Goal: Task Accomplishment & Management: Use online tool/utility

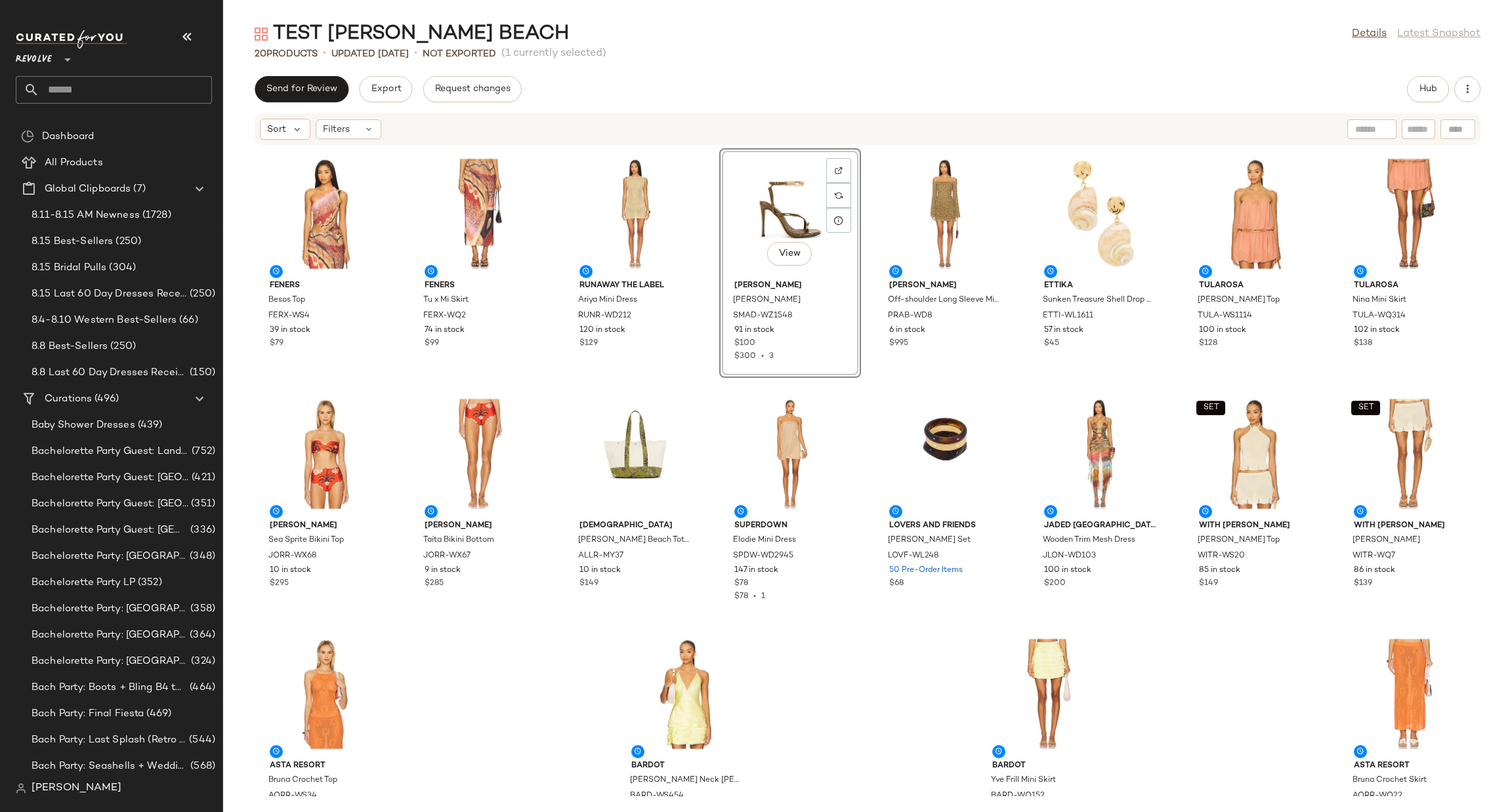
scroll to position [788, 0]
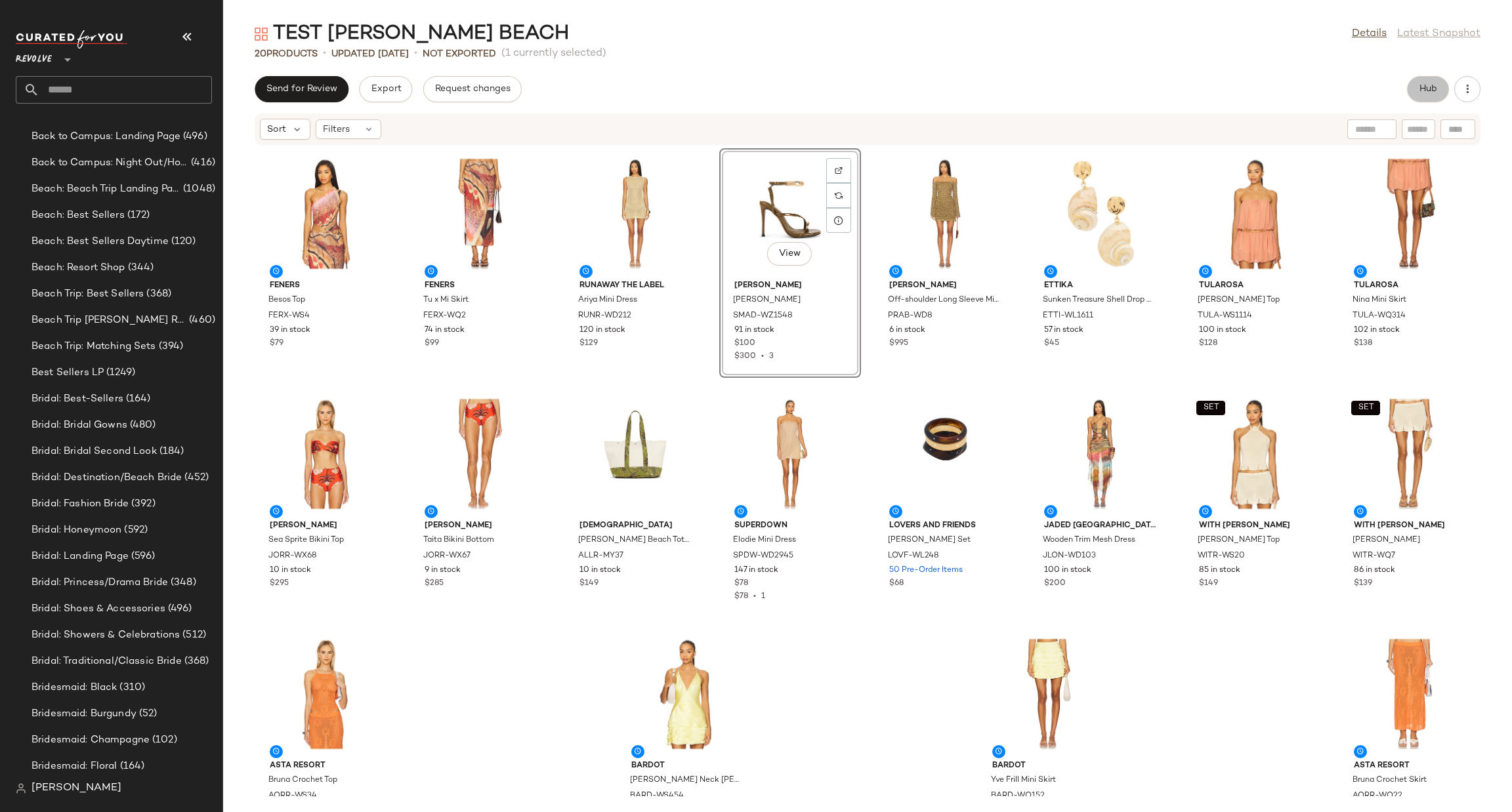
click at [1422, 86] on span "Hub" at bounding box center [1428, 89] width 18 height 10
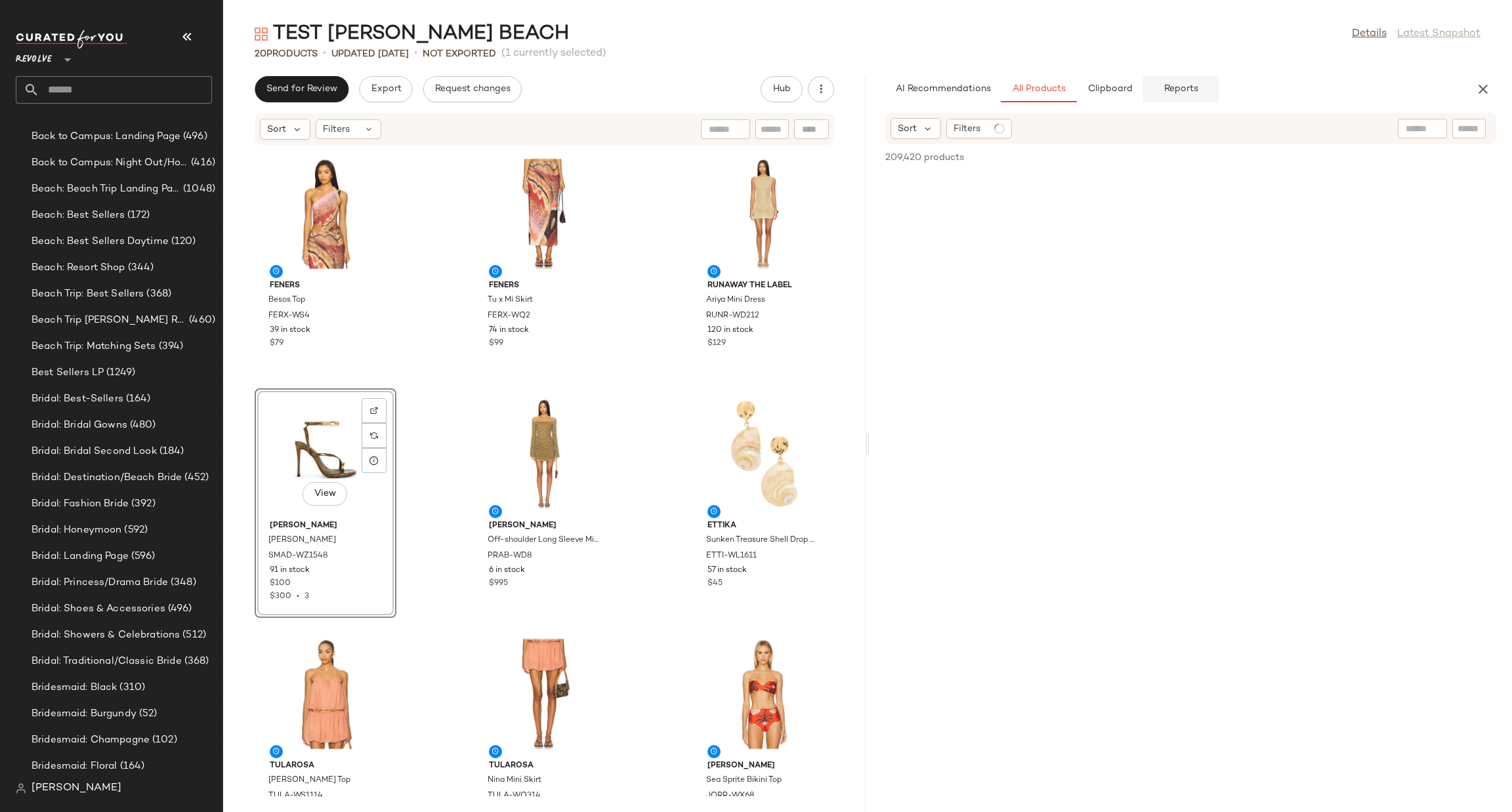
click at [1184, 95] on button "Reports" at bounding box center [1180, 89] width 76 height 26
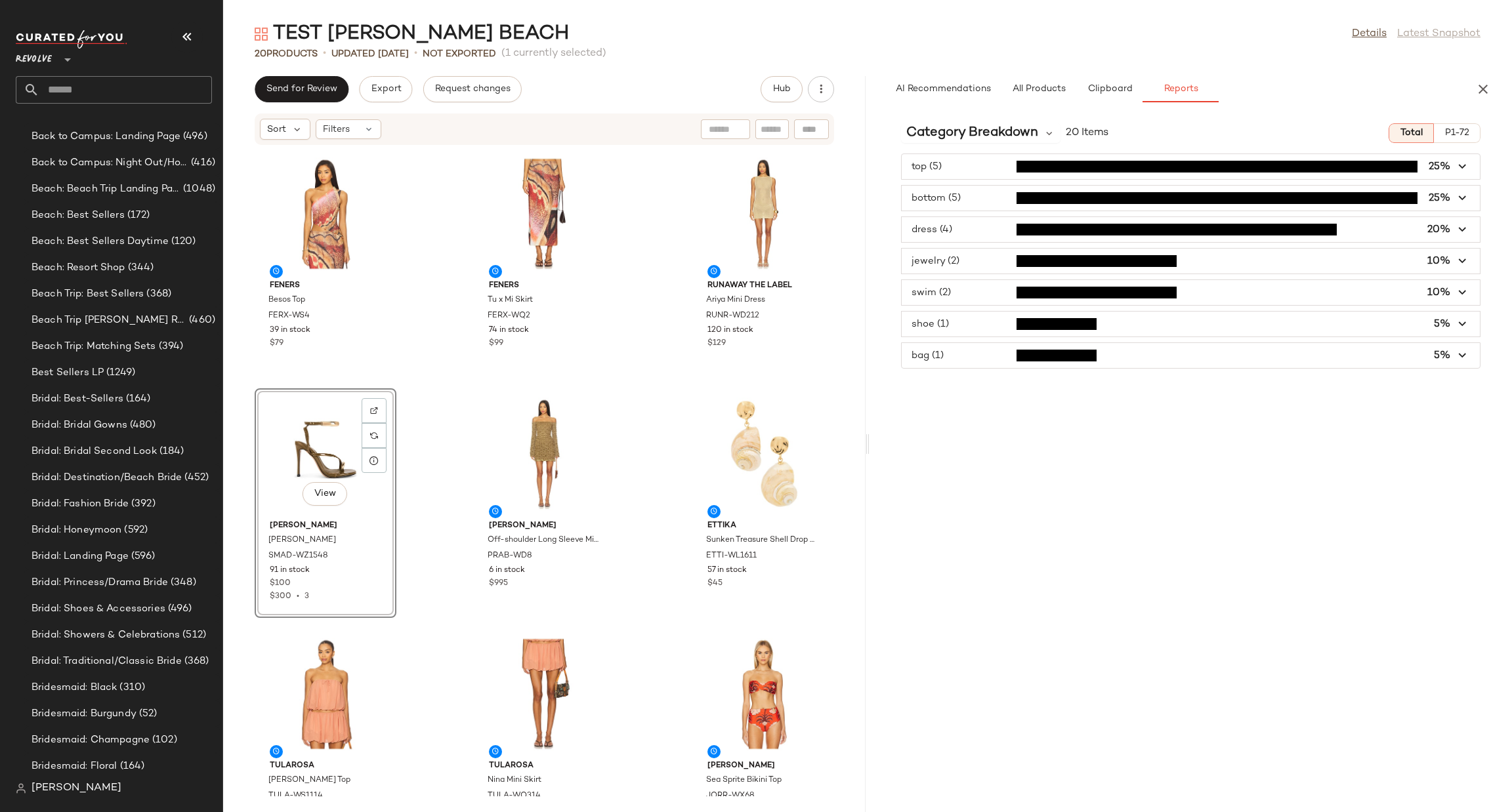
click at [970, 162] on span "button" at bounding box center [1190, 167] width 578 height 25
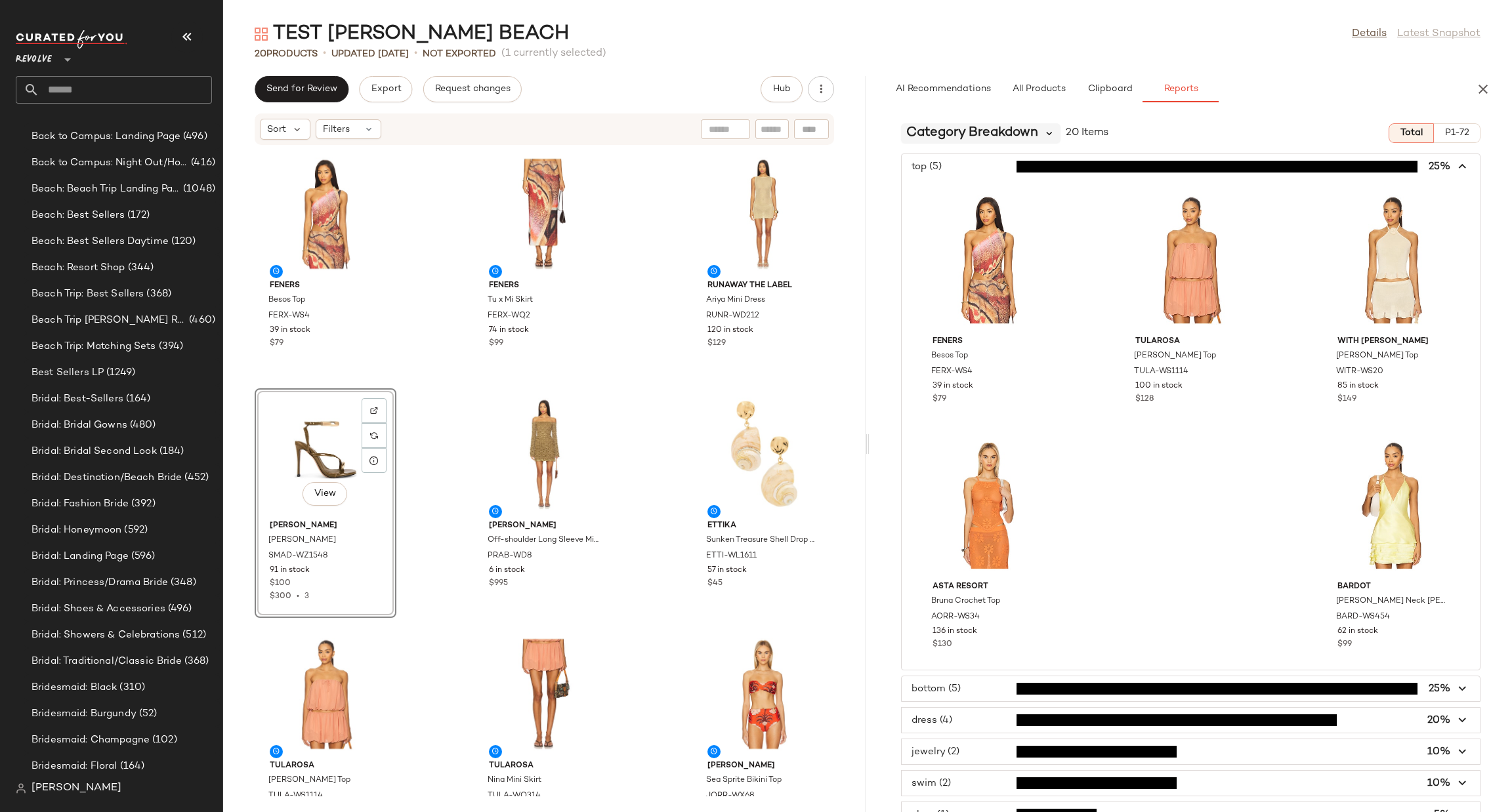
click at [1048, 134] on icon at bounding box center [1049, 133] width 12 height 12
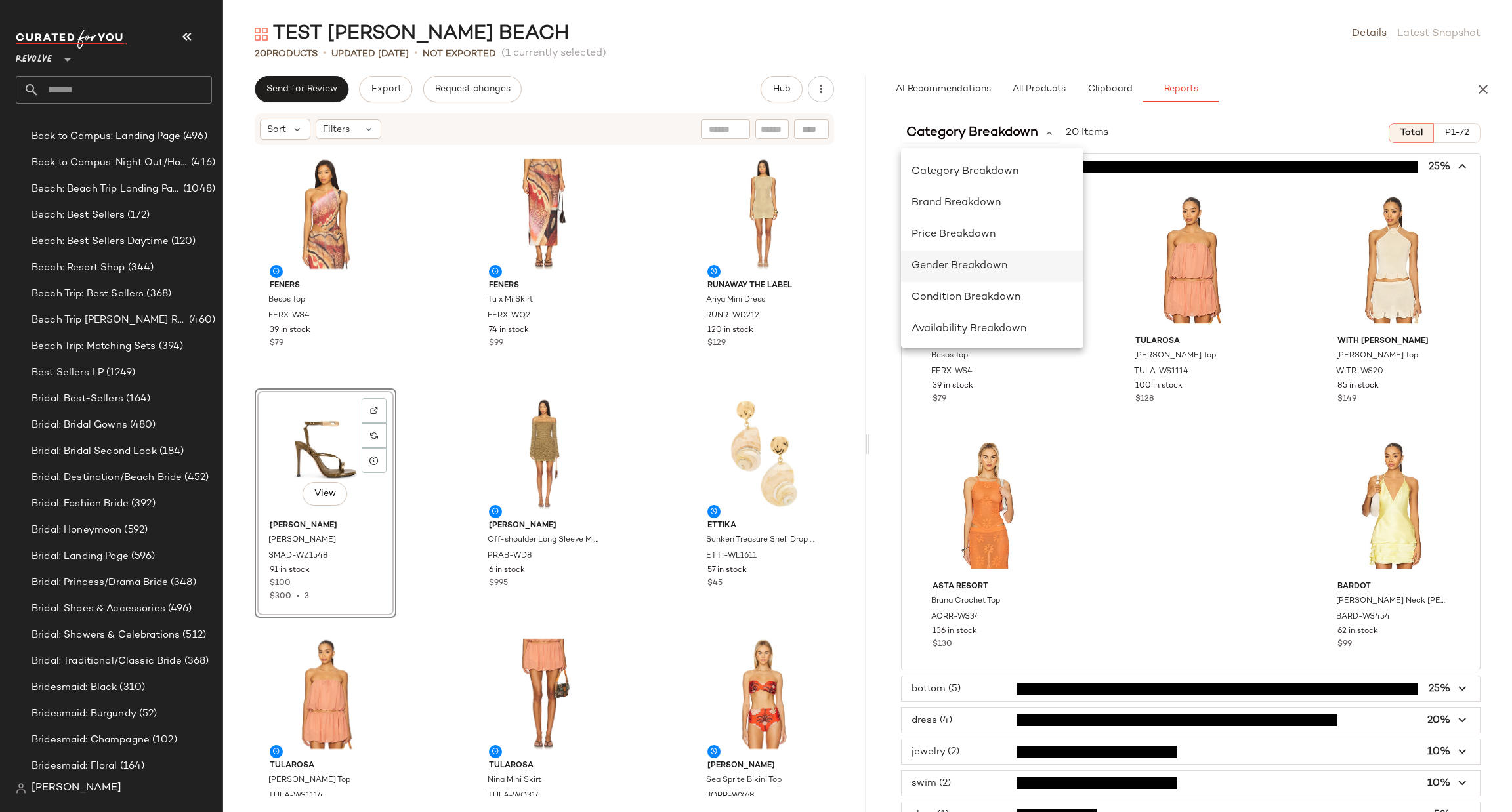
click at [997, 261] on span "Gender Breakdown" at bounding box center [959, 266] width 96 height 11
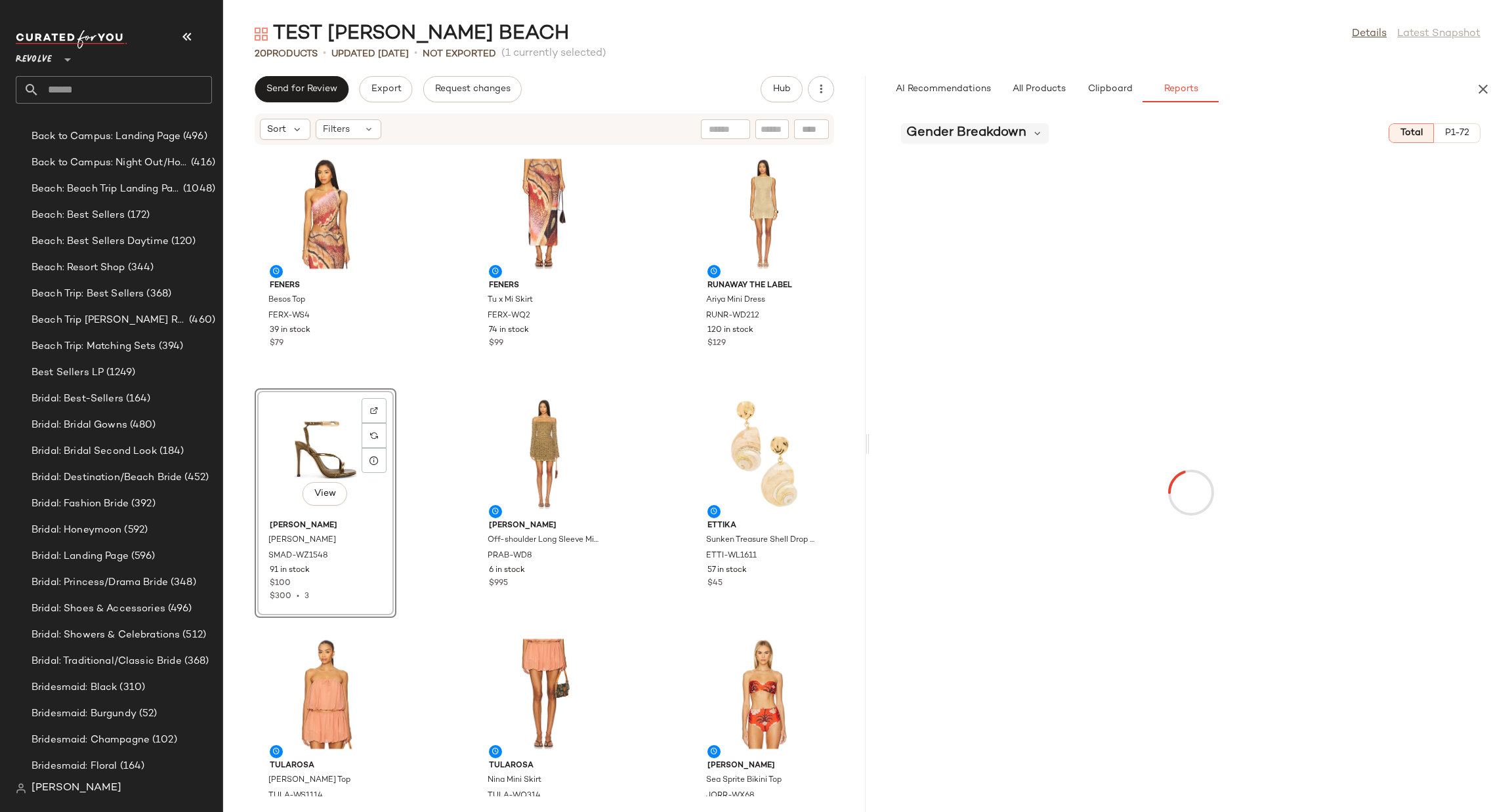
click at [1002, 135] on span "Gender Breakdown" at bounding box center [966, 133] width 120 height 20
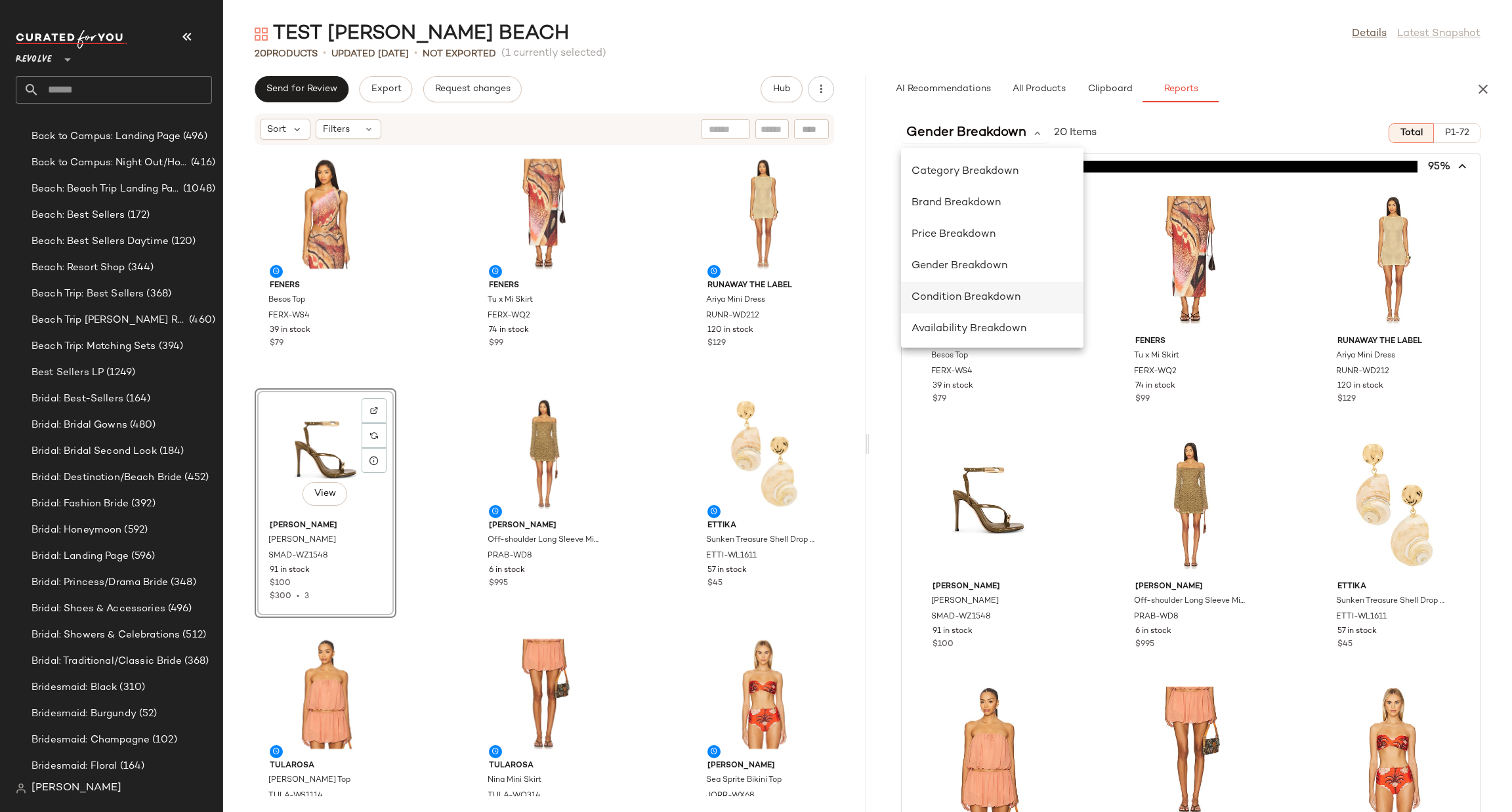
click at [1002, 297] on span "Condition Breakdown" at bounding box center [966, 298] width 109 height 11
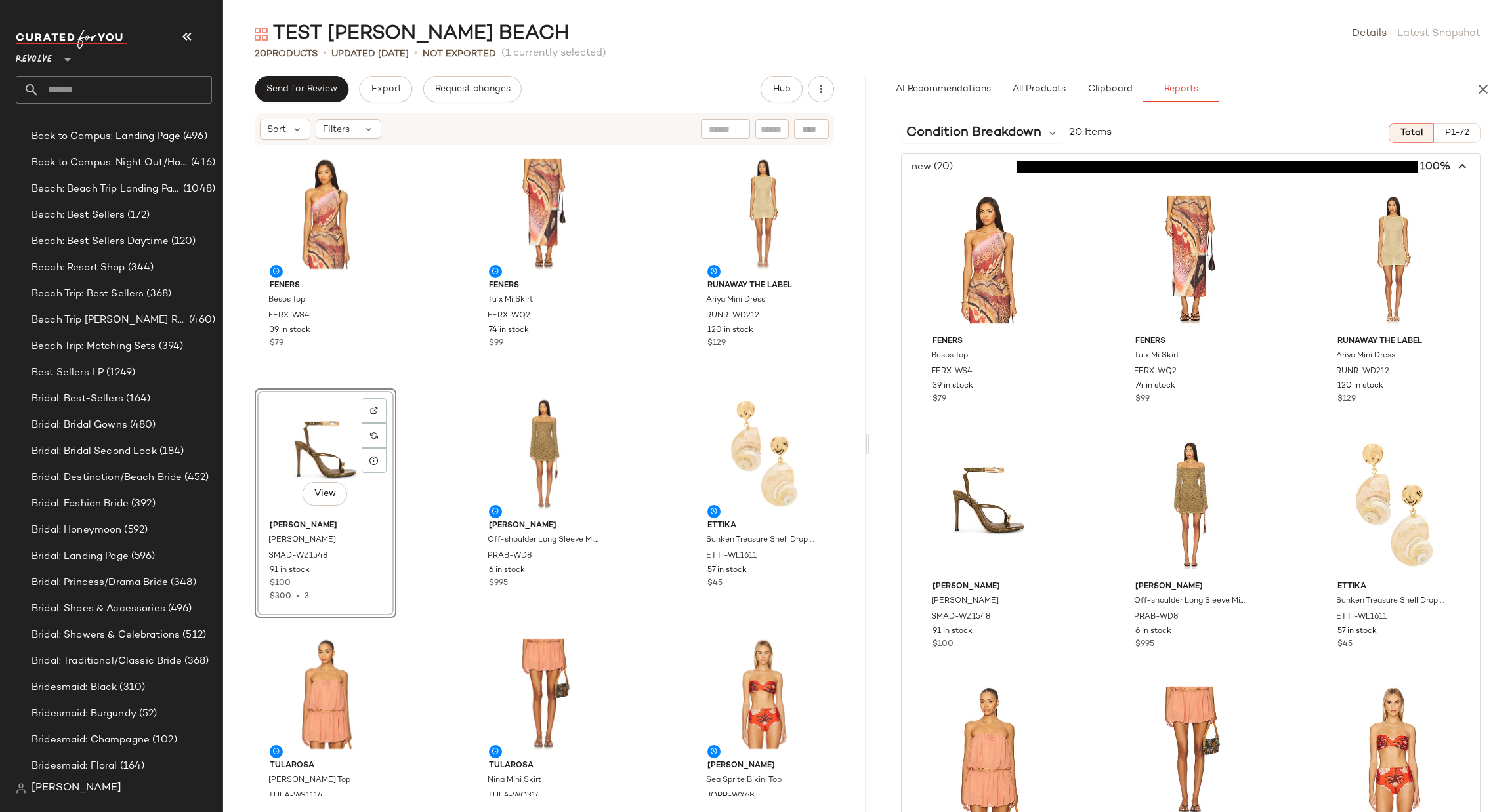
click at [986, 143] on div "Condition Breakdown 20 Items Total P1-72 new (20) 100% Feners Besos Top FERX-WS…" at bounding box center [1191, 463] width 643 height 700
click at [1002, 131] on span "Condition Breakdown" at bounding box center [974, 133] width 135 height 20
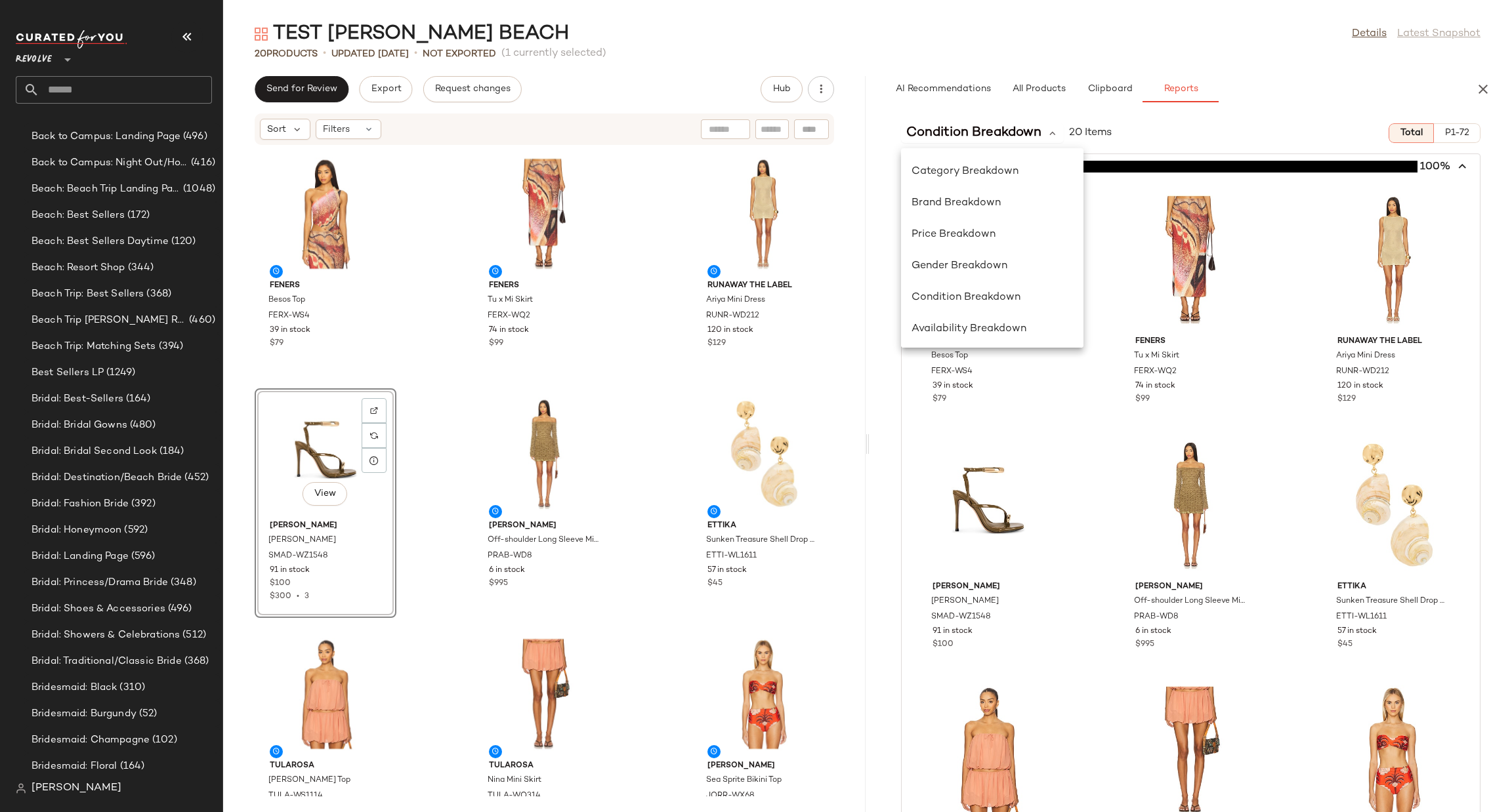
click at [123, 91] on input "text" at bounding box center [125, 90] width 173 height 28
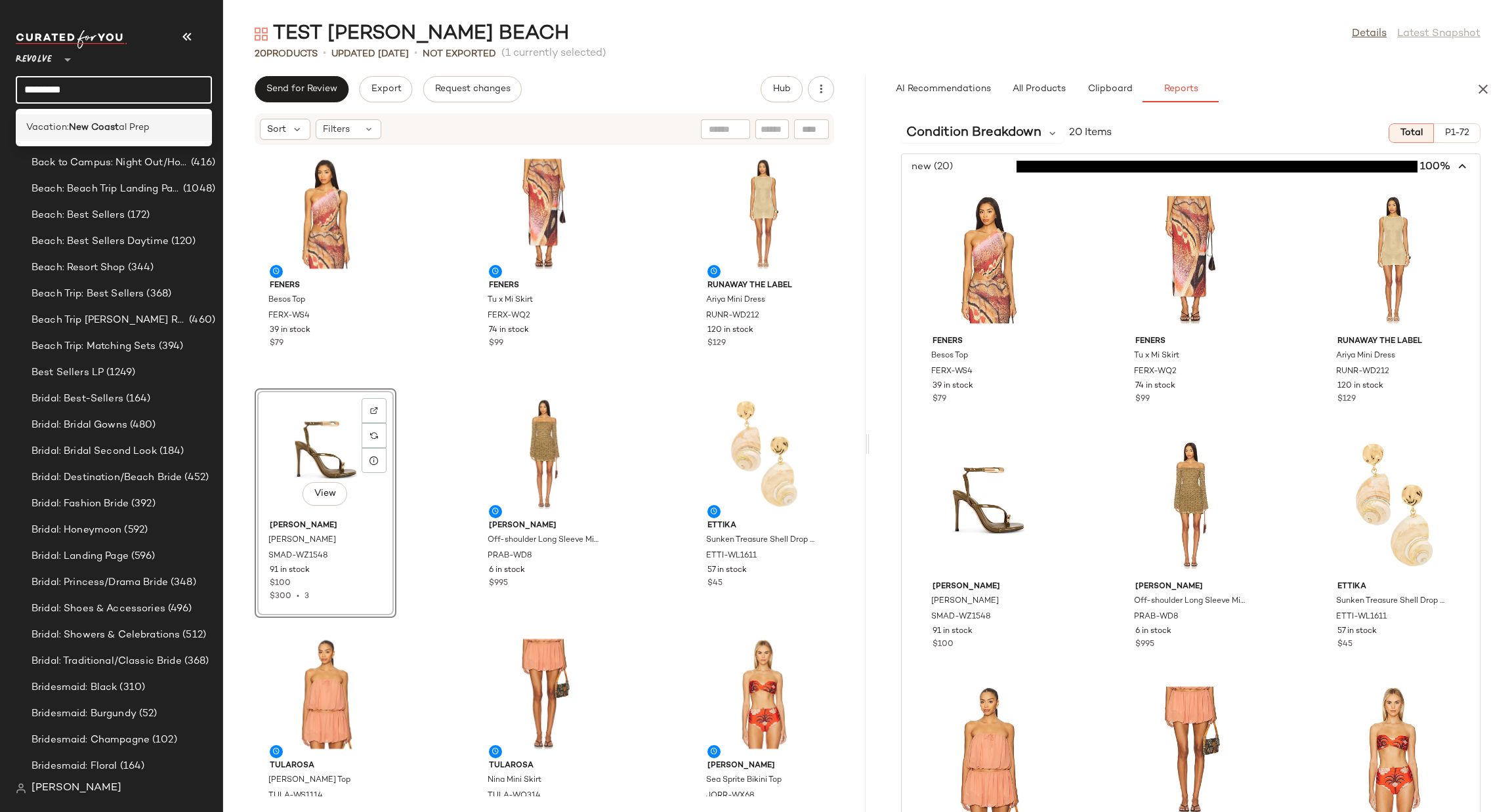
type input "*********"
click at [140, 135] on div "Vacation: New Coast al Prep" at bounding box center [114, 128] width 196 height 27
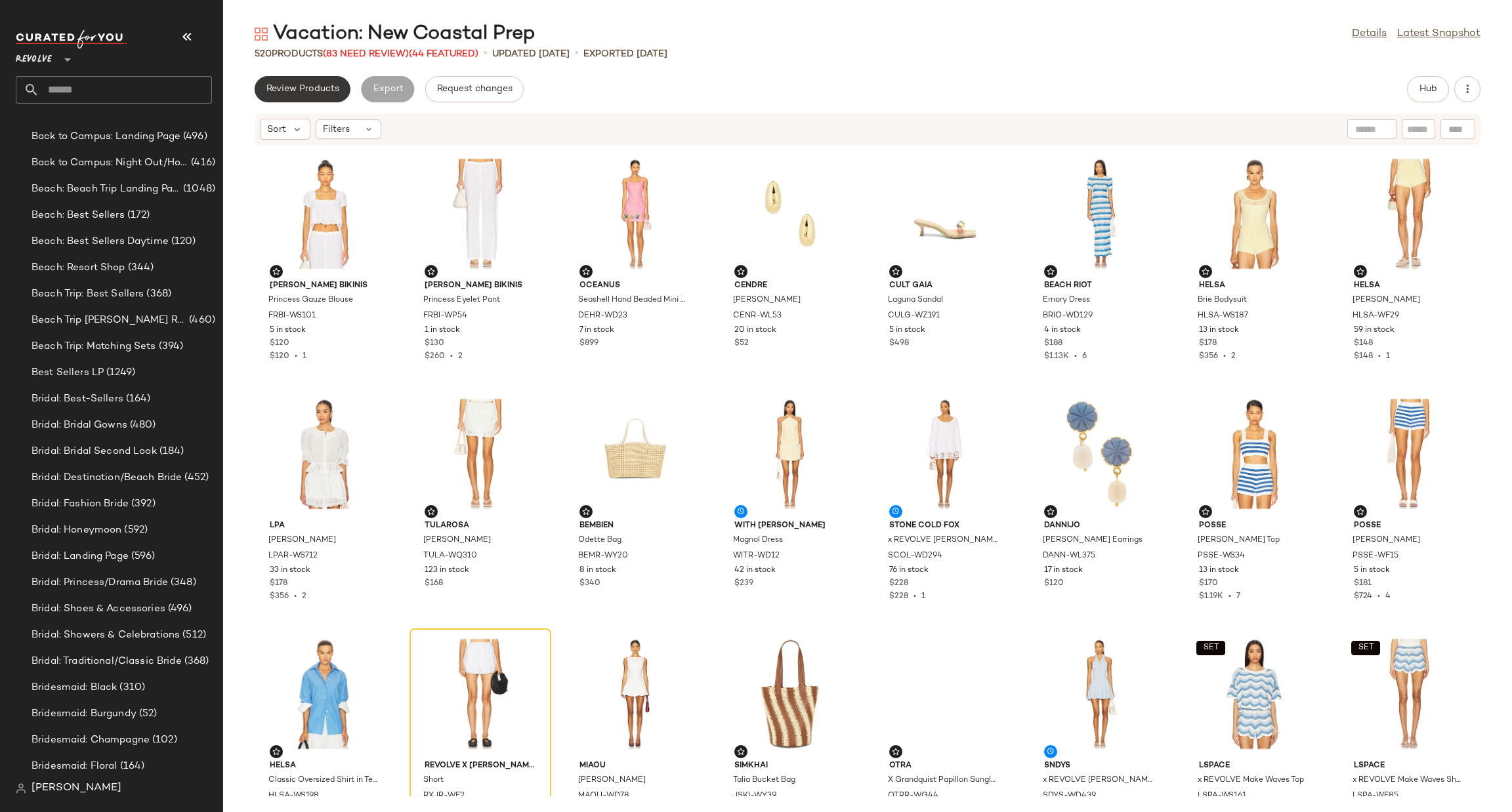
click at [294, 89] on span "Review Products" at bounding box center [302, 89] width 73 height 10
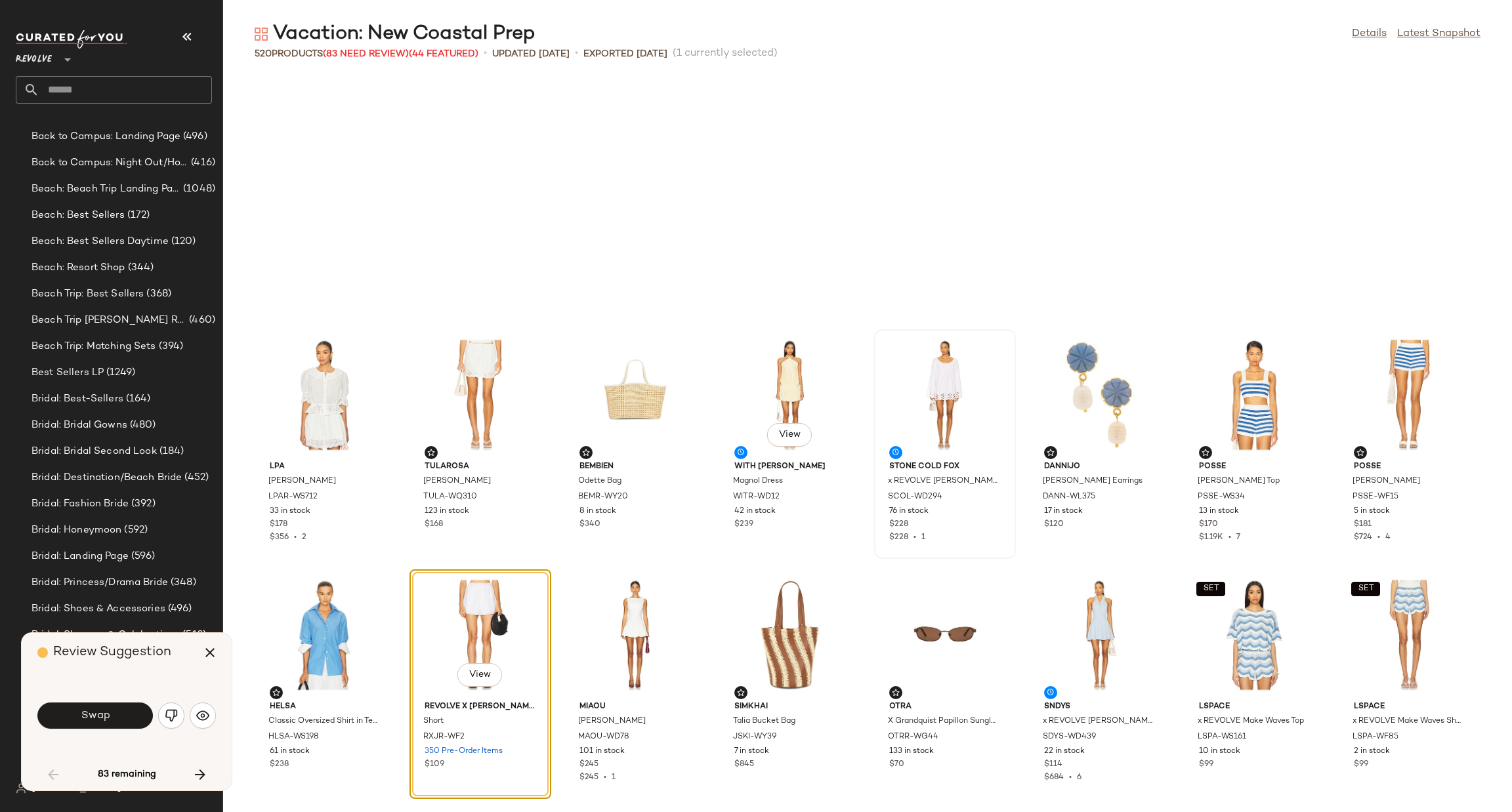
scroll to position [251, 0]
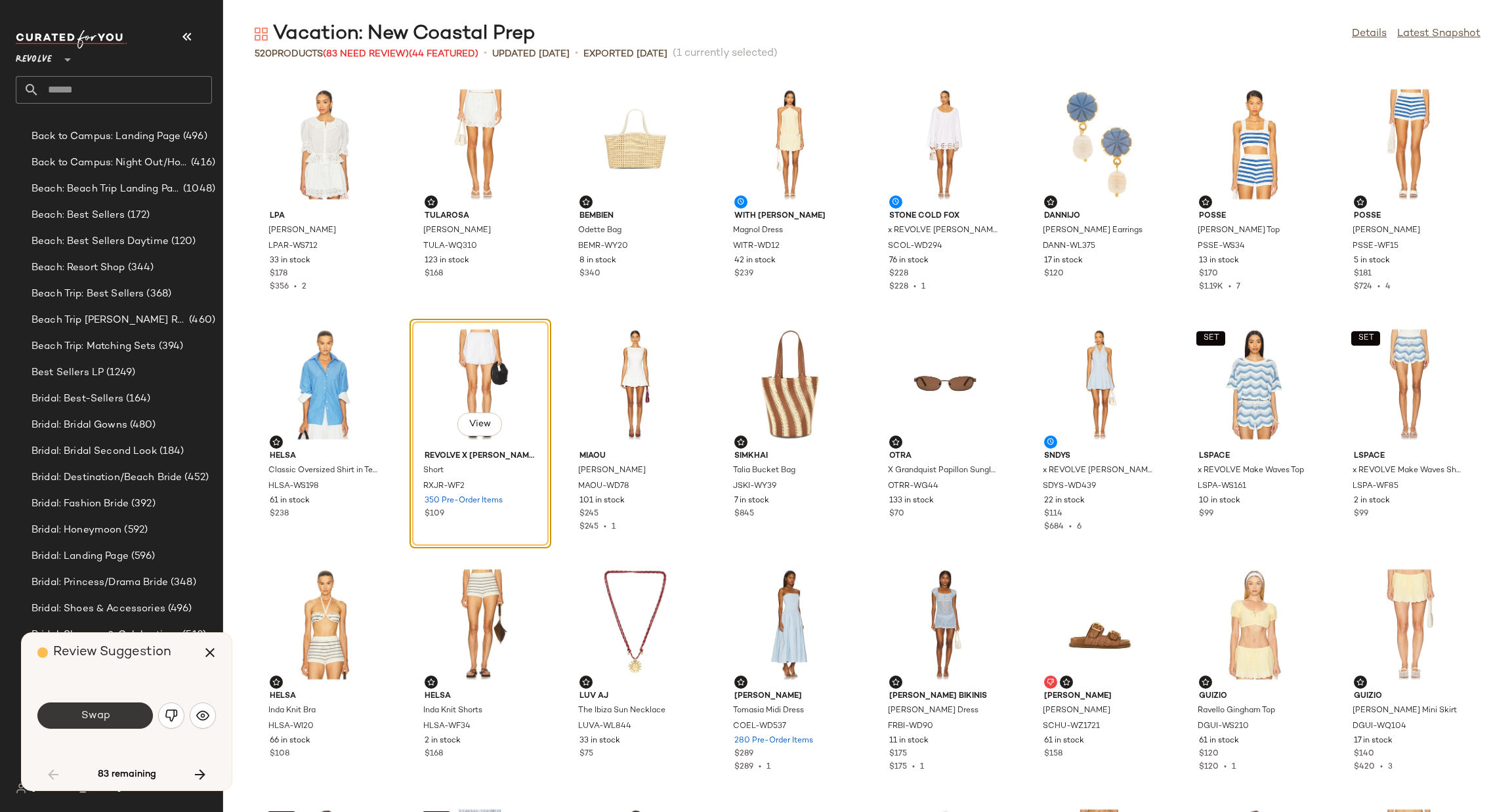
click at [105, 711] on span "Swap" at bounding box center [95, 717] width 29 height 13
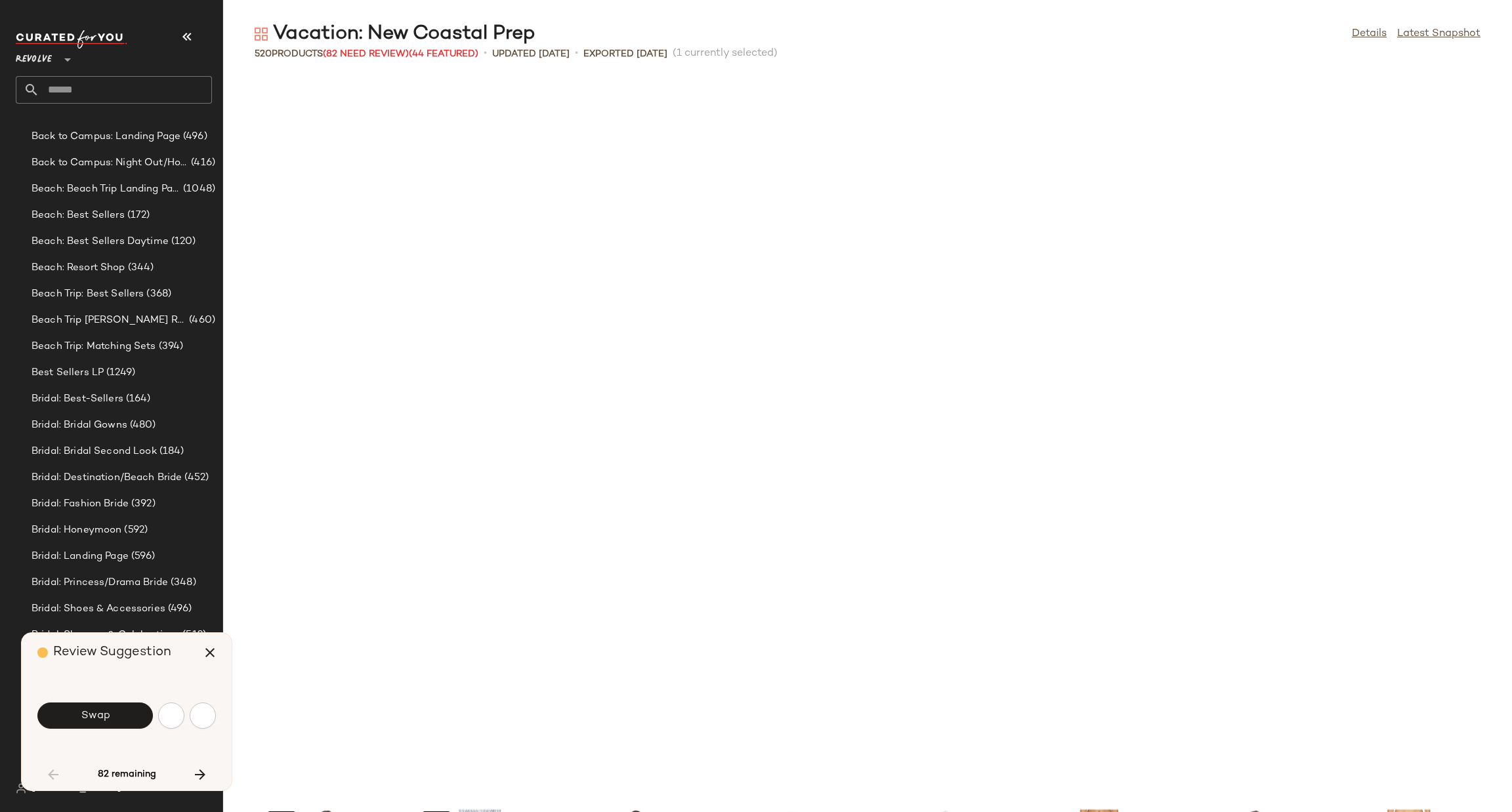
scroll to position [960, 0]
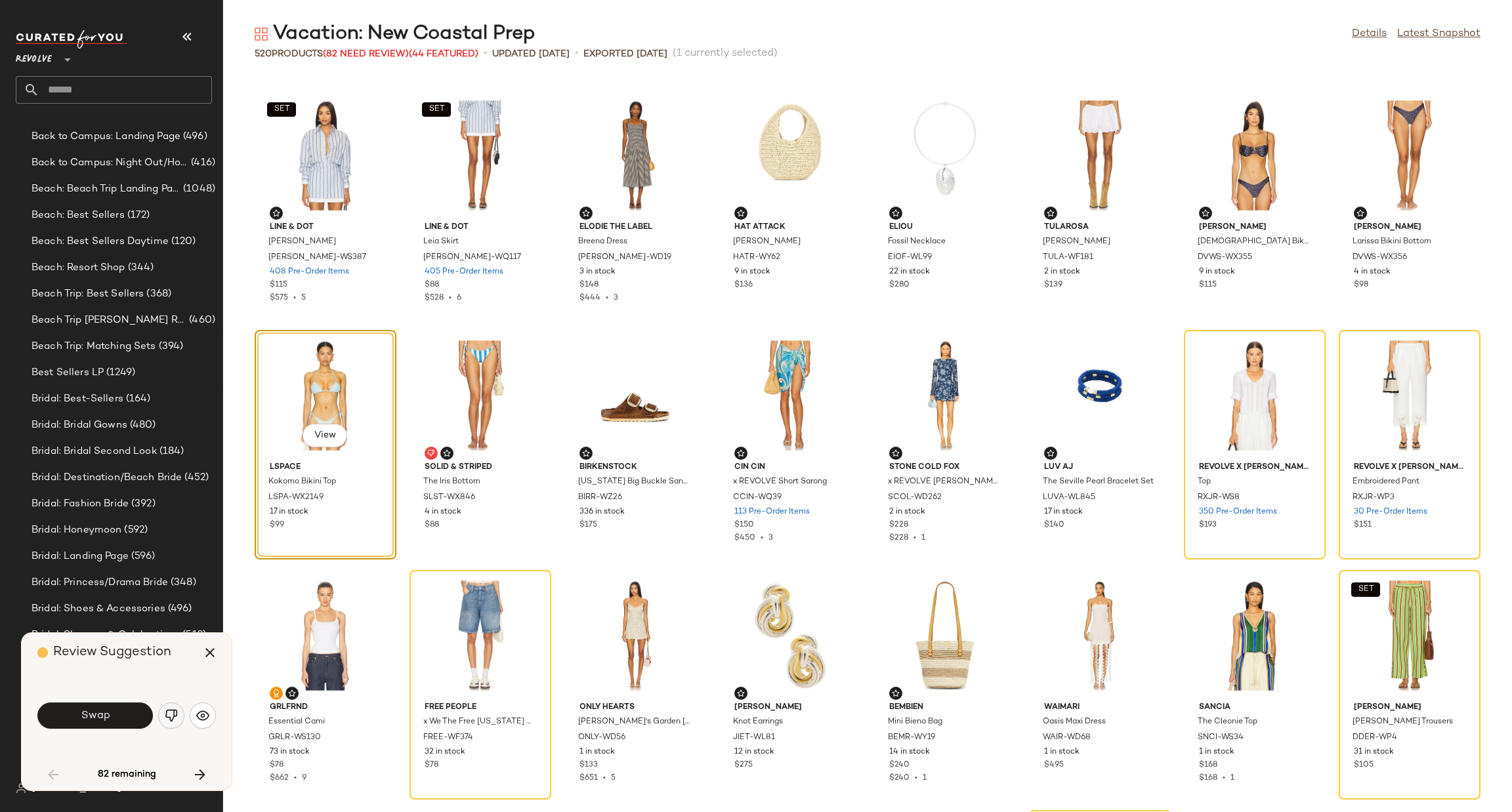
click at [167, 717] on img "button" at bounding box center [171, 716] width 13 height 13
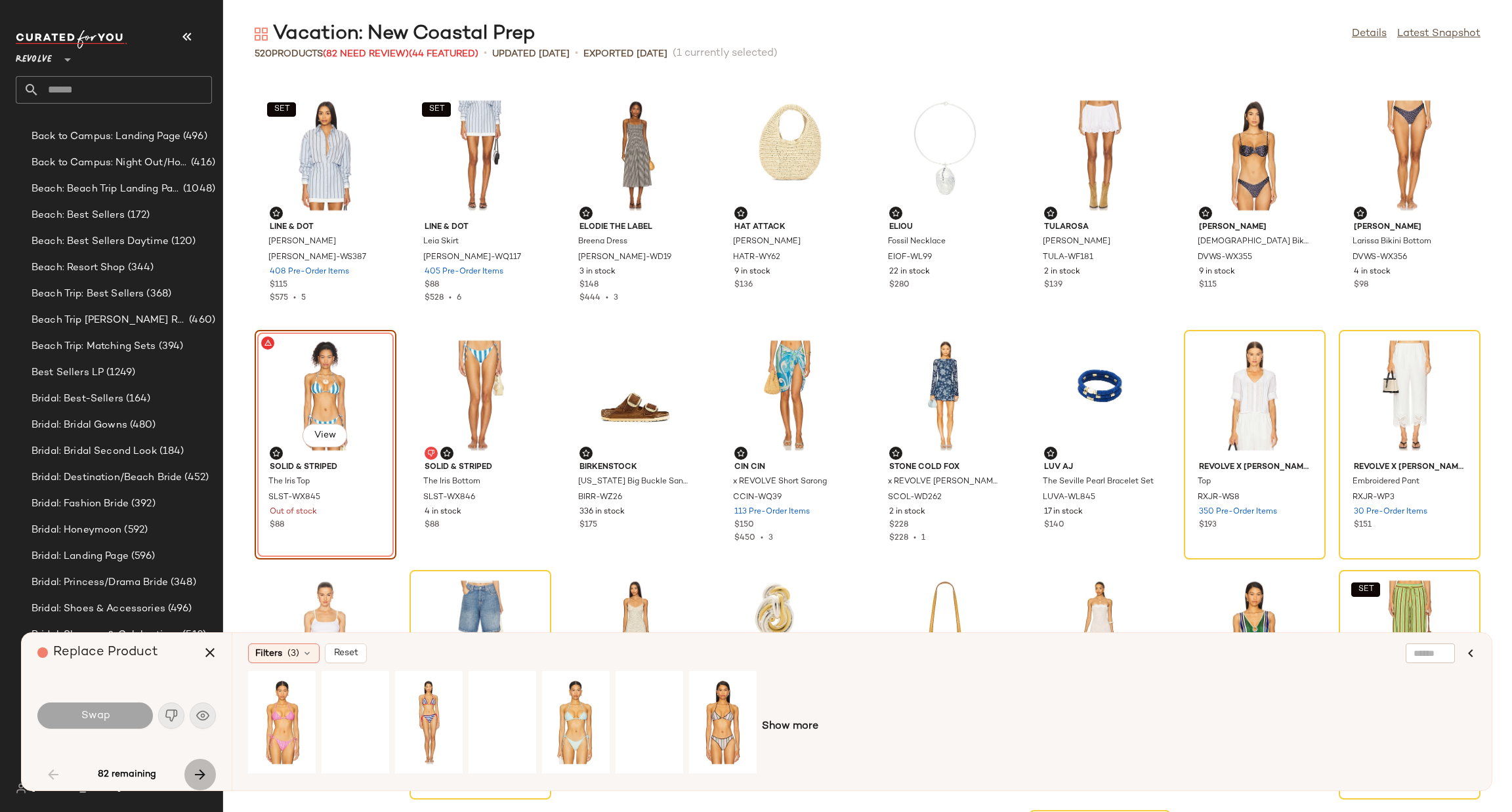
click at [199, 775] on icon "button" at bounding box center [200, 774] width 16 height 16
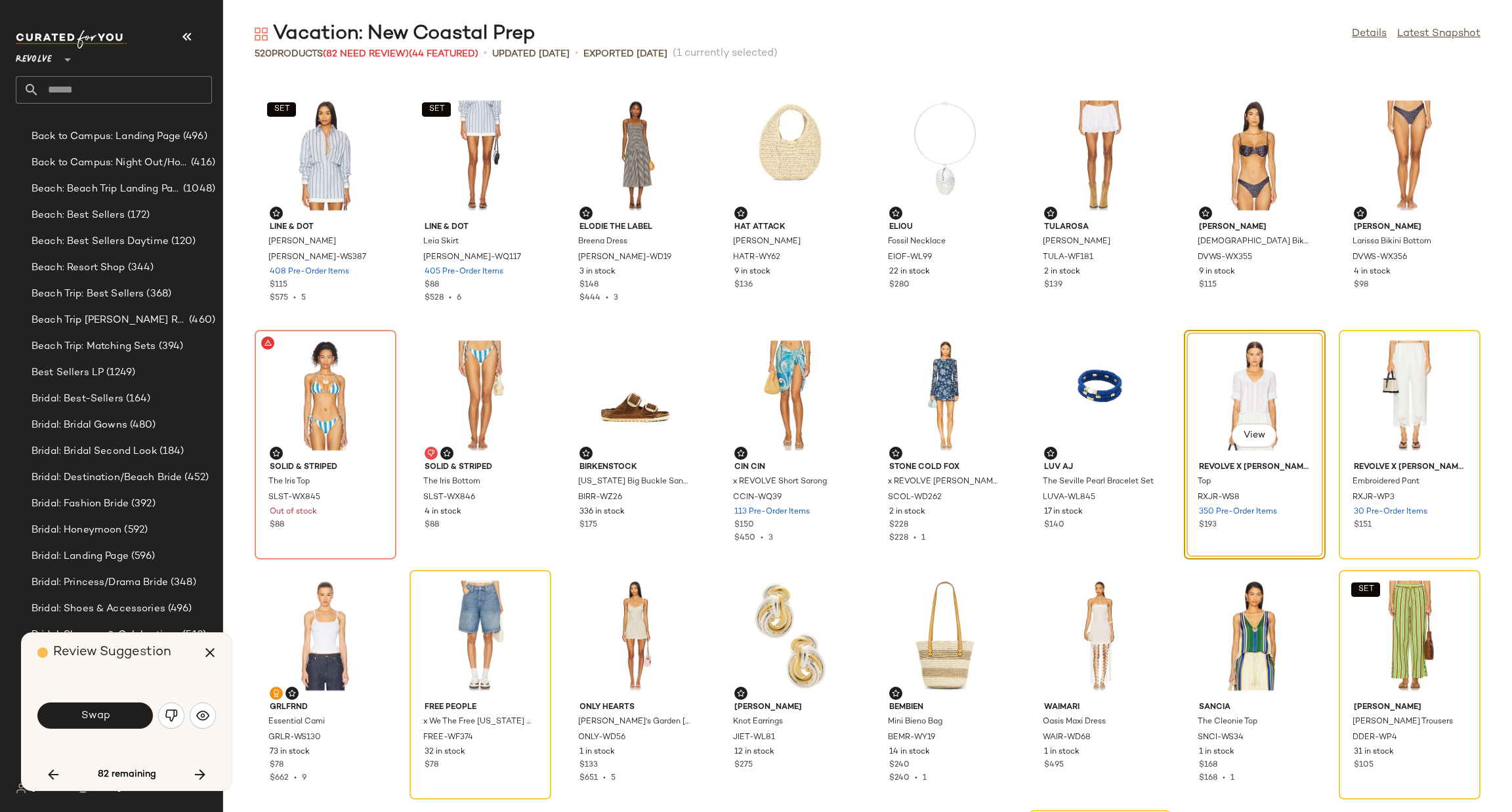
click at [266, 800] on div "SET Line & Dot Leia Shirt LEAX-WS387 408 Pre-Order Items $115 $575 • 5 SET Line…" at bounding box center [867, 444] width 1289 height 736
click at [123, 710] on button "Swap" at bounding box center [96, 716] width 116 height 26
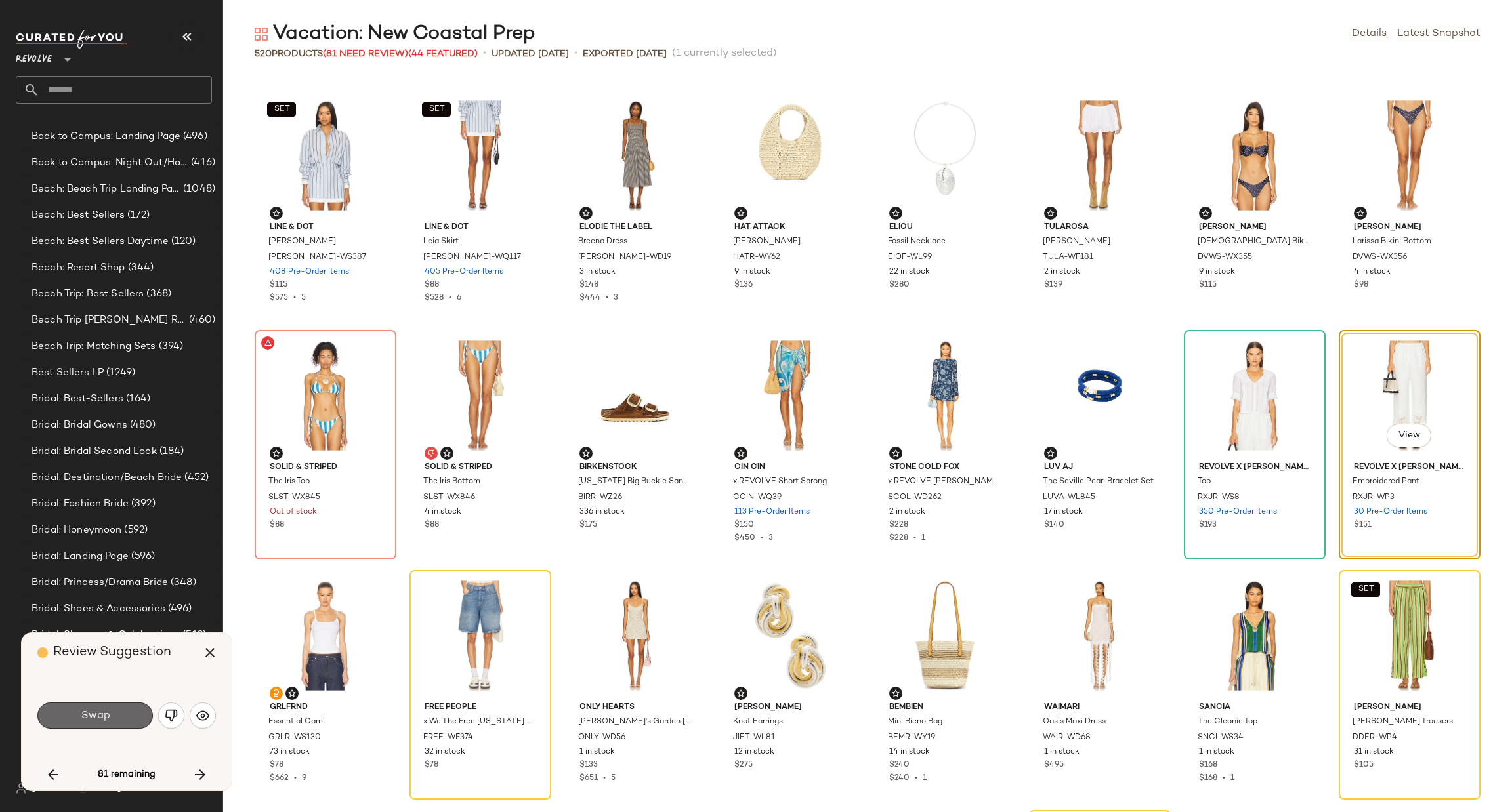
click at [125, 717] on button "Swap" at bounding box center [96, 716] width 116 height 26
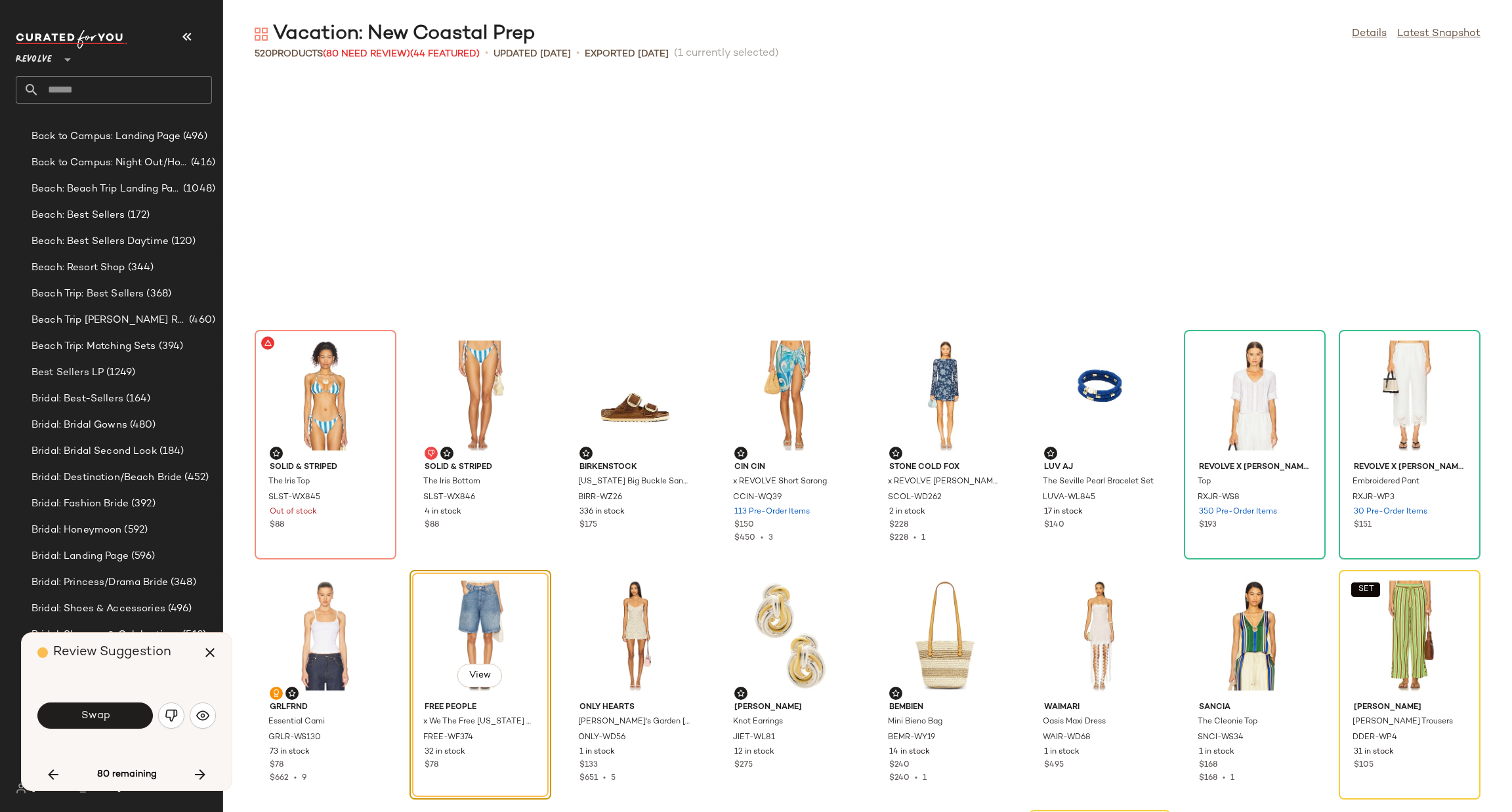
scroll to position [1200, 0]
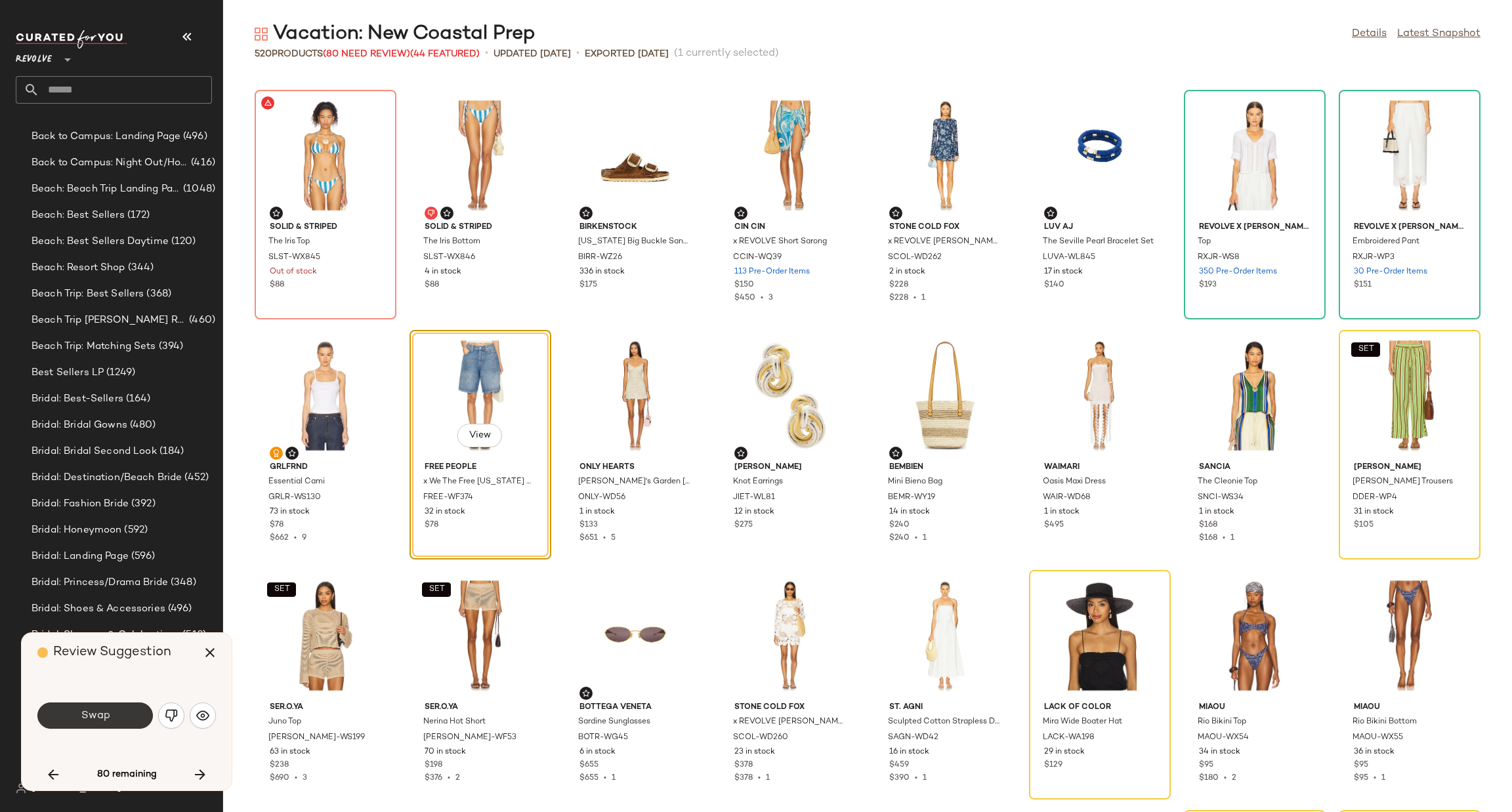
click at [100, 714] on button "Swap" at bounding box center [96, 716] width 116 height 26
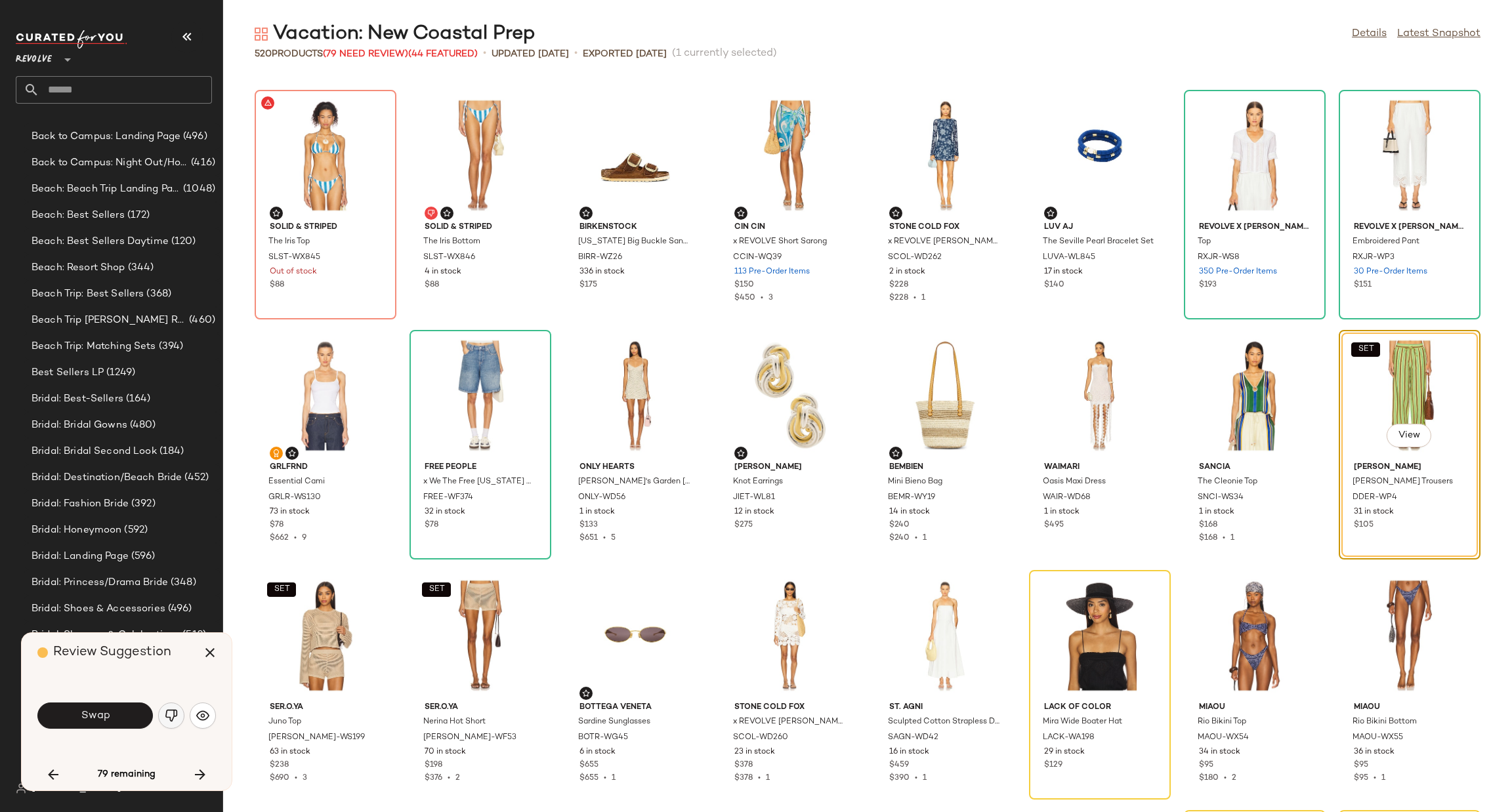
click at [168, 721] on img "button" at bounding box center [171, 716] width 13 height 13
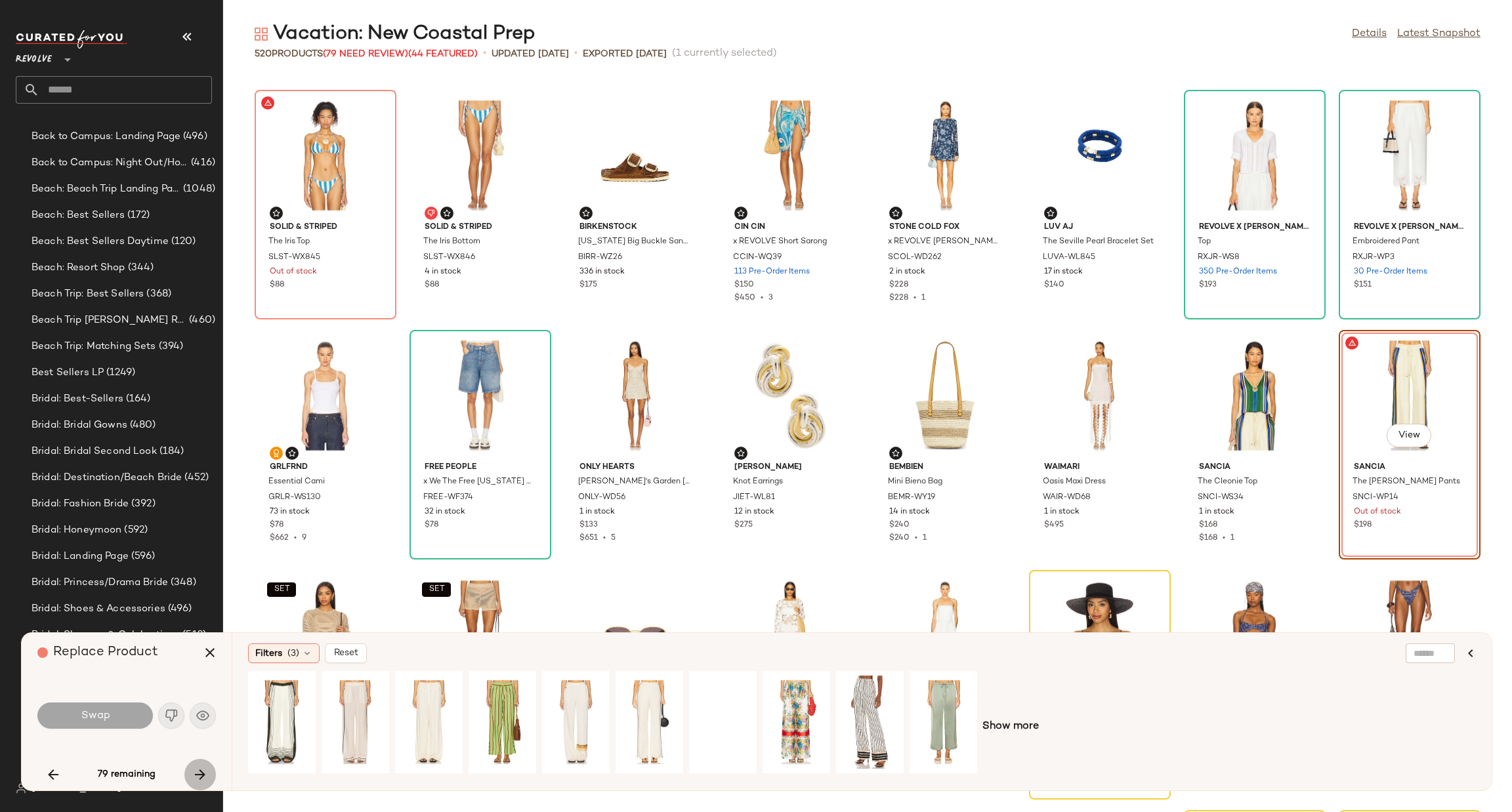
click at [203, 776] on icon "button" at bounding box center [200, 774] width 16 height 16
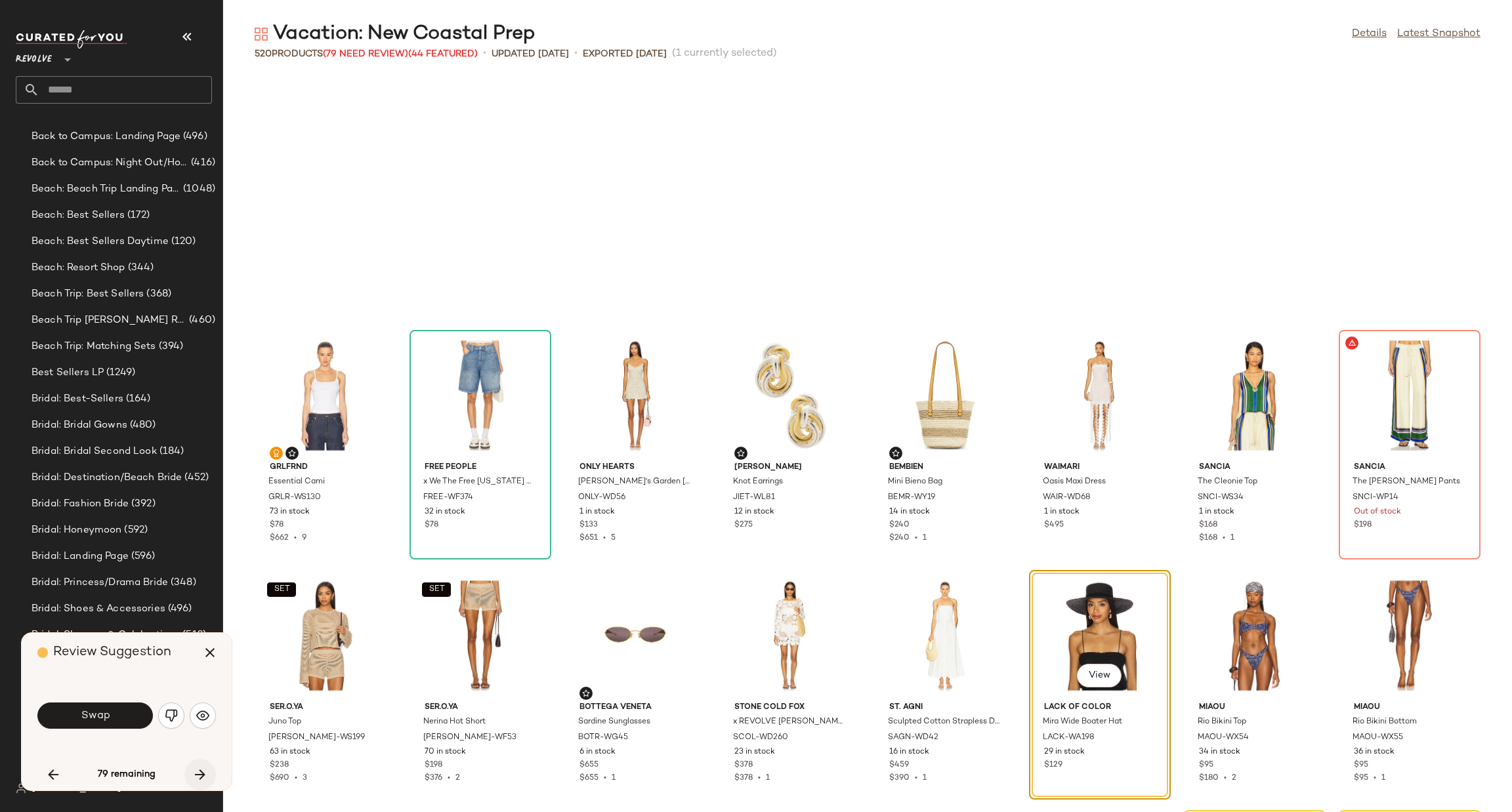
scroll to position [1441, 0]
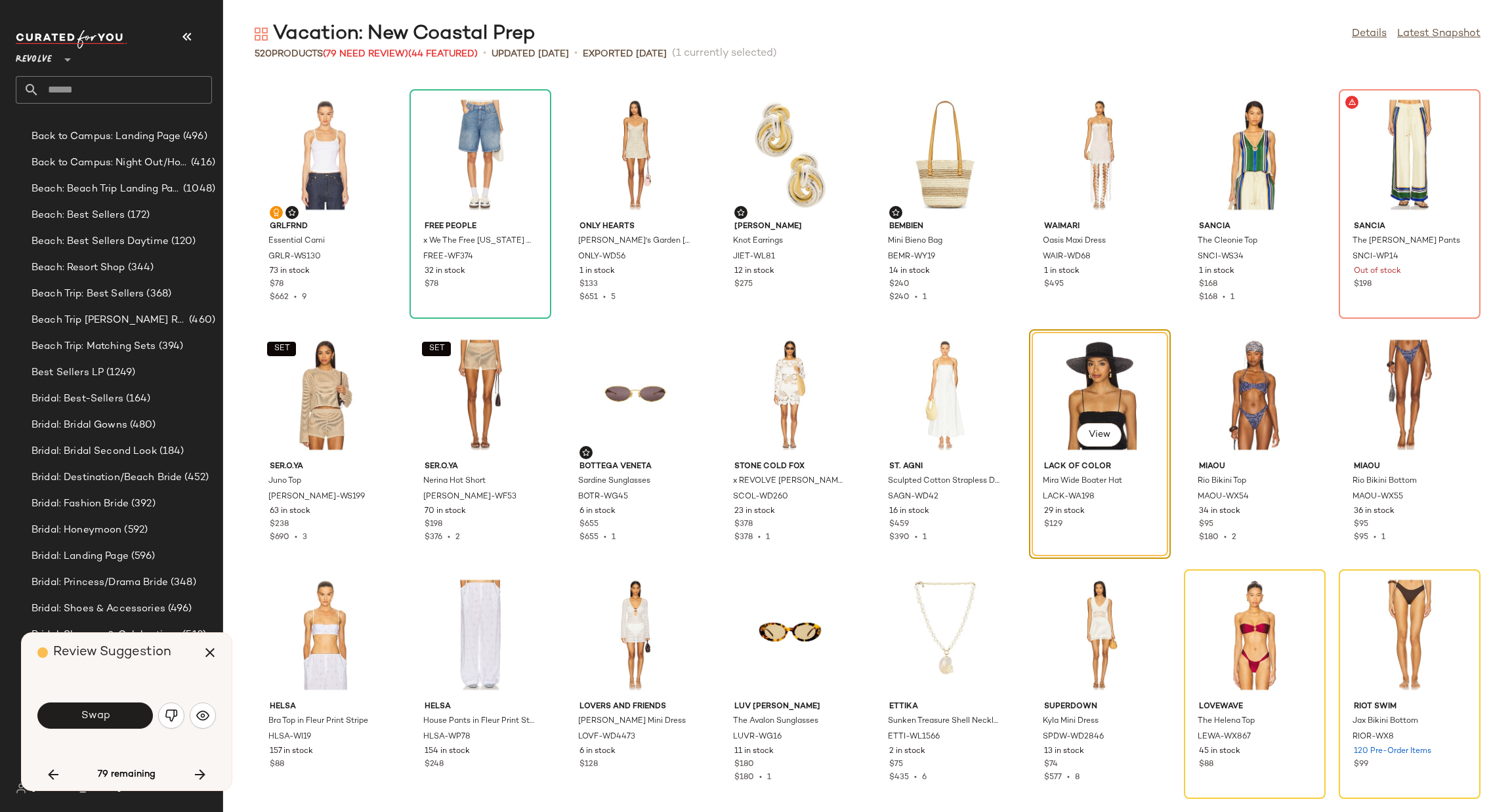
click at [93, 721] on span "Swap" at bounding box center [95, 717] width 29 height 13
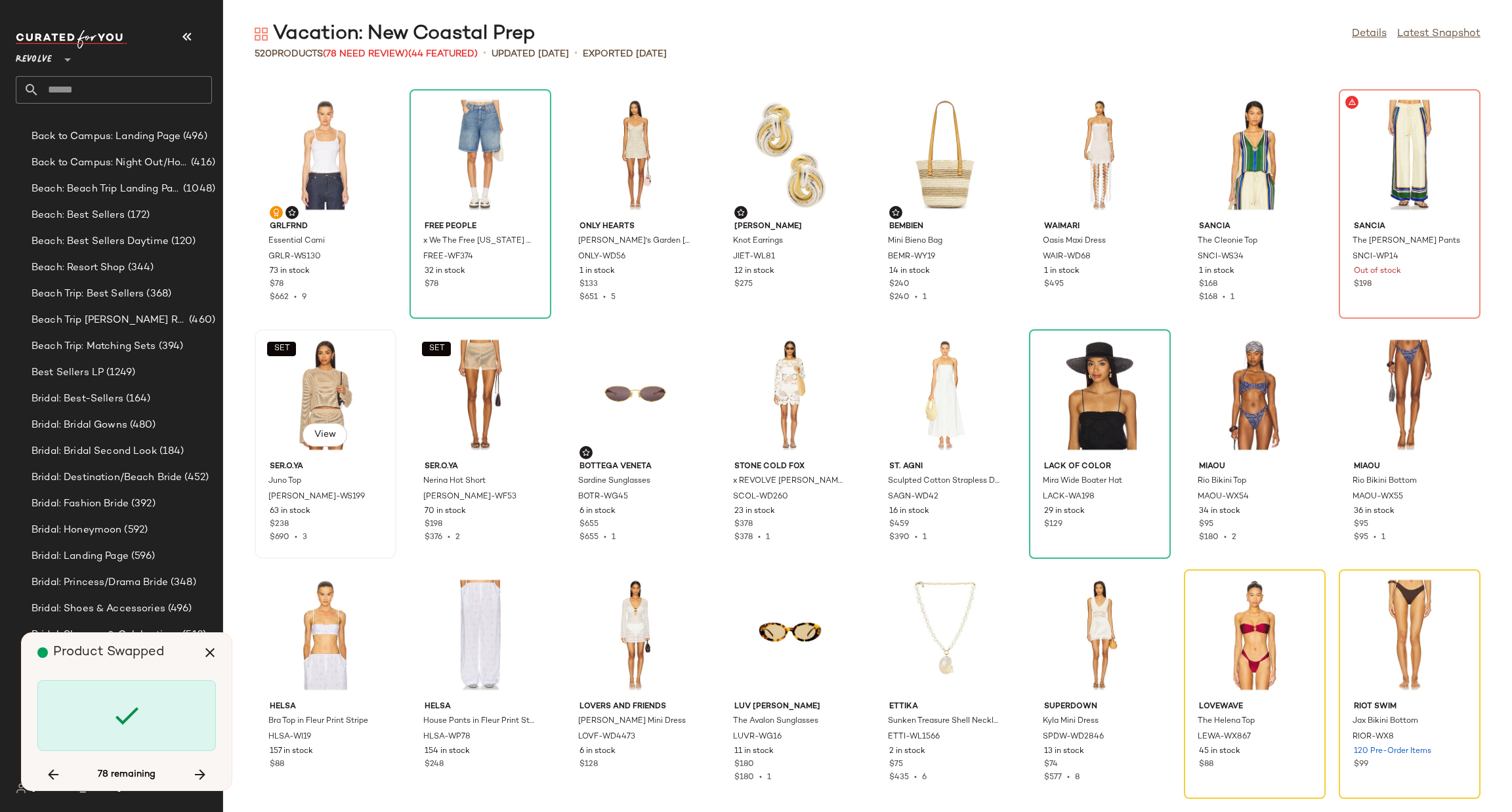
scroll to position [1680, 0]
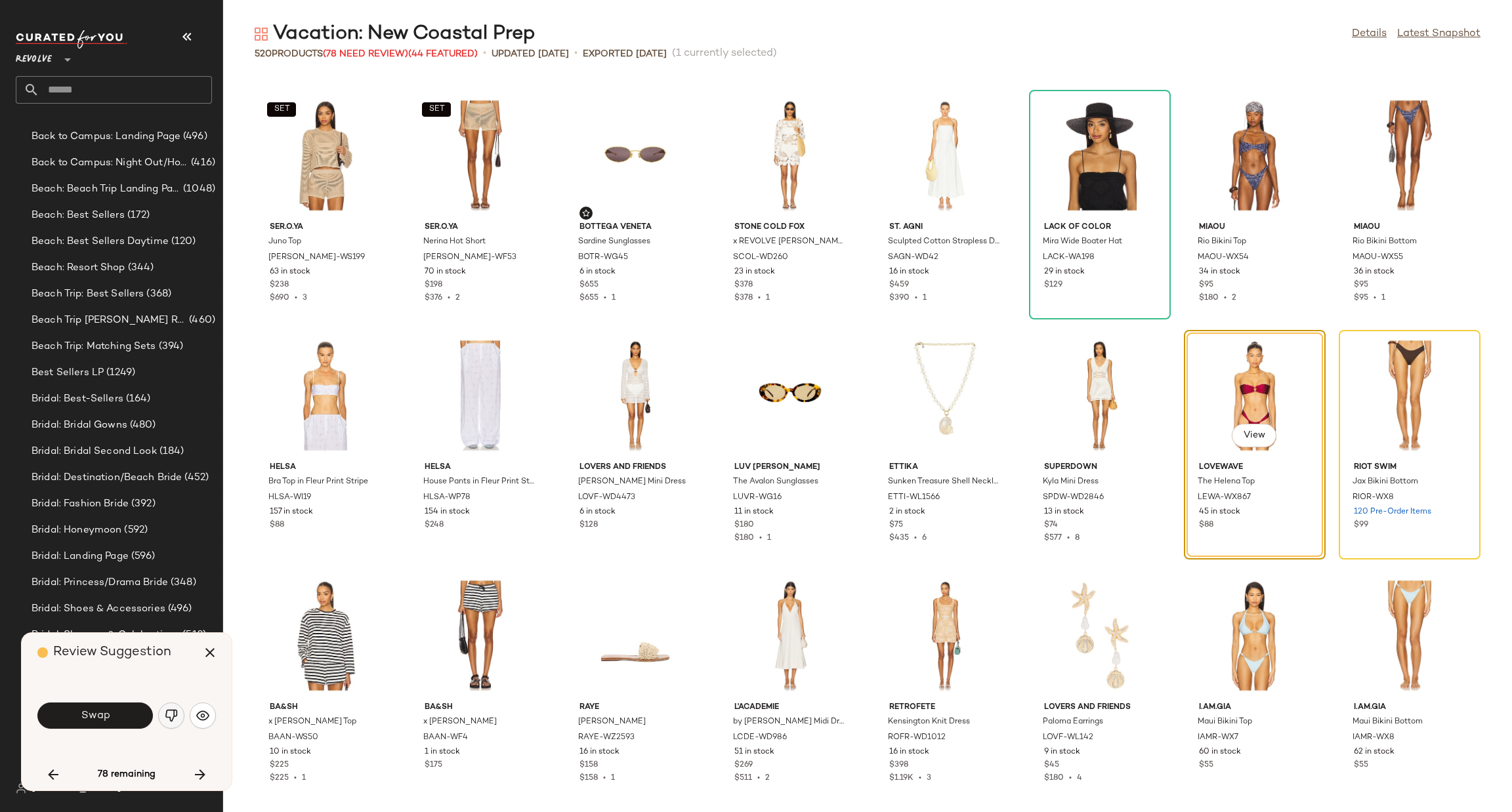
click at [169, 717] on img "button" at bounding box center [171, 716] width 13 height 13
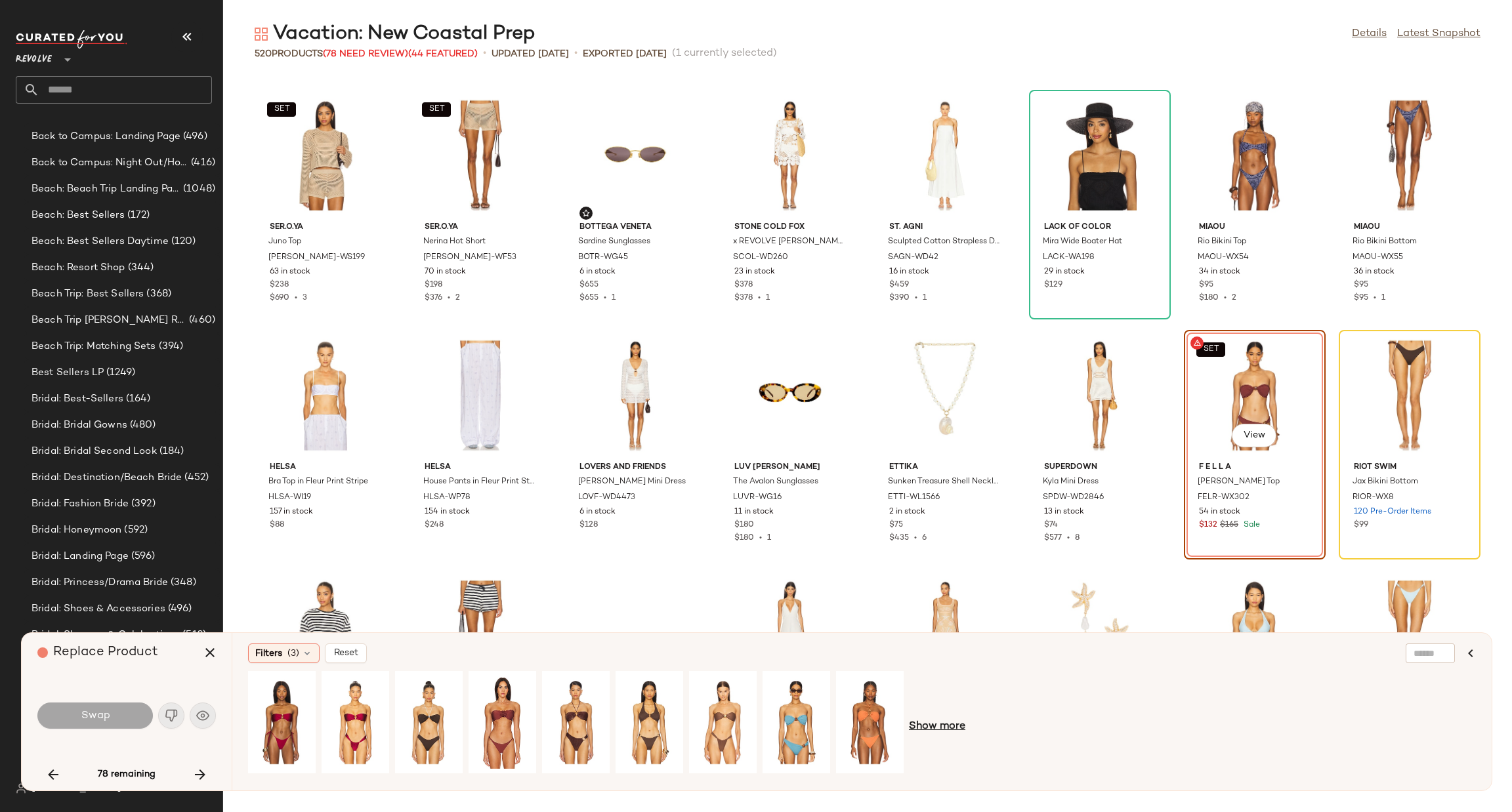
click at [931, 729] on span "Show more" at bounding box center [937, 727] width 56 height 16
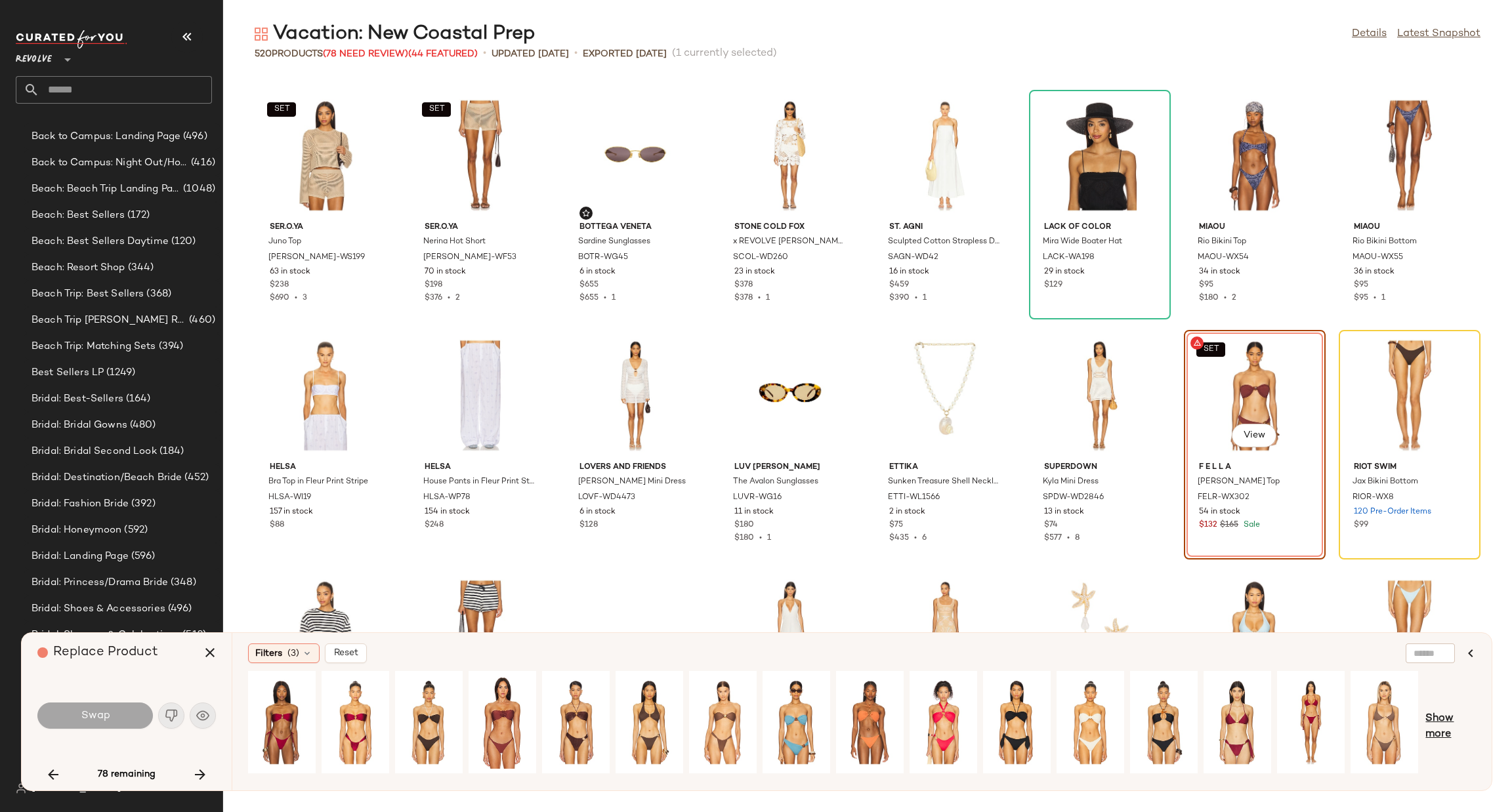
click at [1440, 723] on span "Show more" at bounding box center [1451, 726] width 50 height 31
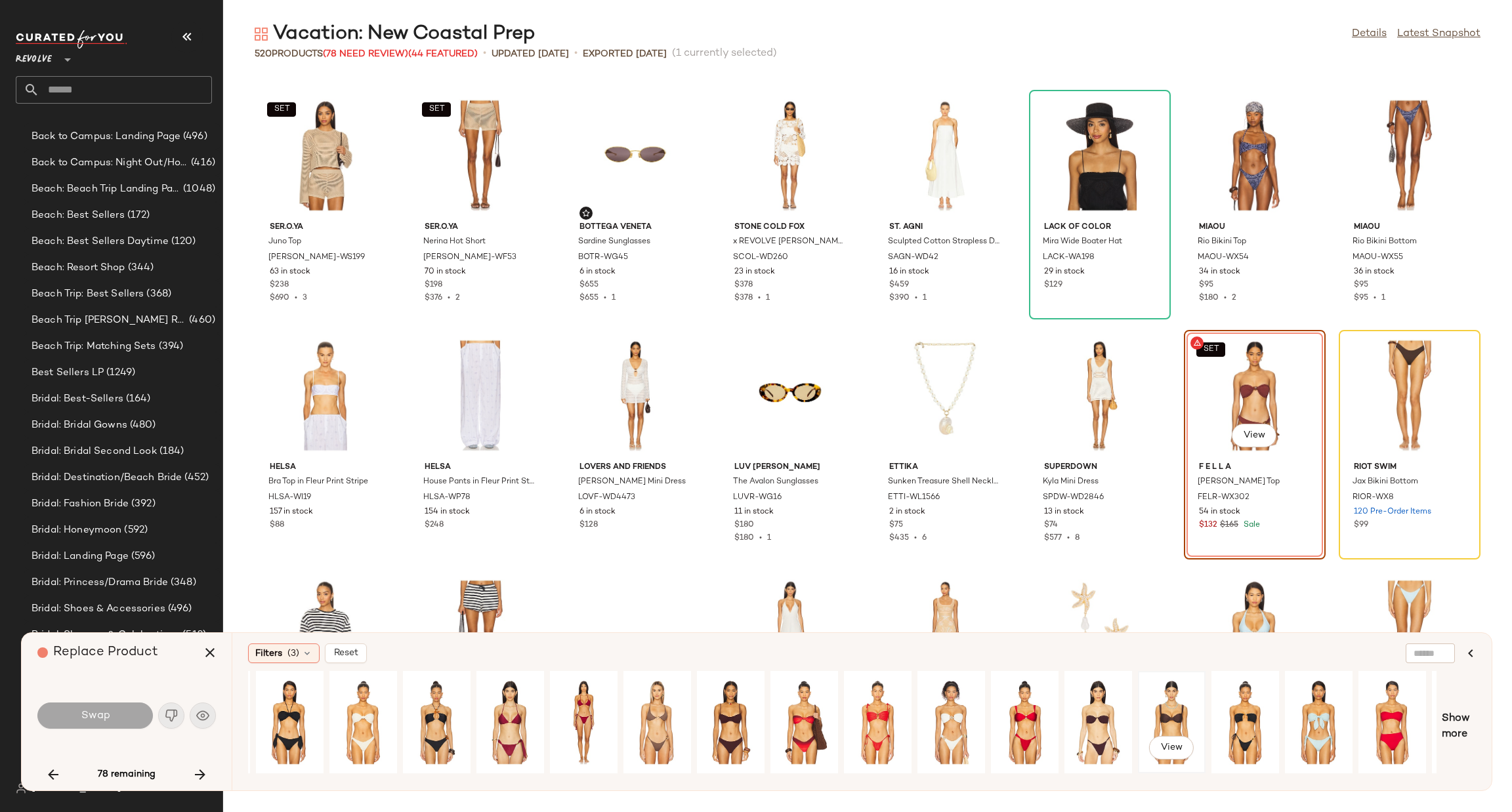
scroll to position [0, 789]
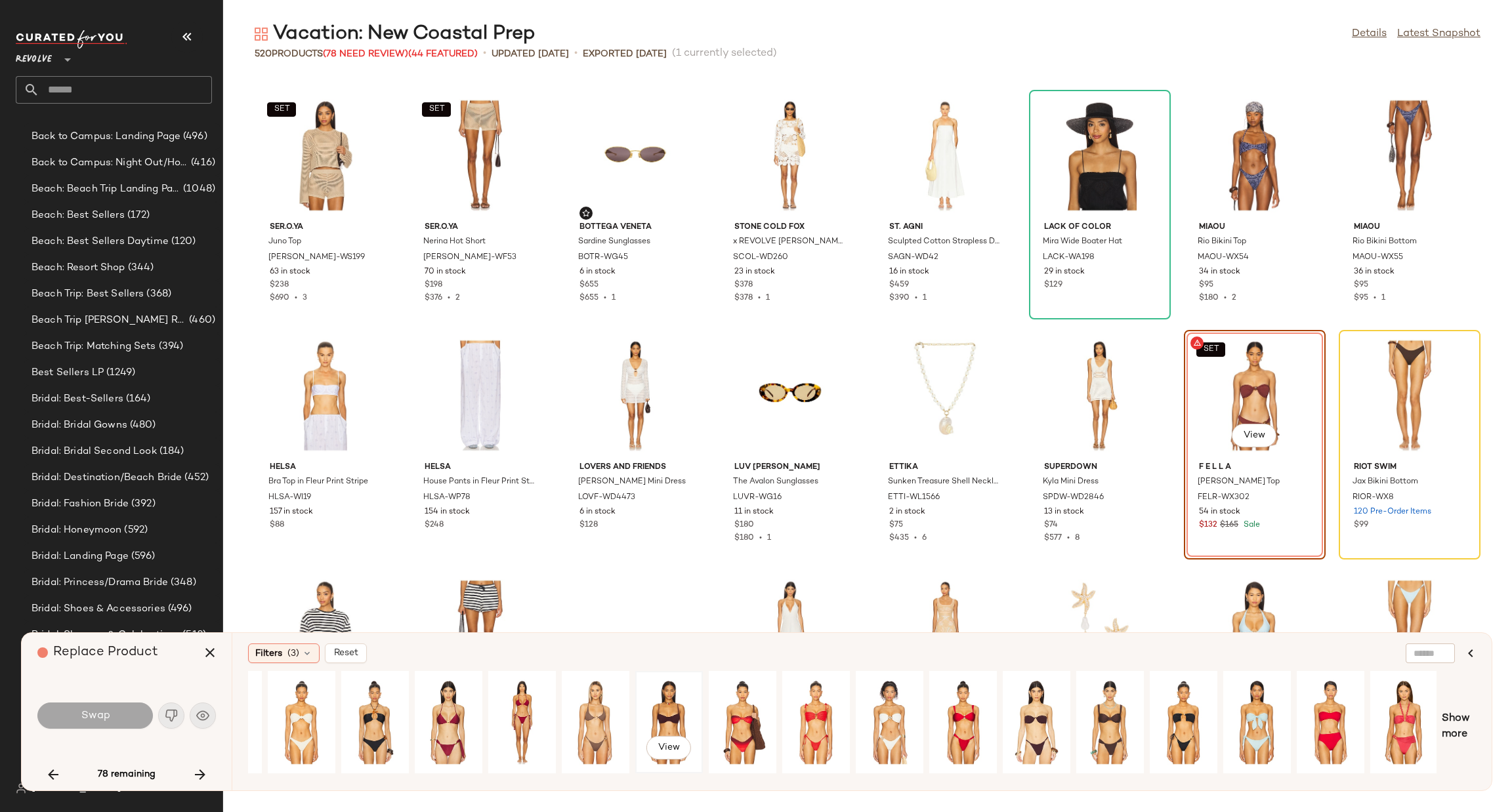
click at [671, 712] on div "View" at bounding box center [669, 723] width 59 height 93
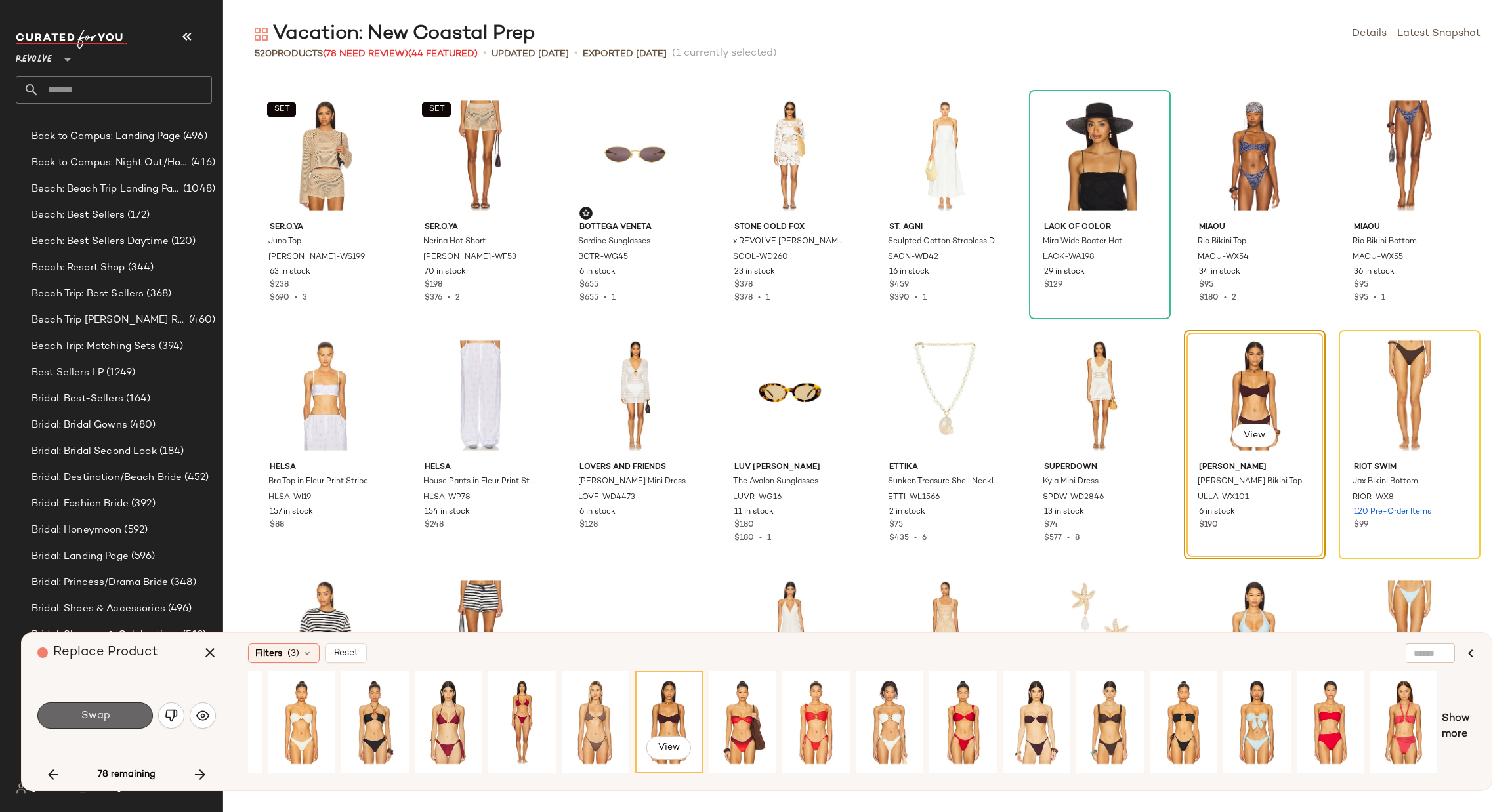
click at [92, 717] on span "Swap" at bounding box center [95, 717] width 29 height 13
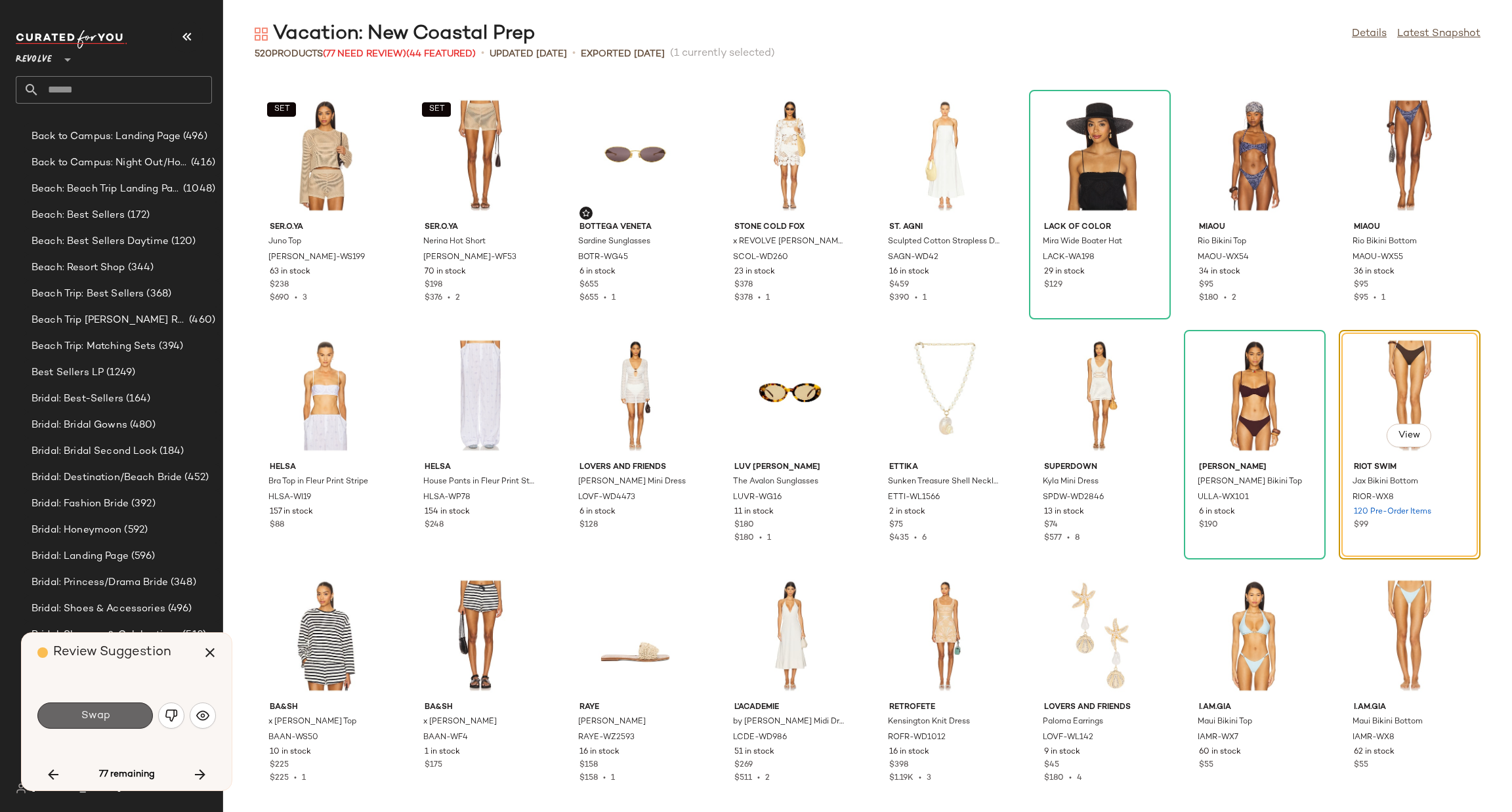
click at [114, 713] on button "Swap" at bounding box center [96, 716] width 116 height 26
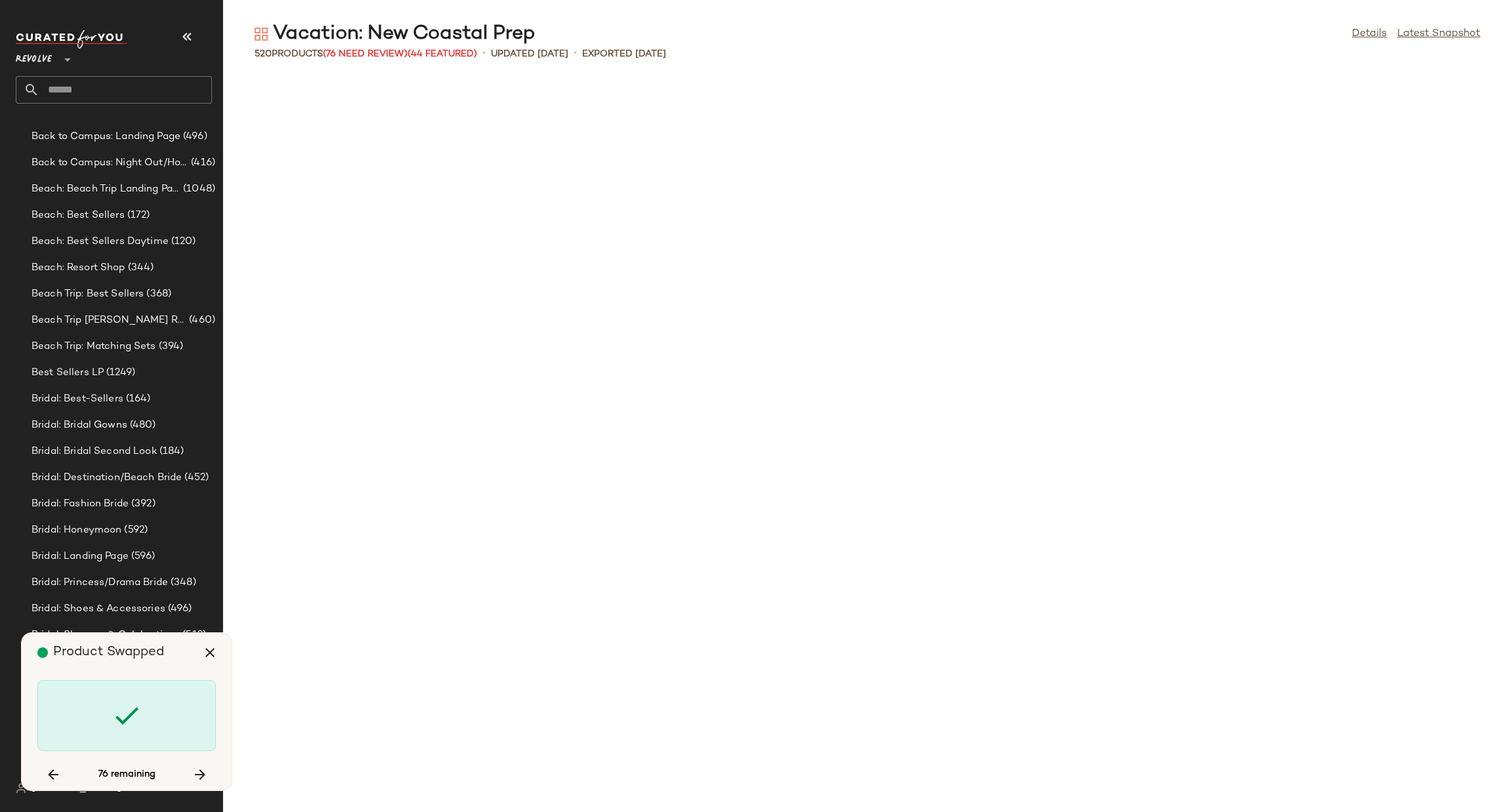
scroll to position [3122, 0]
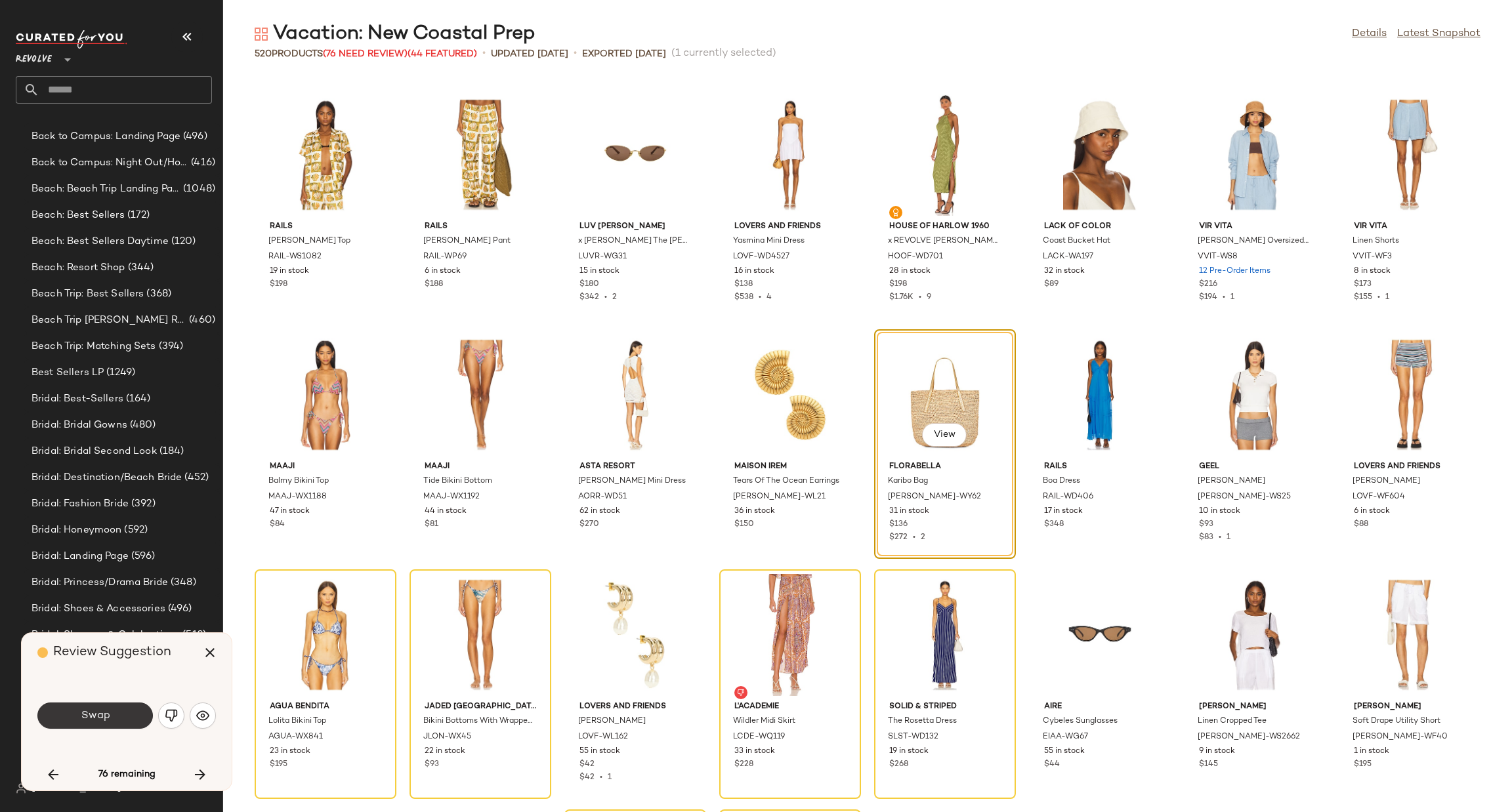
click at [98, 721] on span "Swap" at bounding box center [95, 717] width 29 height 13
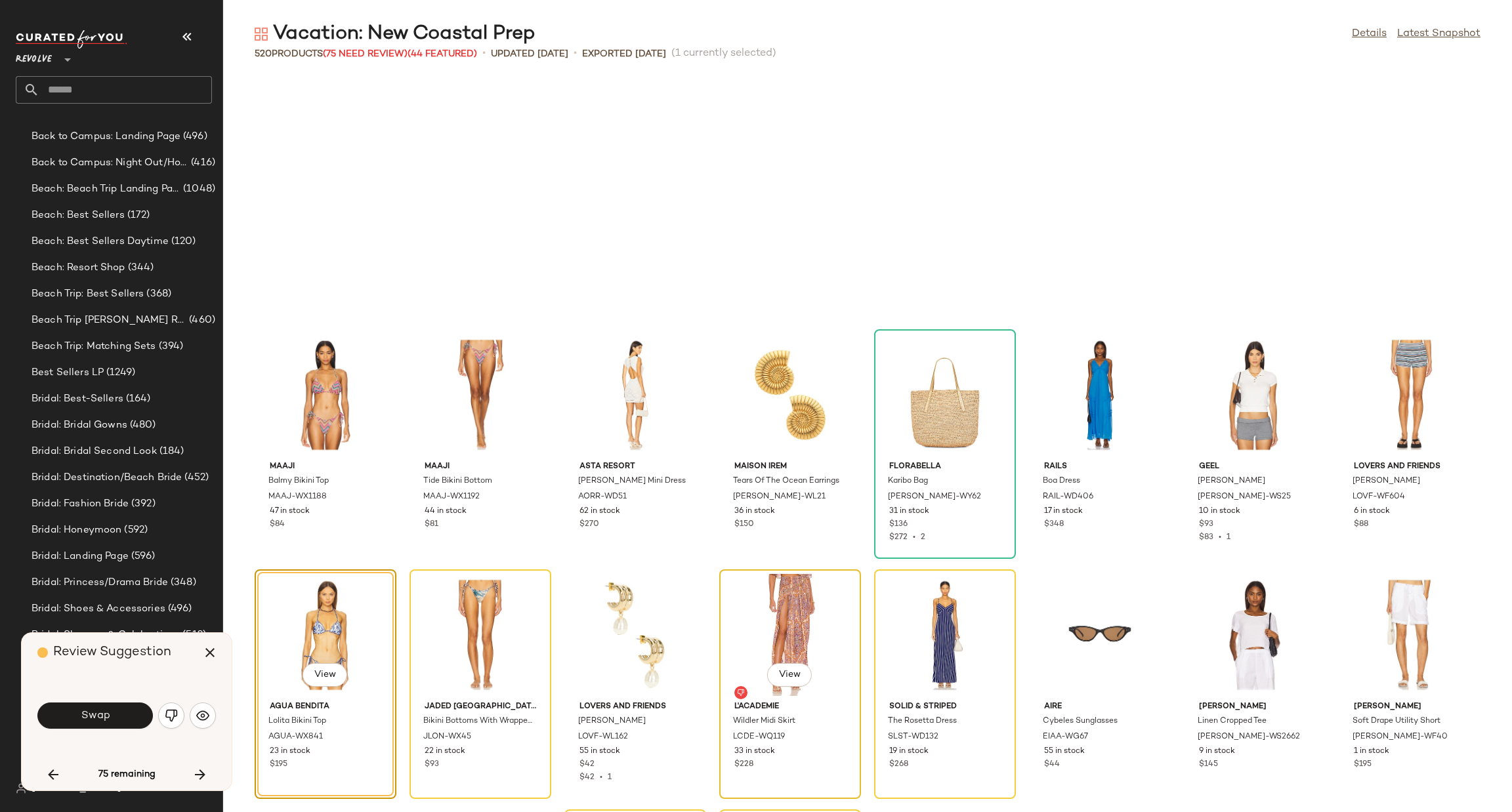
scroll to position [3362, 0]
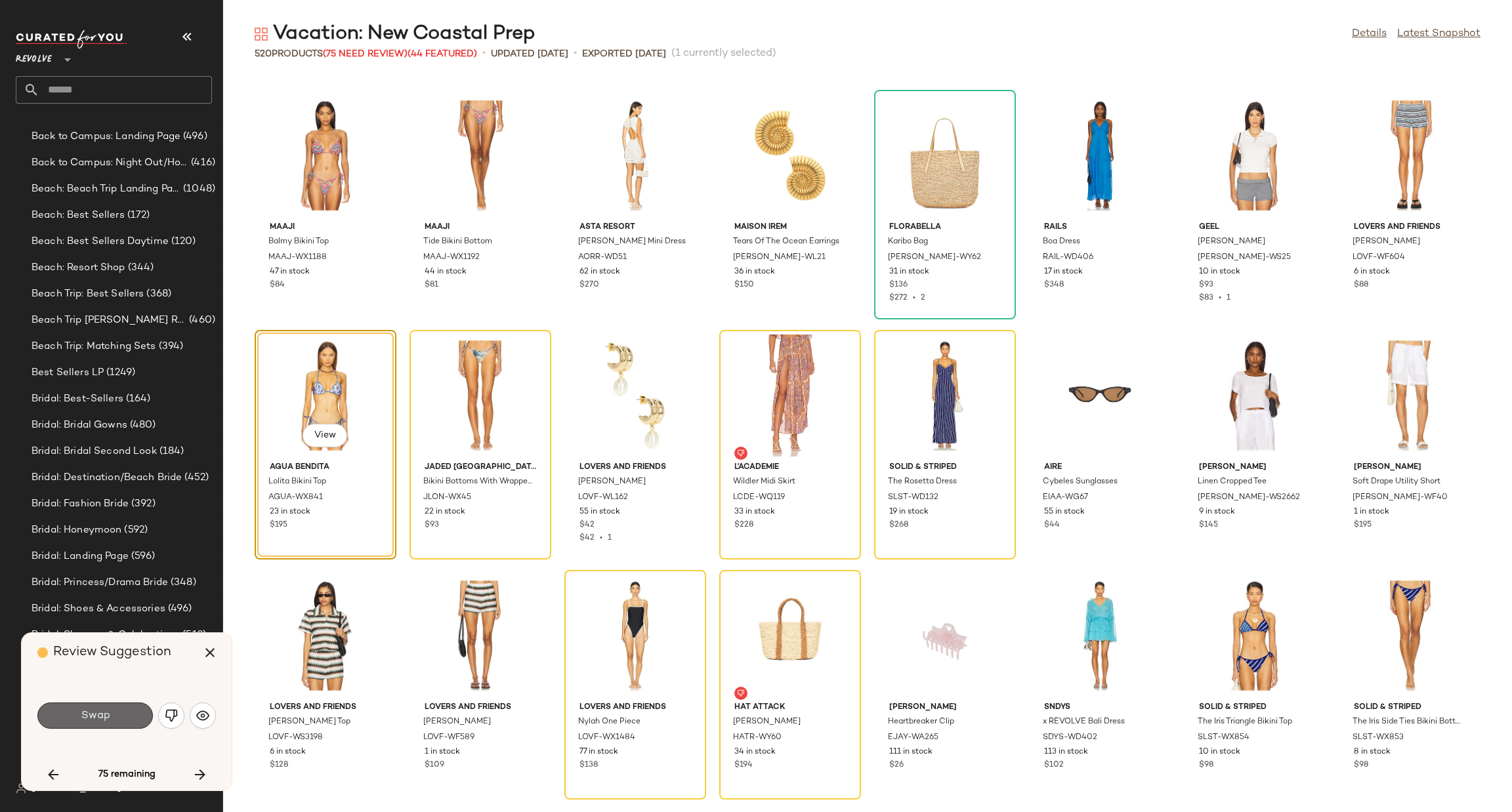
click at [120, 714] on button "Swap" at bounding box center [96, 716] width 116 height 26
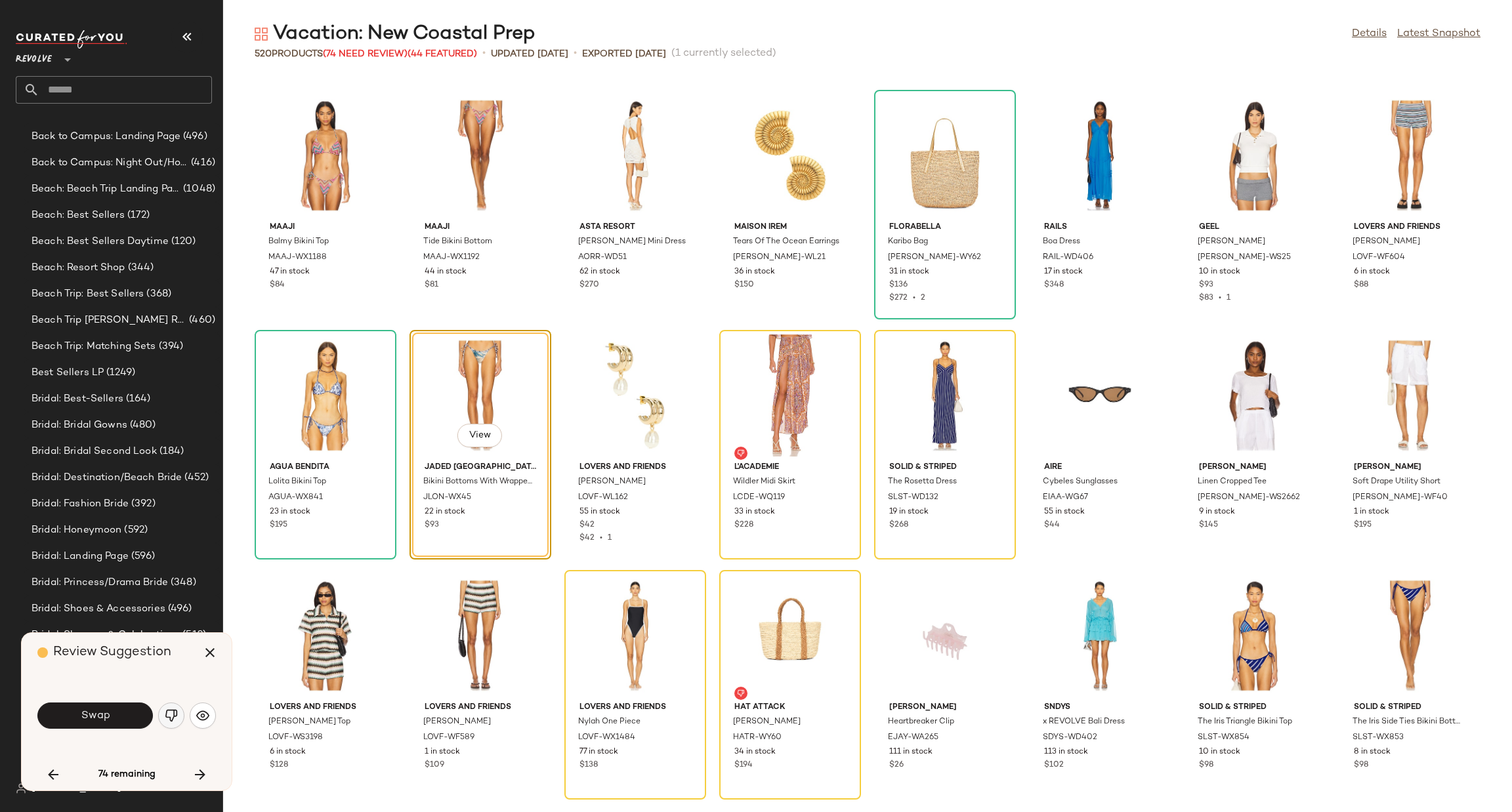
click at [173, 712] on img "button" at bounding box center [171, 716] width 13 height 13
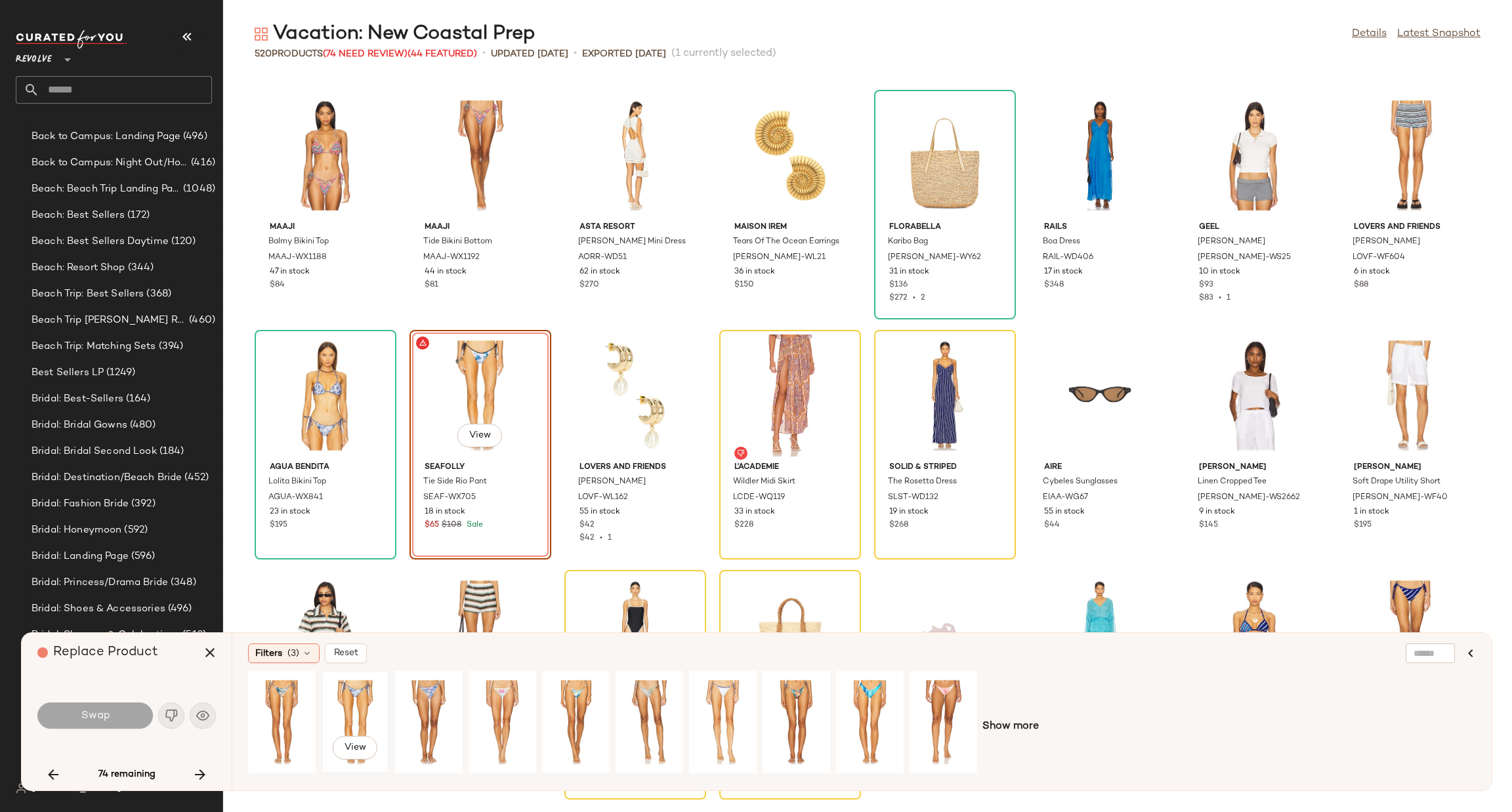
click at [347, 705] on div "View" at bounding box center [356, 723] width 59 height 93
click at [112, 717] on button "Swap" at bounding box center [96, 716] width 116 height 26
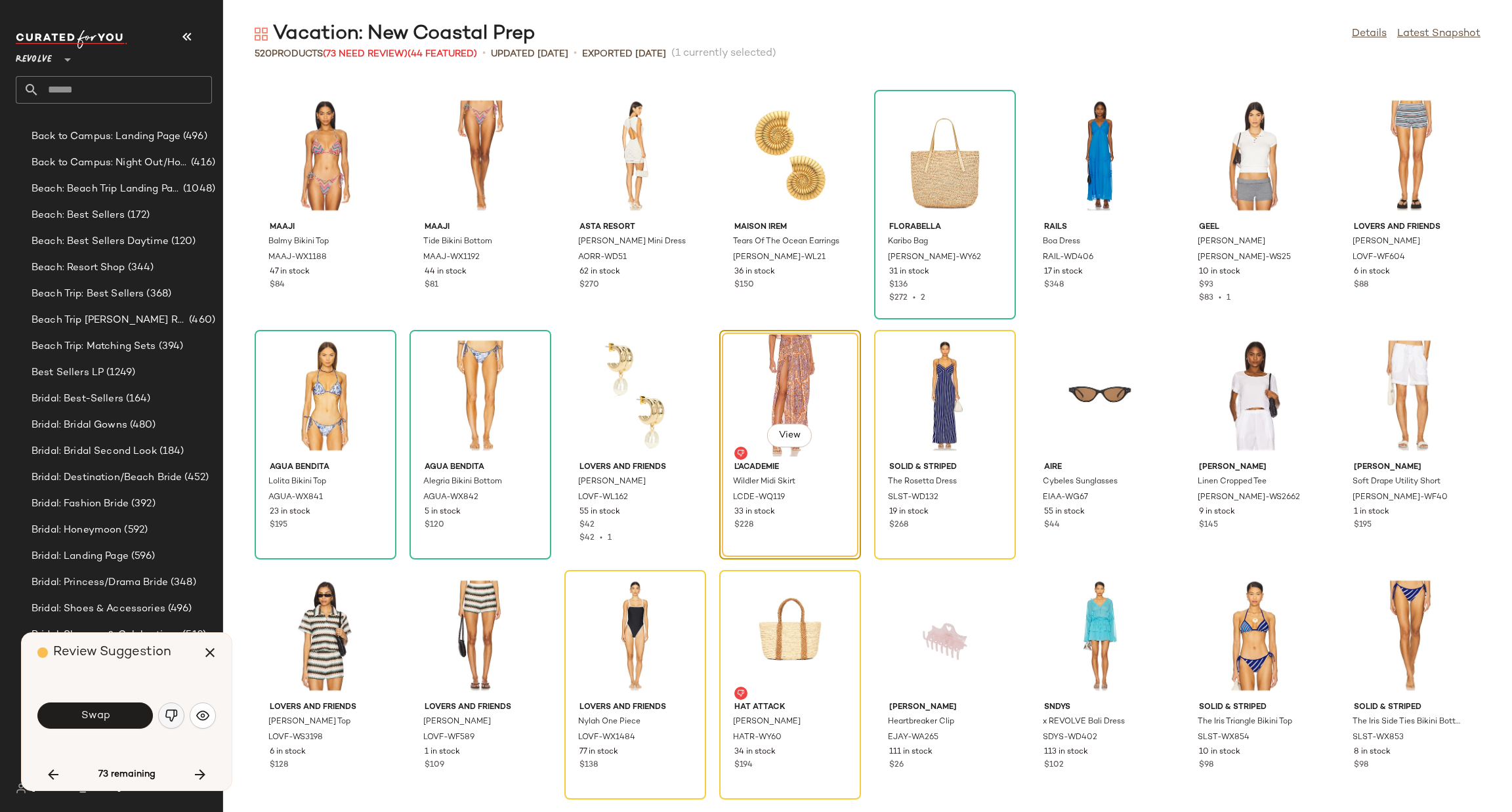
click at [167, 716] on img "button" at bounding box center [171, 716] width 13 height 13
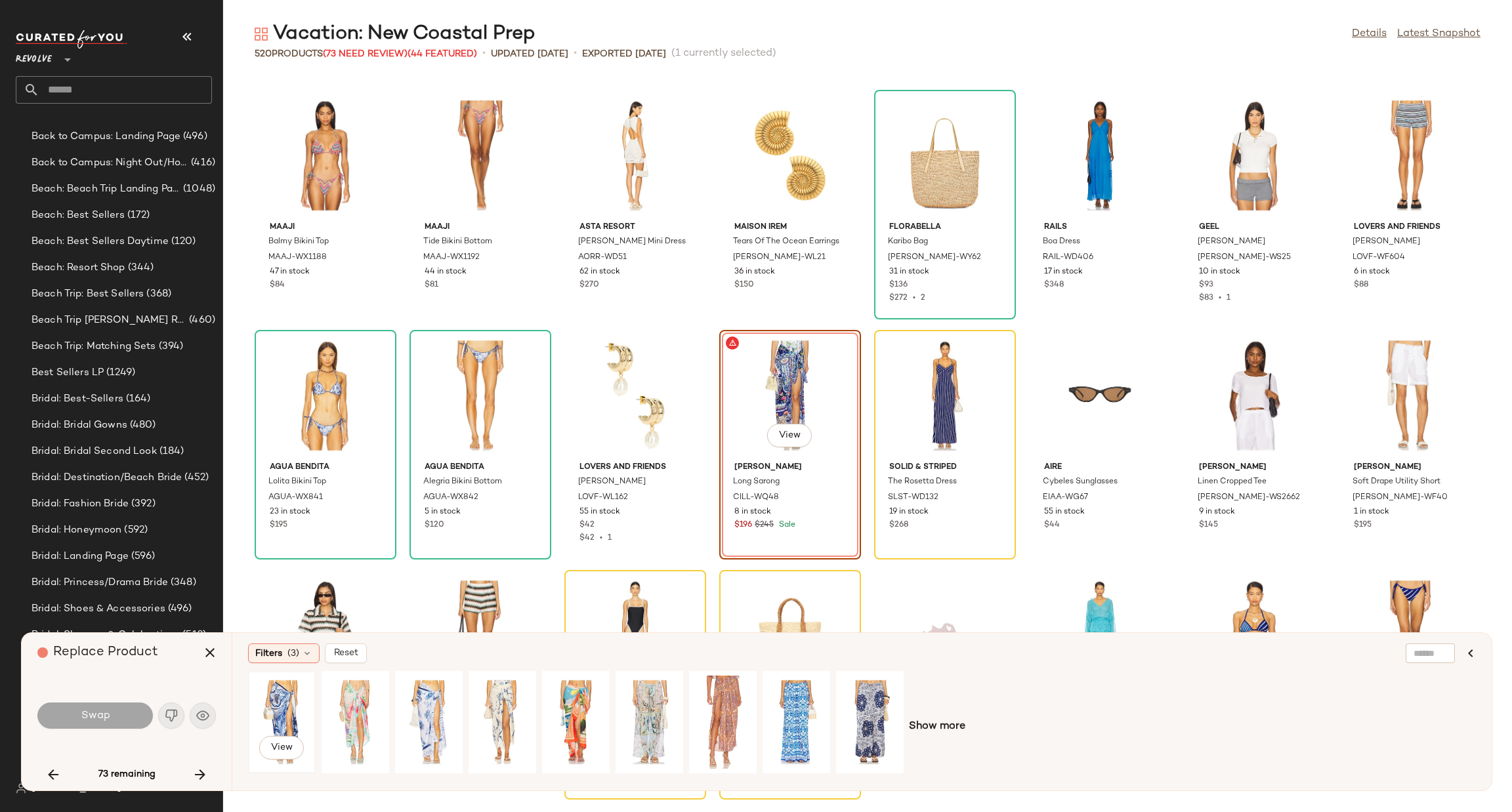
click at [266, 703] on div "View" at bounding box center [282, 723] width 59 height 93
click at [124, 716] on button "Swap" at bounding box center [96, 716] width 116 height 26
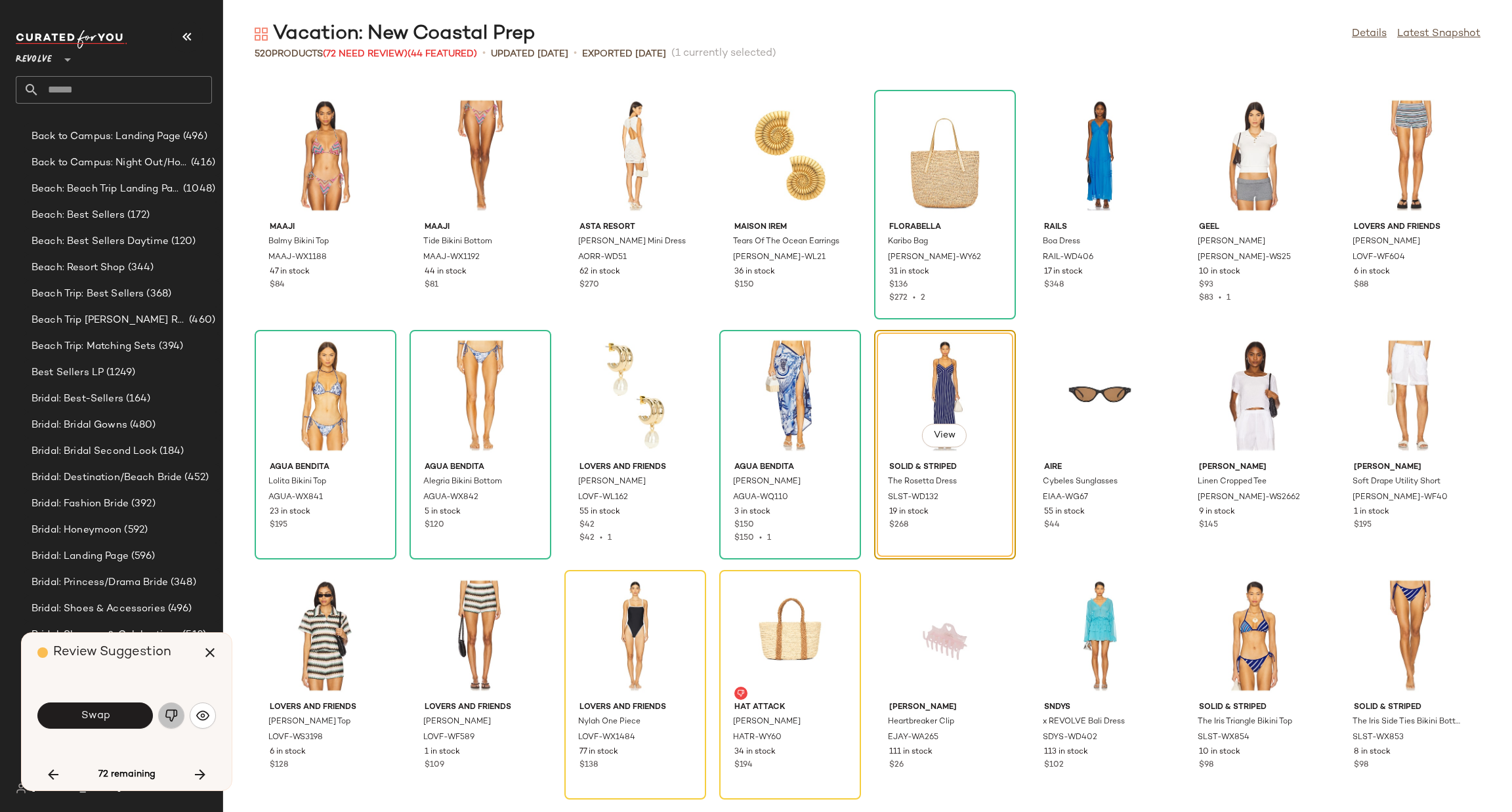
click at [171, 711] on img "button" at bounding box center [171, 716] width 13 height 13
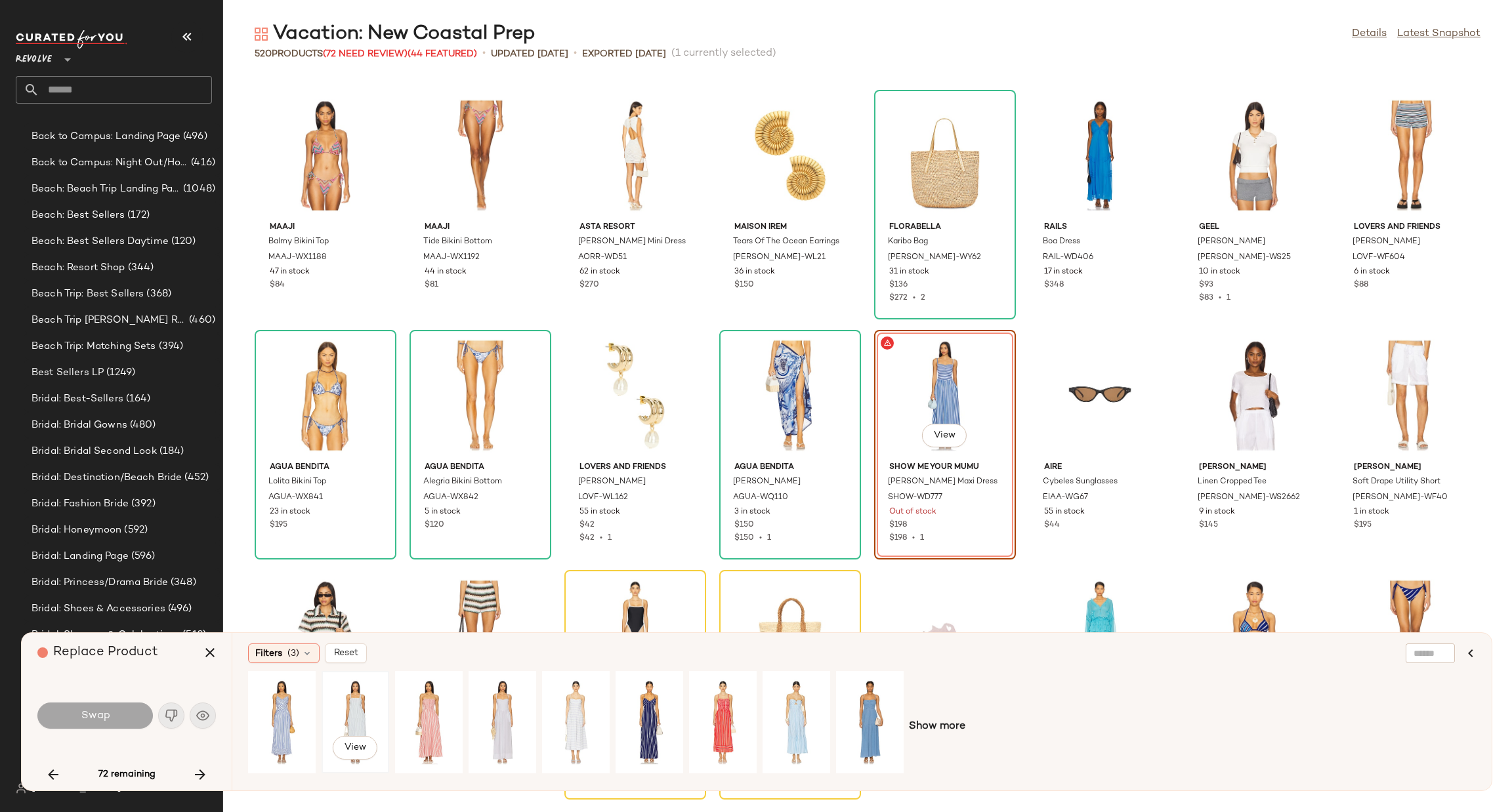
click at [356, 712] on div "View" at bounding box center [356, 723] width 59 height 93
click at [108, 723] on button "Swap" at bounding box center [96, 716] width 116 height 26
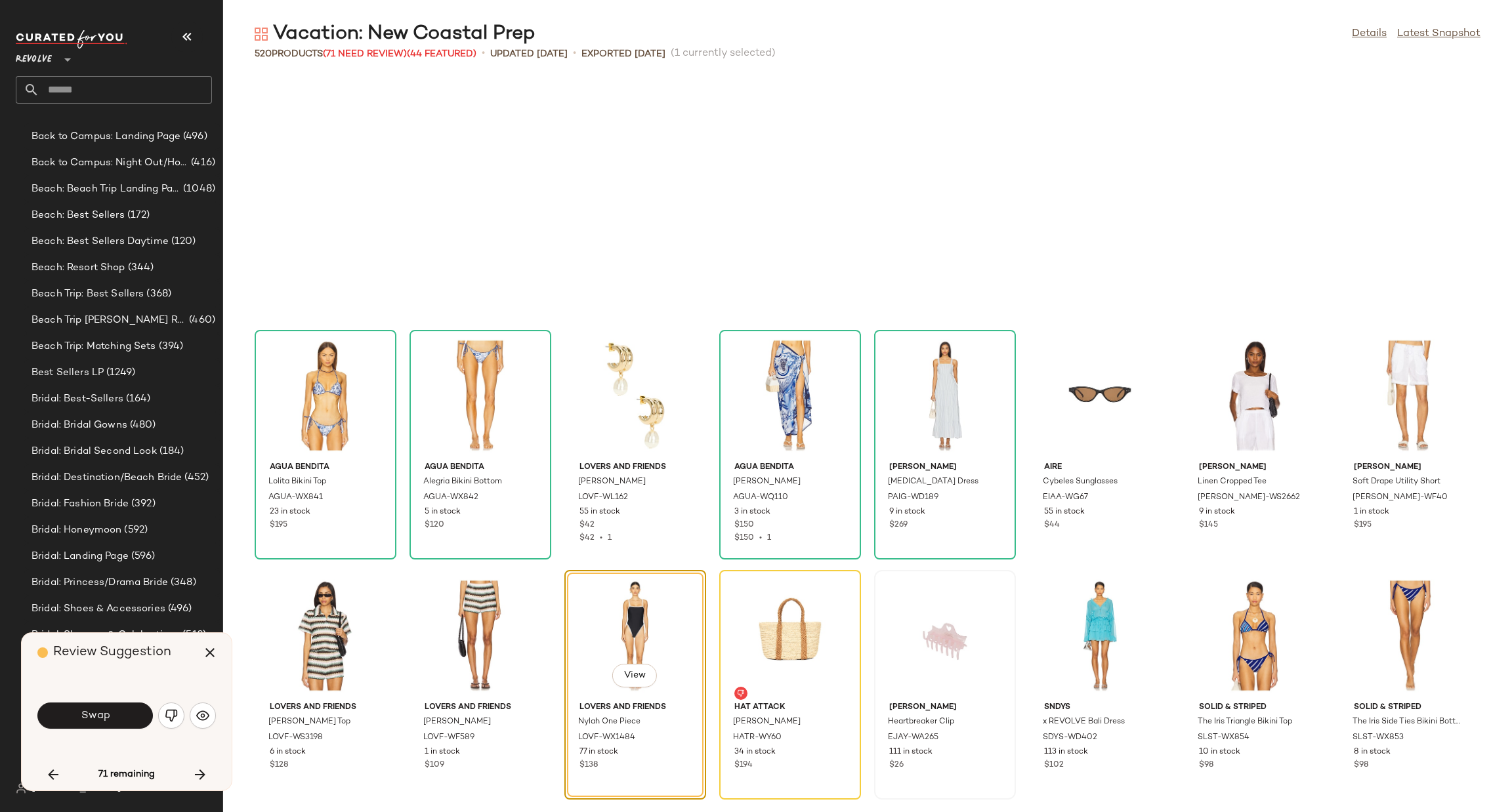
scroll to position [3601, 0]
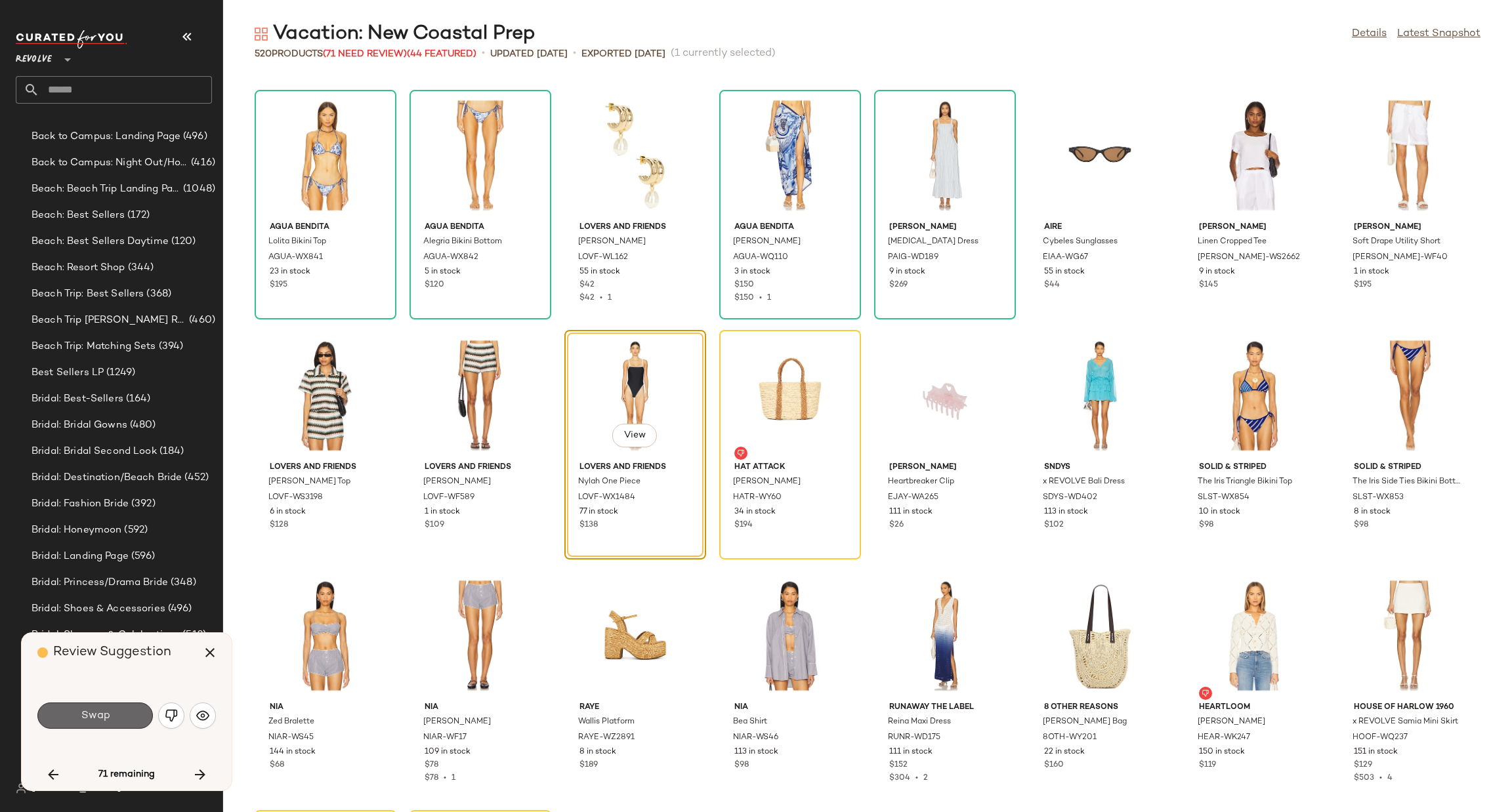
click at [129, 720] on button "Swap" at bounding box center [96, 716] width 116 height 26
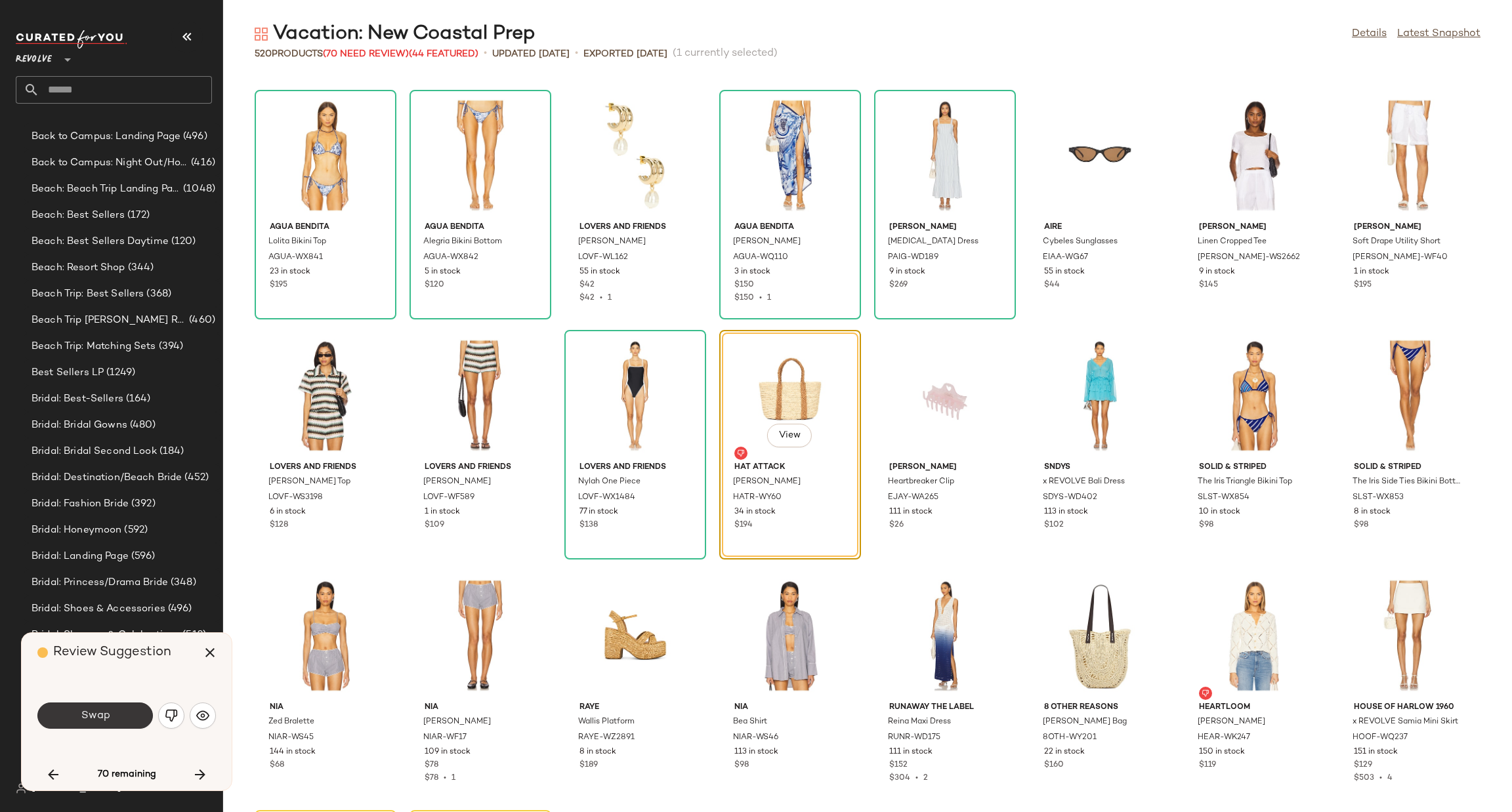
click at [132, 716] on button "Swap" at bounding box center [96, 716] width 116 height 26
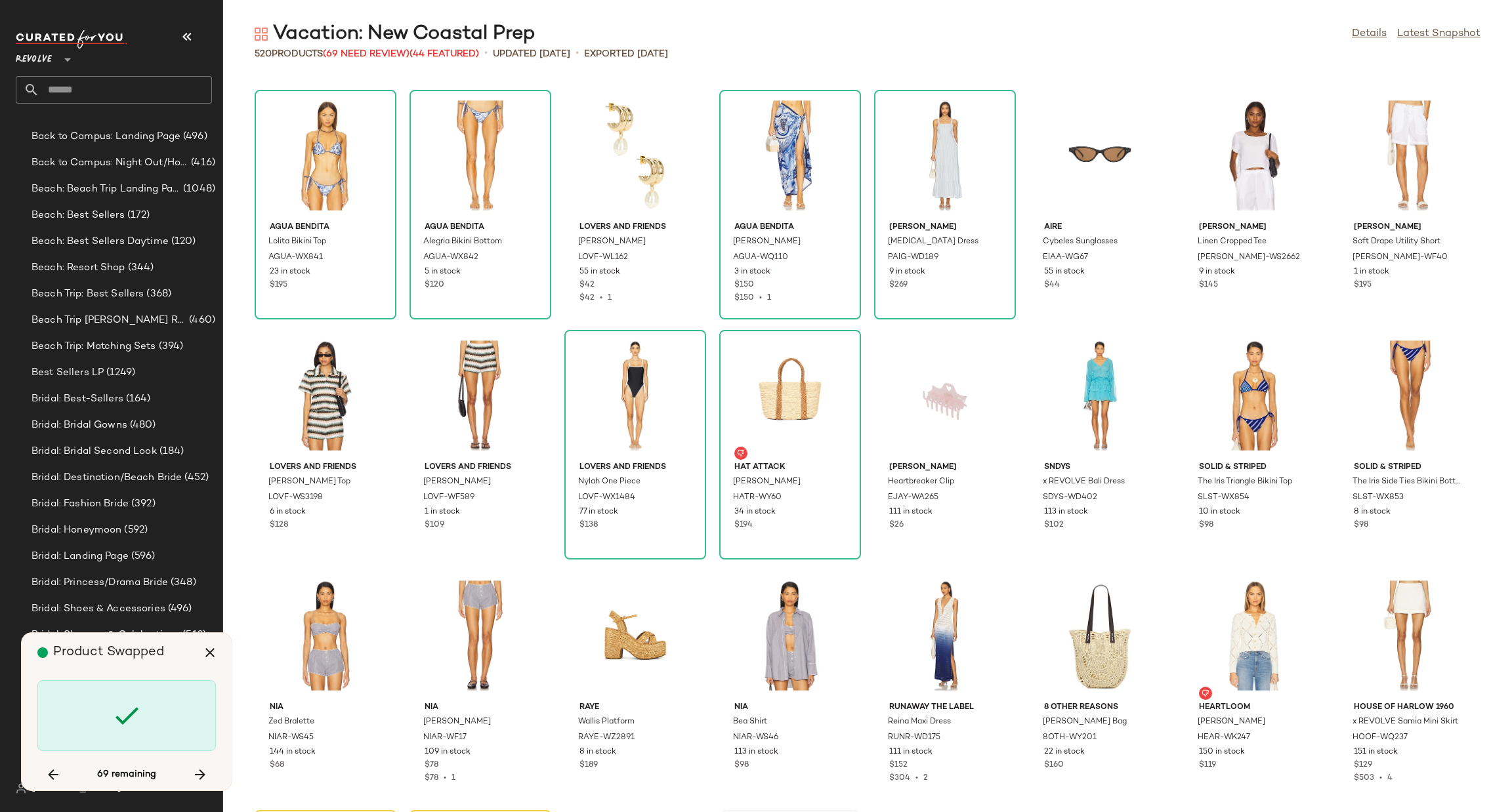
scroll to position [4082, 0]
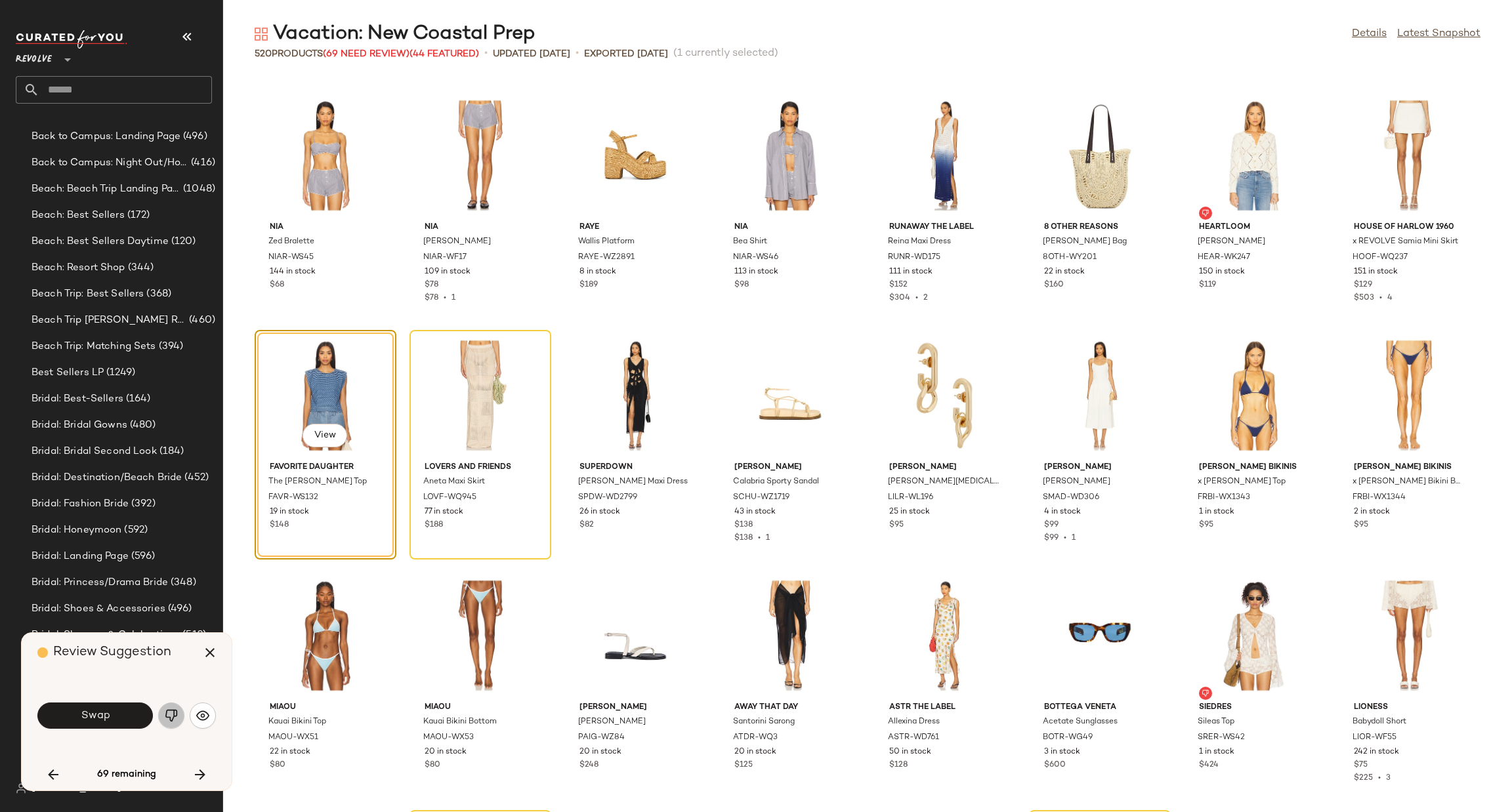
click at [171, 724] on button "button" at bounding box center [171, 716] width 26 height 26
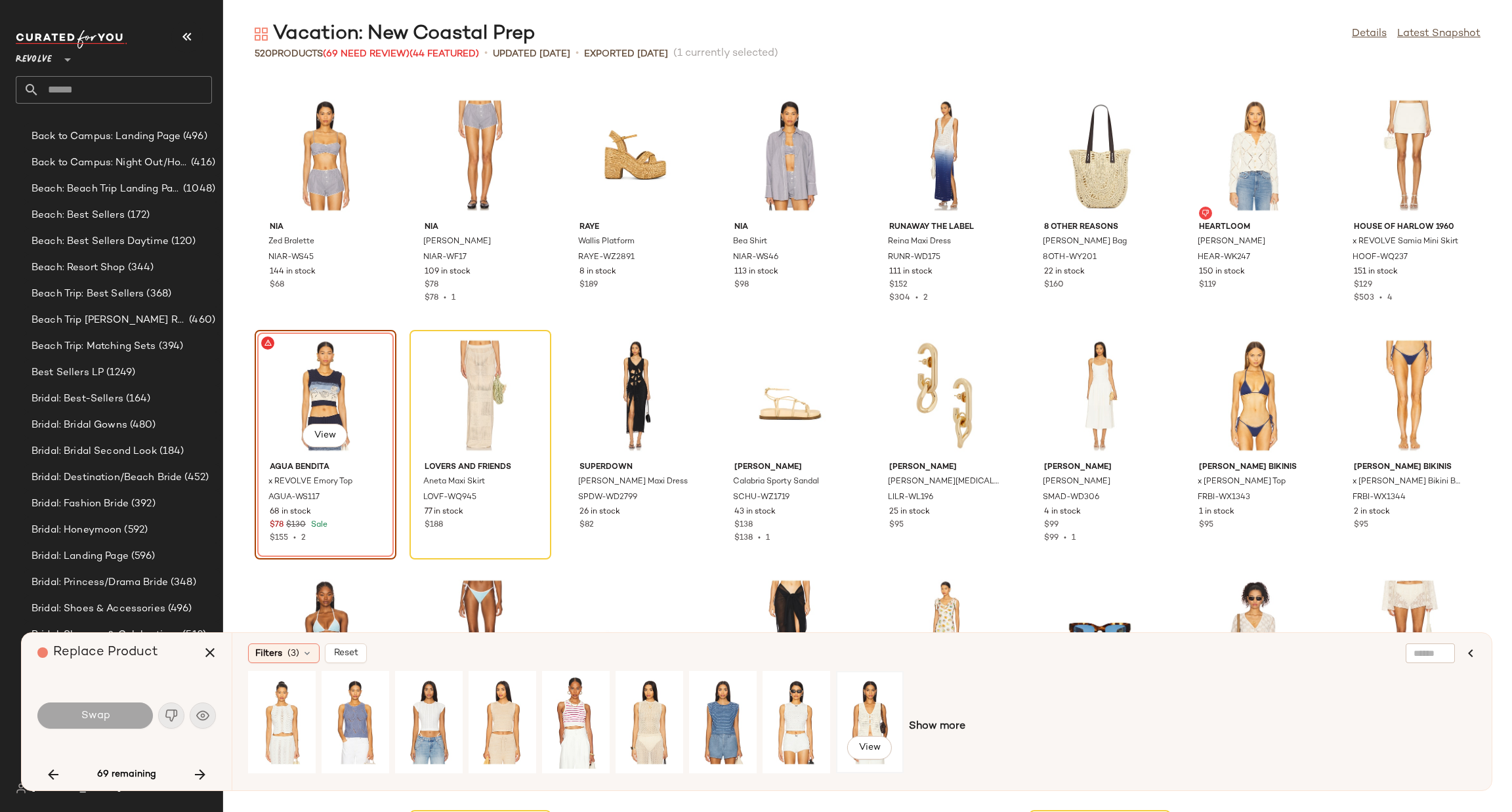
click at [871, 706] on div "View" at bounding box center [870, 723] width 59 height 93
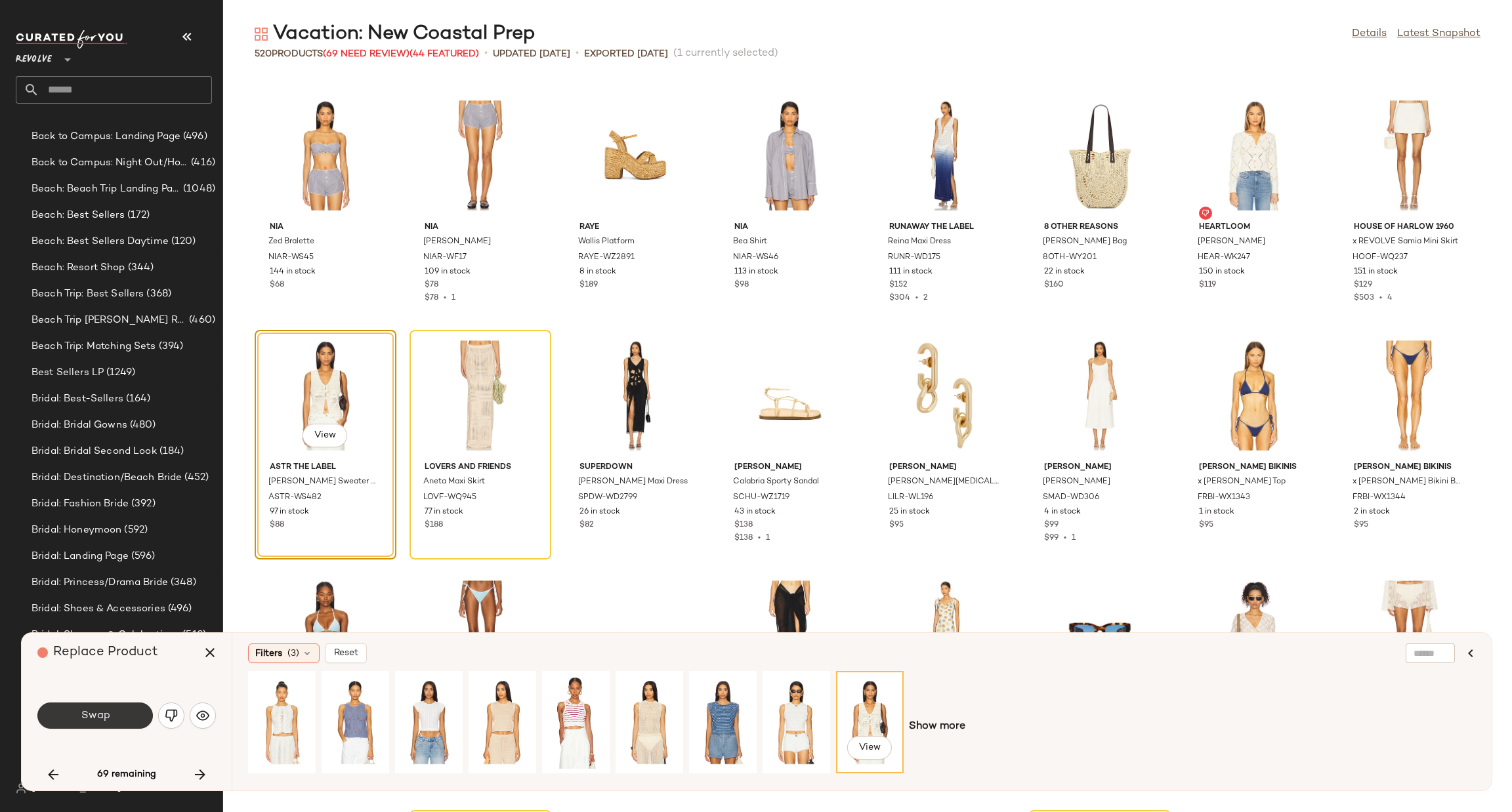
click at [94, 722] on span "Swap" at bounding box center [95, 717] width 29 height 13
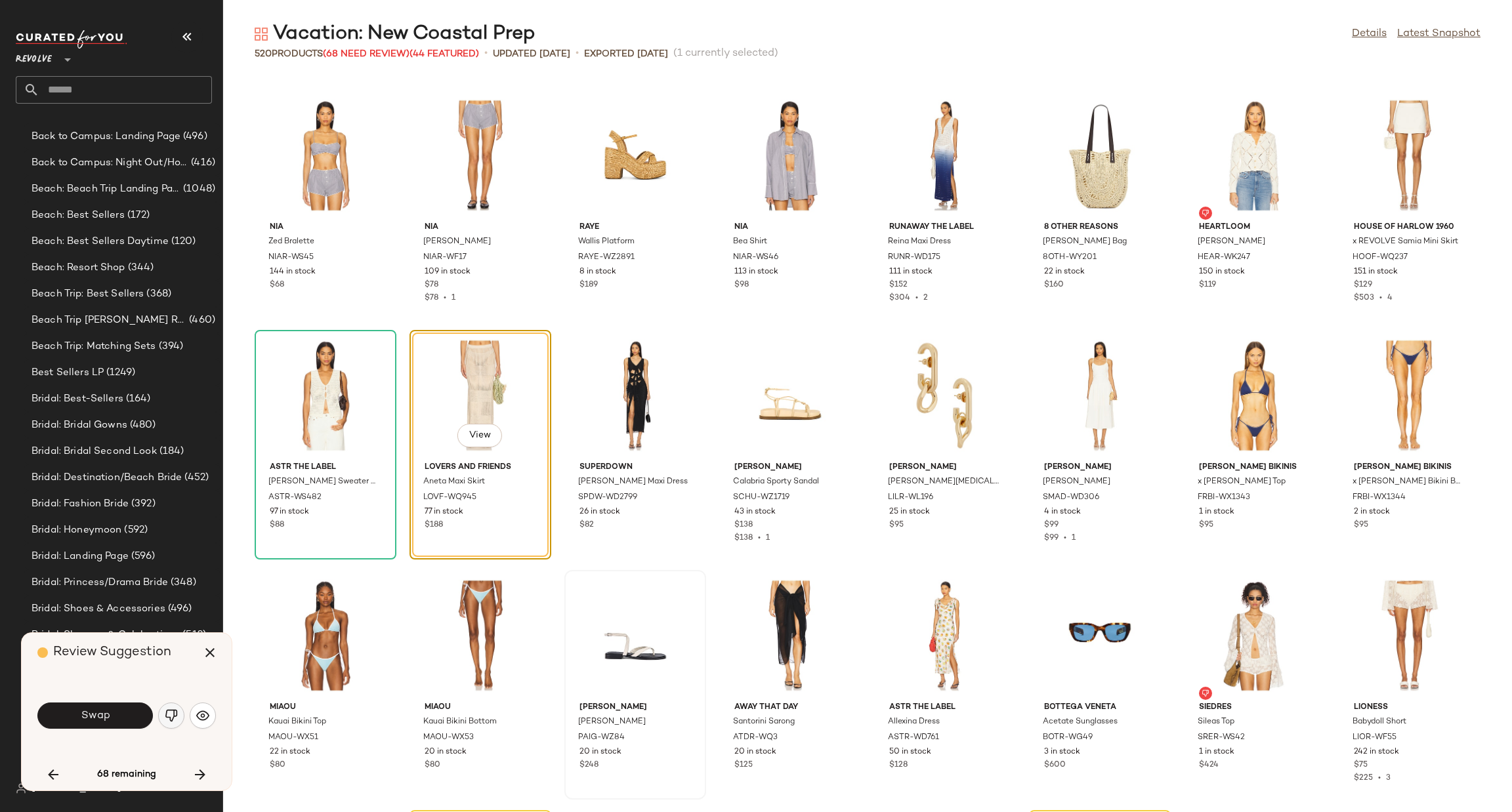
click at [170, 713] on img "button" at bounding box center [171, 716] width 13 height 13
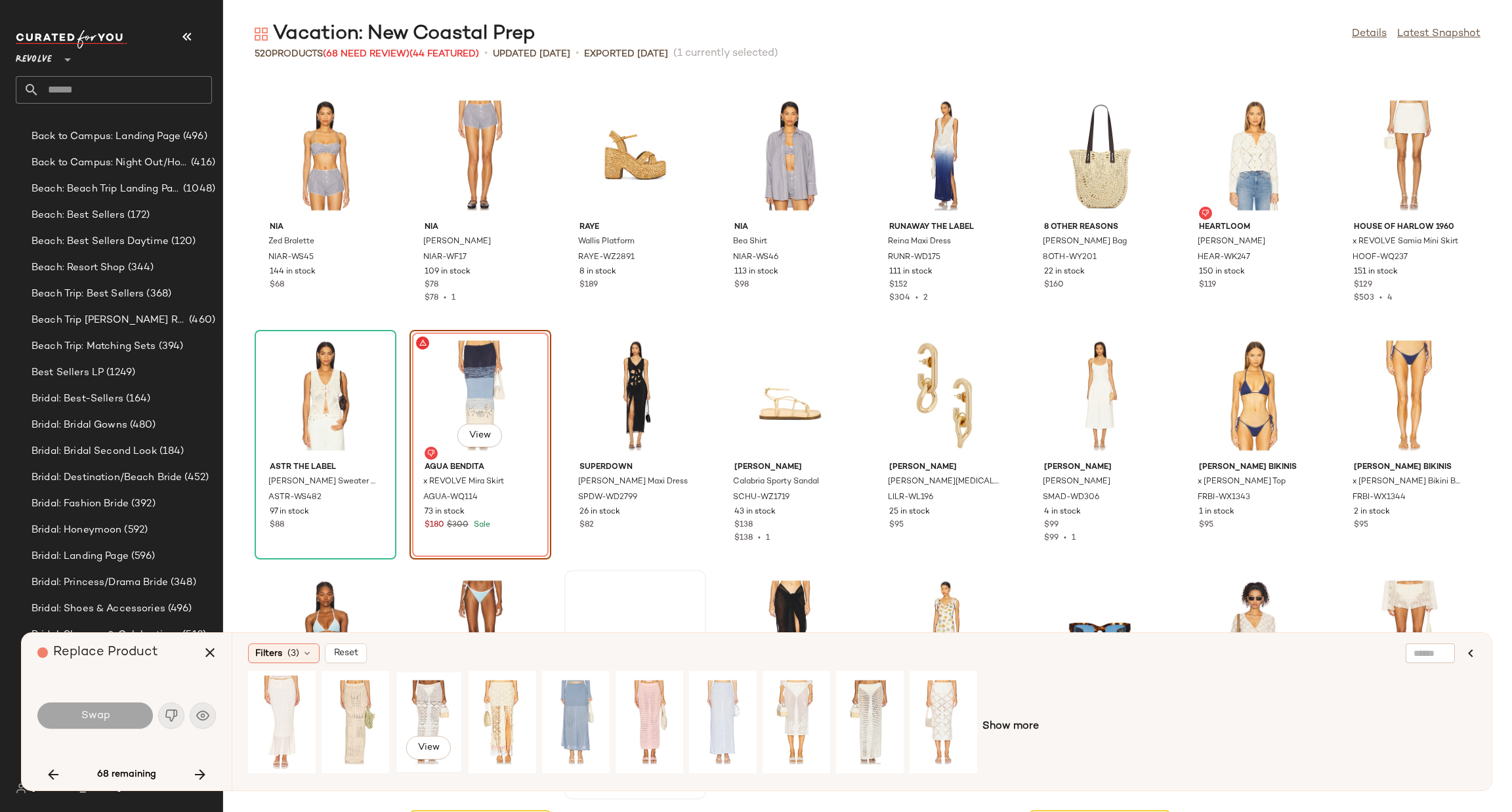
click at [432, 710] on div "View" at bounding box center [429, 723] width 59 height 93
click at [113, 718] on button "Swap" at bounding box center [96, 716] width 116 height 26
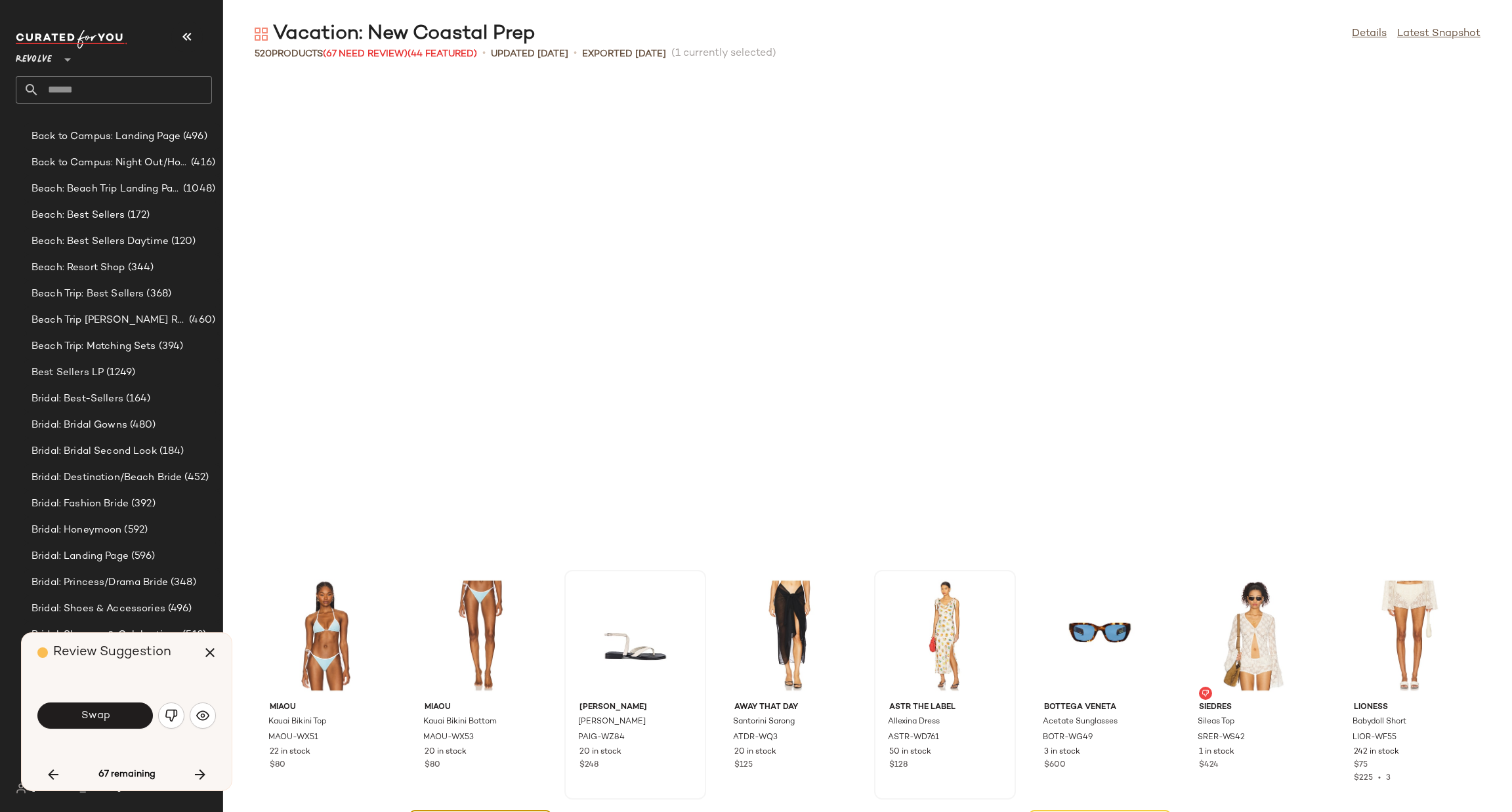
scroll to position [4562, 0]
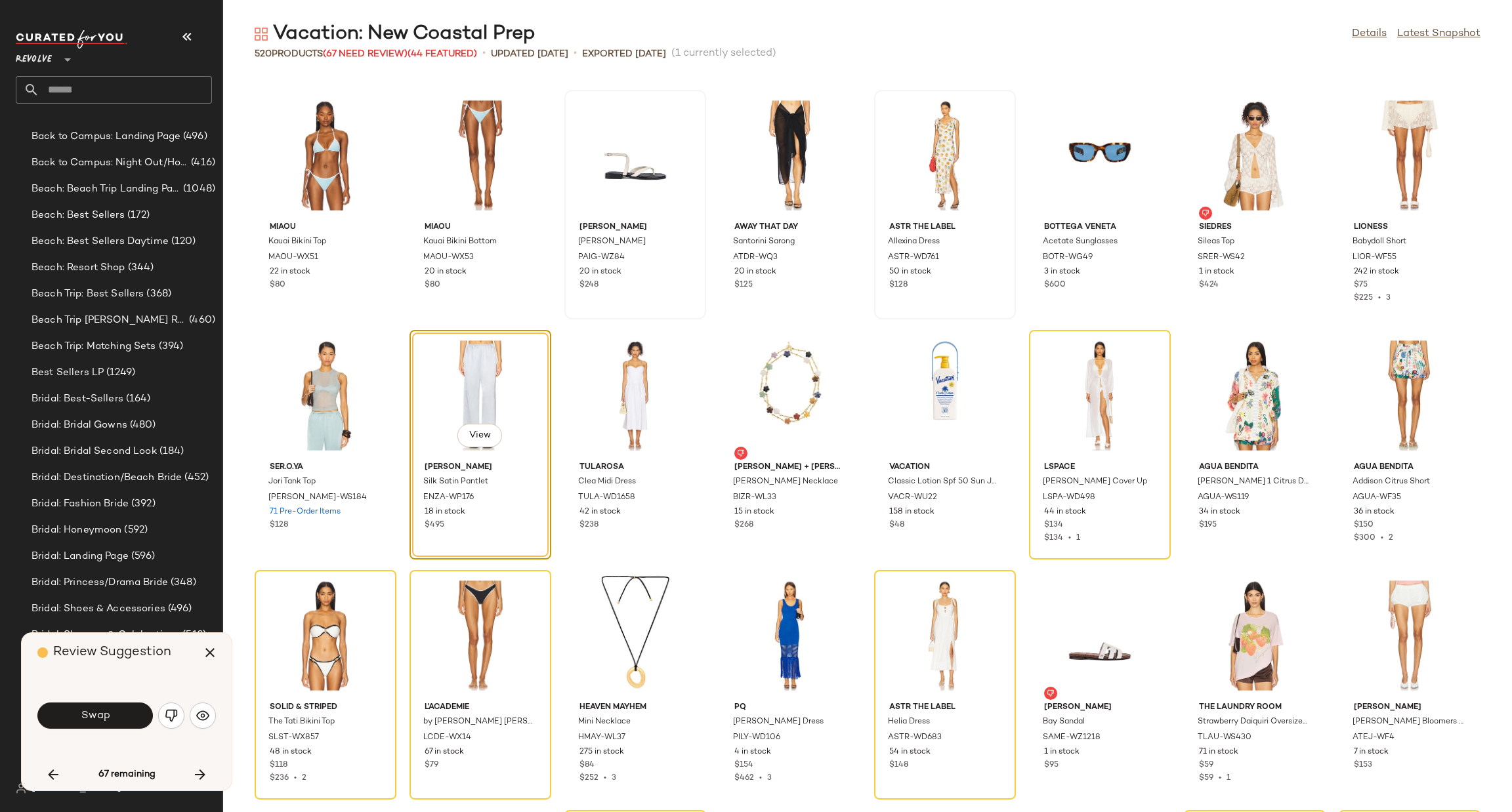
click at [124, 711] on button "Swap" at bounding box center [96, 716] width 116 height 26
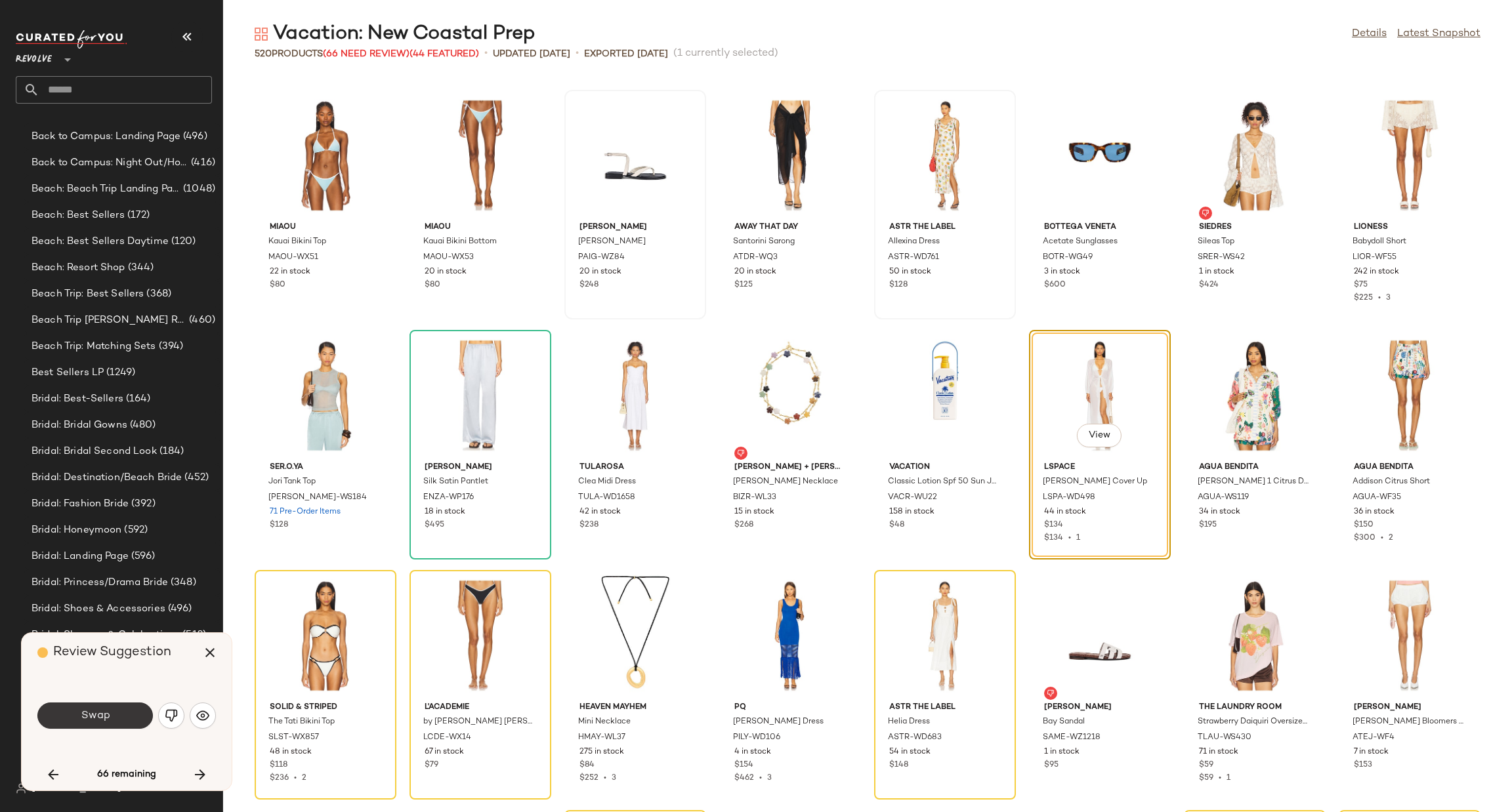
click at [99, 710] on span "Swap" at bounding box center [95, 717] width 29 height 13
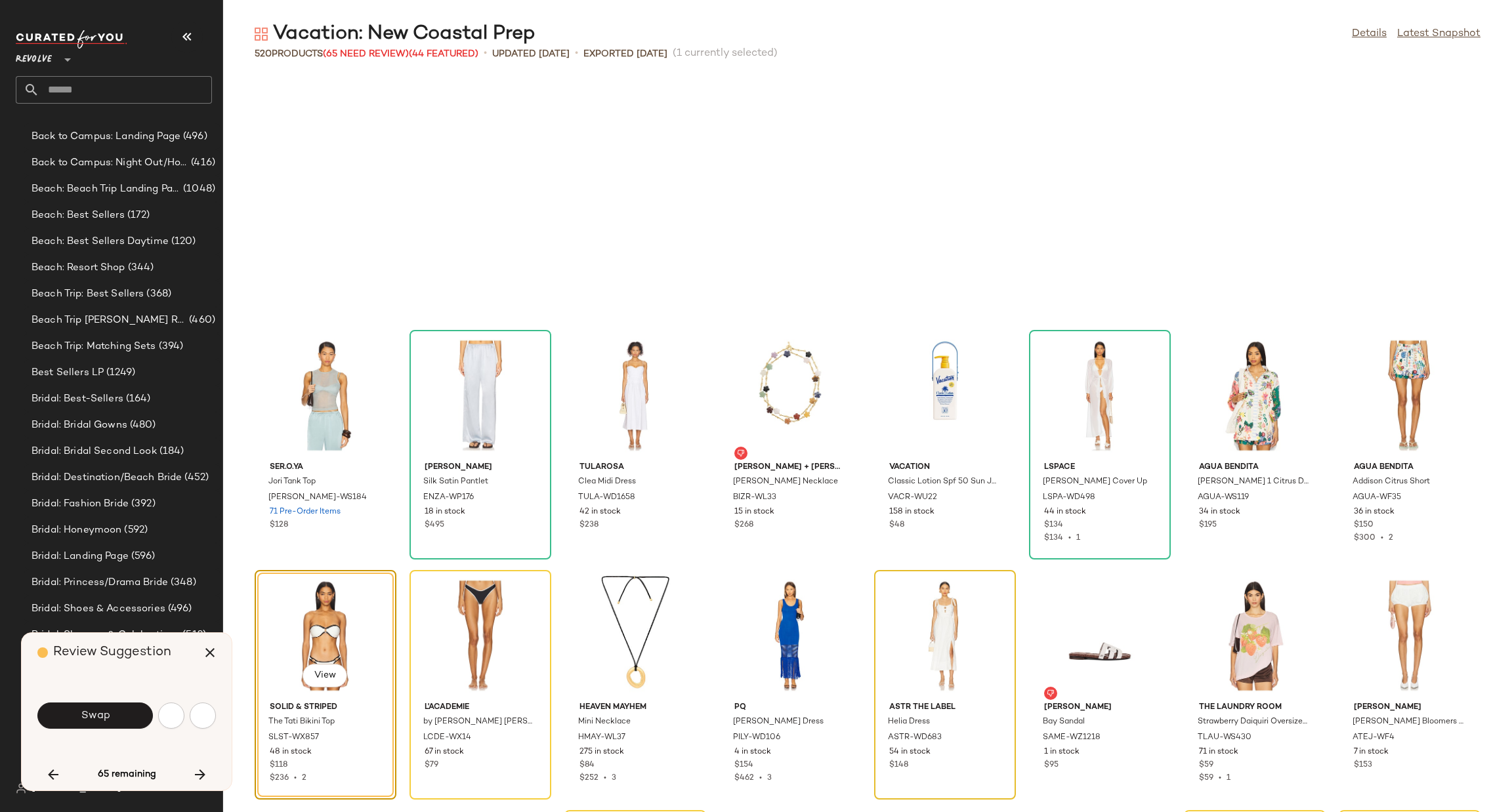
scroll to position [4802, 0]
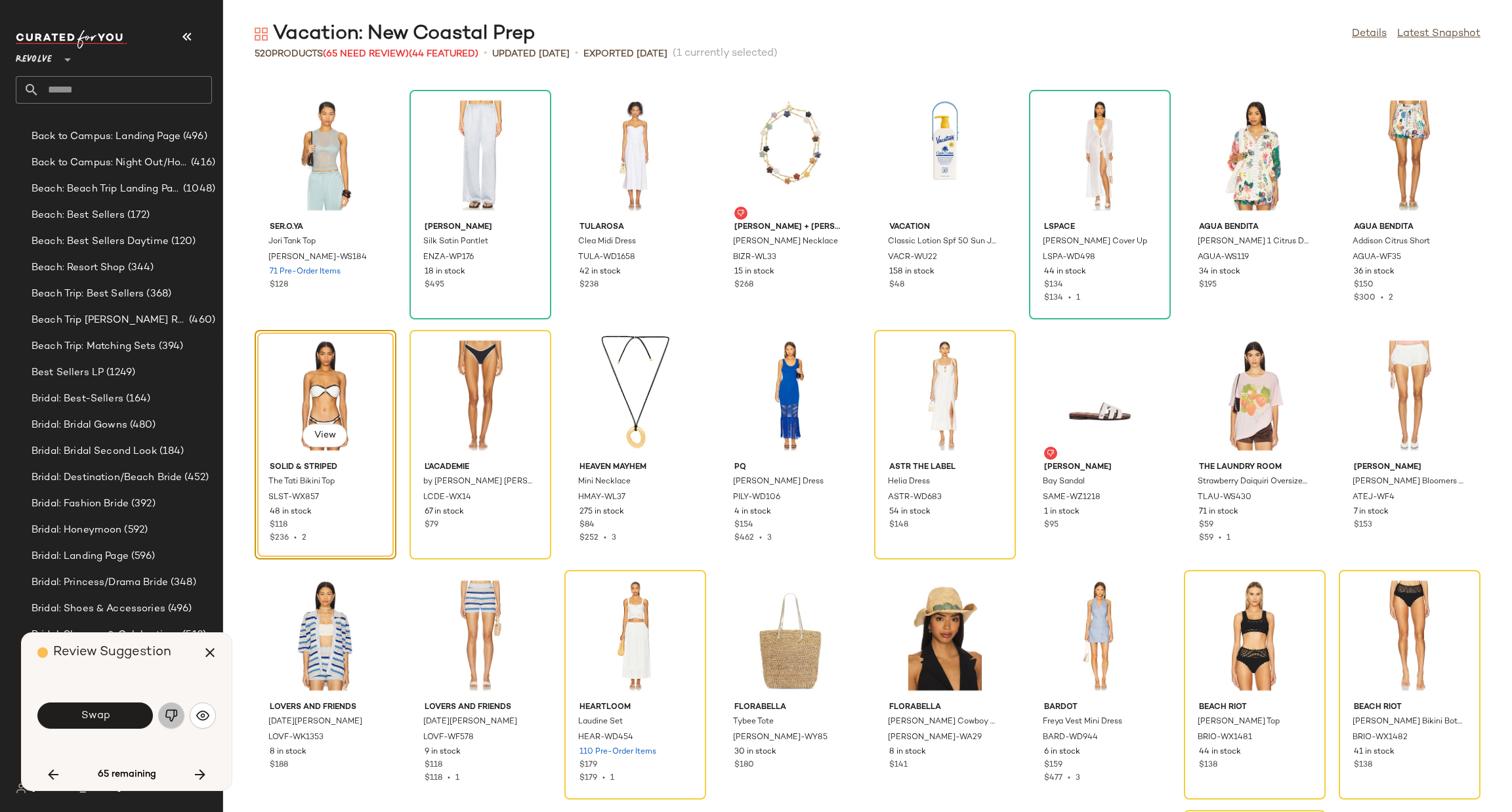
click at [166, 725] on button "button" at bounding box center [171, 716] width 26 height 26
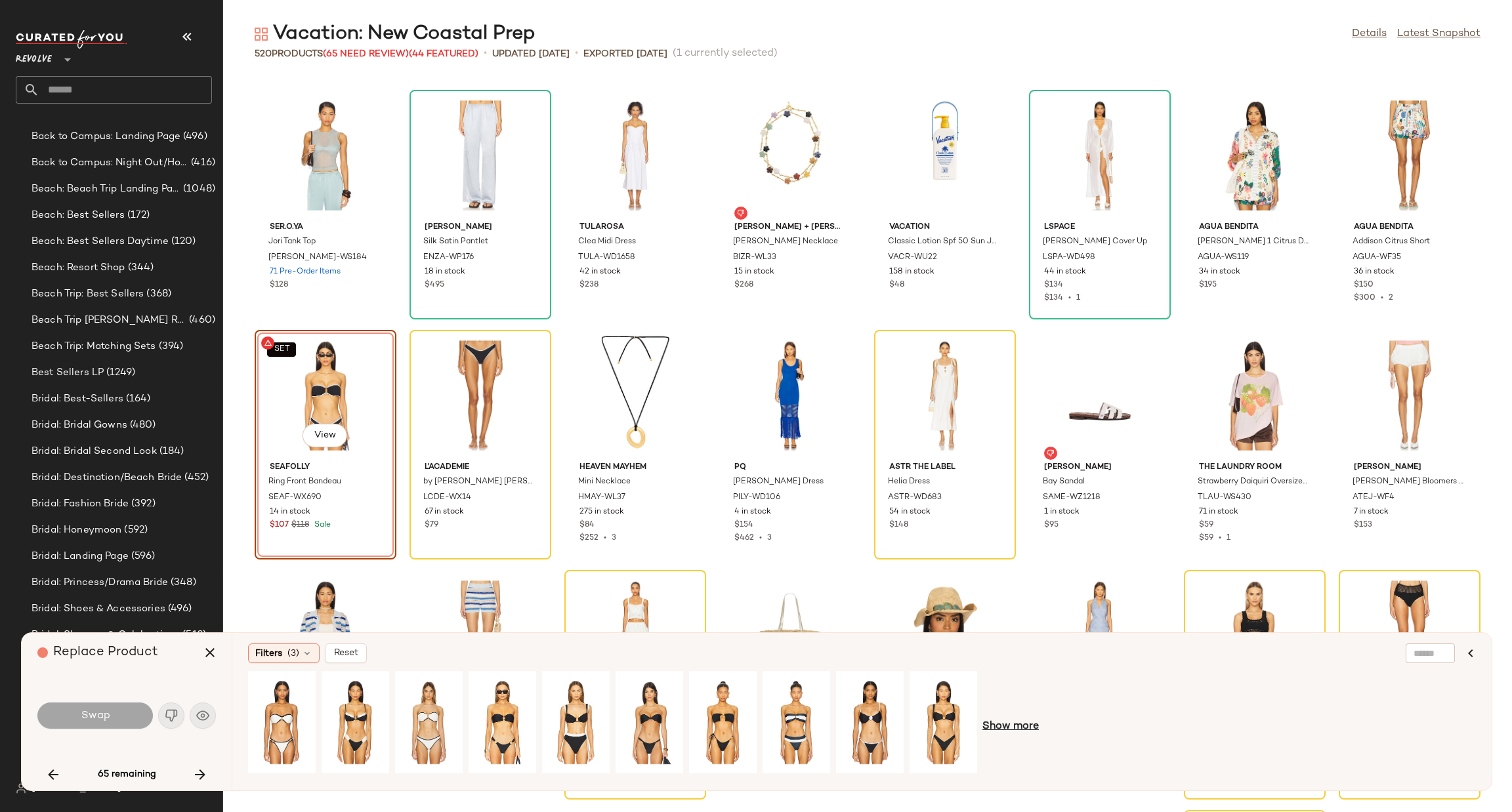
click at [1030, 724] on span "Show more" at bounding box center [1010, 727] width 56 height 16
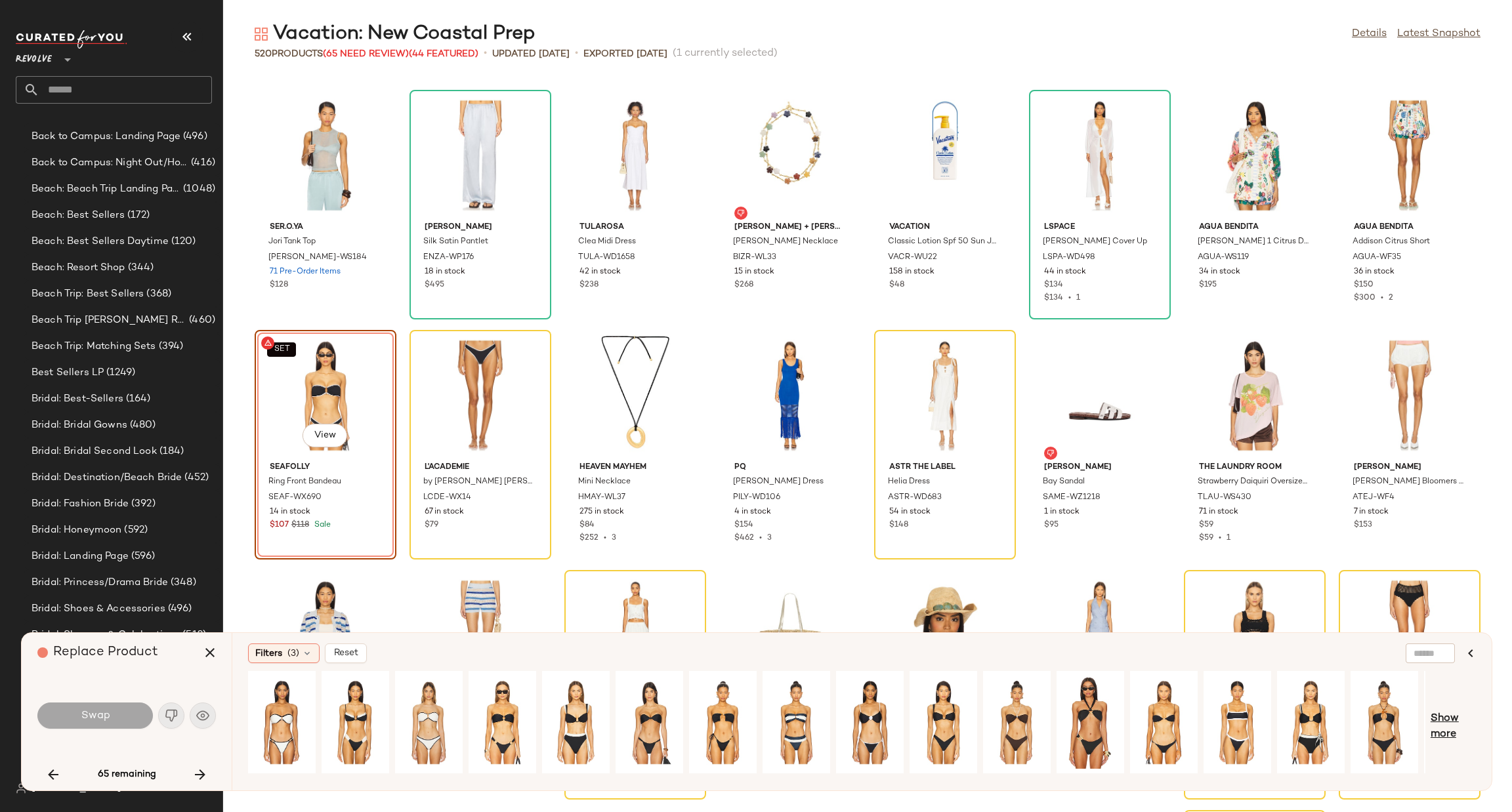
click at [1452, 717] on span "Show more" at bounding box center [1453, 726] width 45 height 31
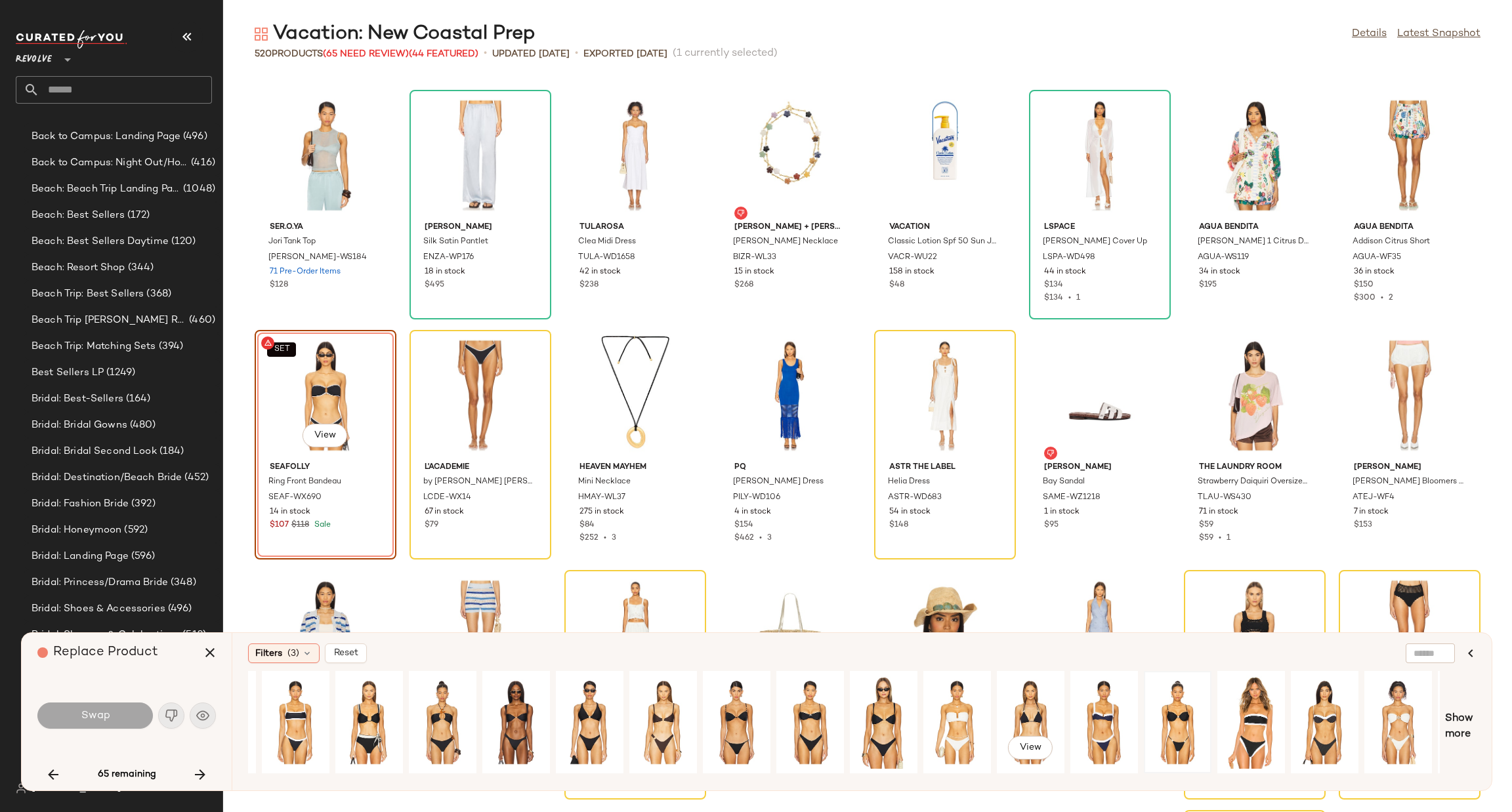
scroll to position [0, 1006]
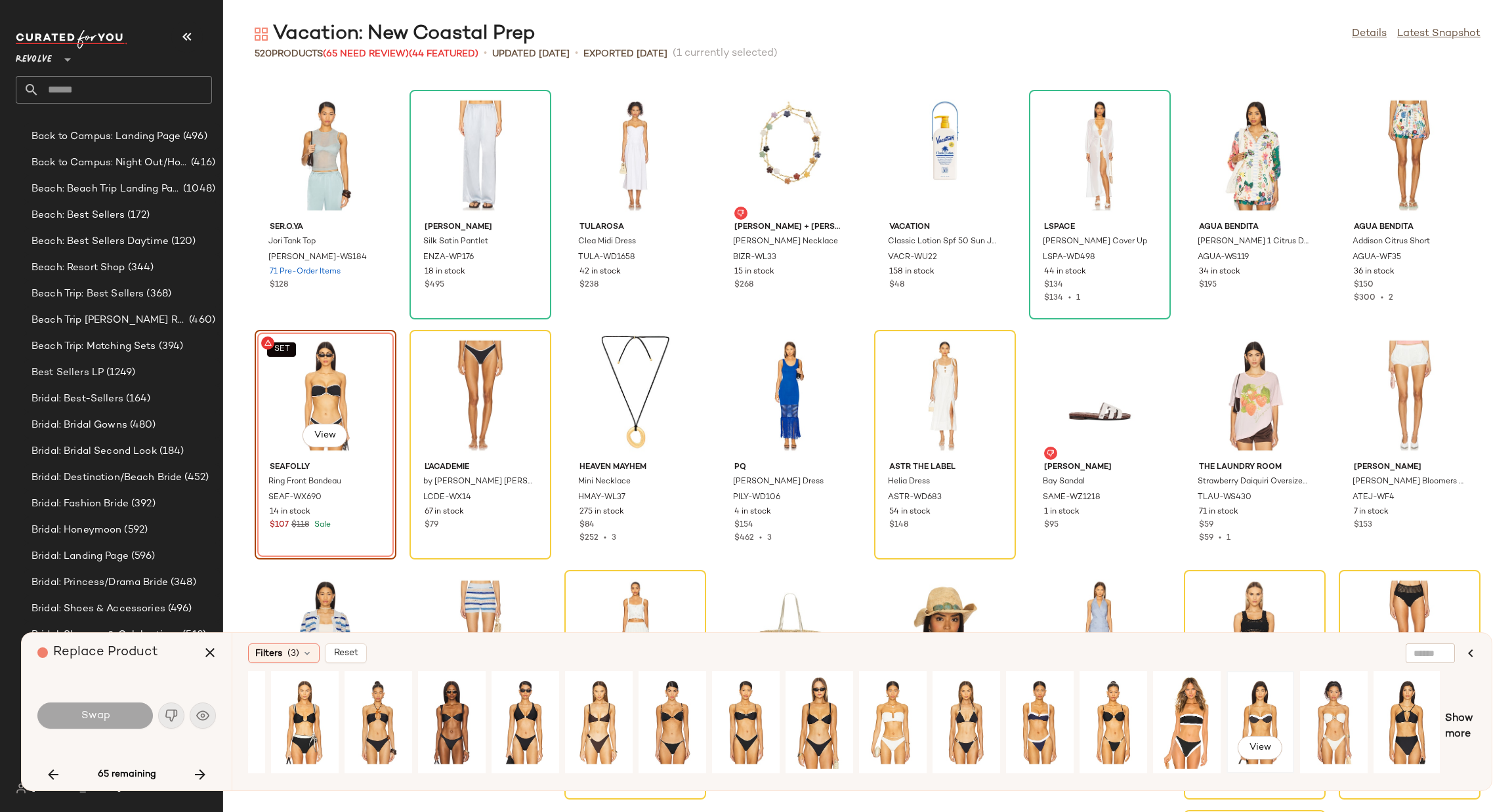
click at [1237, 714] on div "View" at bounding box center [1260, 723] width 59 height 93
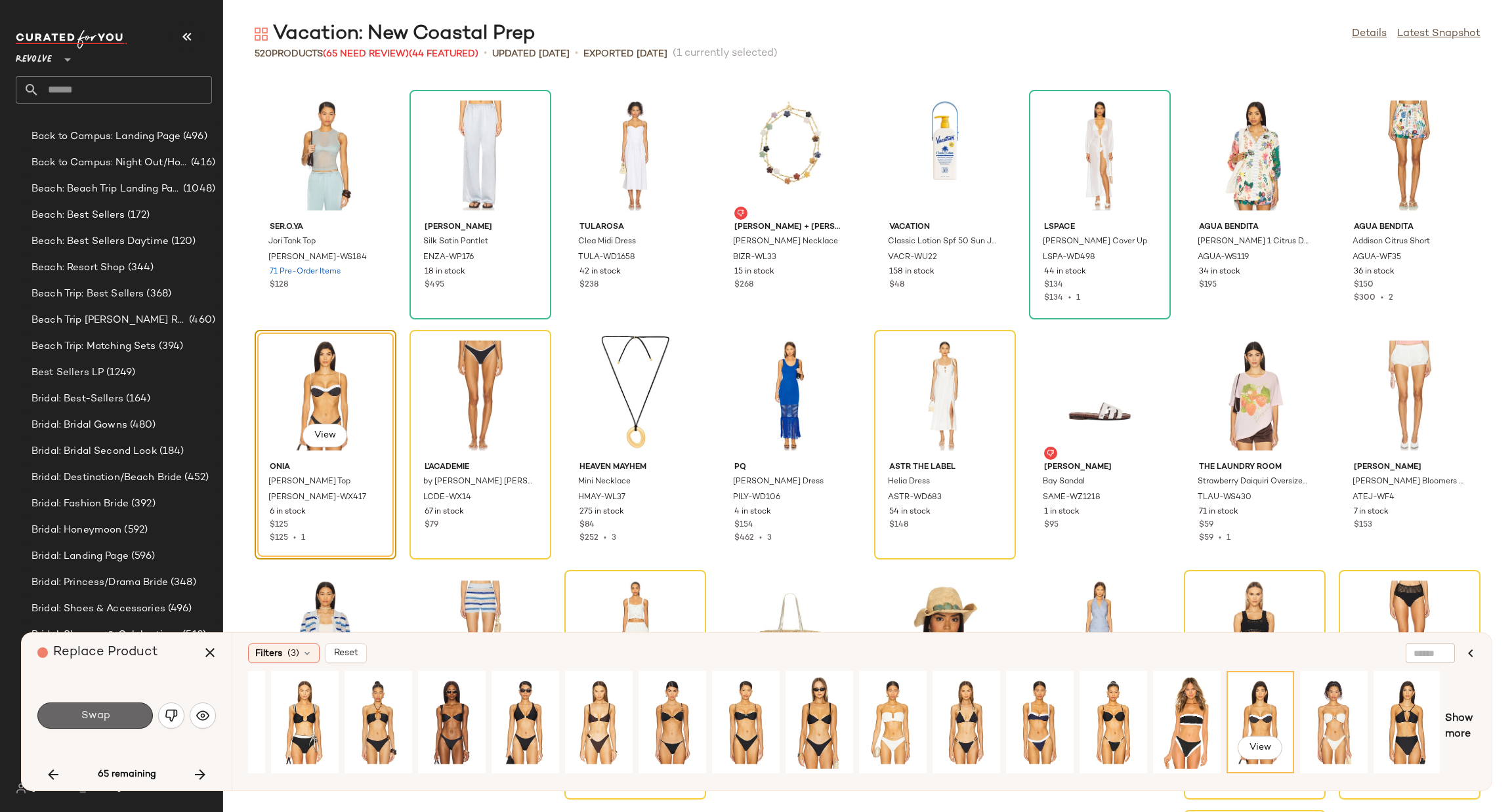
click at [105, 710] on span "Swap" at bounding box center [95, 717] width 29 height 13
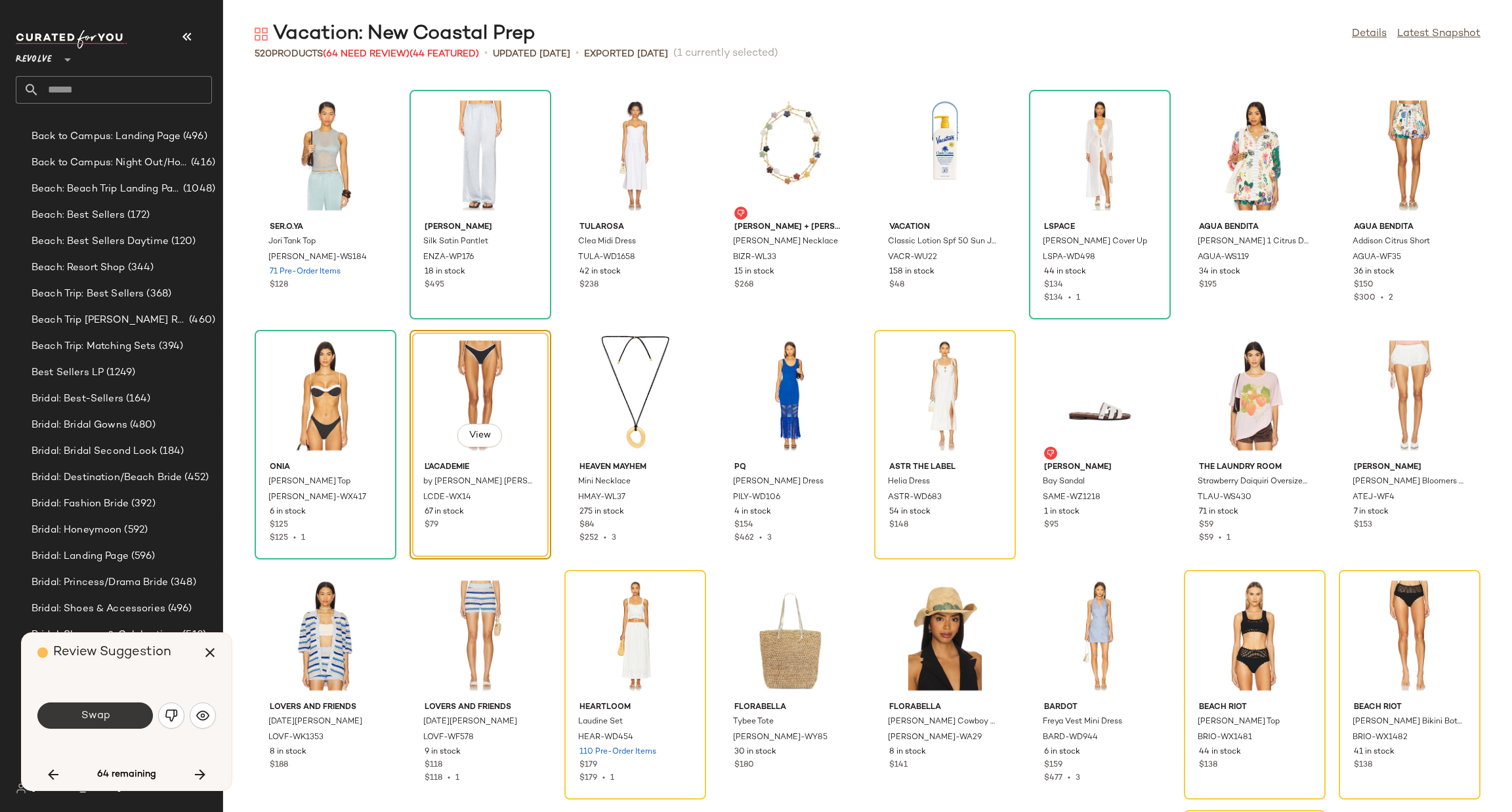
click at [128, 717] on button "Swap" at bounding box center [96, 716] width 116 height 26
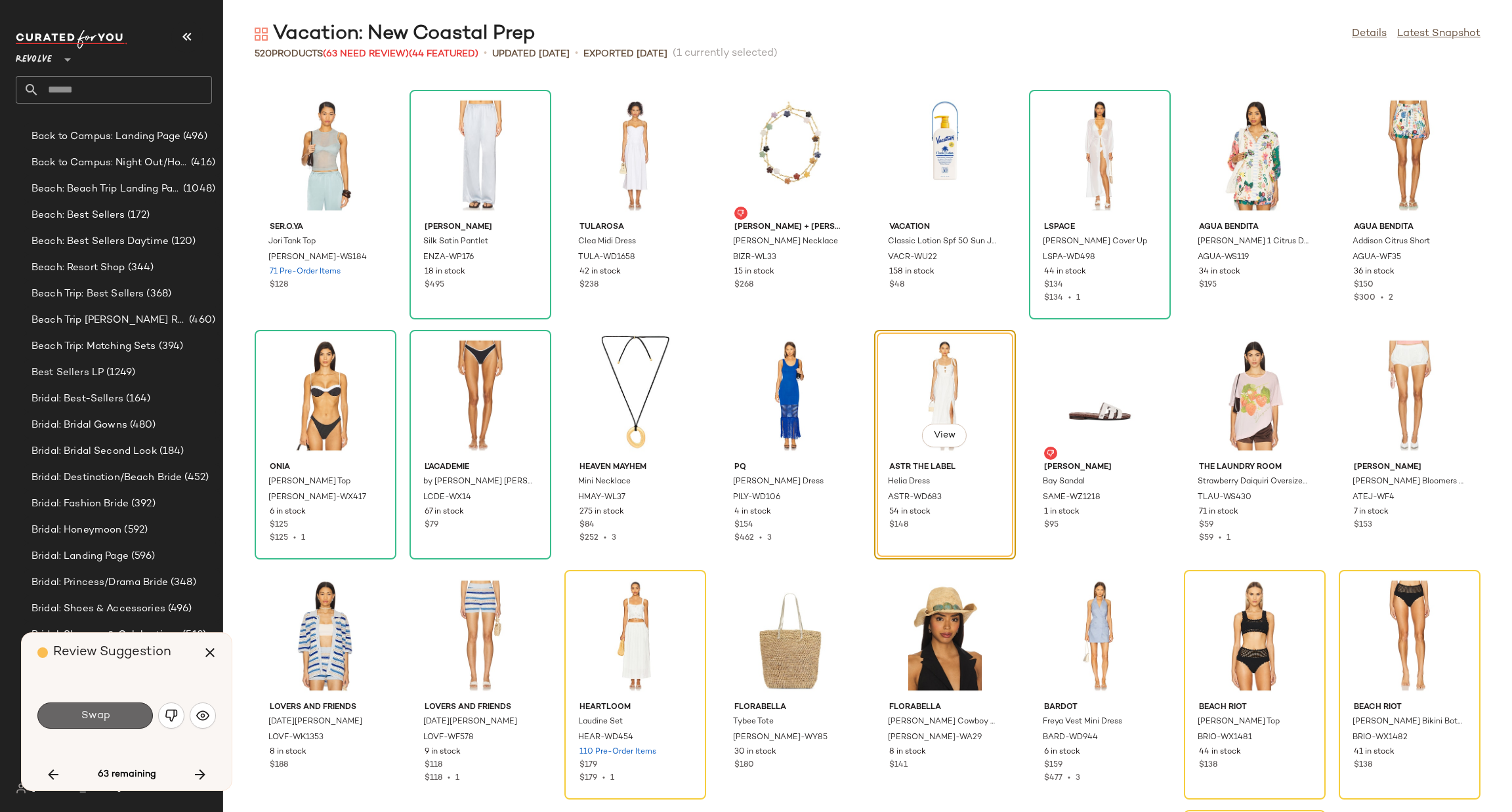
click at [109, 714] on span "Swap" at bounding box center [95, 717] width 29 height 13
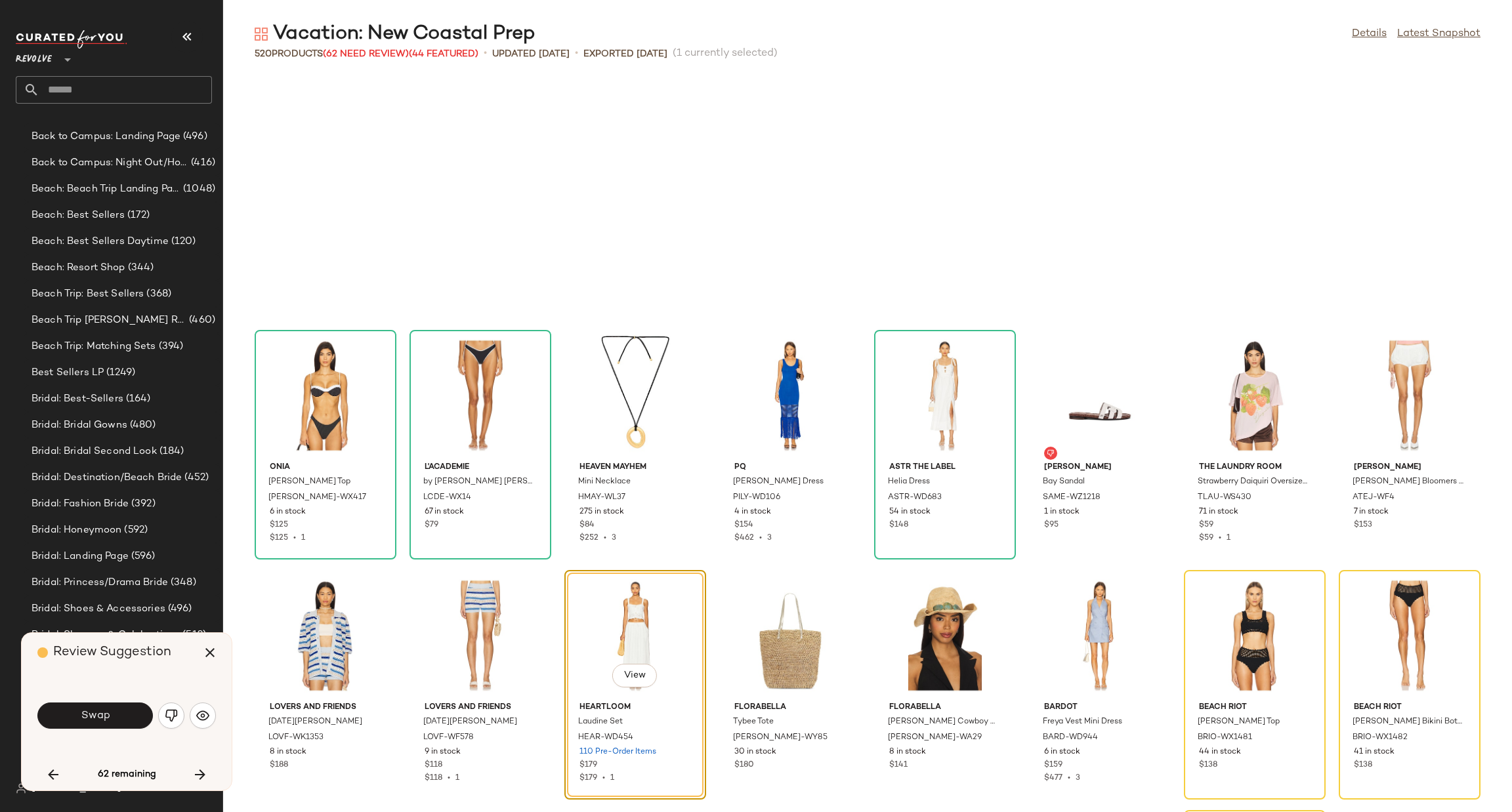
scroll to position [5043, 0]
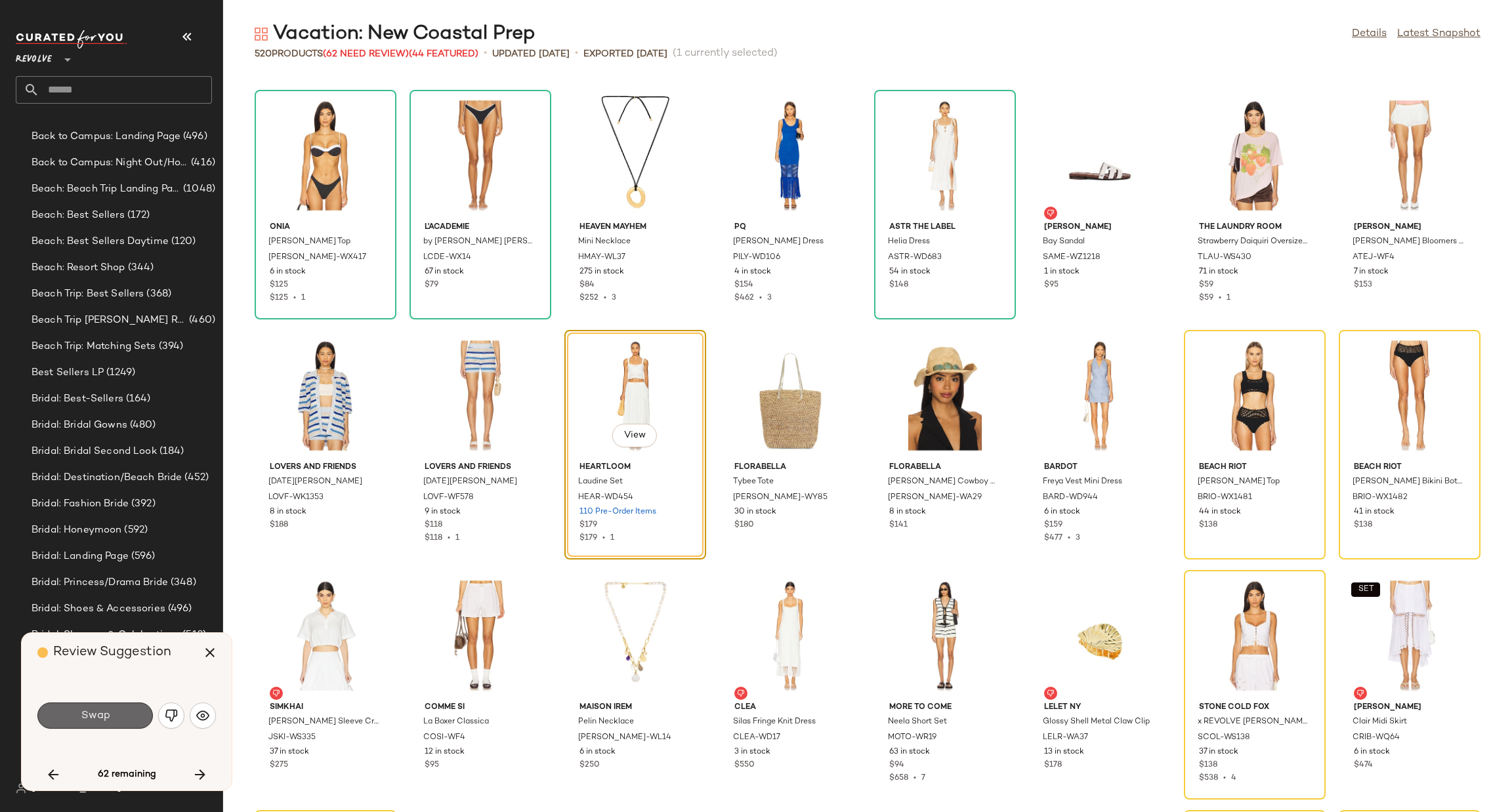
click at [107, 710] on span "Swap" at bounding box center [95, 717] width 29 height 13
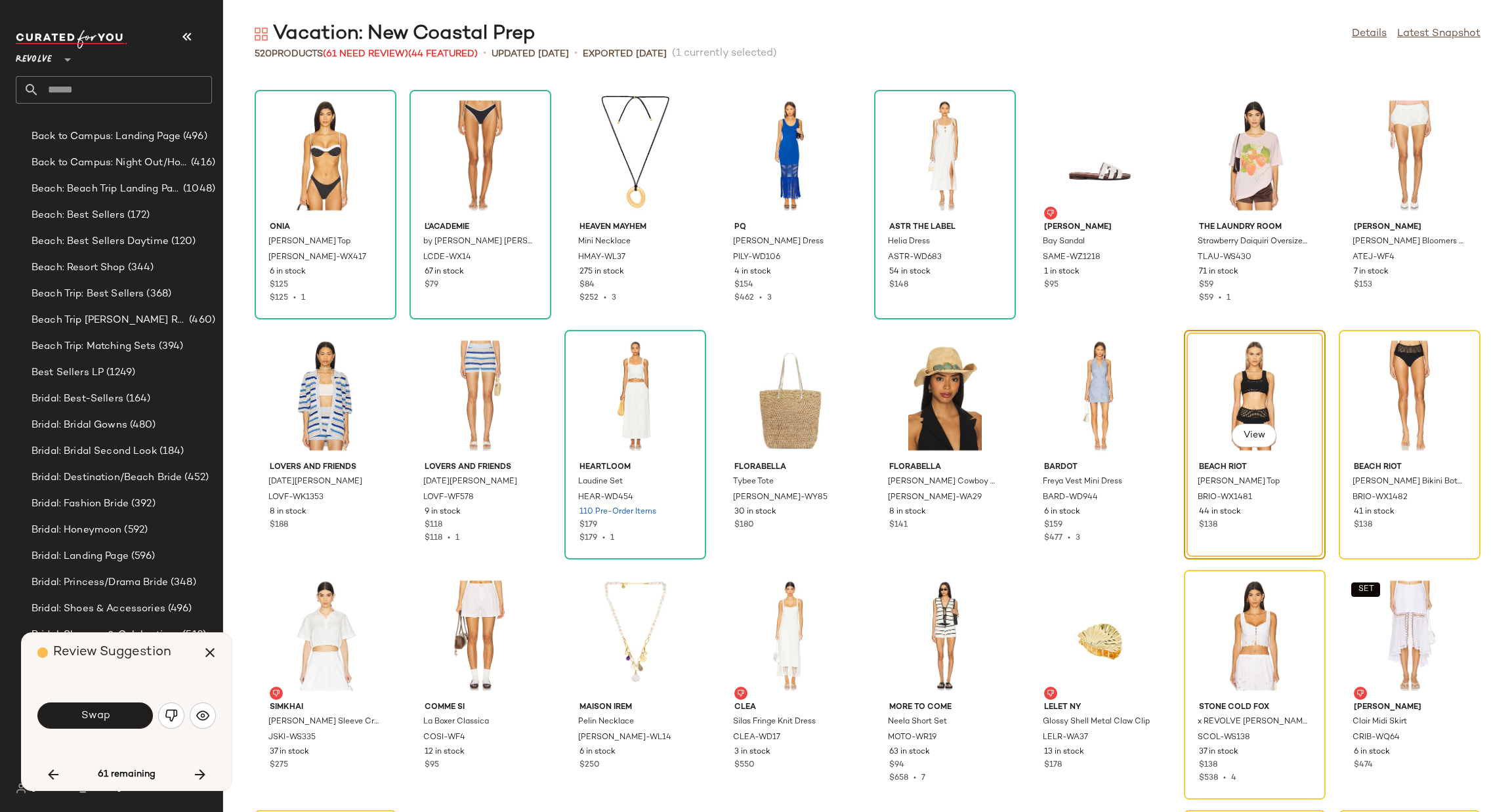
click at [96, 719] on span "Swap" at bounding box center [95, 717] width 29 height 13
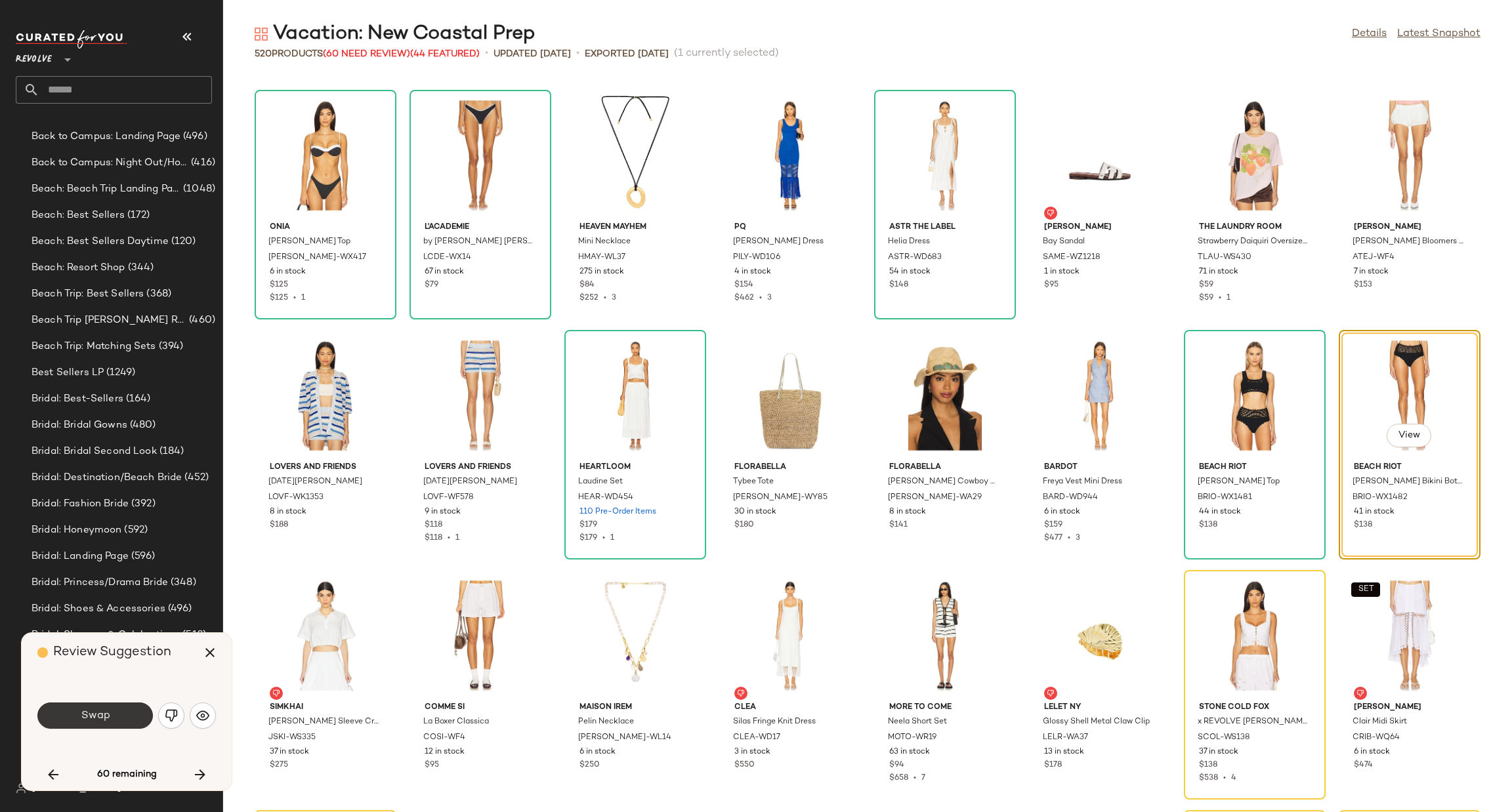
click at [123, 721] on button "Swap" at bounding box center [96, 716] width 116 height 26
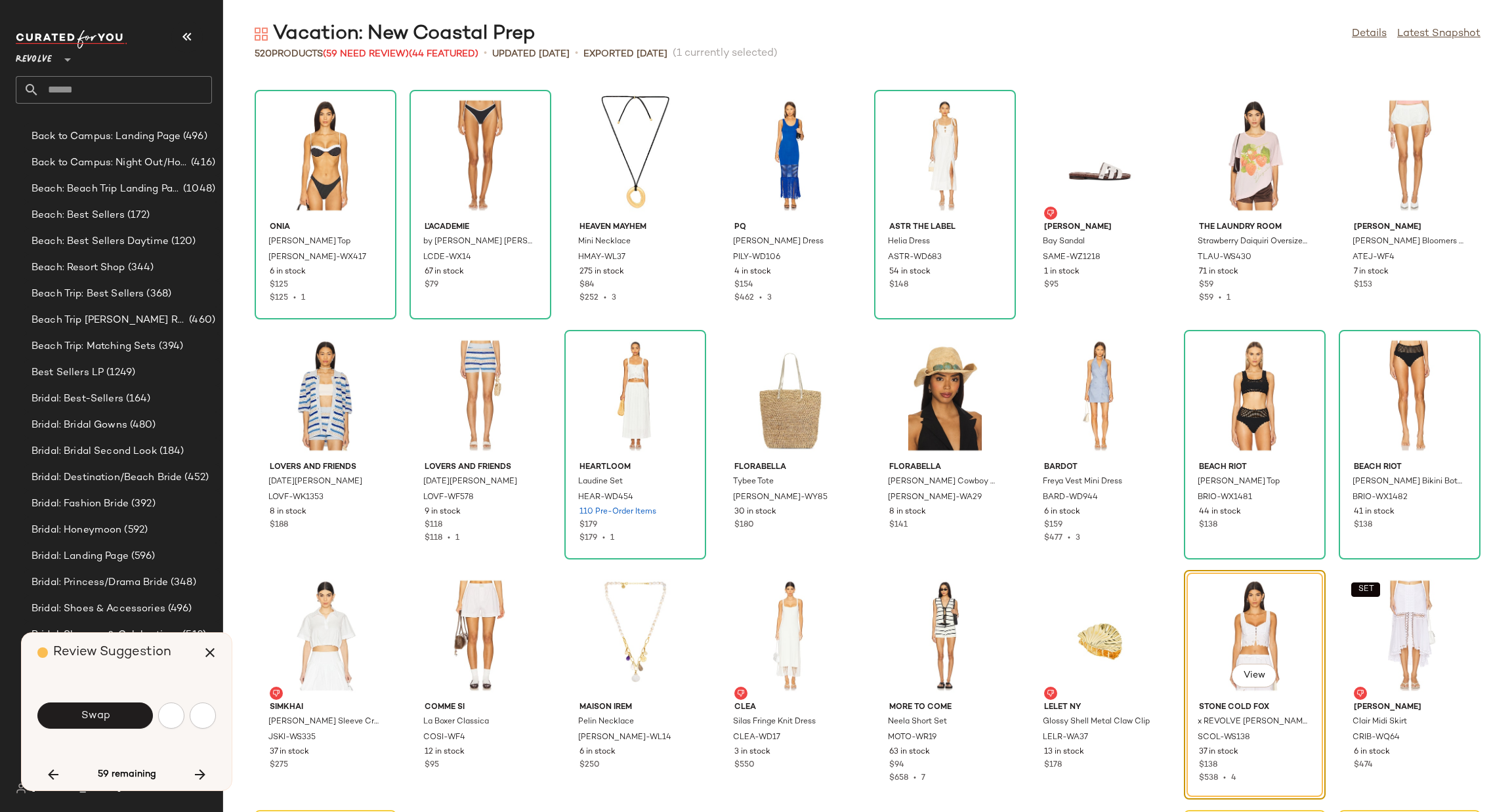
scroll to position [5283, 0]
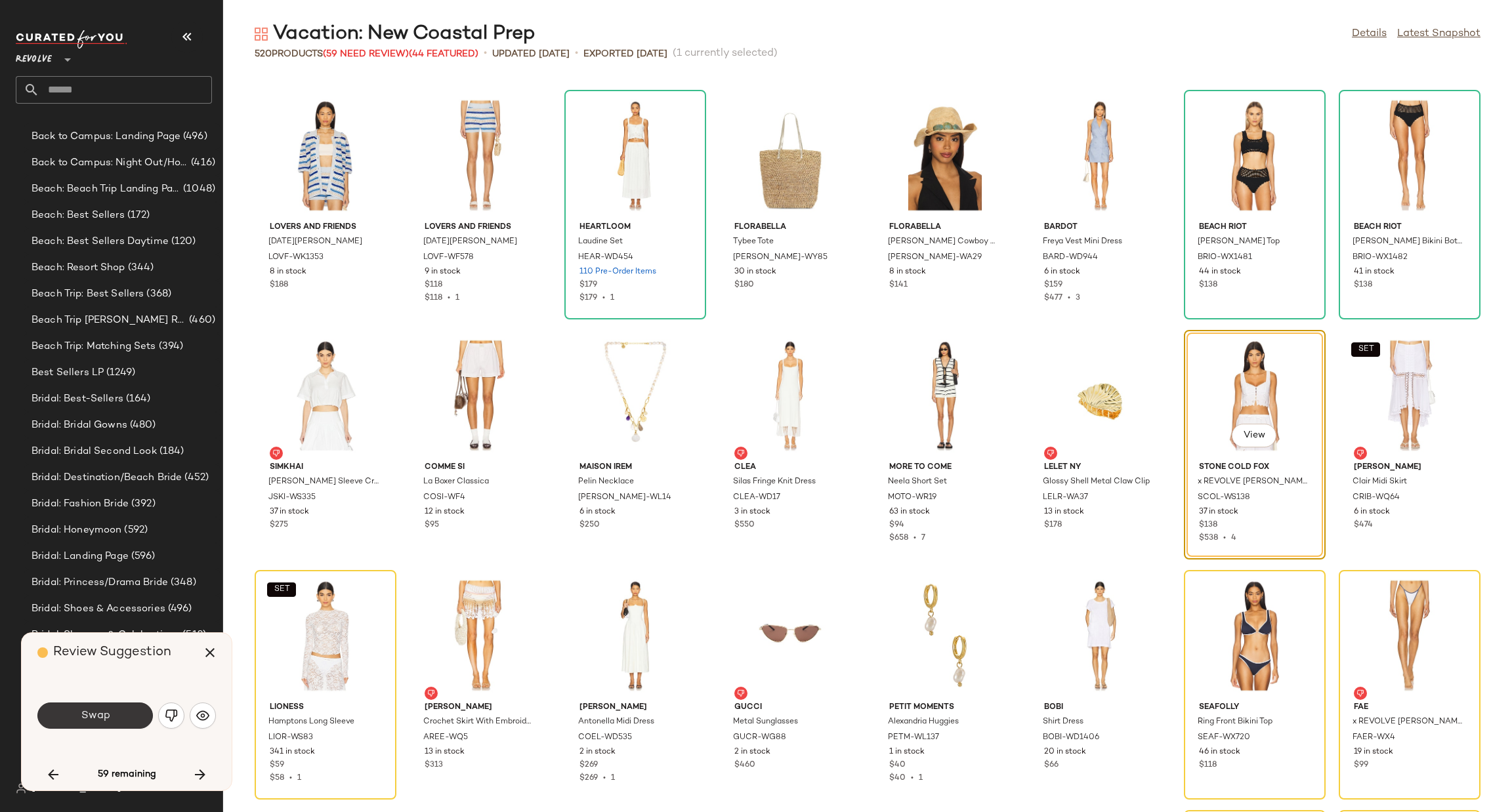
click at [123, 705] on button "Swap" at bounding box center [96, 716] width 116 height 26
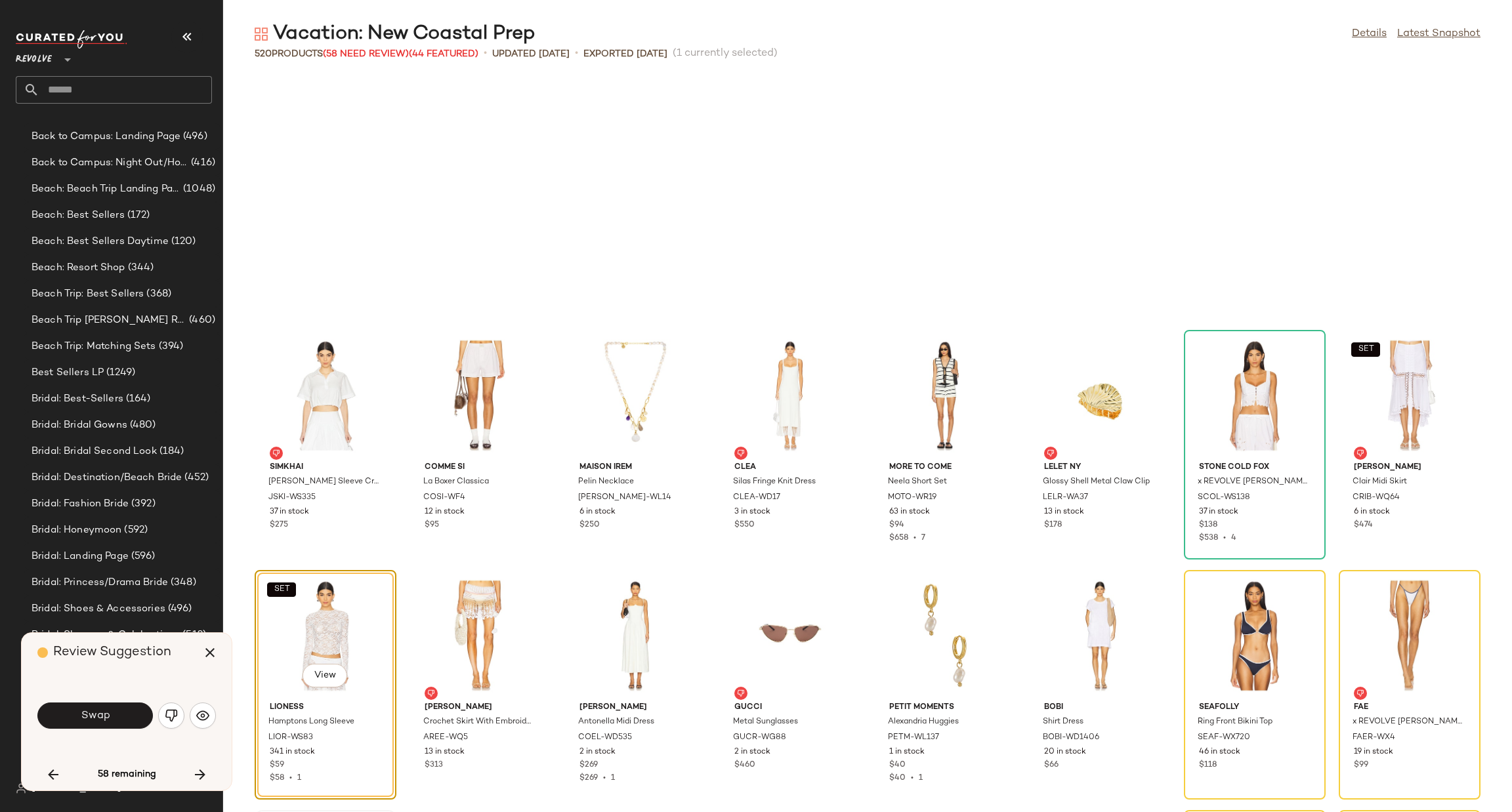
scroll to position [5524, 0]
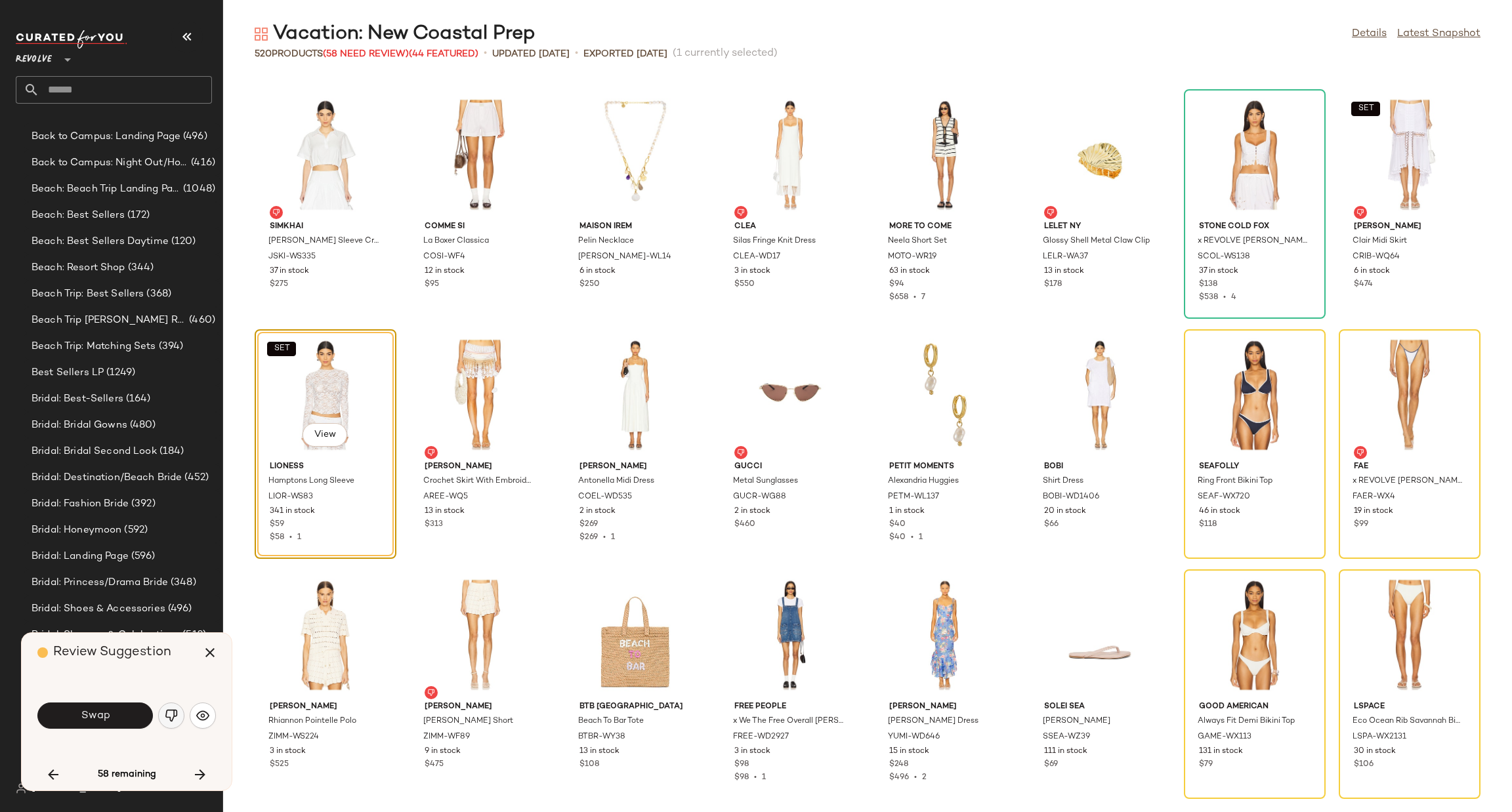
click at [173, 721] on img "button" at bounding box center [171, 716] width 13 height 13
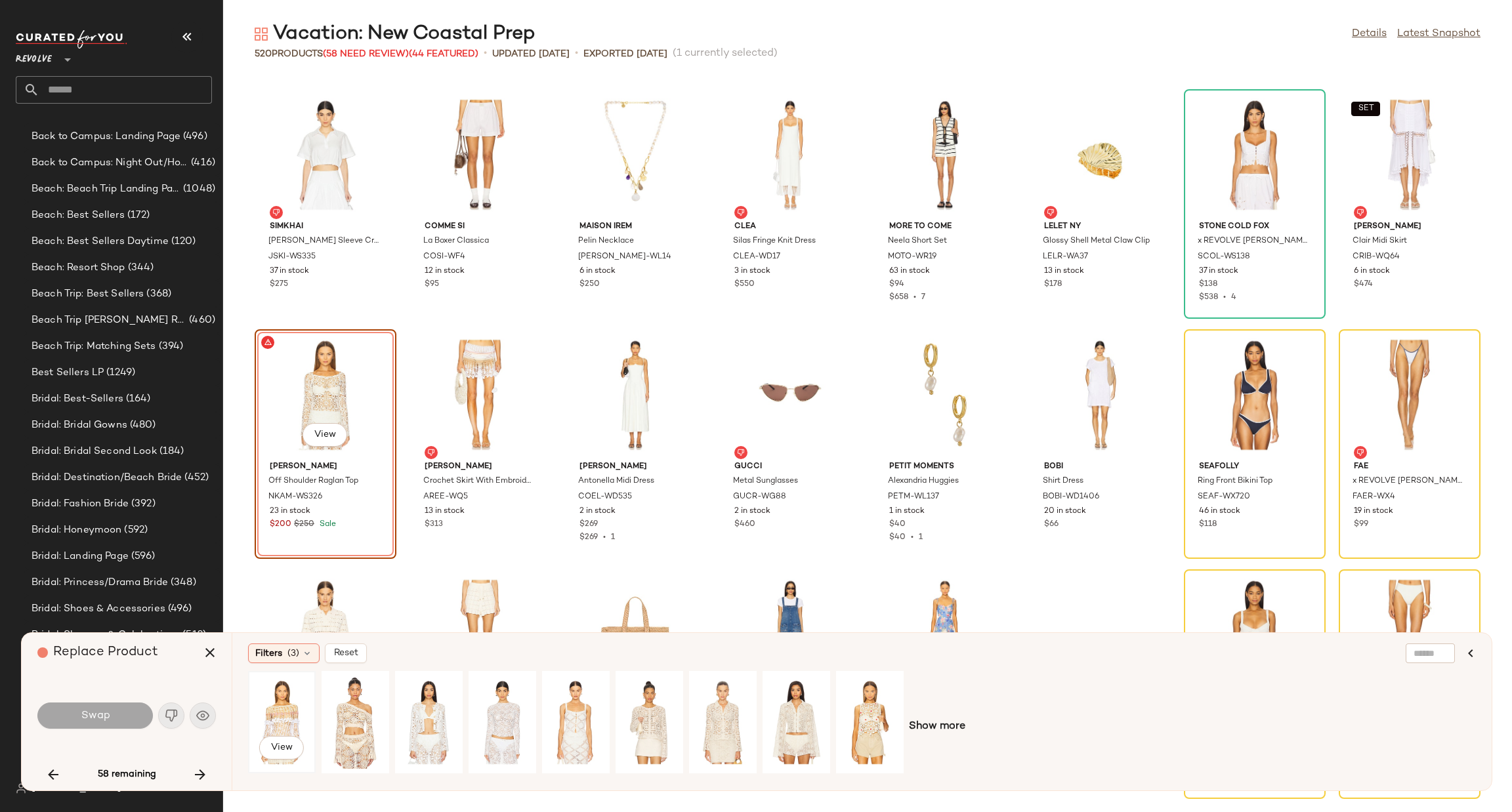
click at [265, 710] on div "View" at bounding box center [282, 723] width 59 height 93
click at [99, 713] on span "Swap" at bounding box center [95, 717] width 29 height 13
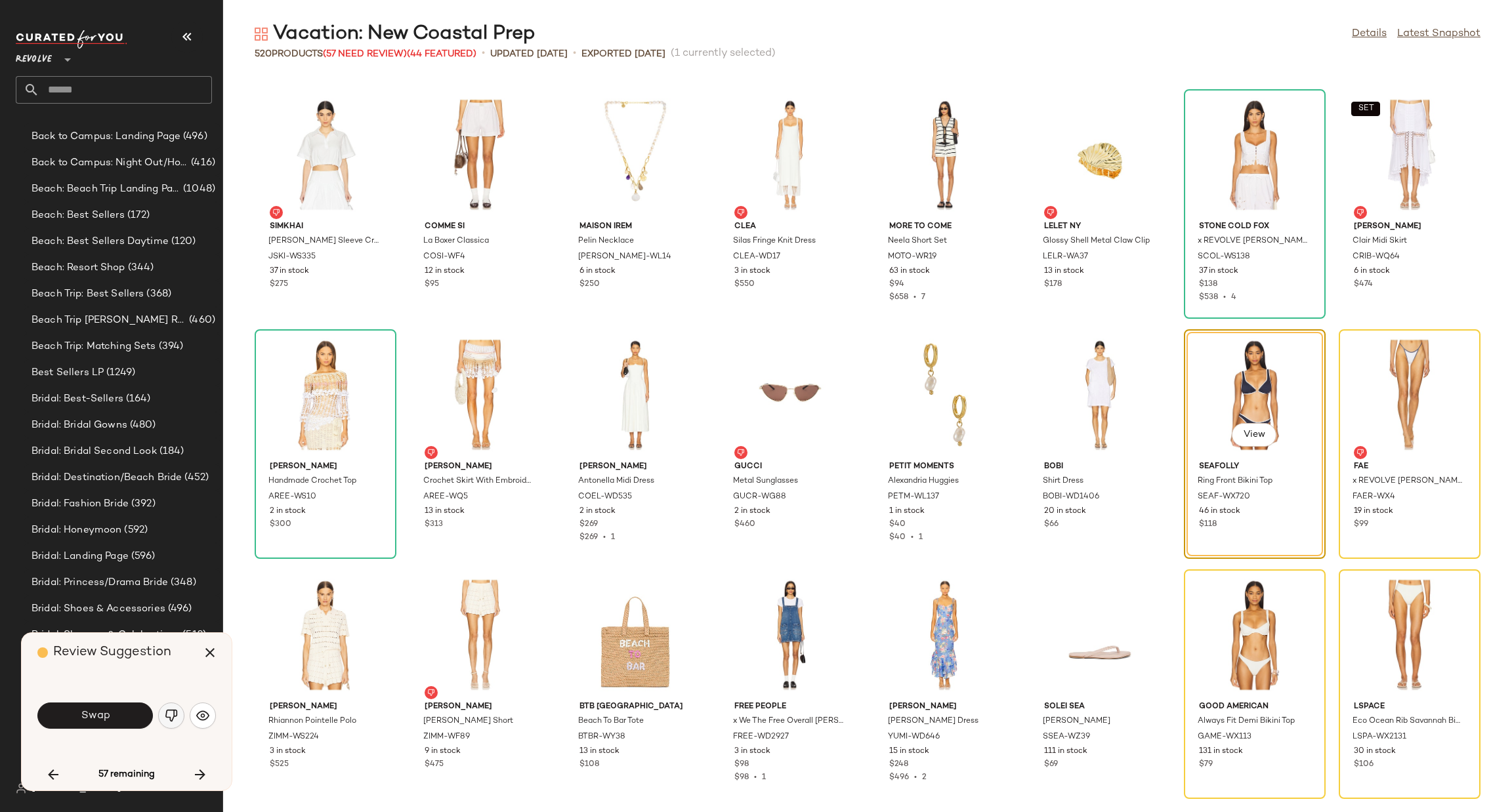
click at [167, 723] on button "button" at bounding box center [171, 716] width 26 height 26
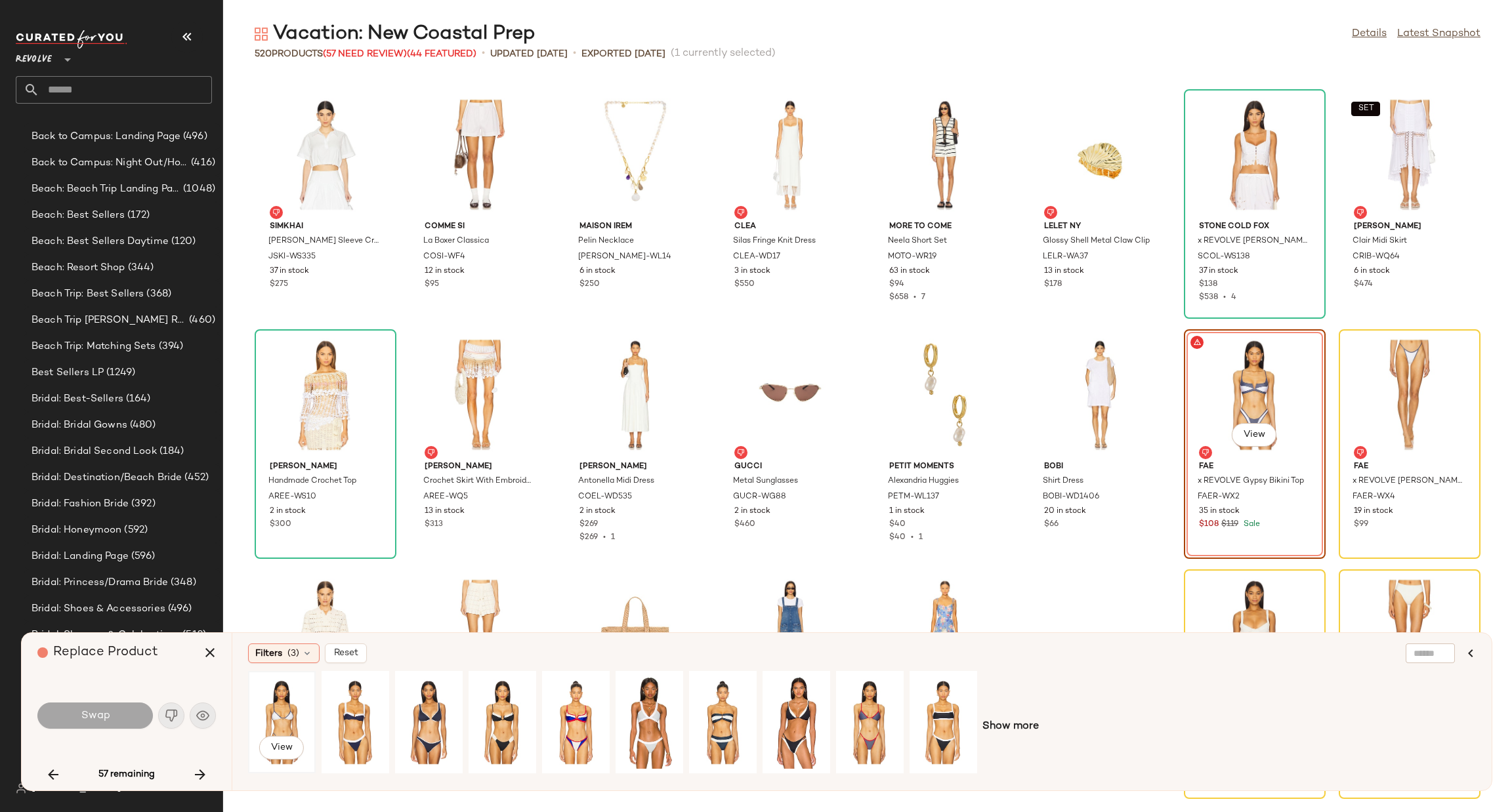
click at [253, 705] on div "View" at bounding box center [282, 723] width 59 height 93
click at [107, 718] on span "Swap" at bounding box center [95, 717] width 29 height 13
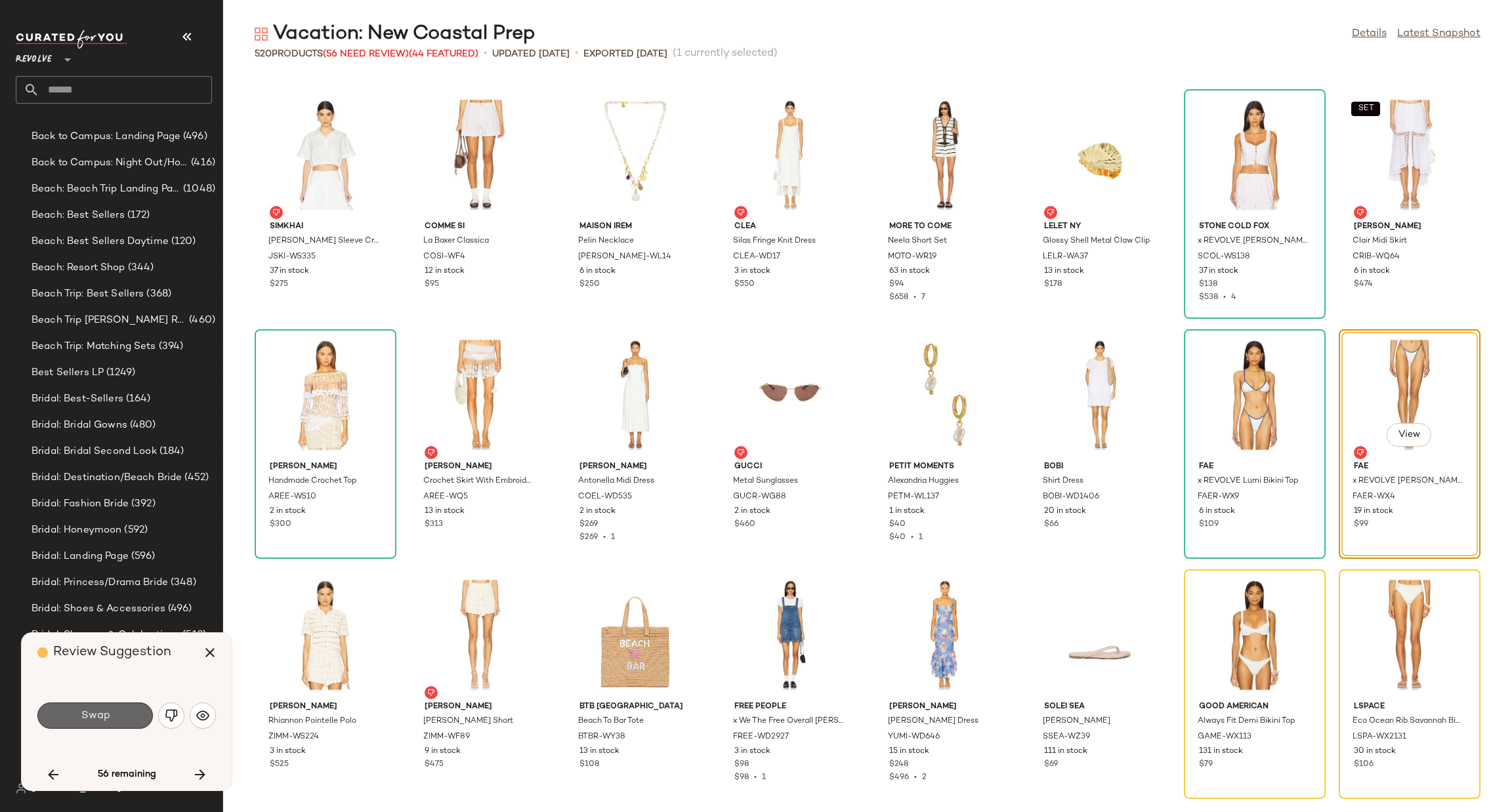
click at [101, 722] on button "Swap" at bounding box center [96, 716] width 116 height 26
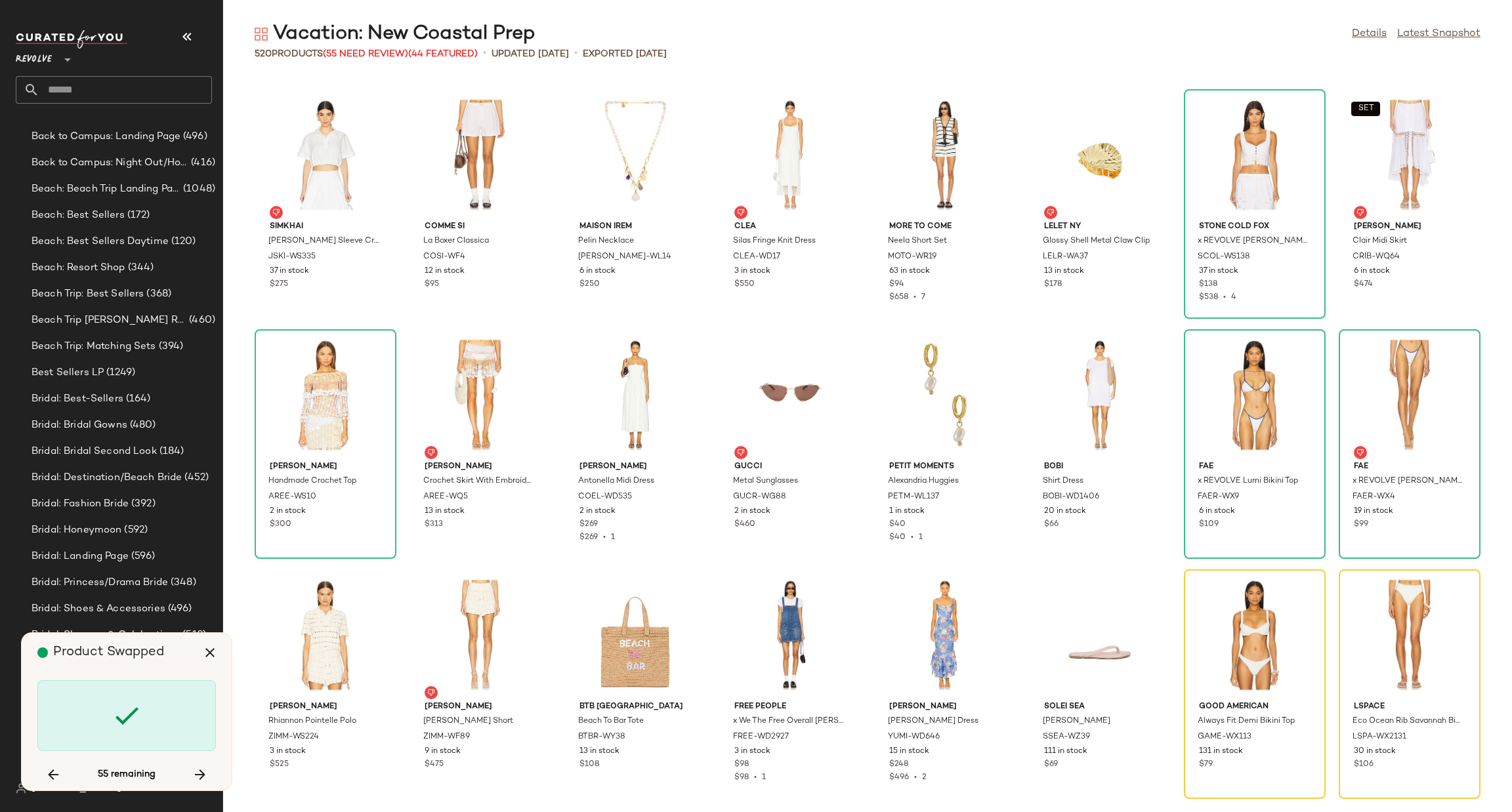
scroll to position [5763, 0]
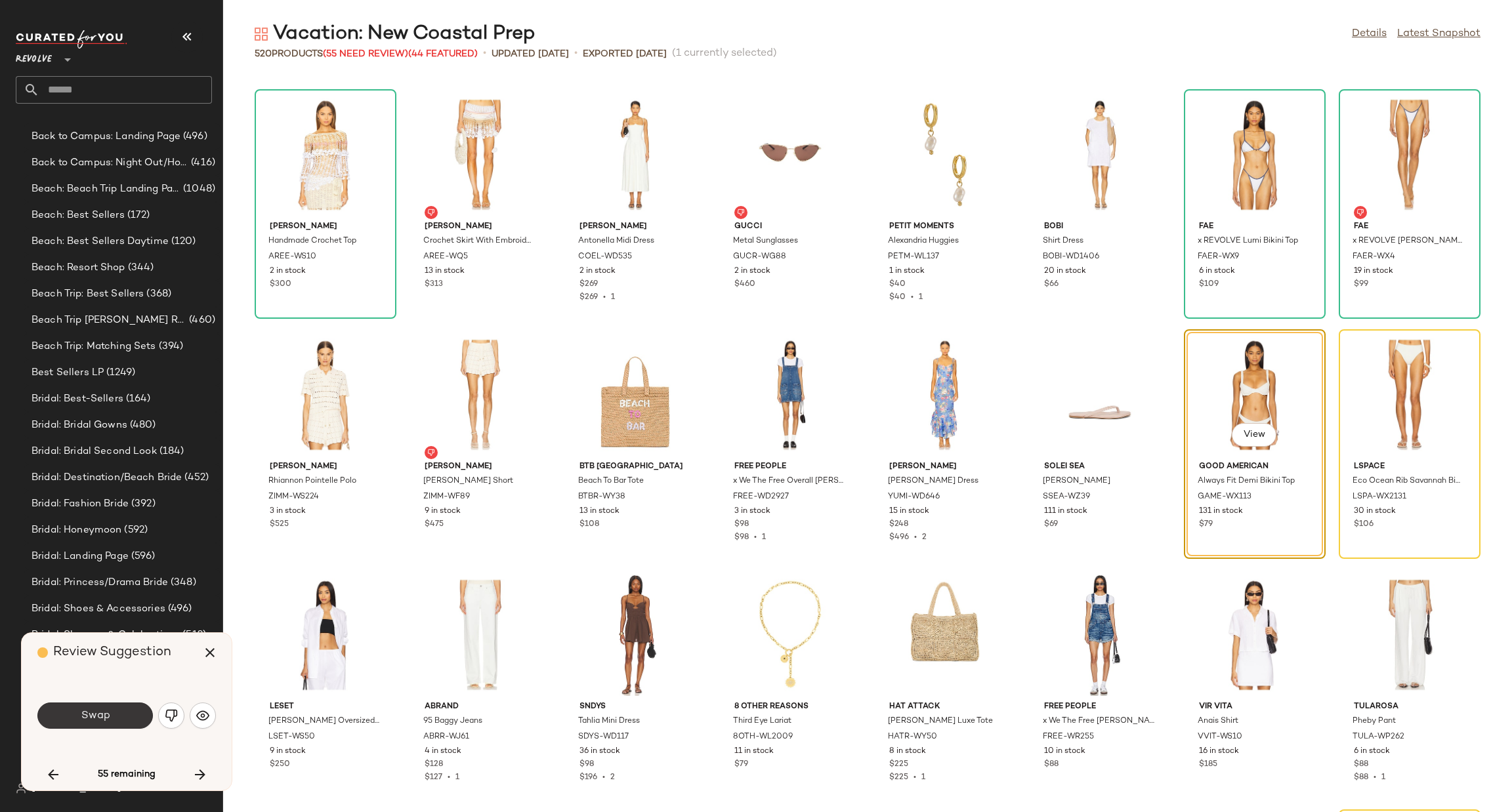
click at [106, 712] on span "Swap" at bounding box center [95, 717] width 29 height 13
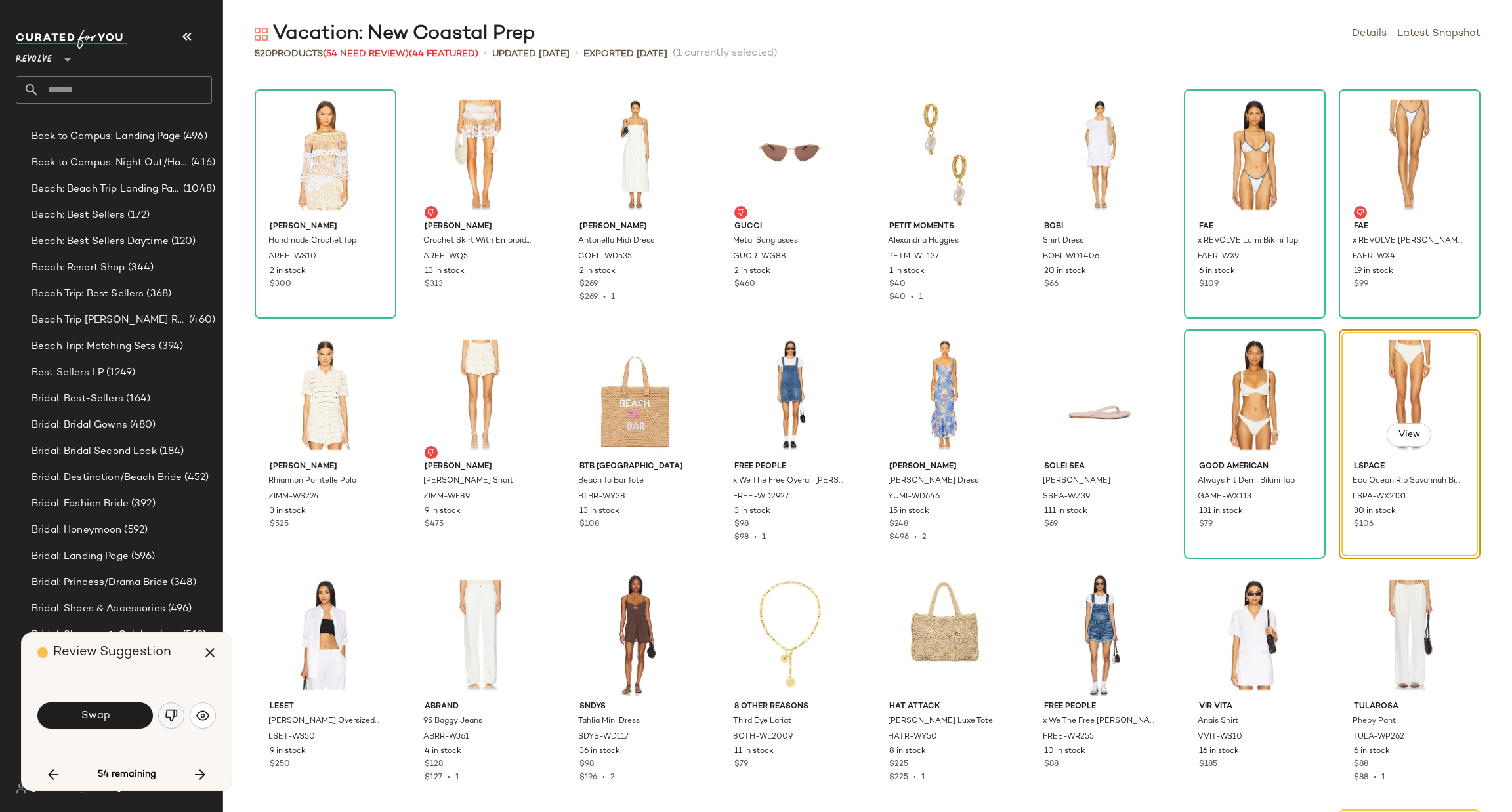
click at [162, 720] on button "button" at bounding box center [171, 716] width 26 height 26
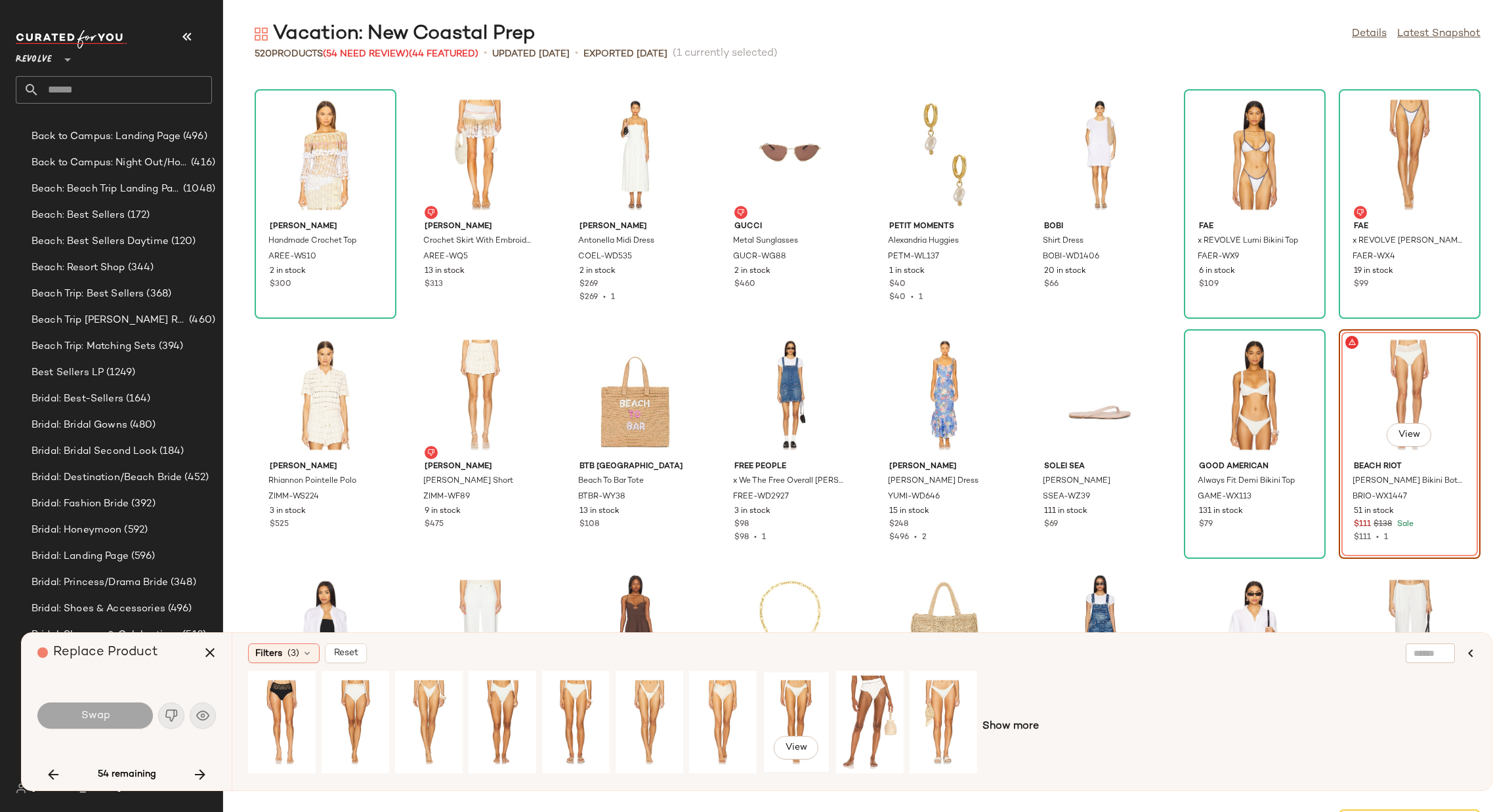
click at [794, 692] on div "View" at bounding box center [796, 723] width 59 height 93
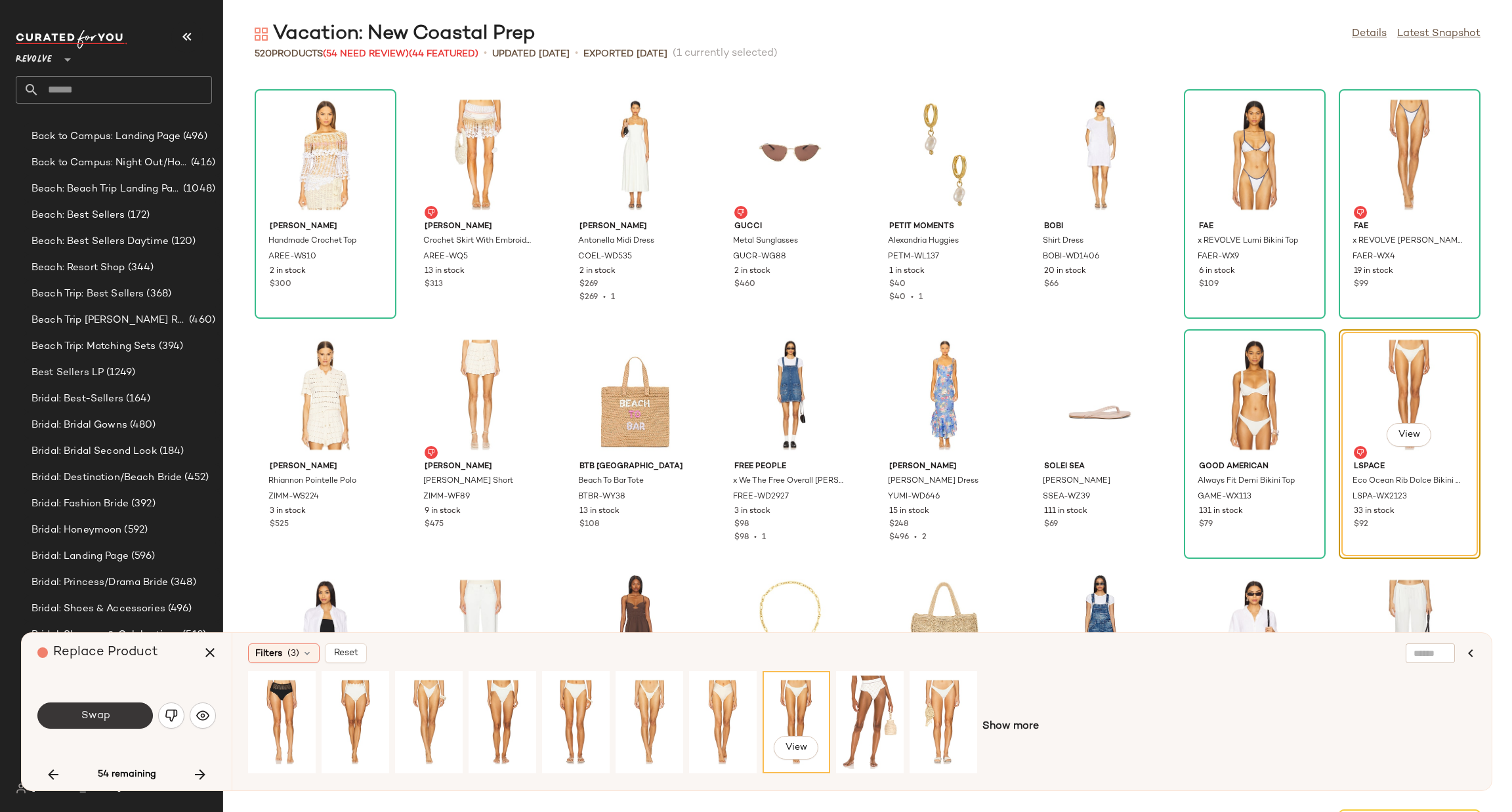
click at [90, 714] on span "Swap" at bounding box center [95, 717] width 29 height 13
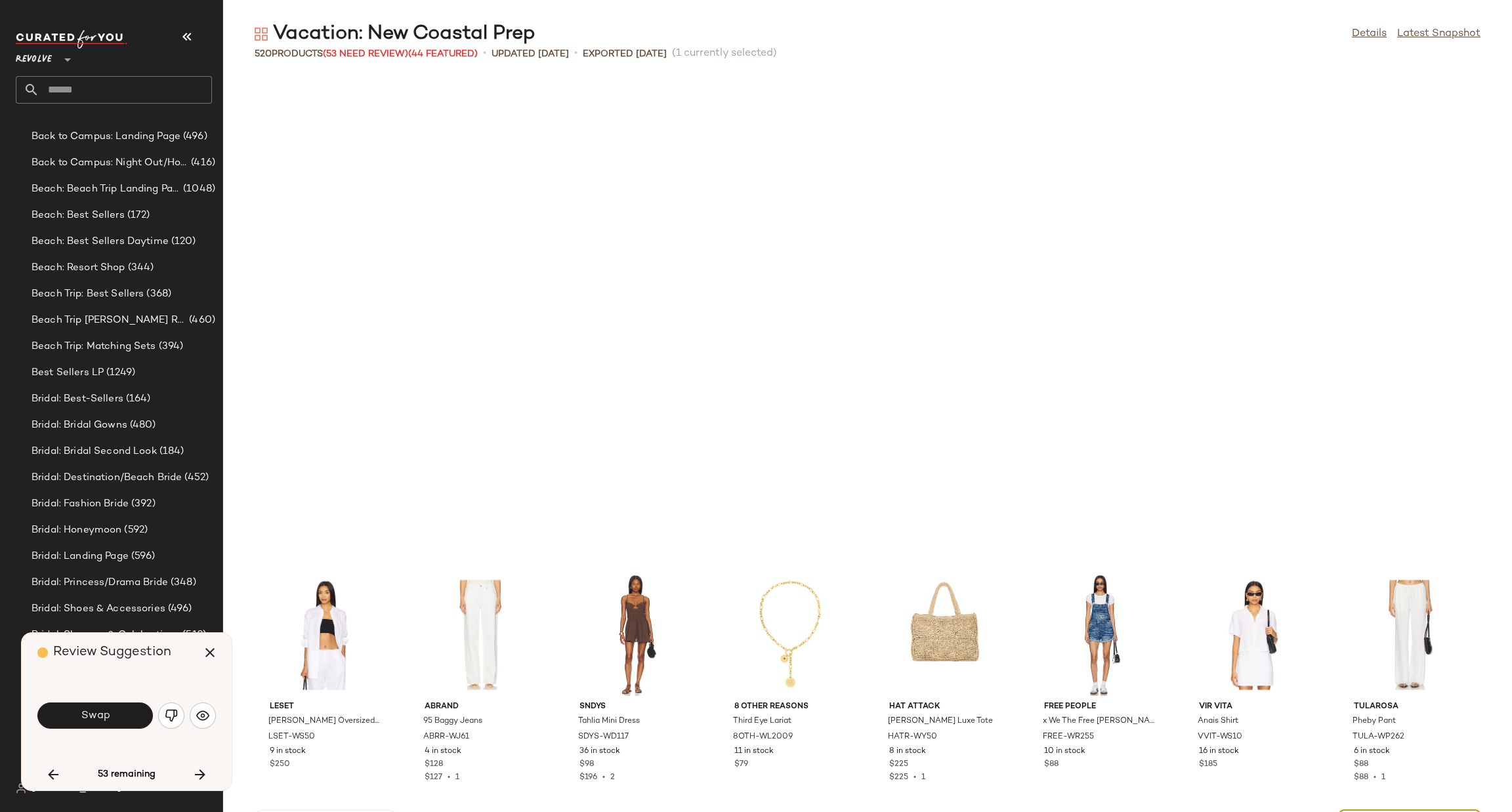
scroll to position [6244, 0]
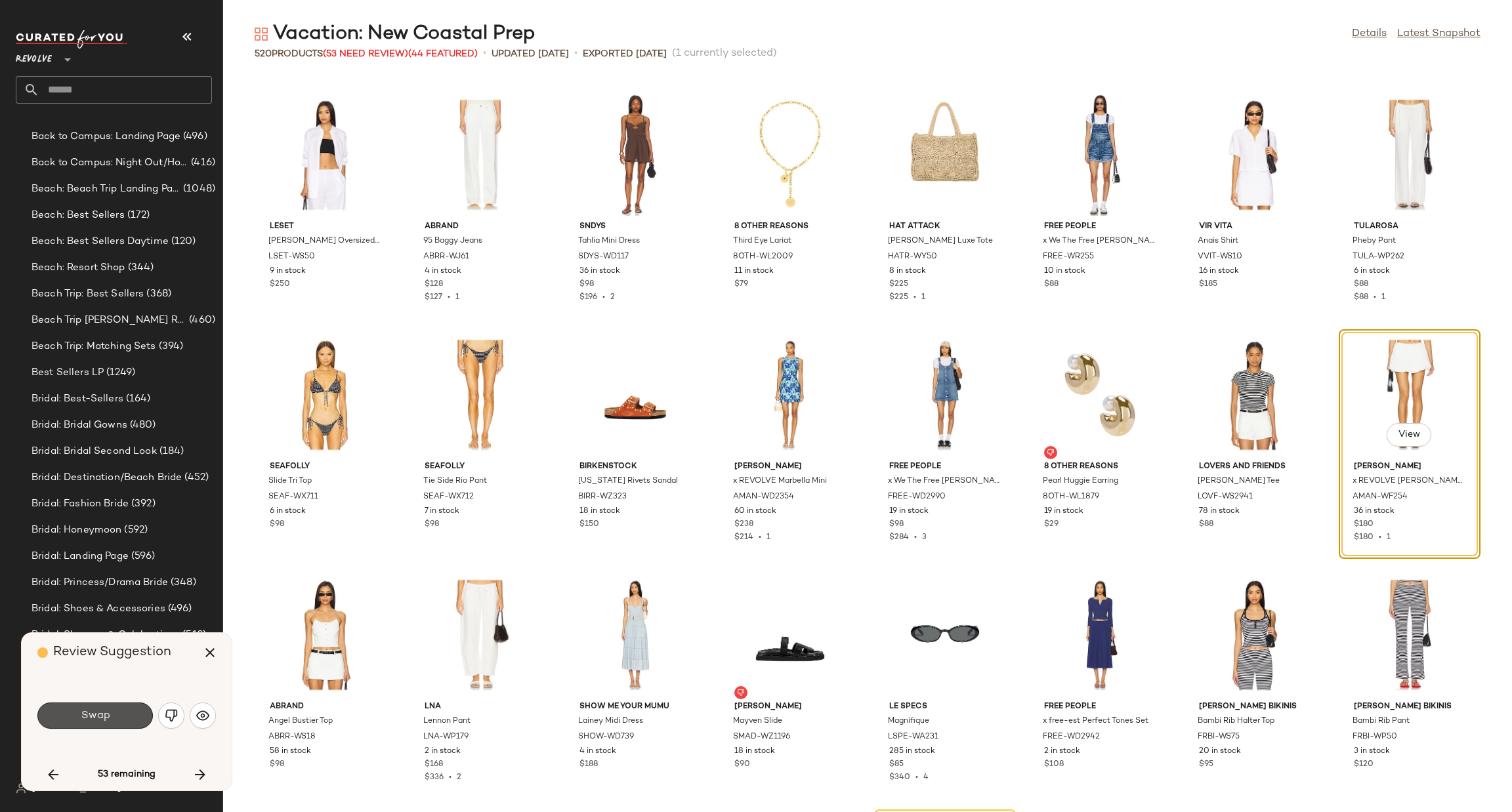
drag, startPoint x: 87, startPoint y: 717, endPoint x: 89, endPoint y: 709, distance: 8.2
click at [88, 712] on span "Swap" at bounding box center [95, 717] width 29 height 13
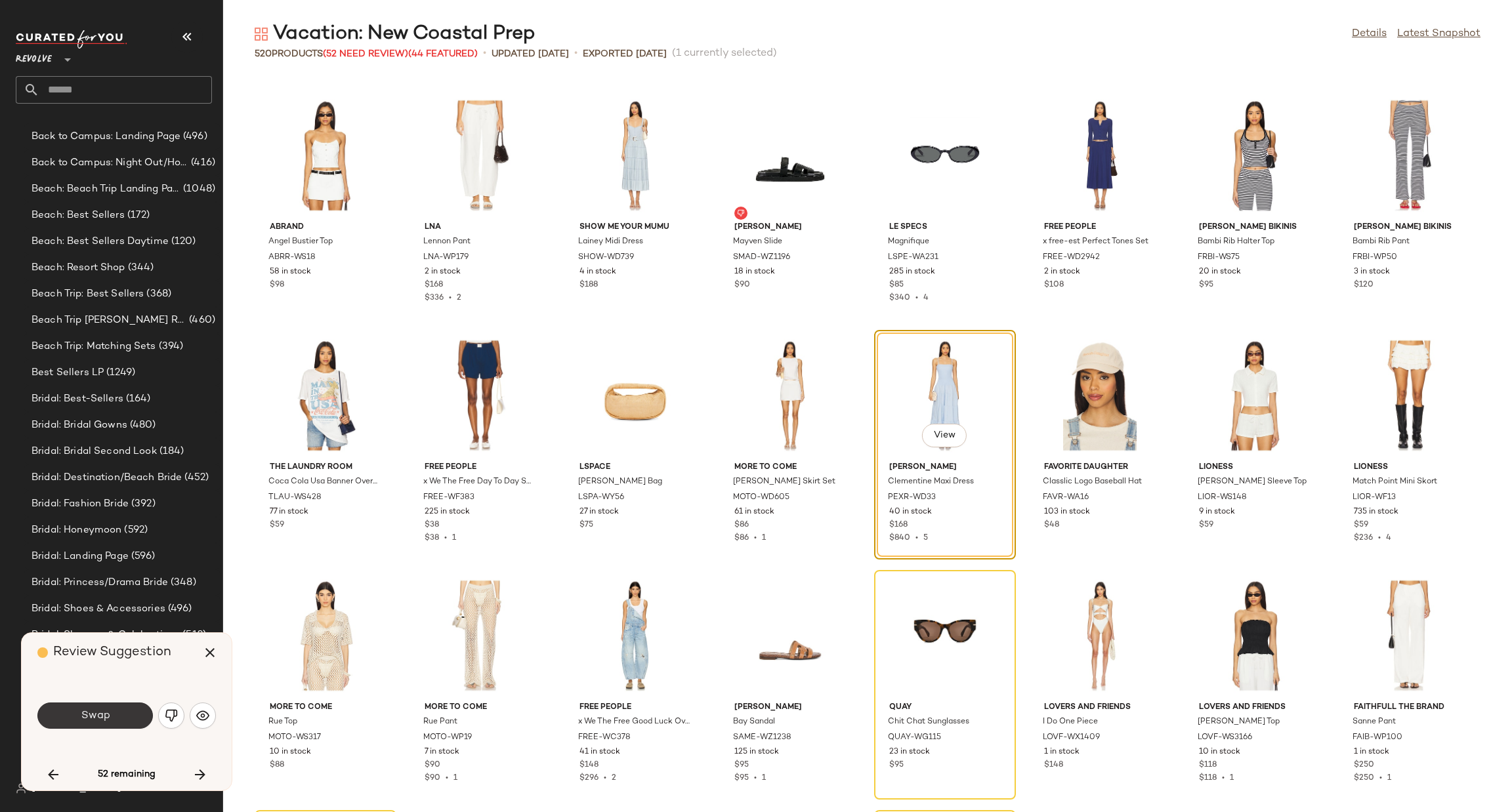
click at [82, 706] on button "Swap" at bounding box center [96, 716] width 116 height 26
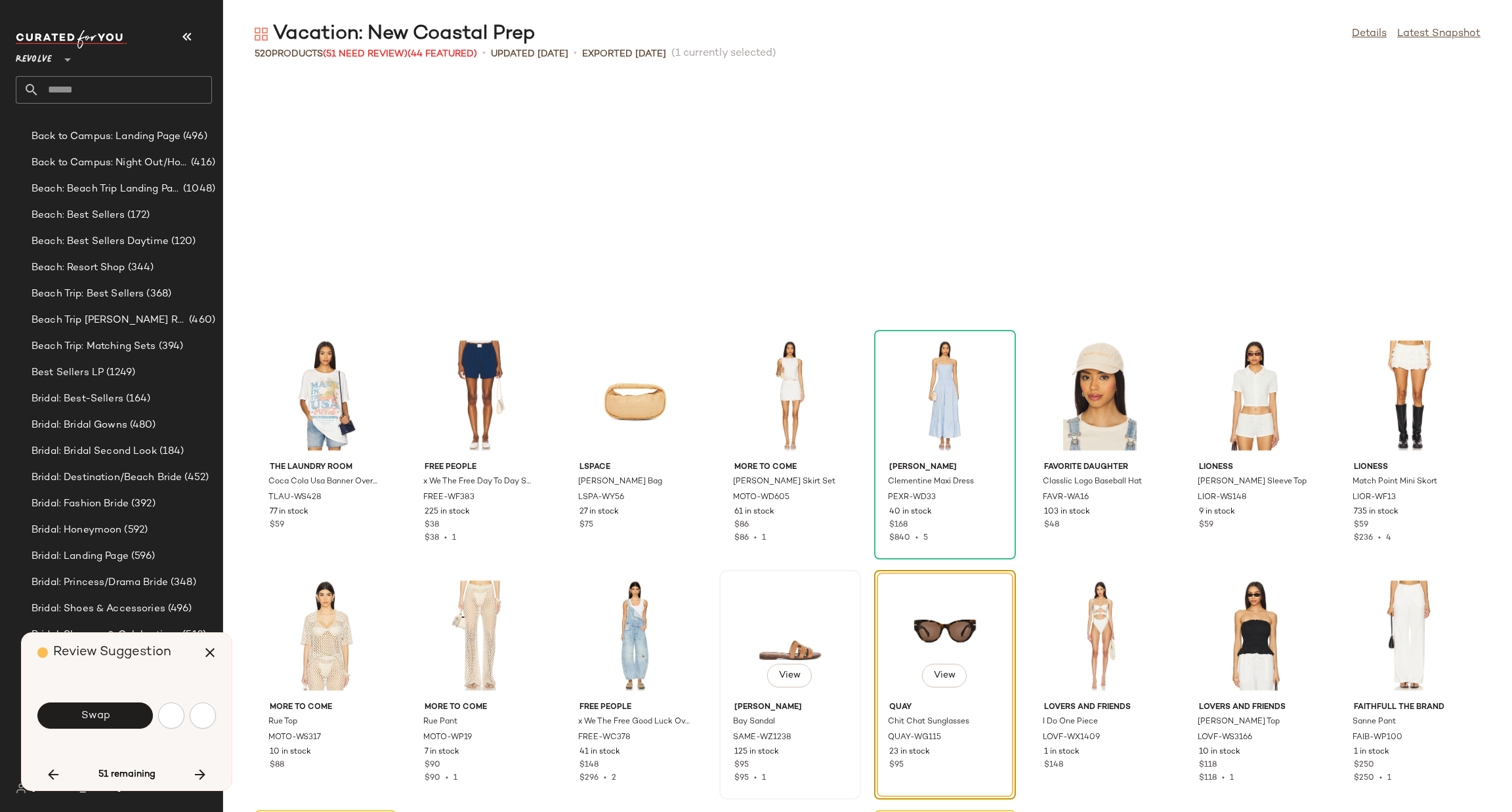
scroll to position [6964, 0]
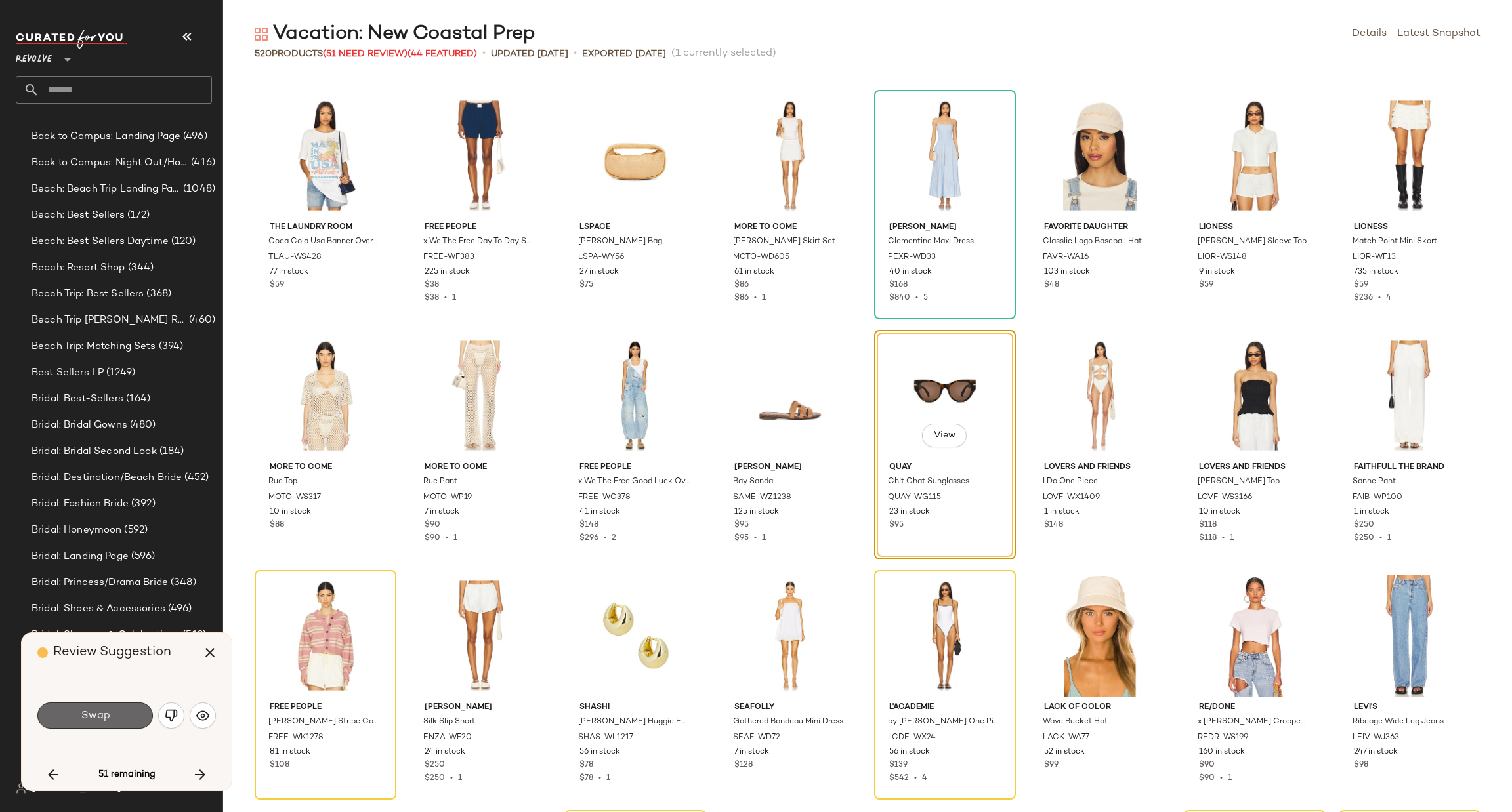
click at [86, 713] on span "Swap" at bounding box center [95, 717] width 29 height 13
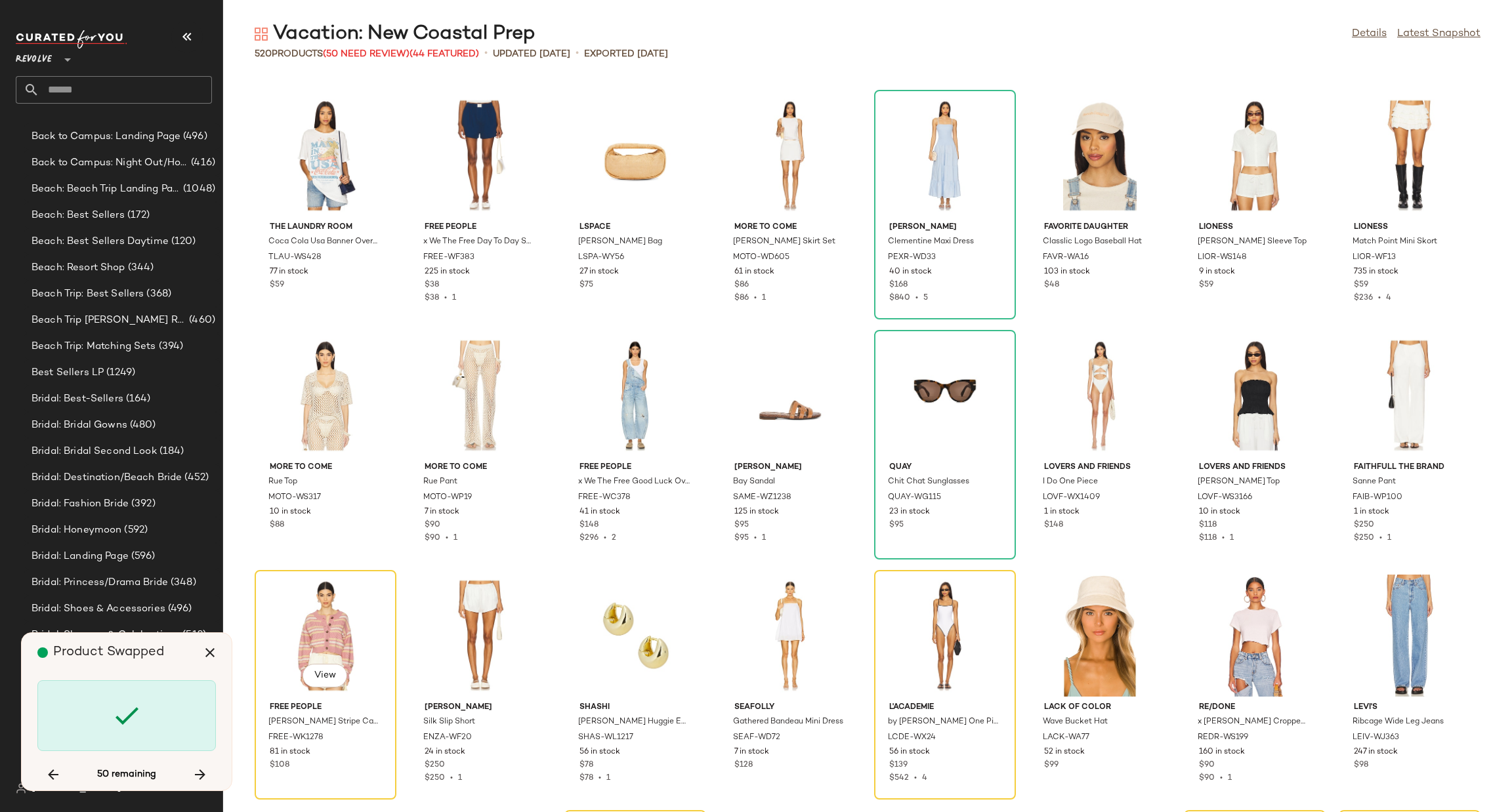
scroll to position [7203, 0]
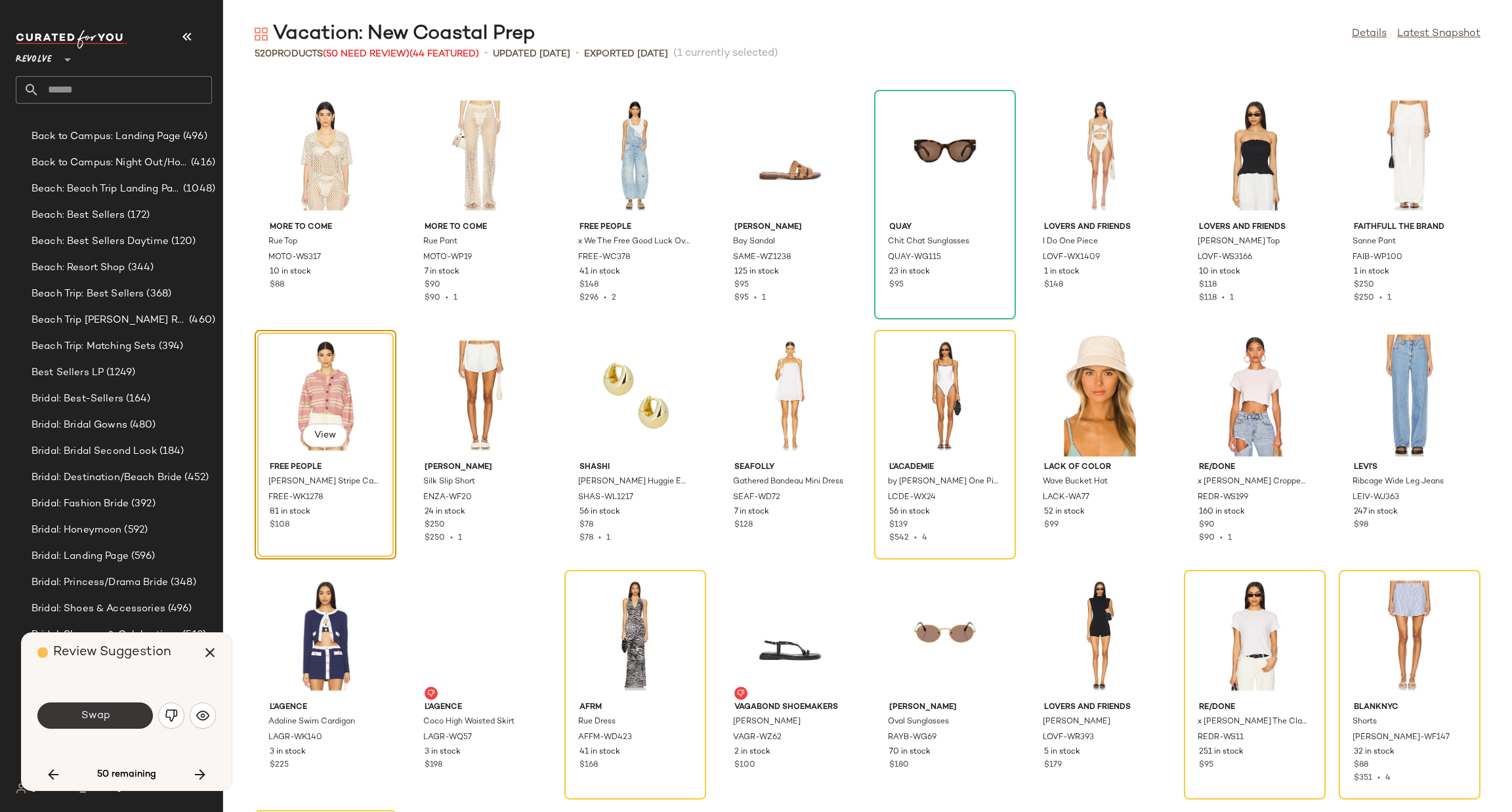
click at [107, 714] on span "Swap" at bounding box center [95, 717] width 29 height 13
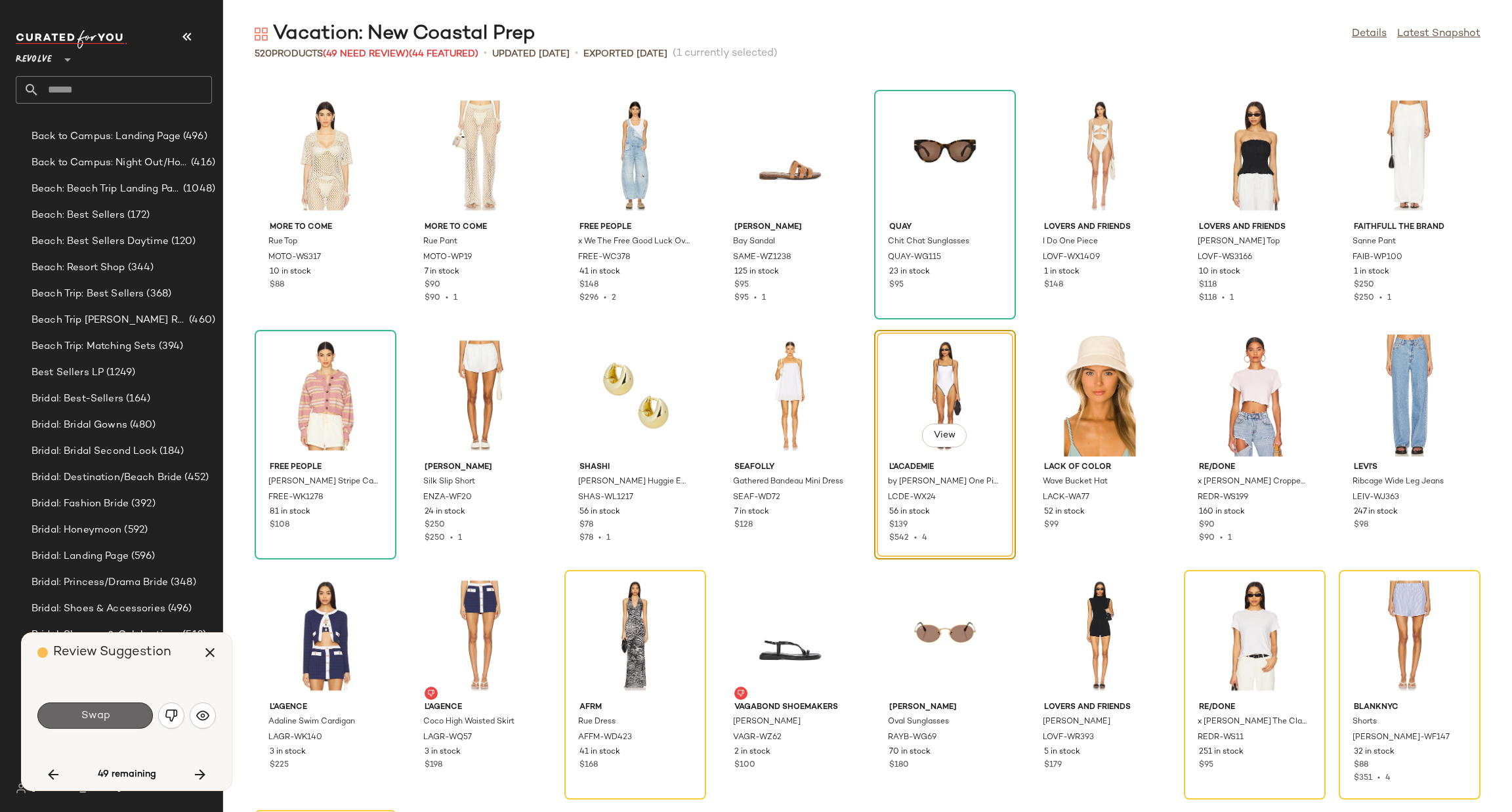
click at [114, 716] on button "Swap" at bounding box center [96, 716] width 116 height 26
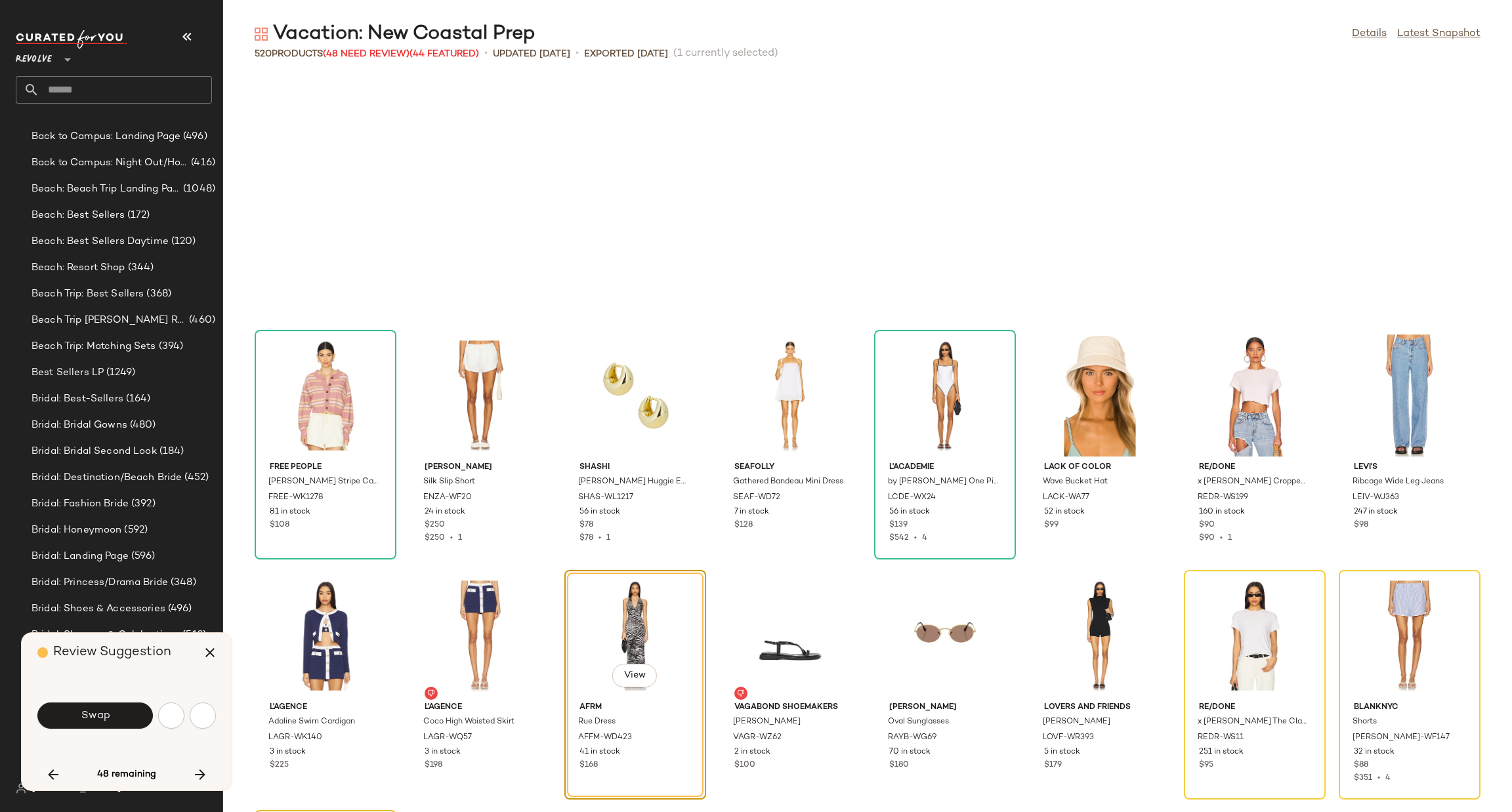
scroll to position [7444, 0]
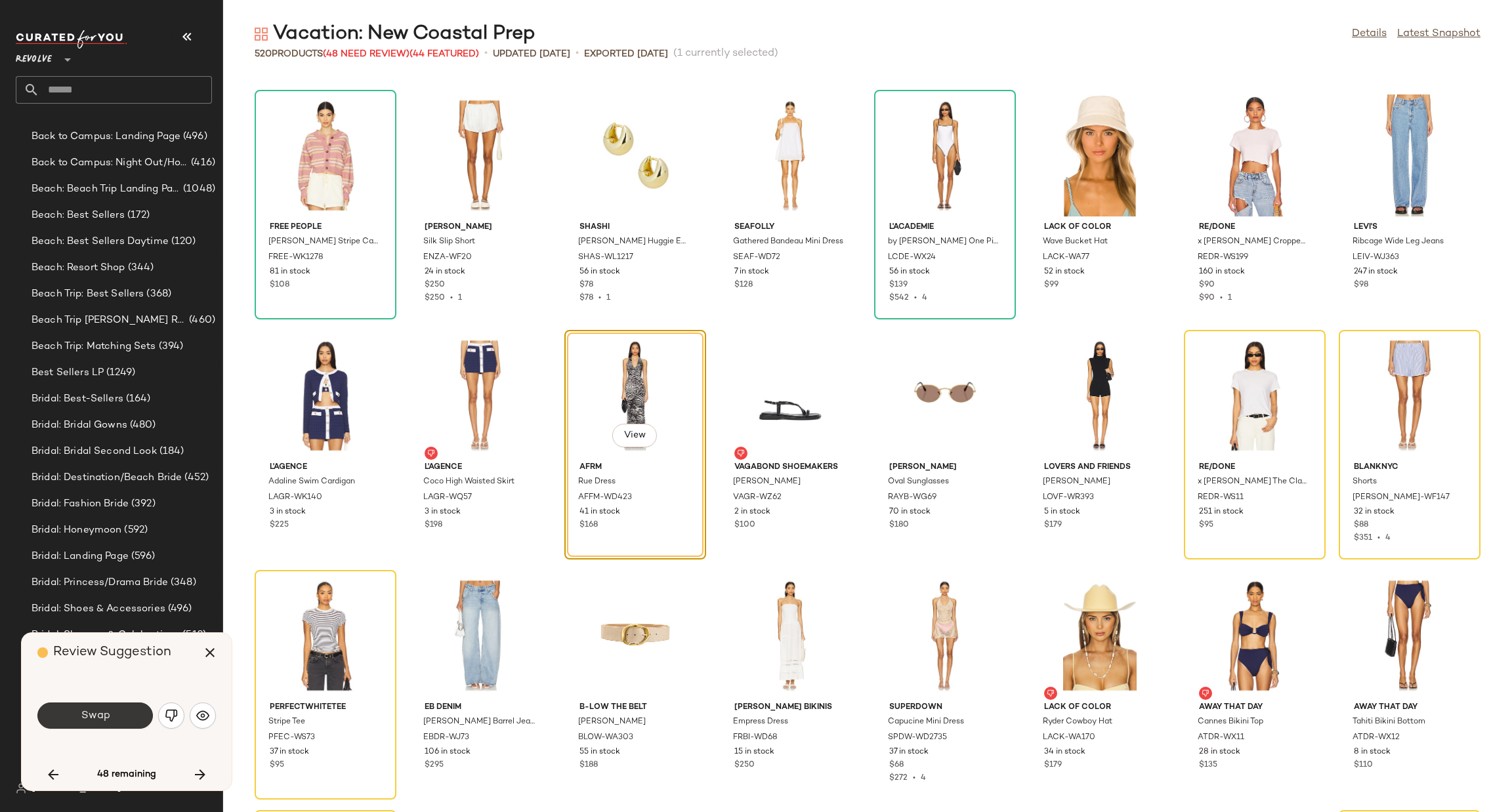
click at [119, 717] on button "Swap" at bounding box center [96, 716] width 116 height 26
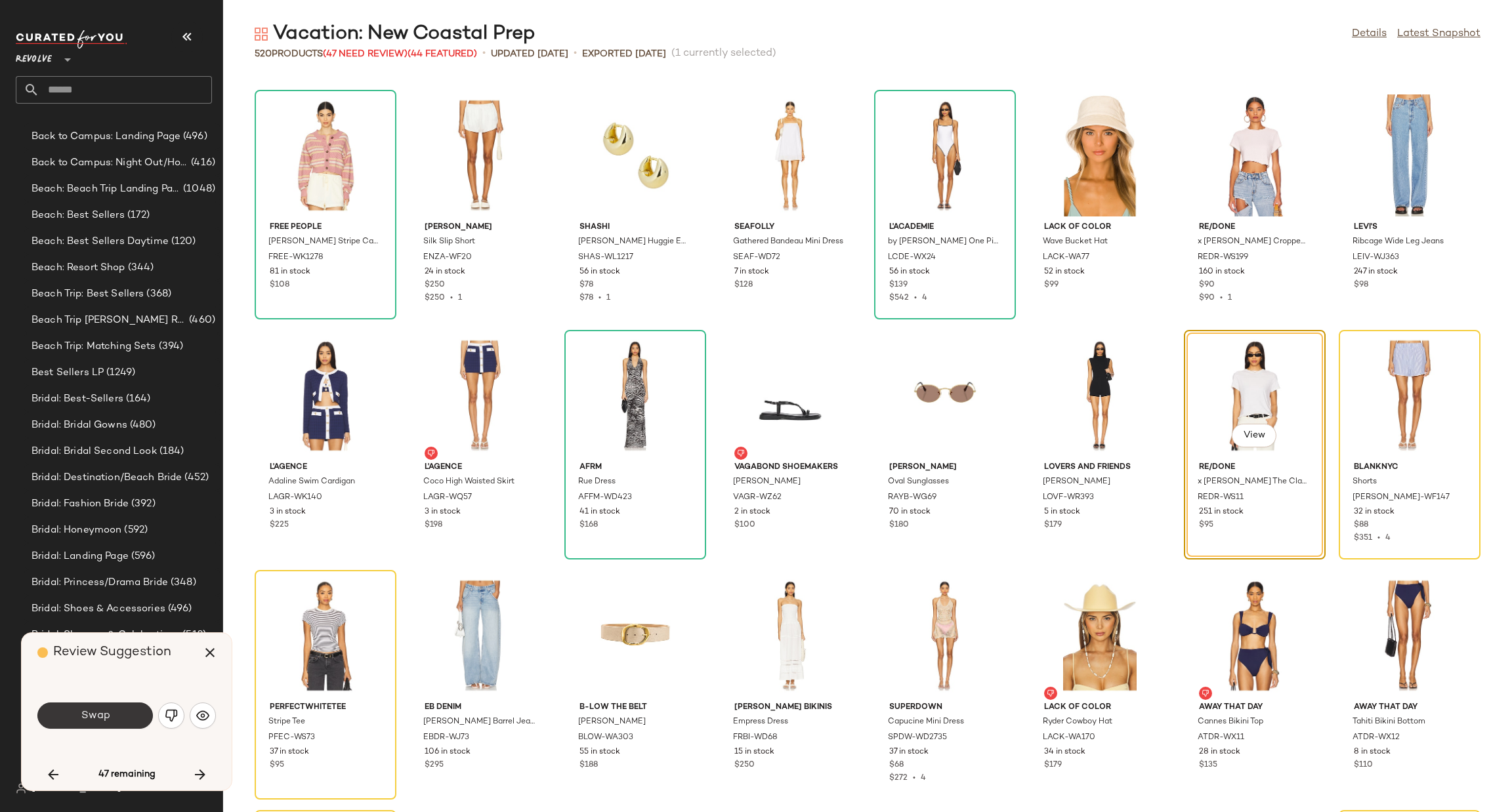
click at [93, 716] on span "Swap" at bounding box center [95, 717] width 29 height 13
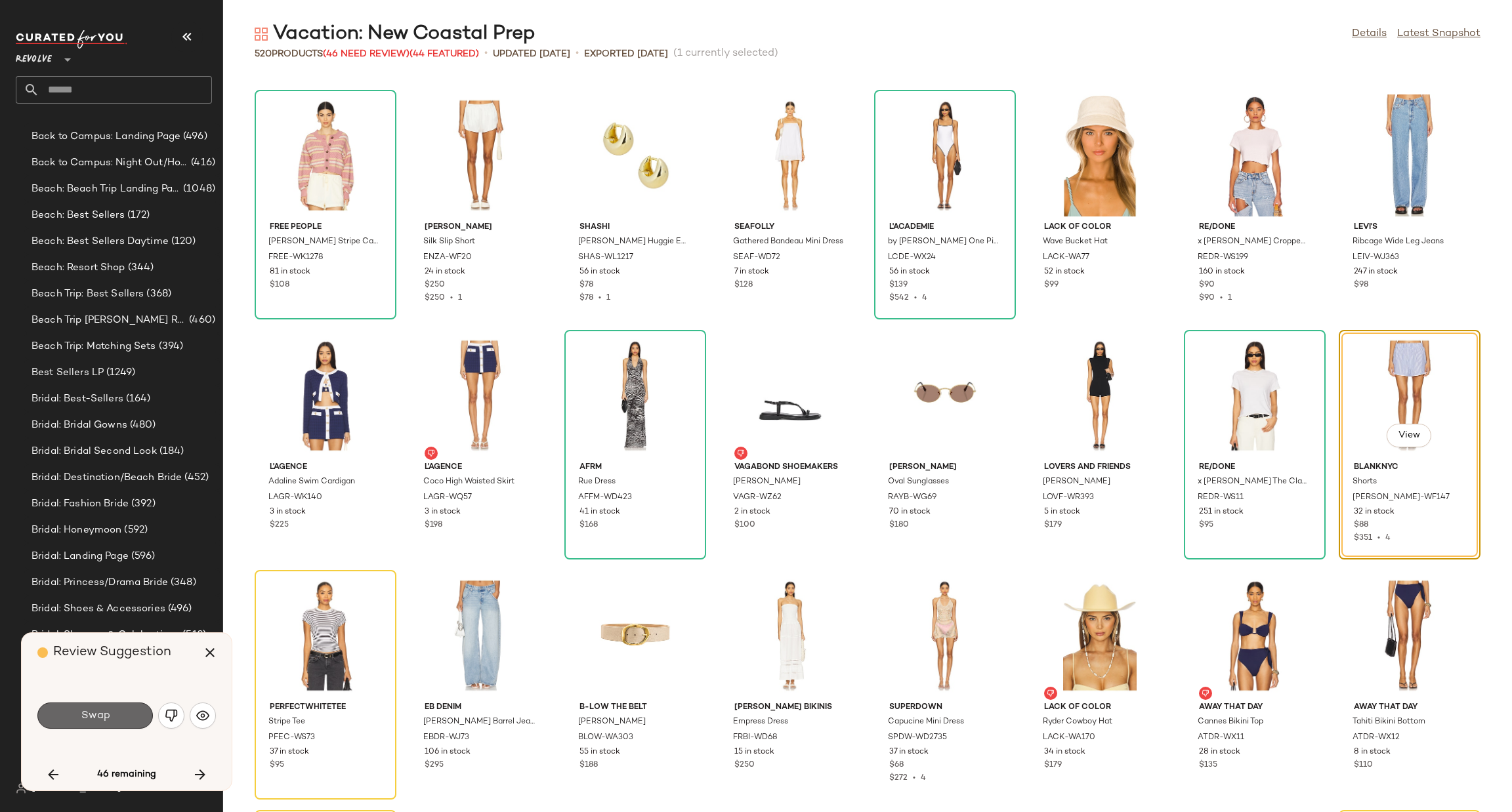
click at [84, 714] on span "Swap" at bounding box center [95, 717] width 29 height 13
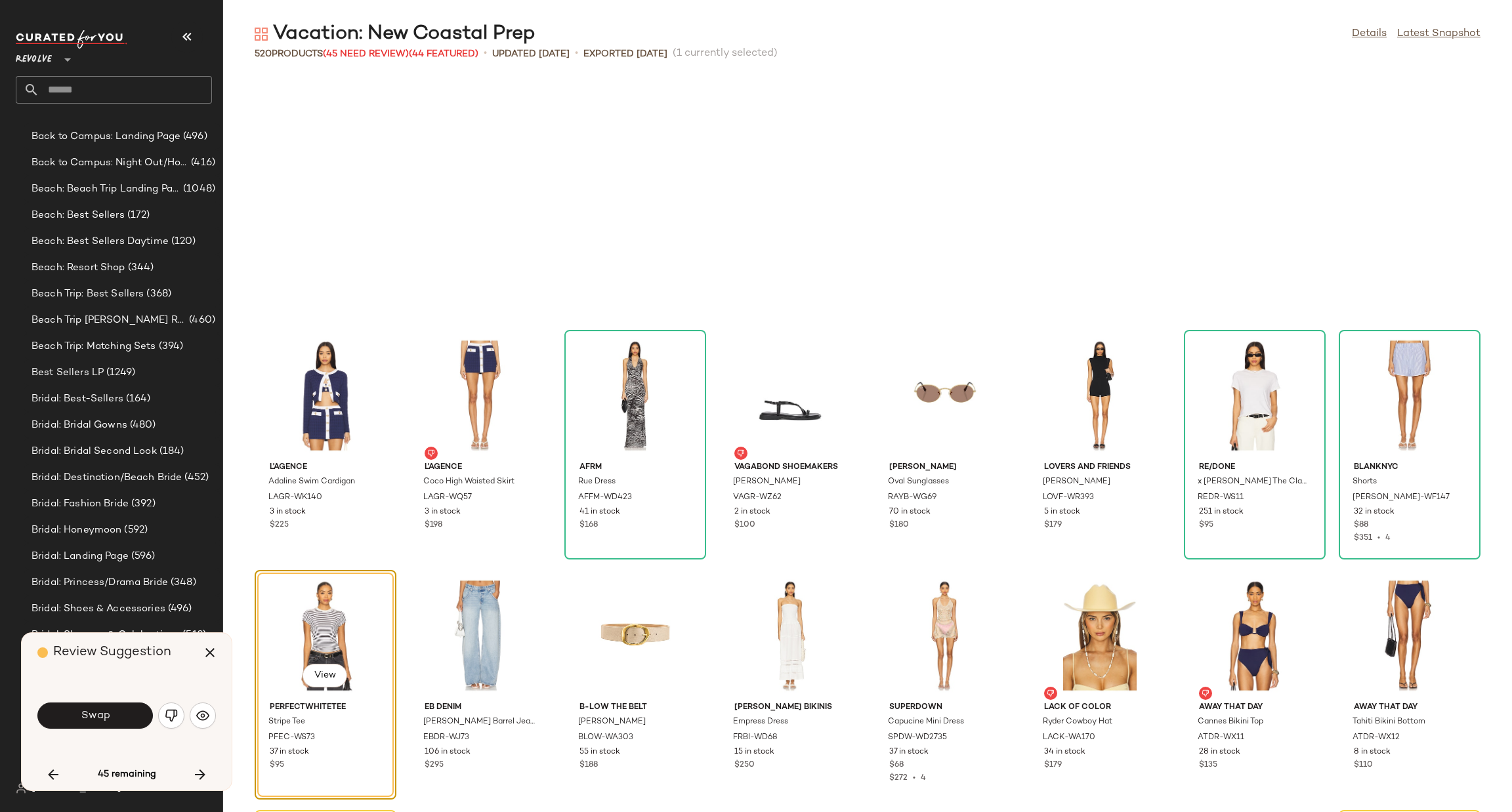
scroll to position [7684, 0]
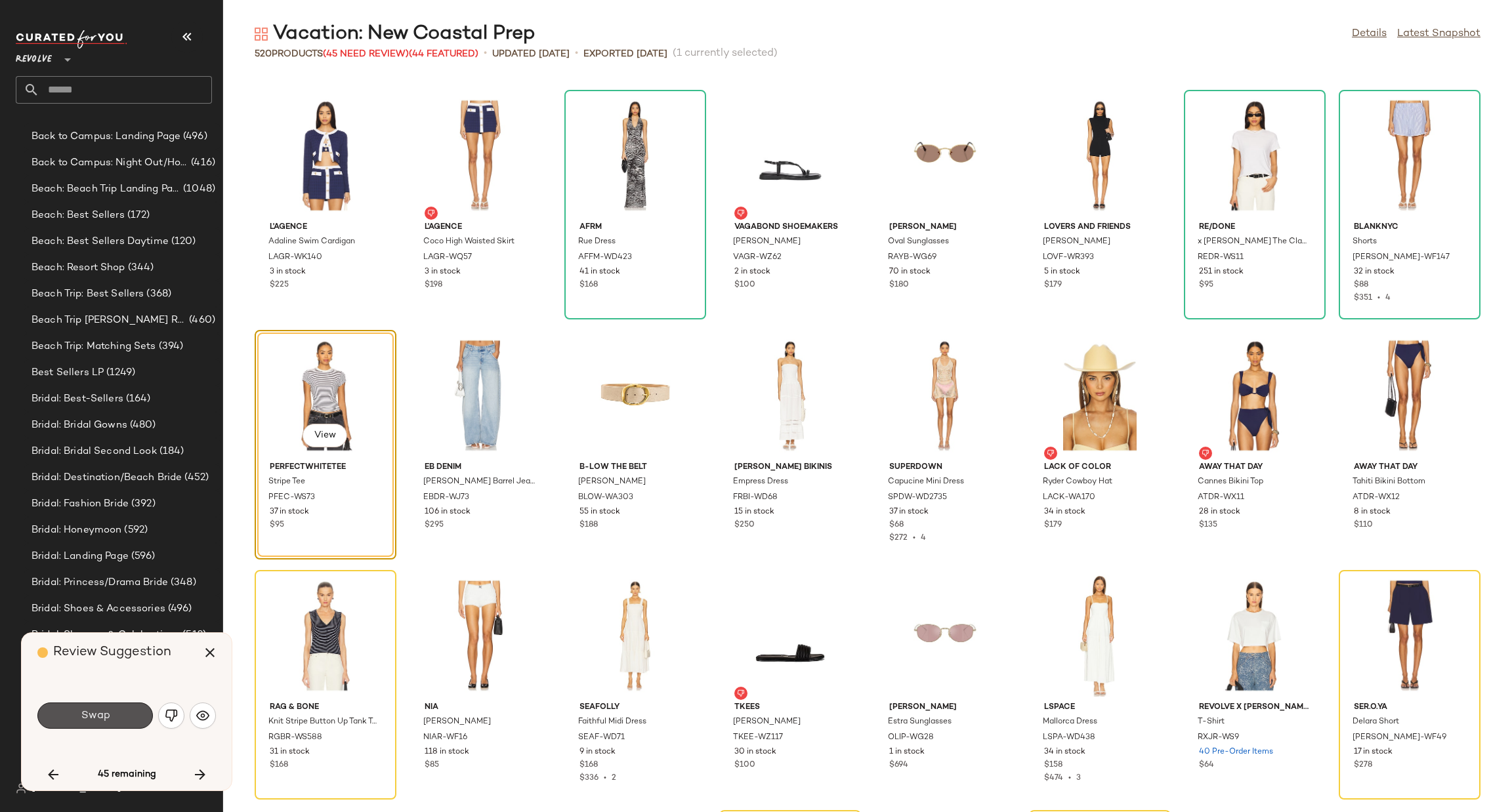
click at [108, 712] on span "Swap" at bounding box center [95, 717] width 29 height 13
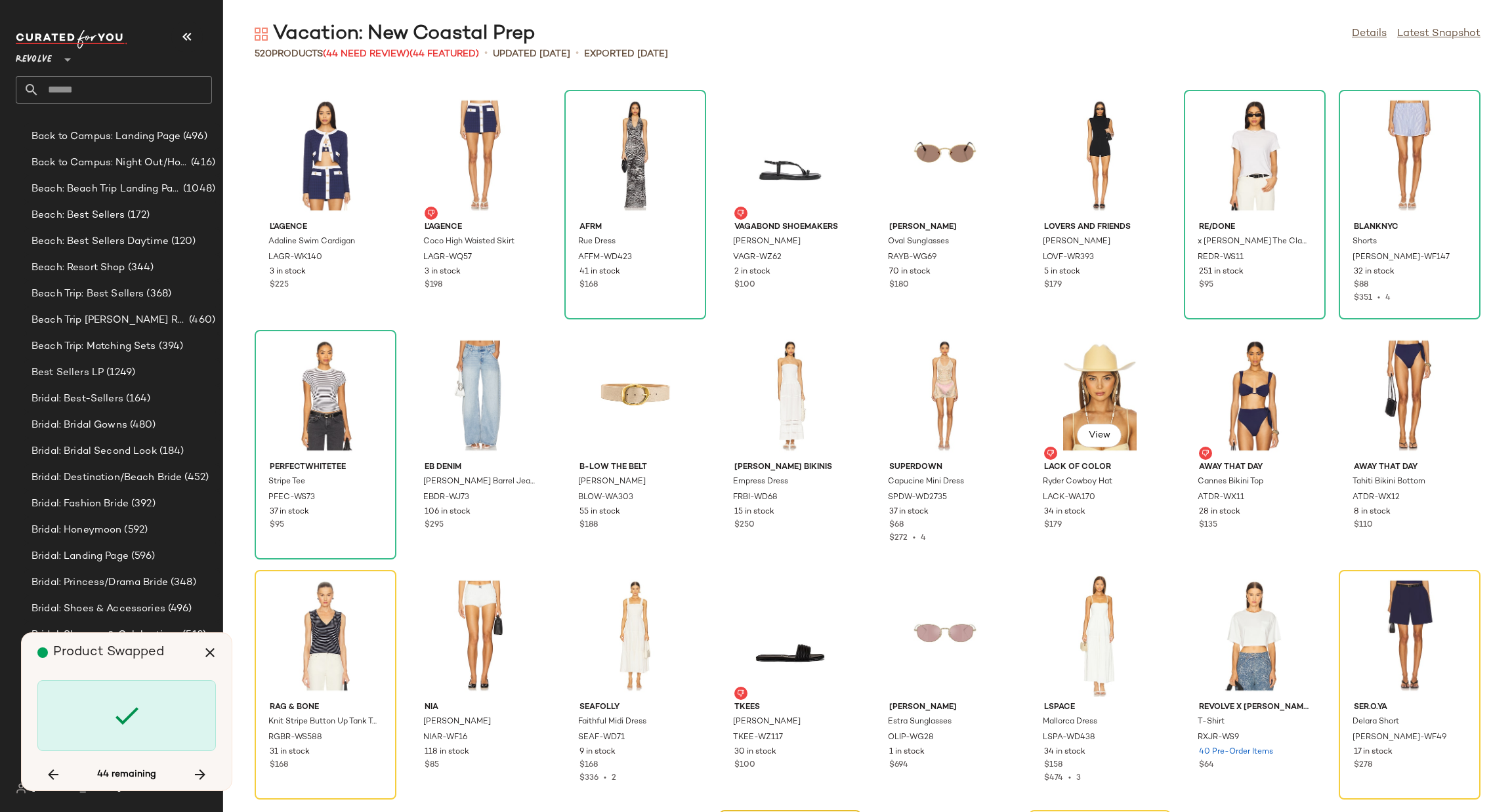
scroll to position [7924, 0]
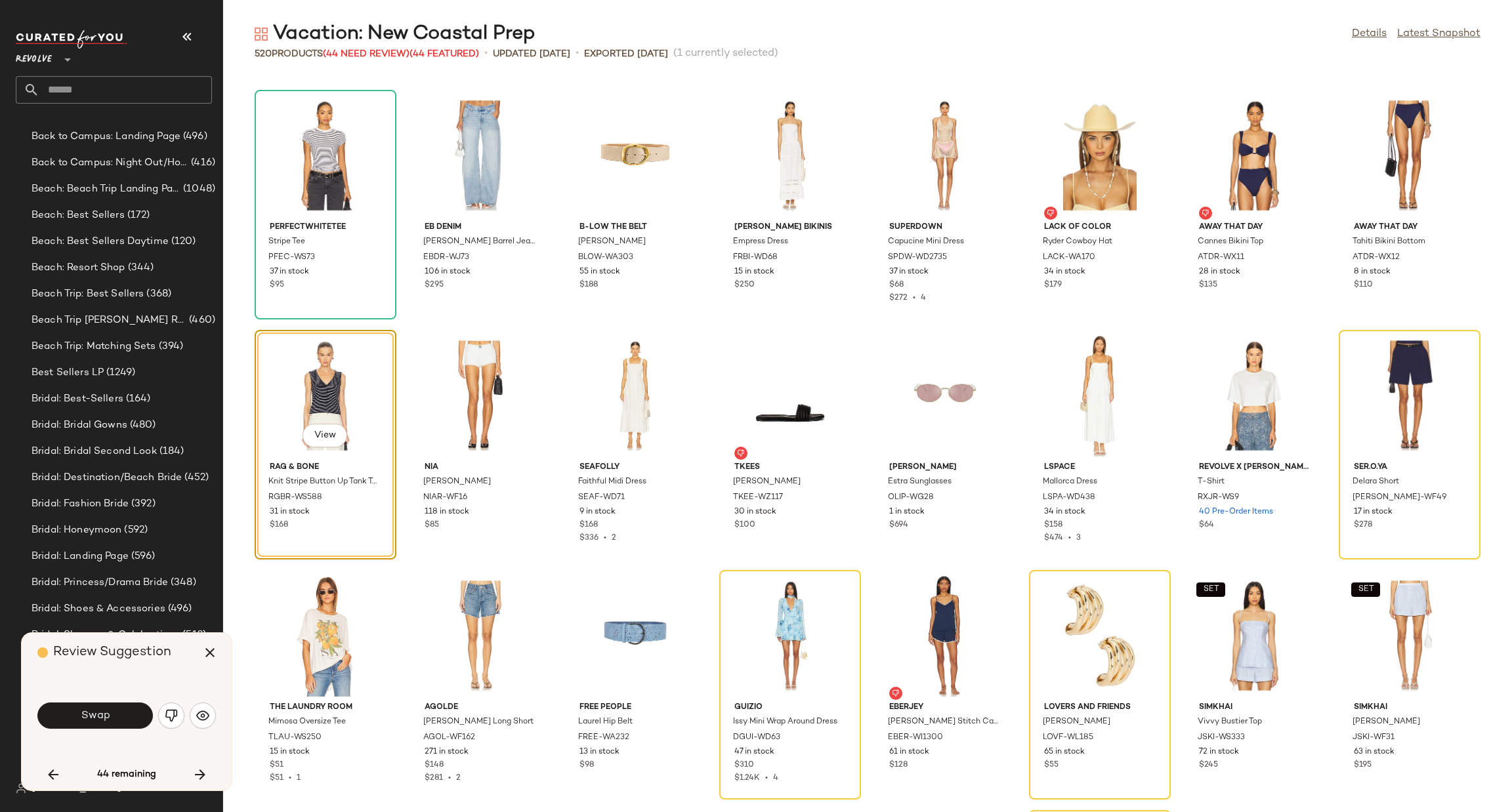
drag, startPoint x: 96, startPoint y: 721, endPoint x: 88, endPoint y: 723, distance: 8.2
click at [91, 722] on button "Swap" at bounding box center [96, 716] width 116 height 26
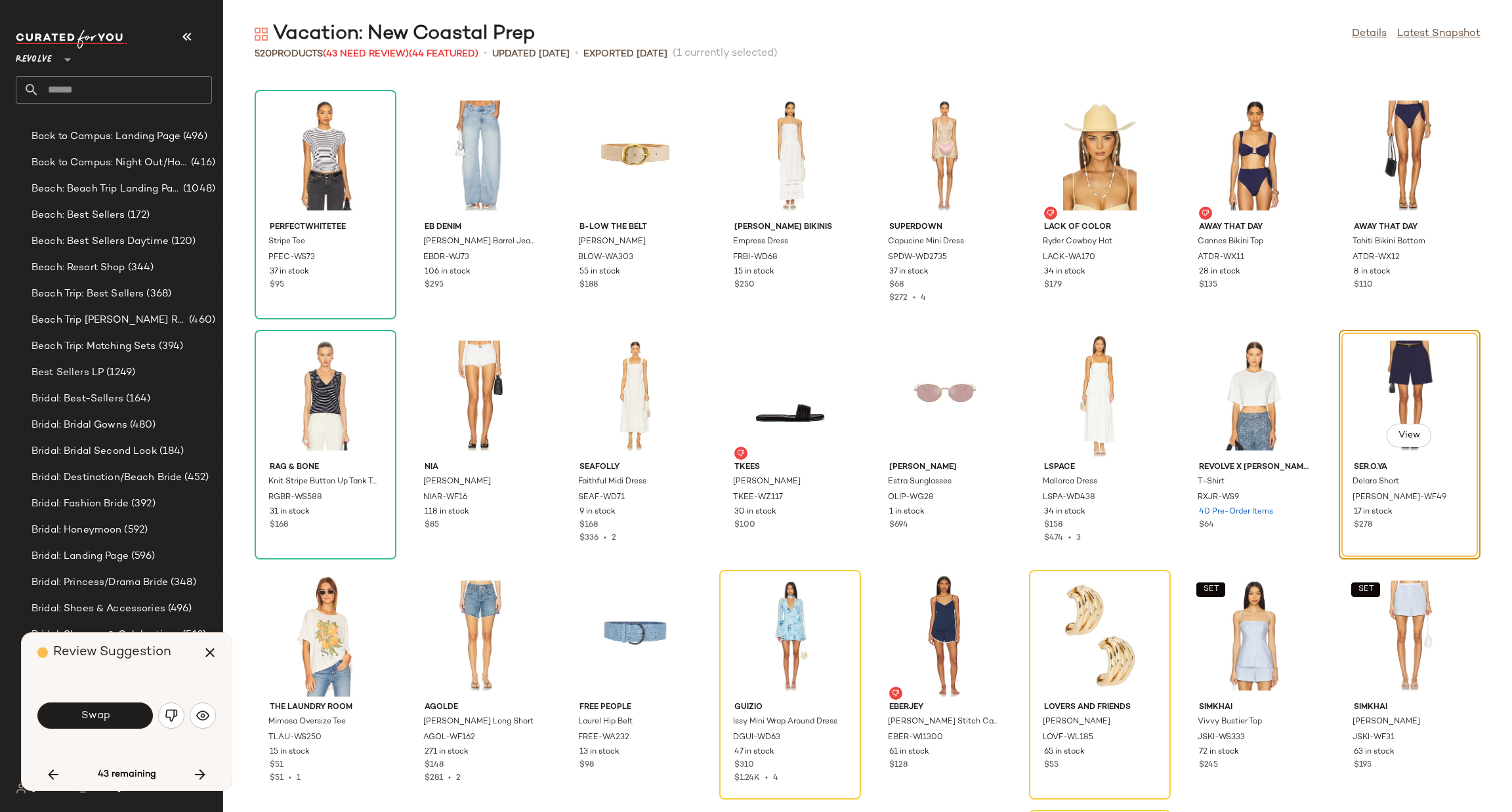
click at [105, 721] on span "Swap" at bounding box center [95, 717] width 29 height 13
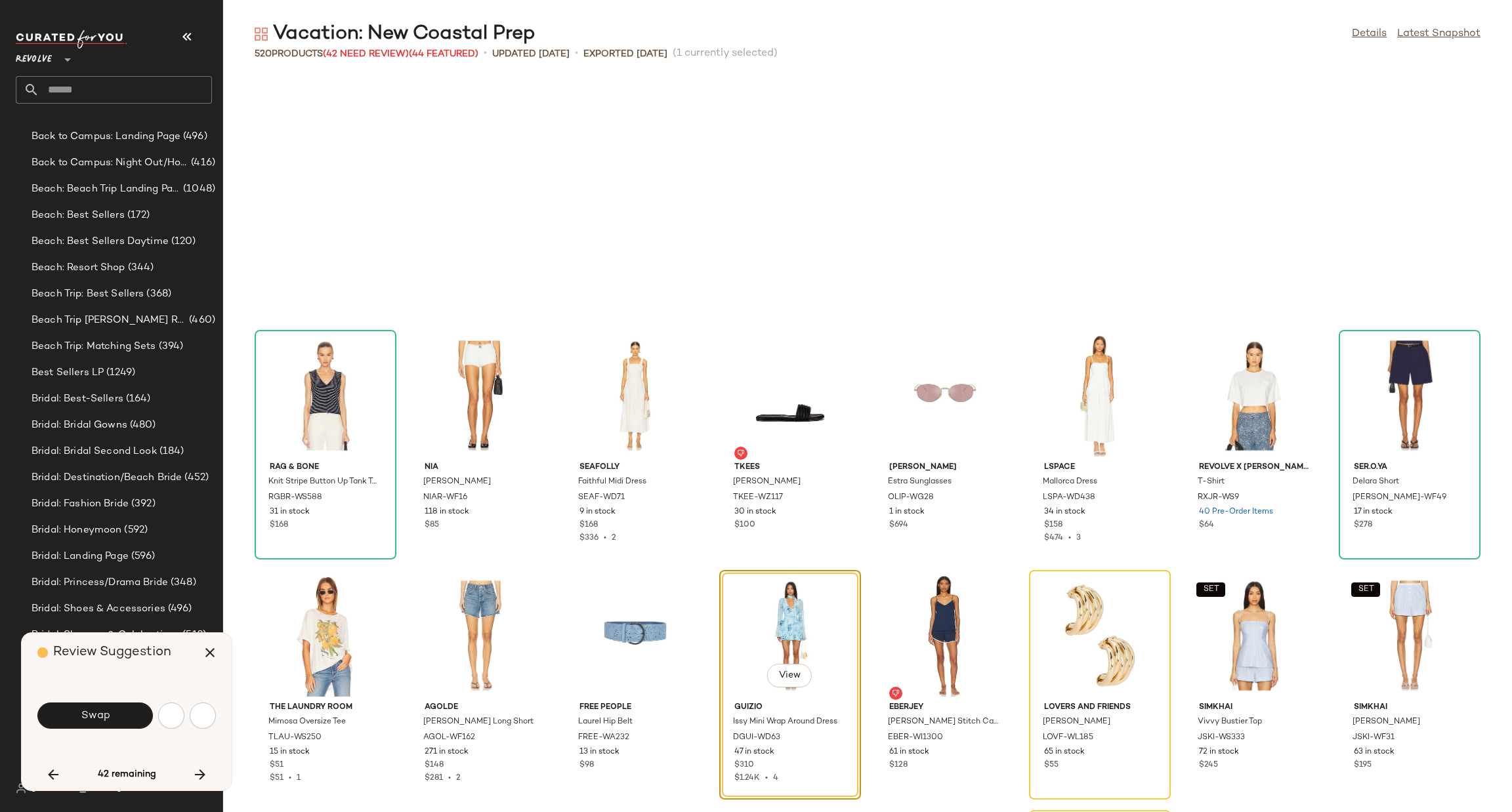
scroll to position [8165, 0]
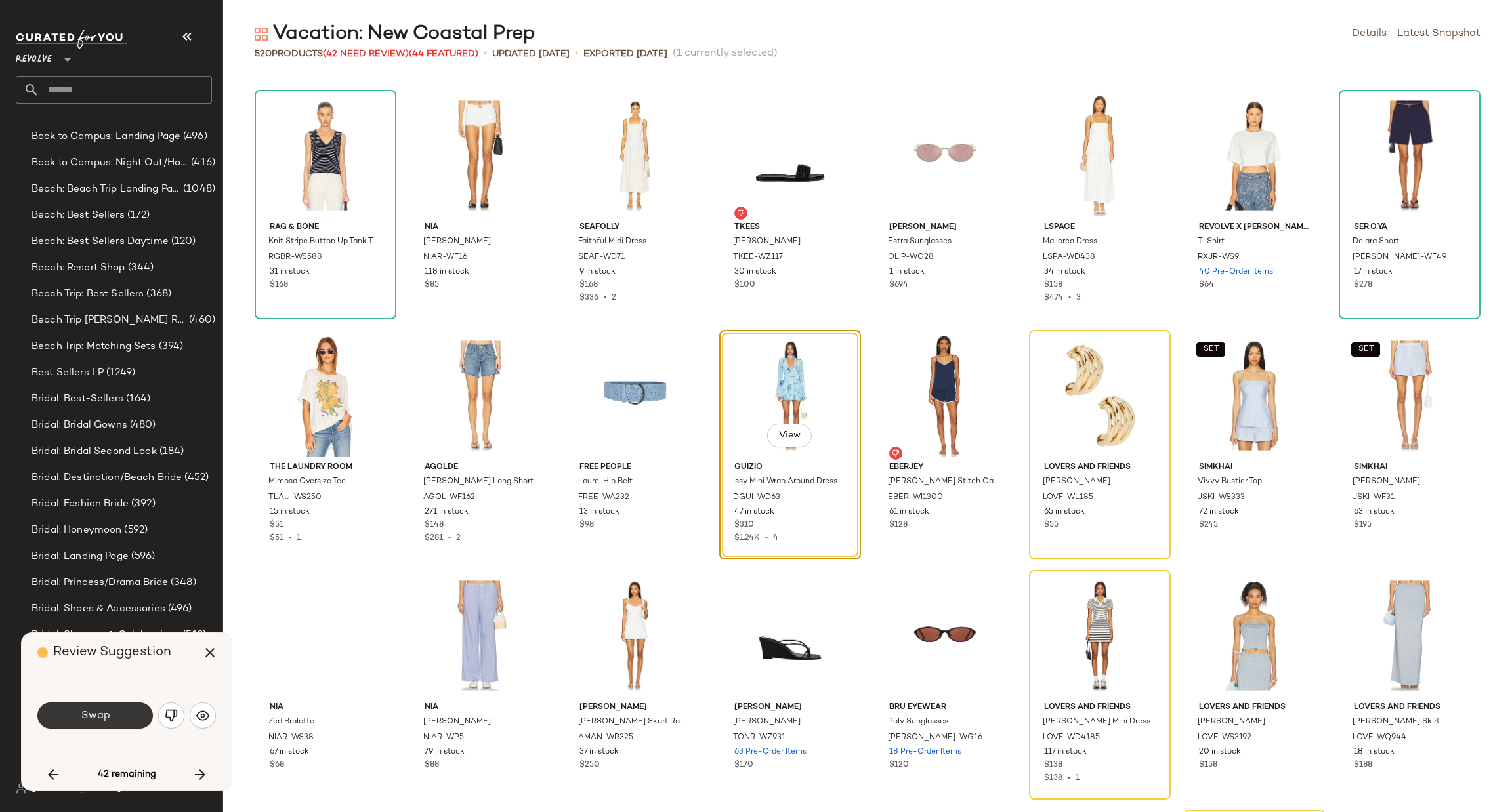
click at [116, 710] on button "Swap" at bounding box center [96, 716] width 116 height 26
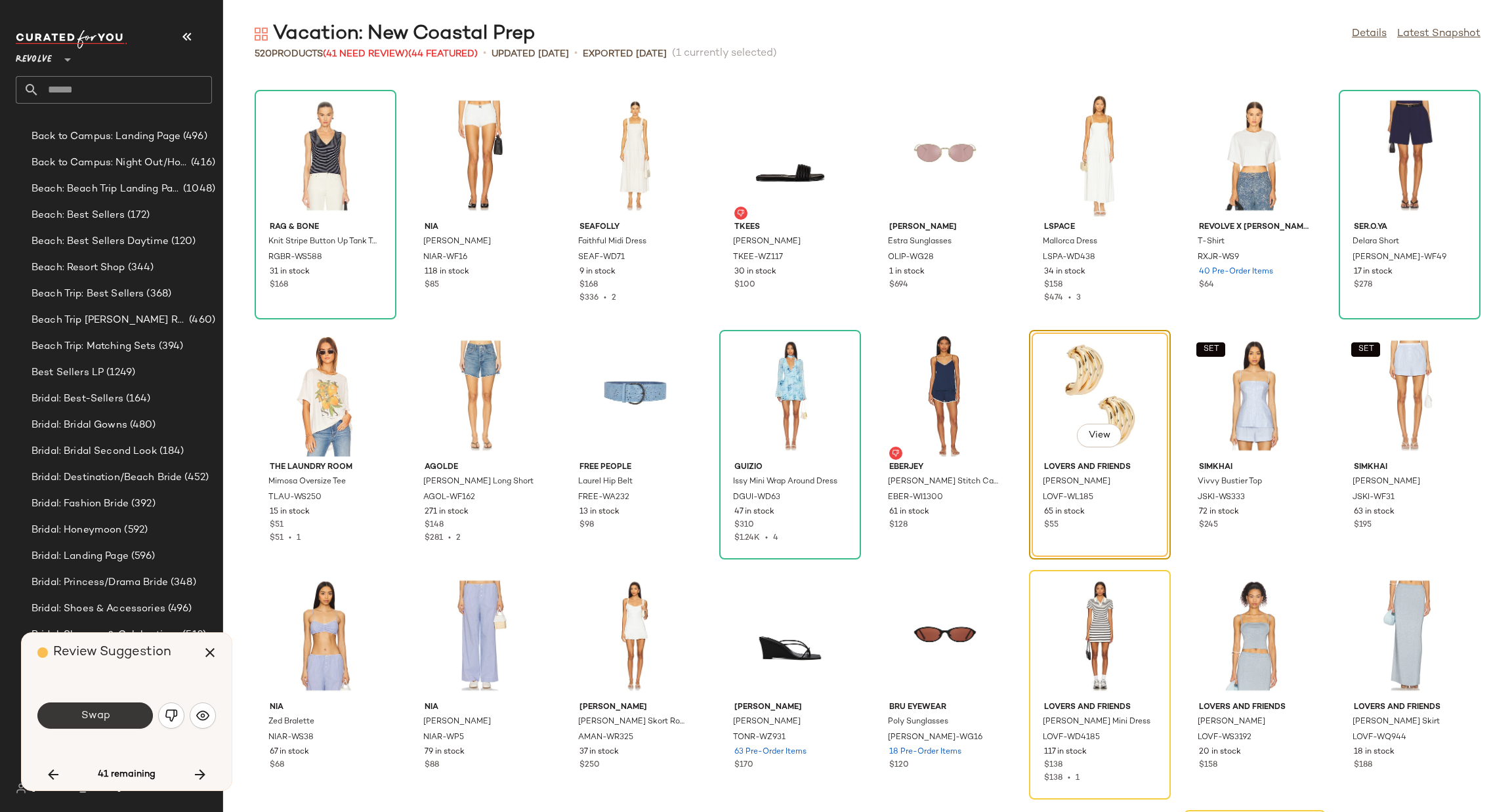
click at [114, 717] on button "Swap" at bounding box center [96, 716] width 116 height 26
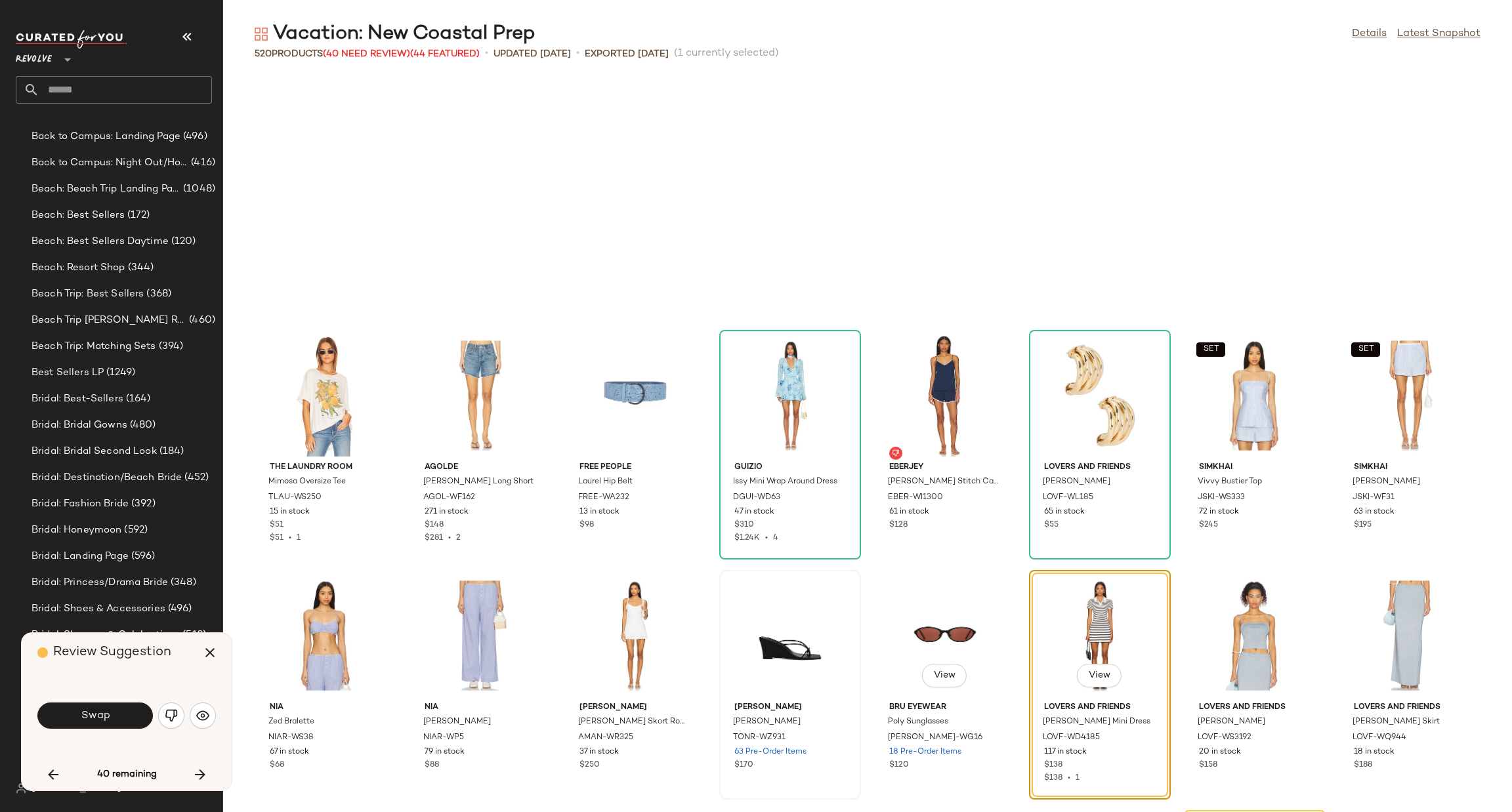
scroll to position [8404, 0]
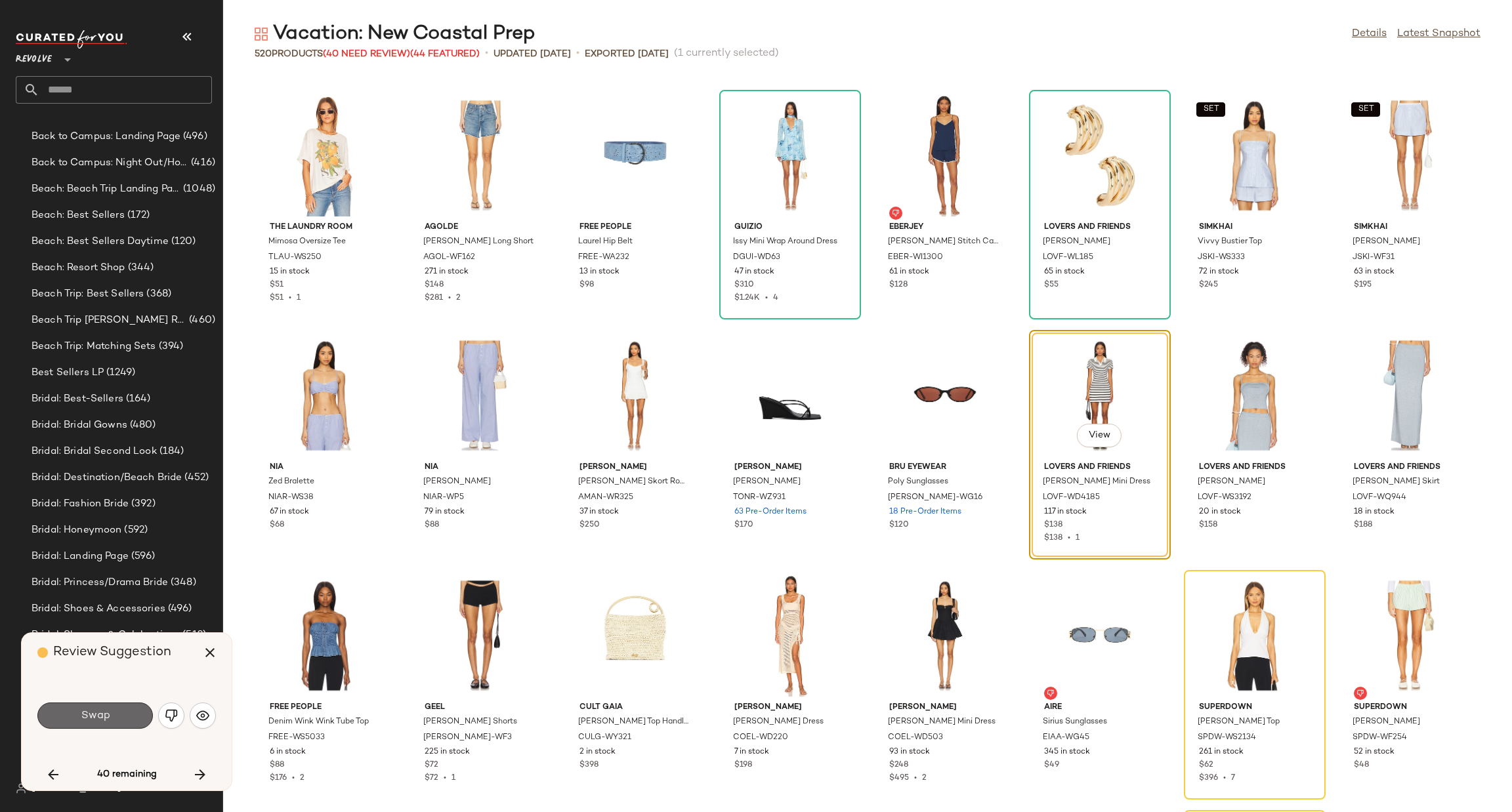
click at [123, 706] on button "Swap" at bounding box center [96, 716] width 116 height 26
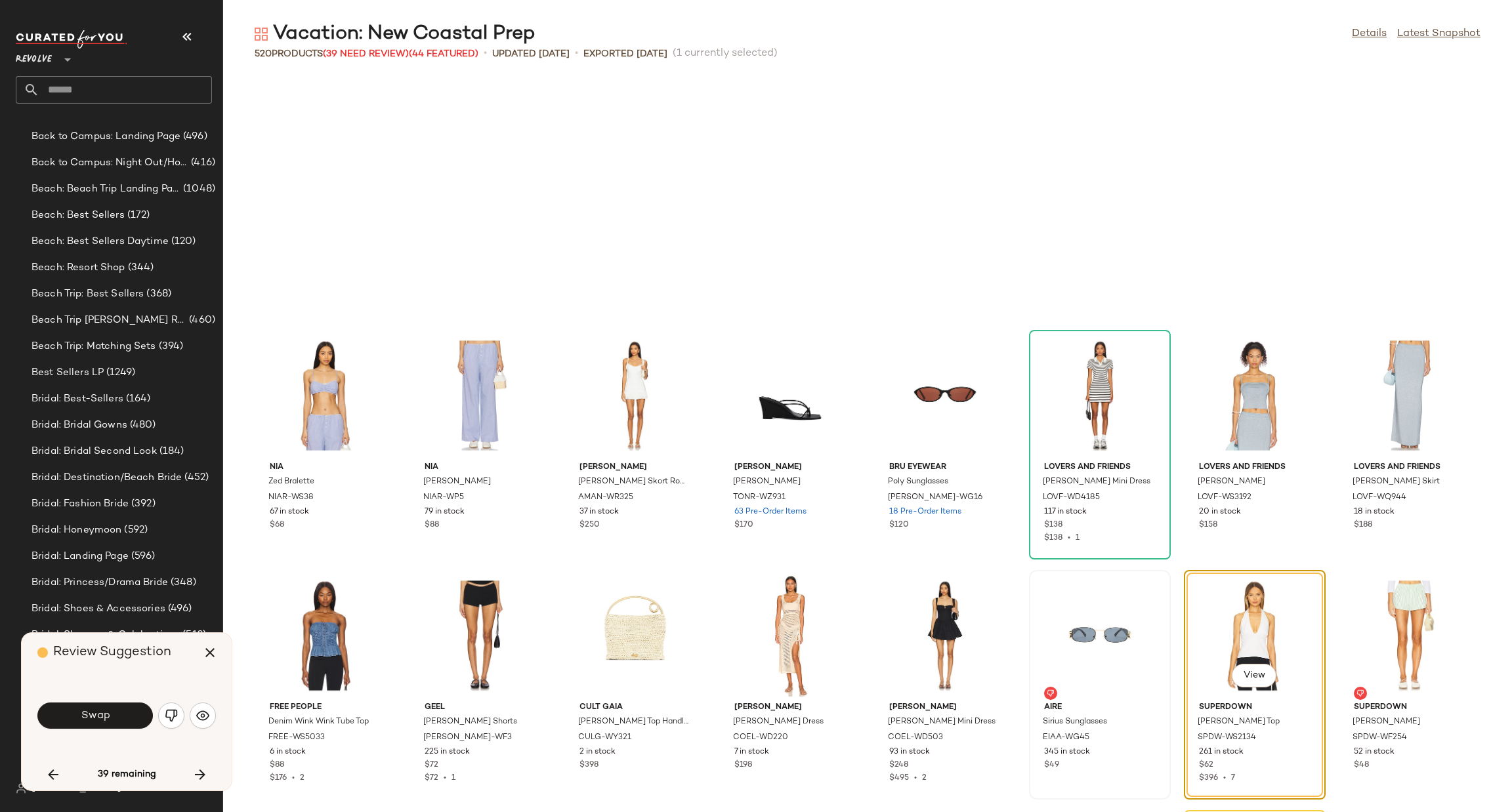
scroll to position [8645, 0]
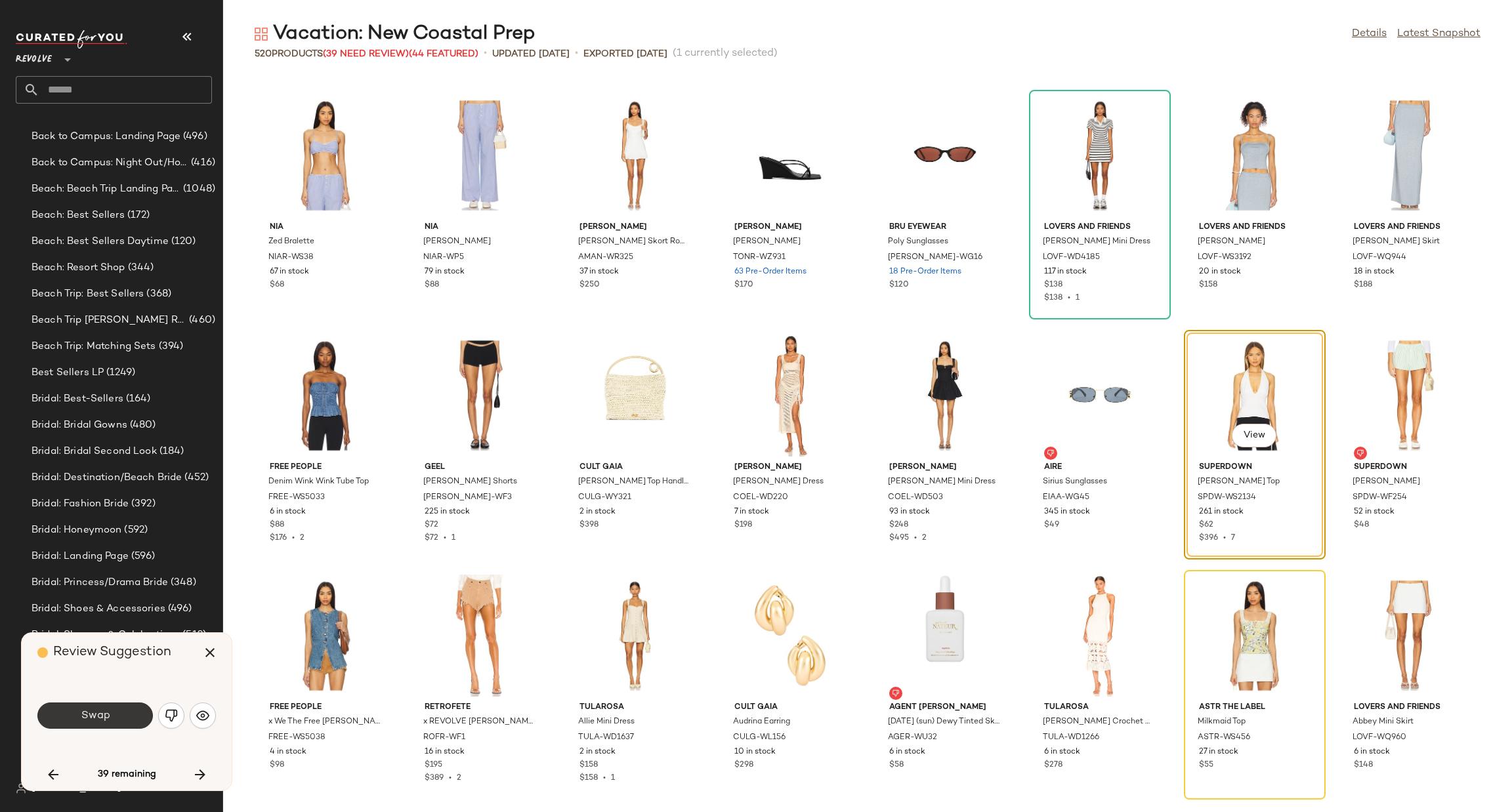
click at [116, 706] on button "Swap" at bounding box center [96, 716] width 116 height 26
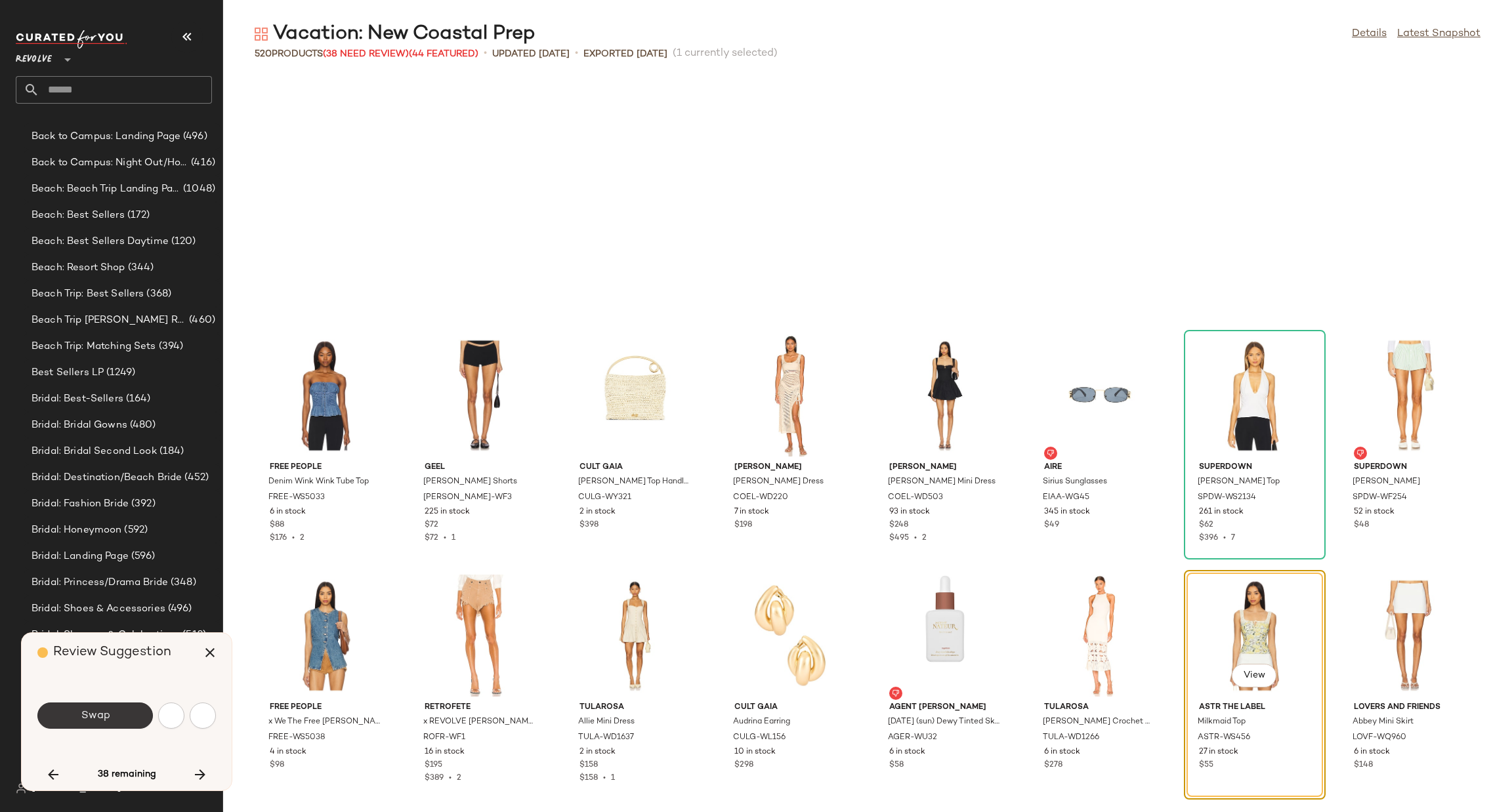
scroll to position [8885, 0]
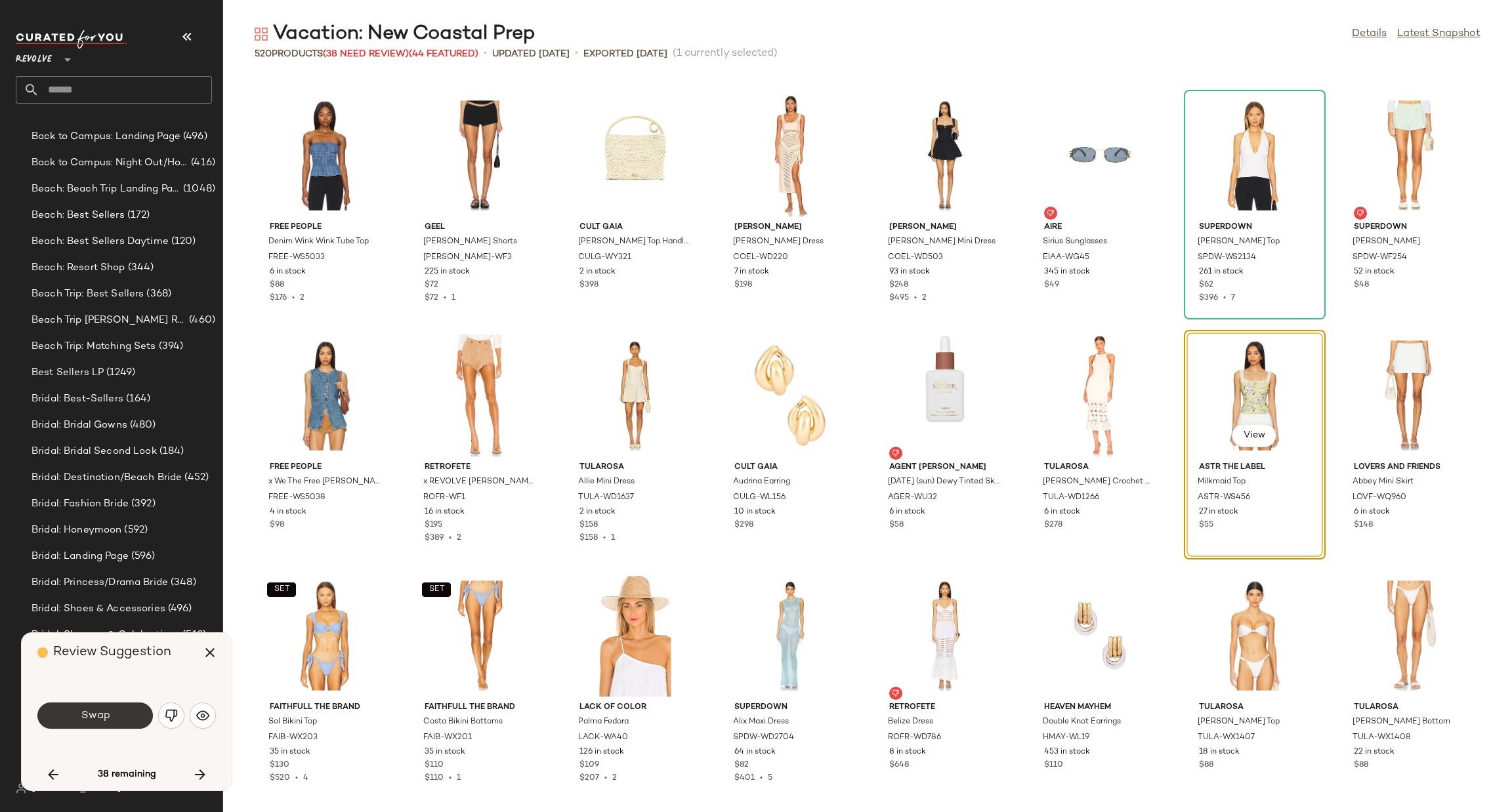
click at [93, 722] on span "Swap" at bounding box center [95, 717] width 29 height 13
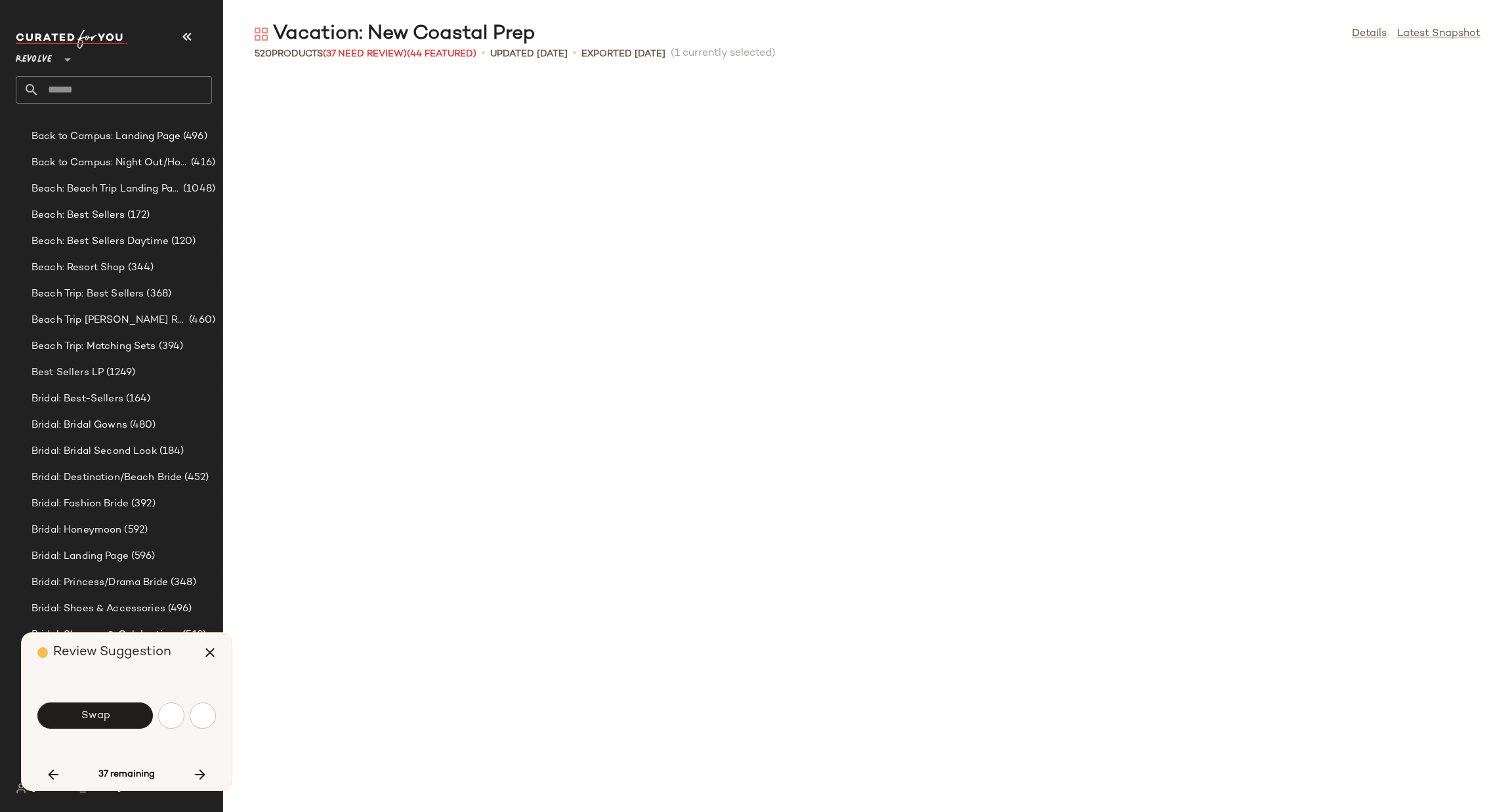
scroll to position [9605, 0]
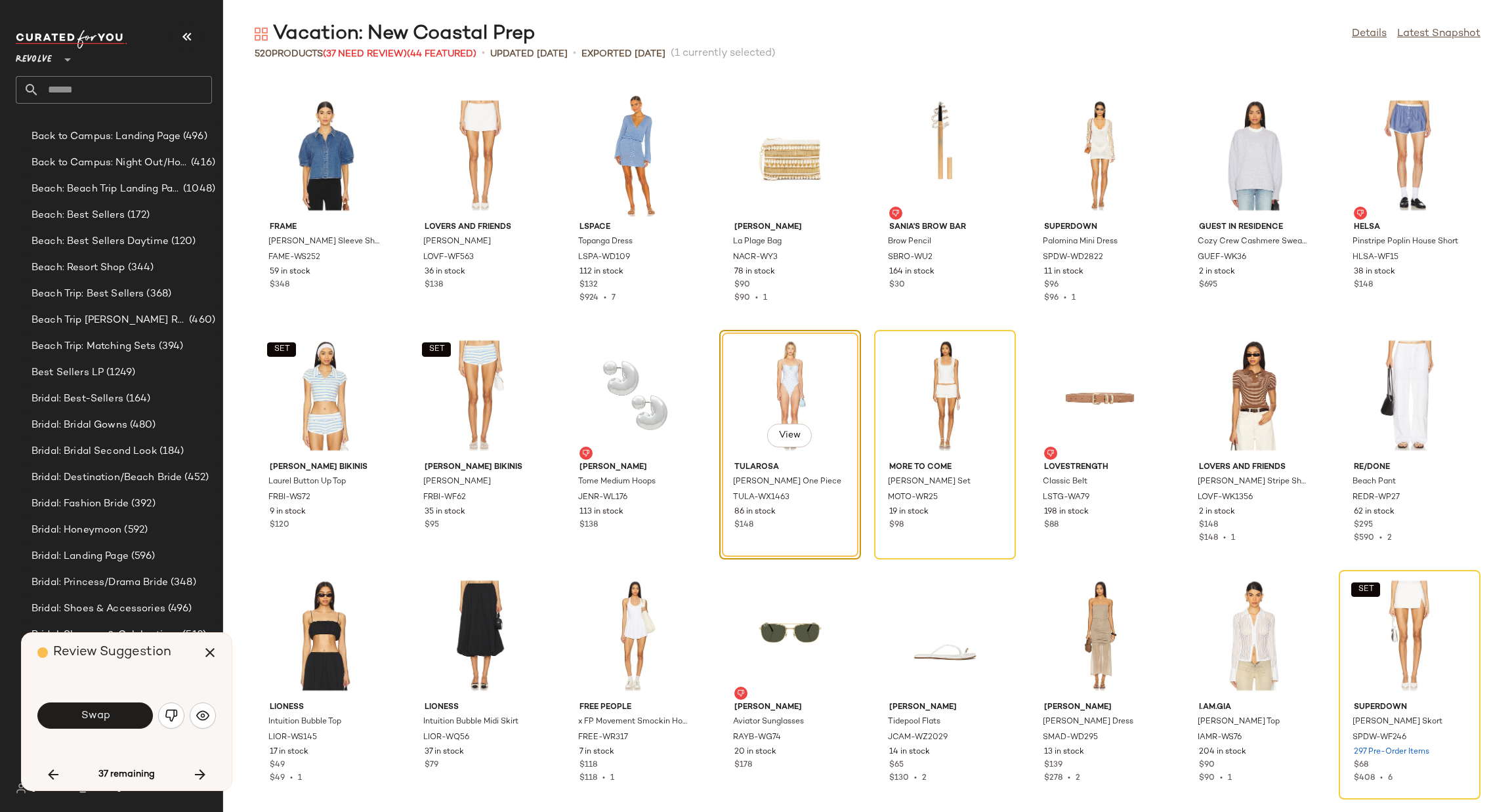
click at [117, 717] on button "Swap" at bounding box center [96, 716] width 116 height 26
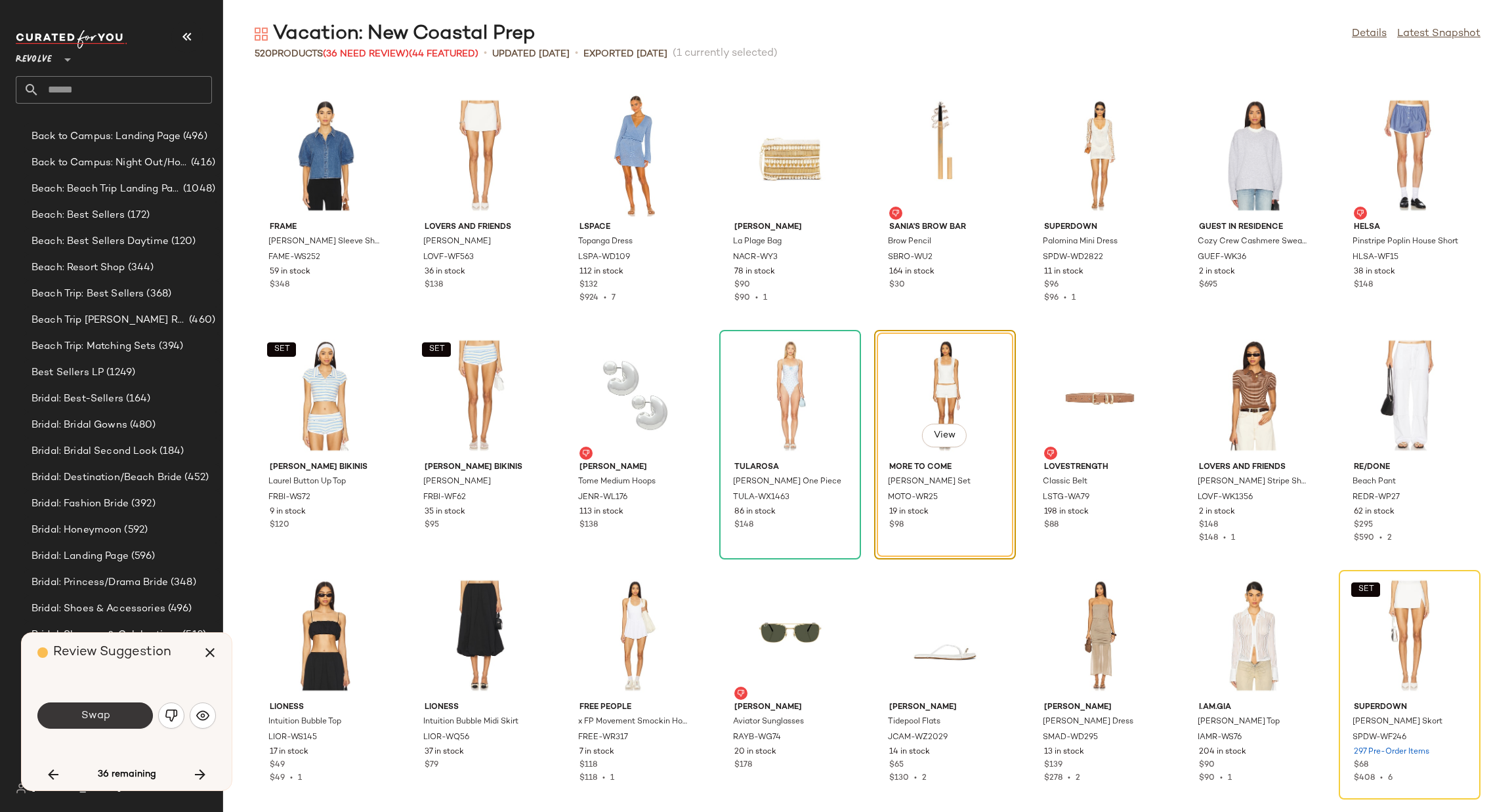
click at [93, 723] on button "Swap" at bounding box center [96, 716] width 116 height 26
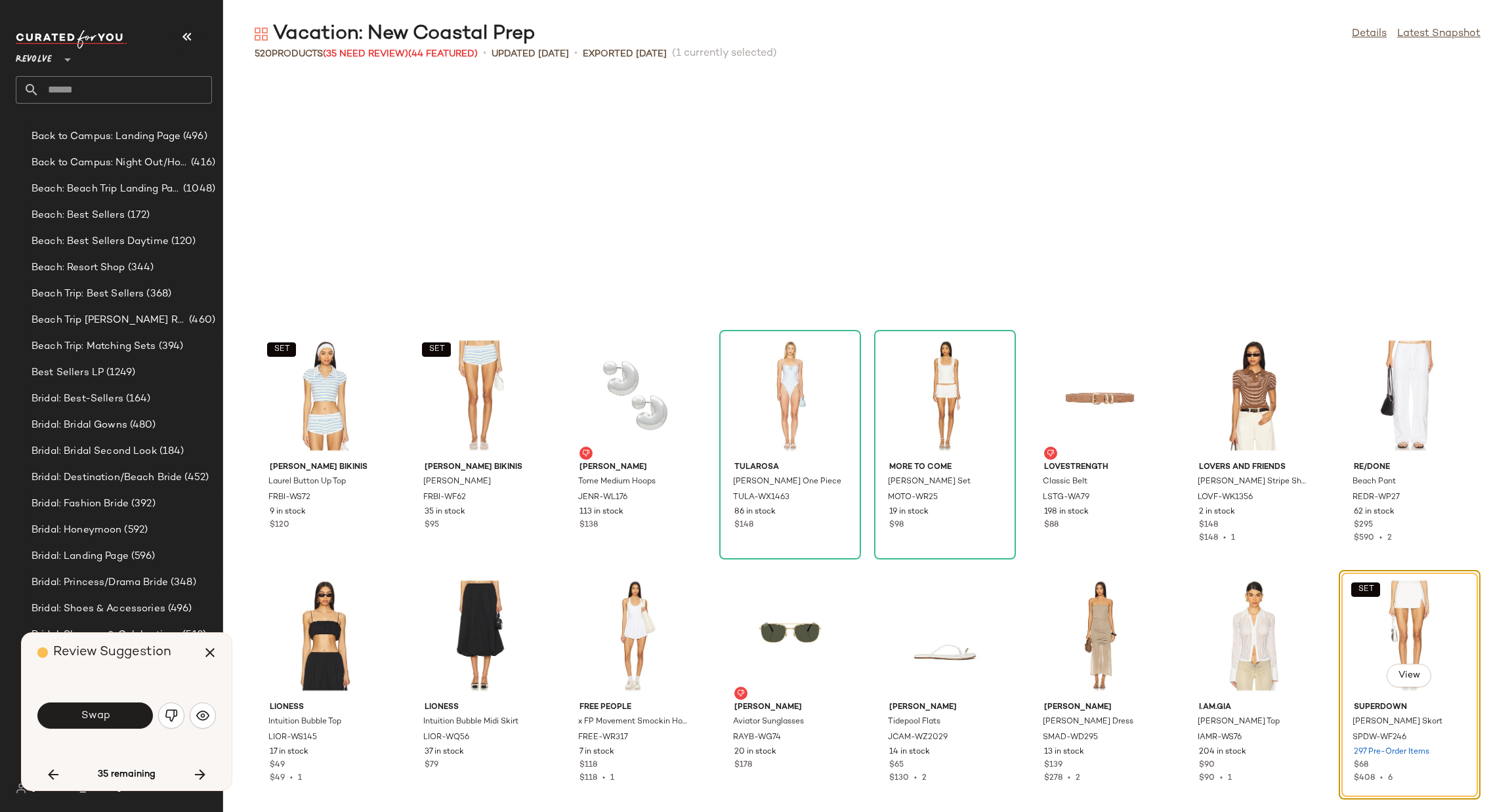
scroll to position [9845, 0]
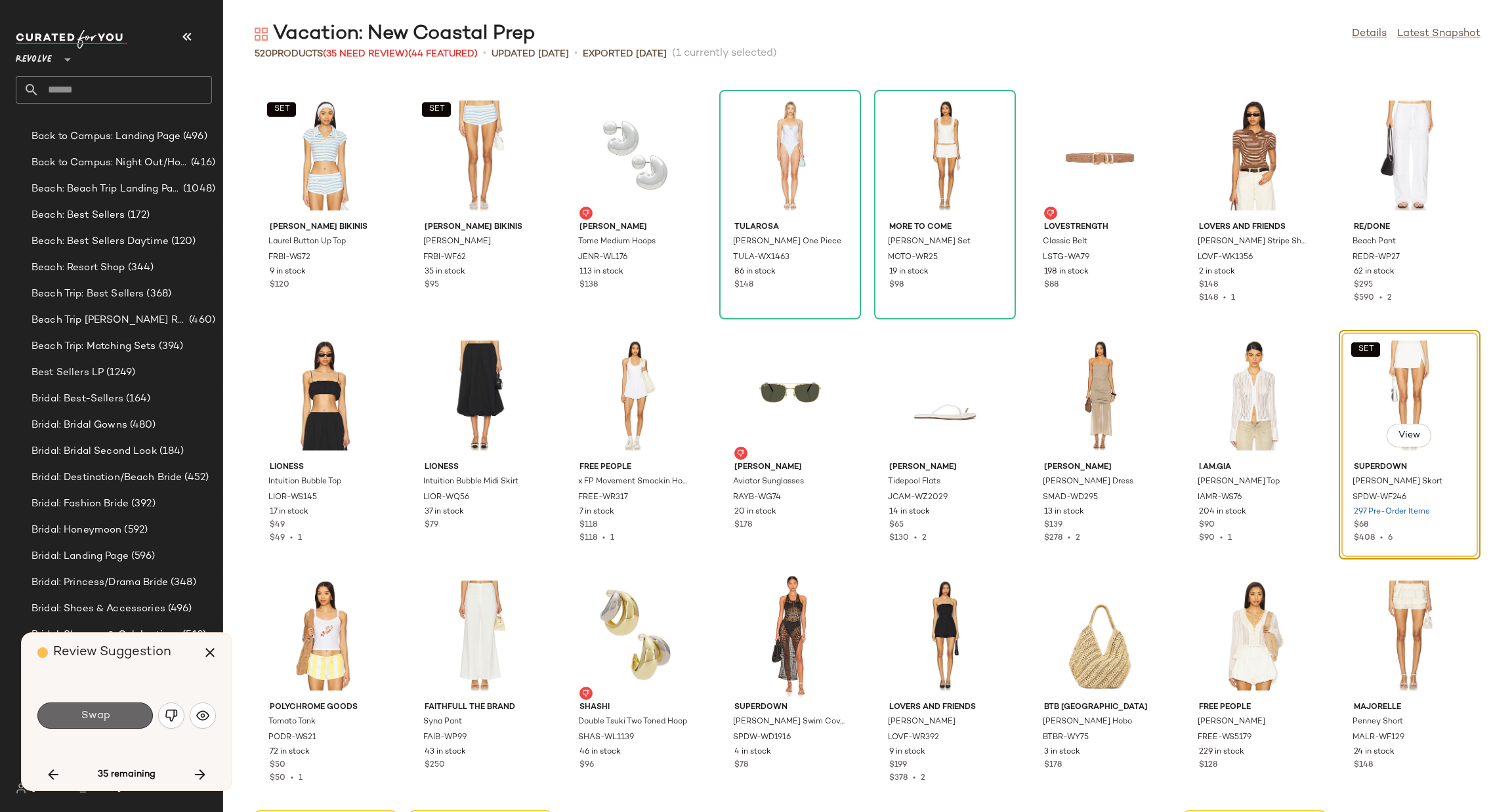
click at [125, 712] on button "Swap" at bounding box center [96, 716] width 116 height 26
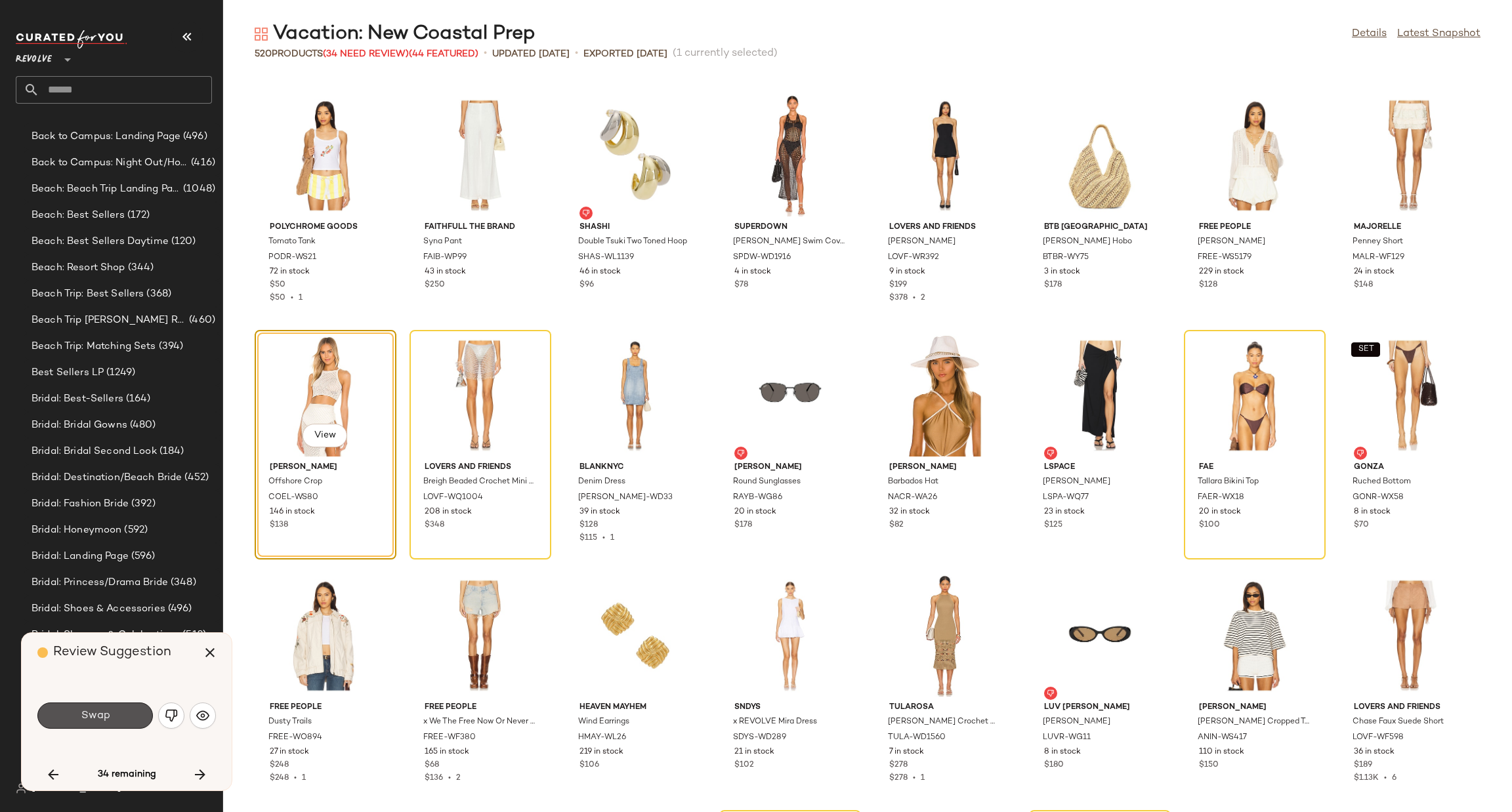
drag, startPoint x: 112, startPoint y: 721, endPoint x: 143, endPoint y: 717, distance: 31.3
click at [111, 721] on button "Swap" at bounding box center [96, 716] width 116 height 26
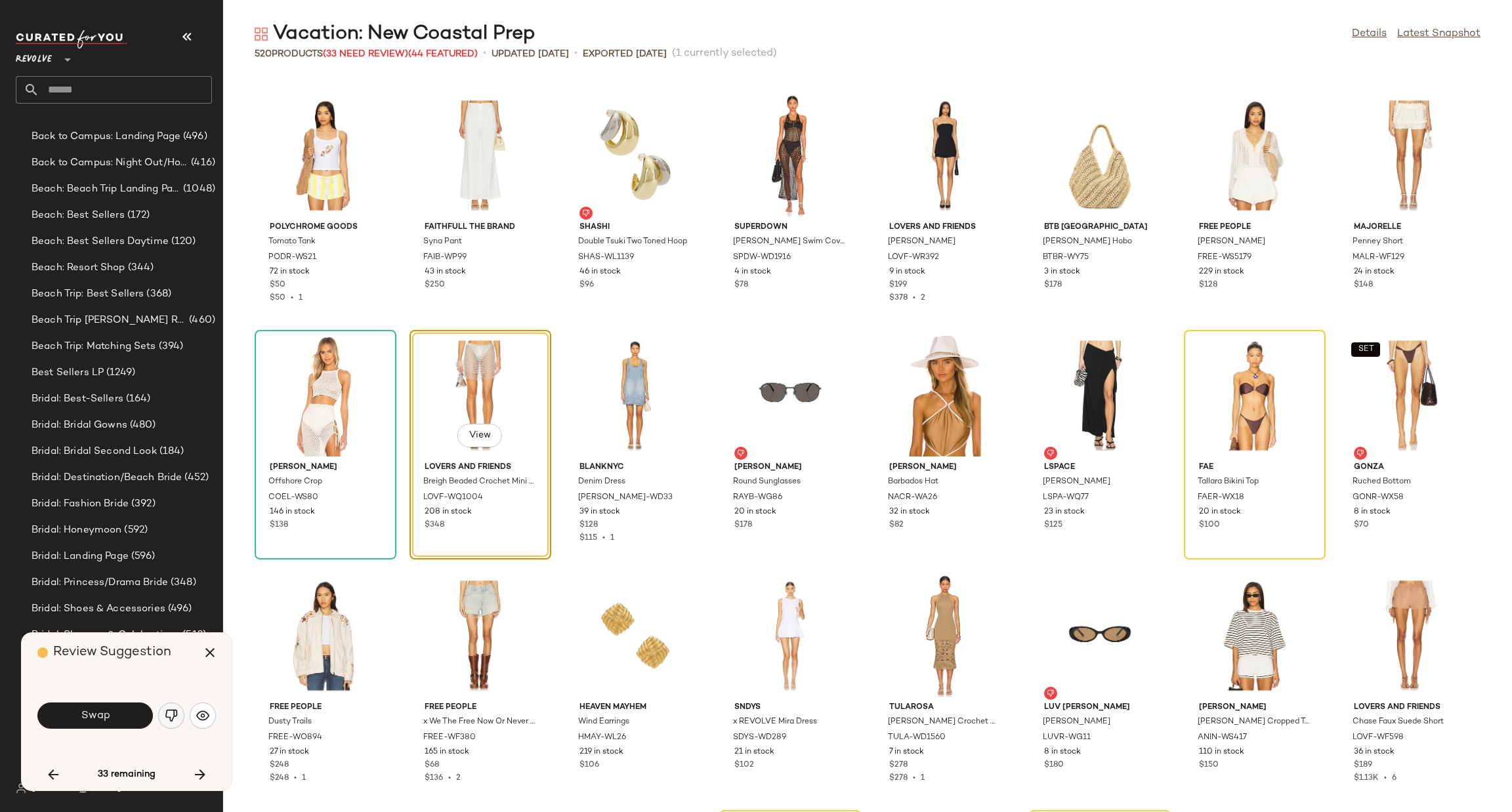
click at [173, 714] on img "button" at bounding box center [171, 716] width 13 height 13
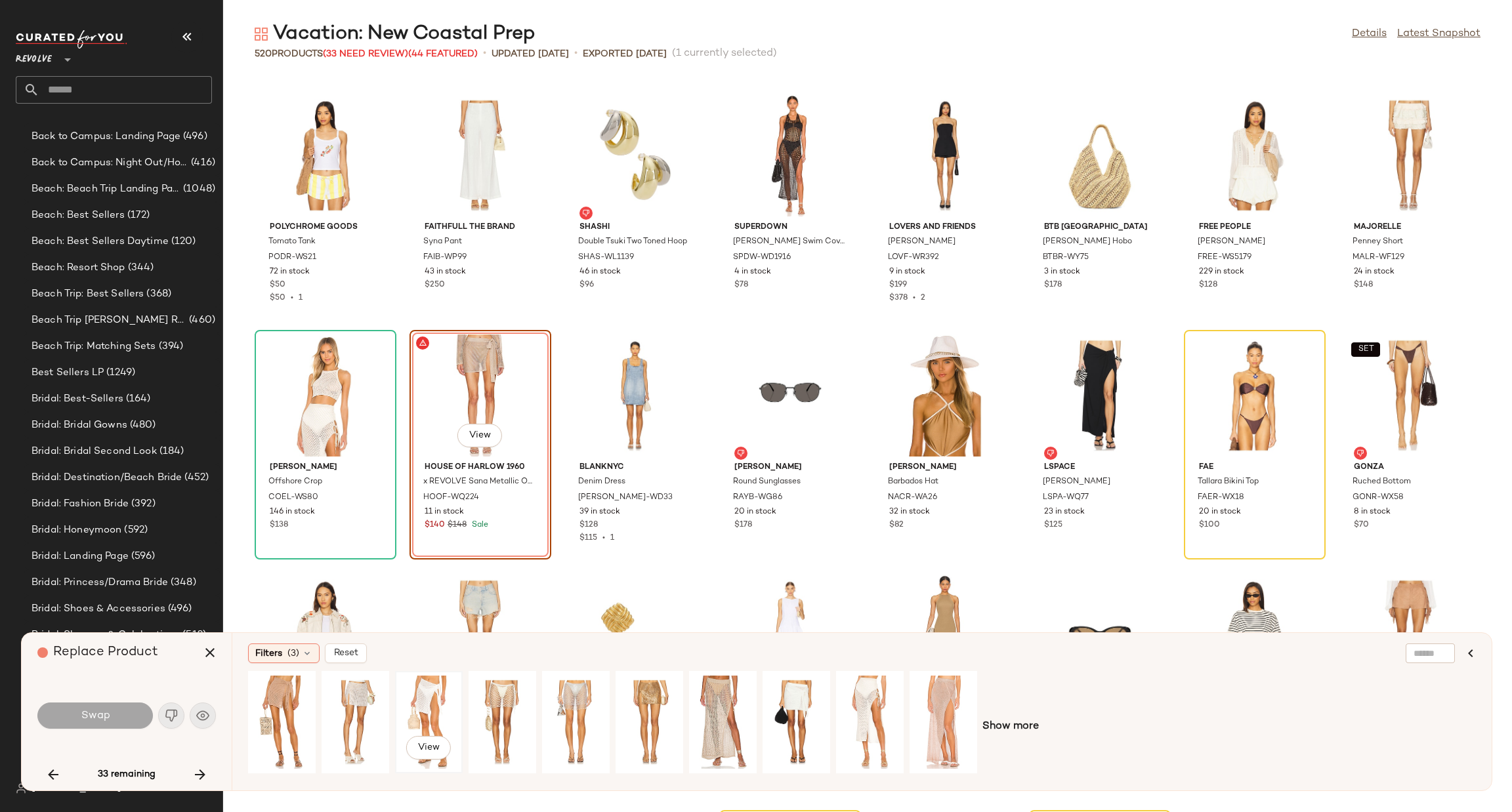
click at [434, 705] on div "View" at bounding box center [429, 723] width 59 height 93
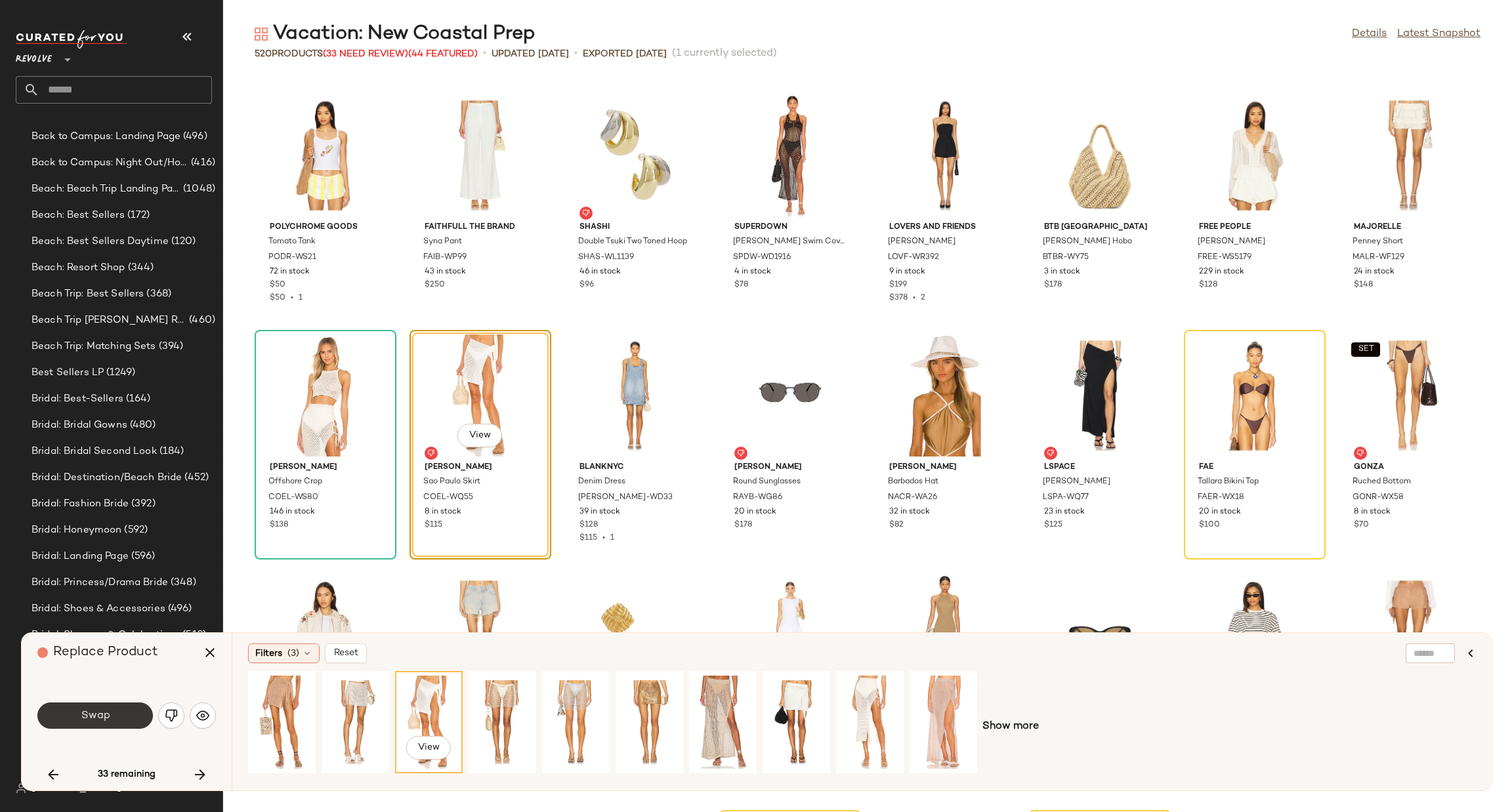
click at [105, 716] on span "Swap" at bounding box center [95, 717] width 29 height 13
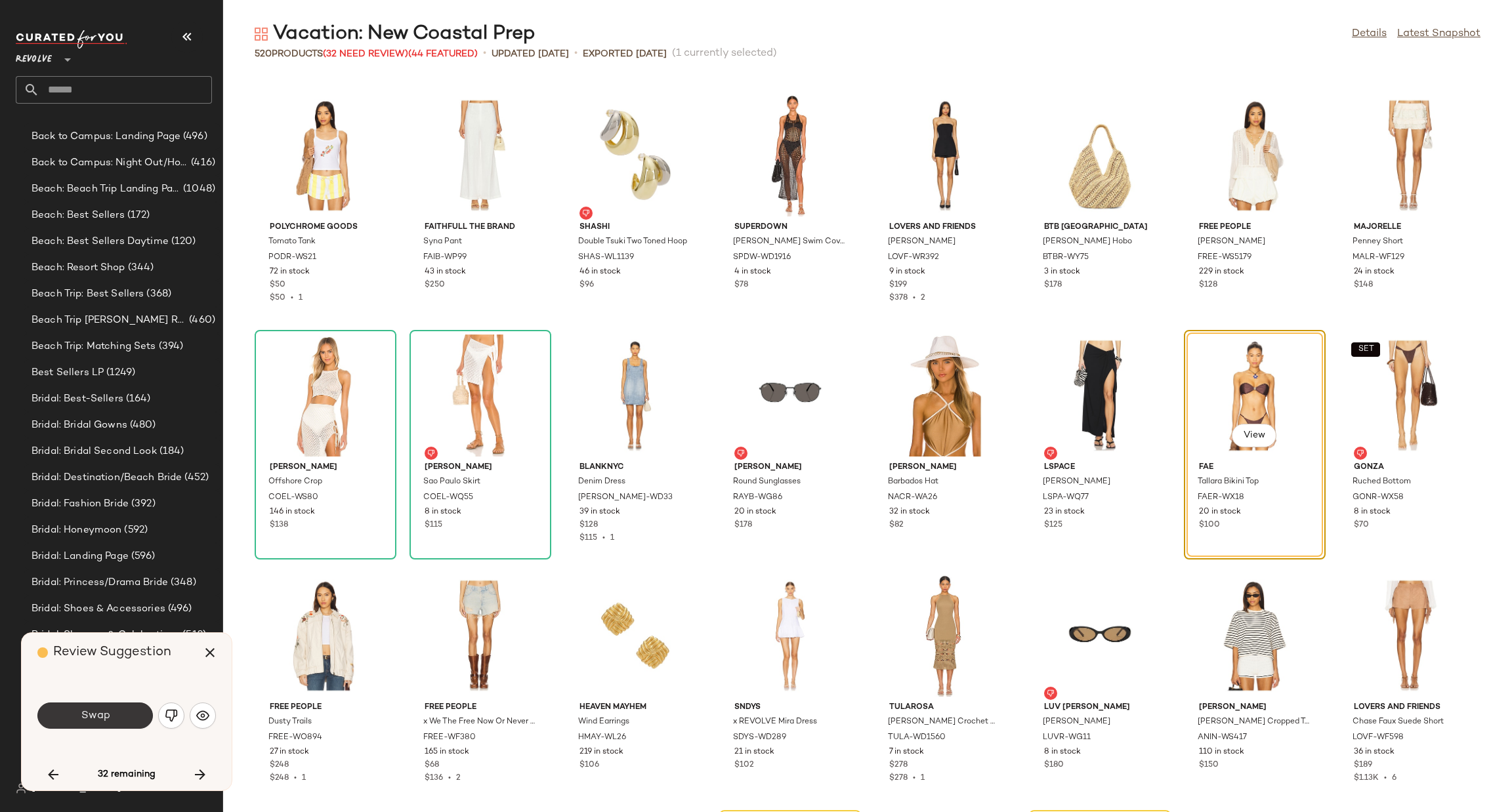
click at [99, 721] on span "Swap" at bounding box center [95, 717] width 29 height 13
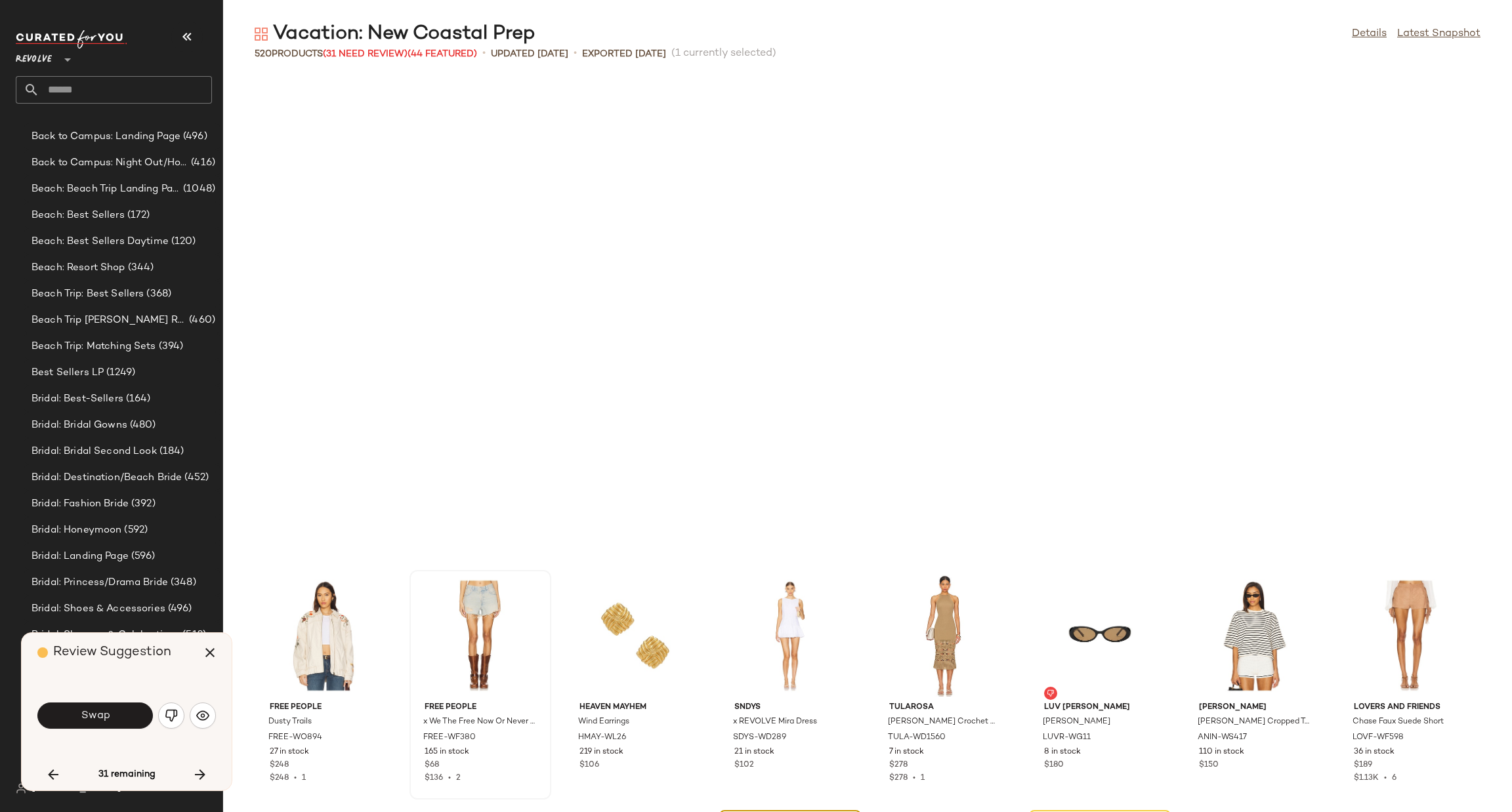
scroll to position [10807, 0]
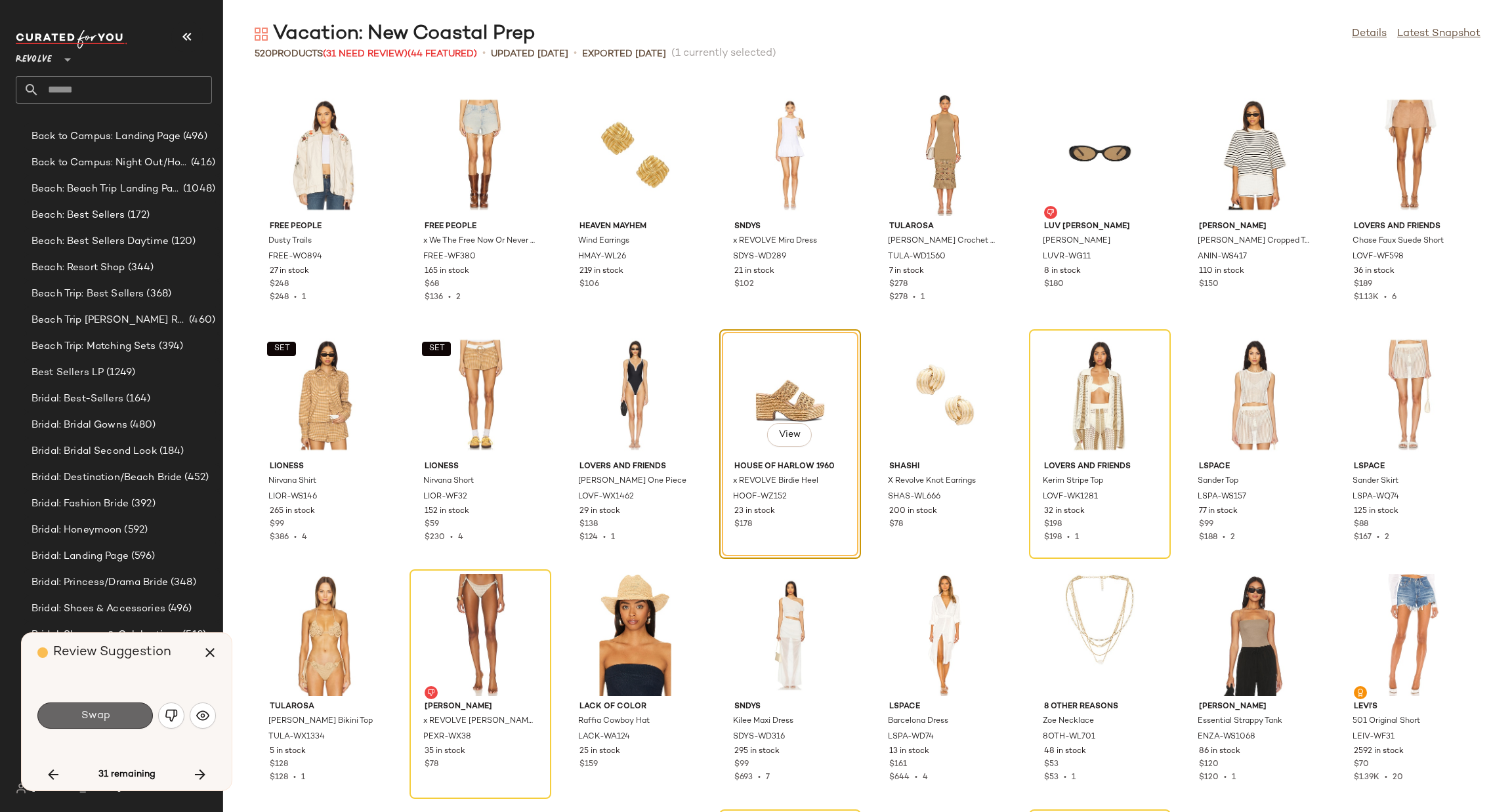
click at [109, 717] on button "Swap" at bounding box center [96, 716] width 116 height 26
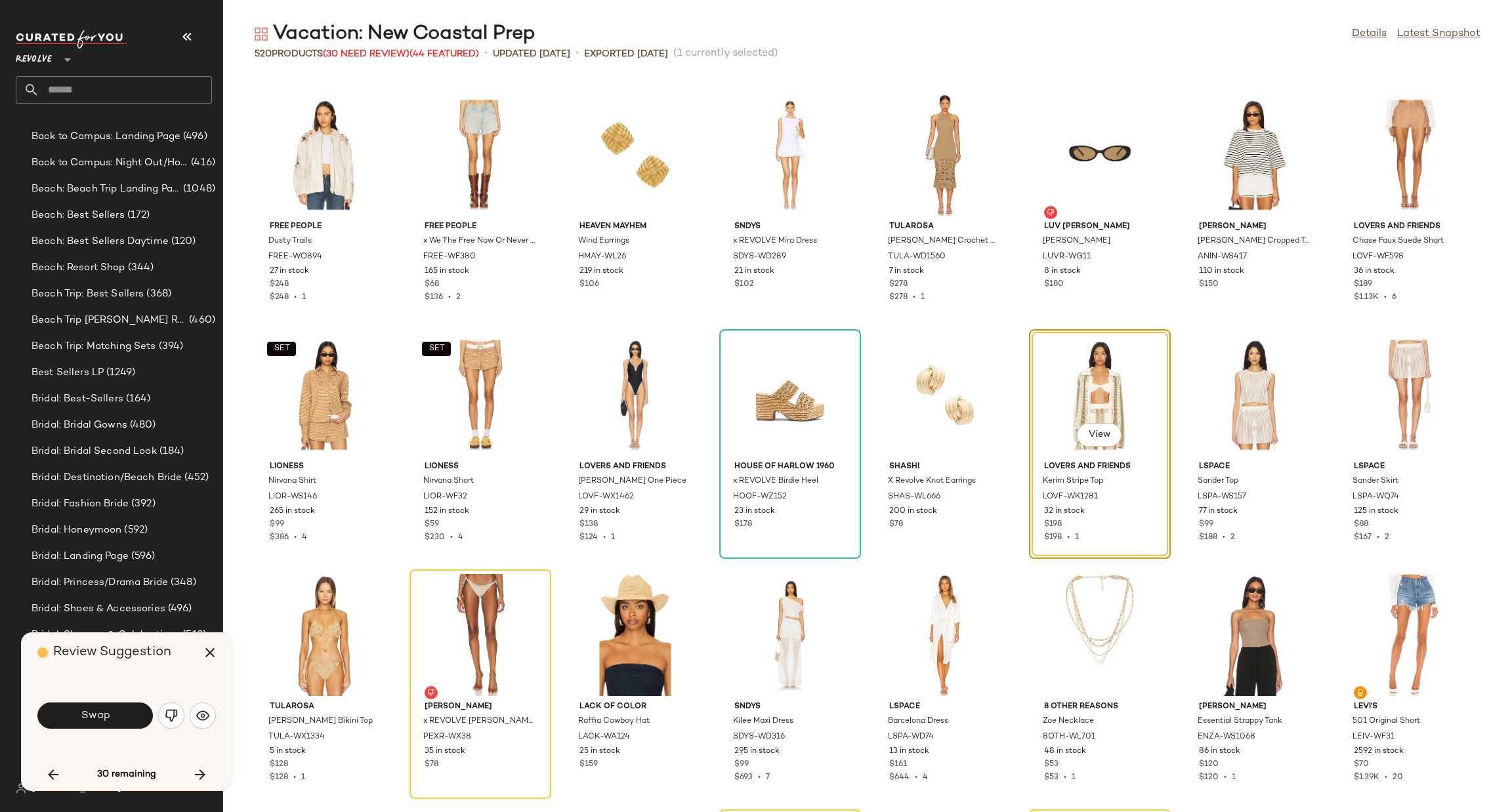
click at [103, 712] on span "Swap" at bounding box center [95, 717] width 29 height 13
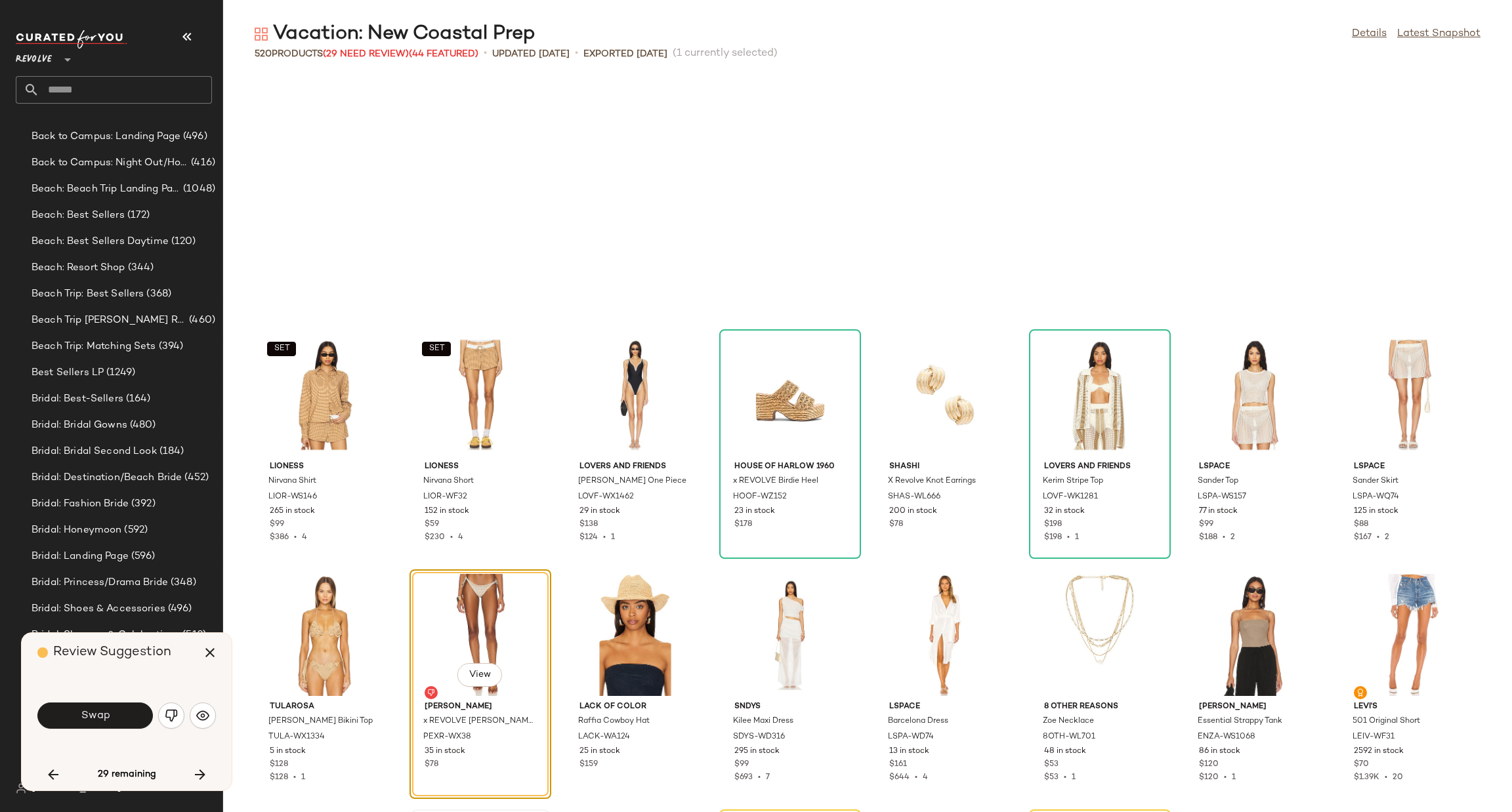
scroll to position [11047, 0]
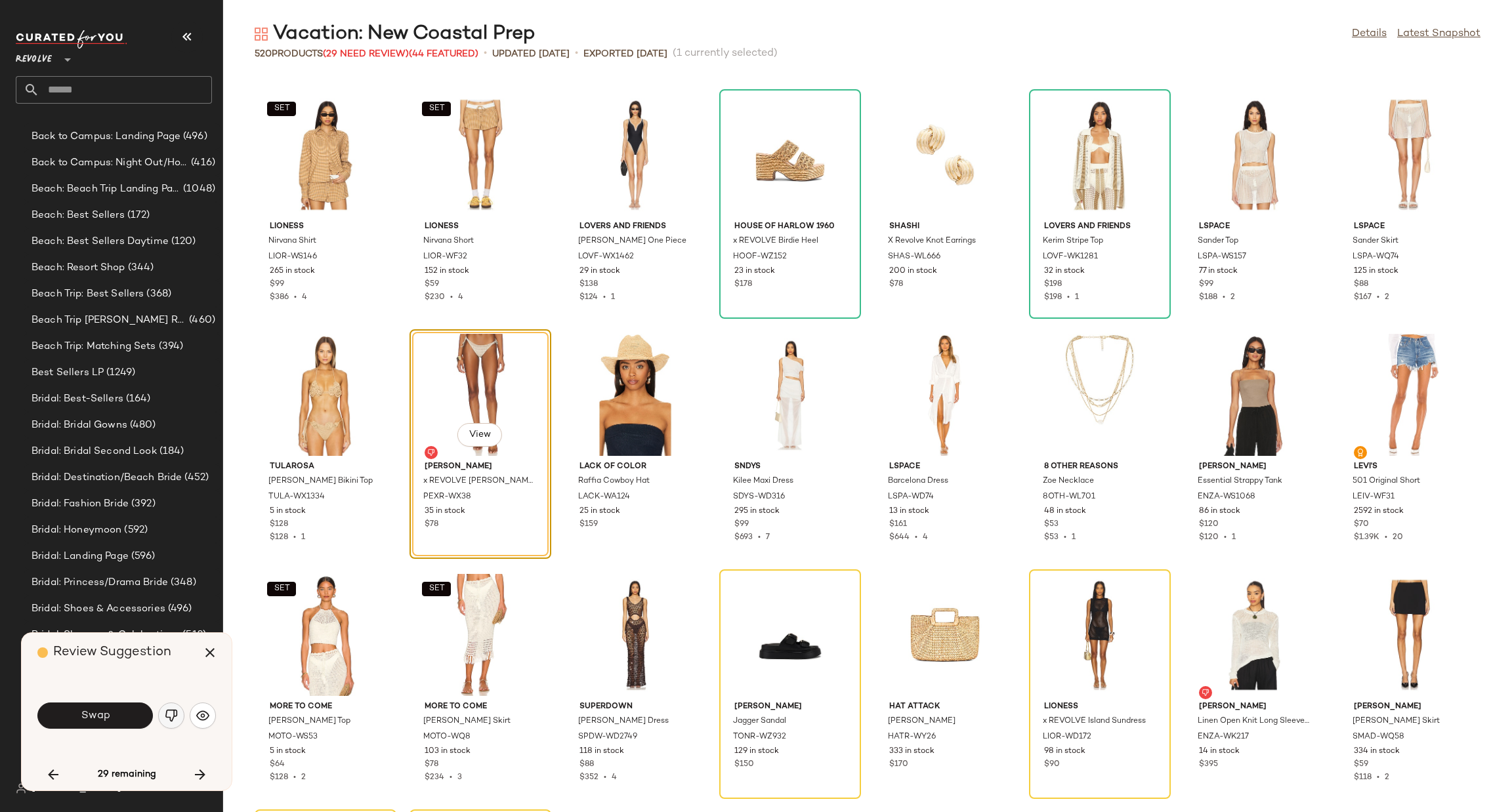
click at [176, 720] on img "button" at bounding box center [171, 716] width 13 height 13
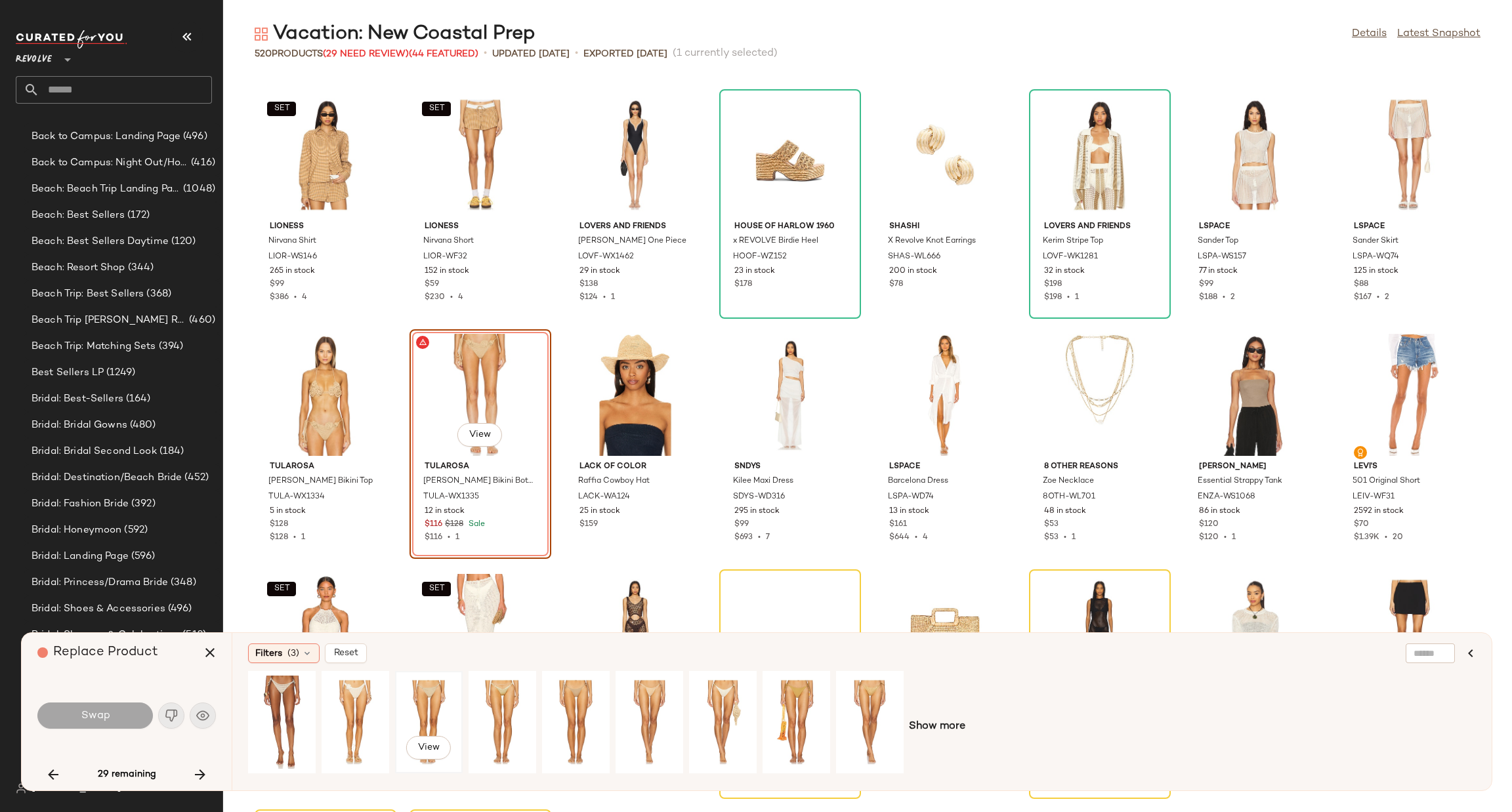
click at [426, 710] on div "View" at bounding box center [429, 723] width 59 height 93
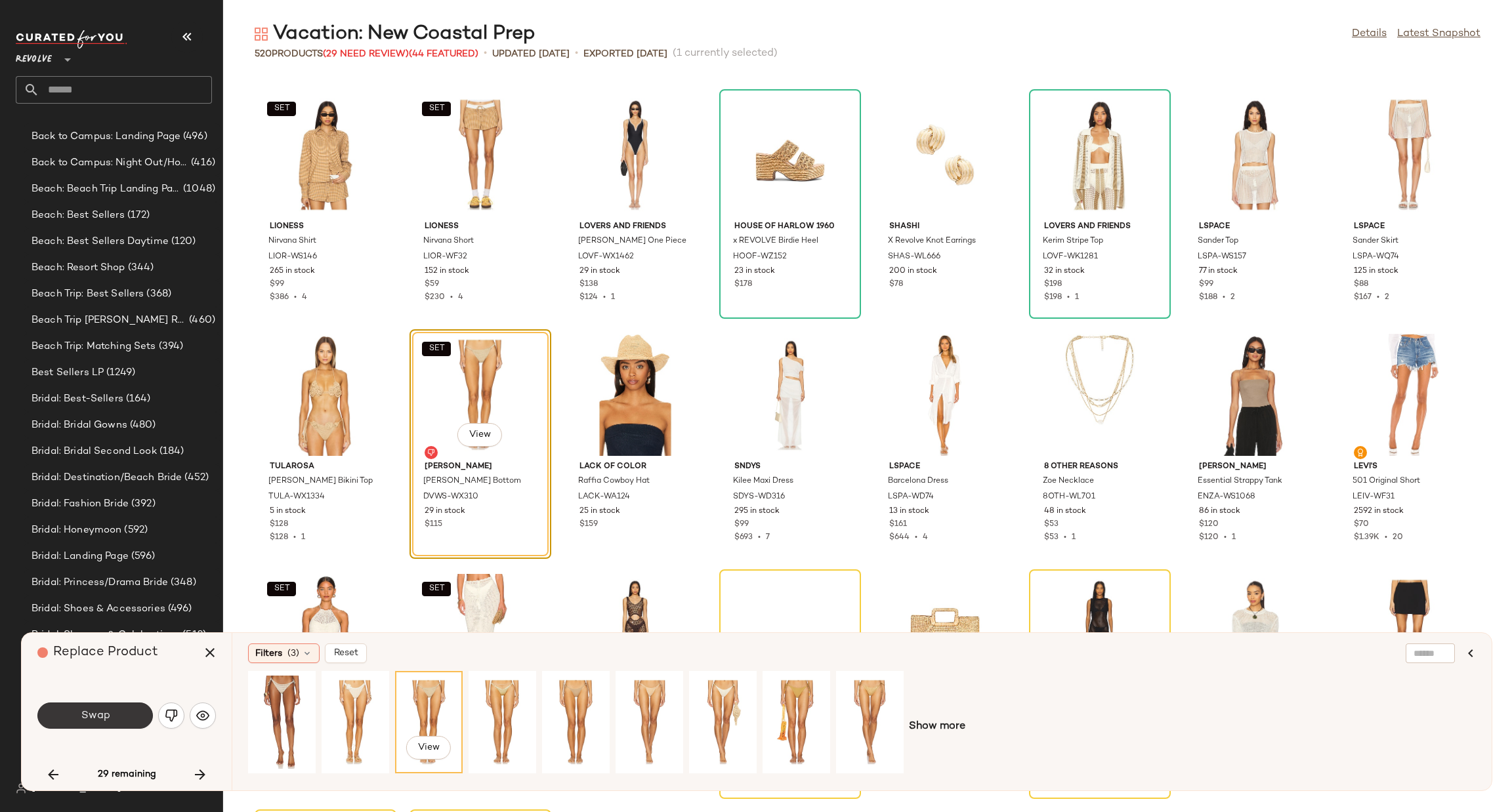
click at [115, 719] on button "Swap" at bounding box center [96, 716] width 116 height 26
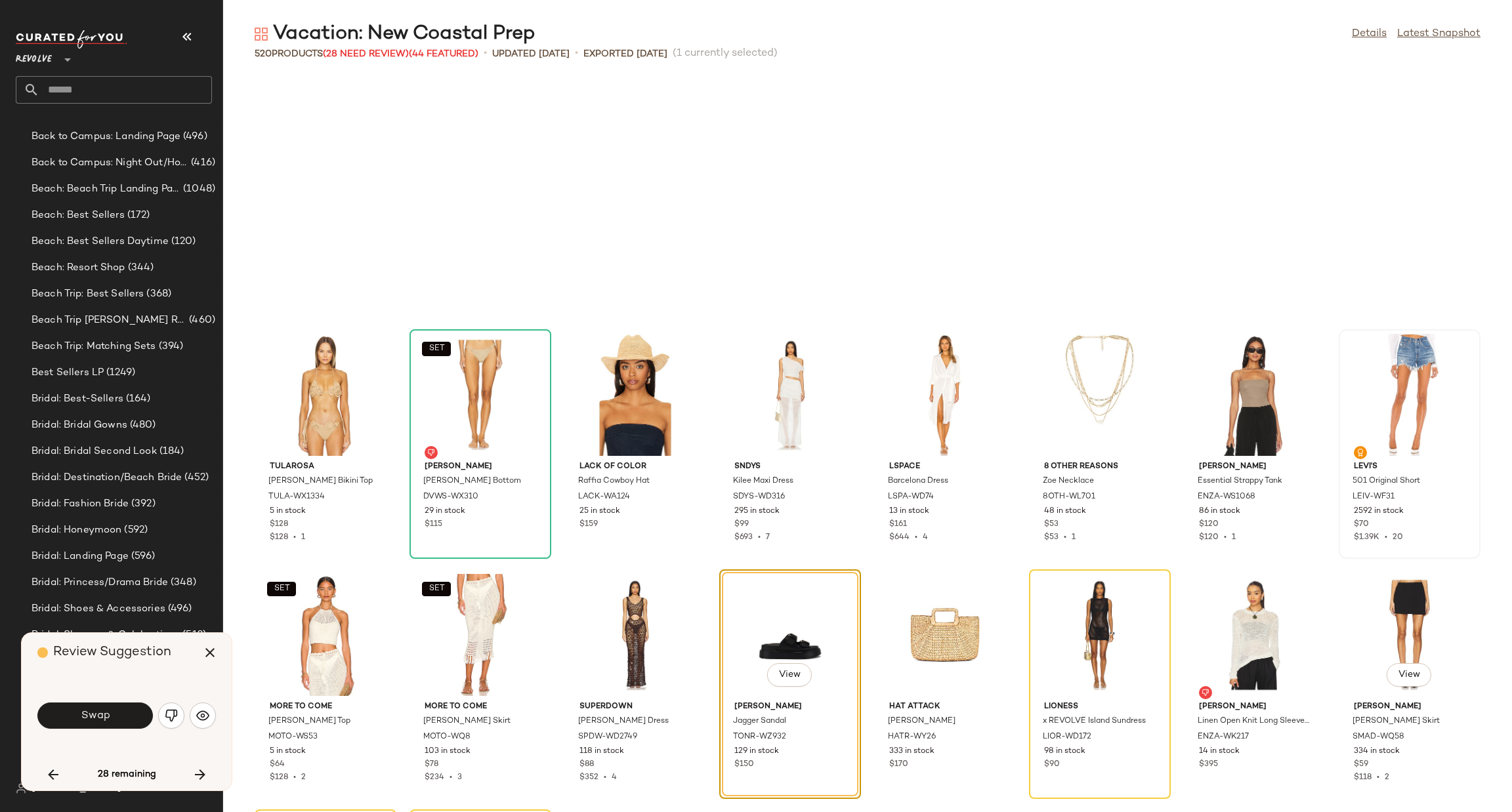
scroll to position [11287, 0]
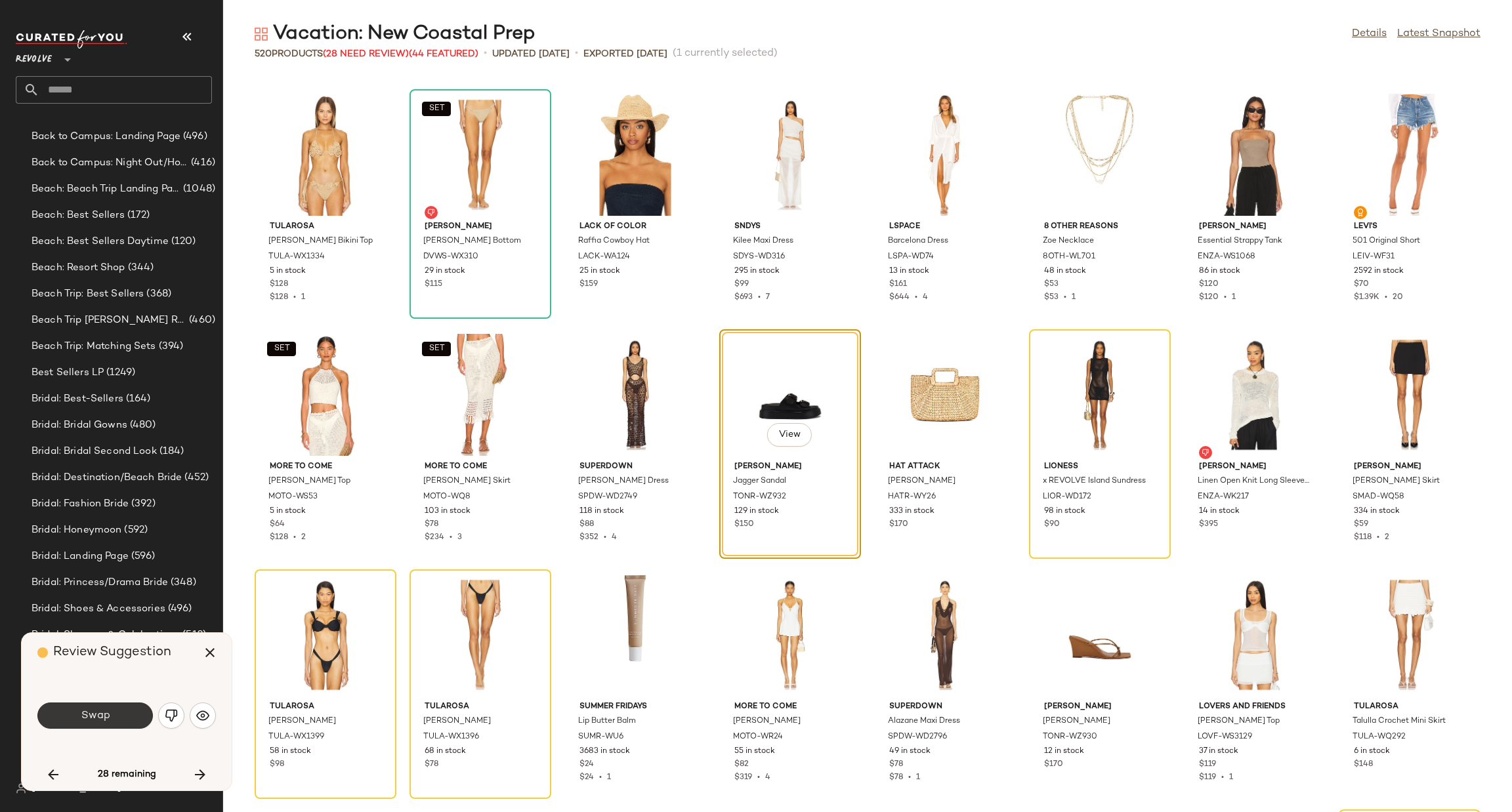
click at [105, 703] on button "Swap" at bounding box center [96, 716] width 116 height 26
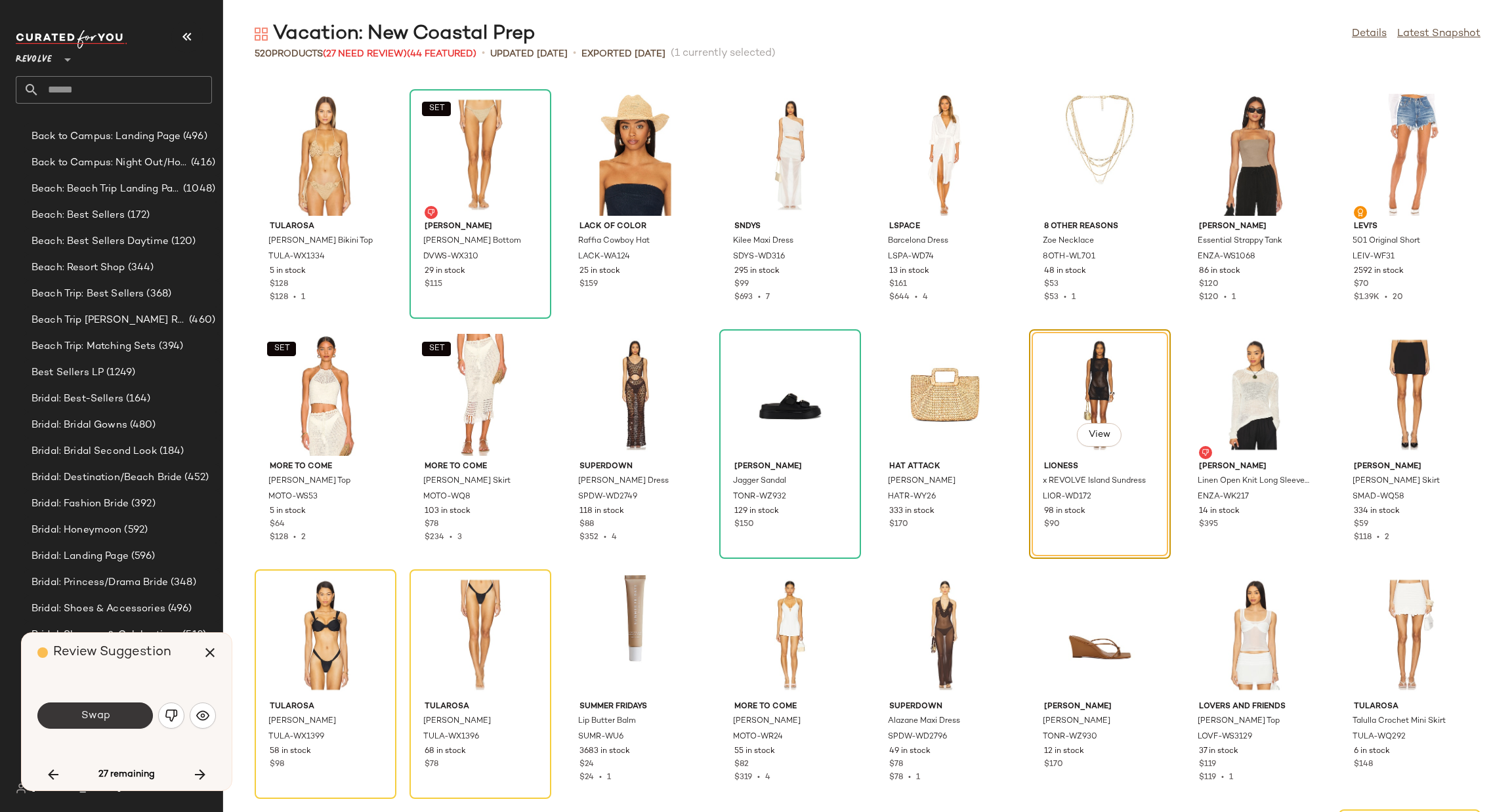
click at [111, 718] on button "Swap" at bounding box center [96, 716] width 116 height 26
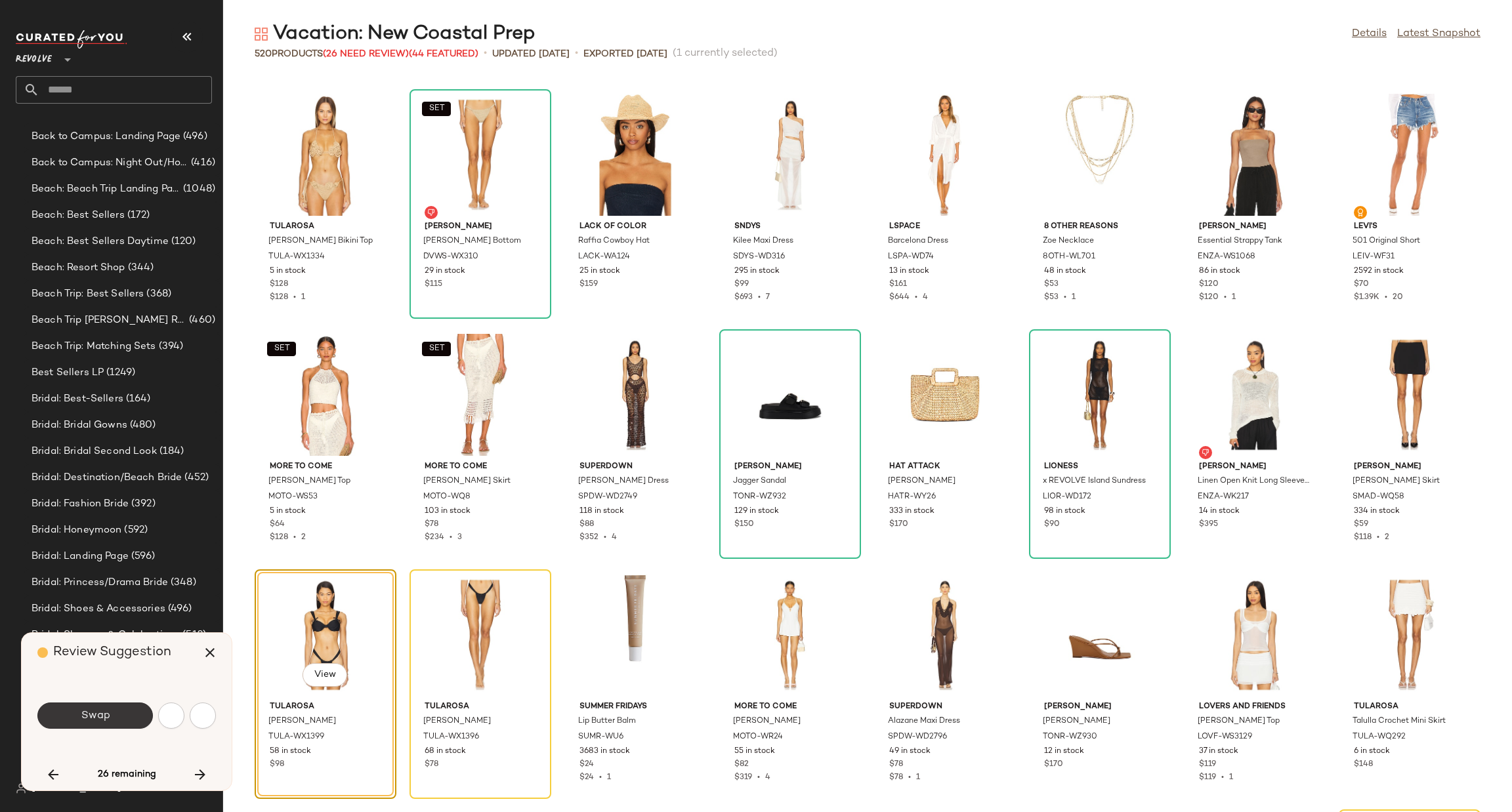
scroll to position [11527, 0]
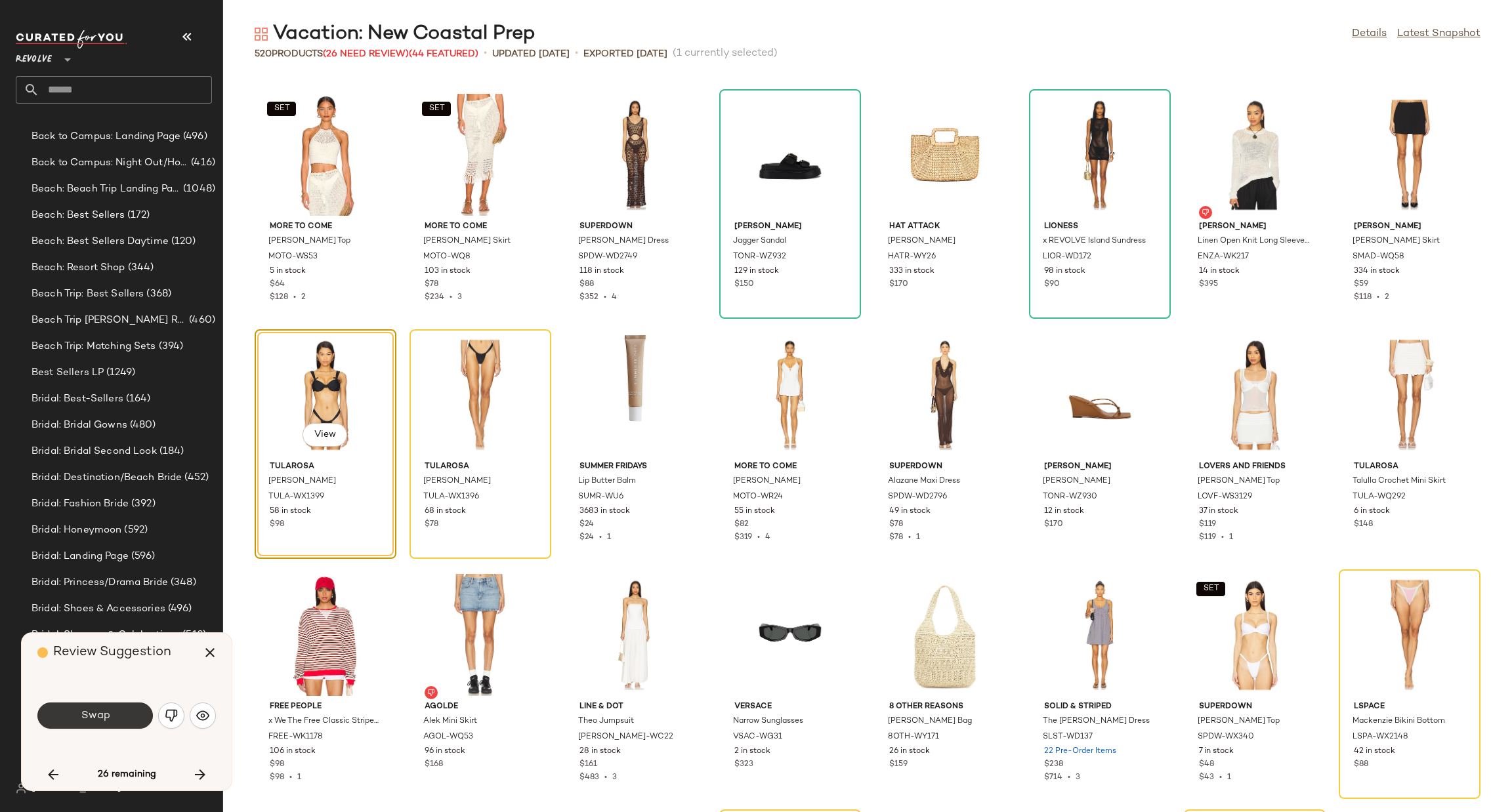
click at [106, 718] on span "Swap" at bounding box center [95, 717] width 29 height 13
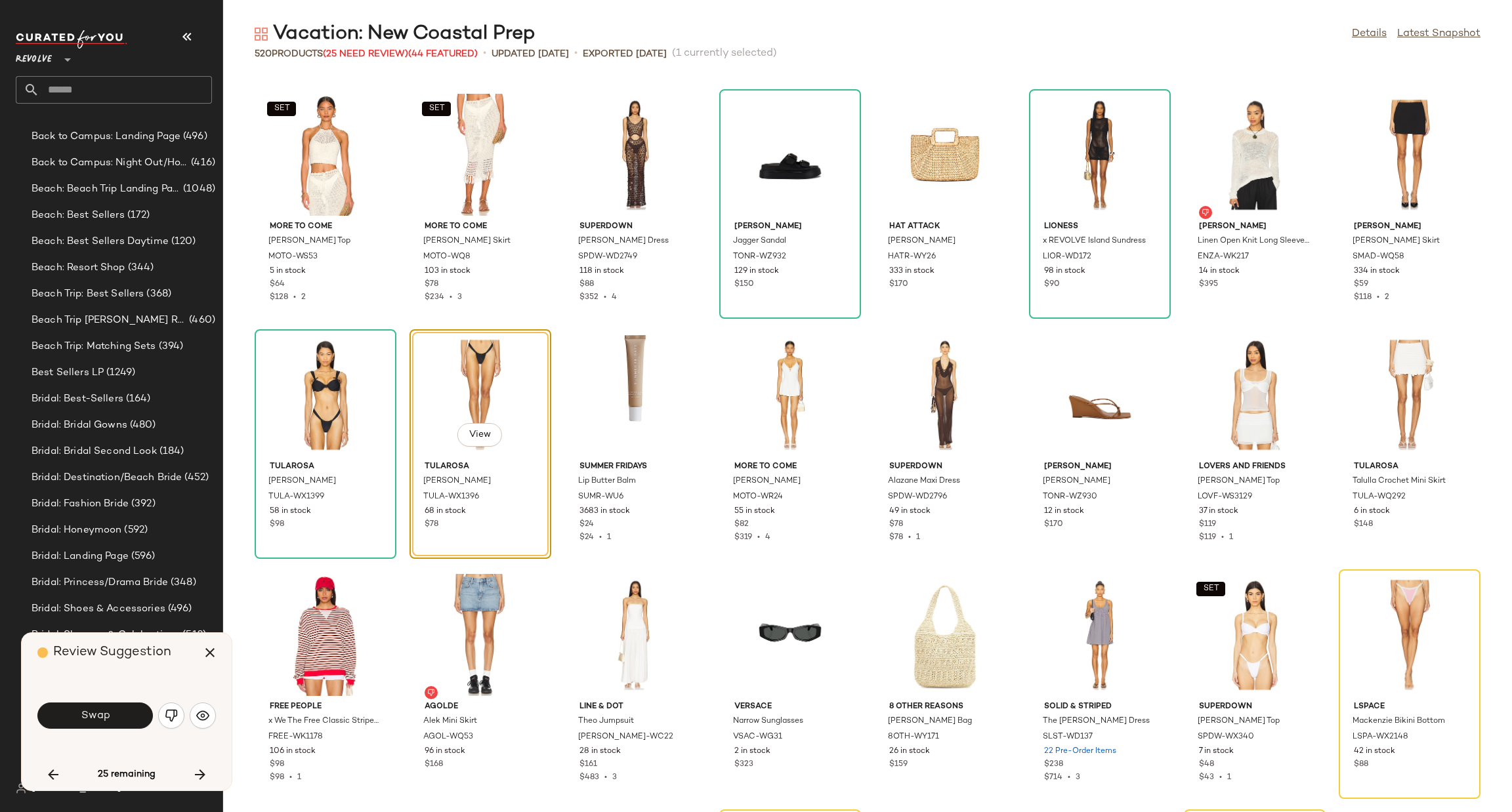
click at [112, 711] on button "Swap" at bounding box center [96, 716] width 116 height 26
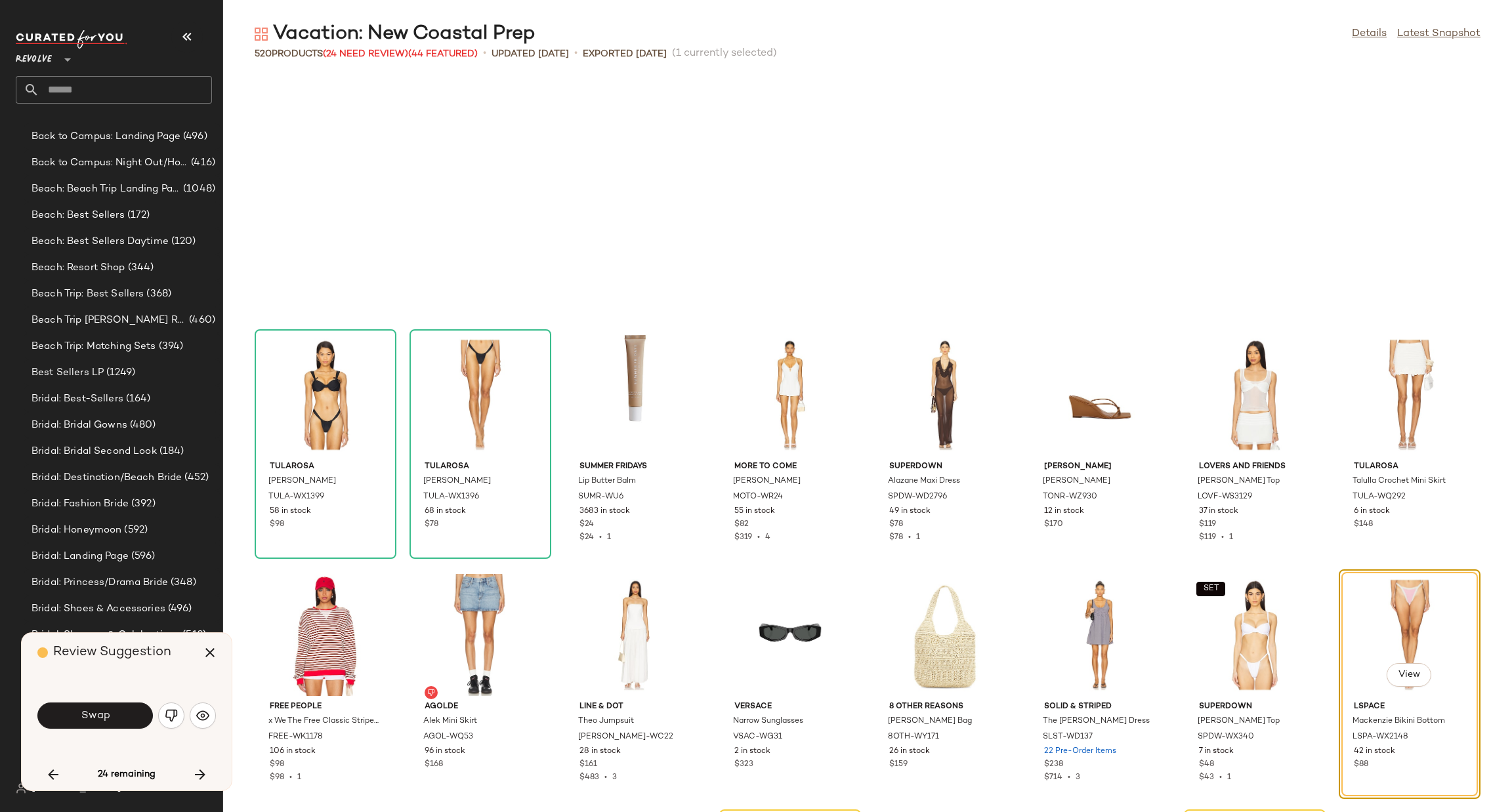
scroll to position [11767, 0]
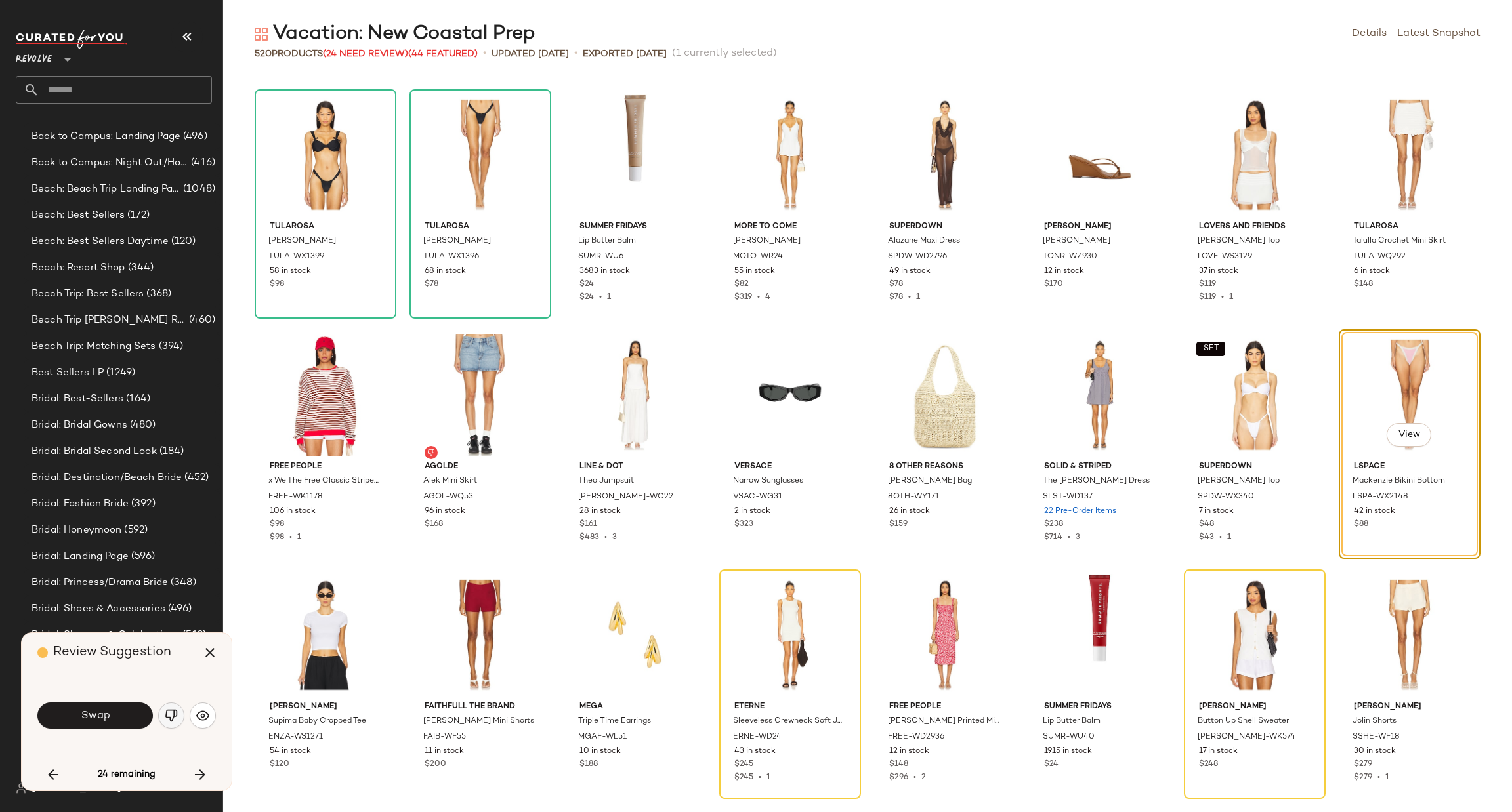
click at [173, 717] on img "button" at bounding box center [171, 716] width 13 height 13
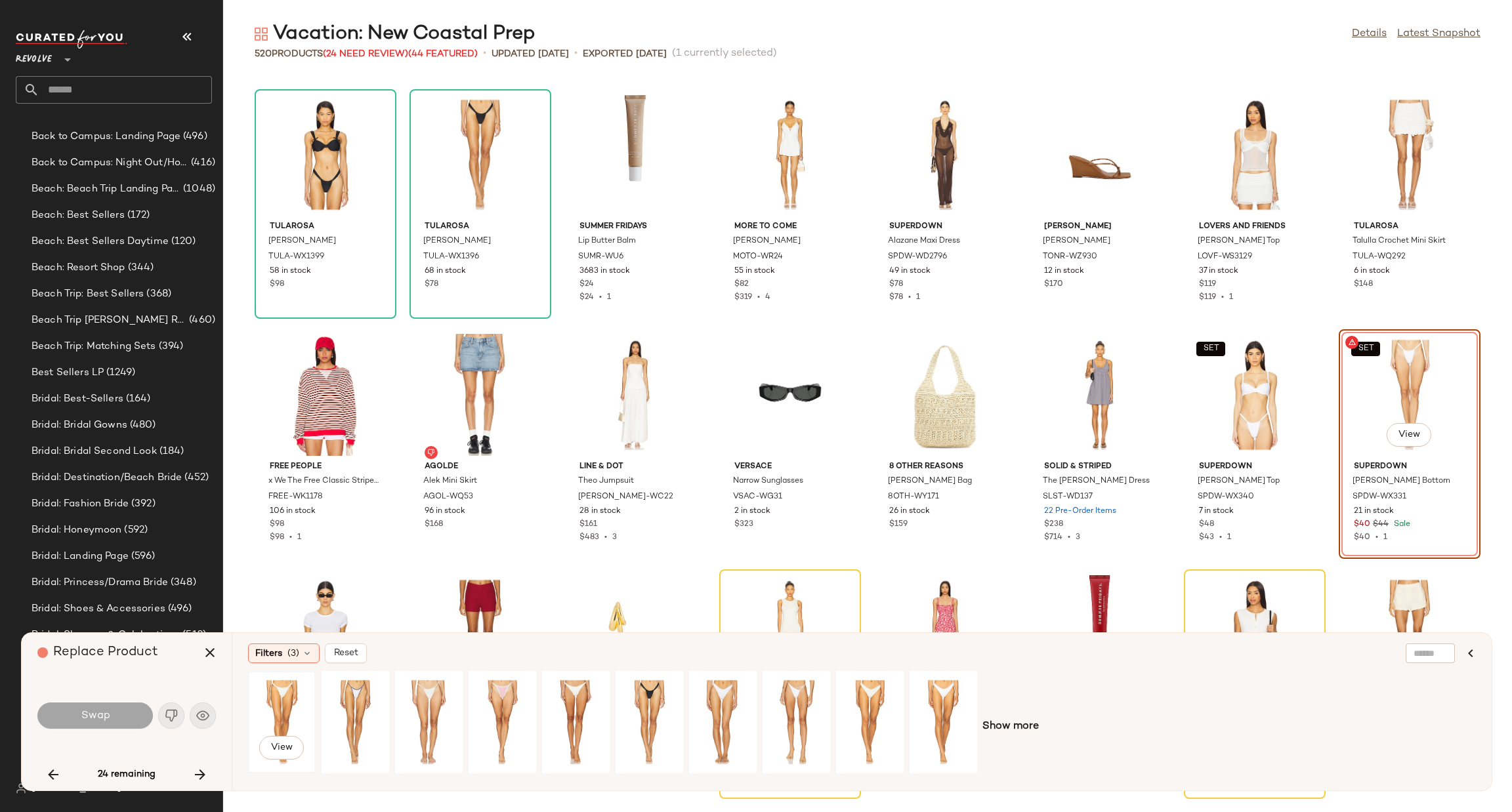
click at [273, 706] on div "View" at bounding box center [282, 723] width 59 height 93
click at [141, 708] on button "Swap" at bounding box center [96, 716] width 116 height 26
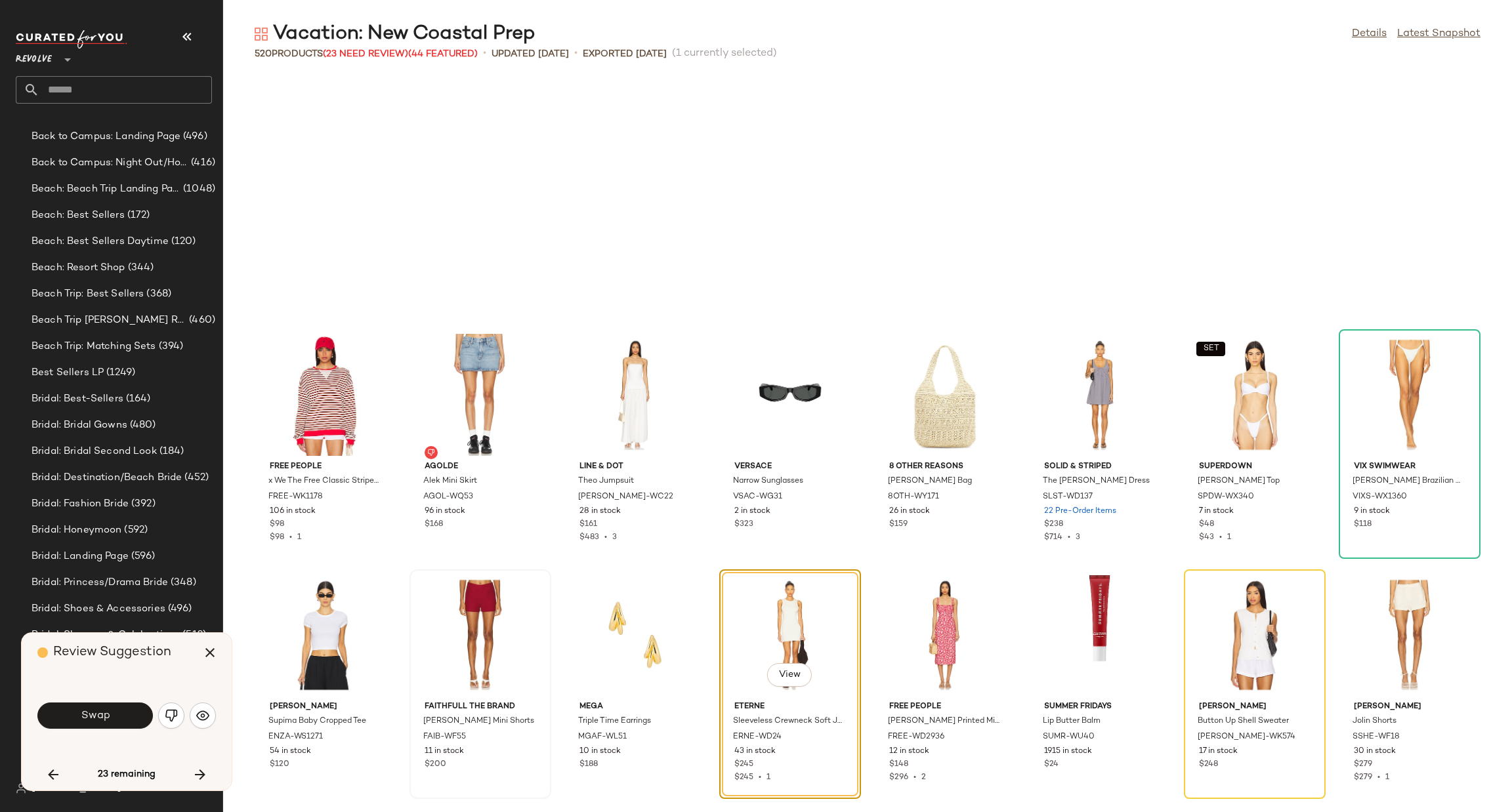
scroll to position [12007, 0]
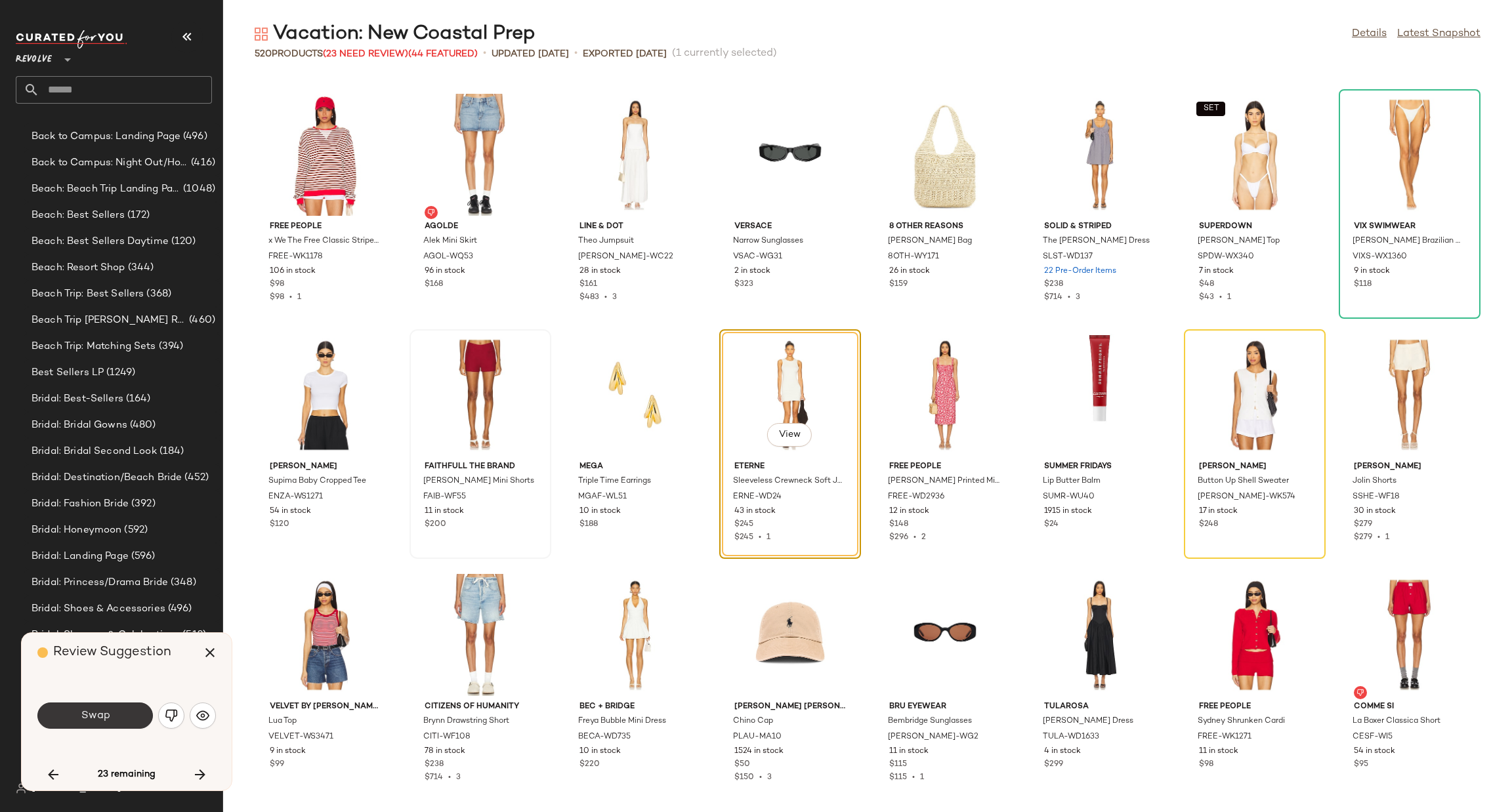
click at [106, 717] on span "Swap" at bounding box center [95, 717] width 29 height 13
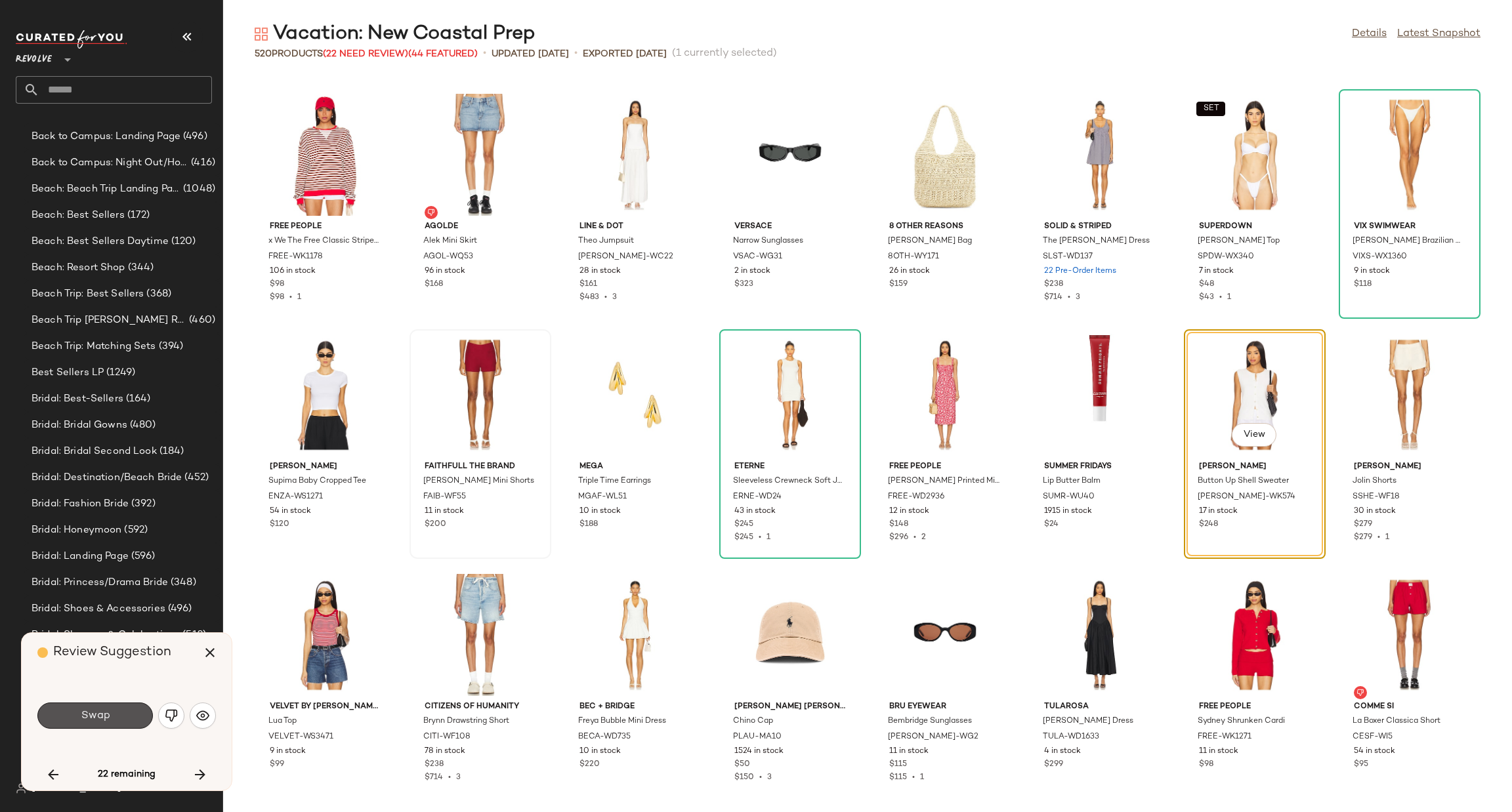
drag, startPoint x: 116, startPoint y: 718, endPoint x: 146, endPoint y: 703, distance: 33.5
click at [116, 717] on button "Swap" at bounding box center [96, 716] width 116 height 26
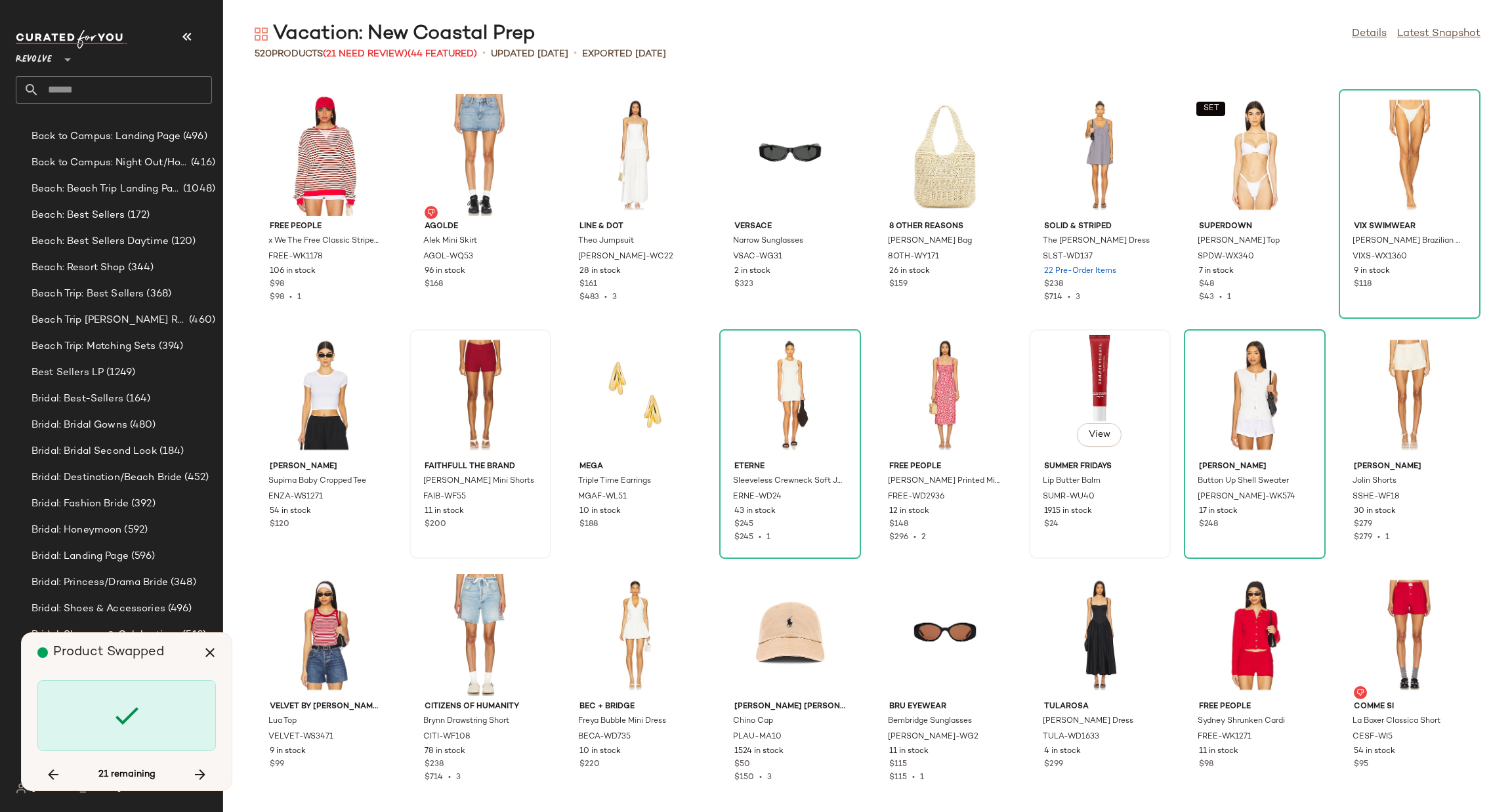
scroll to position [12728, 0]
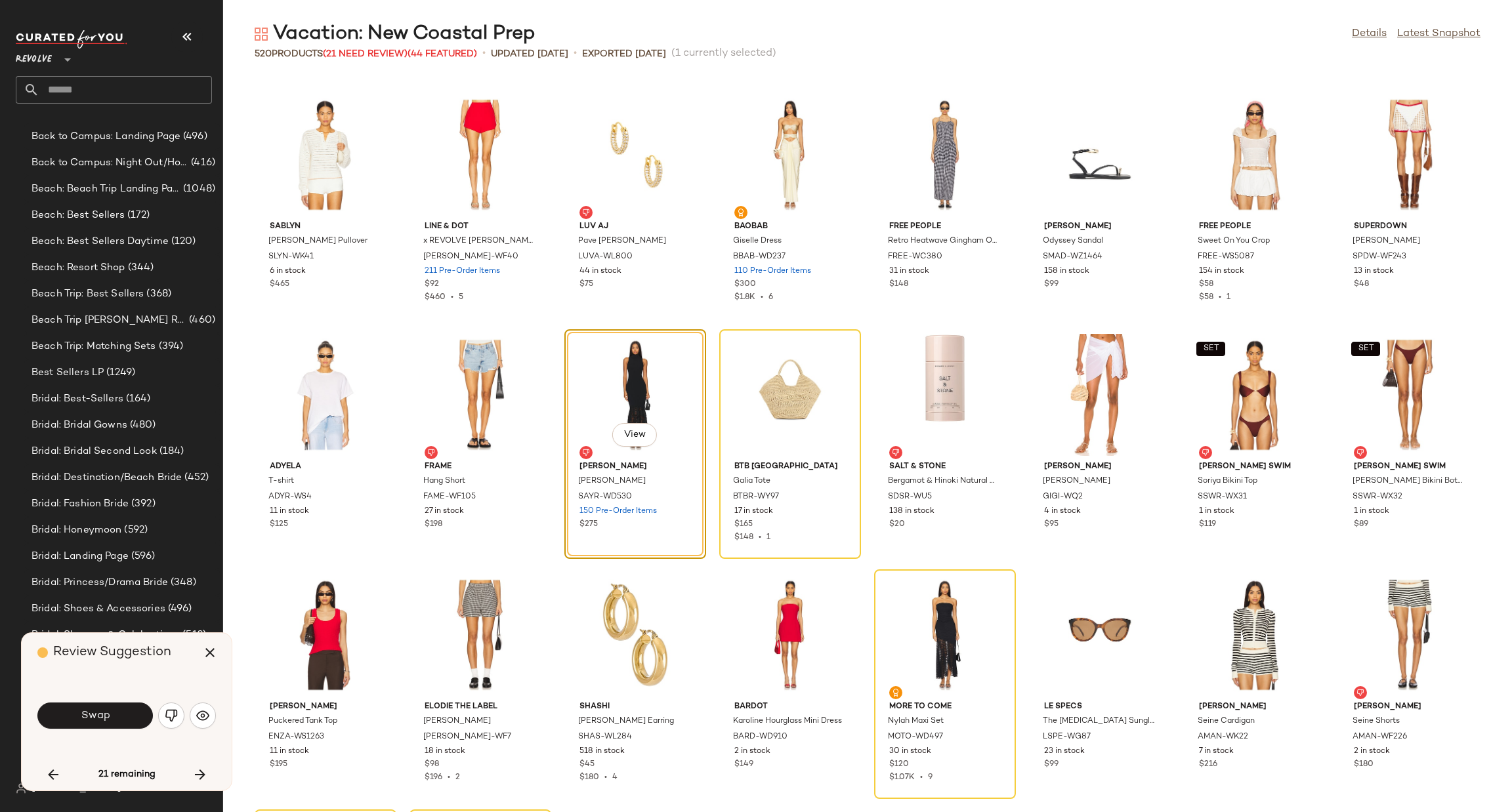
click at [170, 723] on button "button" at bounding box center [171, 716] width 26 height 26
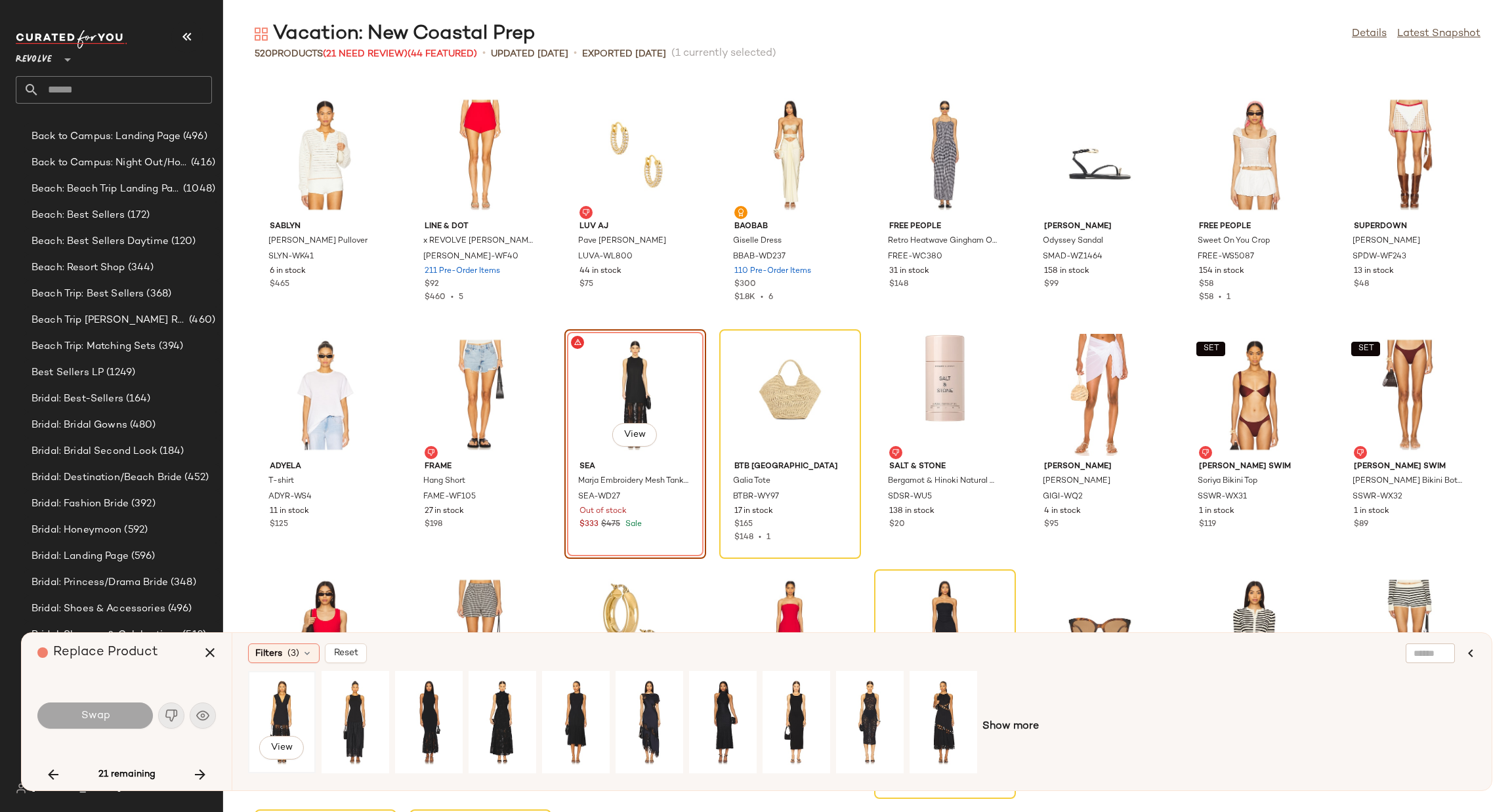
click at [282, 699] on div "View" at bounding box center [282, 723] width 59 height 93
click at [99, 707] on button "Swap" at bounding box center [96, 716] width 116 height 26
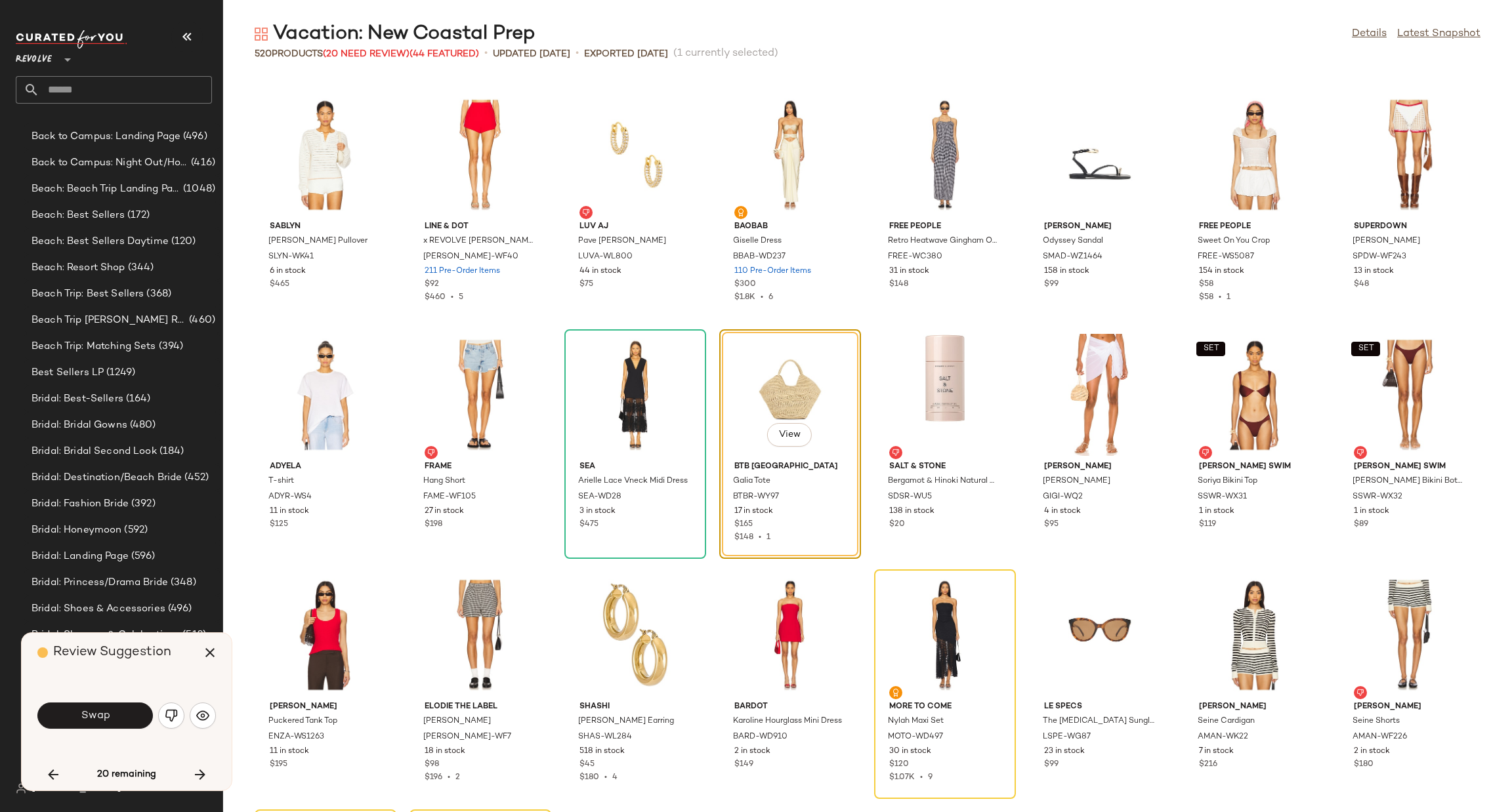
drag, startPoint x: 119, startPoint y: 714, endPoint x: 109, endPoint y: 718, distance: 10.8
click at [119, 714] on button "Swap" at bounding box center [96, 716] width 116 height 26
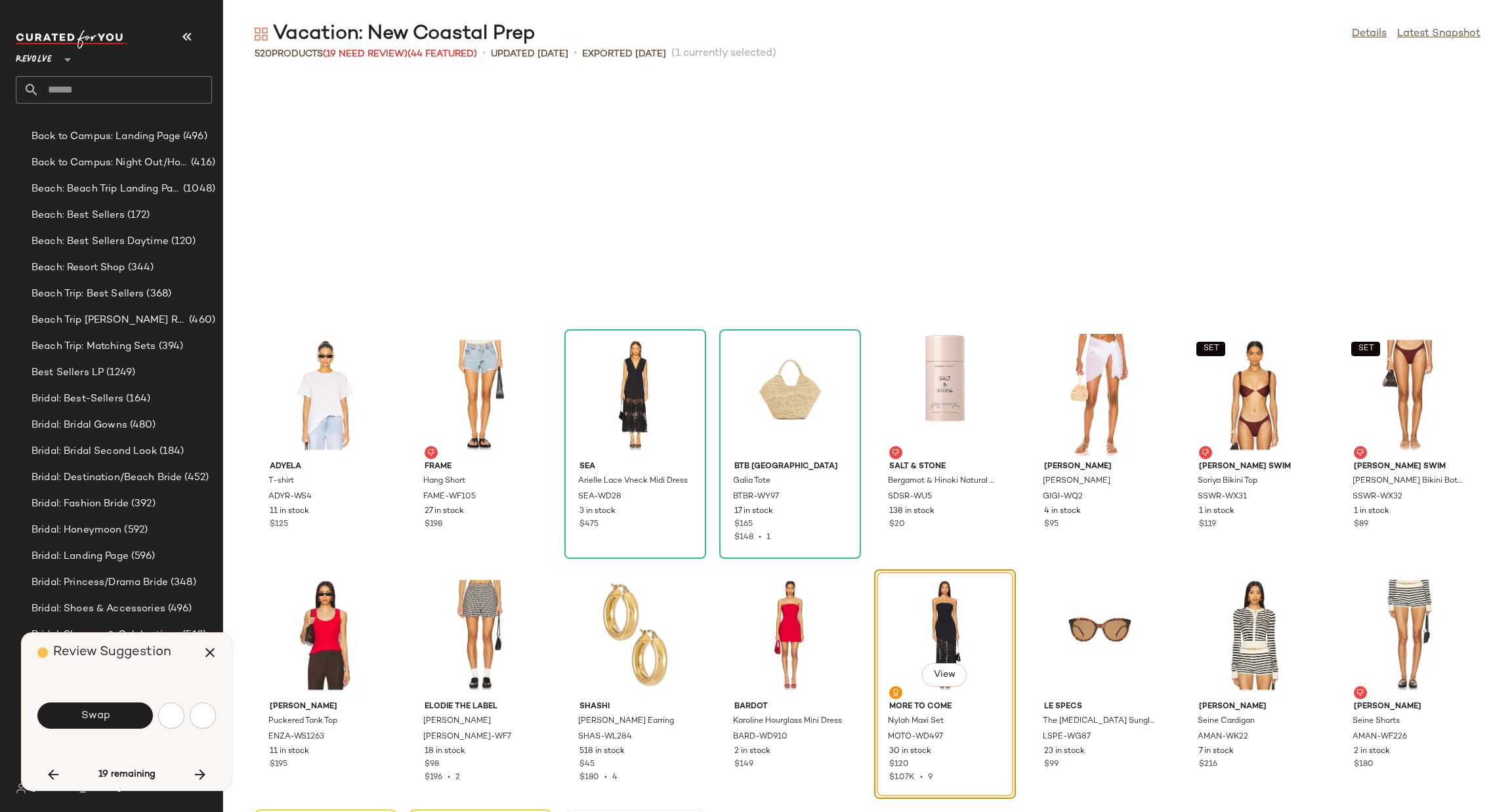
scroll to position [12968, 0]
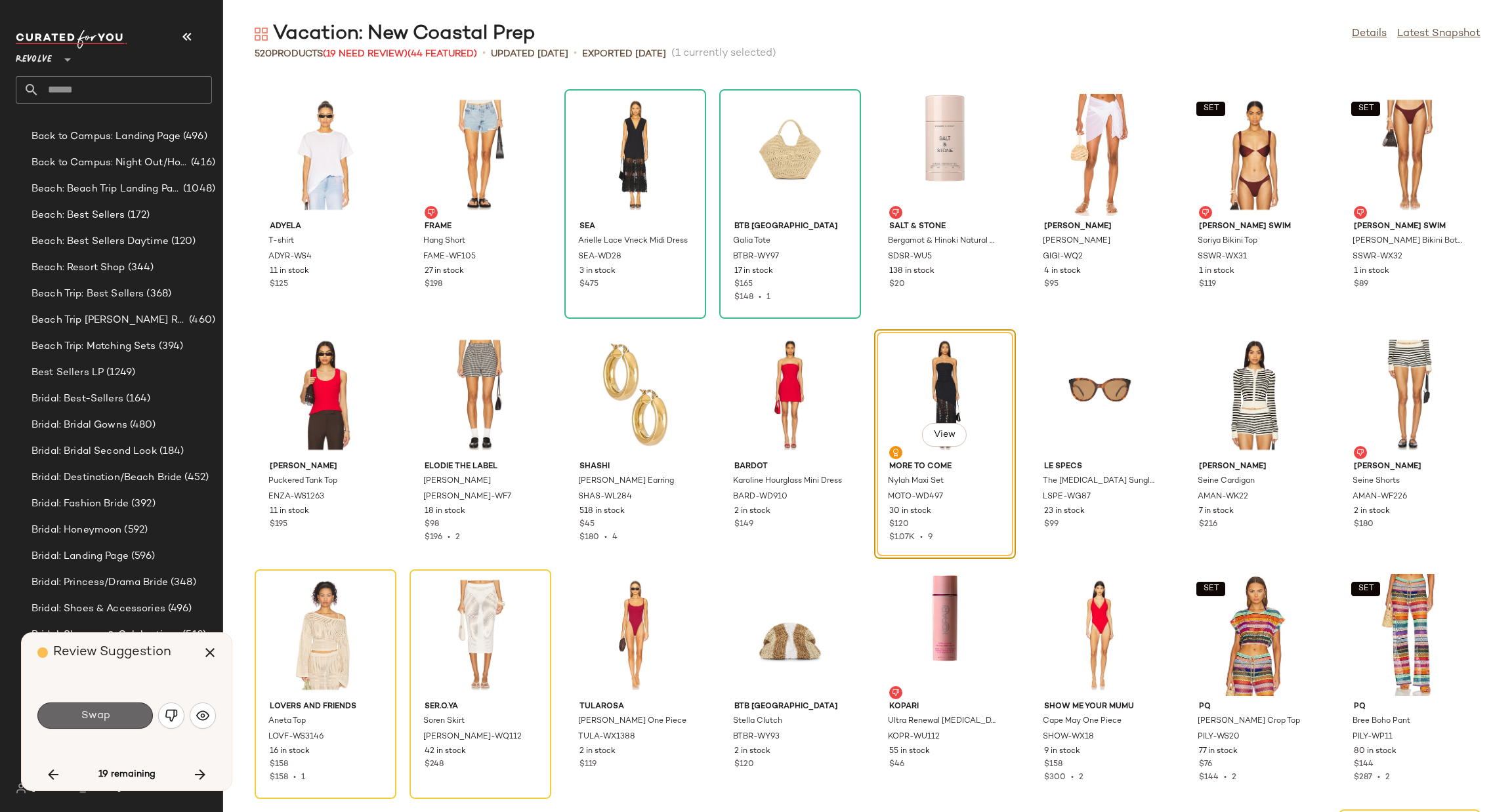
click at [133, 722] on button "Swap" at bounding box center [96, 716] width 116 height 26
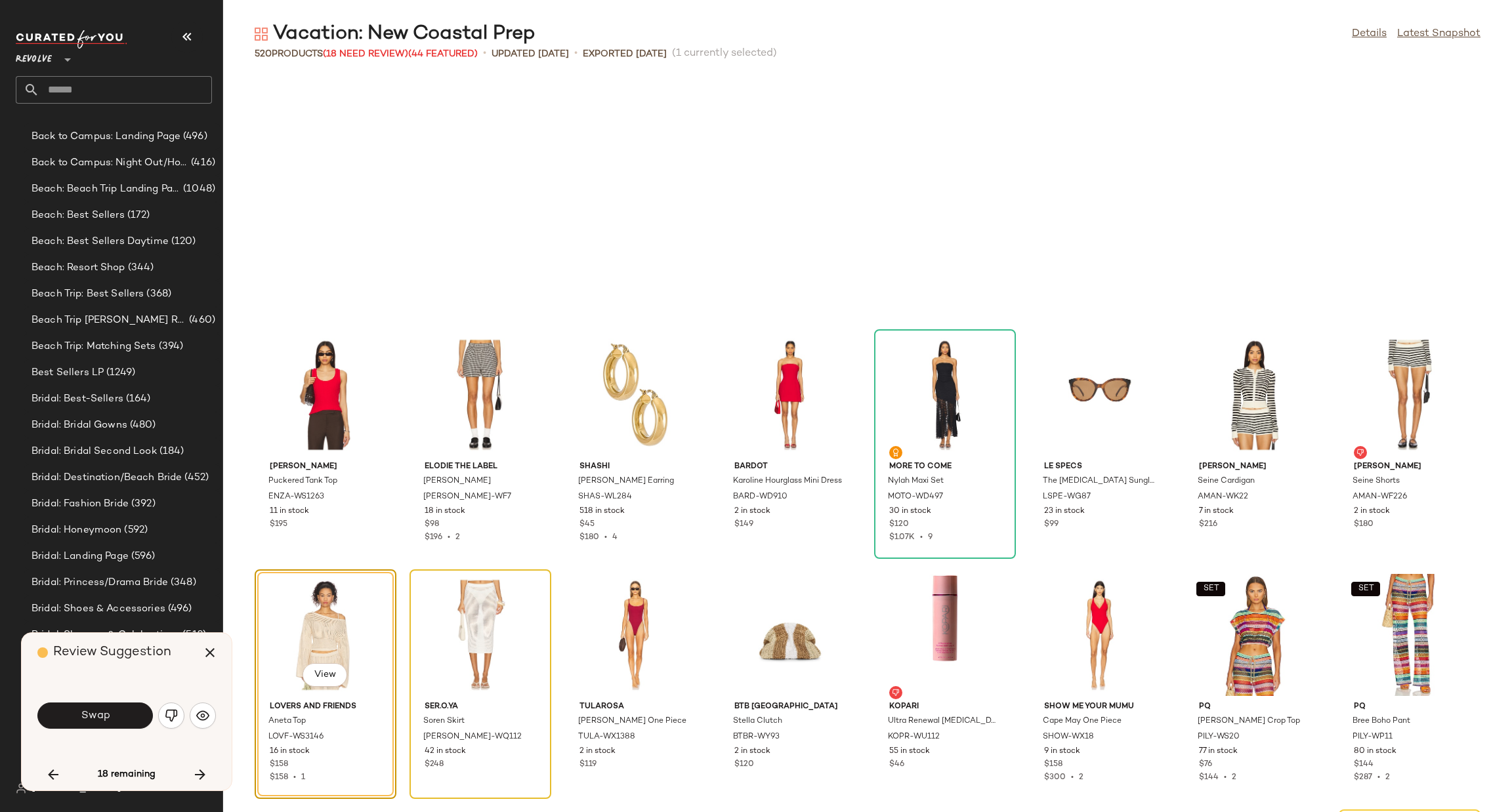
scroll to position [13208, 0]
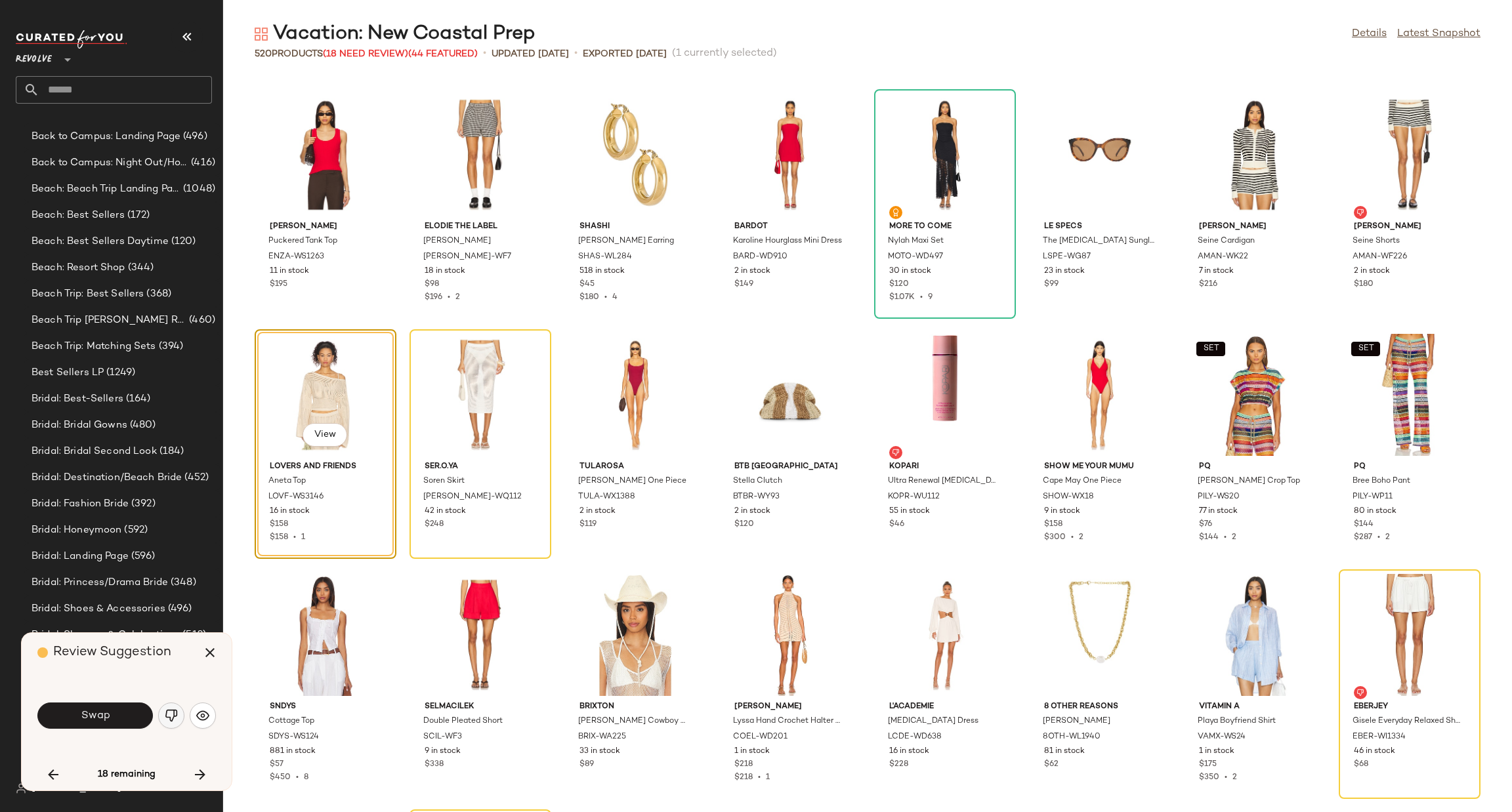
click at [175, 714] on img "button" at bounding box center [171, 716] width 13 height 13
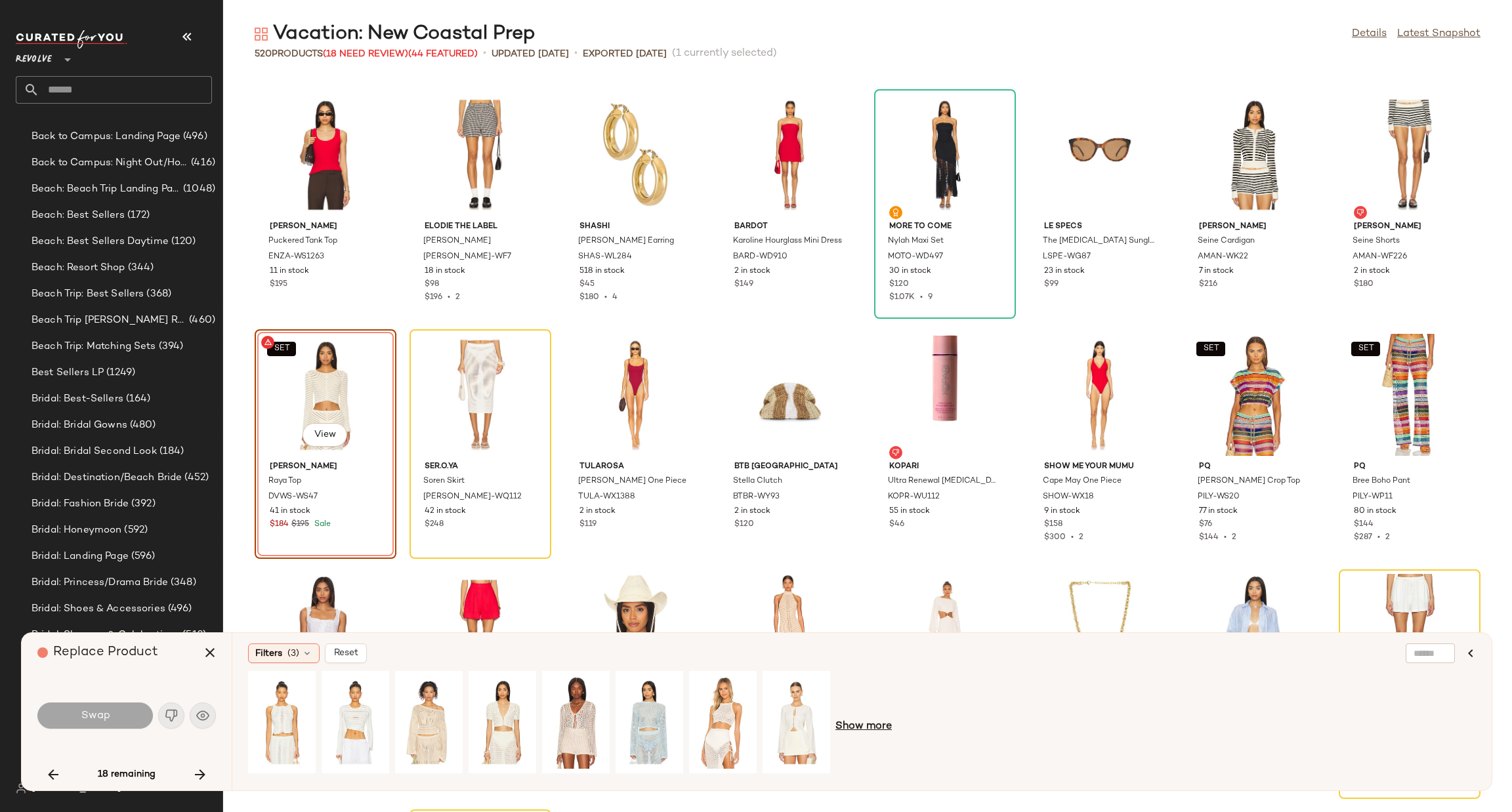
click at [853, 730] on span "Show more" at bounding box center [863, 727] width 56 height 16
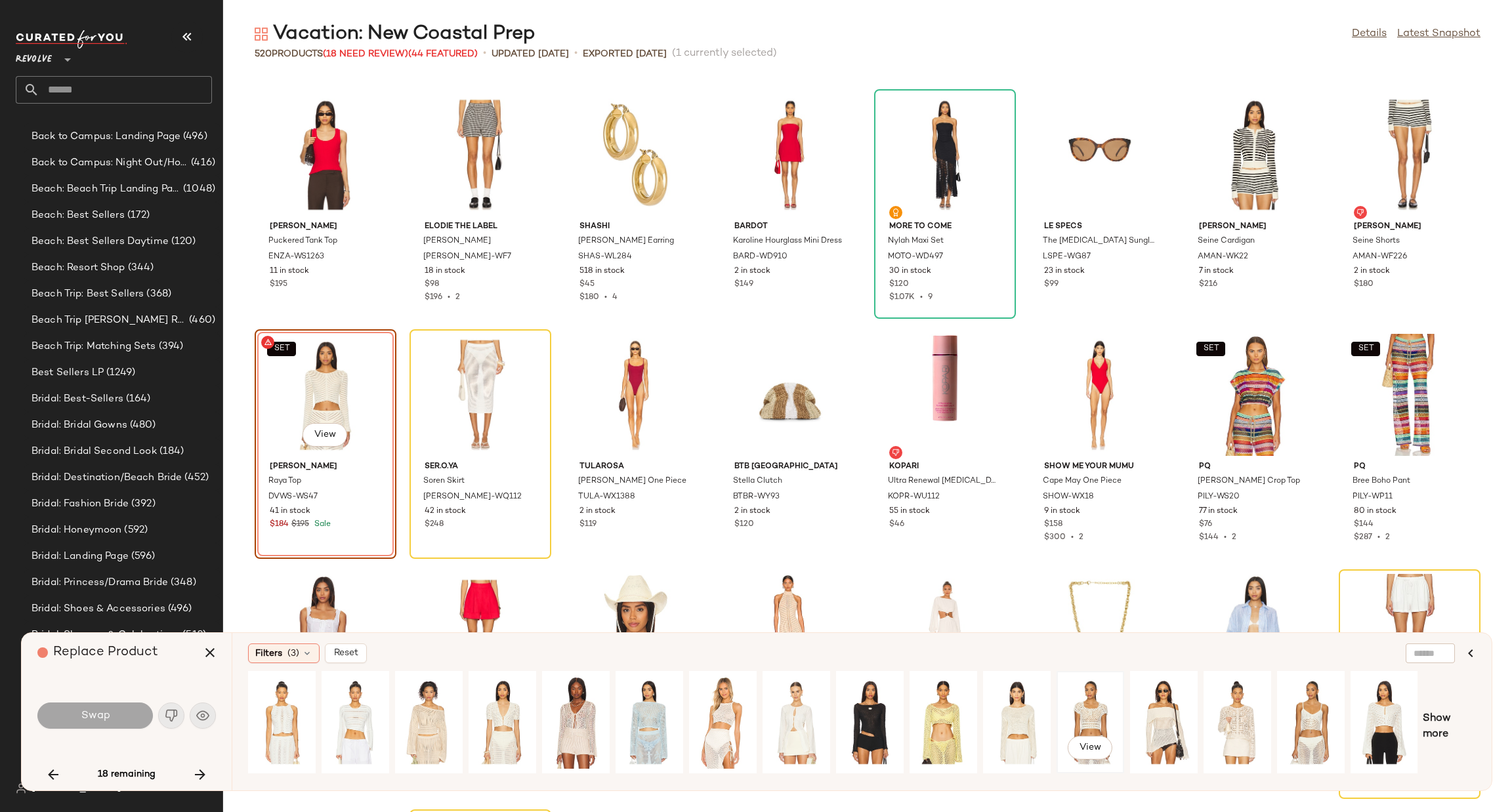
click at [1101, 703] on div "View" at bounding box center [1090, 723] width 59 height 93
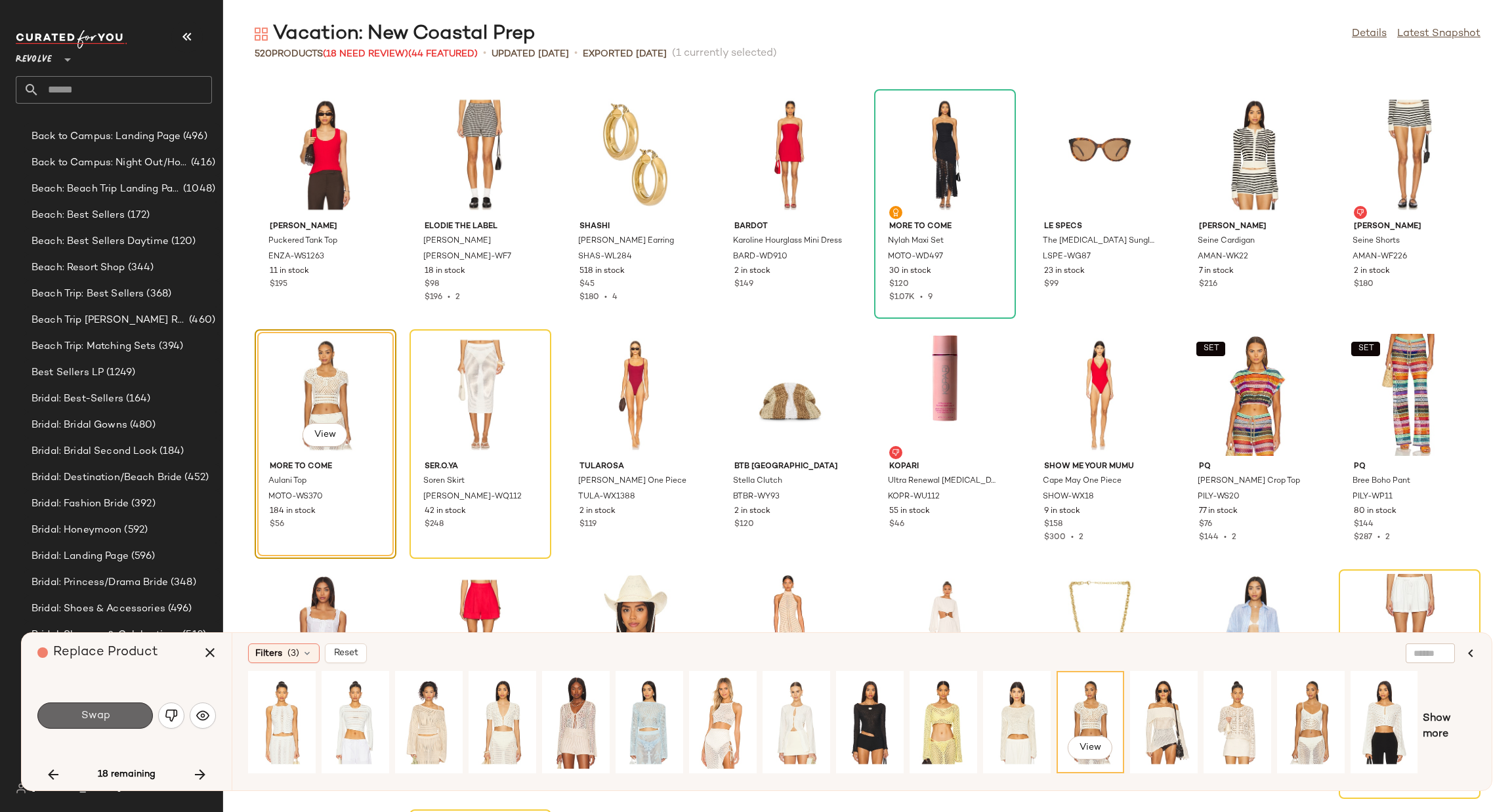
click at [94, 722] on button "Swap" at bounding box center [96, 716] width 116 height 26
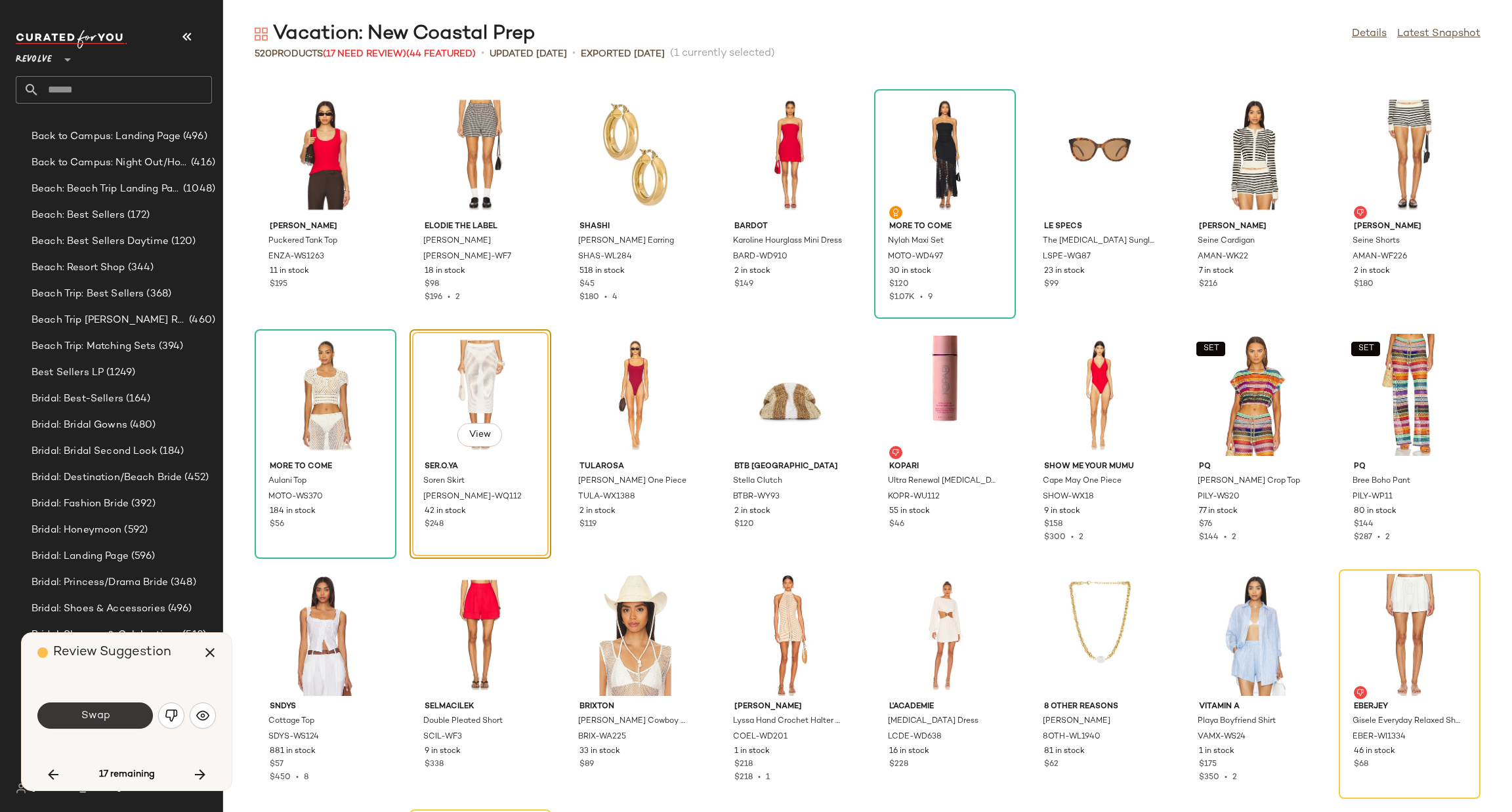
click at [135, 709] on button "Swap" at bounding box center [96, 716] width 116 height 26
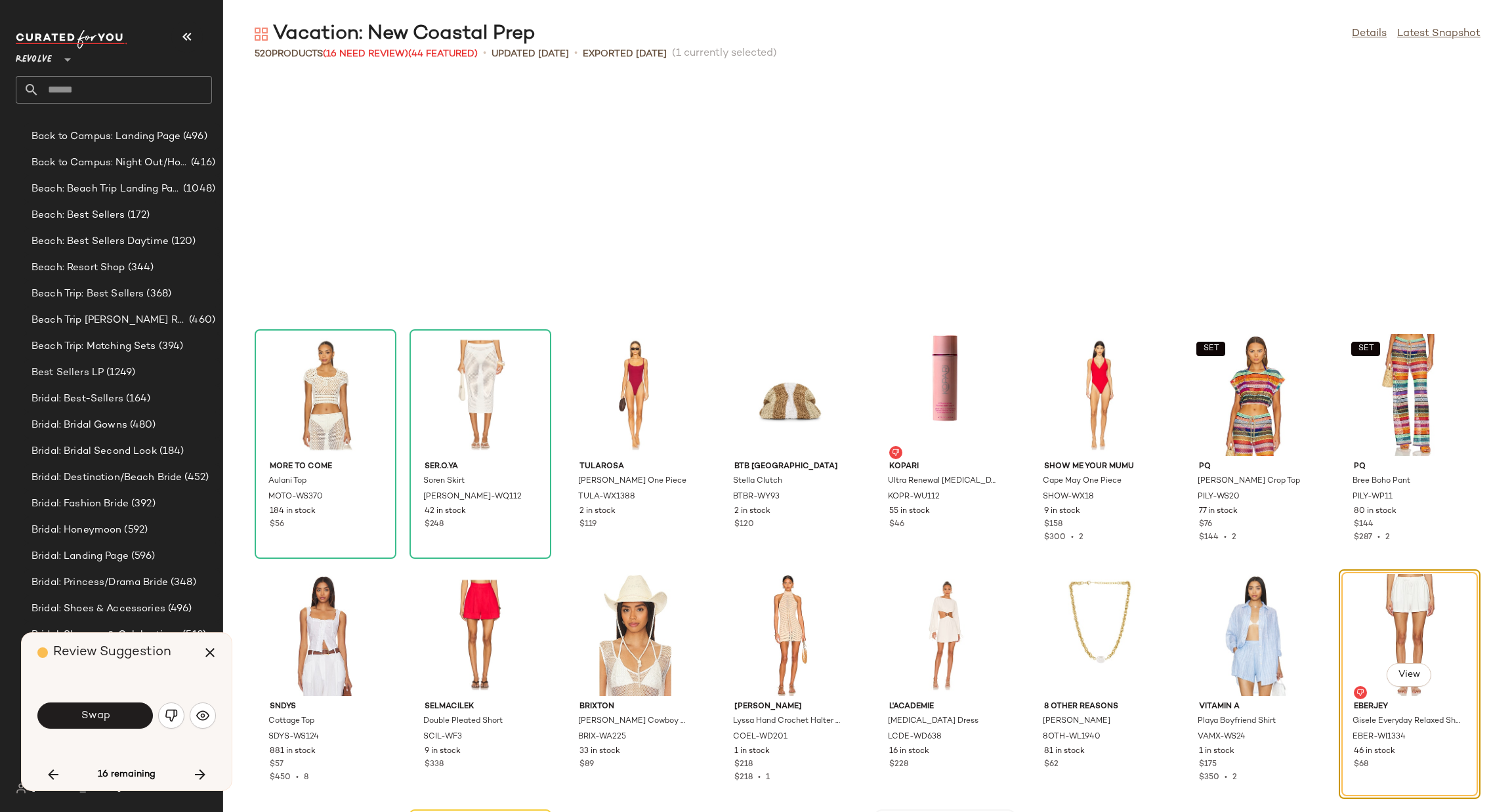
scroll to position [13448, 0]
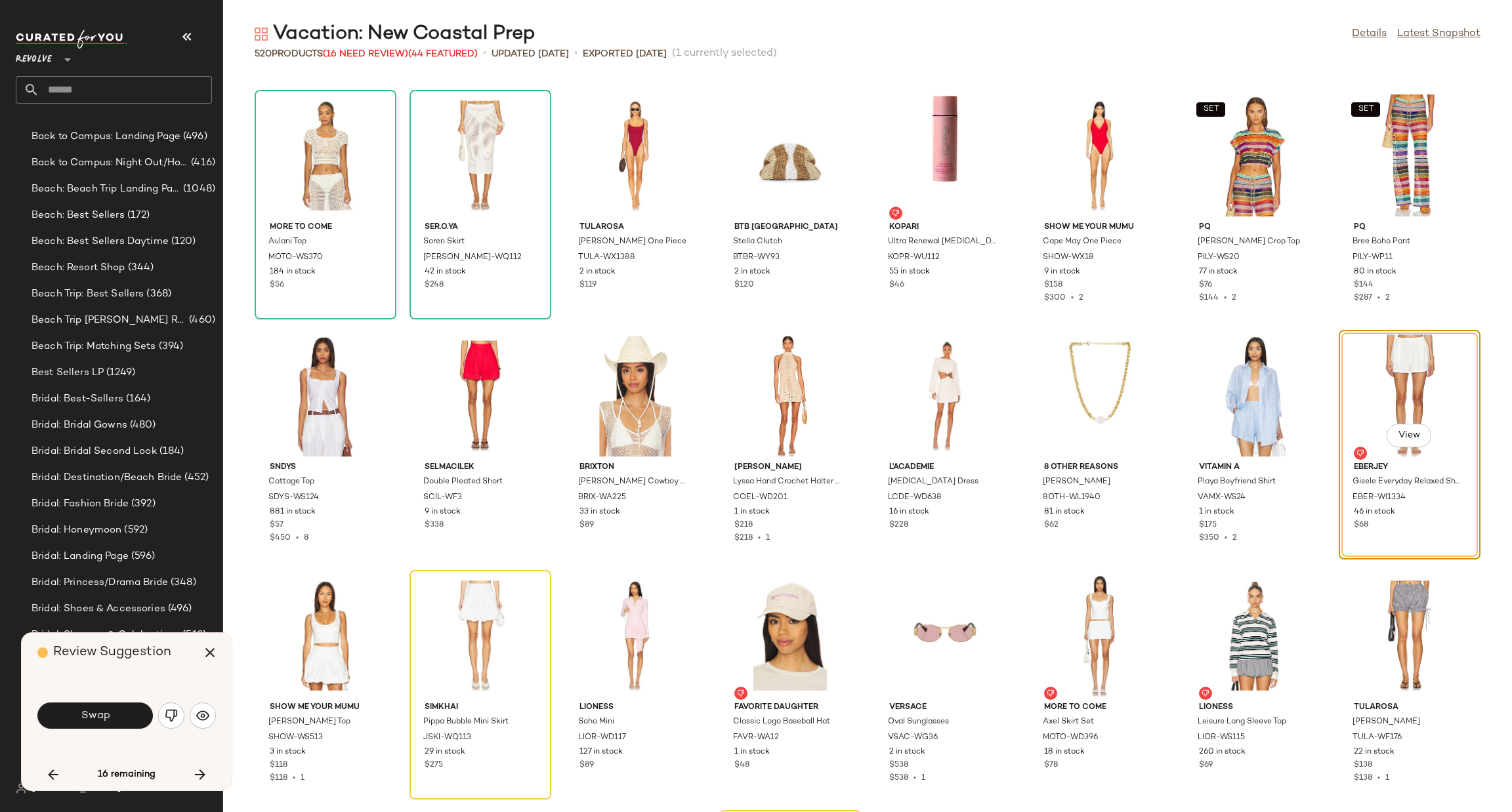
click at [162, 721] on button "button" at bounding box center [171, 716] width 26 height 26
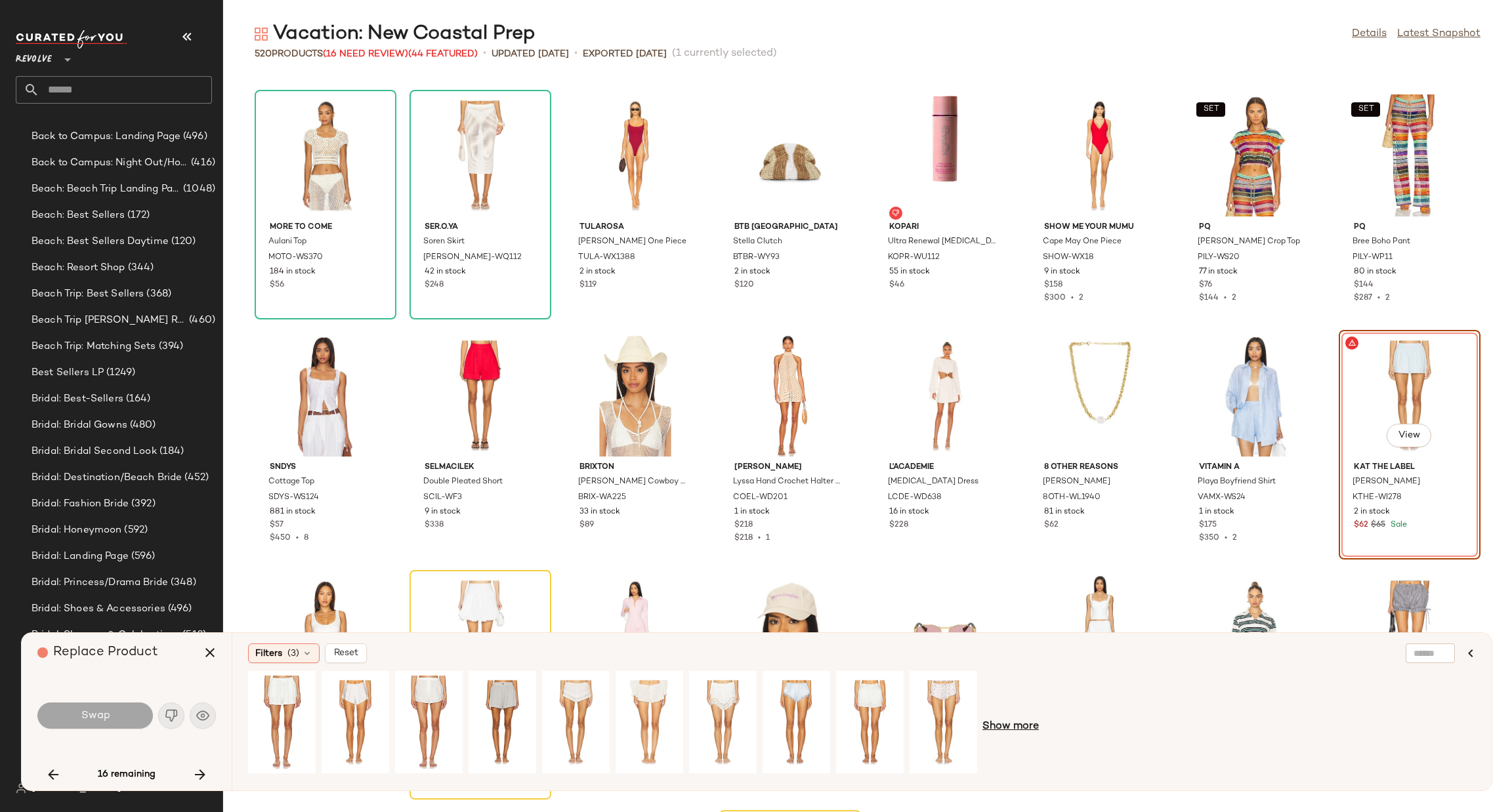
click at [1013, 722] on span "Show more" at bounding box center [1010, 727] width 56 height 16
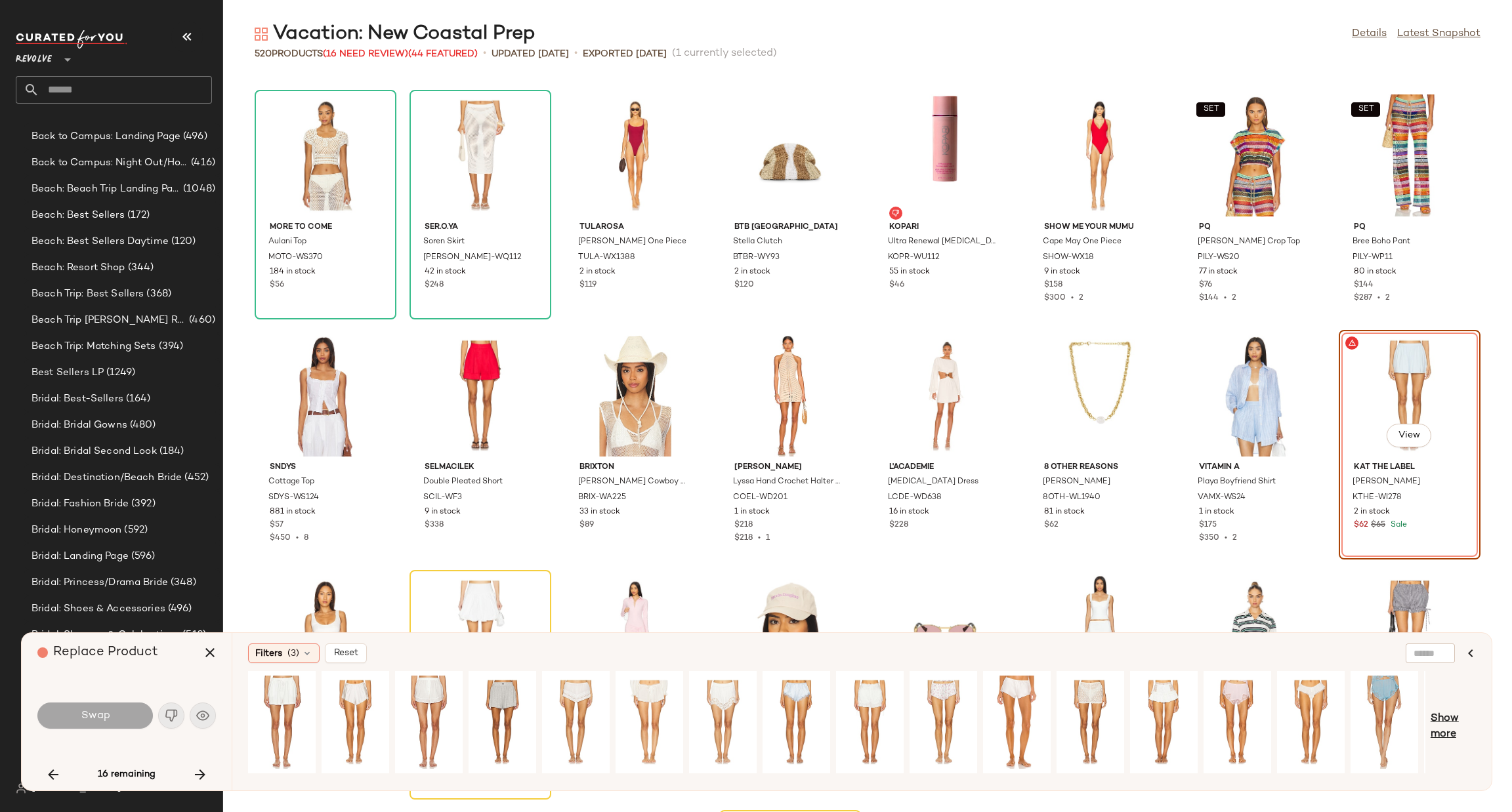
click at [1460, 723] on span "Show more" at bounding box center [1453, 726] width 45 height 31
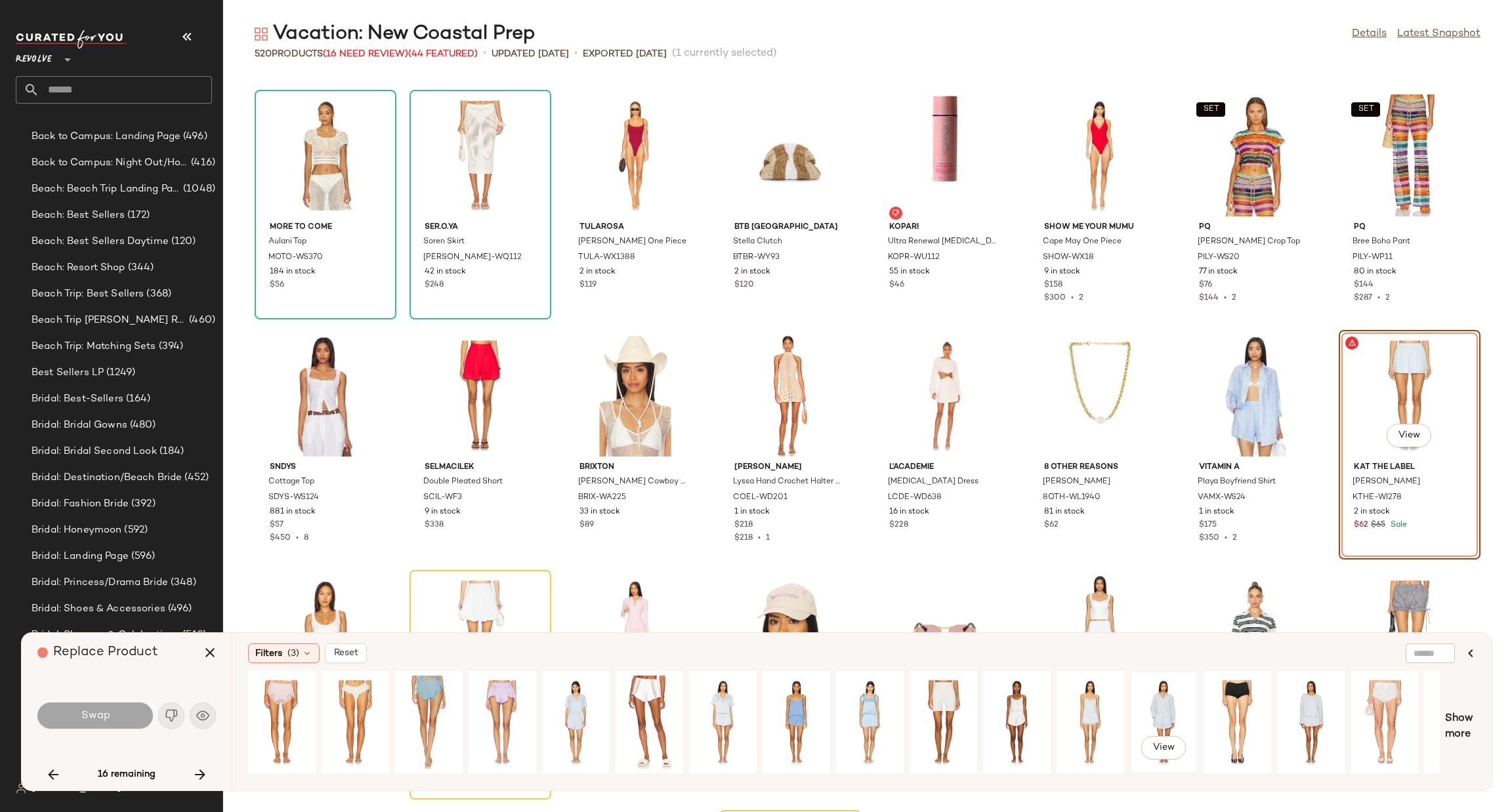
scroll to position [0, 1006]
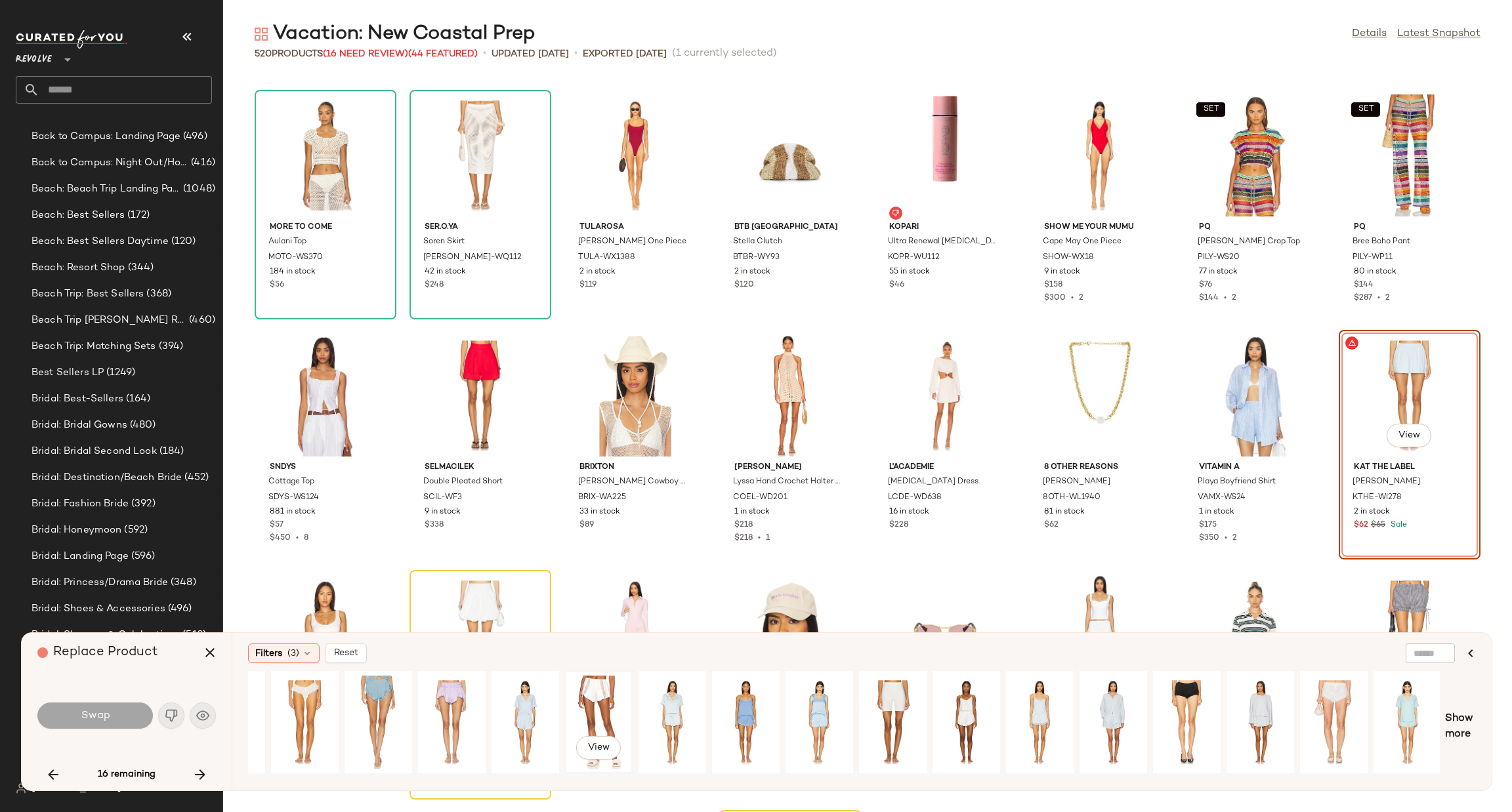
click at [593, 704] on div "View" at bounding box center [599, 723] width 59 height 93
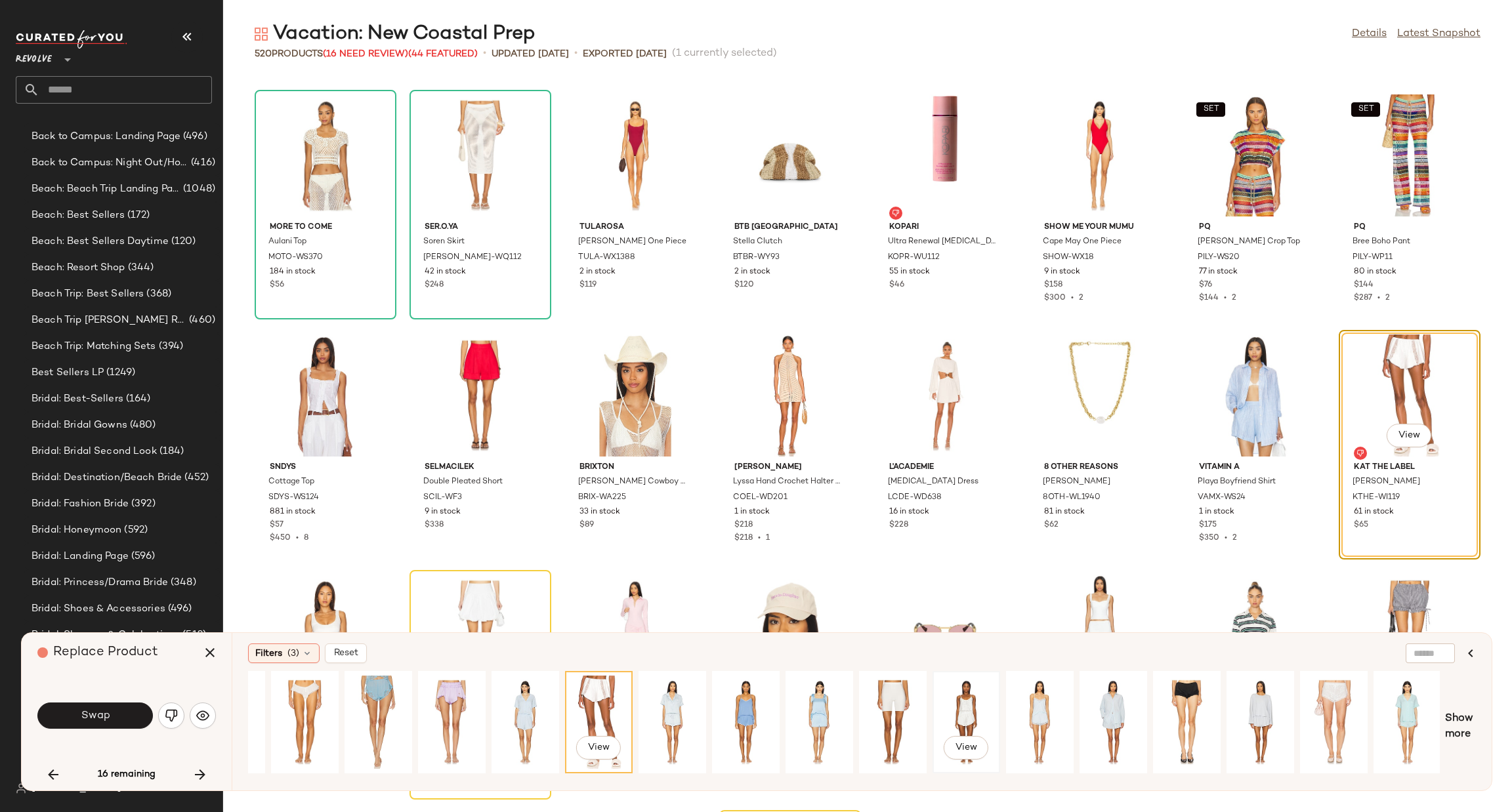
scroll to position [0, 0]
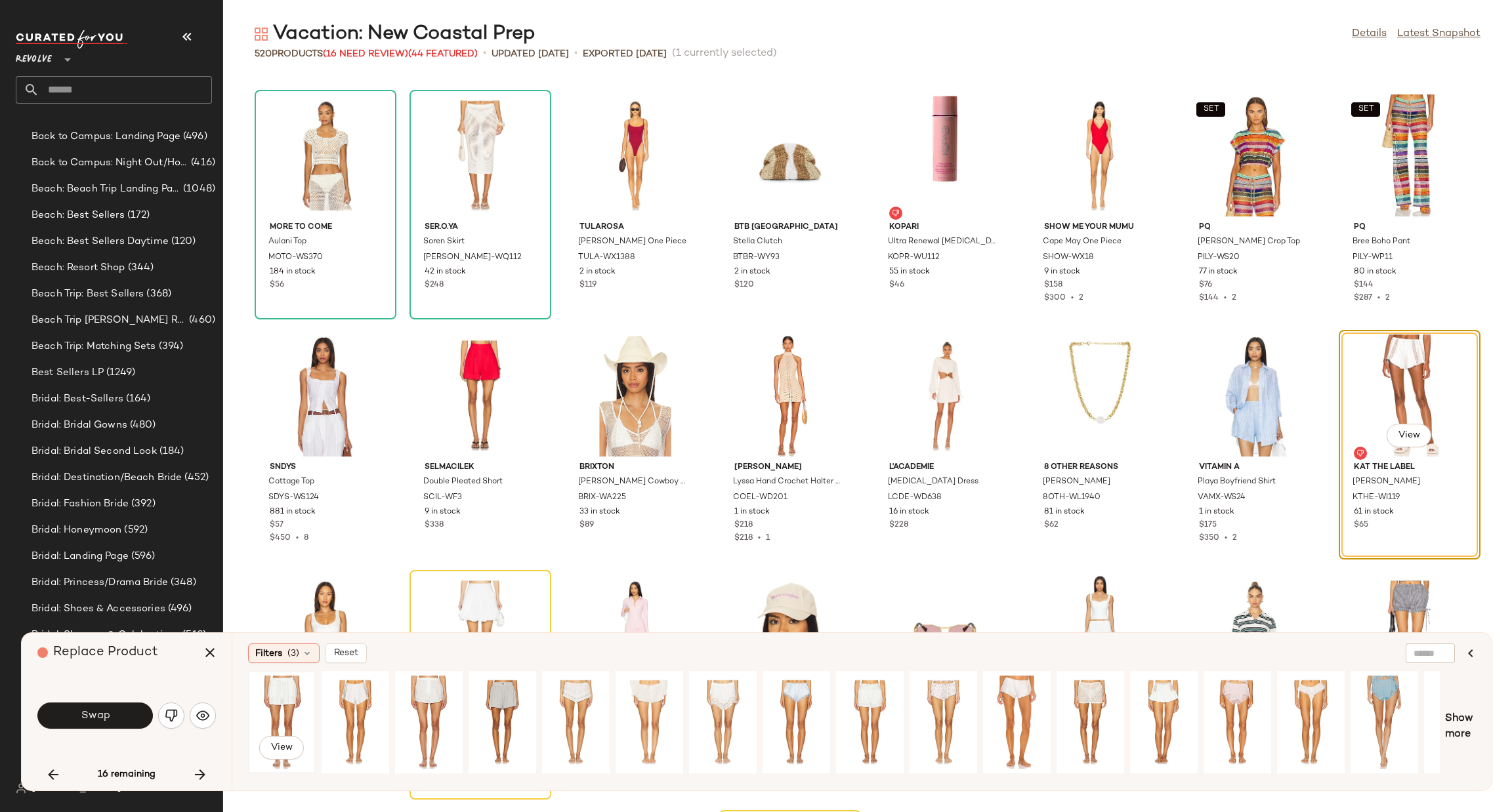
click at [270, 702] on div "View" at bounding box center [282, 723] width 59 height 93
click at [98, 721] on span "Swap" at bounding box center [95, 717] width 29 height 13
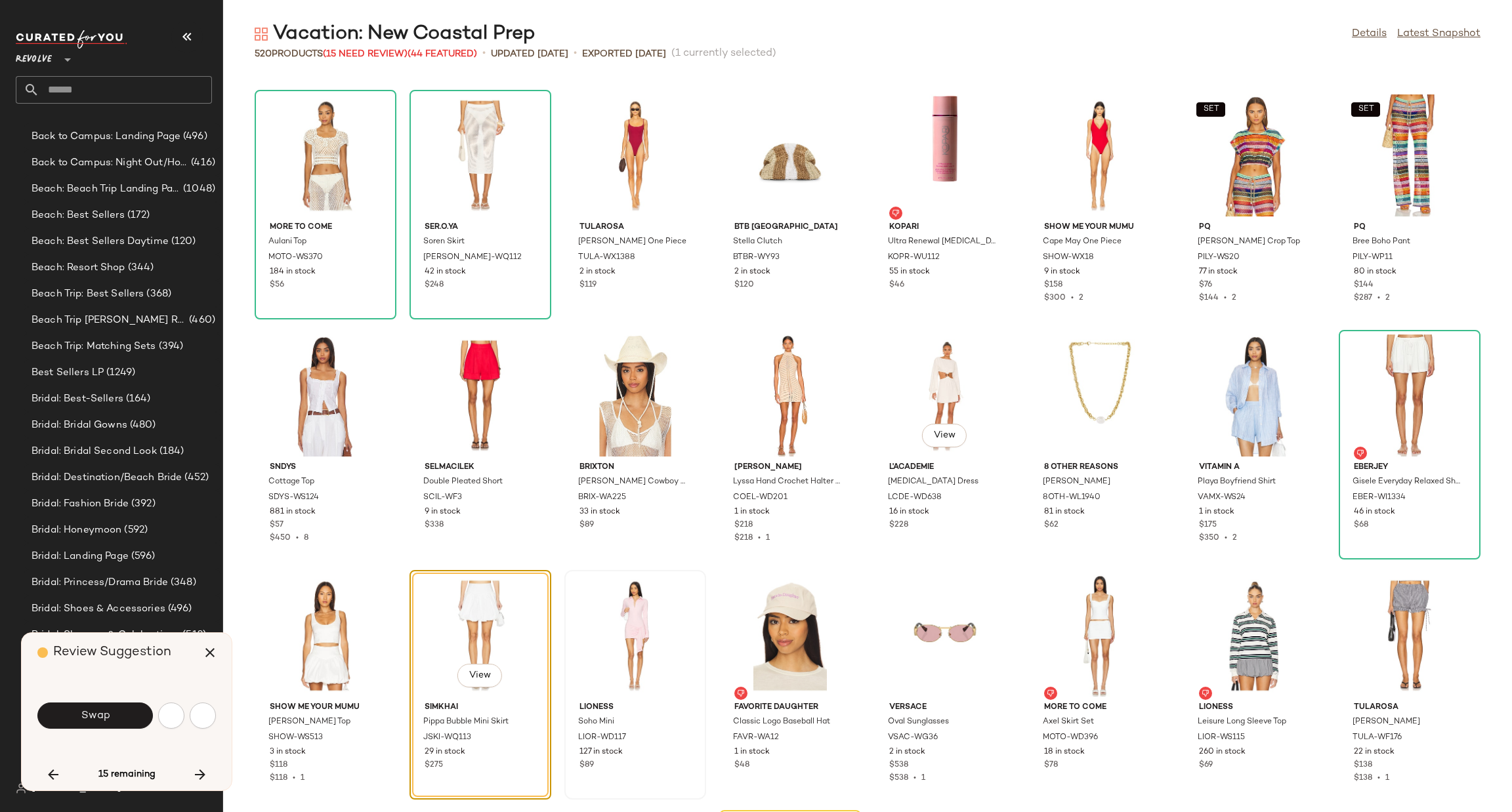
scroll to position [13688, 0]
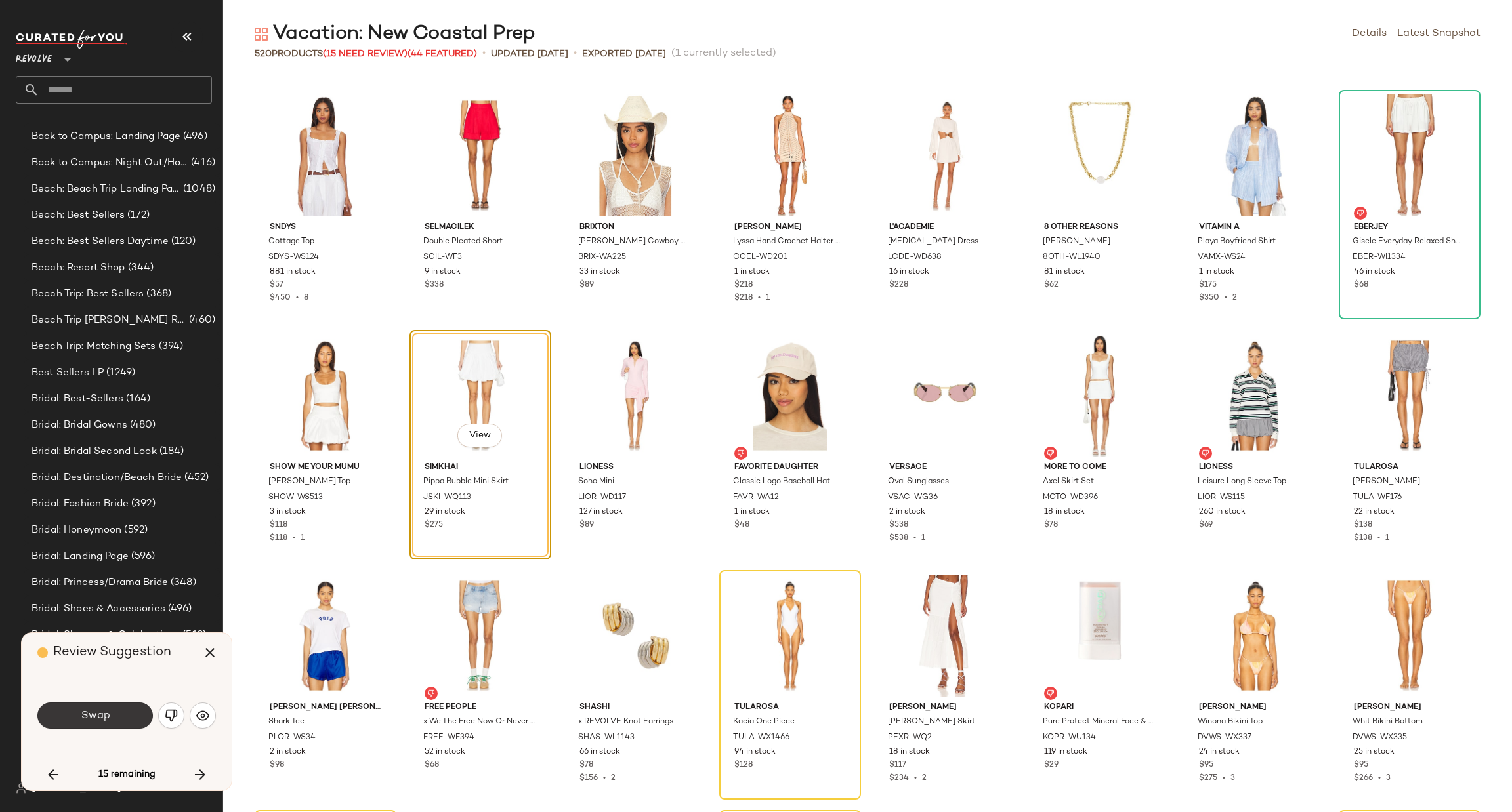
click at [116, 716] on button "Swap" at bounding box center [96, 716] width 116 height 26
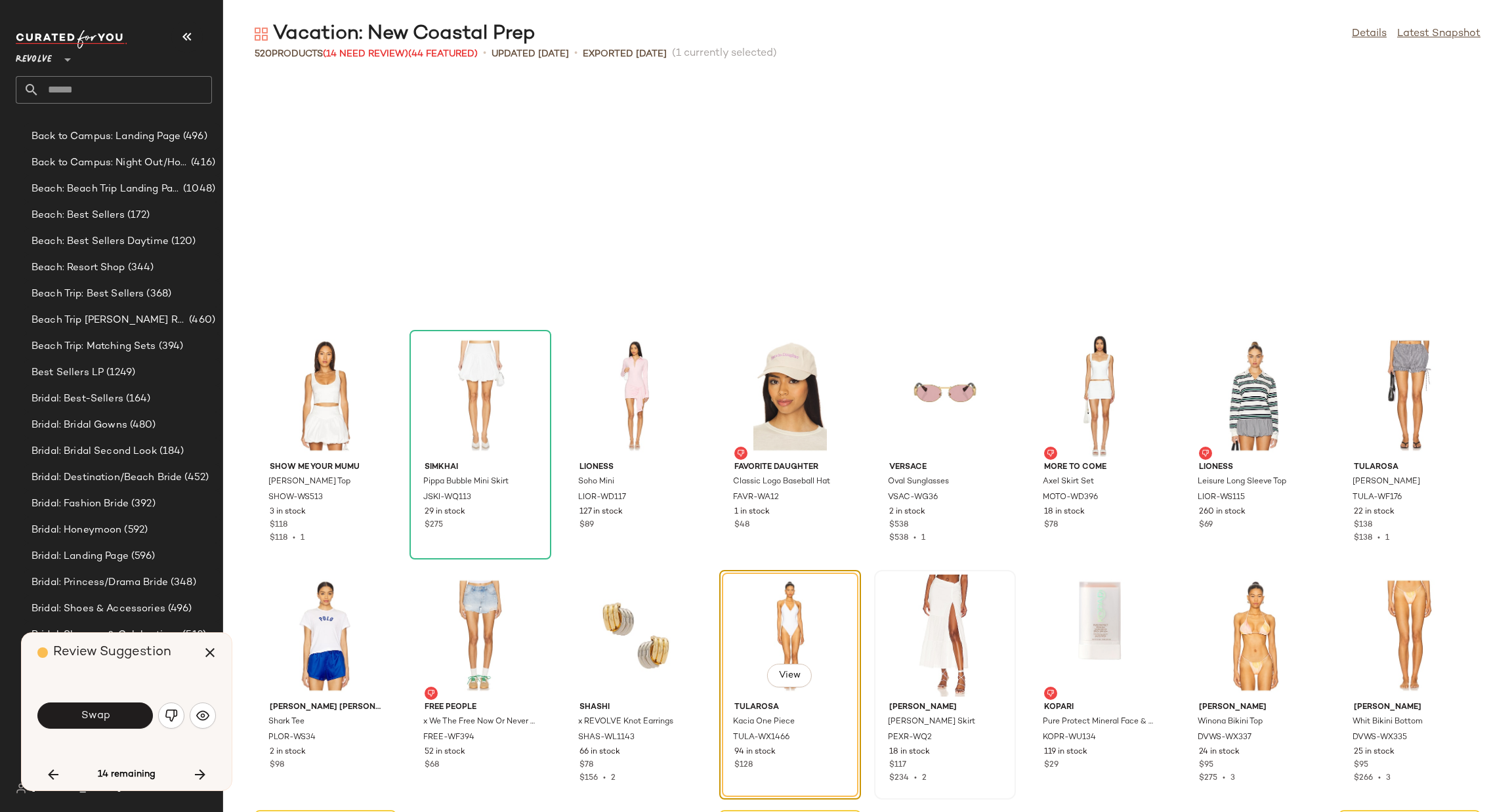
scroll to position [13928, 0]
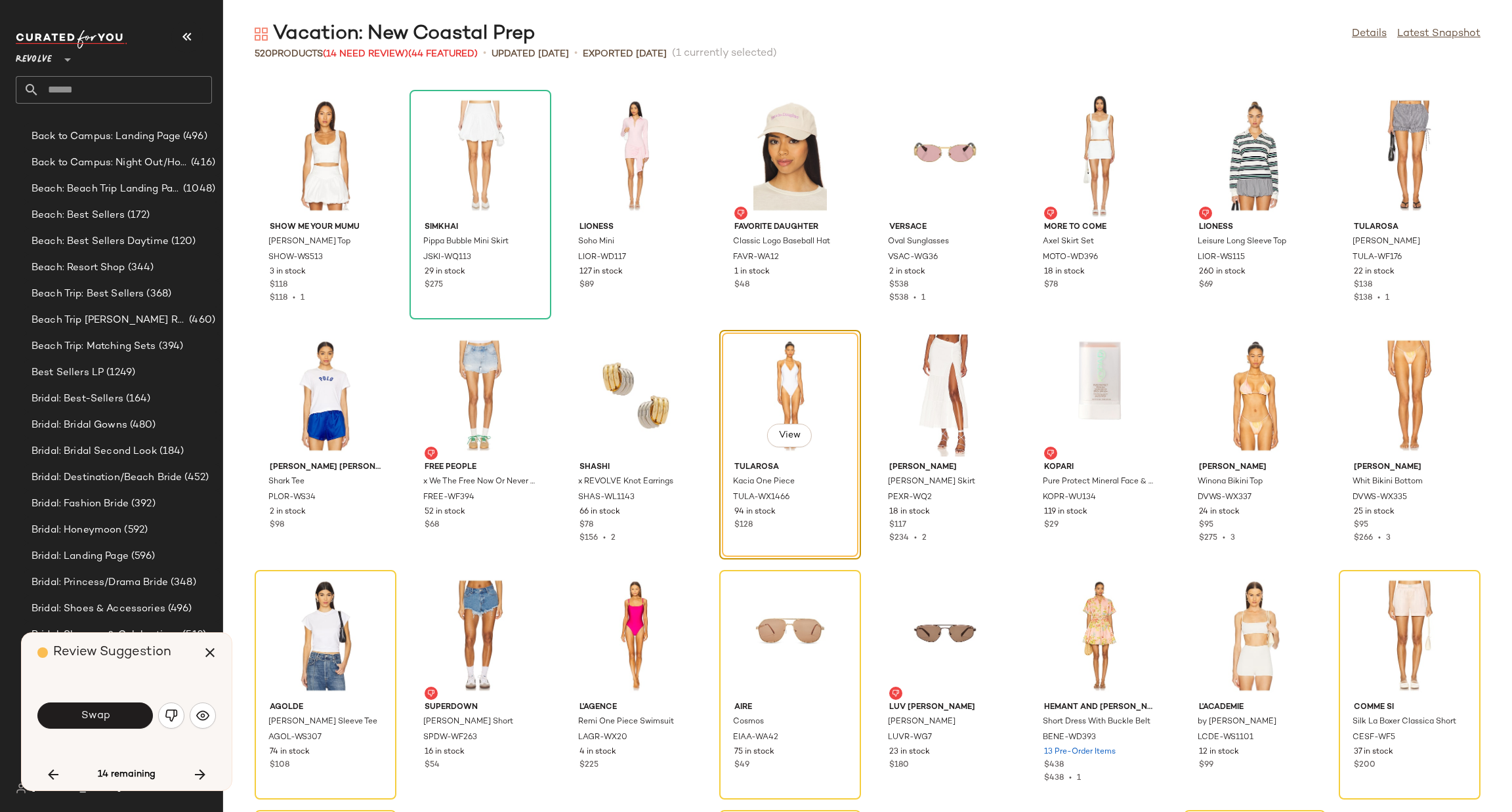
click at [66, 714] on button "Swap" at bounding box center [96, 716] width 116 height 26
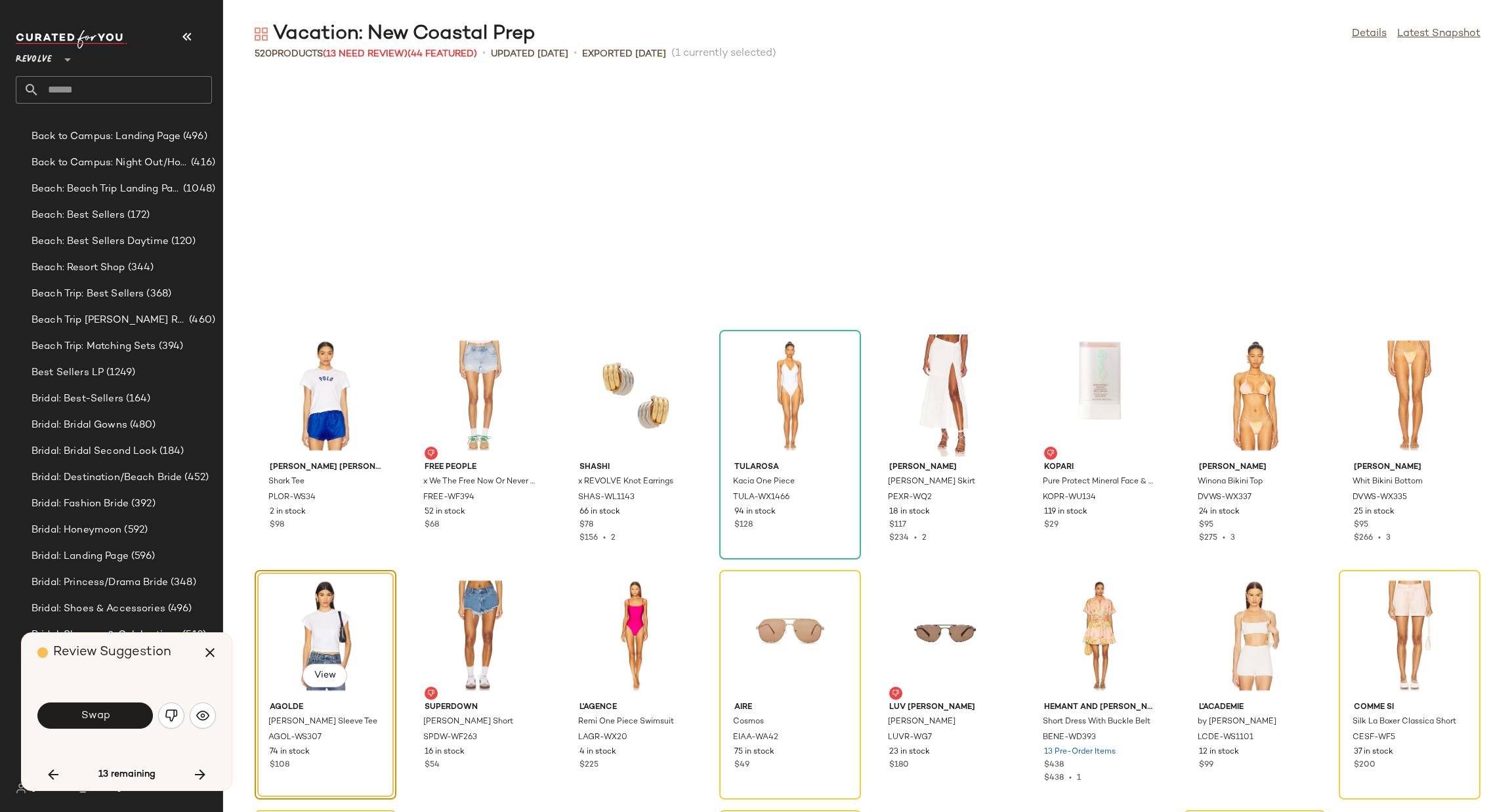
scroll to position [14168, 0]
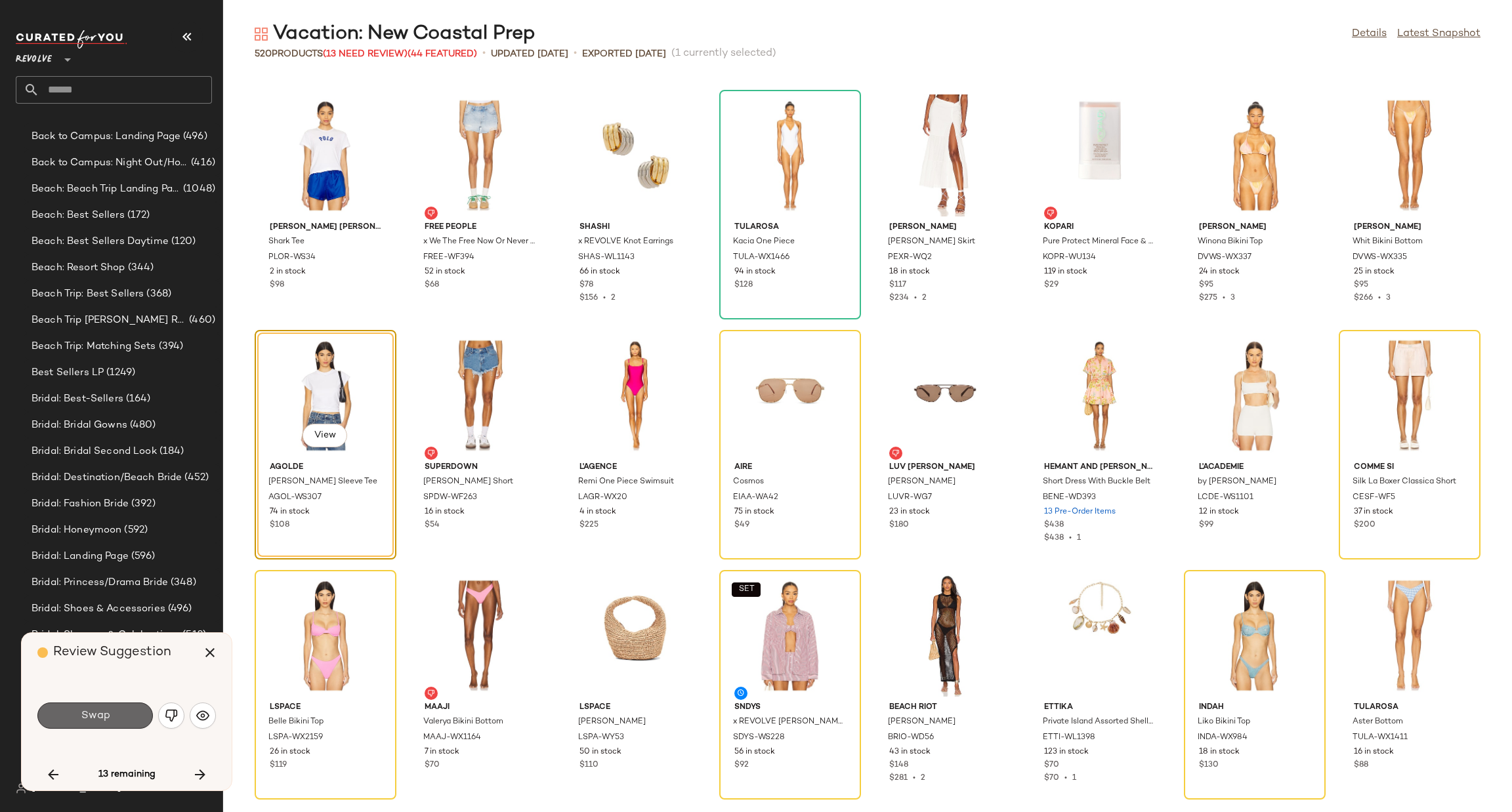
click at [89, 722] on button "Swap" at bounding box center [96, 716] width 116 height 26
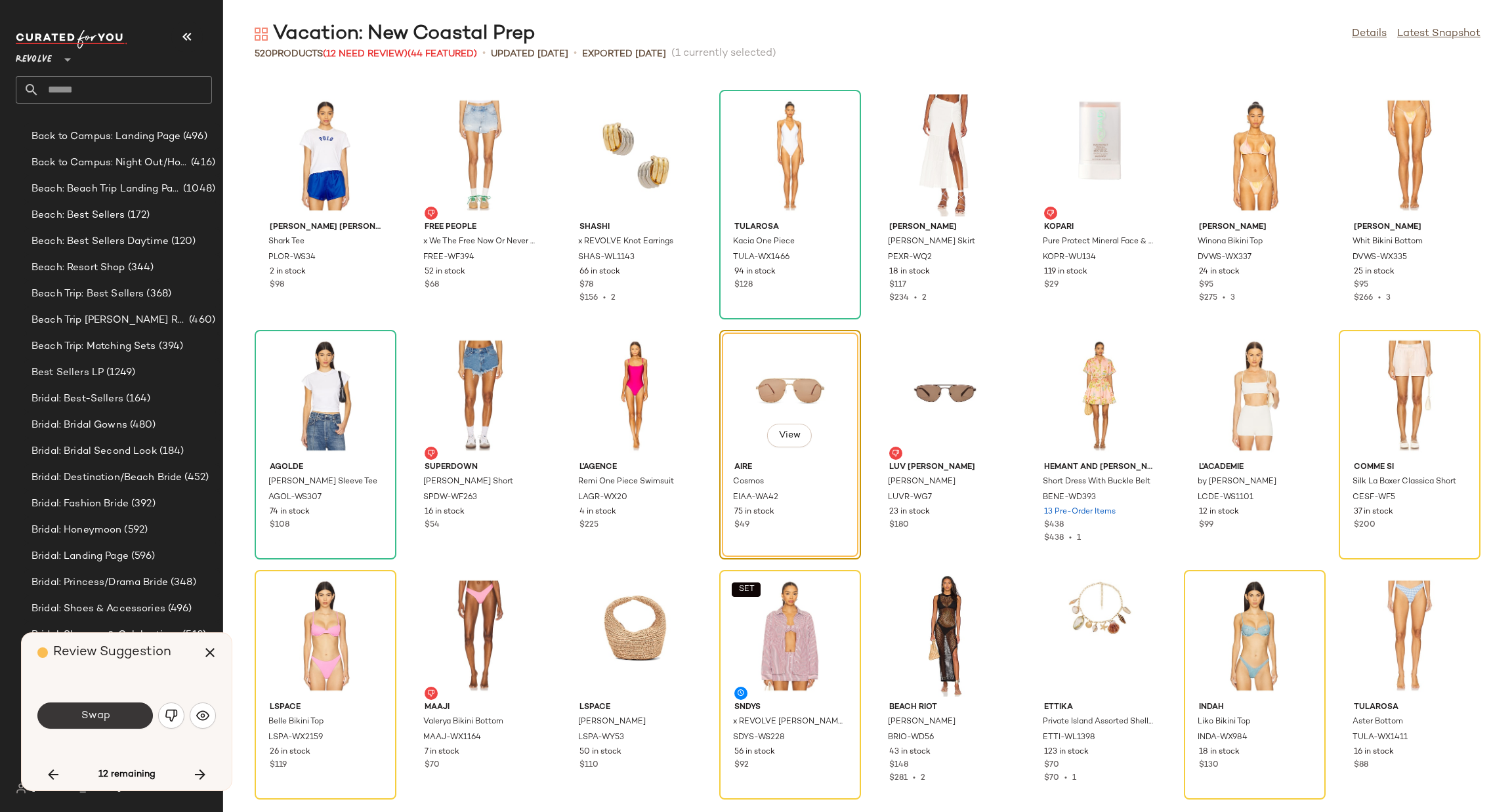
click at [85, 720] on span "Swap" at bounding box center [95, 717] width 29 height 13
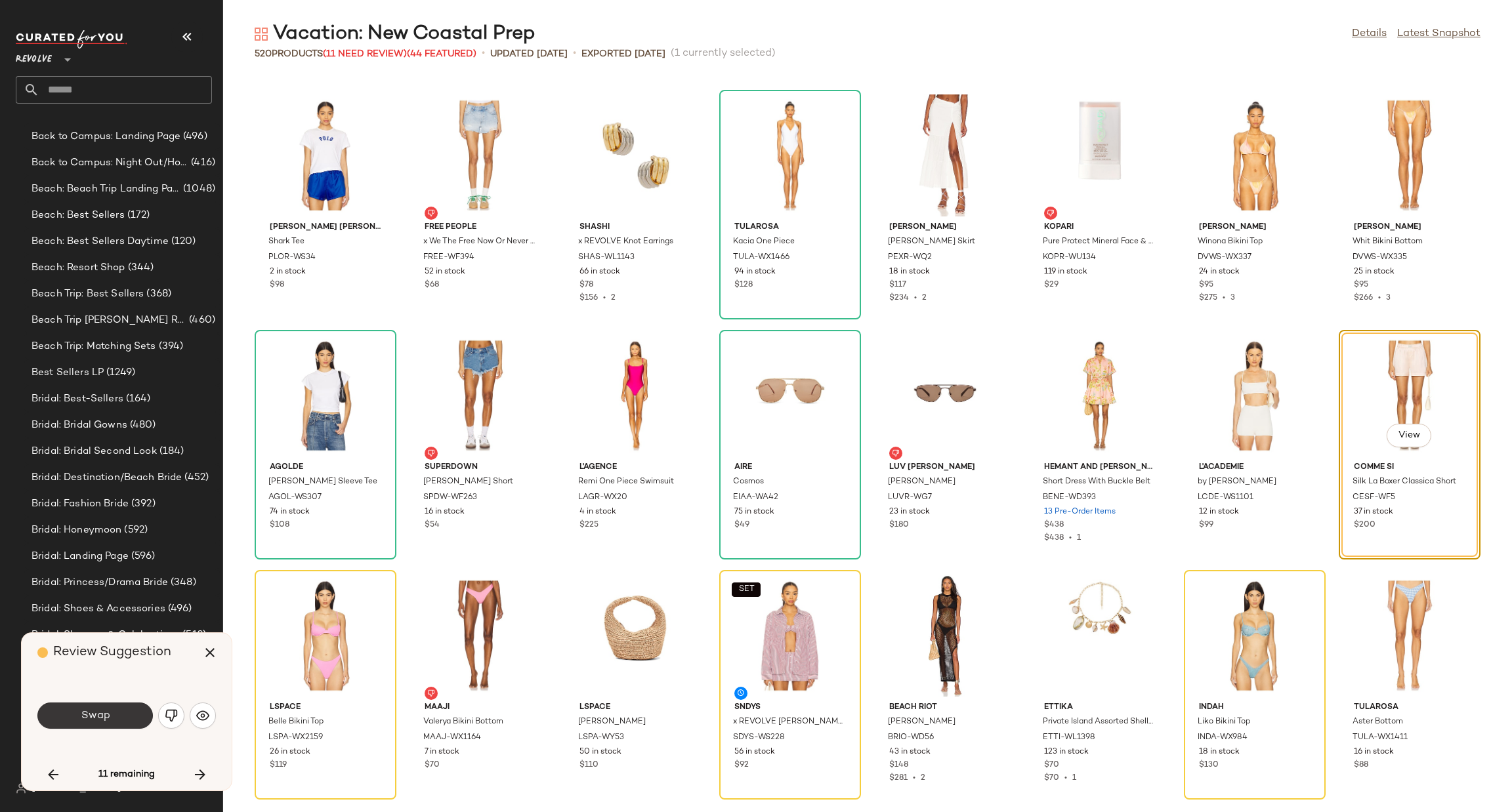
click at [86, 720] on span "Swap" at bounding box center [95, 717] width 29 height 13
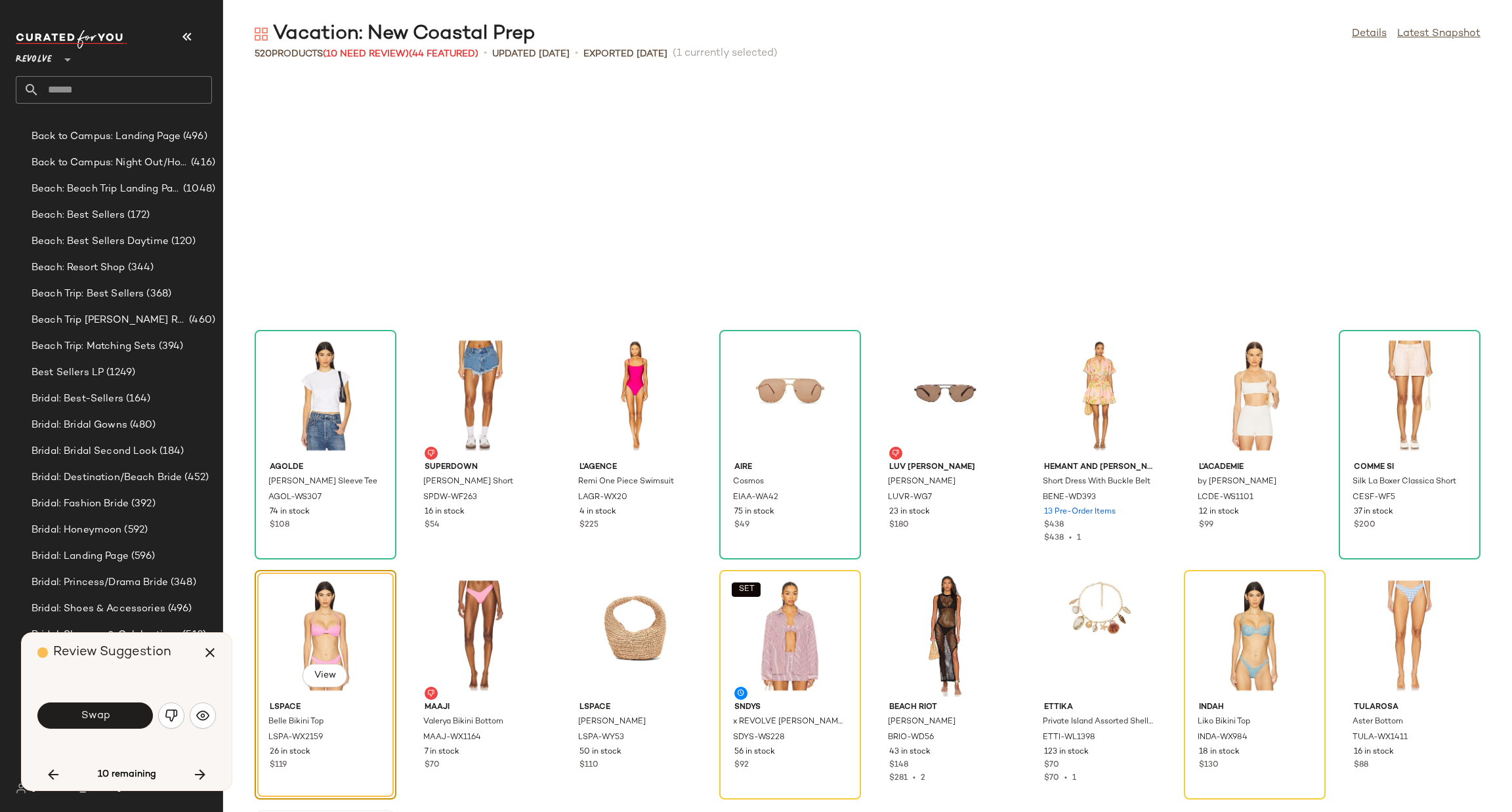
scroll to position [14408, 0]
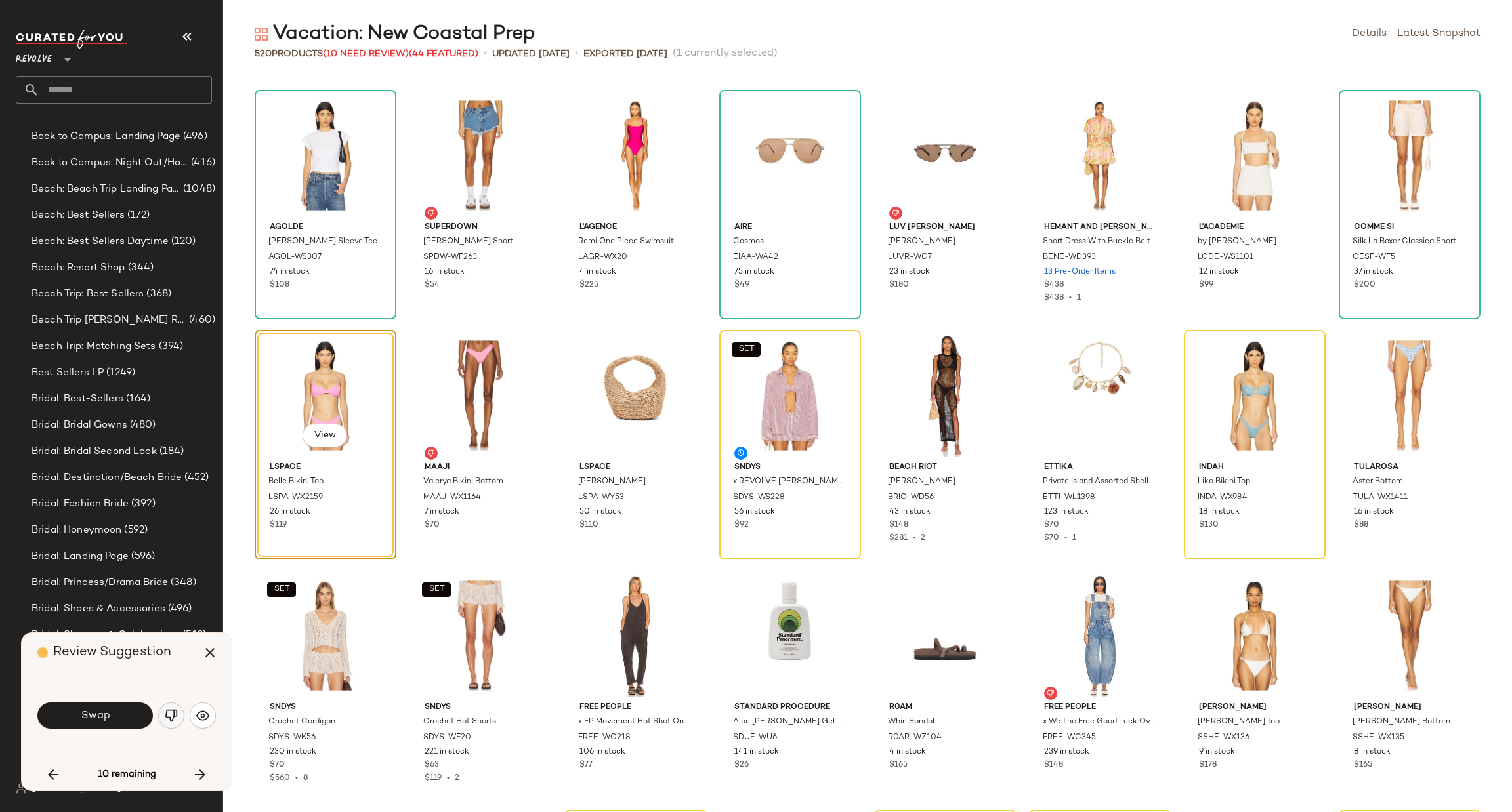
click at [174, 720] on img "button" at bounding box center [171, 716] width 13 height 13
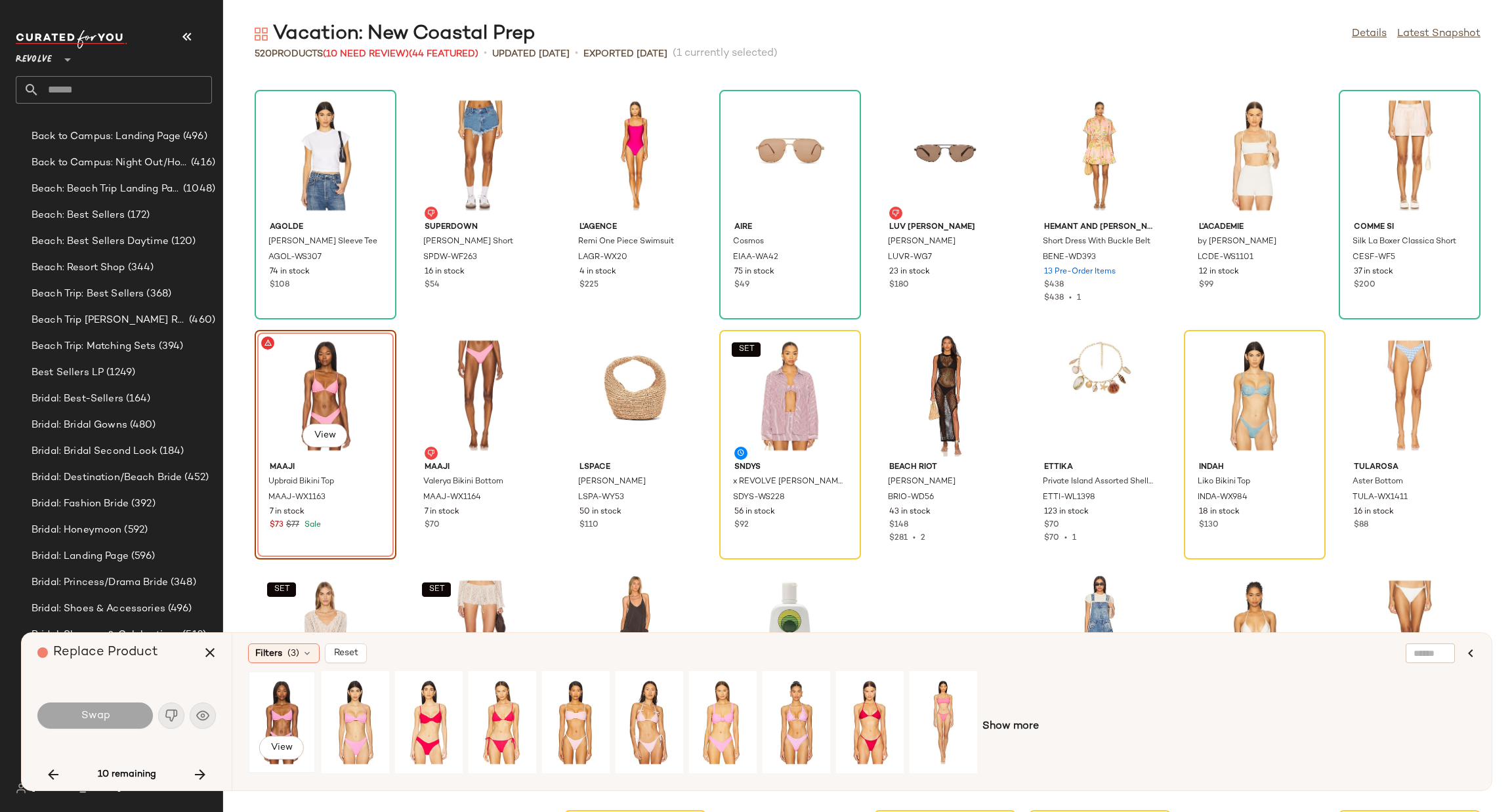
click at [277, 714] on div "View" at bounding box center [282, 723] width 59 height 93
click at [112, 724] on button "Swap" at bounding box center [96, 716] width 116 height 26
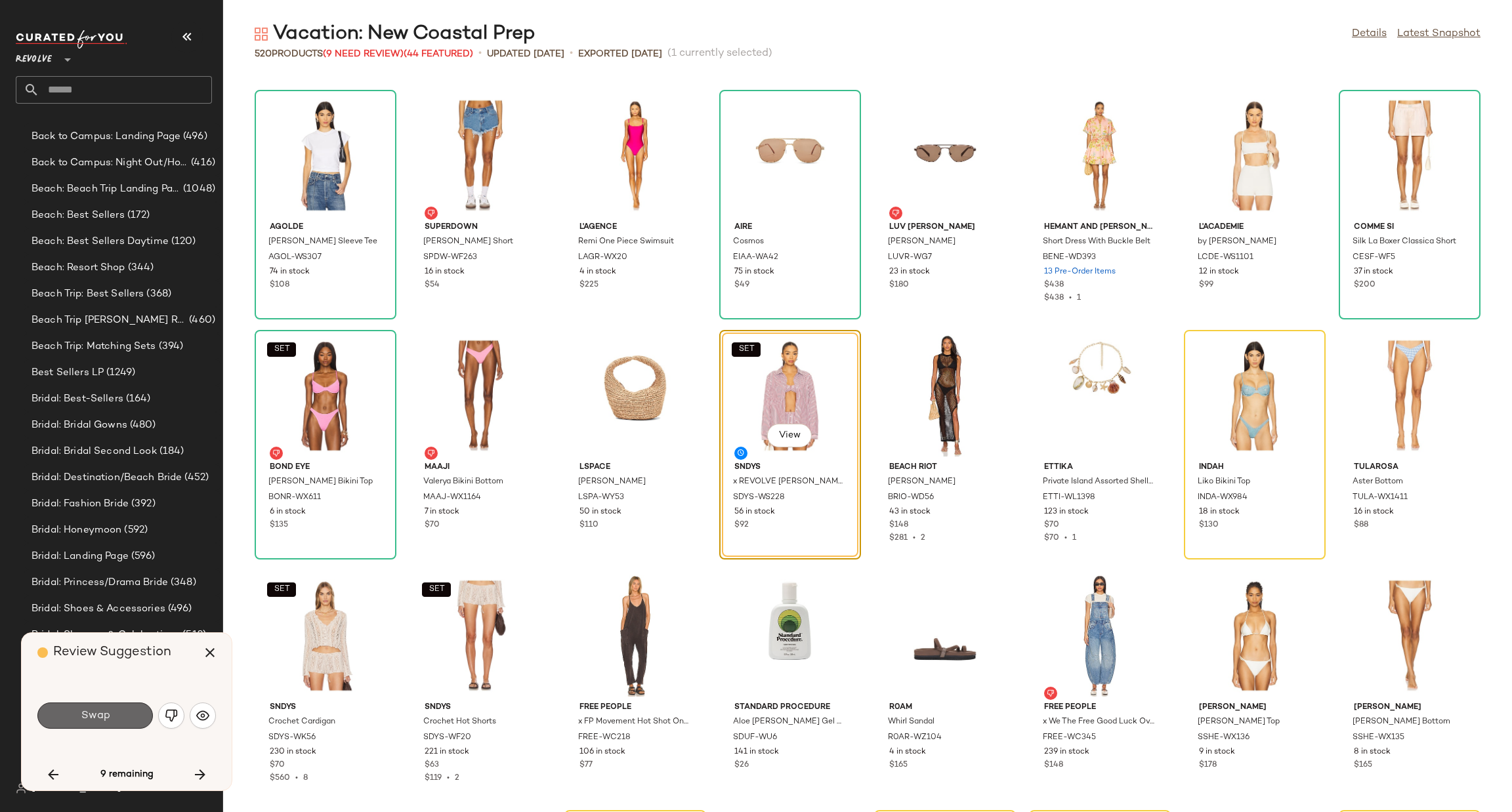
click at [144, 717] on button "Swap" at bounding box center [96, 716] width 116 height 26
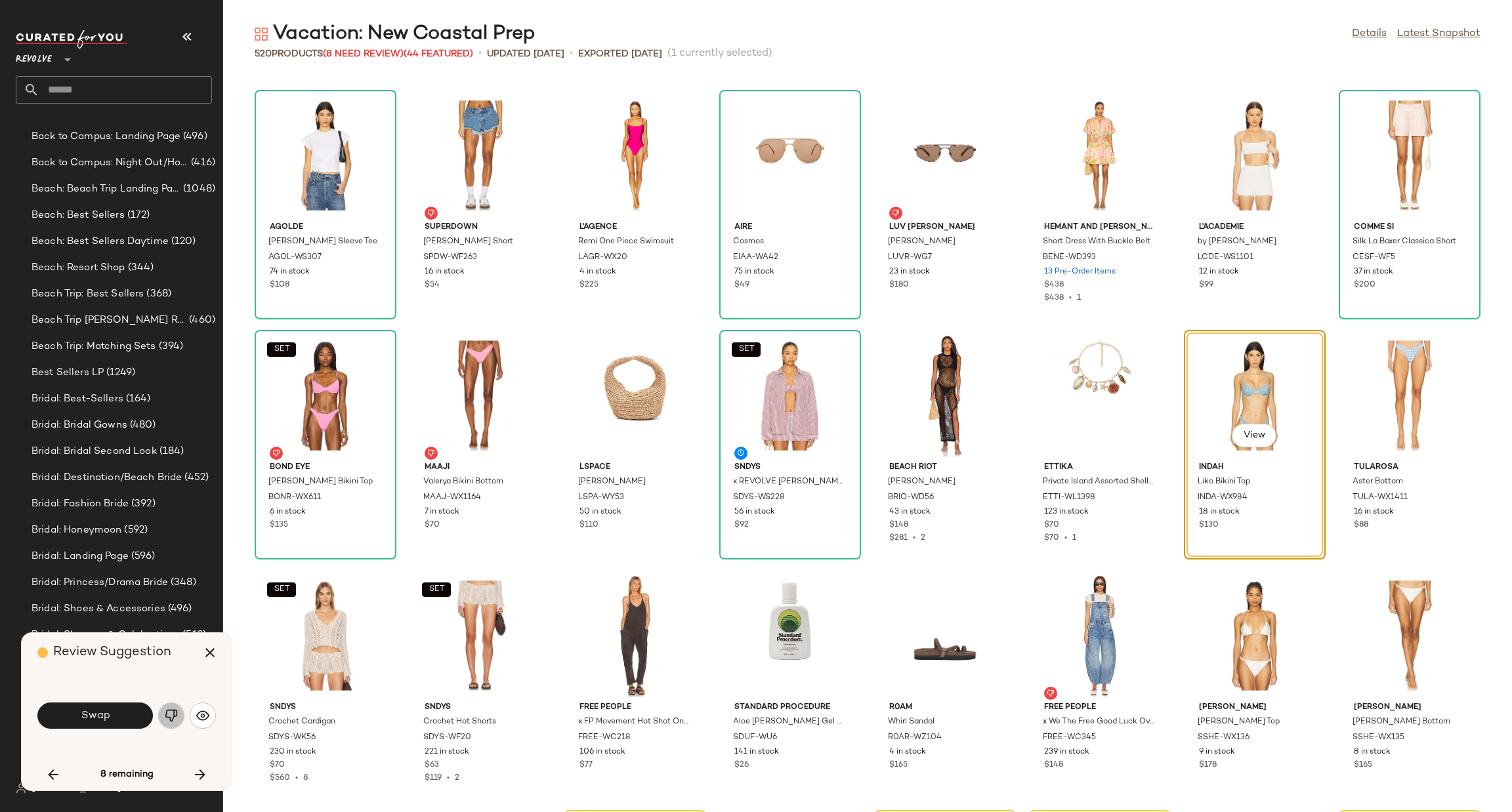
click at [160, 714] on button "button" at bounding box center [171, 716] width 26 height 26
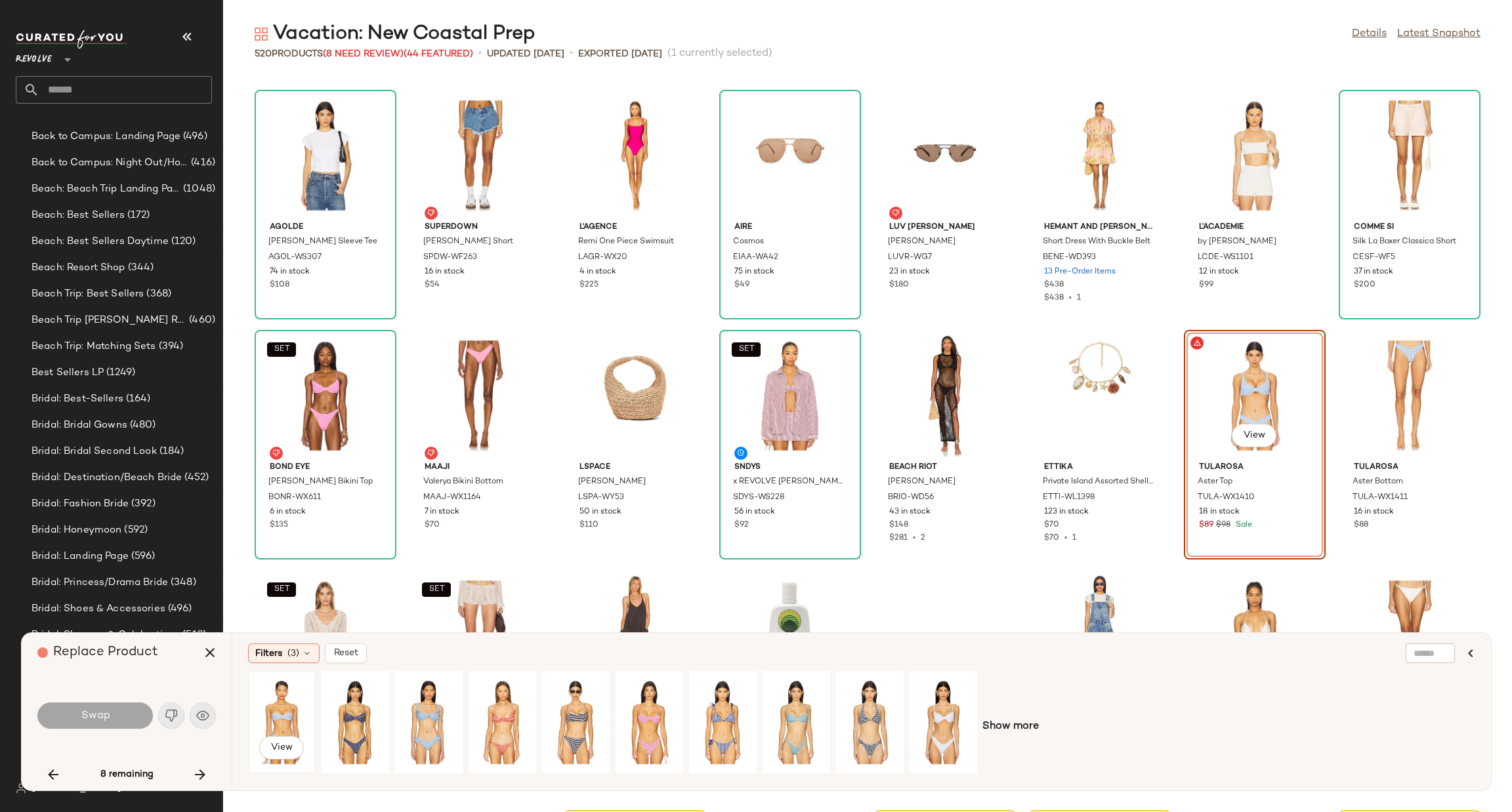
click at [284, 704] on div "View" at bounding box center [282, 723] width 59 height 93
click at [105, 718] on span "Swap" at bounding box center [95, 717] width 29 height 13
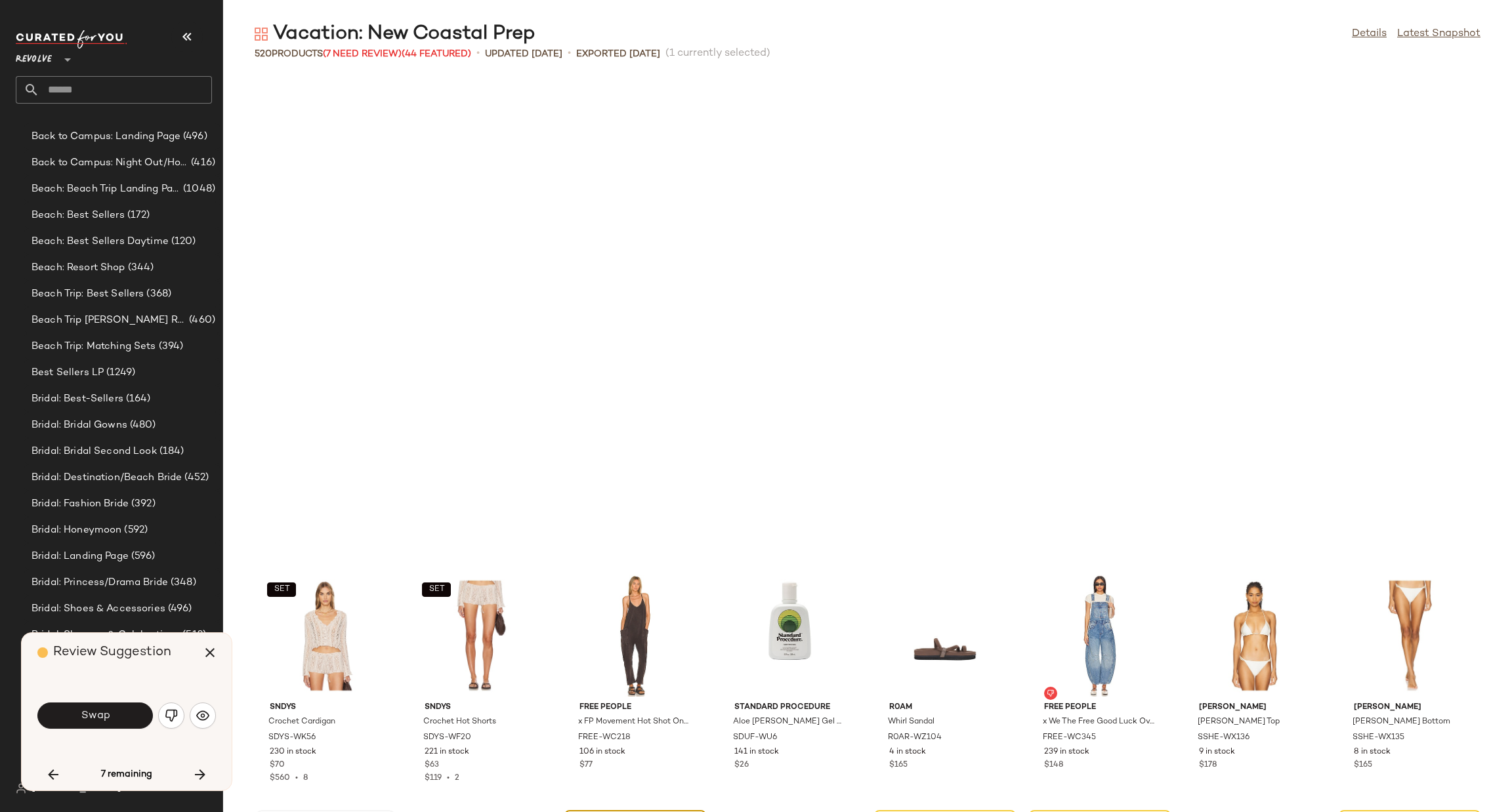
scroll to position [14875, 0]
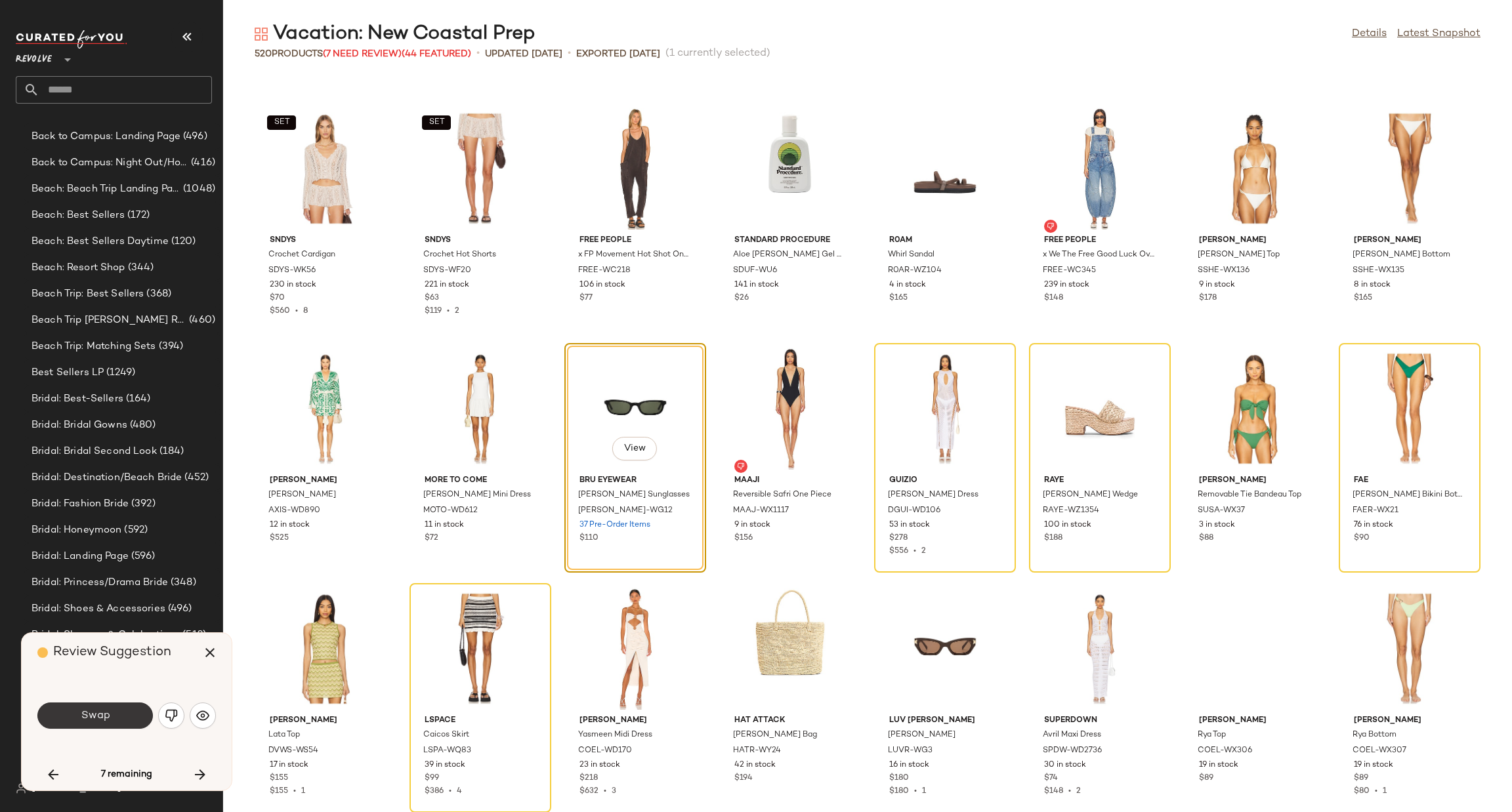
click at [115, 707] on button "Swap" at bounding box center [96, 716] width 116 height 26
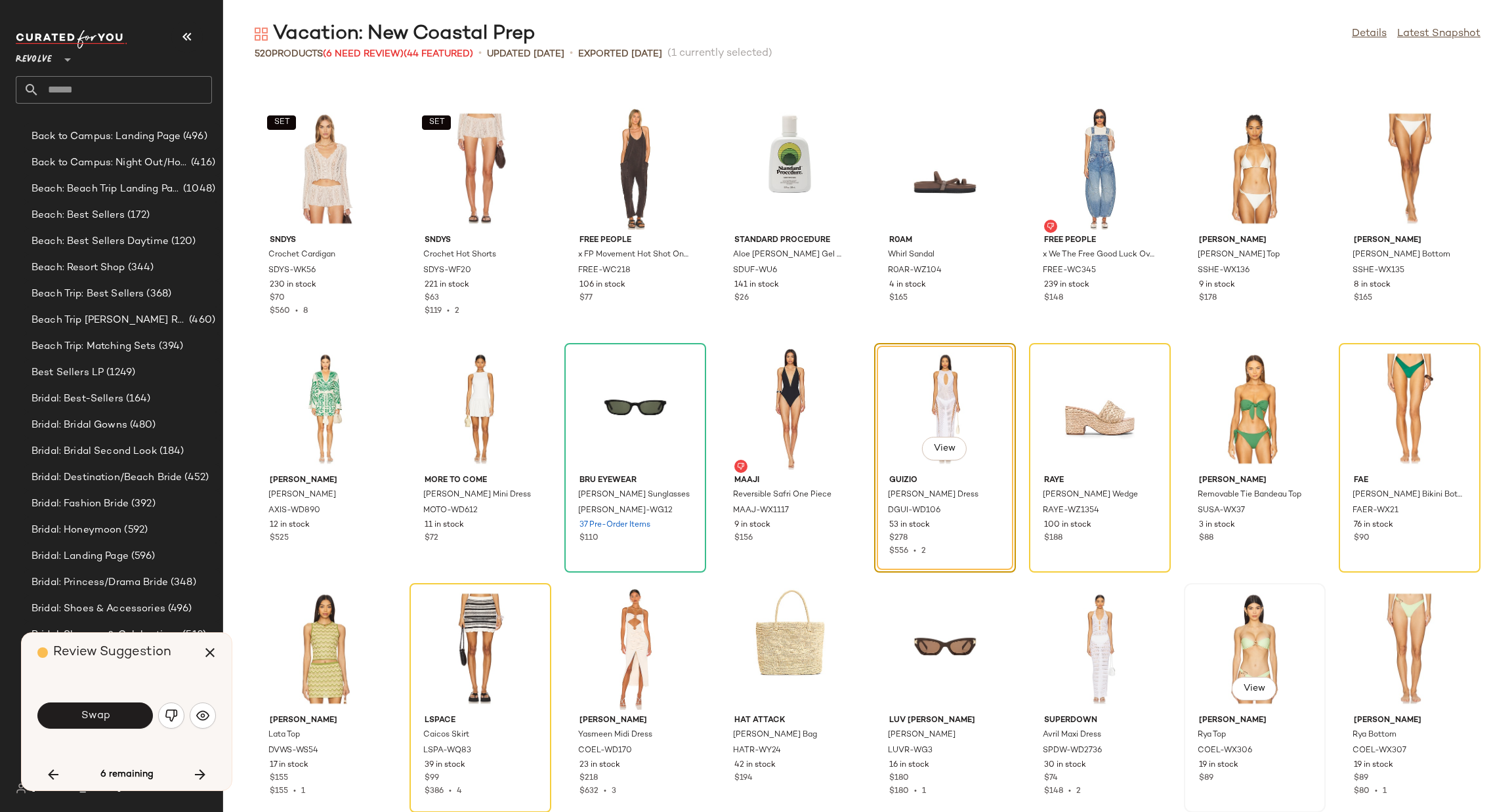
click at [1292, 585] on div "View Camila Coelho Rya Top COEL-WX306 19 in stock $89" at bounding box center [1255, 698] width 139 height 227
click at [125, 707] on button "Swap" at bounding box center [96, 716] width 116 height 26
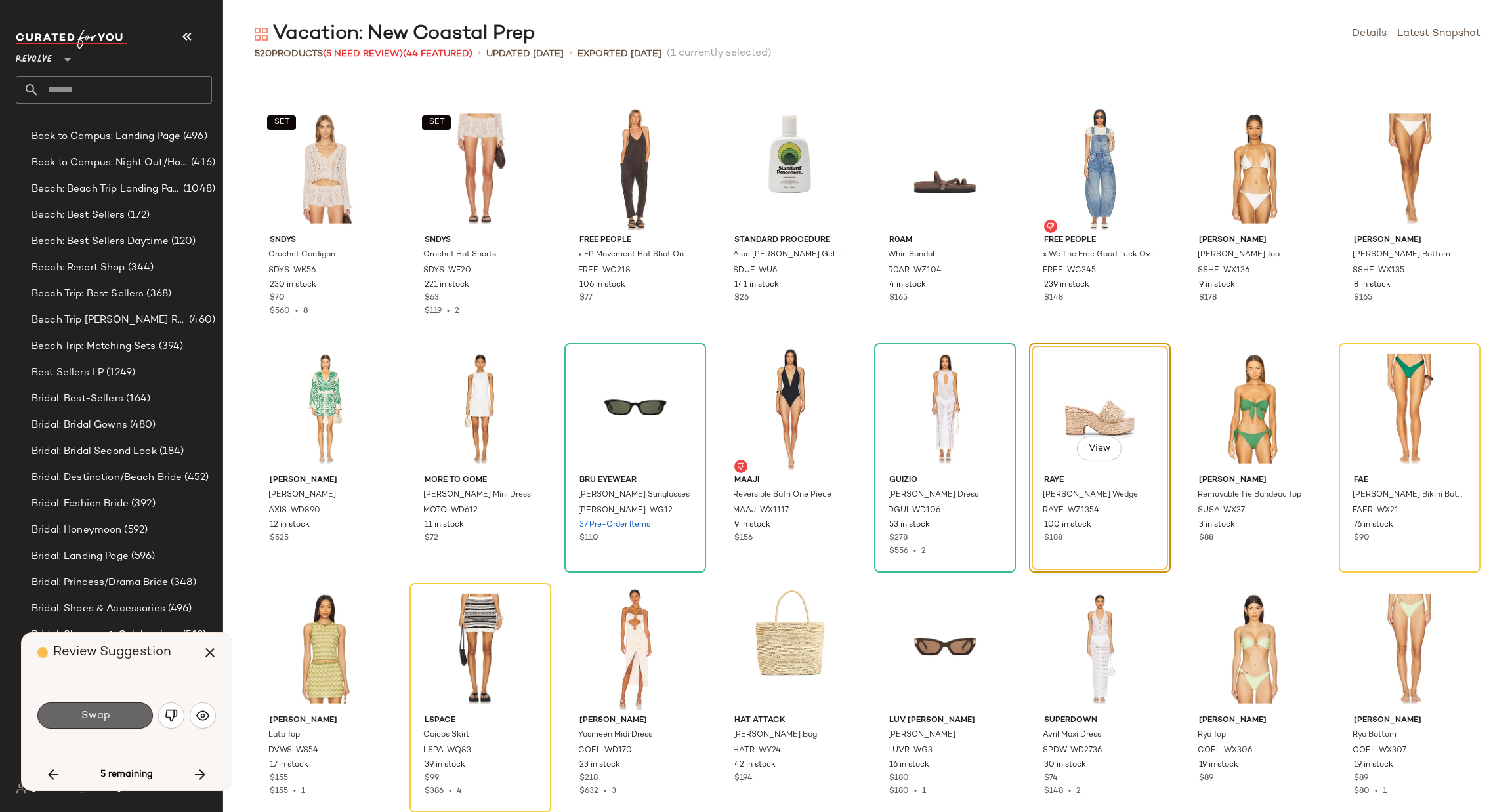
click at [99, 710] on span "Swap" at bounding box center [95, 717] width 29 height 13
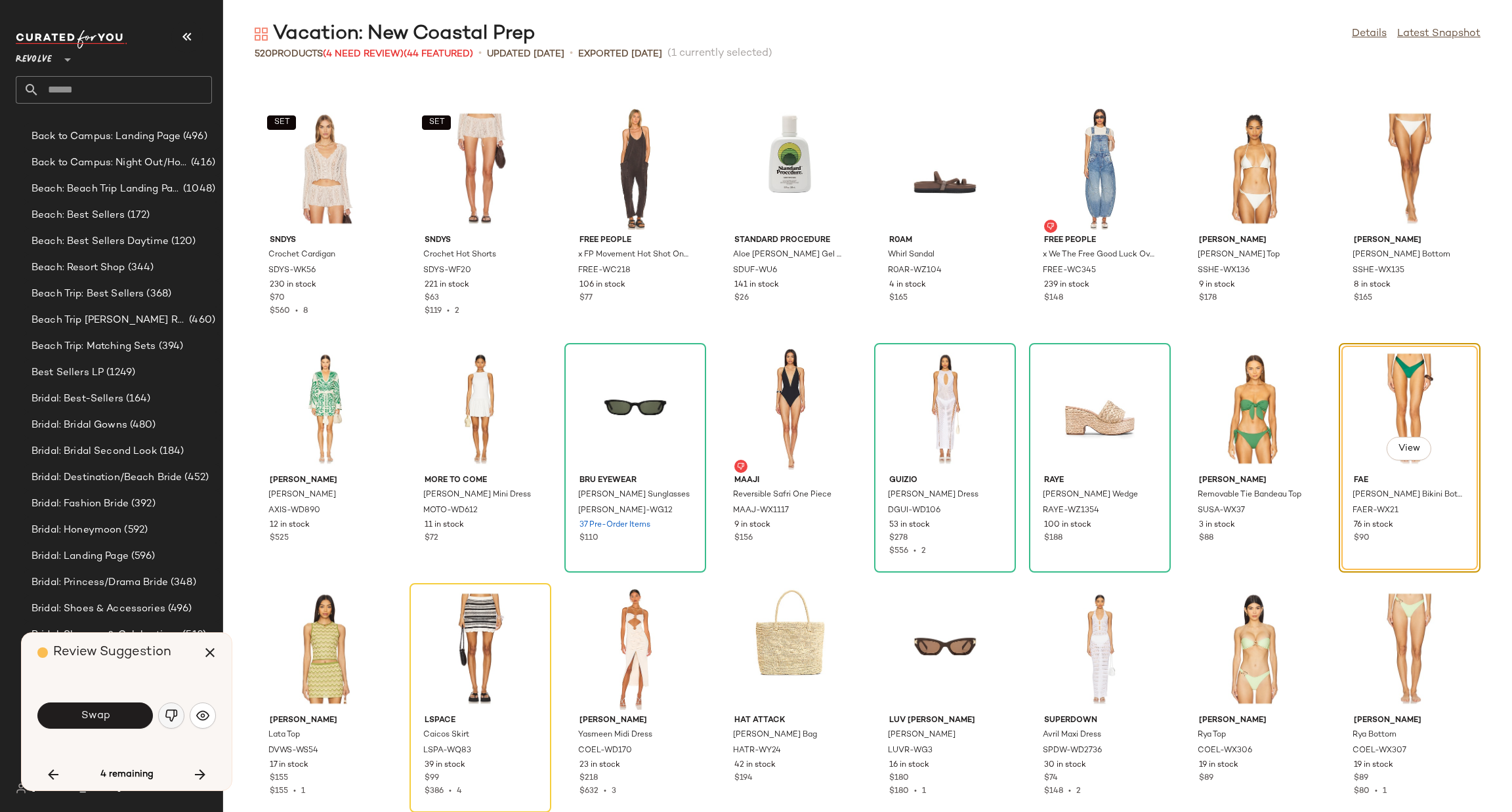
click at [167, 714] on img "button" at bounding box center [171, 716] width 13 height 13
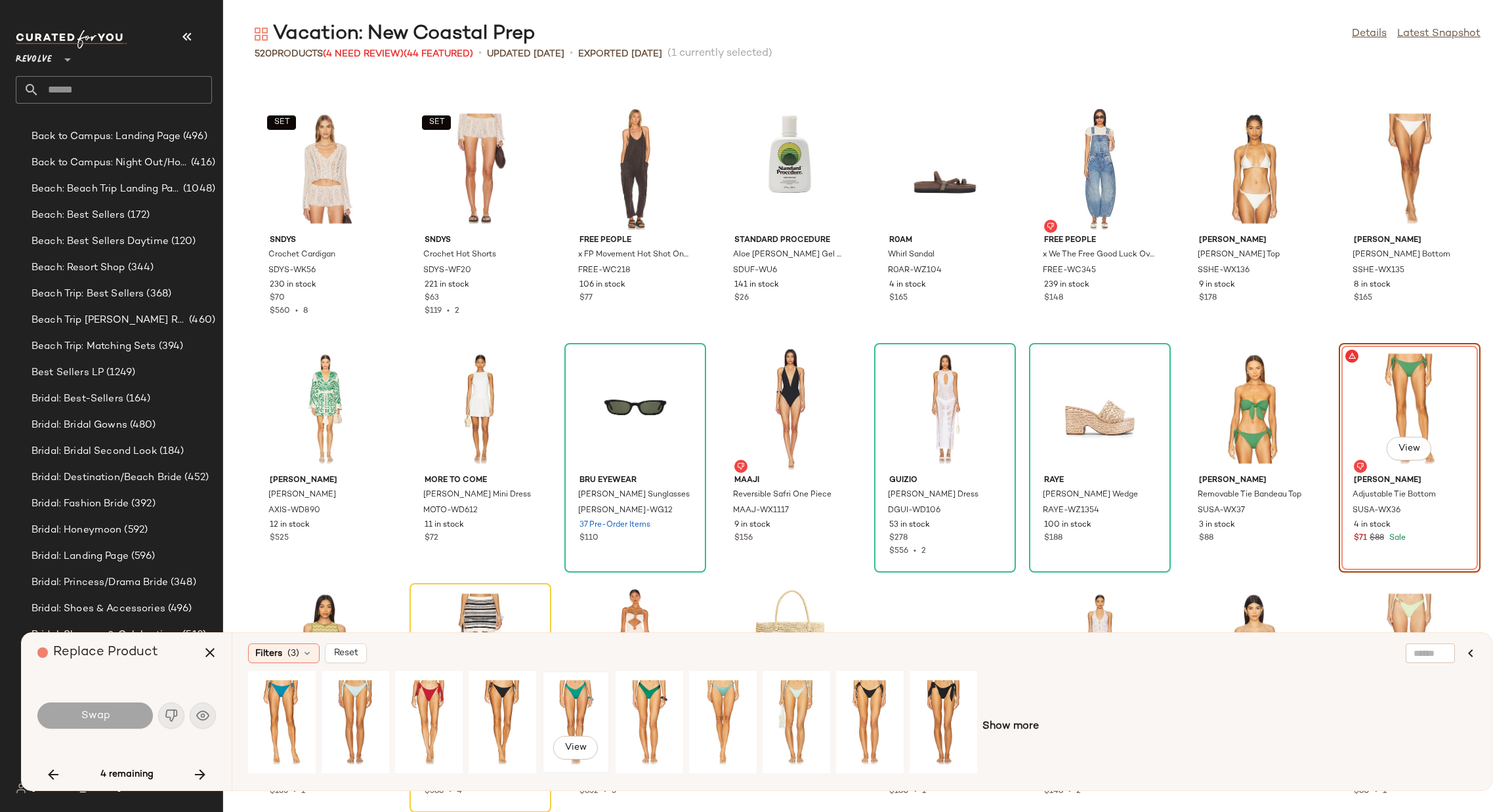
click at [600, 702] on div "View" at bounding box center [576, 723] width 59 height 93
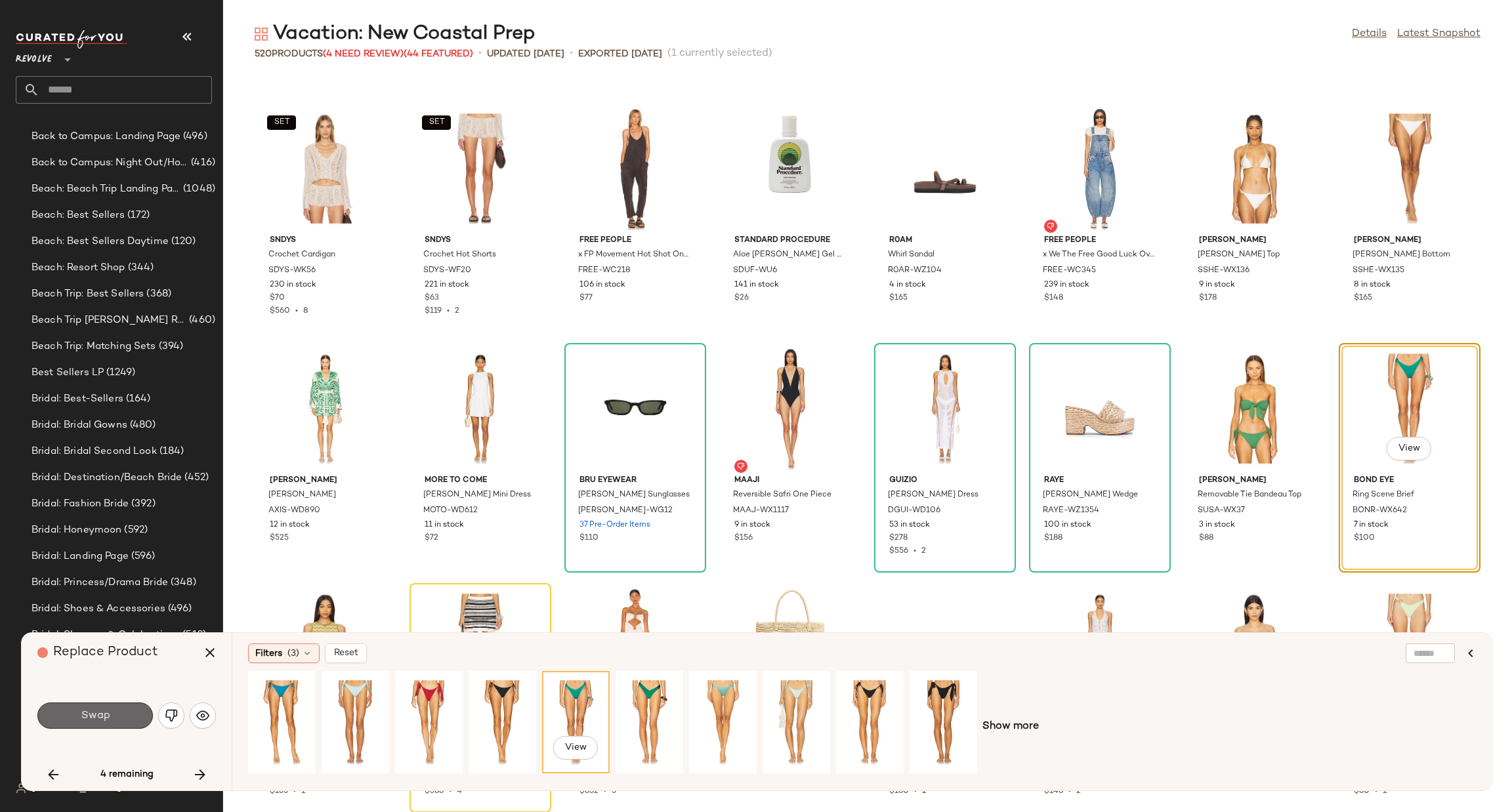
click at [97, 708] on button "Swap" at bounding box center [96, 716] width 116 height 26
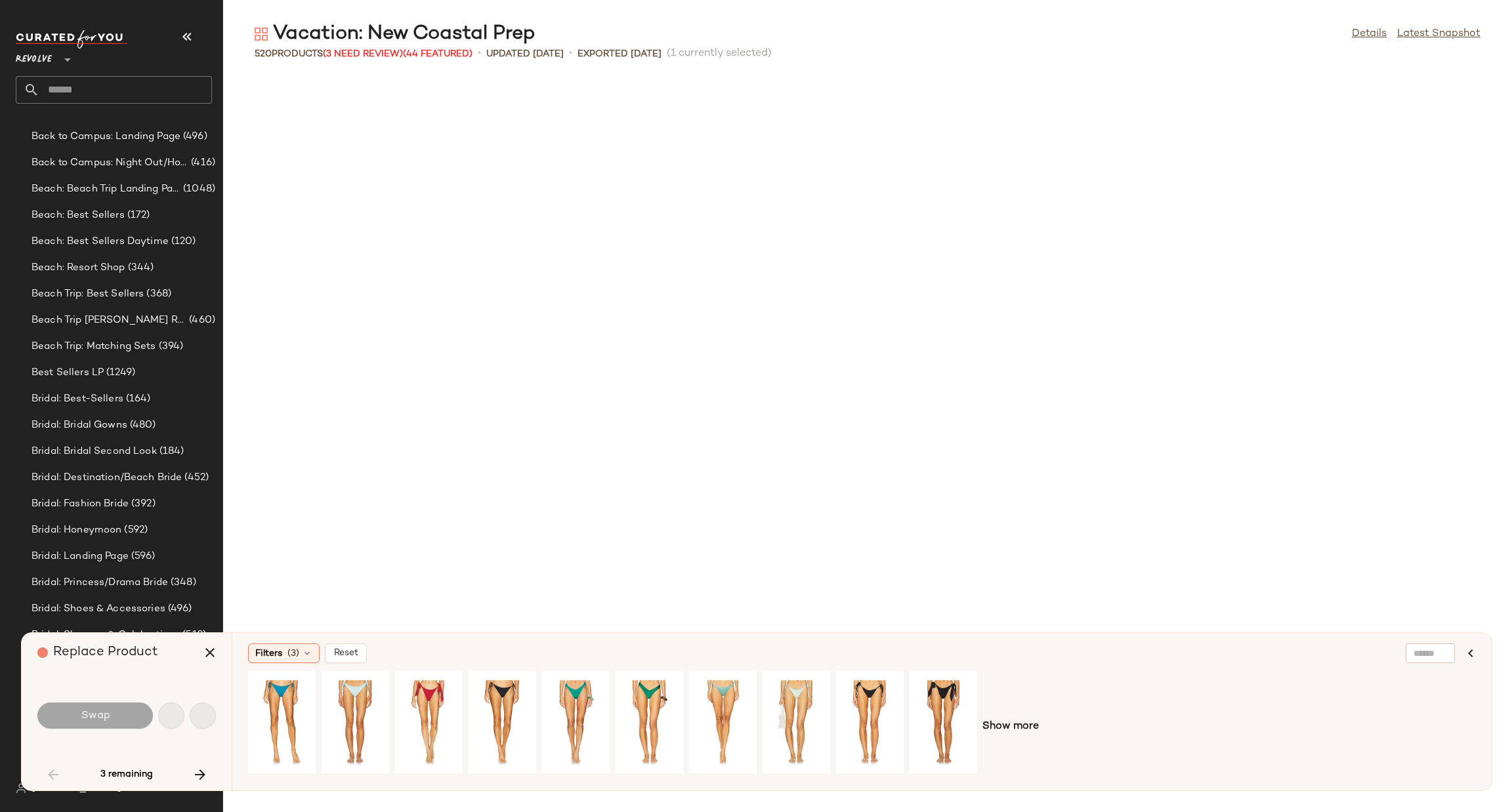
scroll to position [960, 0]
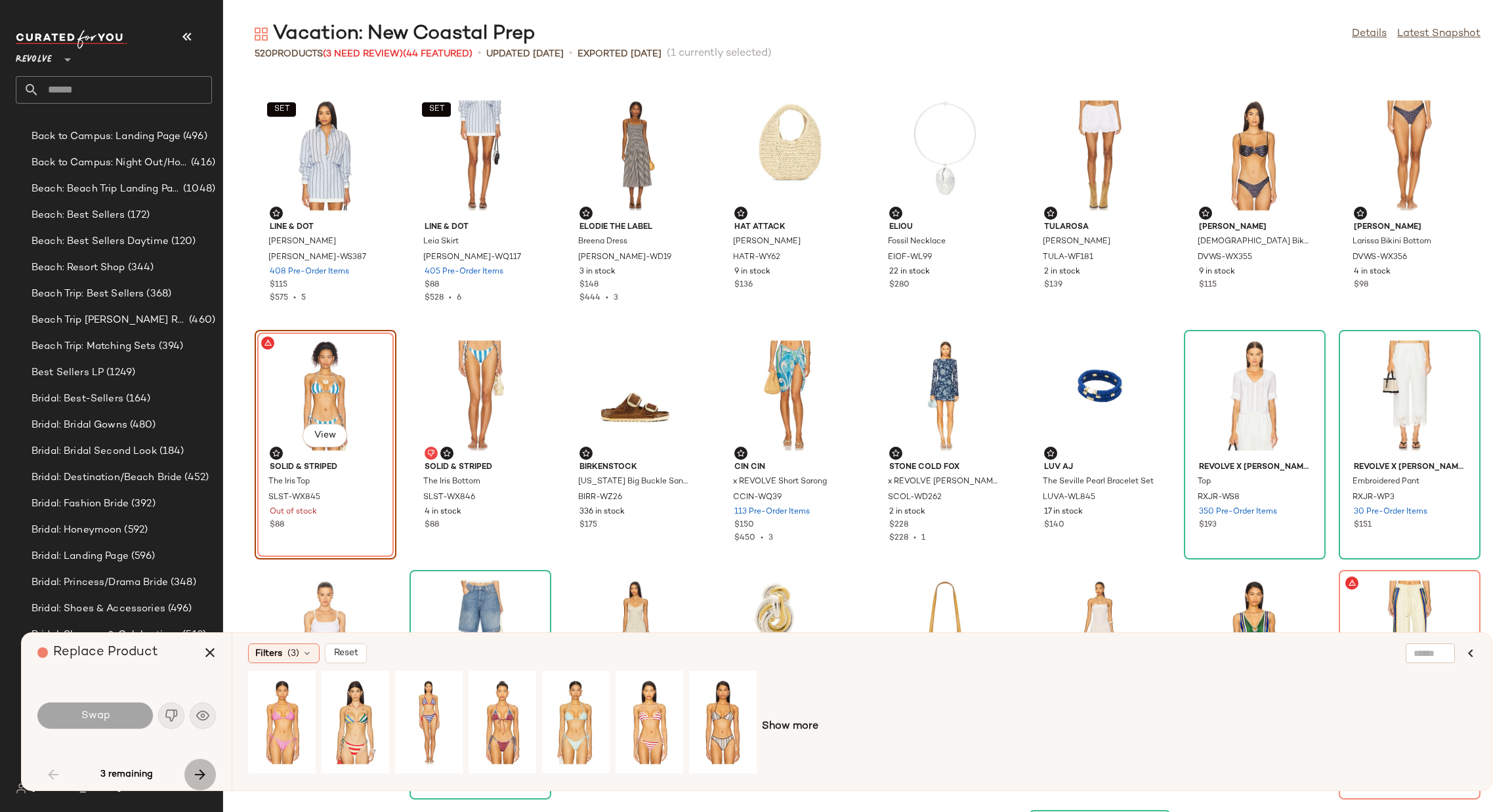
click at [206, 769] on icon "button" at bounding box center [200, 774] width 16 height 16
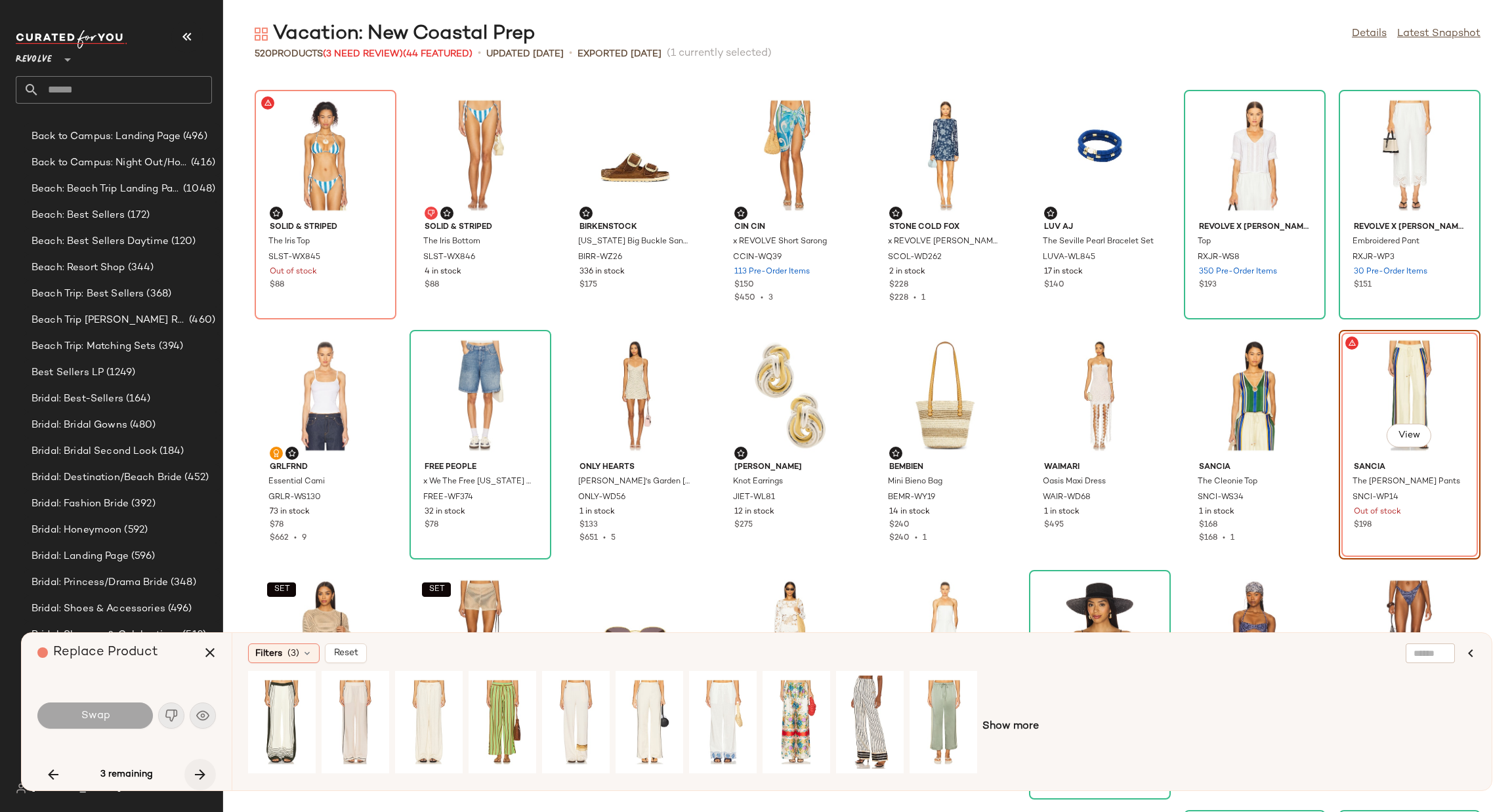
click at [206, 769] on icon "button" at bounding box center [200, 774] width 16 height 16
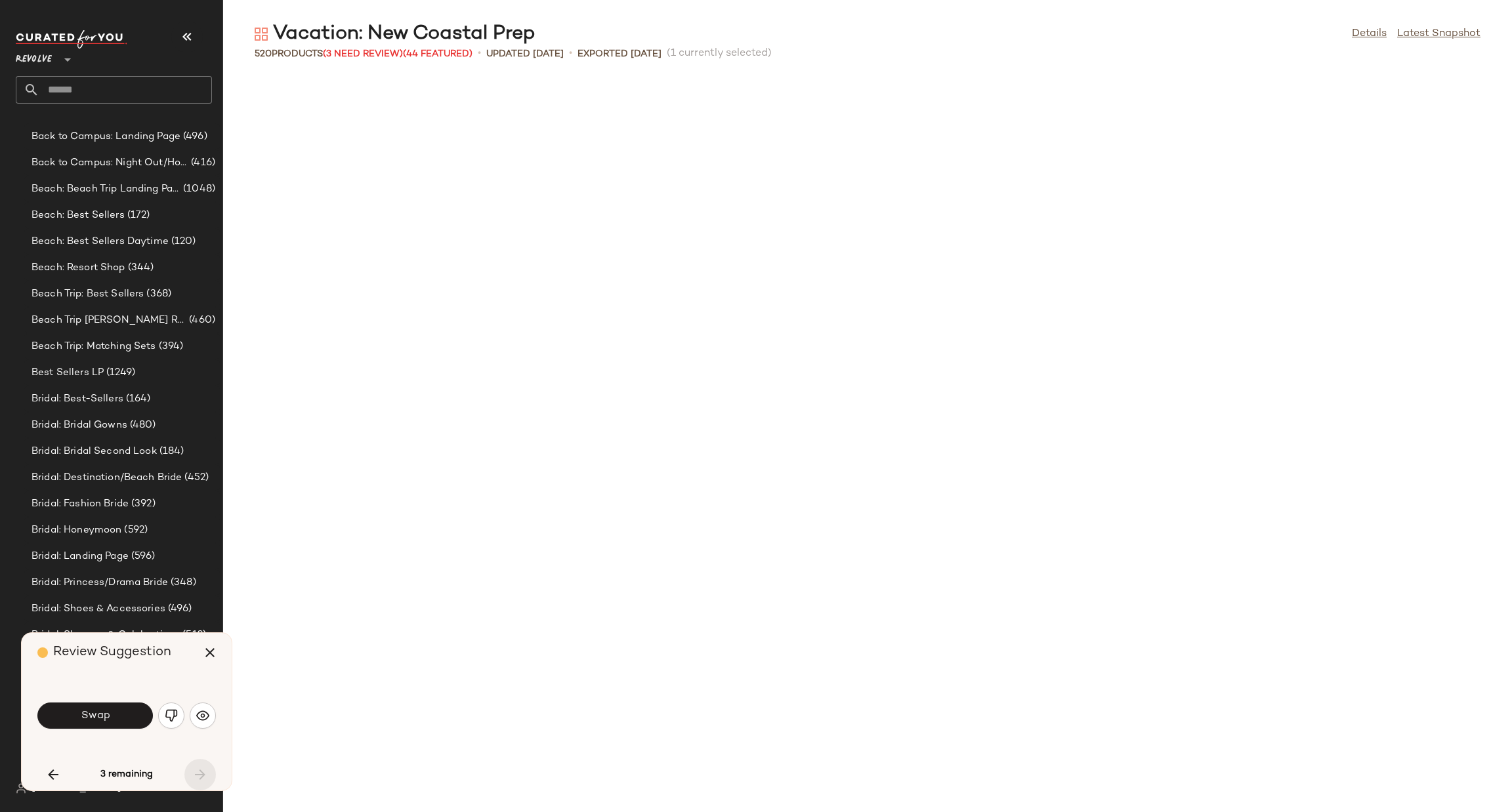
scroll to position [14875, 0]
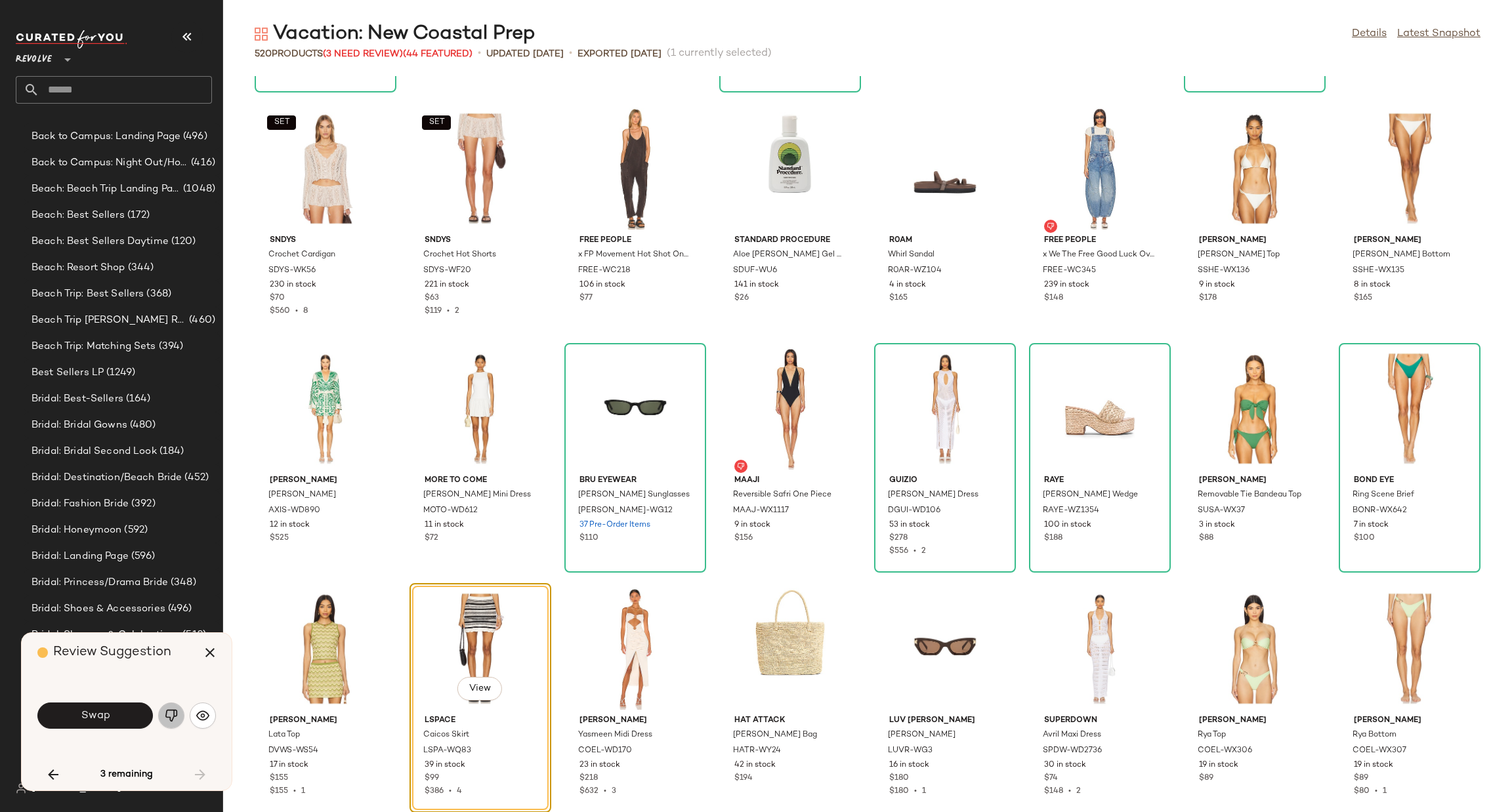
click at [160, 716] on button "button" at bounding box center [171, 716] width 26 height 26
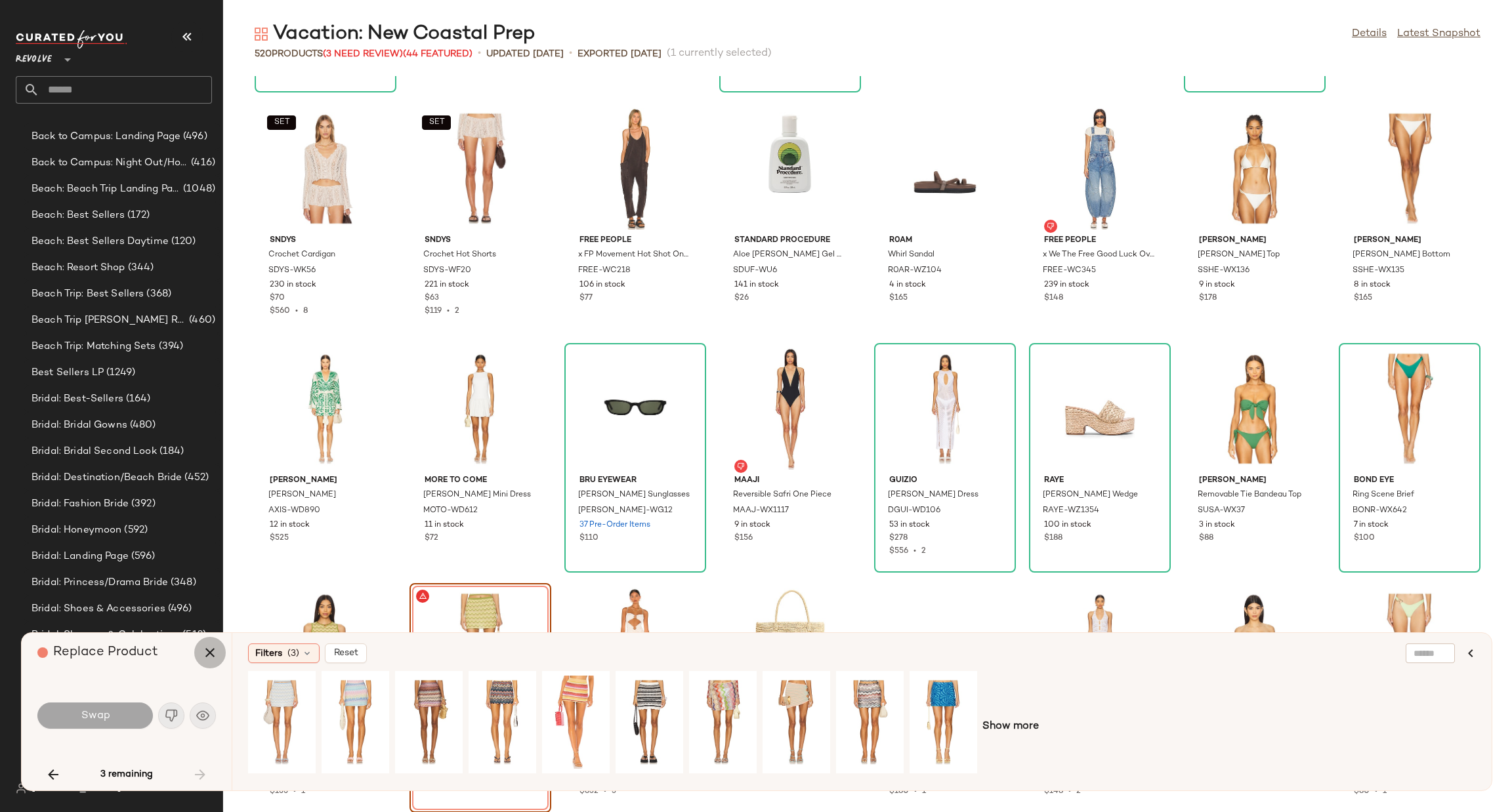
click at [213, 650] on icon "button" at bounding box center [210, 652] width 16 height 16
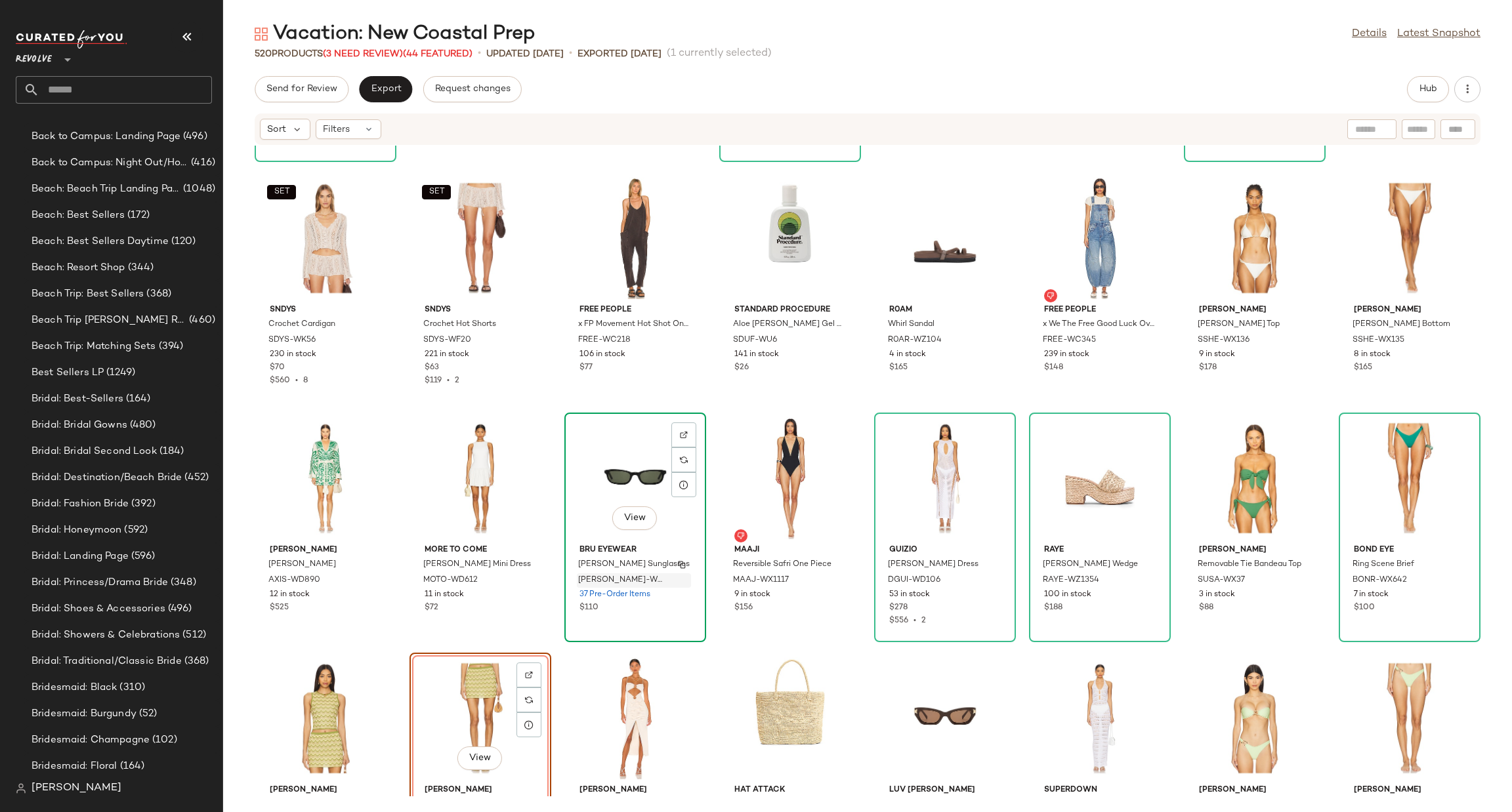
scroll to position [14960, 0]
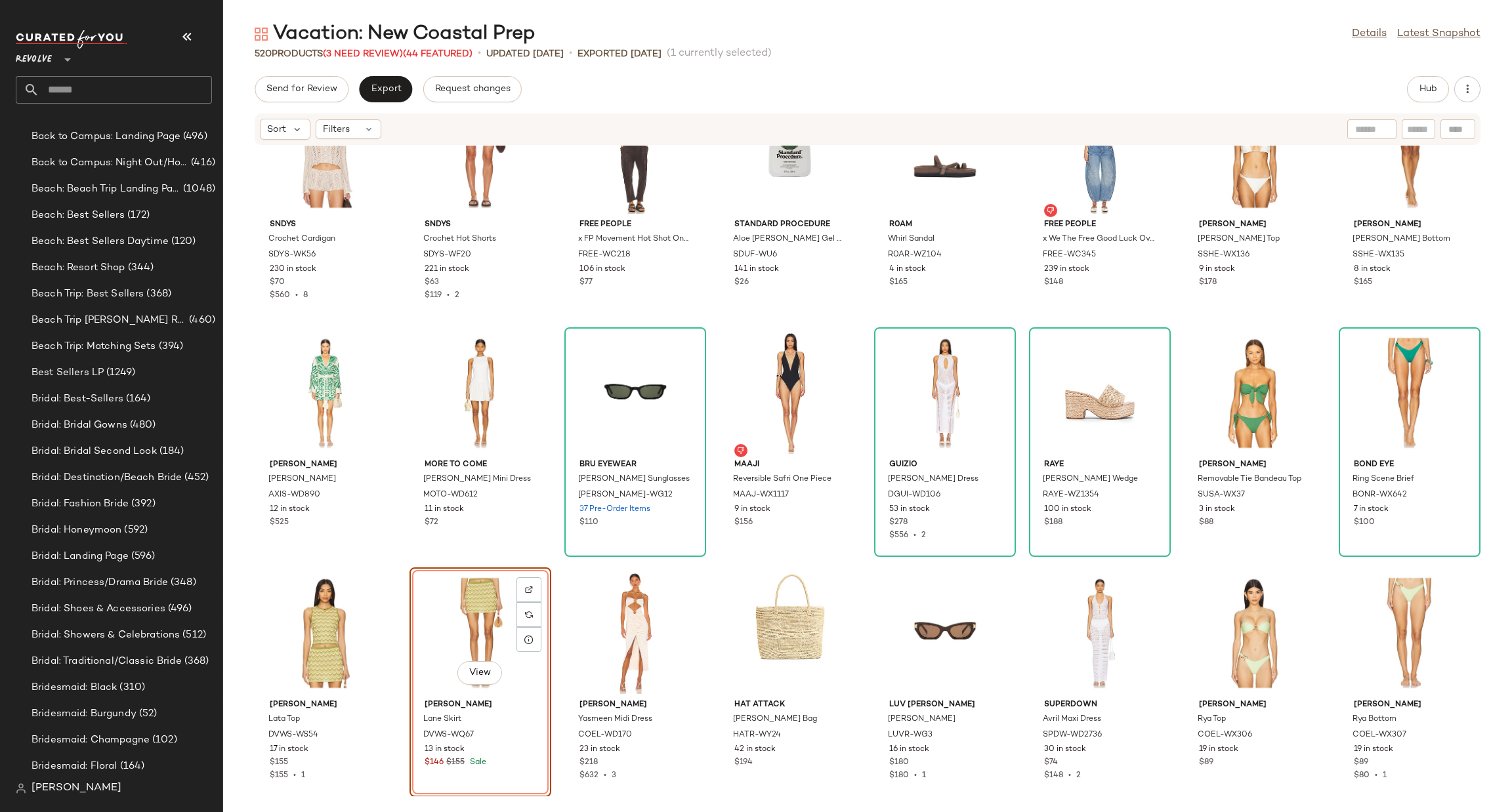
click at [460, 637] on div "View" at bounding box center [480, 633] width 132 height 122
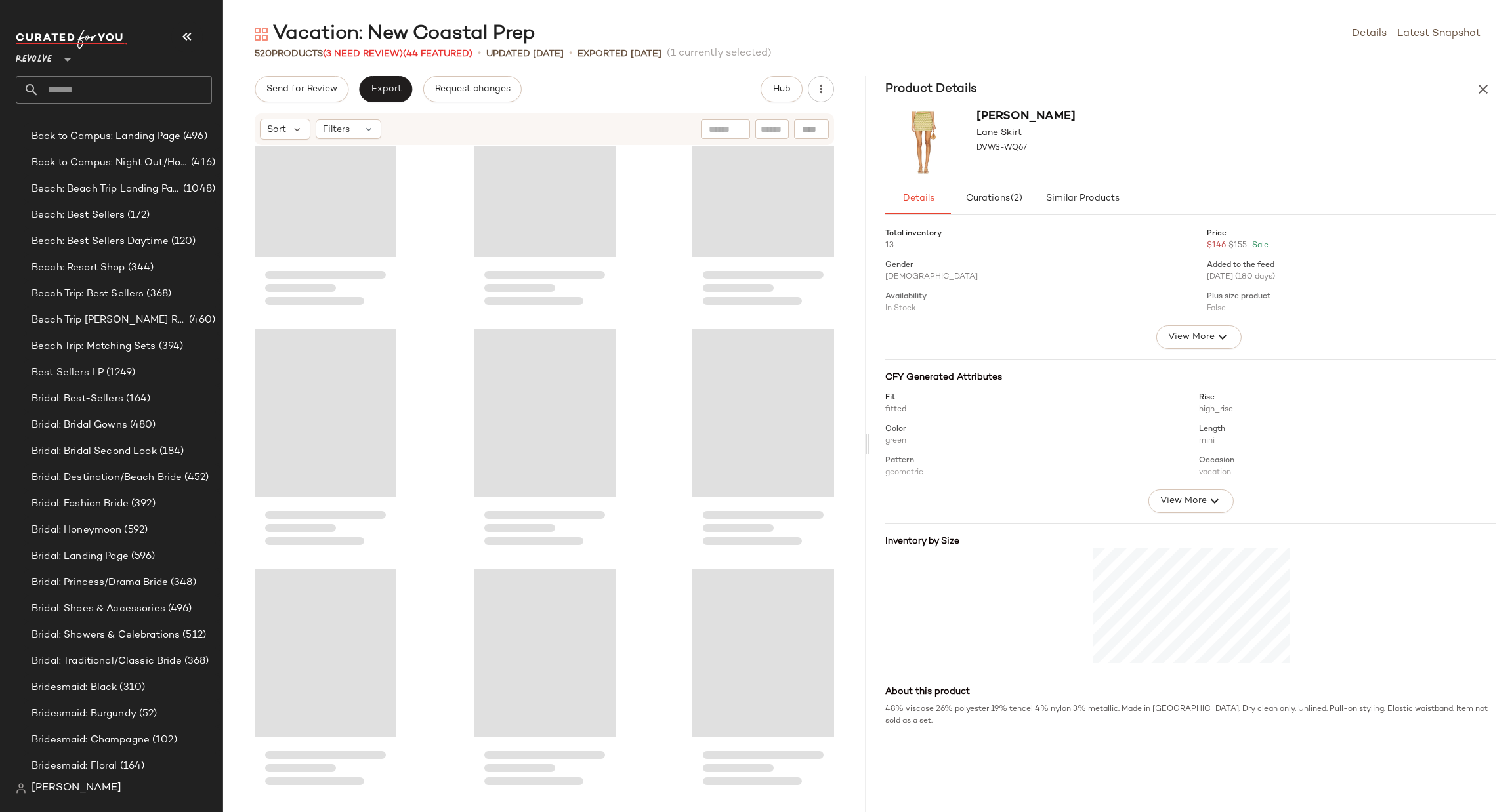
scroll to position [40824, 0]
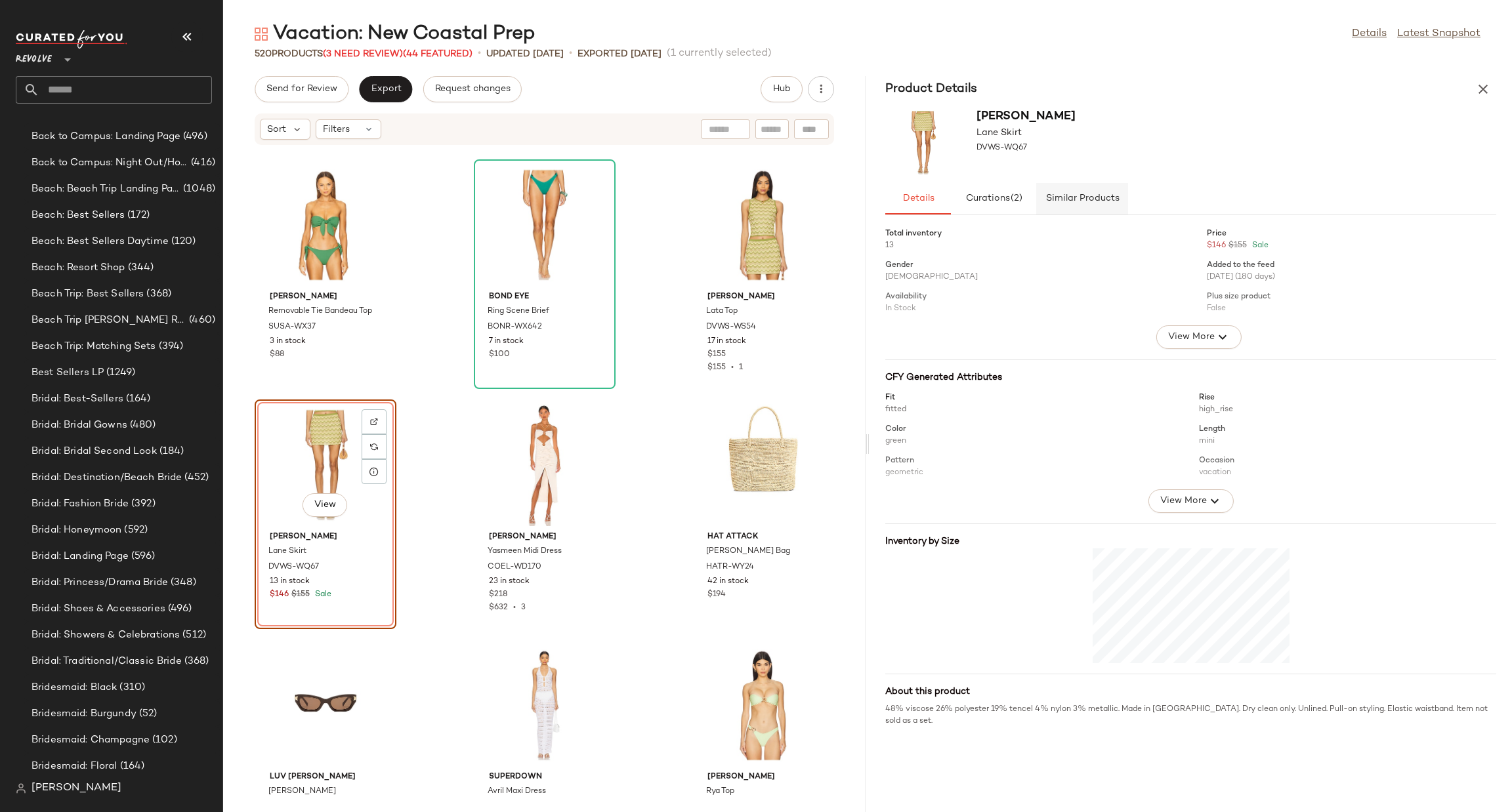
click at [1107, 197] on span "Similar Products" at bounding box center [1082, 199] width 74 height 10
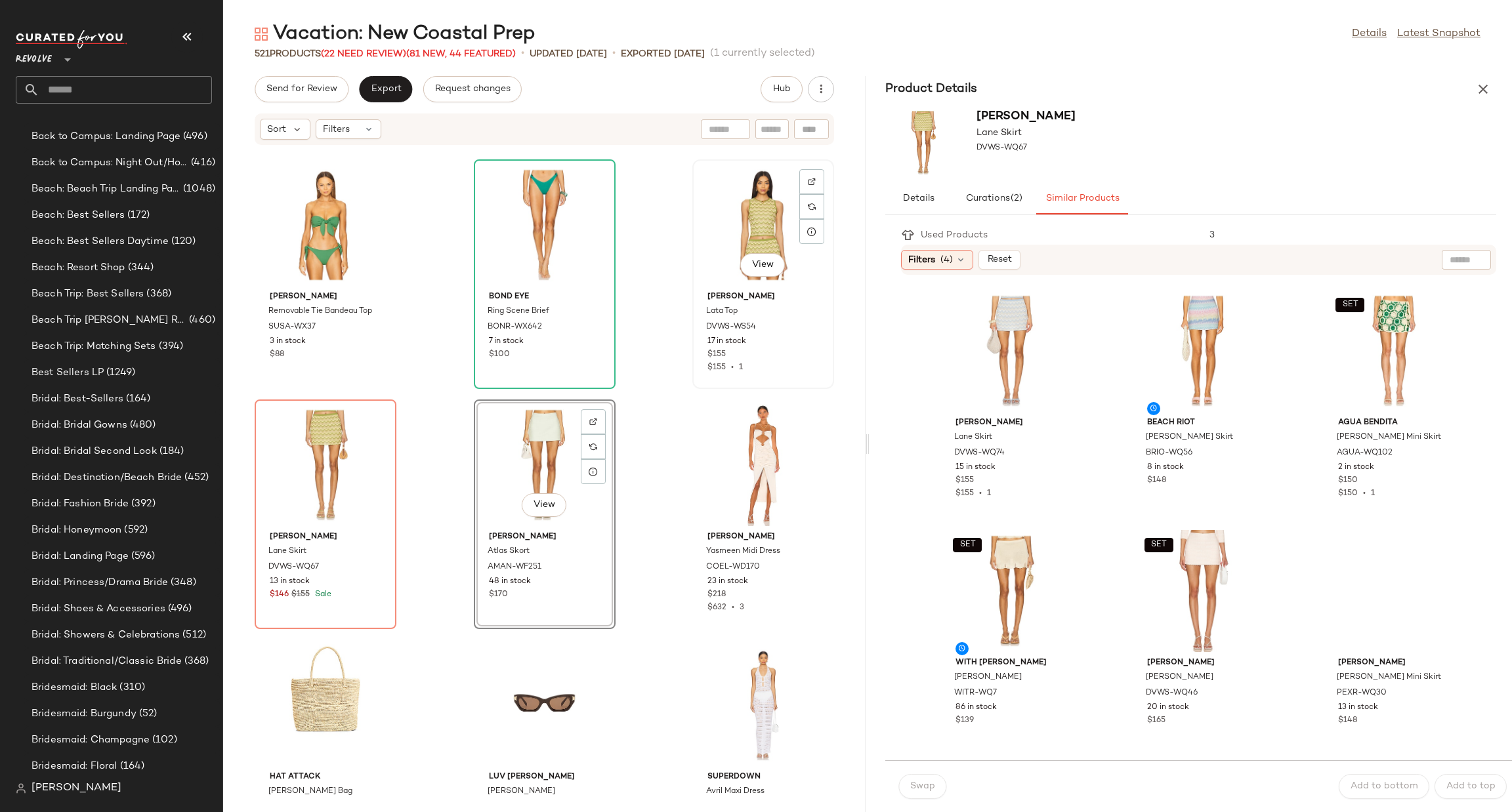
click at [762, 204] on div "View" at bounding box center [763, 224] width 132 height 122
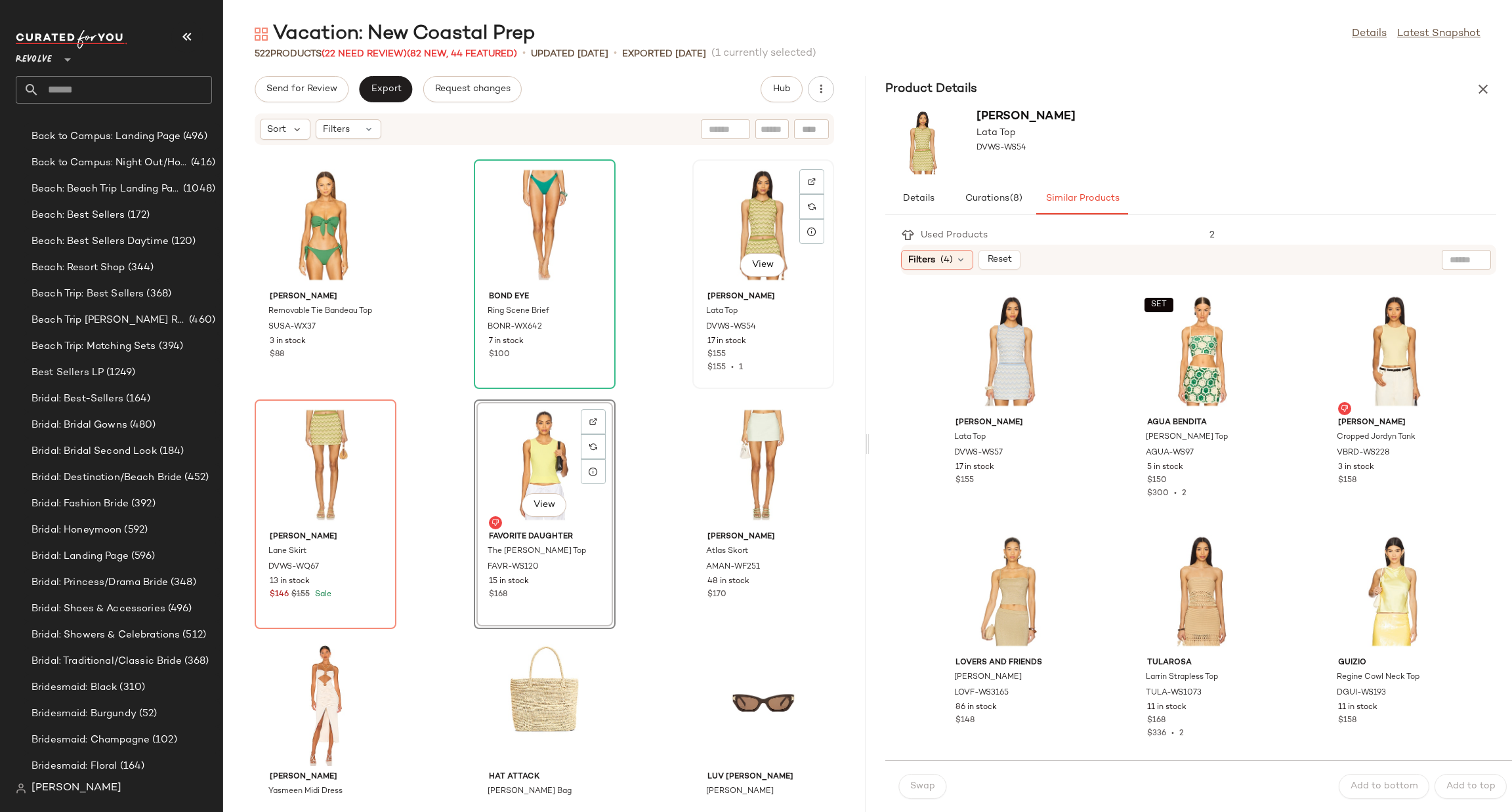
click at [756, 203] on div "View" at bounding box center [763, 224] width 132 height 122
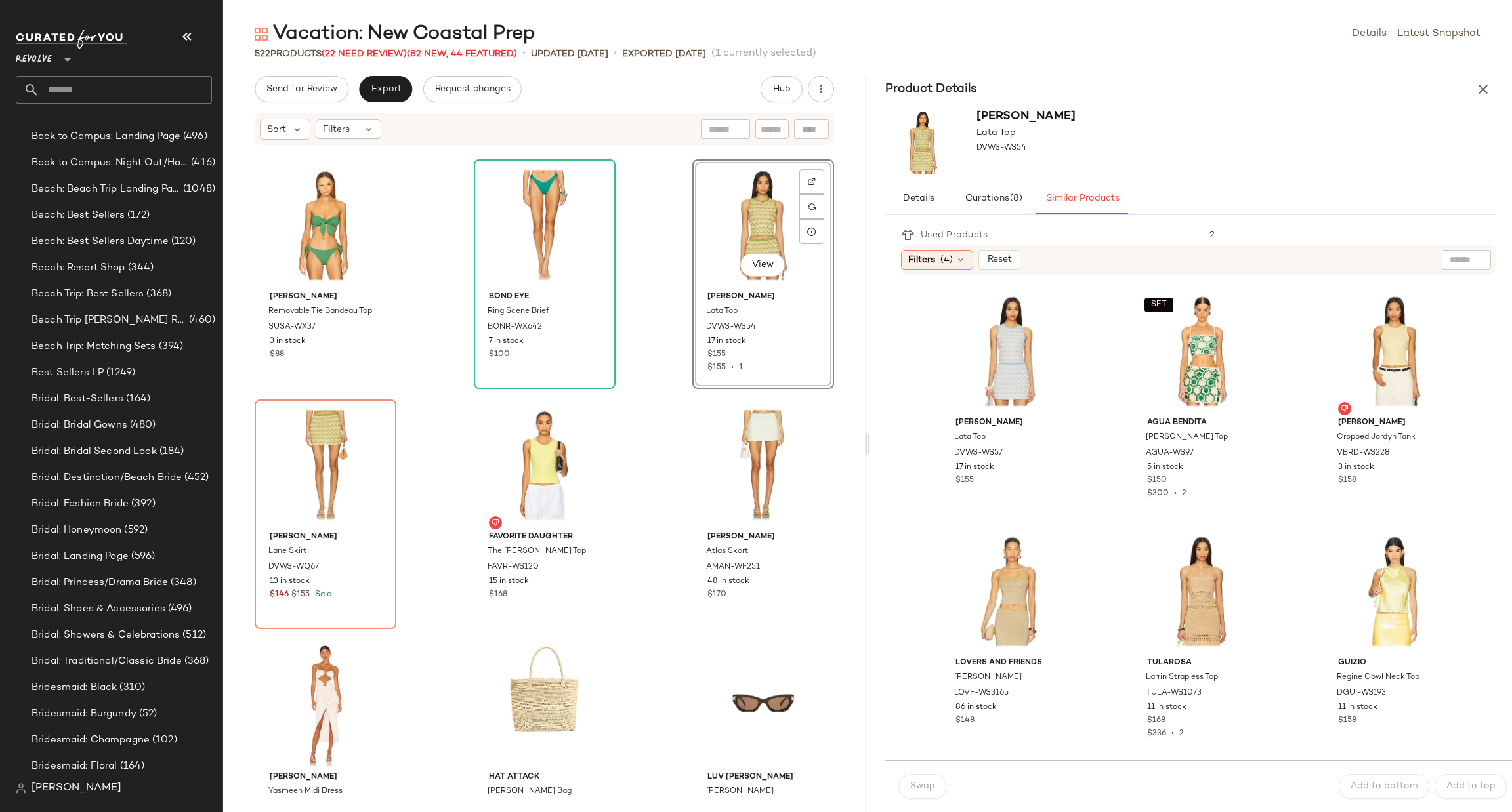
click at [753, 209] on div "View" at bounding box center [763, 224] width 132 height 122
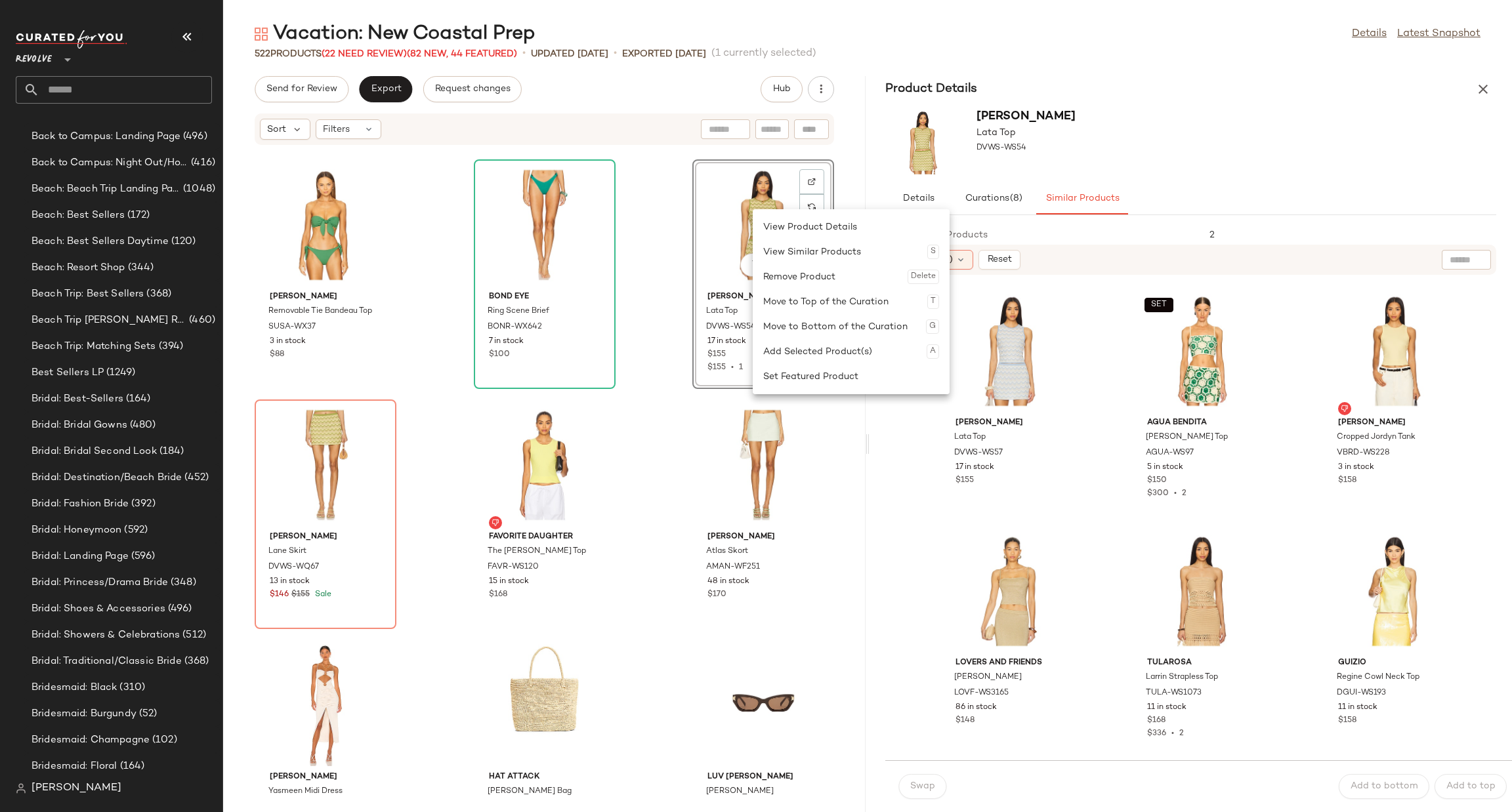
click at [826, 273] on div "Remove Product Delete" at bounding box center [851, 277] width 176 height 25
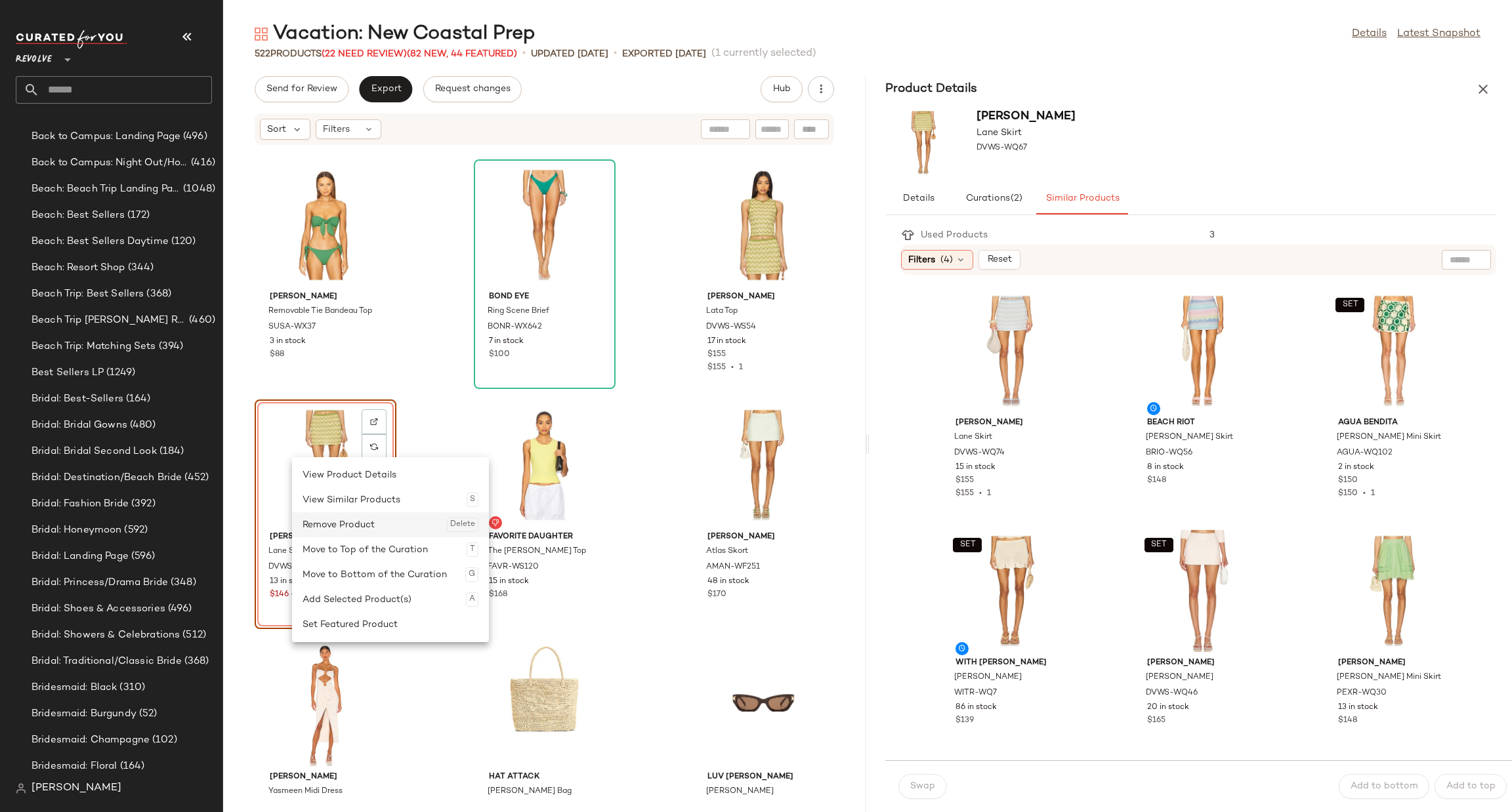
click at [383, 527] on div "Remove Product Delete" at bounding box center [390, 525] width 176 height 25
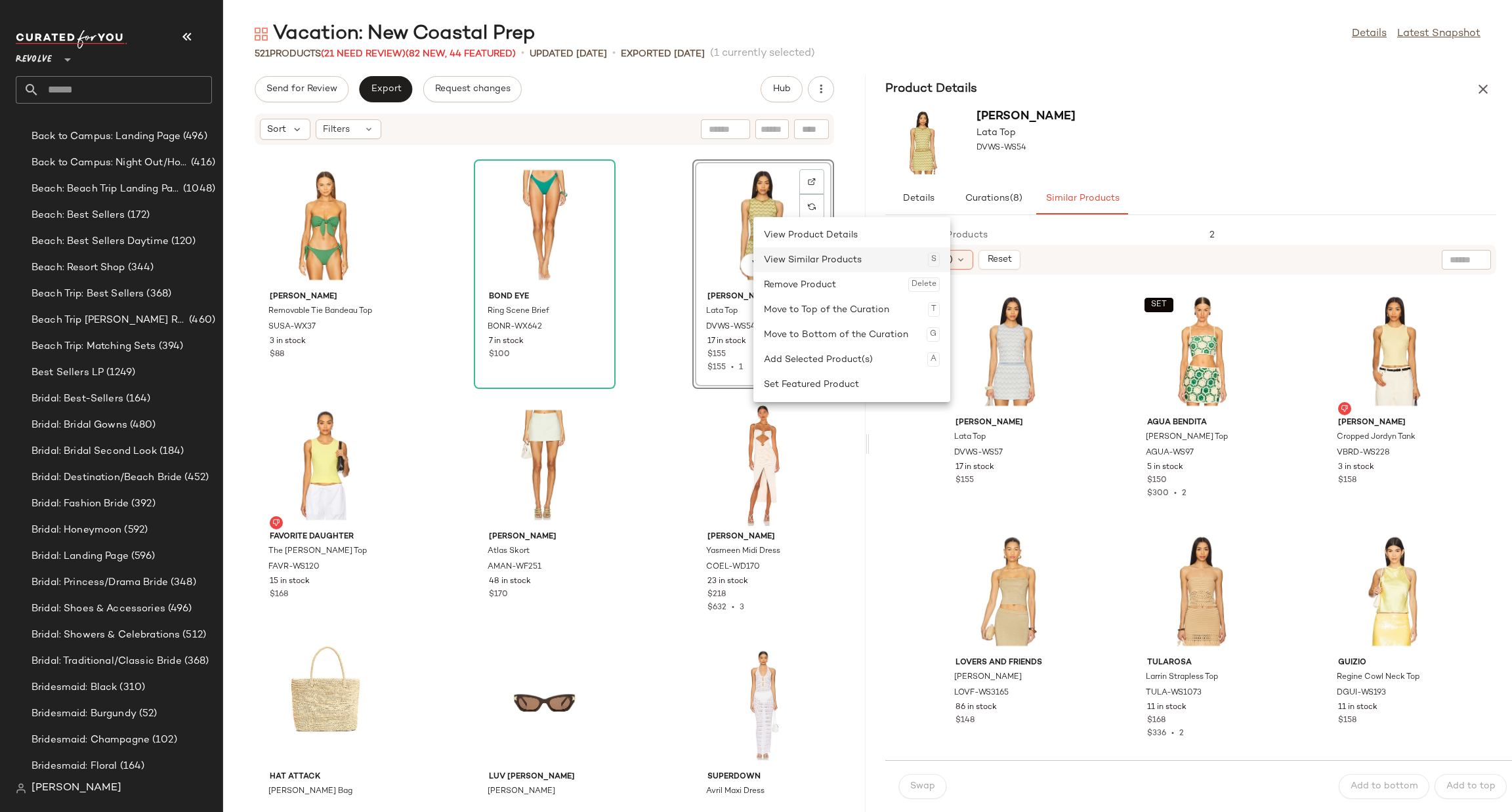
click at [824, 271] on div "View Similar Products S" at bounding box center [852, 260] width 176 height 25
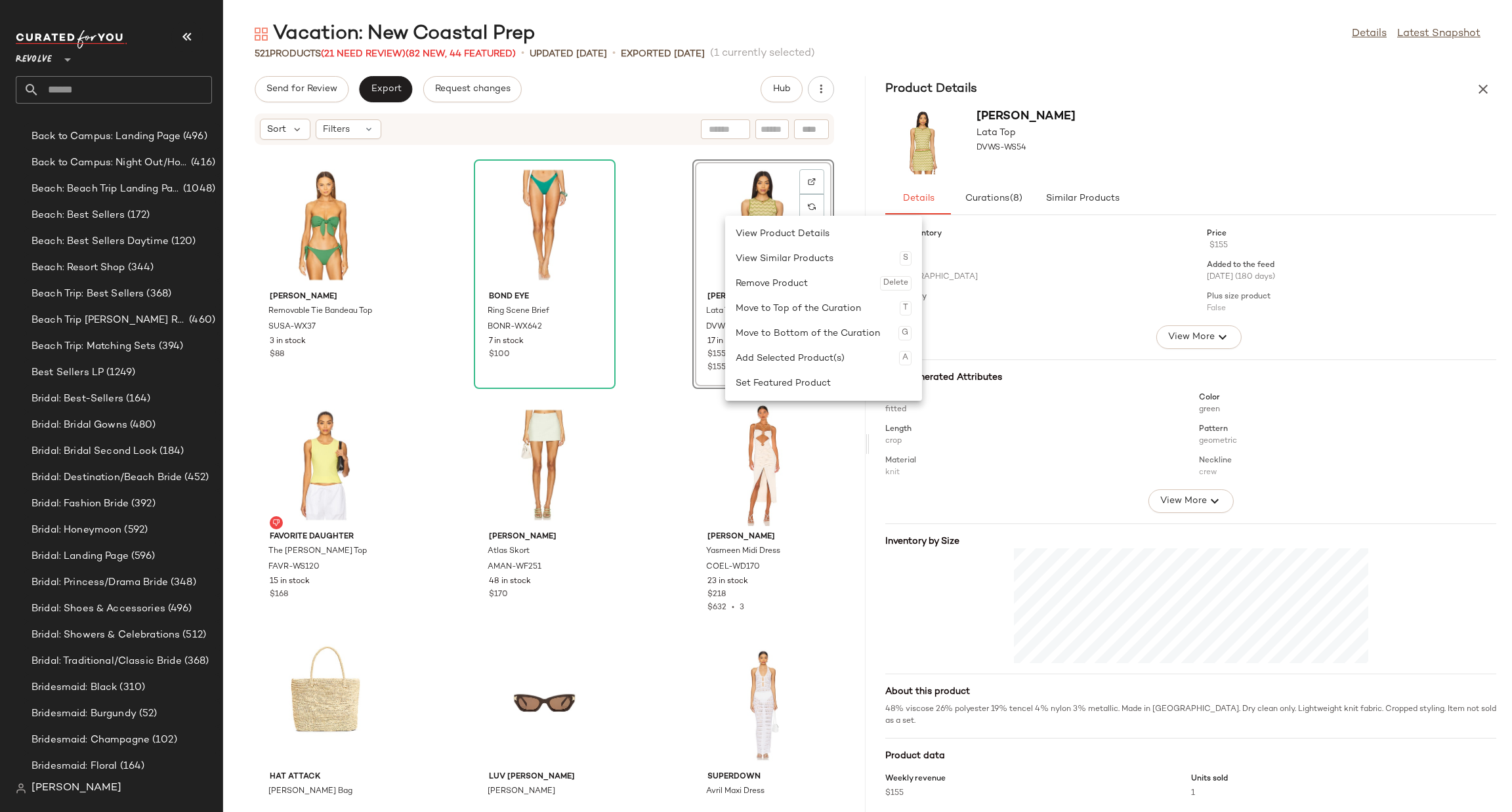
click at [796, 283] on div "Remove Product Delete" at bounding box center [823, 284] width 176 height 25
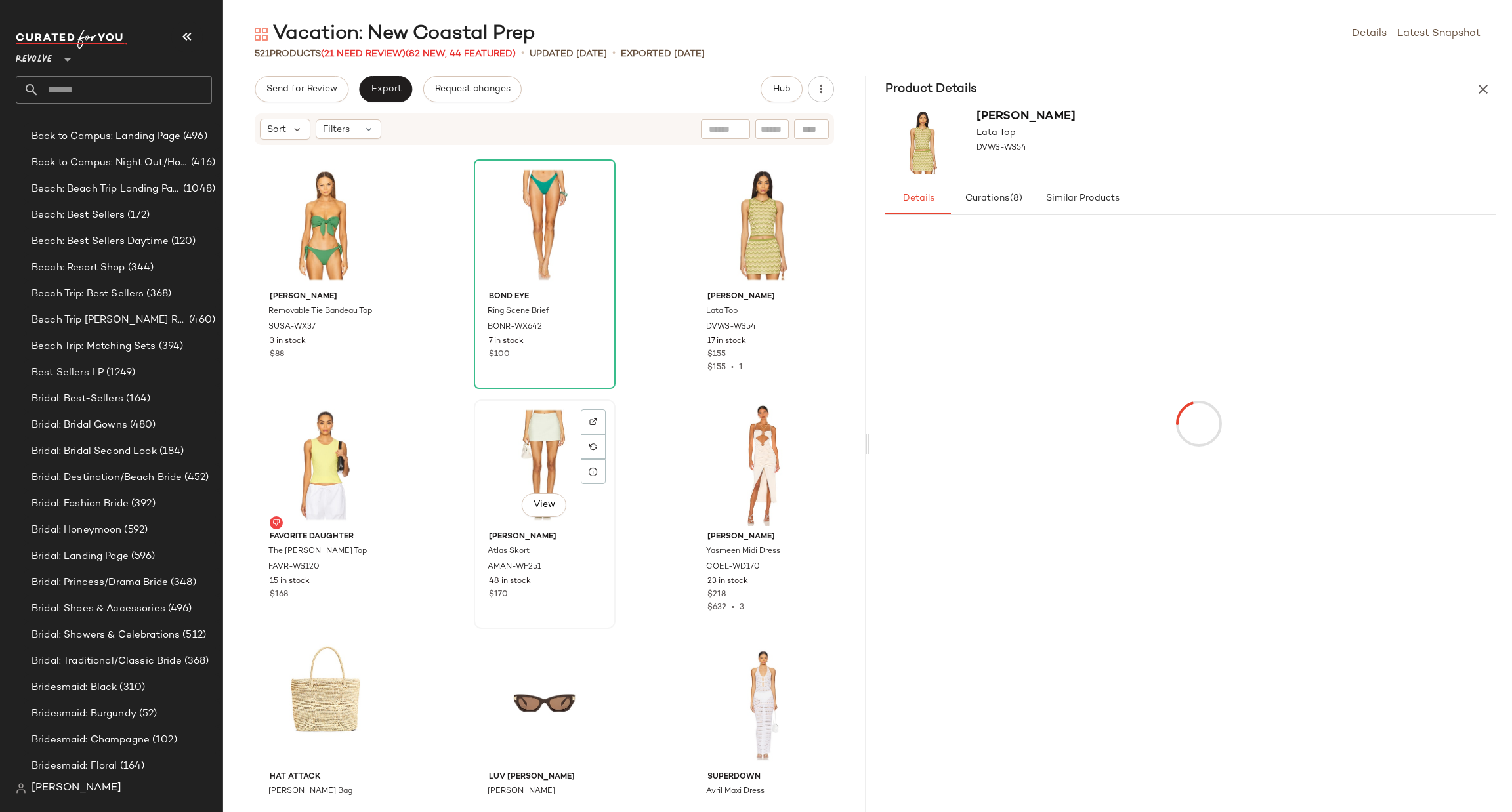
click at [510, 445] on div "View" at bounding box center [544, 465] width 132 height 122
click at [756, 210] on div "View" at bounding box center [763, 224] width 132 height 122
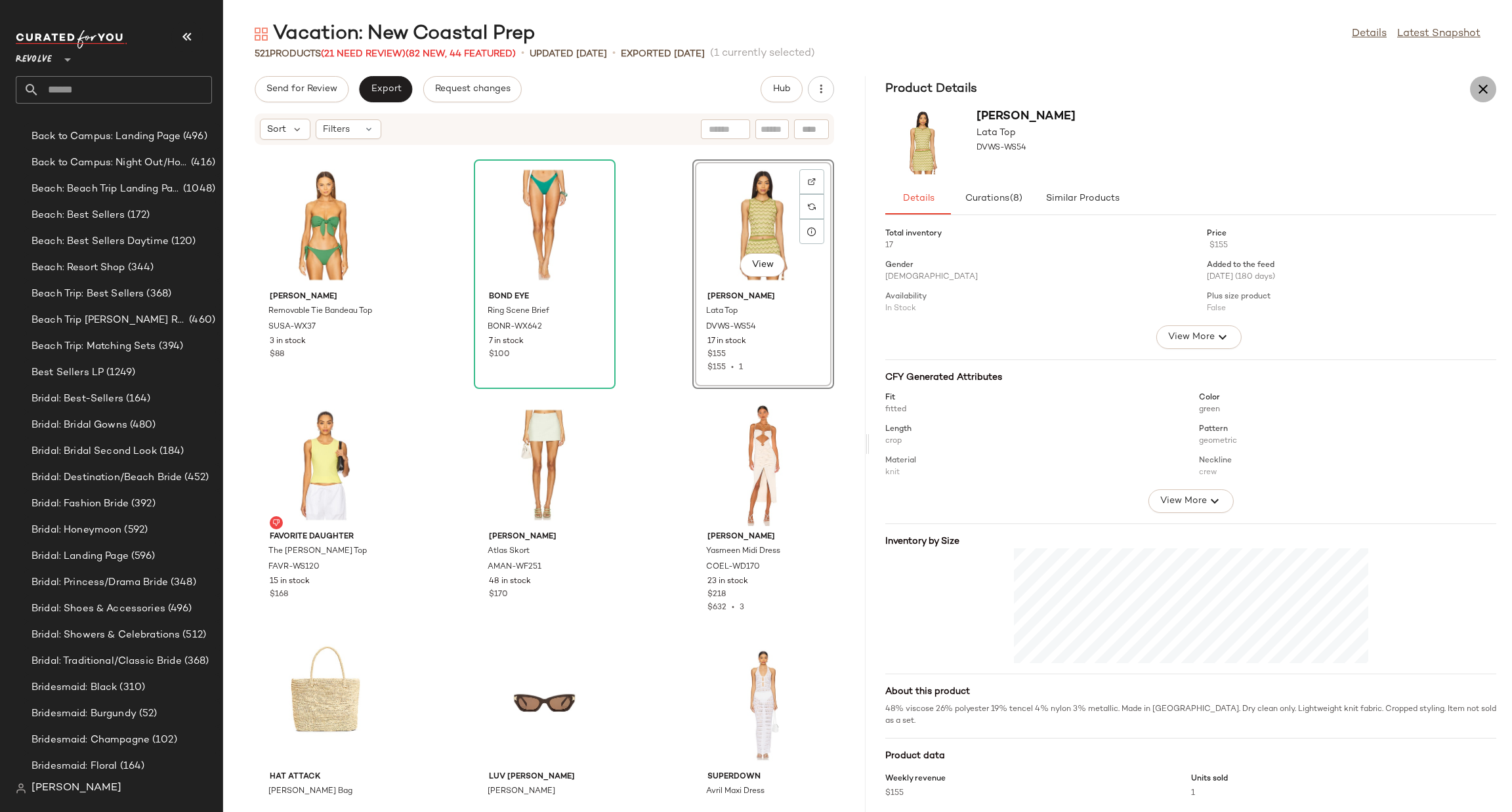
click at [1486, 93] on icon "button" at bounding box center [1483, 89] width 16 height 16
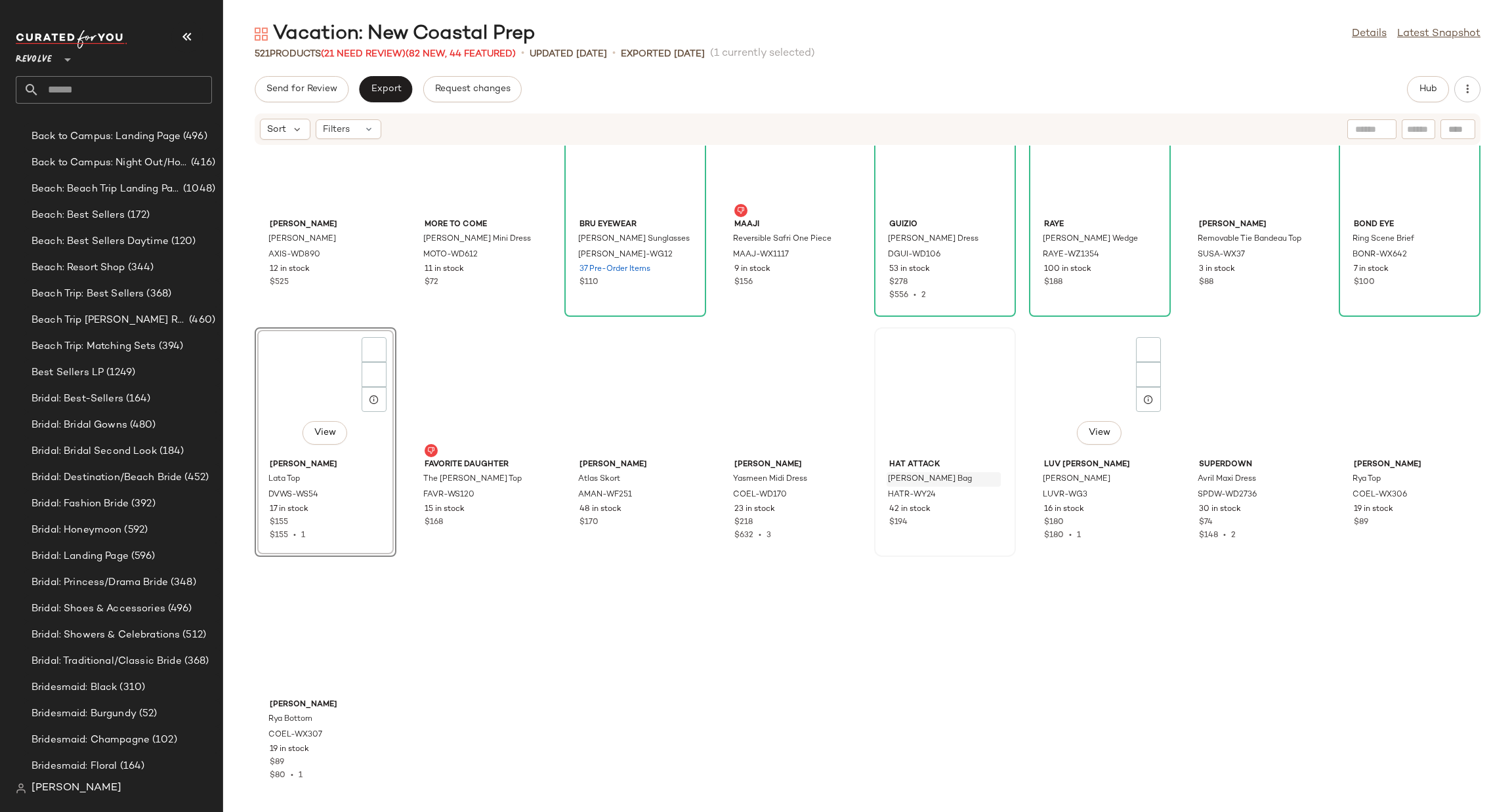
scroll to position [15128, 0]
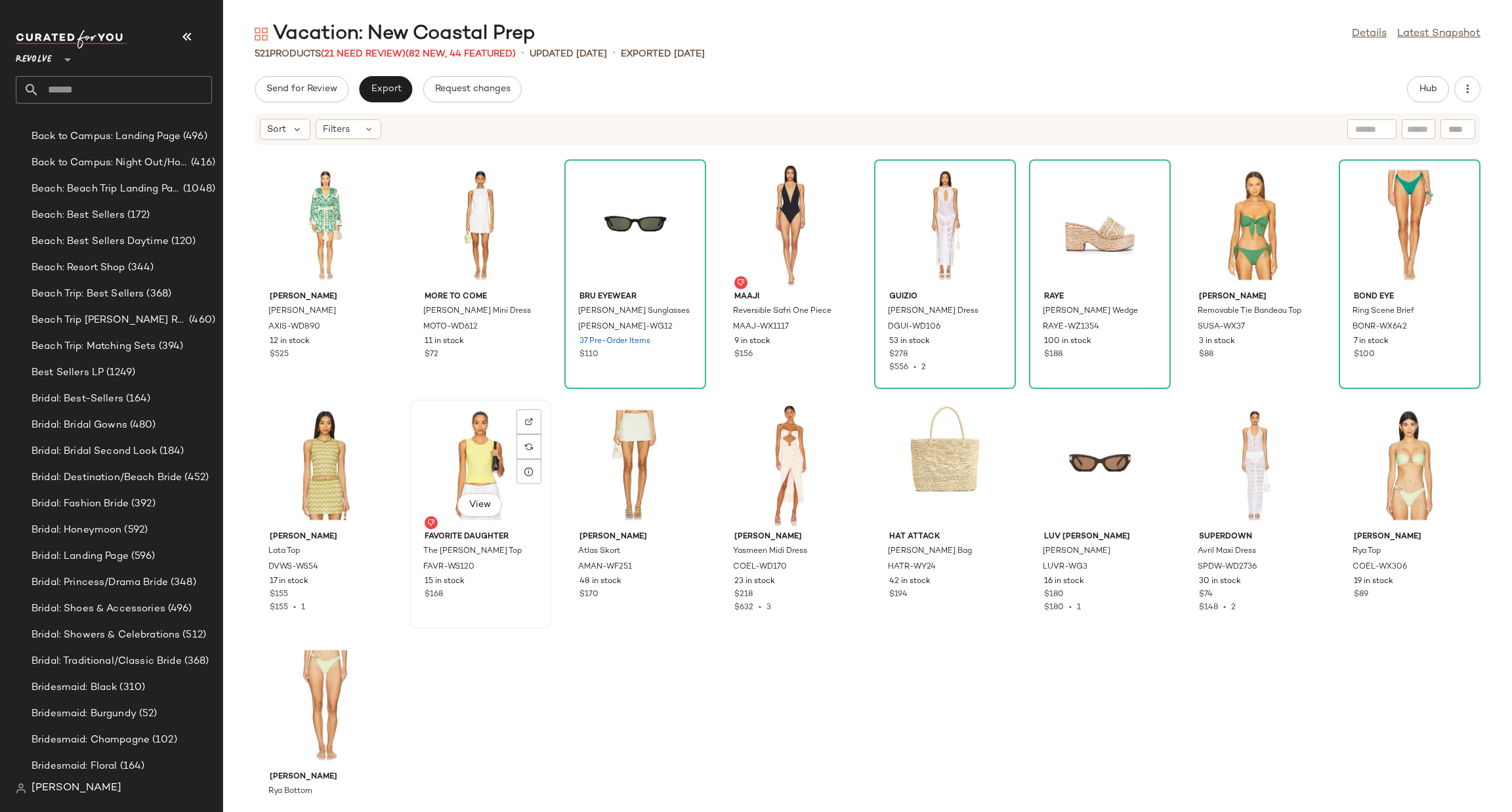
click at [474, 444] on div "View" at bounding box center [480, 465] width 132 height 122
click at [300, 464] on div "View" at bounding box center [326, 465] width 132 height 122
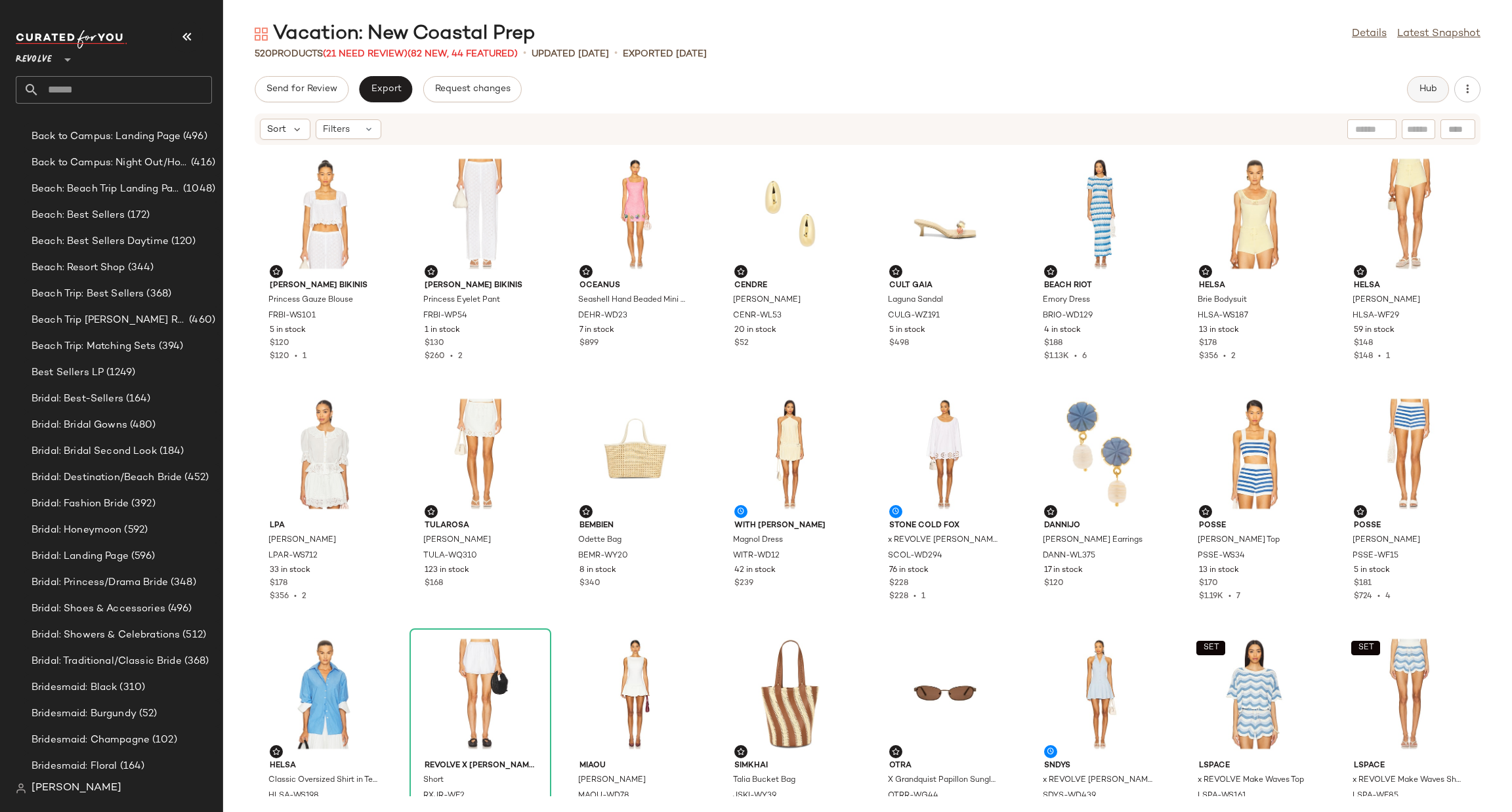
click at [1412, 93] on button "Hub" at bounding box center [1428, 89] width 42 height 26
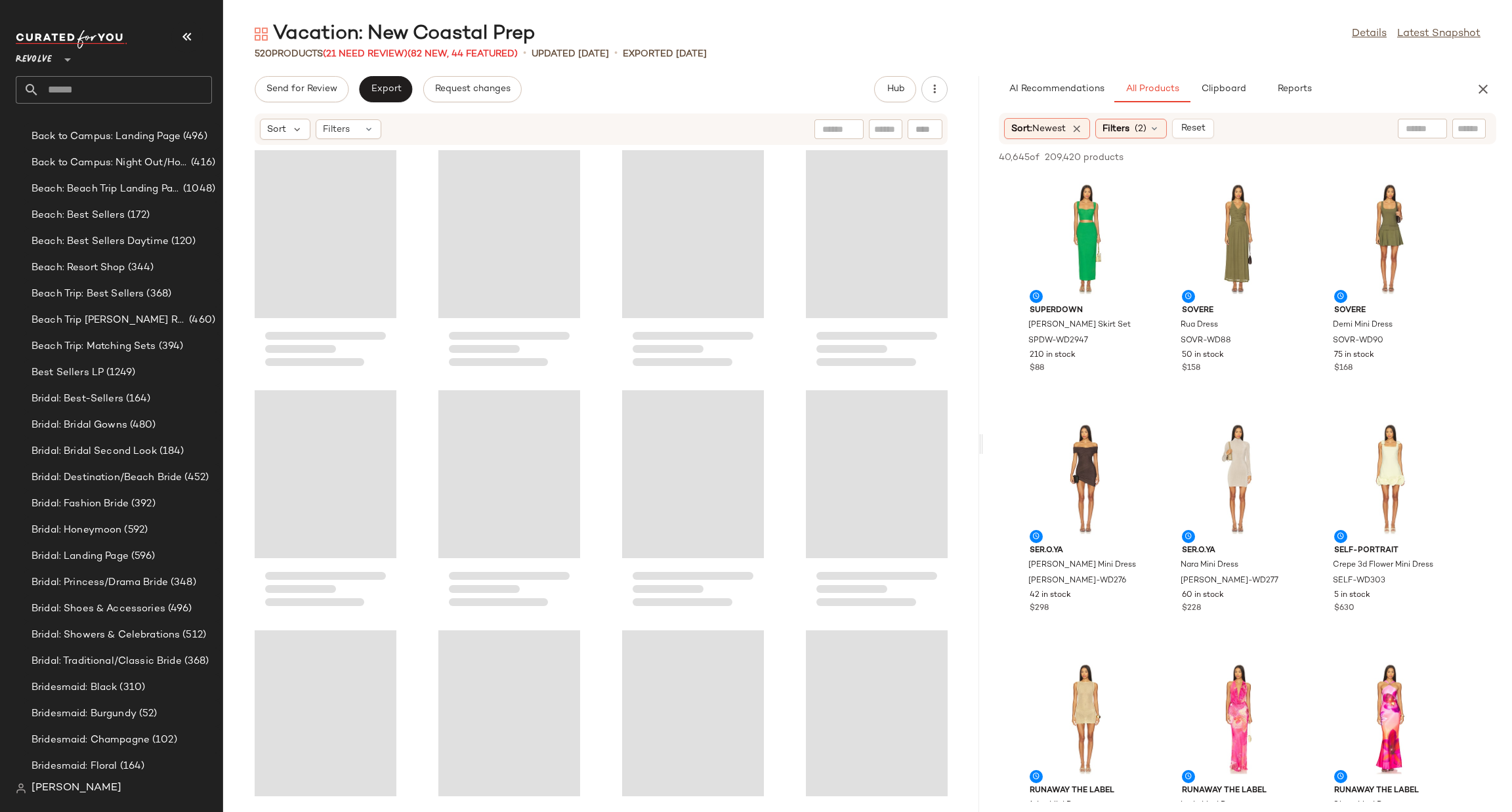
drag, startPoint x: 868, startPoint y: 450, endPoint x: 985, endPoint y: 443, distance: 117.2
click at [985, 443] on div "Vacation: New Coastal Prep Details Latest Snapshot 520 Products (21 Need Review…" at bounding box center [867, 416] width 1289 height 791
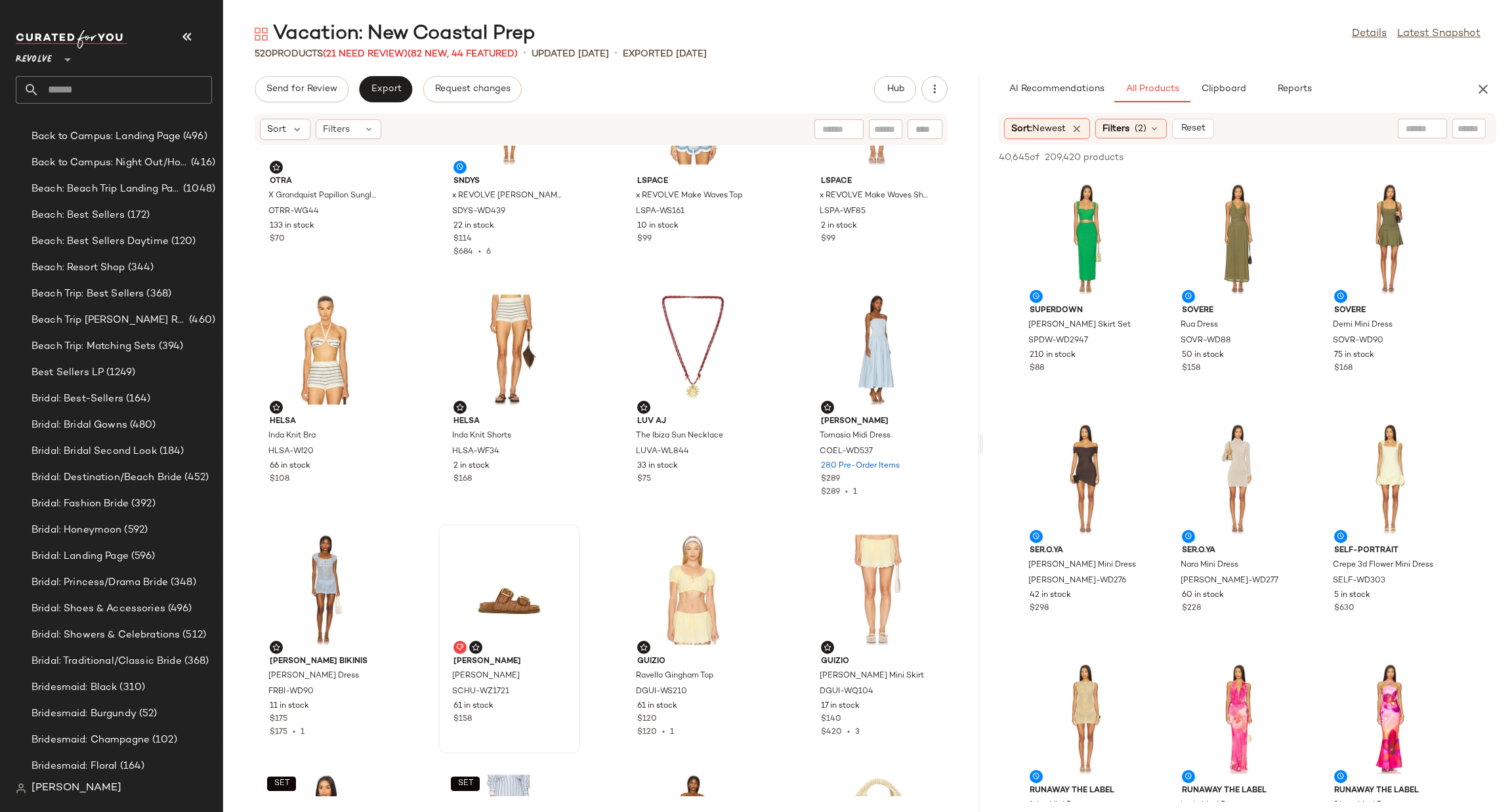
scroll to position [1487, 0]
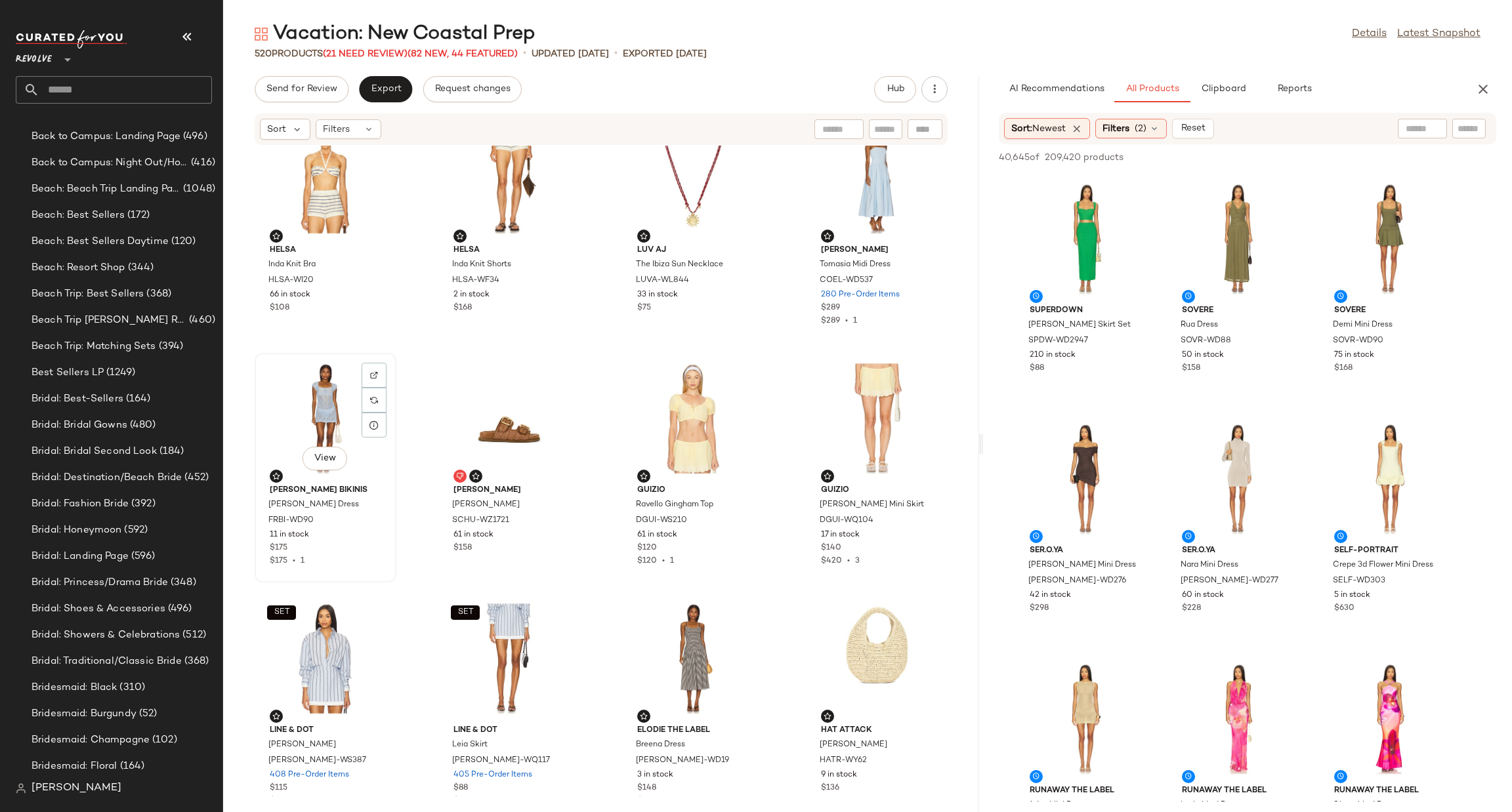
click at [326, 396] on div "View" at bounding box center [326, 418] width 132 height 122
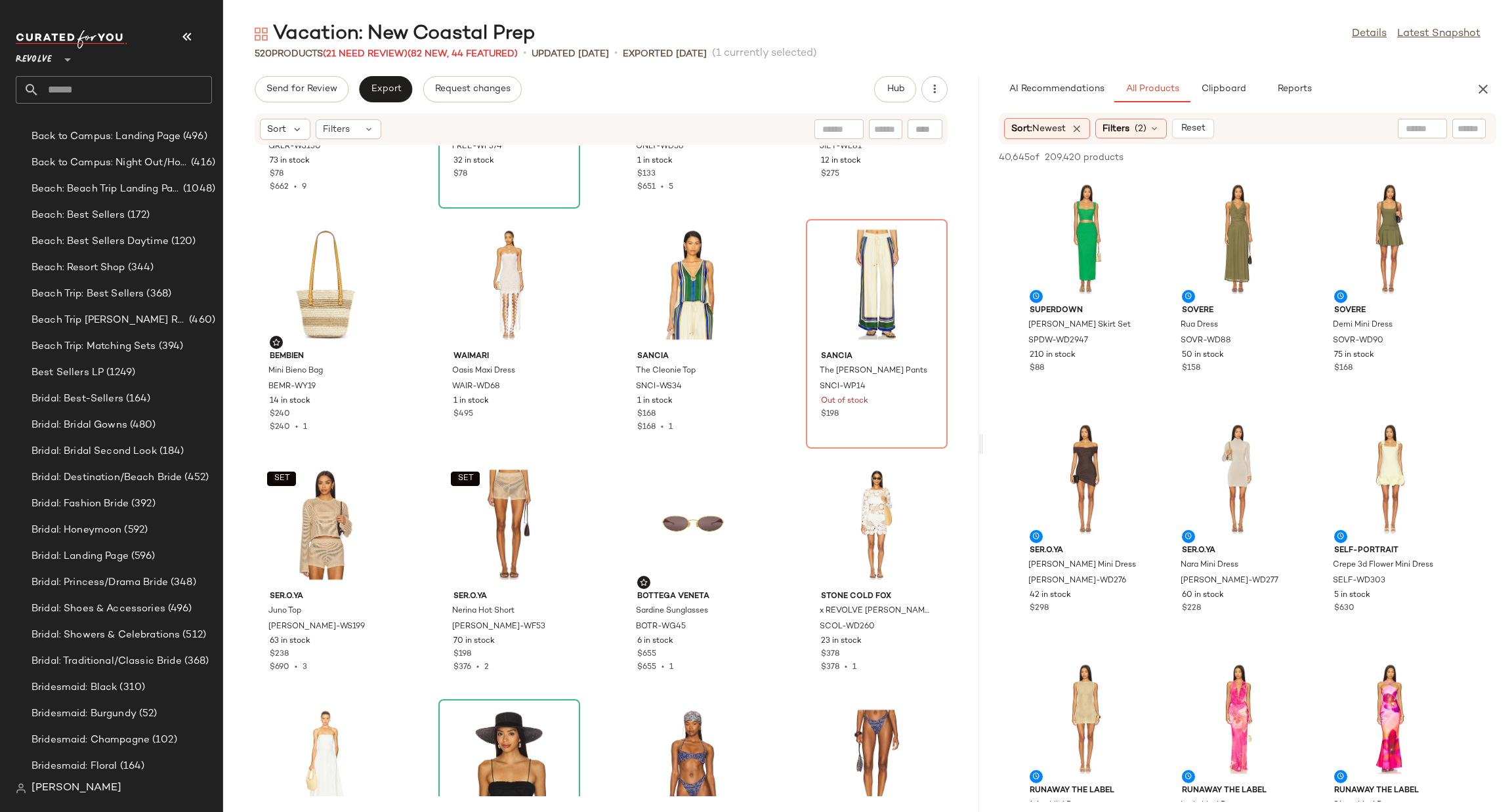
scroll to position [3357, 0]
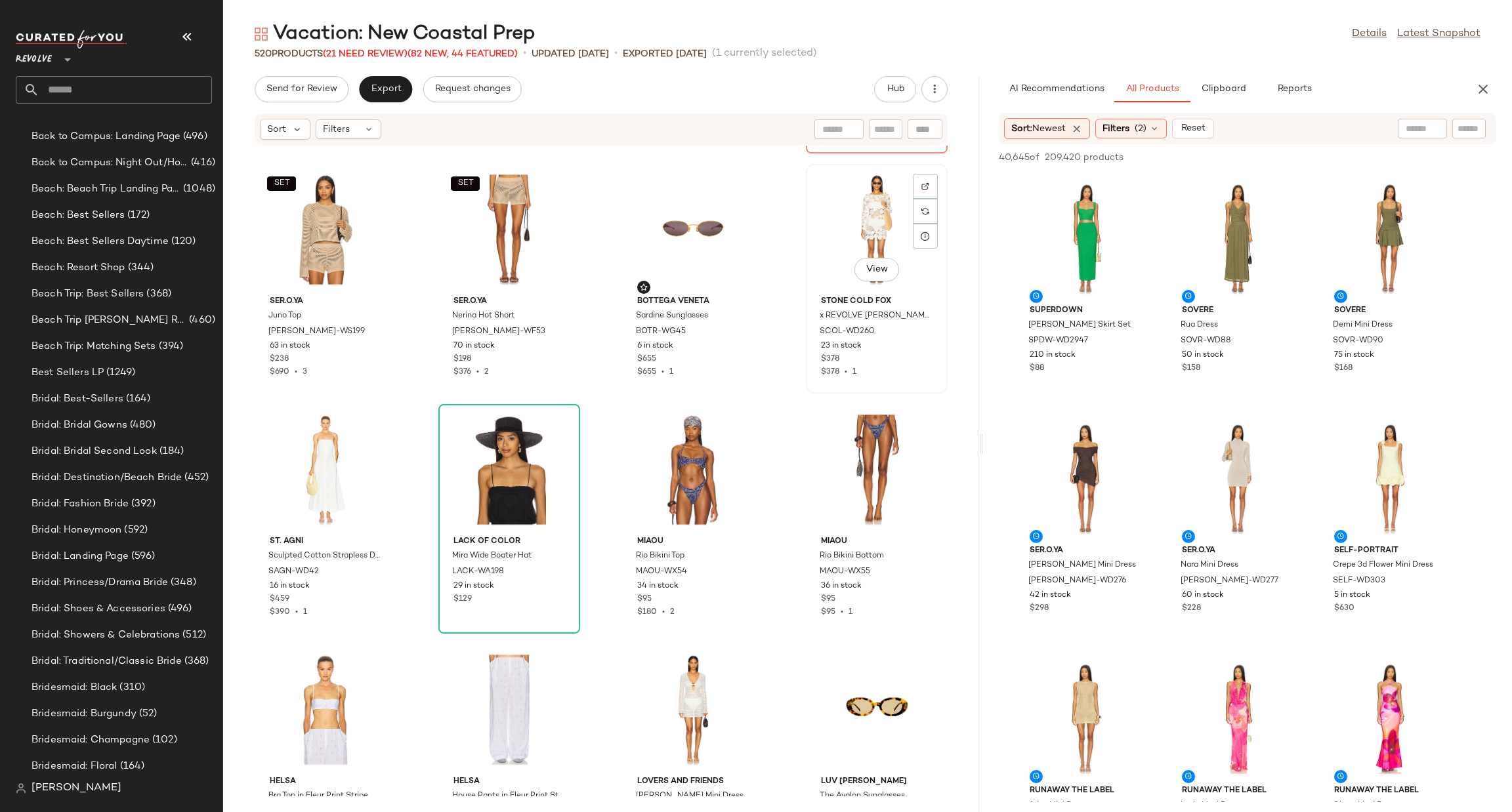
click at [845, 220] on div "View" at bounding box center [877, 229] width 132 height 122
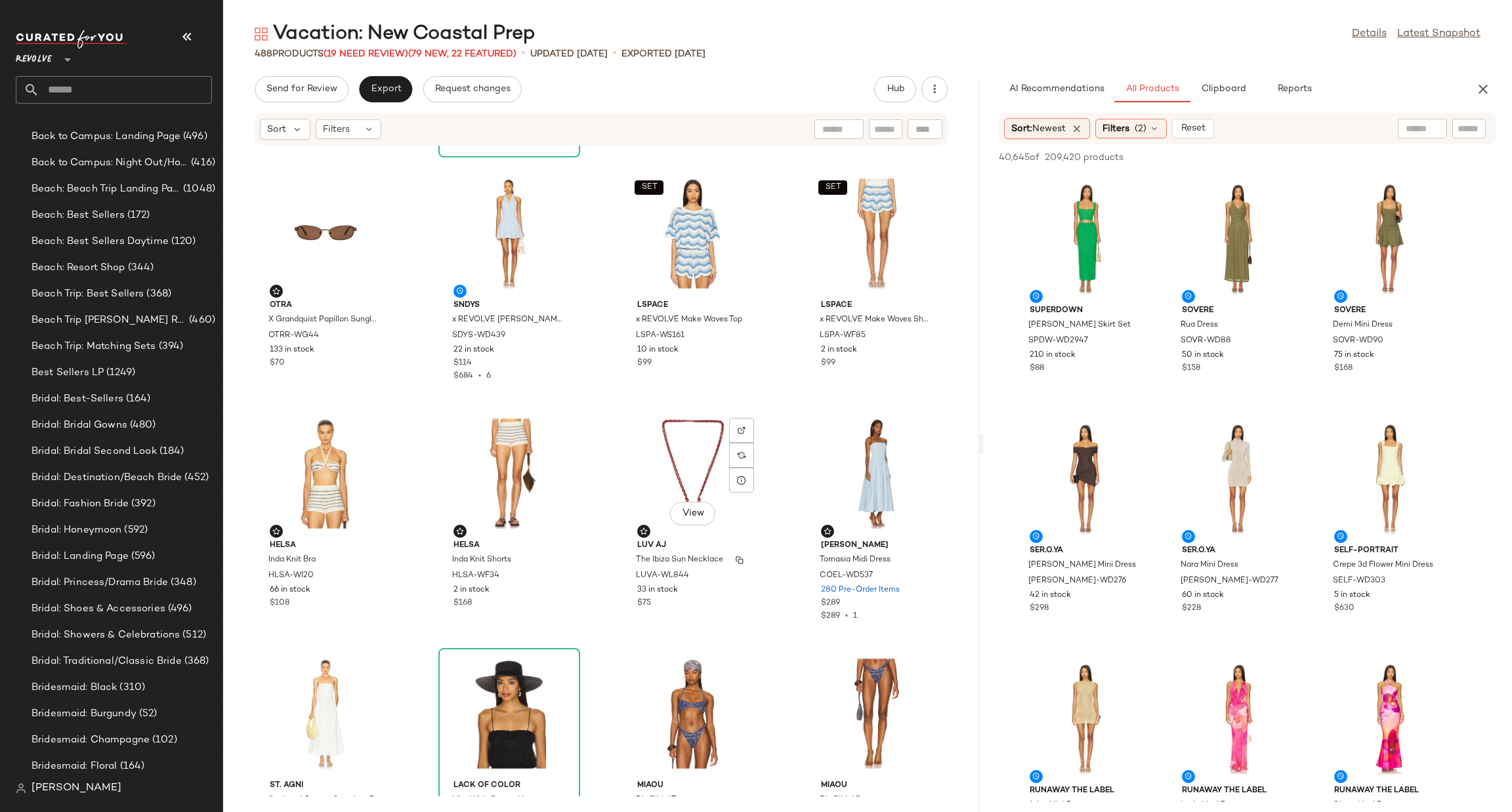
scroll to position [1290, 0]
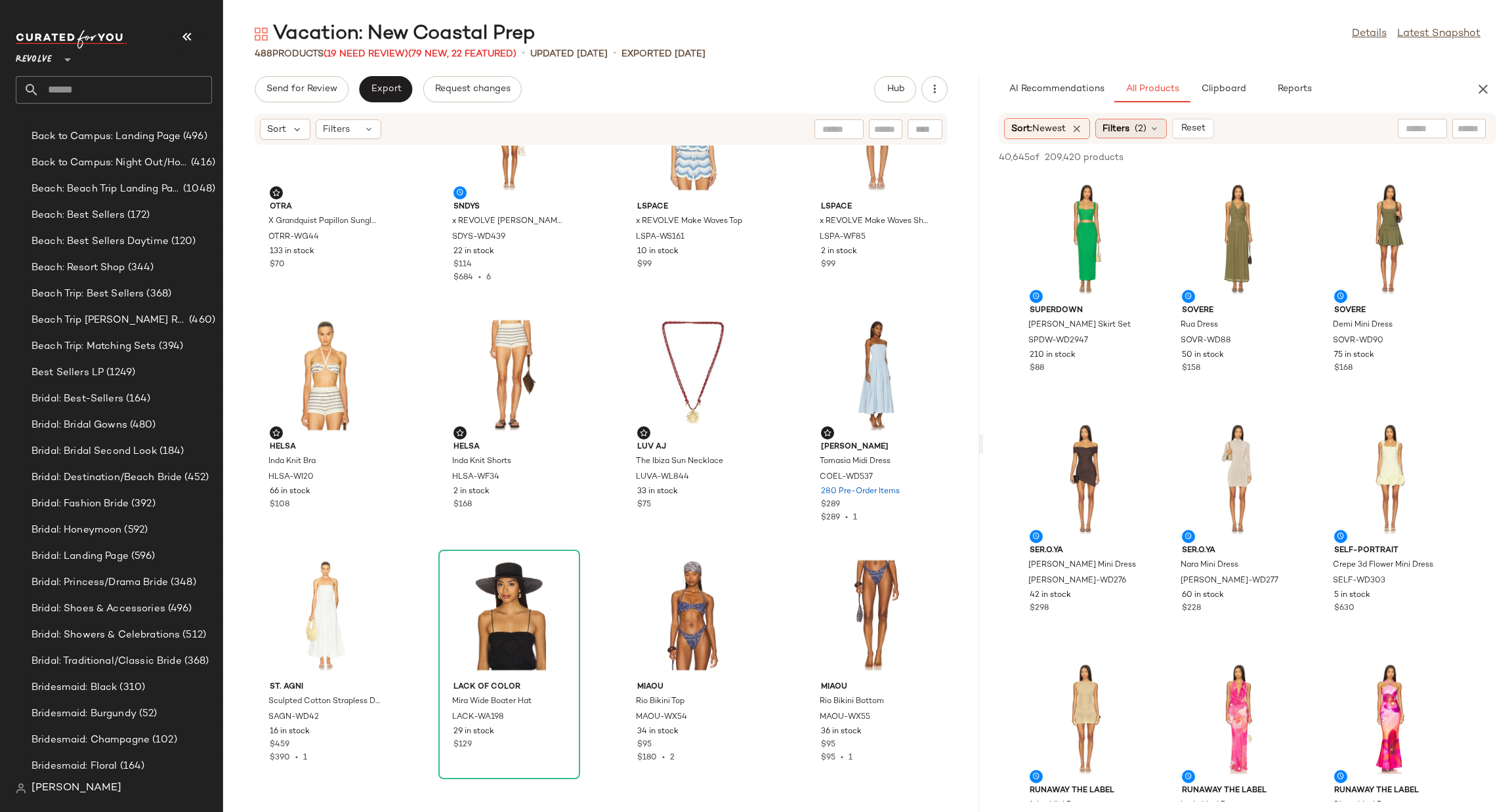
click at [1114, 130] on span "Filters" at bounding box center [1116, 129] width 27 height 14
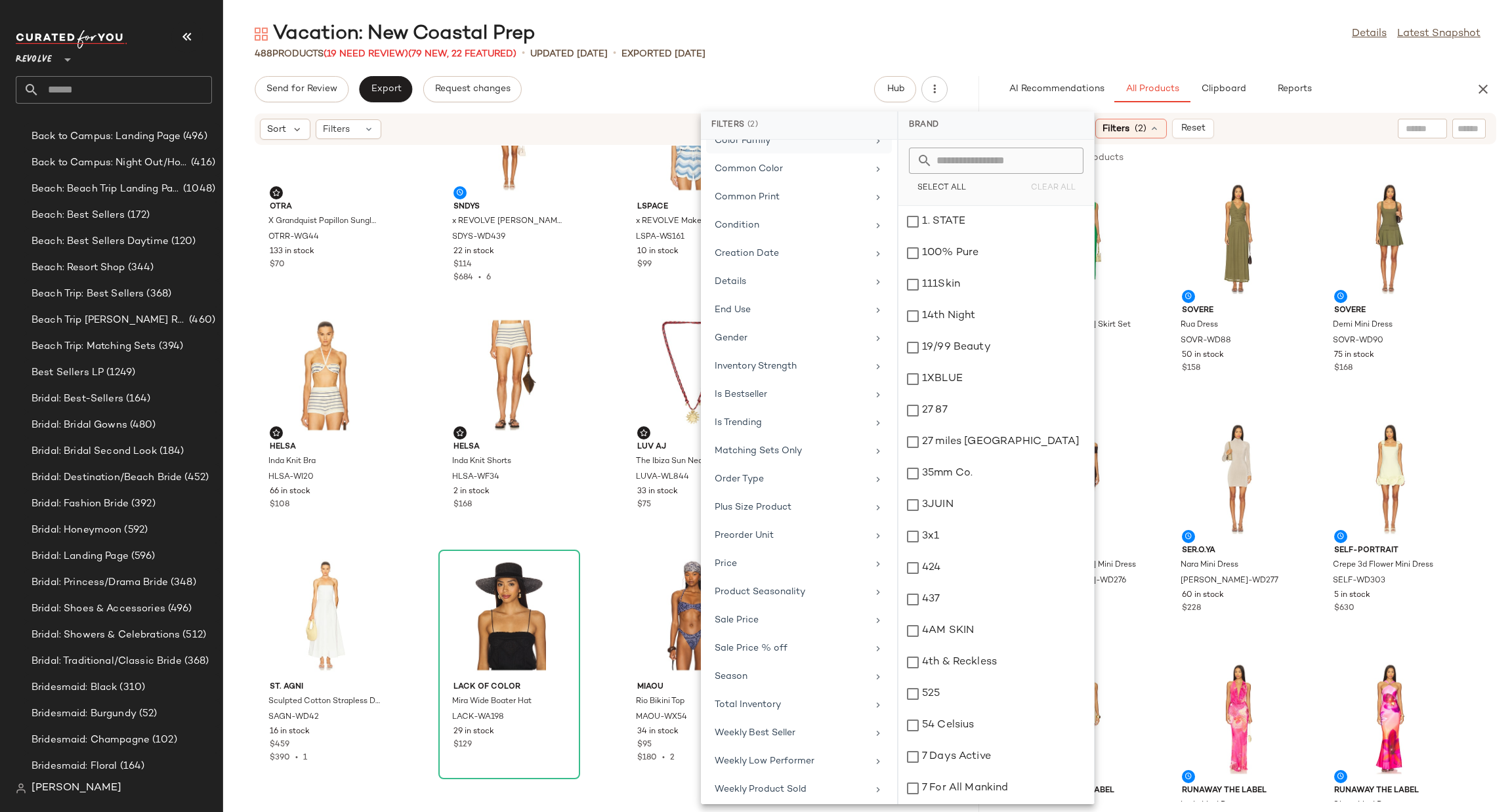
scroll to position [0, 0]
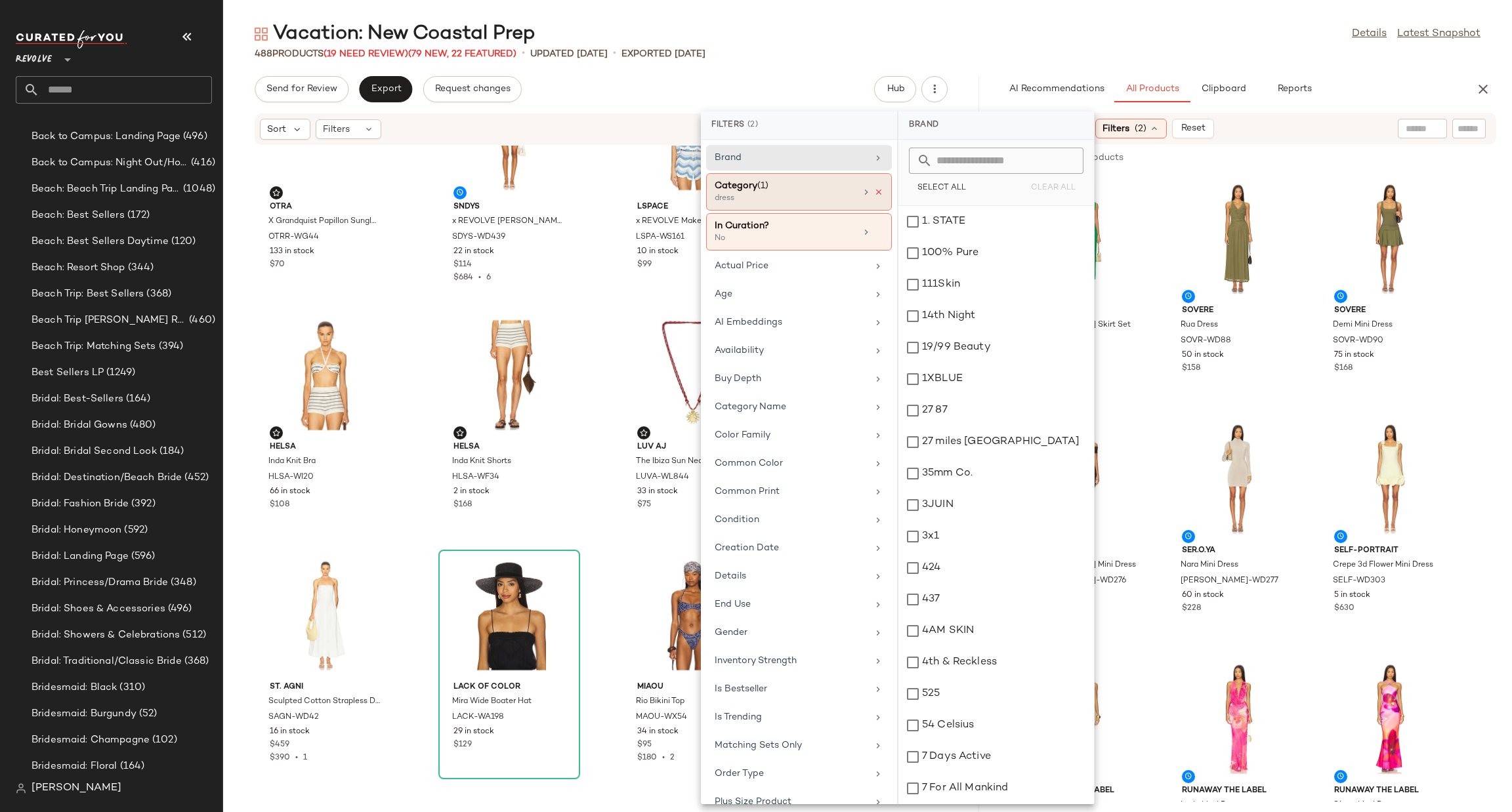
click at [876, 194] on icon at bounding box center [878, 192] width 9 height 9
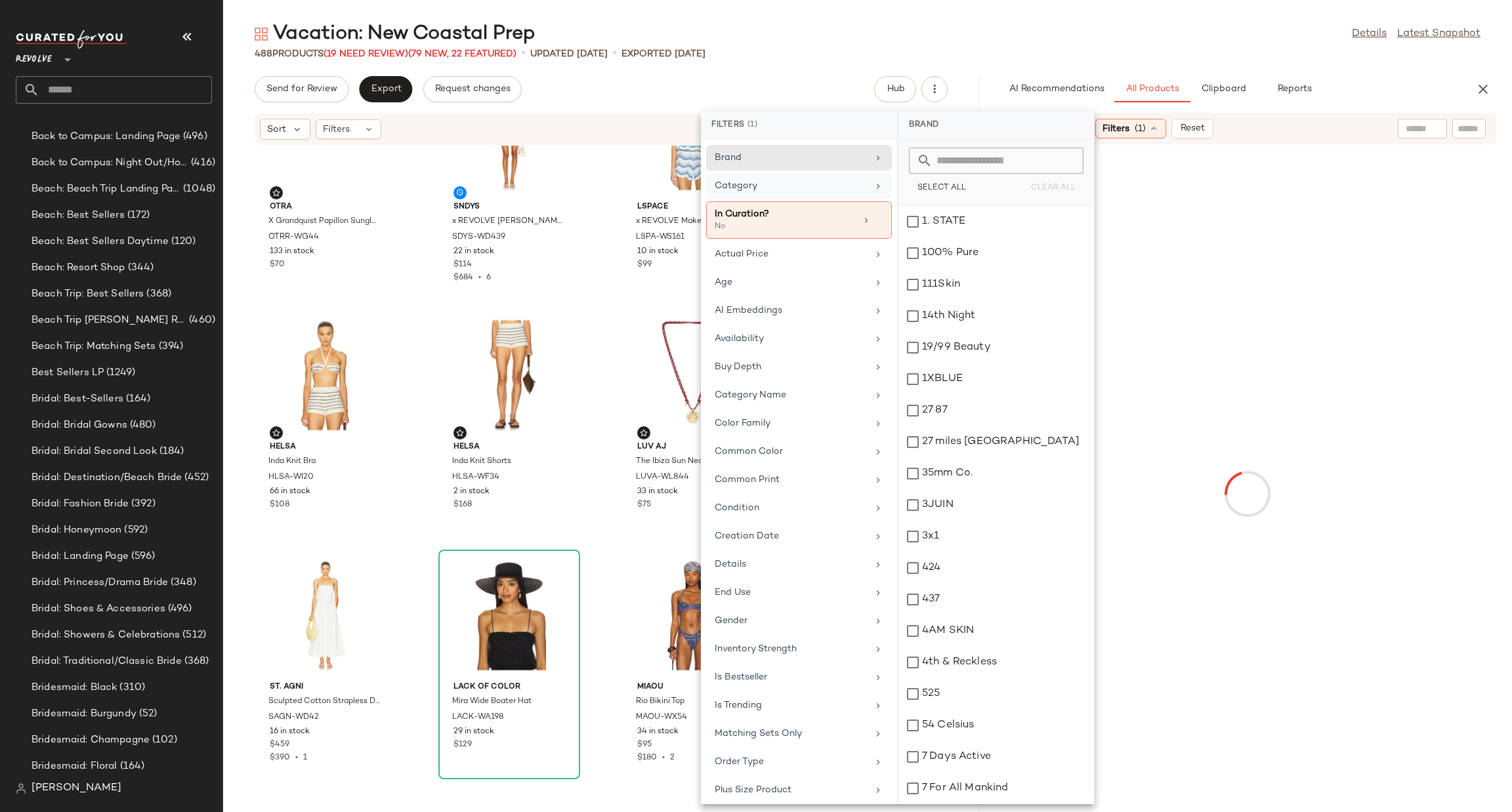
click at [1393, 69] on div "Vacation: New Coastal Prep Details Latest Snapshot 488 Products (19 Need Review…" at bounding box center [867, 416] width 1289 height 791
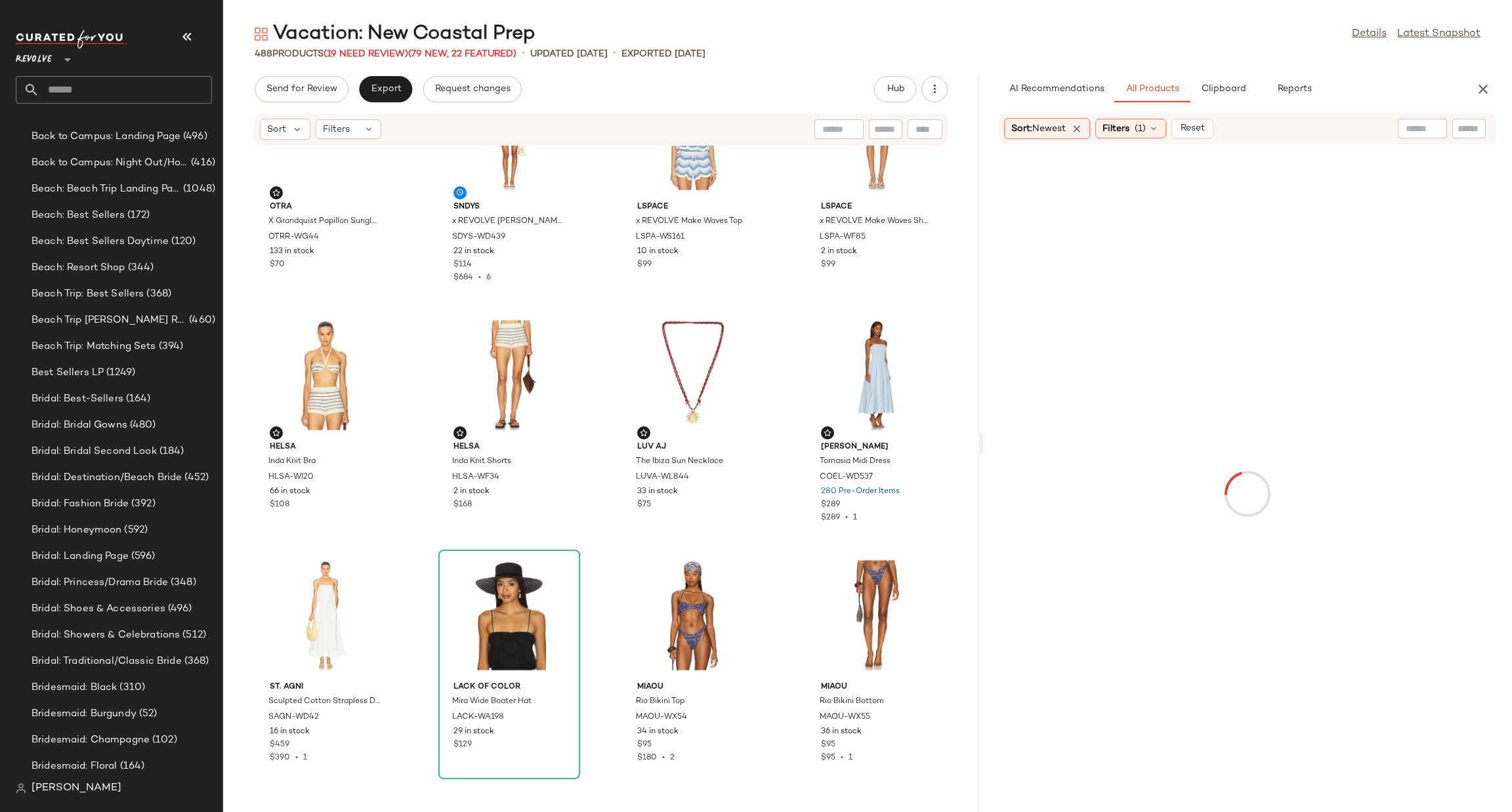
click at [1479, 134] on input "text" at bounding box center [1469, 129] width 23 height 14
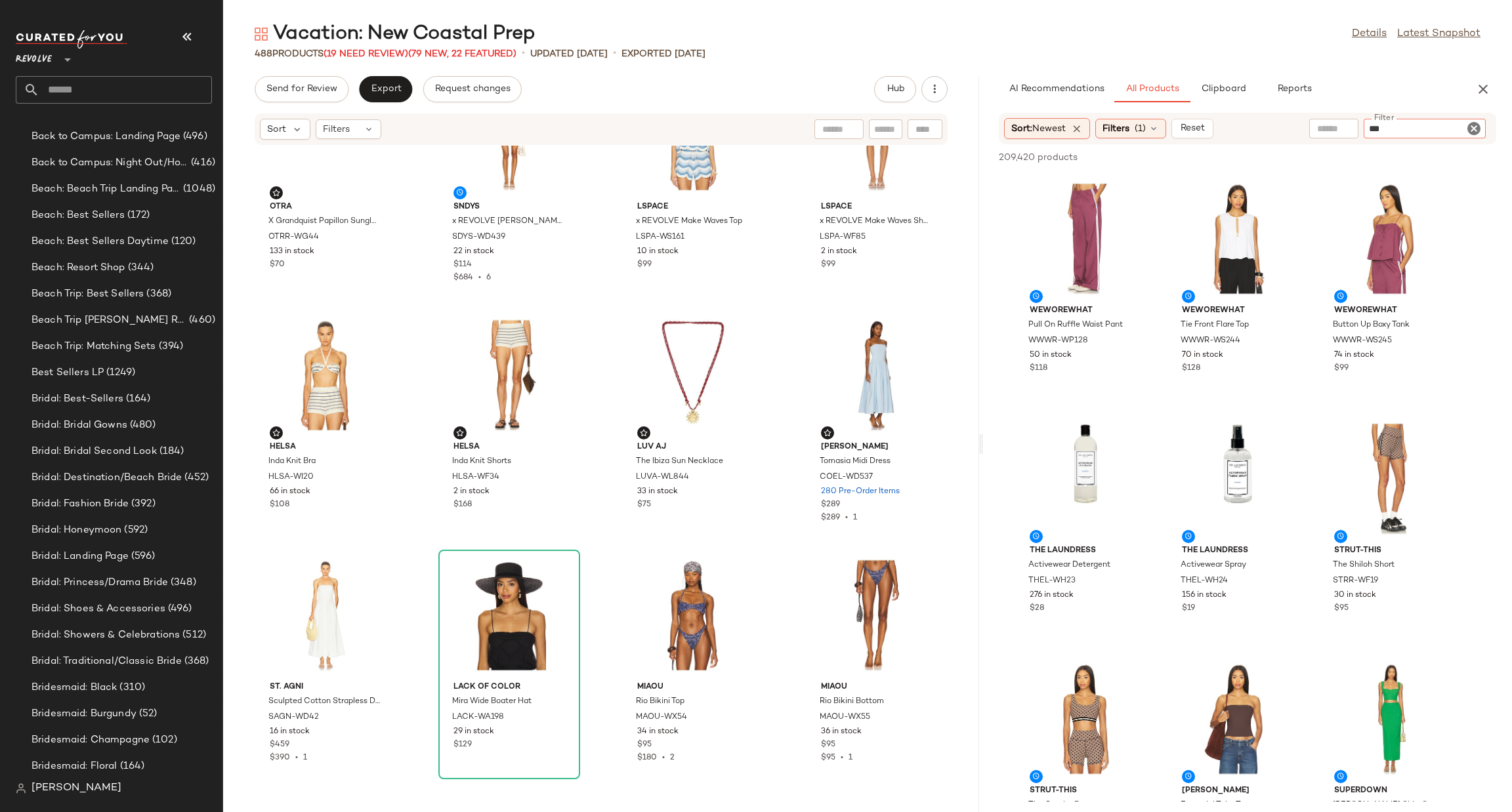
type input "***"
click at [1382, 95] on div "AI Recommendations All Products Clipboard Reports" at bounding box center [1226, 89] width 455 height 26
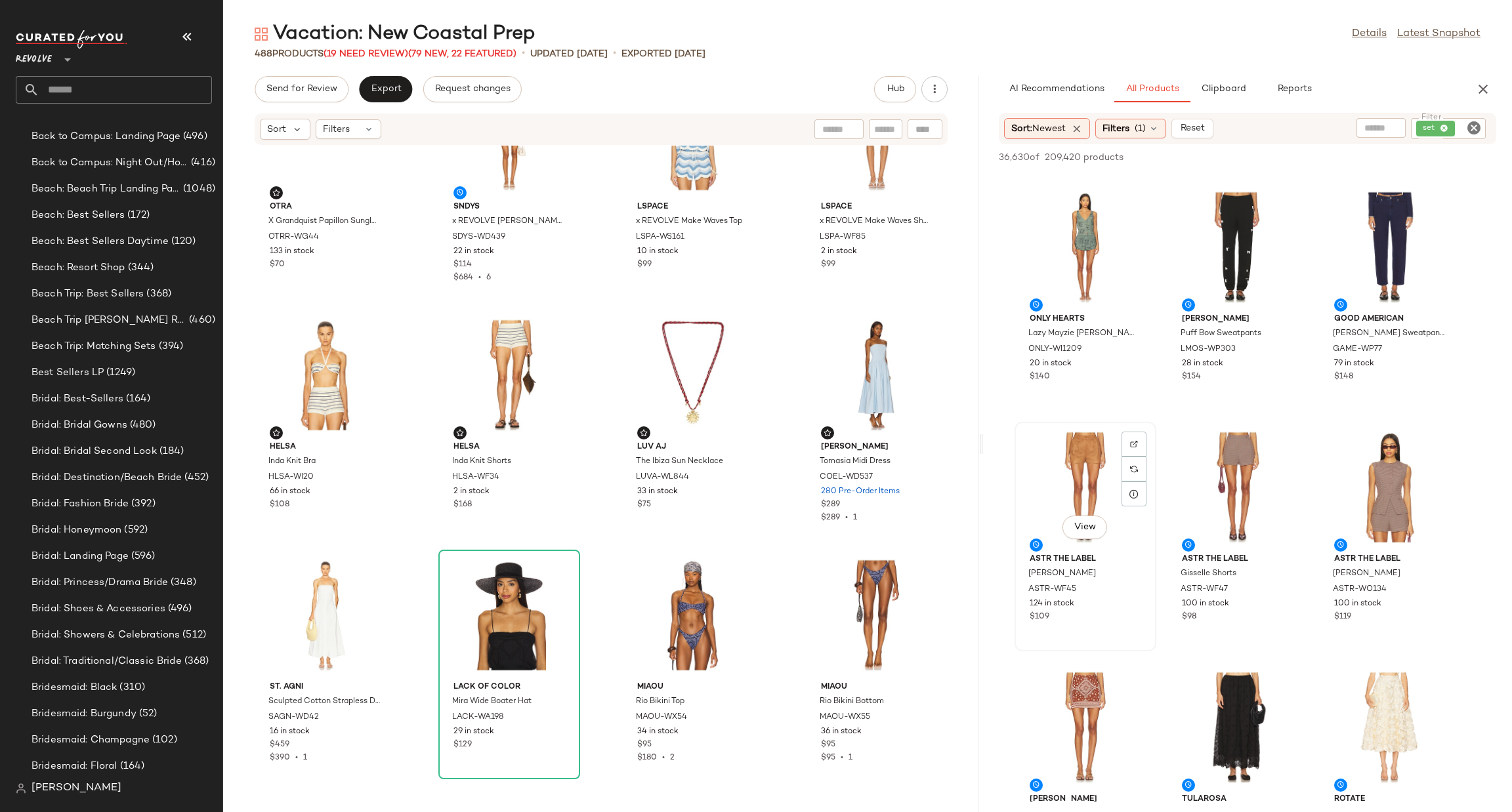
scroll to position [689, 0]
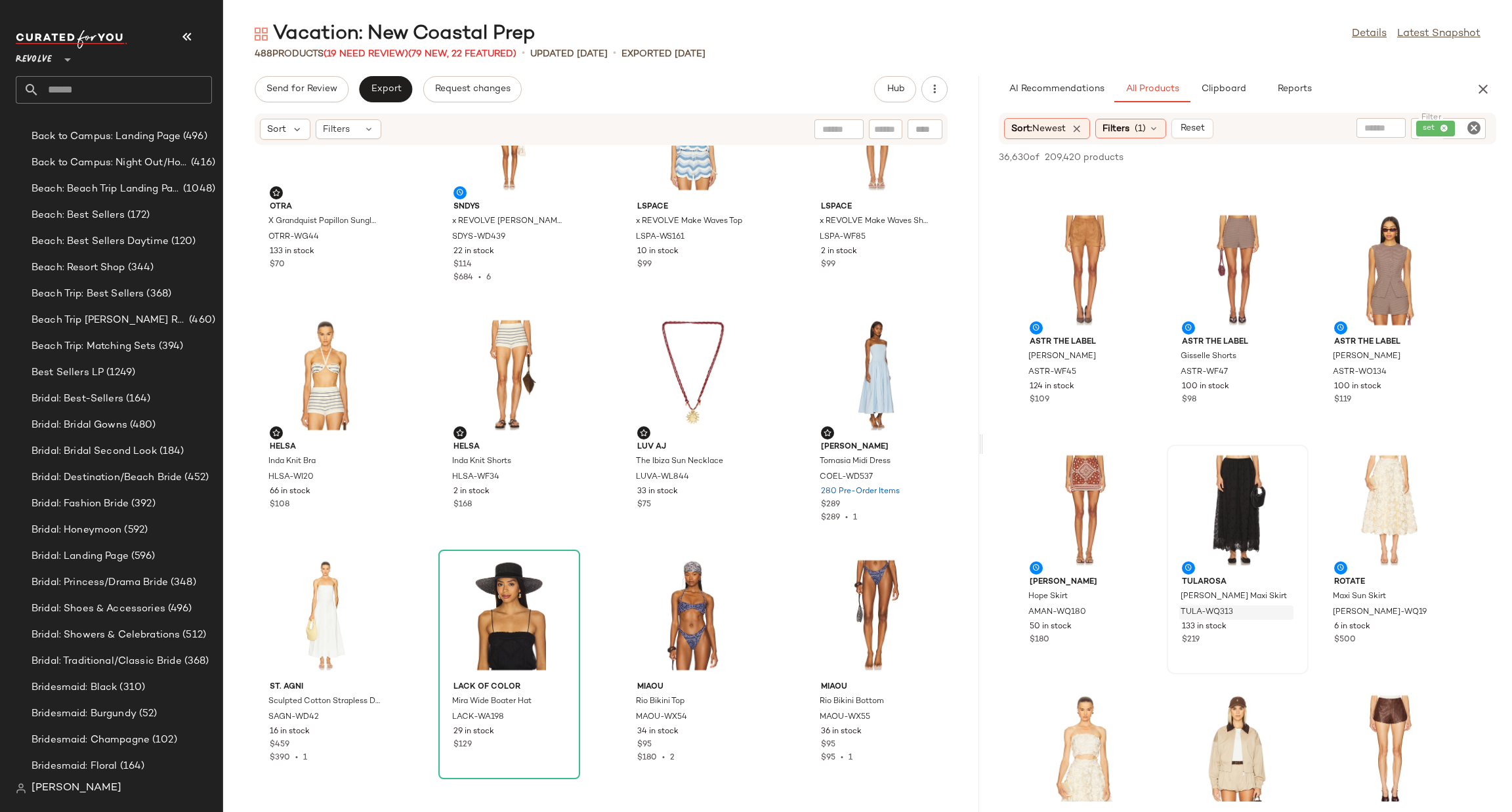
type button "CompanyProducts"
drag, startPoint x: 1334, startPoint y: 500, endPoint x: 1341, endPoint y: 489, distance: 13.0
click at [1334, 499] on div "View" at bounding box center [1390, 510] width 132 height 122
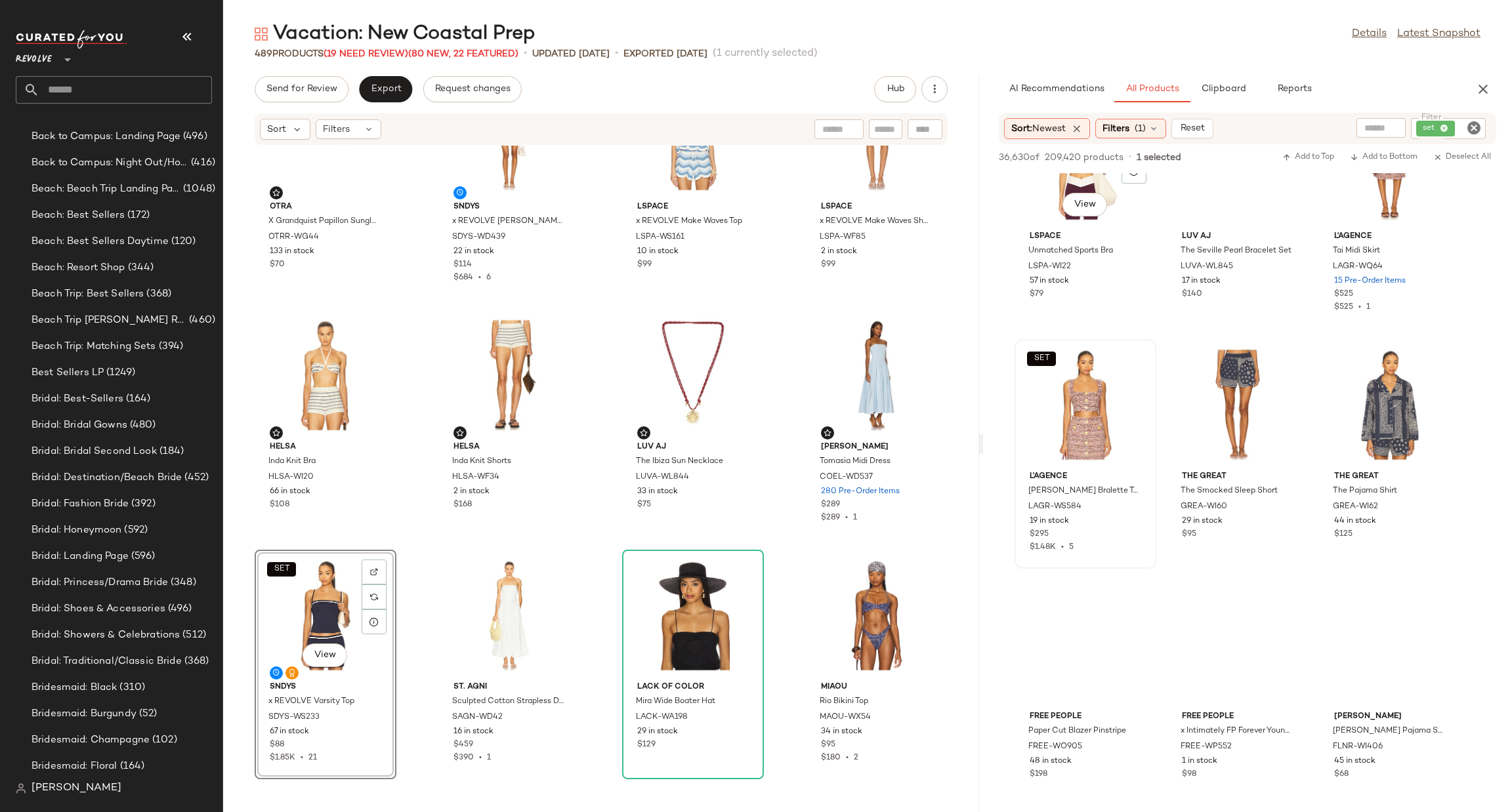
scroll to position [20709, 0]
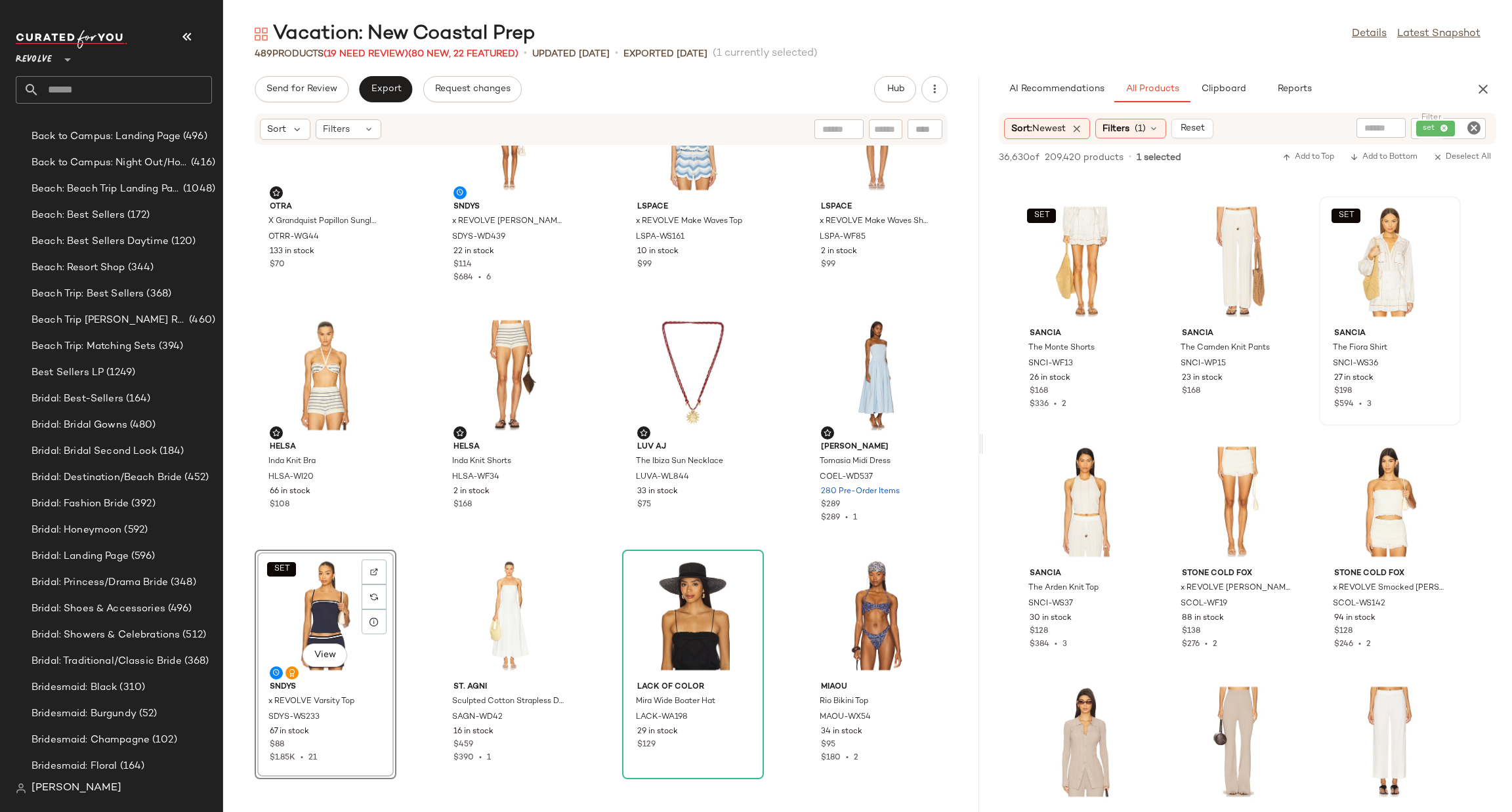
scroll to position [23591, 0]
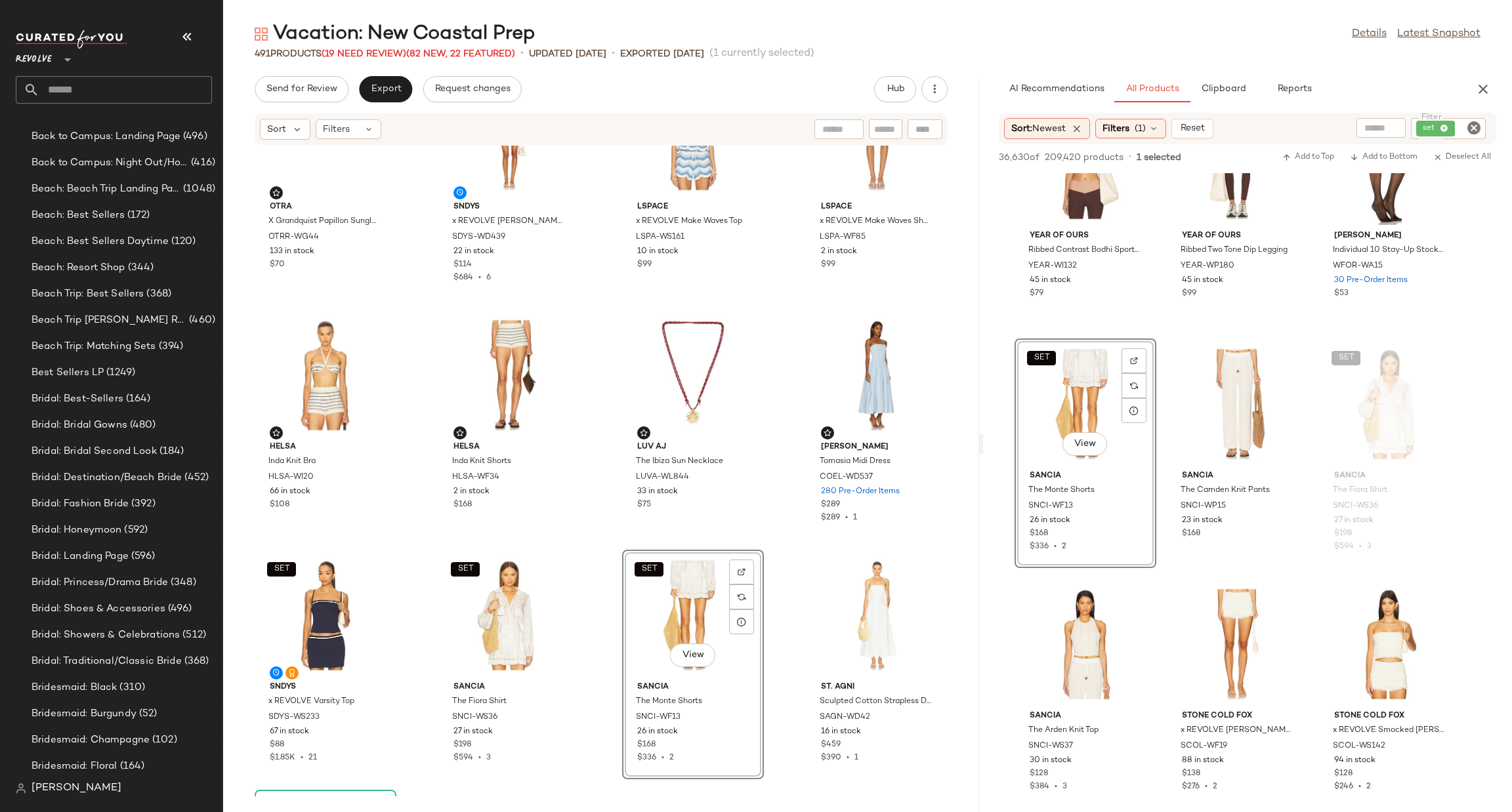
drag, startPoint x: 1477, startPoint y: 129, endPoint x: 1462, endPoint y: 120, distance: 17.5
click at [1468, 128] on icon "Clear Filter" at bounding box center [1474, 128] width 16 height 16
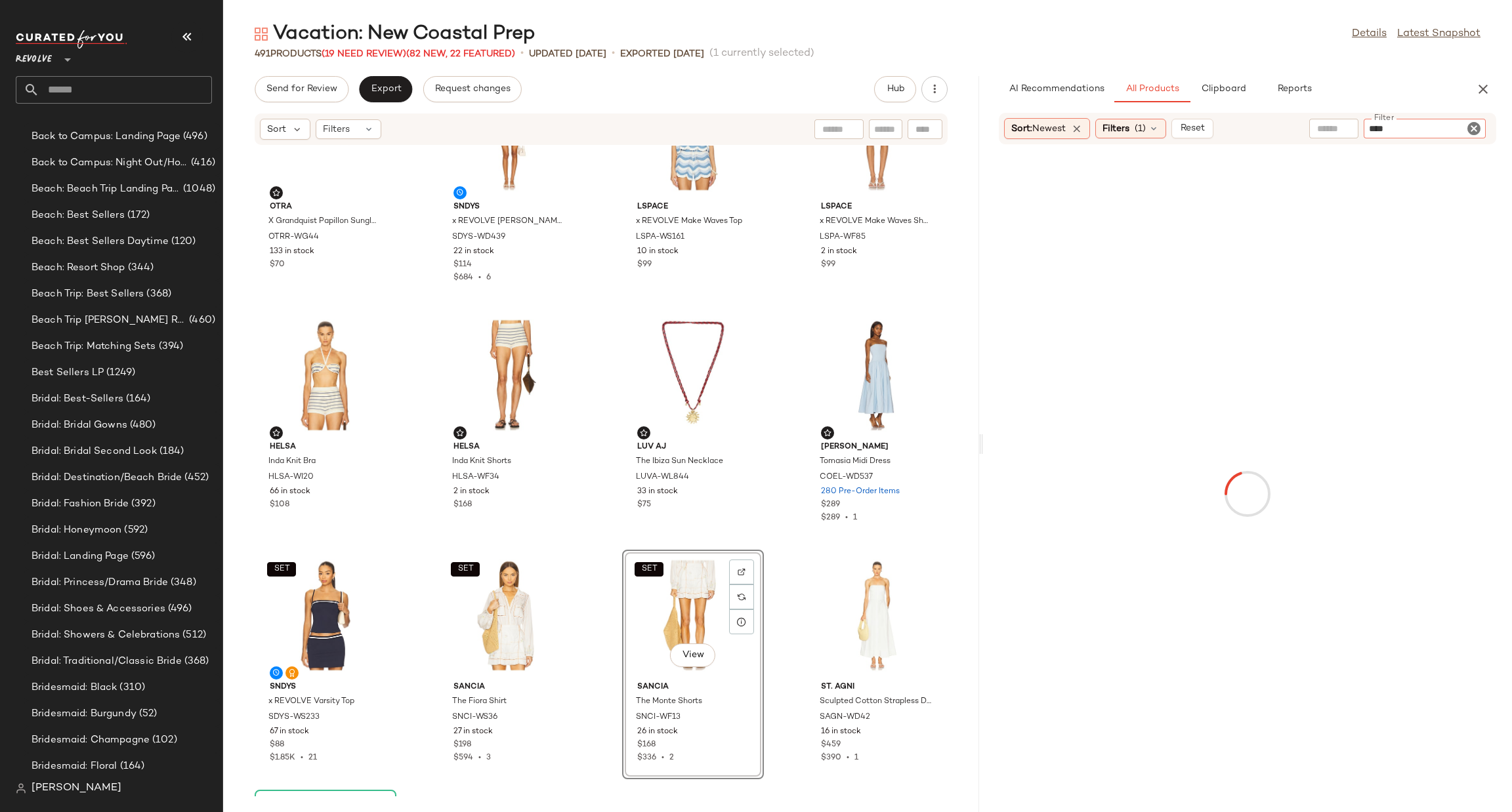
type input "*****"
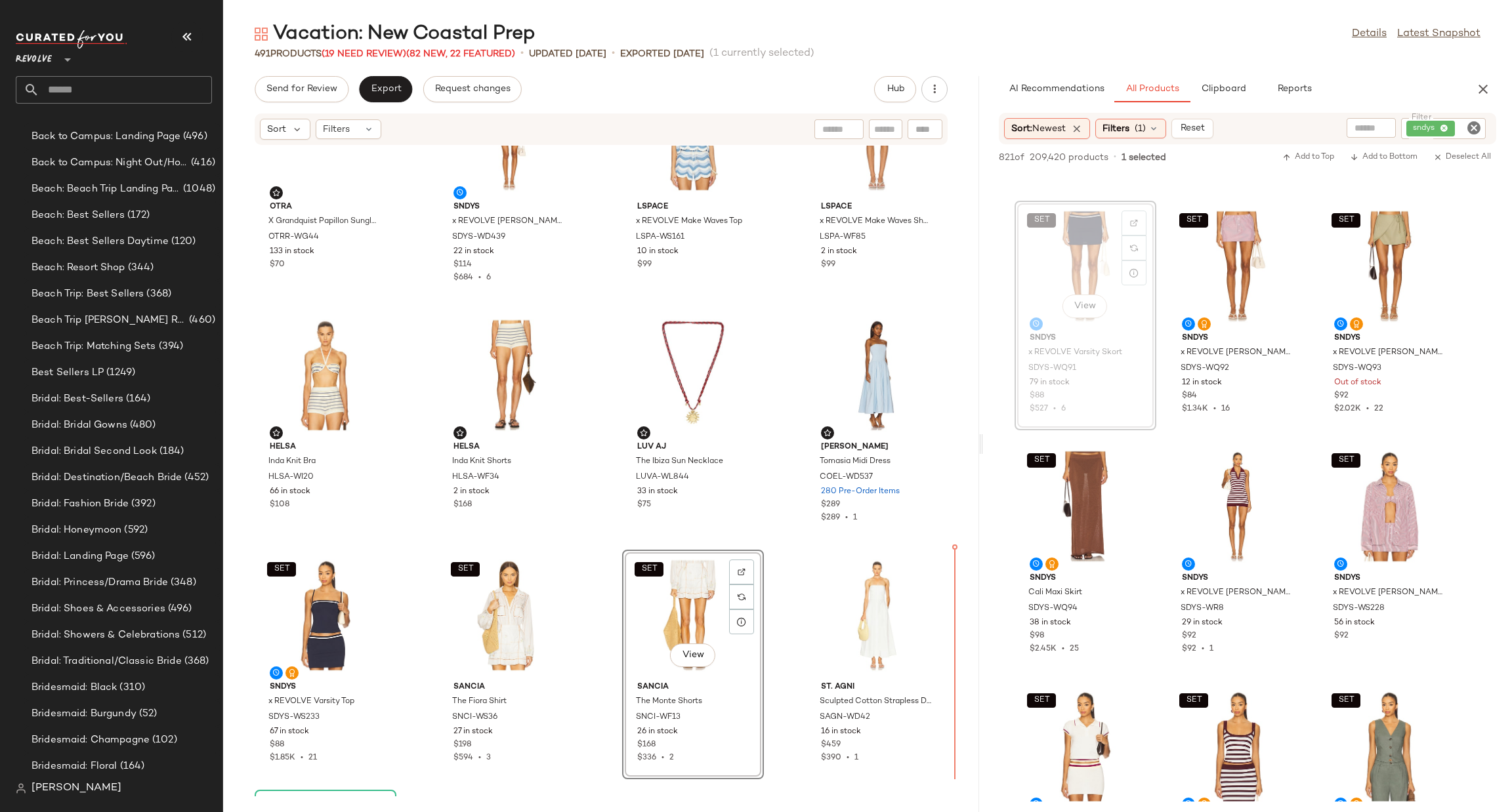
scroll to position [1294, 0]
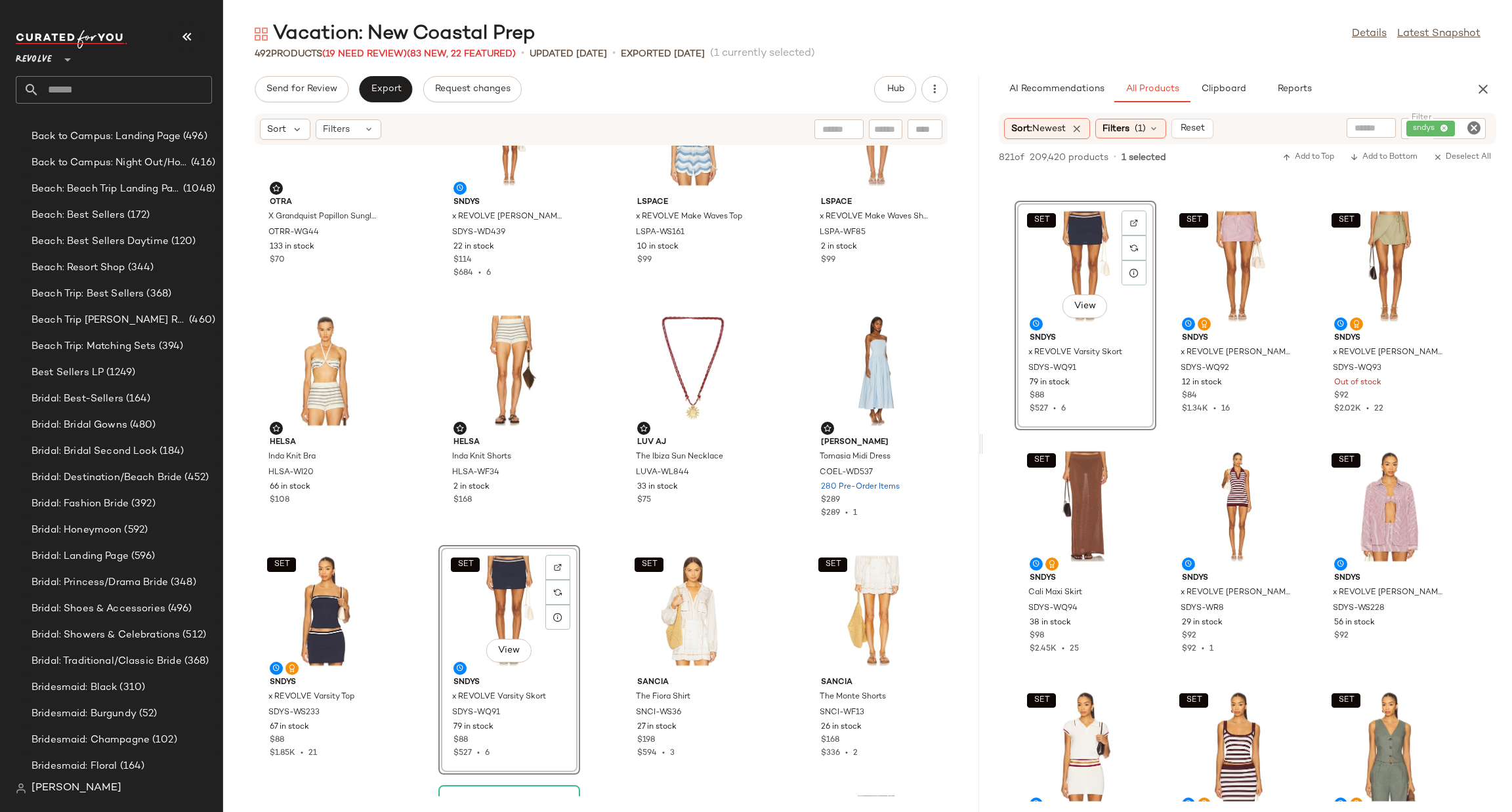
click at [1469, 130] on icon "Clear Filter" at bounding box center [1474, 128] width 16 height 16
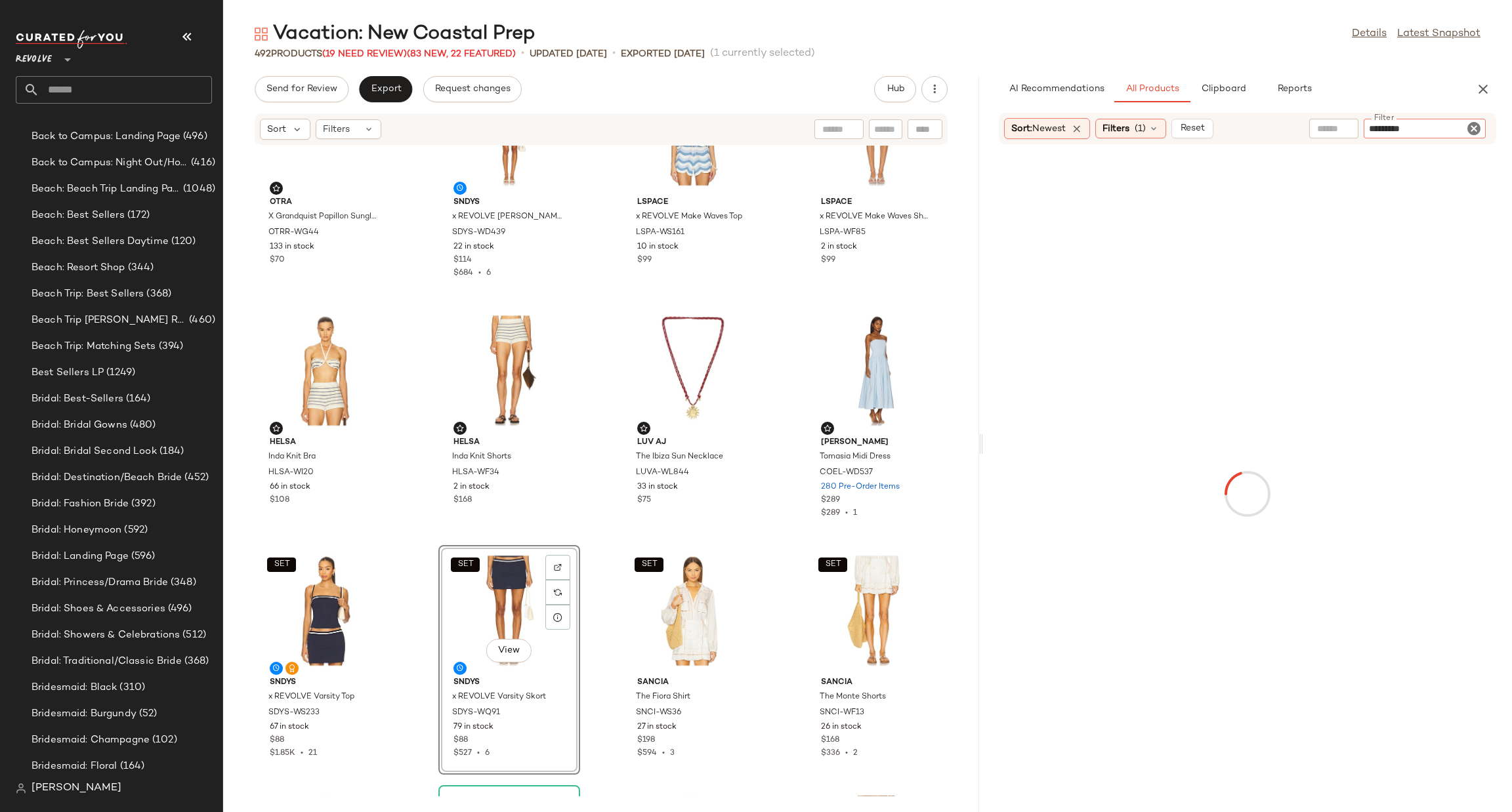
type input "**********"
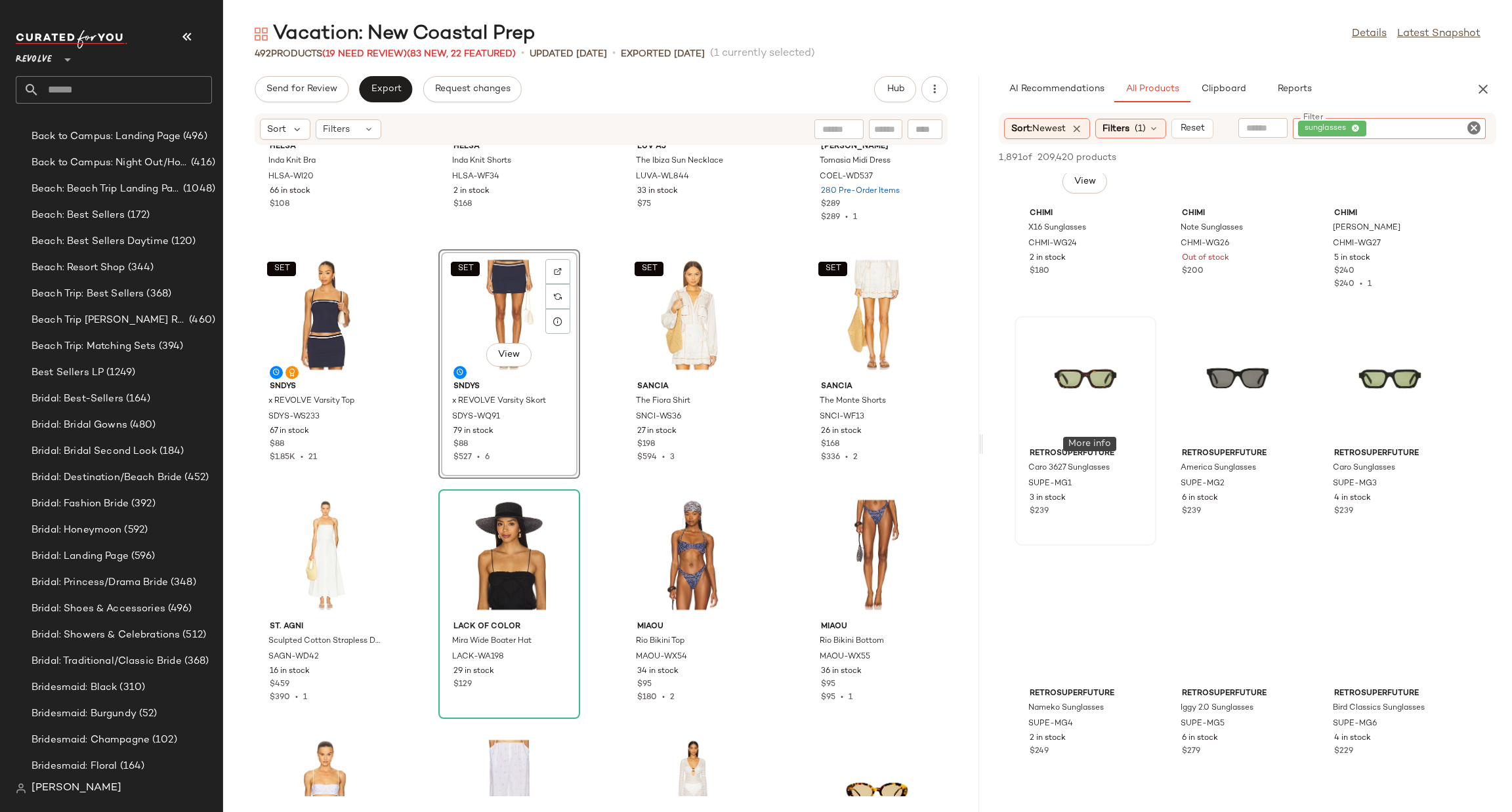
scroll to position [1082, 0]
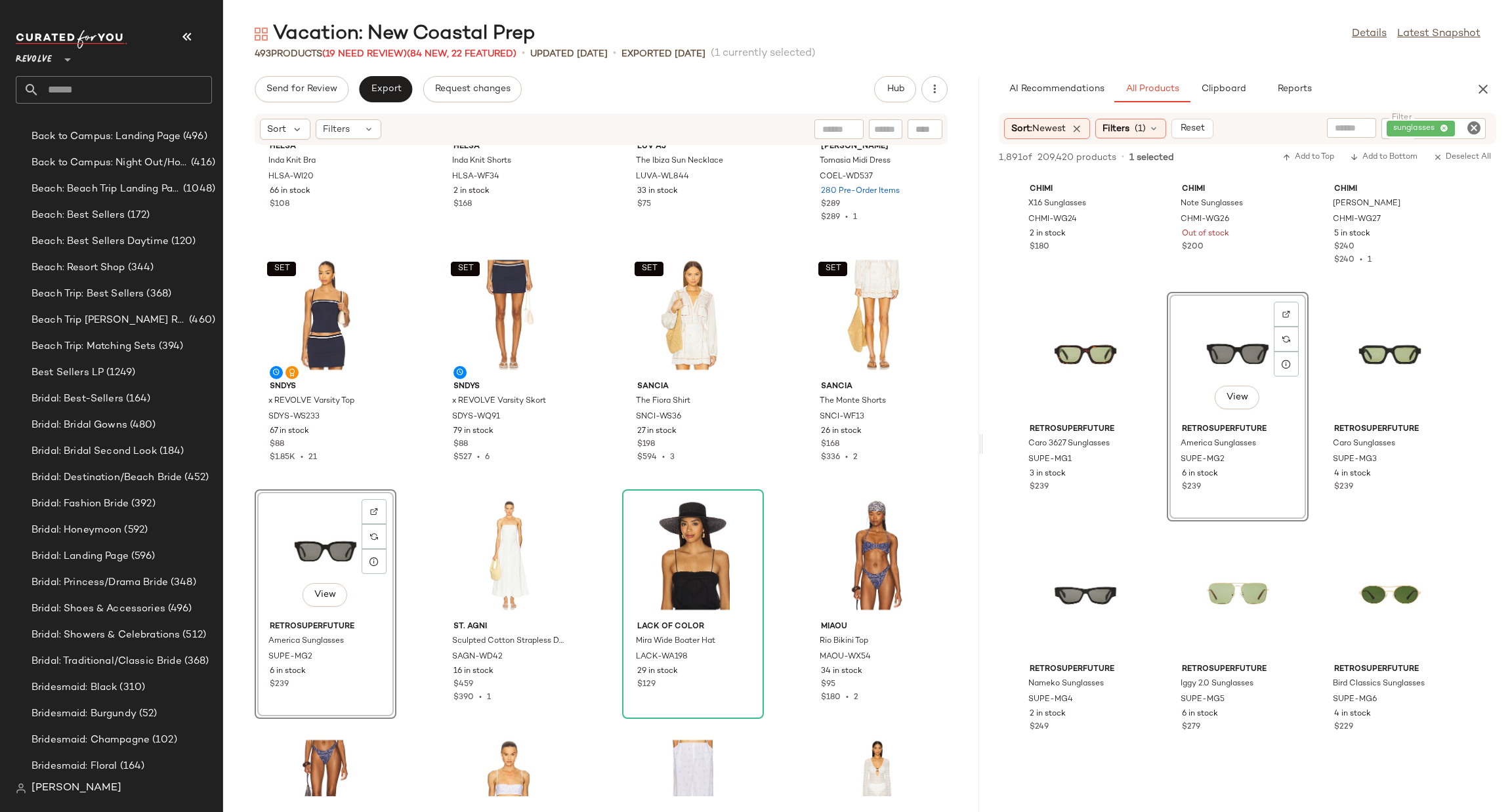
click at [1473, 126] on icon "Clear Filter" at bounding box center [1474, 128] width 16 height 16
type input "*"
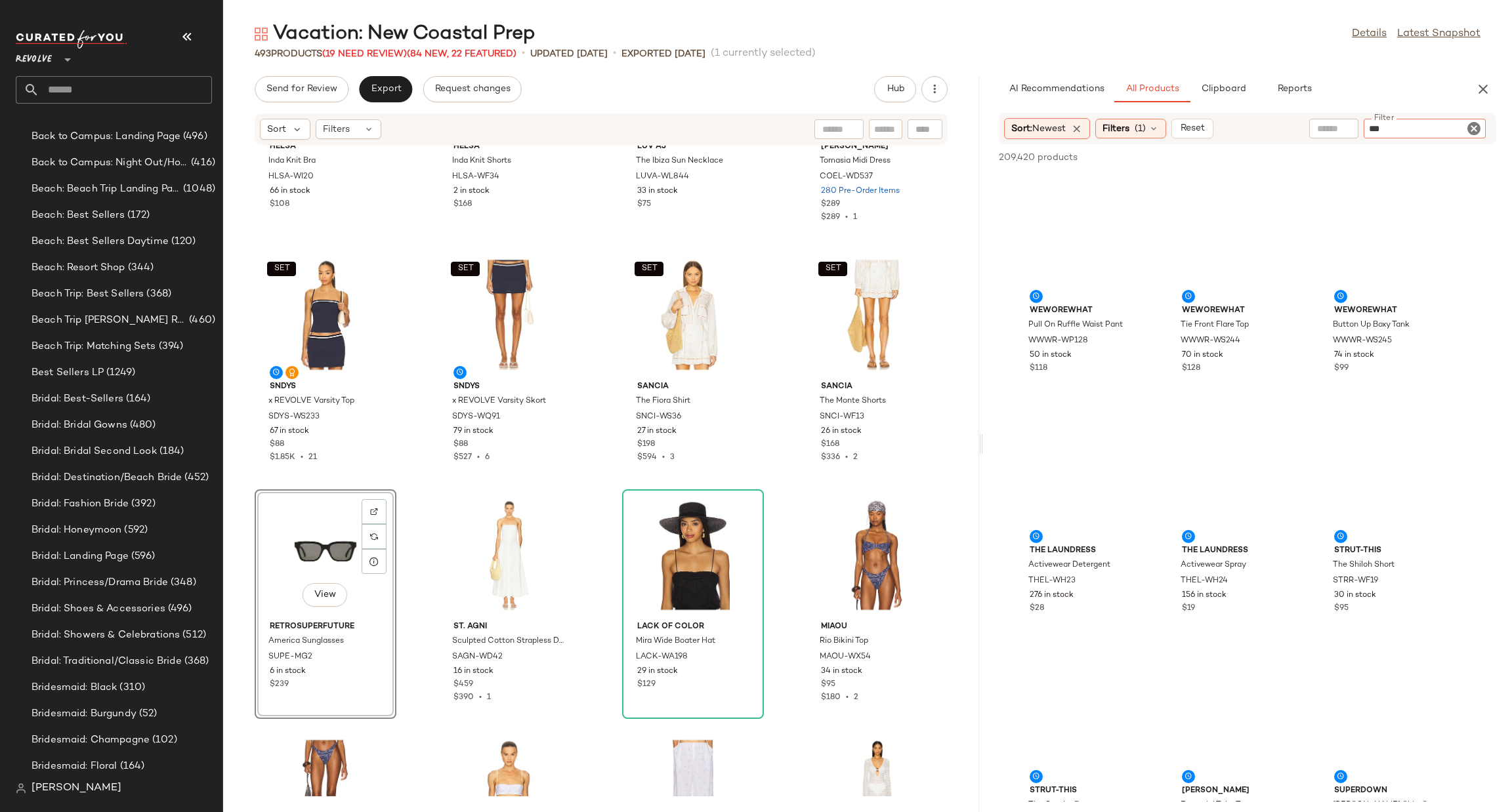
type input "****"
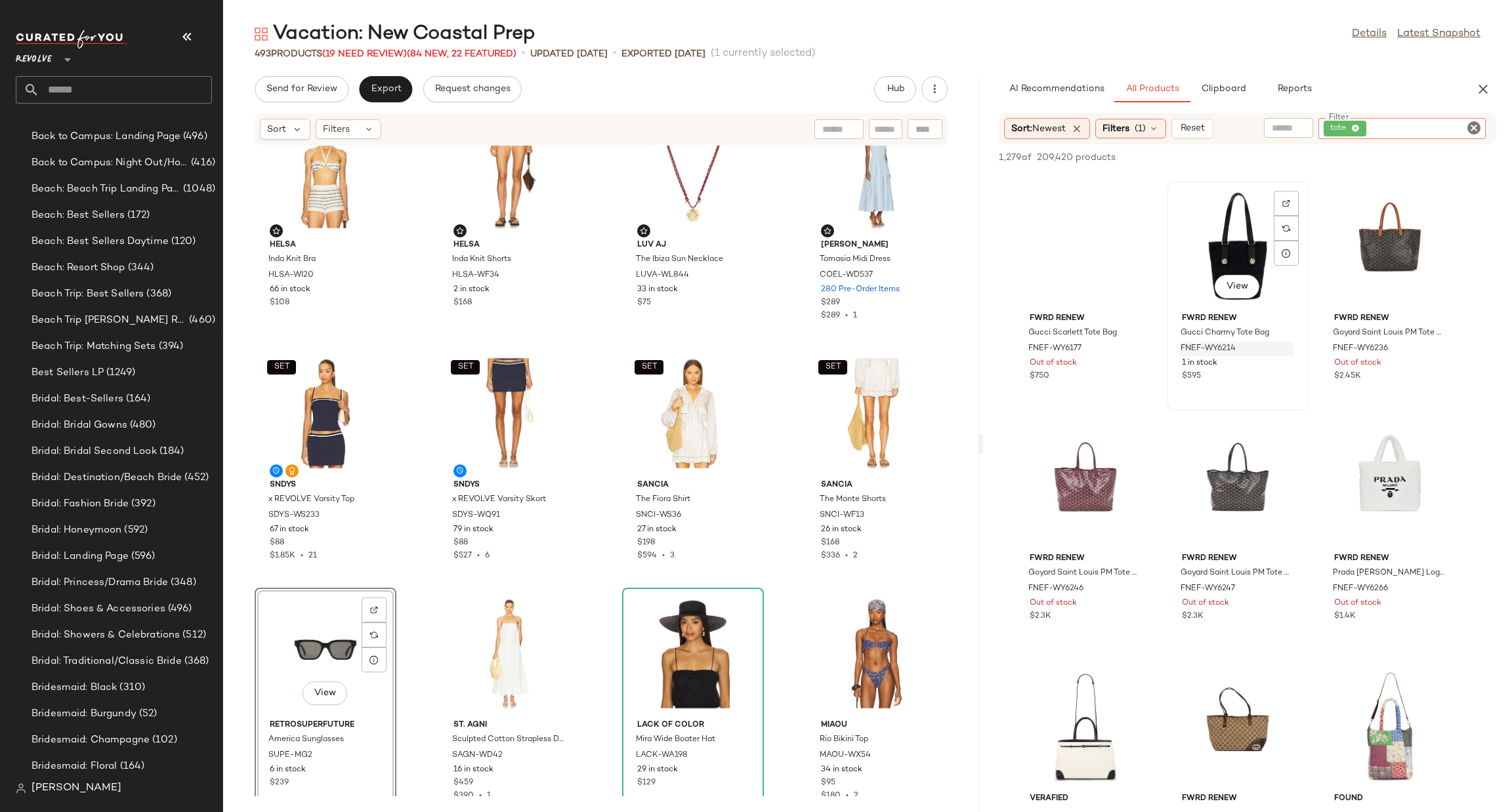
scroll to position [2066, 0]
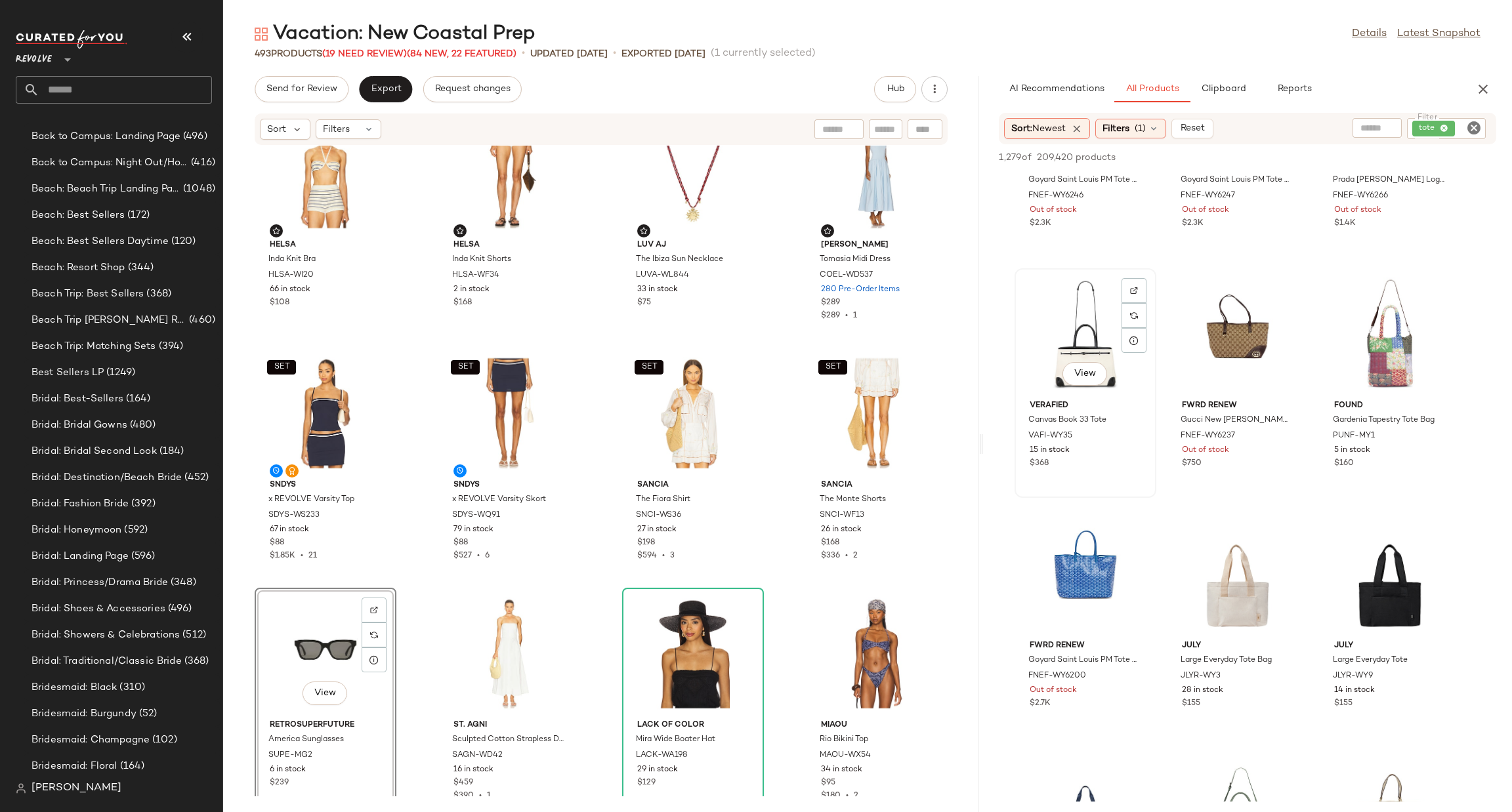
click at [1076, 326] on div "View" at bounding box center [1085, 334] width 132 height 122
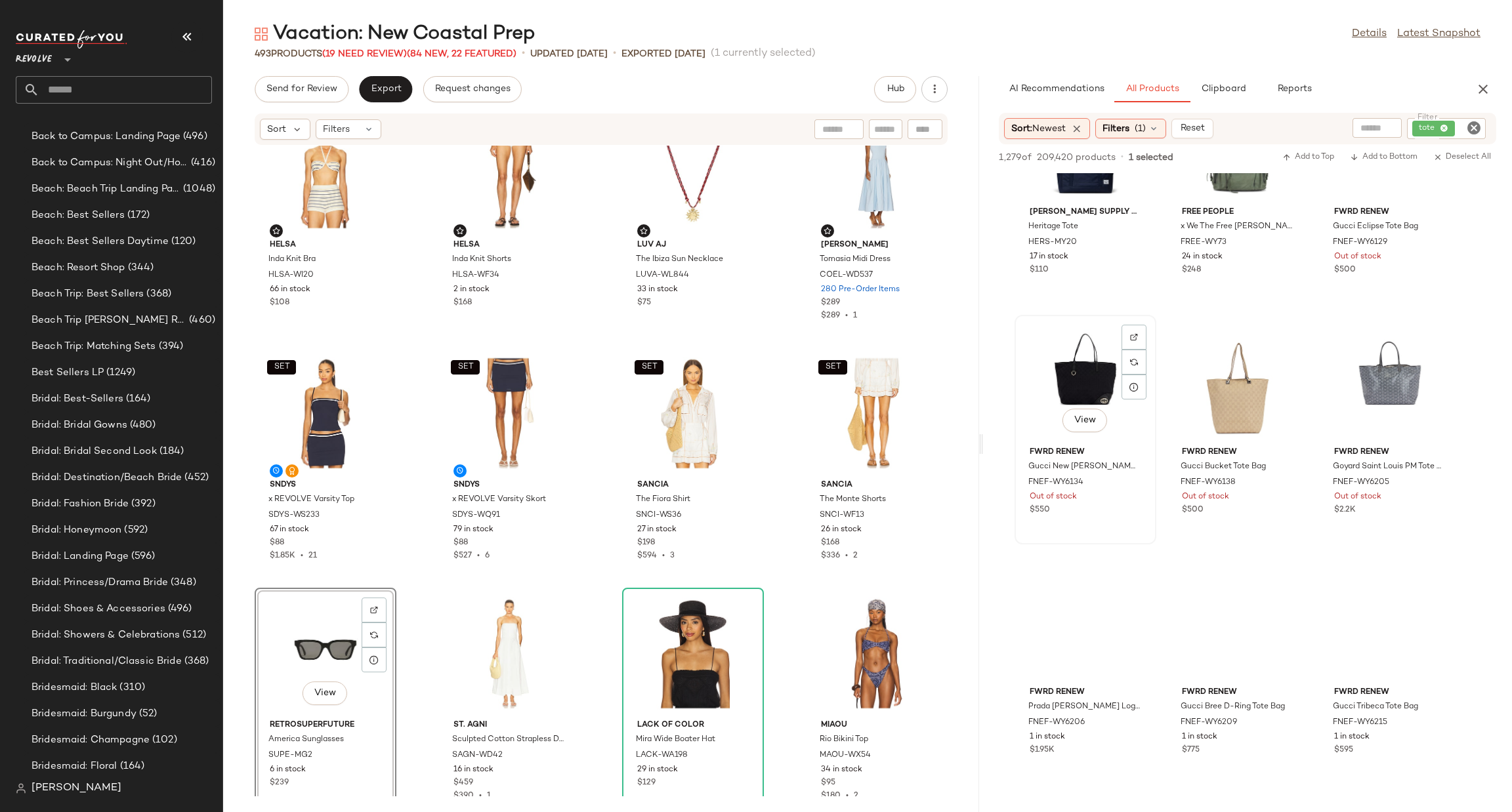
scroll to position [2854, 0]
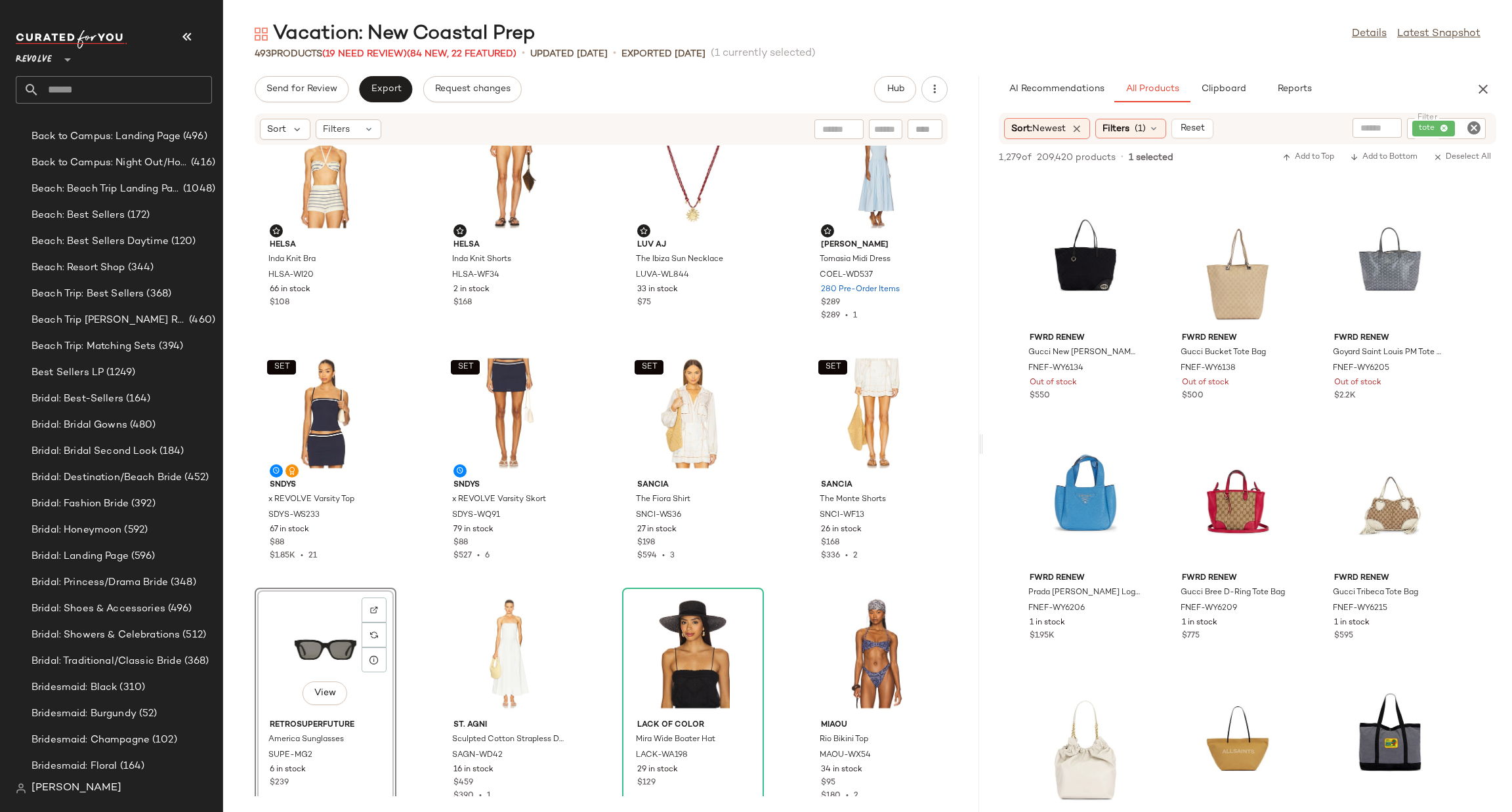
click at [1476, 132] on icon "Clear Filter" at bounding box center [1474, 128] width 16 height 16
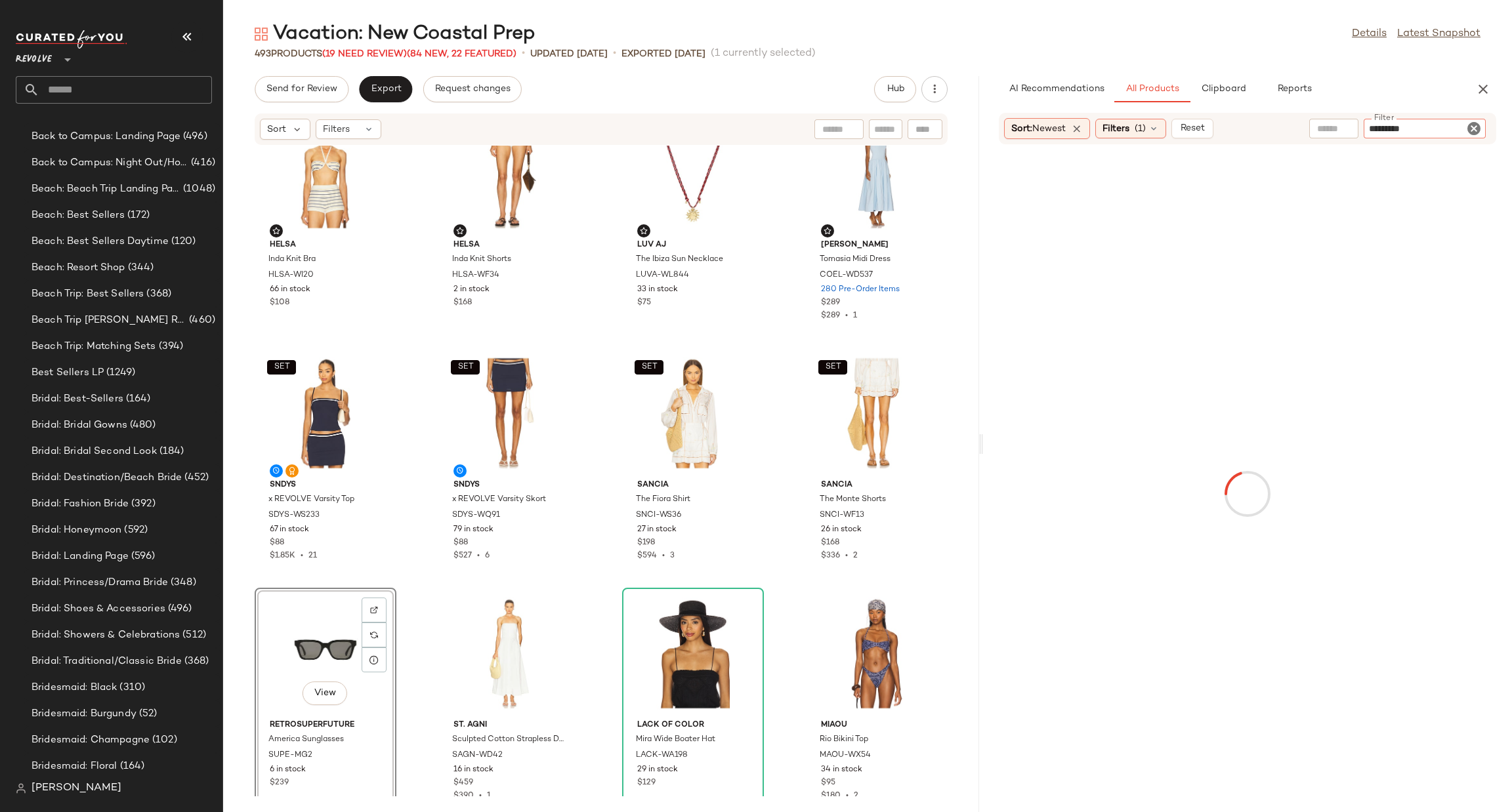
type input "**********"
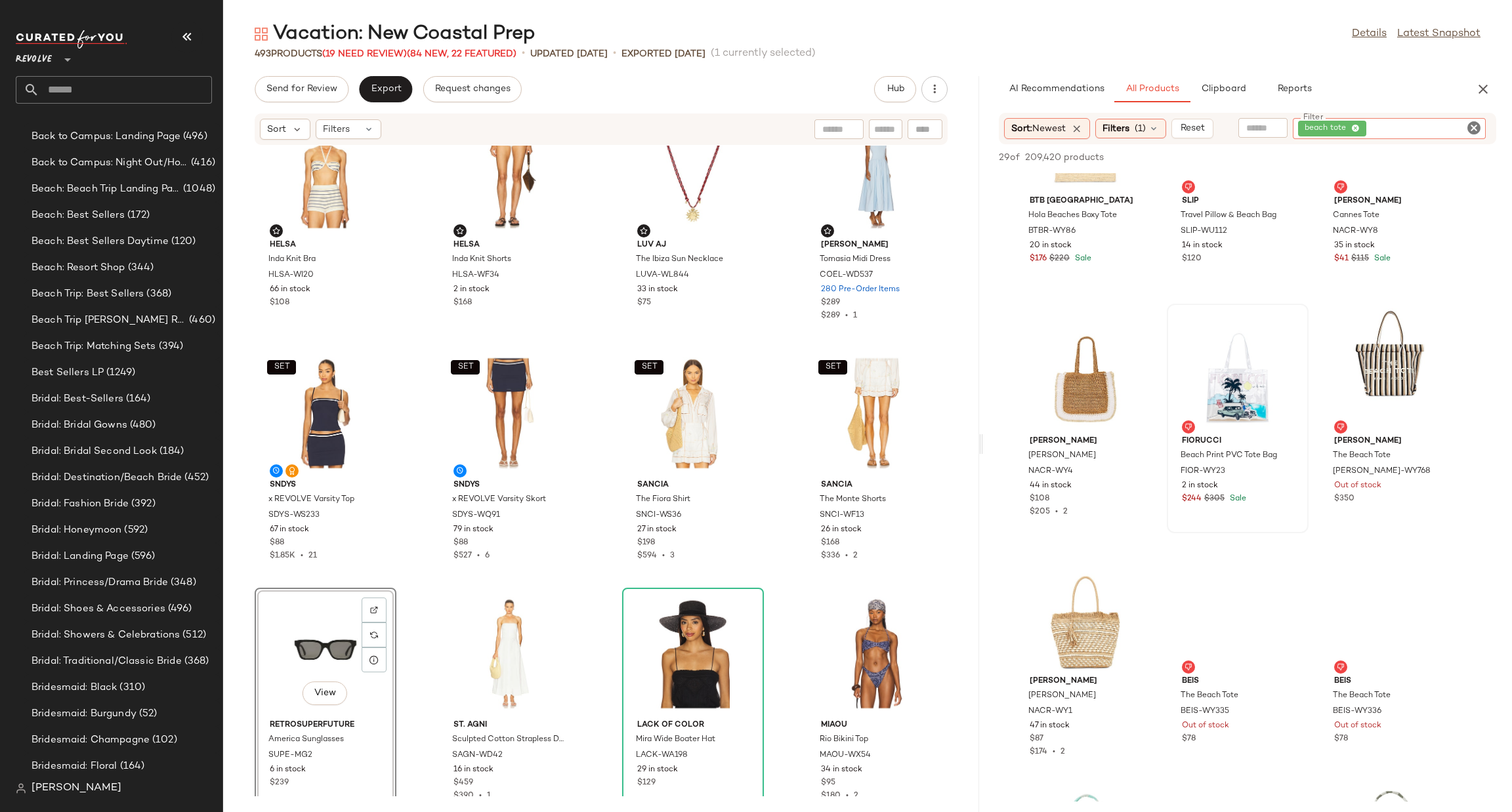
scroll to position [885, 0]
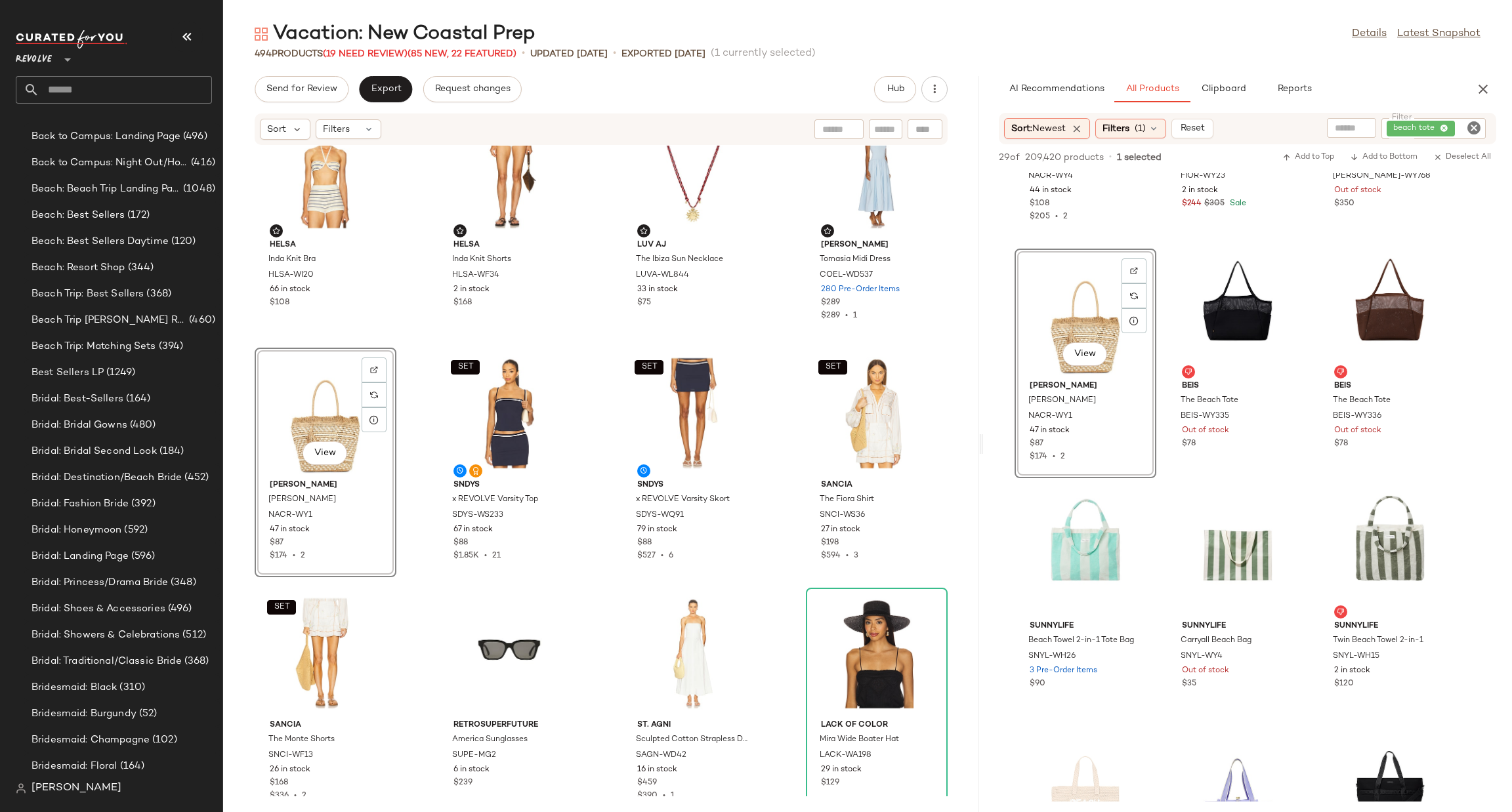
click at [1475, 123] on icon "Clear Filter" at bounding box center [1474, 128] width 16 height 16
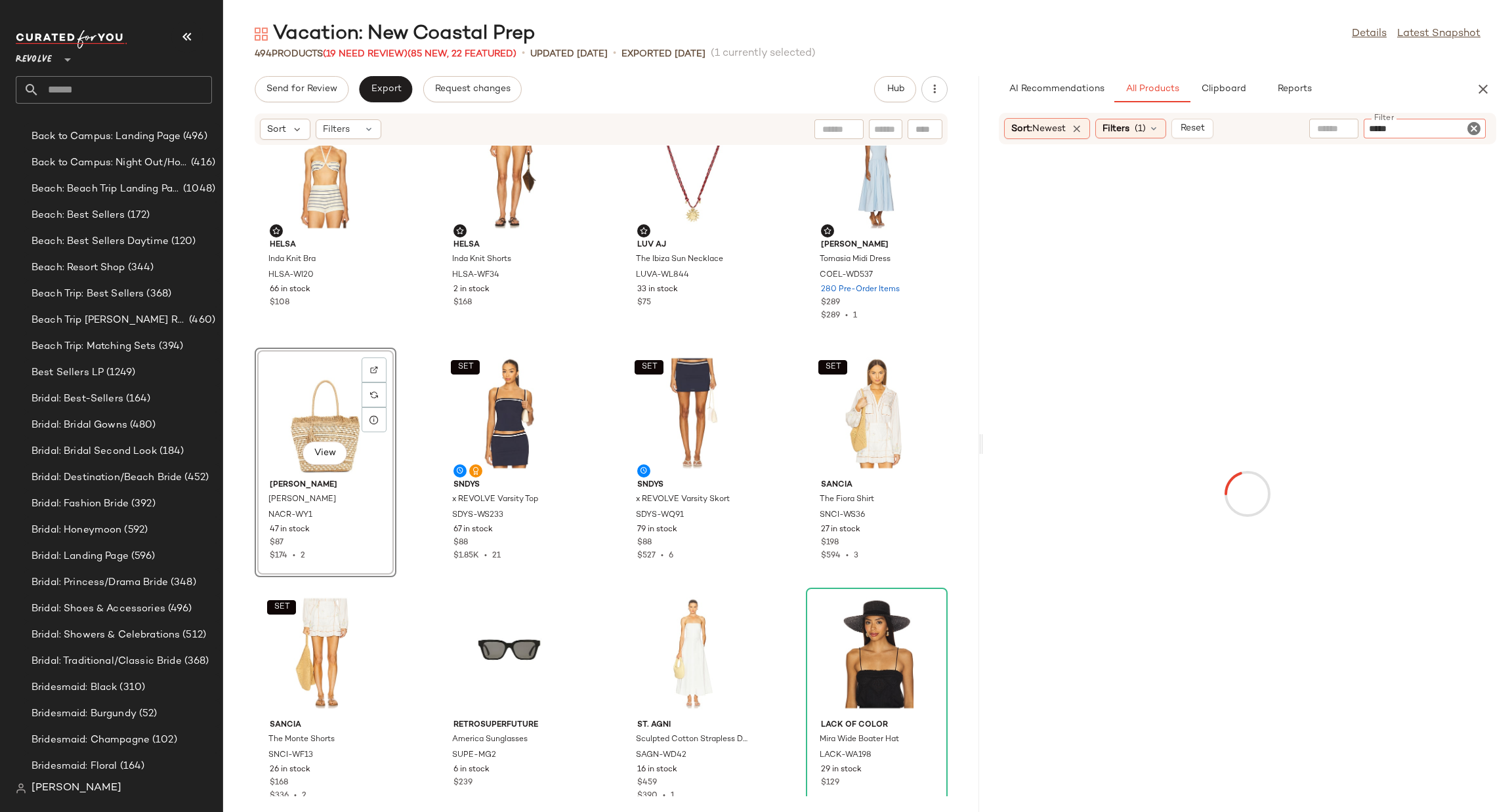
type input "*****"
type button "CompanyProducts"
click at [1436, 79] on div "AI Recommendations All Products Clipboard Reports" at bounding box center [1226, 89] width 455 height 26
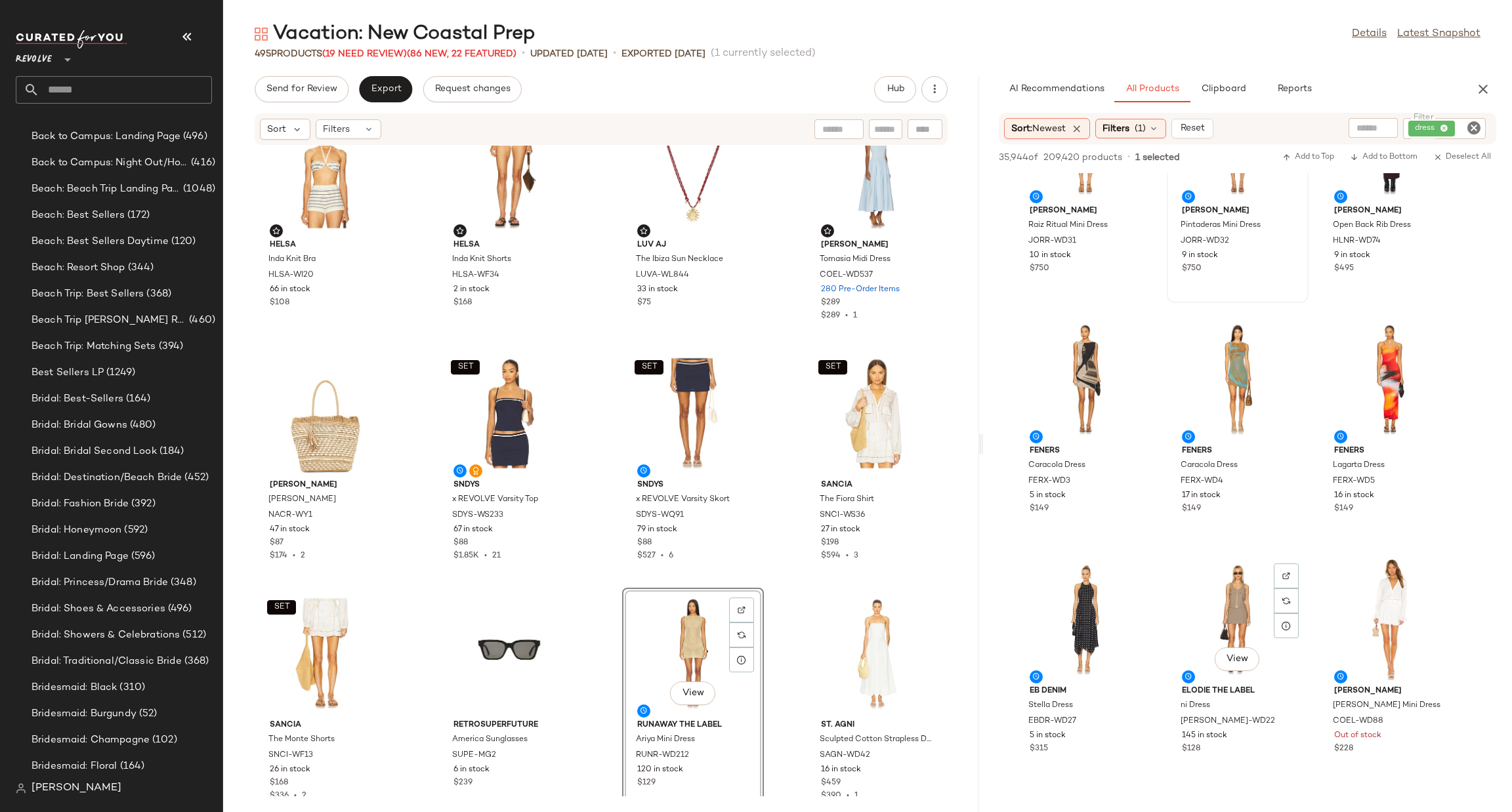
scroll to position [7578, 0]
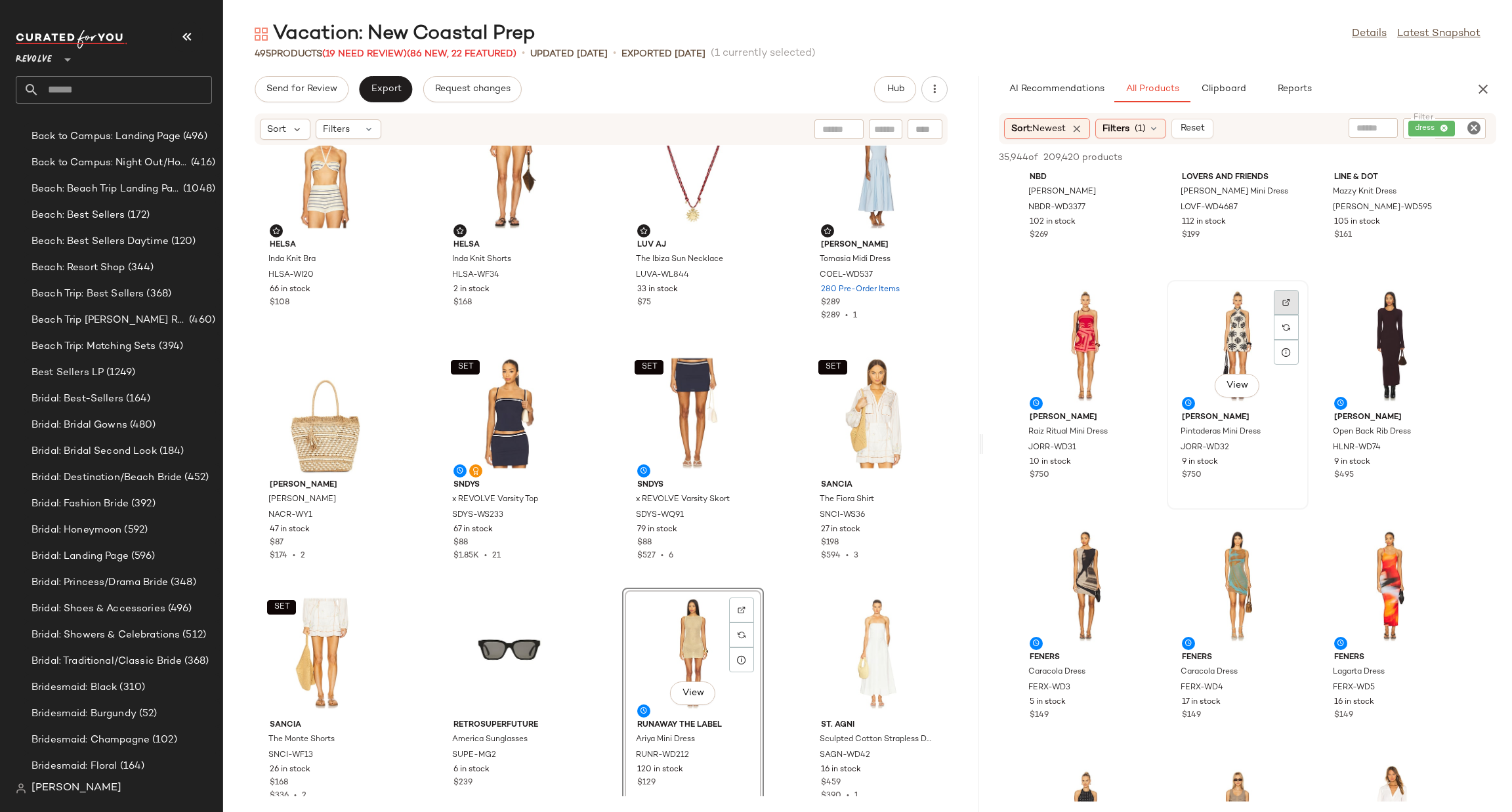
click at [1277, 315] on div at bounding box center [1286, 328] width 25 height 25
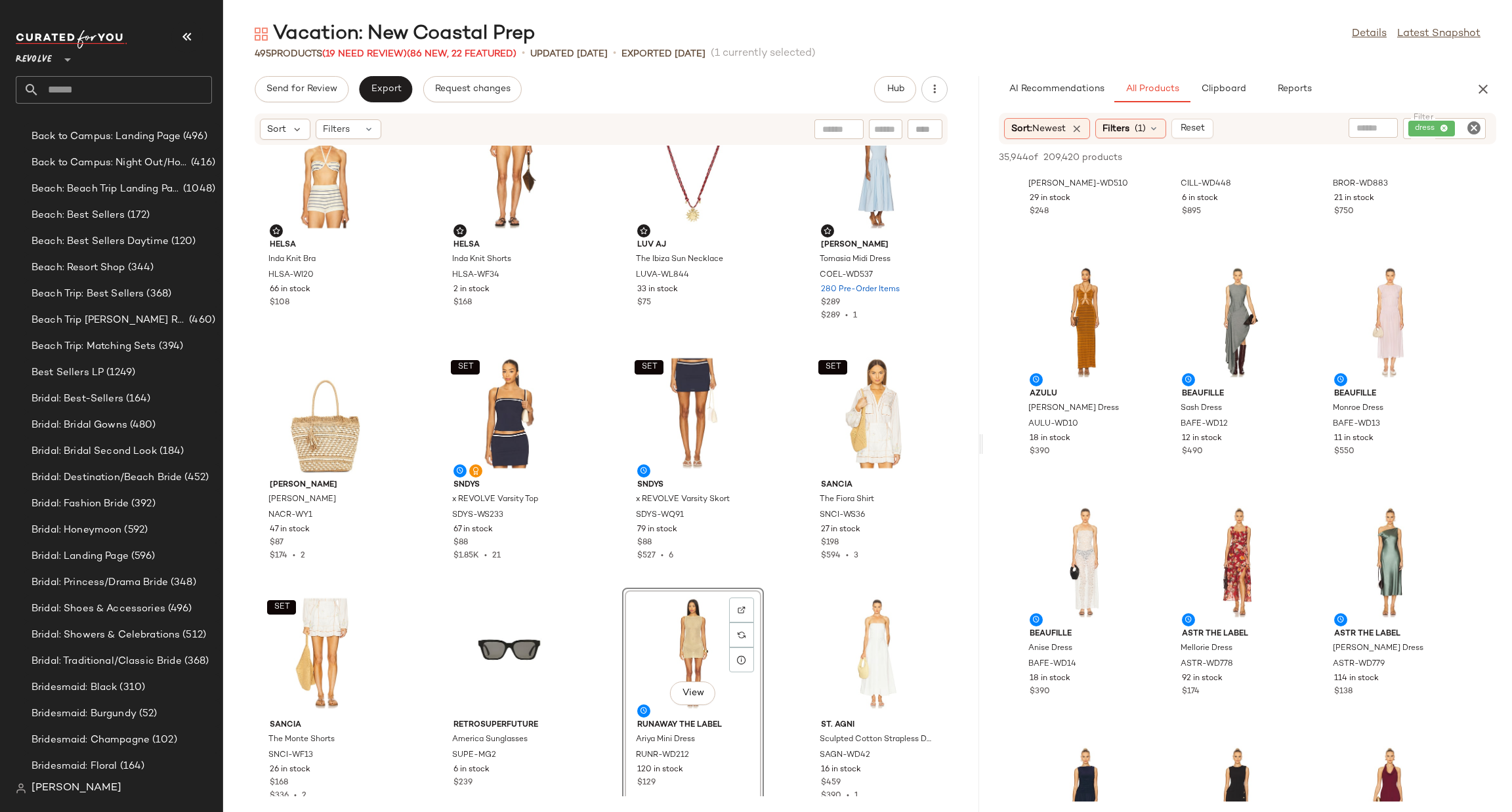
scroll to position [9054, 0]
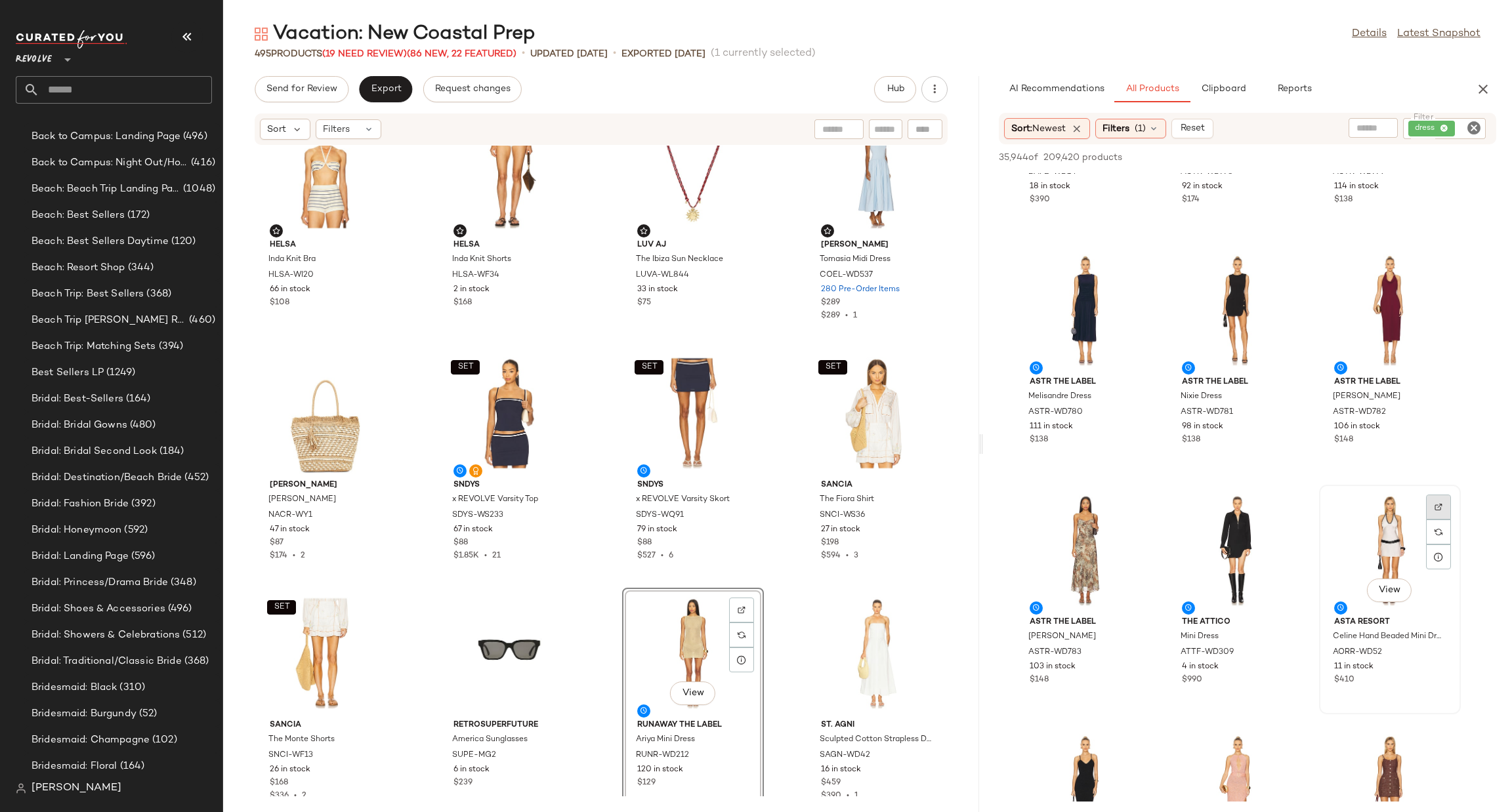
click at [1439, 520] on div at bounding box center [1439, 533] width 25 height 25
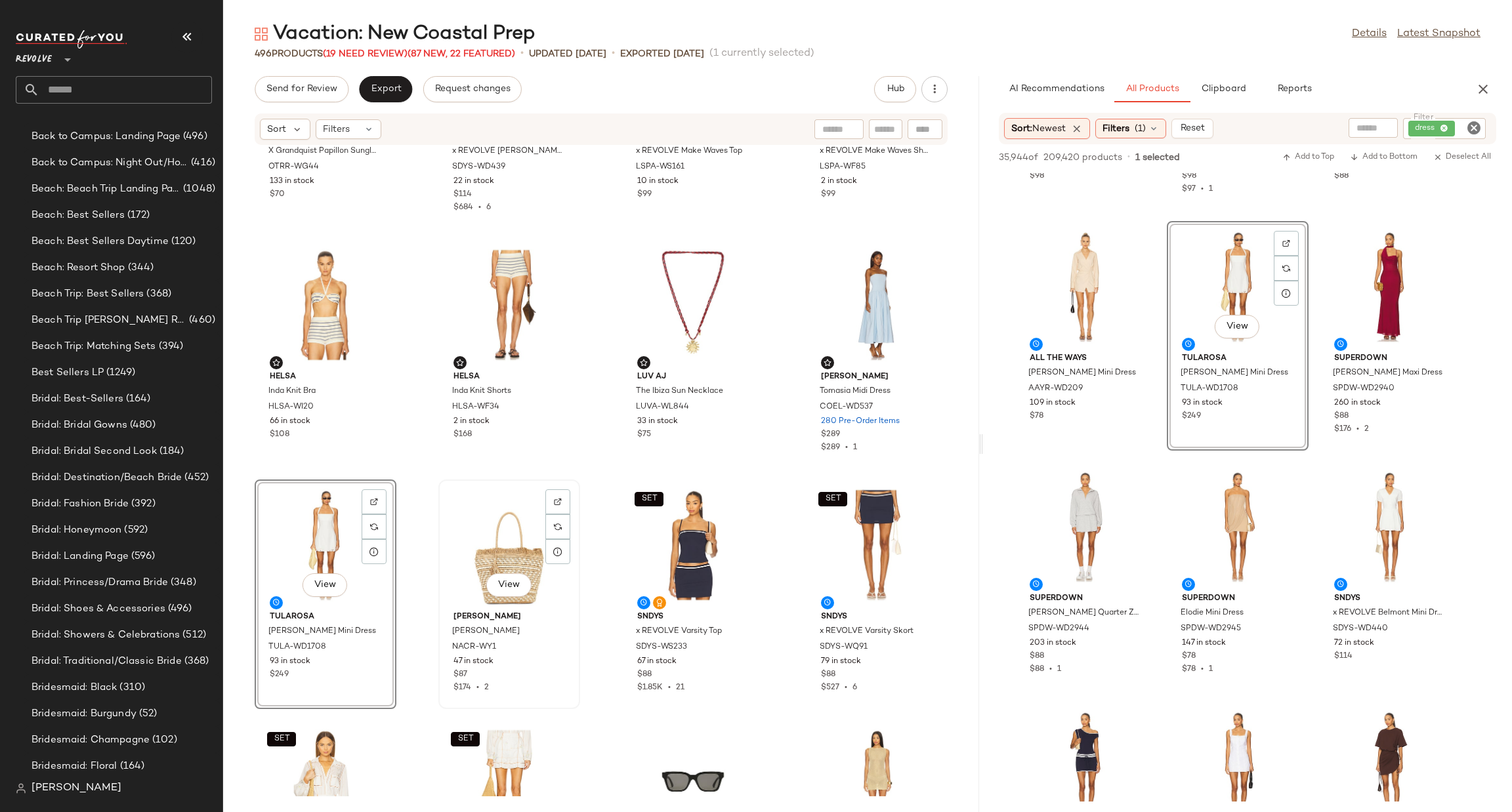
scroll to position [1294, 0]
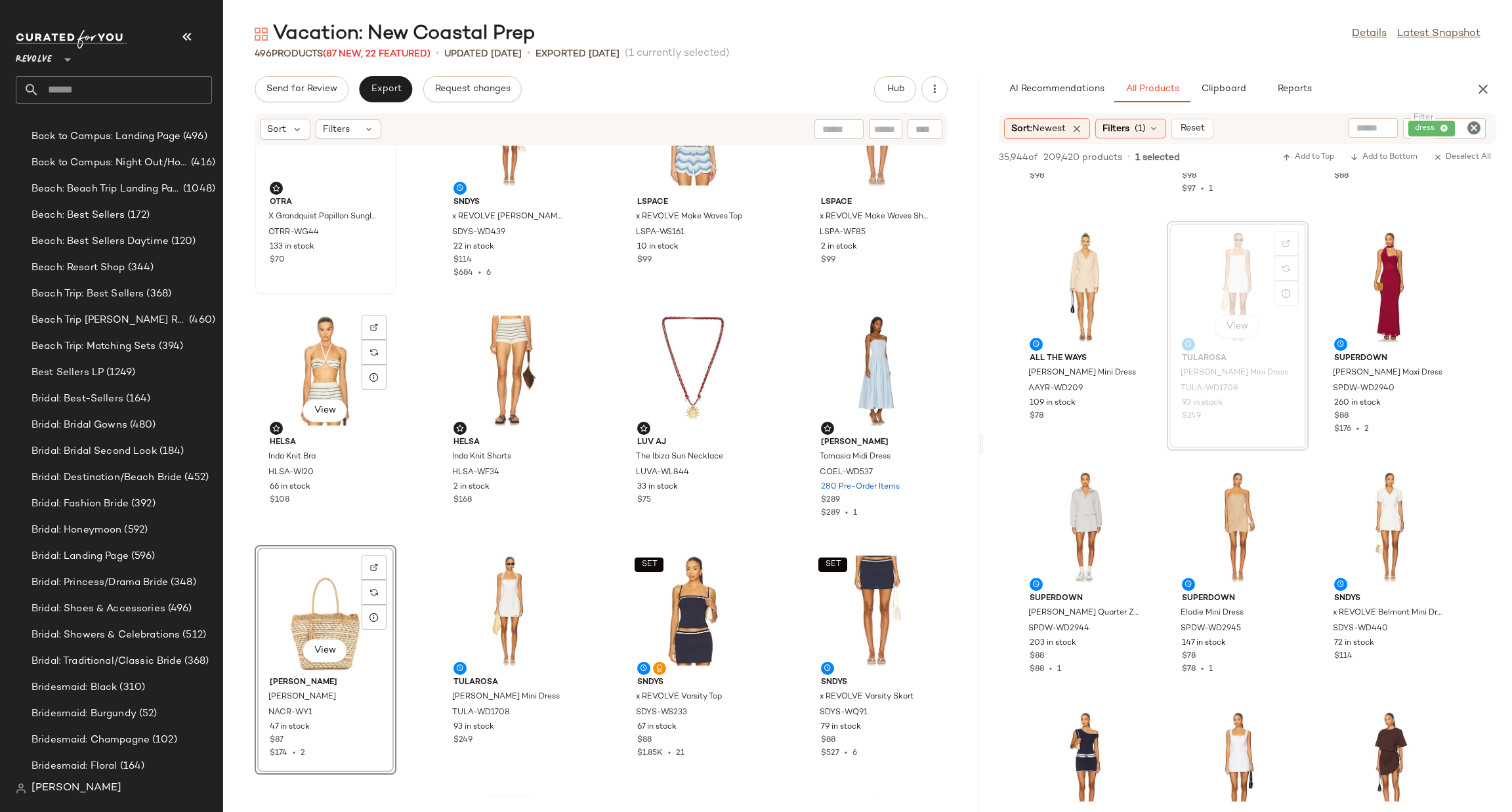
scroll to position [901, 0]
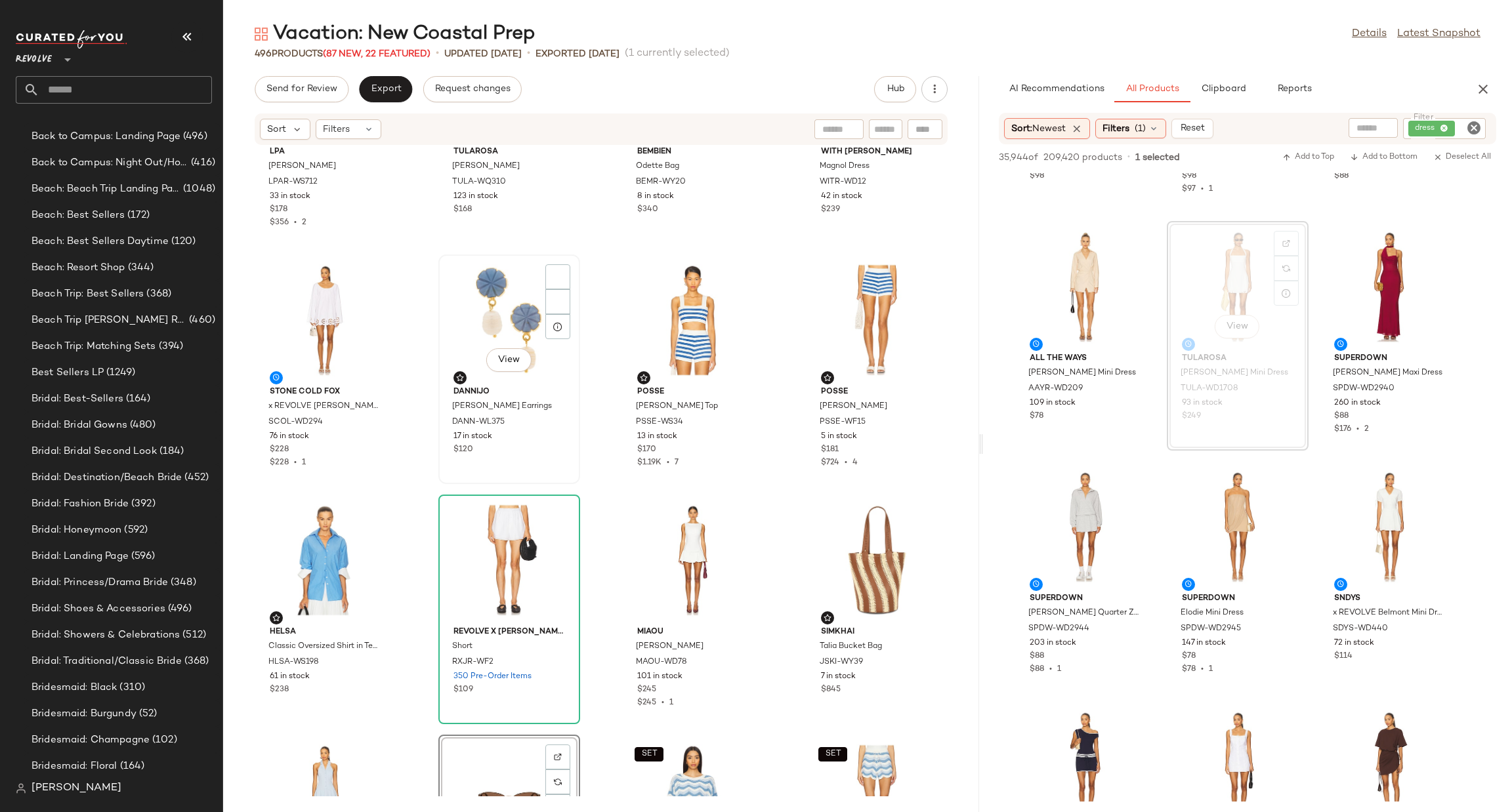
scroll to position [507, 0]
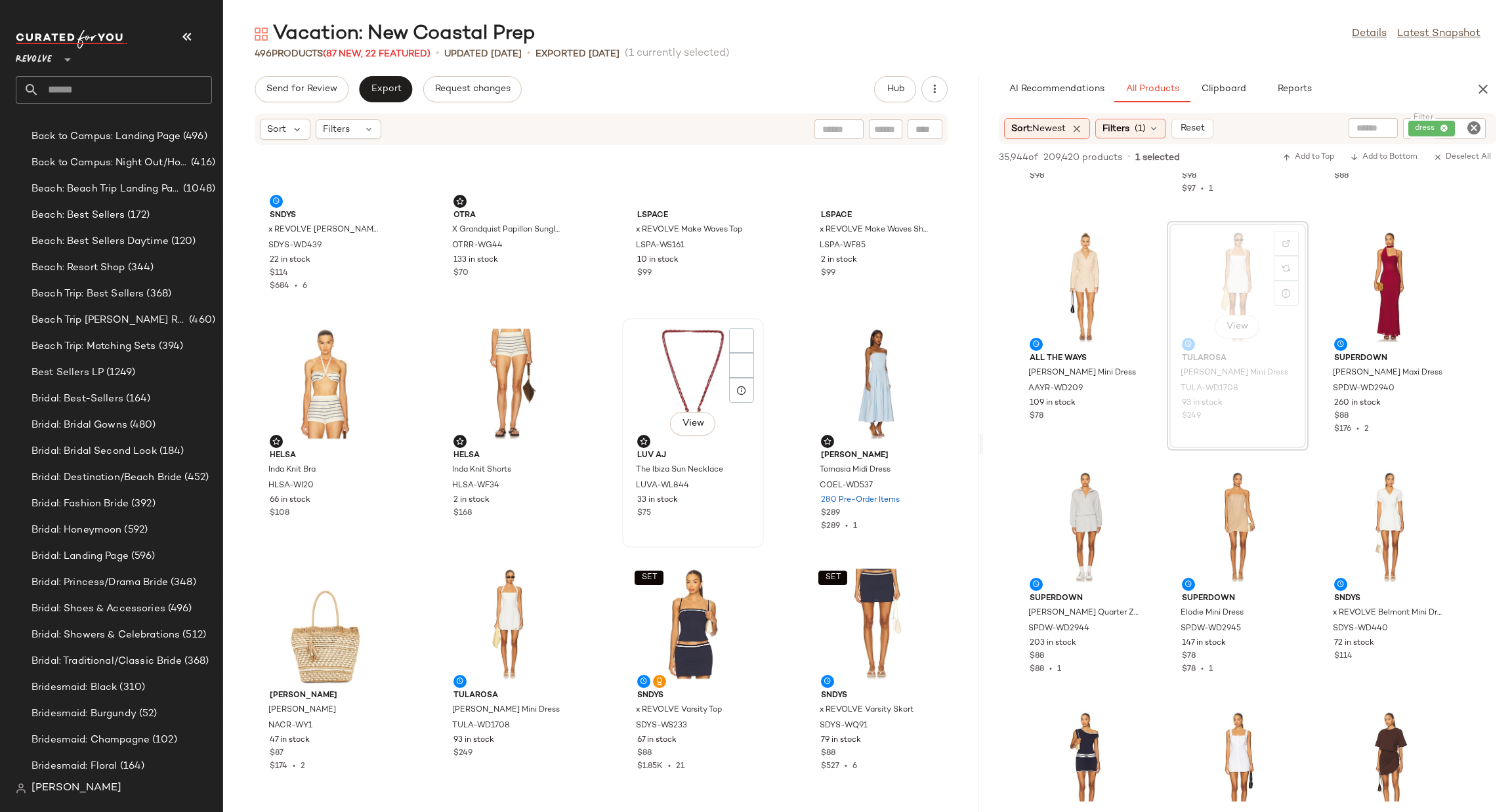
scroll to position [1192, 0]
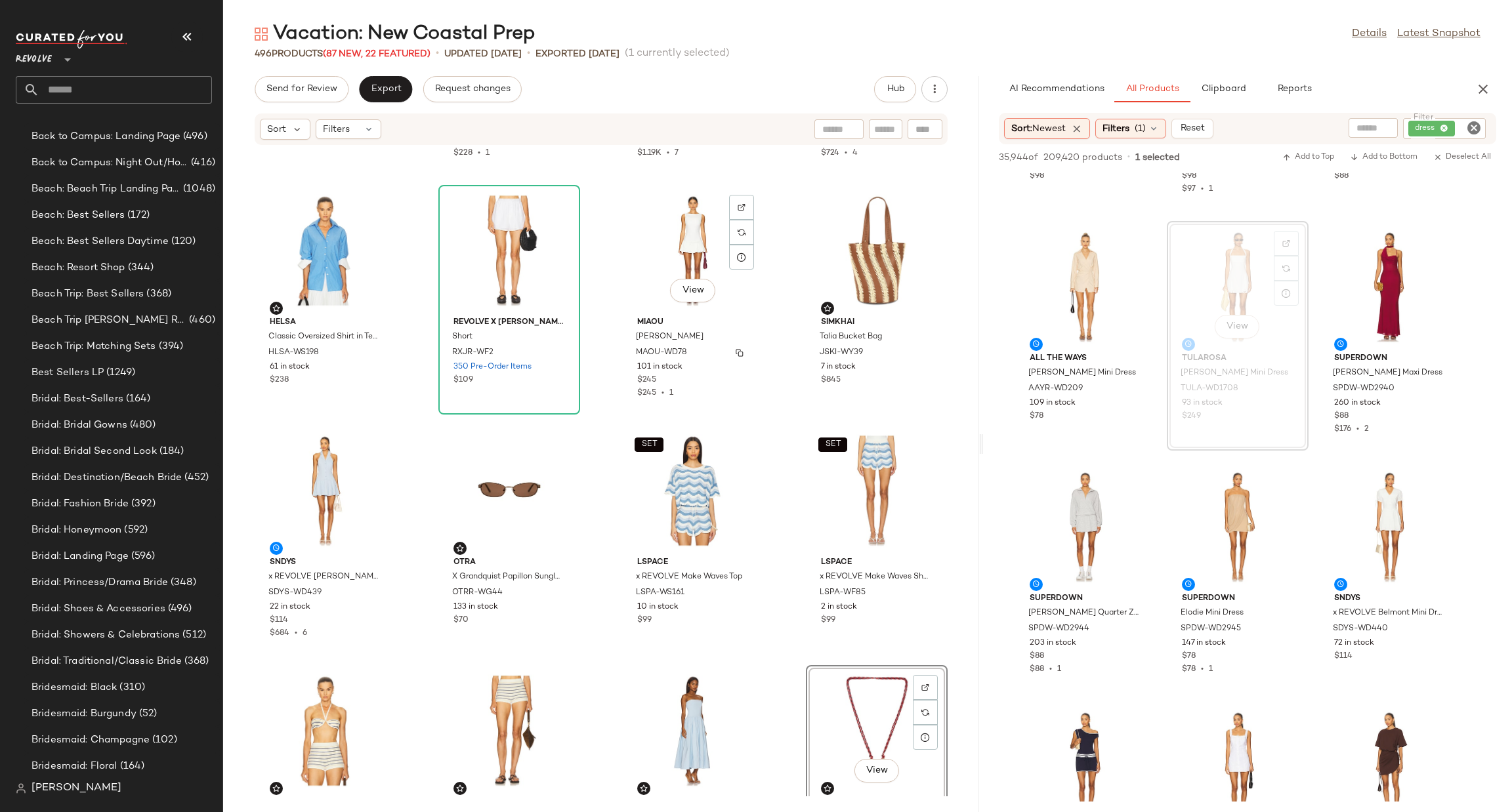
scroll to position [798, 0]
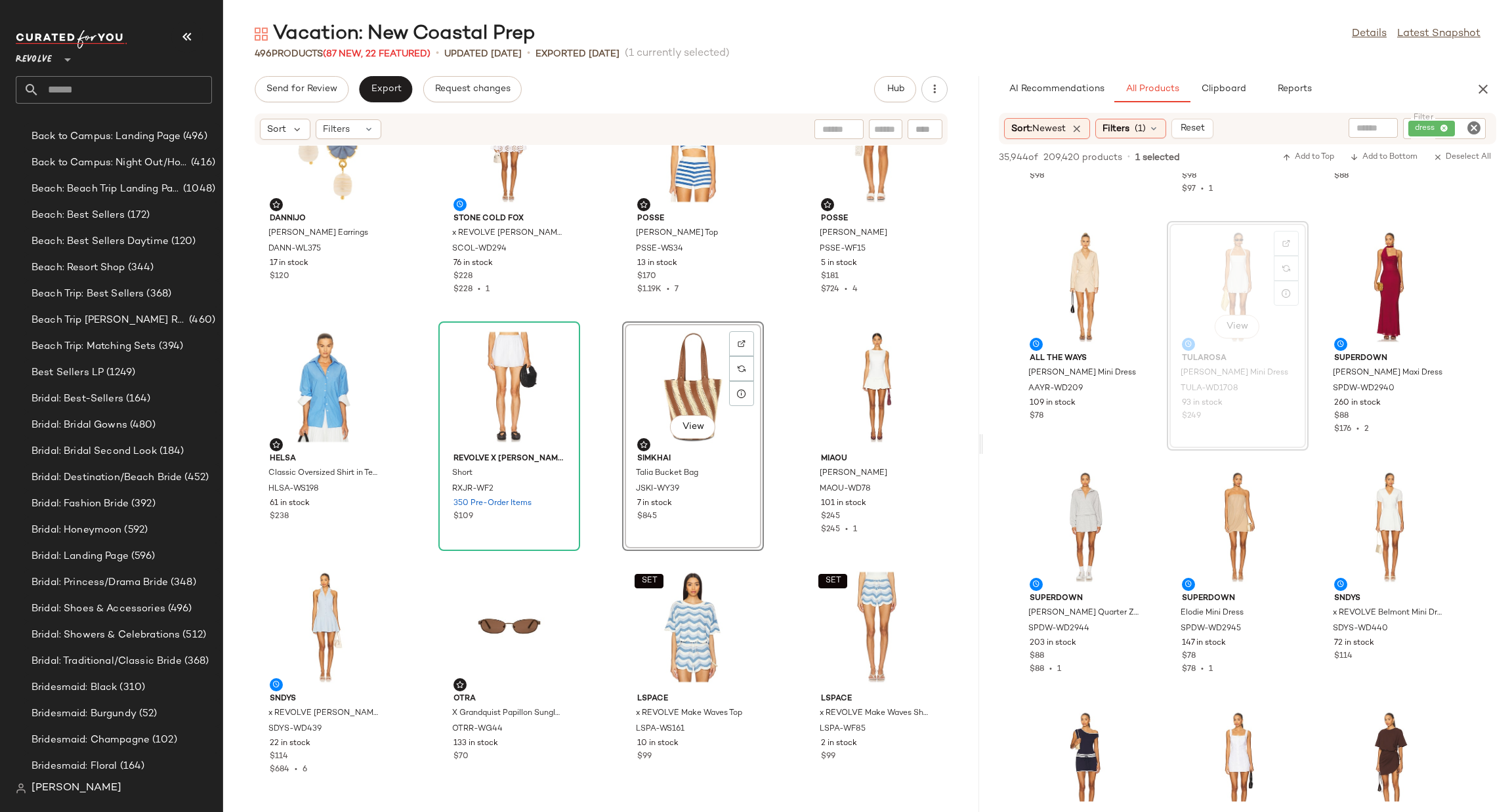
scroll to position [306, 0]
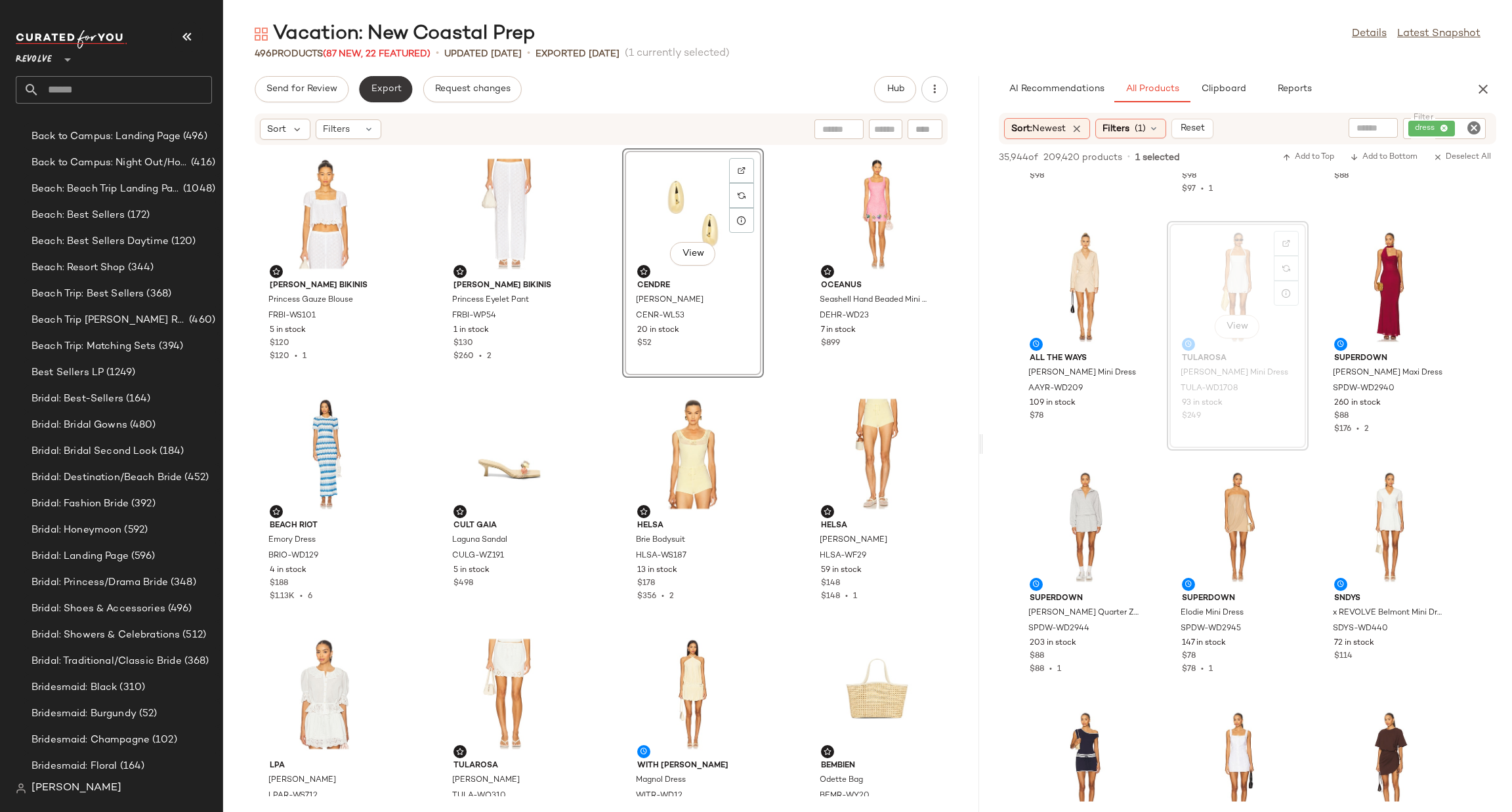
click at [379, 90] on span "Export" at bounding box center [385, 89] width 31 height 10
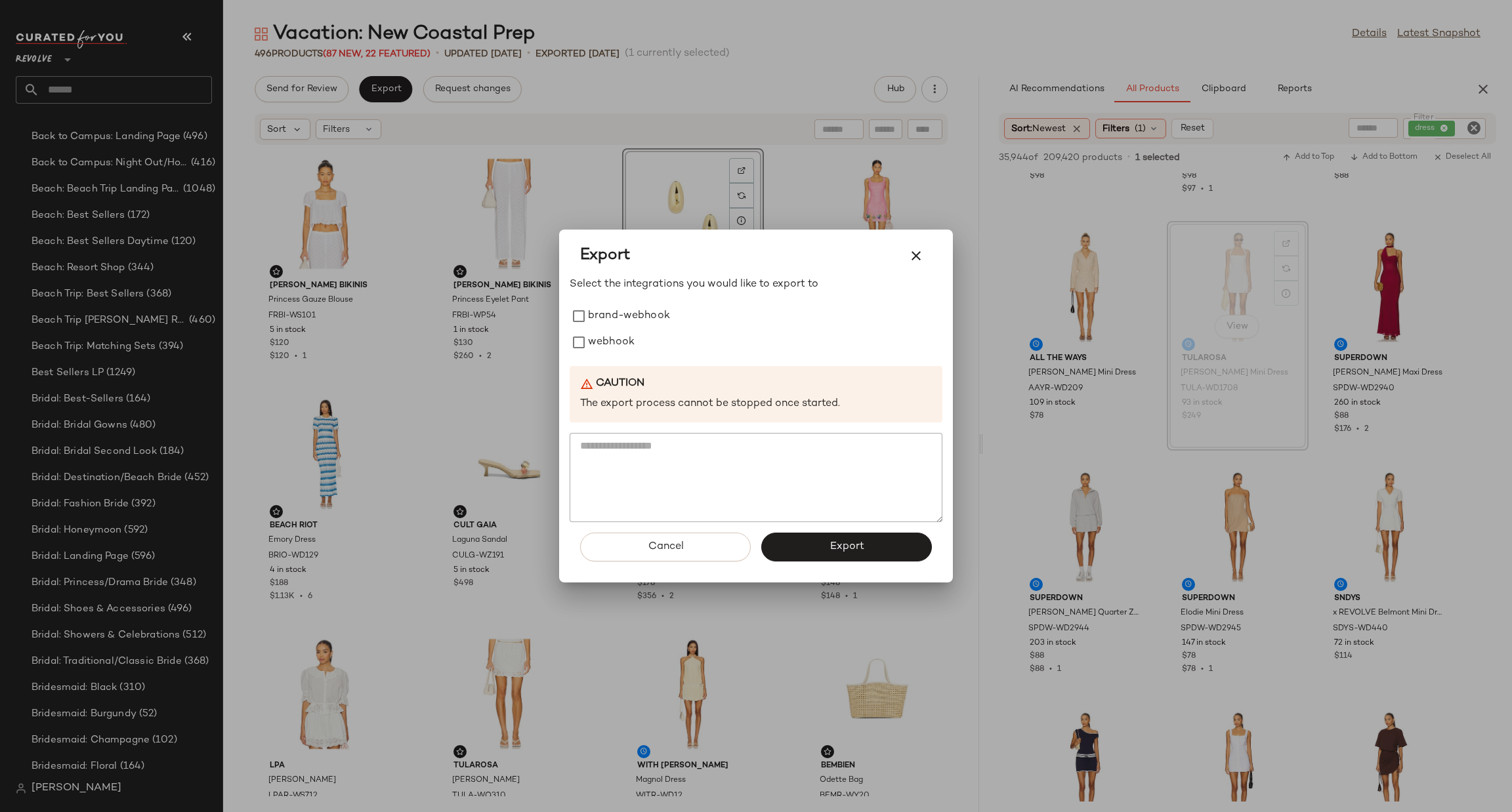
drag, startPoint x: 623, startPoint y: 342, endPoint x: 644, endPoint y: 363, distance: 29.7
click at [621, 342] on label "webhook" at bounding box center [611, 343] width 47 height 26
click at [869, 549] on button "Export" at bounding box center [846, 546] width 171 height 29
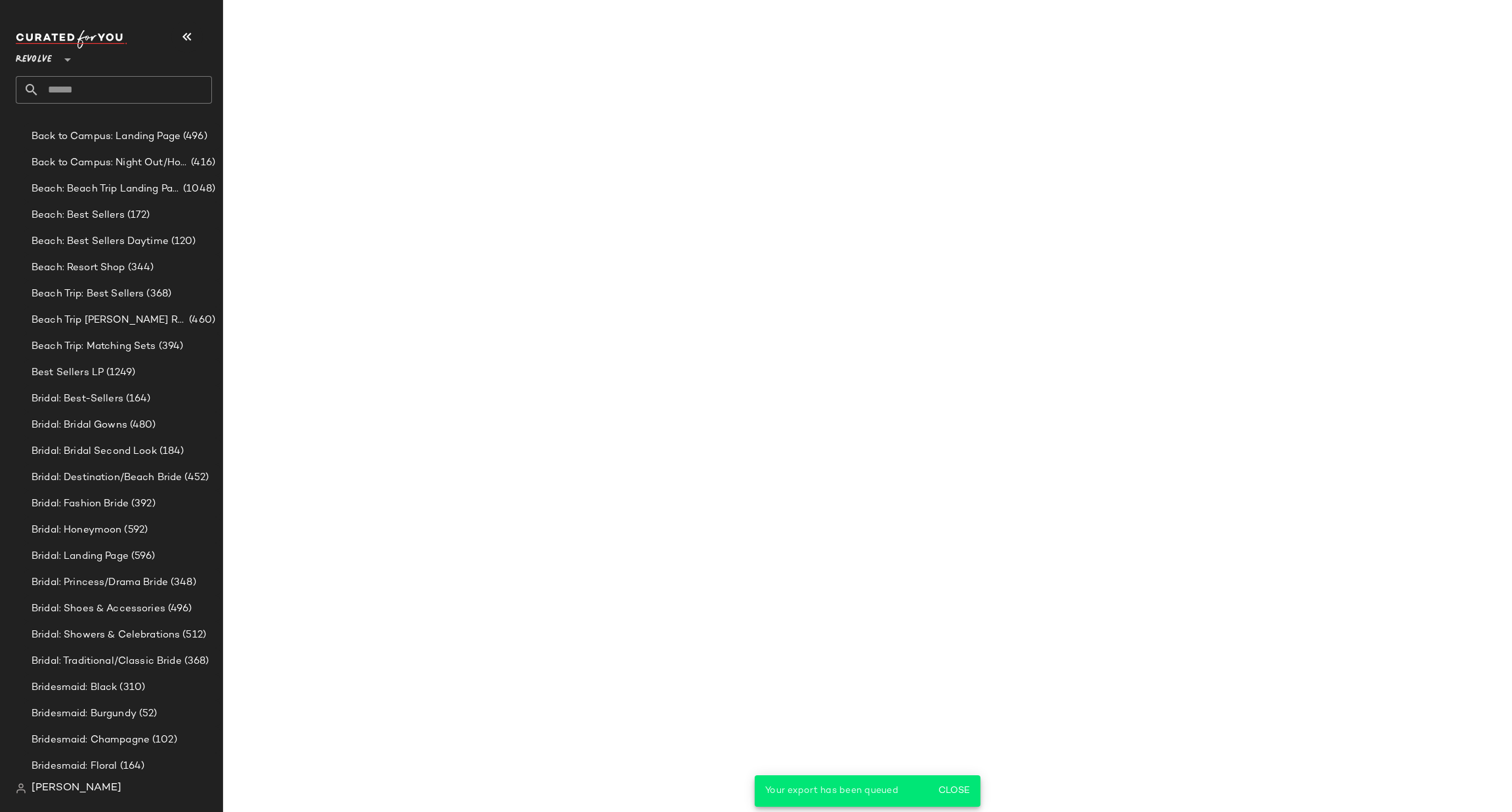
scroll to position [14841, 0]
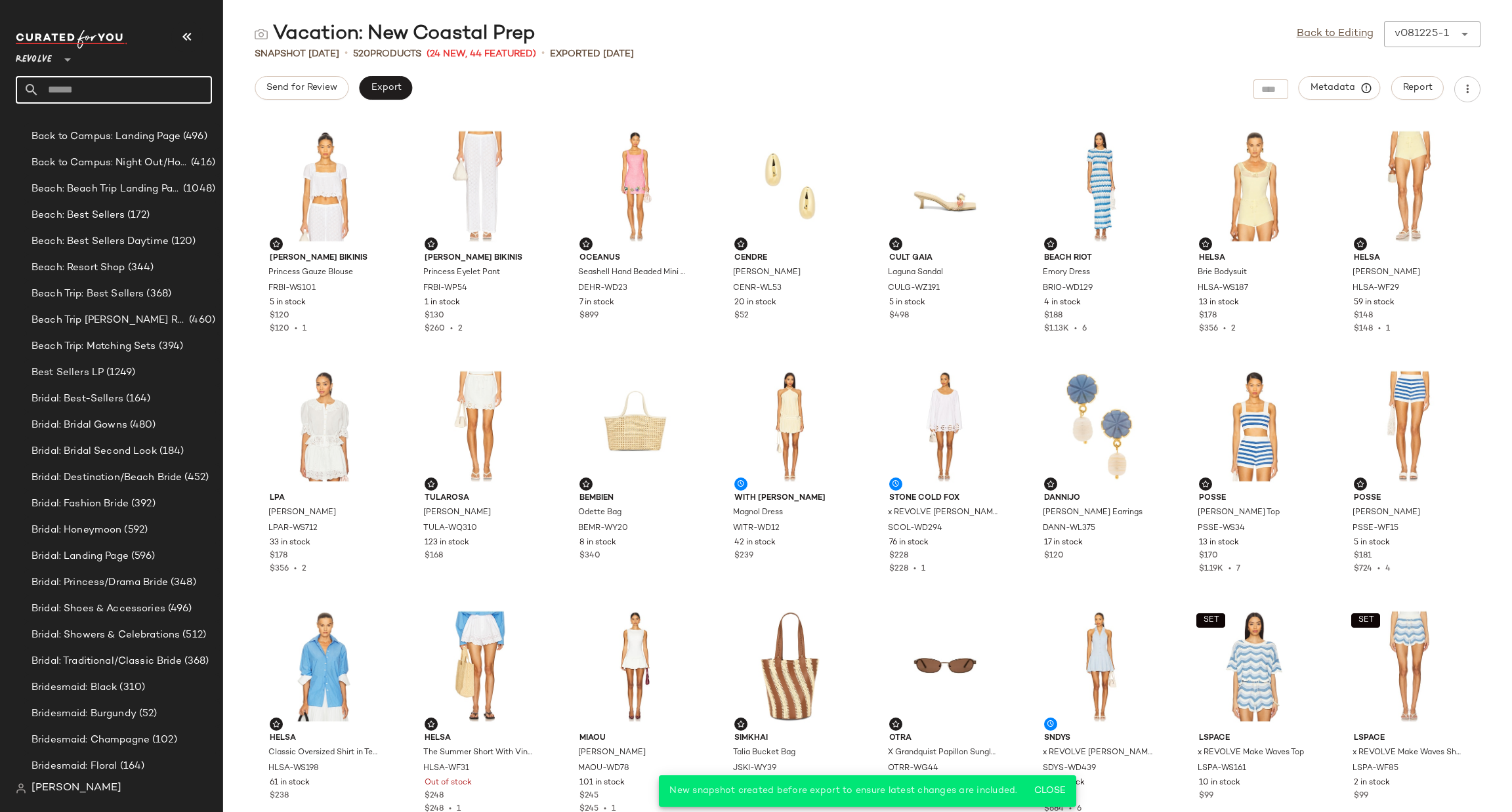
click at [129, 90] on input "text" at bounding box center [125, 90] width 173 height 28
type input "******"
click at [112, 135] on div "Vacation: Picnic /Femme" at bounding box center [114, 128] width 196 height 27
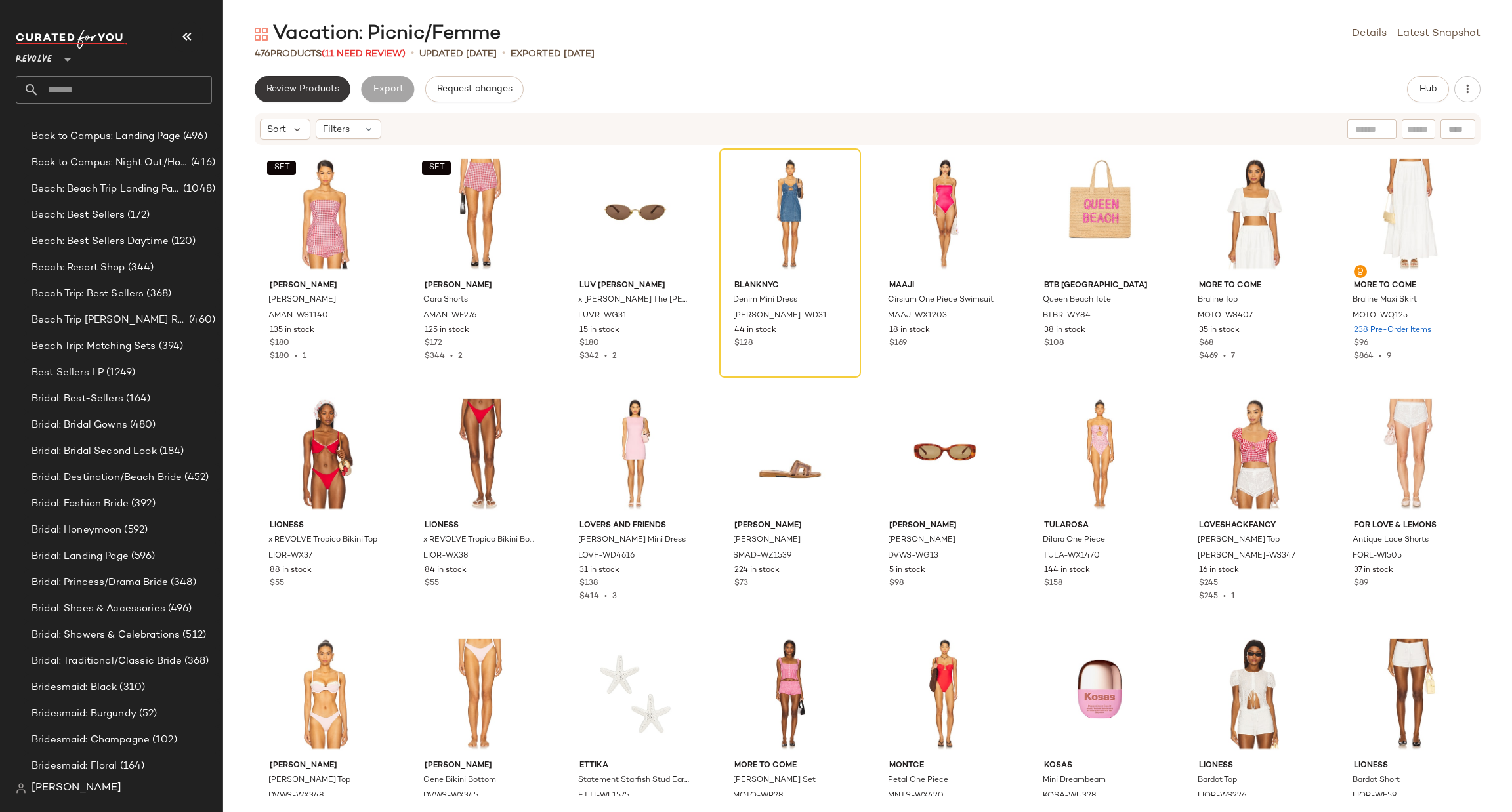
click at [305, 87] on span "Review Products" at bounding box center [302, 89] width 73 height 10
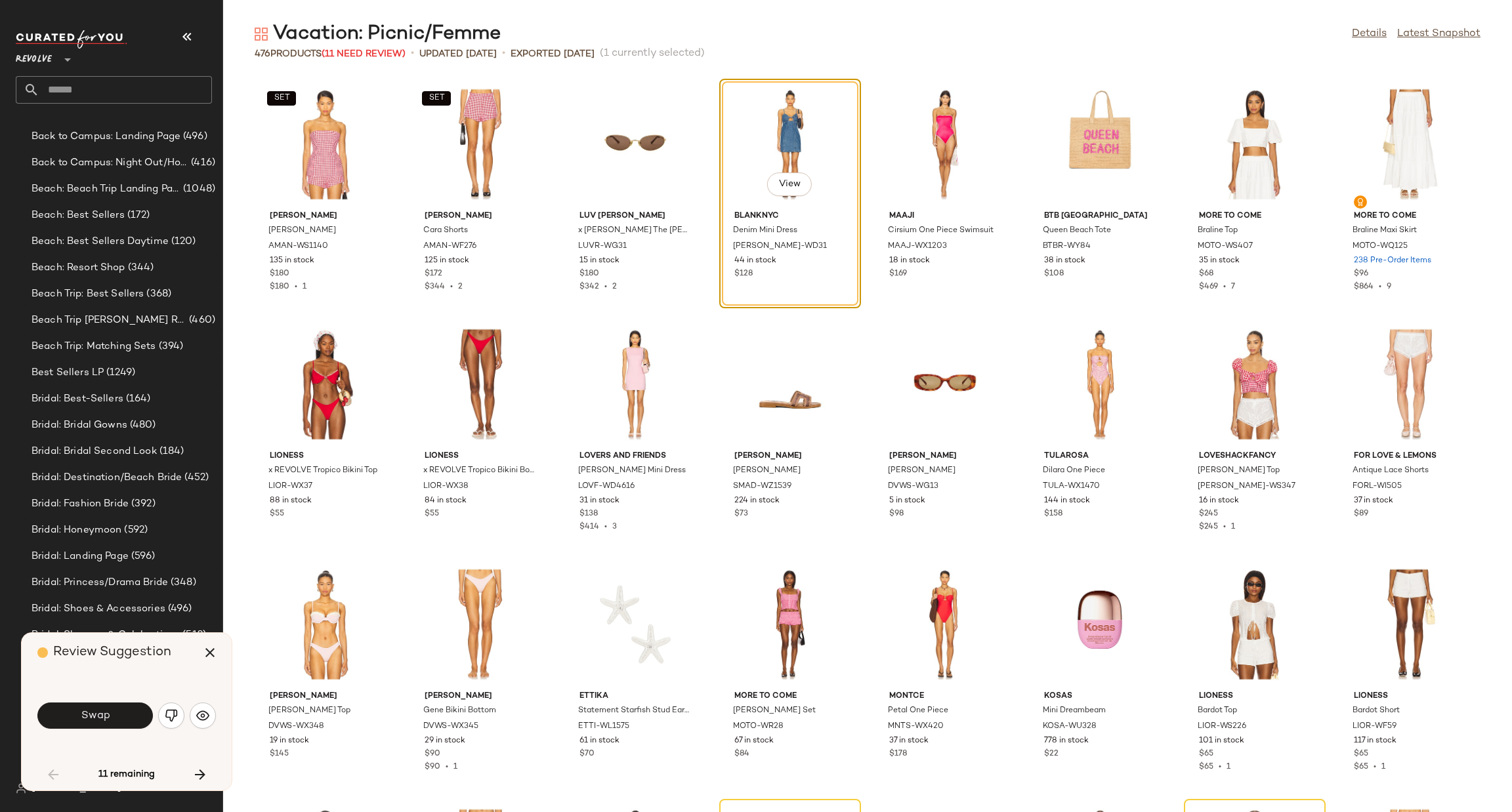
click at [105, 710] on span "Swap" at bounding box center [95, 717] width 29 height 13
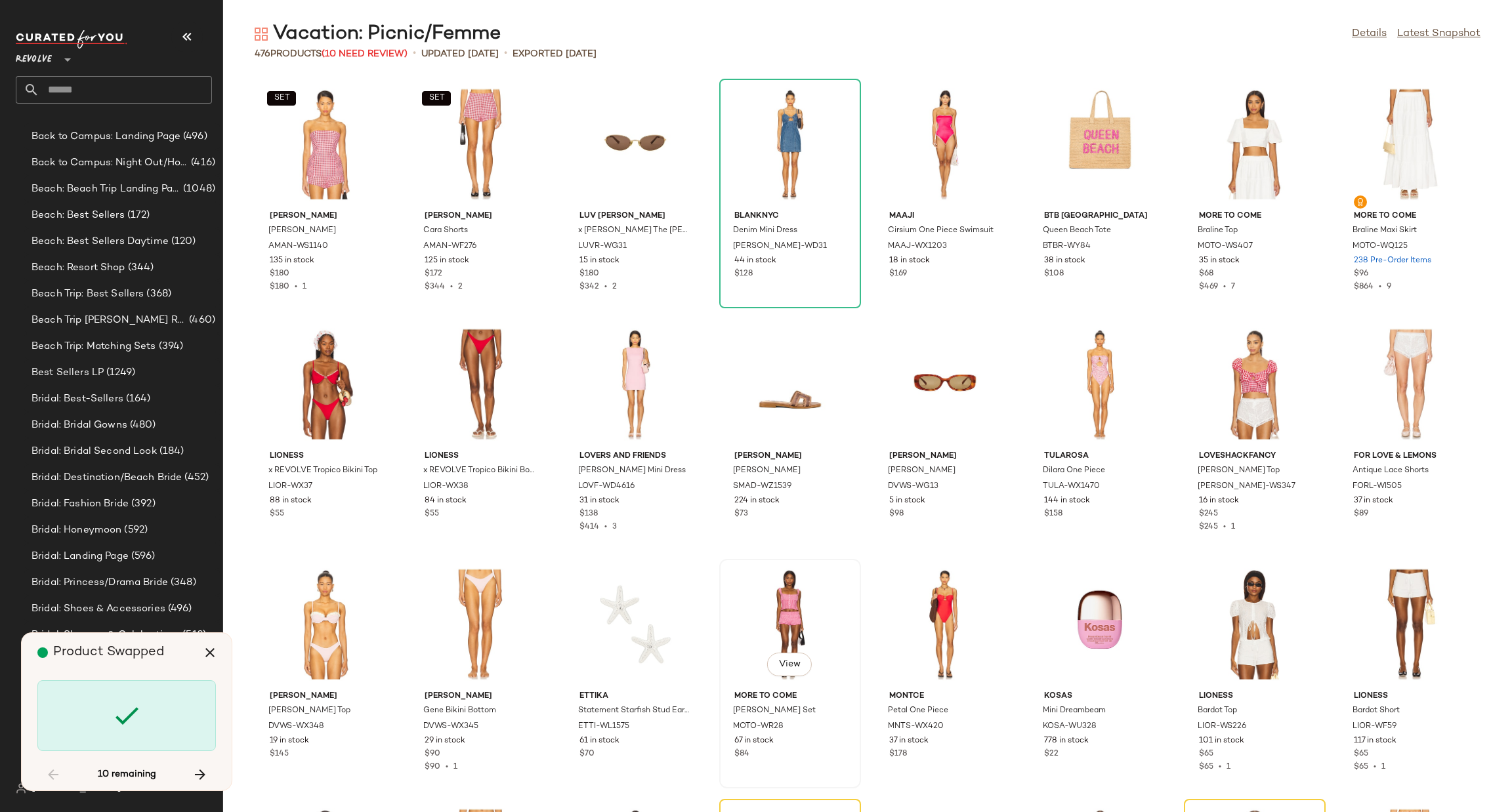
scroll to position [491, 0]
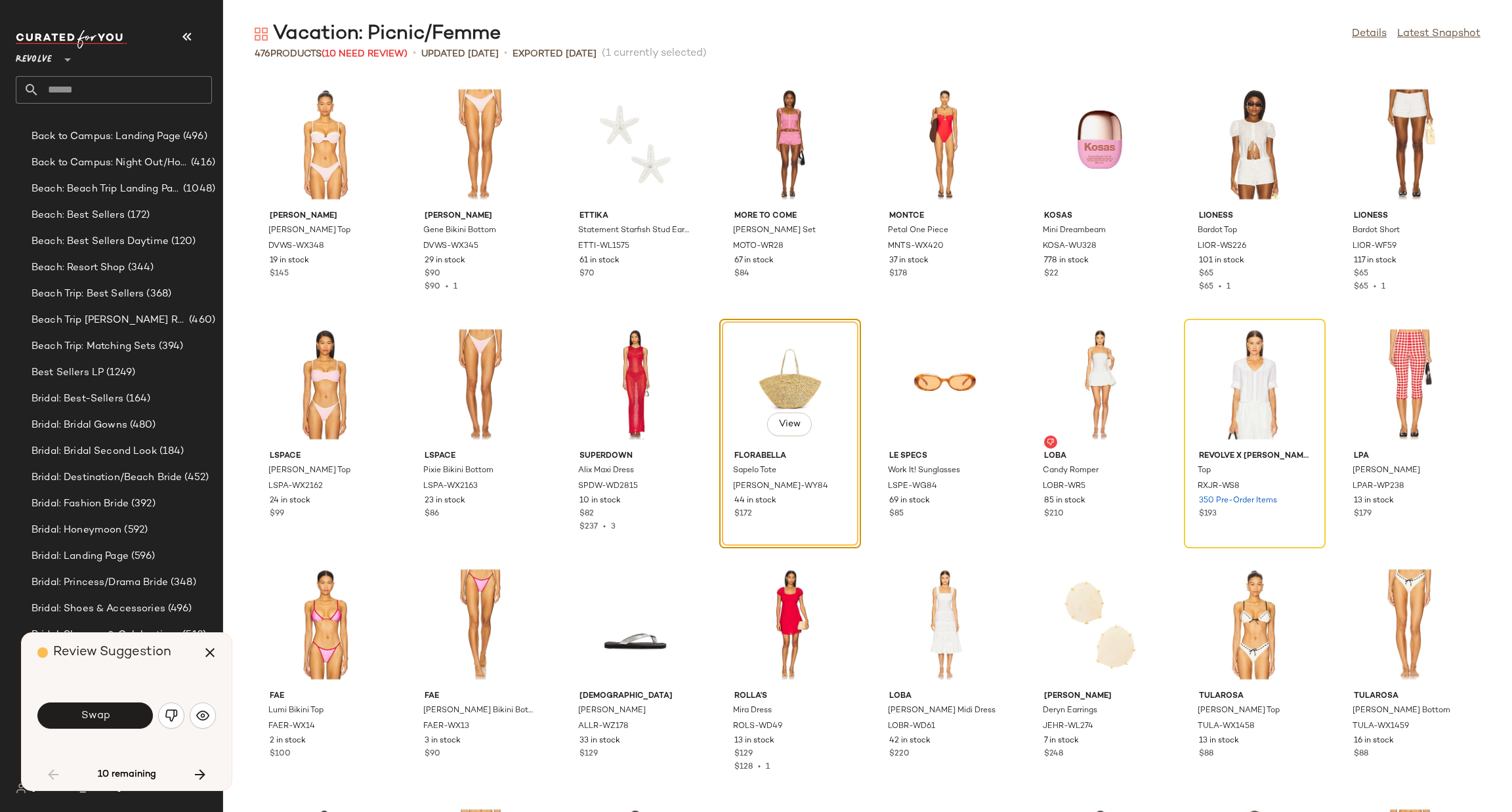
click at [116, 708] on button "Swap" at bounding box center [96, 716] width 116 height 26
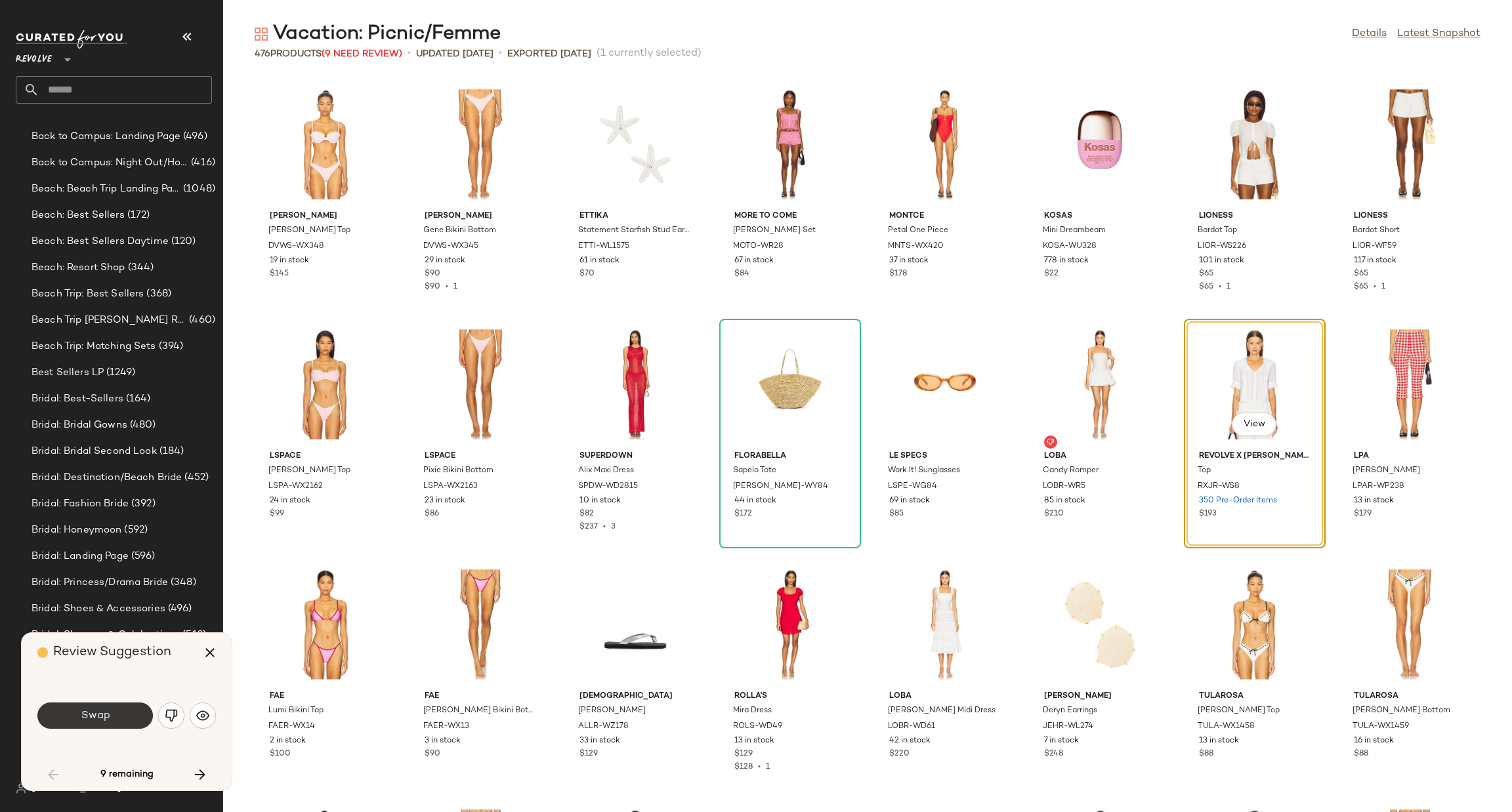
scroll to position [480, 0]
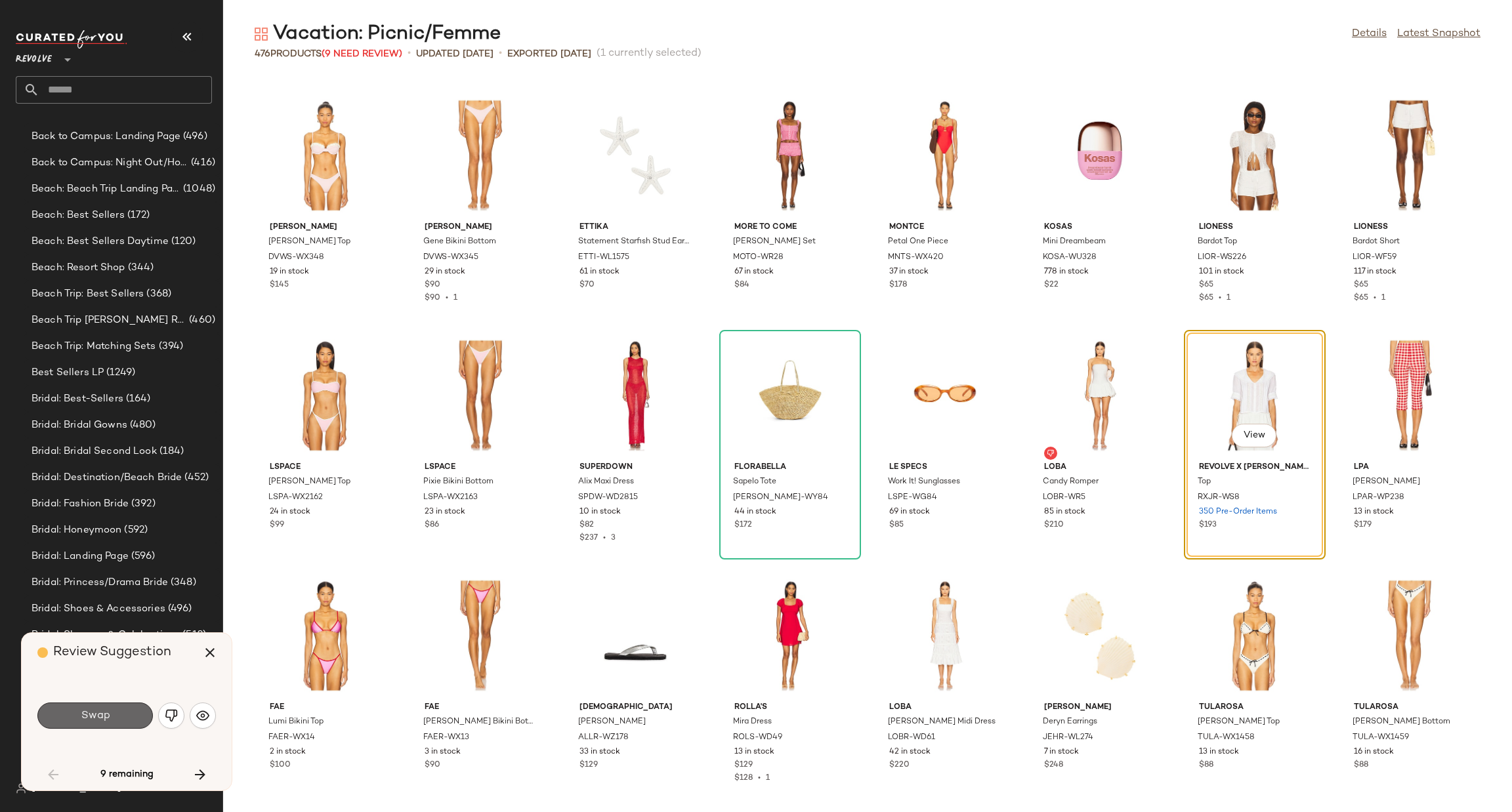
click at [113, 716] on button "Swap" at bounding box center [96, 716] width 116 height 26
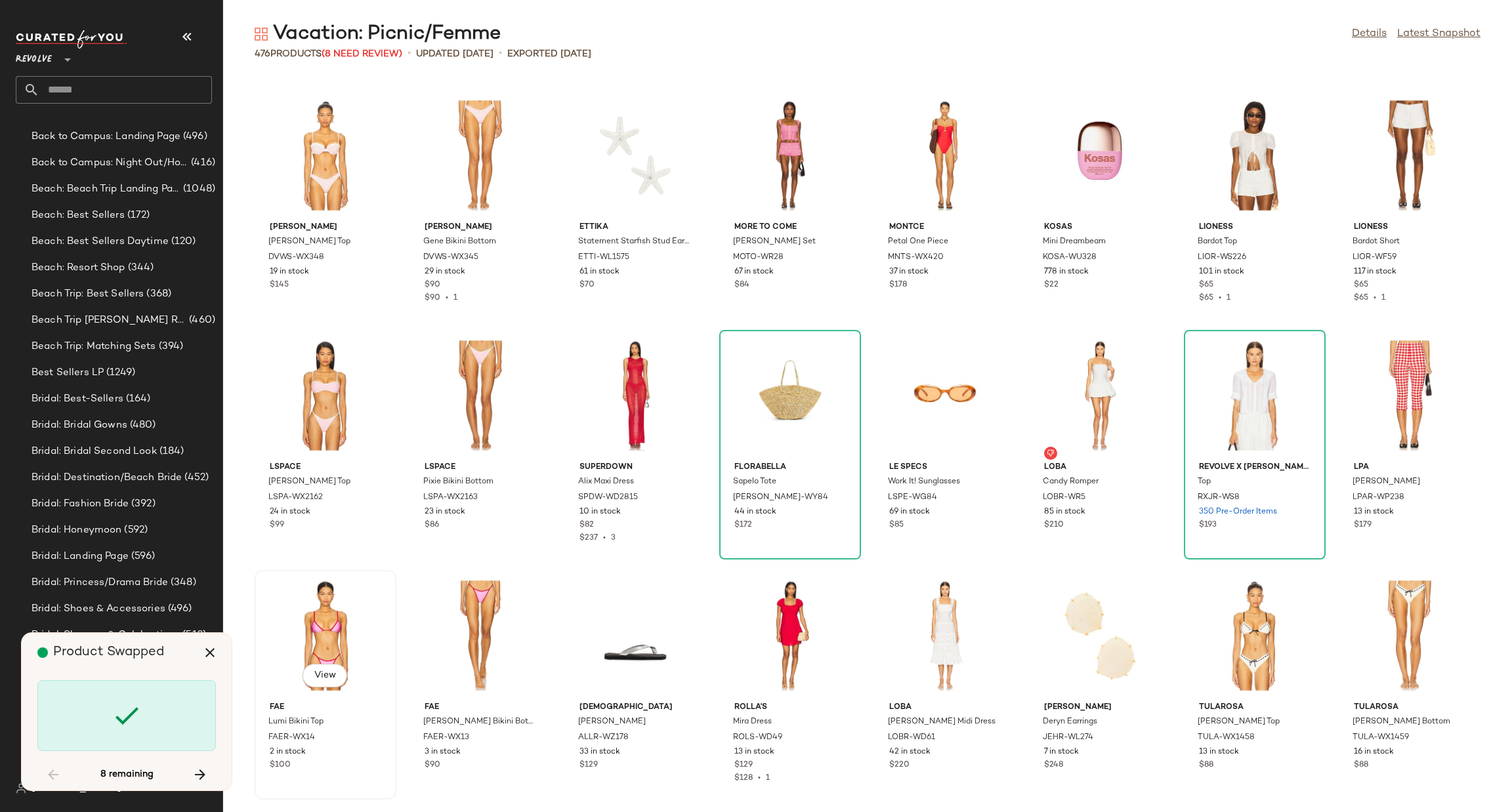
scroll to position [3842, 0]
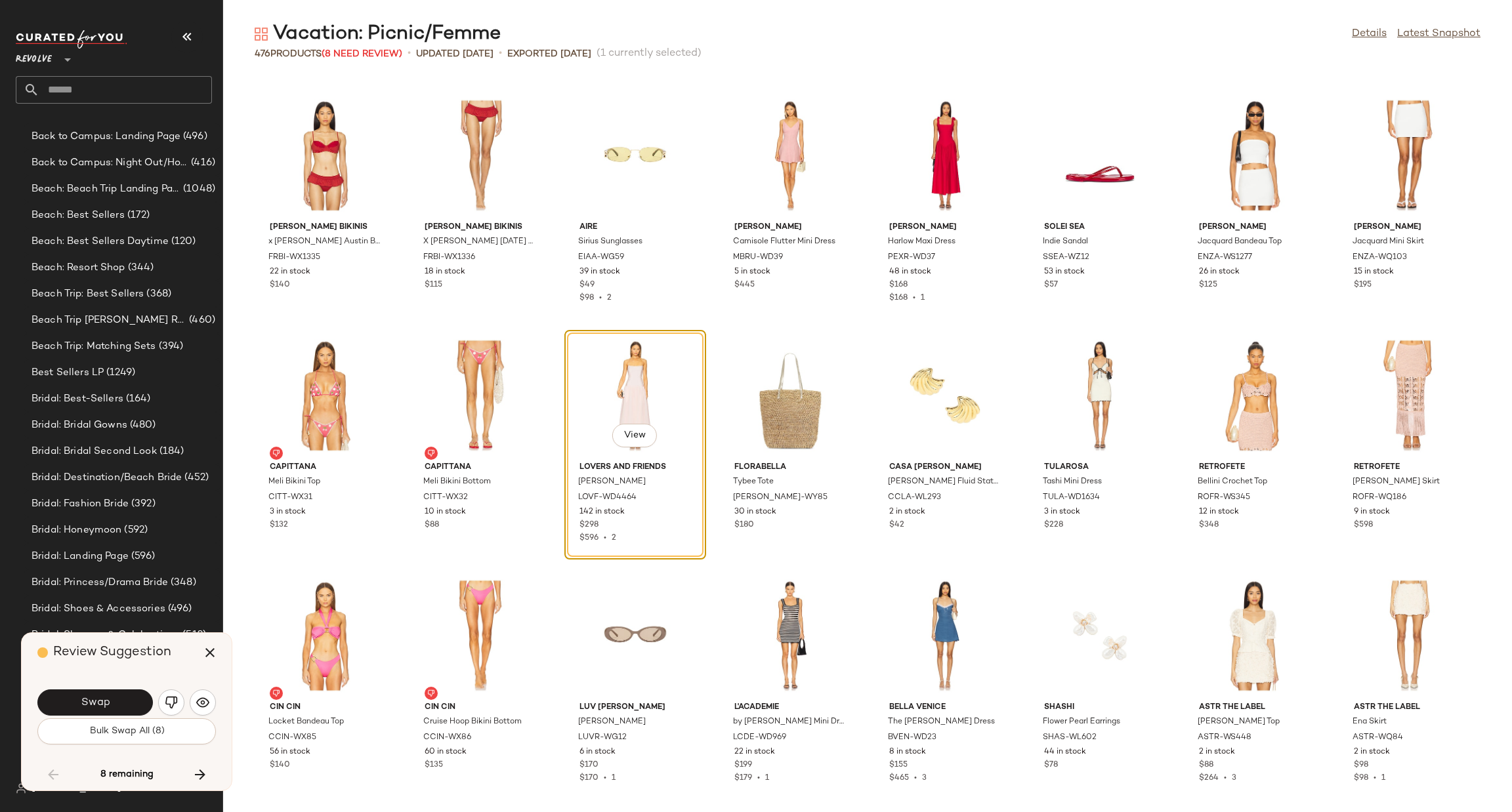
click at [100, 698] on span "Swap" at bounding box center [95, 703] width 29 height 13
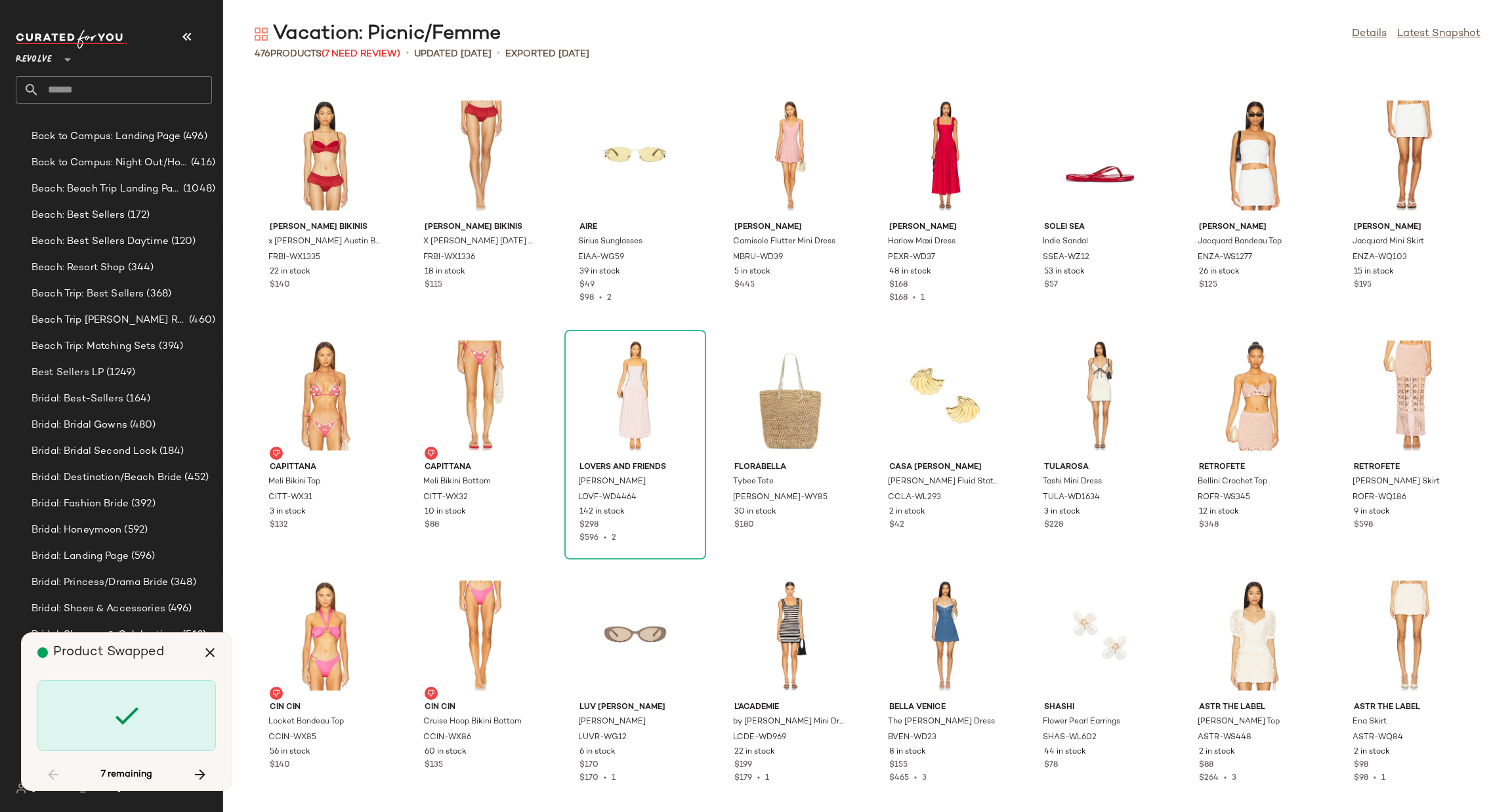
scroll to position [9365, 0]
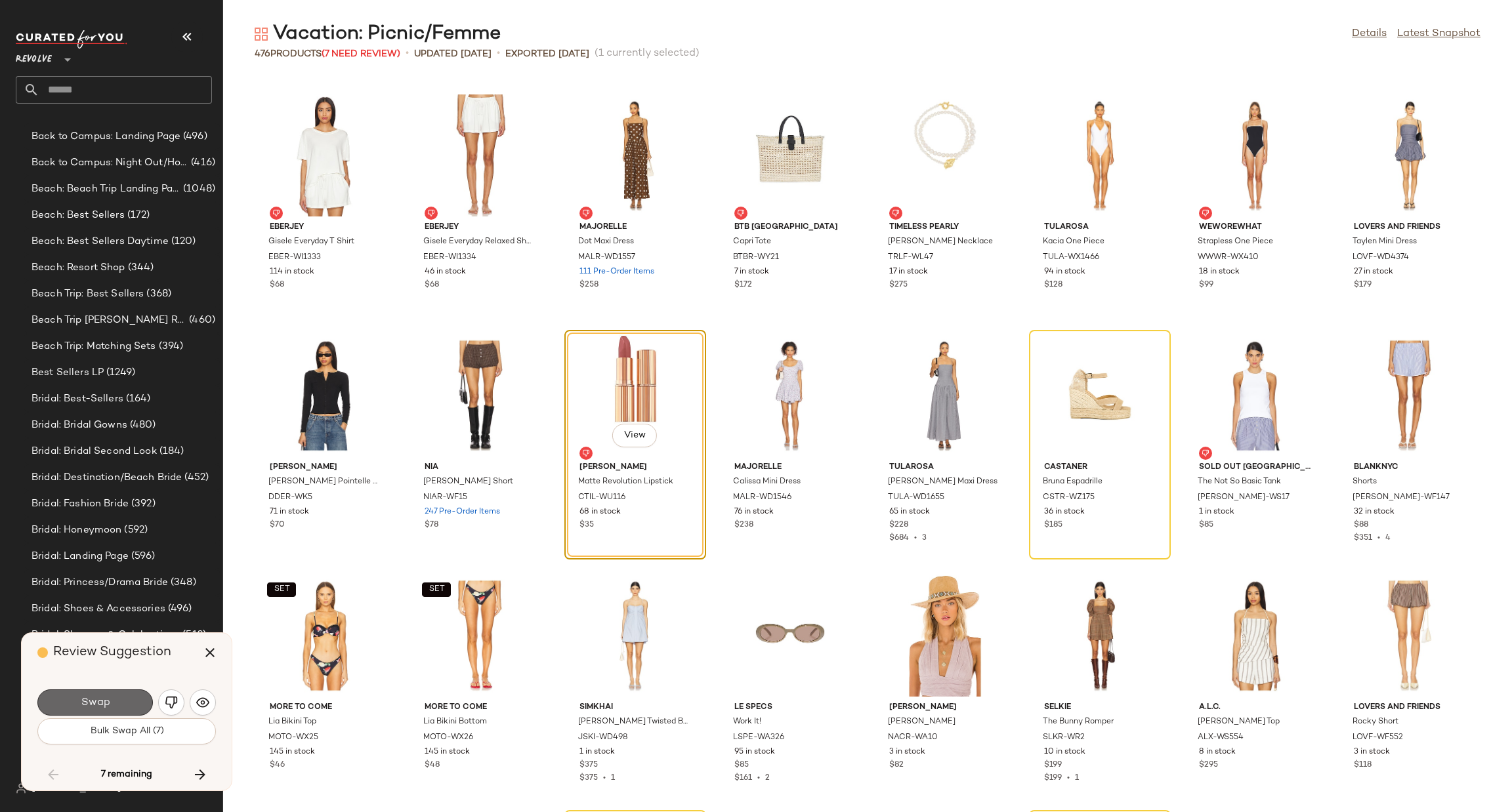
click at [87, 697] on span "Swap" at bounding box center [95, 703] width 29 height 13
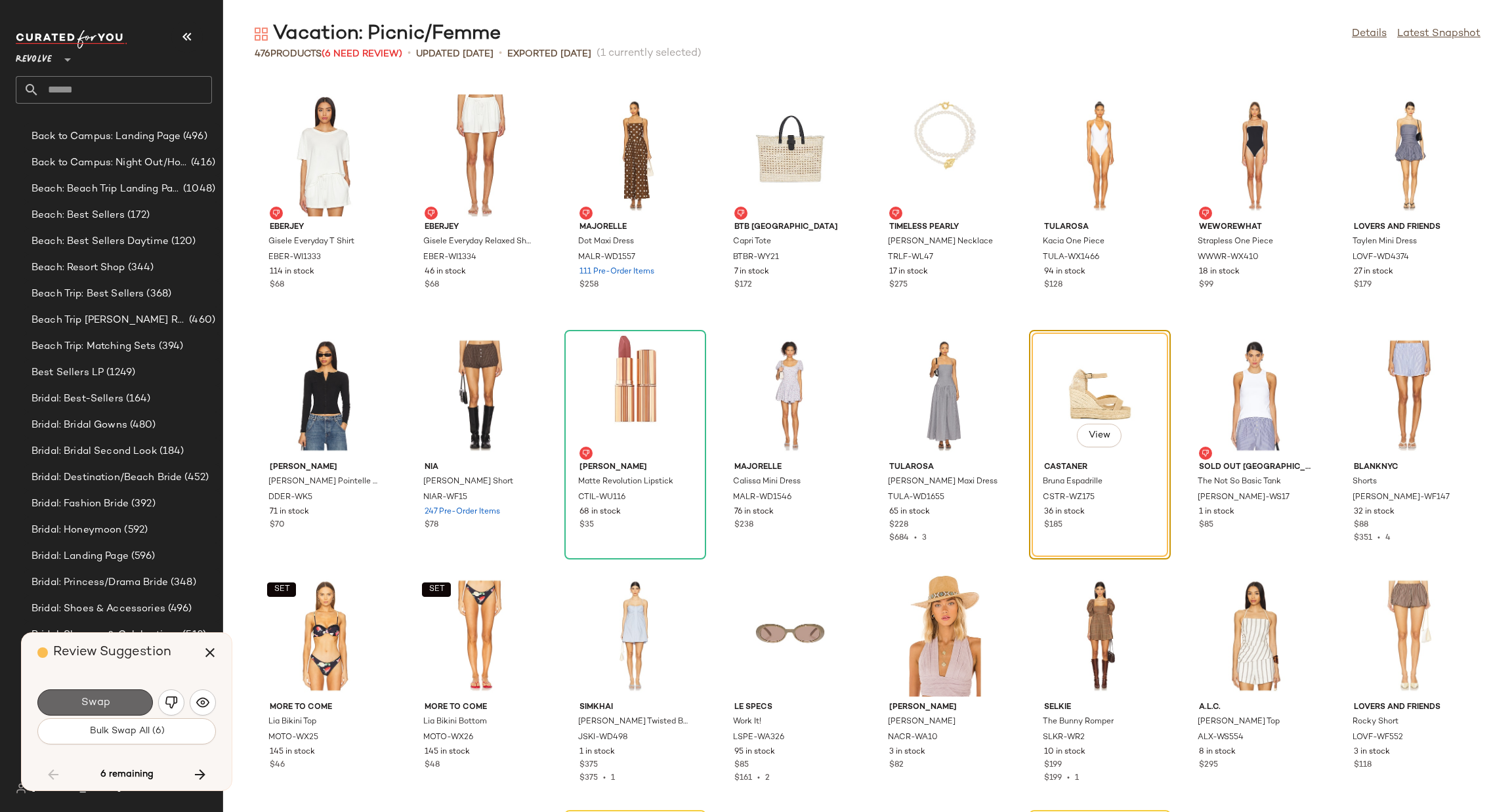
click at [80, 694] on button "Swap" at bounding box center [96, 703] width 116 height 26
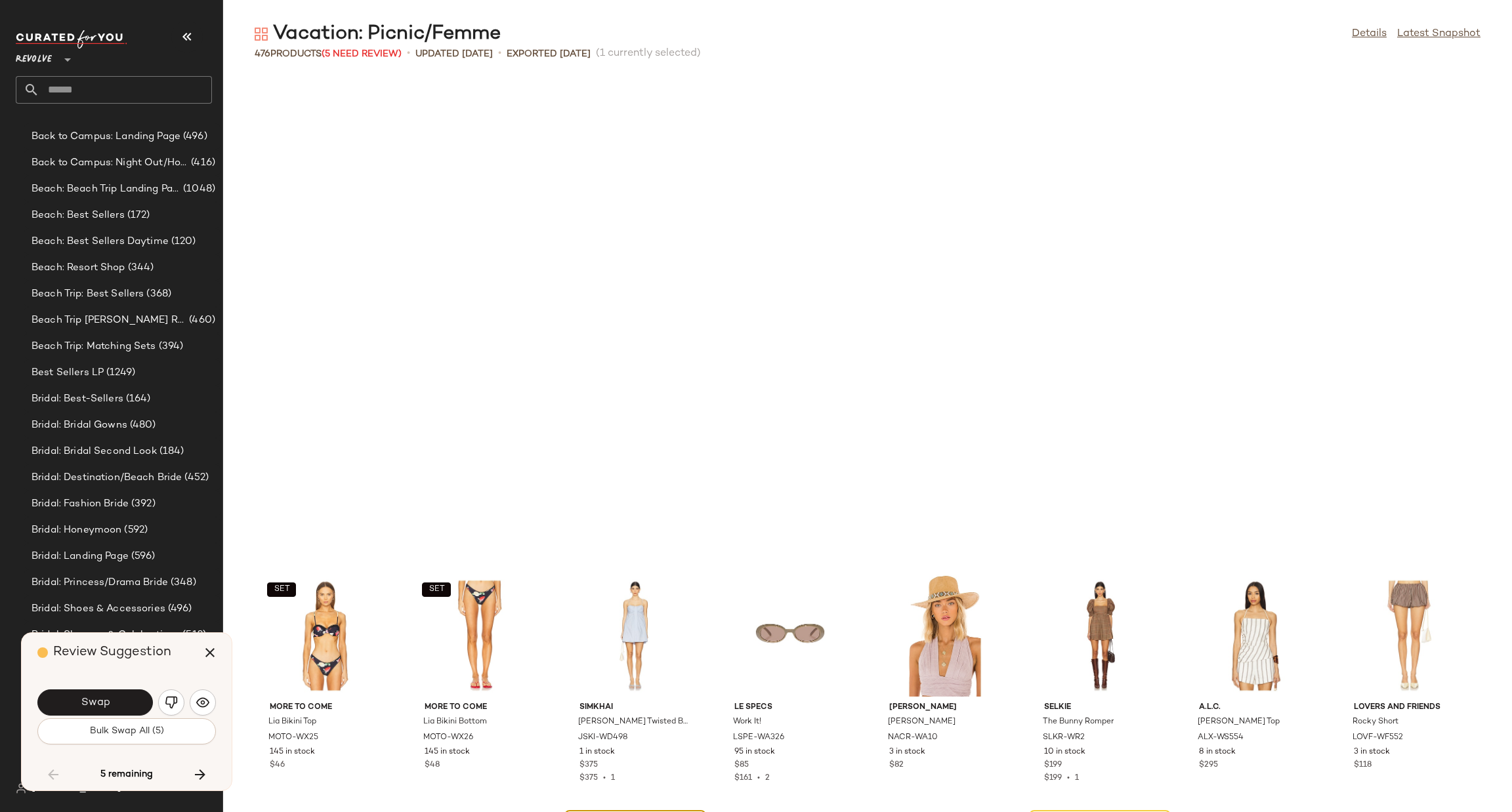
scroll to position [9845, 0]
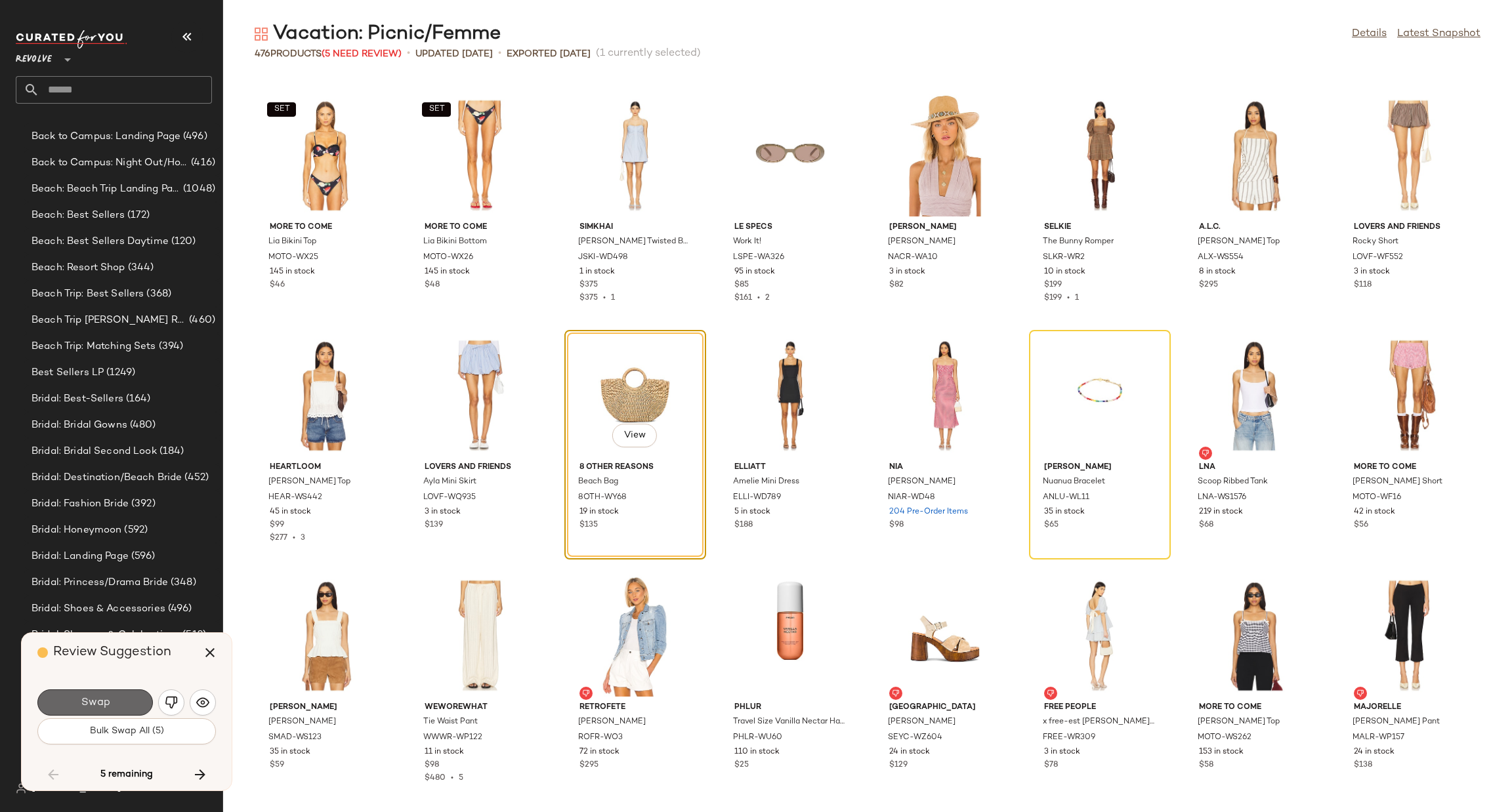
click at [100, 705] on span "Swap" at bounding box center [95, 703] width 29 height 13
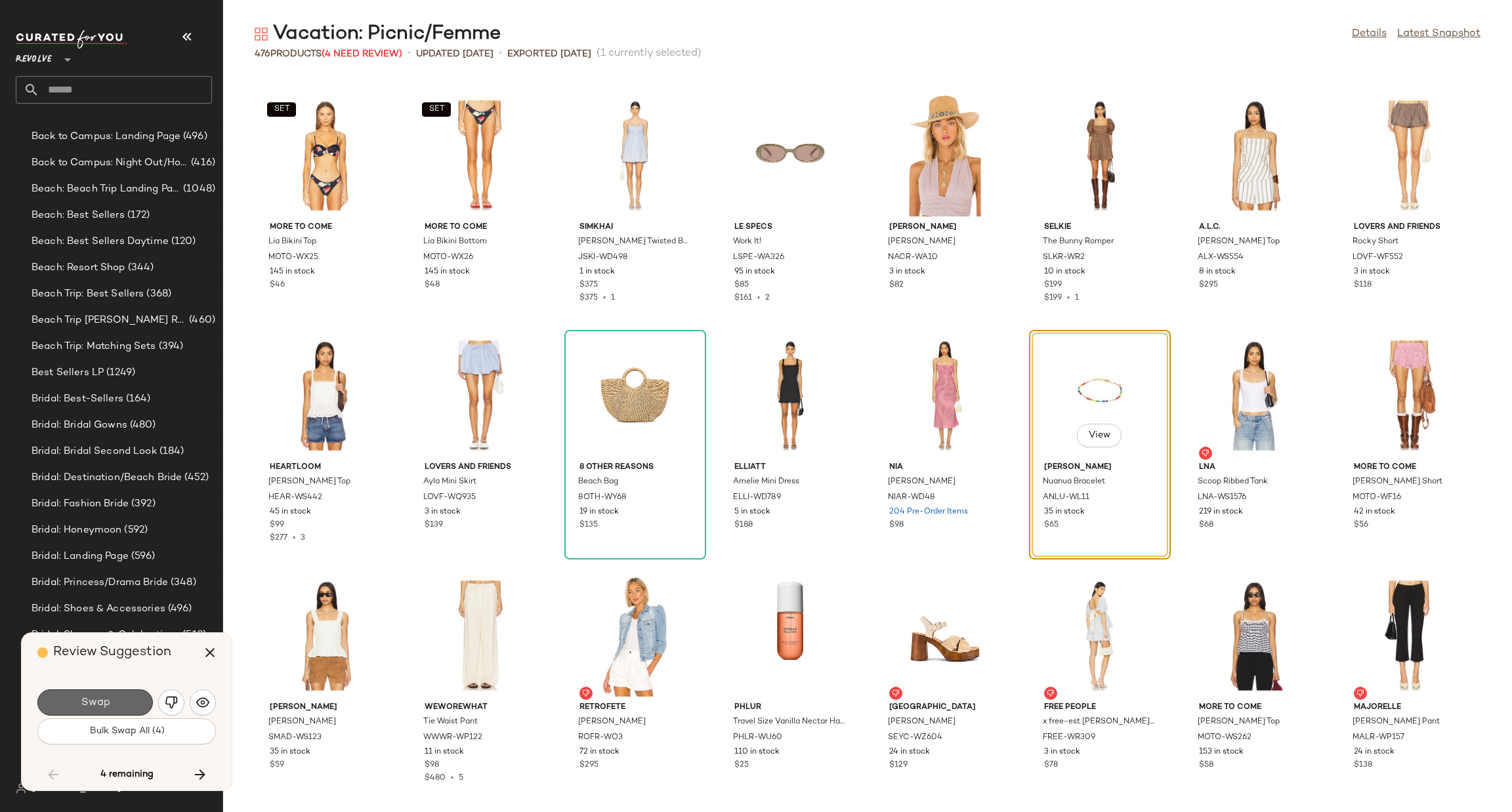
click at [128, 702] on button "Swap" at bounding box center [96, 703] width 116 height 26
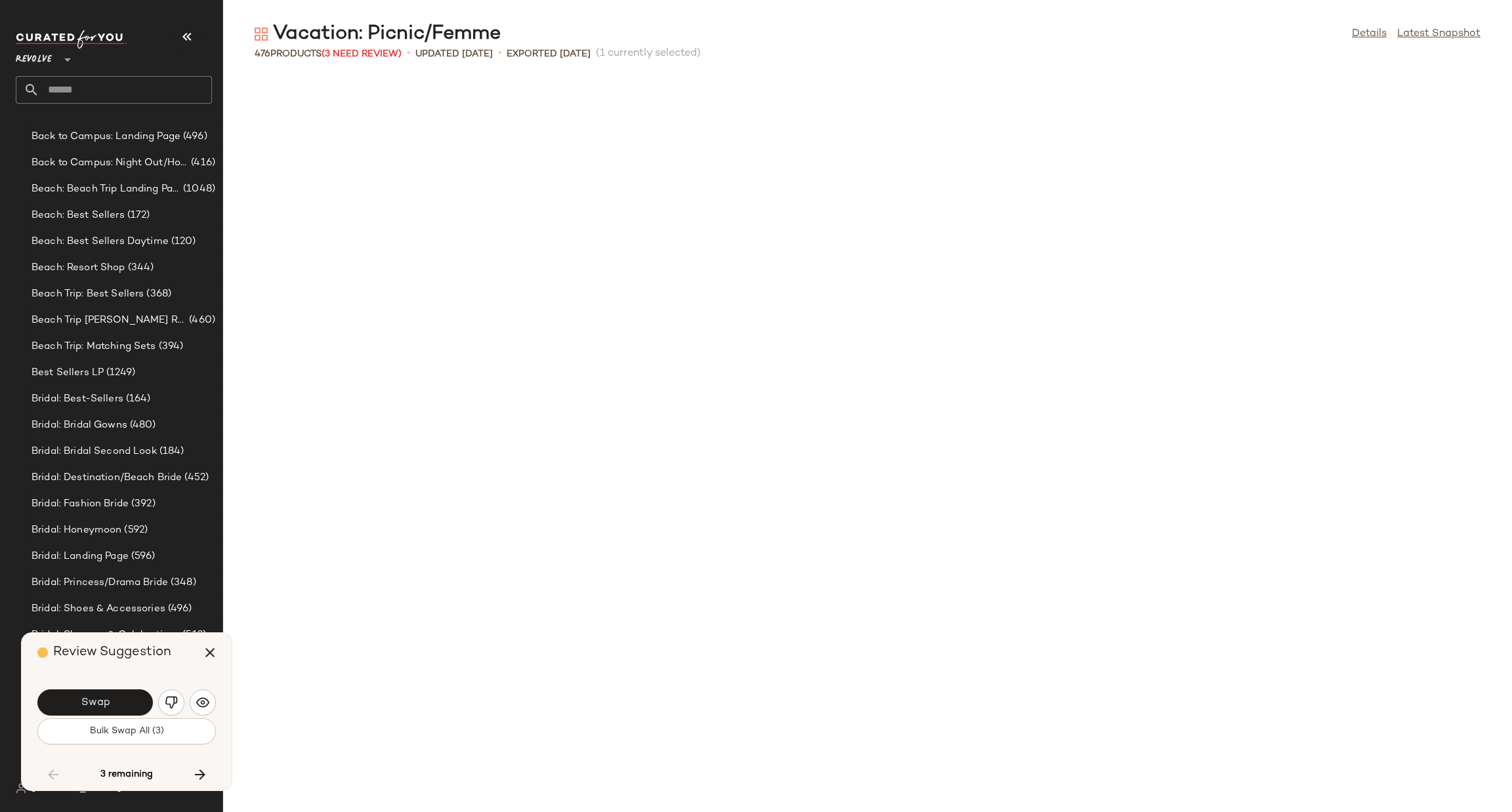
scroll to position [10566, 0]
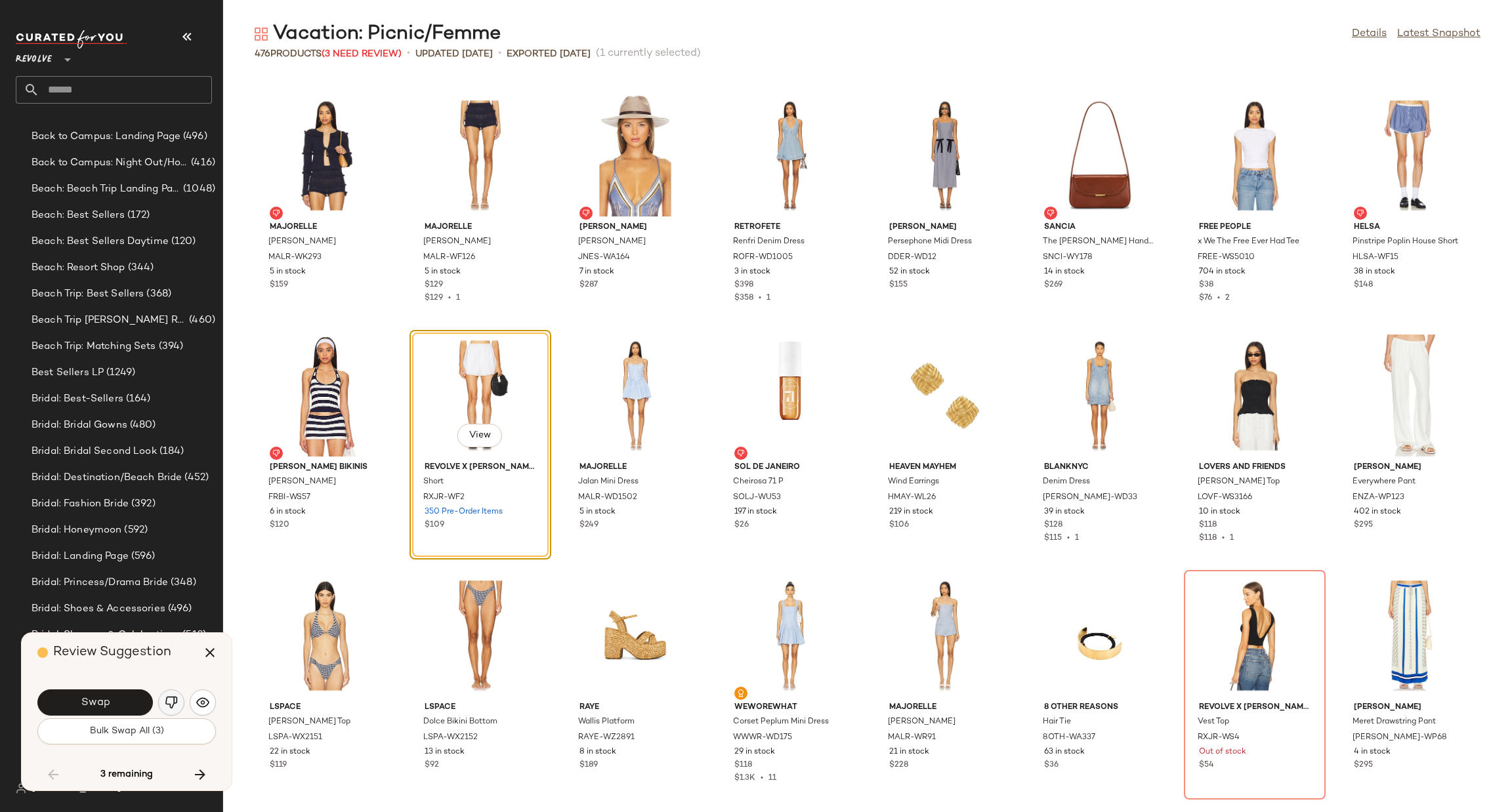
click at [168, 700] on img "button" at bounding box center [171, 703] width 13 height 13
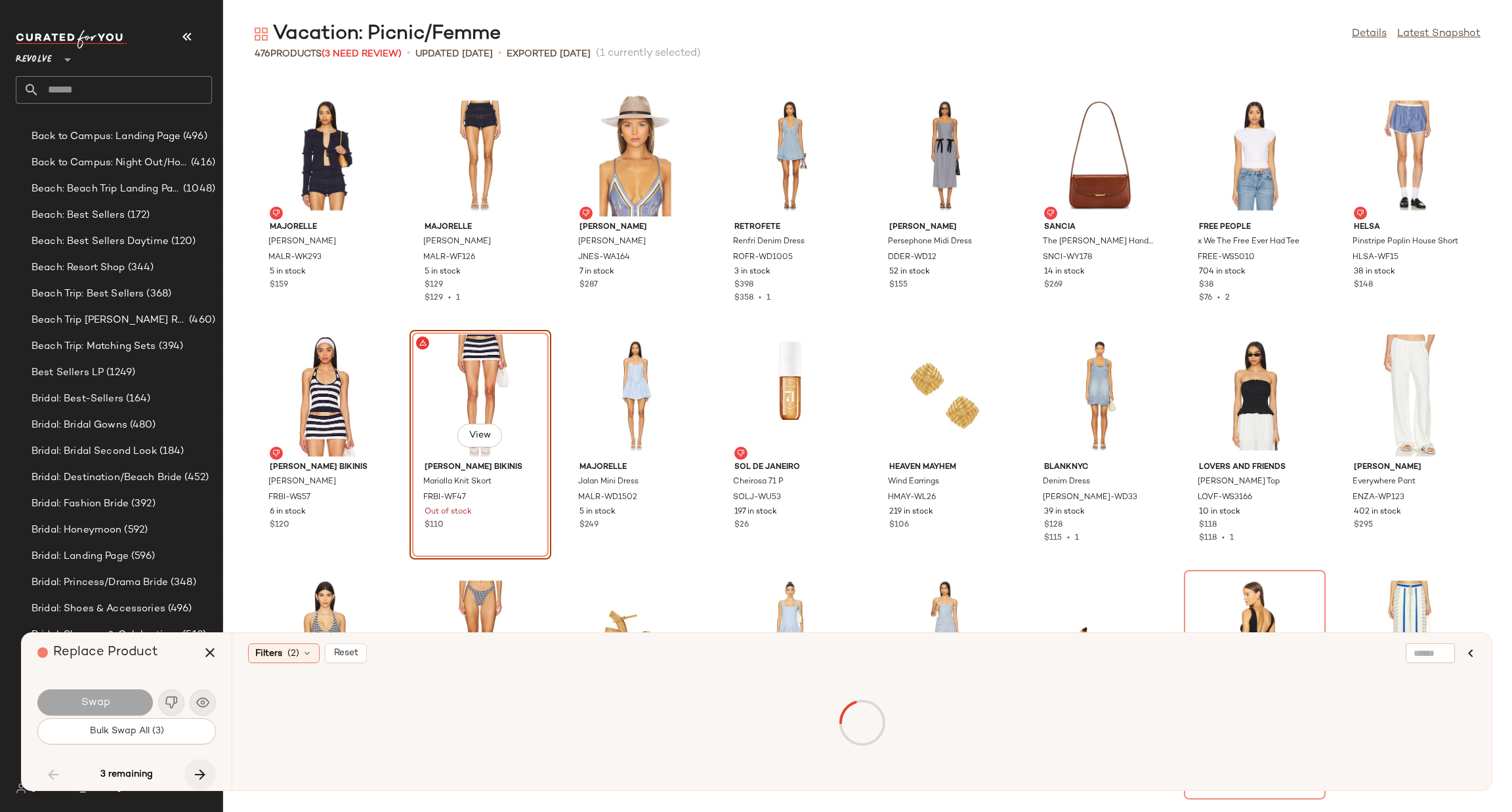
click at [192, 765] on button "button" at bounding box center [200, 774] width 31 height 31
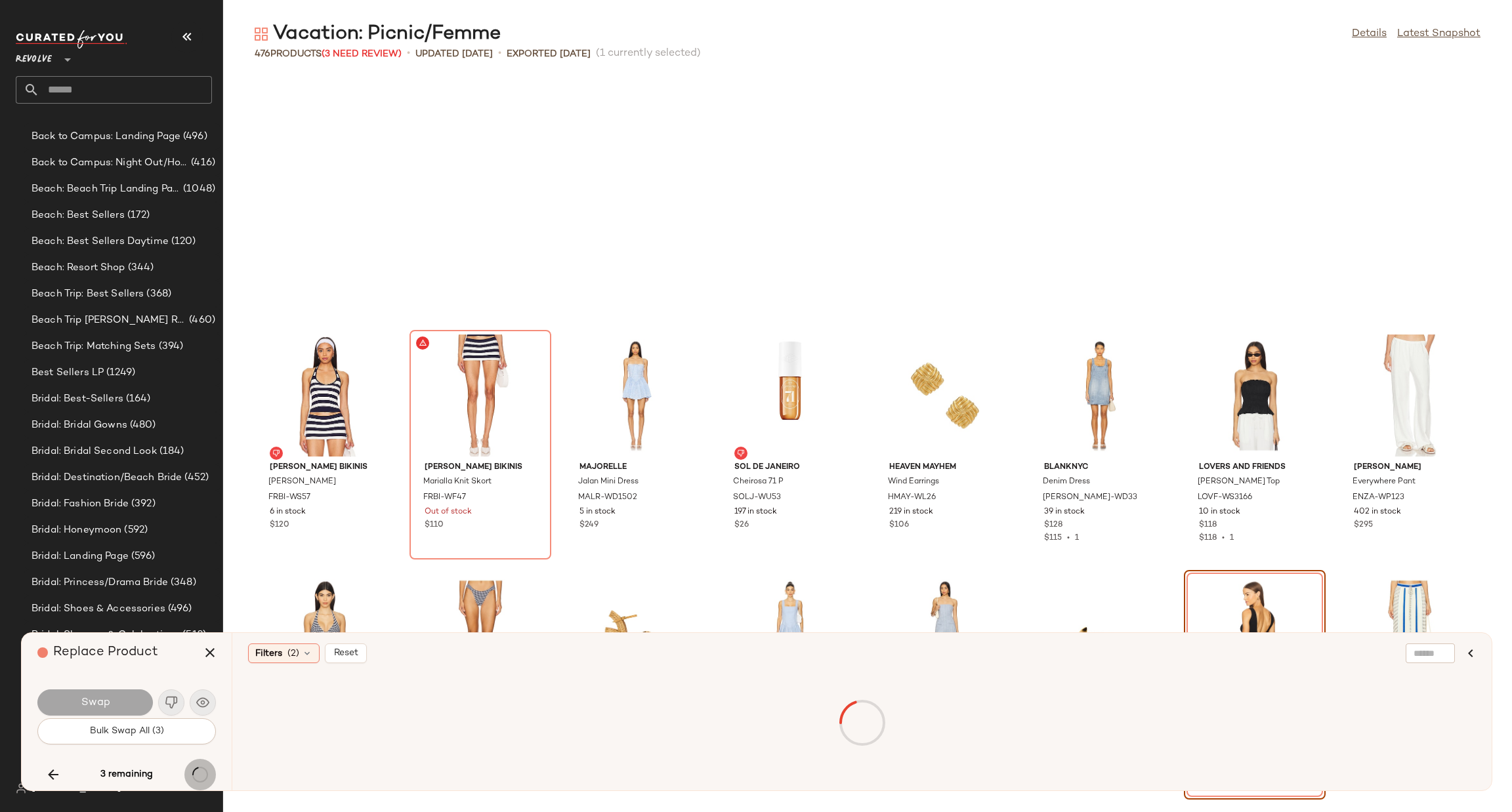
scroll to position [10807, 0]
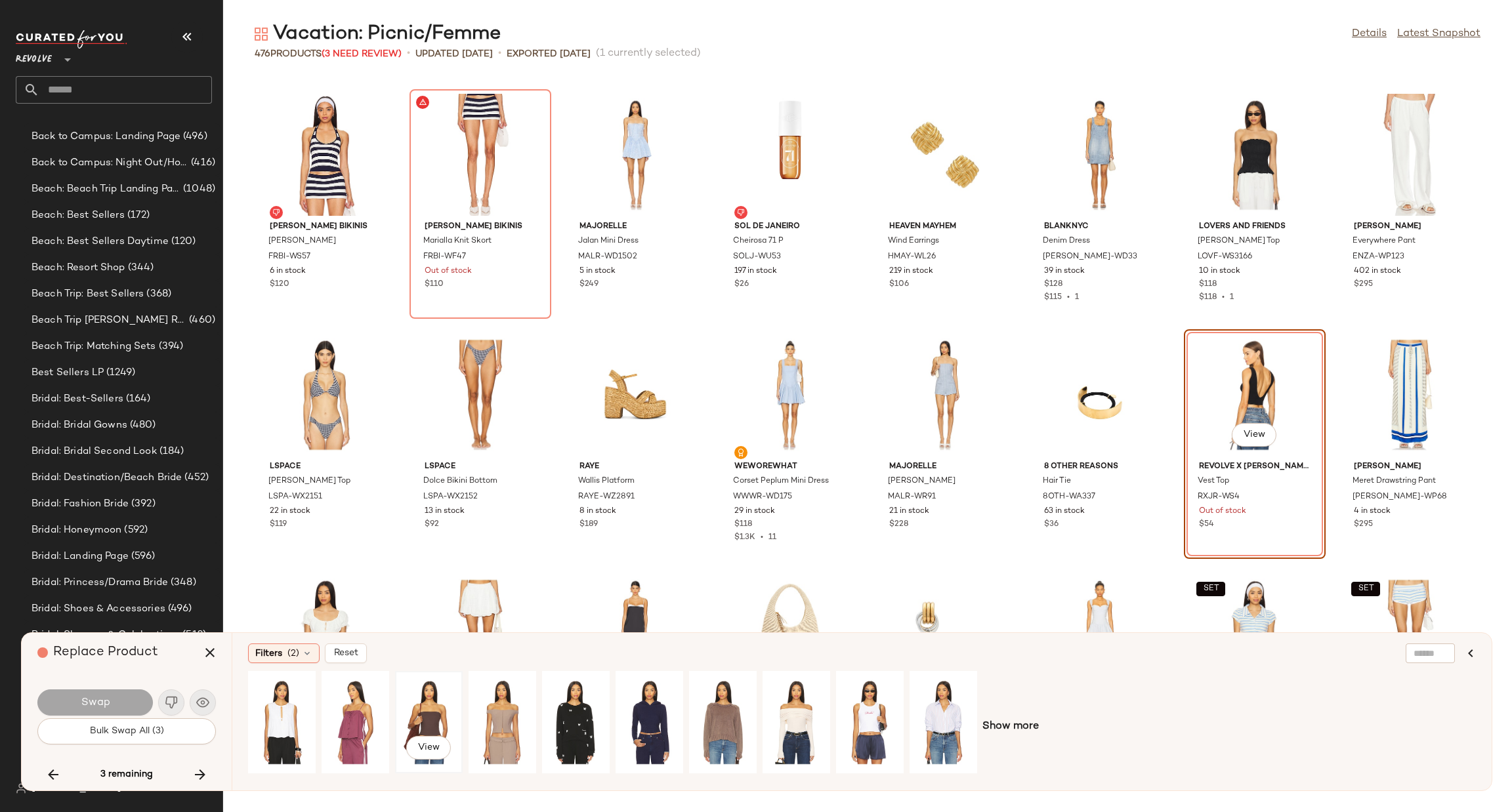
click at [415, 720] on div "View" at bounding box center [429, 723] width 59 height 93
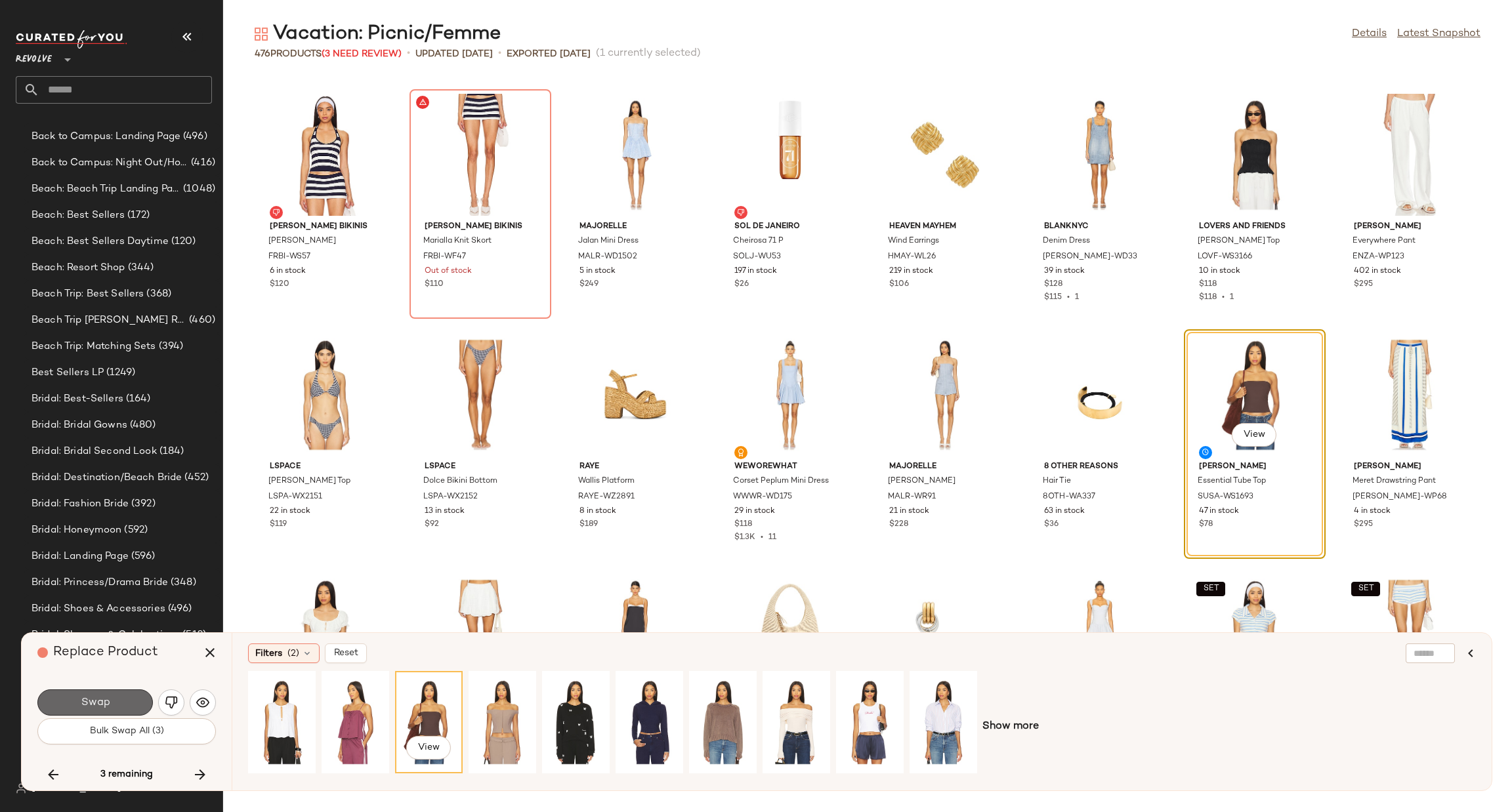
click at [125, 707] on button "Swap" at bounding box center [96, 703] width 116 height 26
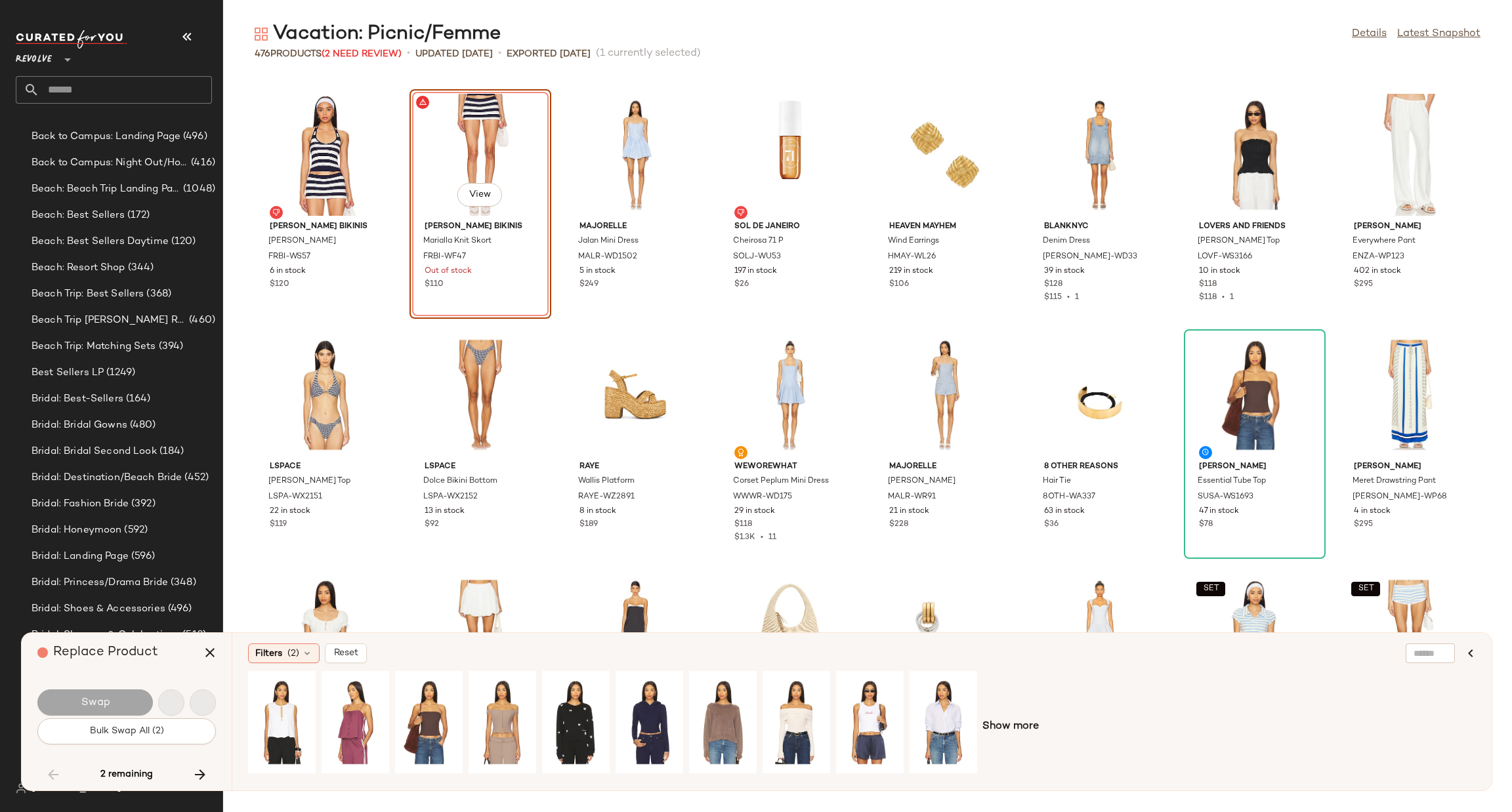
scroll to position [10566, 0]
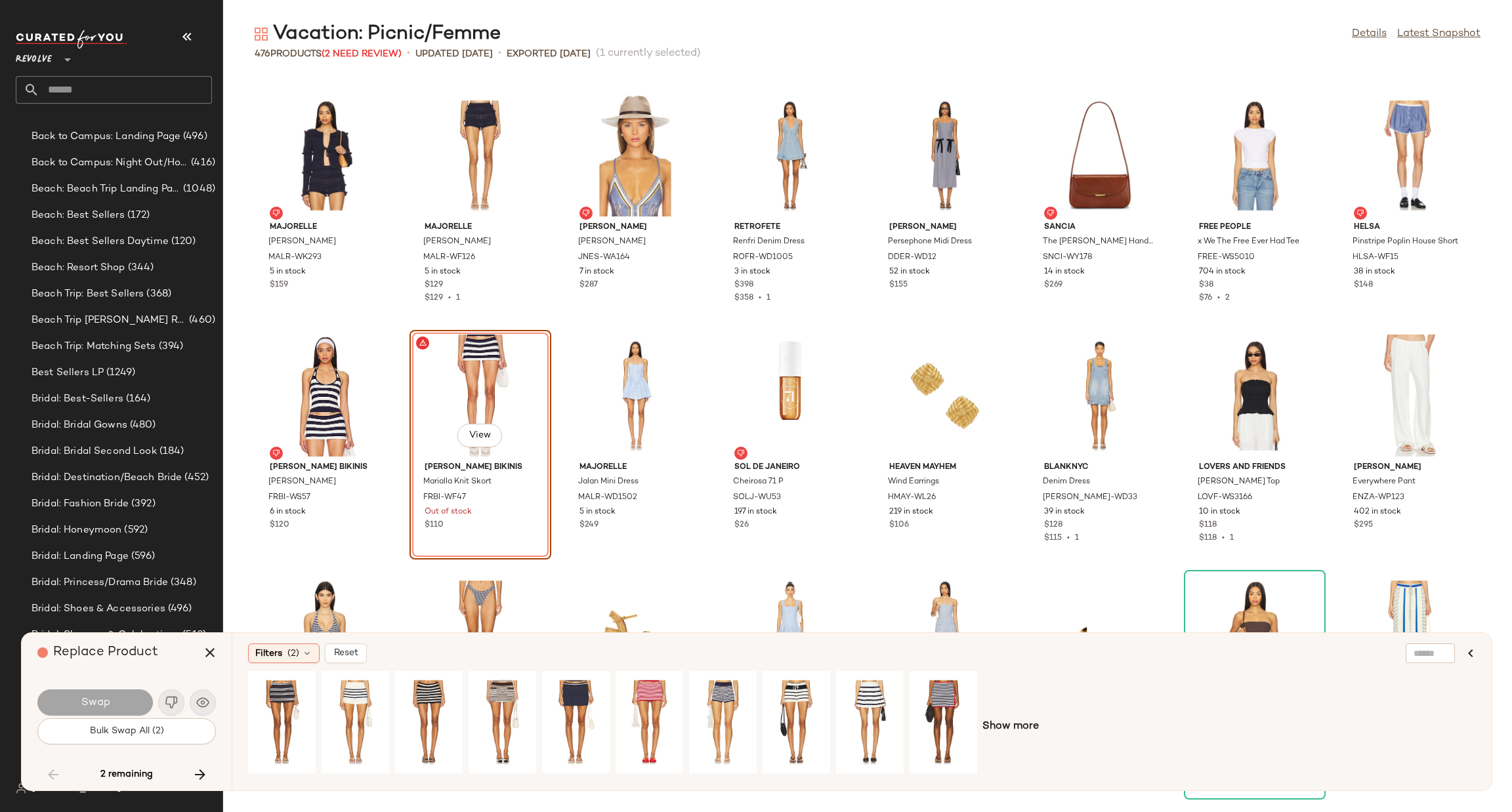
click at [197, 771] on icon "button" at bounding box center [200, 774] width 16 height 16
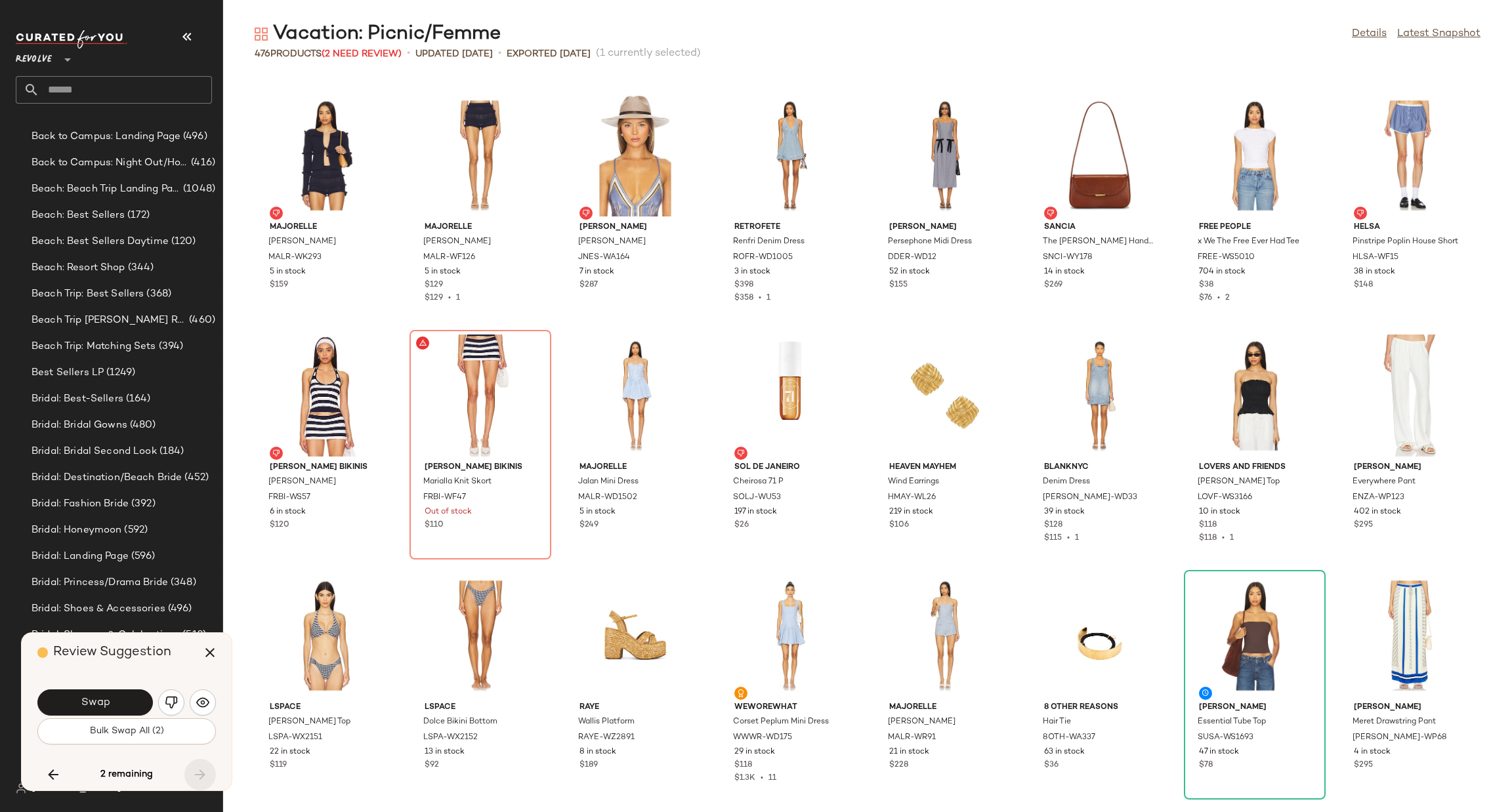
scroll to position [11527, 0]
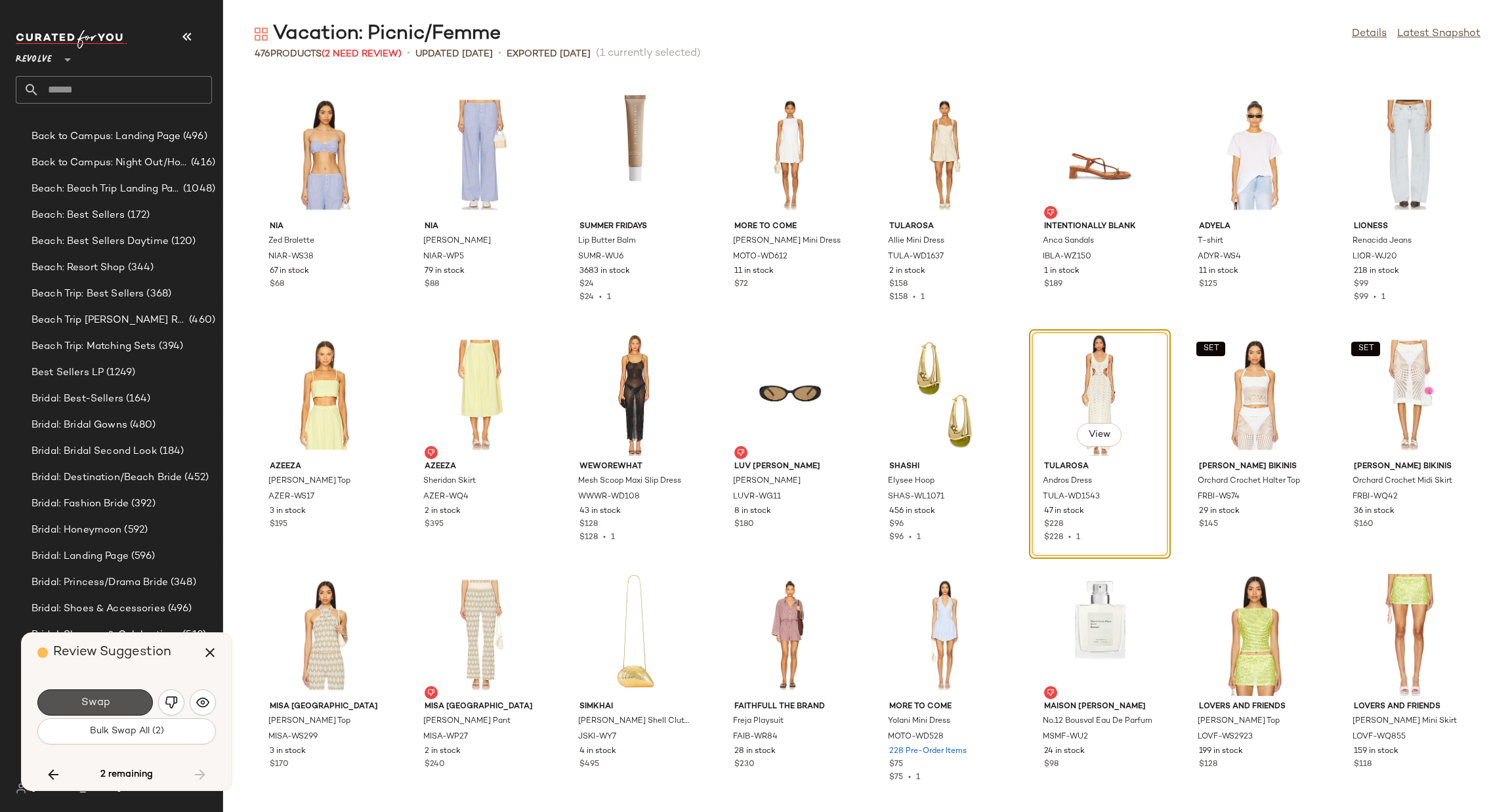
click at [105, 705] on span "Swap" at bounding box center [95, 703] width 29 height 13
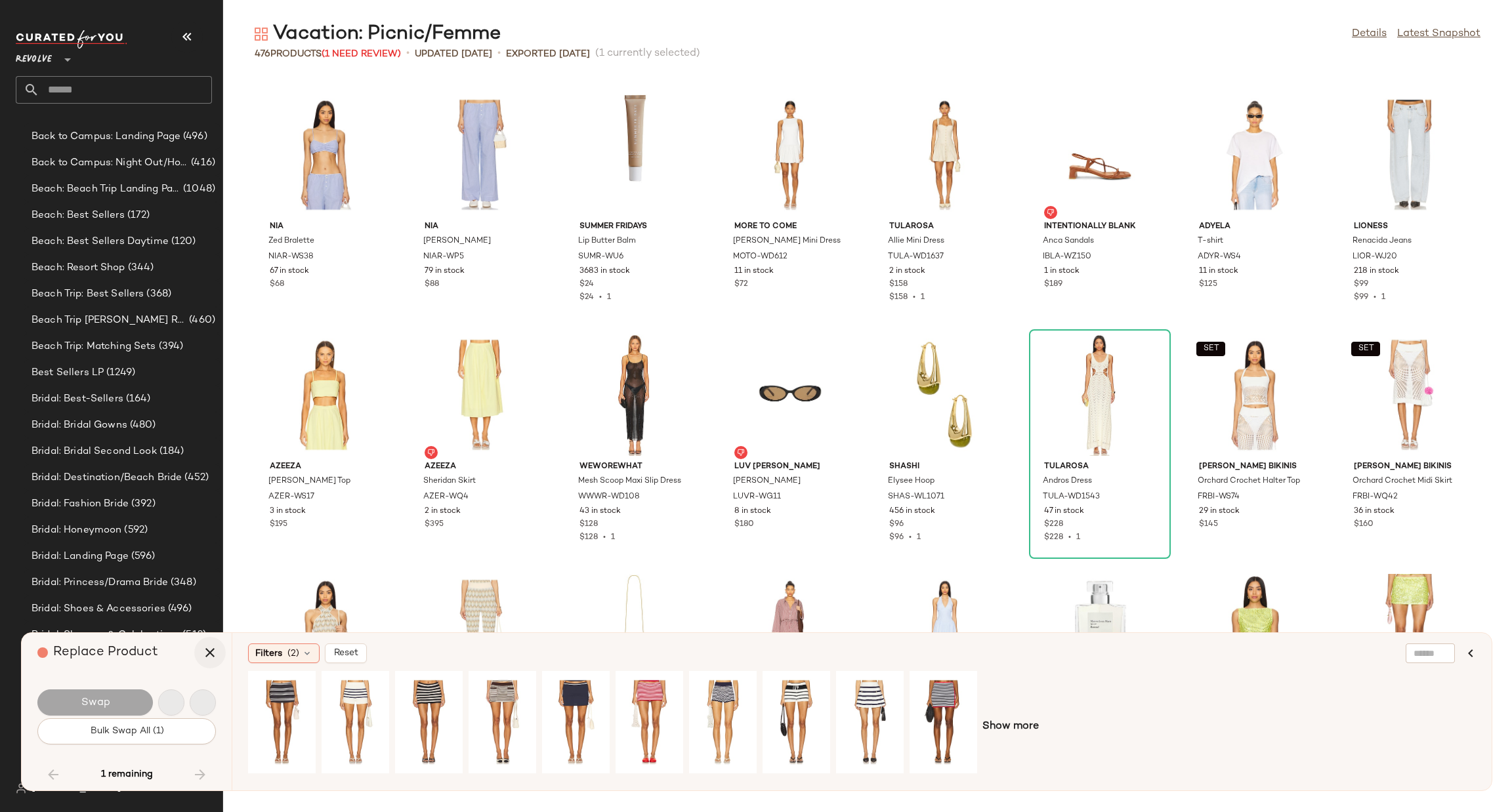
scroll to position [10566, 0]
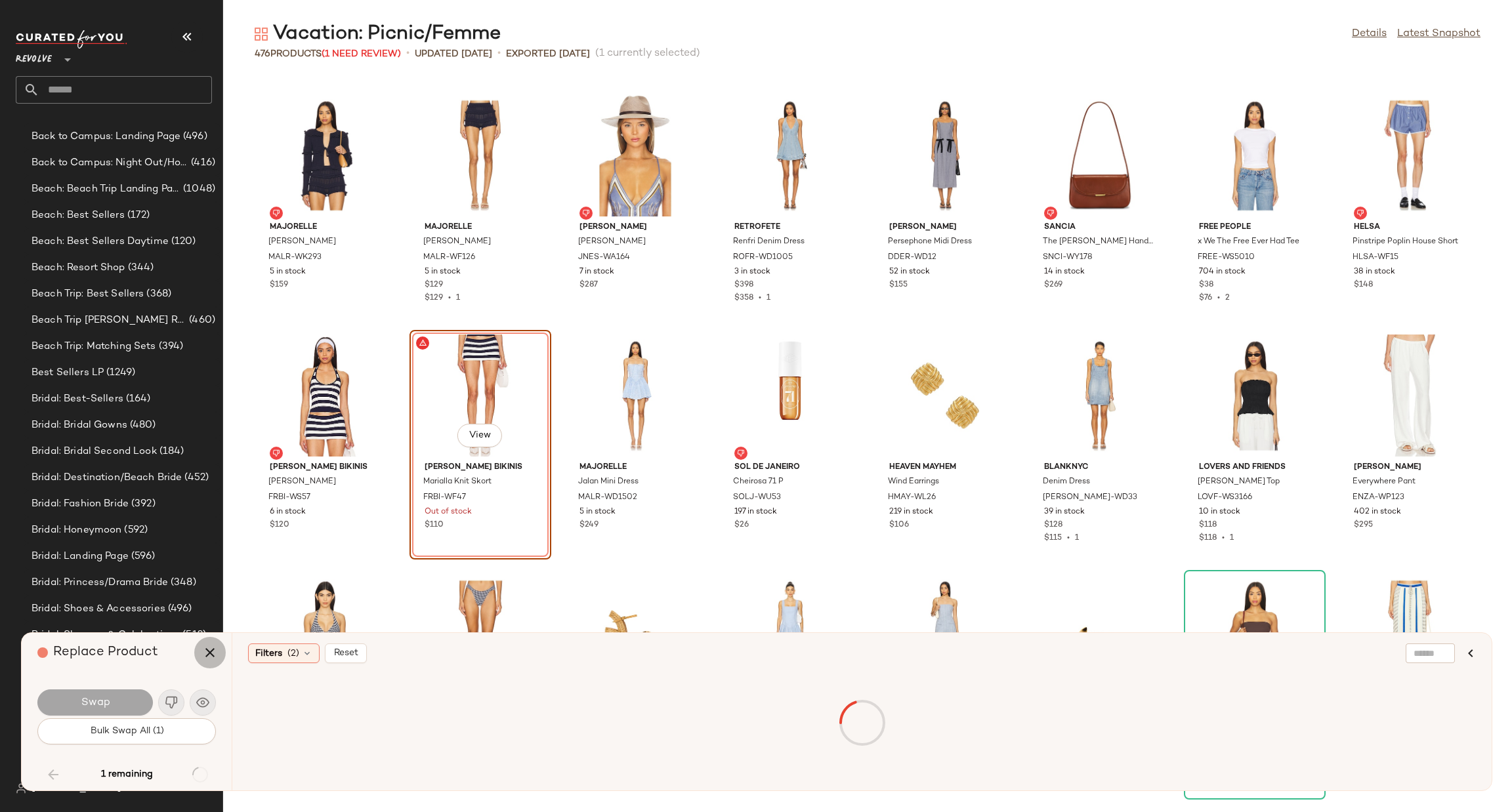
click at [207, 654] on icon "button" at bounding box center [210, 652] width 16 height 16
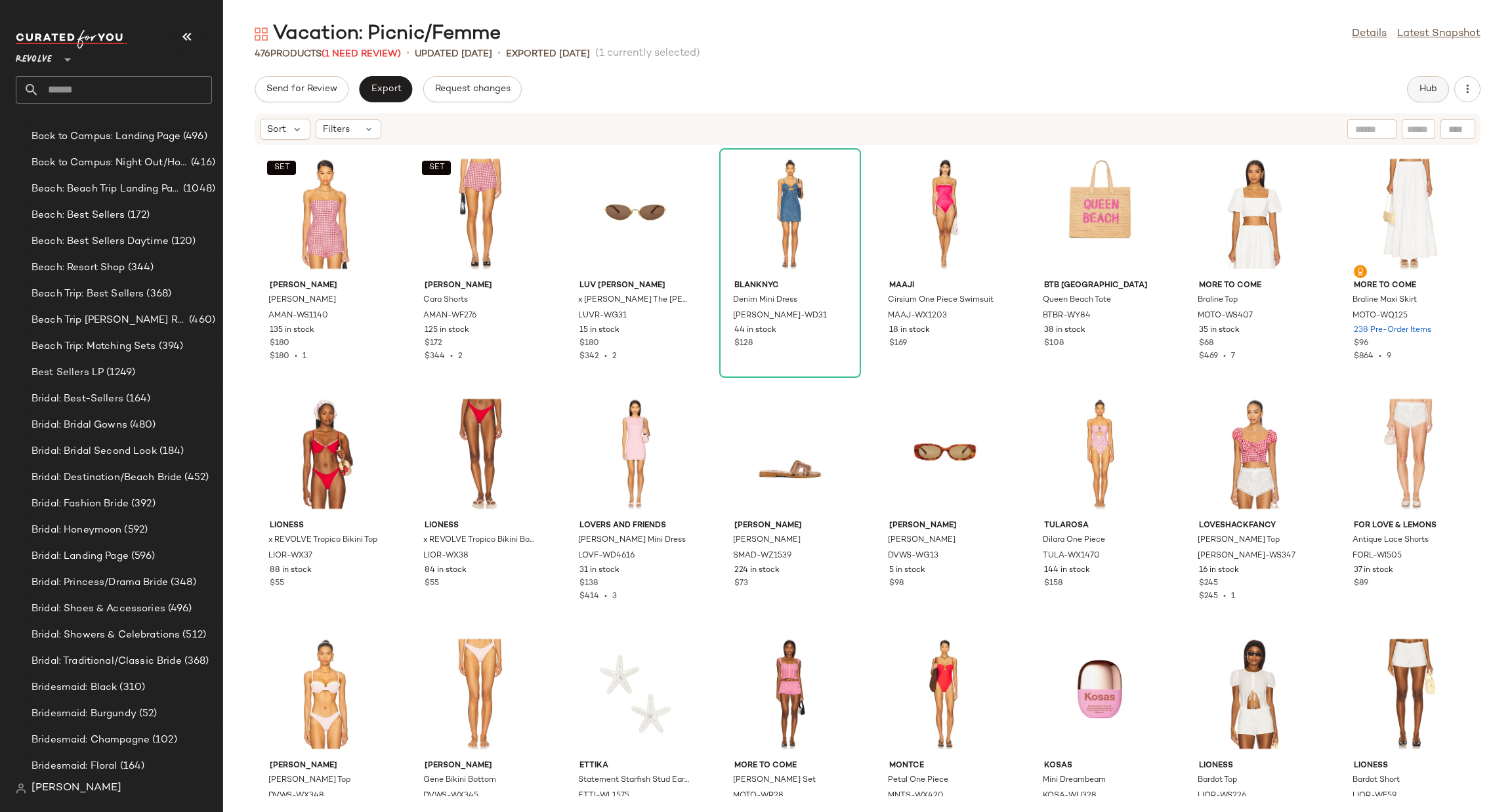
click at [1439, 89] on button "Hub" at bounding box center [1428, 89] width 42 height 26
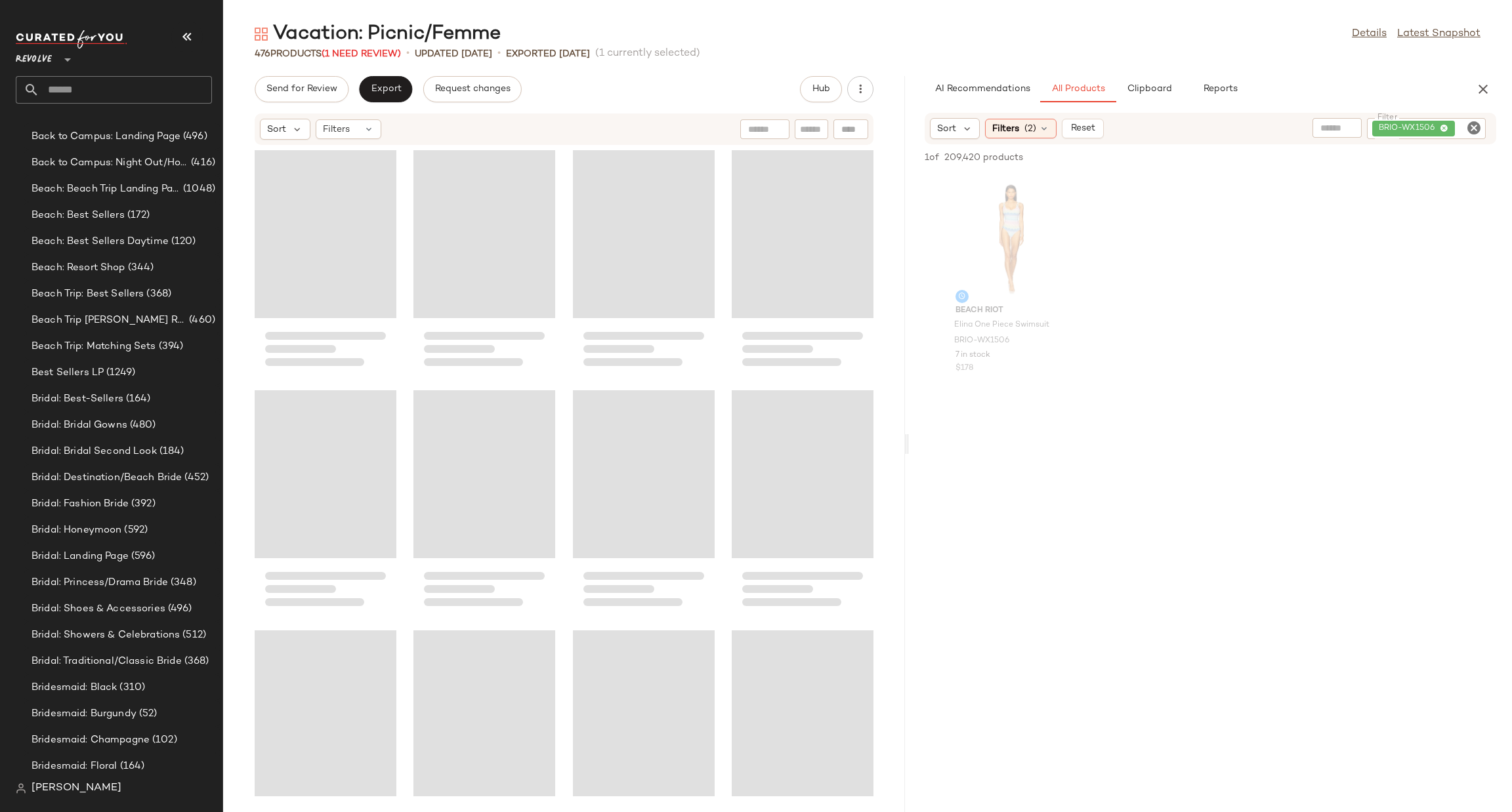
drag, startPoint x: 867, startPoint y: 450, endPoint x: 909, endPoint y: 449, distance: 42.0
click at [909, 449] on div "Vacation: Picnic/Femme Details Latest Snapshot 476 Products (1 Need Review) • u…" at bounding box center [867, 416] width 1289 height 791
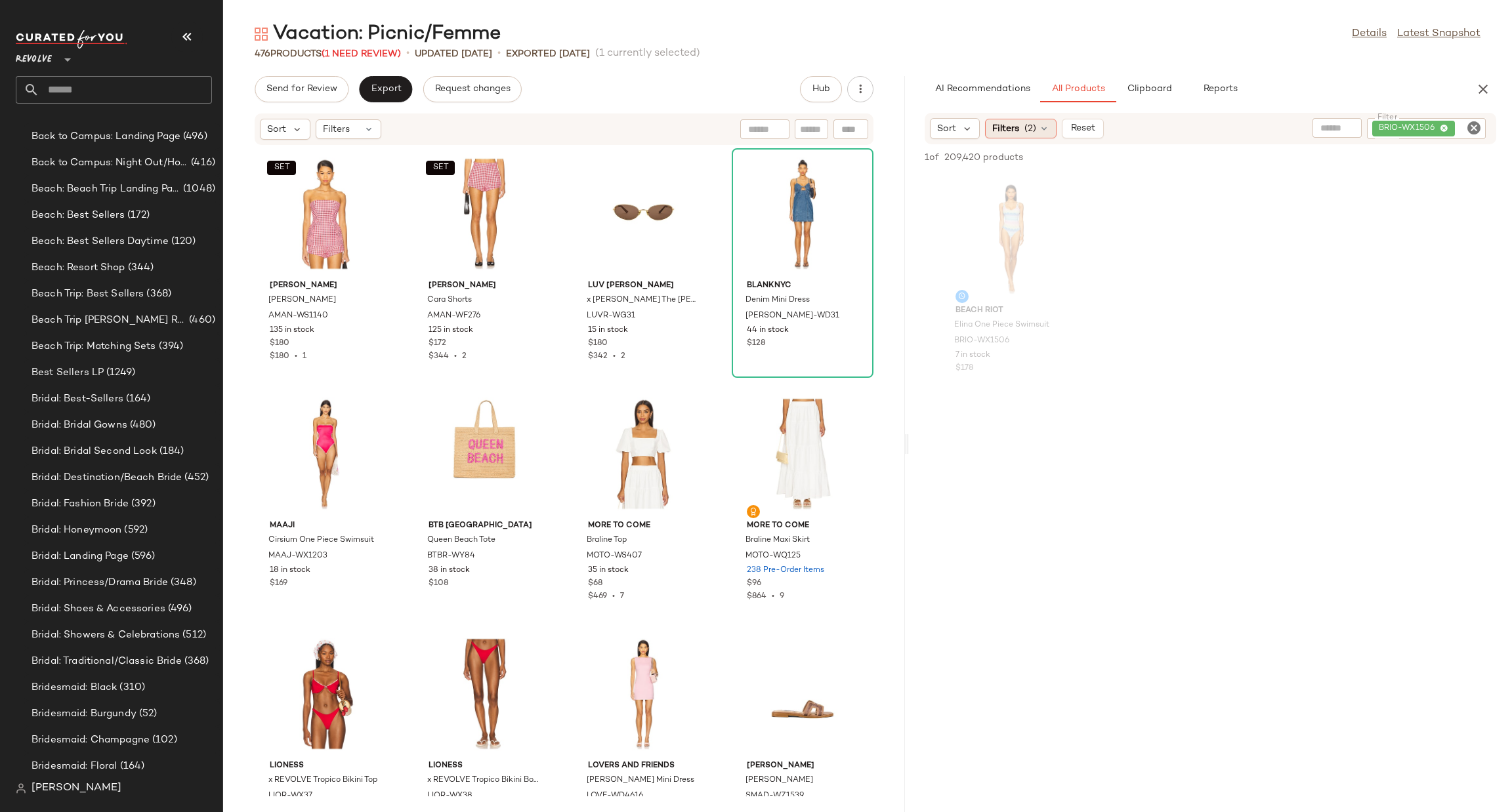
click at [1027, 133] on span "(2)" at bounding box center [1030, 129] width 12 height 14
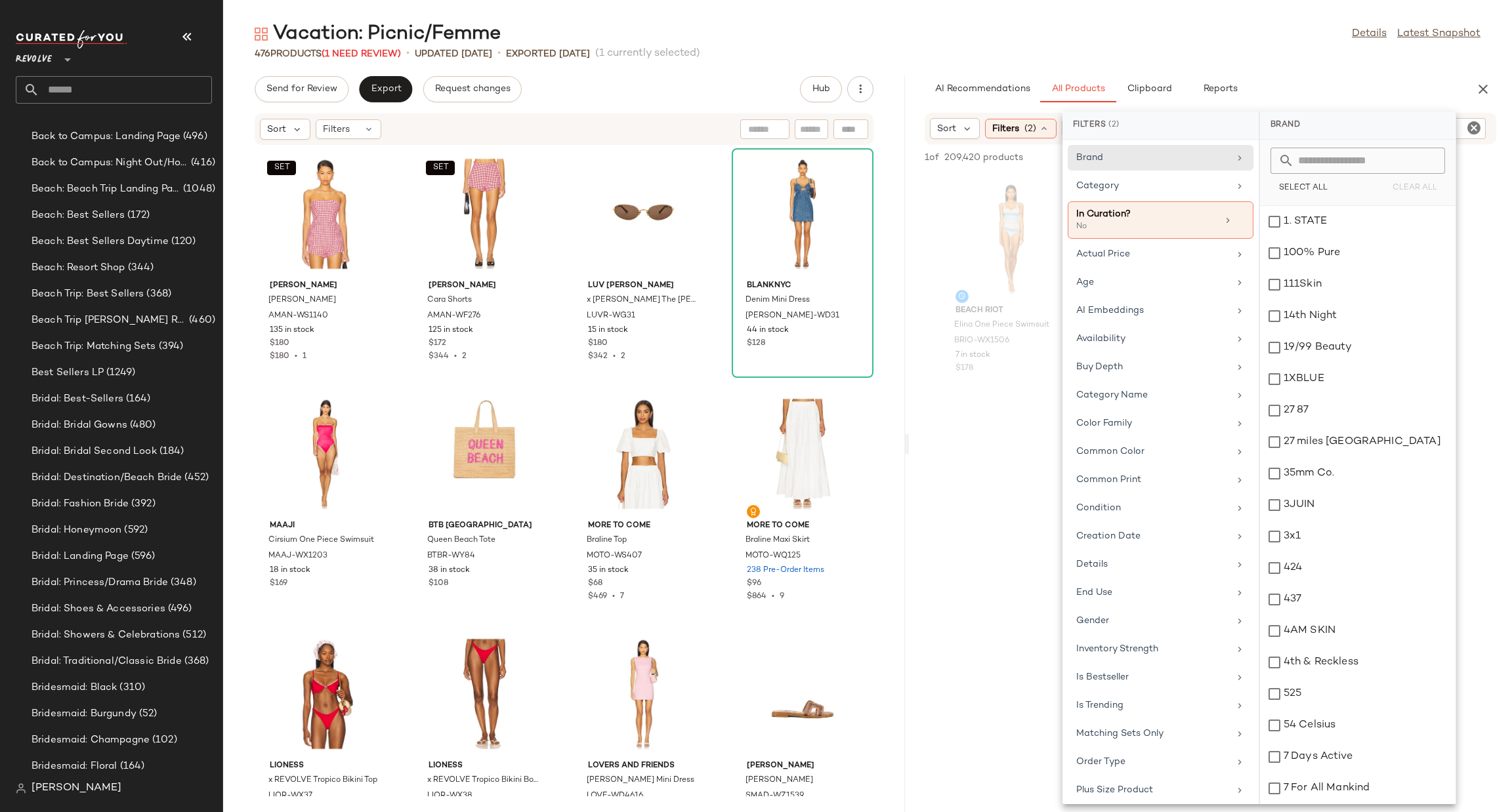
scroll to position [337, 0]
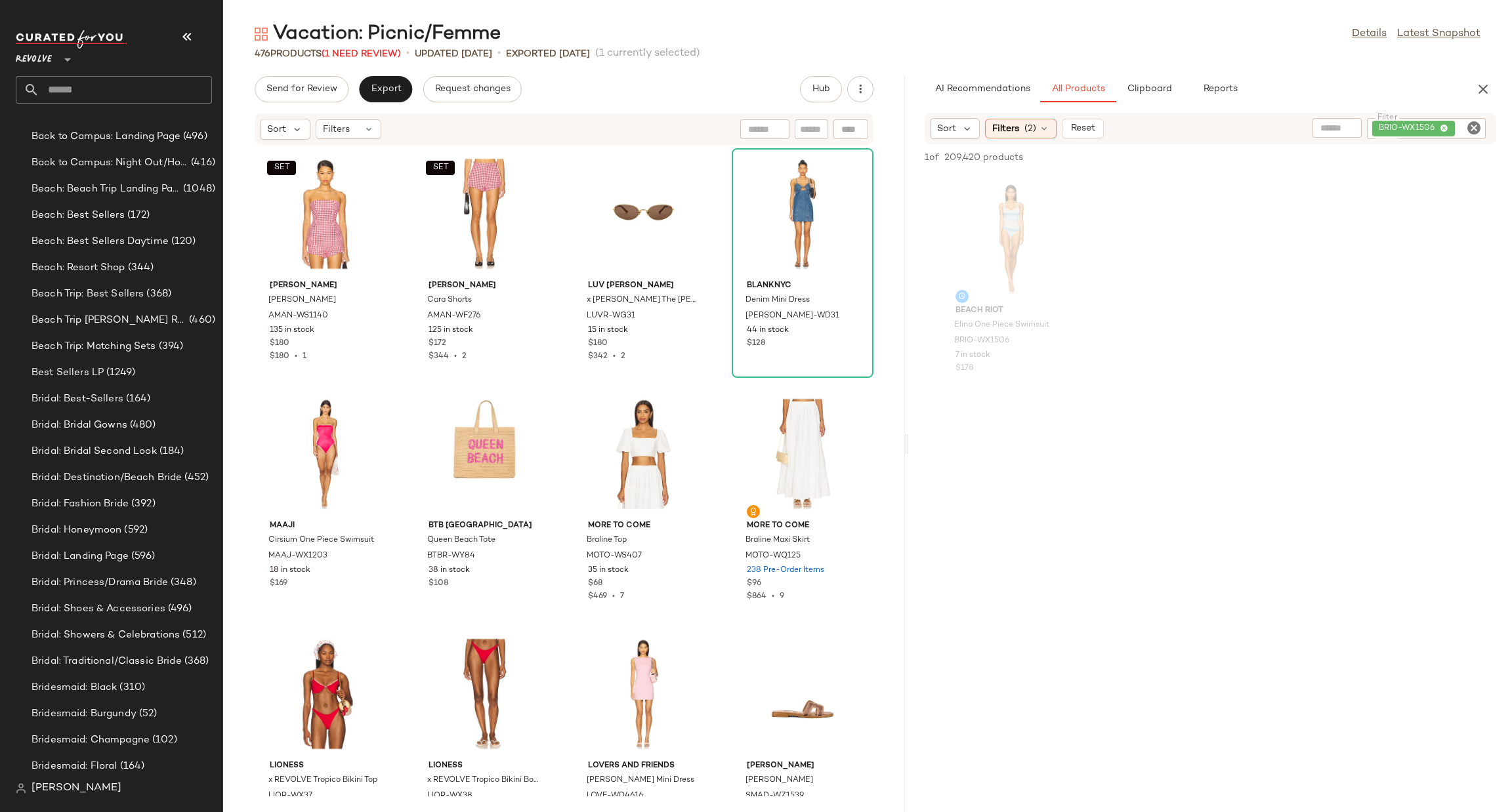
drag, startPoint x: 1473, startPoint y: 125, endPoint x: 1440, endPoint y: 118, distance: 33.7
click at [1471, 125] on icon "Clear Filter" at bounding box center [1474, 128] width 16 height 16
click at [1349, 86] on div "AI Recommendations All Products Clipboard Reports" at bounding box center [1189, 89] width 530 height 26
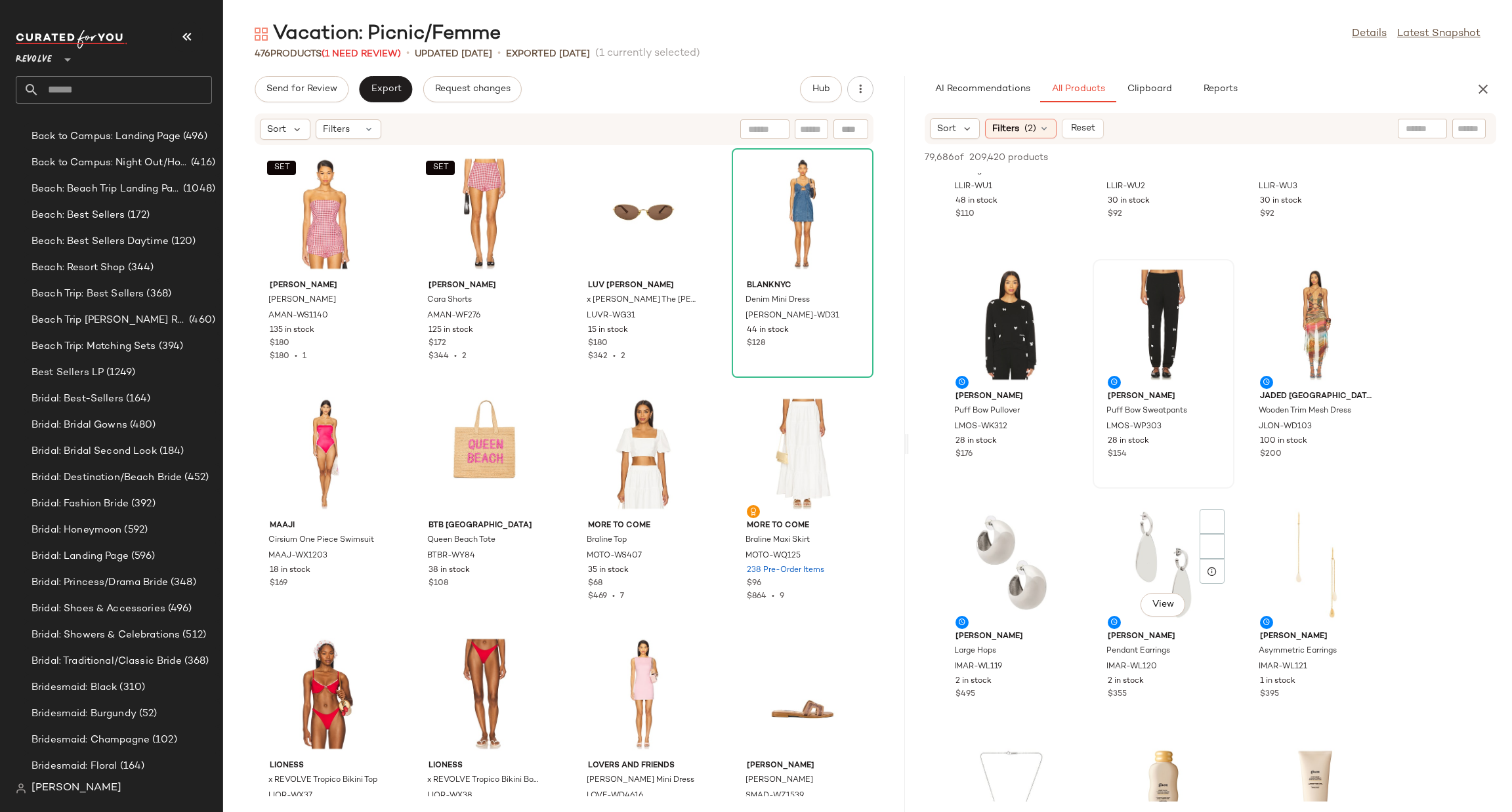
scroll to position [3543, 0]
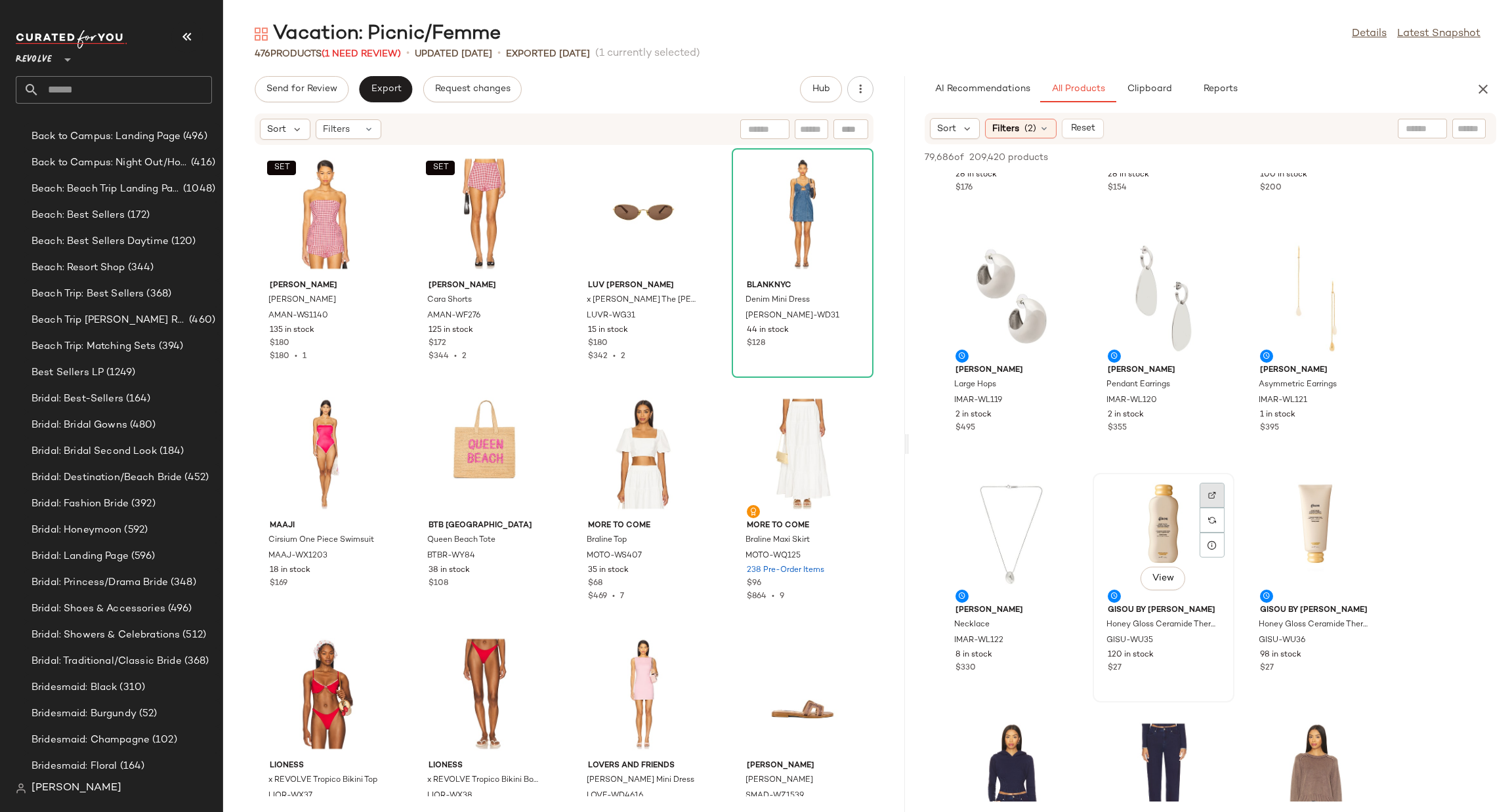
click at [1223, 508] on div at bounding box center [1212, 521] width 25 height 25
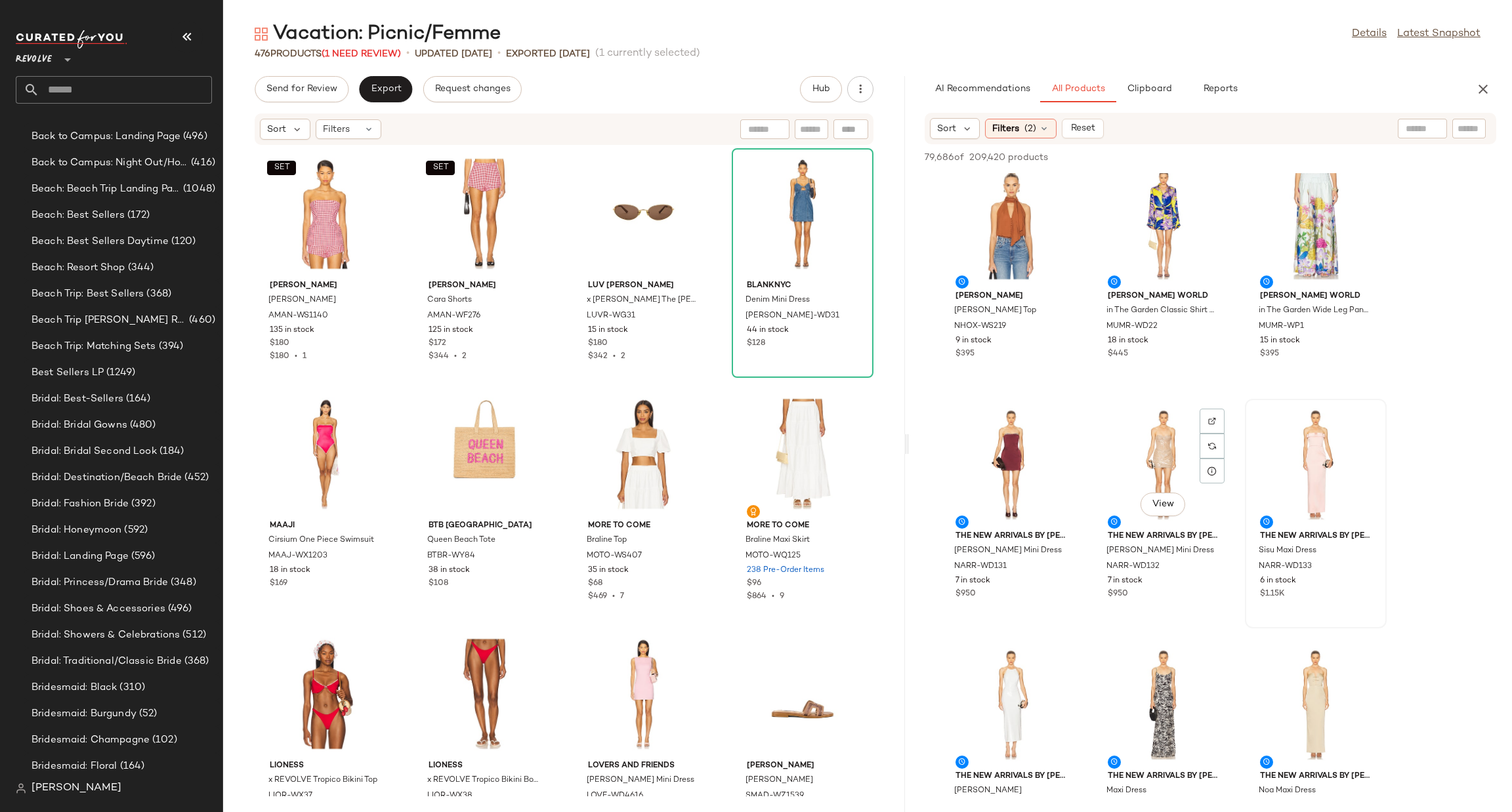
scroll to position [13515, 0]
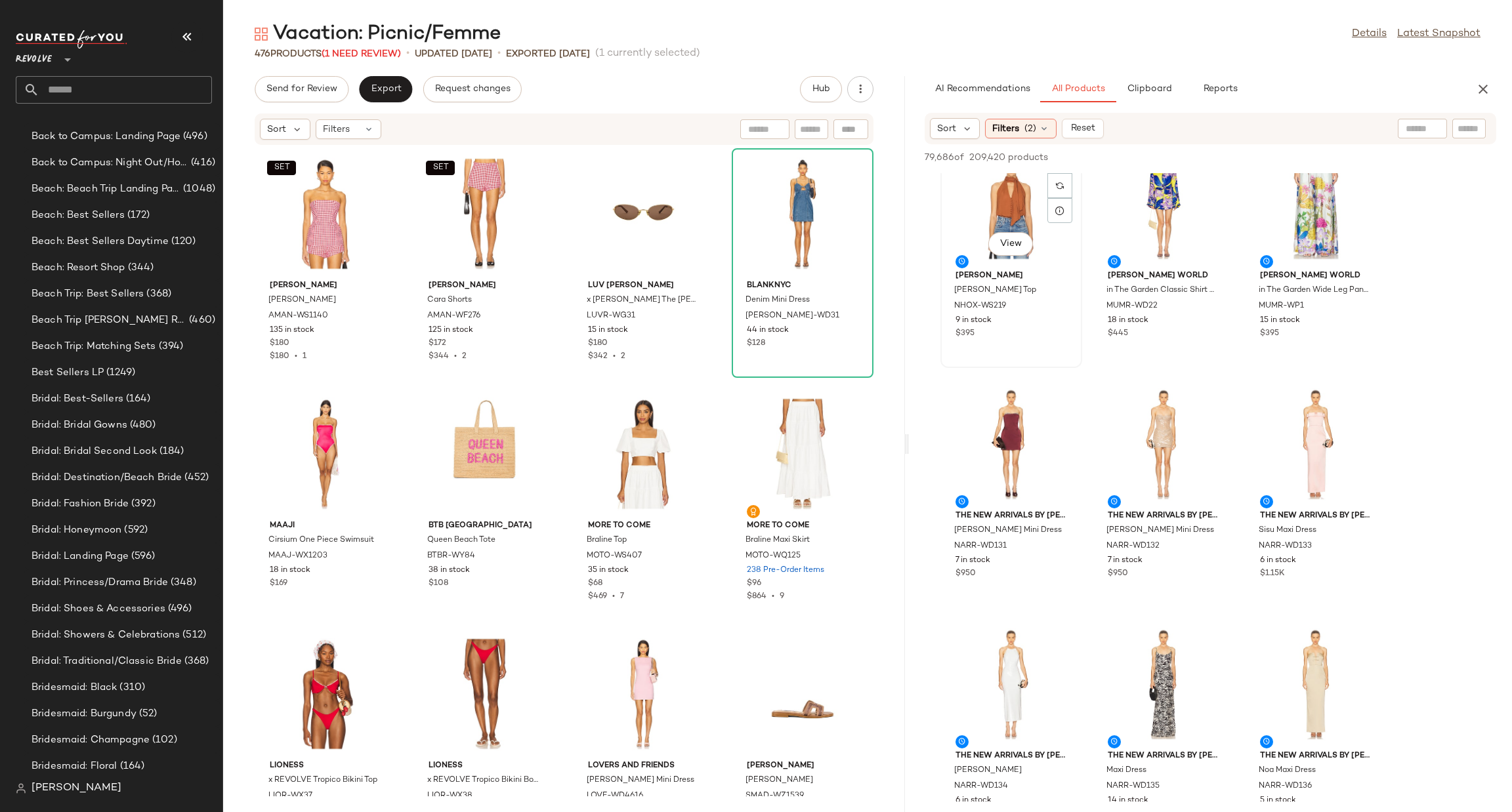
click at [988, 191] on div "View" at bounding box center [1011, 204] width 132 height 122
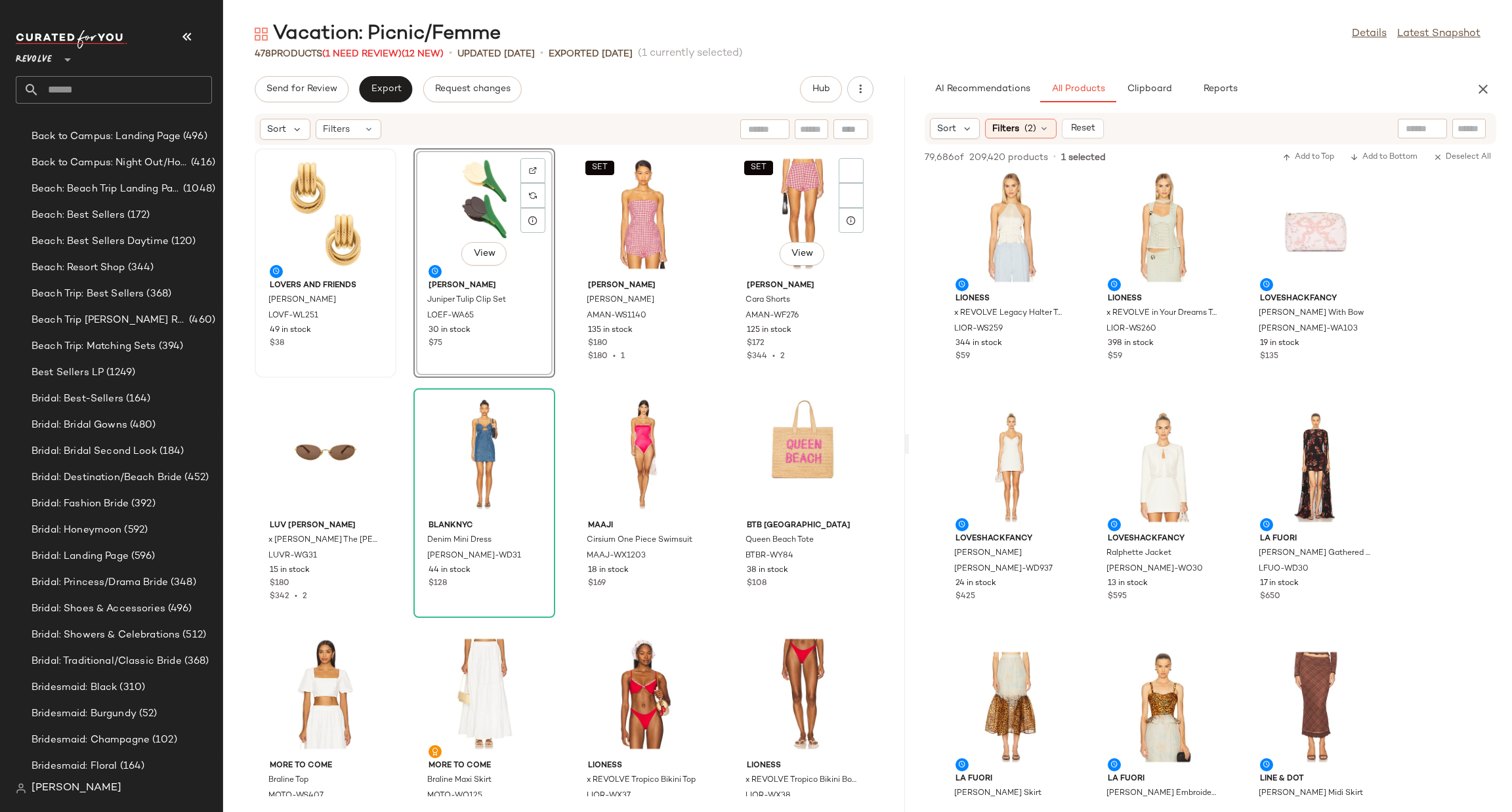
scroll to position [17728, 0]
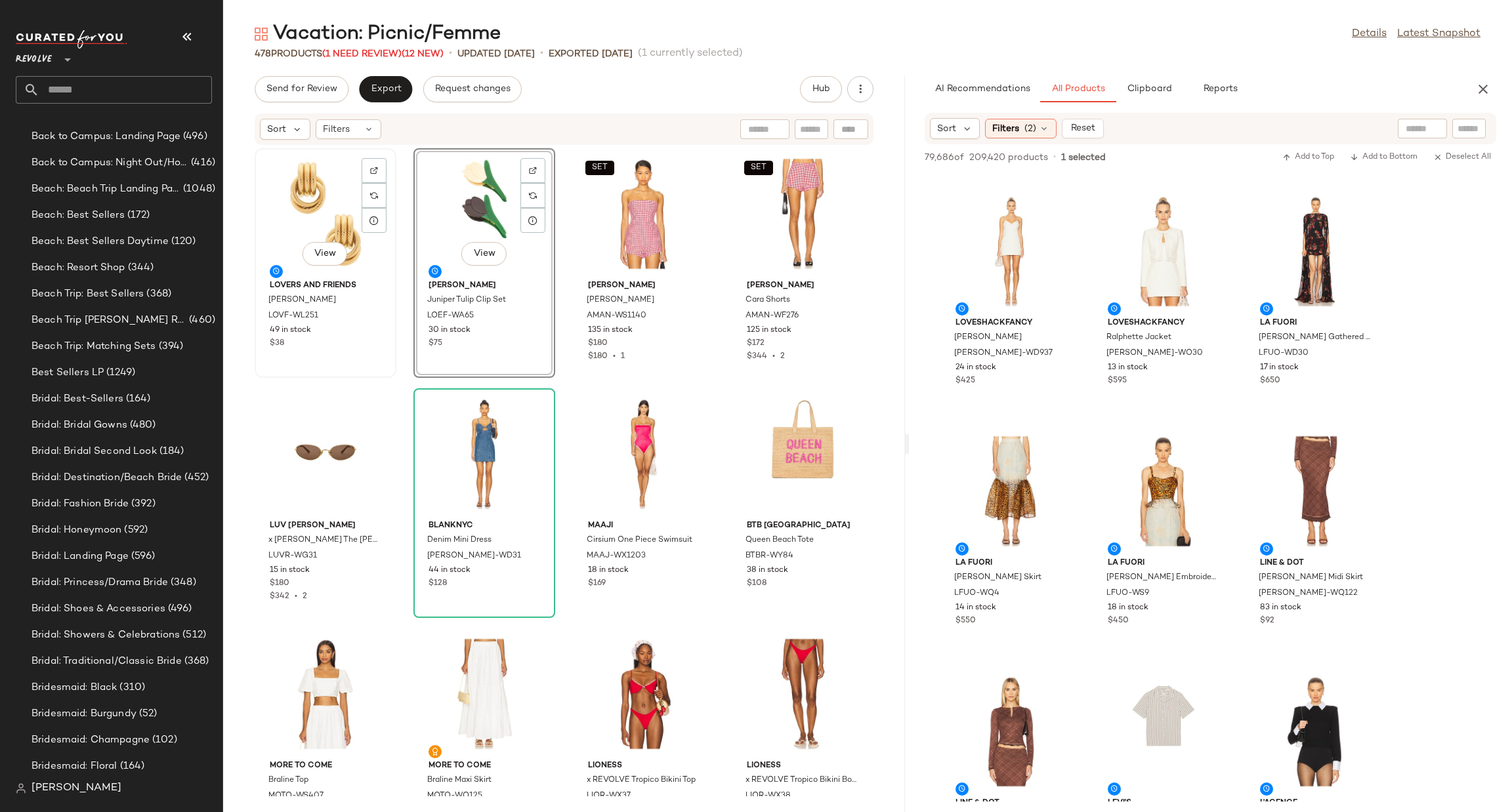
click at [310, 178] on div "View" at bounding box center [326, 213] width 132 height 122
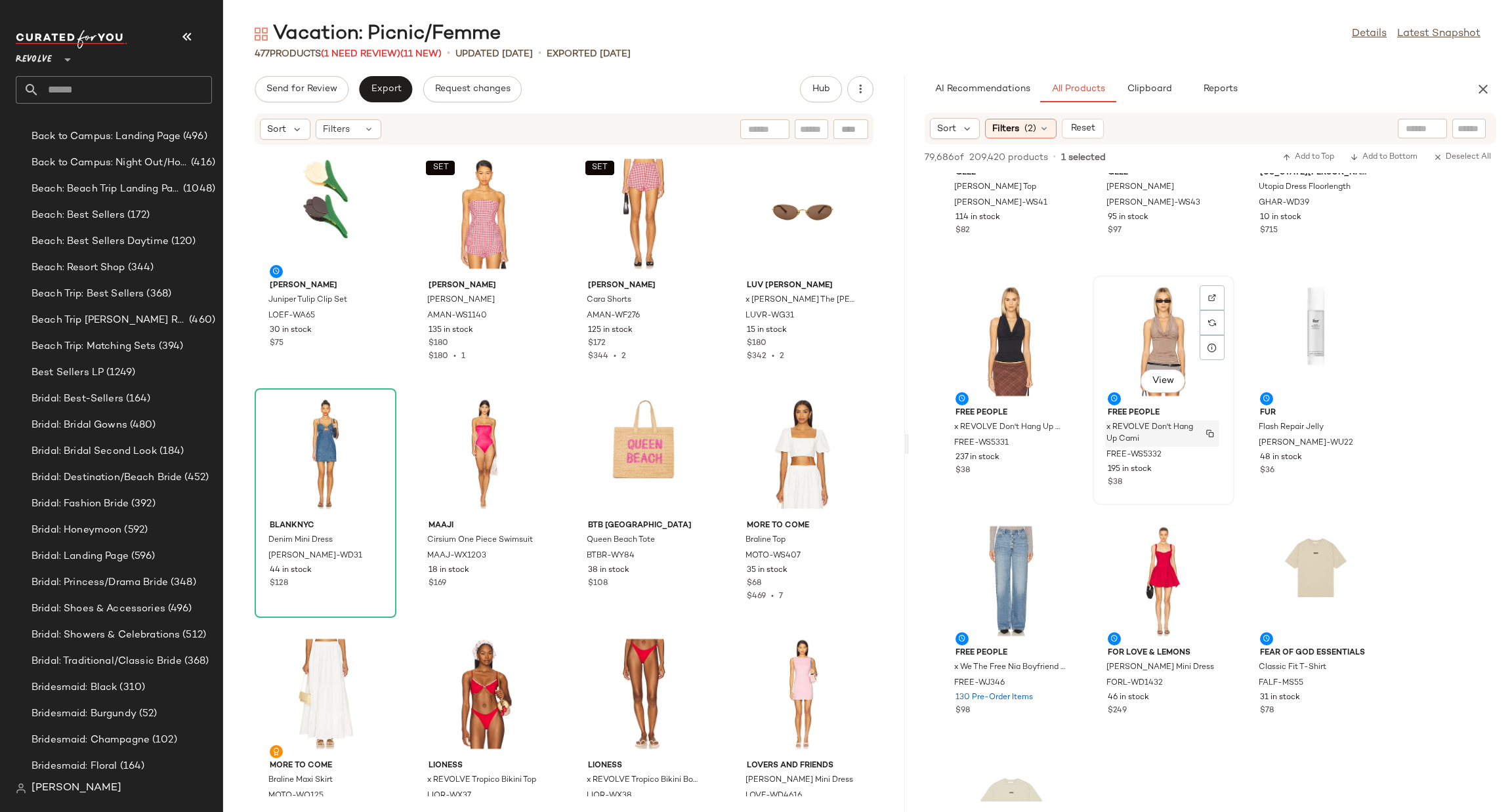
scroll to position [22150, 0]
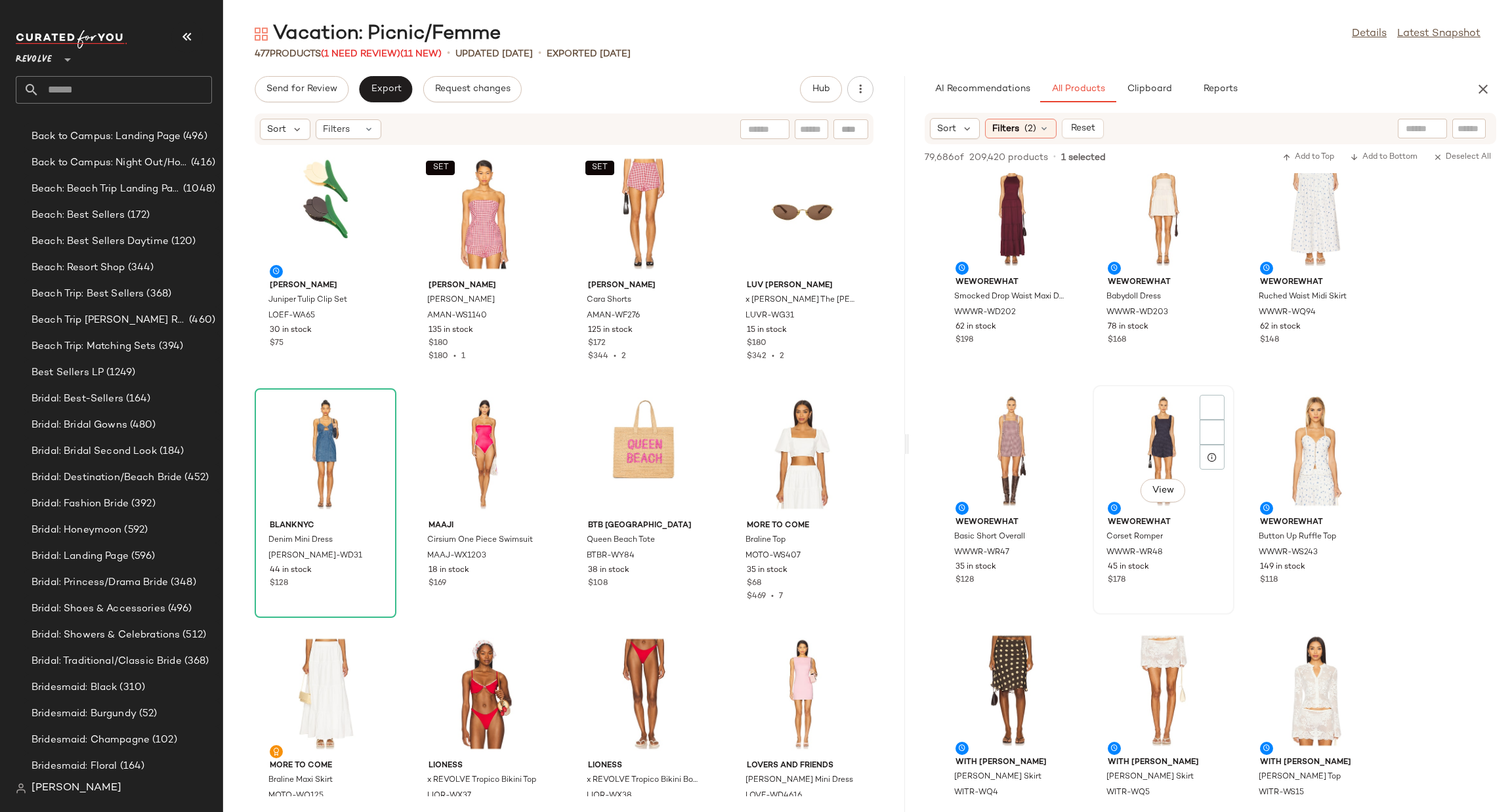
scroll to position [27795, 0]
click at [1058, 404] on img at bounding box center [1060, 407] width 8 height 8
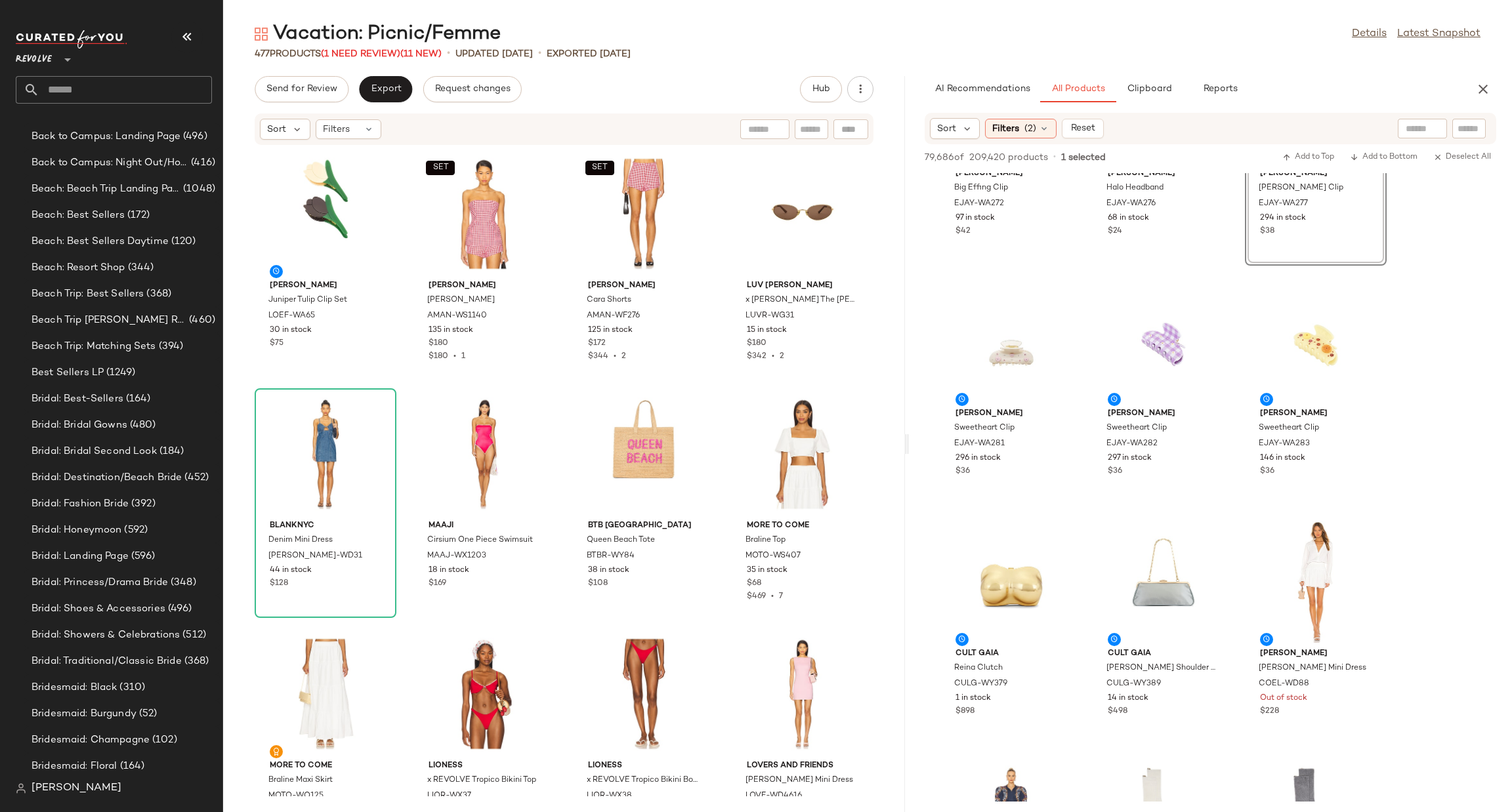
scroll to position [40647, 0]
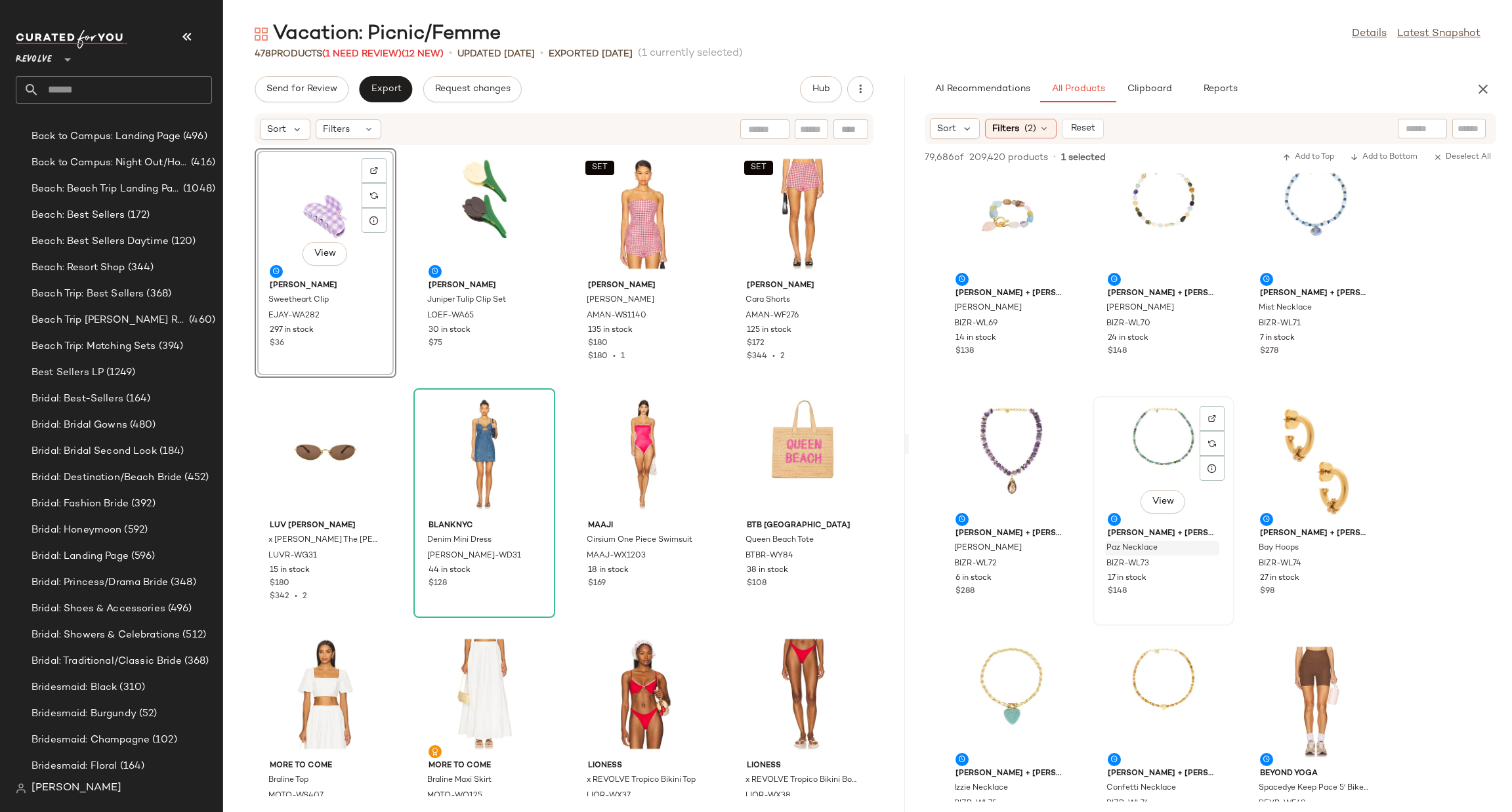
scroll to position [44031, 0]
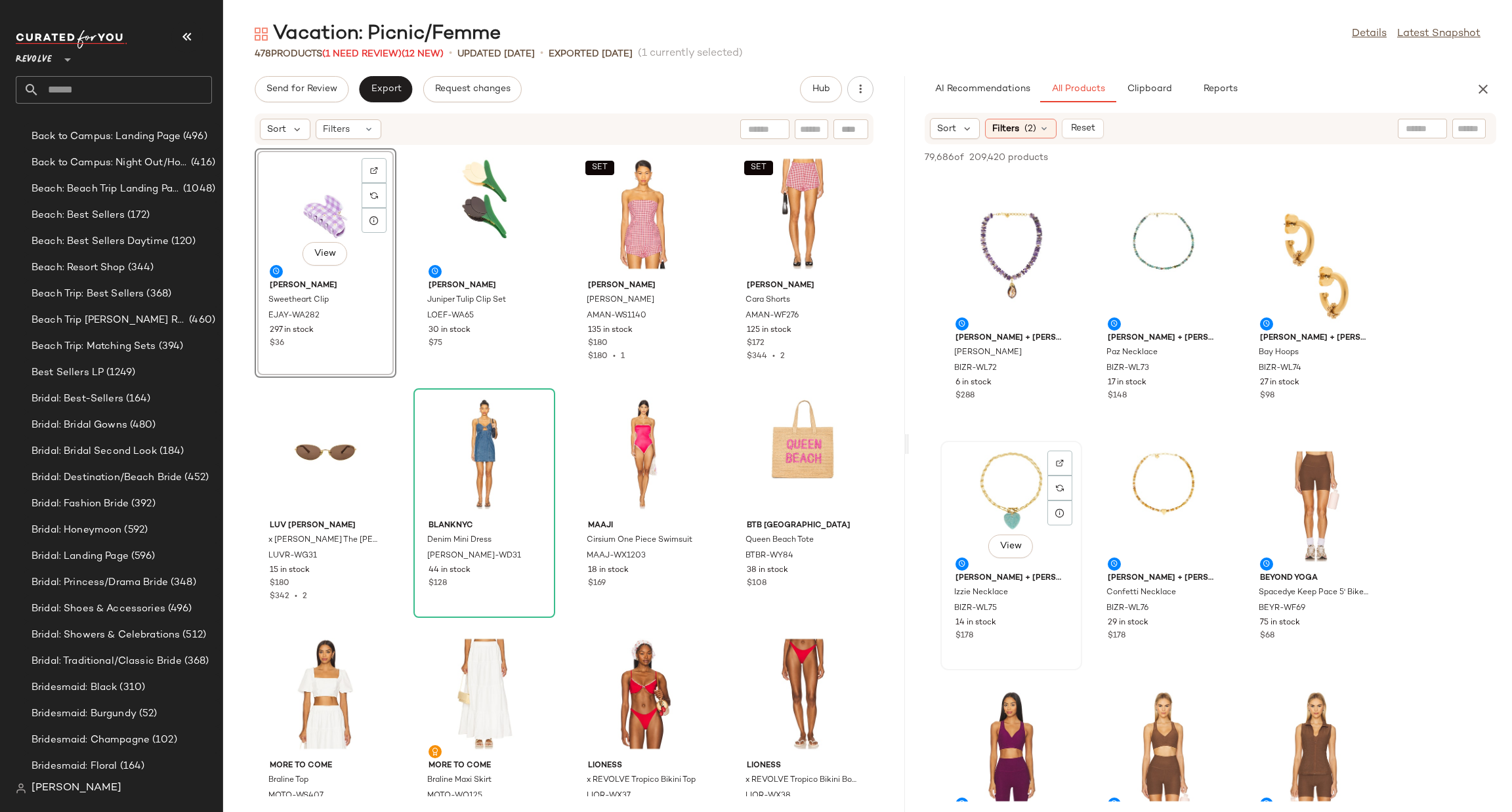
click at [949, 464] on div "View" at bounding box center [1011, 506] width 132 height 122
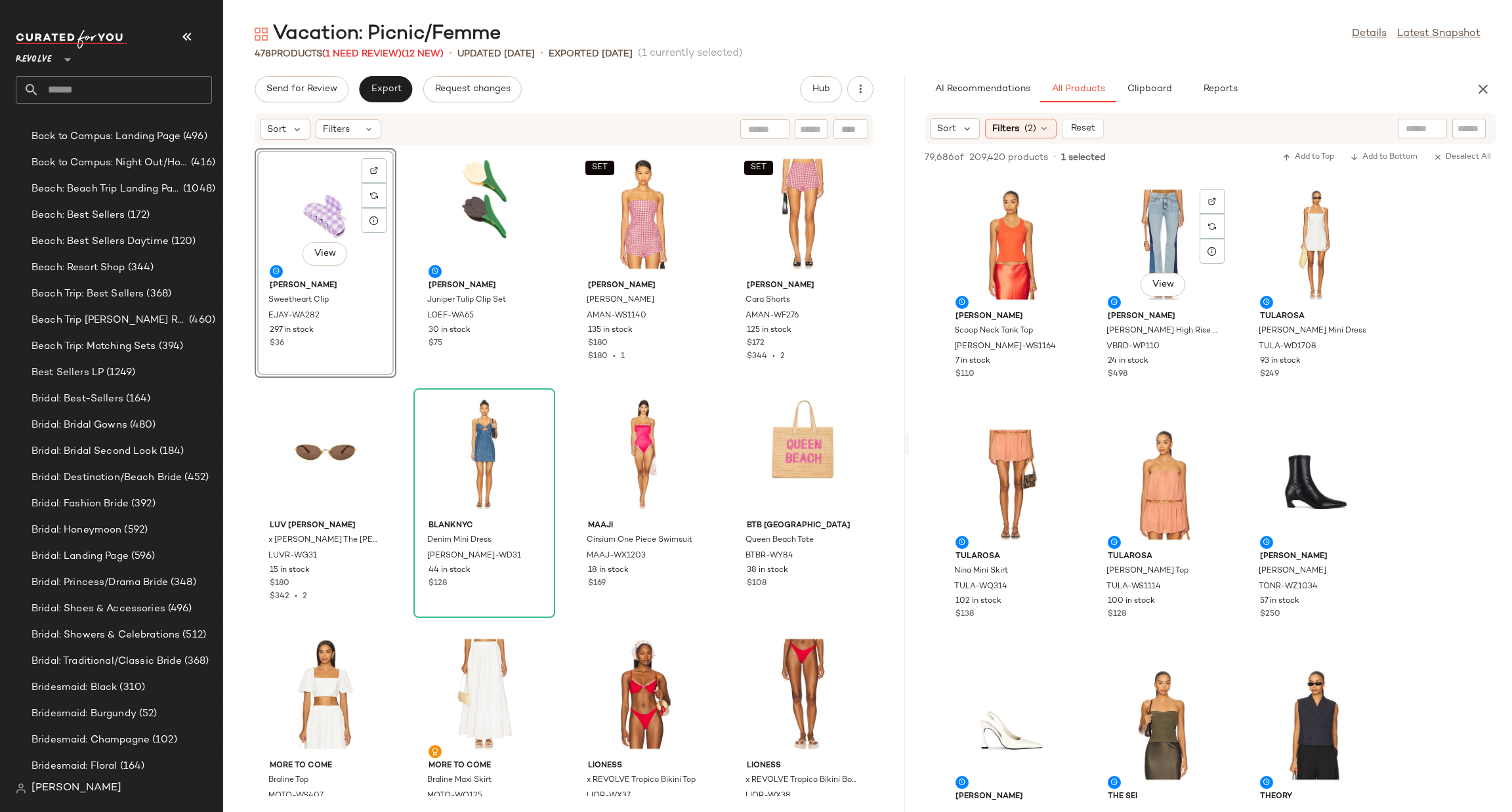
scroll to position [50297, 0]
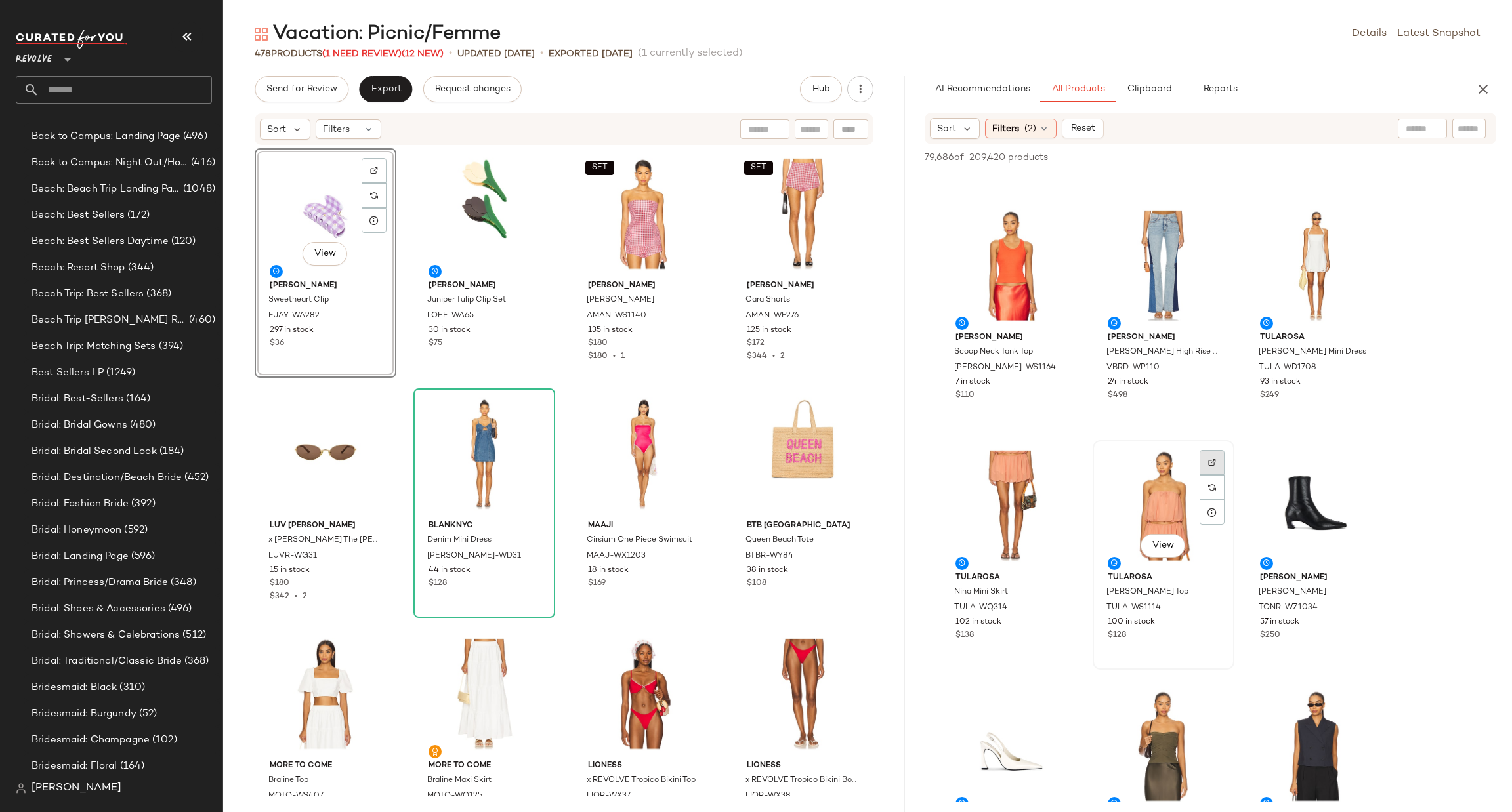
click at [1219, 475] on div at bounding box center [1212, 488] width 25 height 25
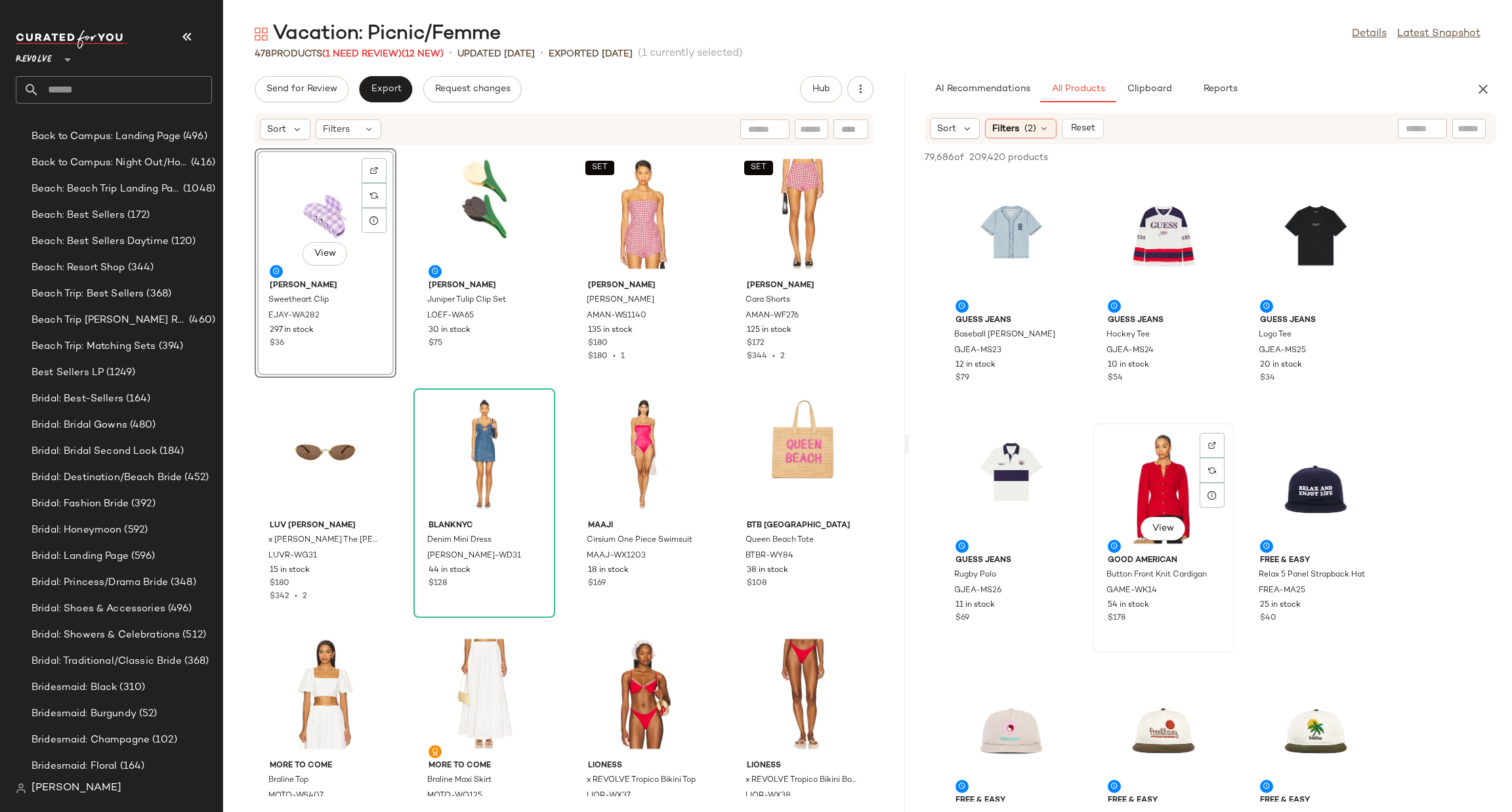
scroll to position [59753, 0]
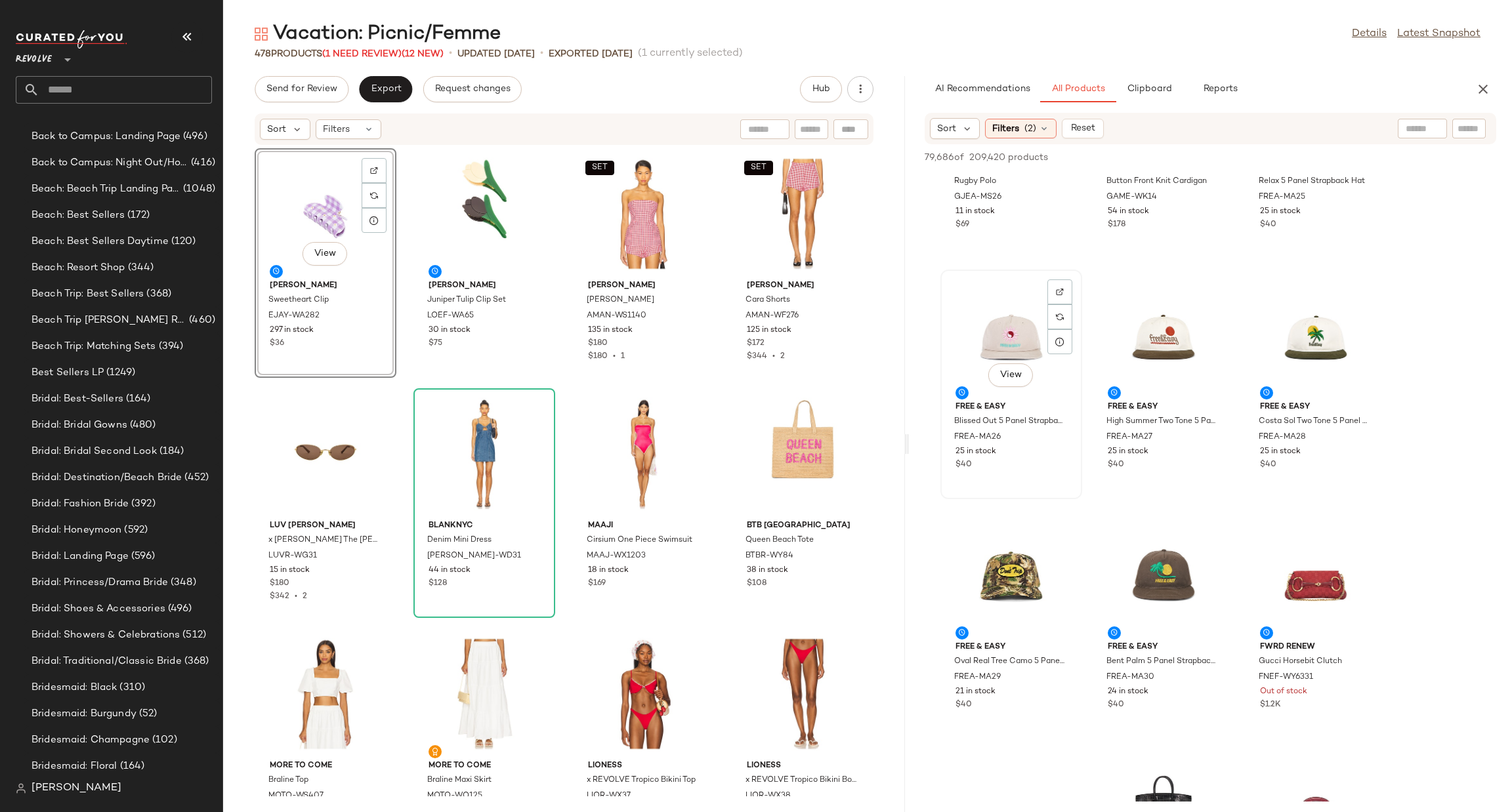
click at [1011, 332] on div "View" at bounding box center [1011, 335] width 132 height 122
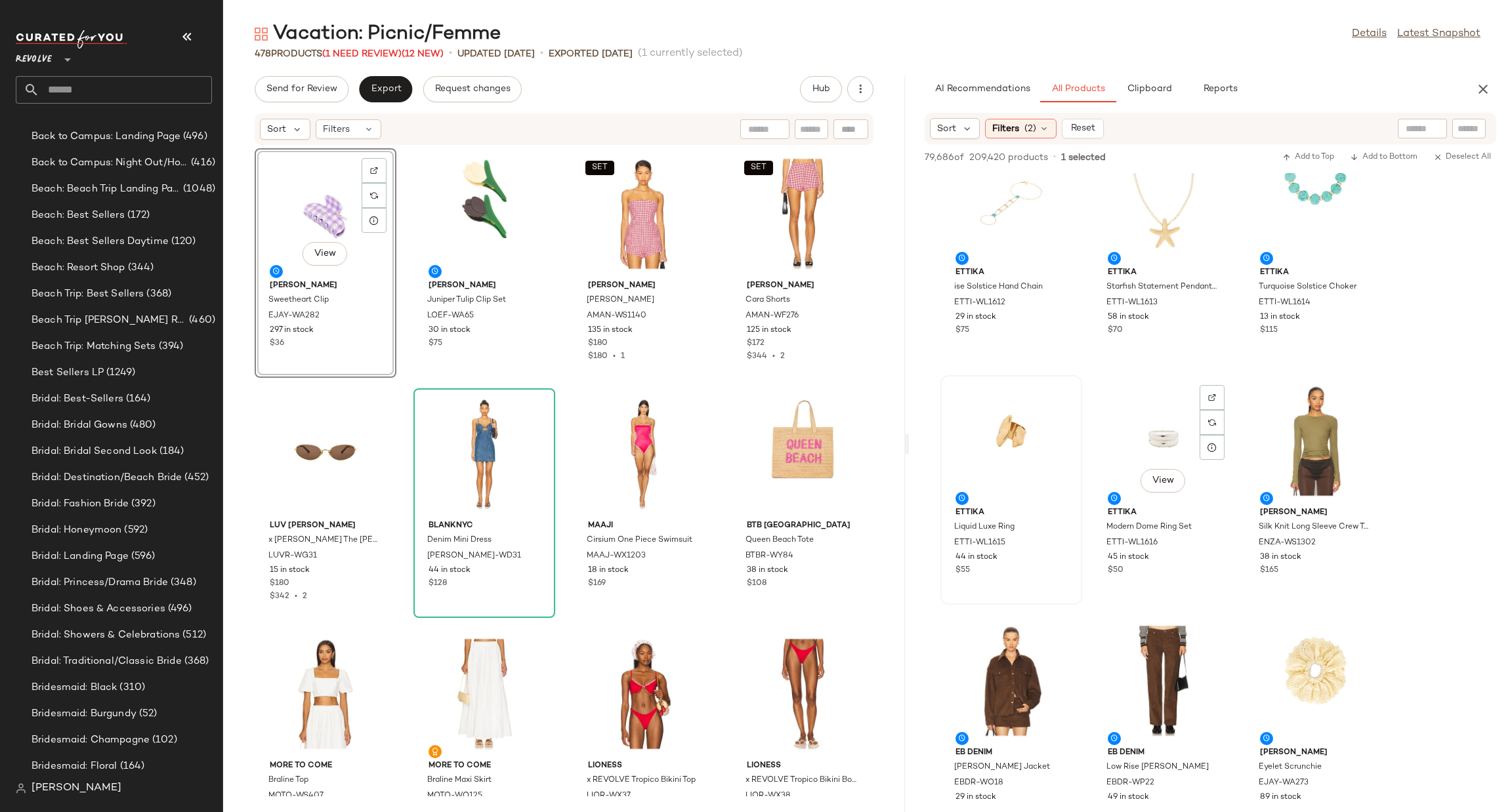
scroll to position [61390, 0]
click at [1157, 218] on div "View" at bounding box center [1163, 201] width 132 height 122
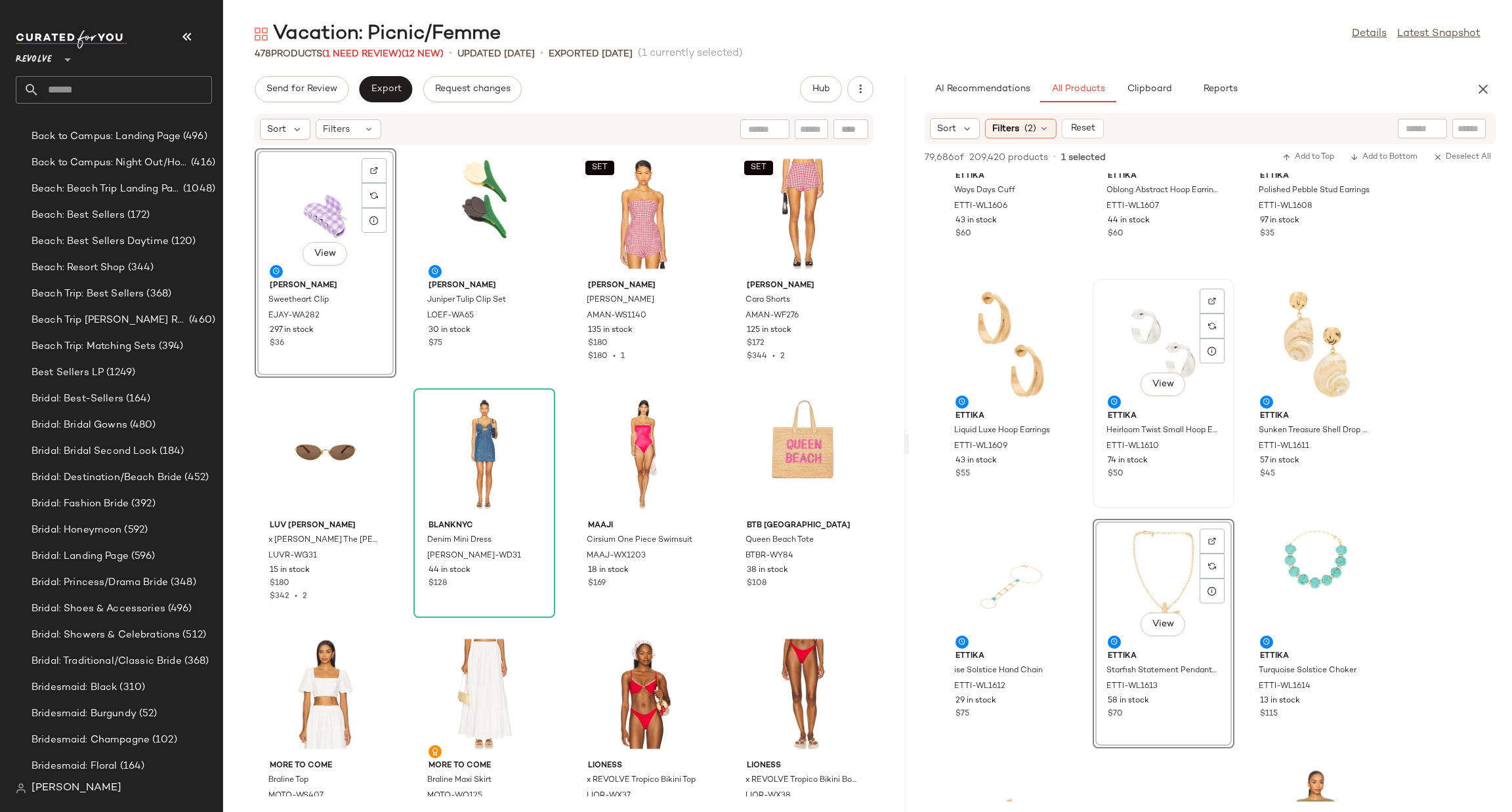
scroll to position [60986, 0]
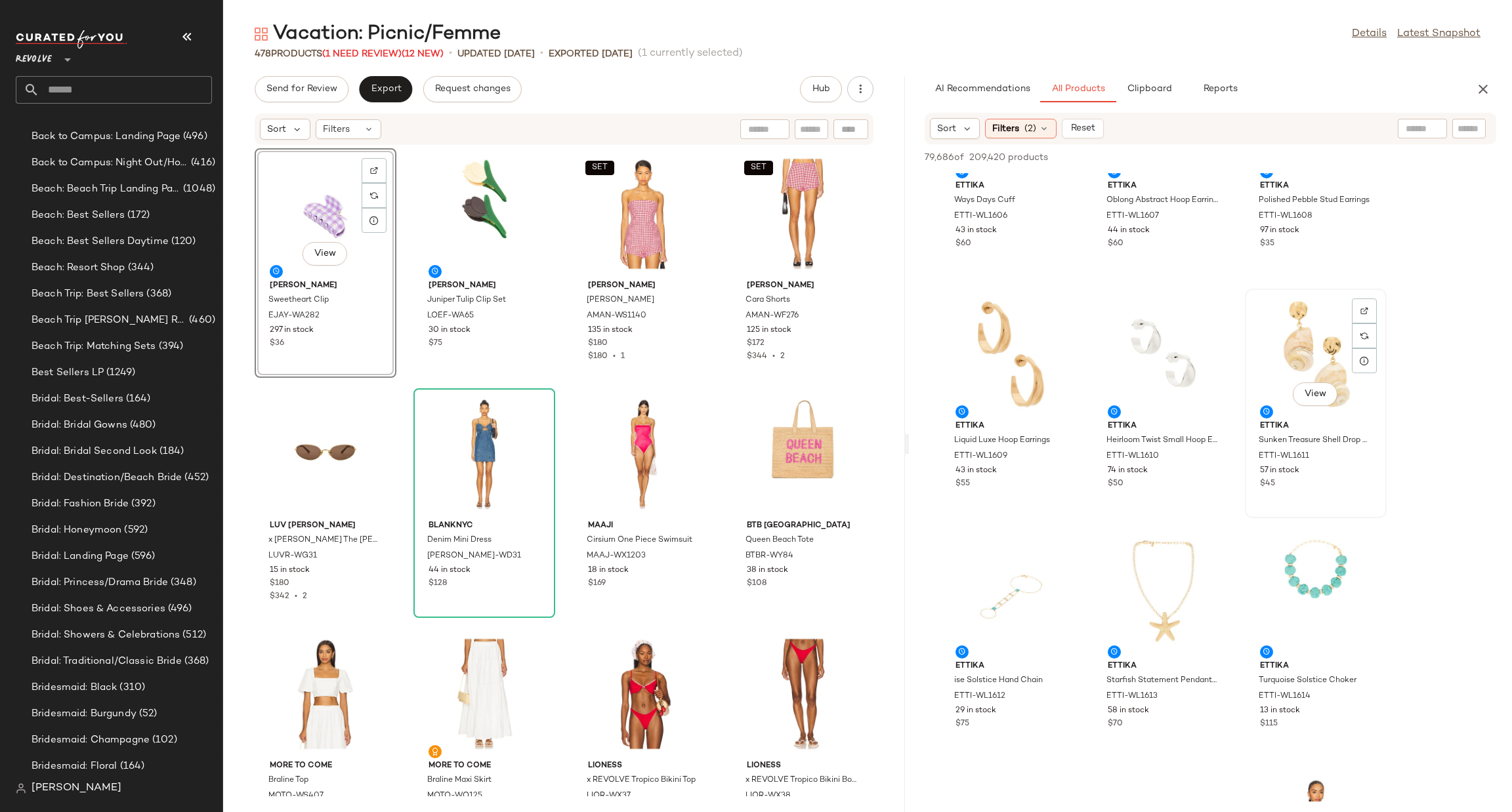
click at [1329, 331] on div "View" at bounding box center [1315, 354] width 132 height 122
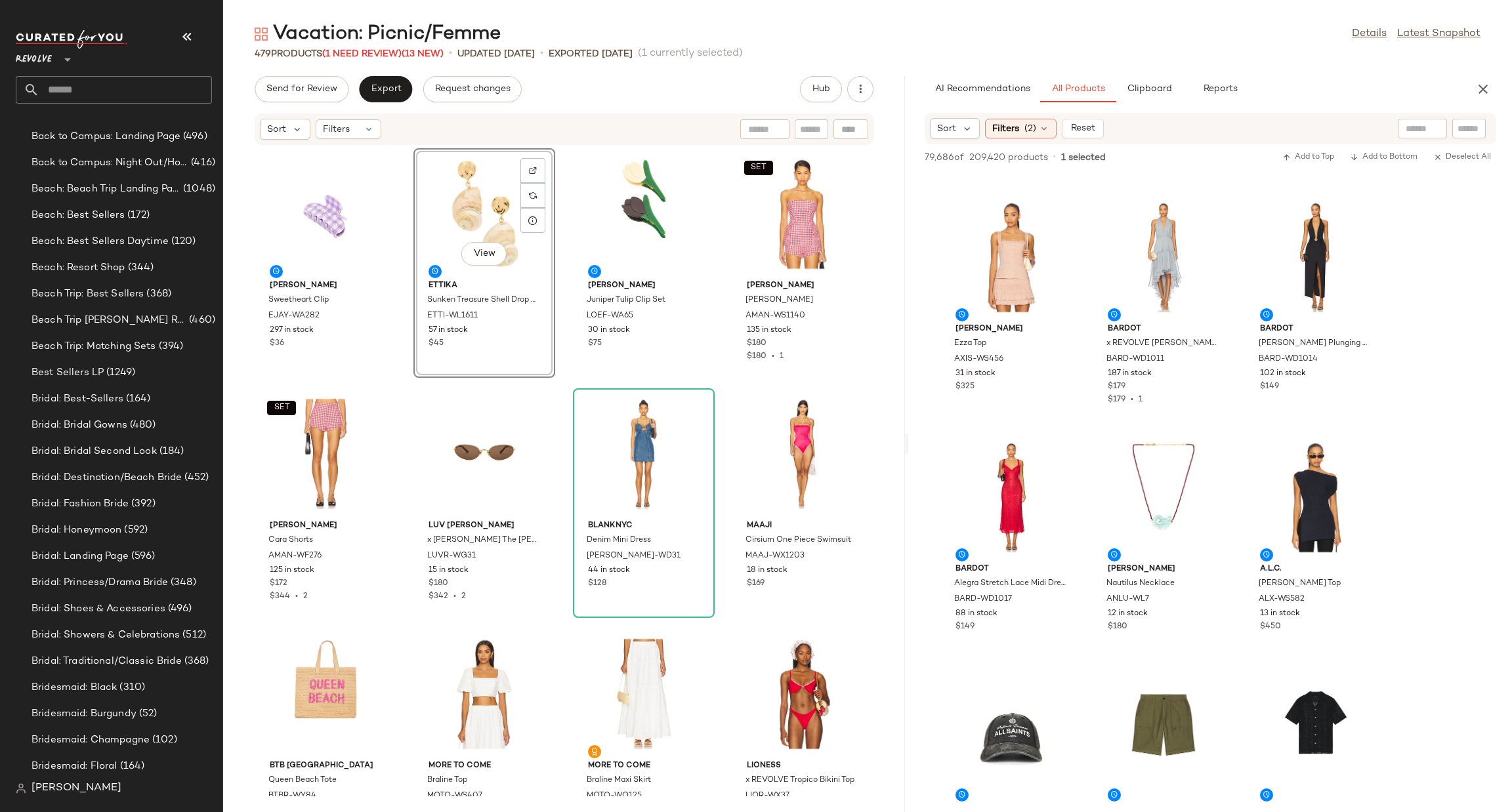
scroll to position [66629, 0]
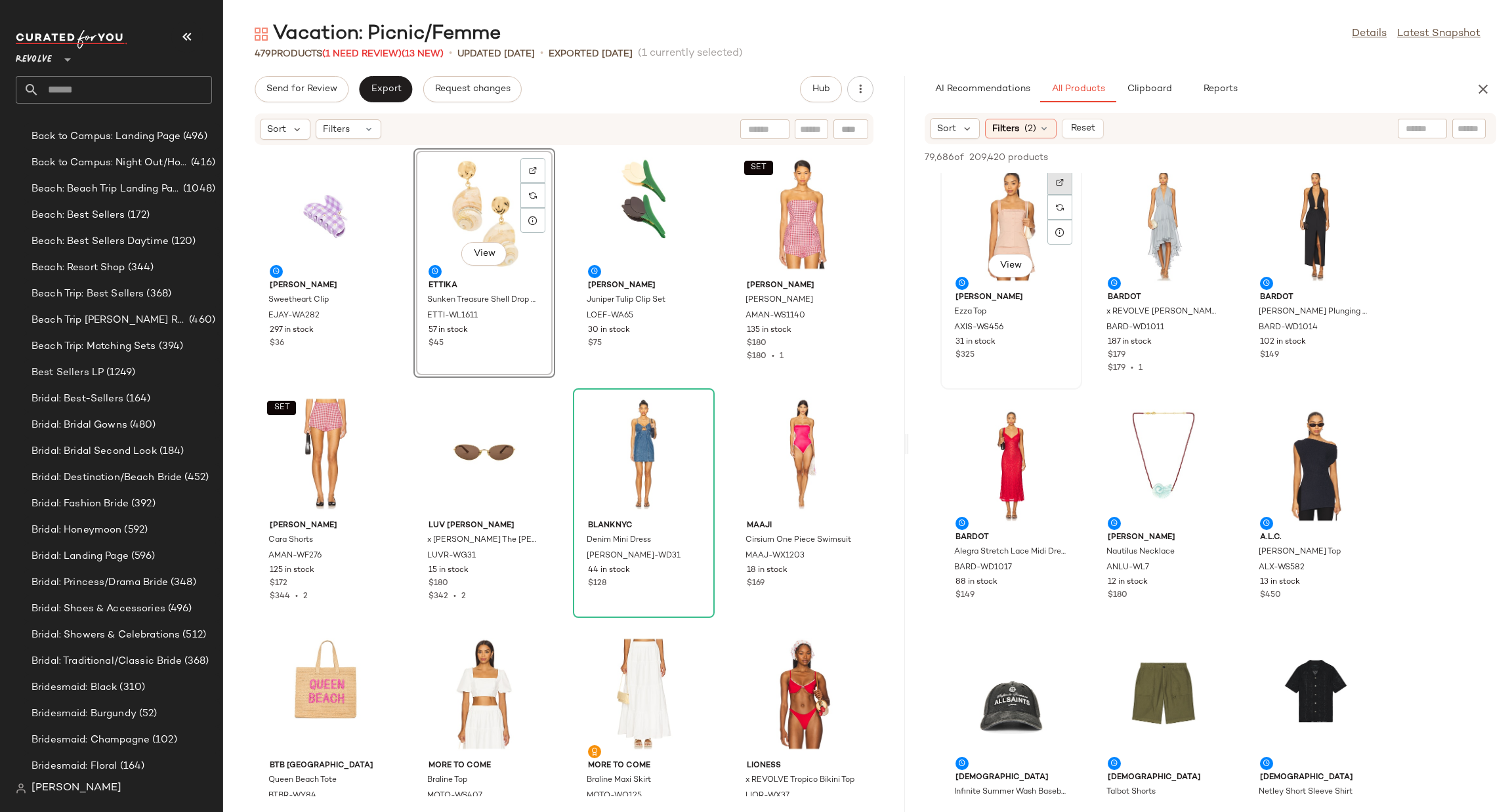
click at [1061, 183] on img at bounding box center [1060, 182] width 8 height 8
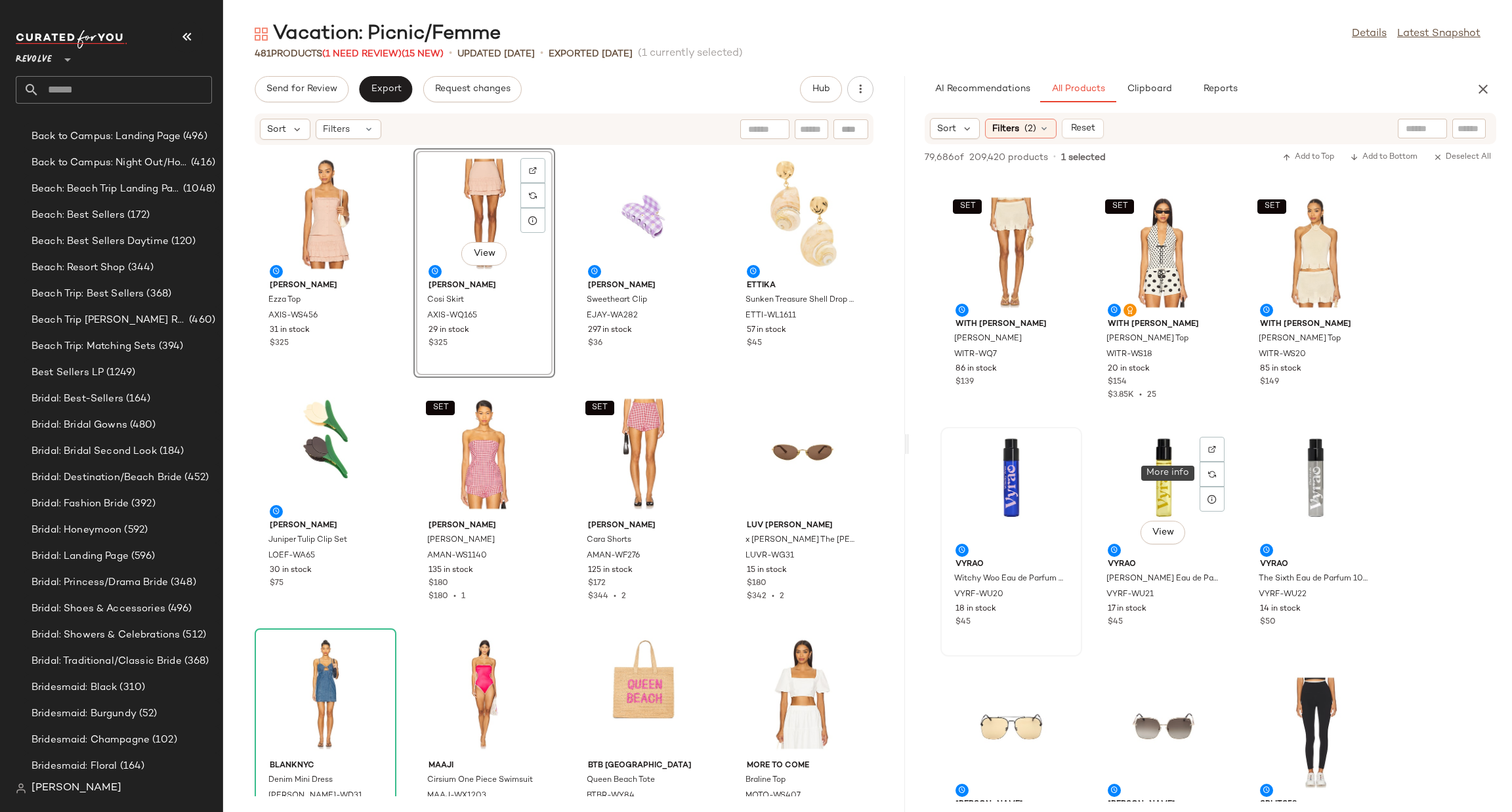
scroll to position [69610, 0]
click at [1356, 222] on div at bounding box center [1364, 234] width 25 height 25
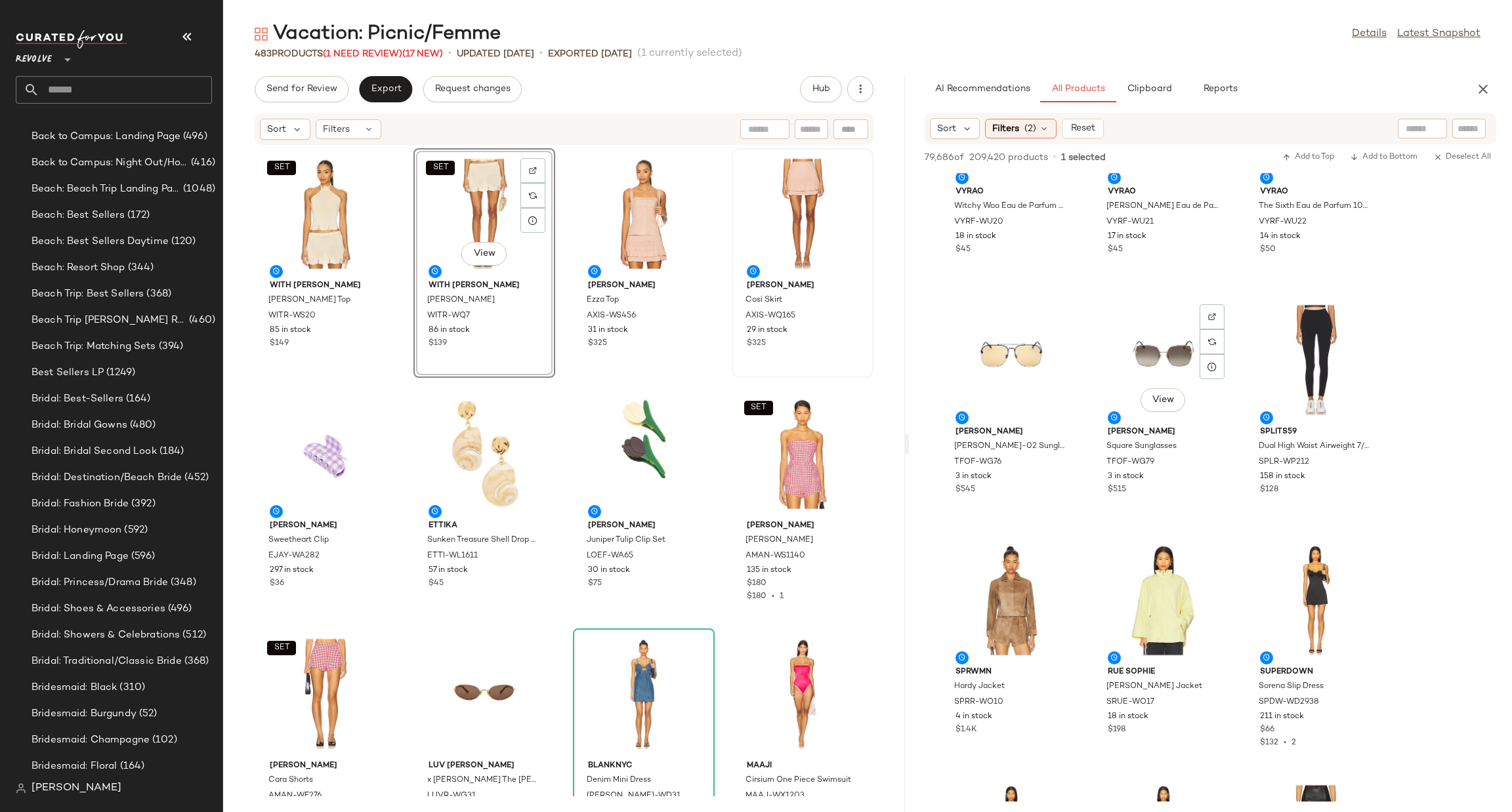
scroll to position [70025, 0]
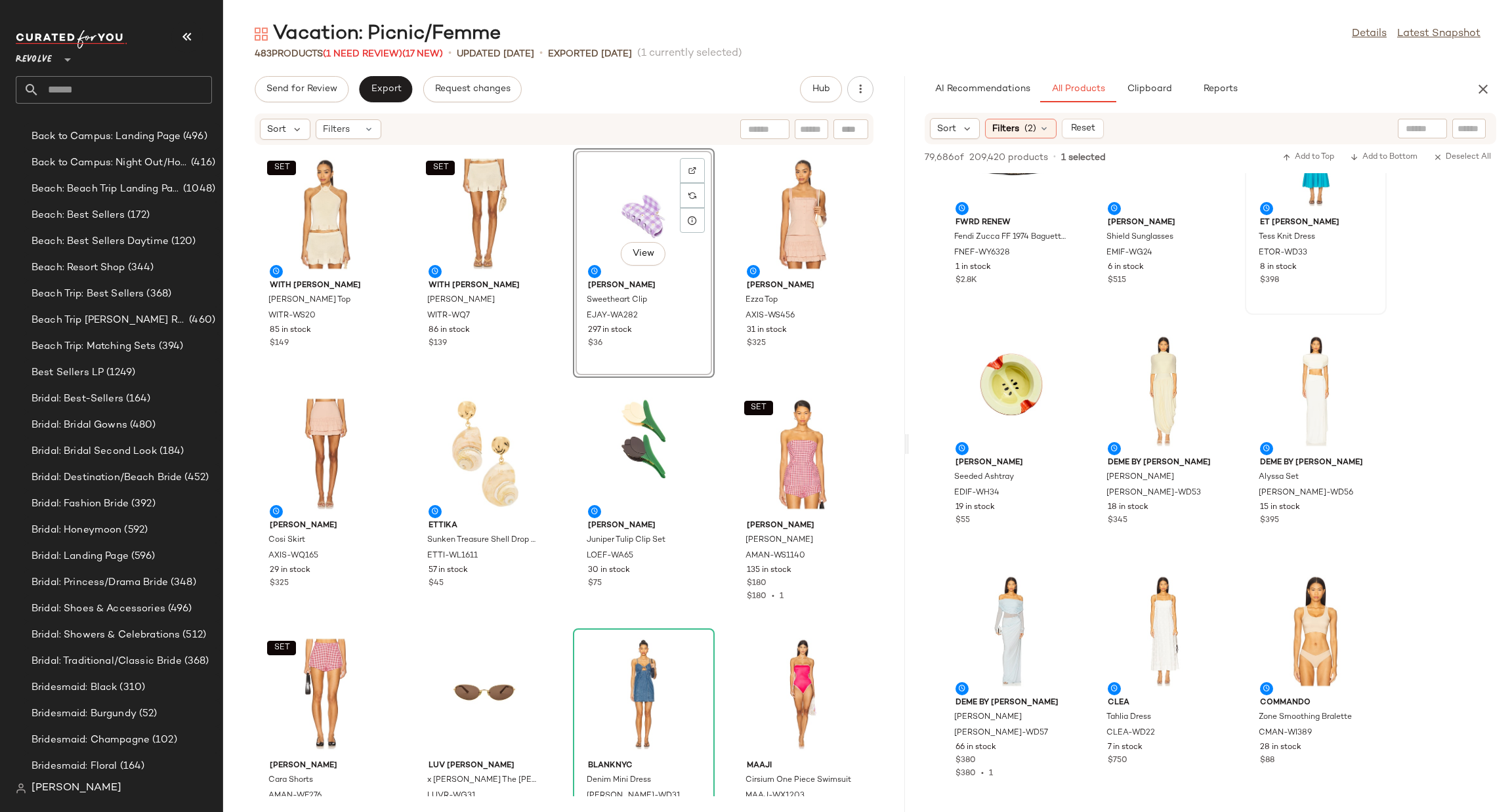
scroll to position [78245, 0]
click at [1459, 131] on input "Filter" at bounding box center [1425, 129] width 112 height 14
type input "******"
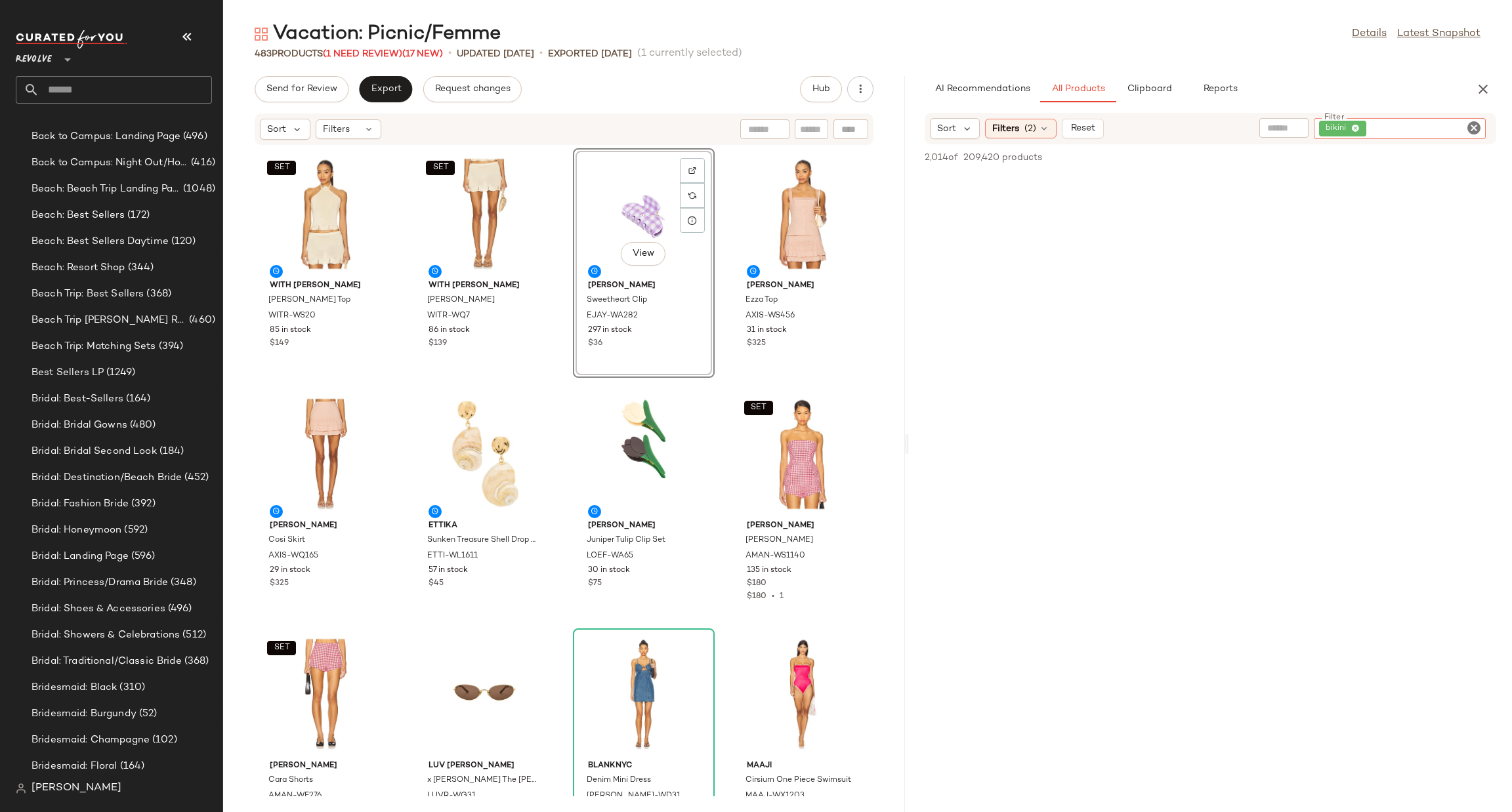
click at [1477, 127] on icon "Clear Filter" at bounding box center [1474, 128] width 16 height 16
type input "******"
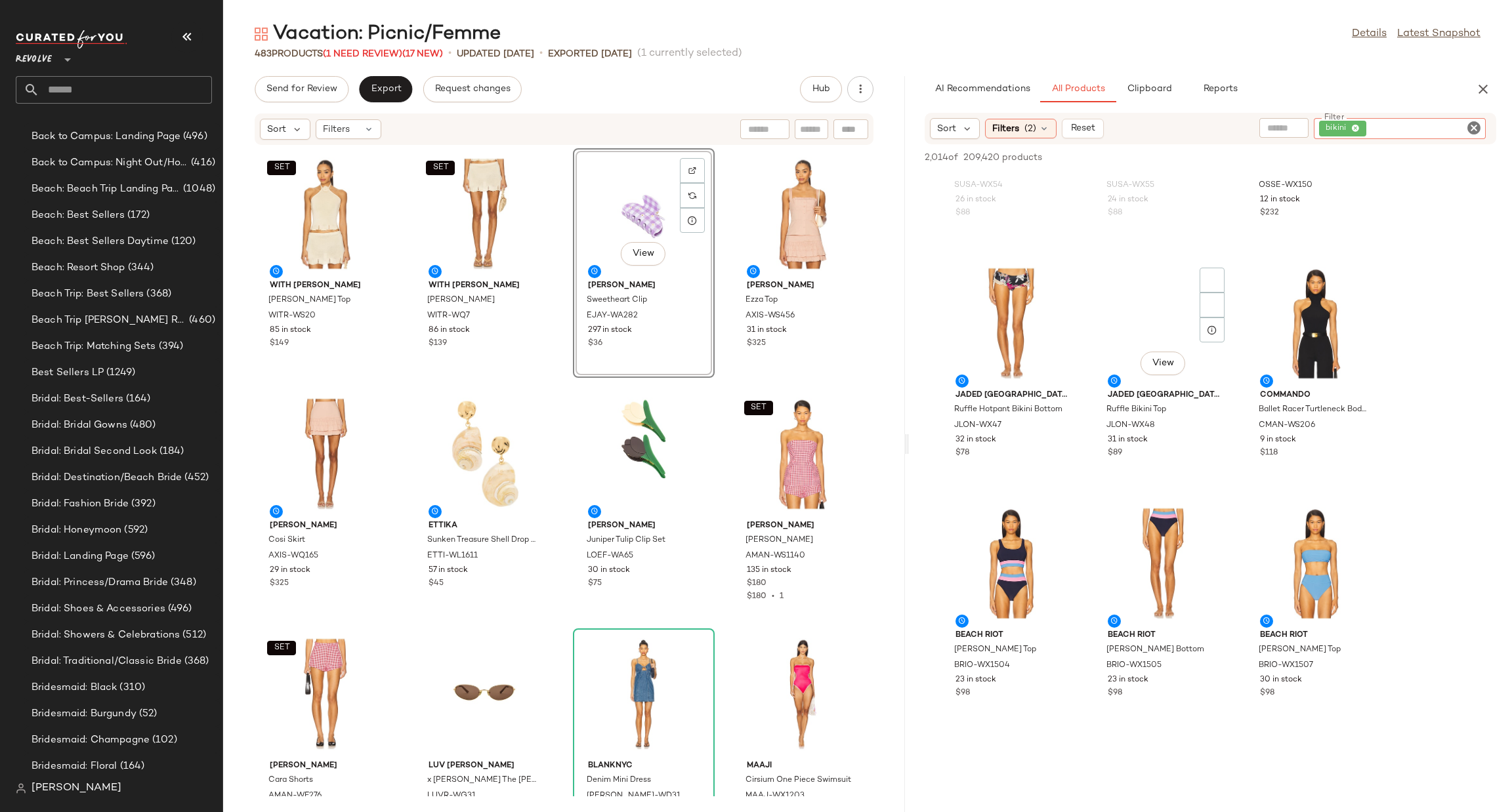
scroll to position [788, 0]
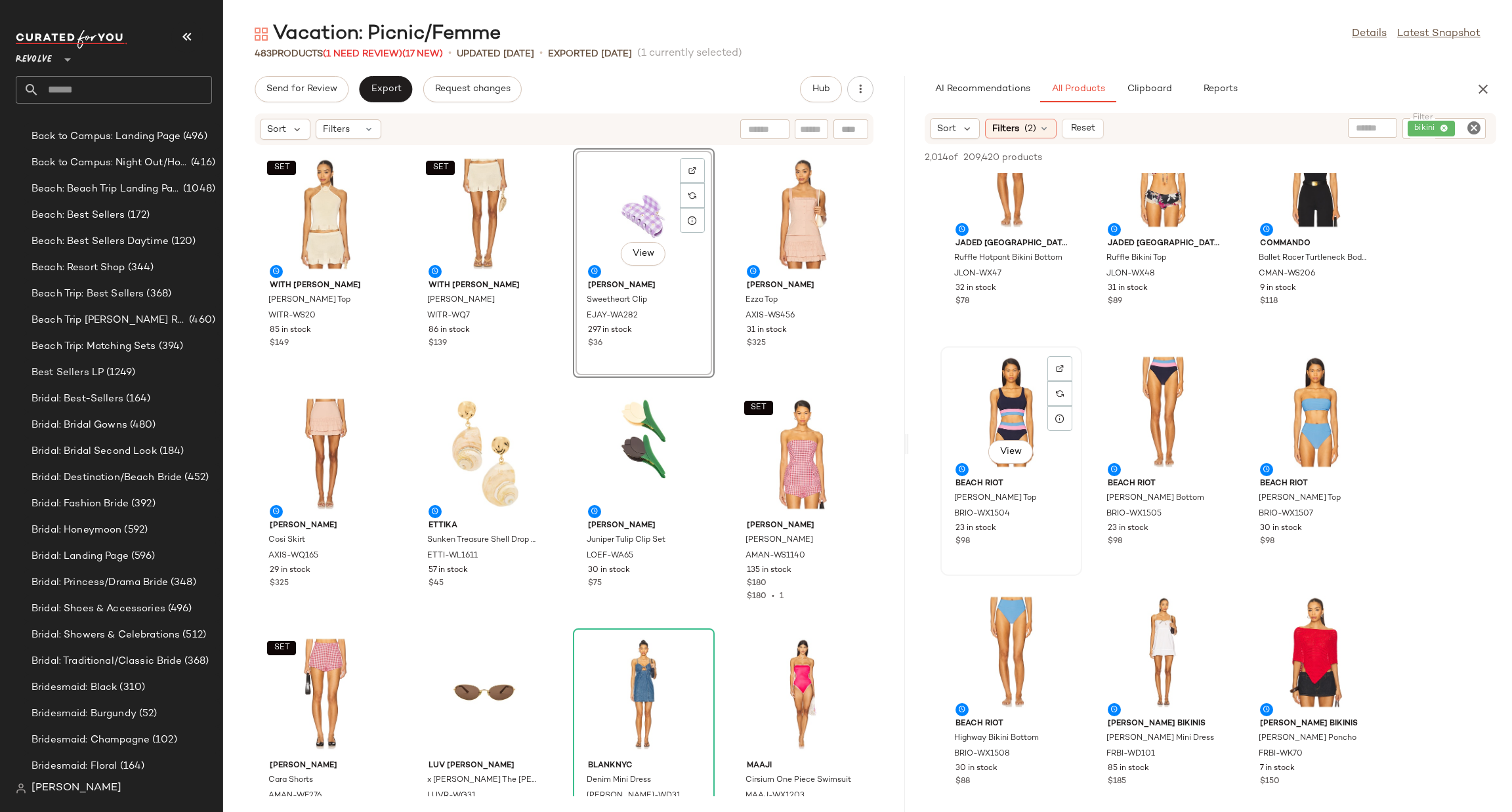
click at [1001, 371] on div "View" at bounding box center [1011, 412] width 132 height 122
click at [1145, 387] on div "View" at bounding box center [1163, 412] width 132 height 122
click at [997, 394] on div "View" at bounding box center [1011, 412] width 132 height 122
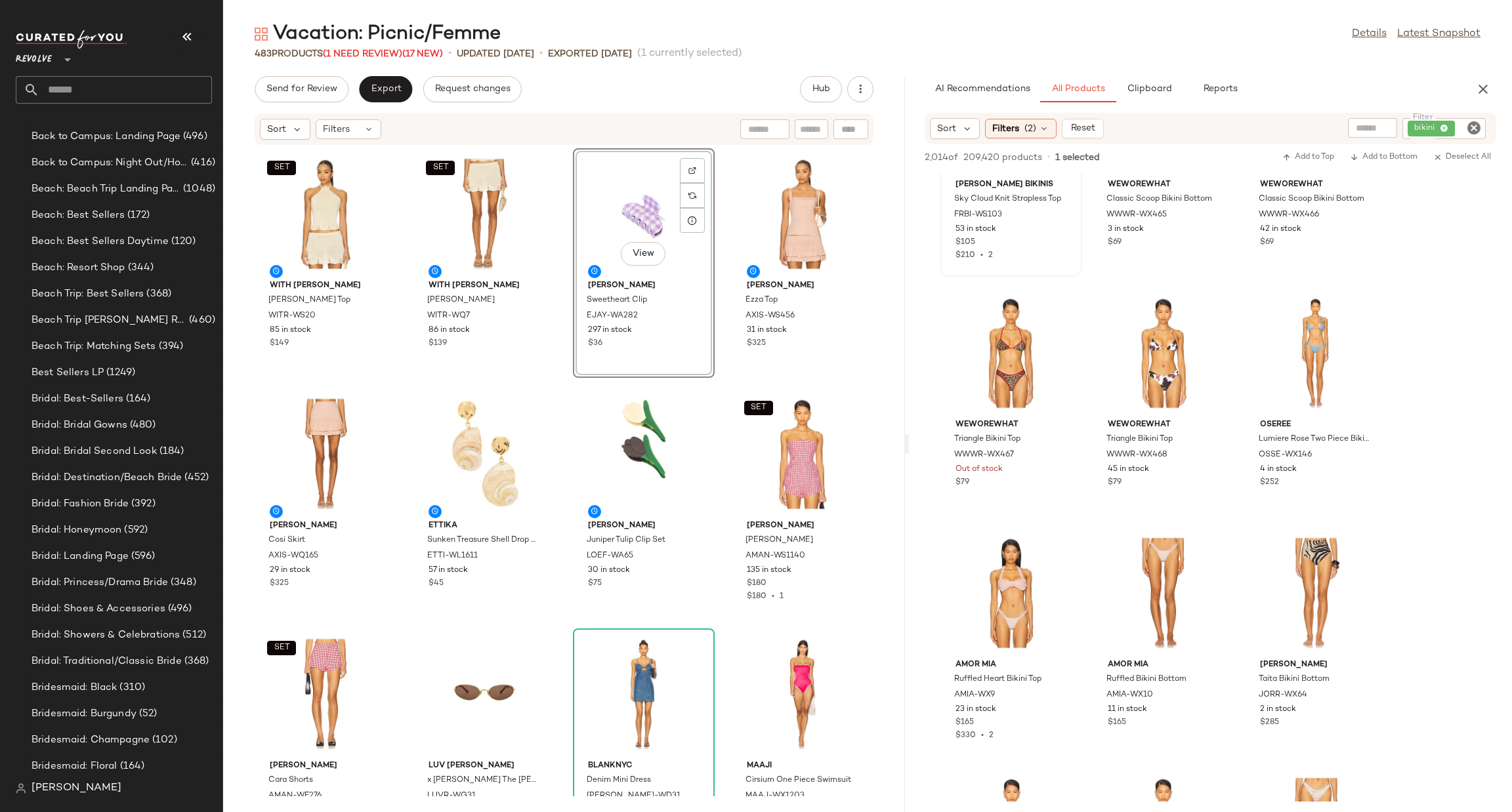
scroll to position [2854, 0]
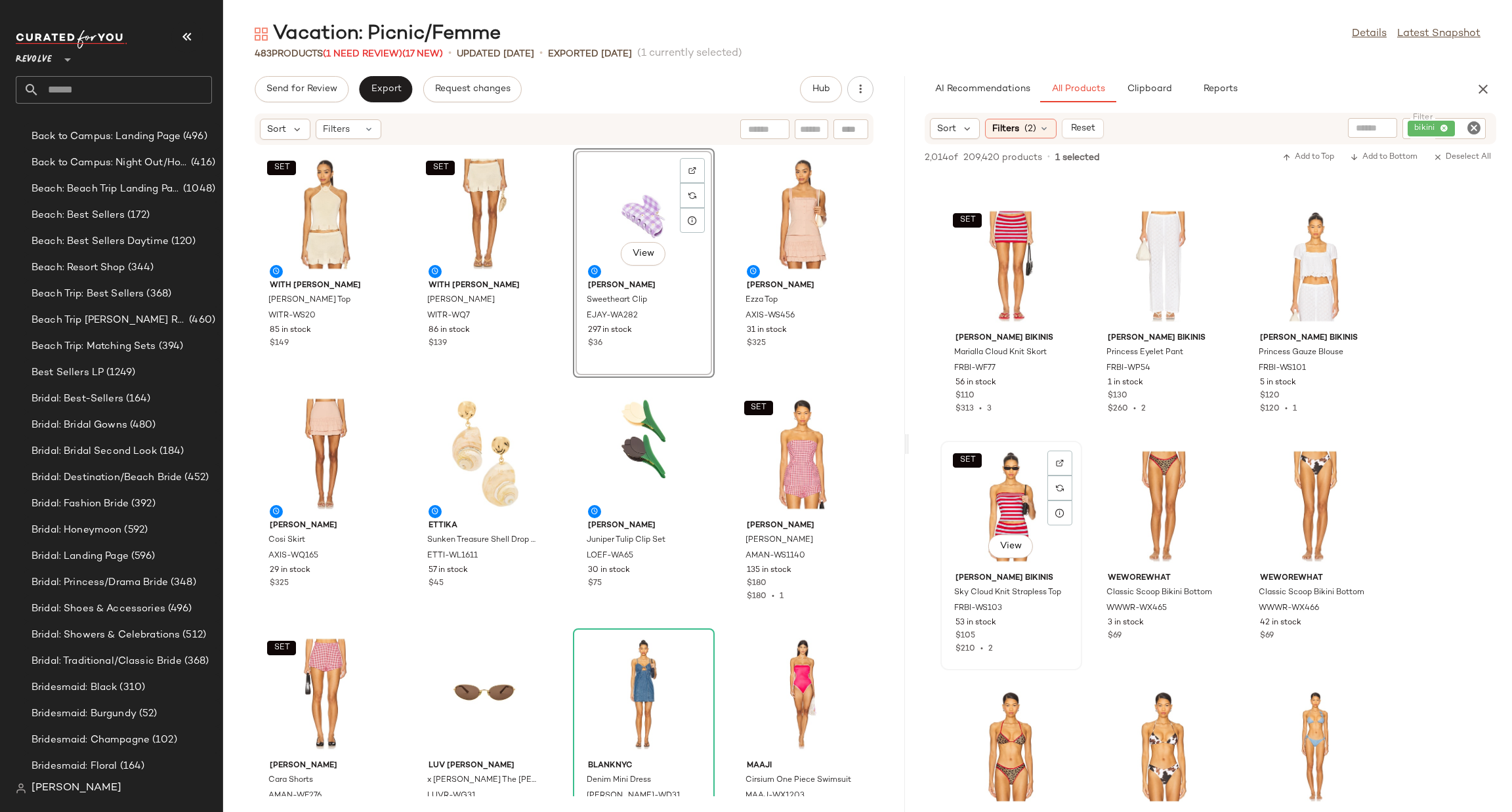
click at [997, 493] on div "SET View" at bounding box center [1011, 506] width 132 height 122
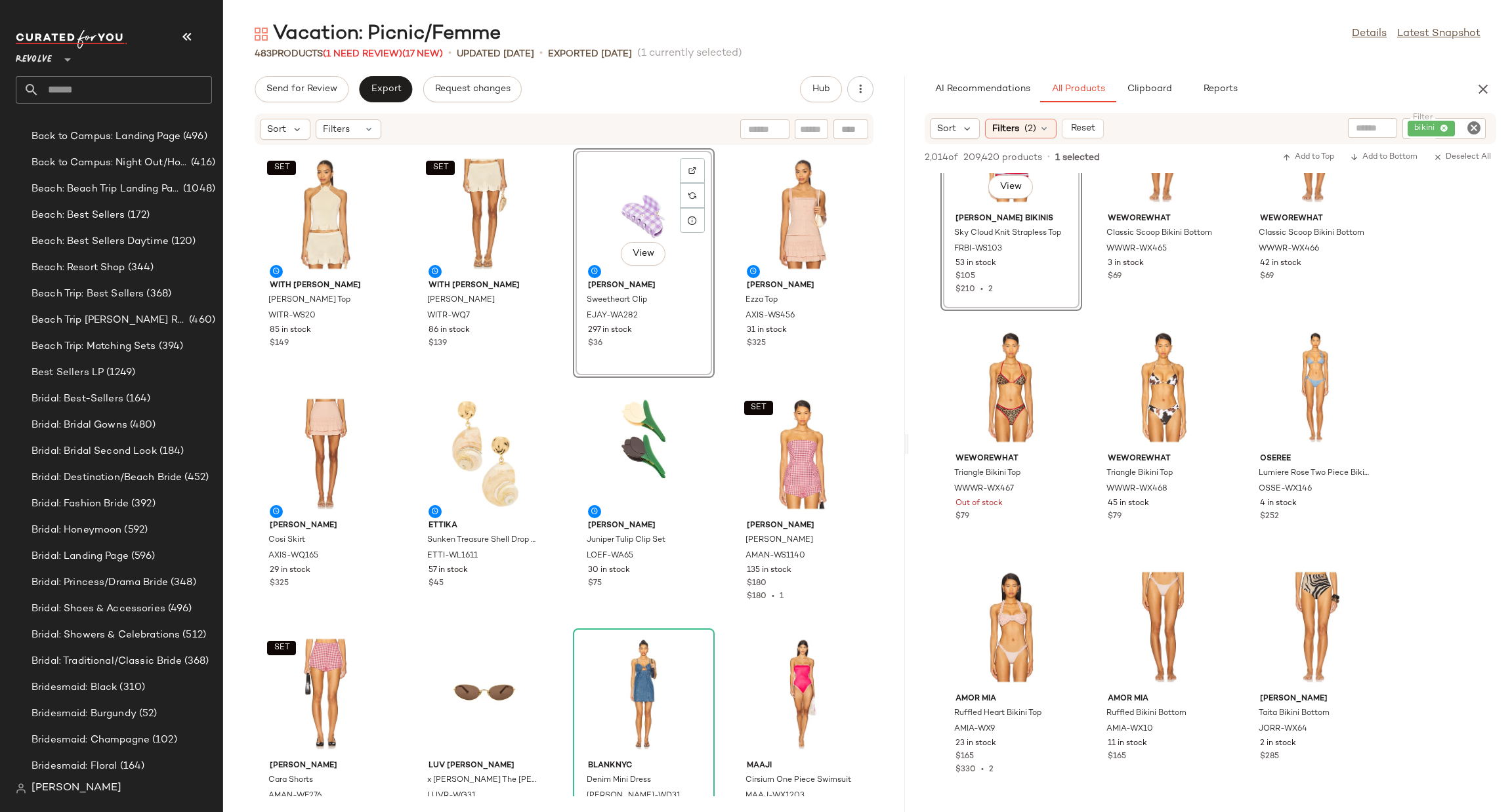
scroll to position [3346, 0]
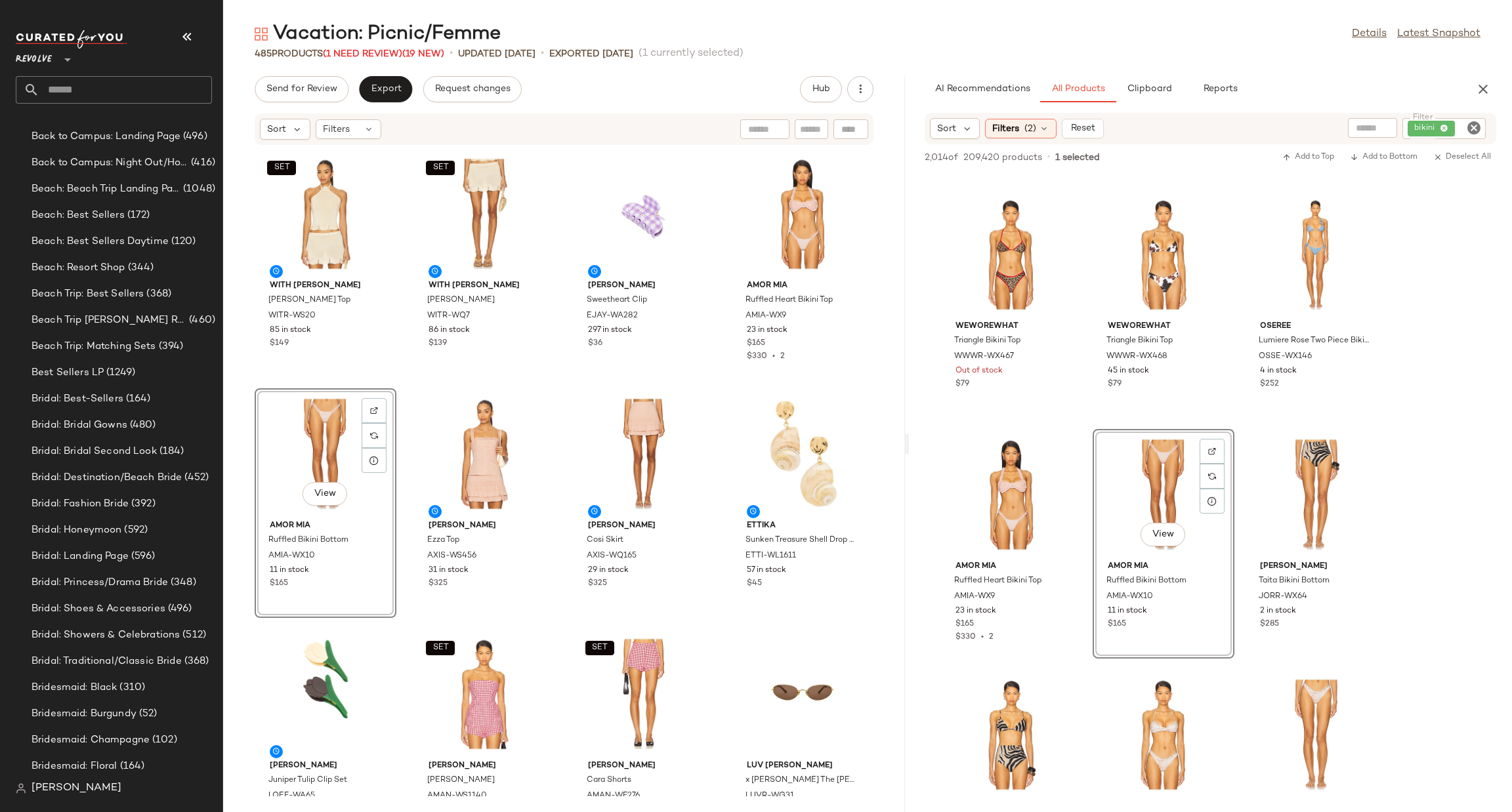
click at [1472, 131] on icon "Clear Filter" at bounding box center [1474, 128] width 16 height 16
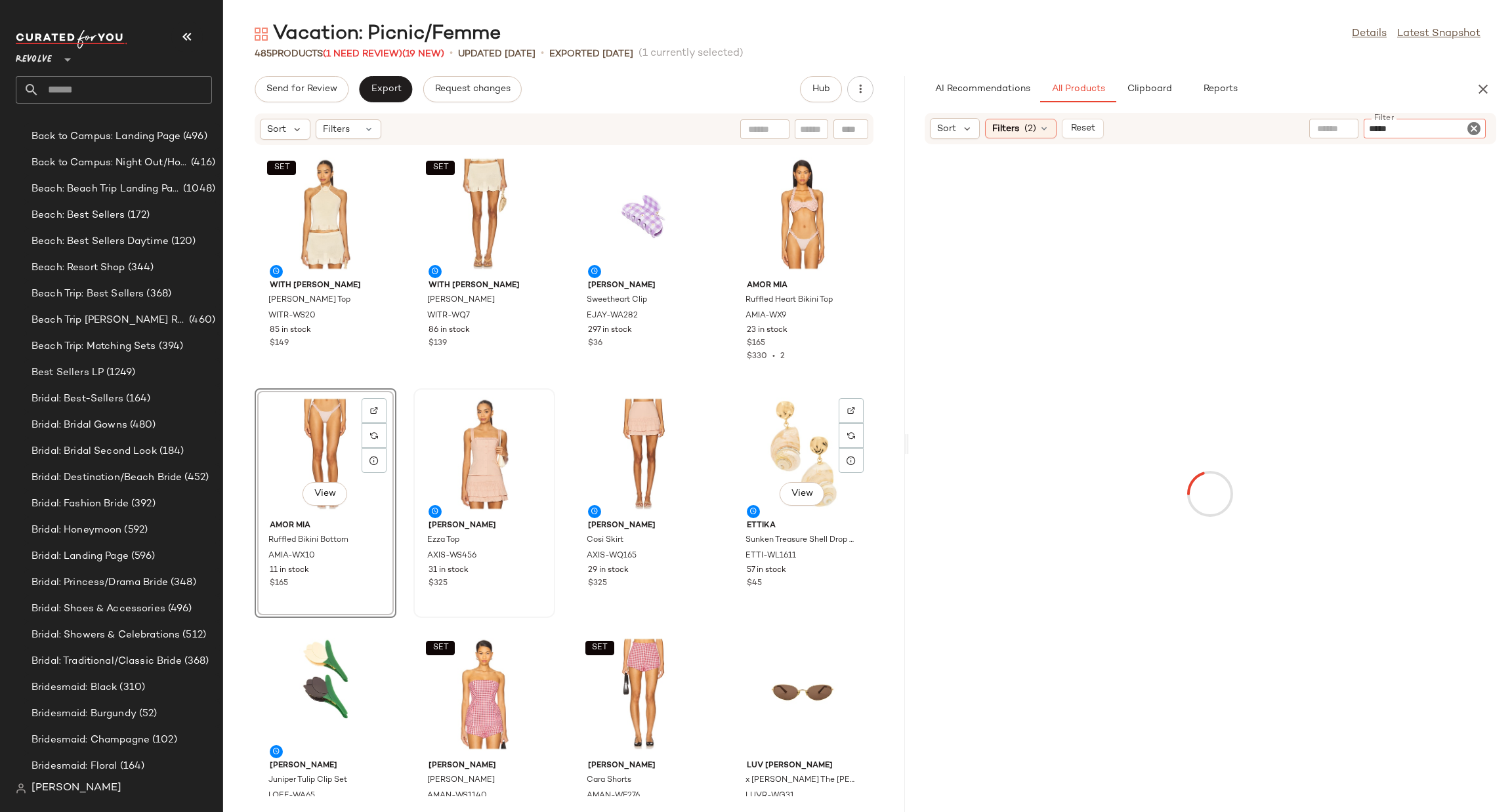
type input "*****"
click at [862, 469] on div "View Ettika Sunken Treasure Shell Drop Earrings ETTI-WL1611 57 in stock $45" at bounding box center [803, 503] width 139 height 227
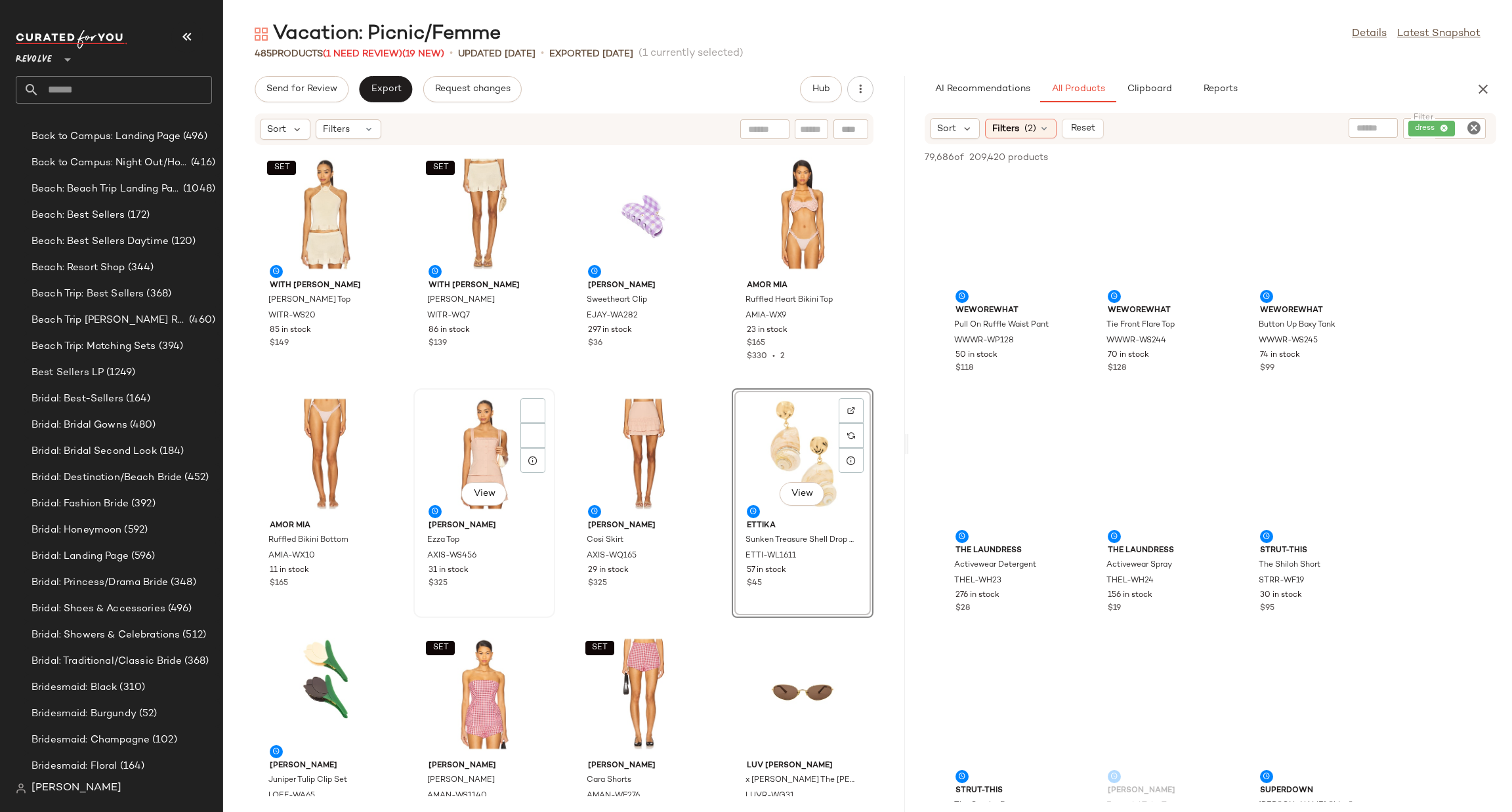
click at [486, 469] on div "View" at bounding box center [484, 454] width 132 height 122
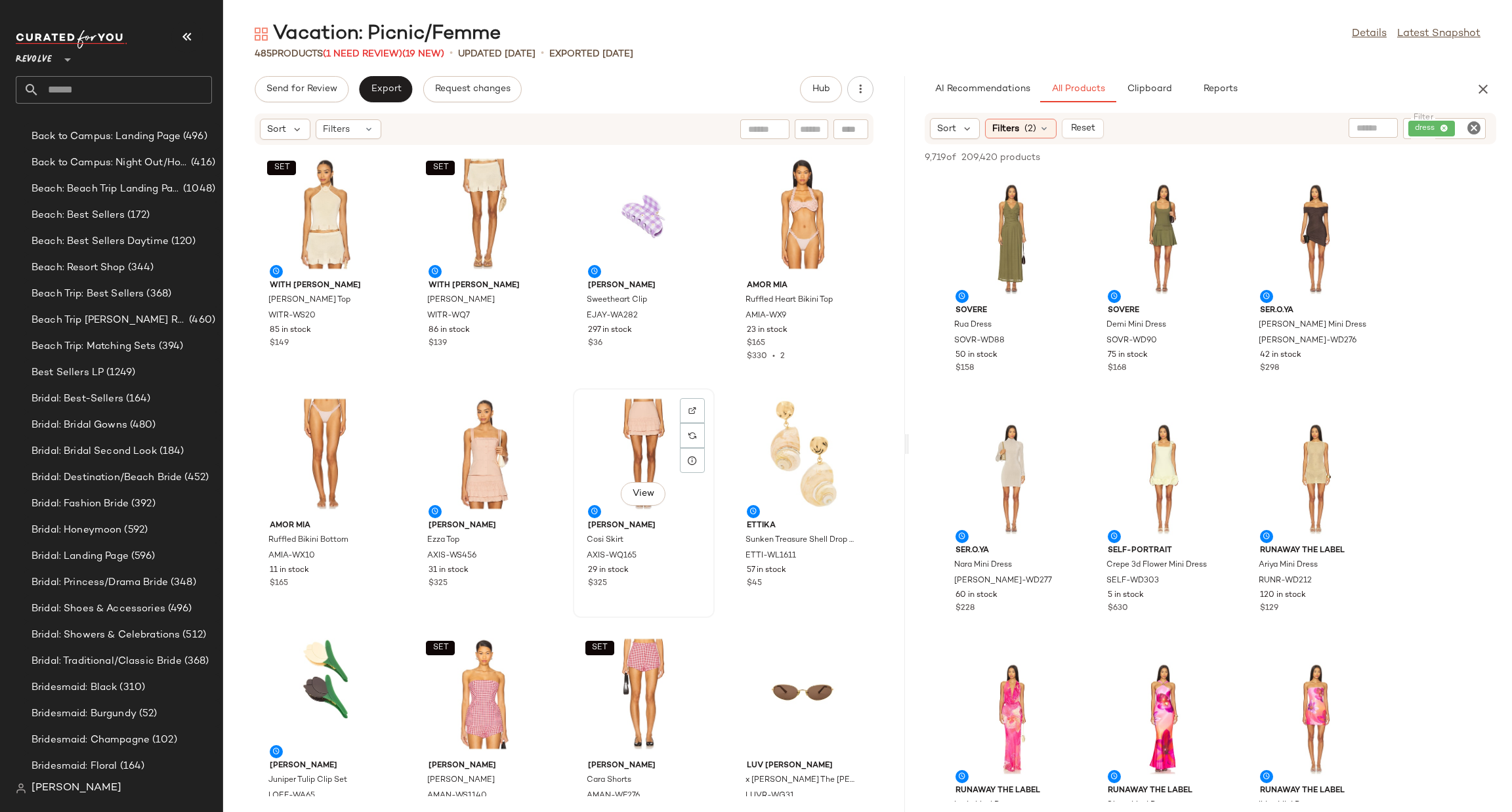
click at [627, 433] on div "View" at bounding box center [643, 454] width 132 height 122
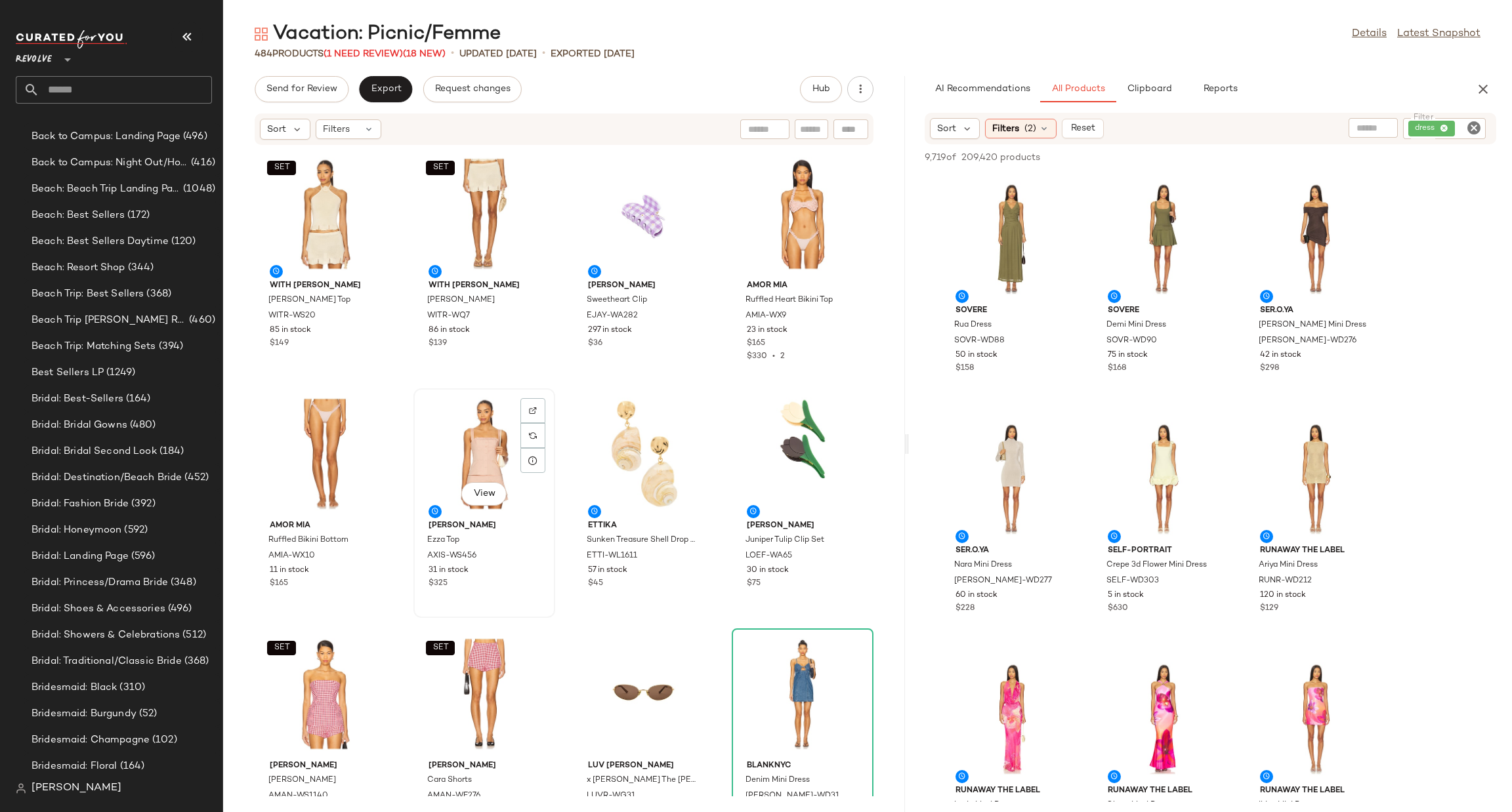
click at [464, 442] on div "View" at bounding box center [484, 454] width 132 height 122
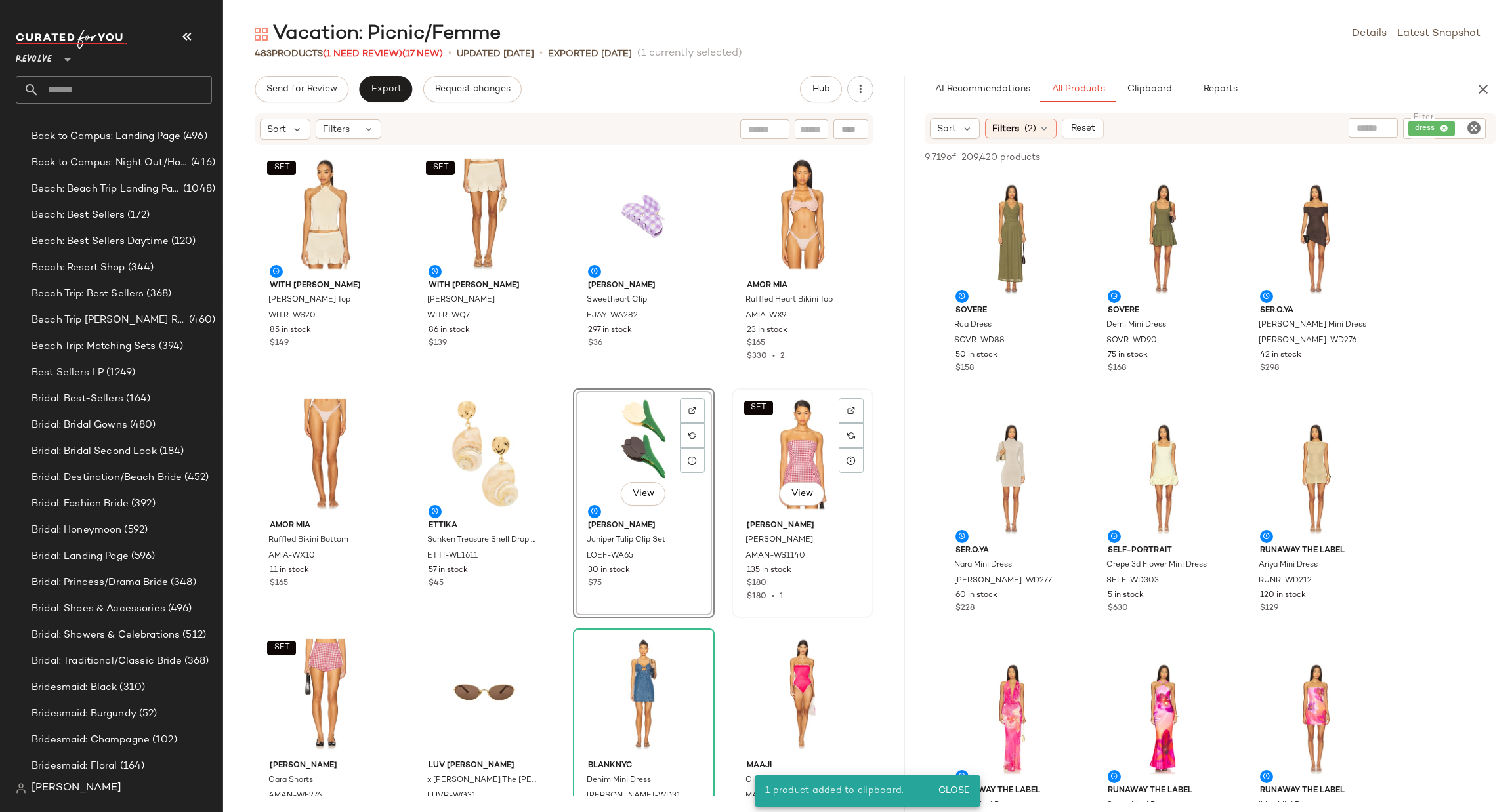
click at [751, 427] on div "SET View" at bounding box center [802, 454] width 132 height 122
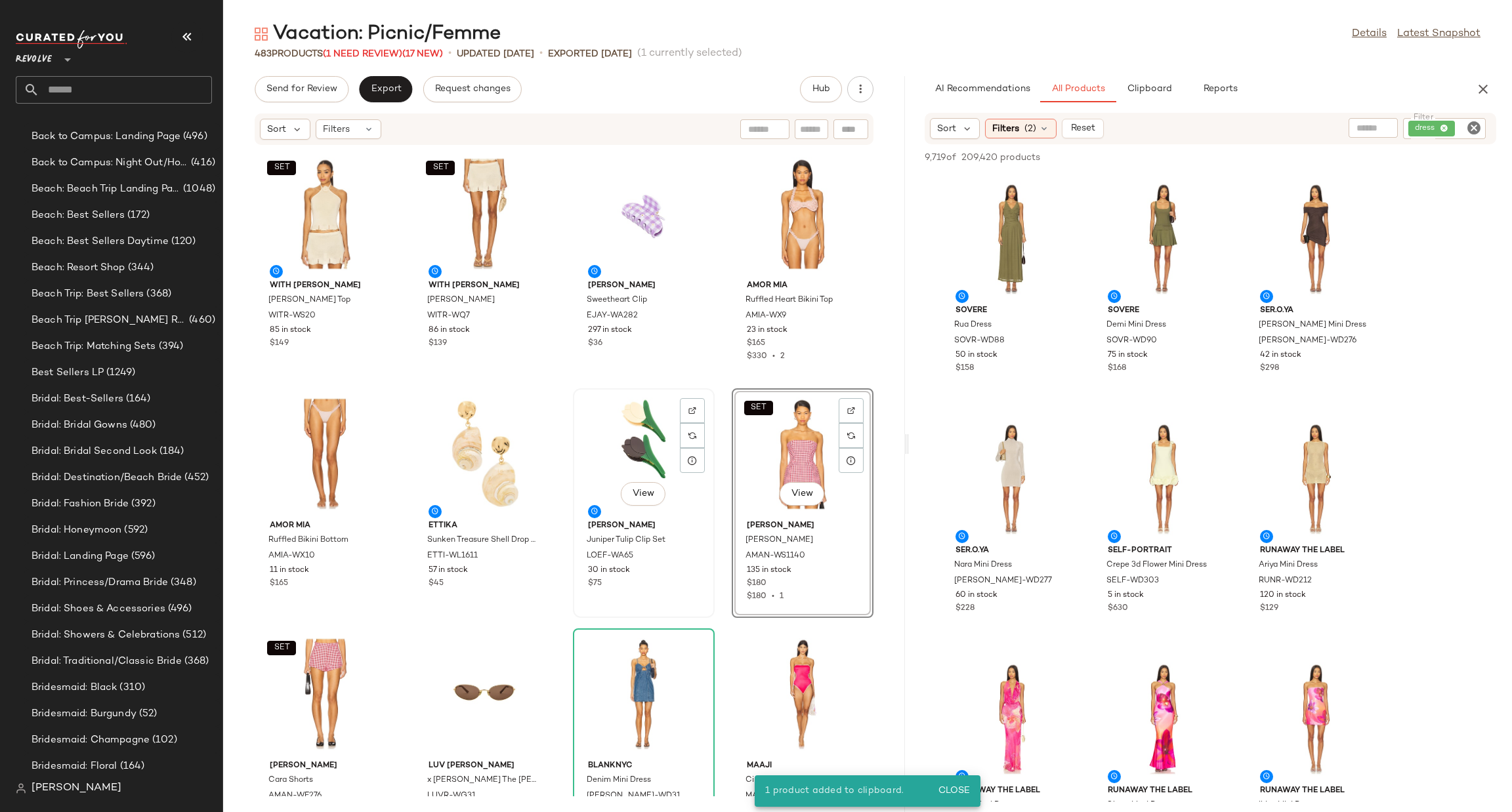
click at [632, 445] on div "View" at bounding box center [643, 454] width 132 height 122
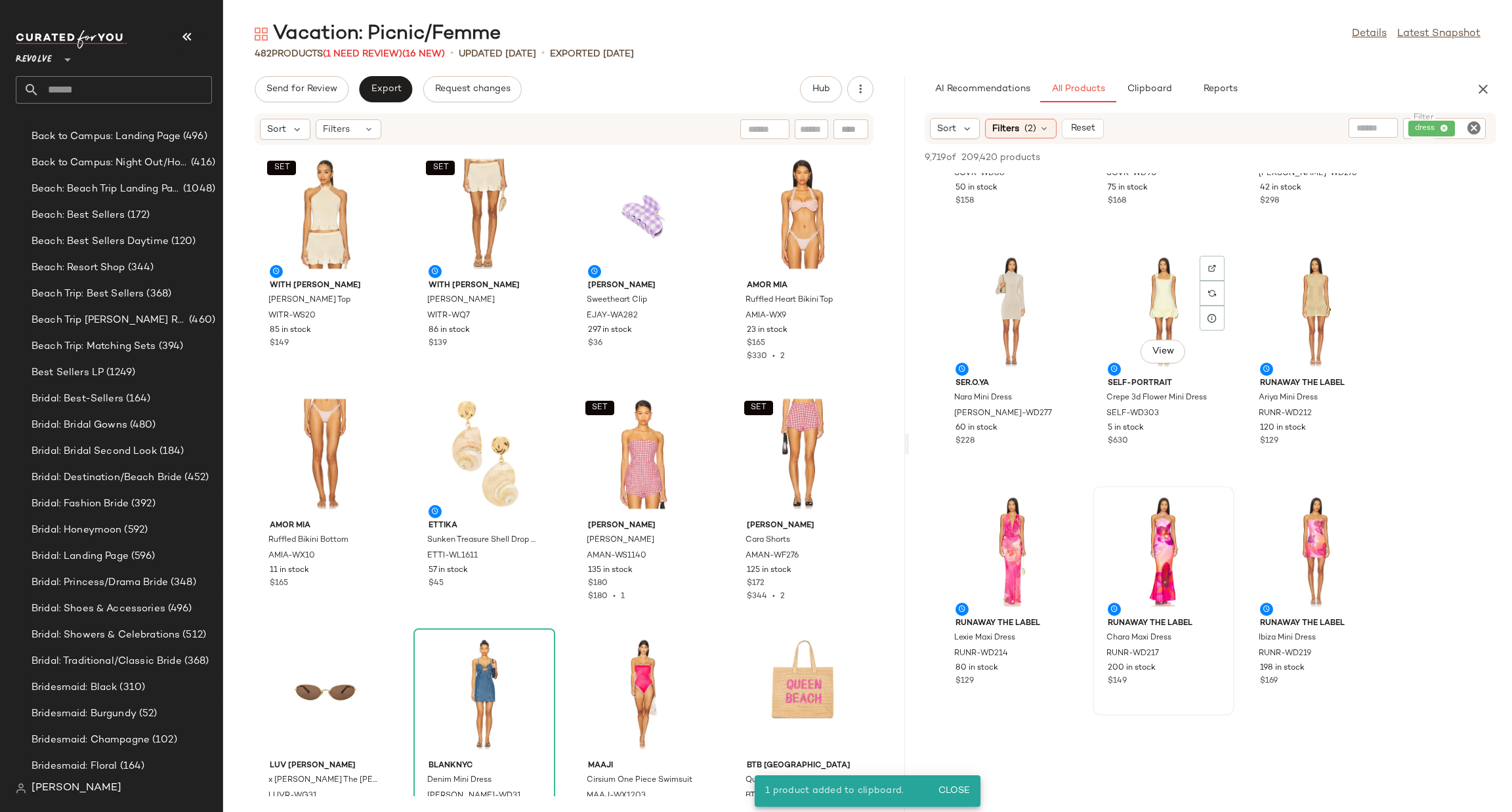
scroll to position [295, 0]
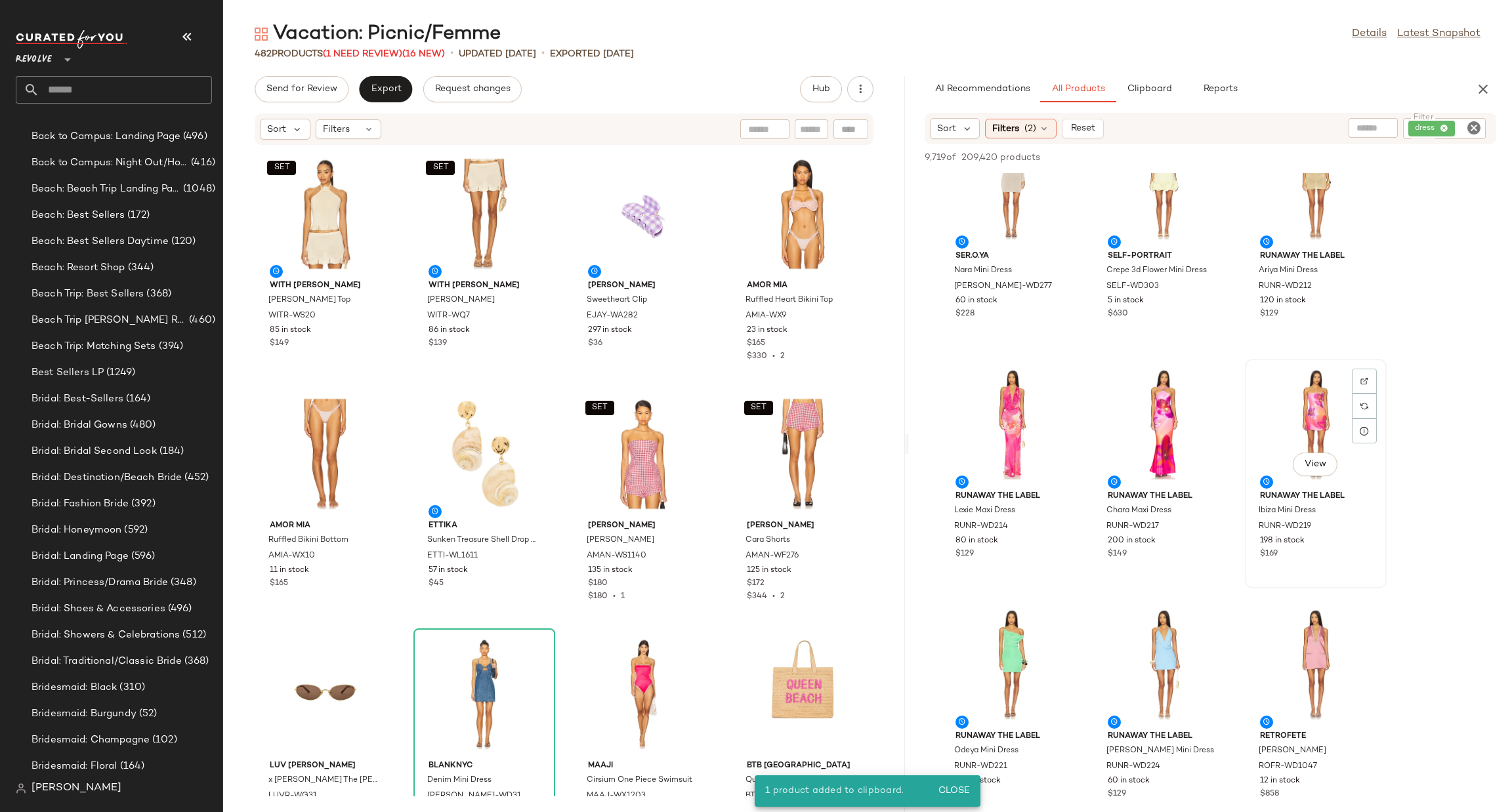
click at [1300, 399] on div "View" at bounding box center [1315, 424] width 132 height 122
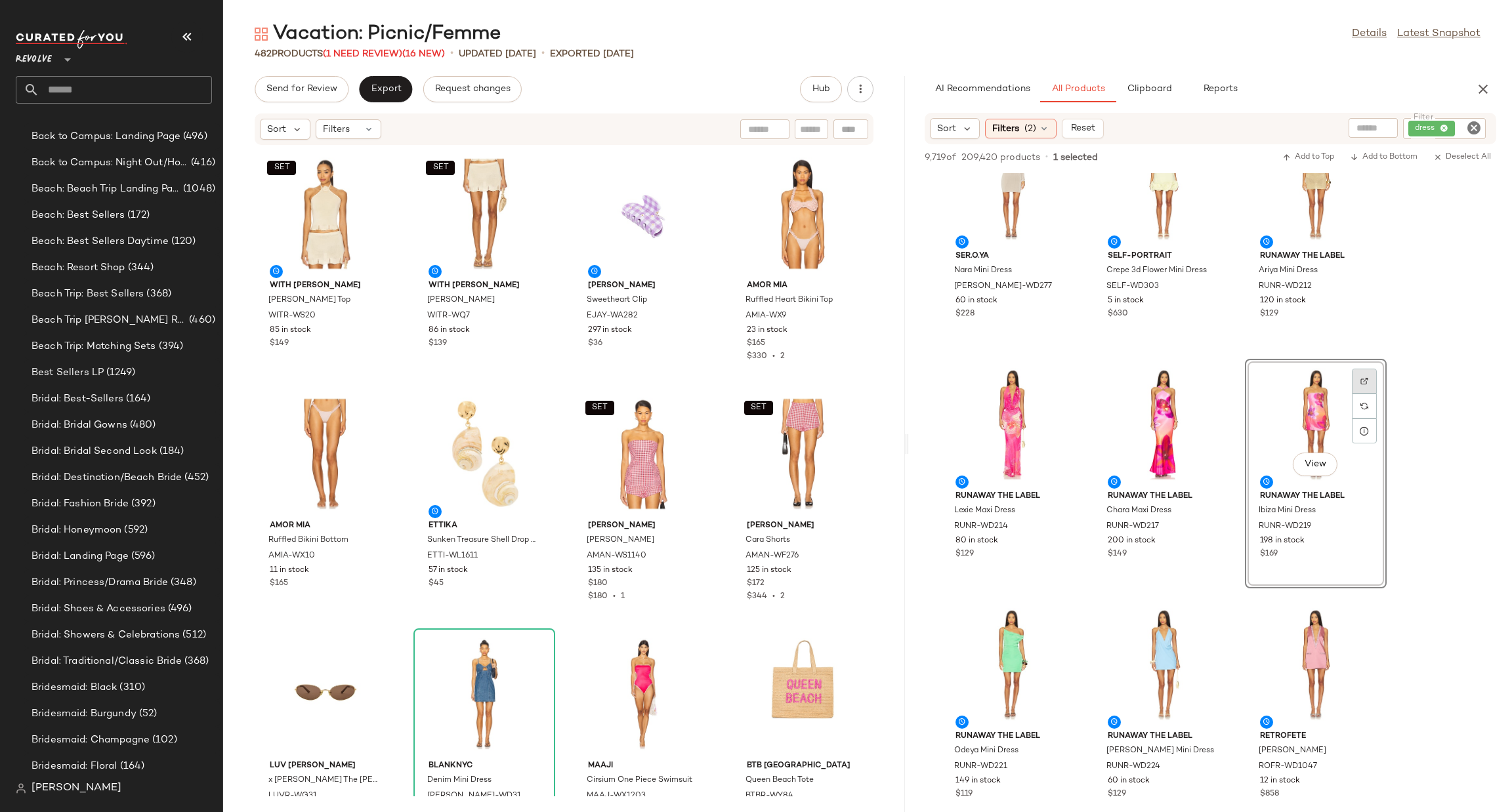
click at [1367, 379] on img at bounding box center [1364, 381] width 8 height 8
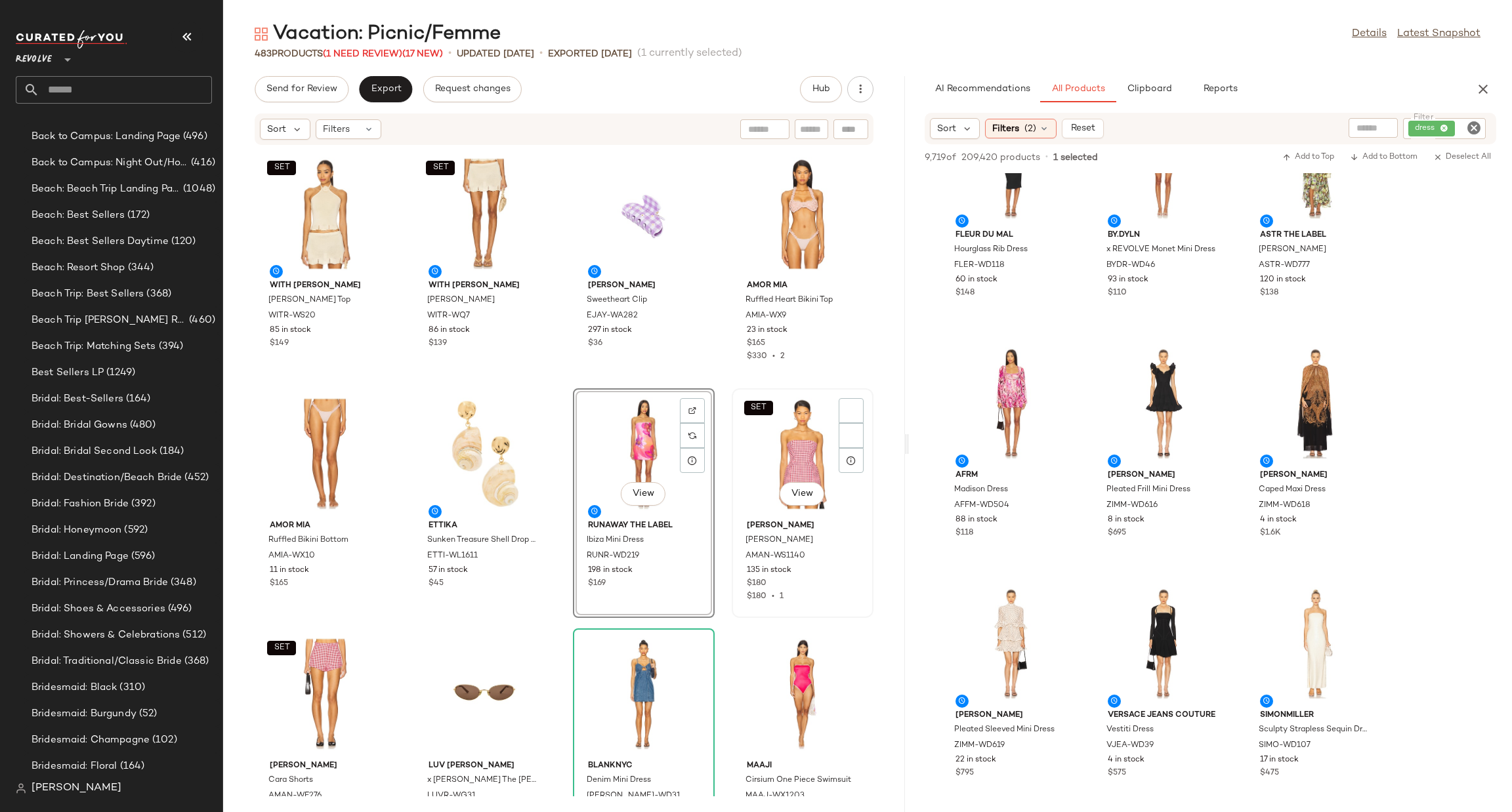
scroll to position [1279, 0]
click at [631, 434] on div "View" at bounding box center [643, 454] width 132 height 122
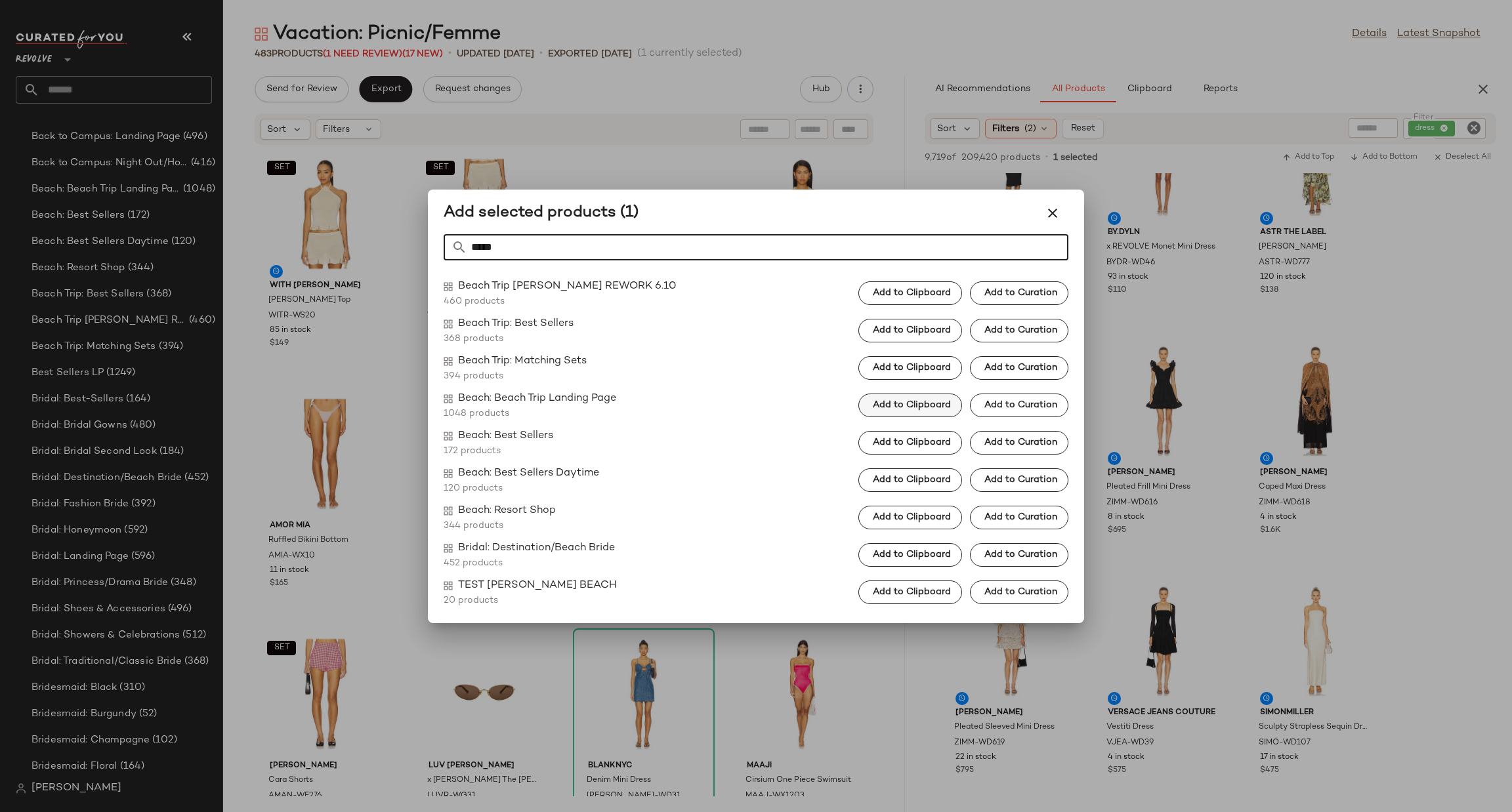
type input "*****"
click at [901, 401] on span "Add to Clipboard" at bounding box center [911, 405] width 79 height 10
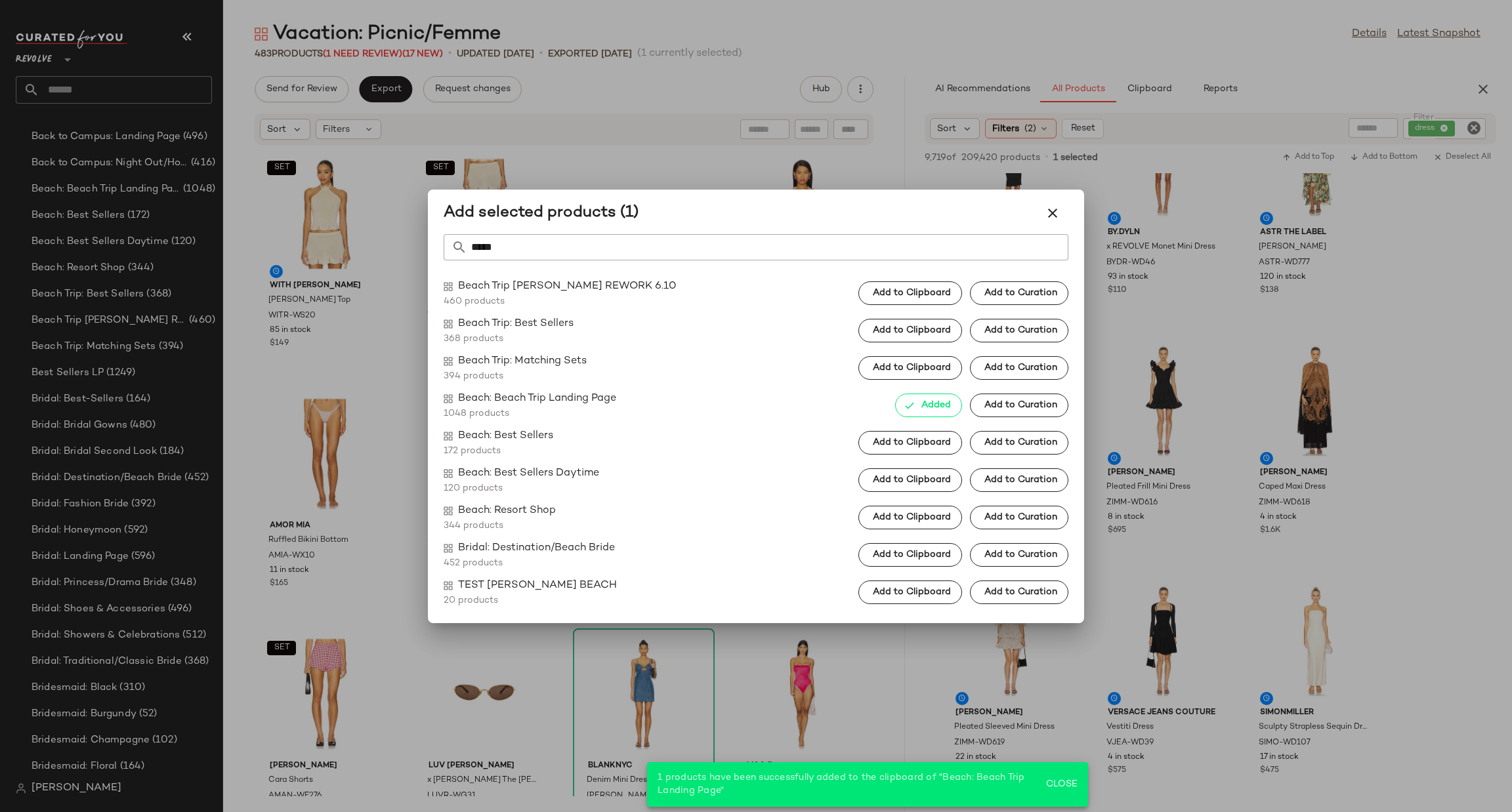
click at [1218, 470] on div at bounding box center [756, 406] width 1512 height 812
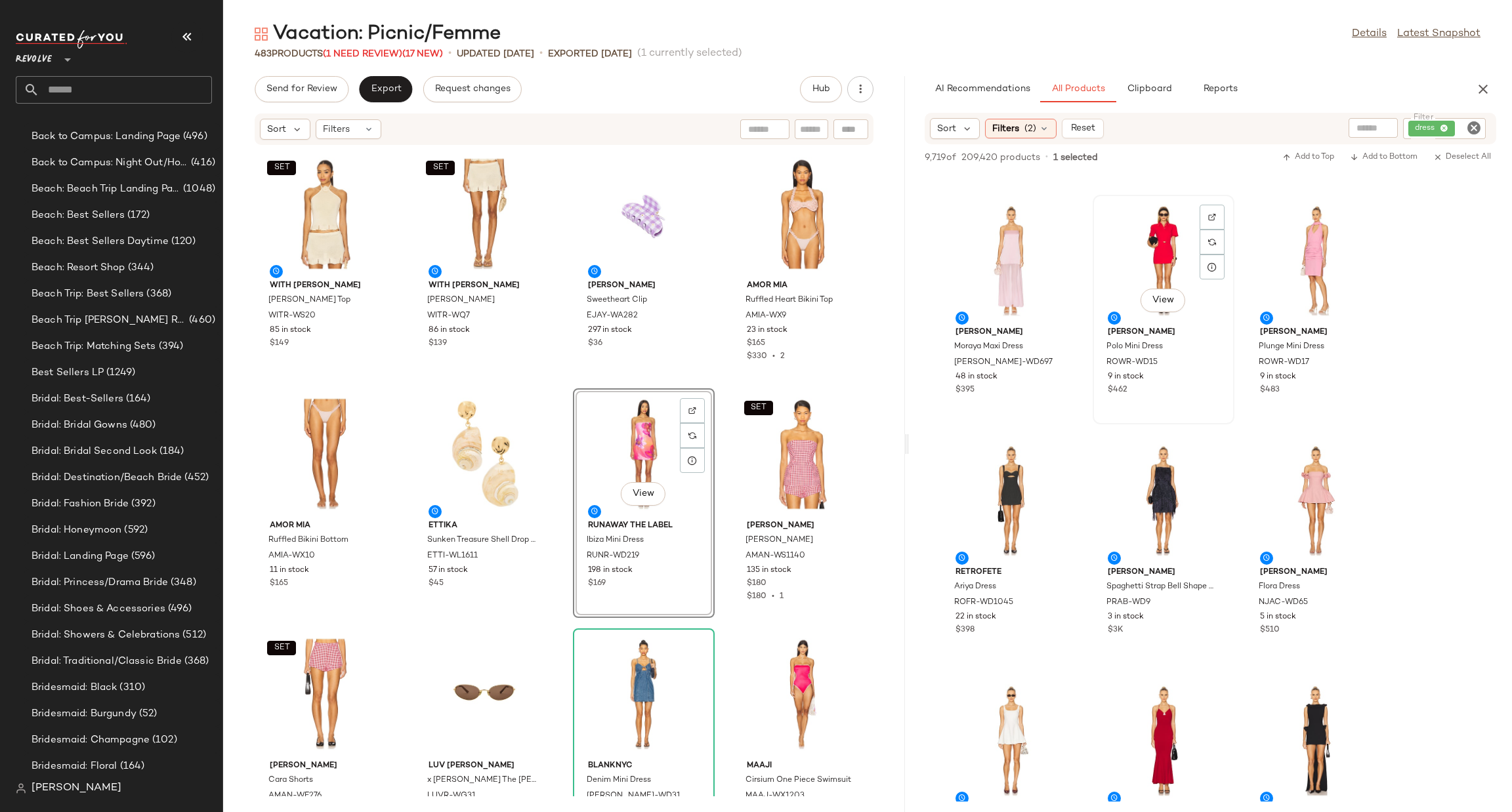
scroll to position [6496, 0]
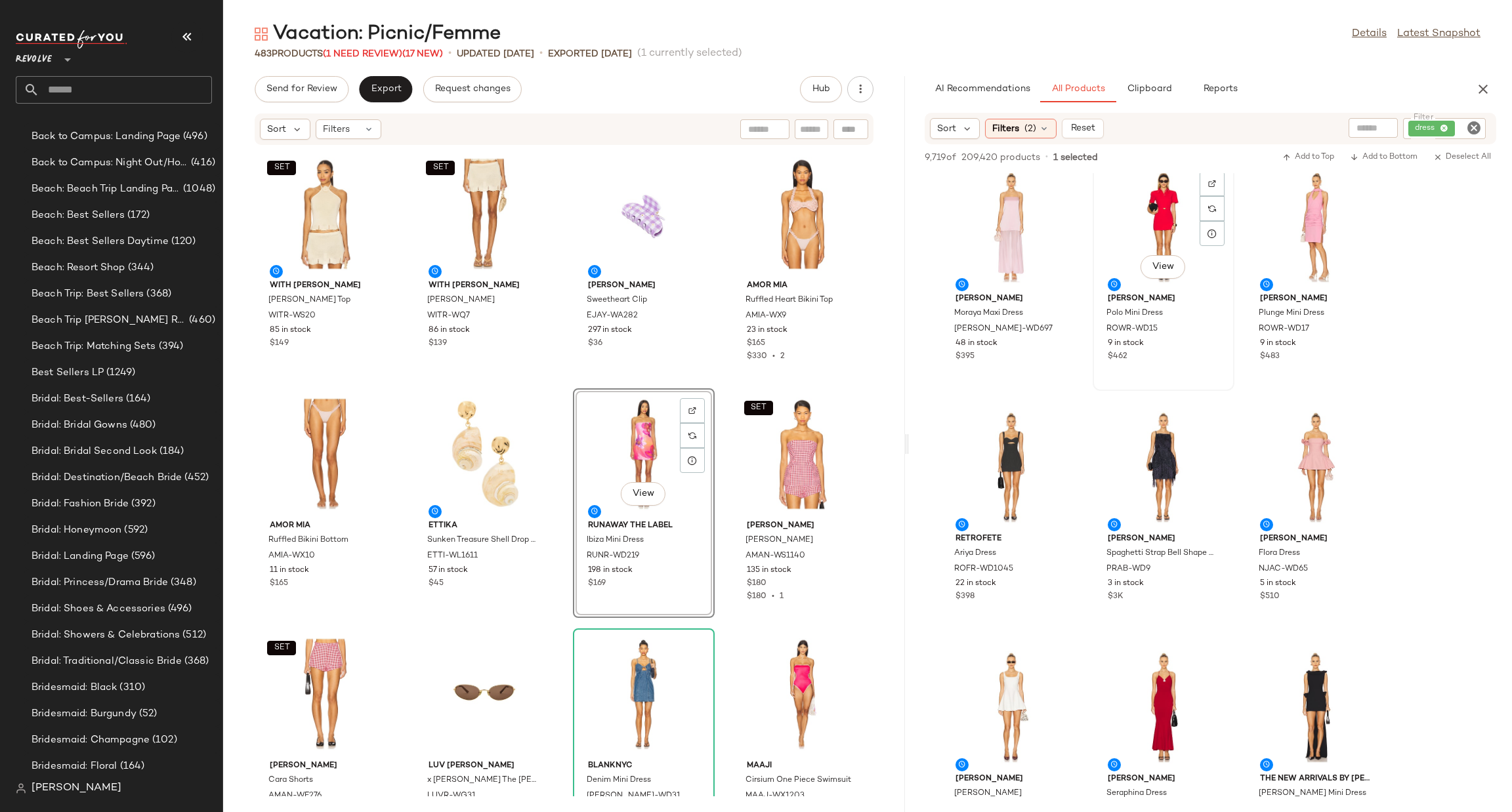
click at [1166, 200] on div "View" at bounding box center [1163, 227] width 132 height 122
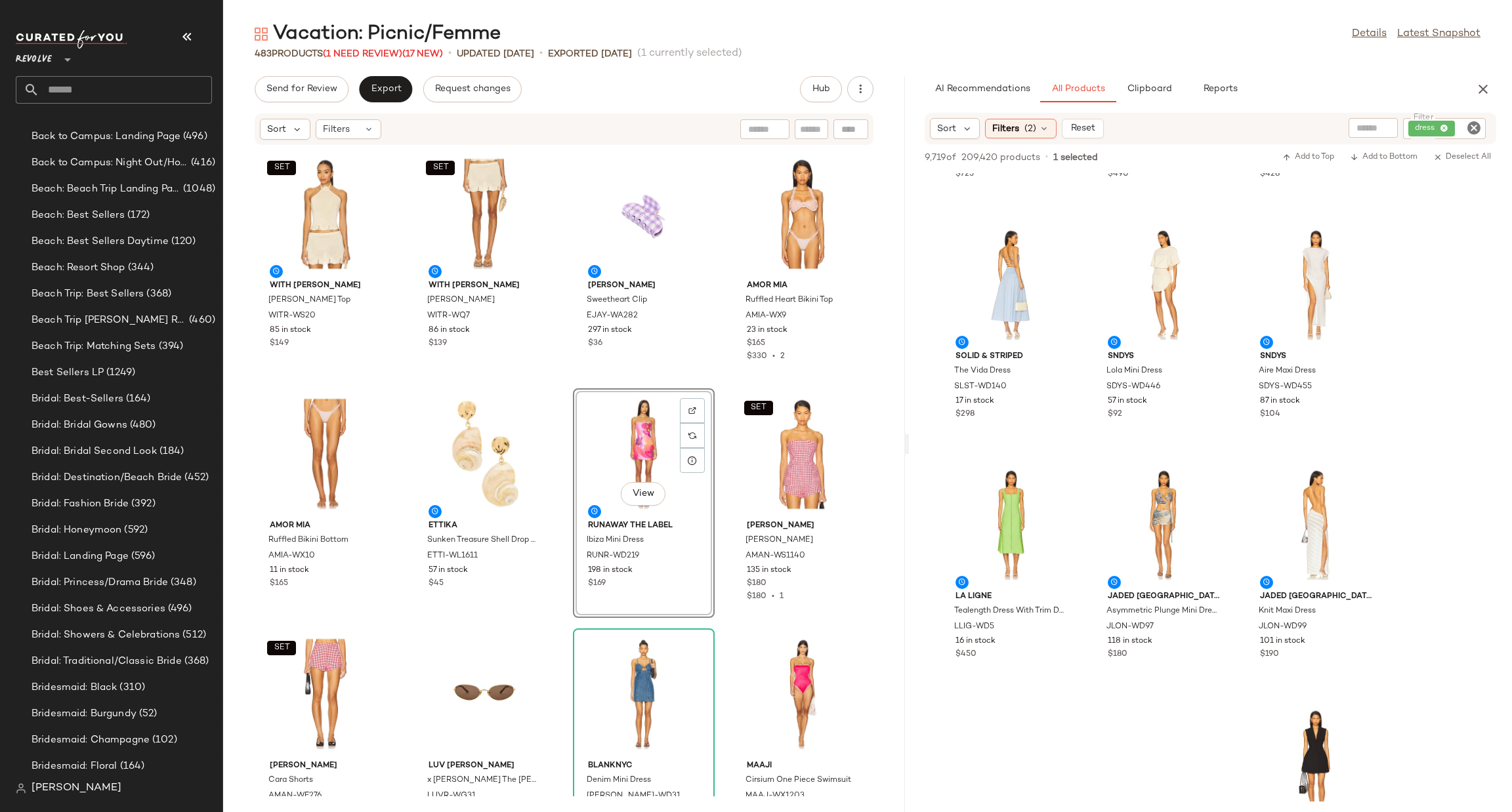
scroll to position [20097, 0]
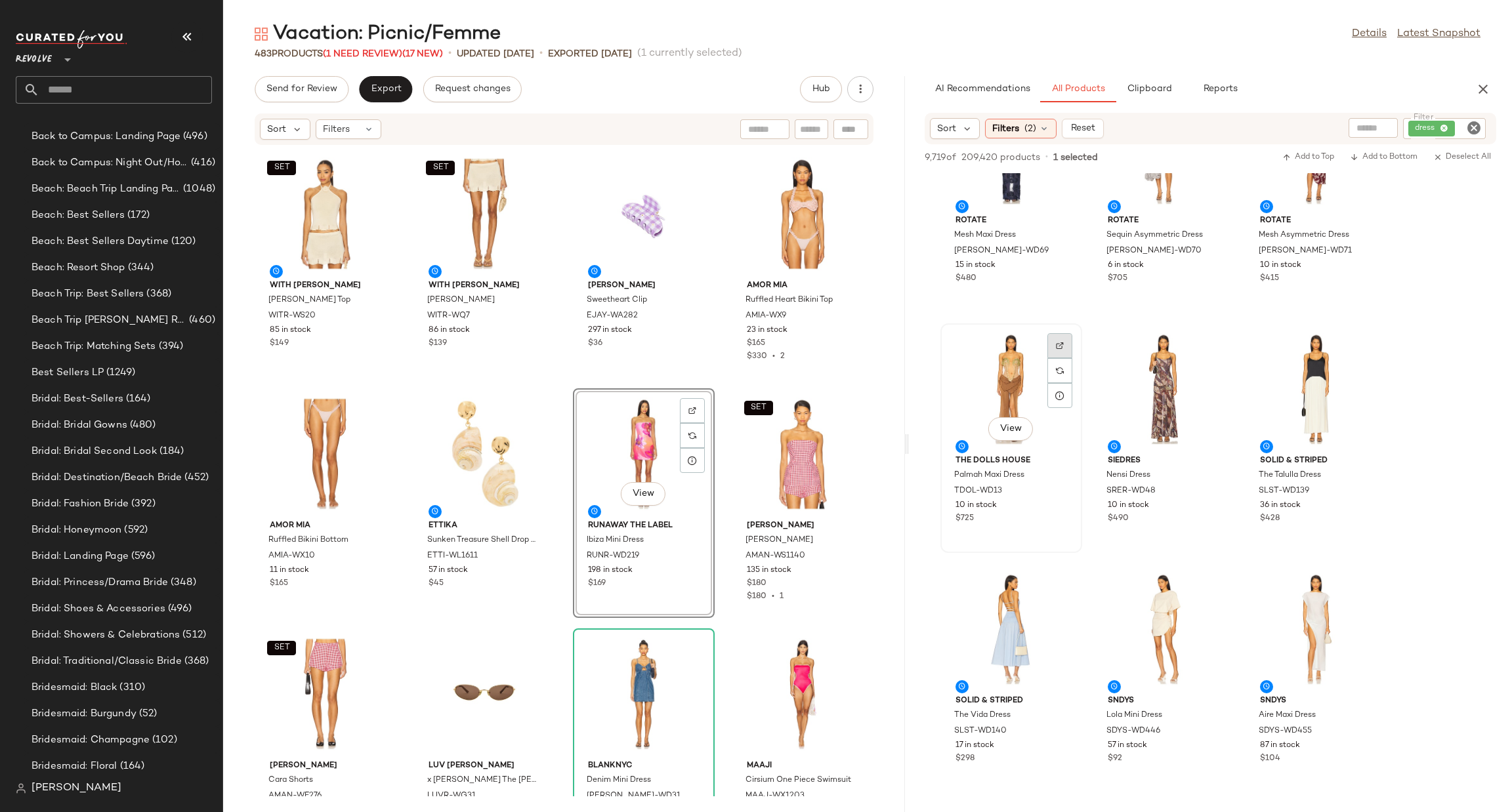
click at [1064, 358] on div at bounding box center [1060, 371] width 25 height 25
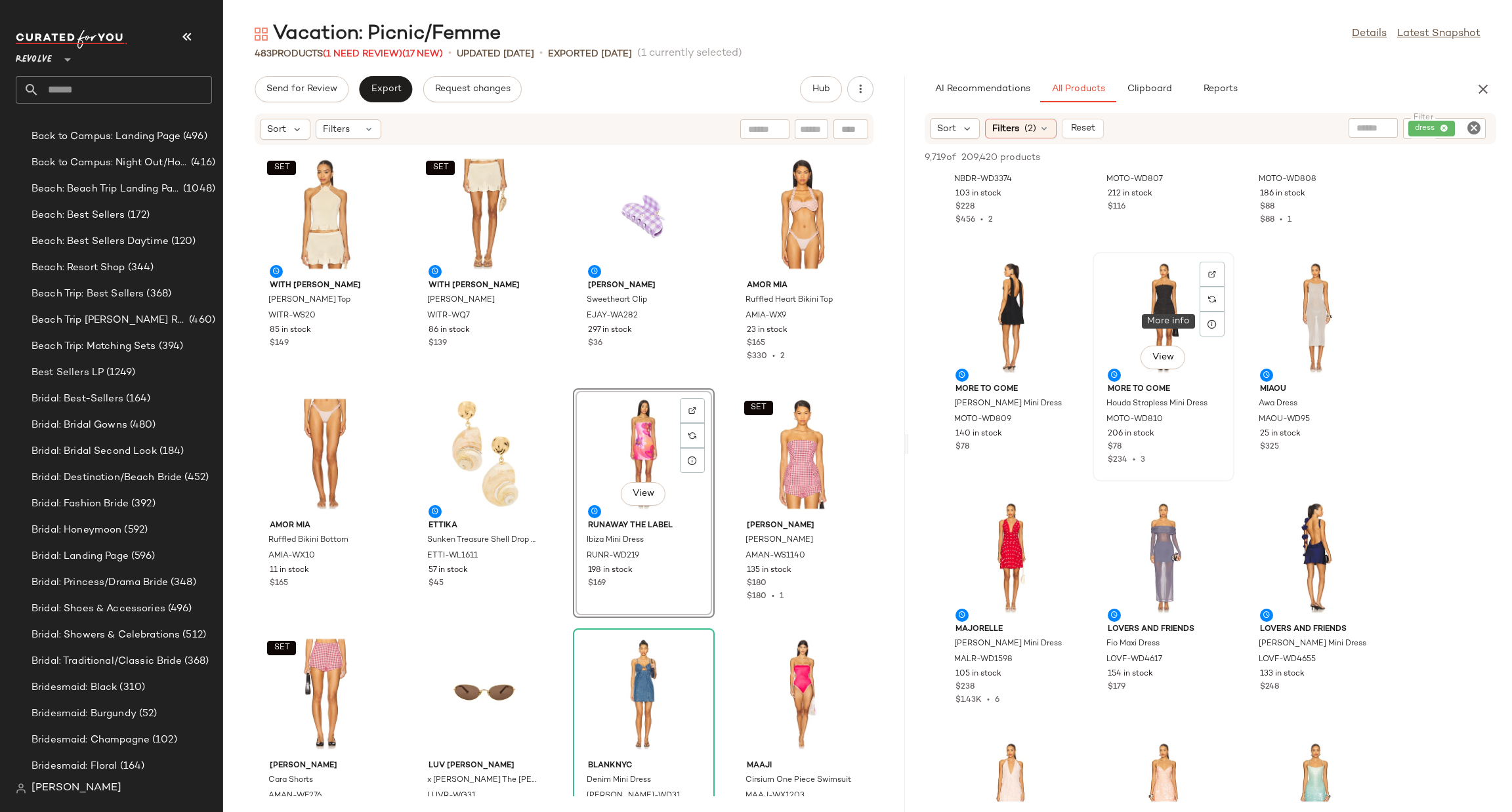
scroll to position [23275, 0]
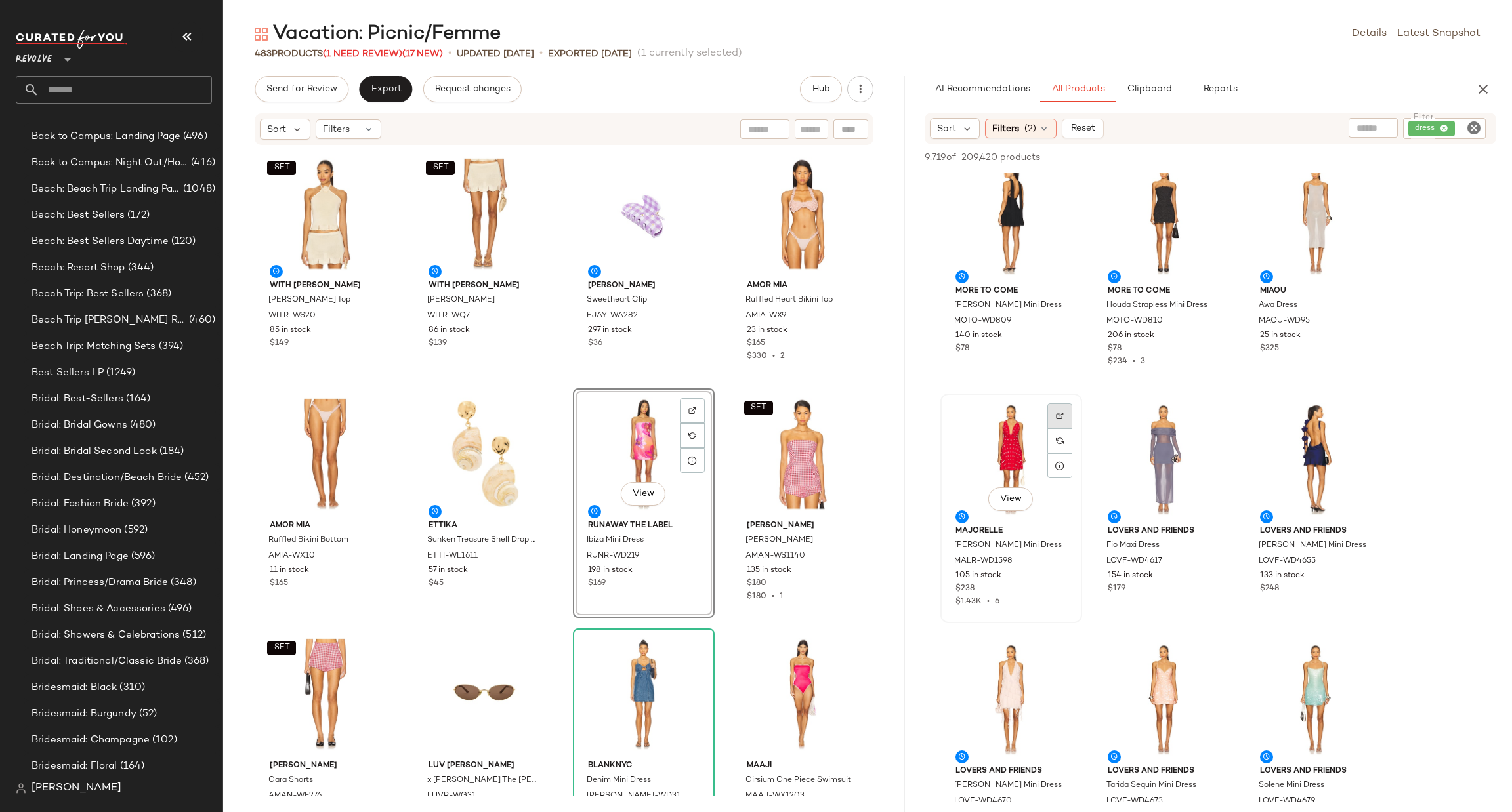
click at [1062, 415] on img at bounding box center [1060, 415] width 8 height 8
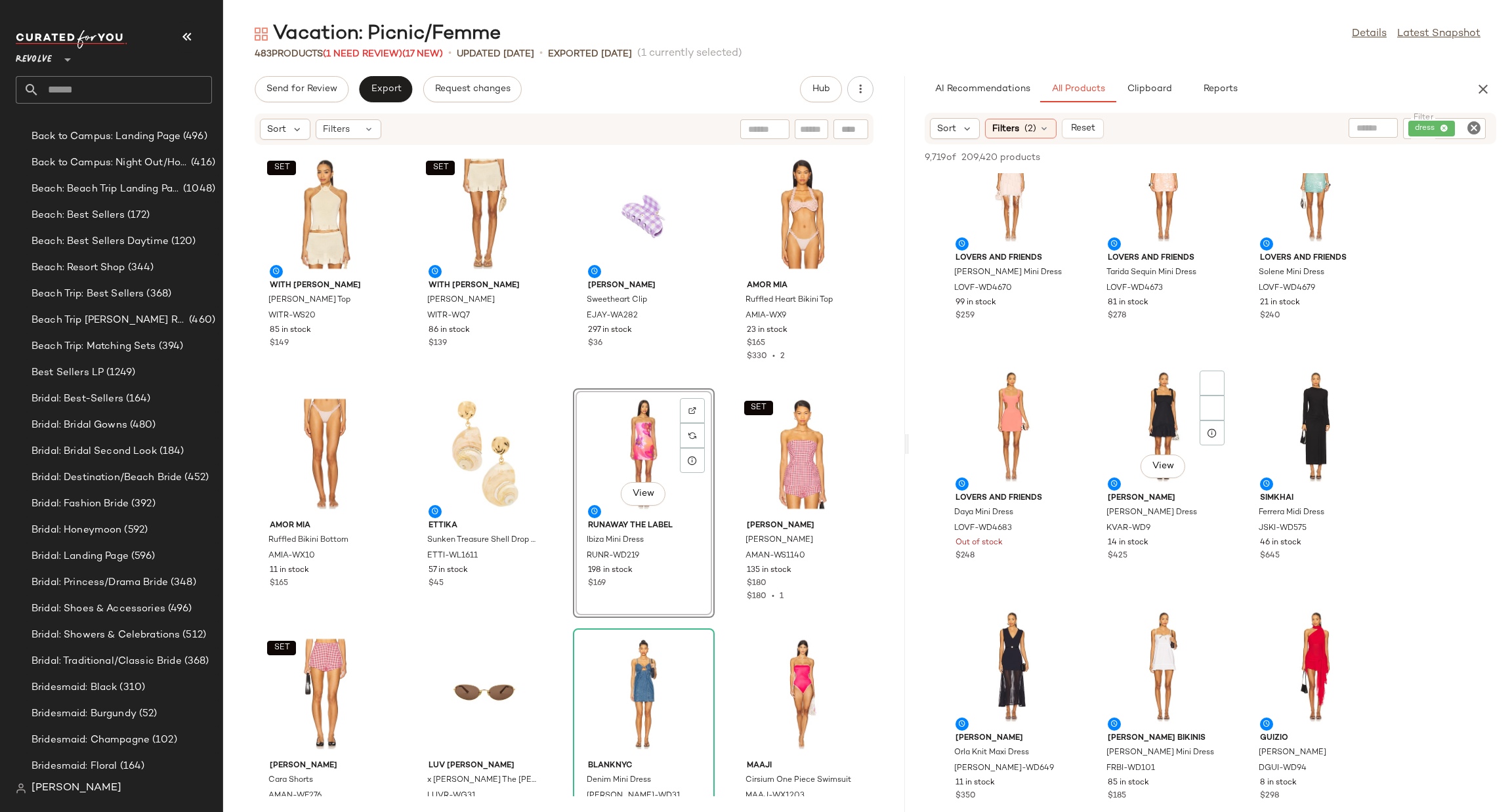
scroll to position [23788, 0]
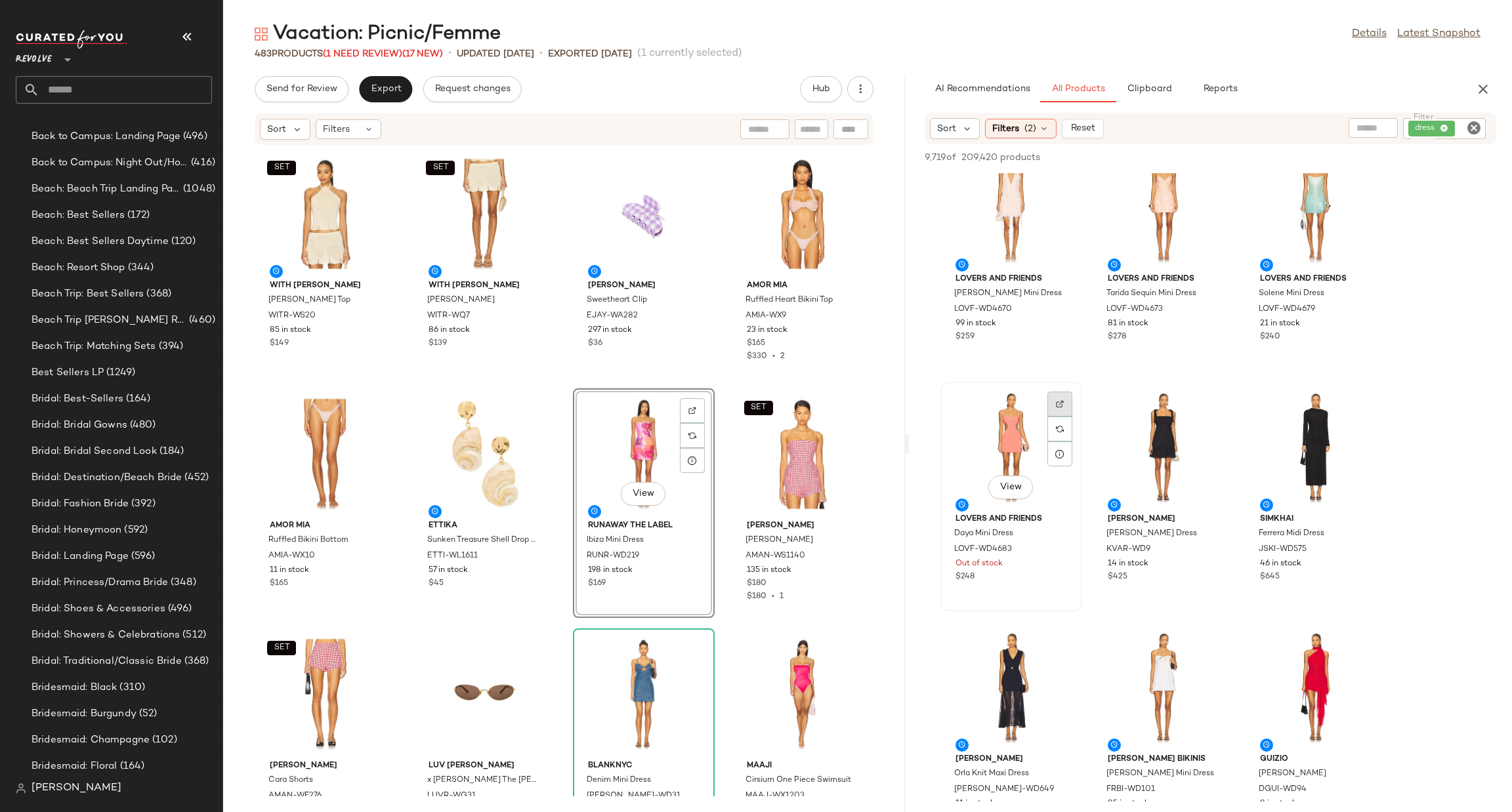
click at [1056, 406] on img at bounding box center [1060, 404] width 8 height 8
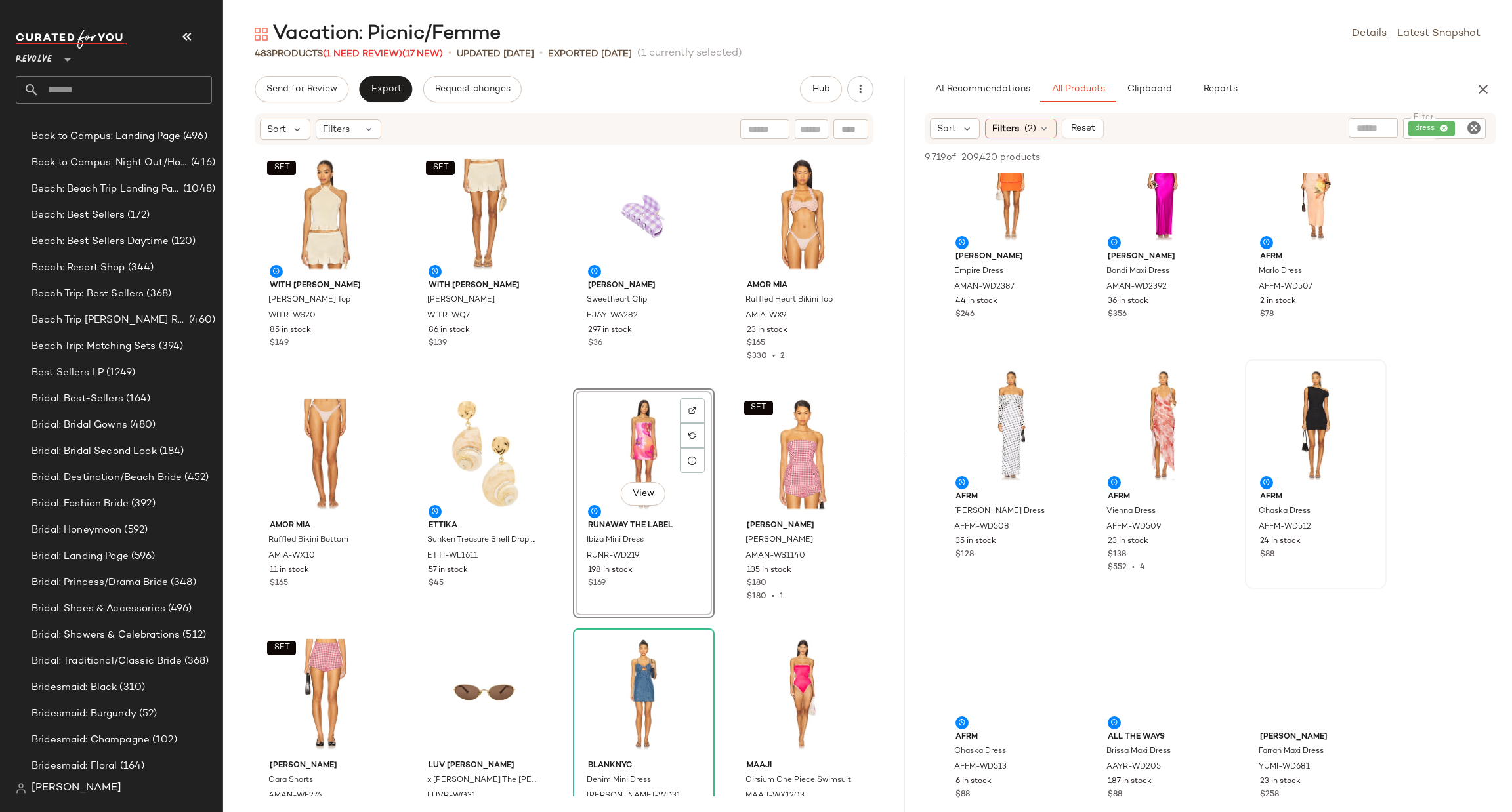
scroll to position [25337, 0]
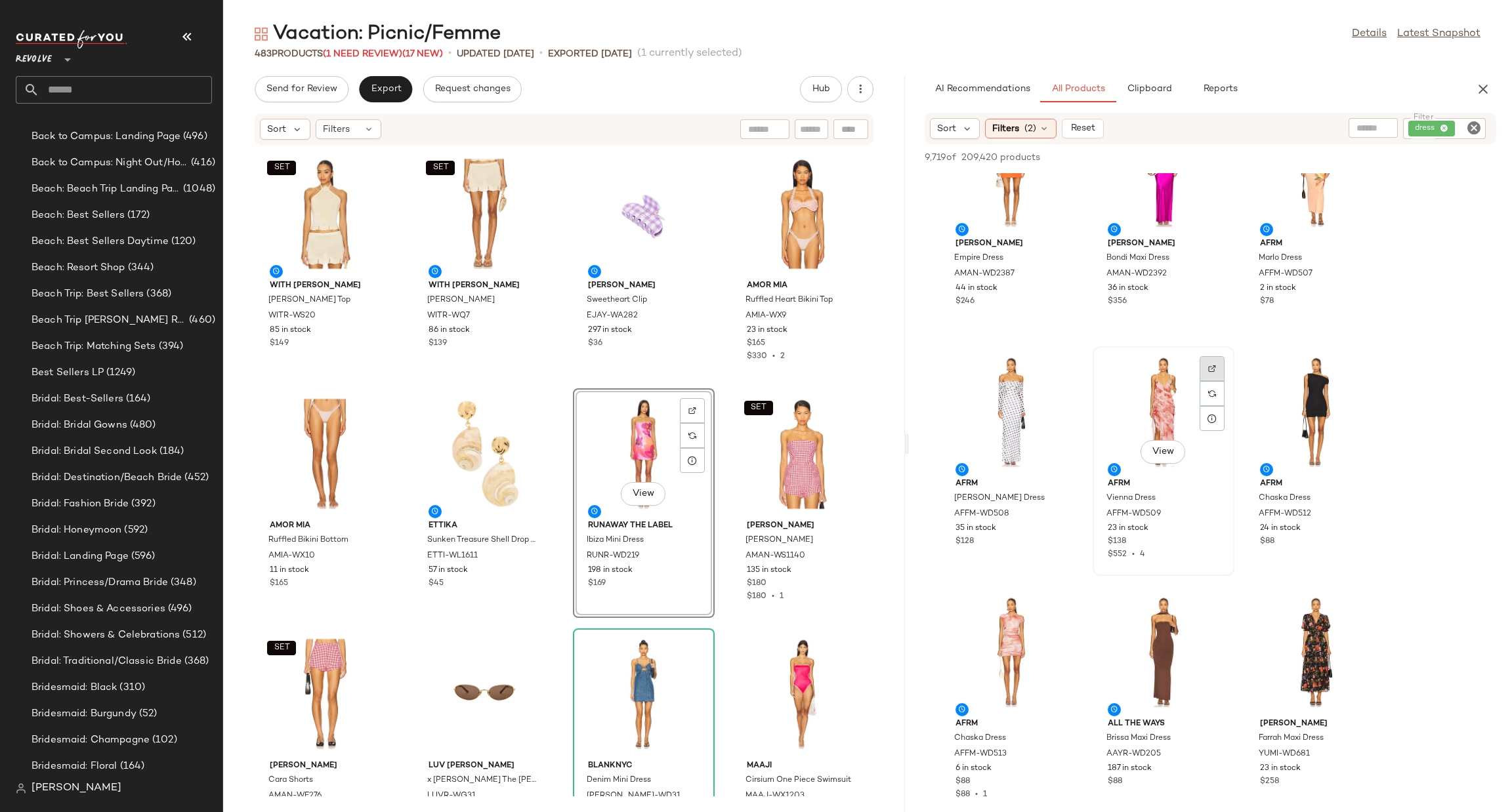
click at [1203, 381] on div at bounding box center [1212, 394] width 25 height 25
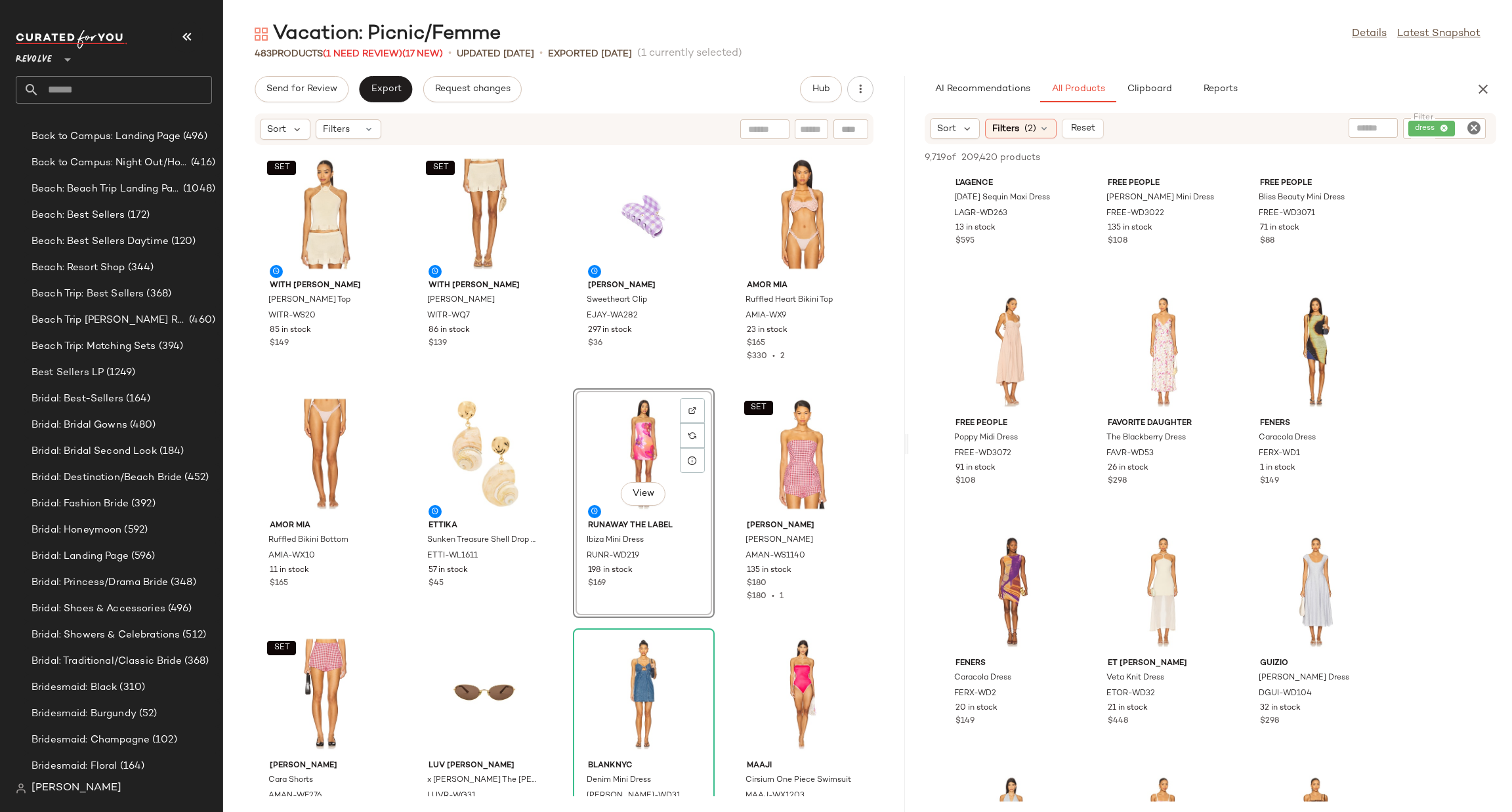
scroll to position [28624, 0]
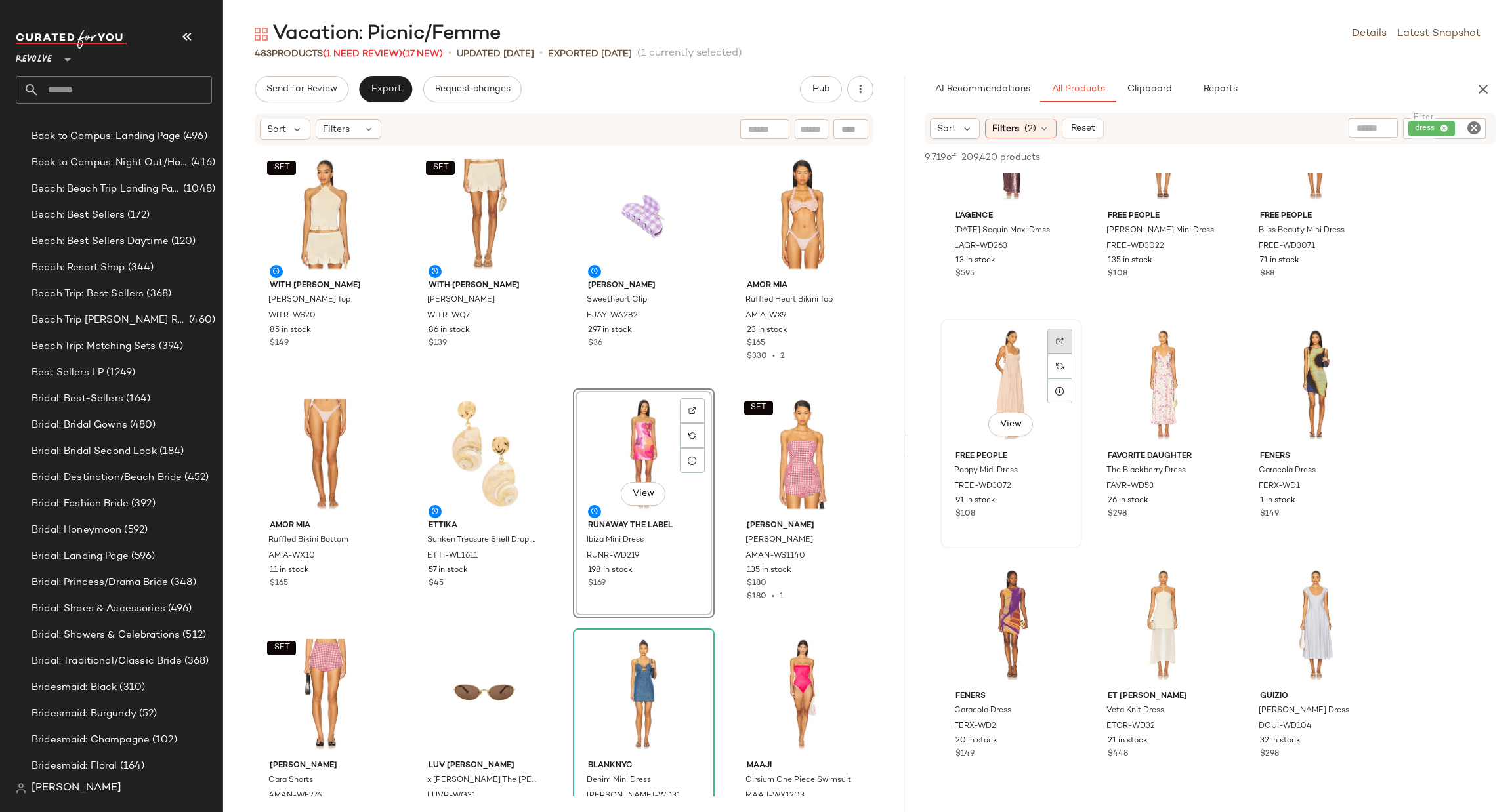
click at [1054, 353] on div at bounding box center [1060, 366] width 25 height 25
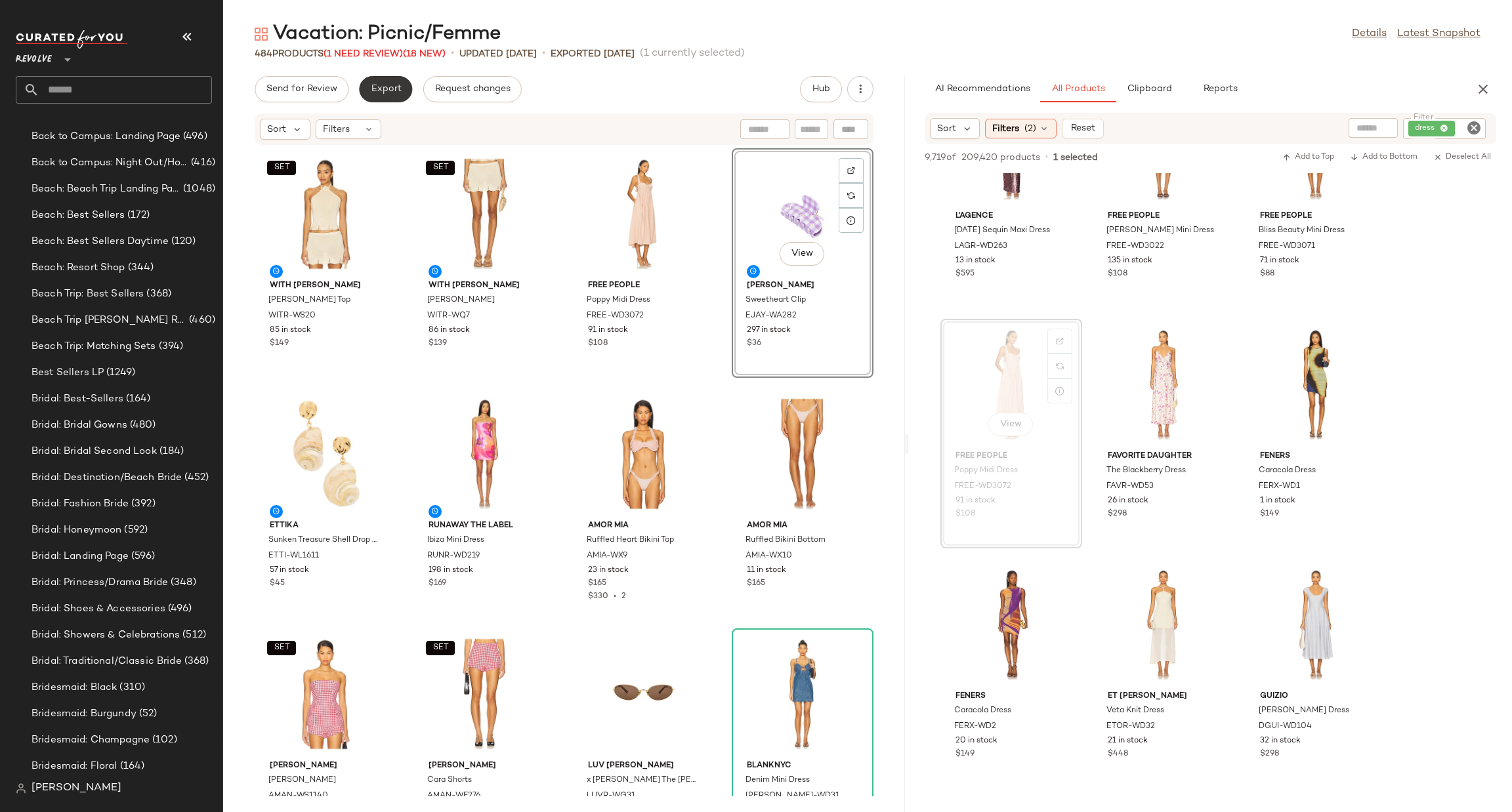
click at [386, 91] on span "Export" at bounding box center [385, 89] width 31 height 10
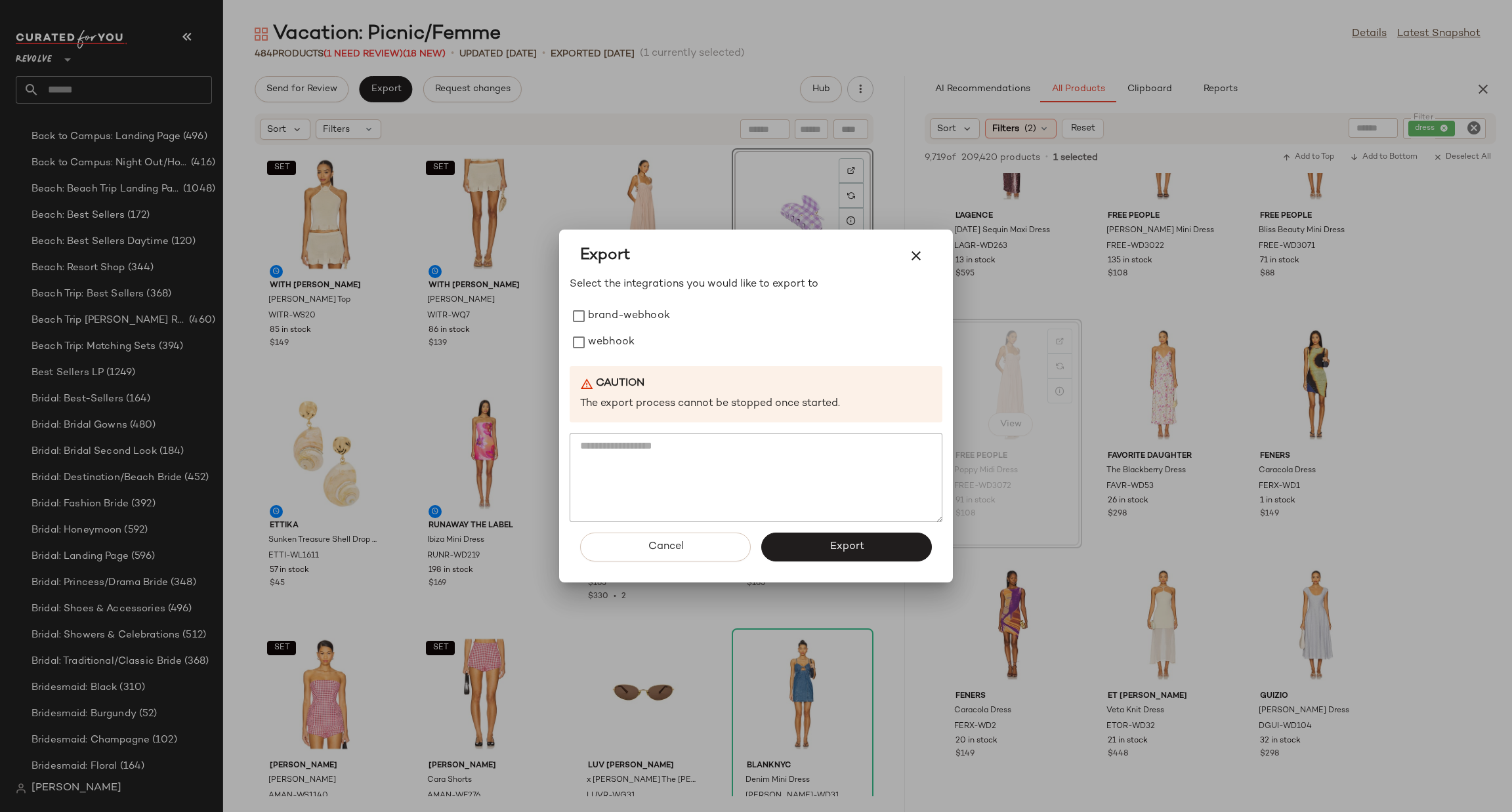
drag, startPoint x: 620, startPoint y: 342, endPoint x: 678, endPoint y: 389, distance: 74.7
click at [620, 342] on label "webhook" at bounding box center [611, 343] width 47 height 26
click at [842, 536] on button "Export" at bounding box center [846, 546] width 171 height 29
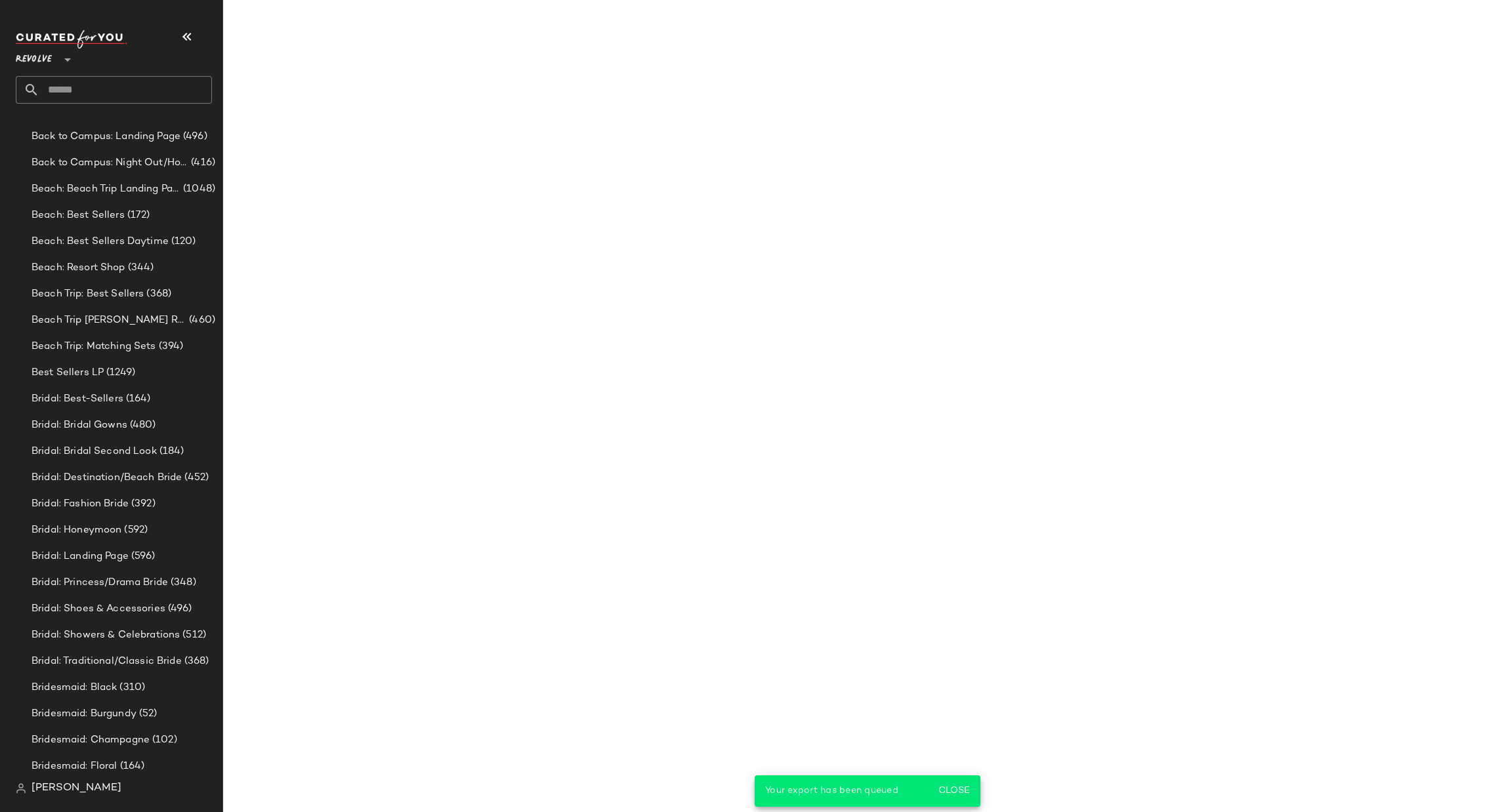
scroll to position [34867, 0]
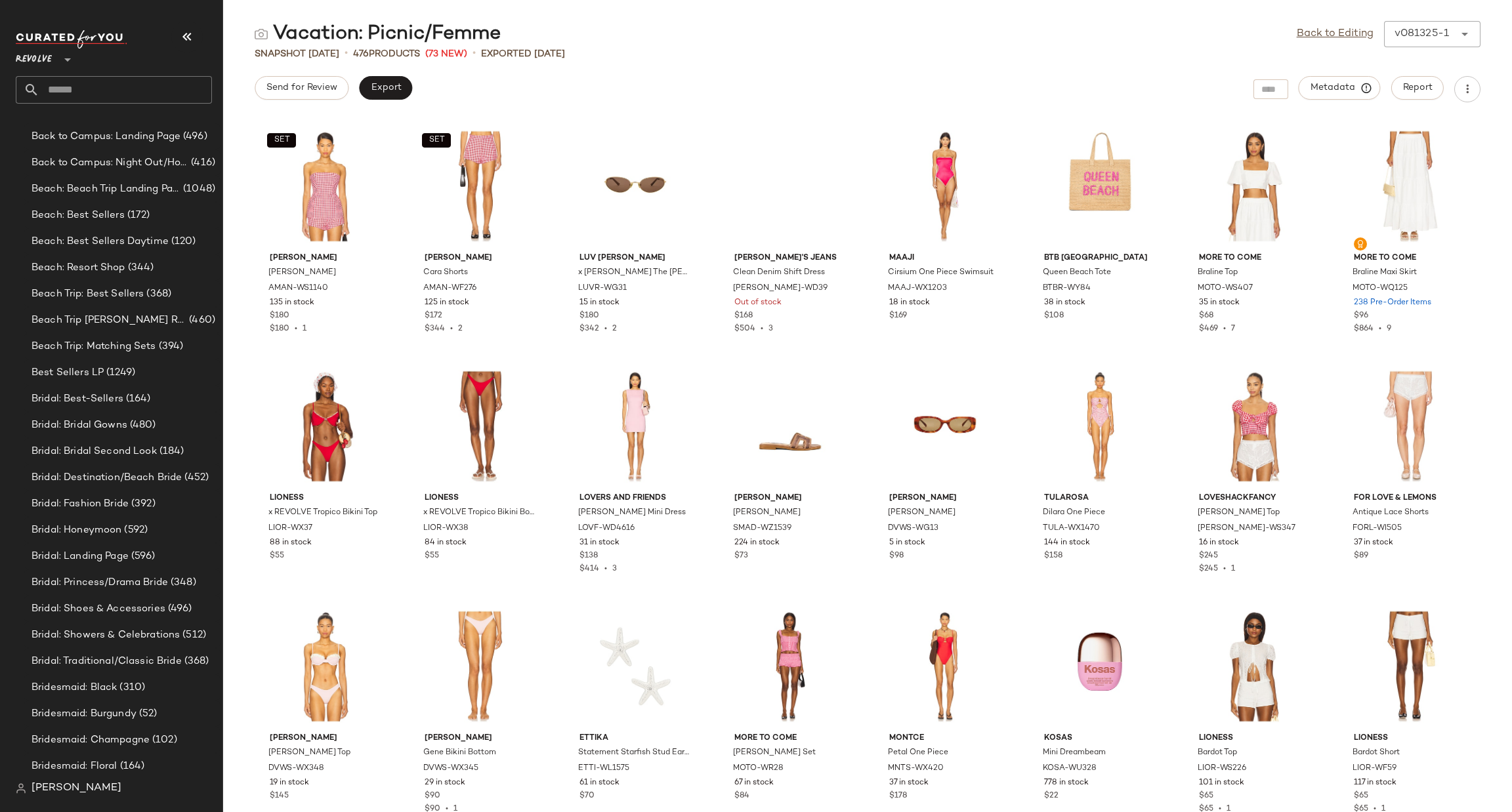
click at [116, 92] on input "text" at bounding box center [125, 90] width 173 height 28
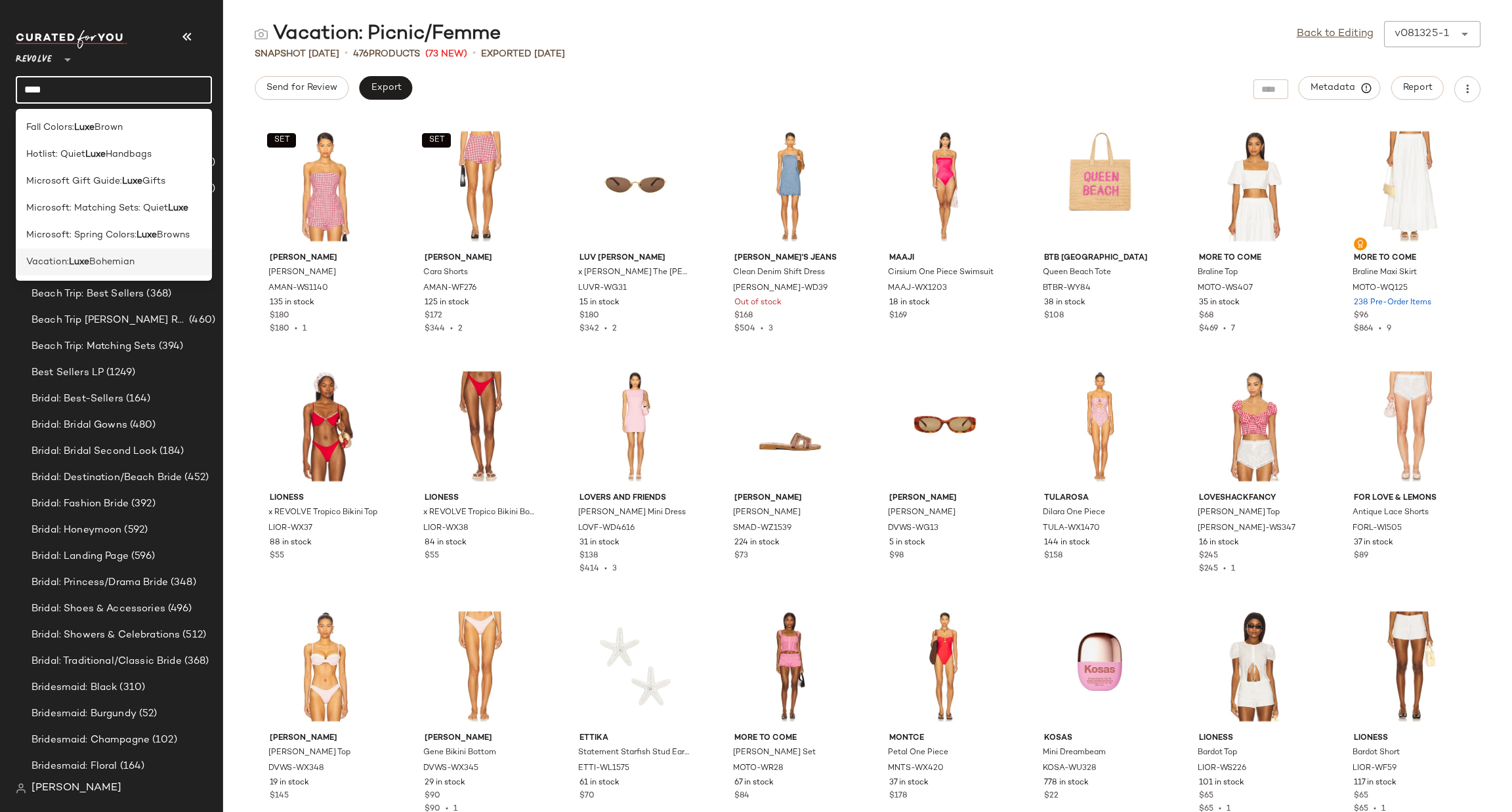
type input "****"
click at [66, 260] on span "Vacation:" at bounding box center [47, 262] width 43 height 14
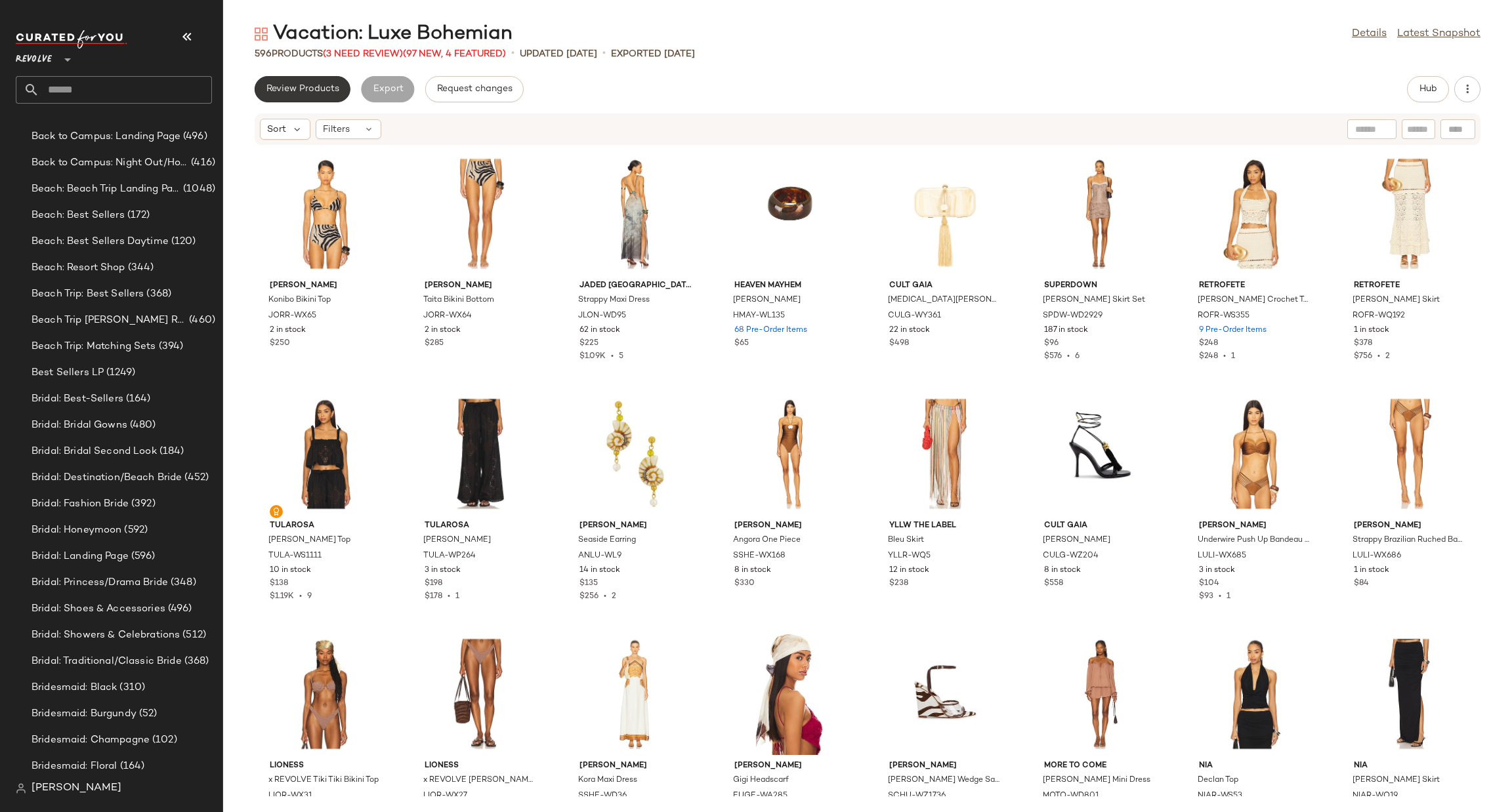
click at [293, 91] on span "Review Products" at bounding box center [302, 89] width 73 height 10
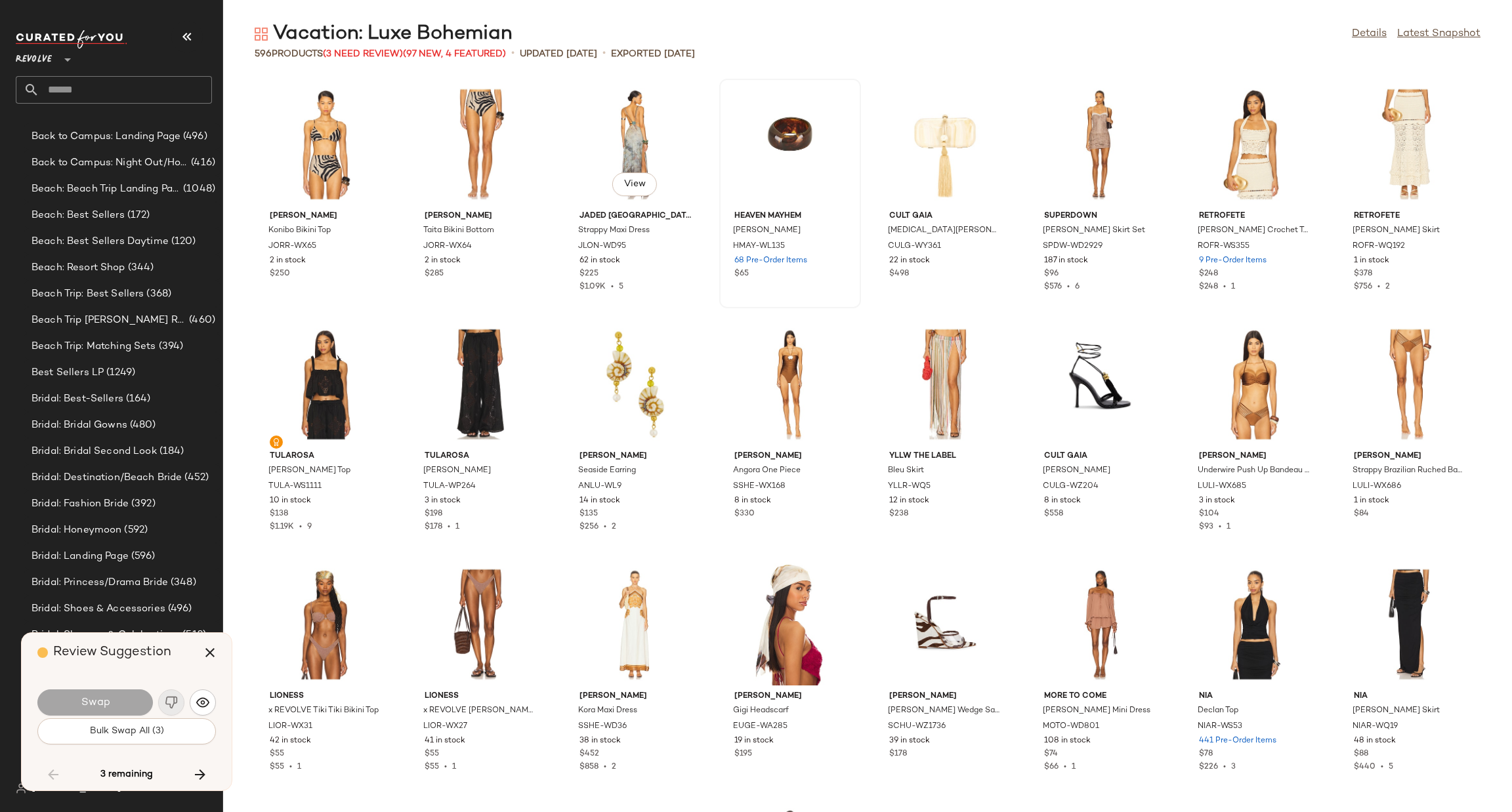
scroll to position [6484, 0]
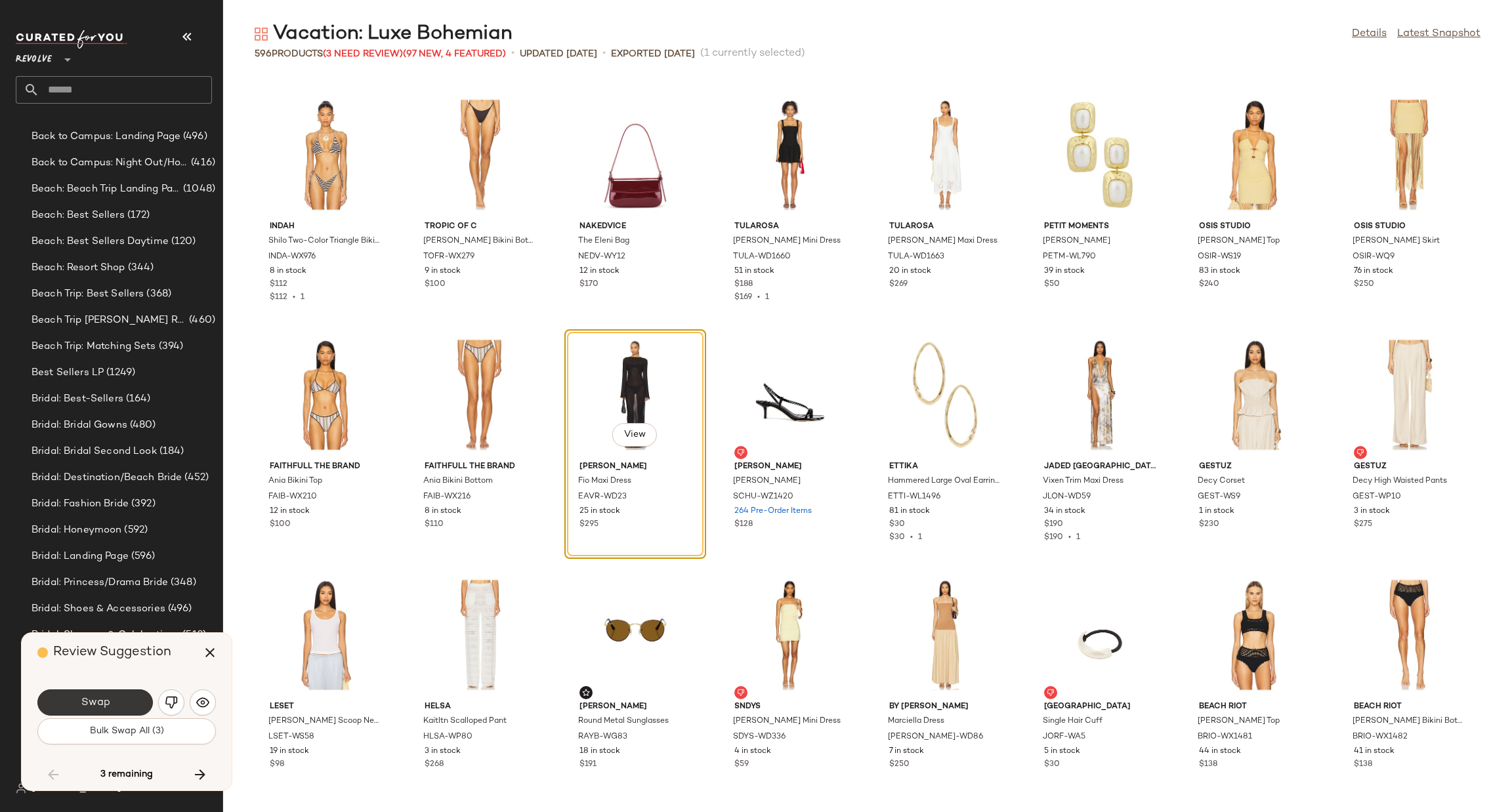
click at [80, 707] on span "Swap" at bounding box center [95, 703] width 29 height 13
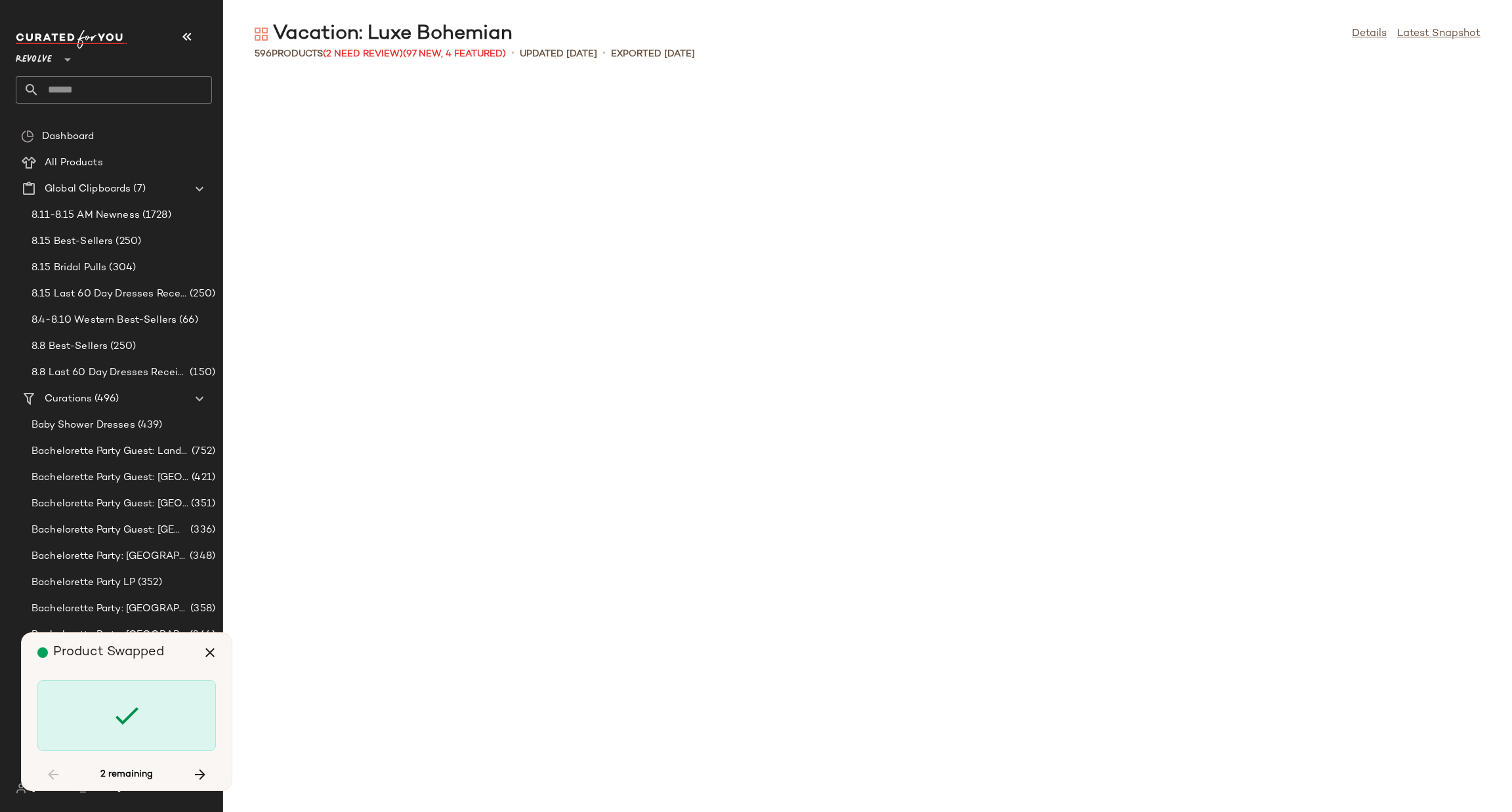
scroll to position [6484, 0]
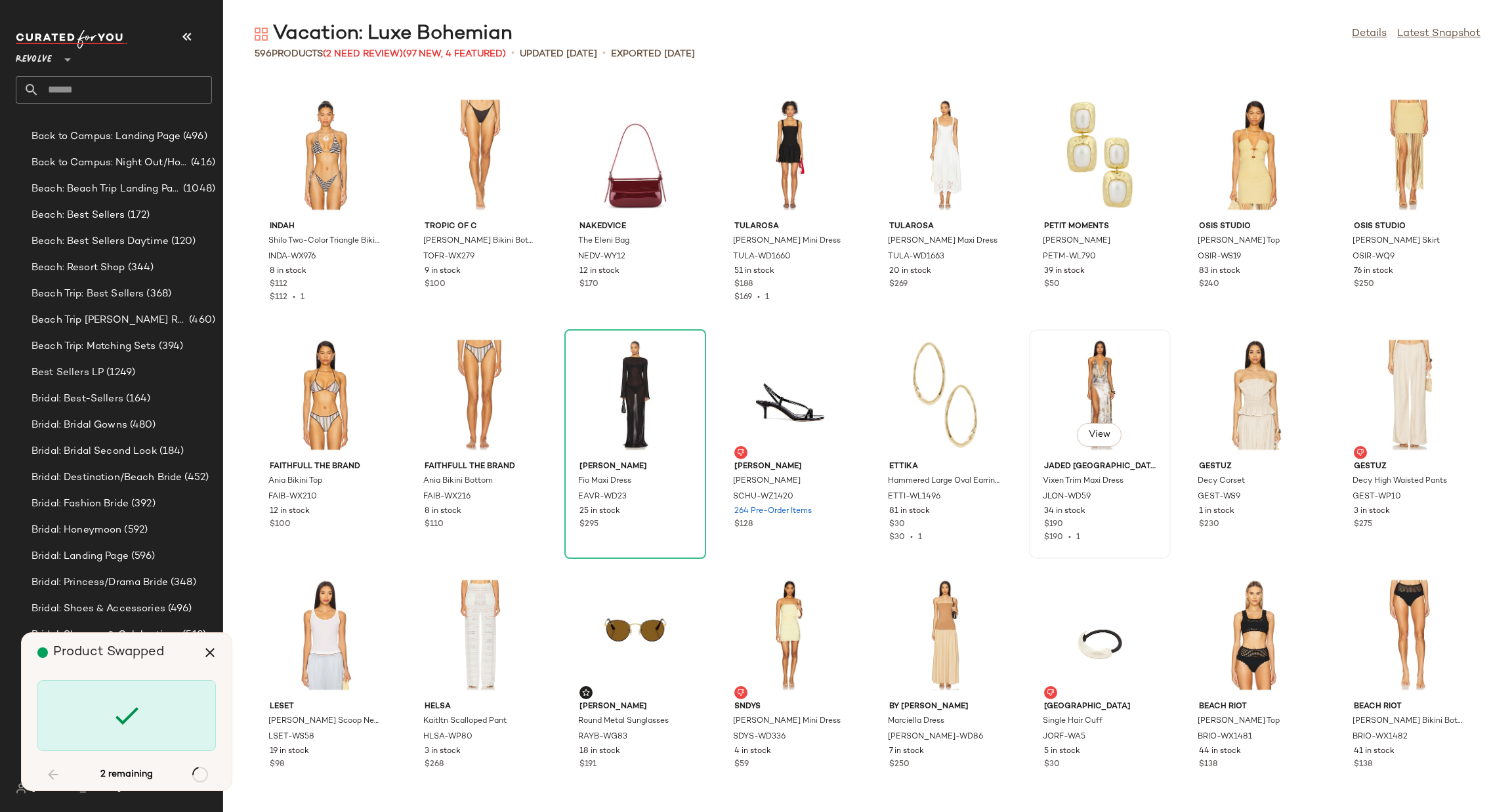
scroll to position [12728, 0]
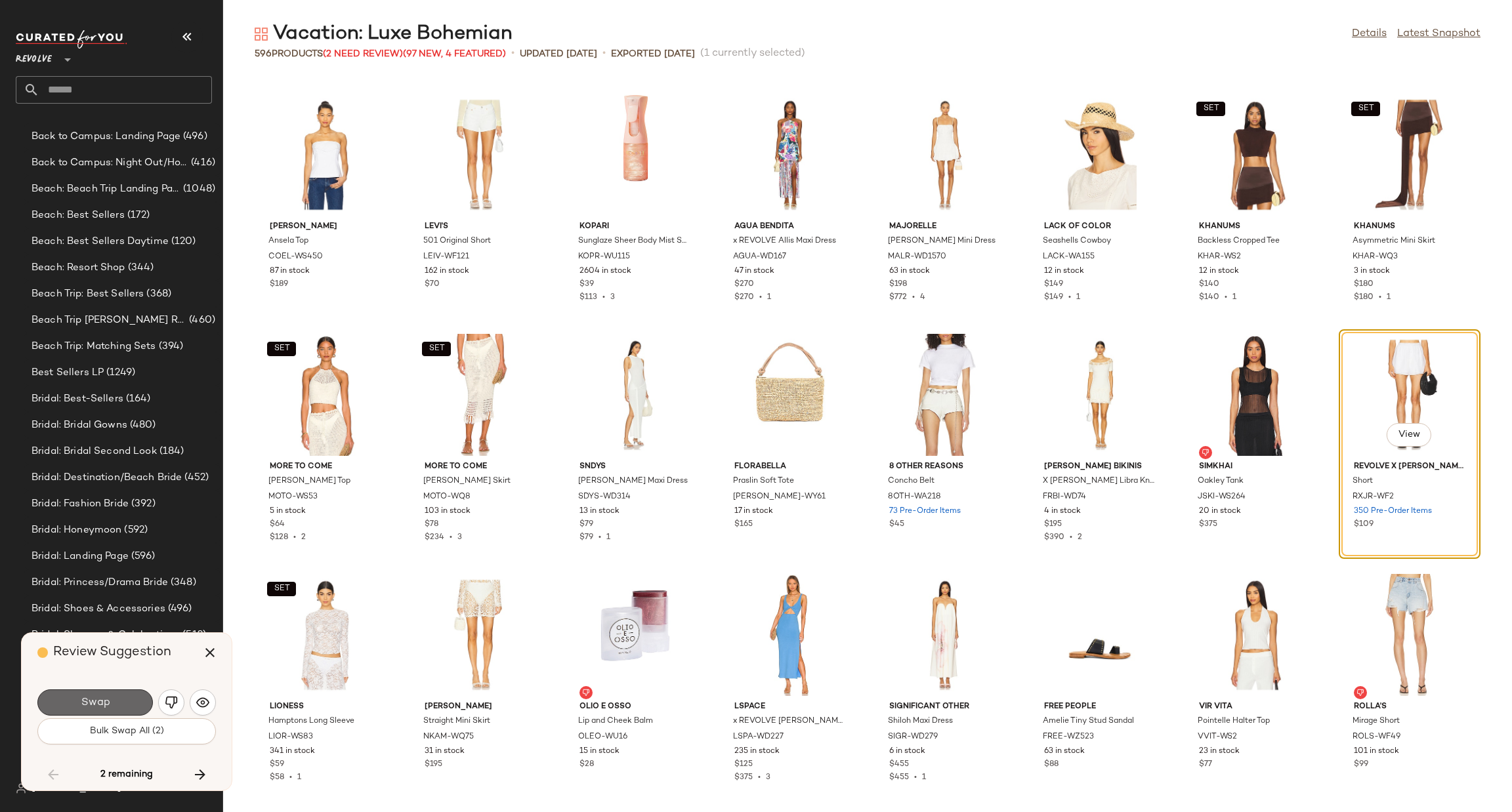
click at [115, 705] on button "Swap" at bounding box center [96, 703] width 116 height 26
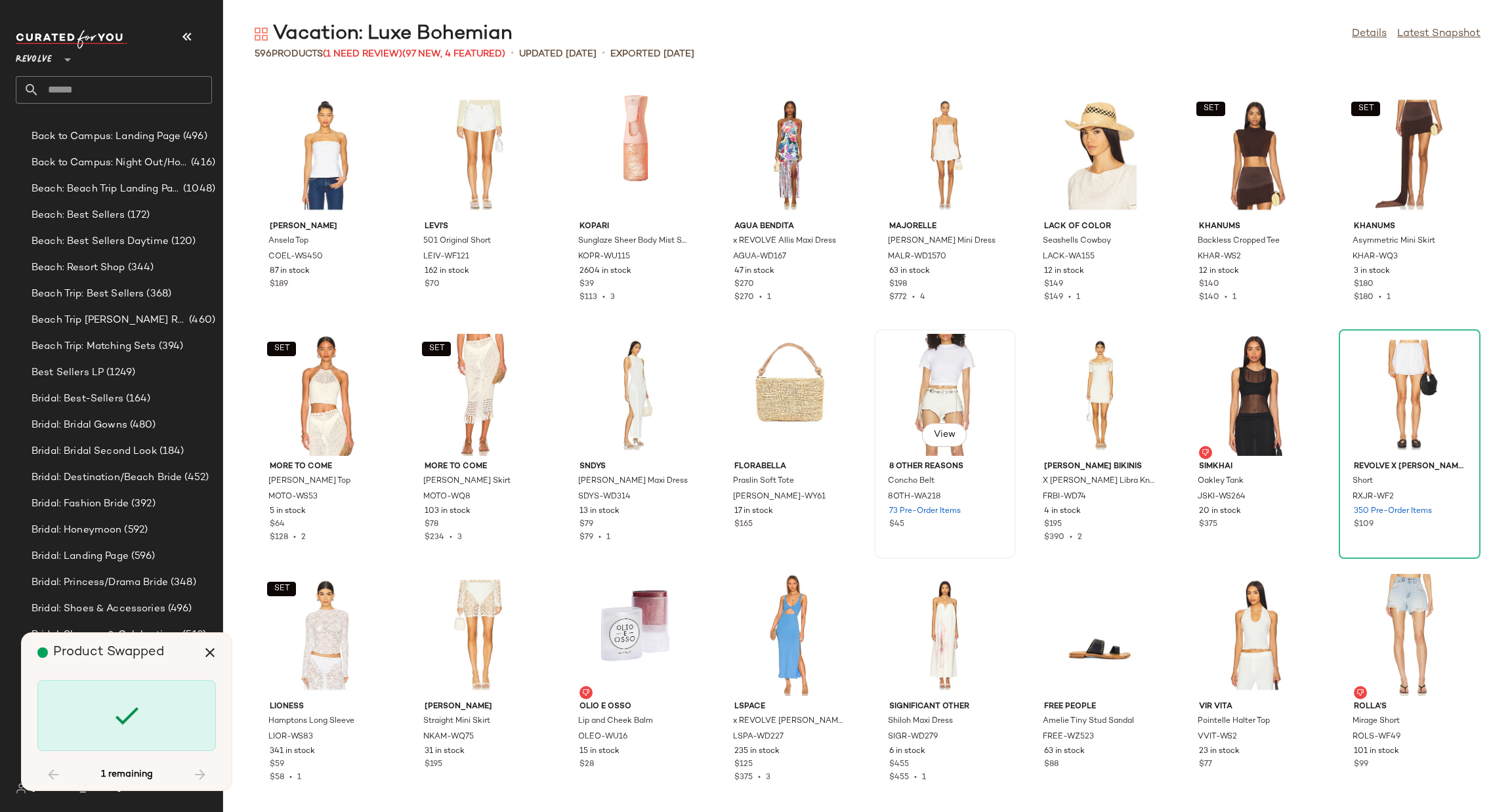
scroll to position [14408, 0]
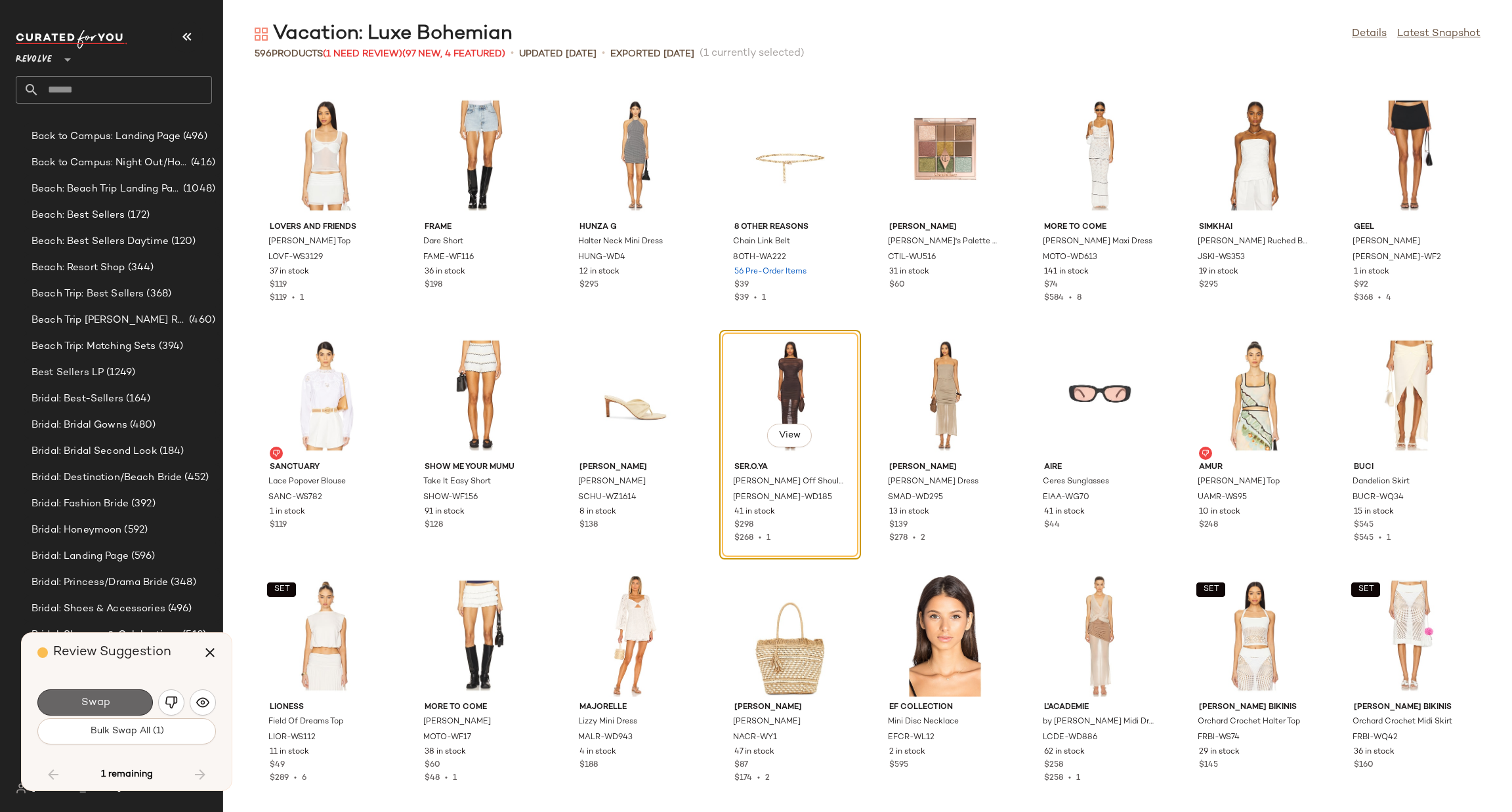
click at [94, 709] on span "Swap" at bounding box center [95, 703] width 29 height 13
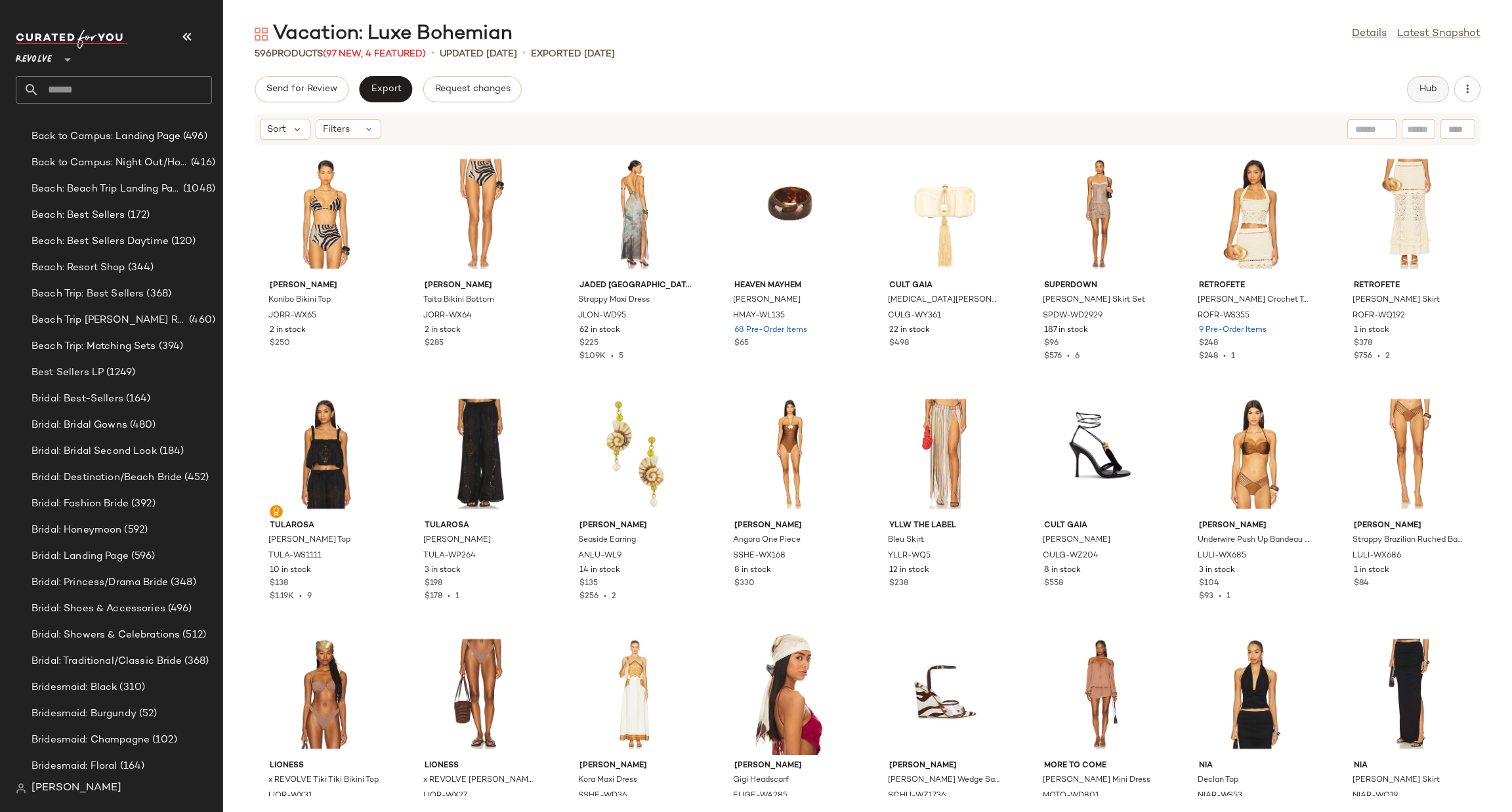
click at [1422, 95] on span "Hub" at bounding box center [1428, 89] width 18 height 10
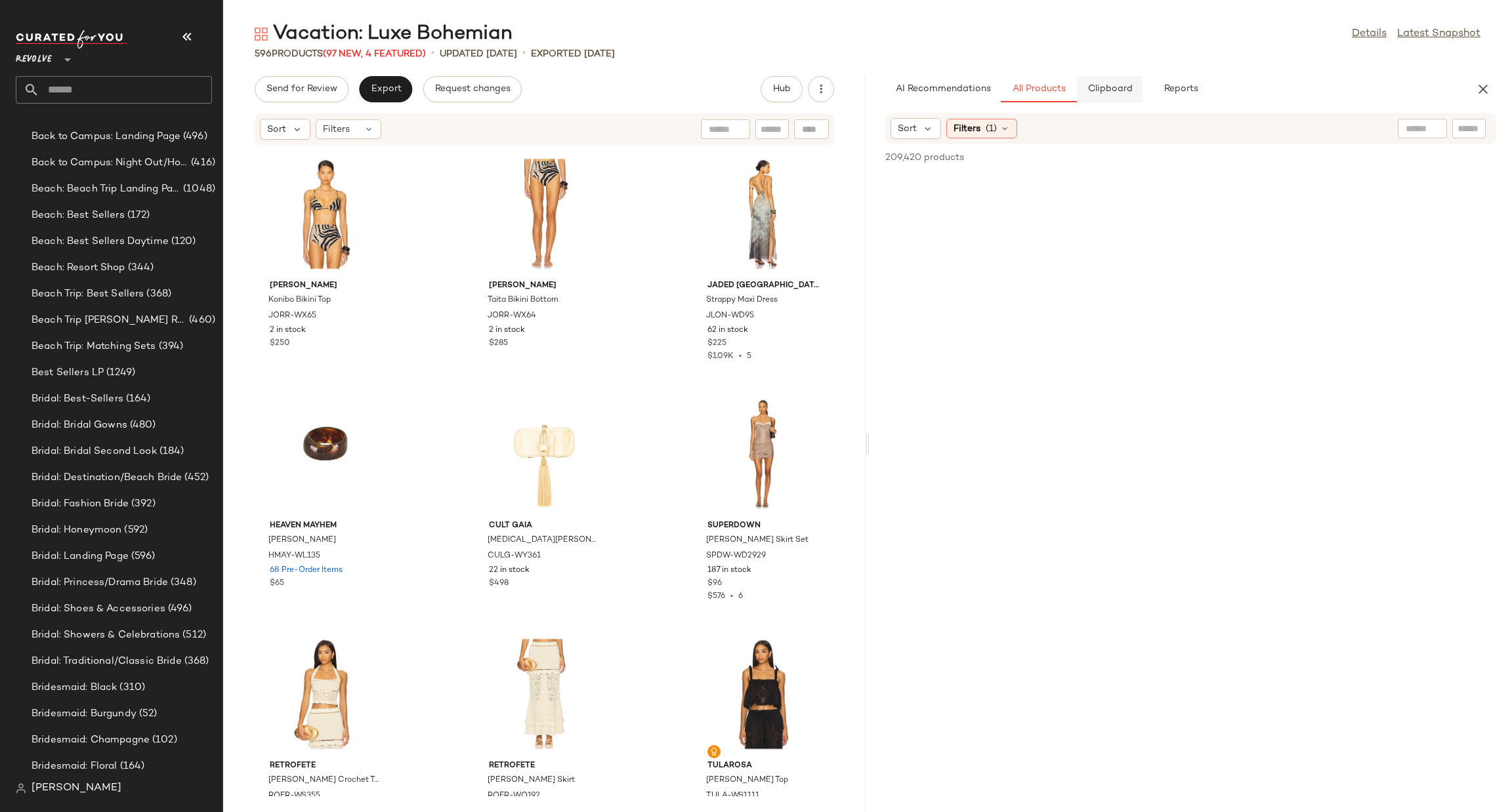
click at [1104, 86] on span "Clipboard" at bounding box center [1109, 89] width 45 height 10
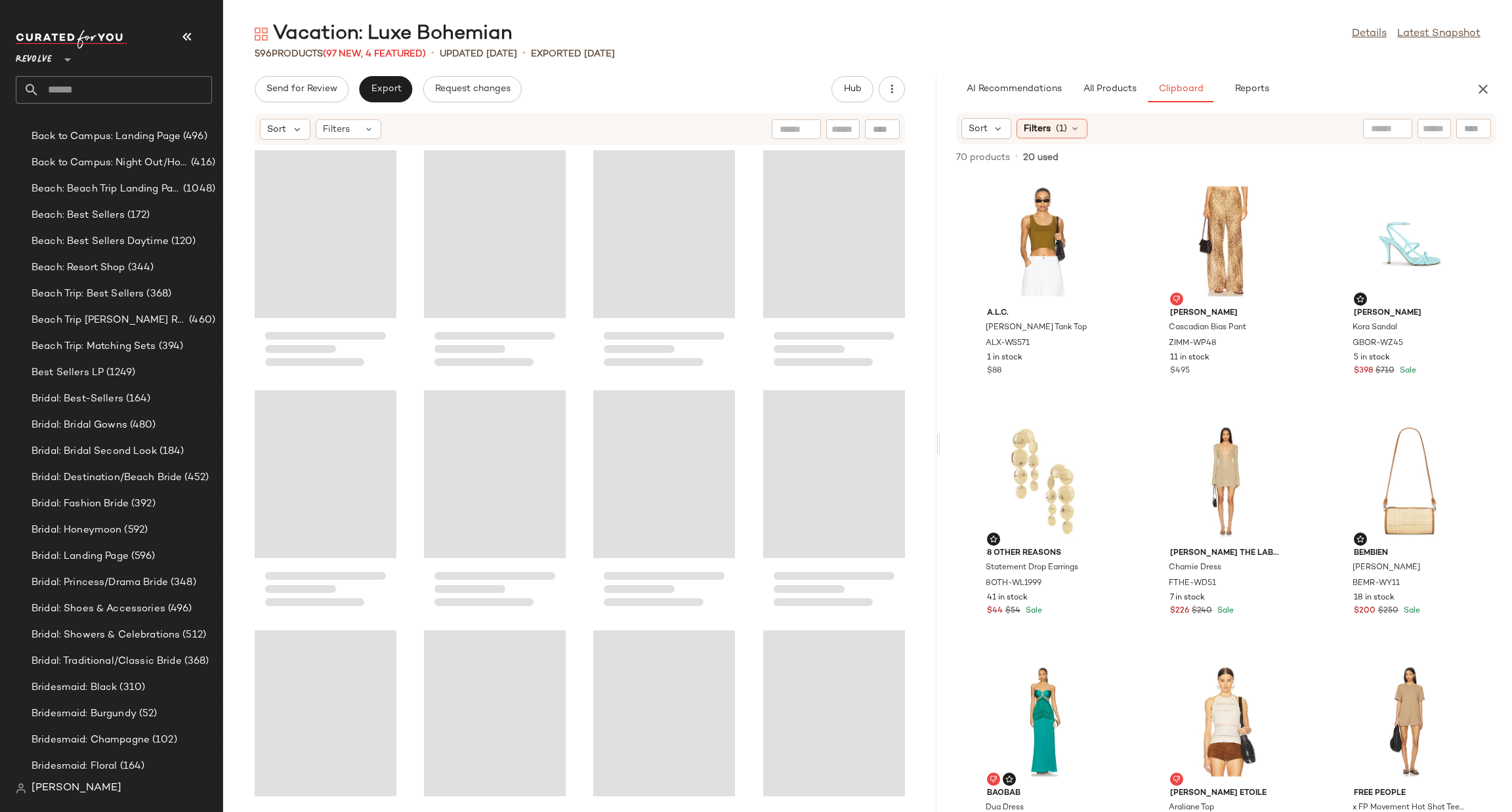
drag, startPoint x: 865, startPoint y: 439, endPoint x: 938, endPoint y: 433, distance: 73.2
click at [938, 433] on div "Vacation: Luxe Bohemian Details Latest Snapshot 596 Products (97 New, 4 Feature…" at bounding box center [867, 416] width 1289 height 791
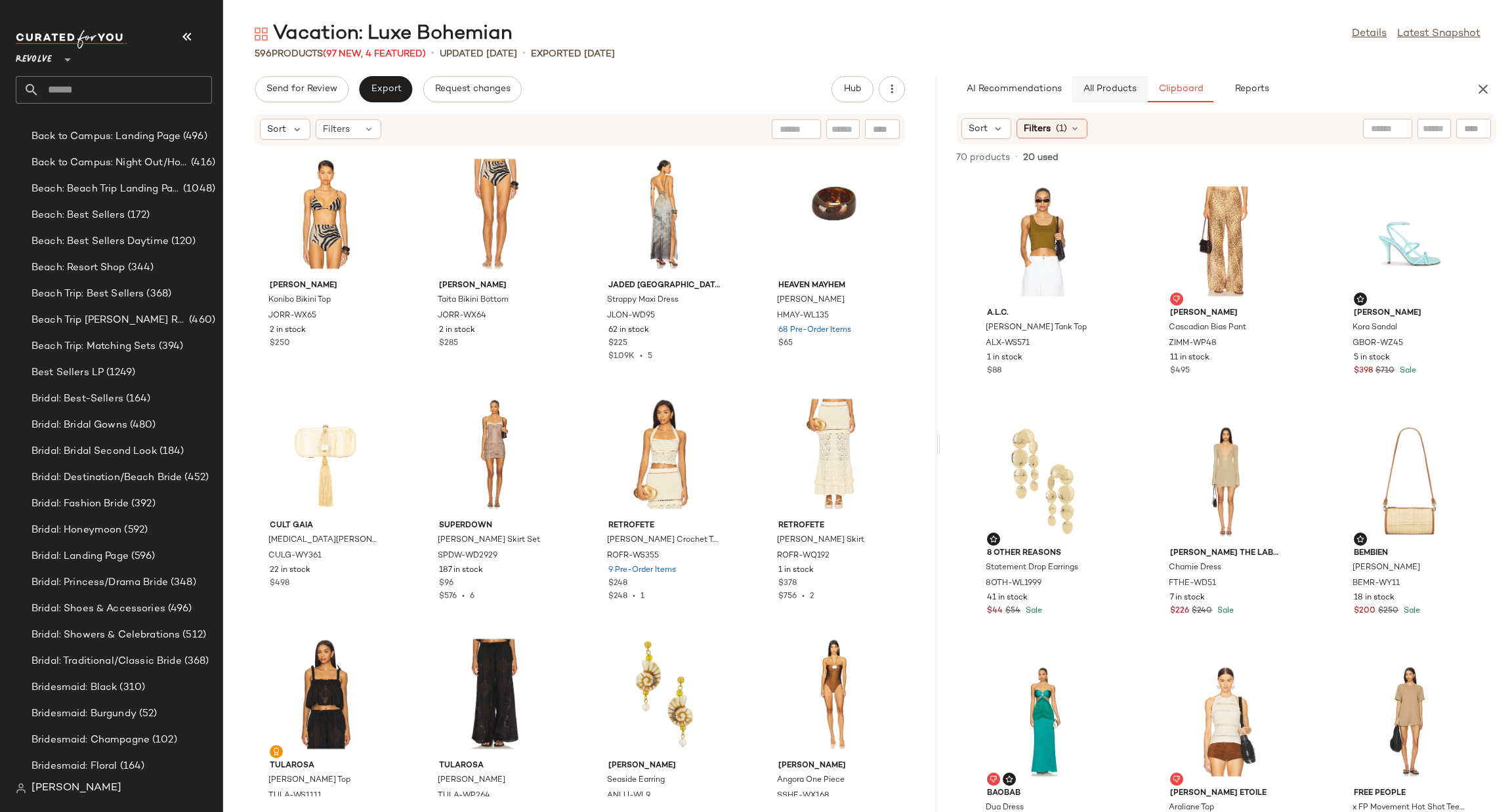
click at [1102, 88] on span "All Products" at bounding box center [1109, 89] width 54 height 10
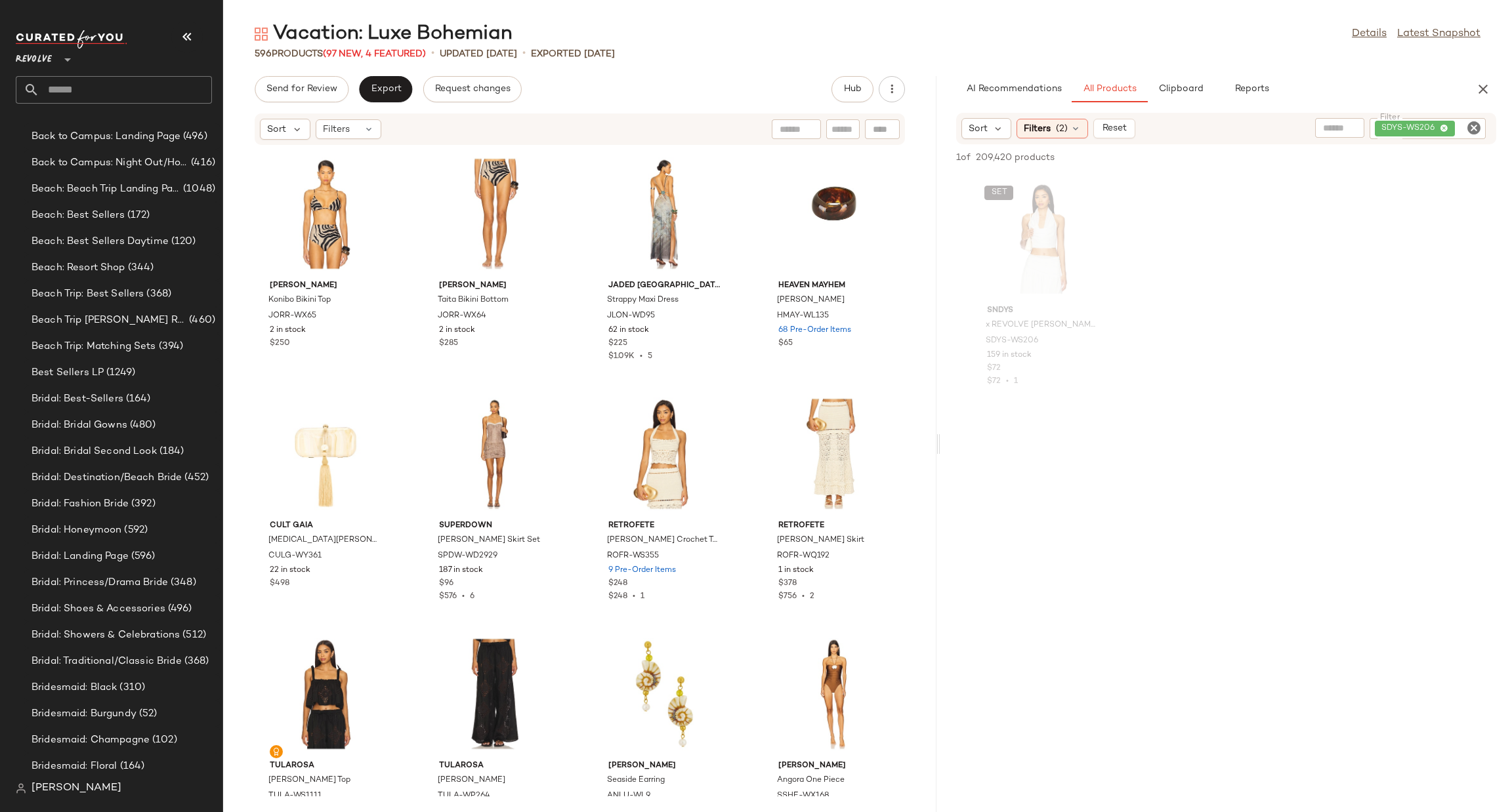
click at [1472, 123] on icon "Clear Filter" at bounding box center [1474, 128] width 16 height 16
click at [1058, 131] on span "(2)" at bounding box center [1062, 129] width 12 height 14
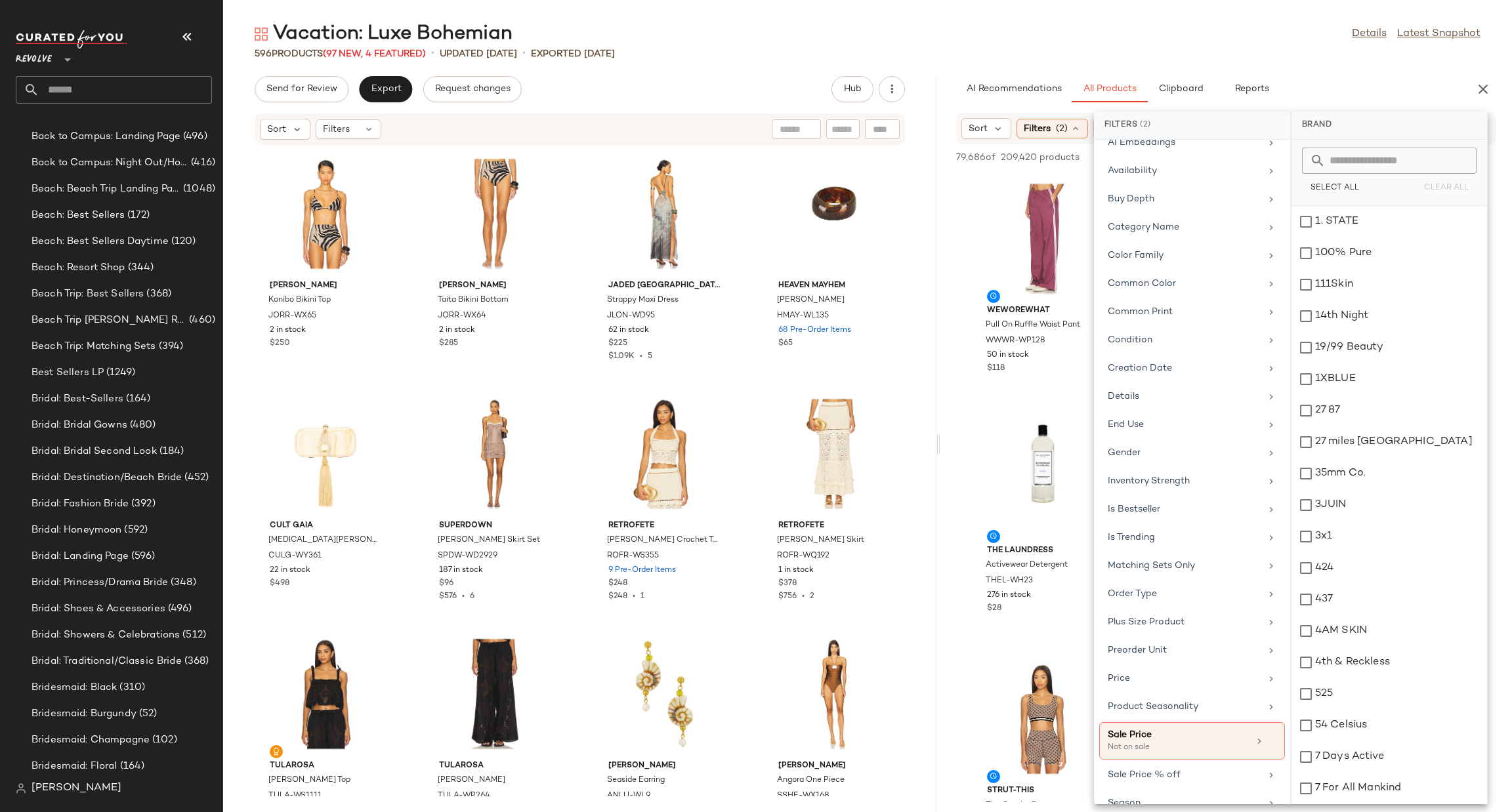
scroll to position [140, 0]
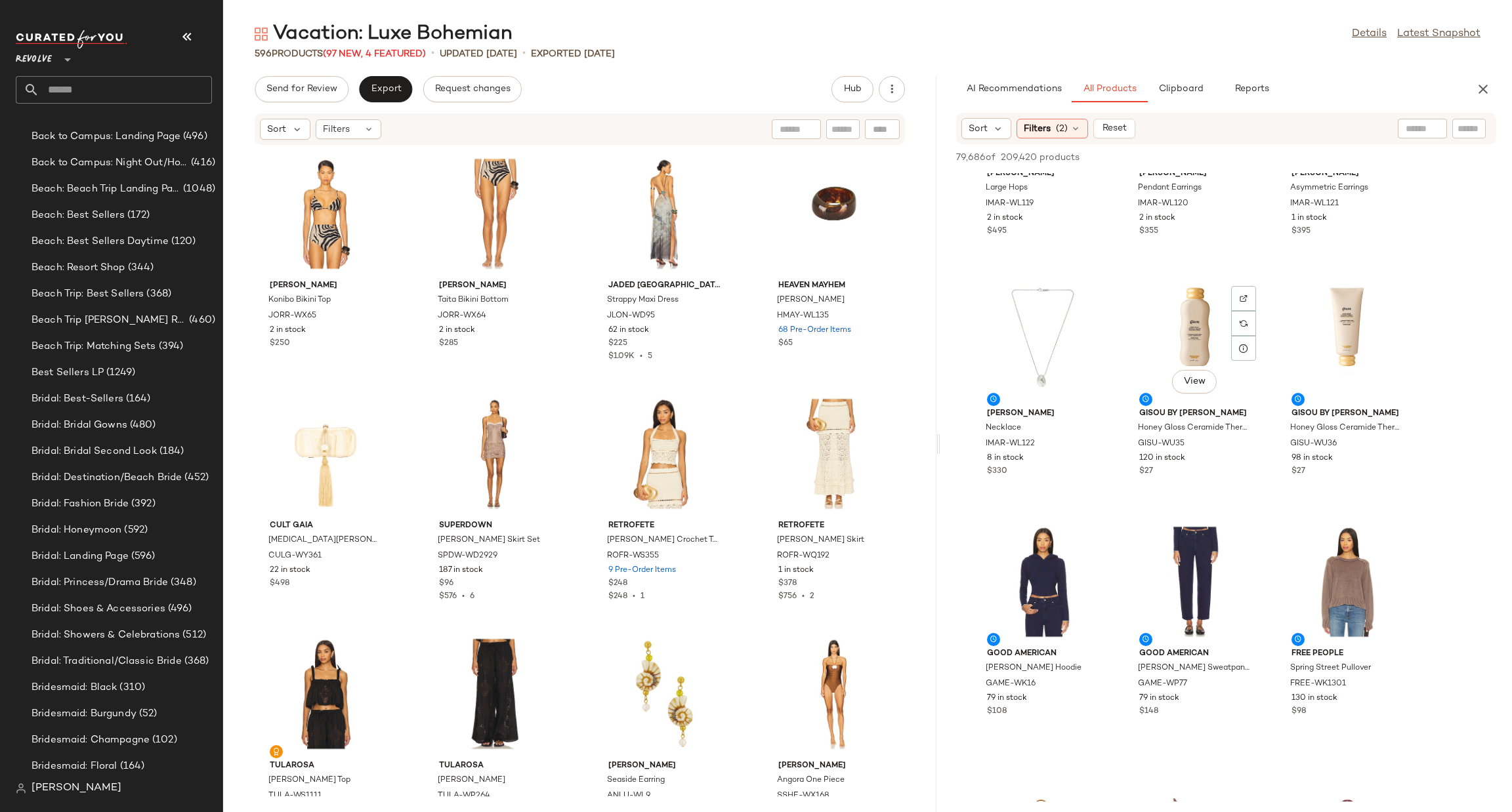
scroll to position [3346, 0]
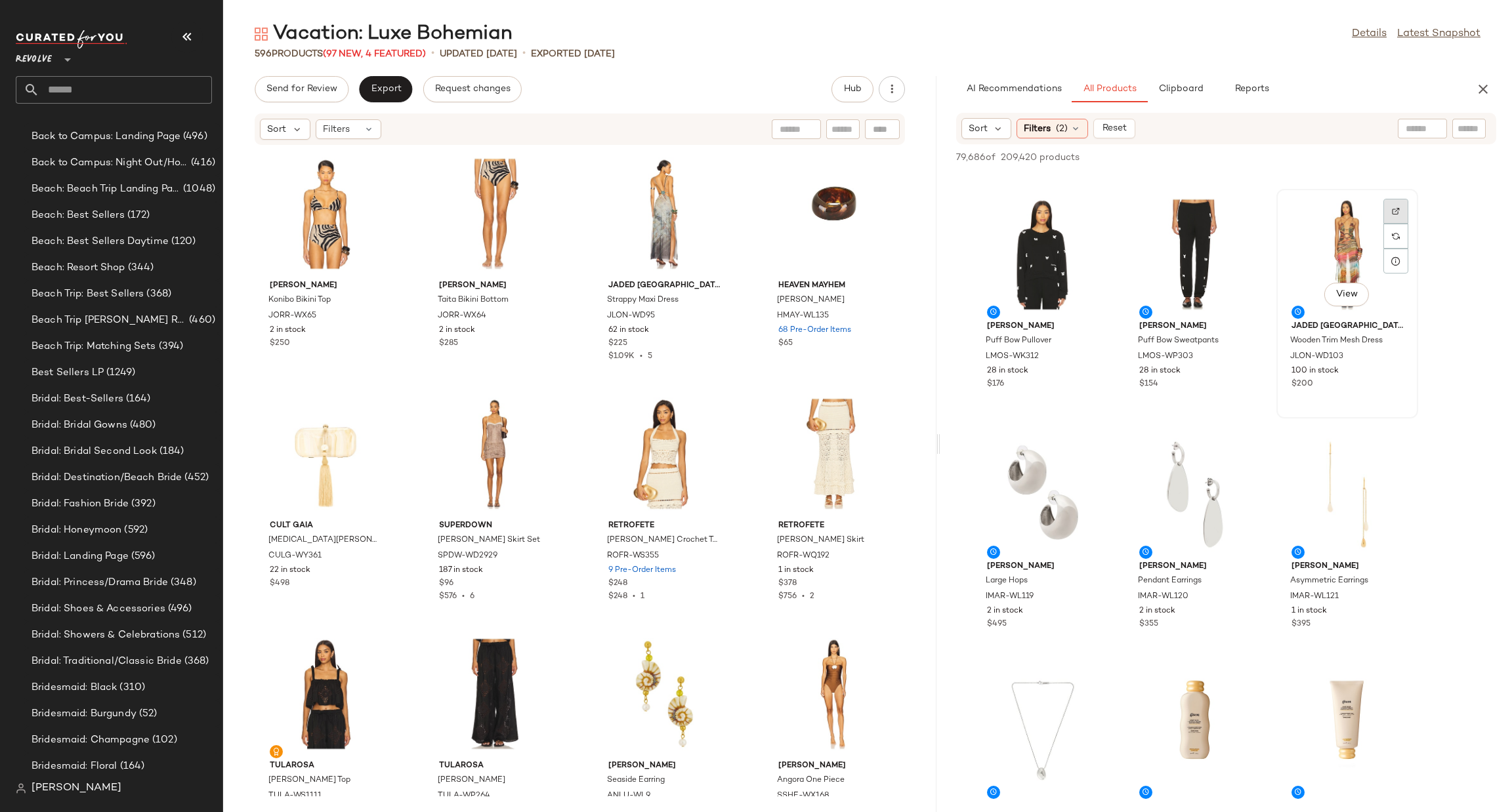
click at [1393, 210] on img at bounding box center [1396, 210] width 8 height 8
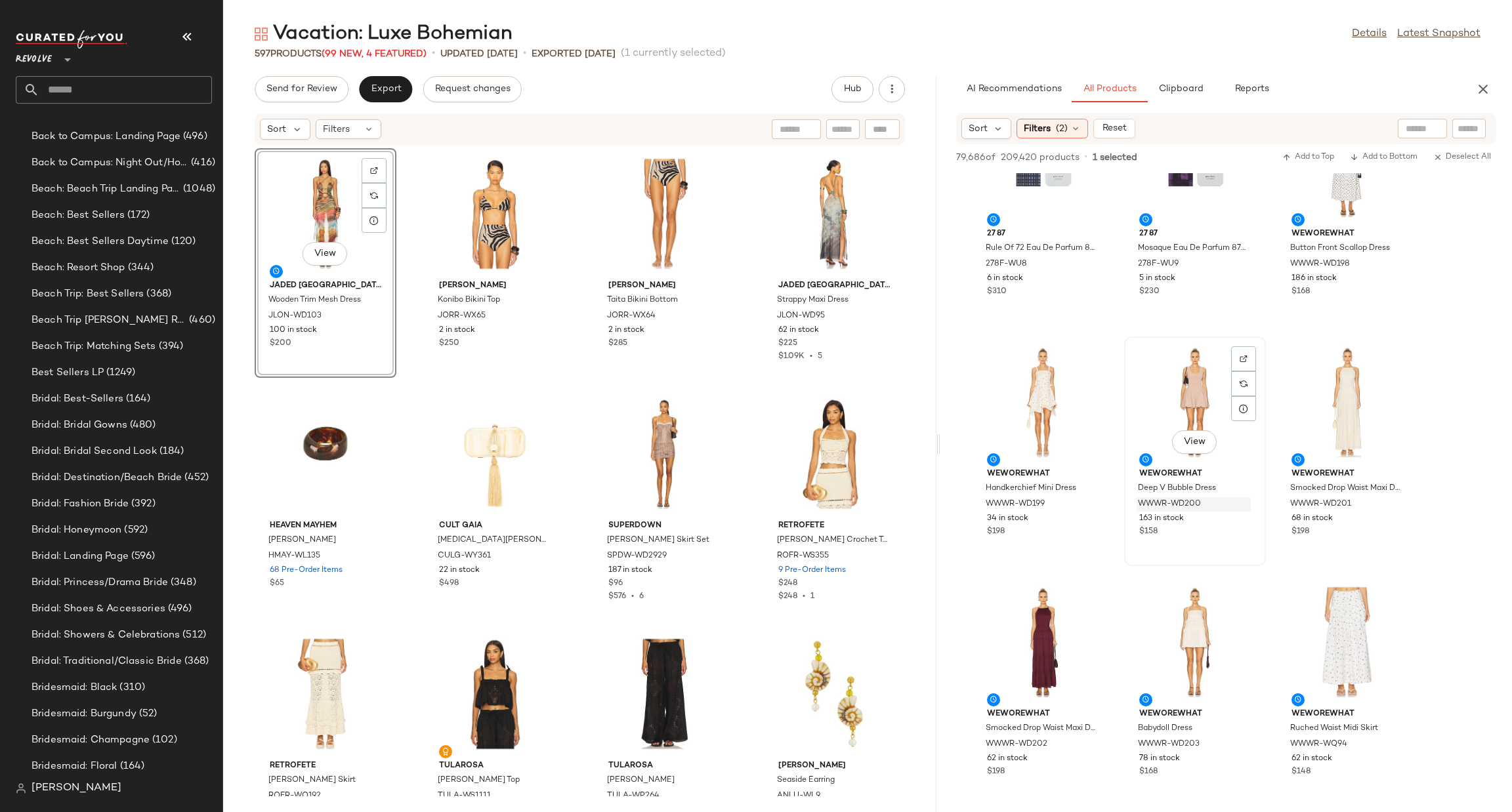
scroll to position [27384, 0]
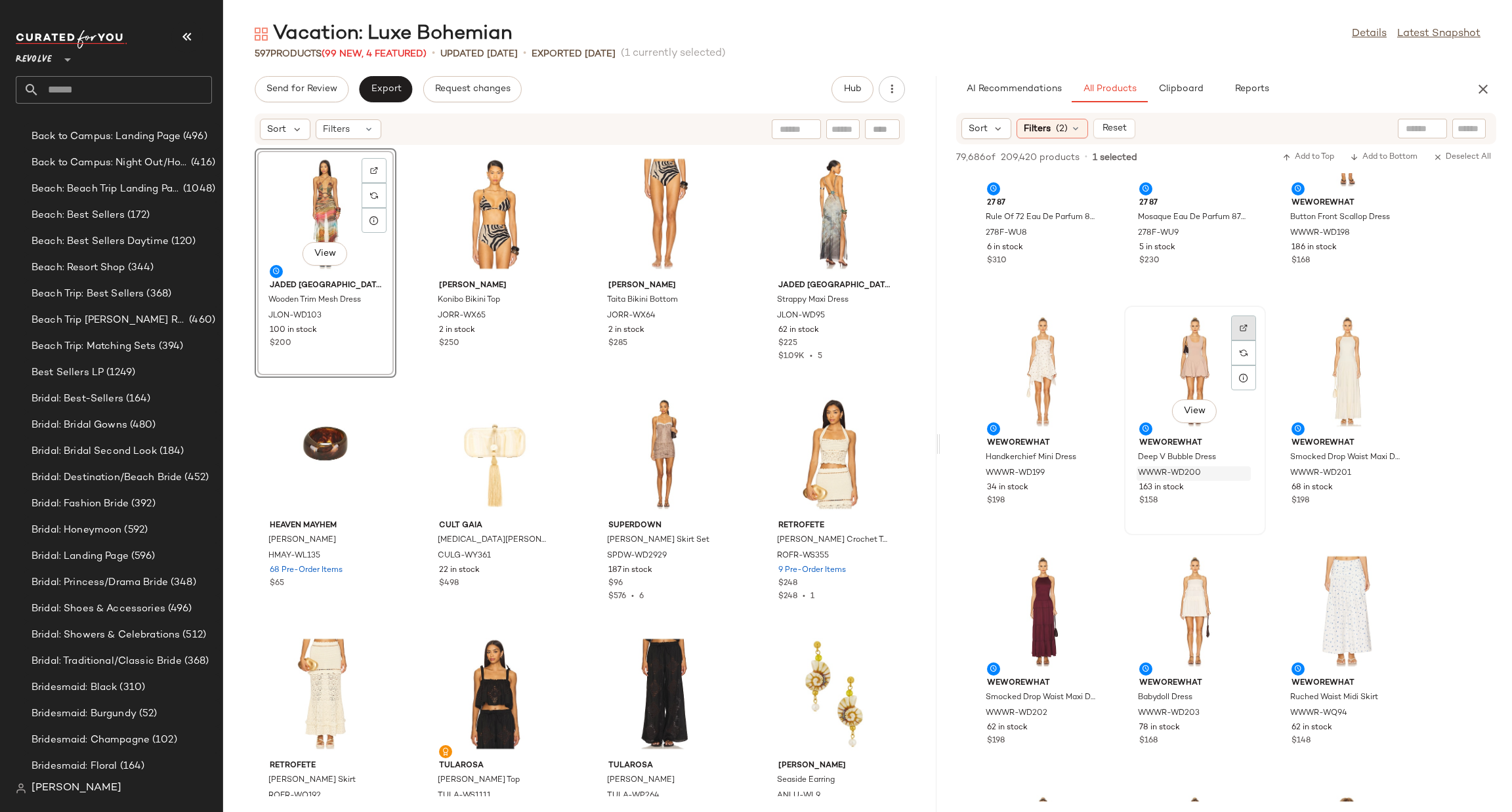
click at [1243, 341] on div at bounding box center [1244, 353] width 25 height 25
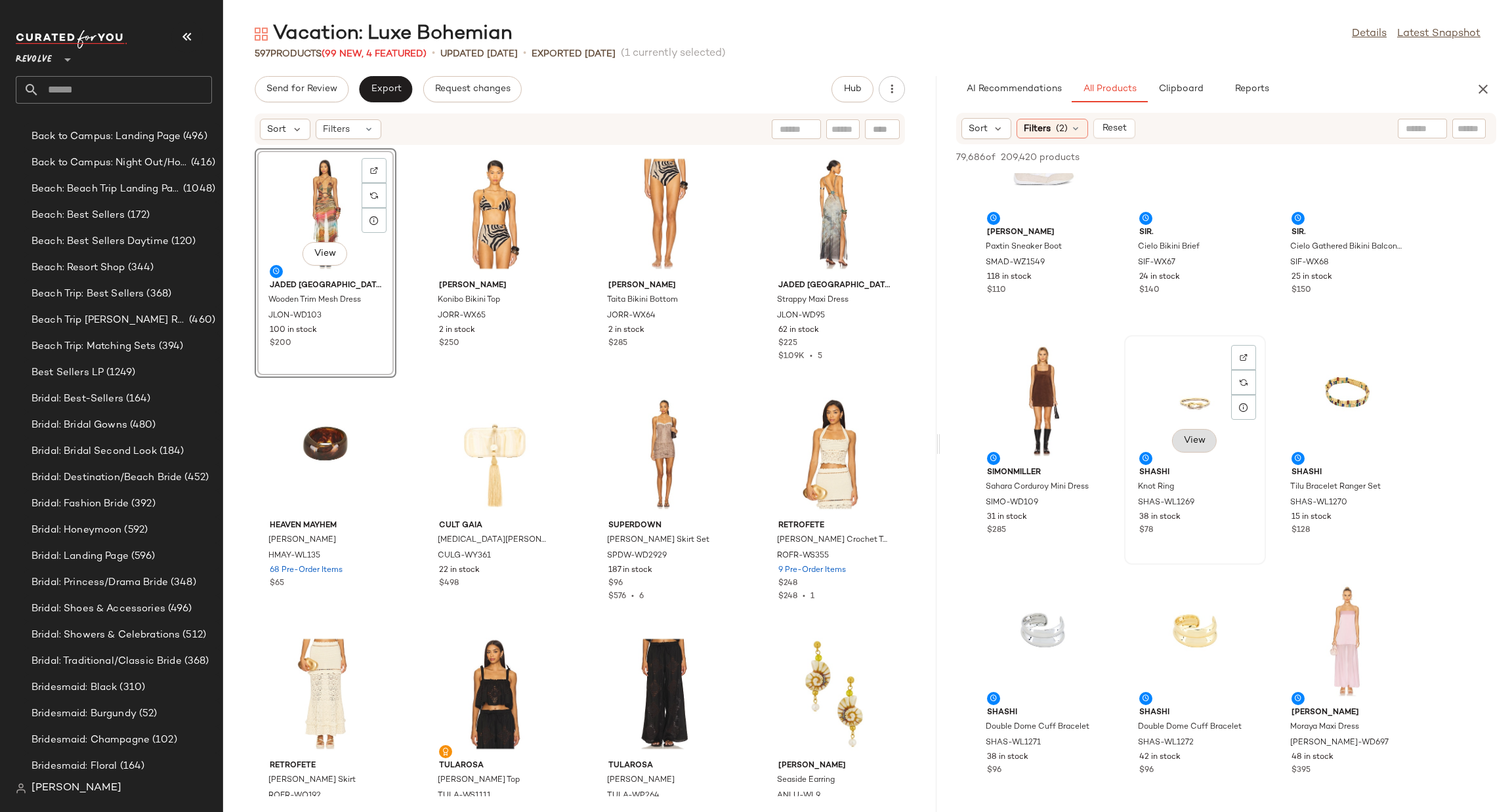
scroll to position [29850, 0]
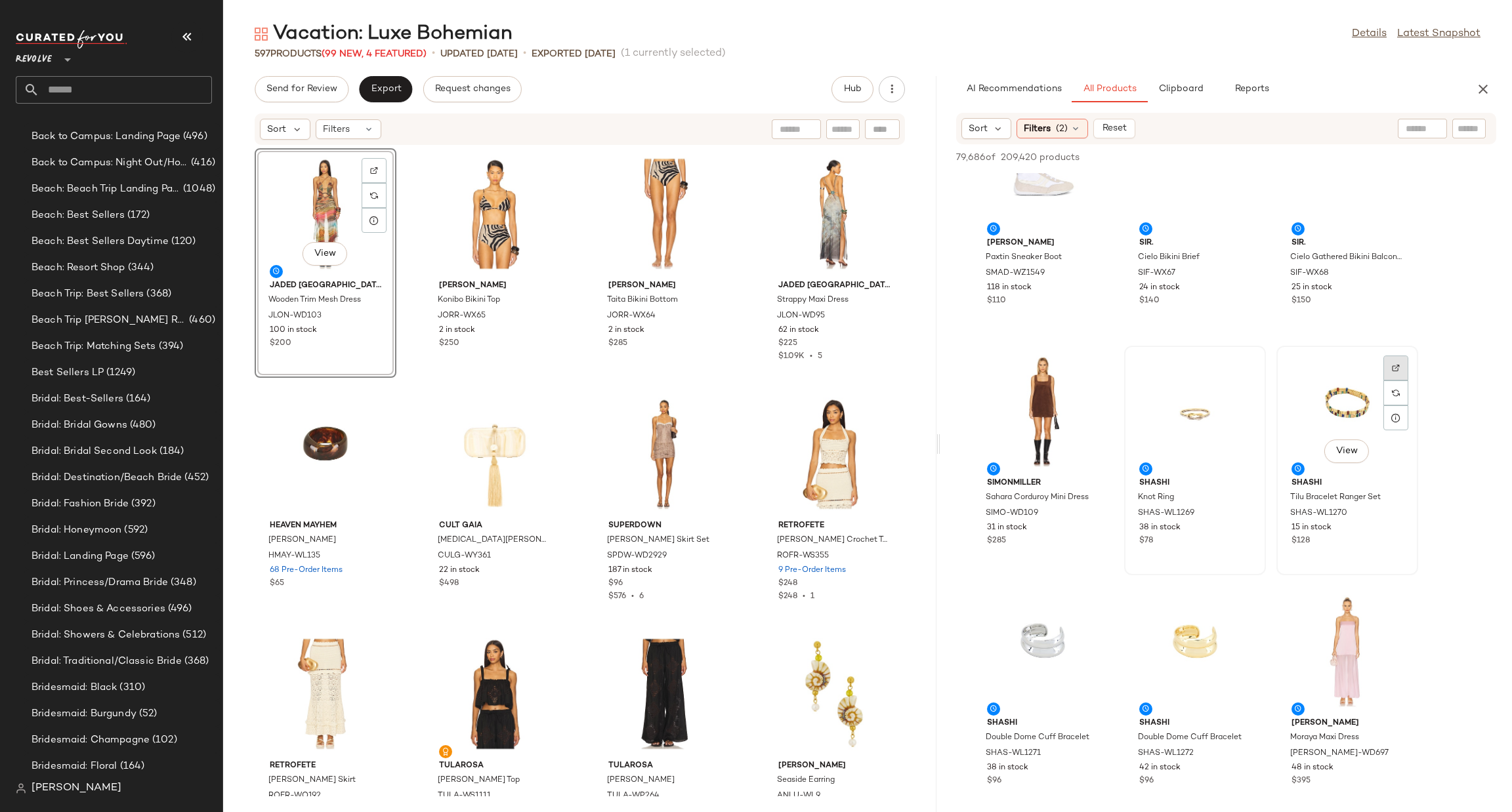
click at [1393, 366] on img at bounding box center [1396, 367] width 8 height 8
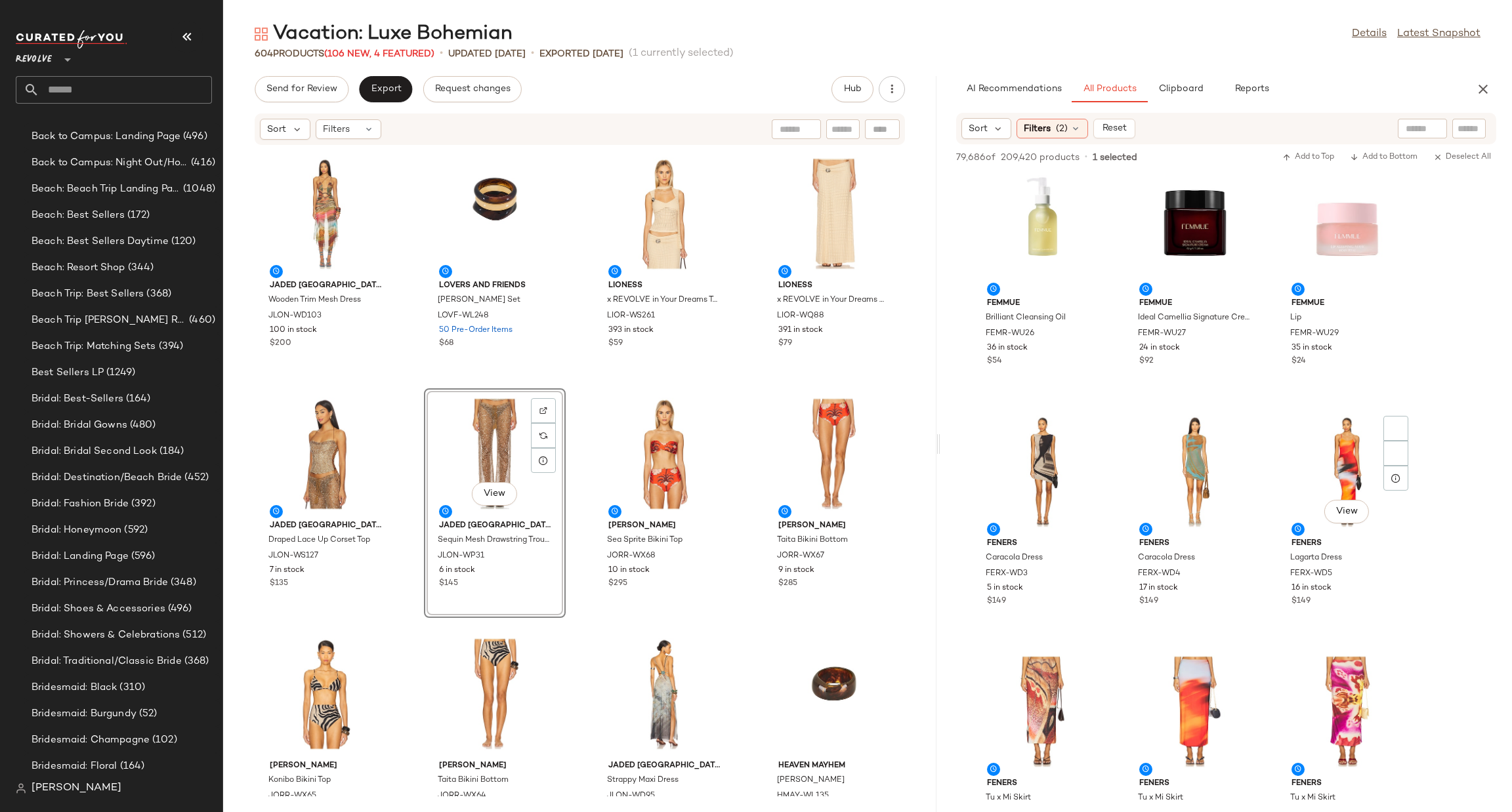
scroll to position [38986, 0]
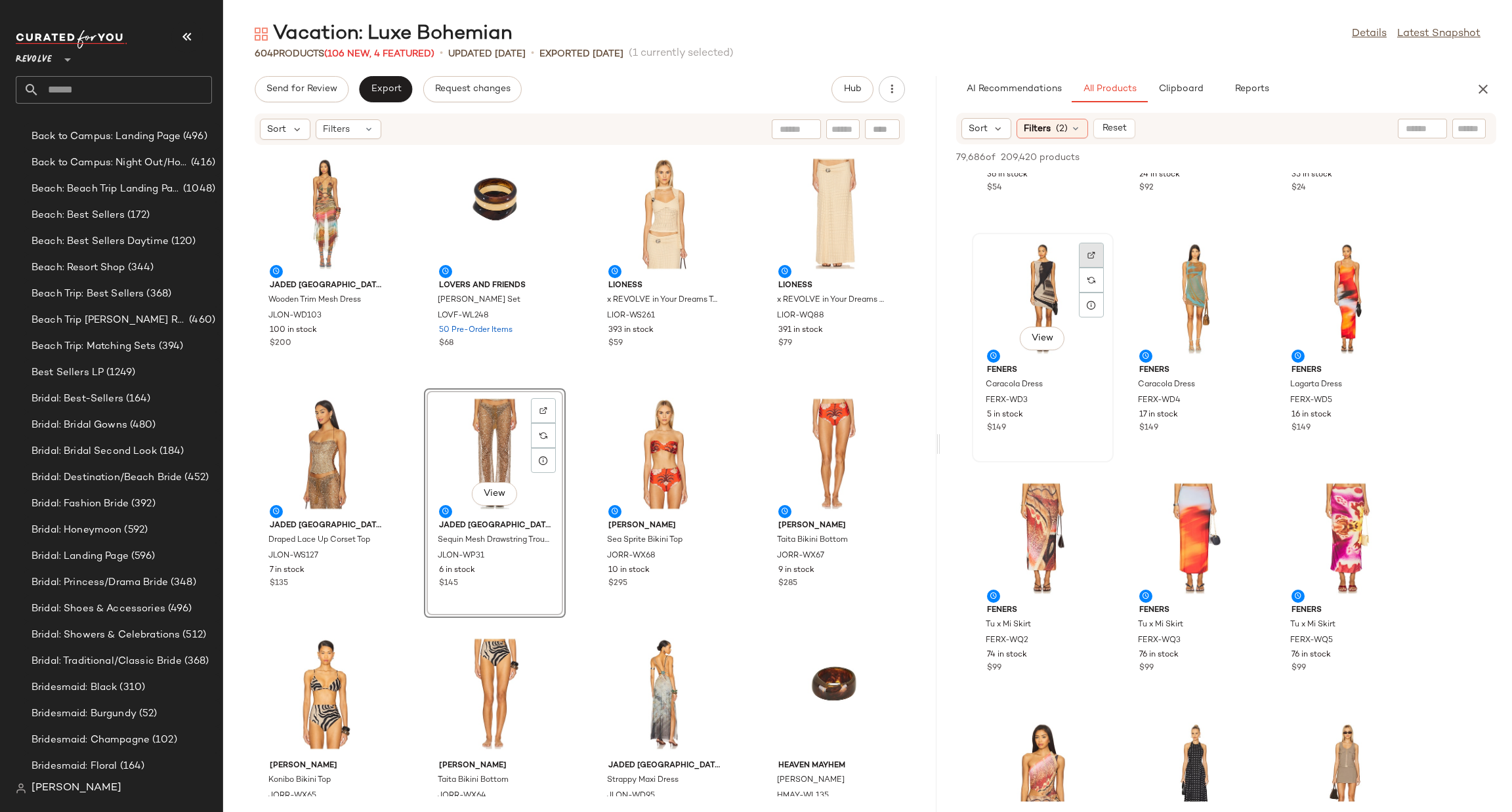
click at [1085, 268] on div at bounding box center [1092, 280] width 25 height 25
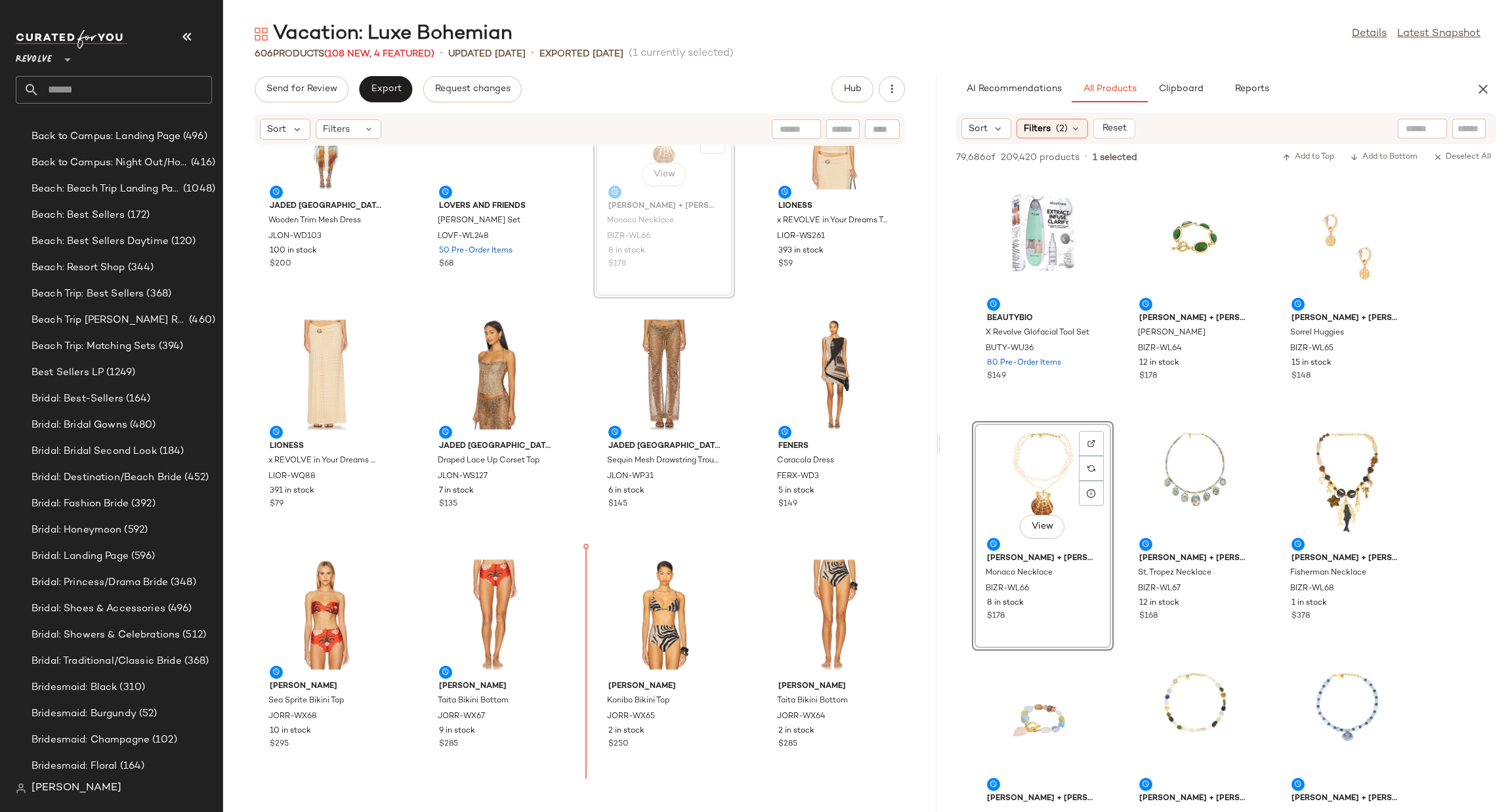
scroll to position [99, 0]
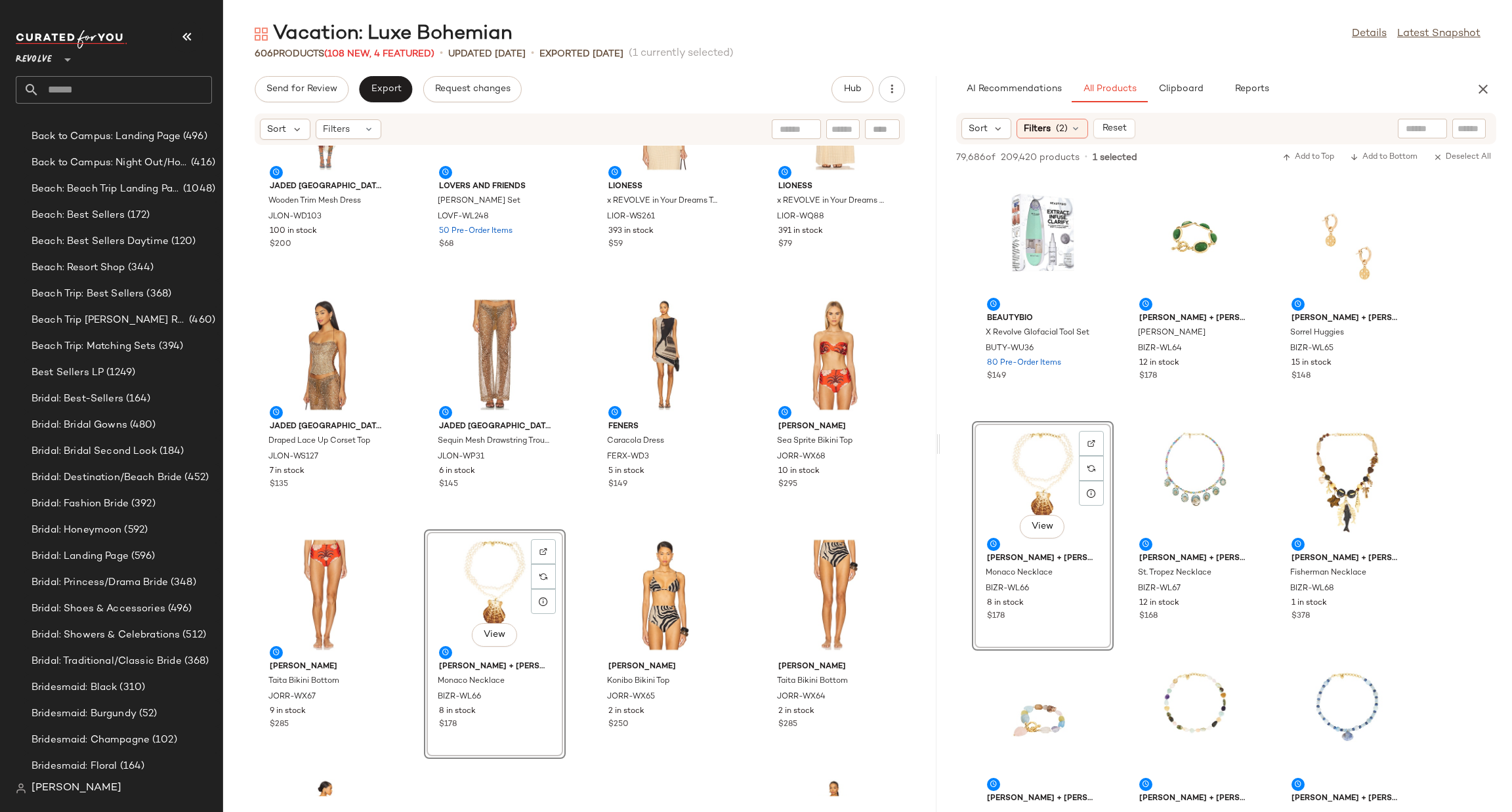
click at [1461, 130] on input "text" at bounding box center [1469, 129] width 23 height 14
type input "******"
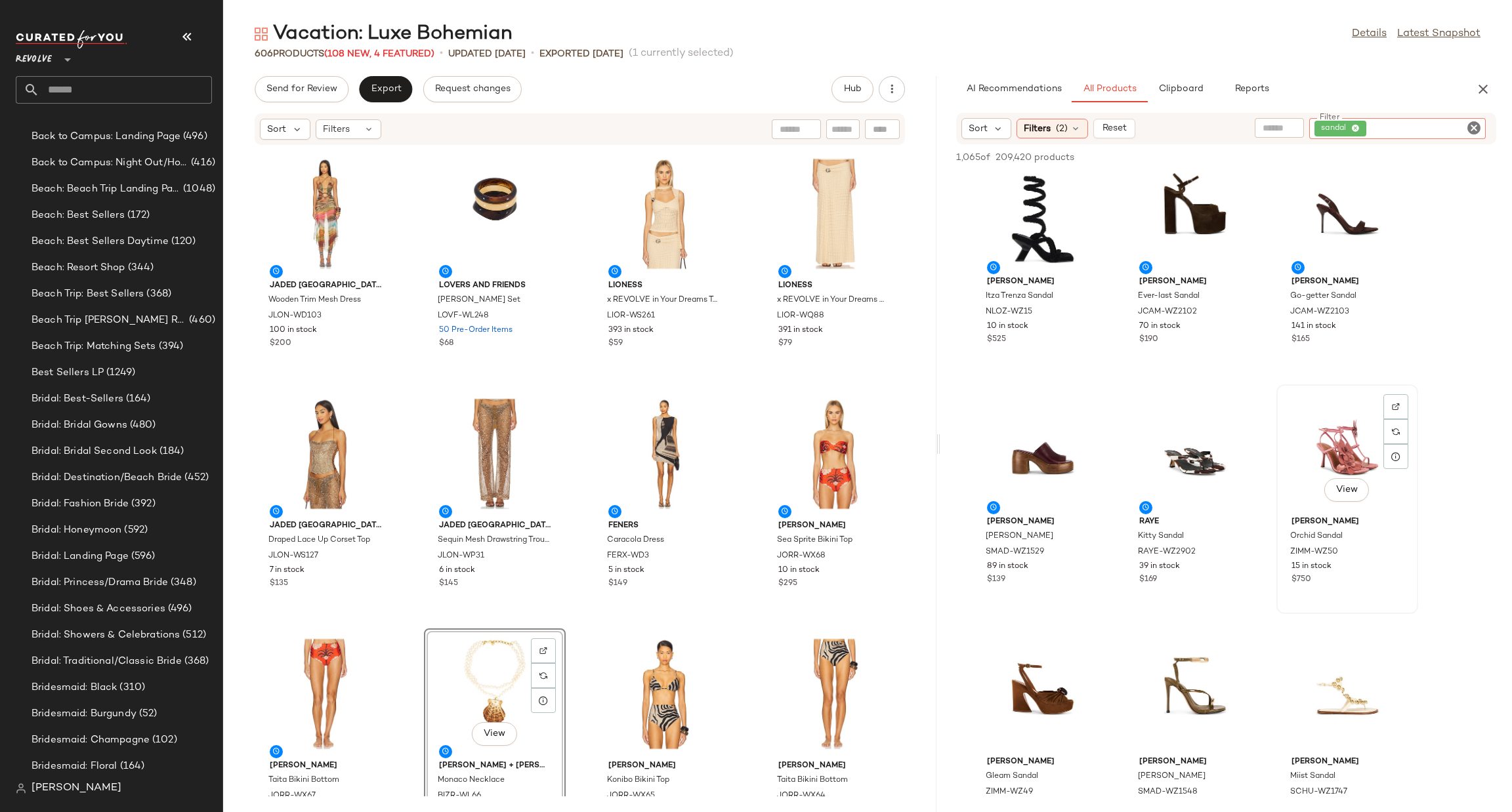
scroll to position [0, 0]
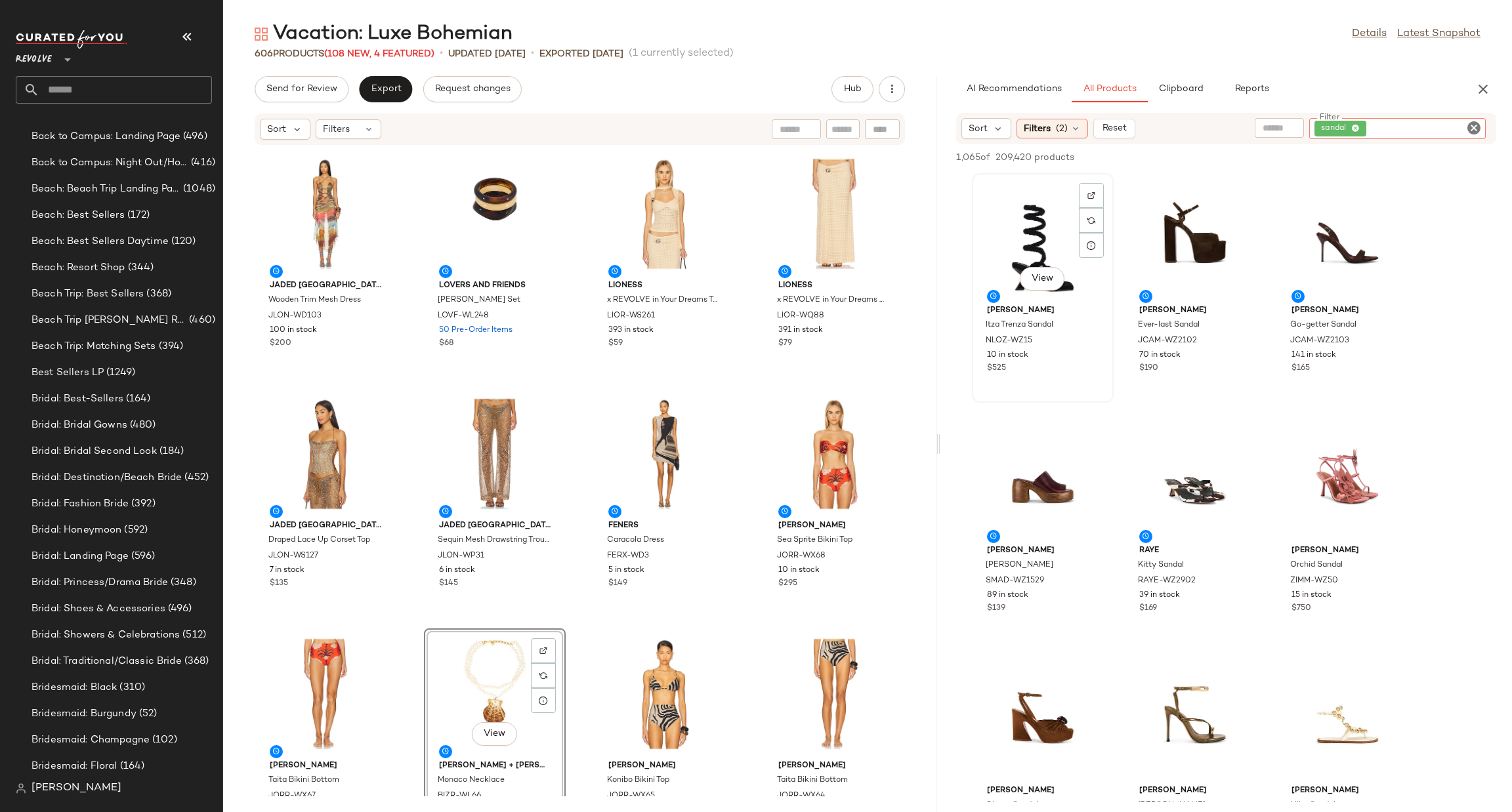
click at [1024, 228] on div "View" at bounding box center [1043, 238] width 132 height 122
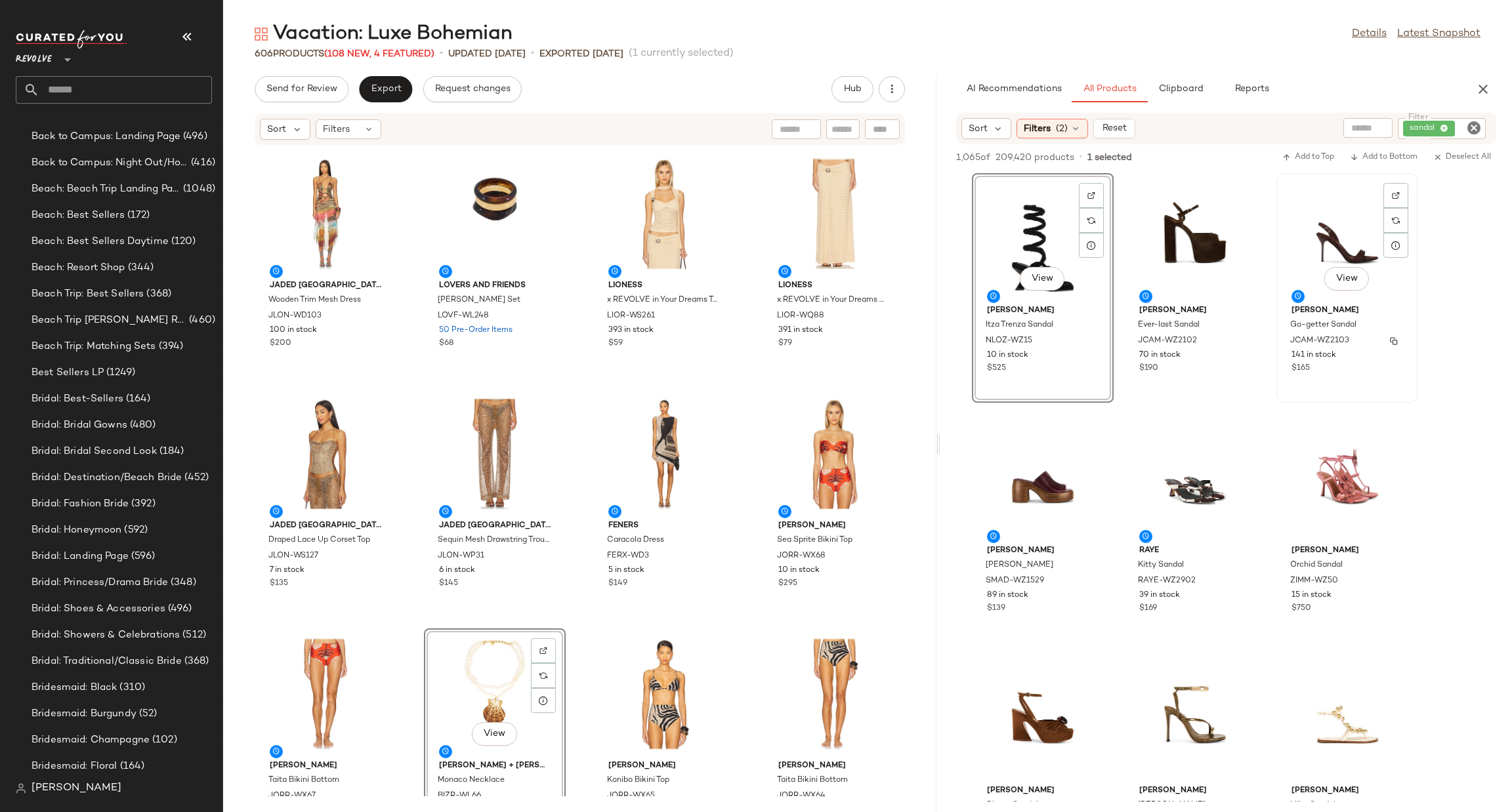
scroll to position [394, 0]
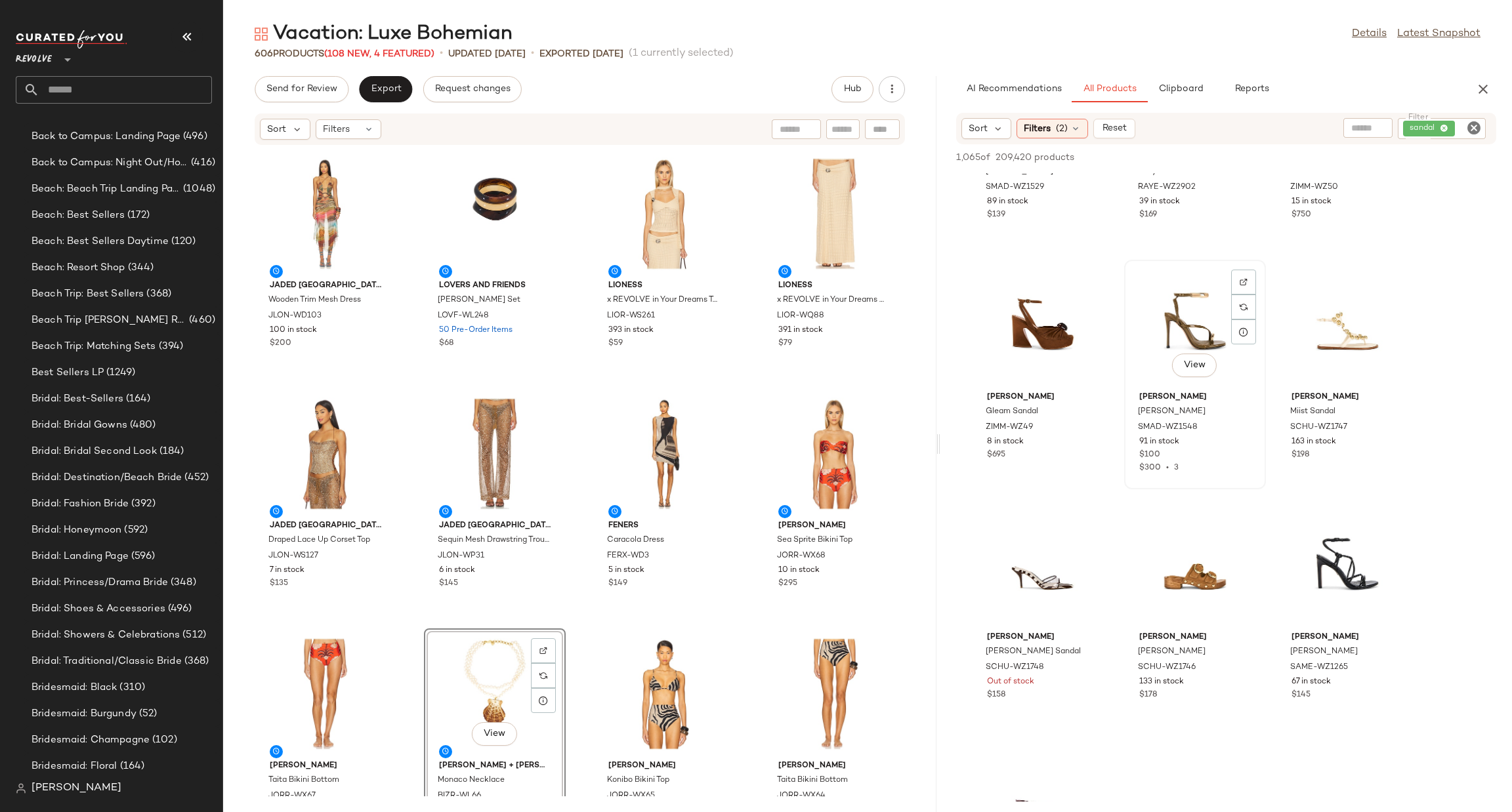
click at [1178, 305] on div "View" at bounding box center [1195, 325] width 132 height 122
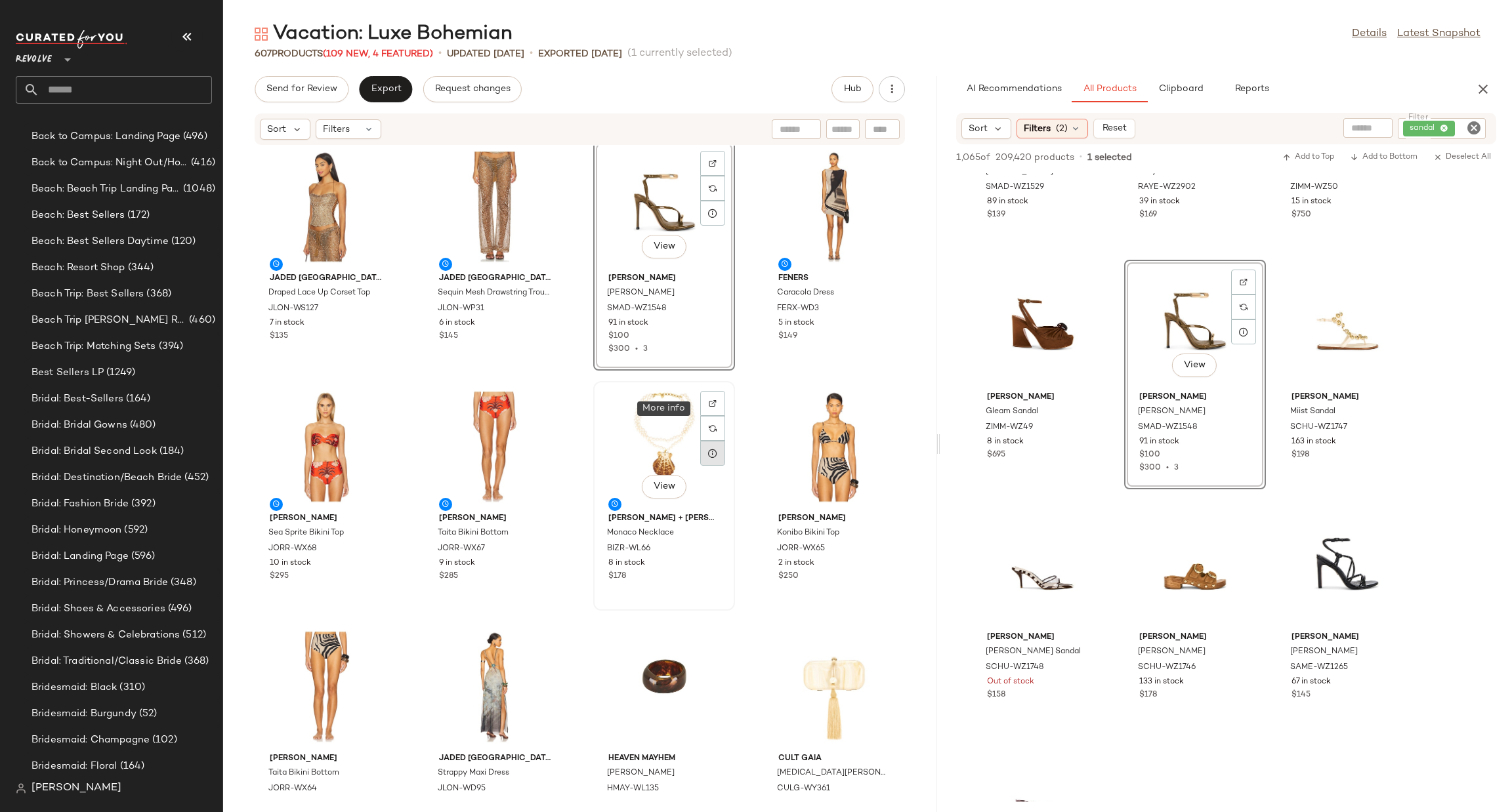
scroll to position [306, 0]
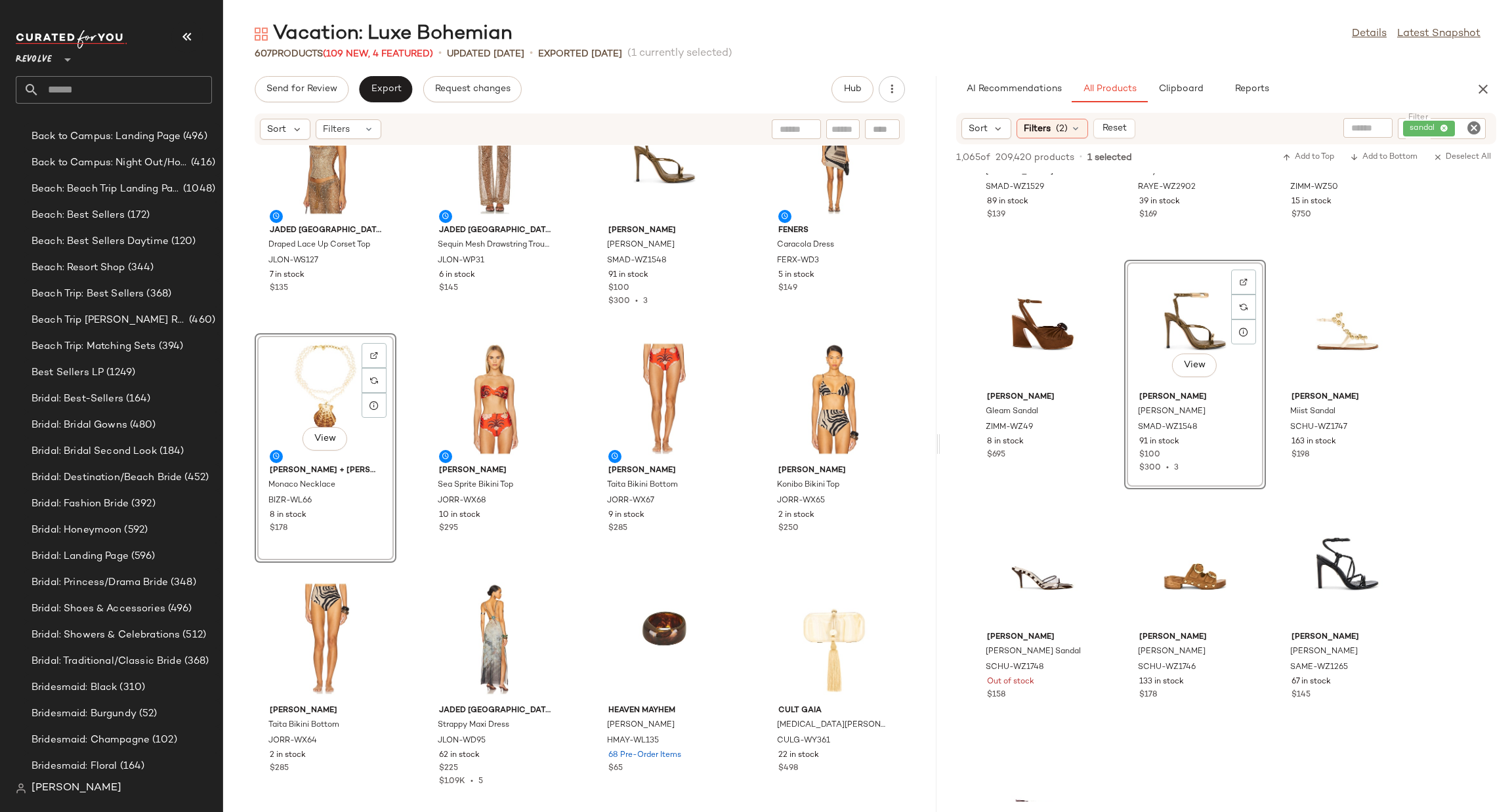
click at [1474, 130] on icon "Clear Filter" at bounding box center [1474, 128] width 16 height 16
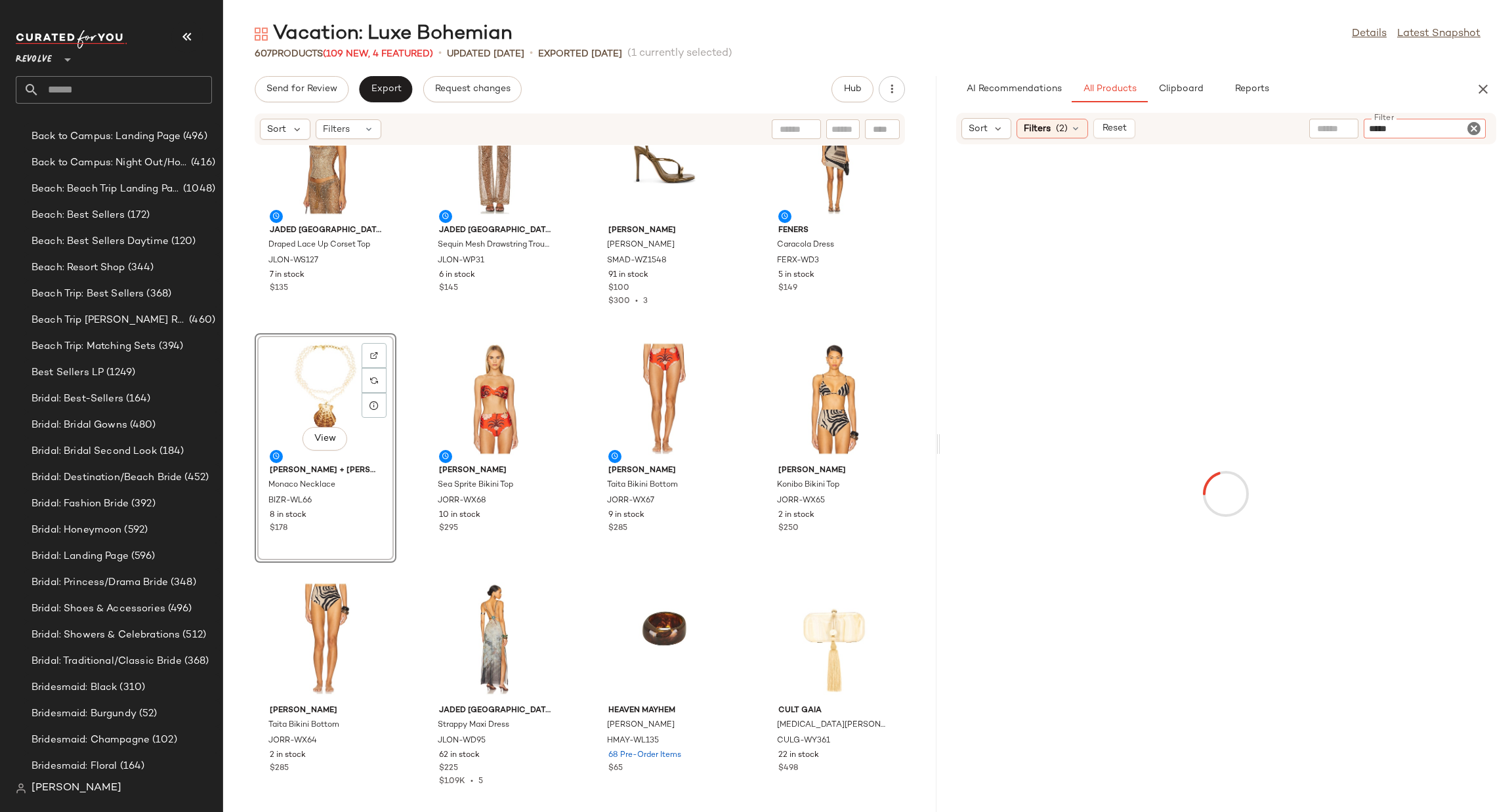
type input "*****"
type button "CompanyProducts"
click at [1341, 84] on div "AI Recommendations All Products Clipboard Reports" at bounding box center [1205, 89] width 498 height 26
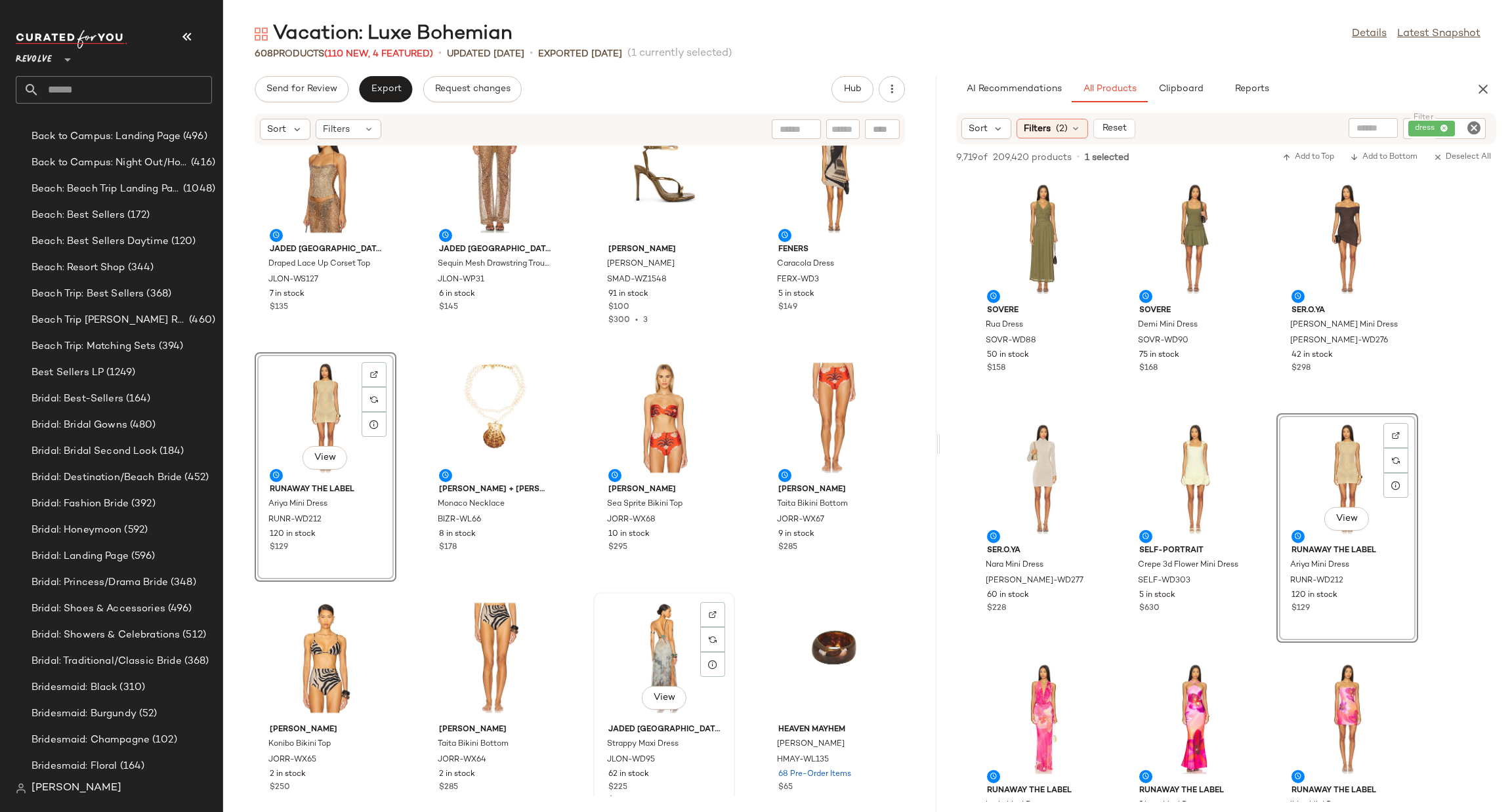
scroll to position [452, 0]
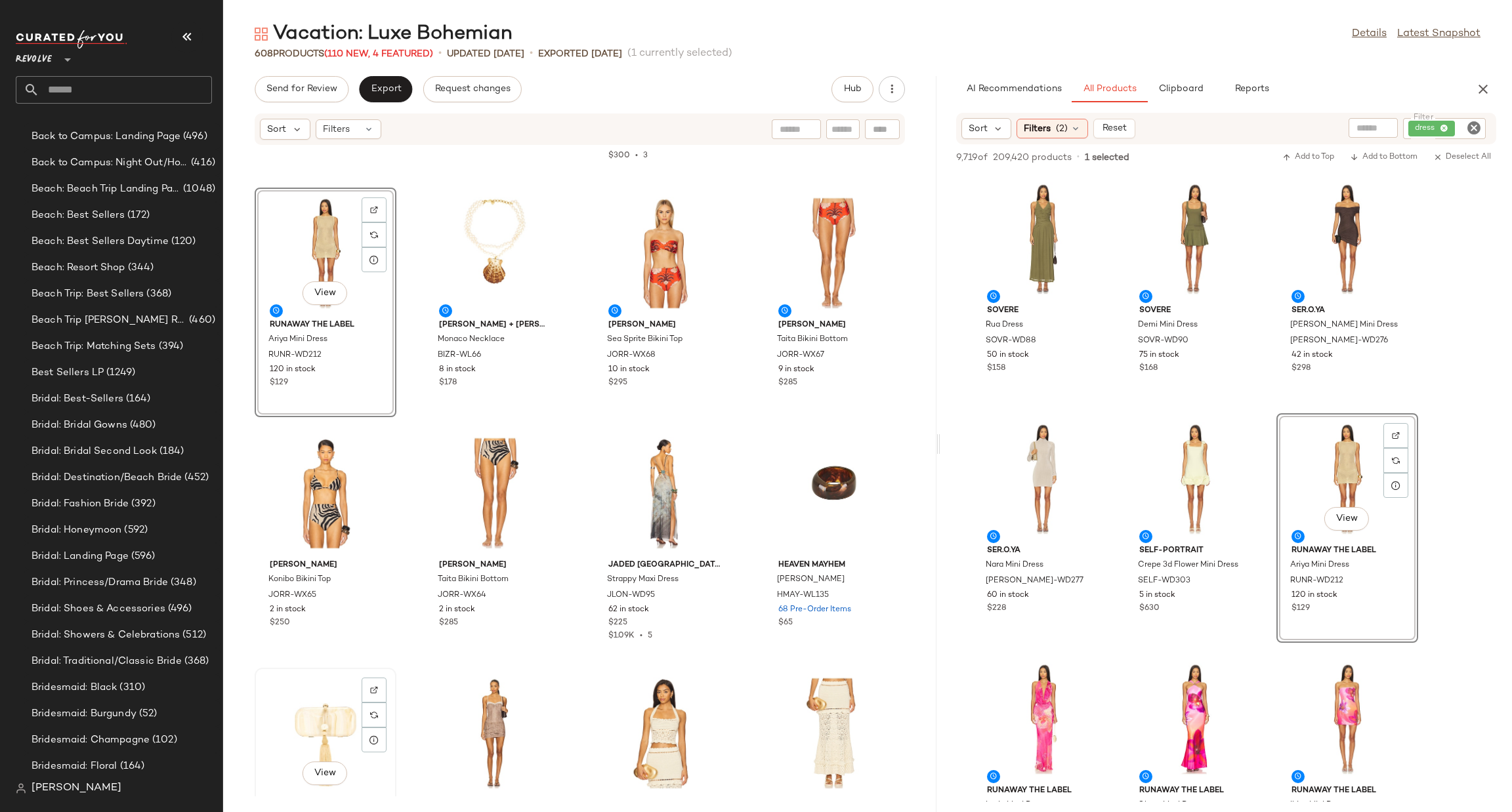
click at [316, 712] on div "View" at bounding box center [326, 733] width 132 height 122
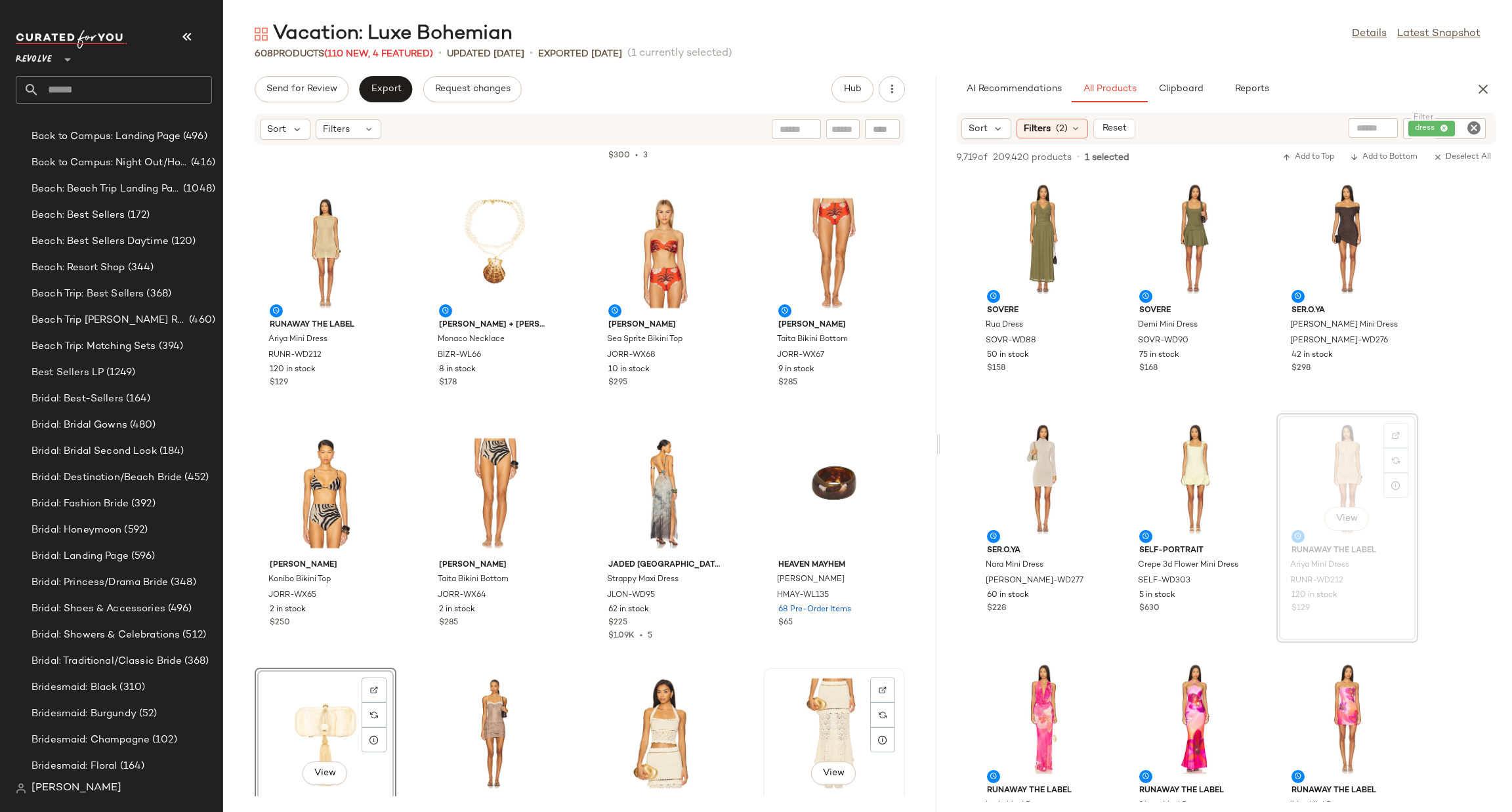
click at [788, 687] on div "View" at bounding box center [834, 733] width 132 height 122
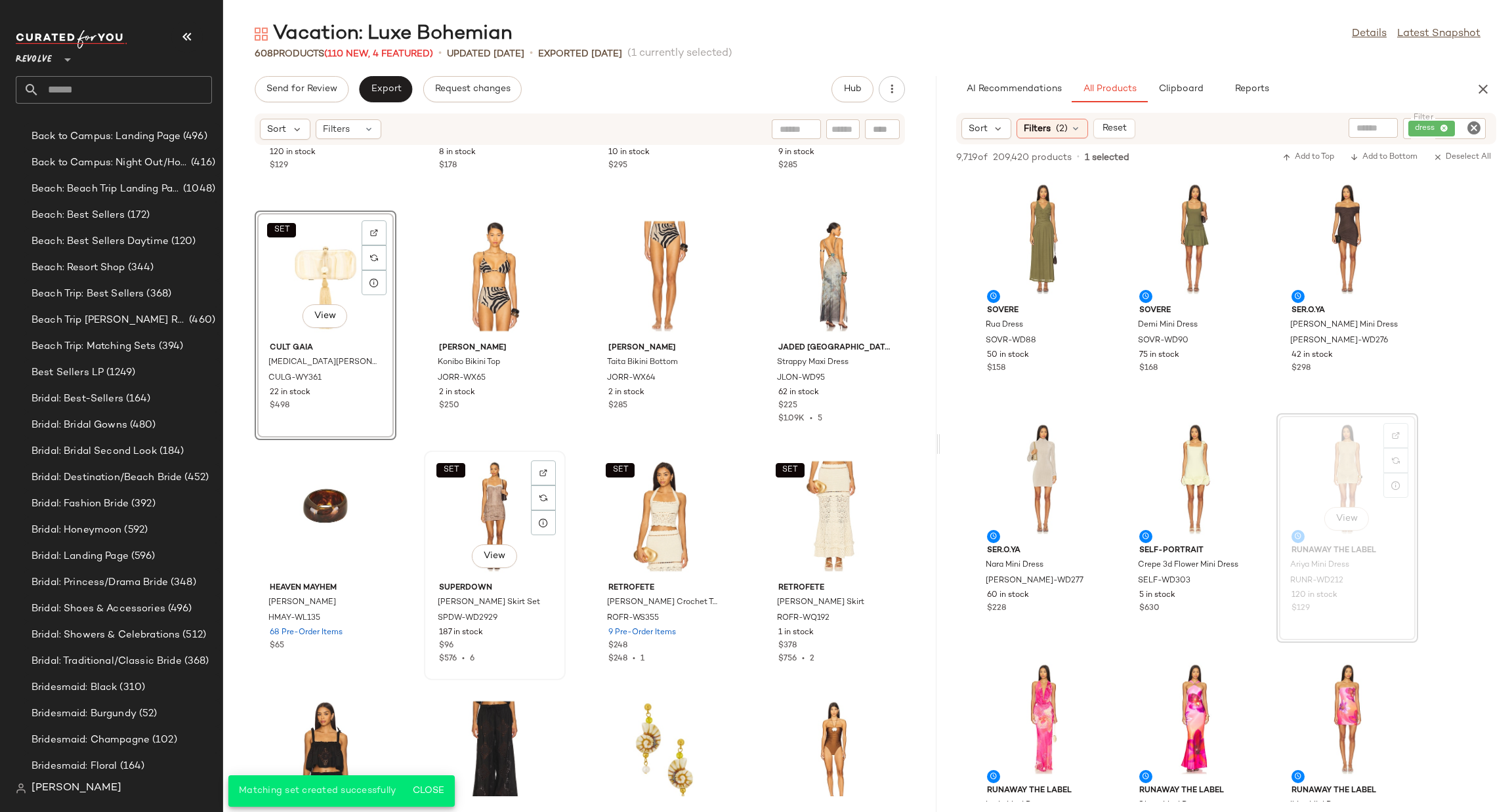
scroll to position [550, 0]
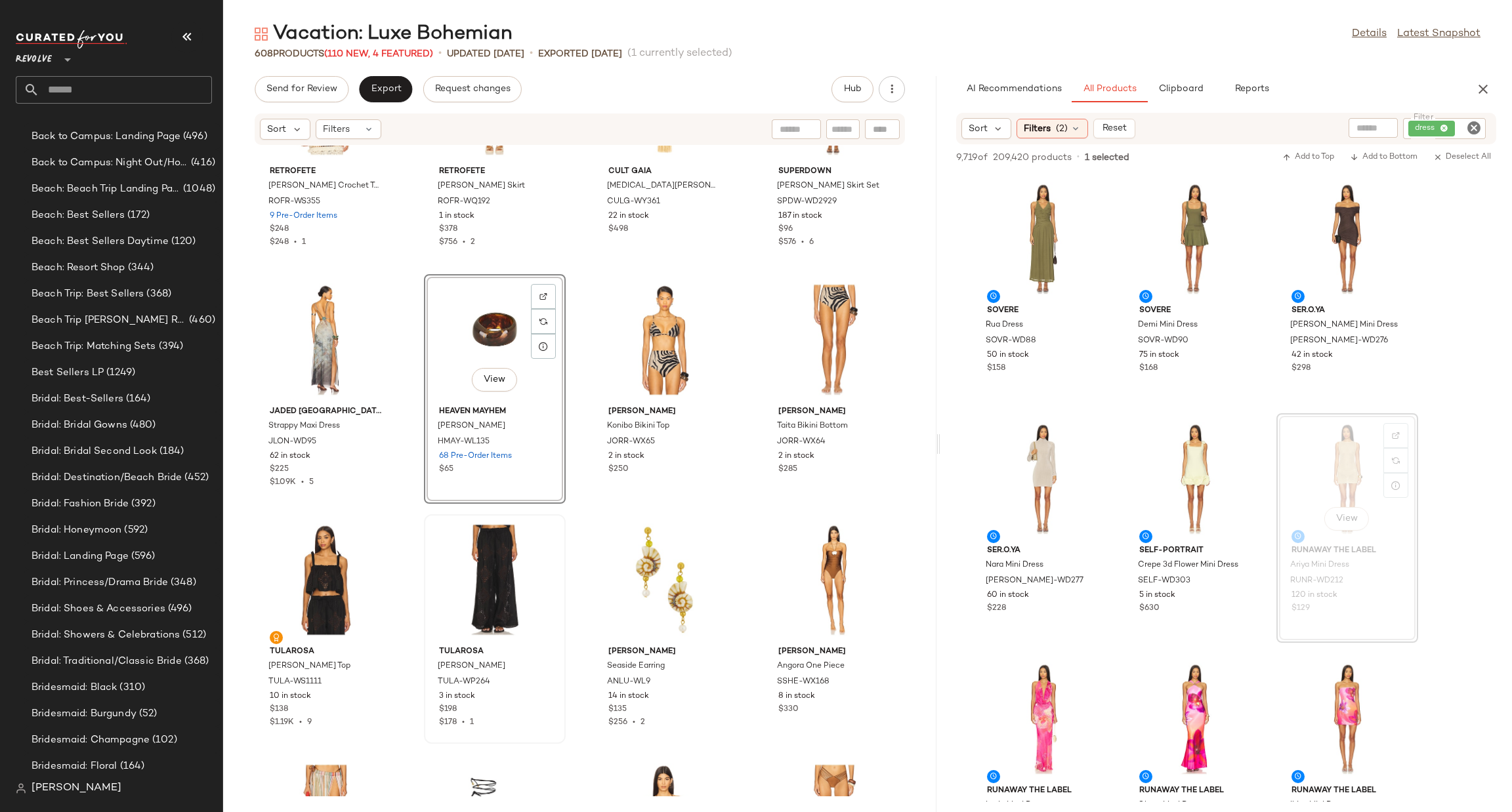
scroll to position [1042, 0]
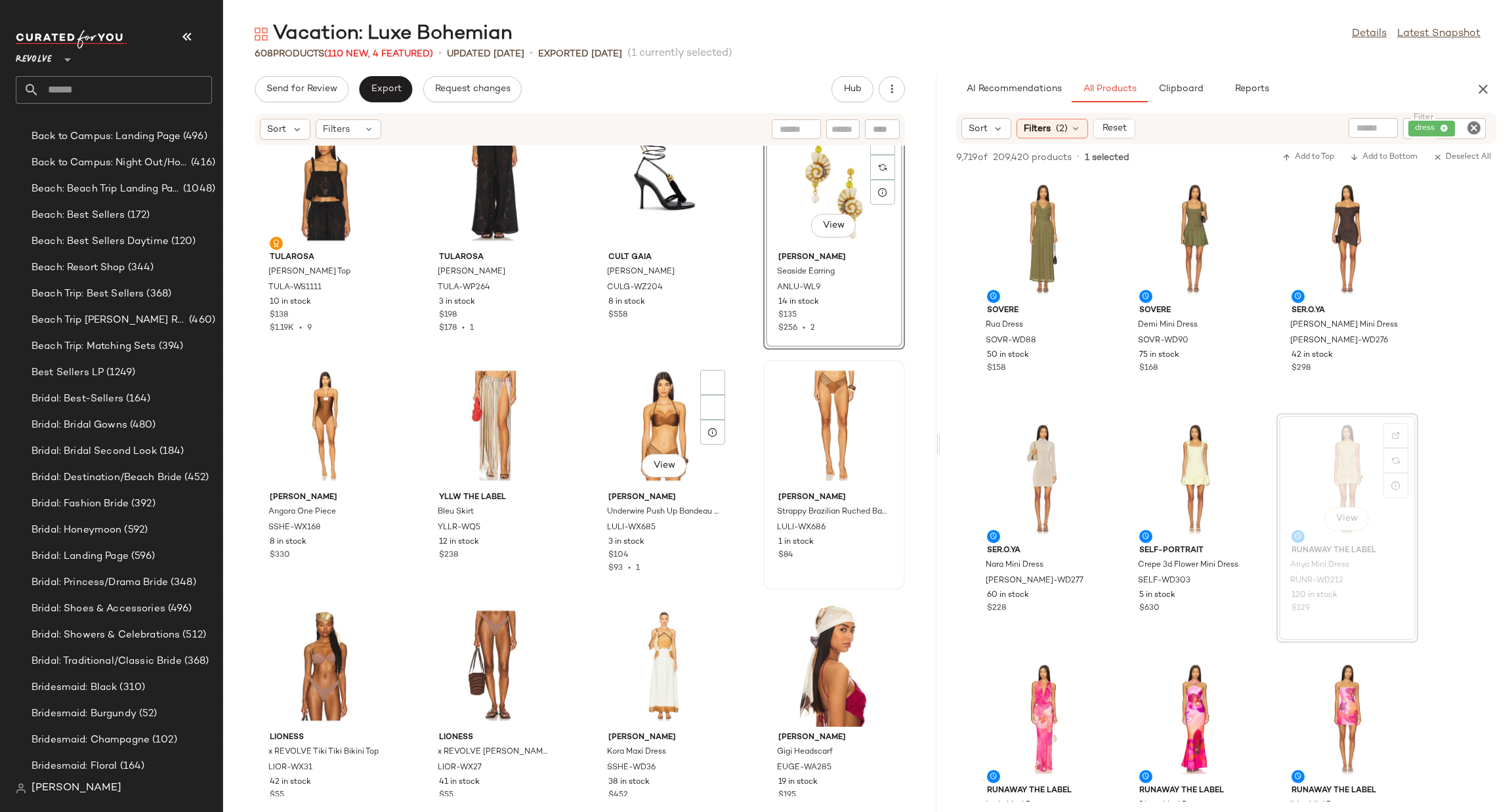
scroll to position [1239, 0]
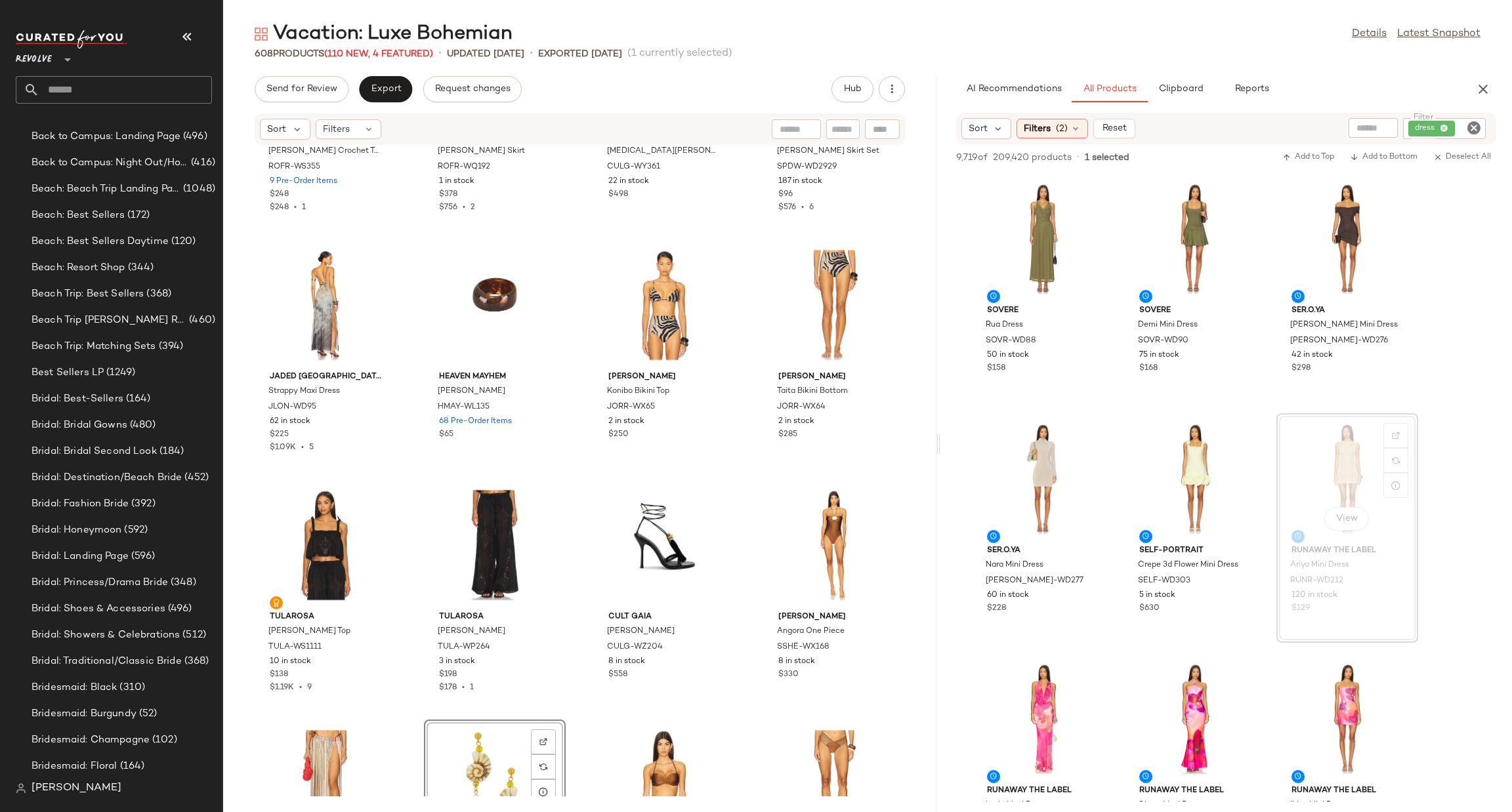
scroll to position [746, 0]
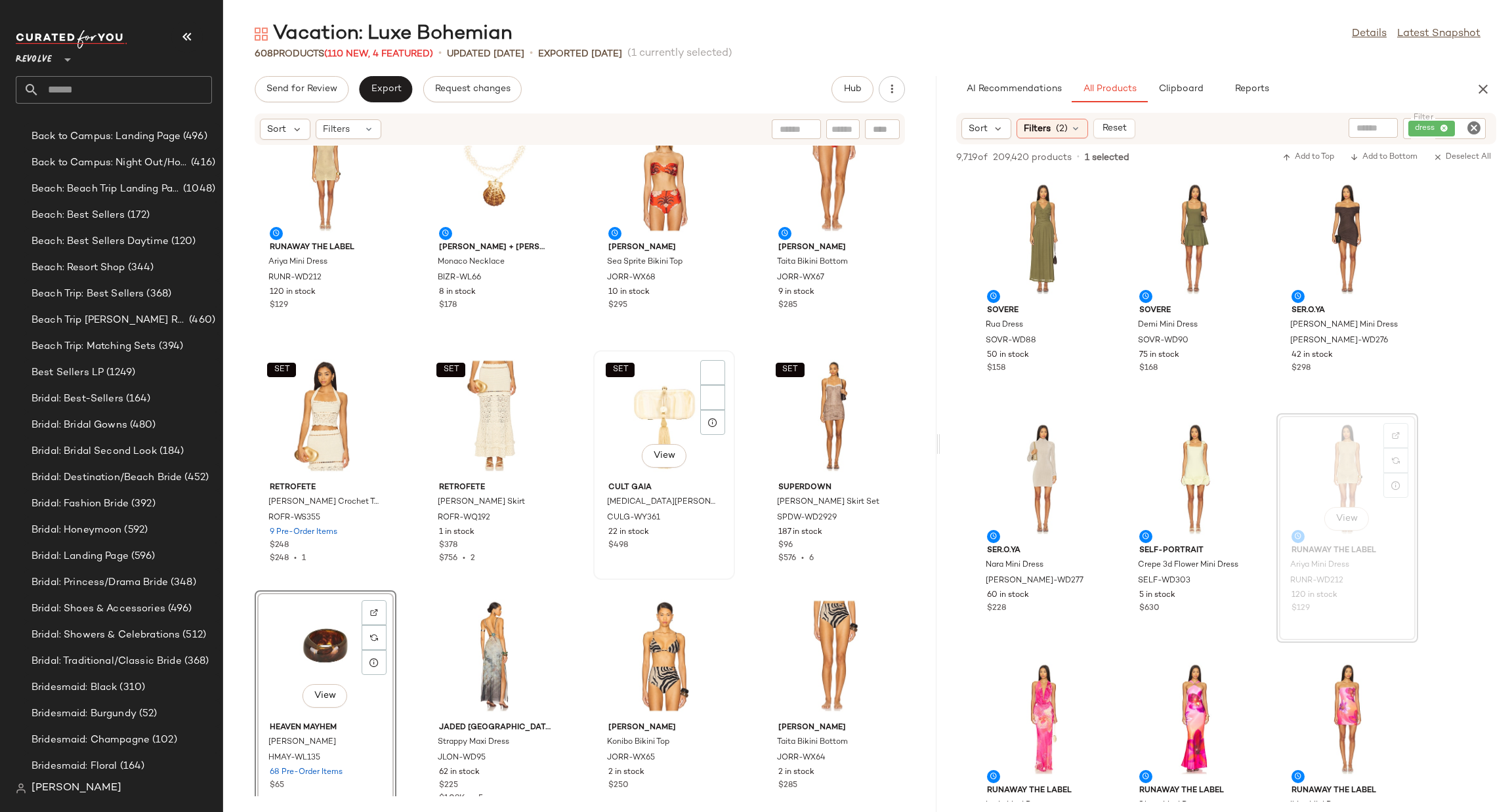
scroll to position [503, 0]
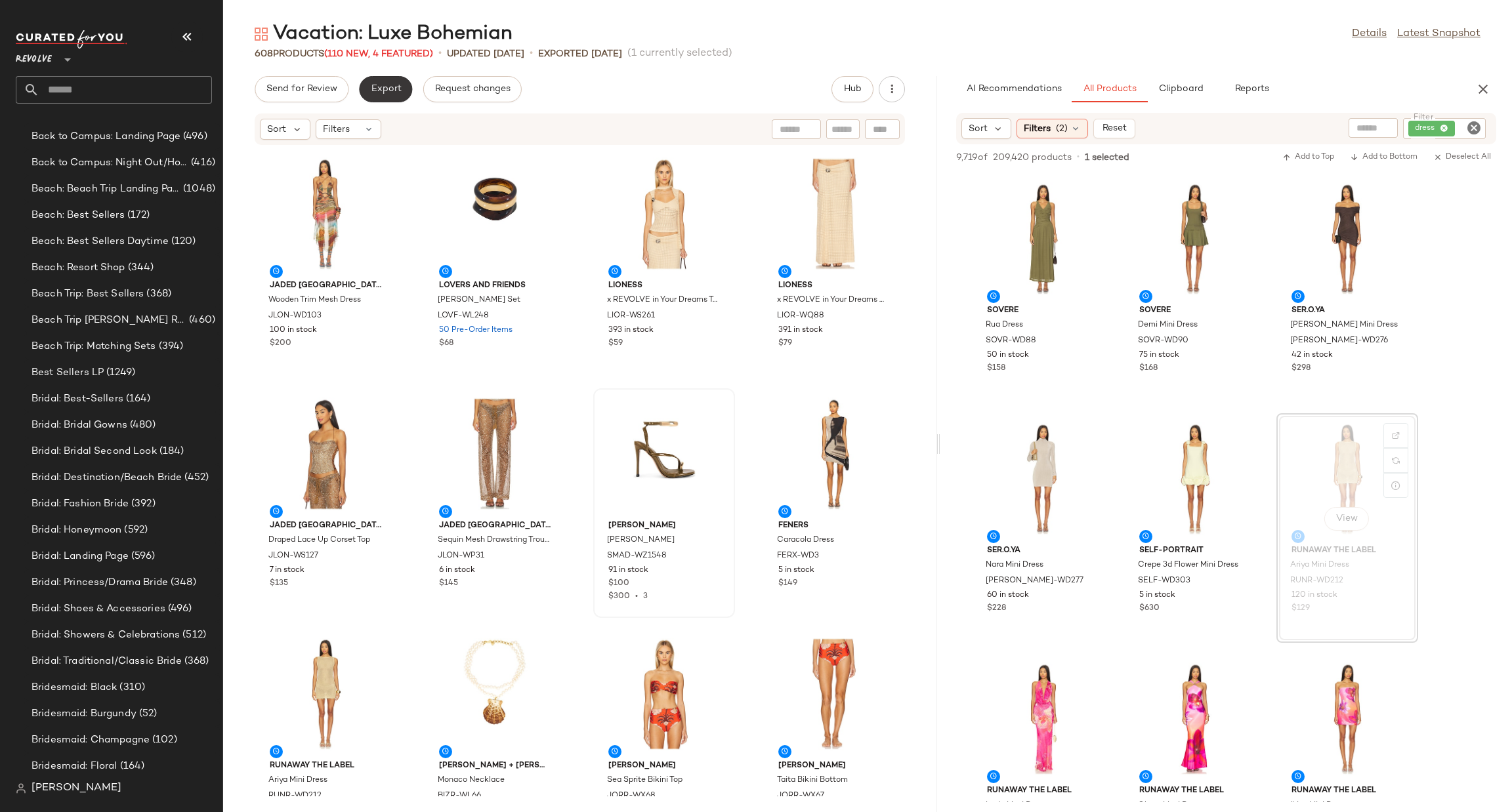
click at [397, 84] on span "Export" at bounding box center [385, 89] width 31 height 10
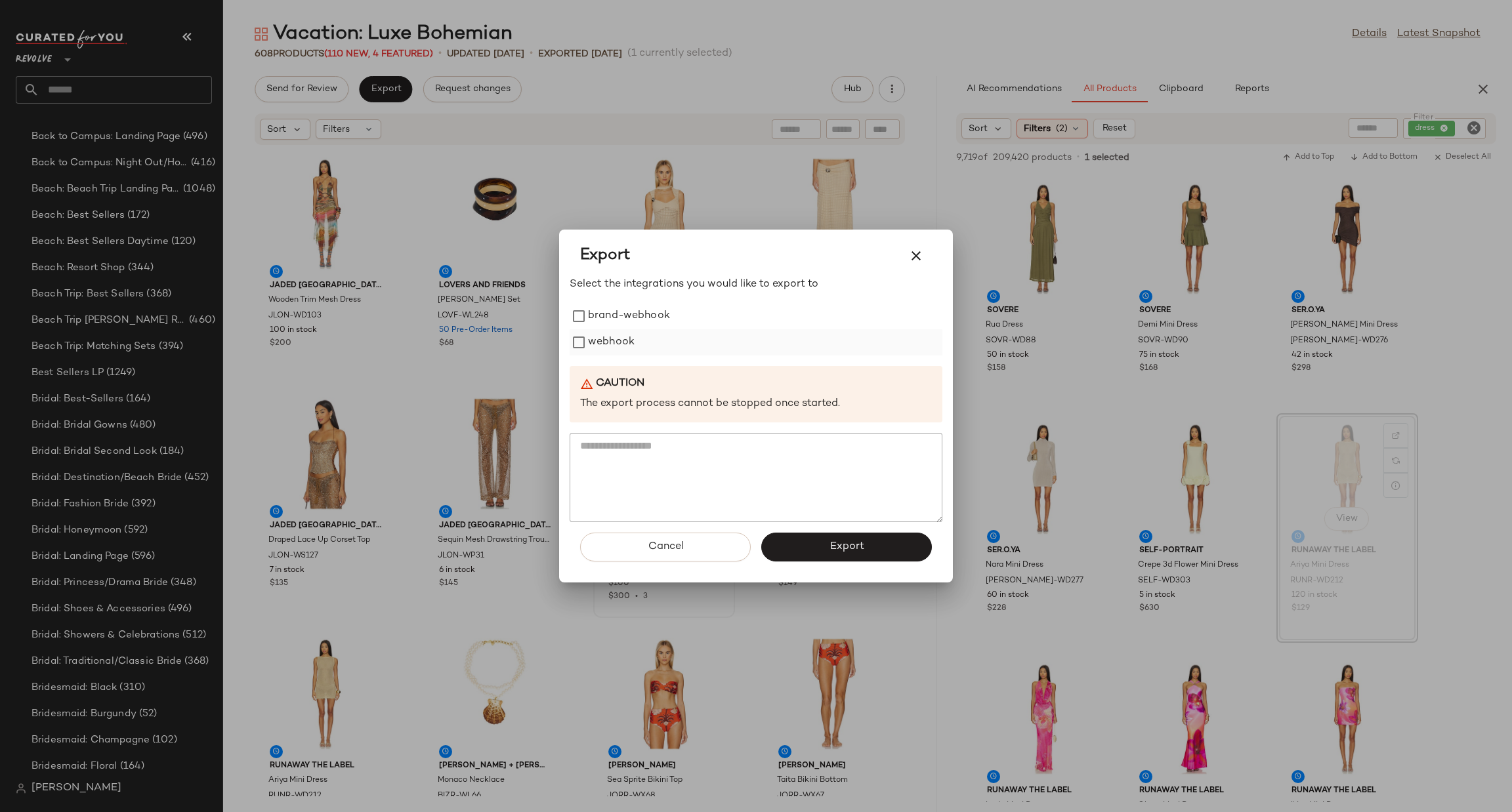
click at [609, 343] on label "webhook" at bounding box center [611, 343] width 47 height 26
drag, startPoint x: 836, startPoint y: 540, endPoint x: 678, endPoint y: 411, distance: 204.0
click at [834, 542] on span "Export" at bounding box center [846, 547] width 35 height 13
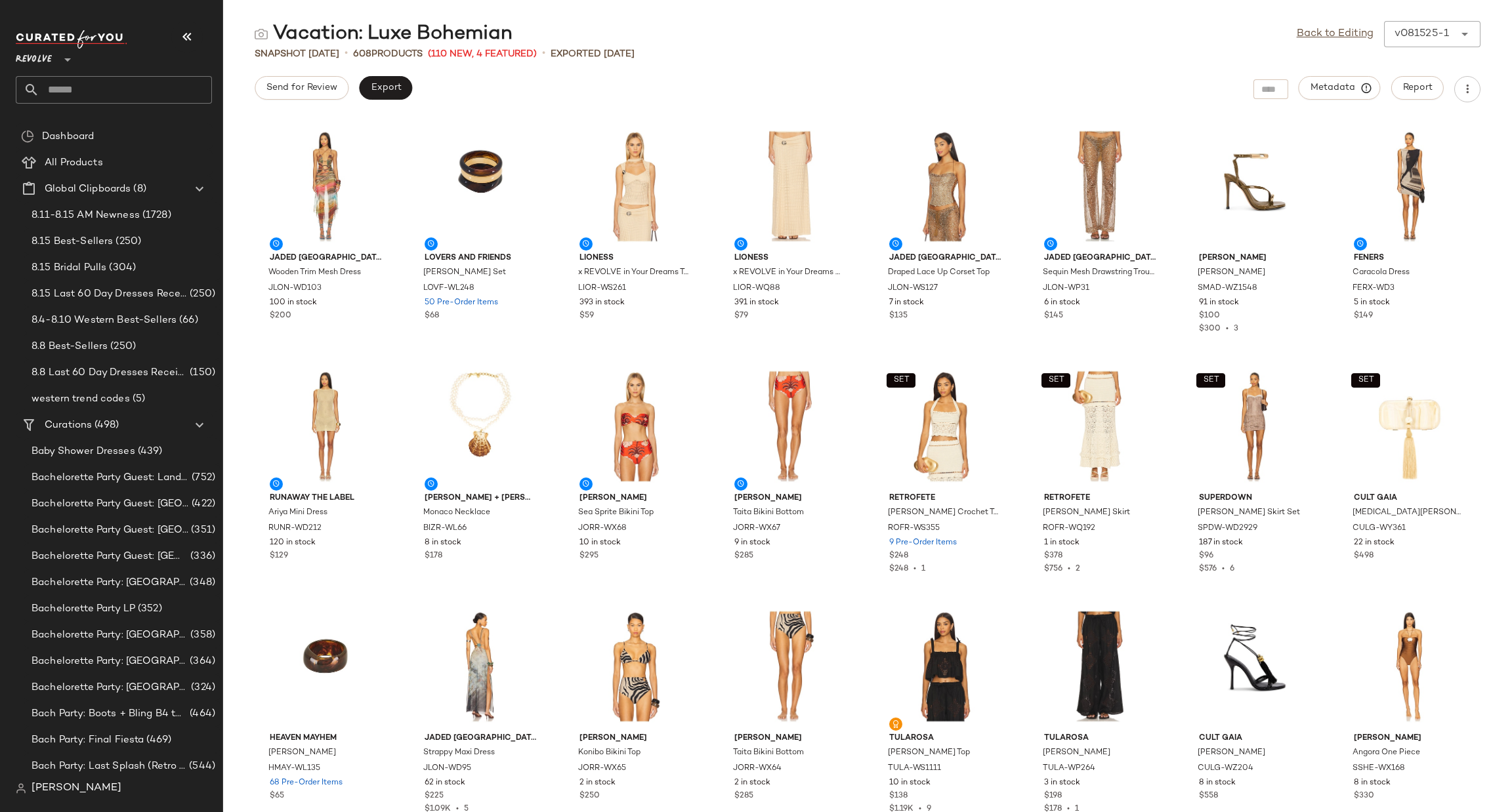
click at [68, 84] on input "text" at bounding box center [125, 90] width 173 height 28
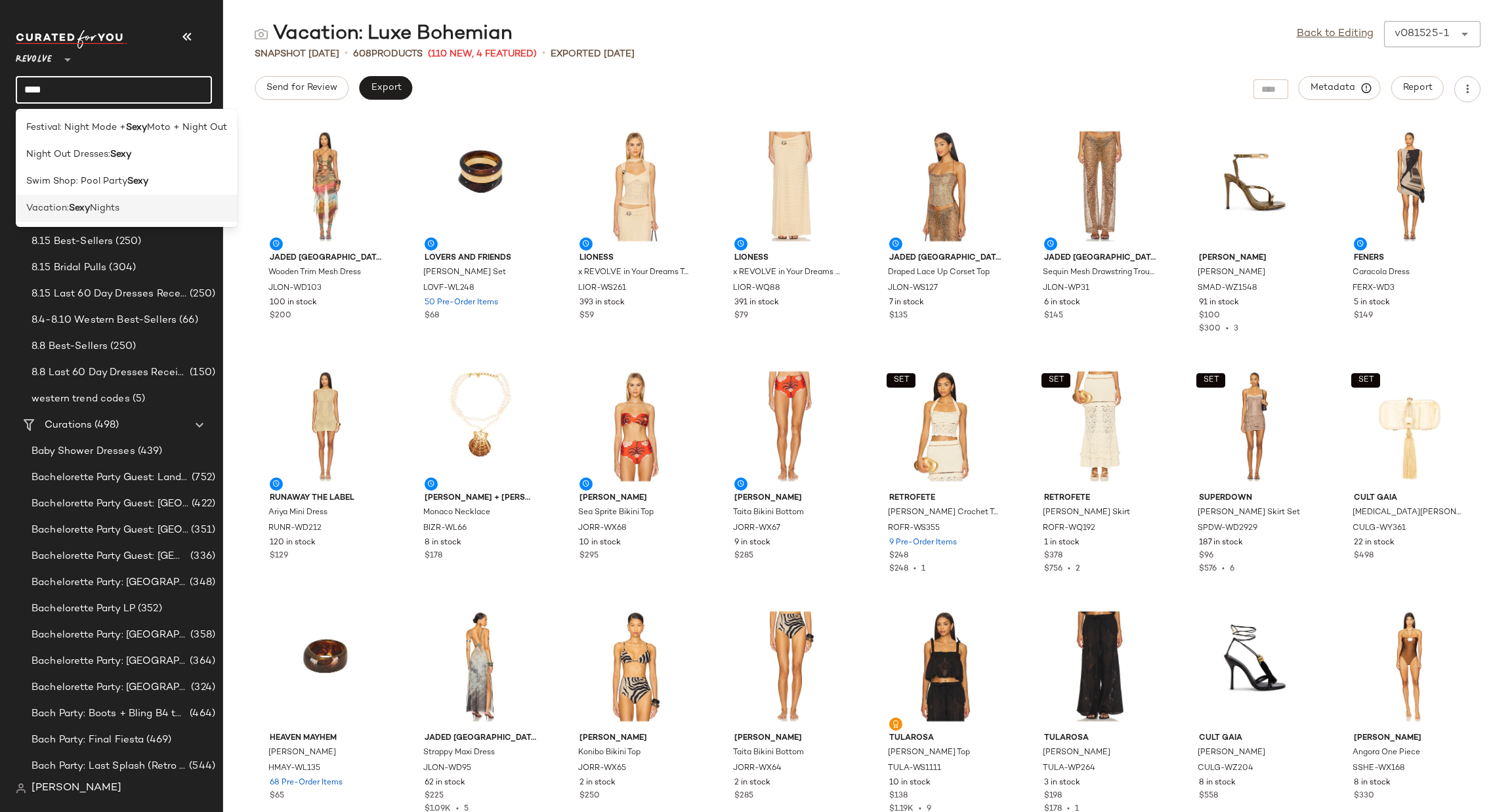
type input "****"
click at [61, 204] on span "Vacation:" at bounding box center [47, 208] width 43 height 14
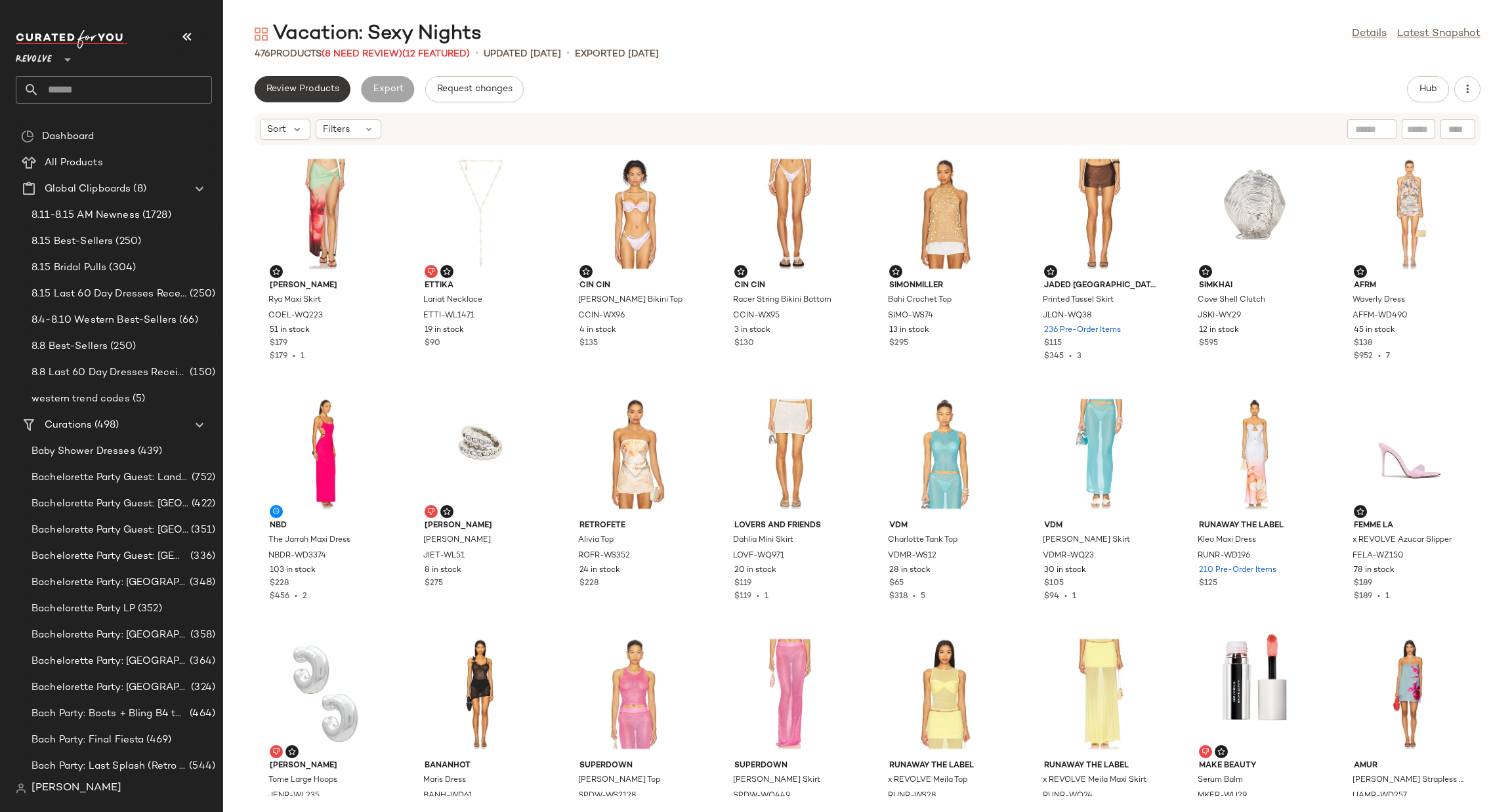
click at [297, 81] on button "Review Products" at bounding box center [302, 89] width 96 height 26
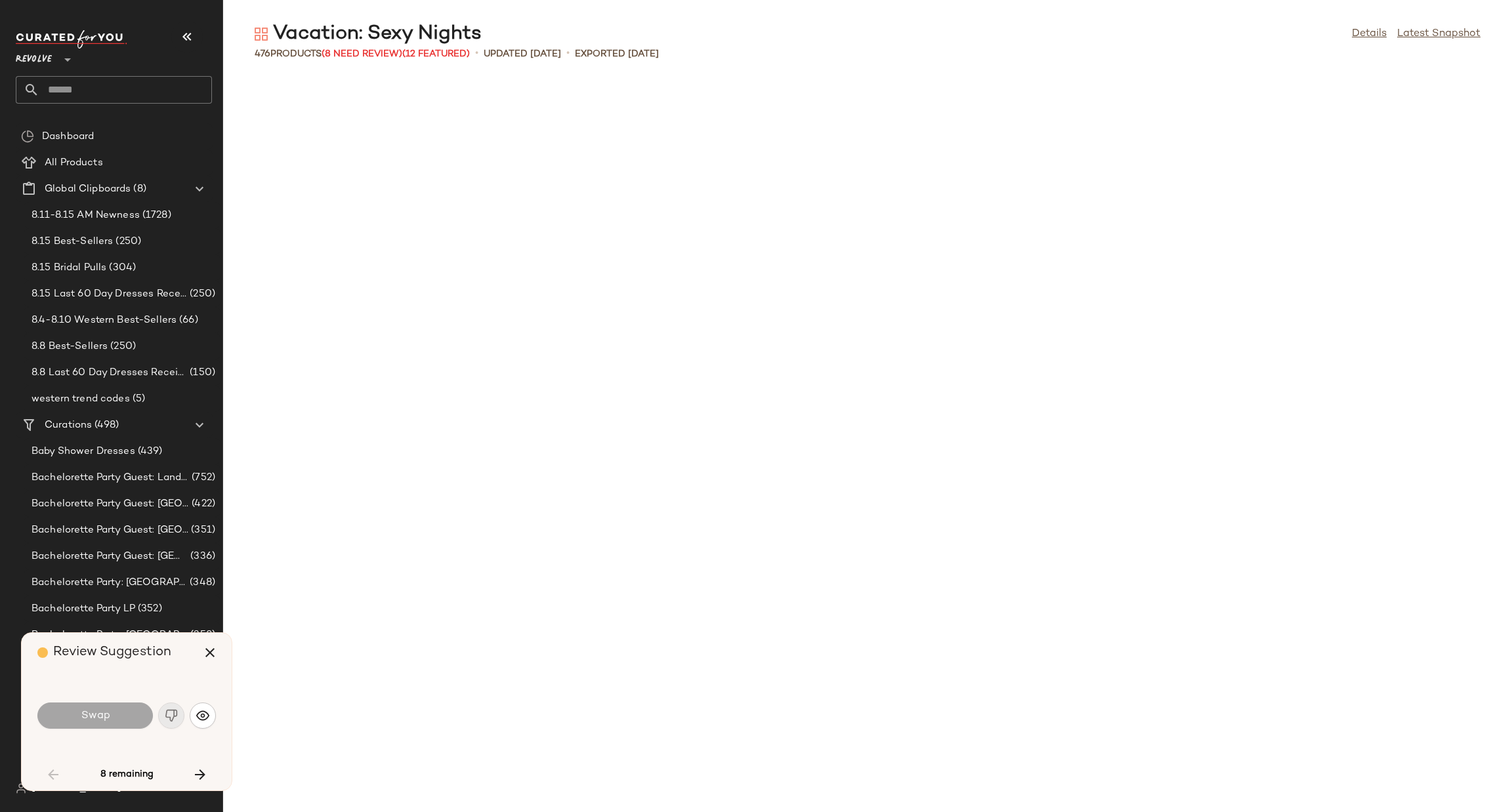
scroll to position [1441, 0]
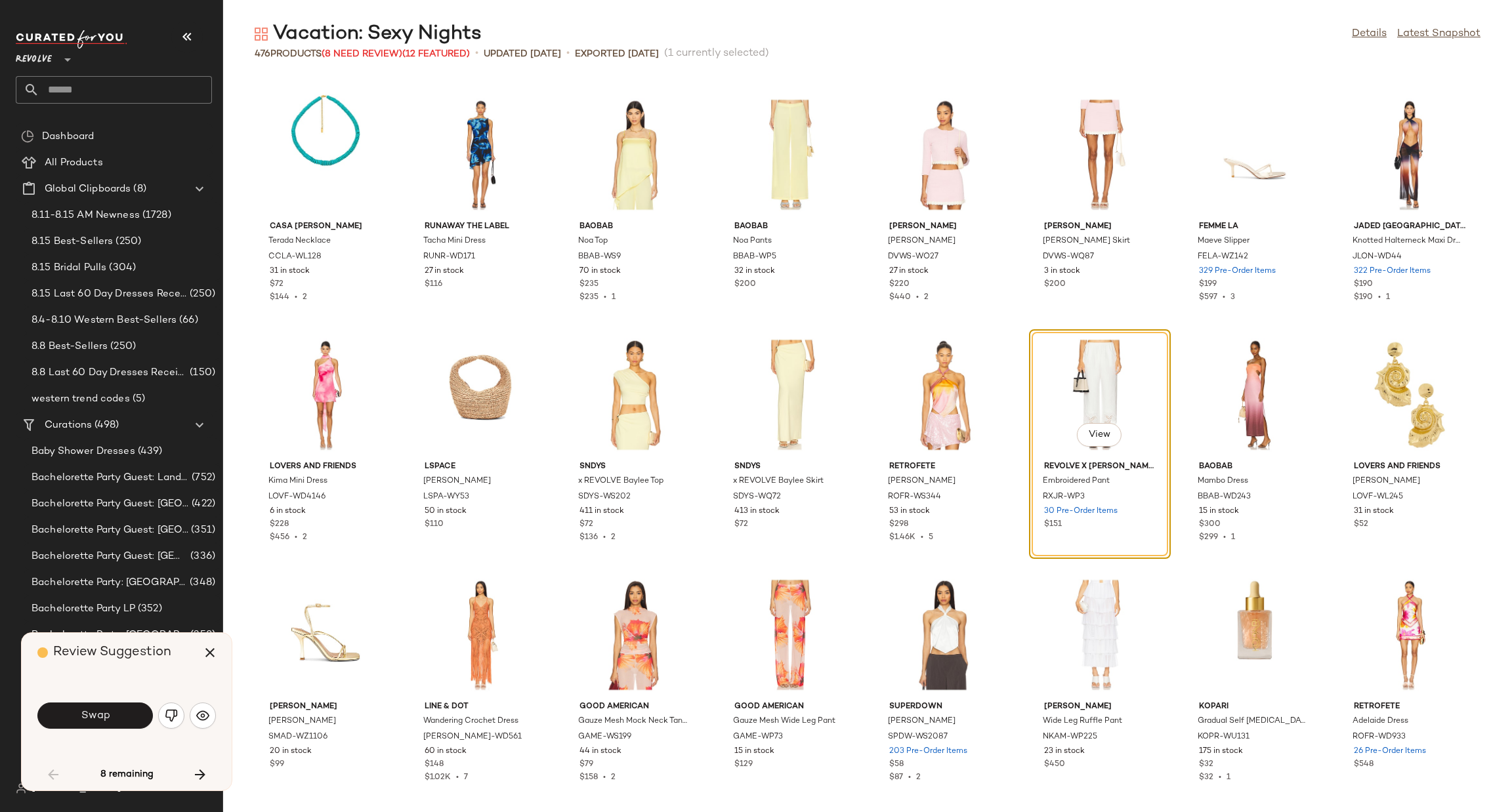
click at [180, 716] on button "button" at bounding box center [171, 716] width 26 height 26
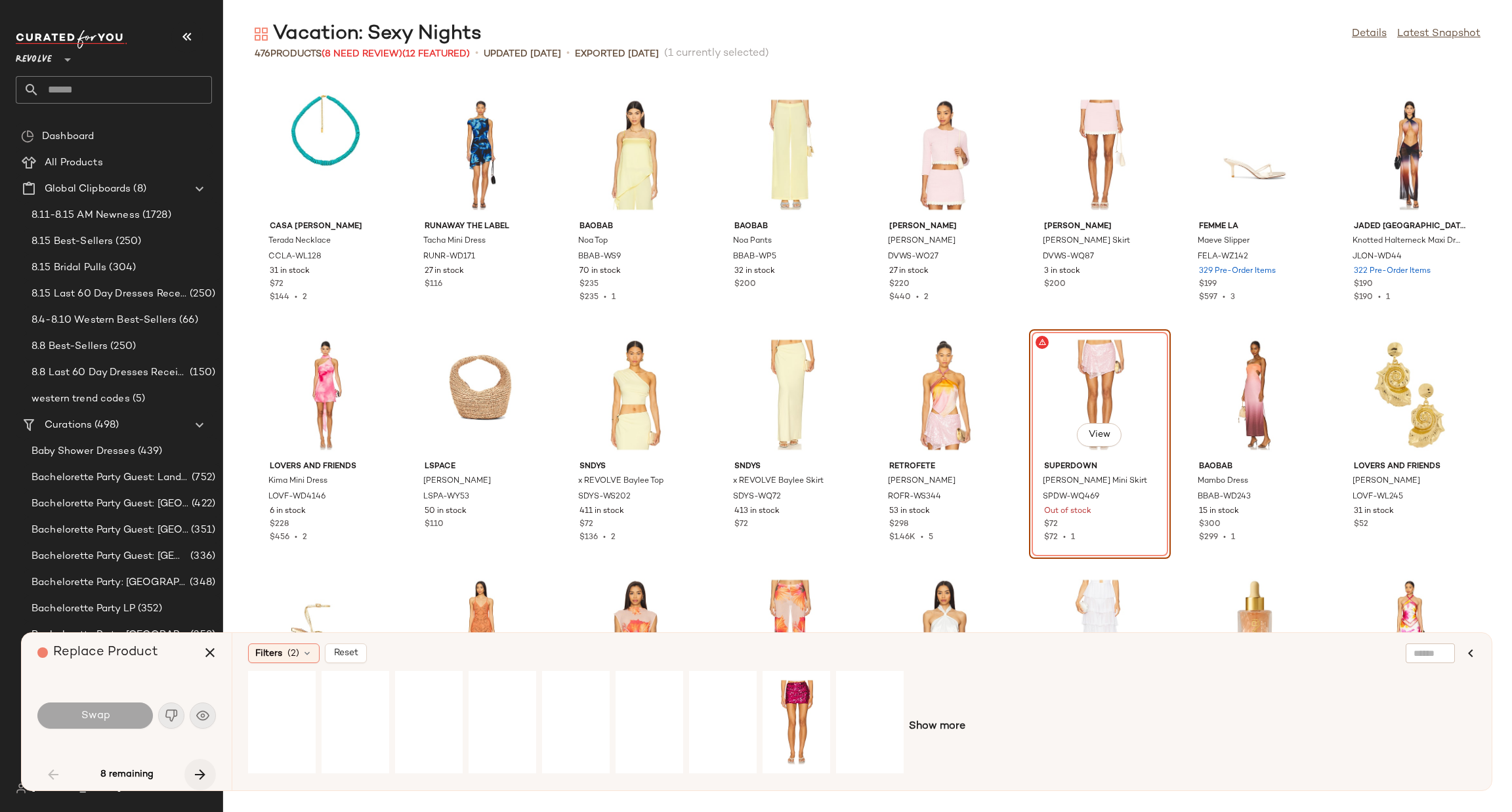
click at [206, 768] on icon "button" at bounding box center [200, 774] width 16 height 16
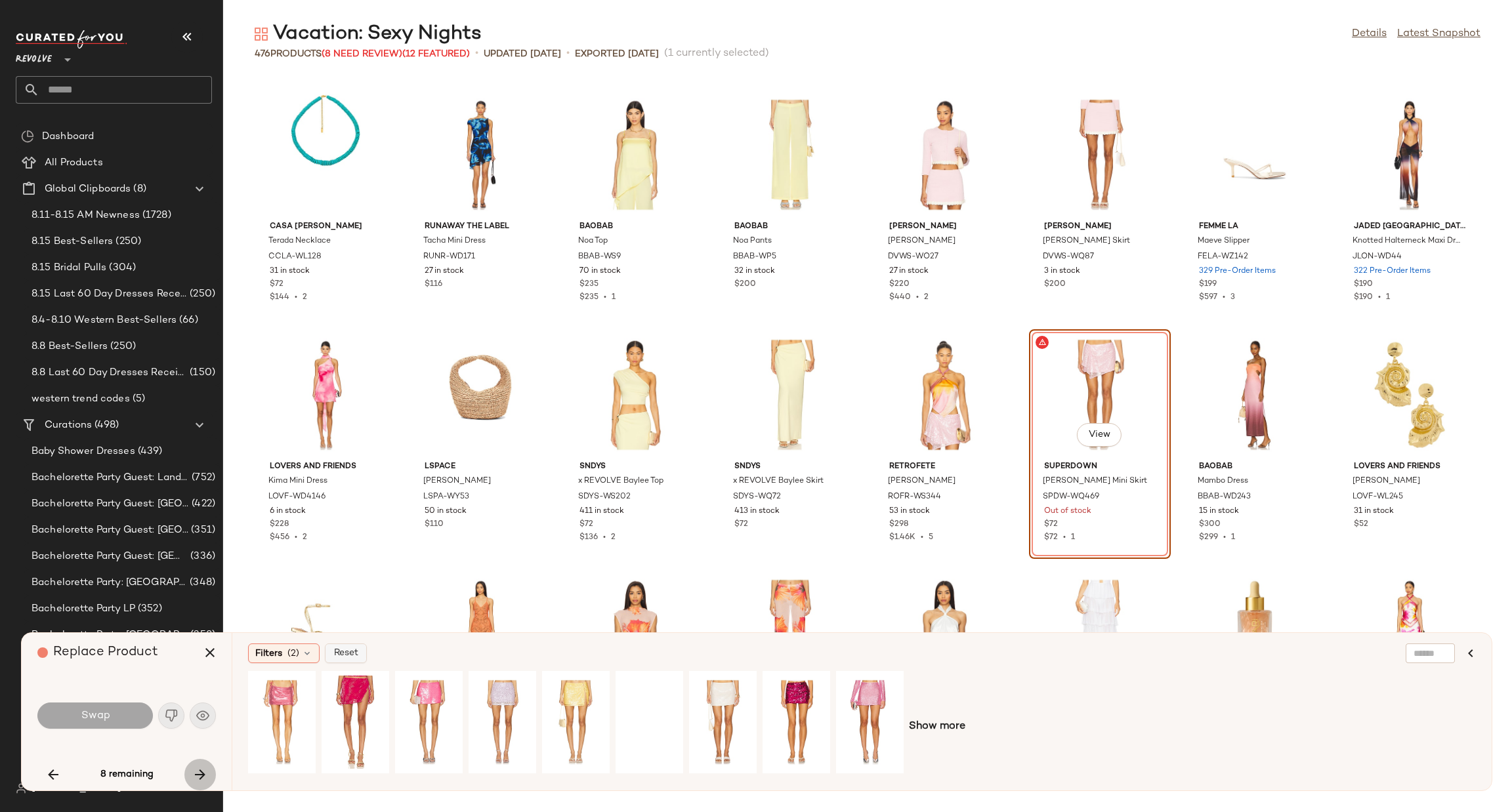
scroll to position [3122, 0]
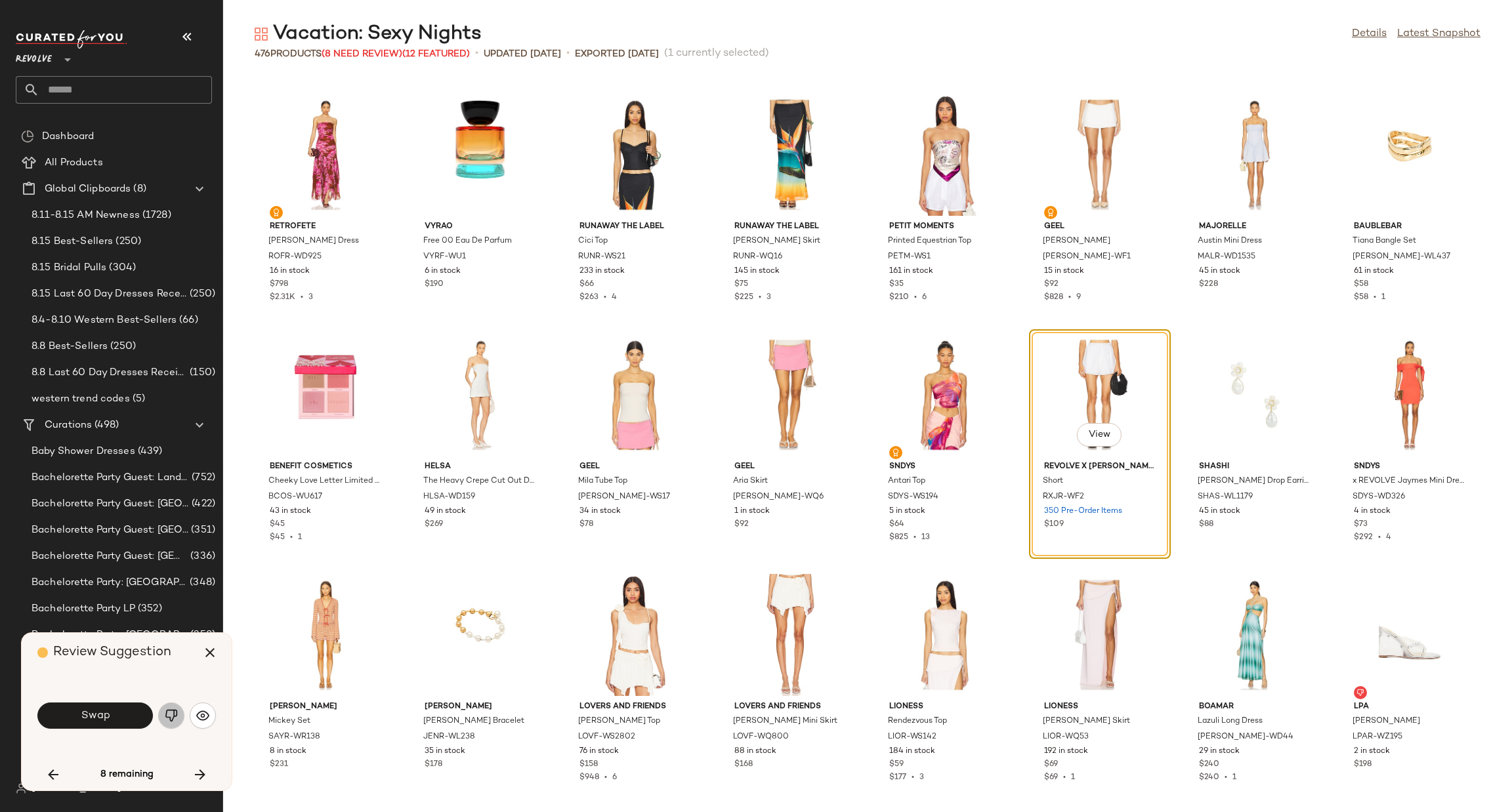
click at [165, 718] on img "button" at bounding box center [171, 716] width 13 height 13
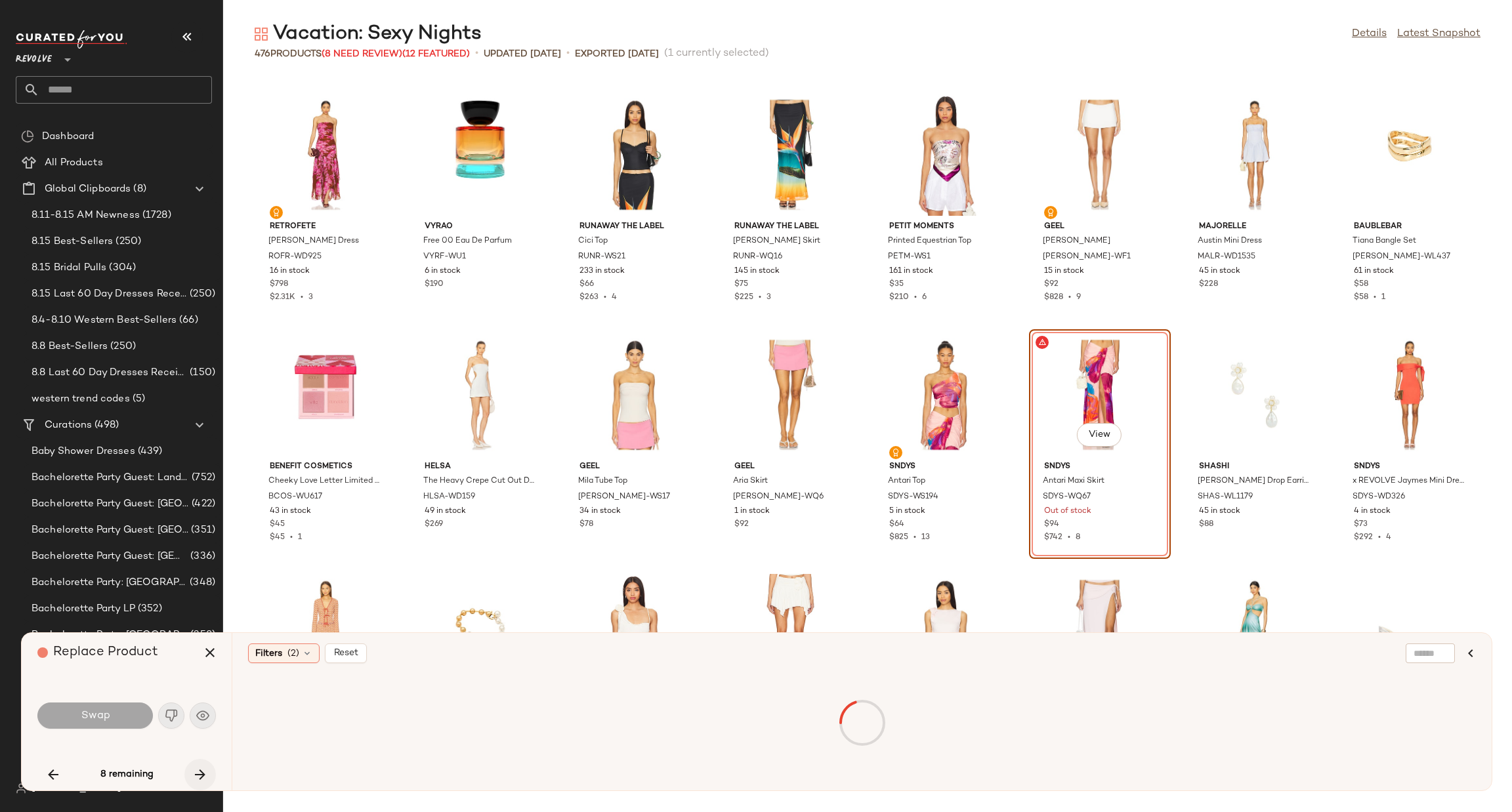
click at [196, 773] on icon "button" at bounding box center [200, 774] width 16 height 16
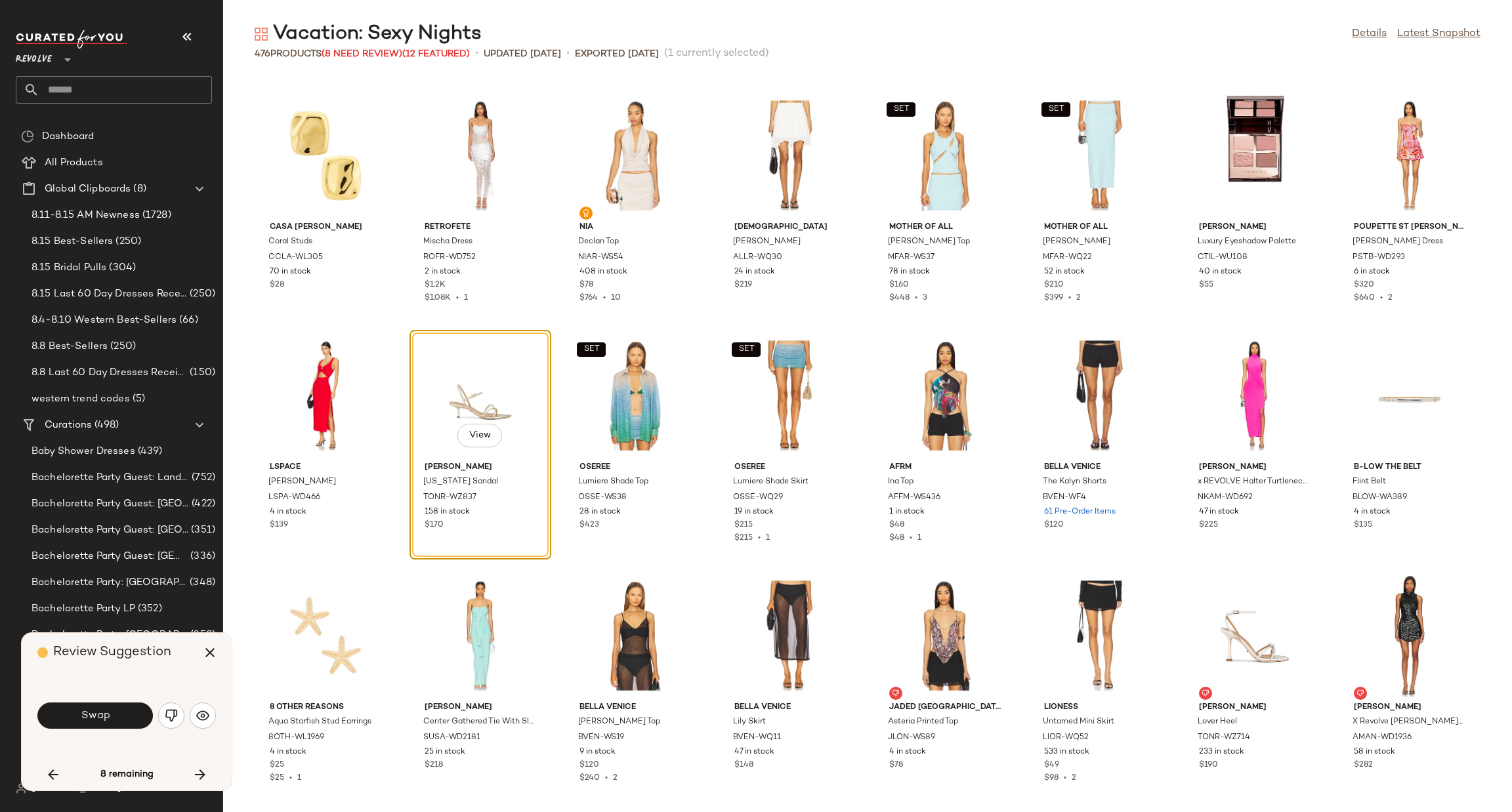
click at [1317, 562] on div "Casa Clara Coral Studs CCLA-WL305 70 in stock $28 retrofete Mischa Dress ROFR-W…" at bounding box center [867, 444] width 1289 height 736
click at [121, 719] on button "Swap" at bounding box center [96, 716] width 116 height 26
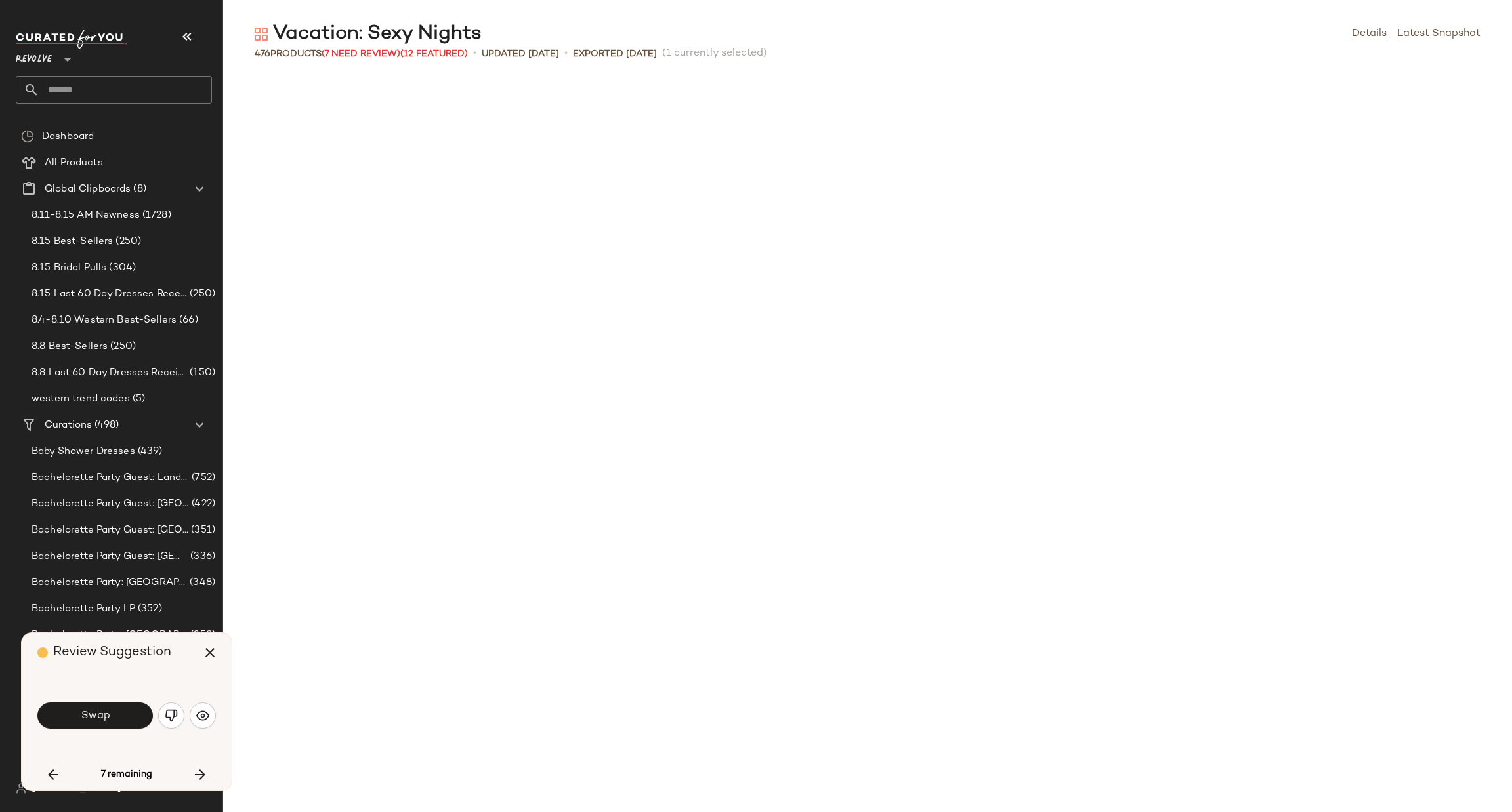
scroll to position [5043, 0]
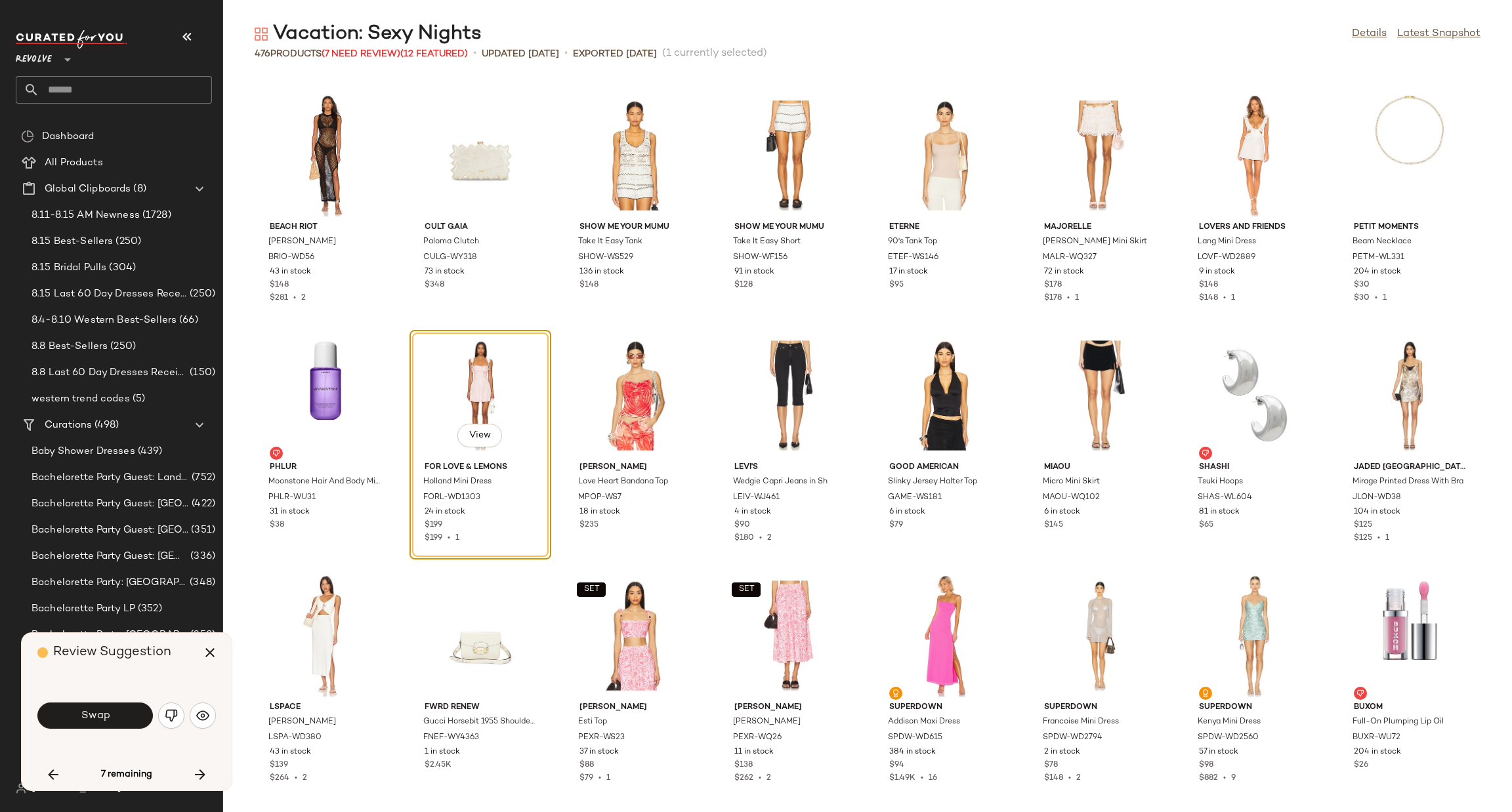
click at [238, 563] on div "BEACH RIOT Holly Dress BRIO-WD56 43 in stock $148 $281 • 2 Cult Gaia Paloma Clu…" at bounding box center [867, 444] width 1289 height 736
click at [124, 708] on button "Swap" at bounding box center [96, 716] width 116 height 26
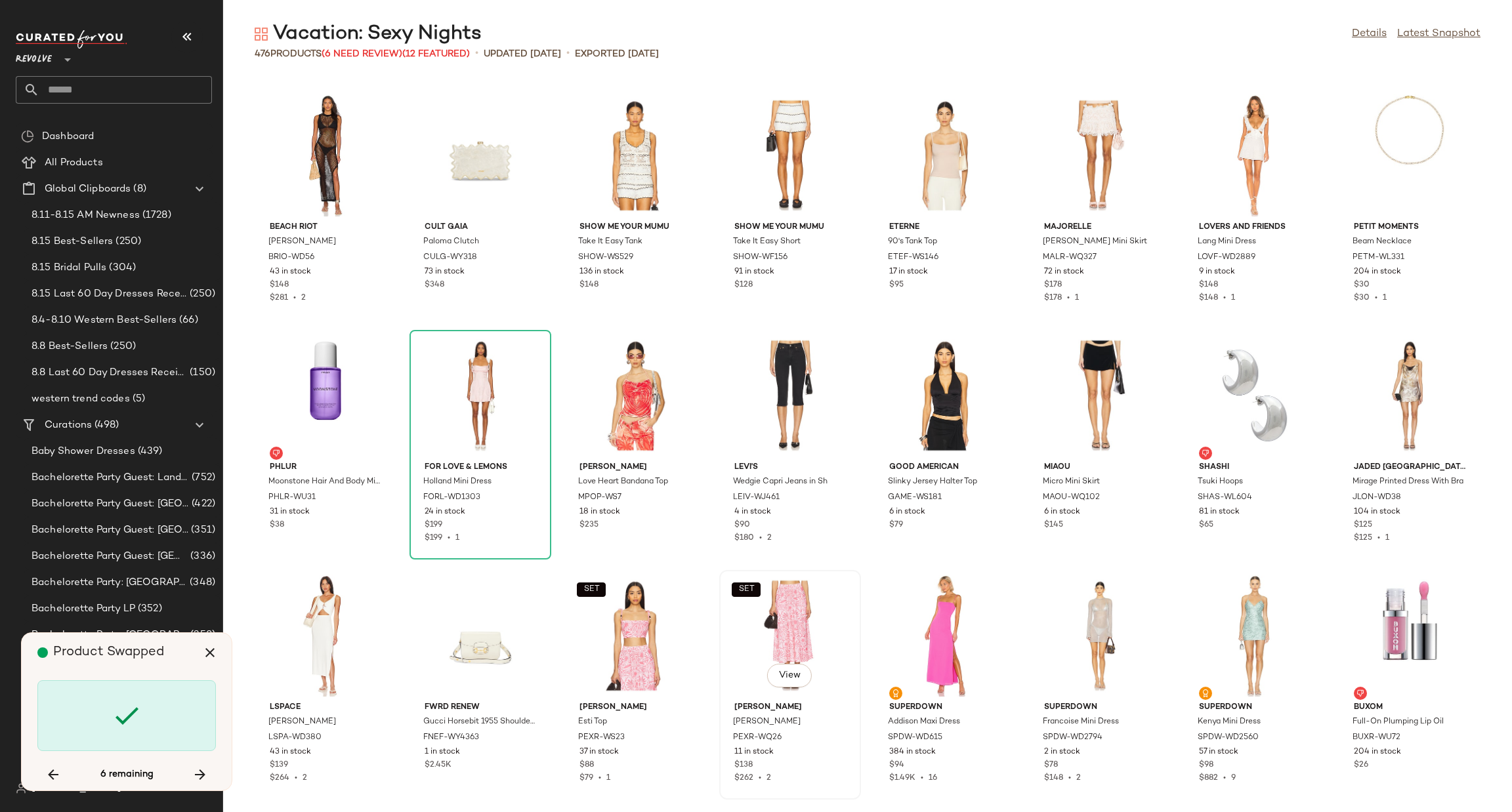
scroll to position [7684, 0]
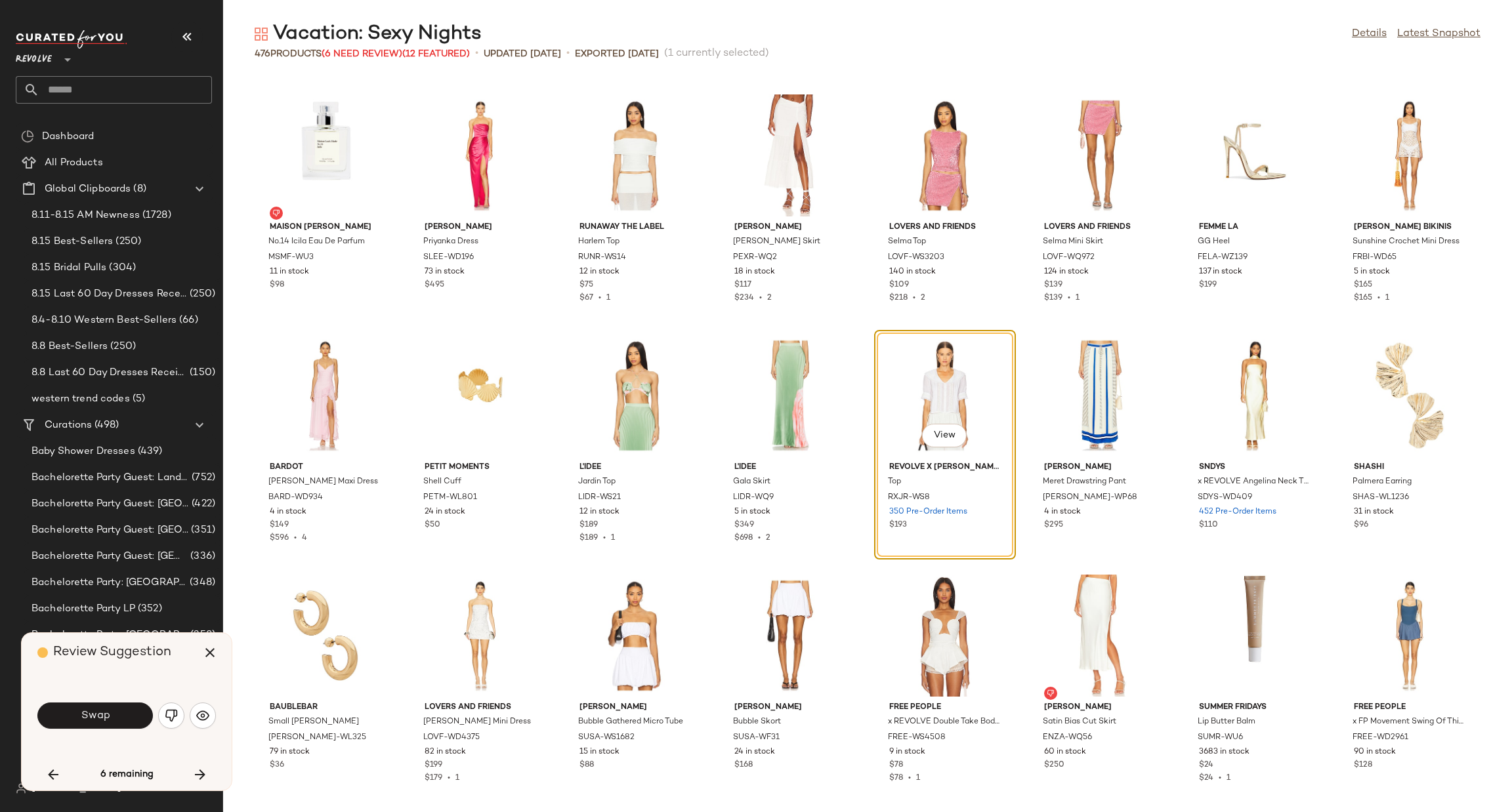
click at [156, 717] on div "Swap" at bounding box center [127, 715] width 178 height 31
click at [106, 718] on span "Swap" at bounding box center [95, 717] width 29 height 13
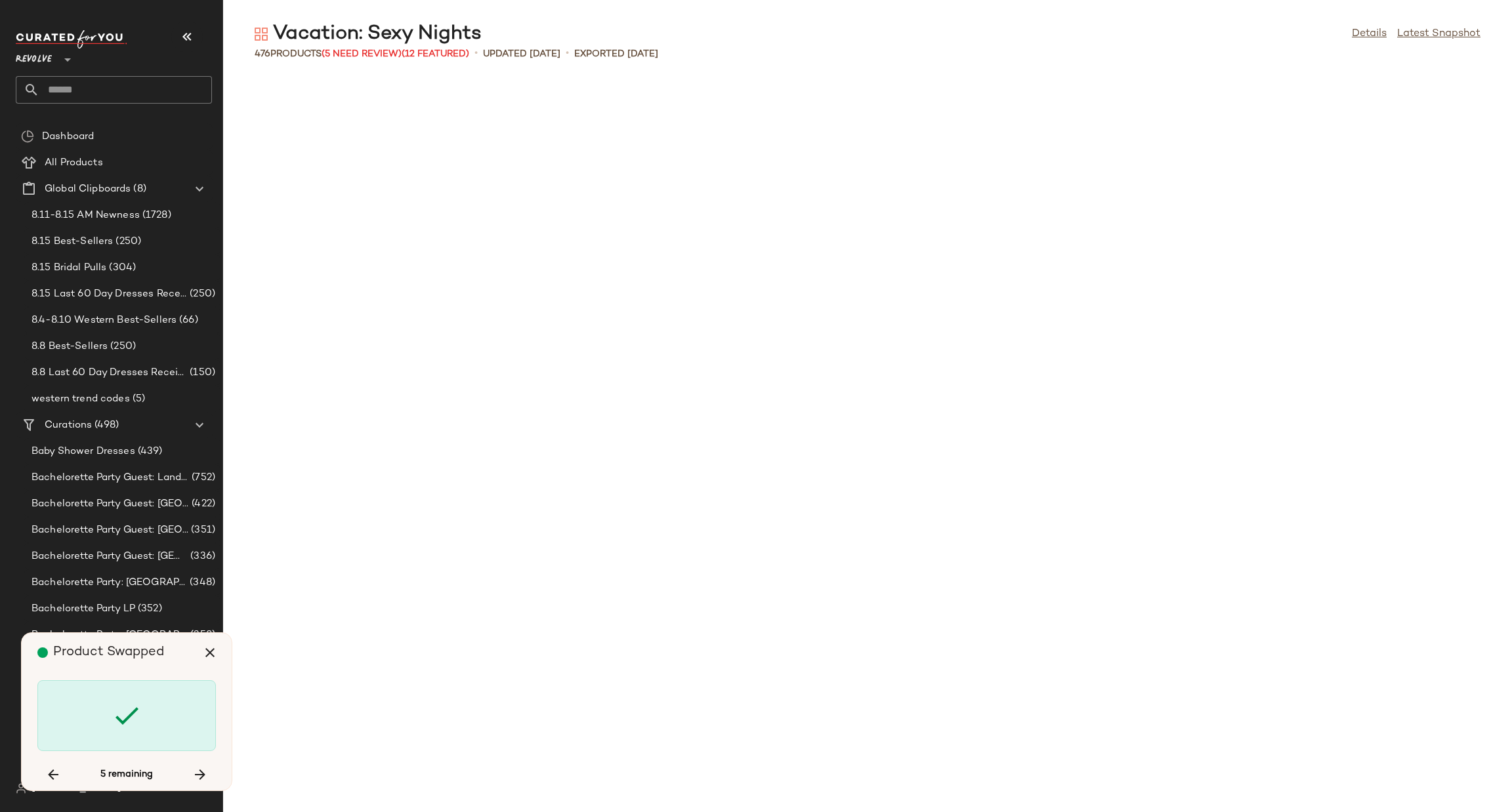
scroll to position [10566, 0]
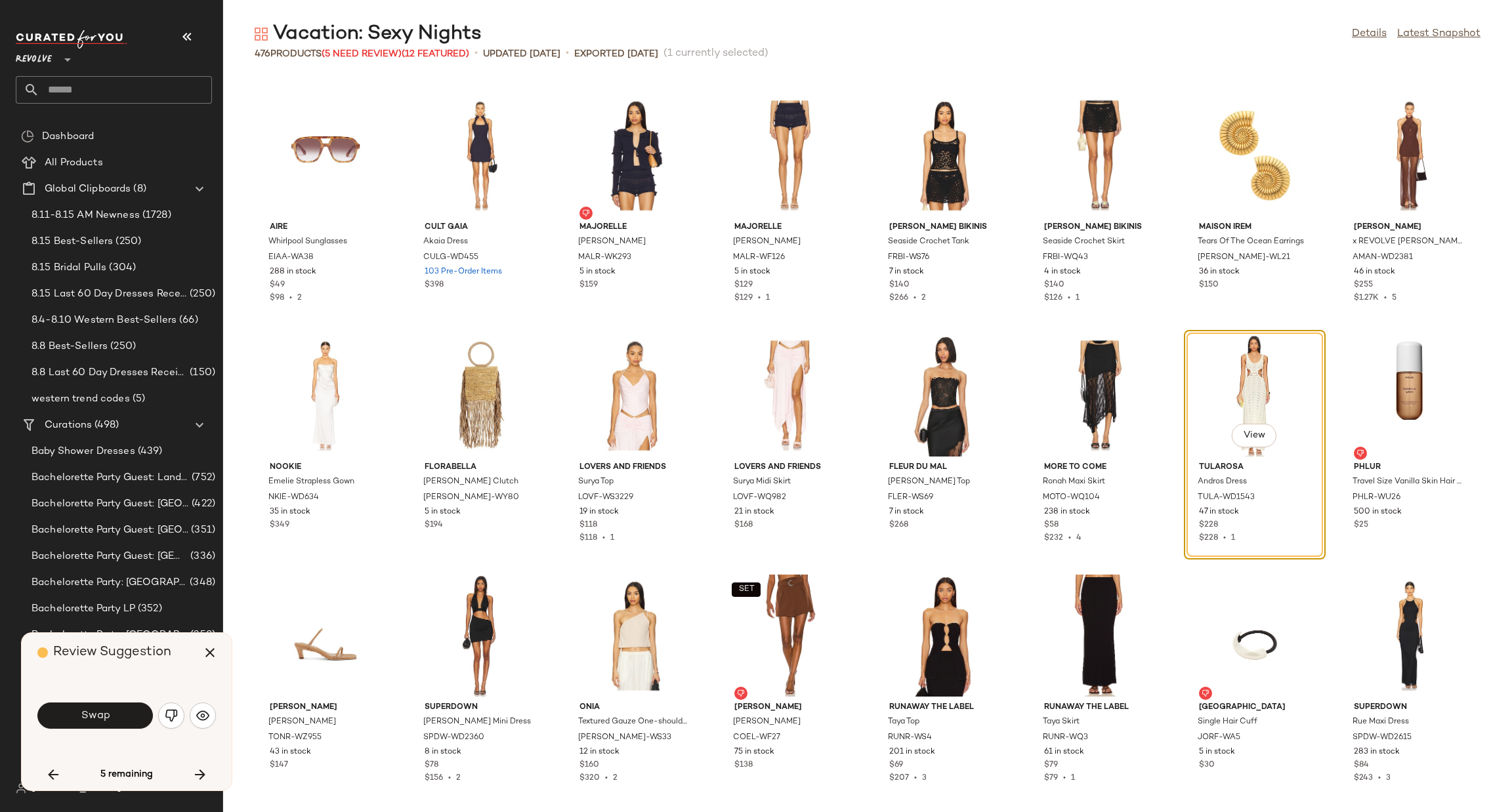
click at [240, 507] on div "AIRE Whirlpool Sunglasses EIAA-WA38 288 in stock $49 $98 • 2 Cult Gaia Akaia Dr…" at bounding box center [867, 444] width 1289 height 736
click at [125, 717] on button "Swap" at bounding box center [96, 716] width 116 height 26
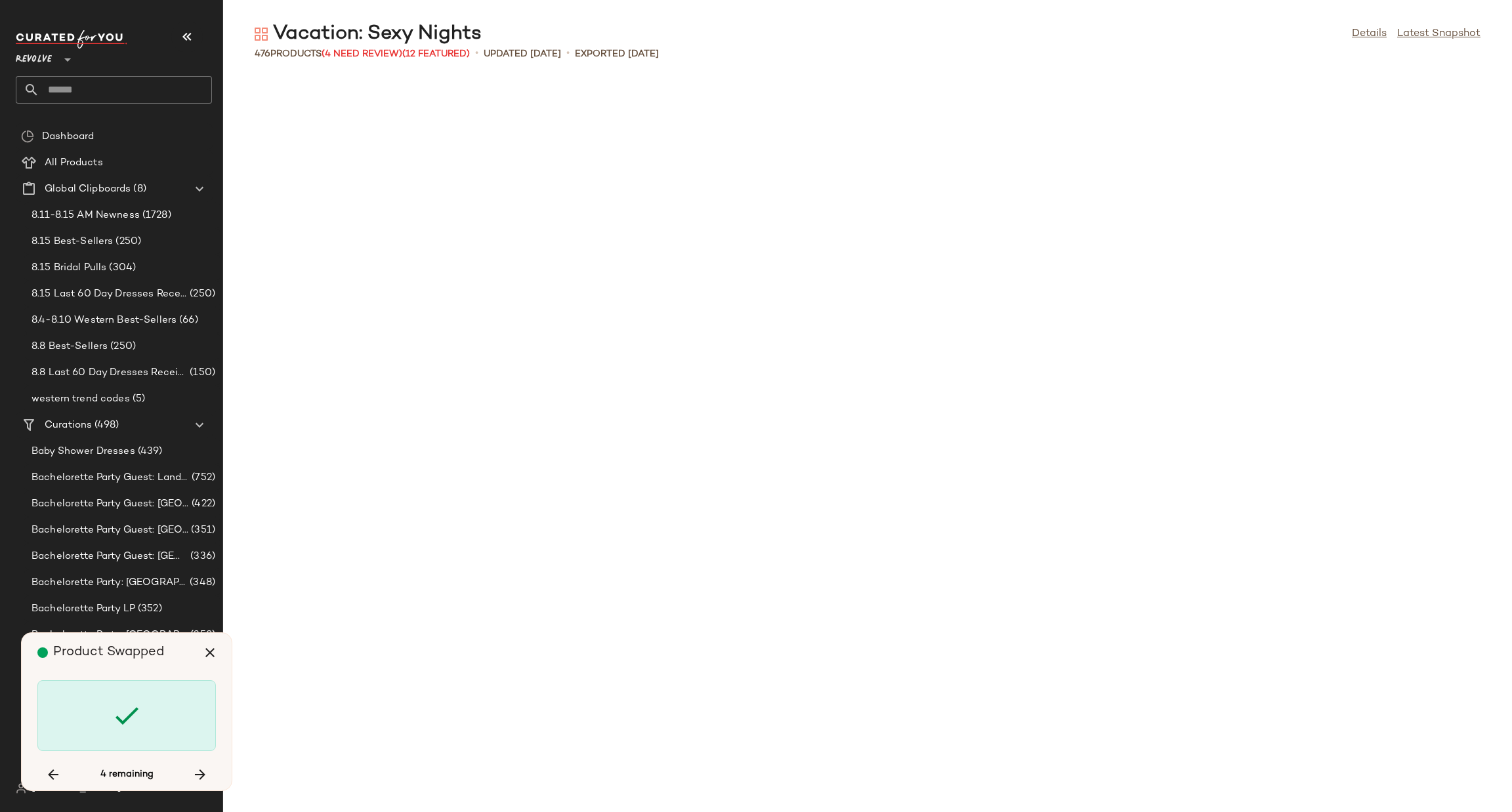
scroll to position [11767, 0]
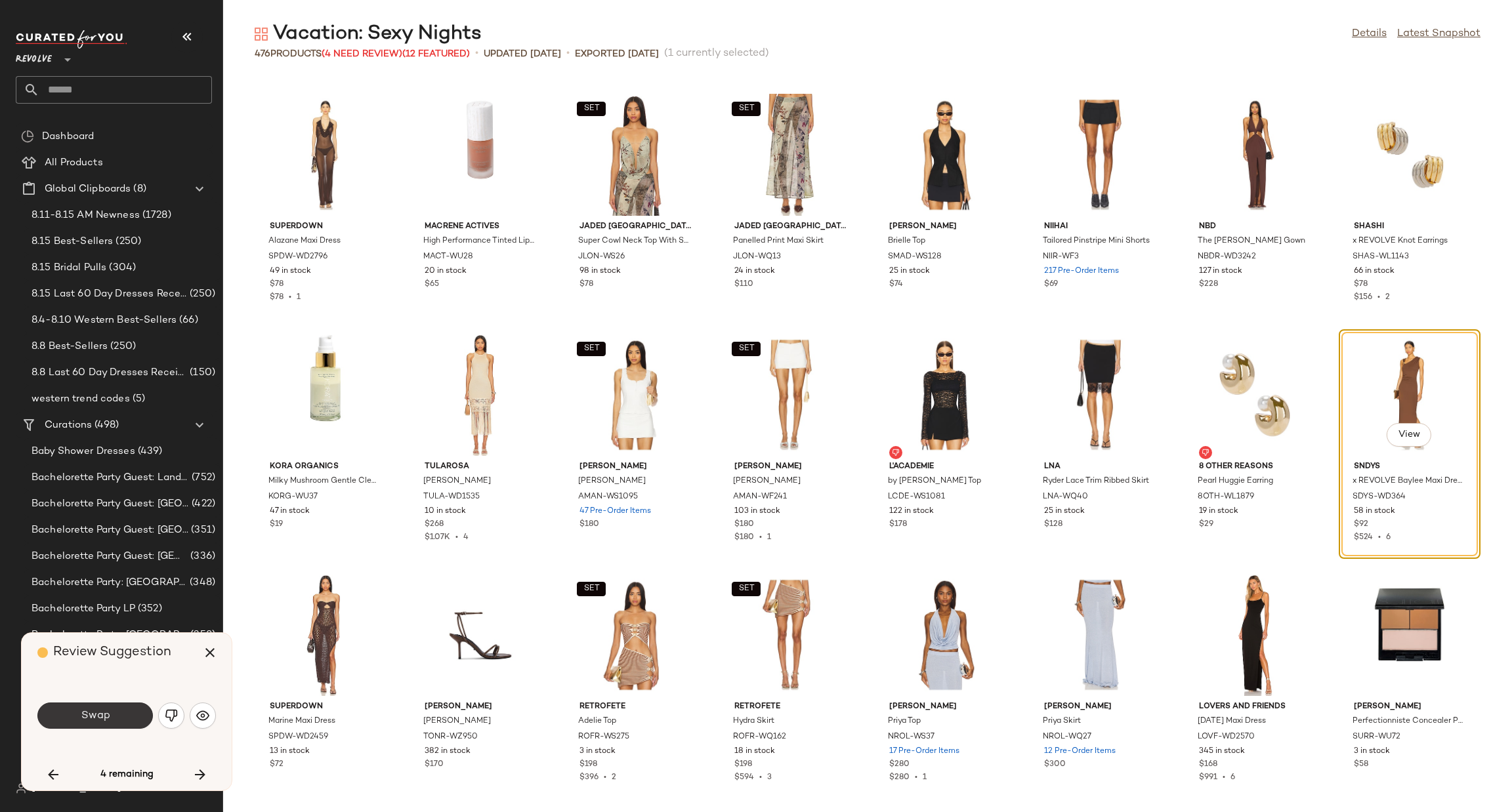
click at [91, 724] on button "Swap" at bounding box center [96, 716] width 116 height 26
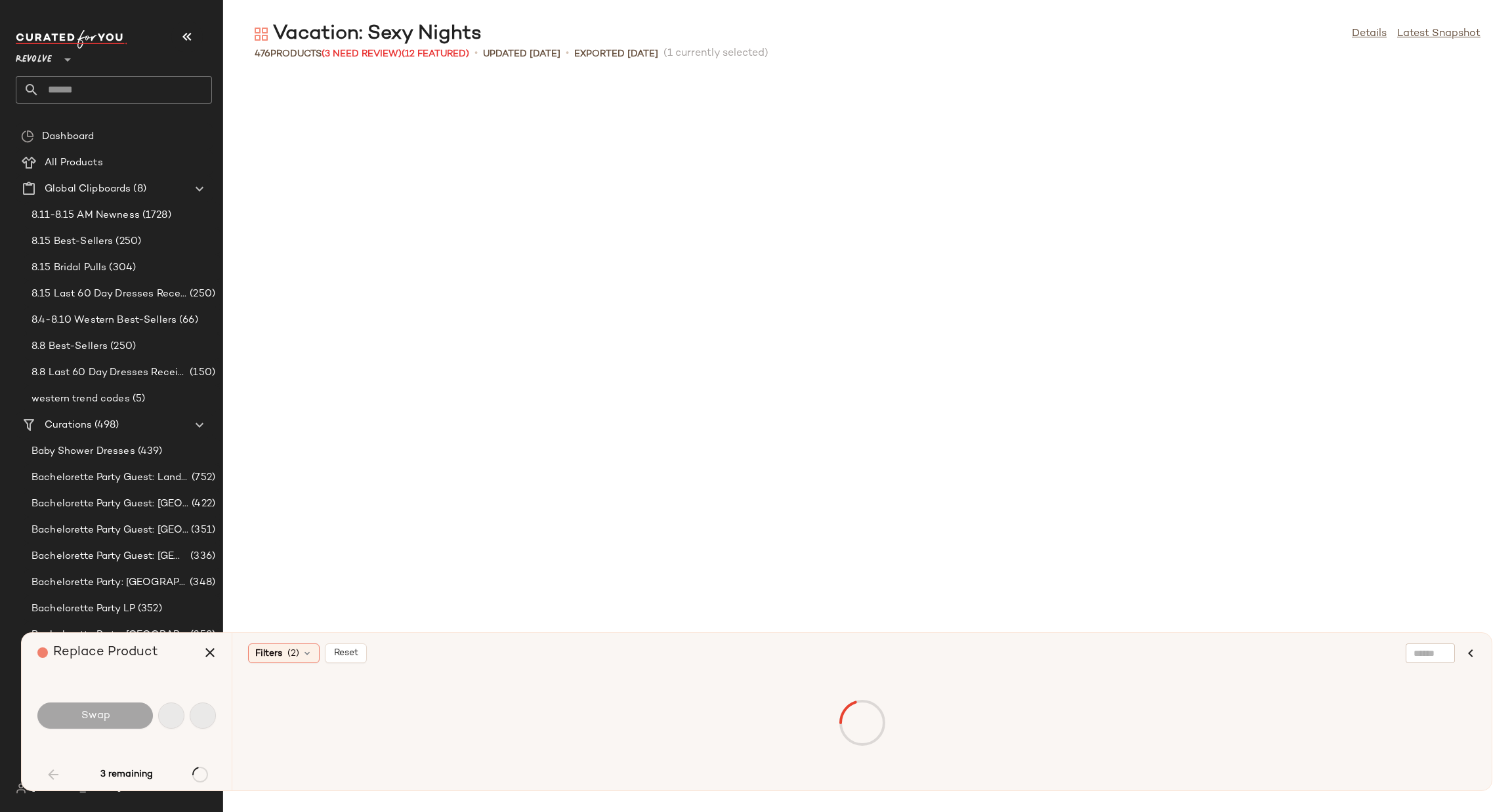
scroll to position [1441, 0]
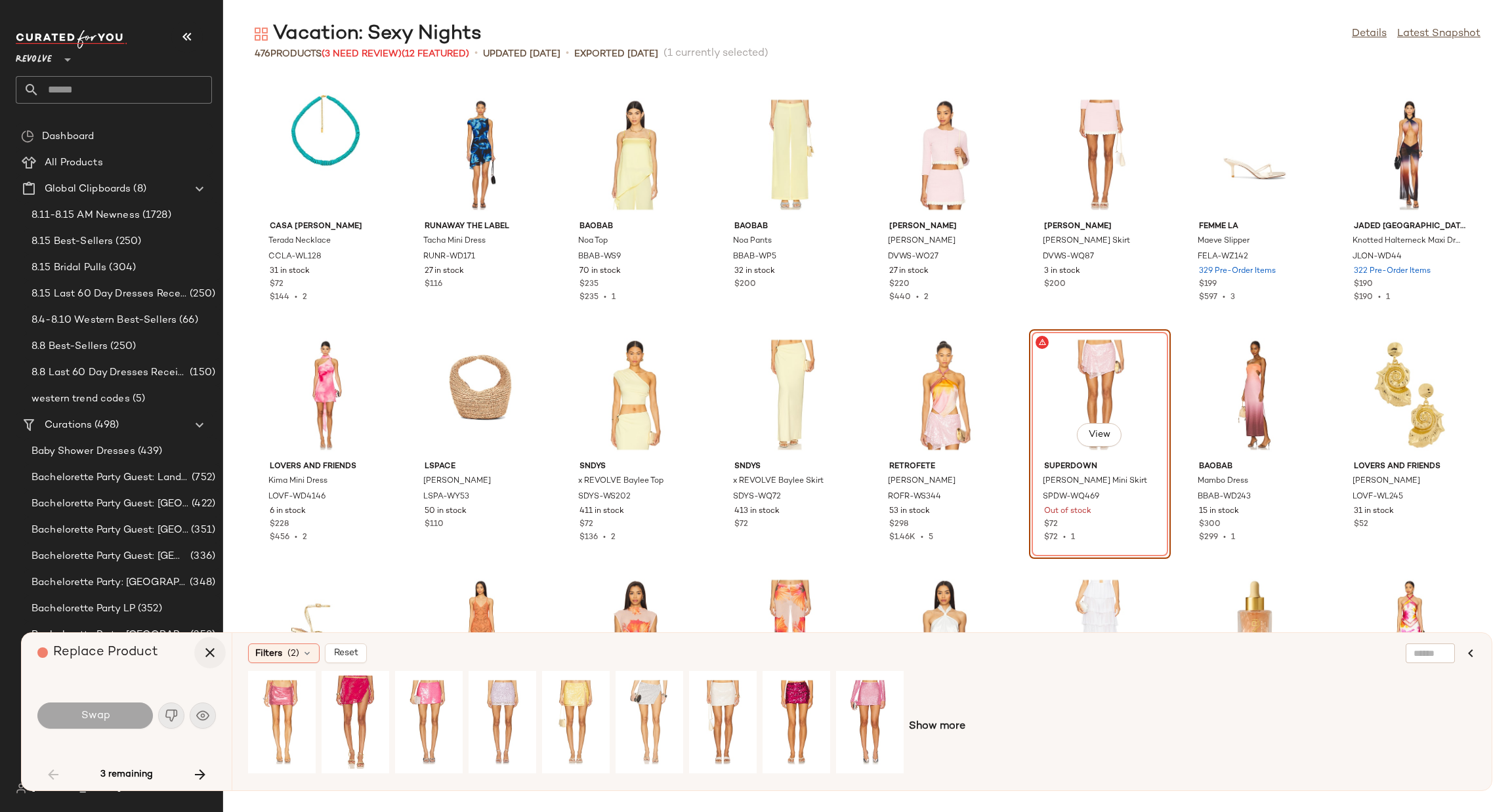
click at [207, 650] on icon "button" at bounding box center [210, 652] width 16 height 16
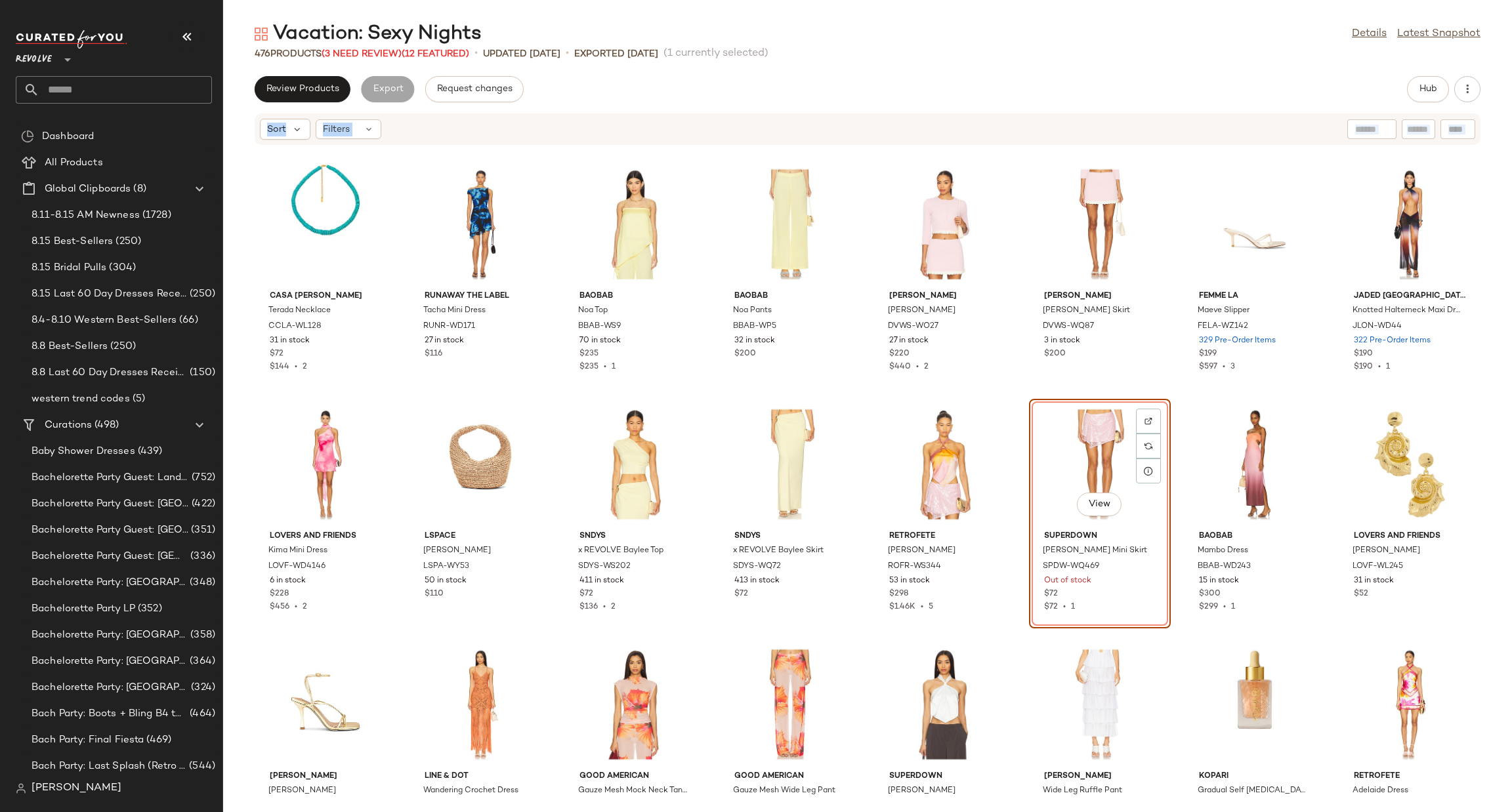
drag, startPoint x: 1503, startPoint y: 225, endPoint x: 1511, endPoint y: 93, distance: 132.2
click at [1511, 93] on div "Review Products Export Request changes Hub Sort Filters Casa Clara Terada Neckl…" at bounding box center [867, 444] width 1289 height 736
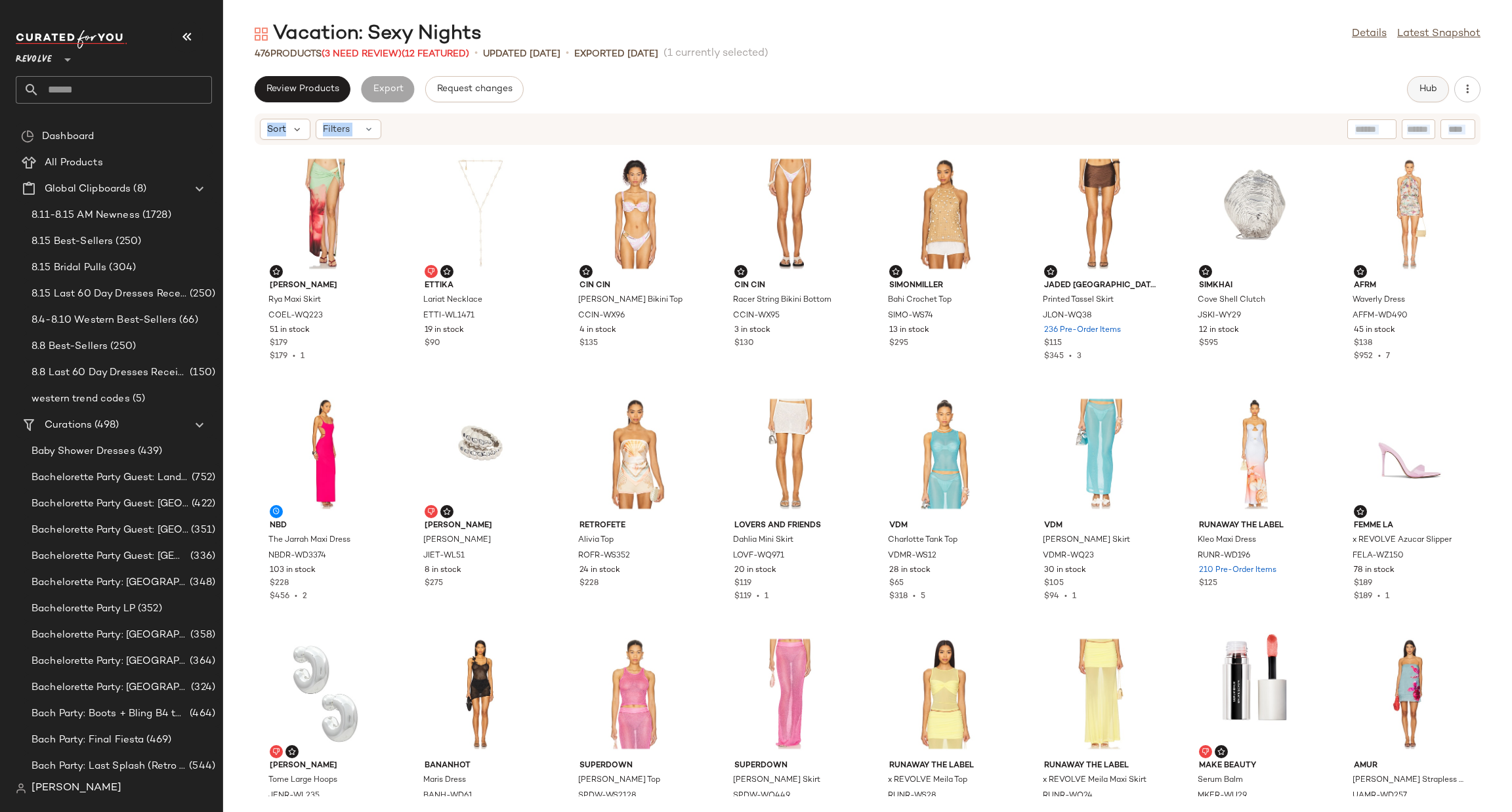
click at [1419, 95] on span "Hub" at bounding box center [1428, 89] width 18 height 10
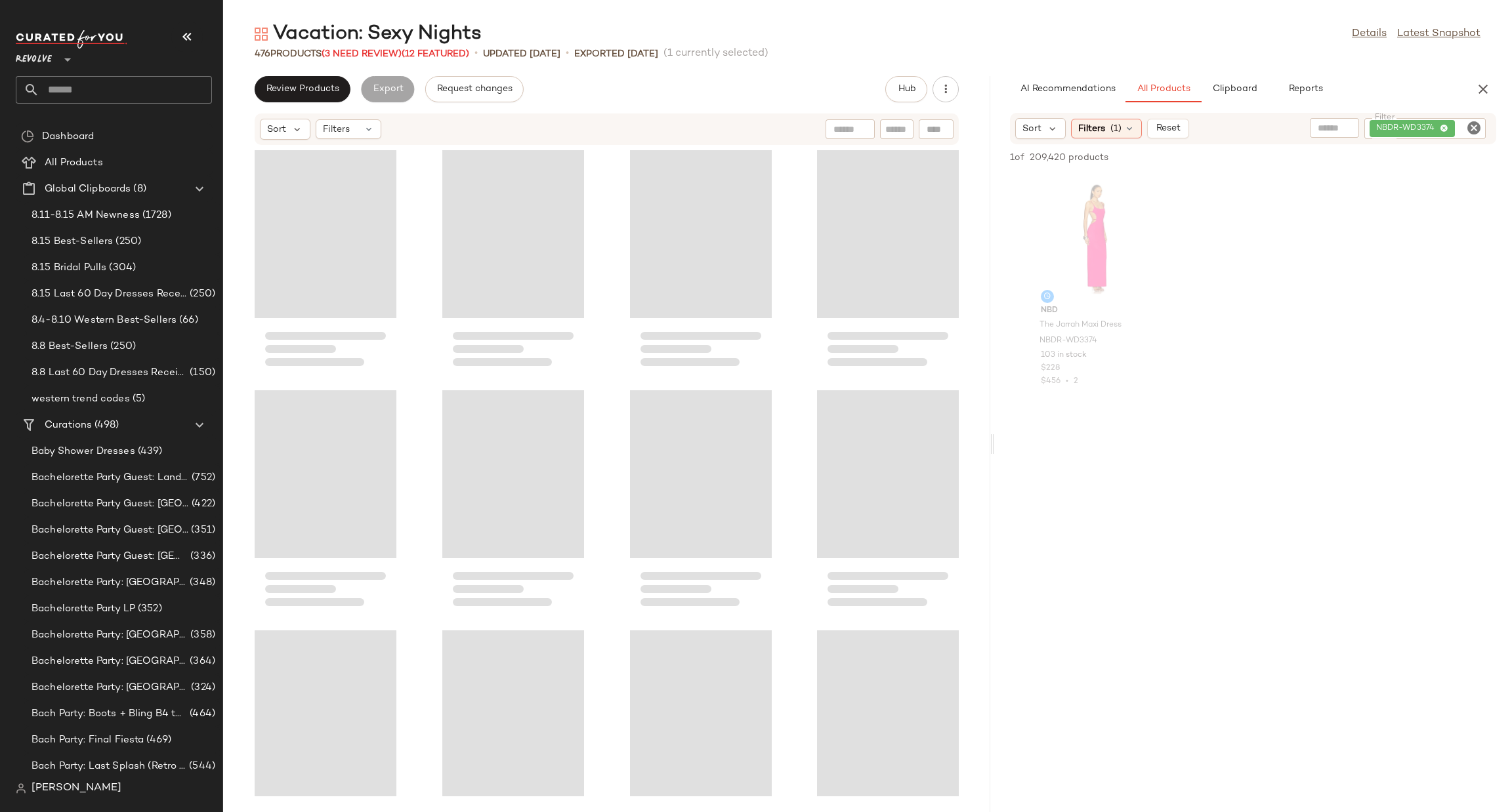
drag, startPoint x: 866, startPoint y: 441, endPoint x: 993, endPoint y: 441, distance: 127.0
click at [993, 441] on div "Vacation: Sexy Nights Details Latest Snapshot 476 Products (3 Need Review) (12 …" at bounding box center [867, 416] width 1289 height 791
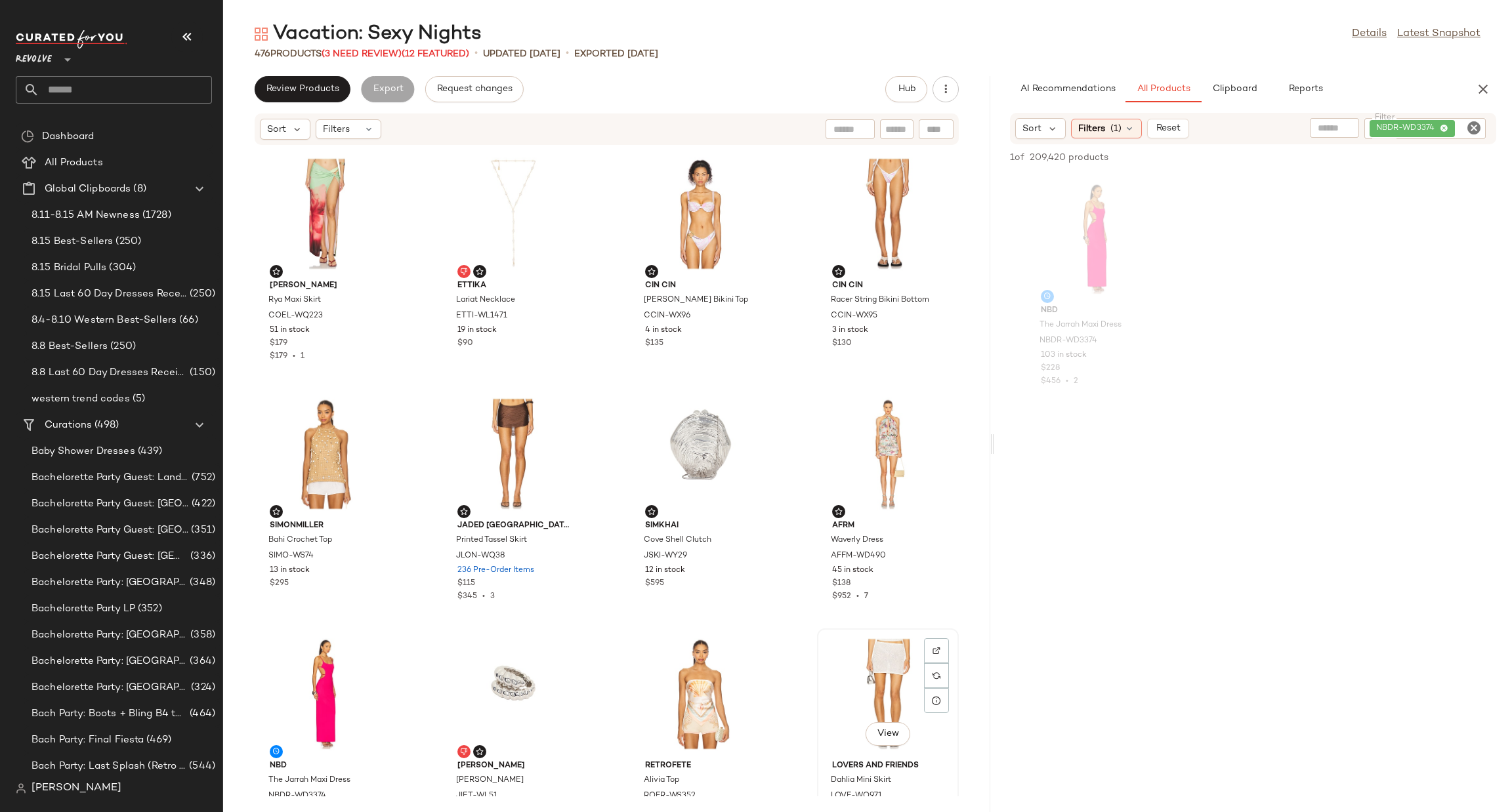
click at [890, 652] on div "View" at bounding box center [888, 694] width 132 height 122
click at [317, 200] on div "View" at bounding box center [326, 213] width 132 height 122
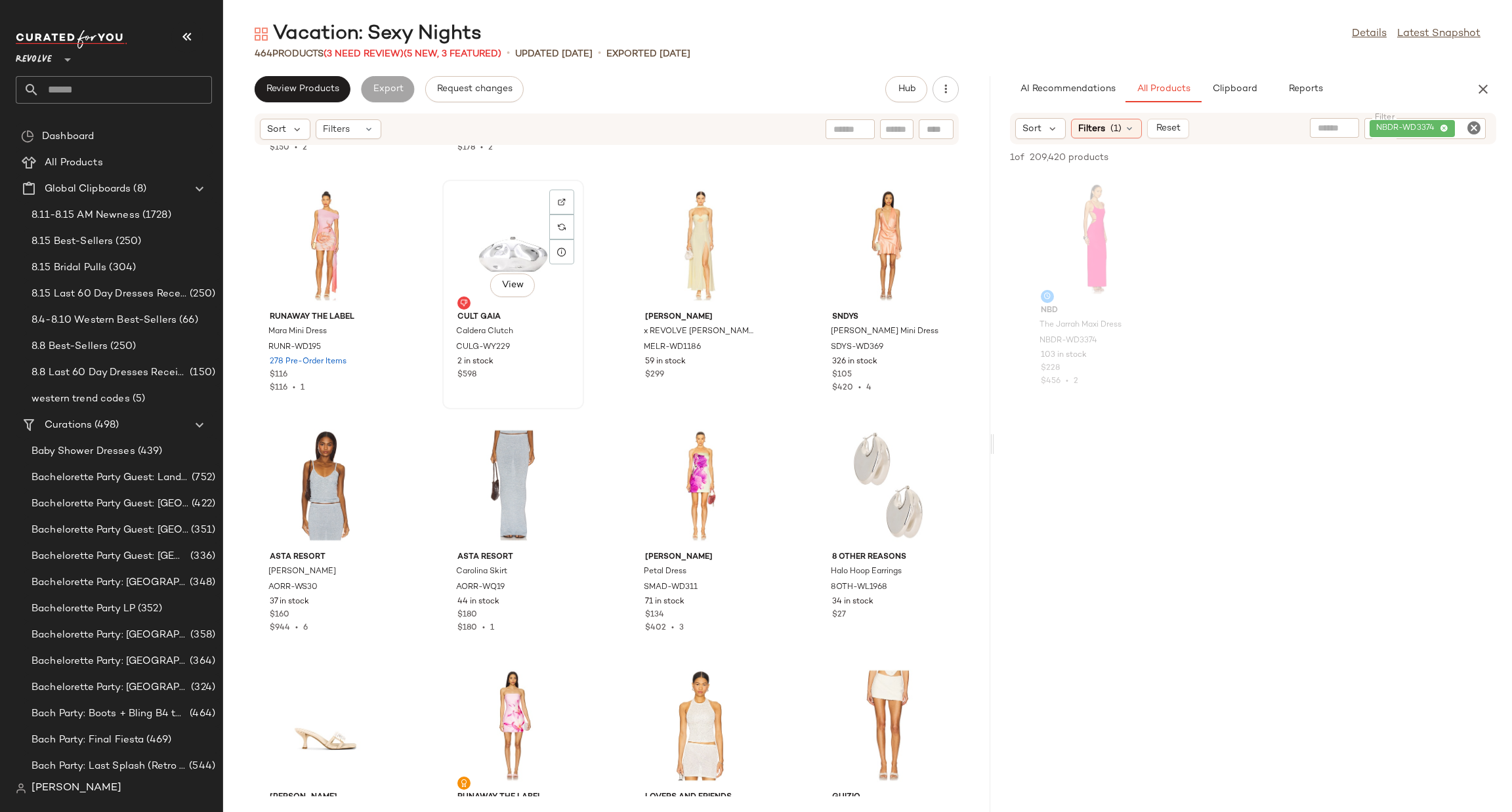
scroll to position [404, 0]
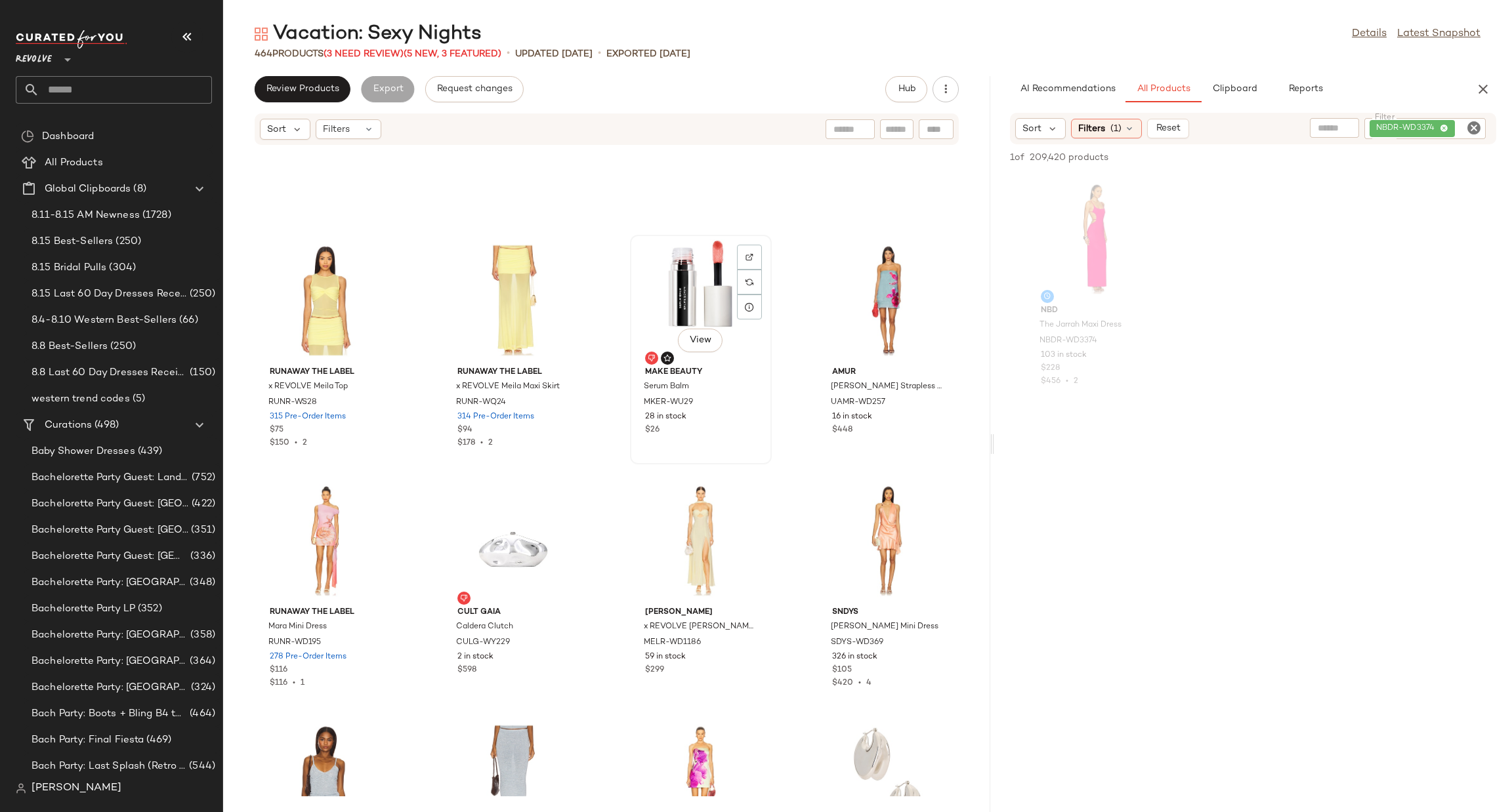
drag, startPoint x: 688, startPoint y: 284, endPoint x: 689, endPoint y: 297, distance: 13.0
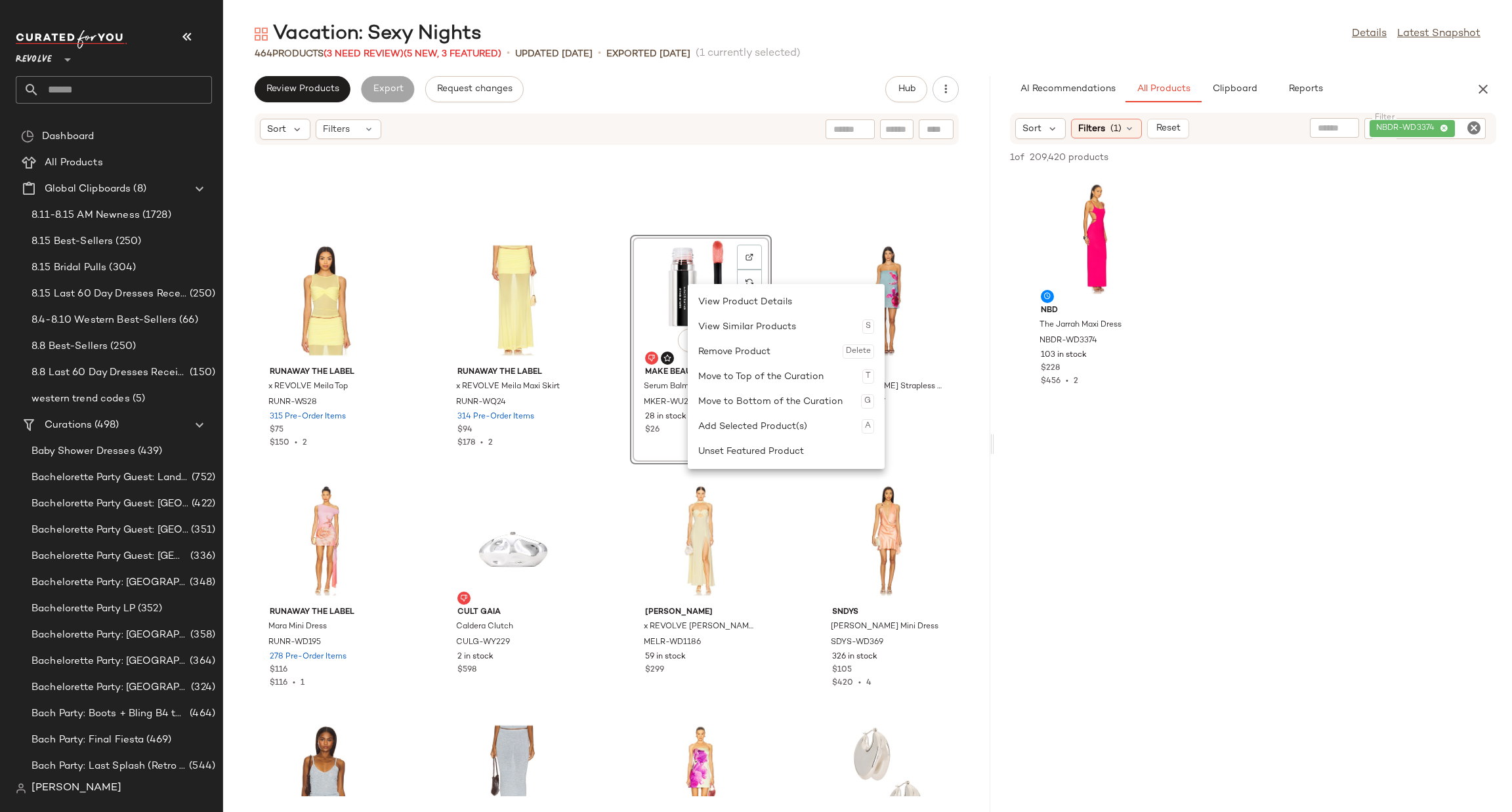
drag, startPoint x: 765, startPoint y: 458, endPoint x: 674, endPoint y: 442, distance: 92.4
click at [763, 454] on div "Unset Featured Product" at bounding box center [786, 452] width 176 height 25
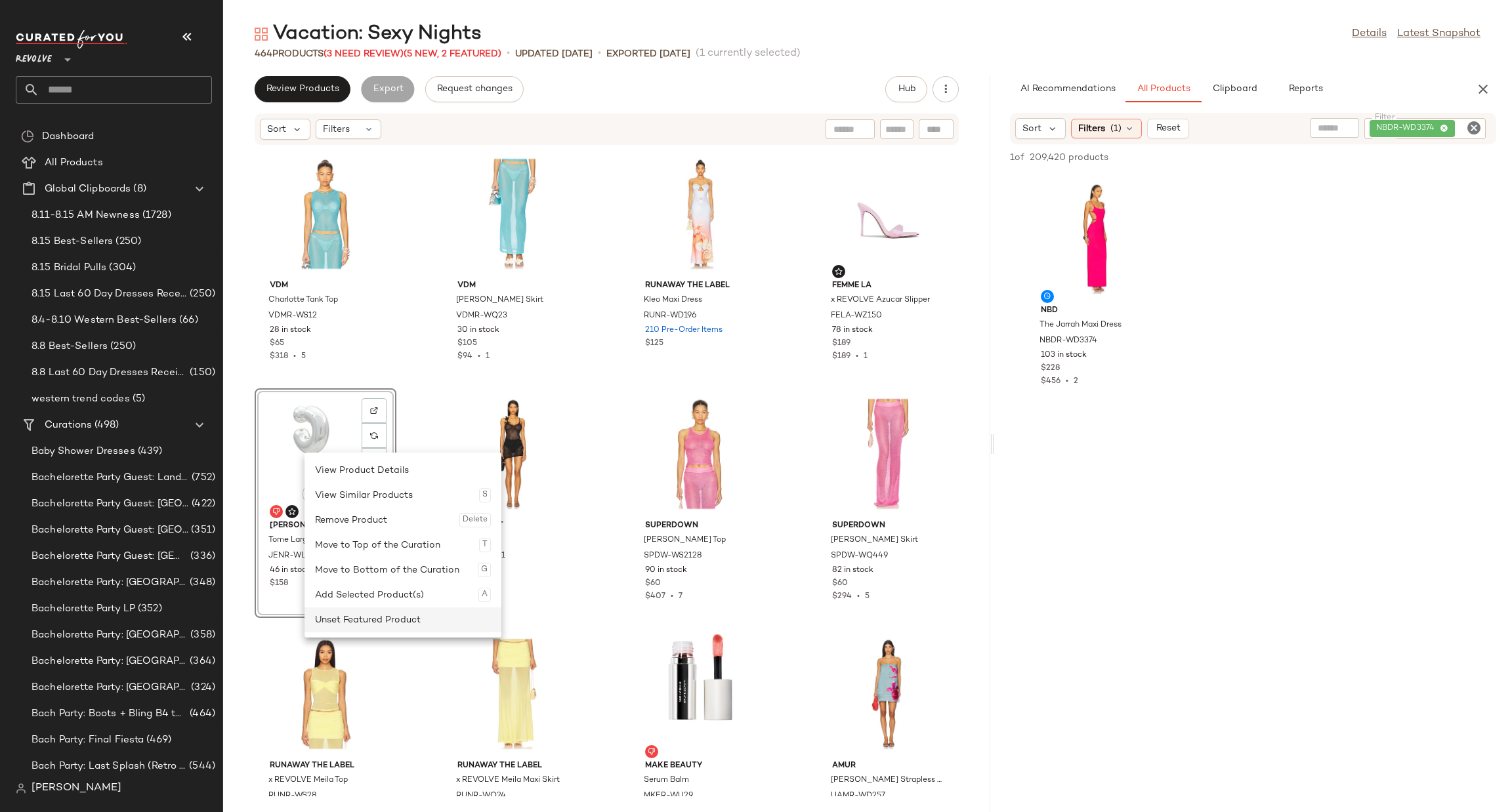
click at [401, 620] on div "Unset Featured Product" at bounding box center [403, 620] width 176 height 25
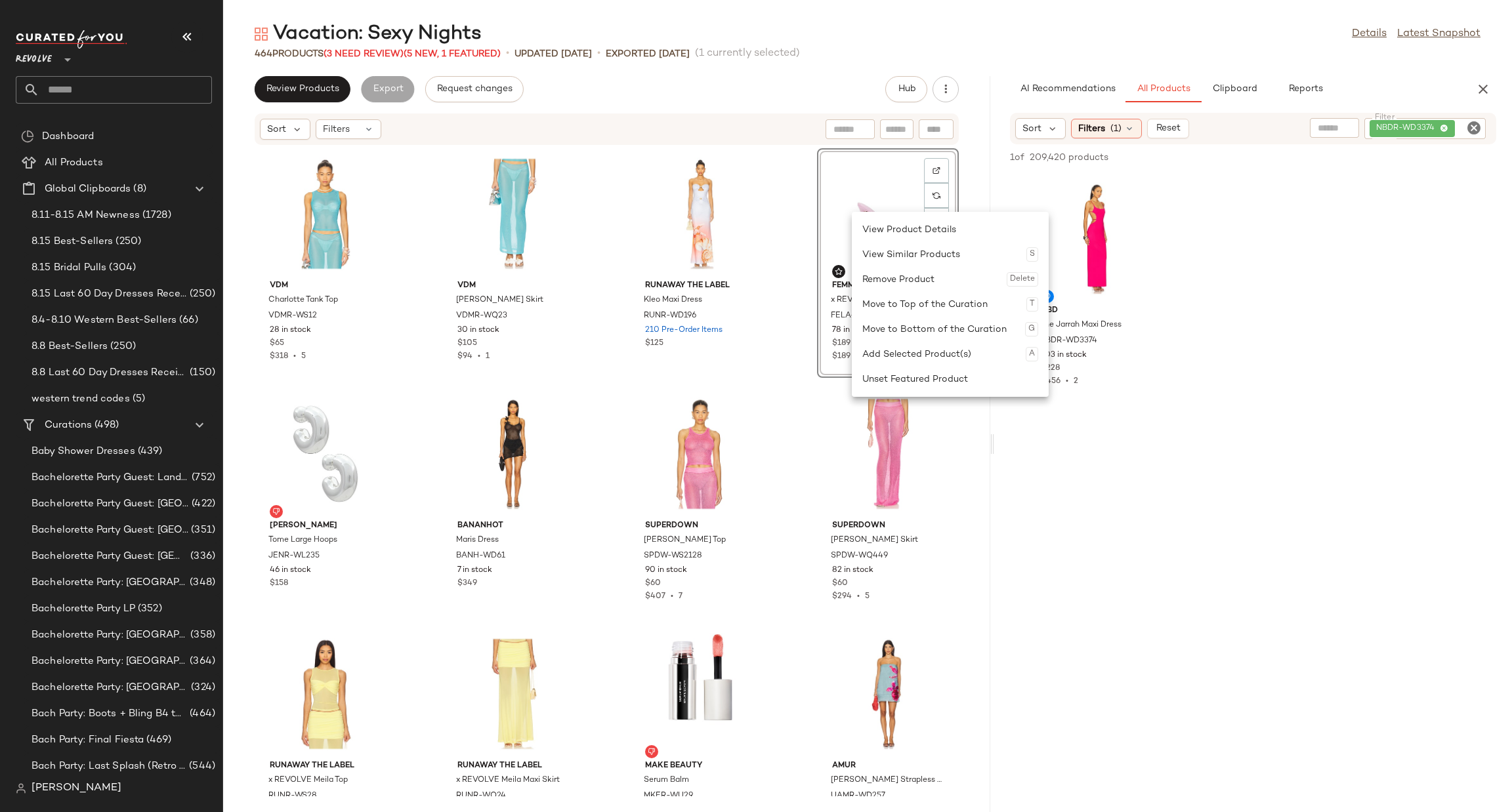
click at [900, 375] on div "Unset Featured Product" at bounding box center [950, 379] width 176 height 25
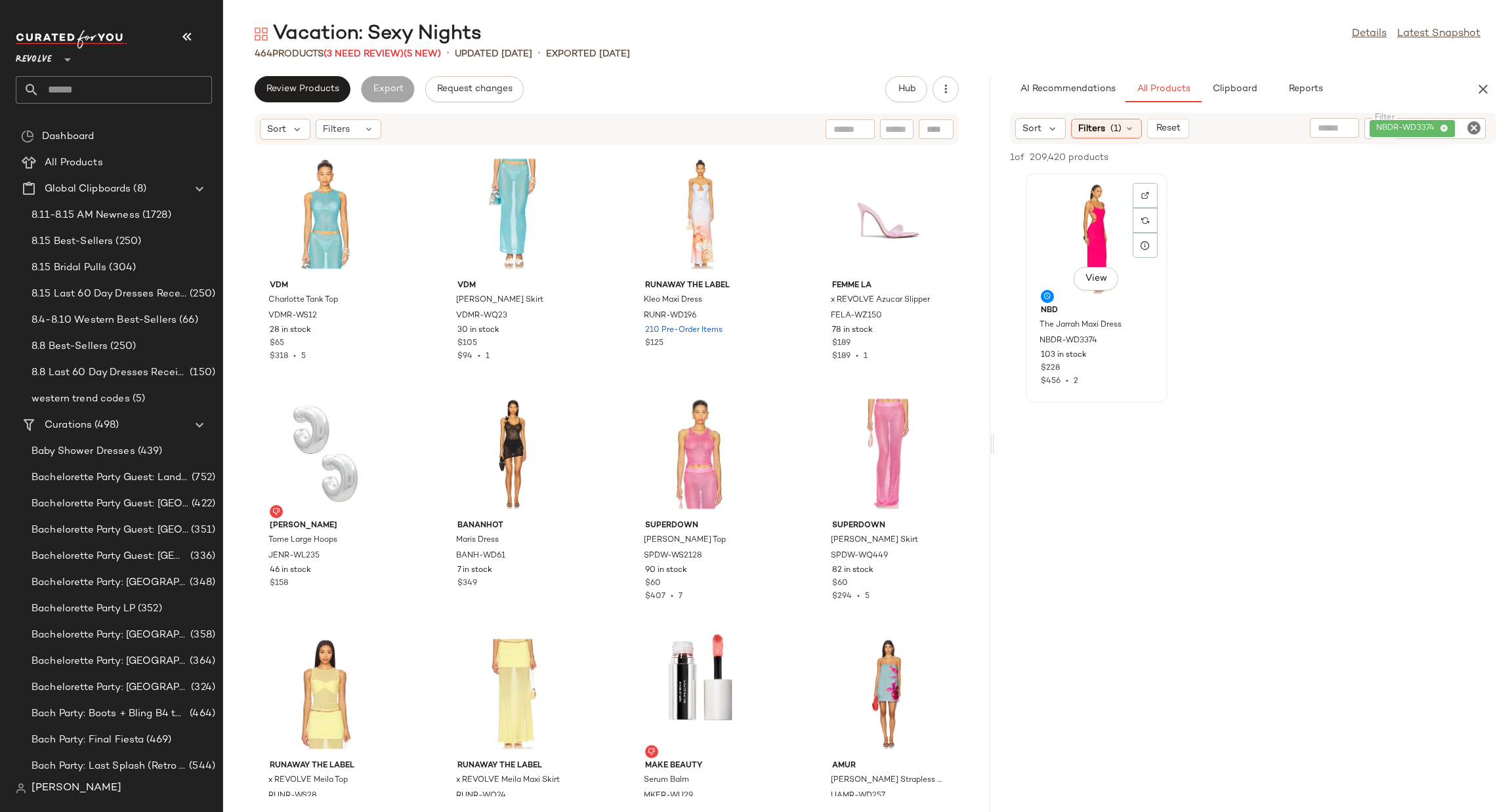
click at [1078, 230] on div "View" at bounding box center [1097, 238] width 132 height 122
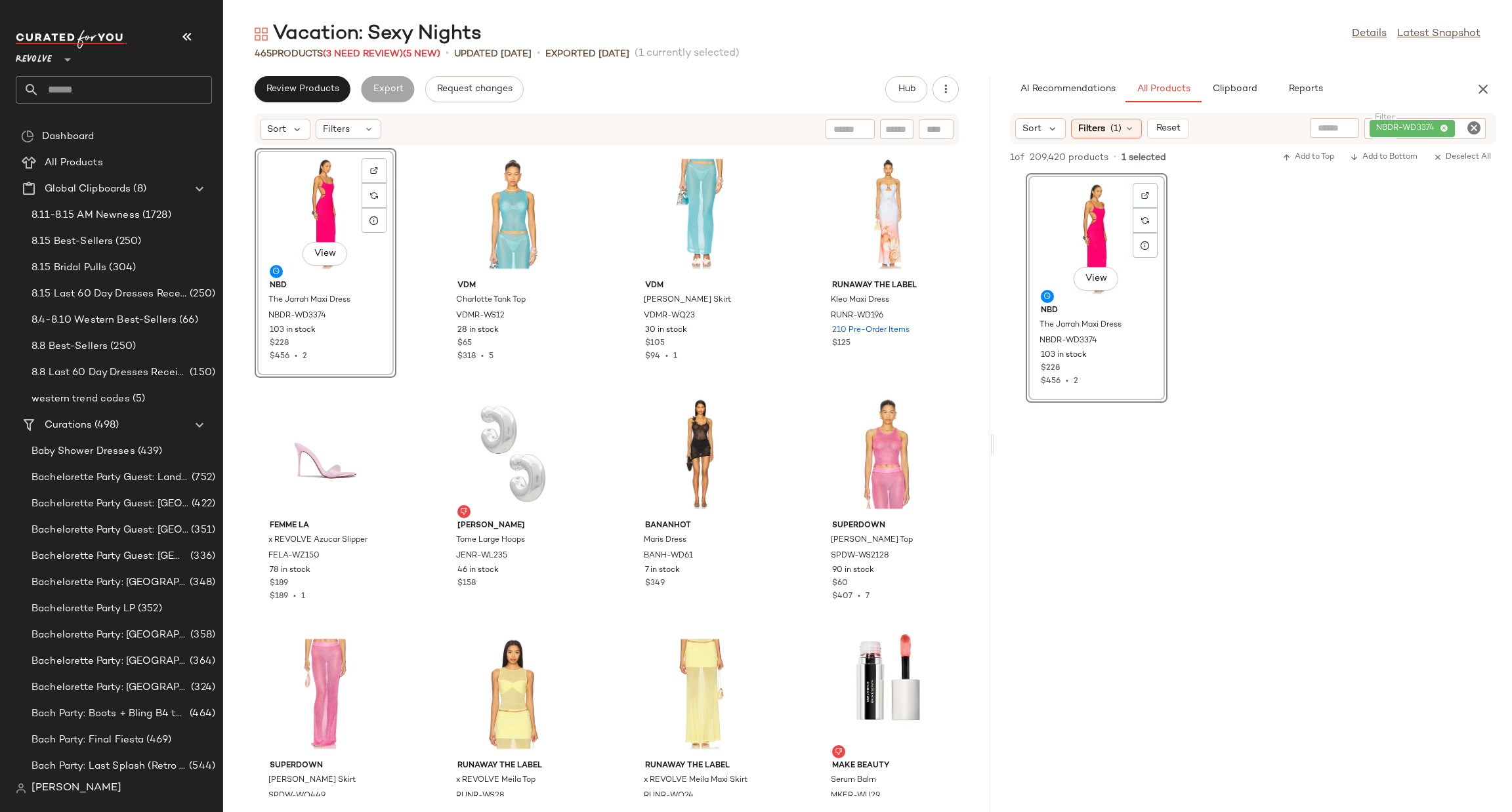
drag, startPoint x: 1474, startPoint y: 128, endPoint x: 1460, endPoint y: 132, distance: 14.6
click at [1473, 128] on icon "Clear Filter" at bounding box center [1474, 128] width 16 height 16
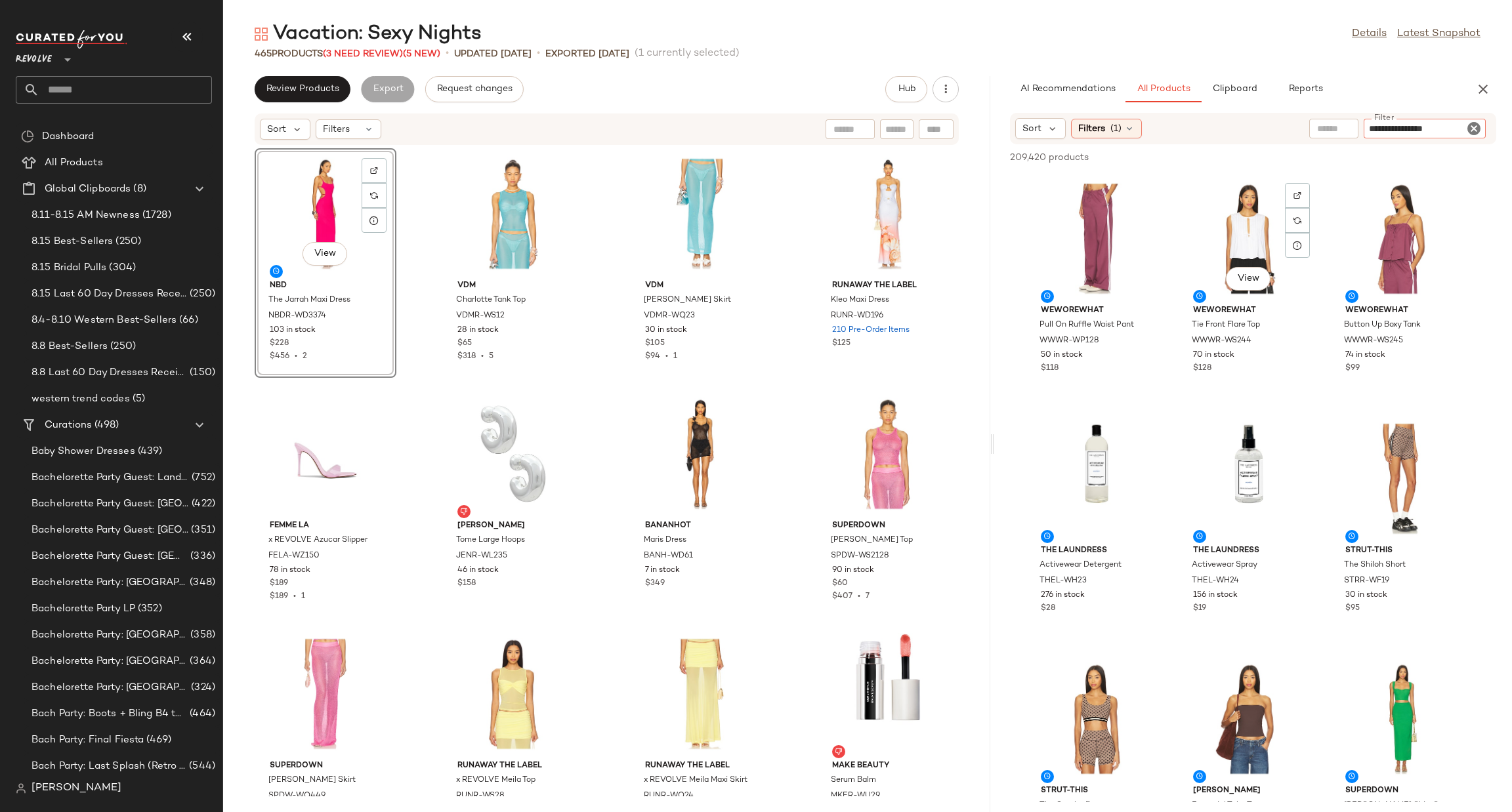
type input "**********"
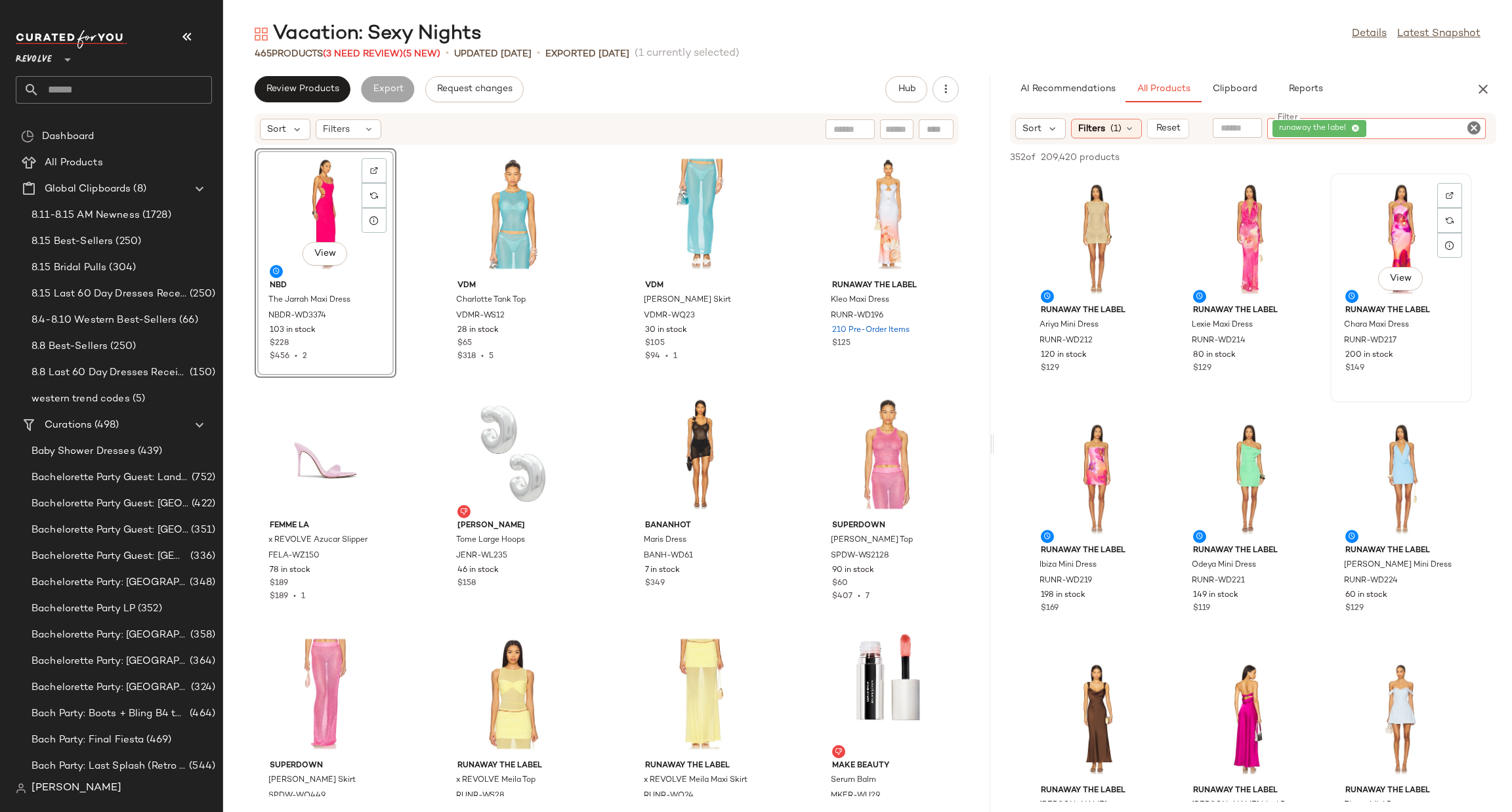
click at [1392, 220] on div "View" at bounding box center [1401, 238] width 132 height 122
click at [1304, 208] on div at bounding box center [1297, 220] width 25 height 25
click at [1147, 433] on img at bounding box center [1145, 435] width 8 height 8
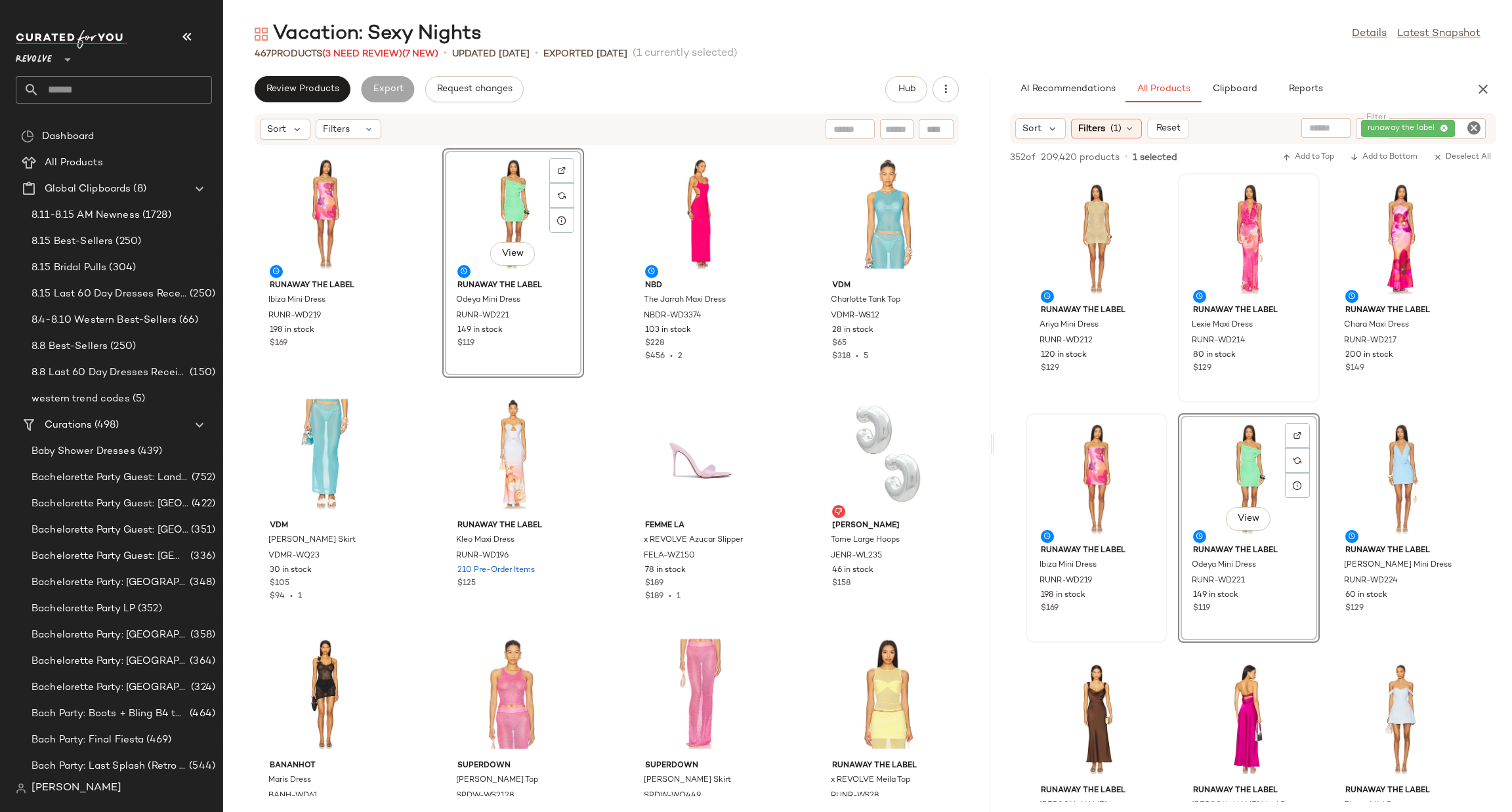
click at [1474, 124] on icon "Clear Filter" at bounding box center [1474, 128] width 16 height 16
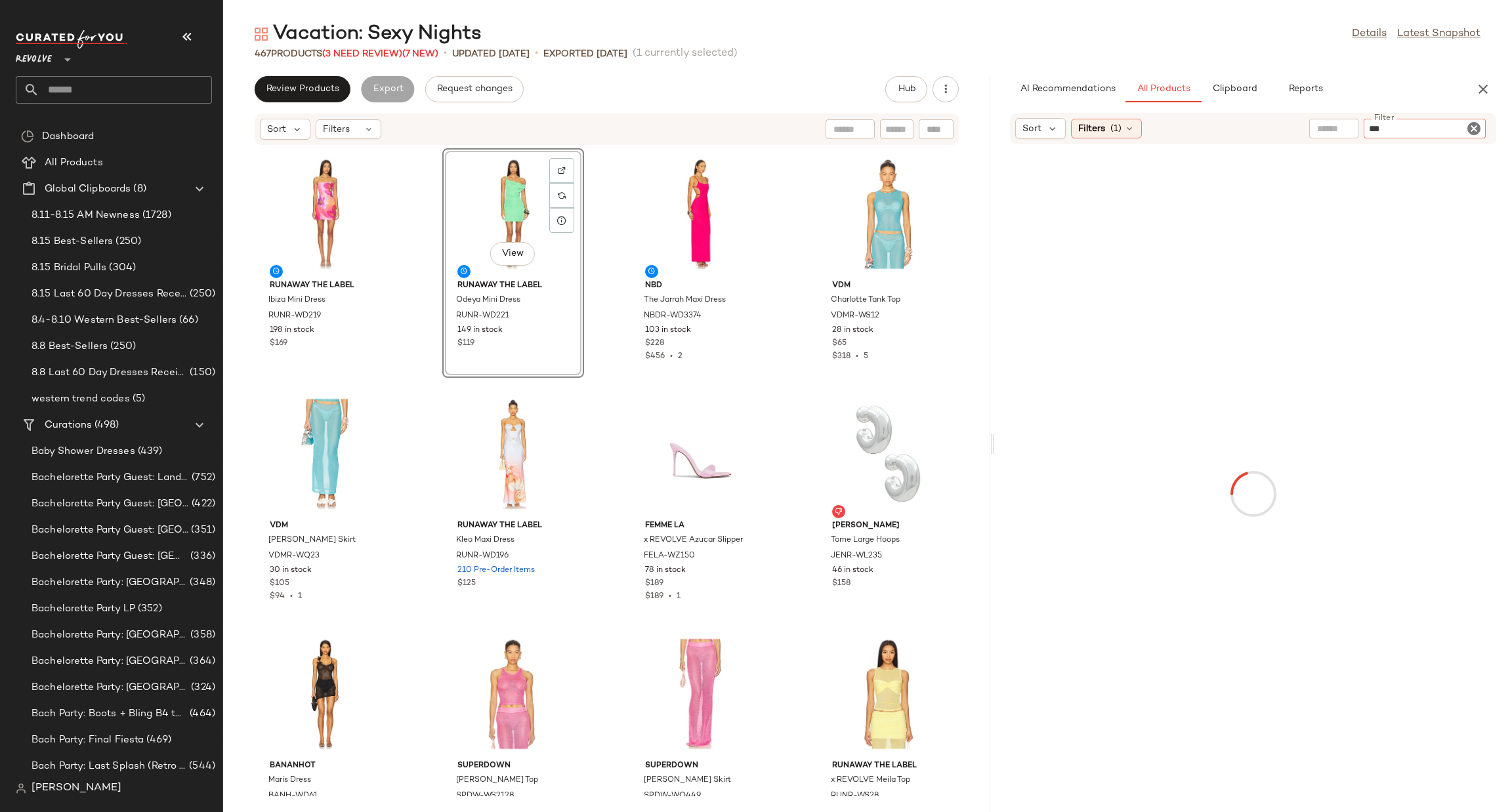
type input "***"
click at [1349, 49] on div "467 Products (3 Need Review) (7 New) • updated Aug 15th • Exported Aug 11th (1 …" at bounding box center [867, 54] width 1289 height 13
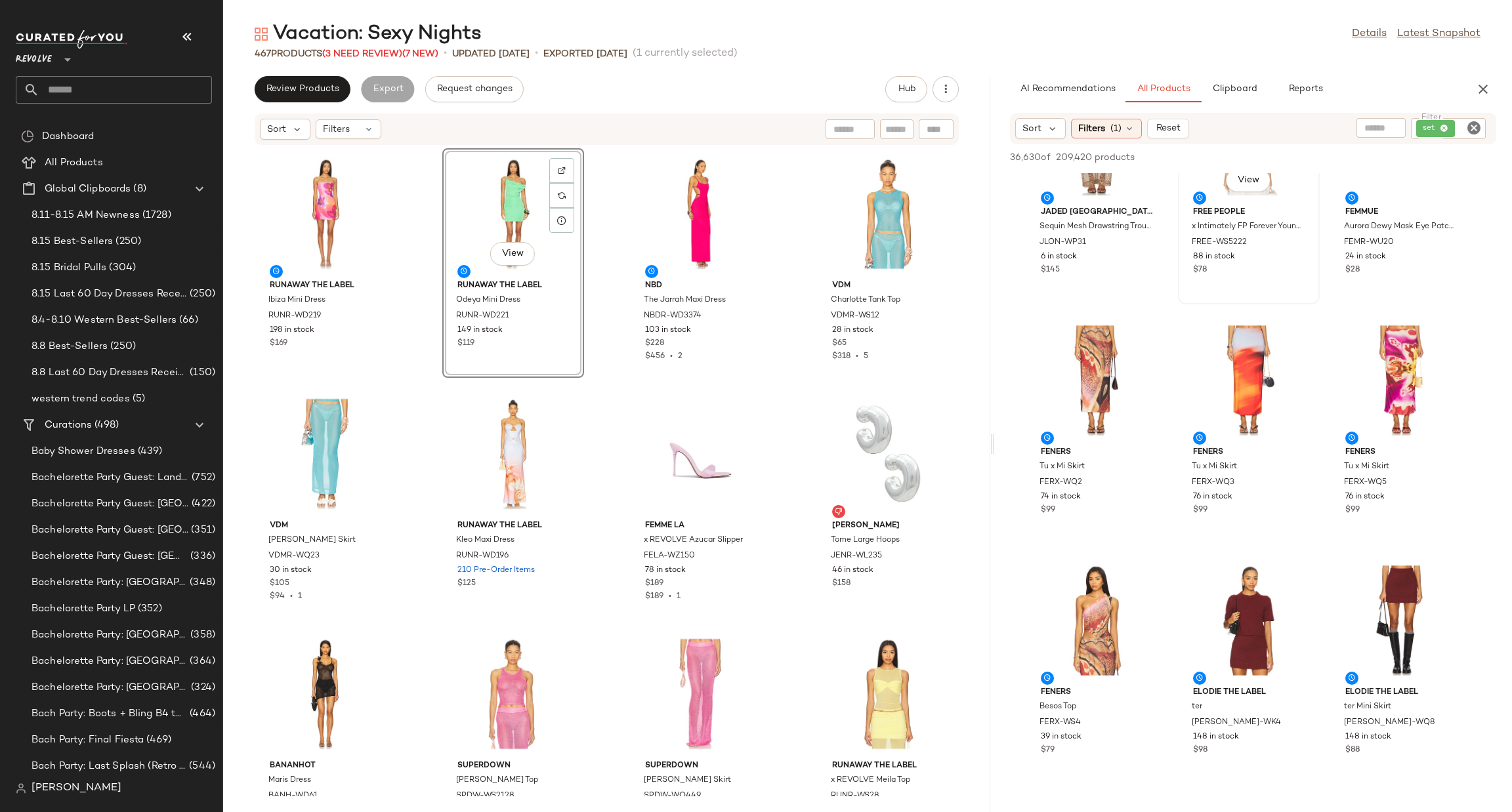
scroll to position [5807, 0]
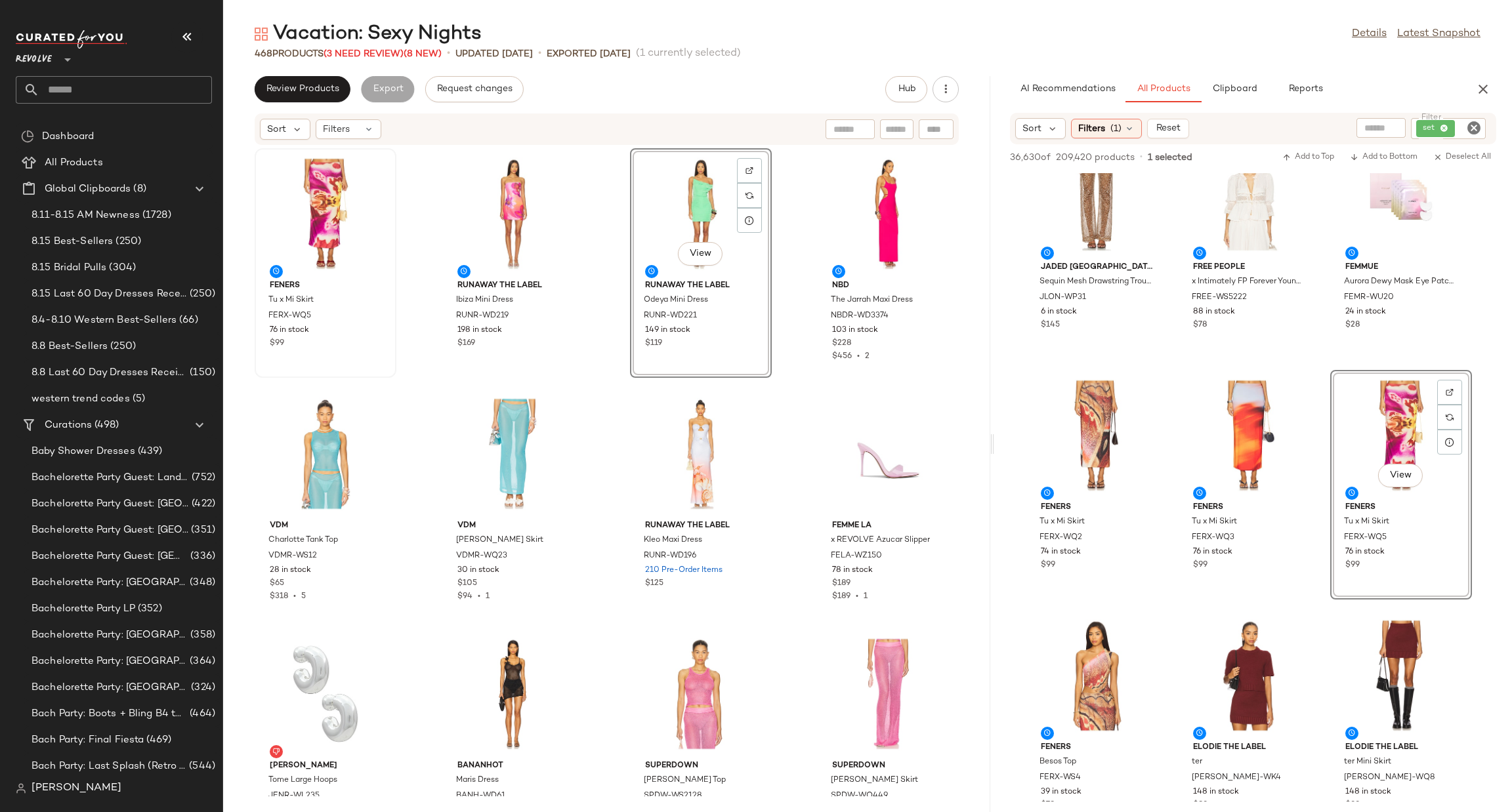
scroll to position [12, 0]
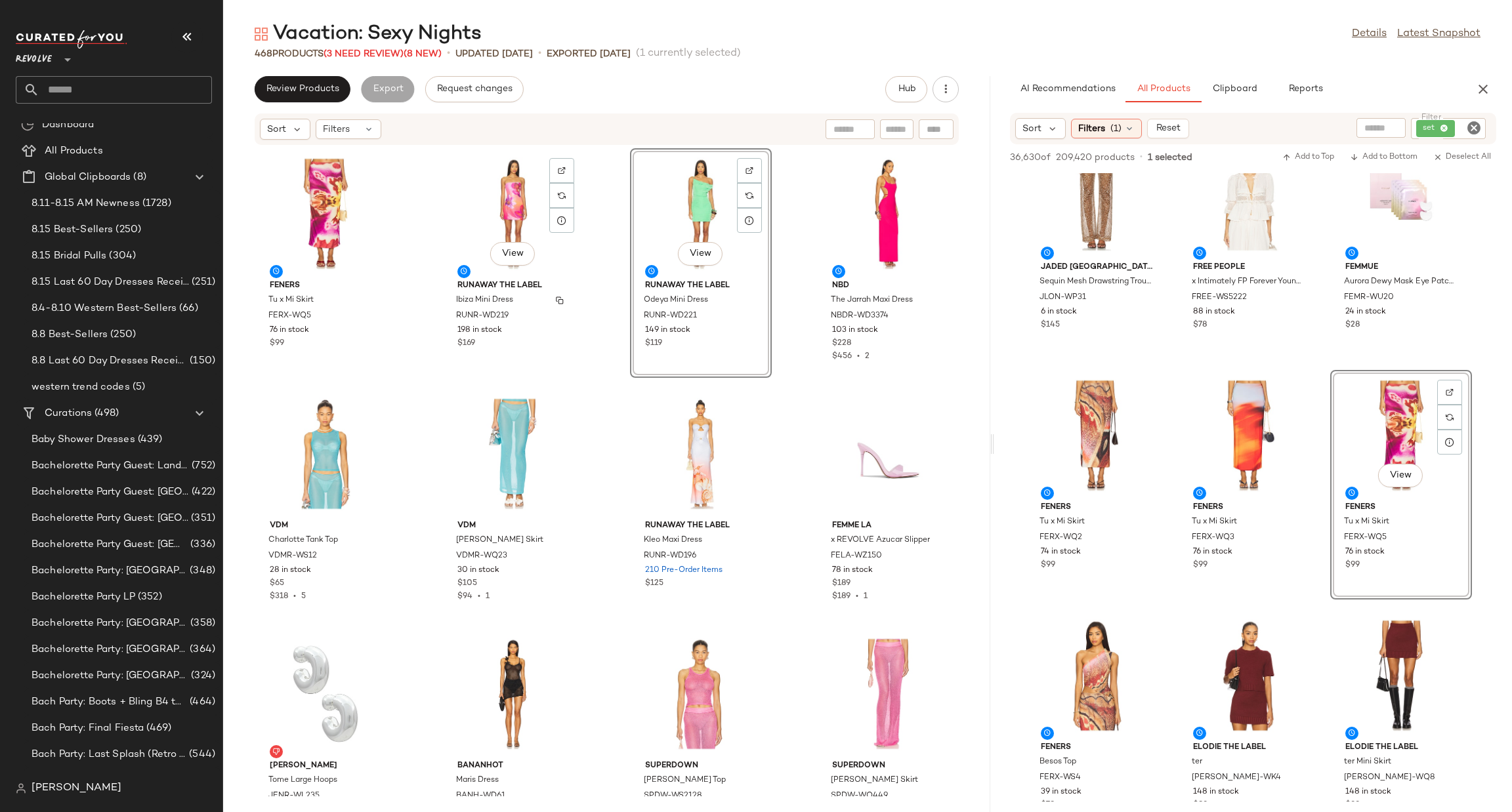
drag, startPoint x: 464, startPoint y: 286, endPoint x: 672, endPoint y: 245, distance: 212.0
click at [668, 258] on div "Feners Tu x Mi Skirt FERX-WQ5 76 in stock $99 View Runaway The Label Ibiza Mini…" at bounding box center [606, 471] width 767 height 651
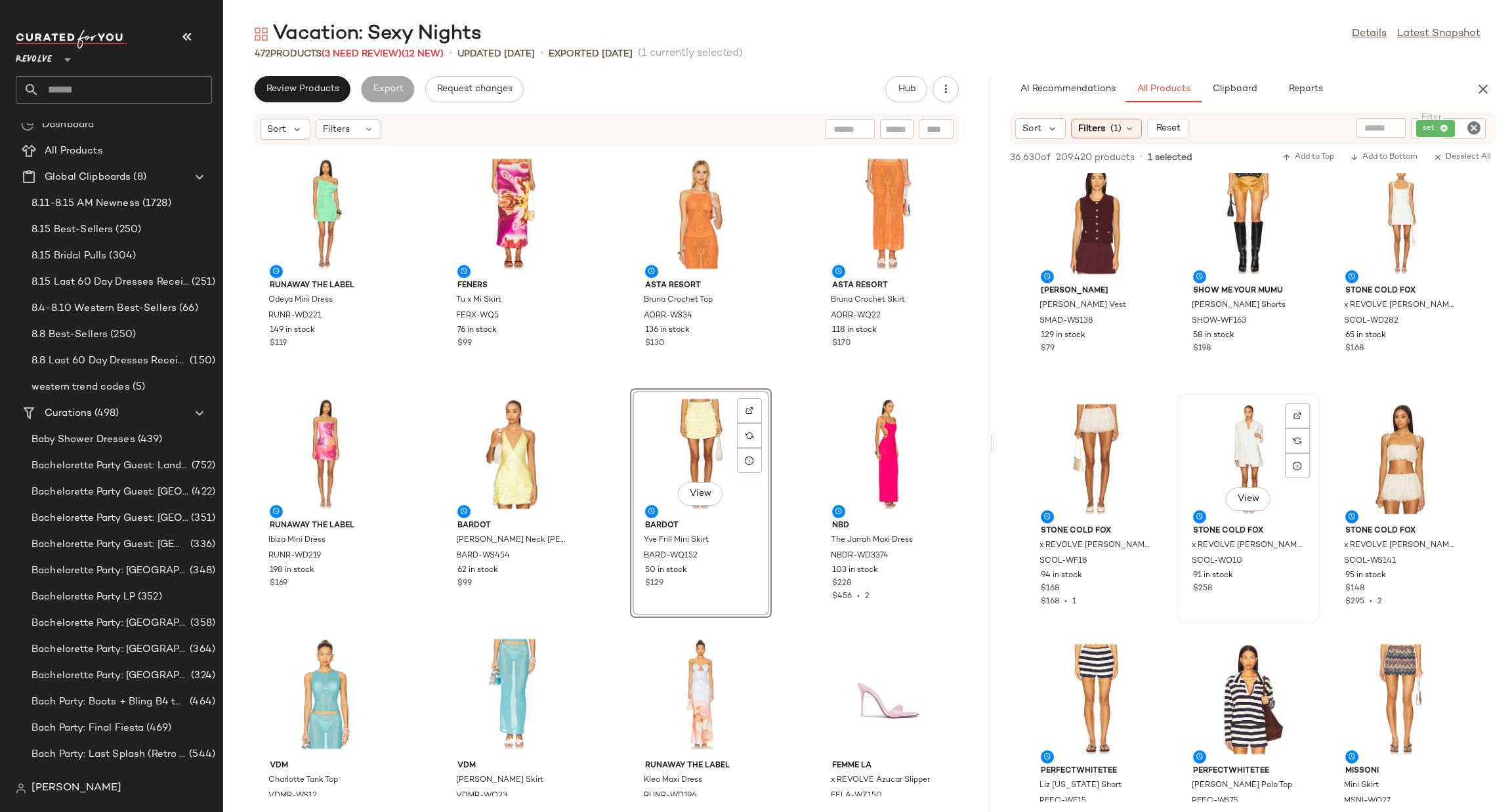
scroll to position [10925, 0]
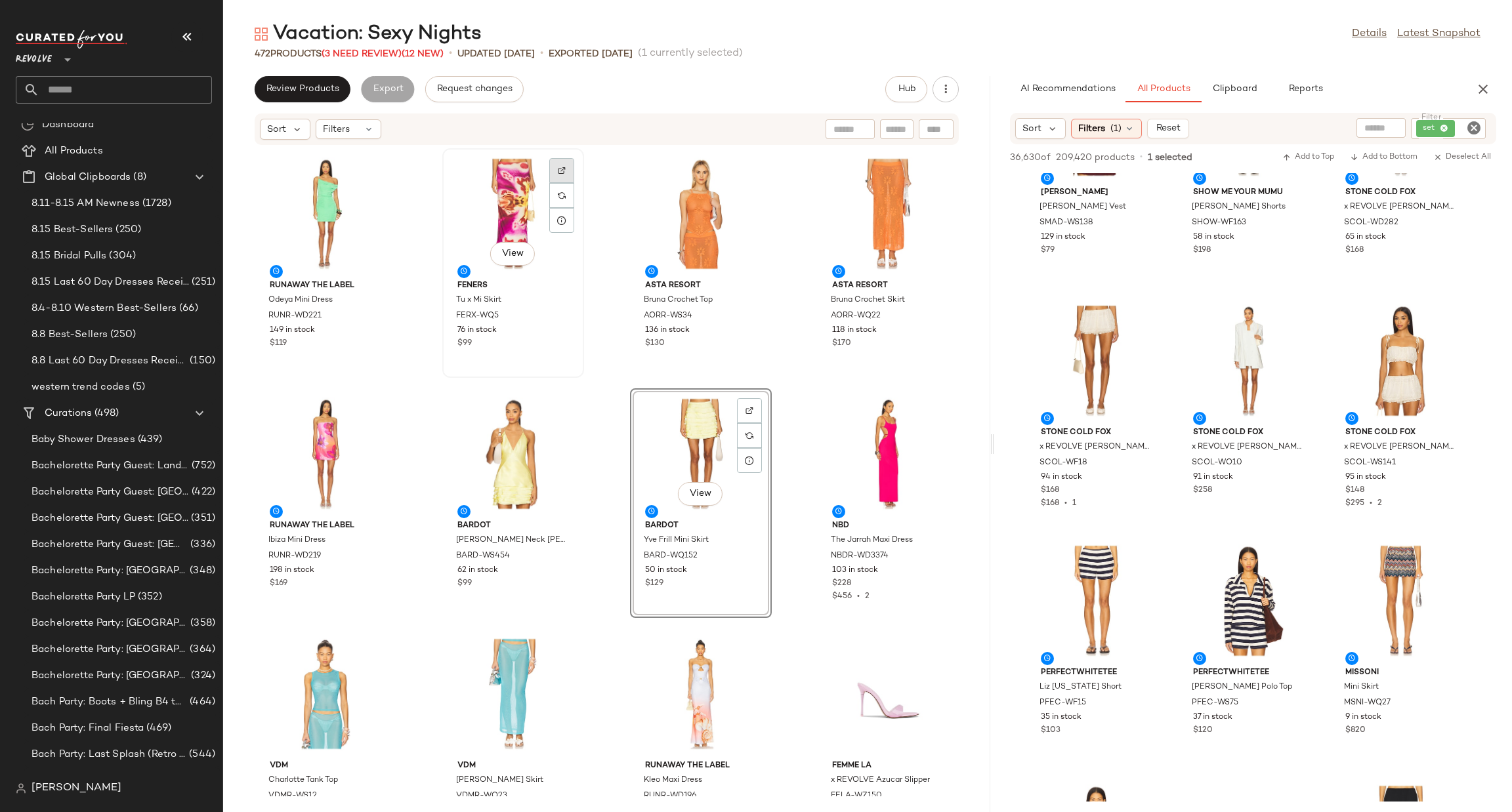
click at [558, 170] on img at bounding box center [561, 170] width 8 height 8
click at [1467, 124] on icon "Clear Filter" at bounding box center [1474, 128] width 16 height 16
paste input "**********"
type input "**********"
click at [1433, 75] on div "Vacation: Sexy Nights Details Latest Snapshot 472 Products (3 Need Review) (12 …" at bounding box center [867, 416] width 1289 height 791
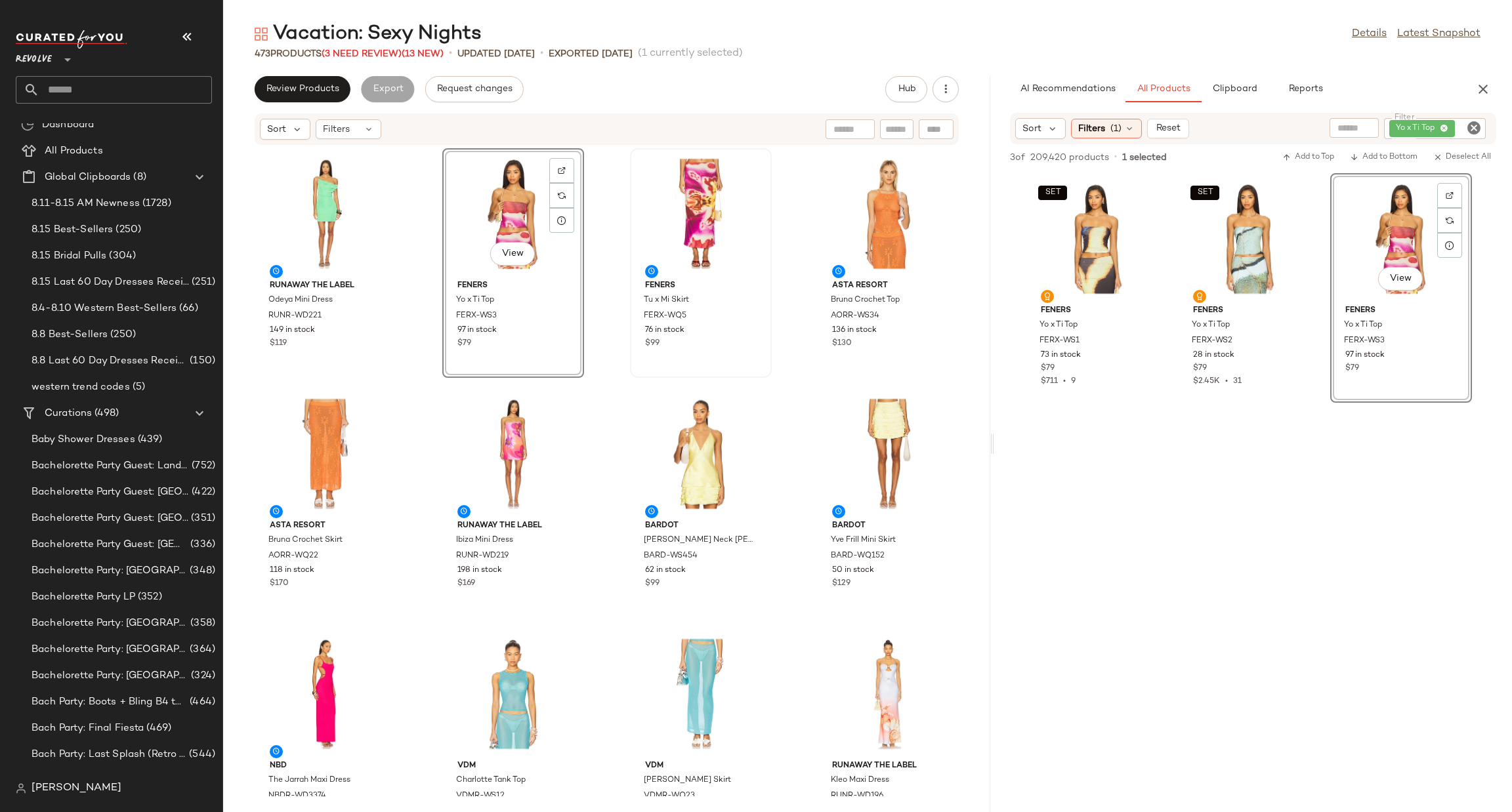
click at [1475, 125] on icon "Clear Filter" at bounding box center [1474, 128] width 16 height 16
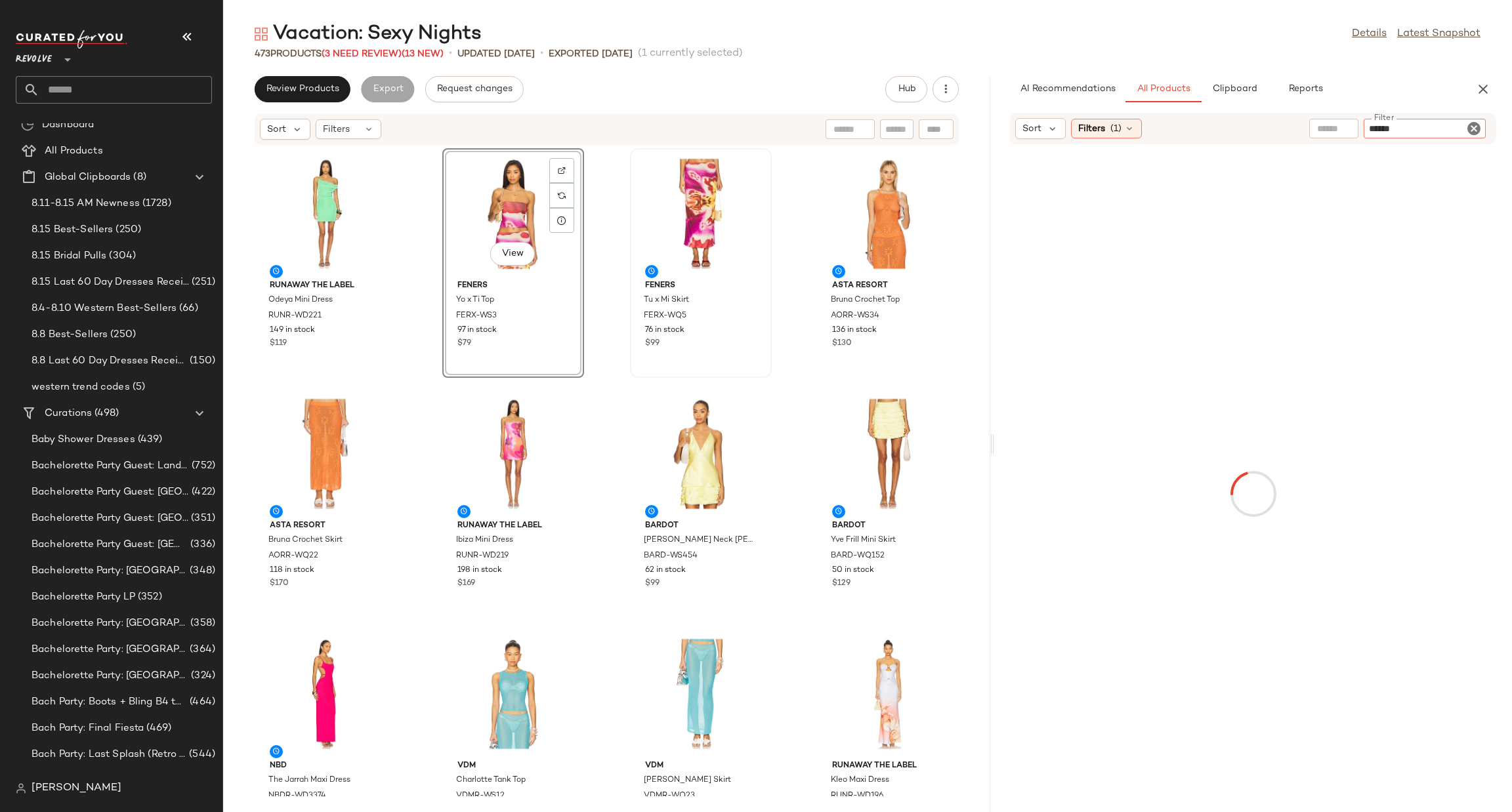
type input "*******"
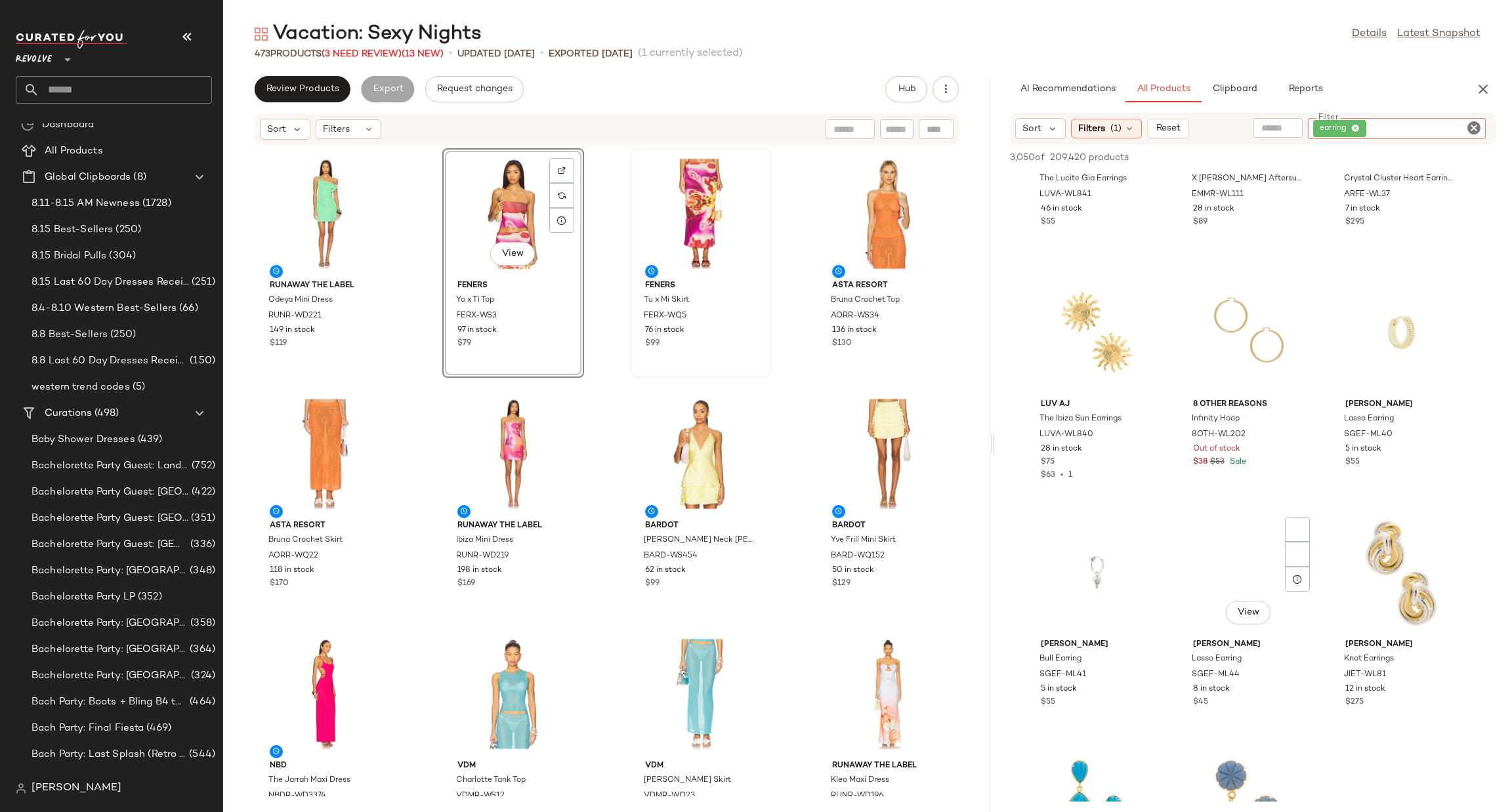
scroll to position [1378, 0]
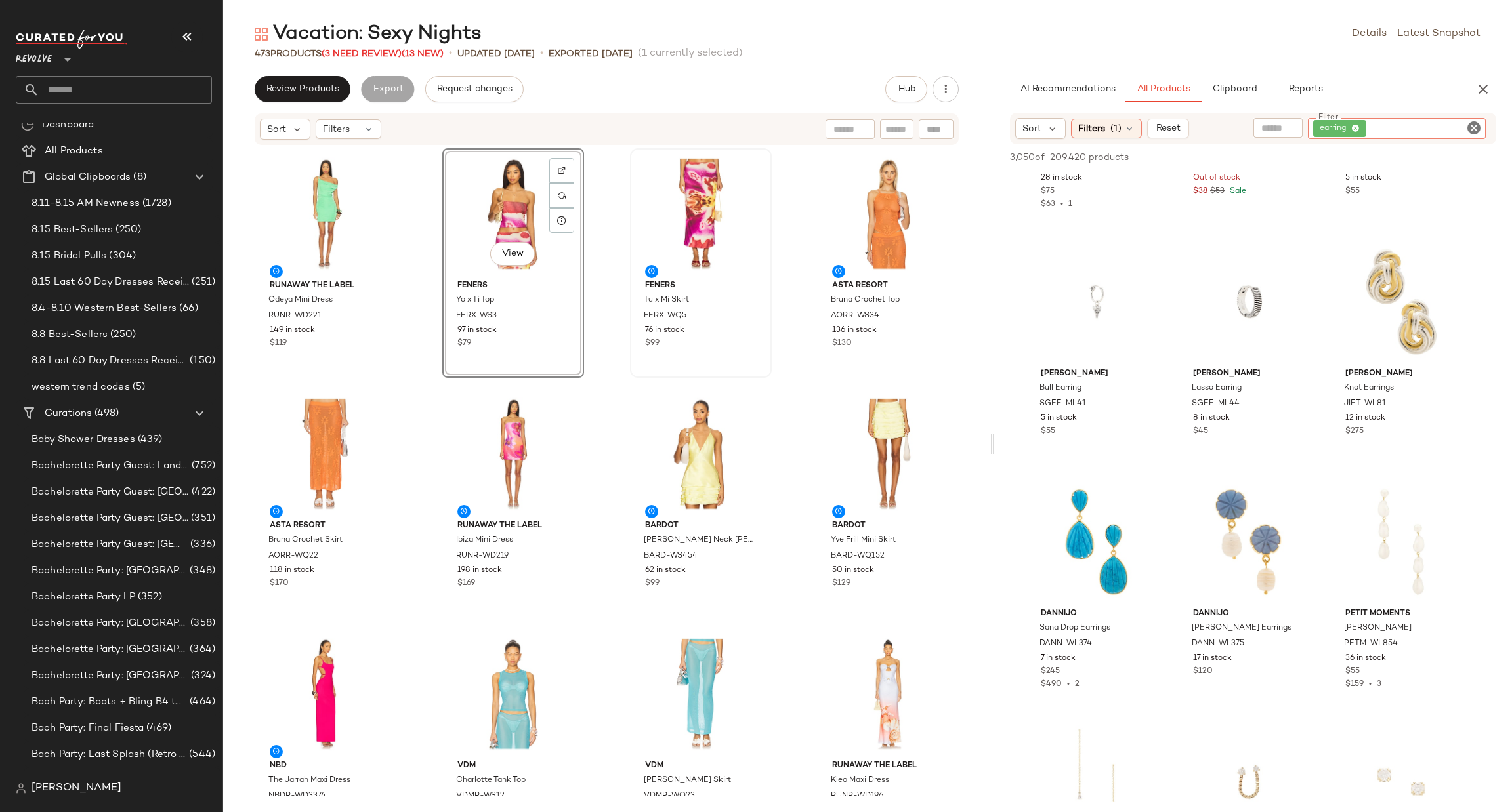
click at [1470, 130] on icon "Clear Filter" at bounding box center [1474, 128] width 16 height 16
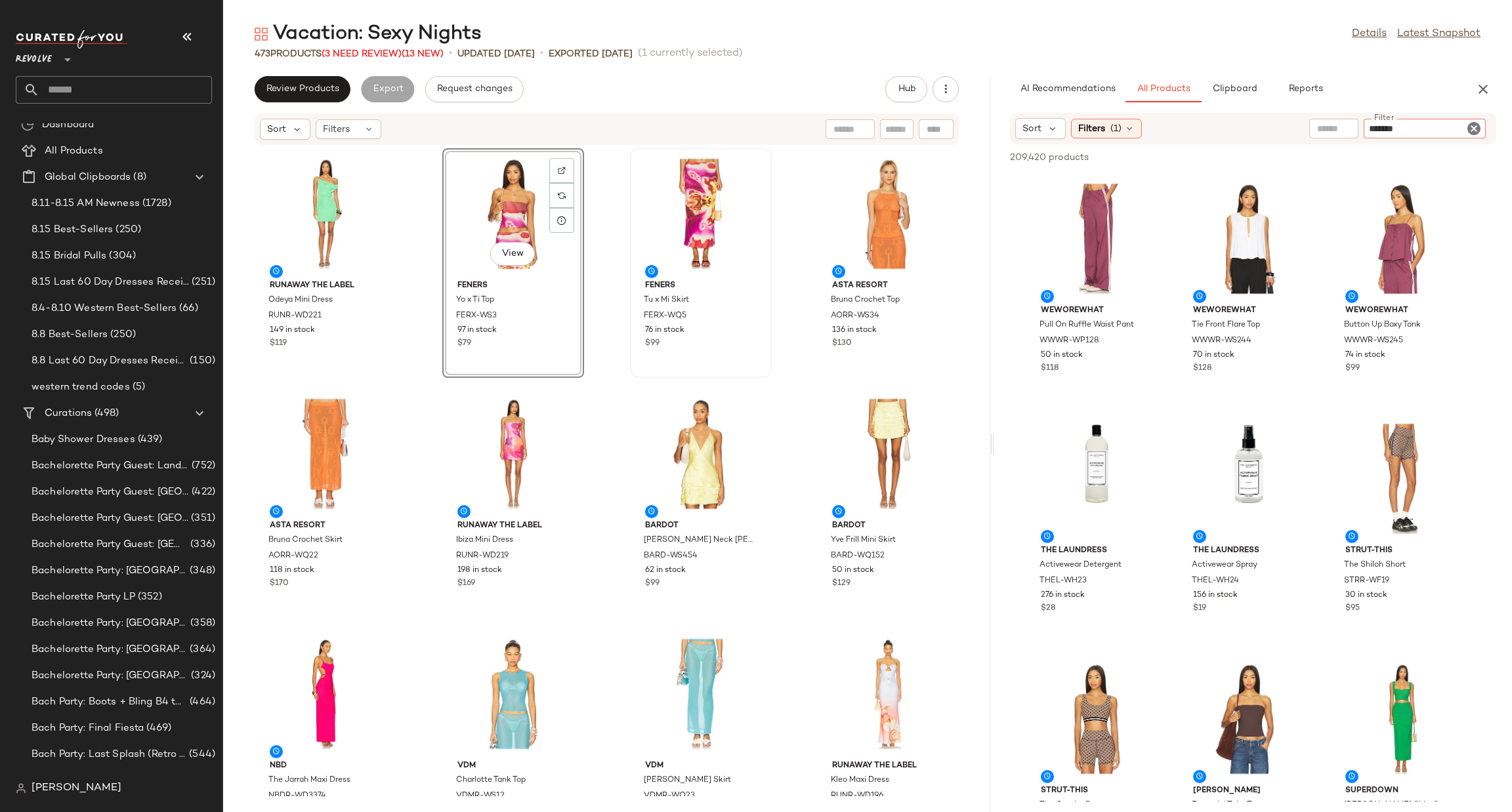
type input "********"
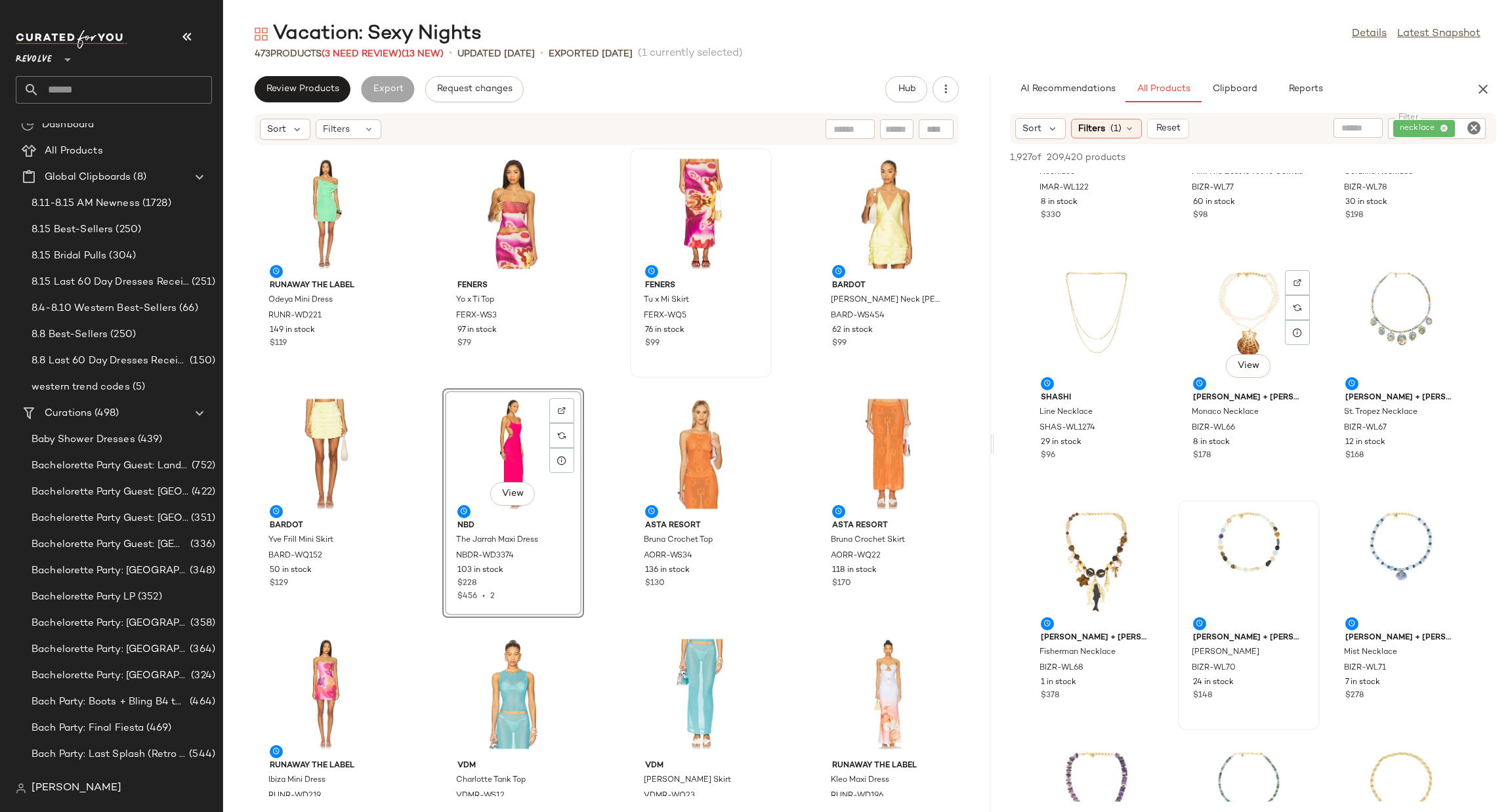
scroll to position [491, 0]
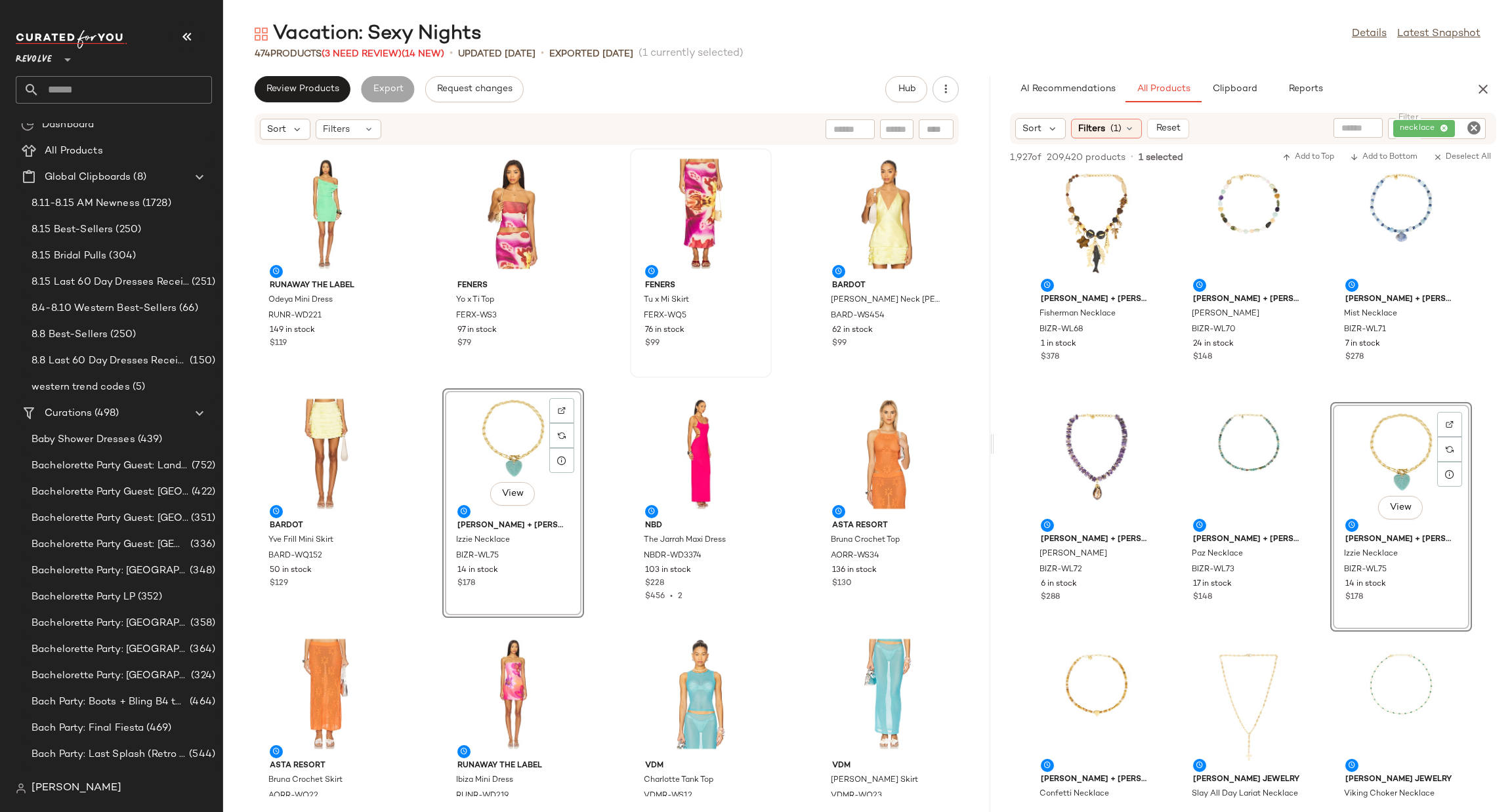
click at [1476, 122] on icon "Clear Filter" at bounding box center [1474, 128] width 16 height 16
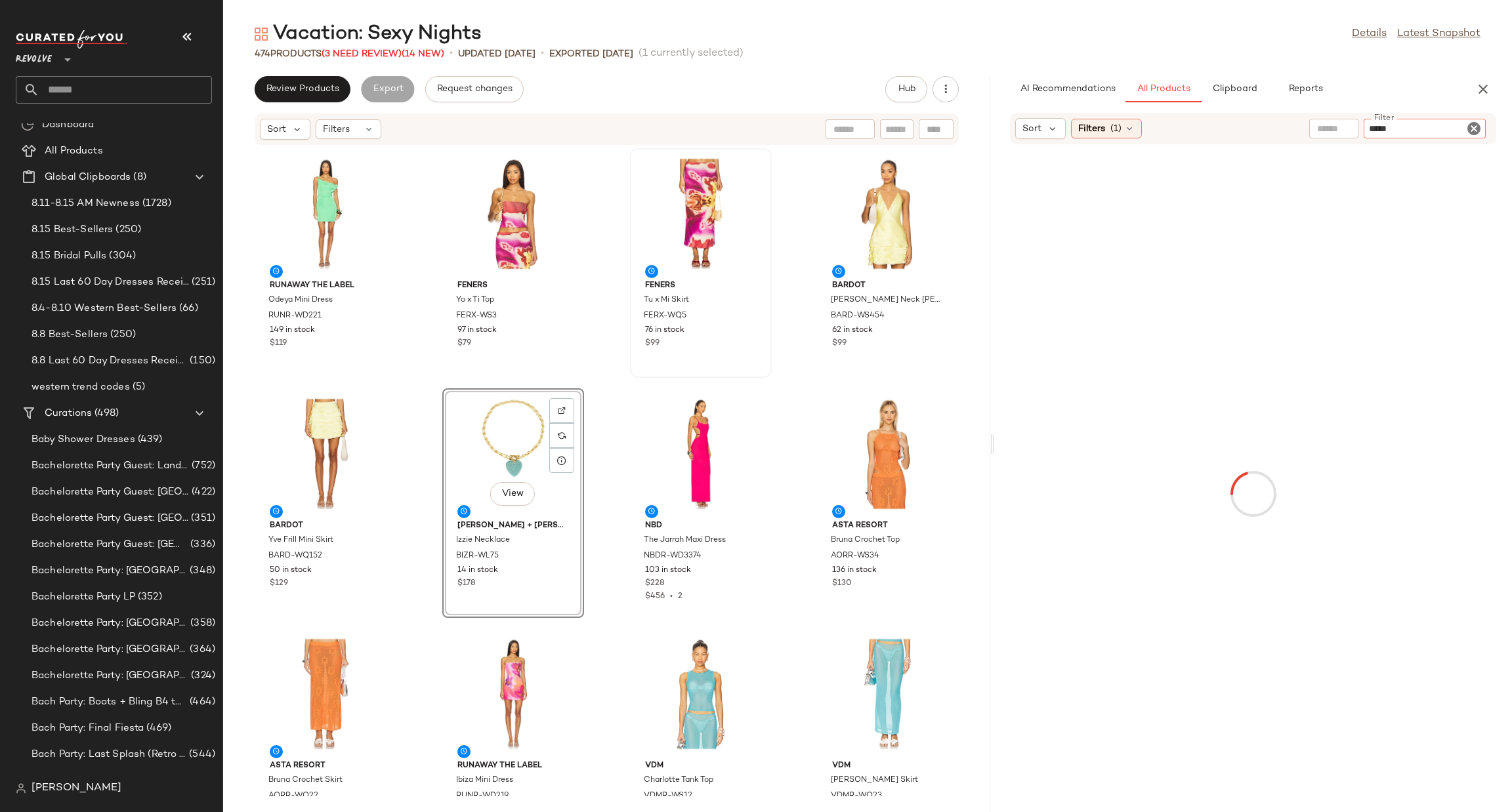
type input "******"
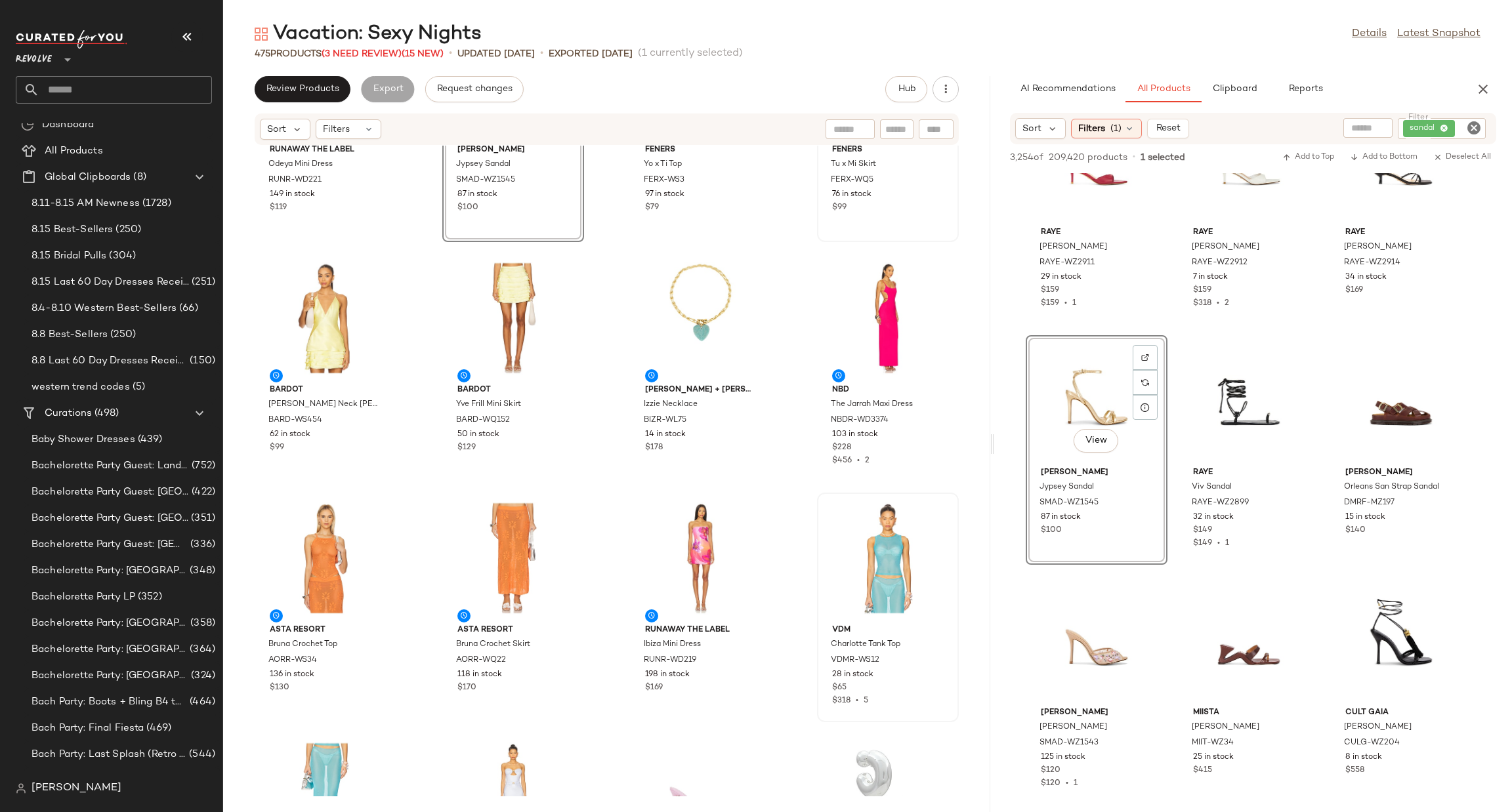
scroll to position [295, 0]
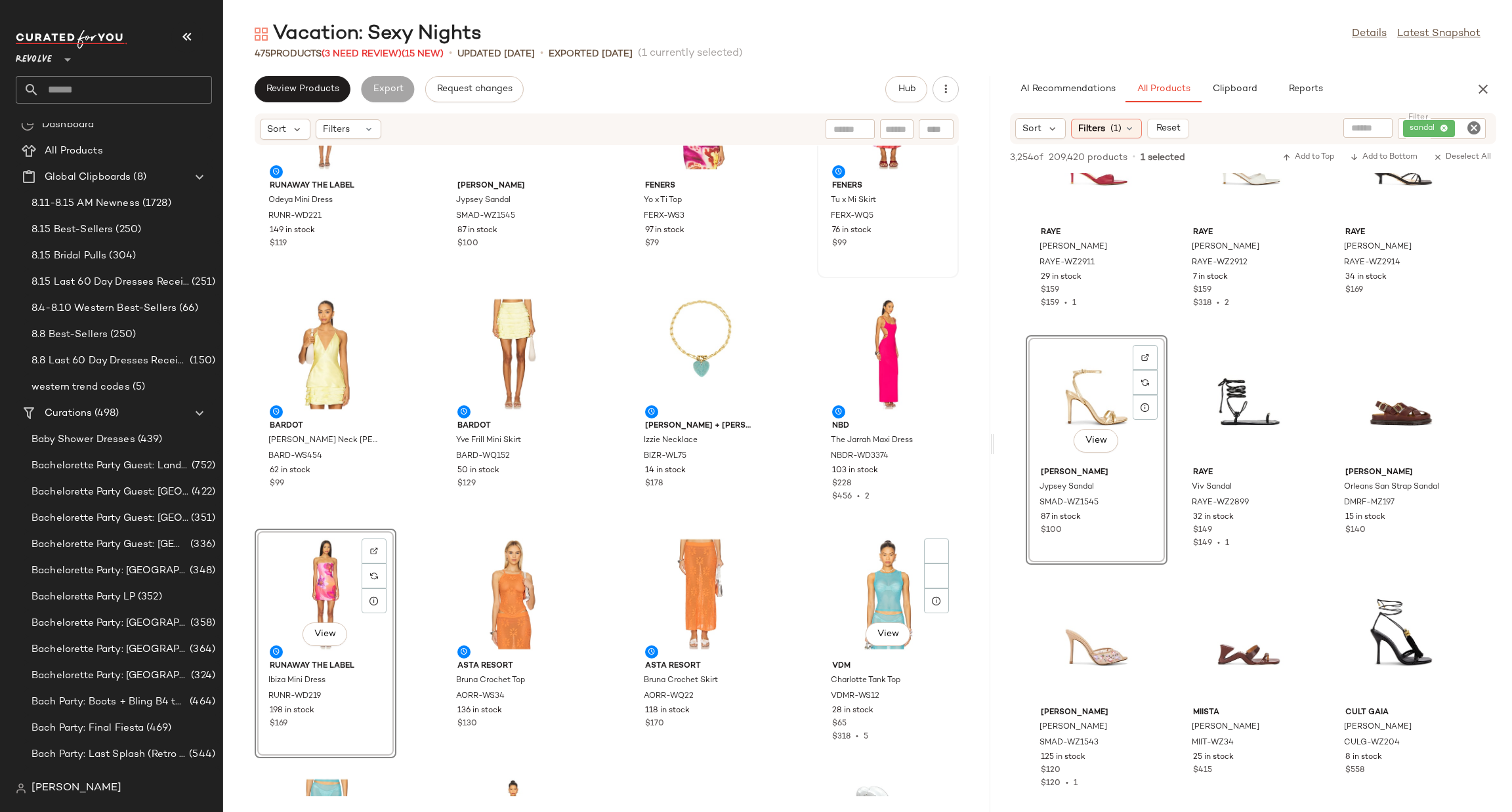
scroll to position [306, 0]
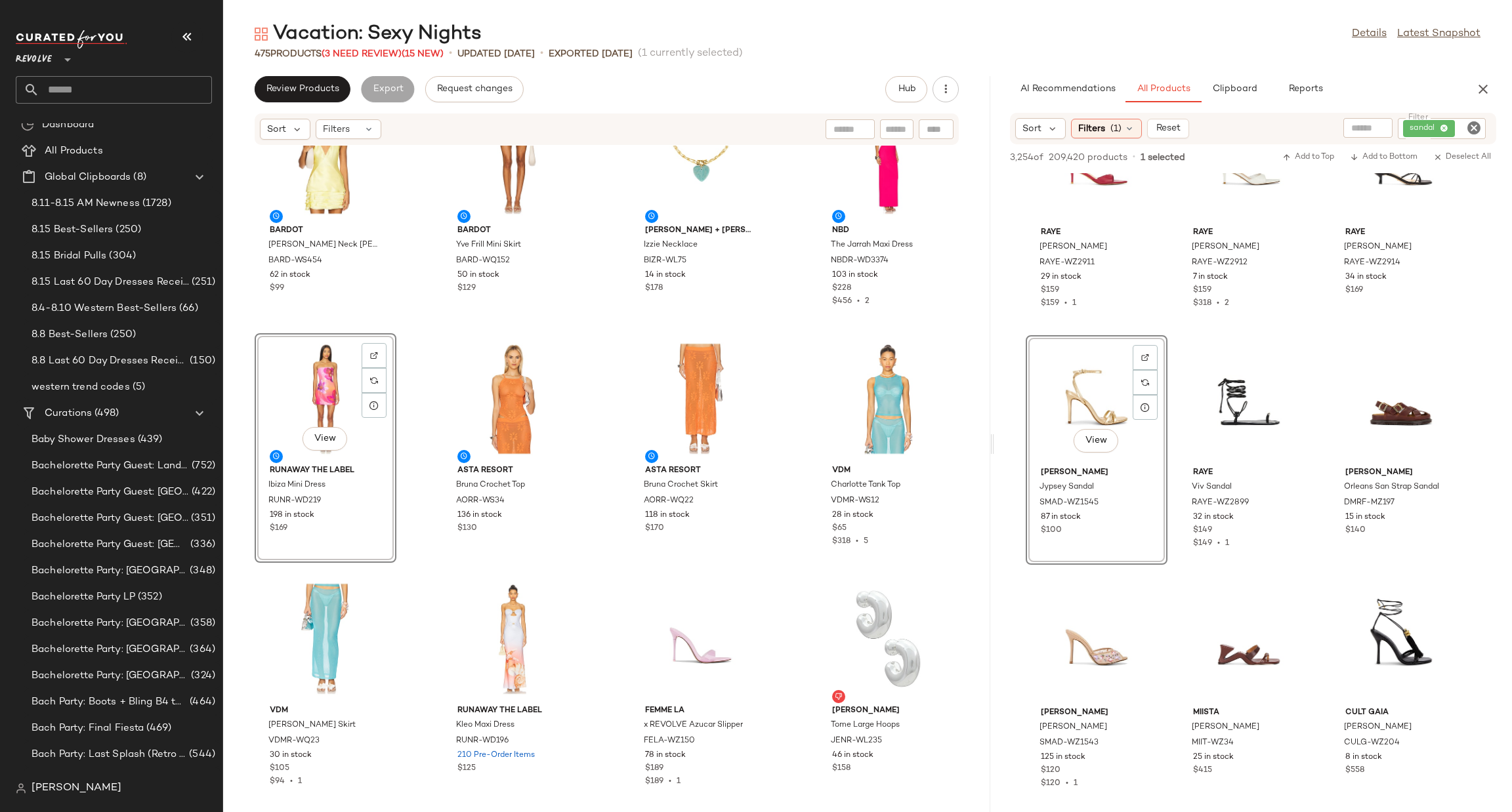
click at [1467, 126] on icon "Clear Filter" at bounding box center [1474, 128] width 16 height 16
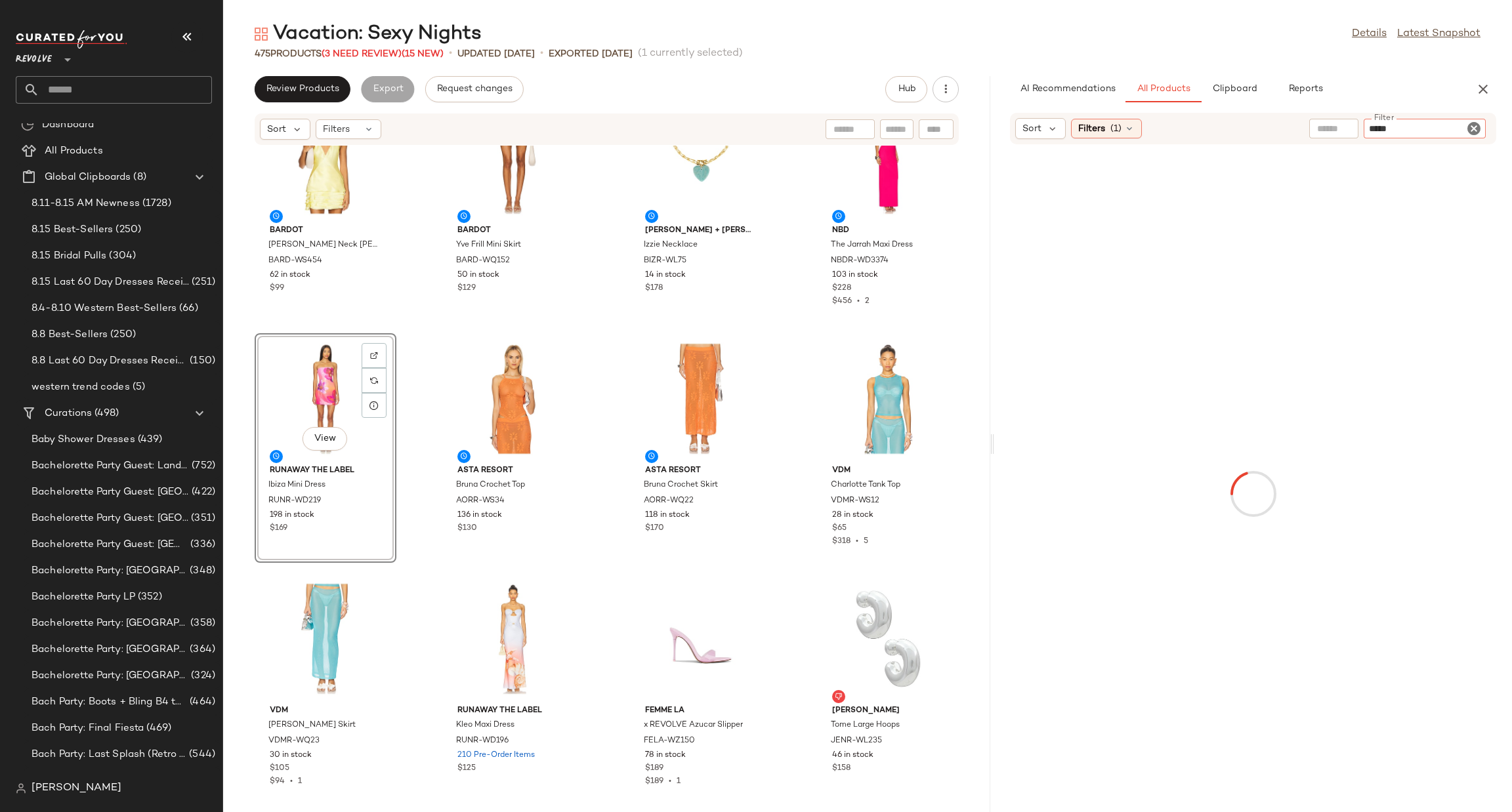
type input "******"
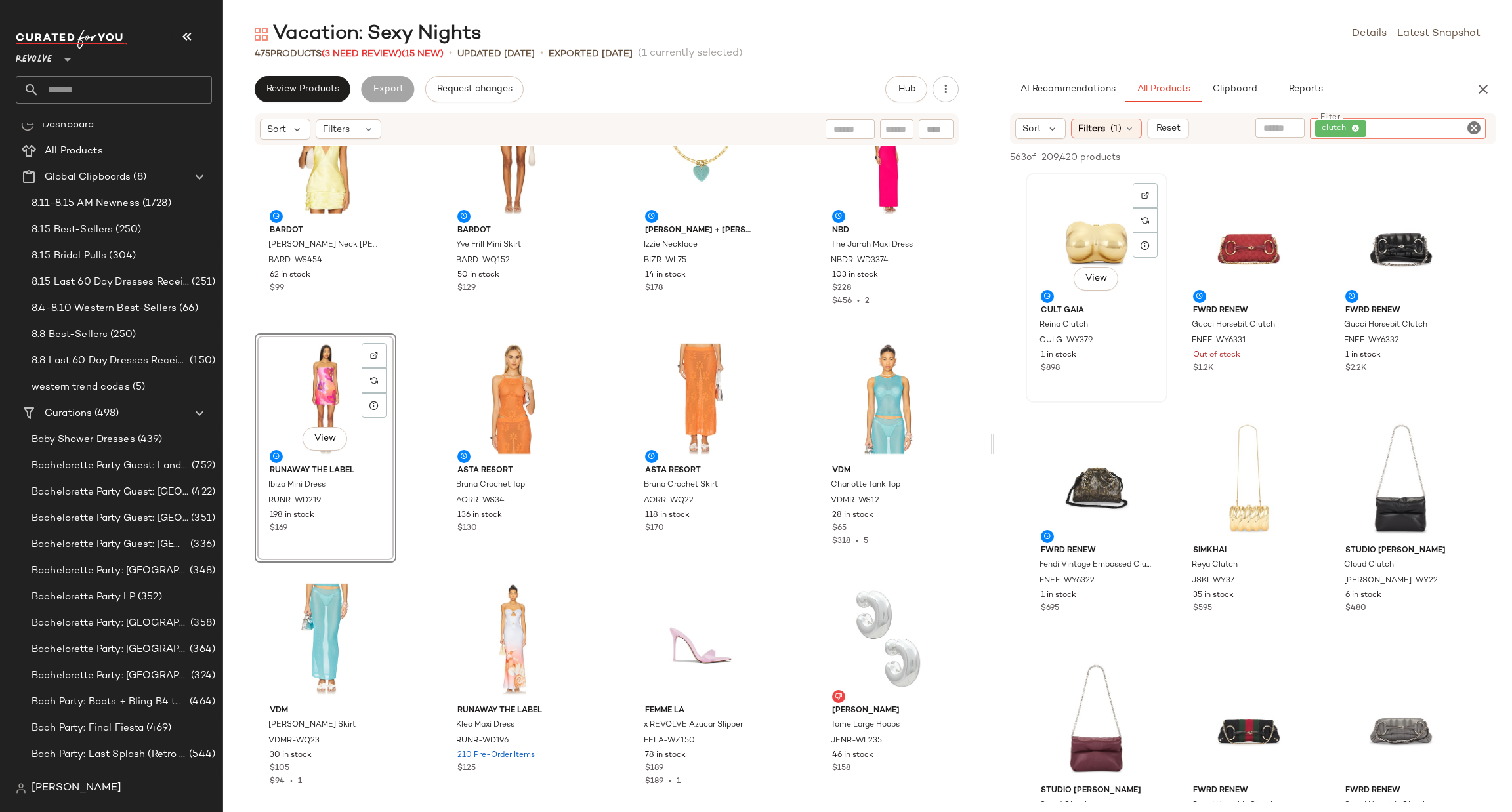
click at [1089, 222] on div "View" at bounding box center [1097, 238] width 132 height 122
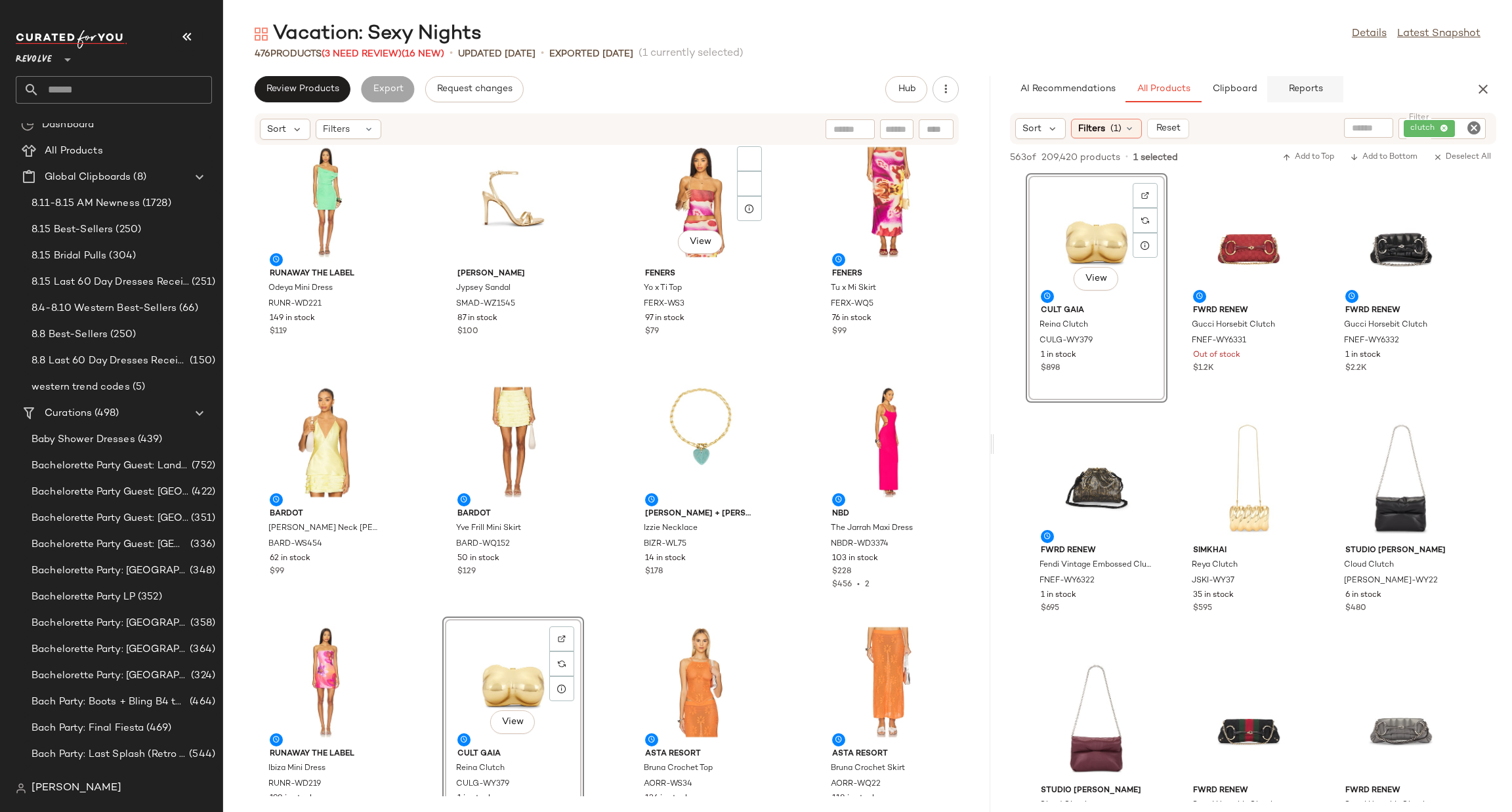
scroll to position [0, 0]
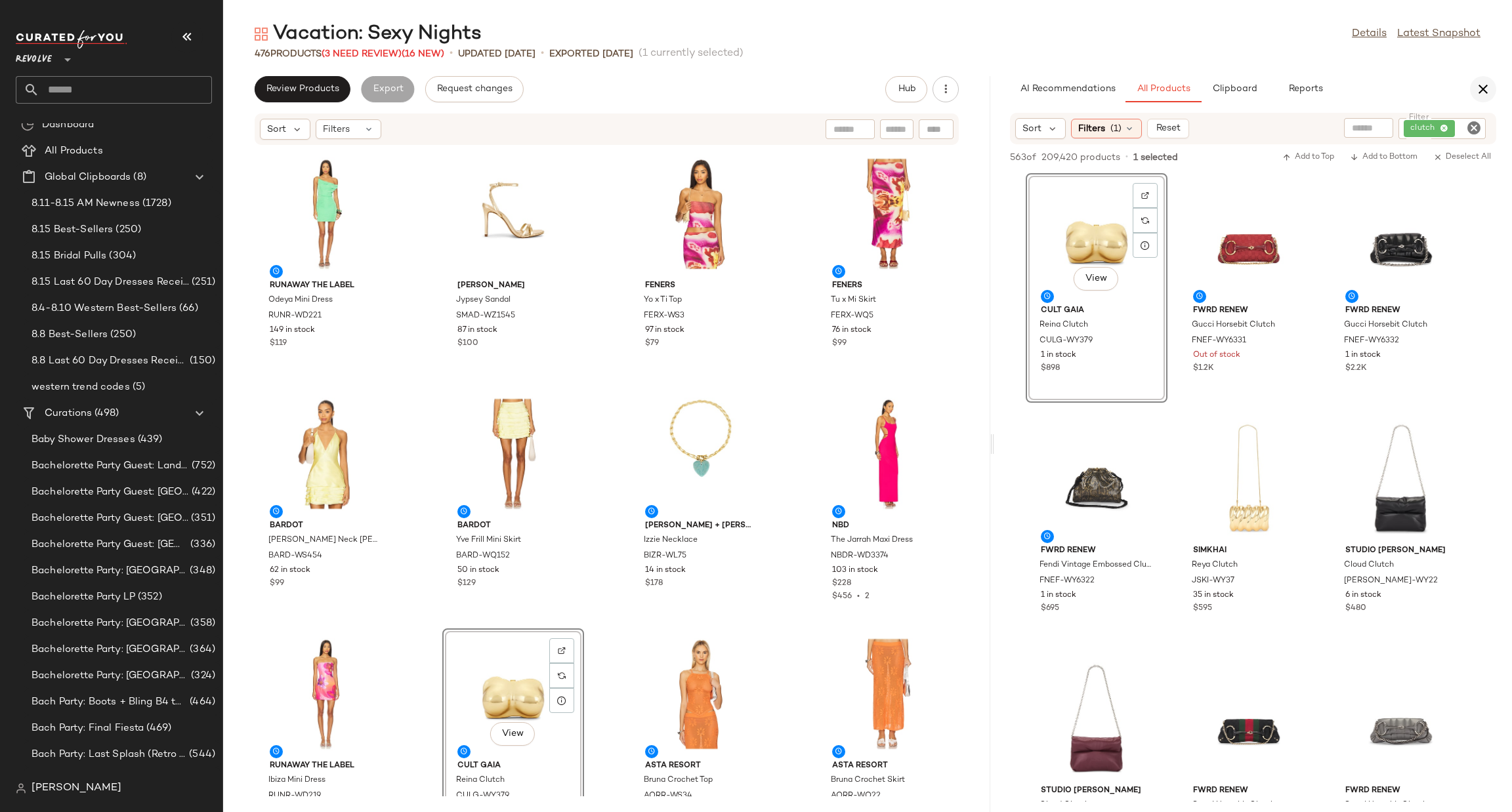
click at [1487, 86] on icon "button" at bounding box center [1483, 89] width 16 height 16
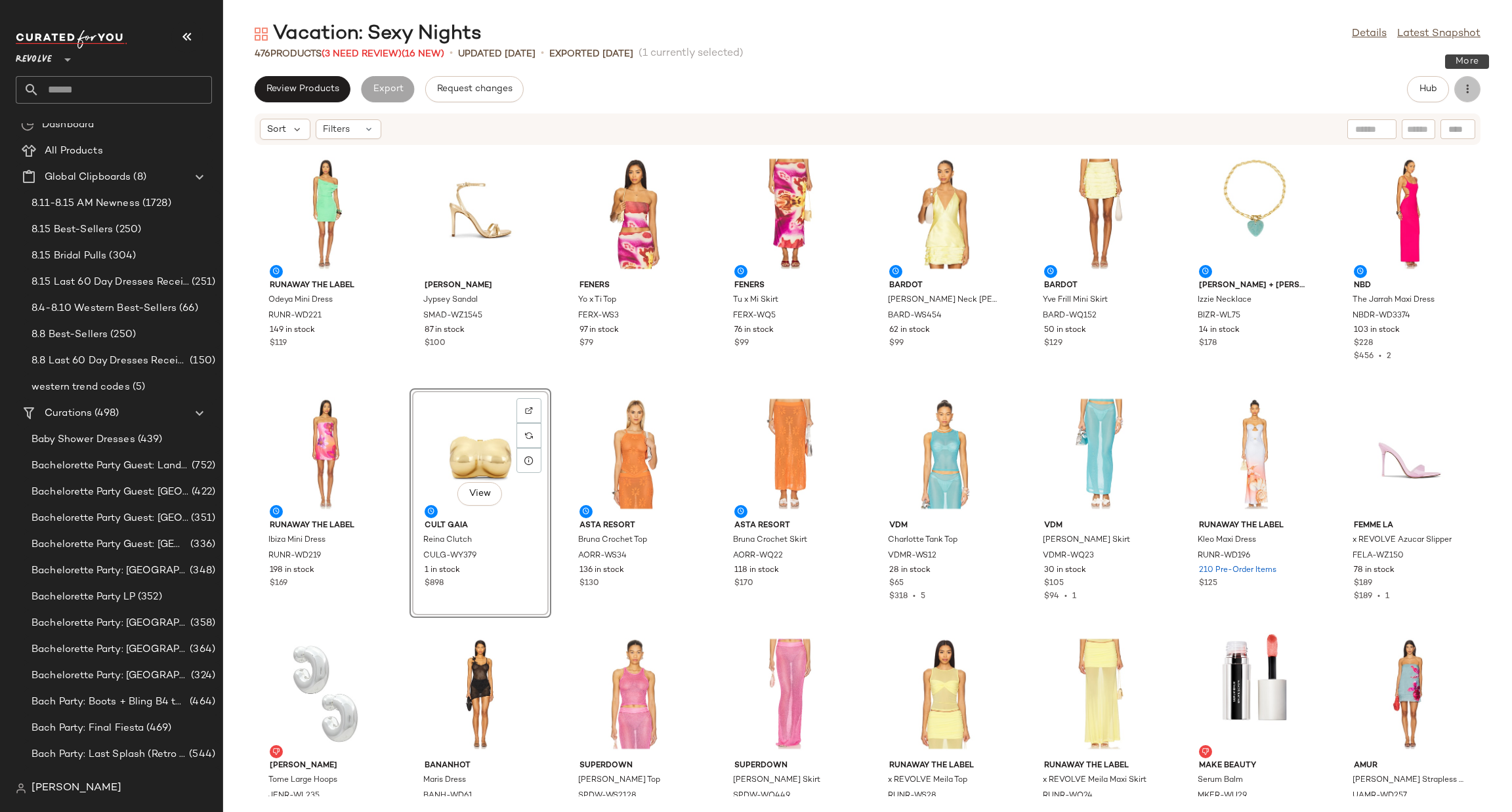
click at [1463, 80] on button "button" at bounding box center [1467, 89] width 26 height 26
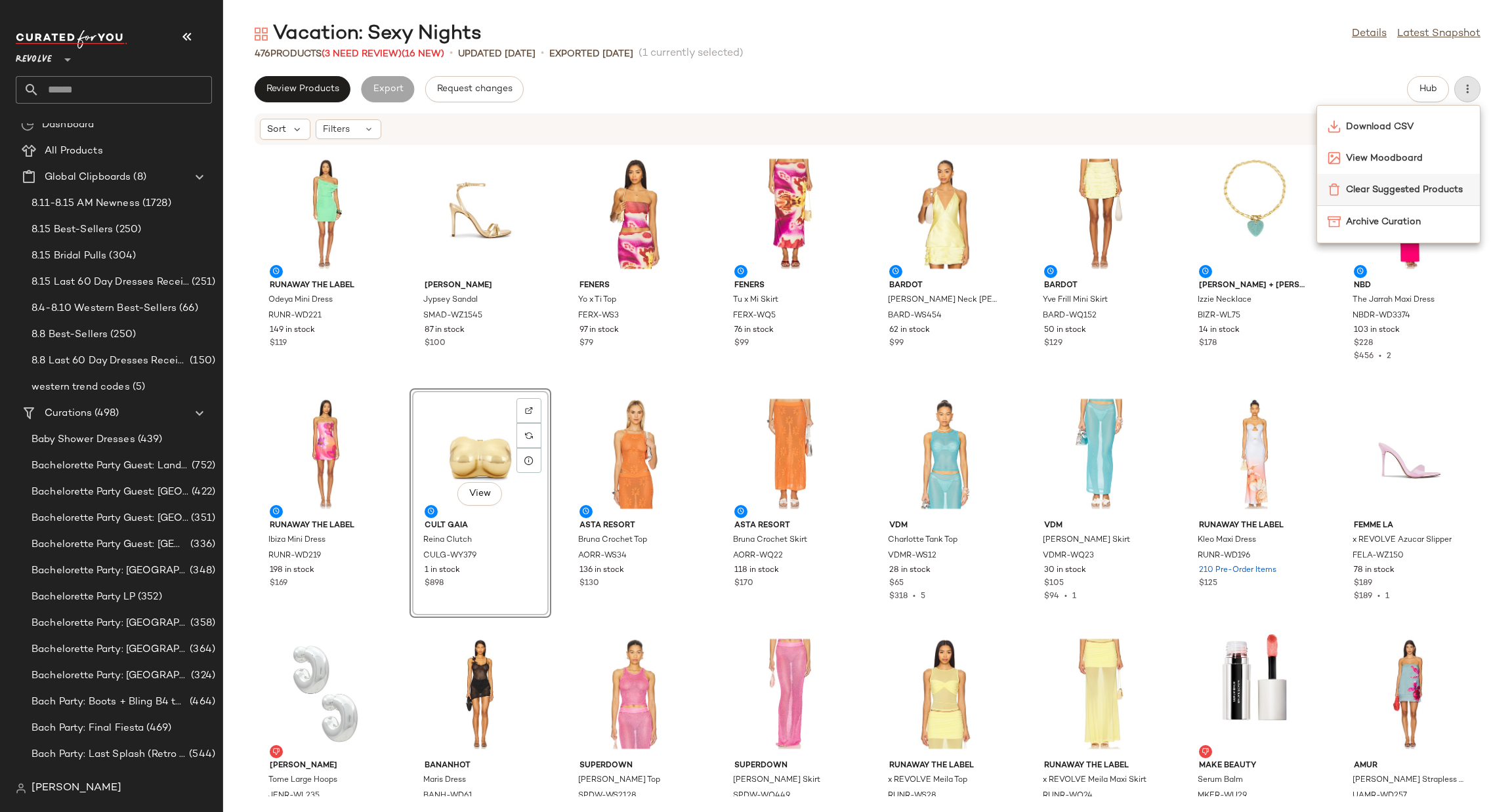
click at [1407, 178] on div "Clear Suggested Products" at bounding box center [1398, 189] width 162 height 31
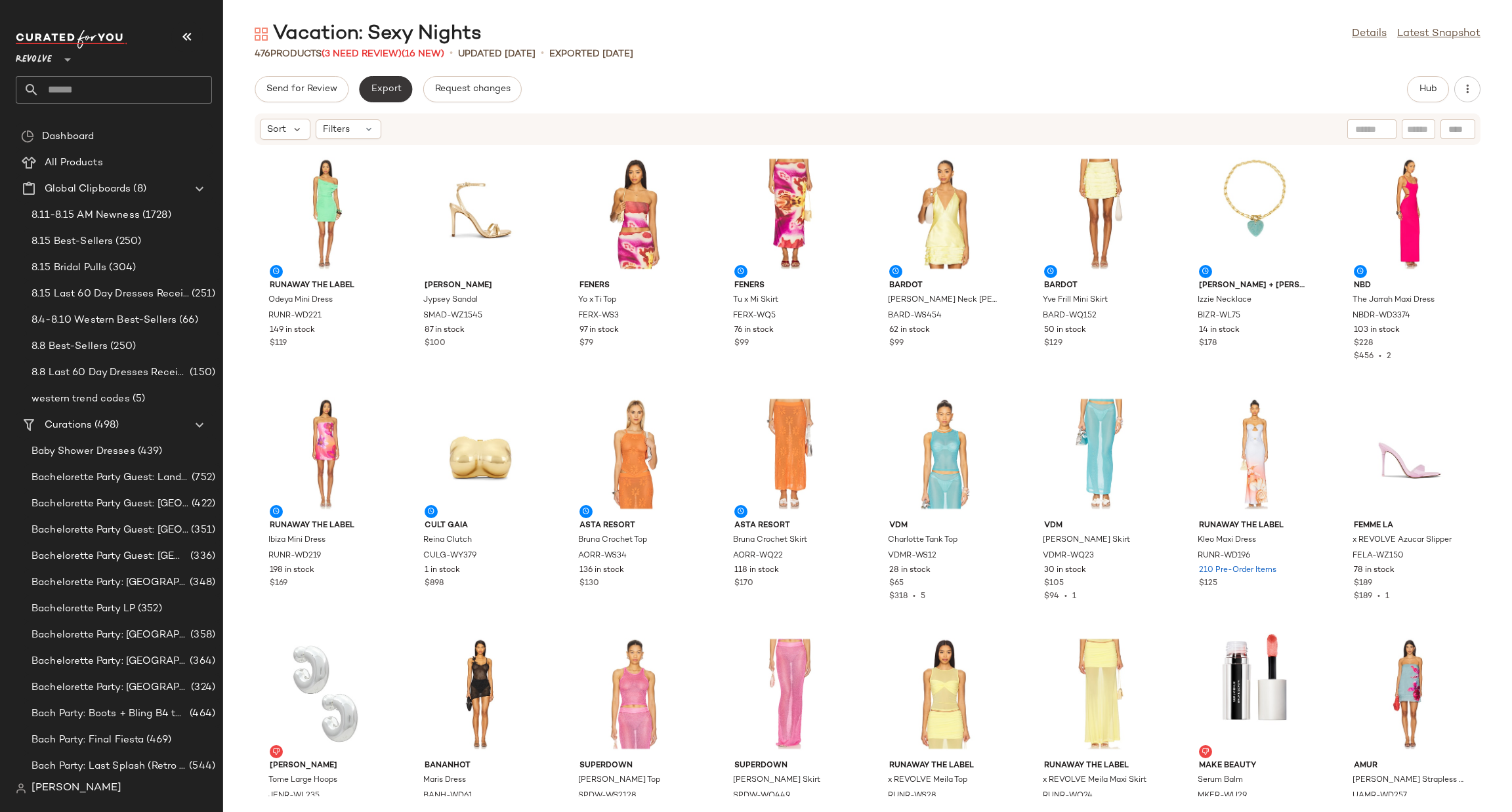
click at [379, 95] on span "Export" at bounding box center [385, 89] width 31 height 10
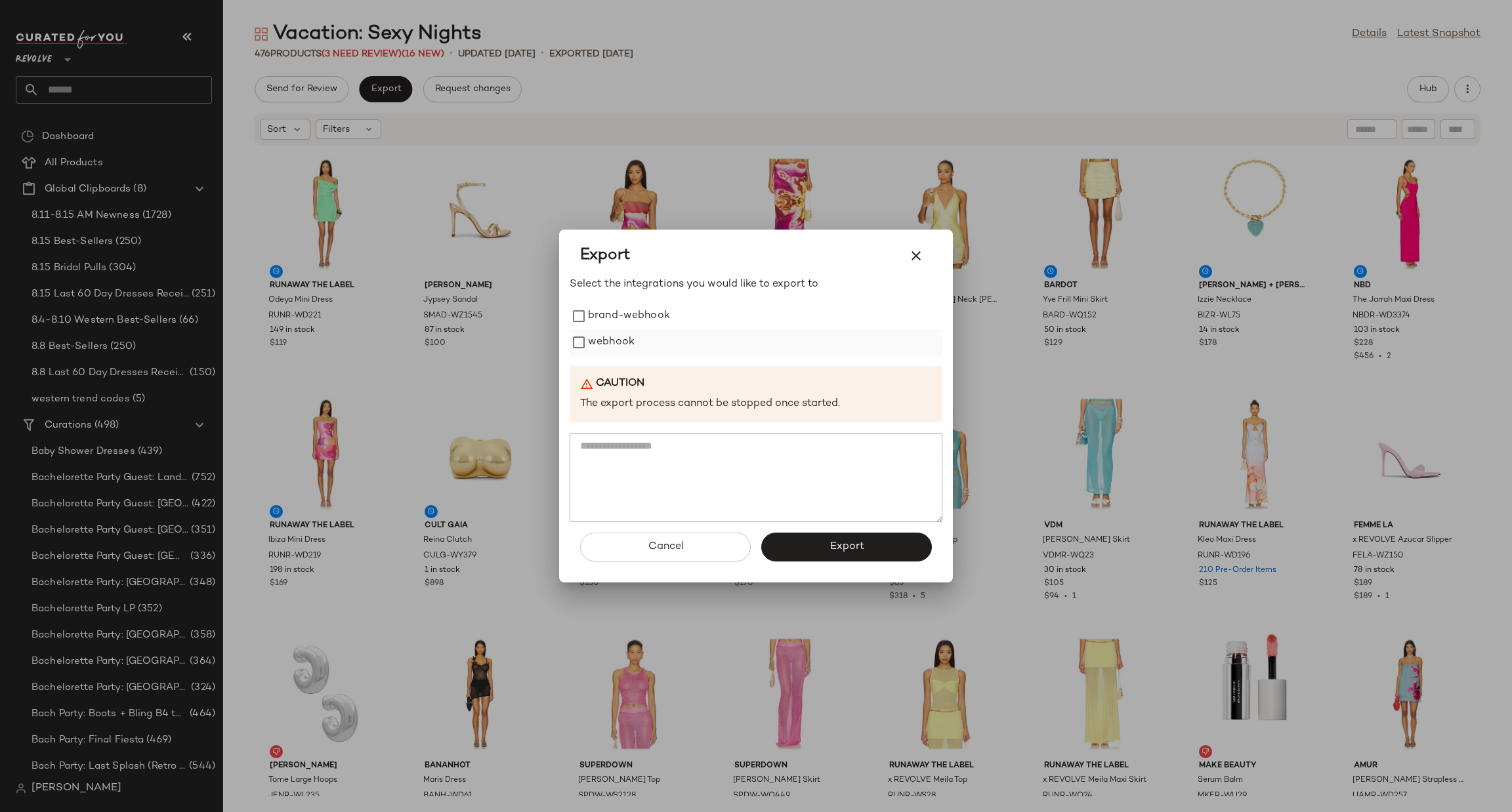
click at [601, 342] on label "webhook" at bounding box center [611, 343] width 47 height 26
click at [863, 543] on span "Export" at bounding box center [846, 547] width 35 height 13
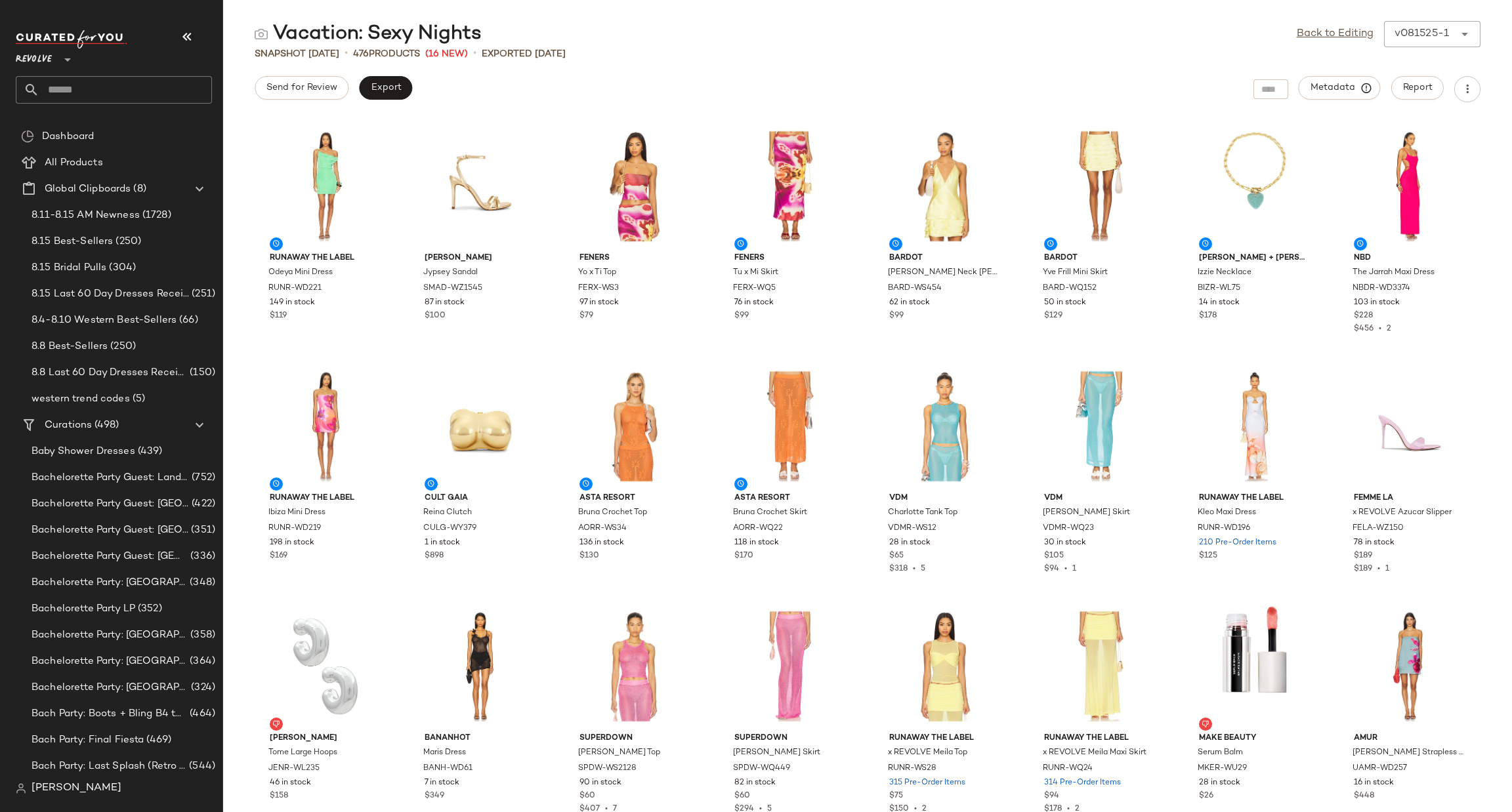
click at [117, 98] on input "text" at bounding box center [125, 90] width 173 height 28
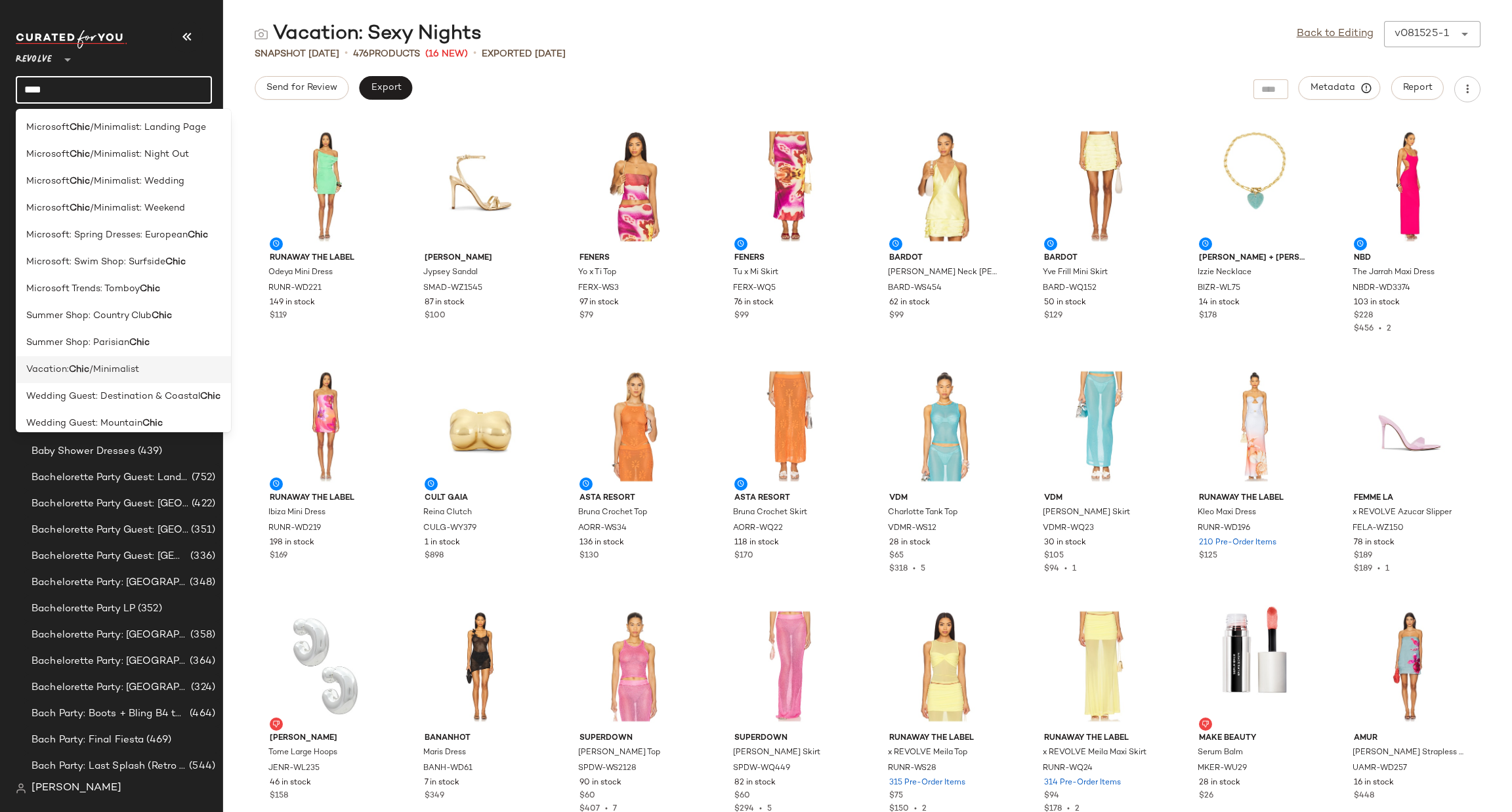
type input "****"
drag, startPoint x: 77, startPoint y: 367, endPoint x: 86, endPoint y: 383, distance: 18.4
click at [76, 368] on b "Chic" at bounding box center [79, 370] width 20 height 14
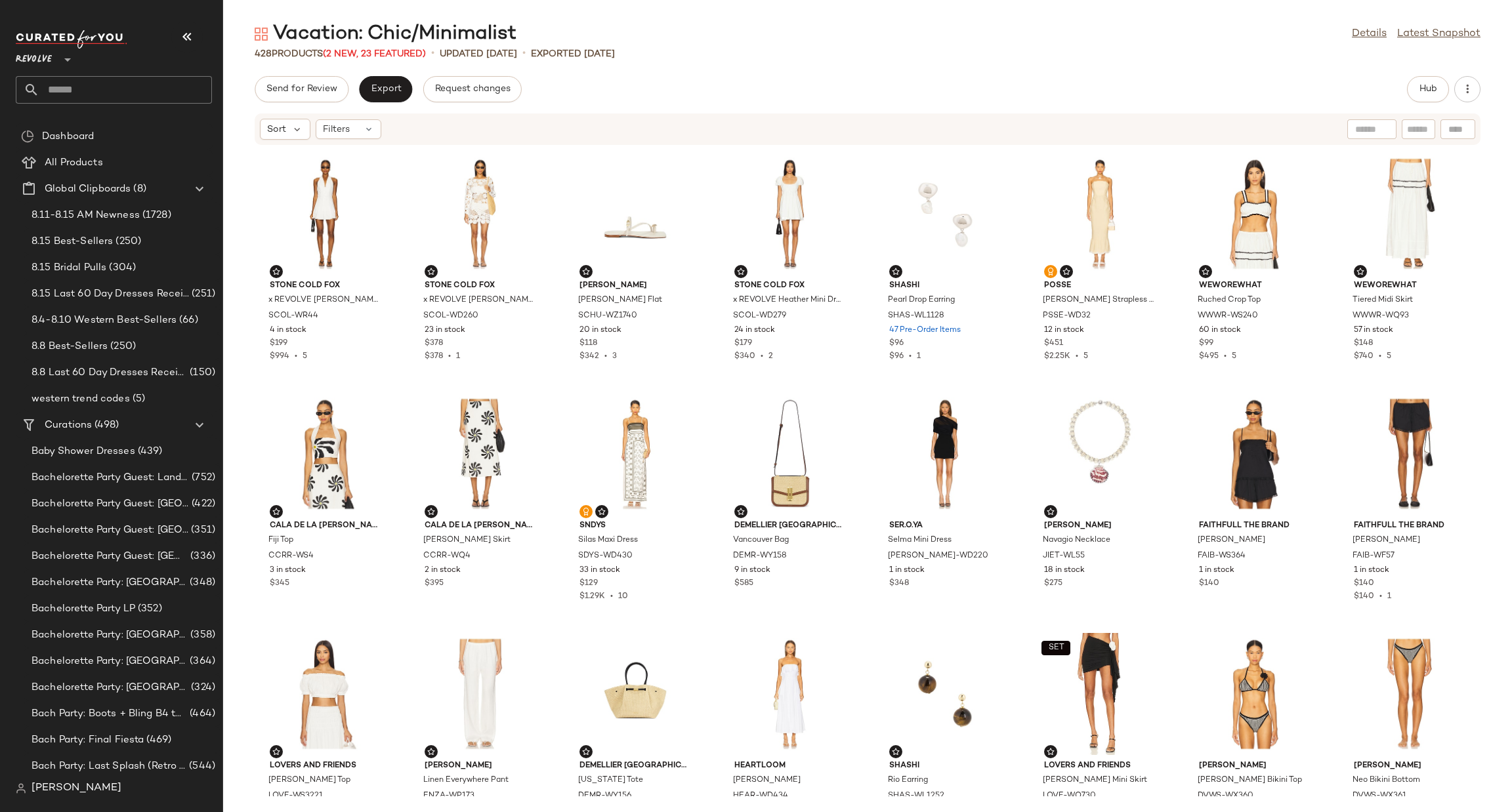
click at [250, 442] on div "Stone Cold Fox x REVOLVE [PERSON_NAME] SCOL-WR44 4 in stock $199 $994 • 5 Stone…" at bounding box center [867, 471] width 1289 height 651
click at [291, 84] on span "Send for Review" at bounding box center [301, 89] width 72 height 10
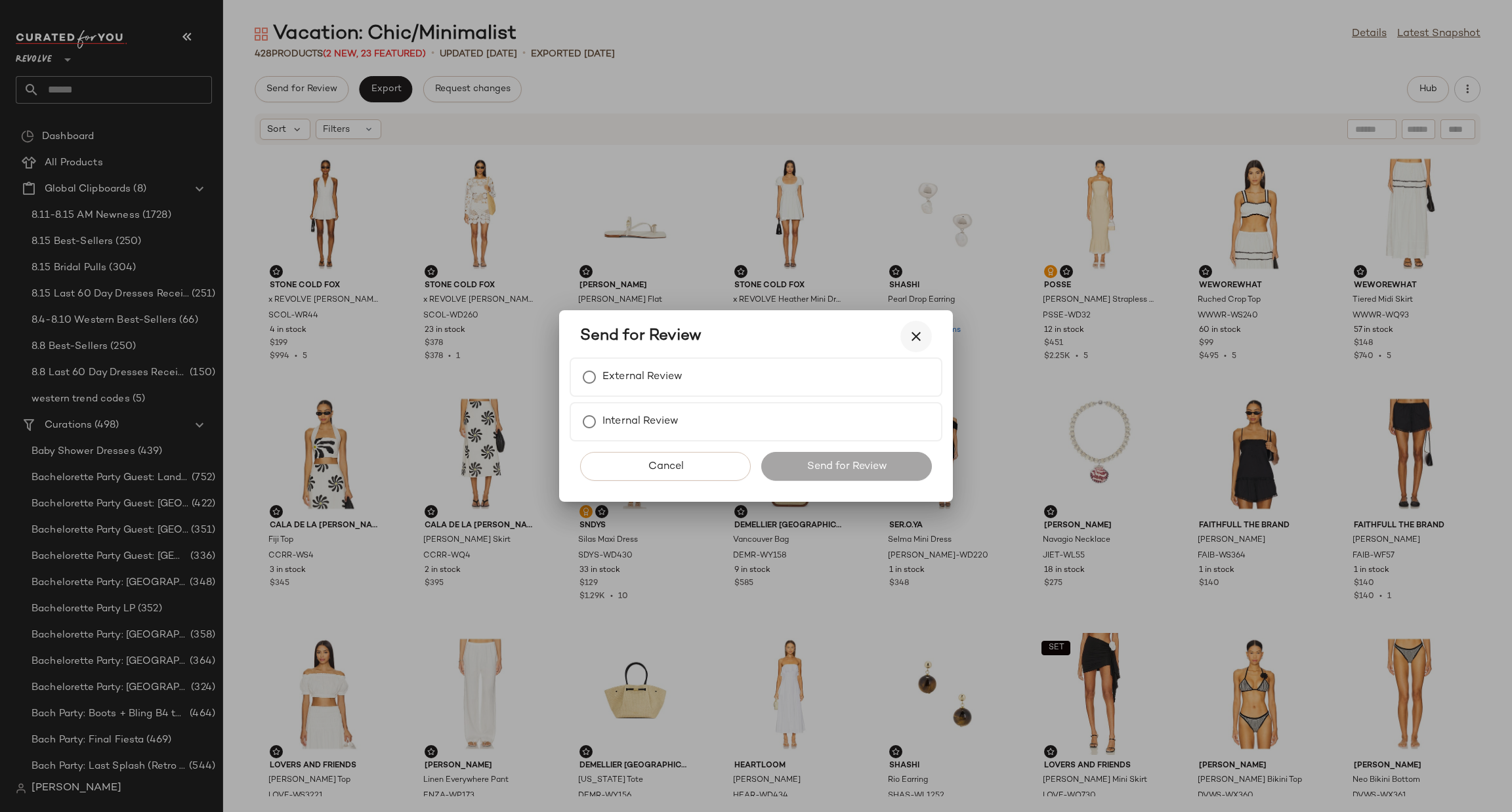
click at [912, 335] on icon "button" at bounding box center [916, 337] width 16 height 16
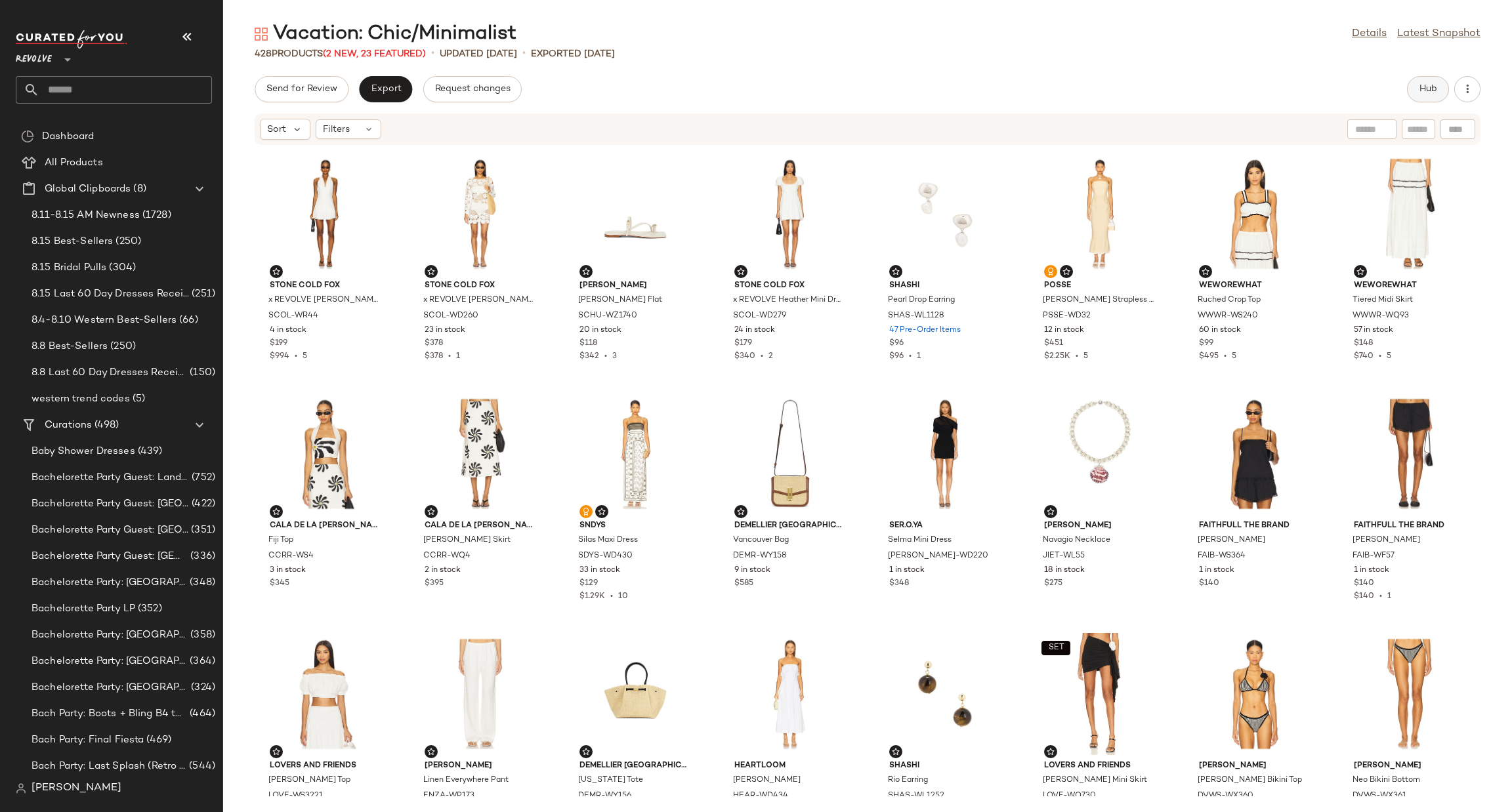
click at [1412, 94] on button "Hub" at bounding box center [1428, 89] width 42 height 26
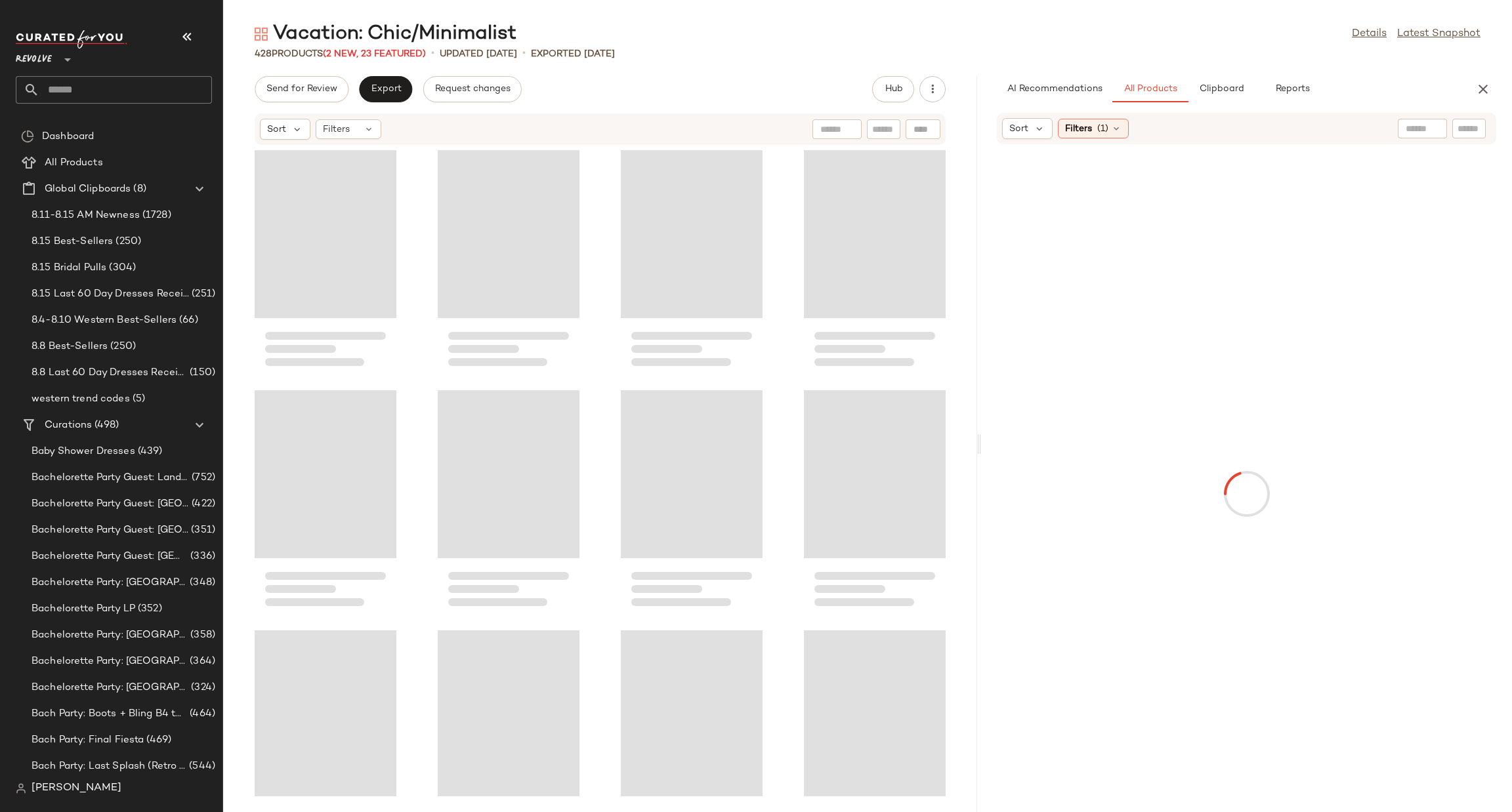
drag, startPoint x: 864, startPoint y: 450, endPoint x: 998, endPoint y: 441, distance: 134.3
click at [998, 441] on div "Vacation: Chic/Minimalist Details Latest Snapshot 428 Products (2 New, 23 Featu…" at bounding box center [867, 416] width 1289 height 791
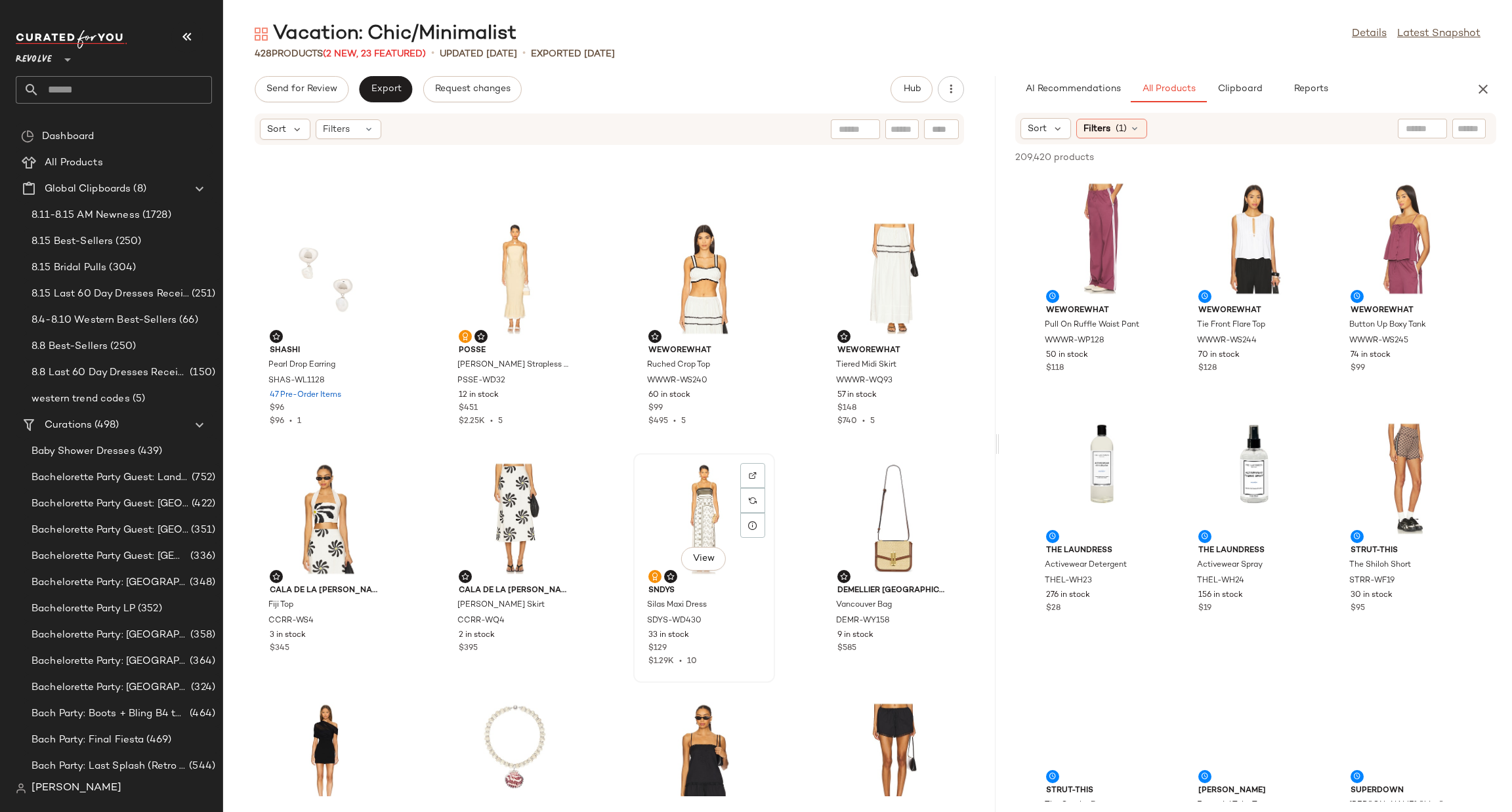
scroll to position [404, 0]
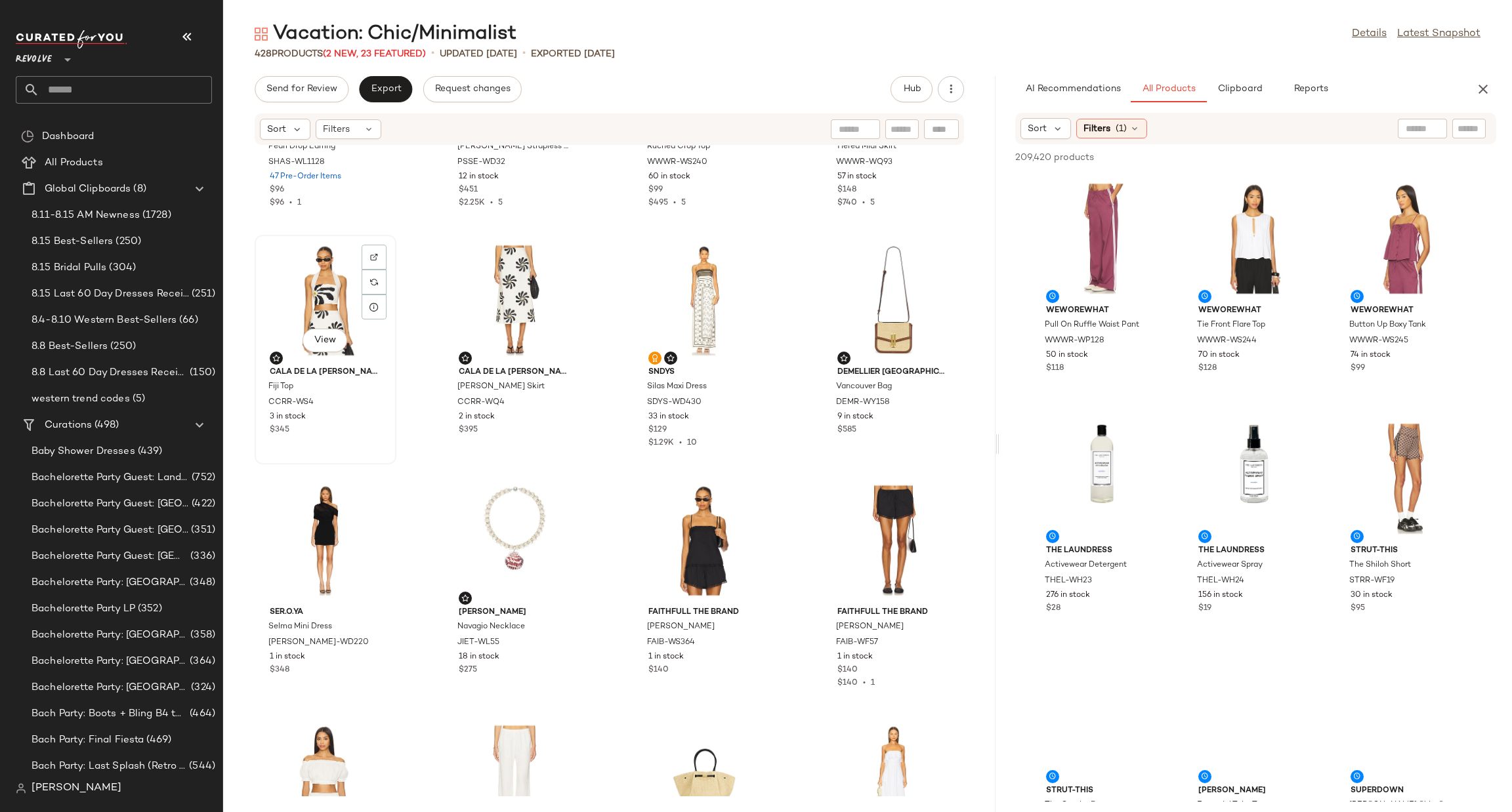
click at [310, 305] on div "View" at bounding box center [326, 300] width 132 height 122
click at [494, 279] on div "View" at bounding box center [514, 300] width 132 height 122
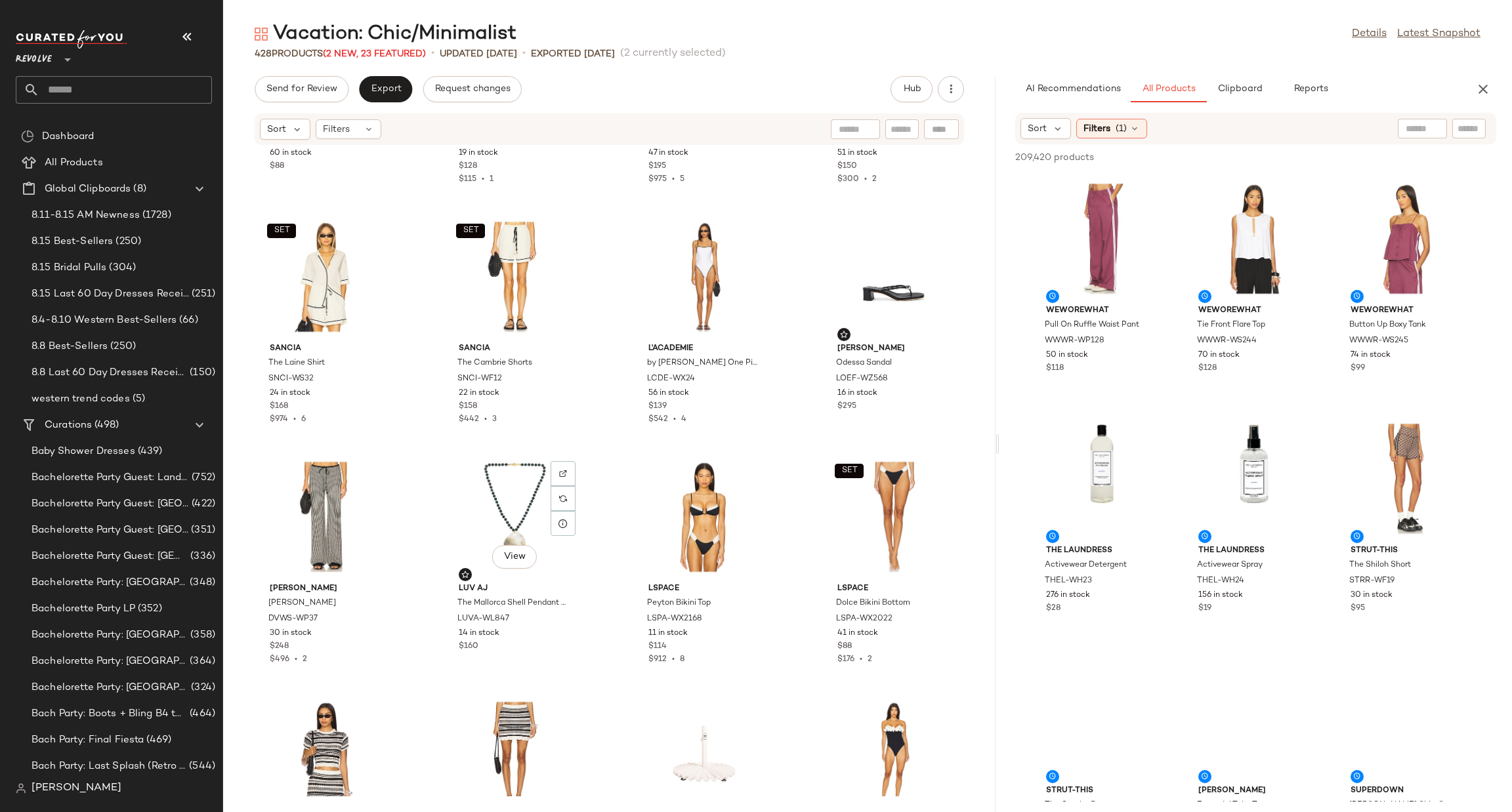
scroll to position [1782, 0]
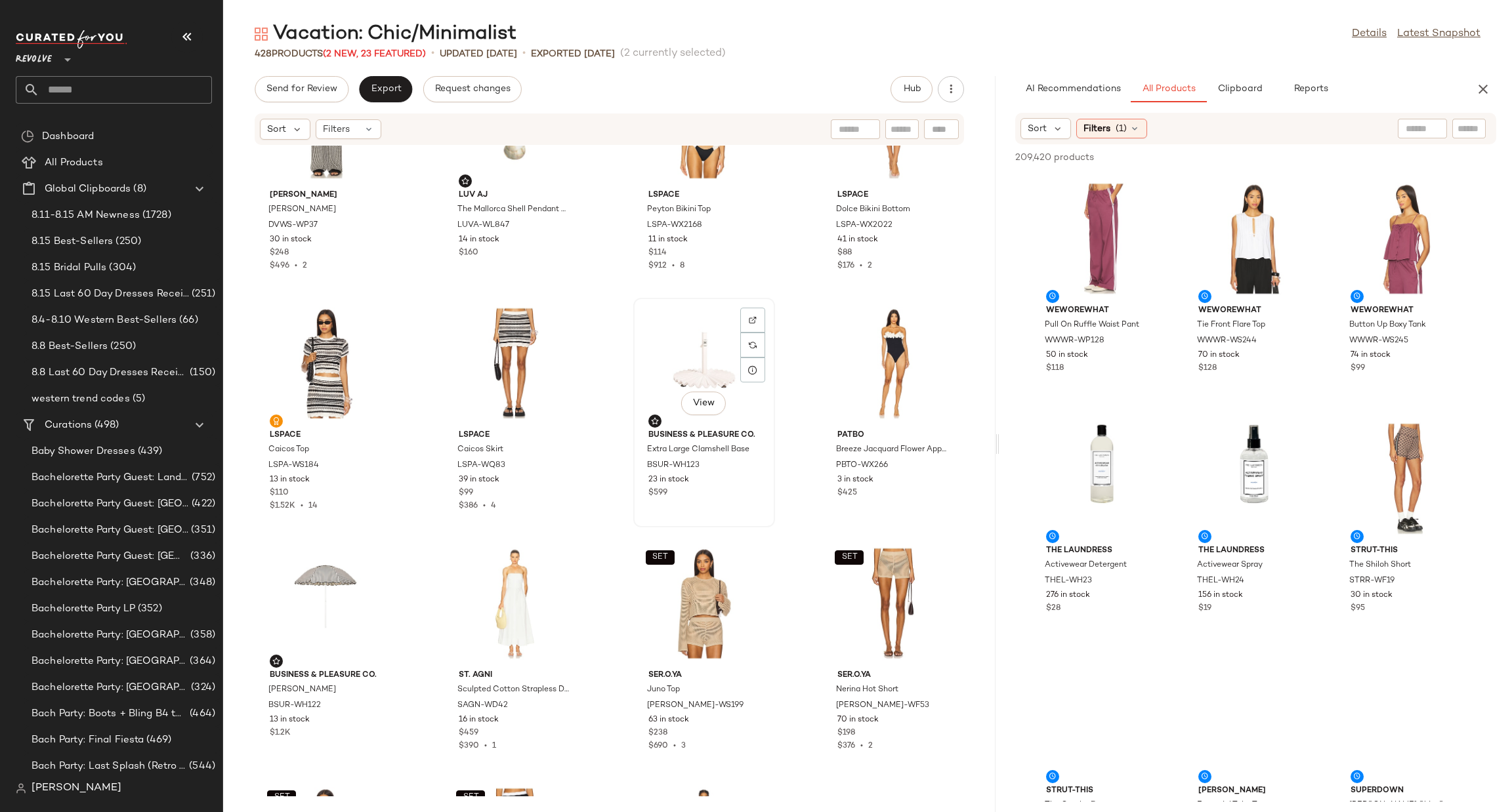
drag, startPoint x: 701, startPoint y: 362, endPoint x: 710, endPoint y: 360, distance: 9.2
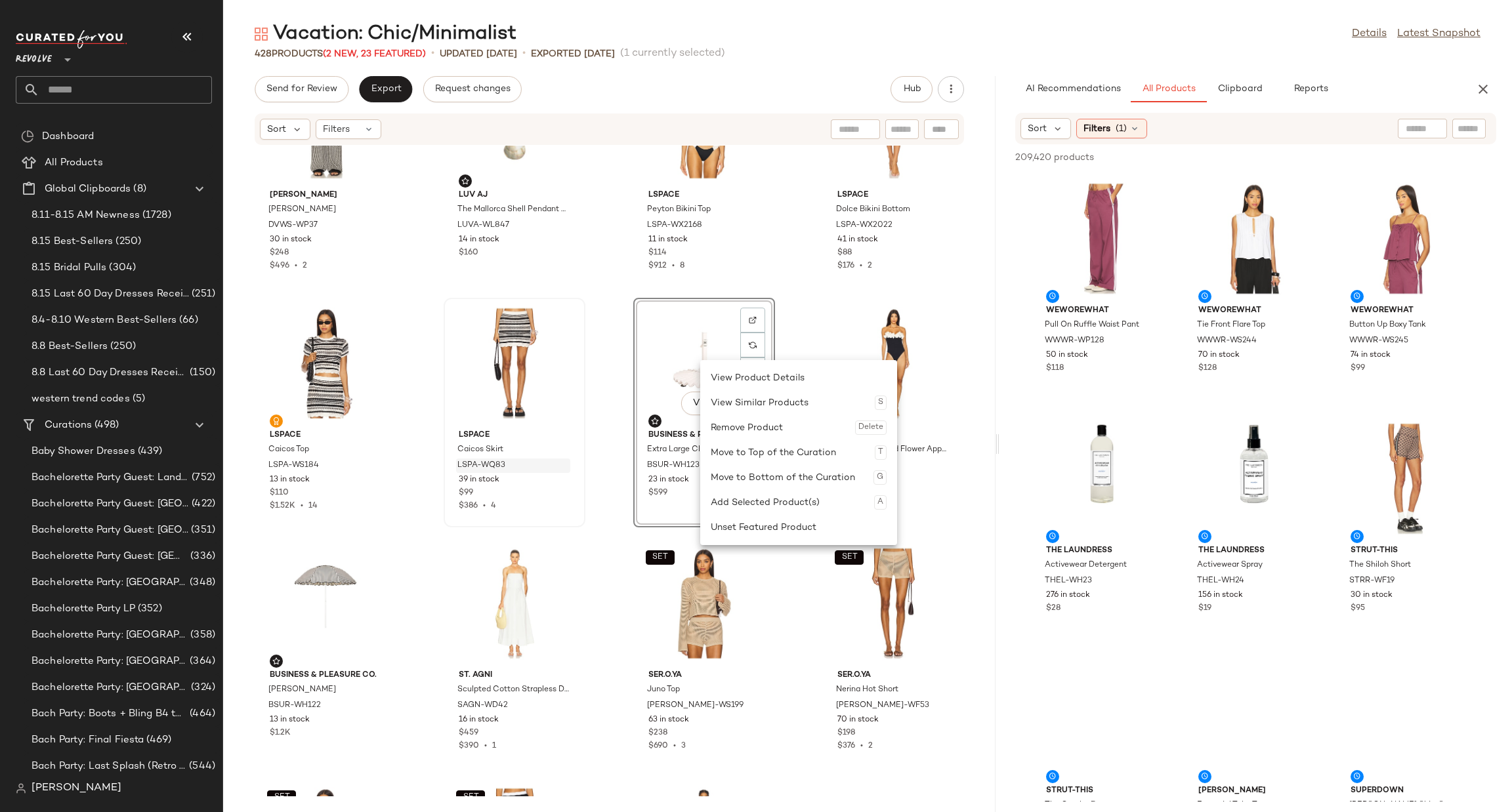
drag, startPoint x: 757, startPoint y: 528, endPoint x: 565, endPoint y: 460, distance: 203.7
click at [756, 529] on div "Unset Featured Product" at bounding box center [799, 528] width 176 height 25
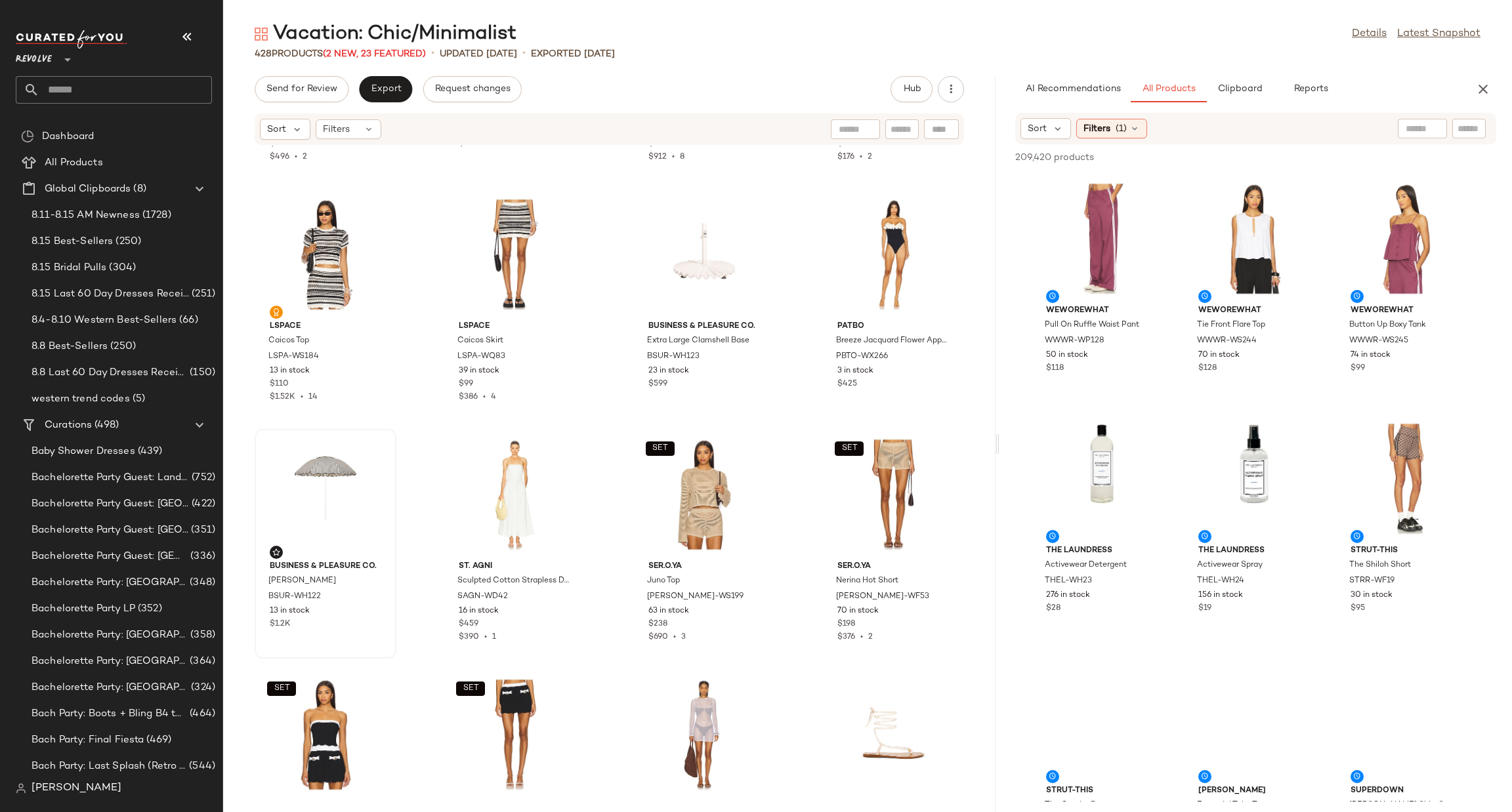
scroll to position [2077, 0]
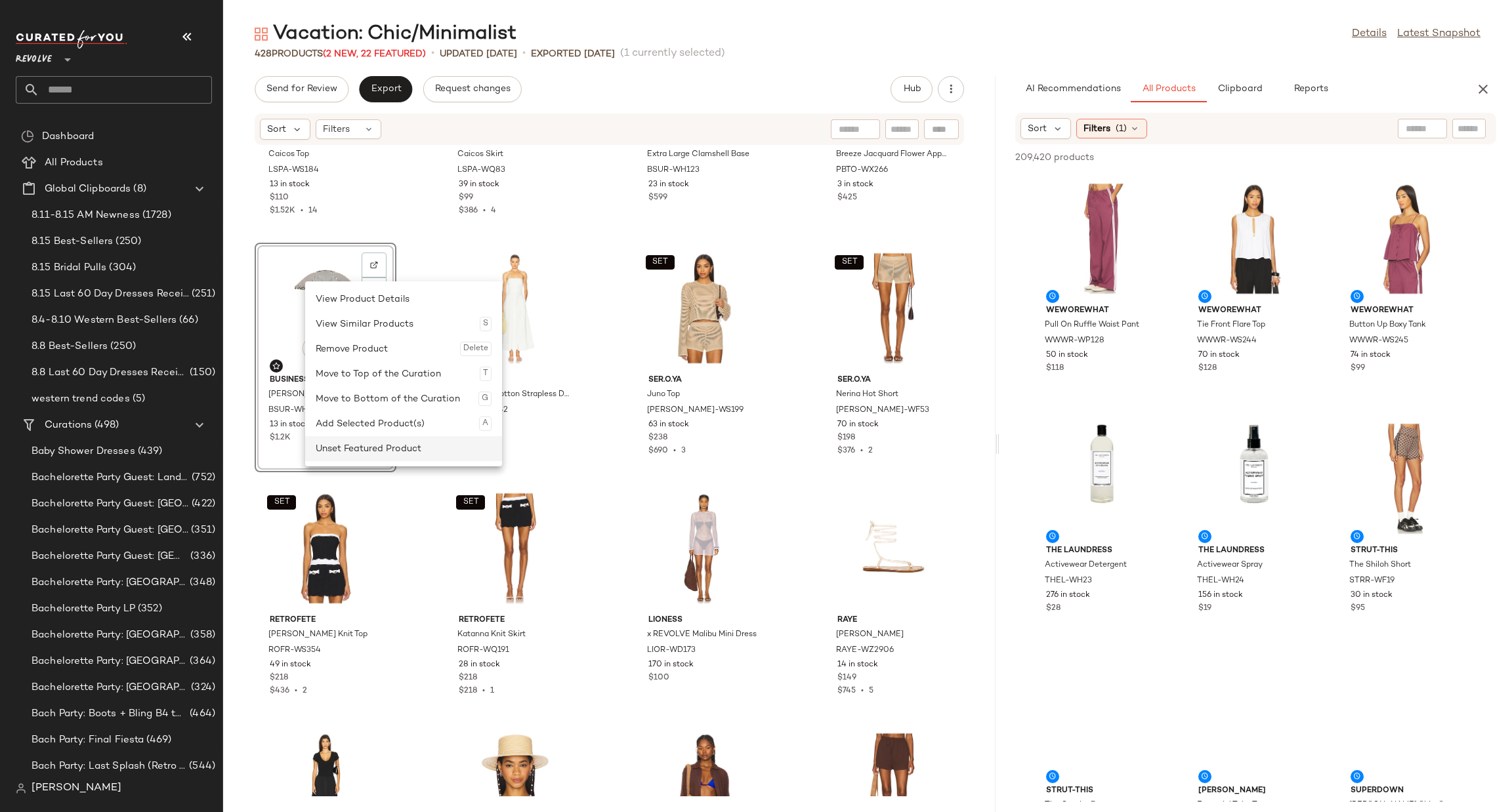
click at [388, 454] on div "Unset Featured Product" at bounding box center [404, 449] width 176 height 25
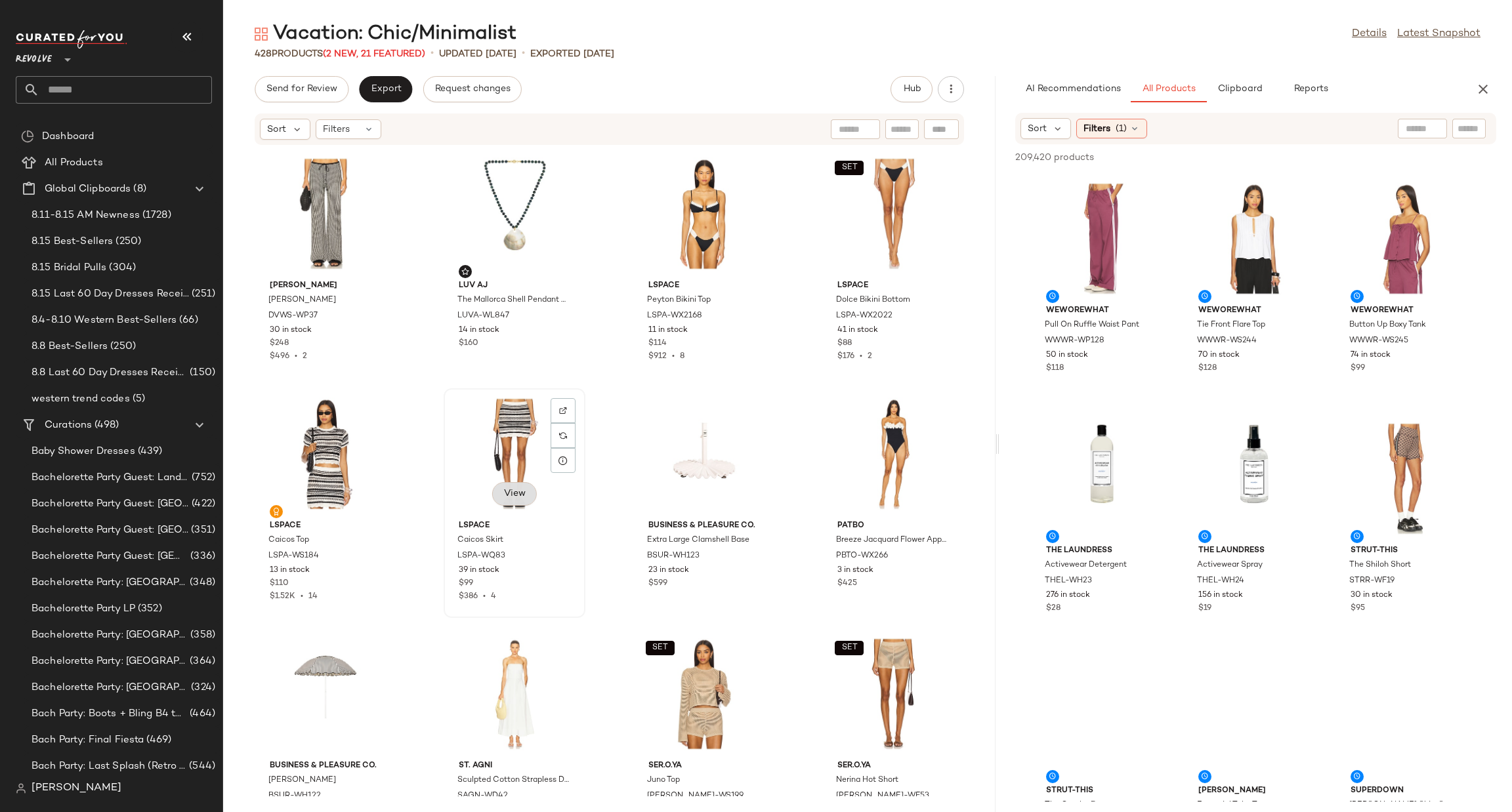
scroll to position [1585, 0]
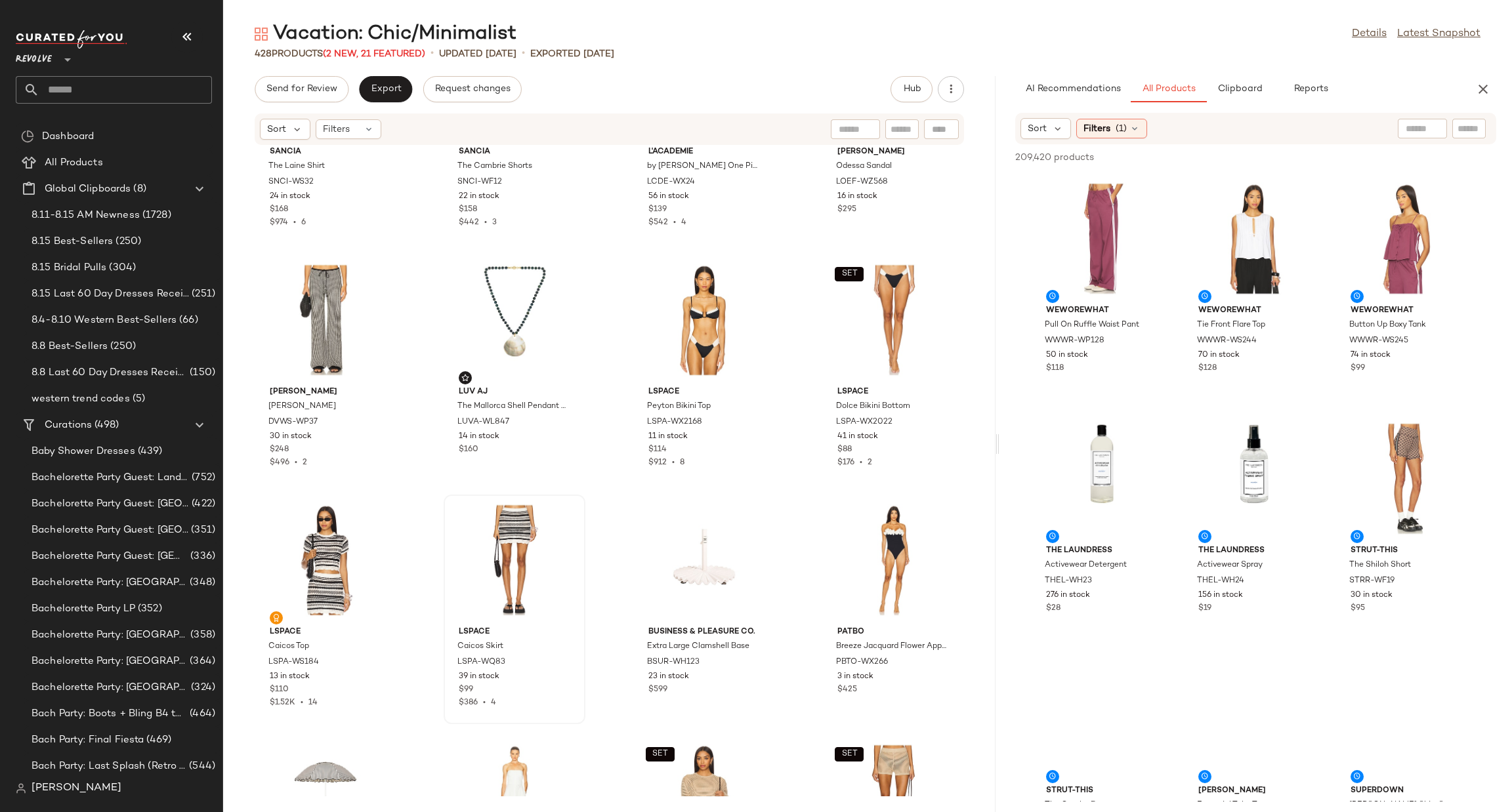
click at [1458, 123] on input "text" at bounding box center [1469, 129] width 23 height 14
type input "***"
click at [1375, 61] on div "Vacation: Chic/Minimalist Details Latest Snapshot 428 Products (2 New, 21 Featu…" at bounding box center [867, 416] width 1289 height 791
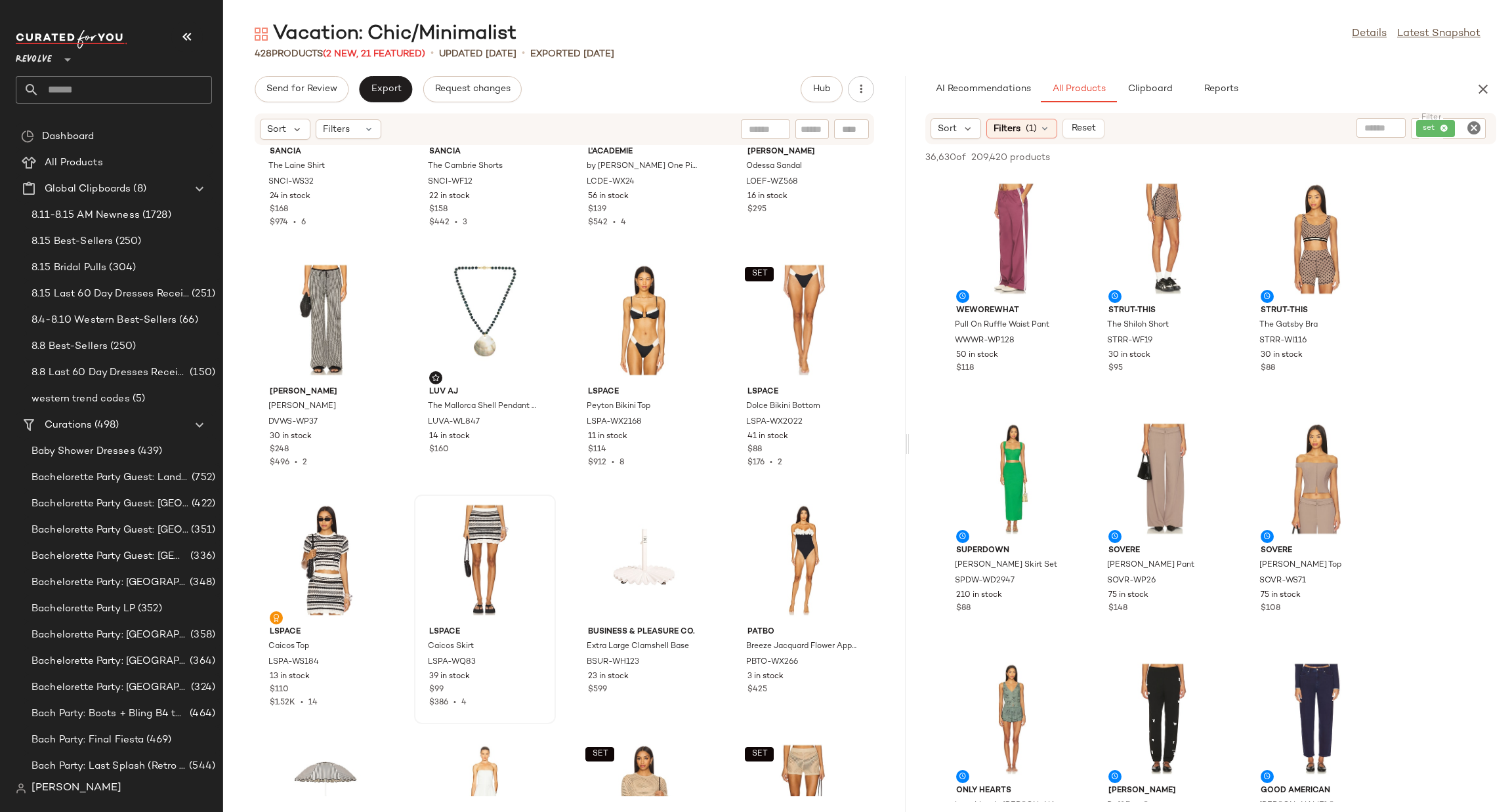
drag, startPoint x: 994, startPoint y: 439, endPoint x: 907, endPoint y: 454, distance: 88.3
click at [907, 454] on div "Vacation: Chic/Minimalist Details Latest Snapshot 428 Products (2 New, 21 Featu…" at bounding box center [867, 416] width 1289 height 791
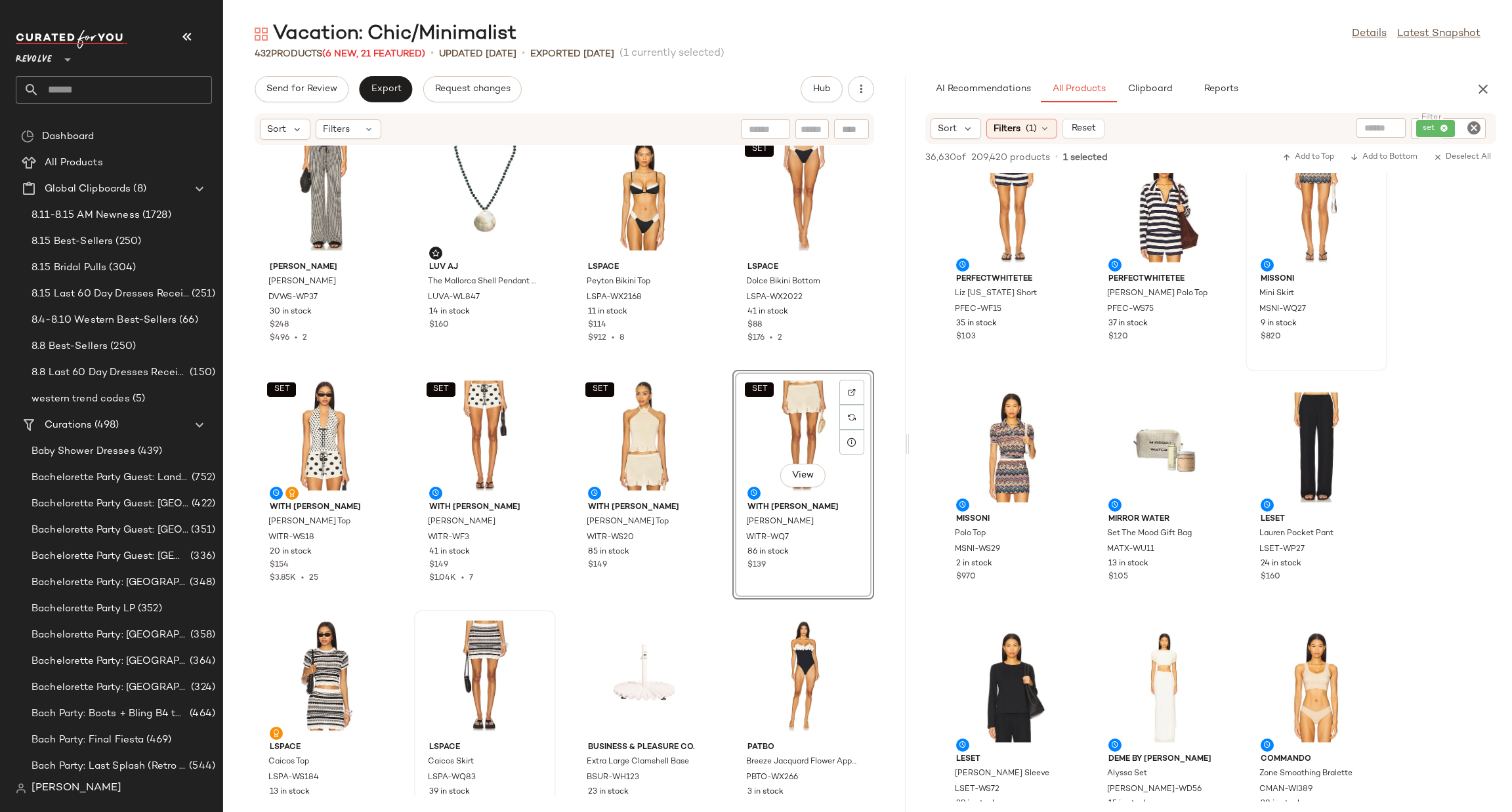
scroll to position [1585, 0]
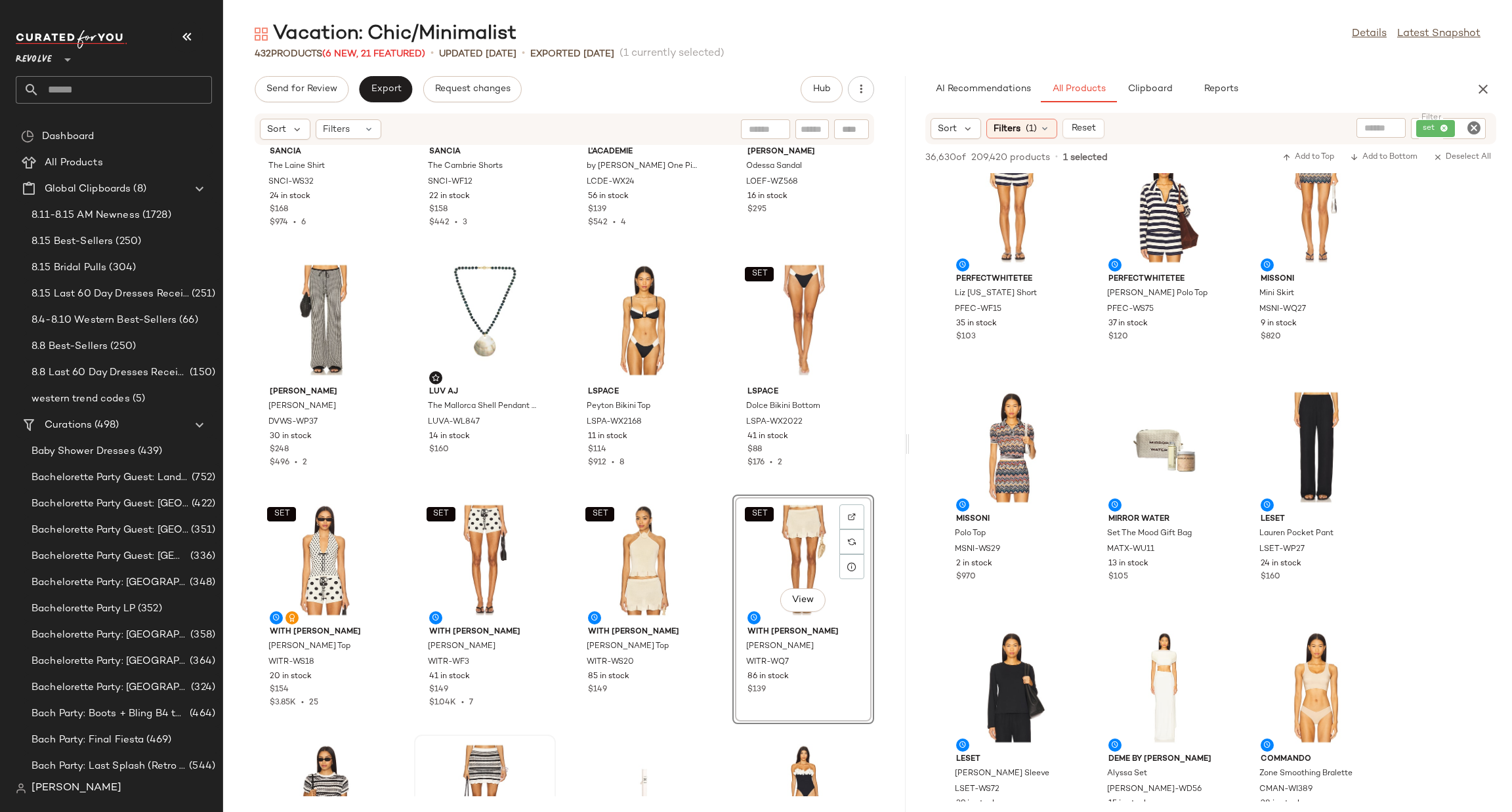
click at [1472, 128] on icon "Clear Filter" at bounding box center [1474, 128] width 16 height 16
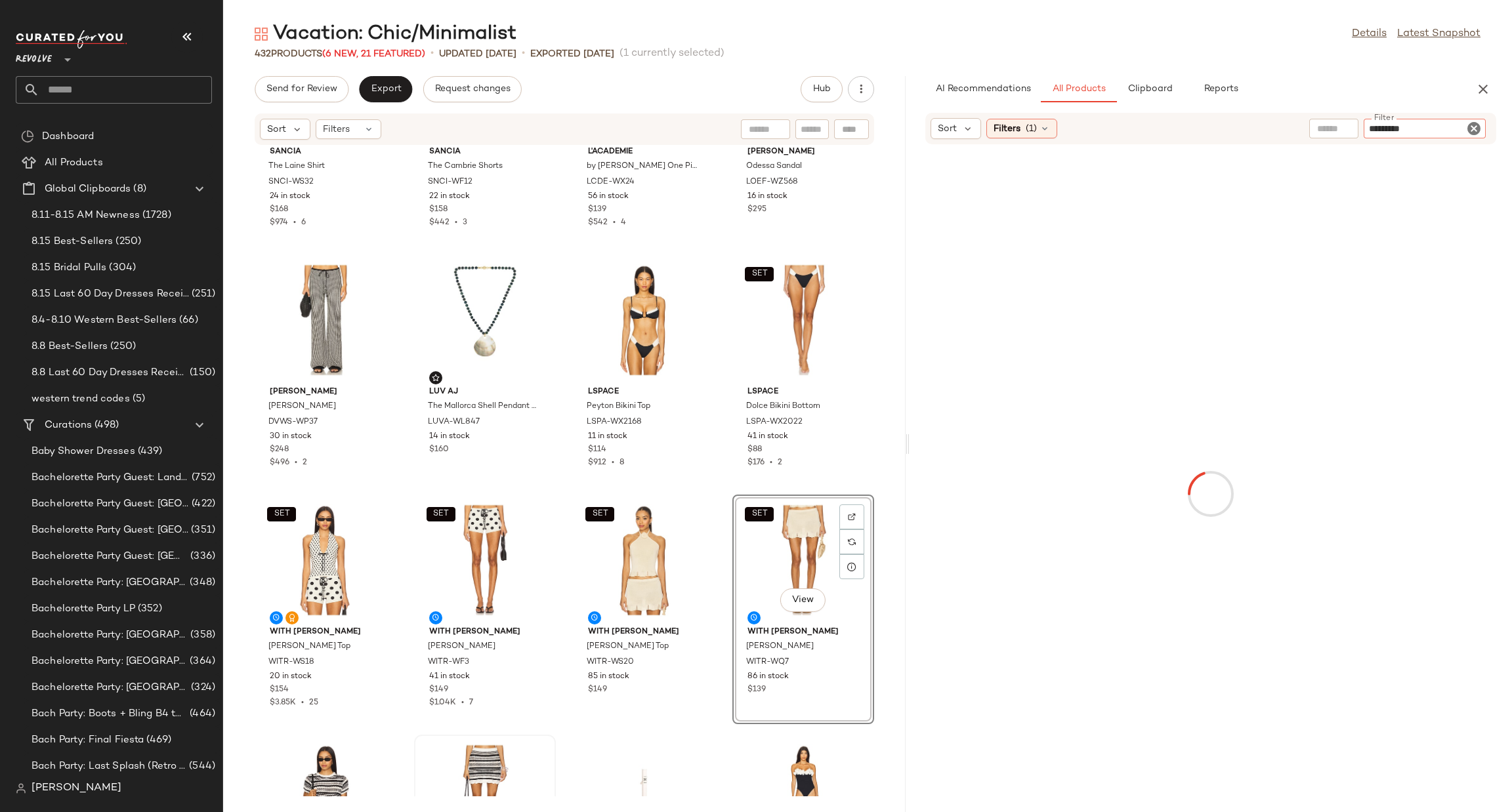
type input "**********"
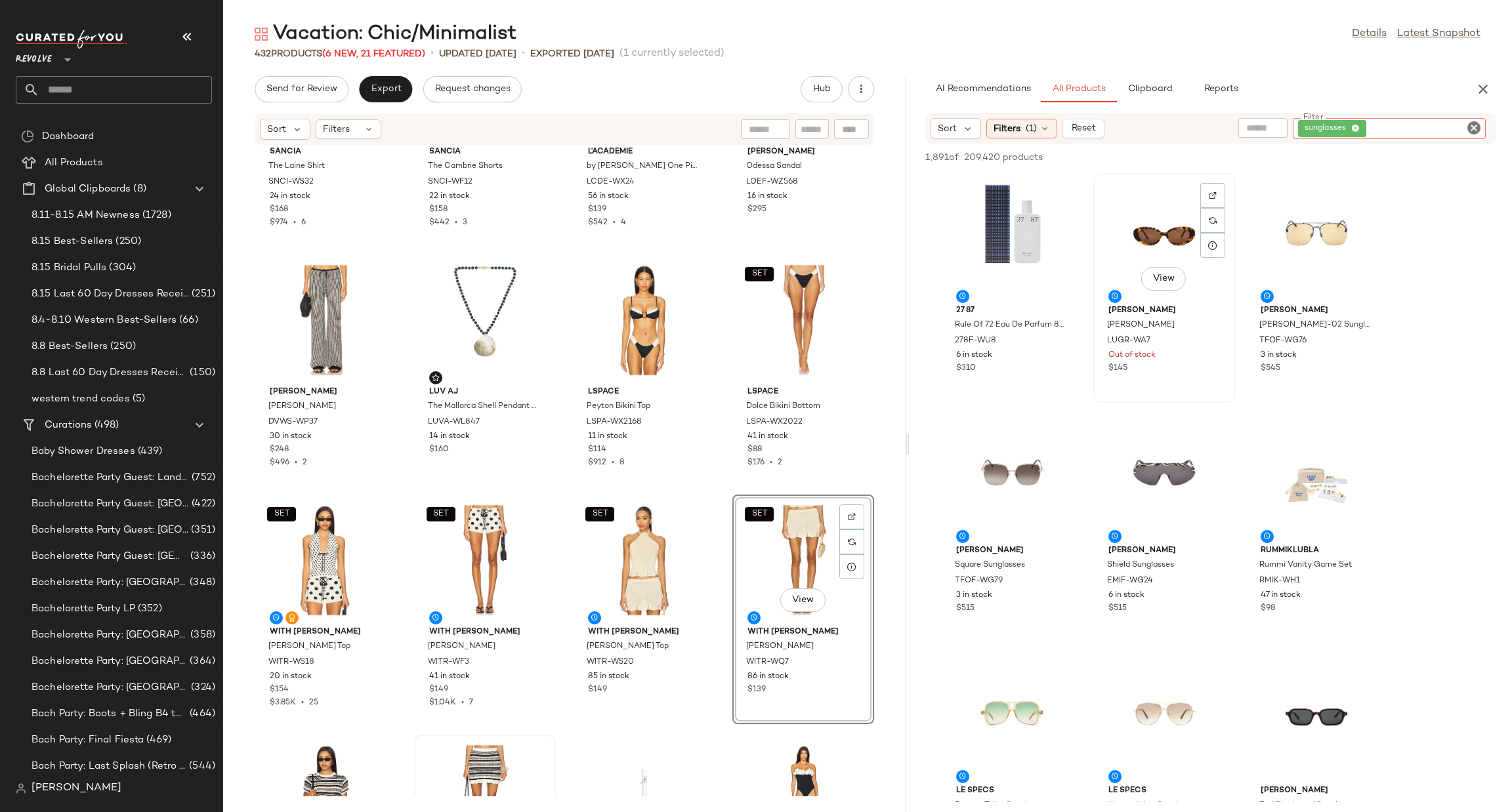
scroll to position [98, 0]
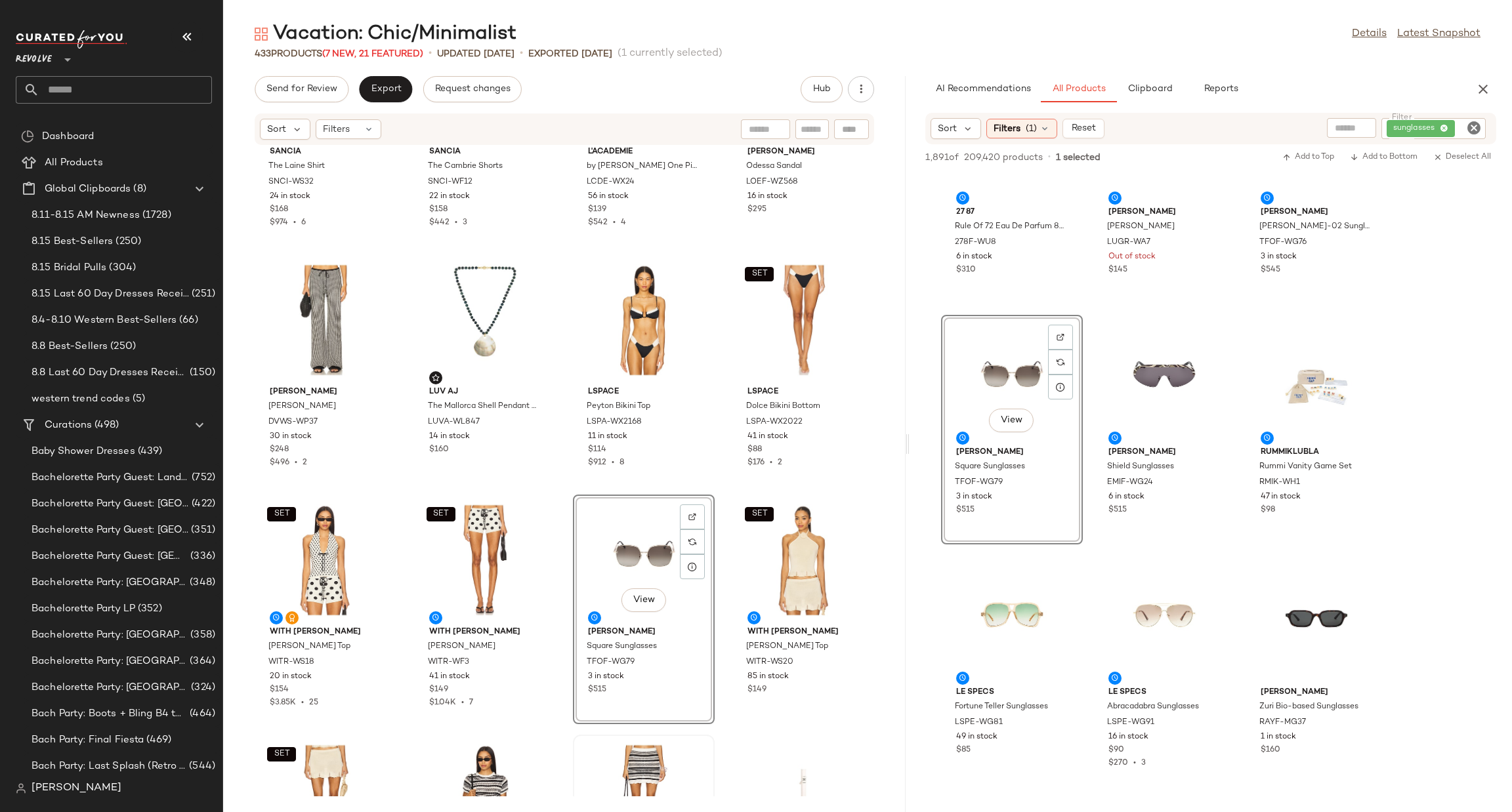
click at [1477, 125] on icon "Clear Filter" at bounding box center [1474, 128] width 16 height 16
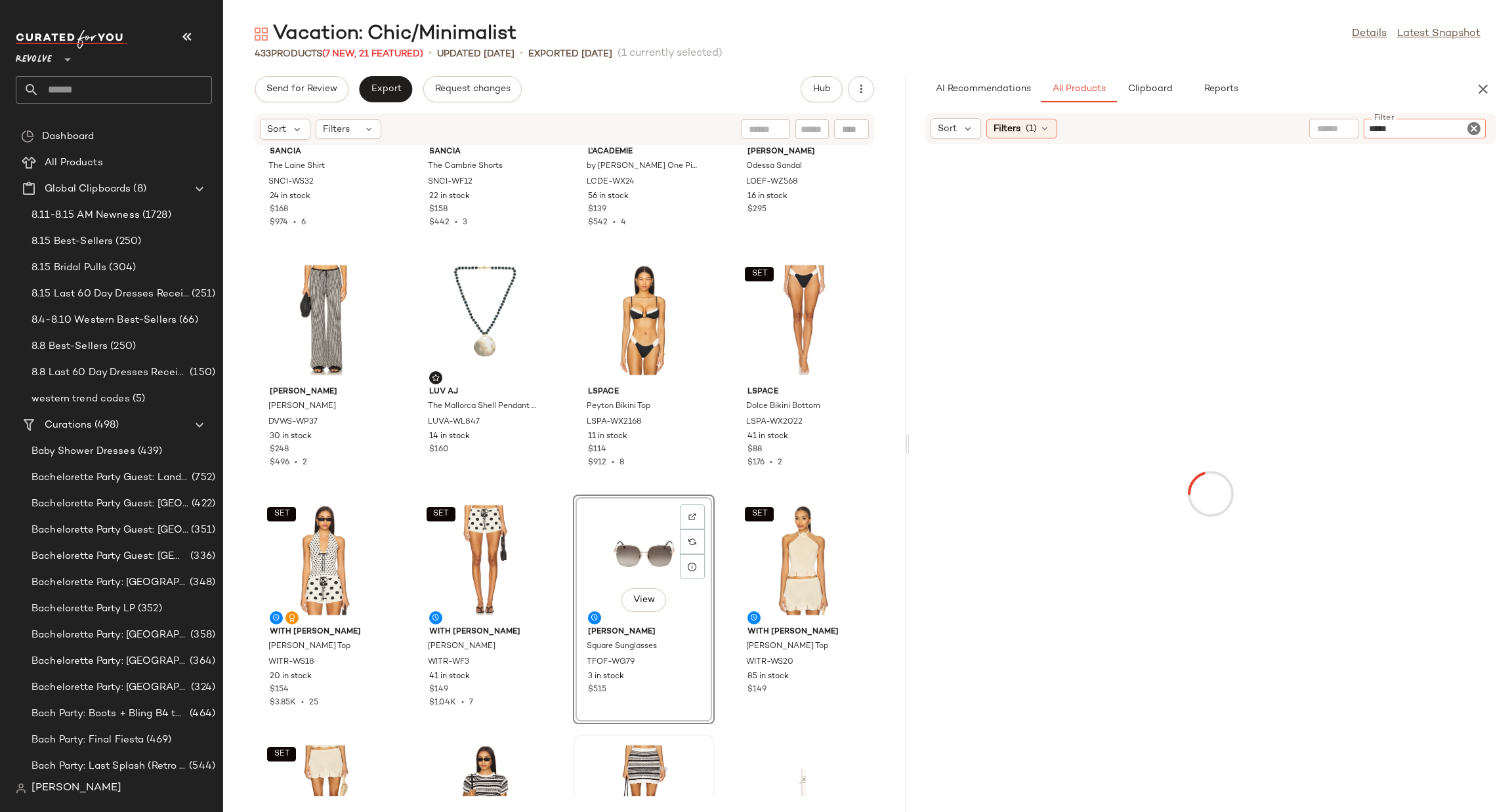
type input "******"
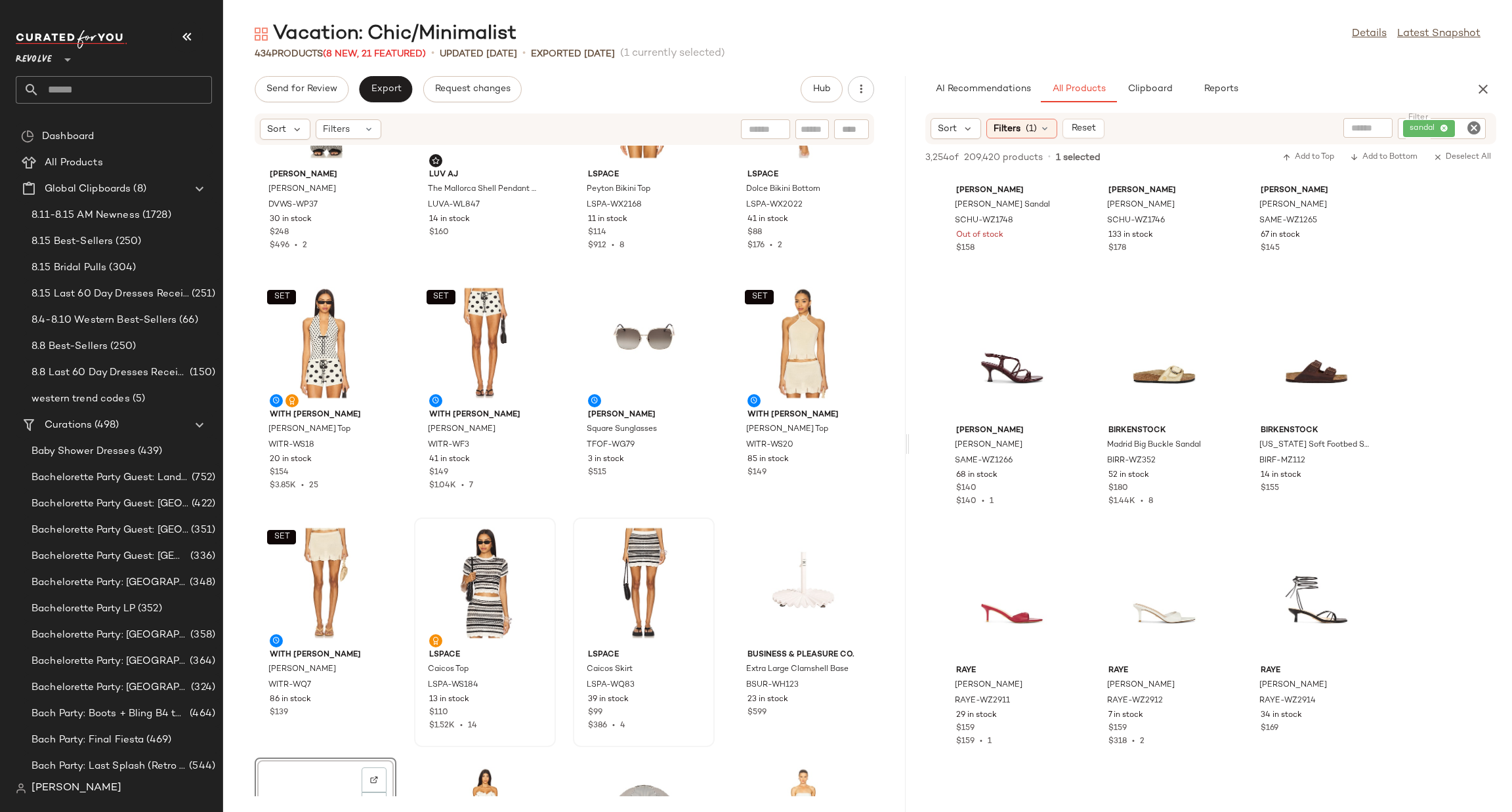
scroll to position [885, 0]
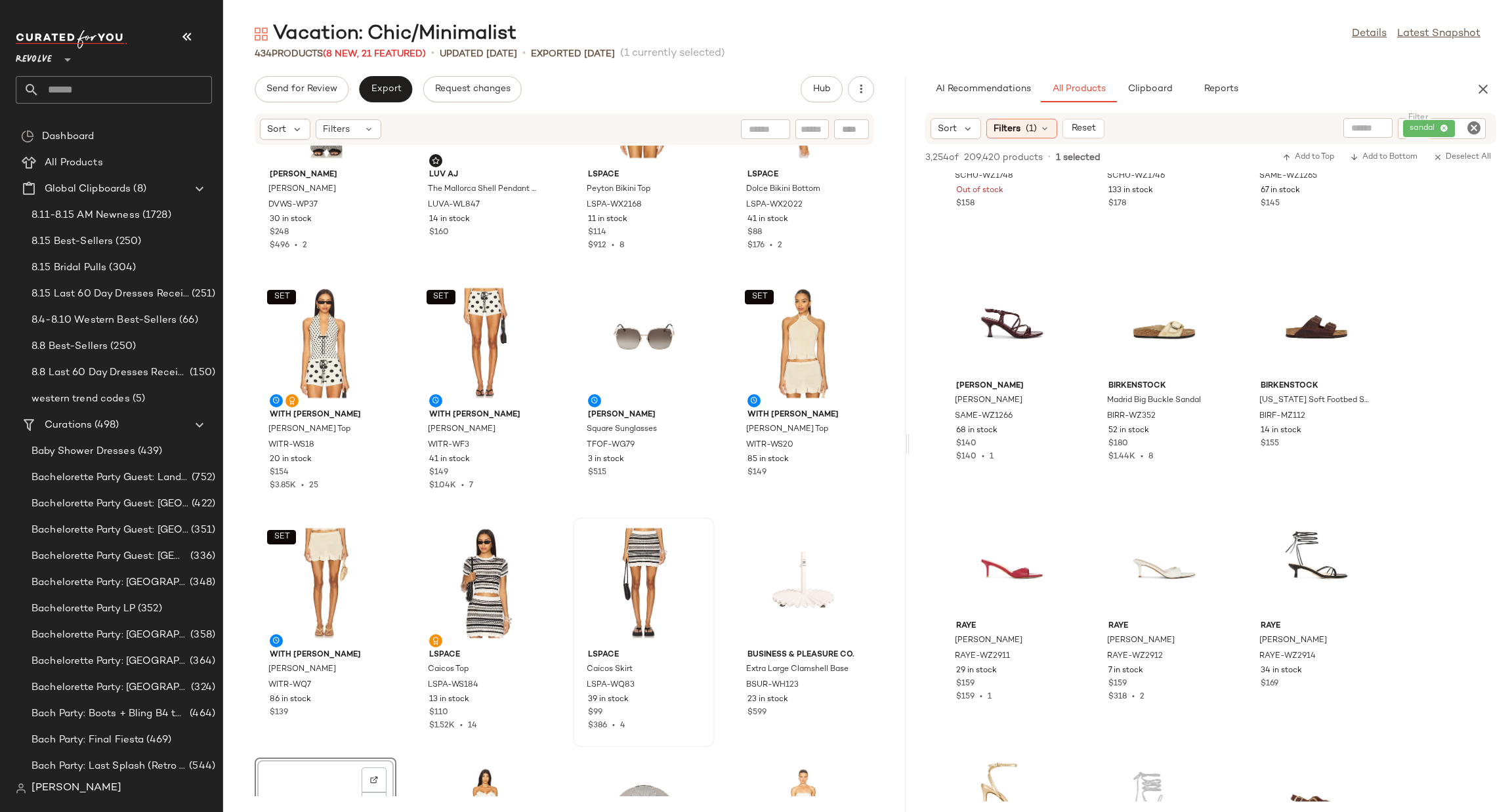
click at [277, 779] on div "View" at bounding box center [326, 823] width 132 height 122
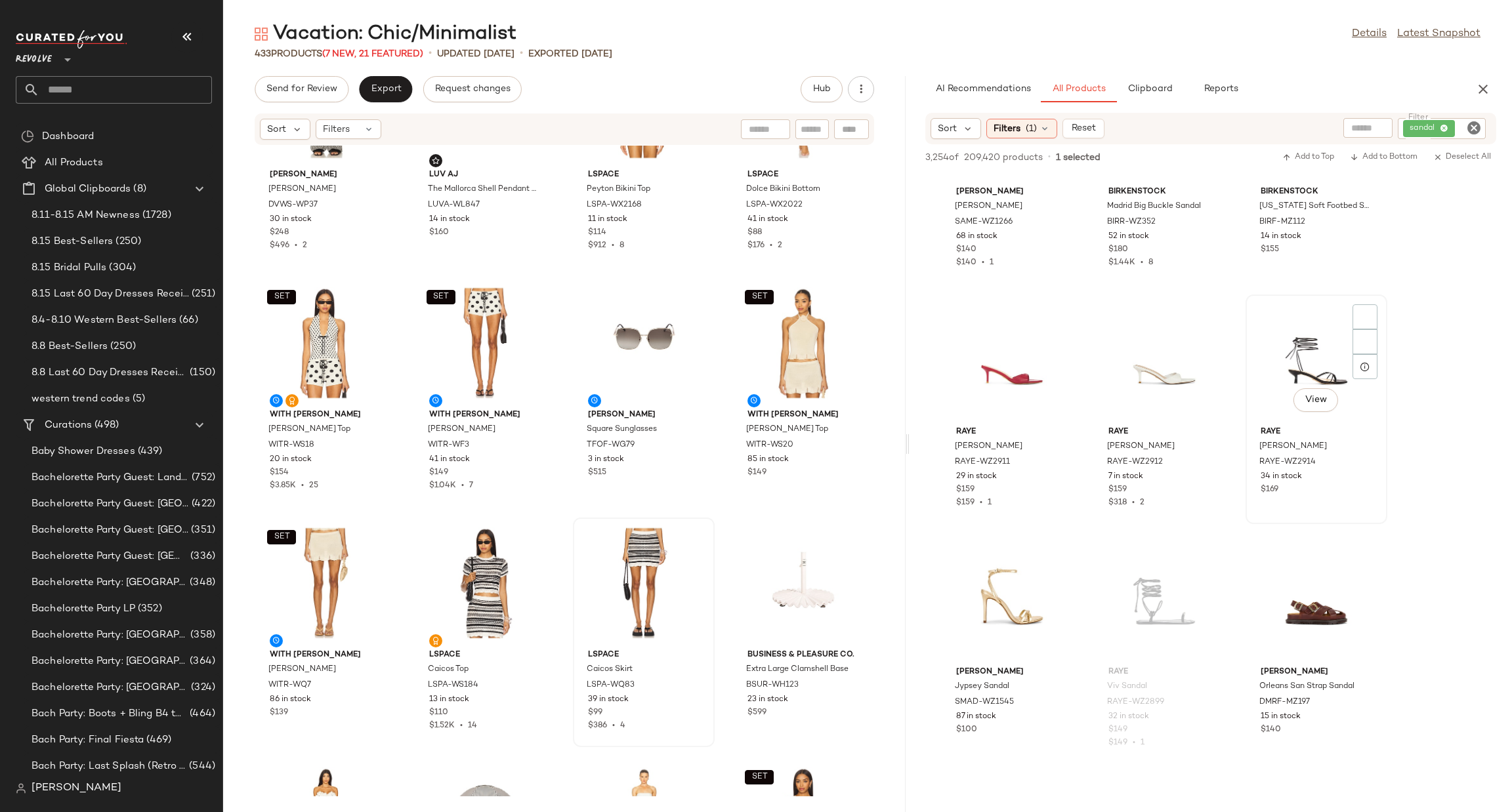
scroll to position [1082, 0]
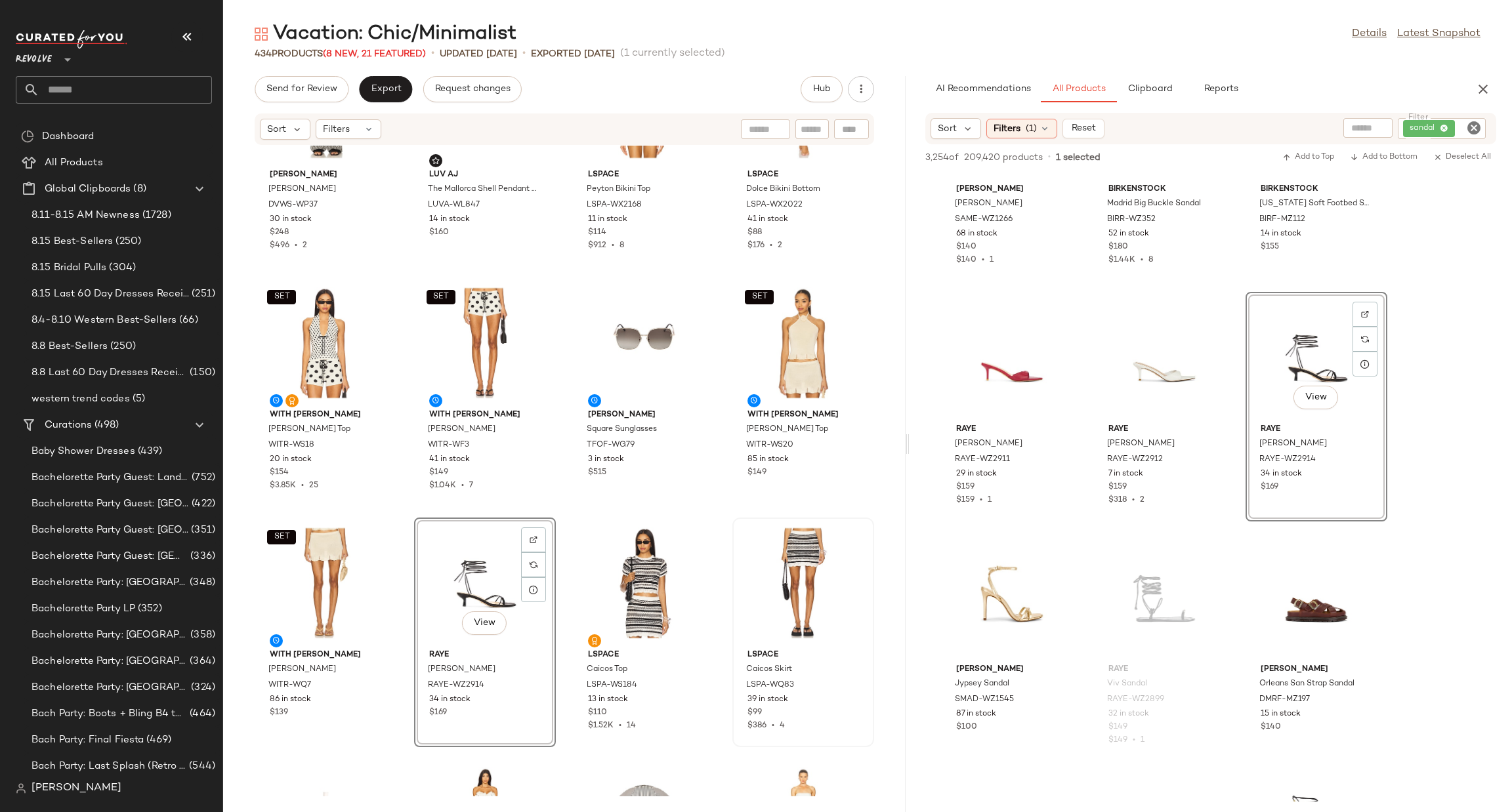
click at [1472, 128] on icon "Clear Filter" at bounding box center [1474, 128] width 16 height 16
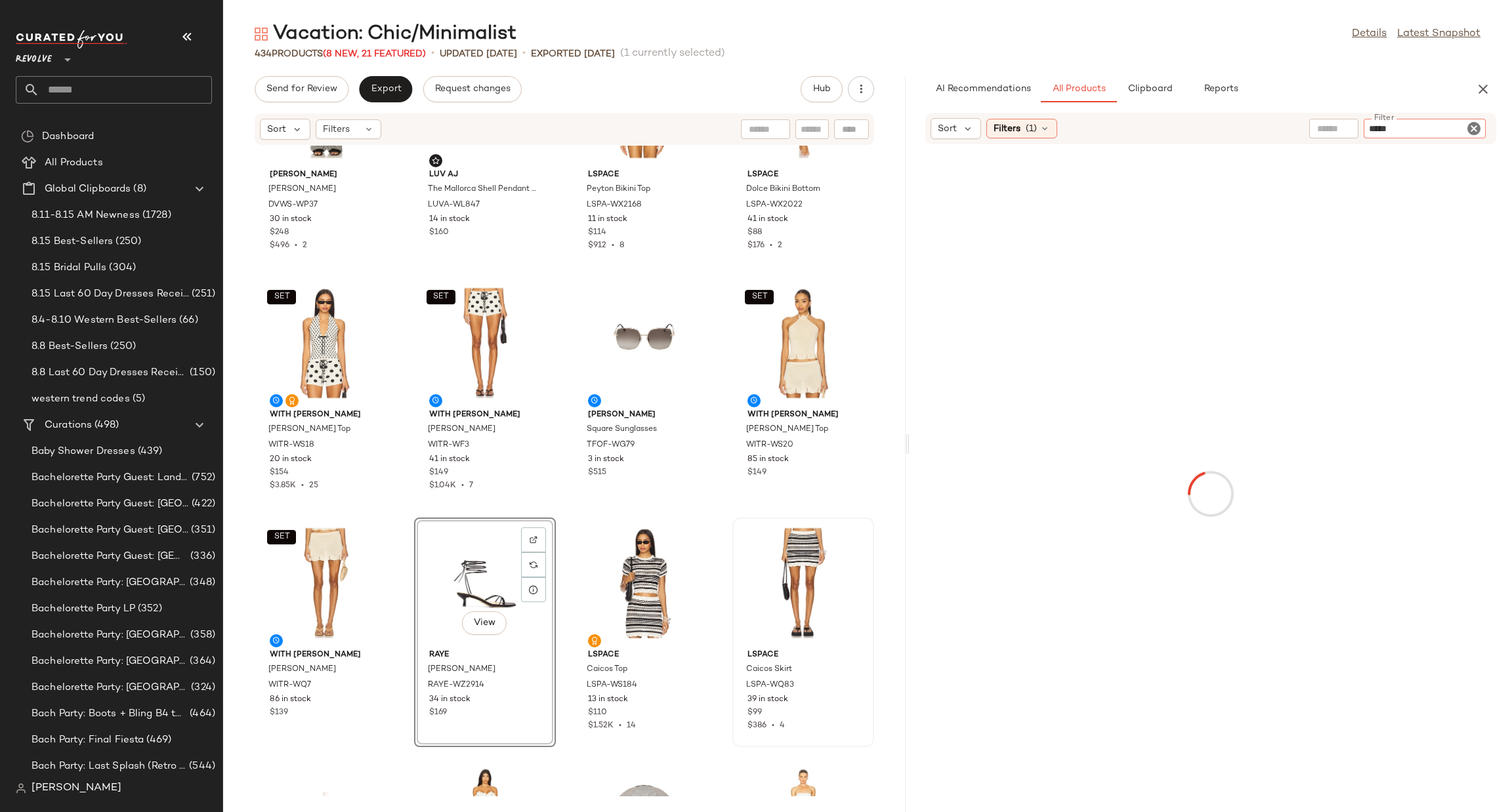
type input "*****"
drag, startPoint x: 1421, startPoint y: 88, endPoint x: 1421, endPoint y: 98, distance: 10.0
click at [1421, 89] on div "AI Recommendations All Products Clipboard Reports" at bounding box center [1189, 89] width 529 height 26
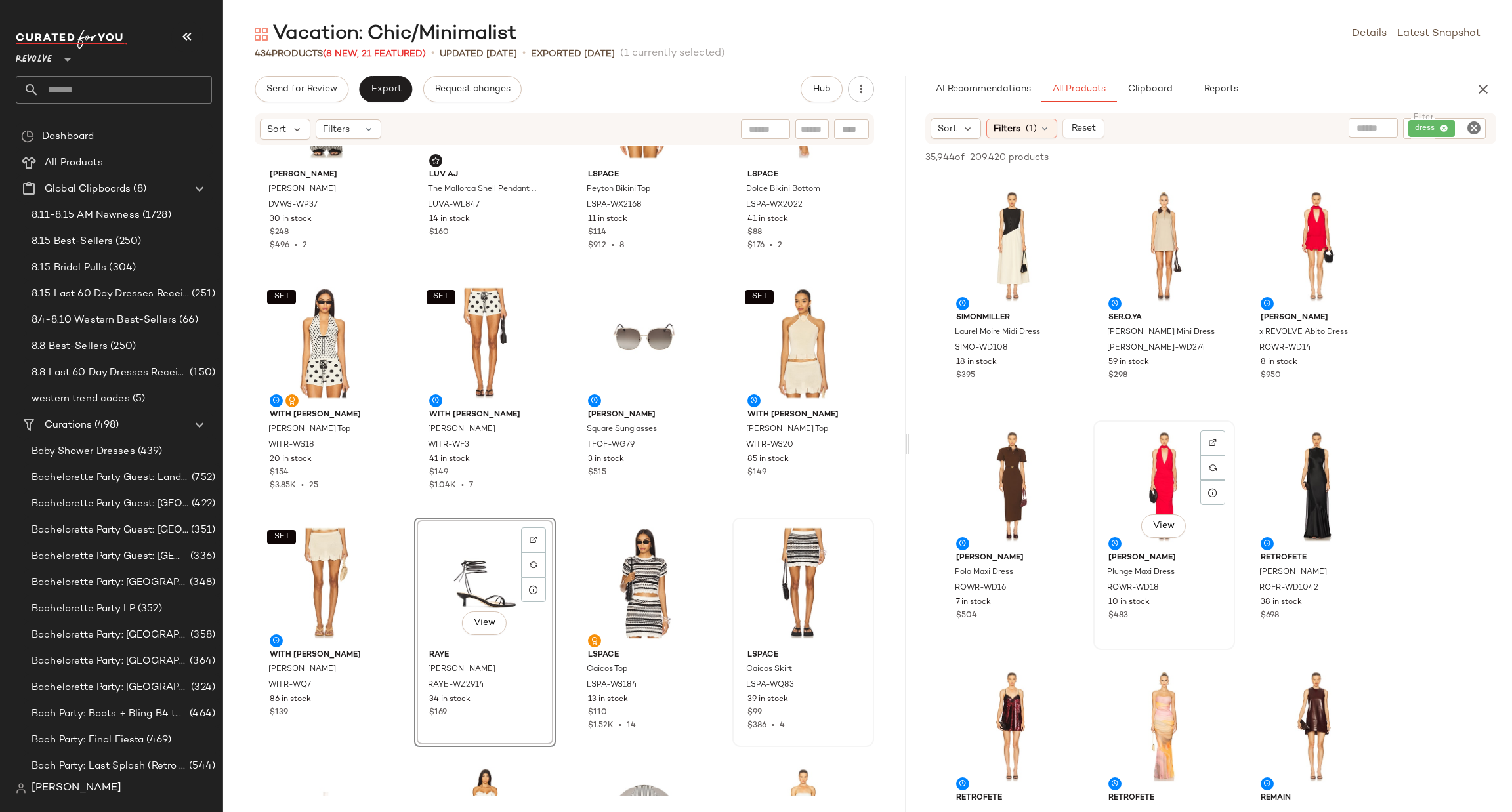
scroll to position [1869, 0]
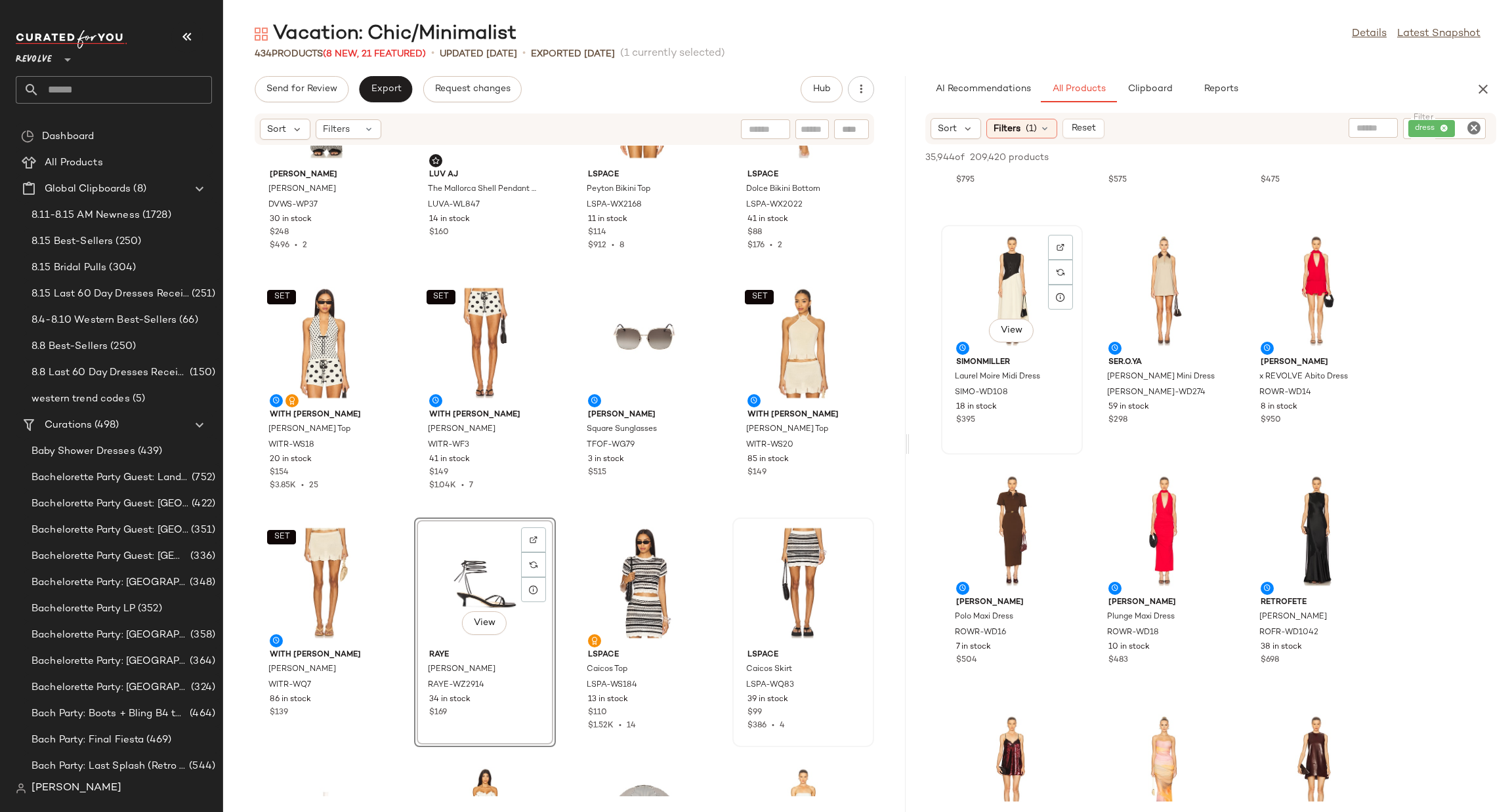
click at [1007, 263] on div "View" at bounding box center [1012, 290] width 132 height 122
click at [1060, 260] on div at bounding box center [1060, 273] width 25 height 25
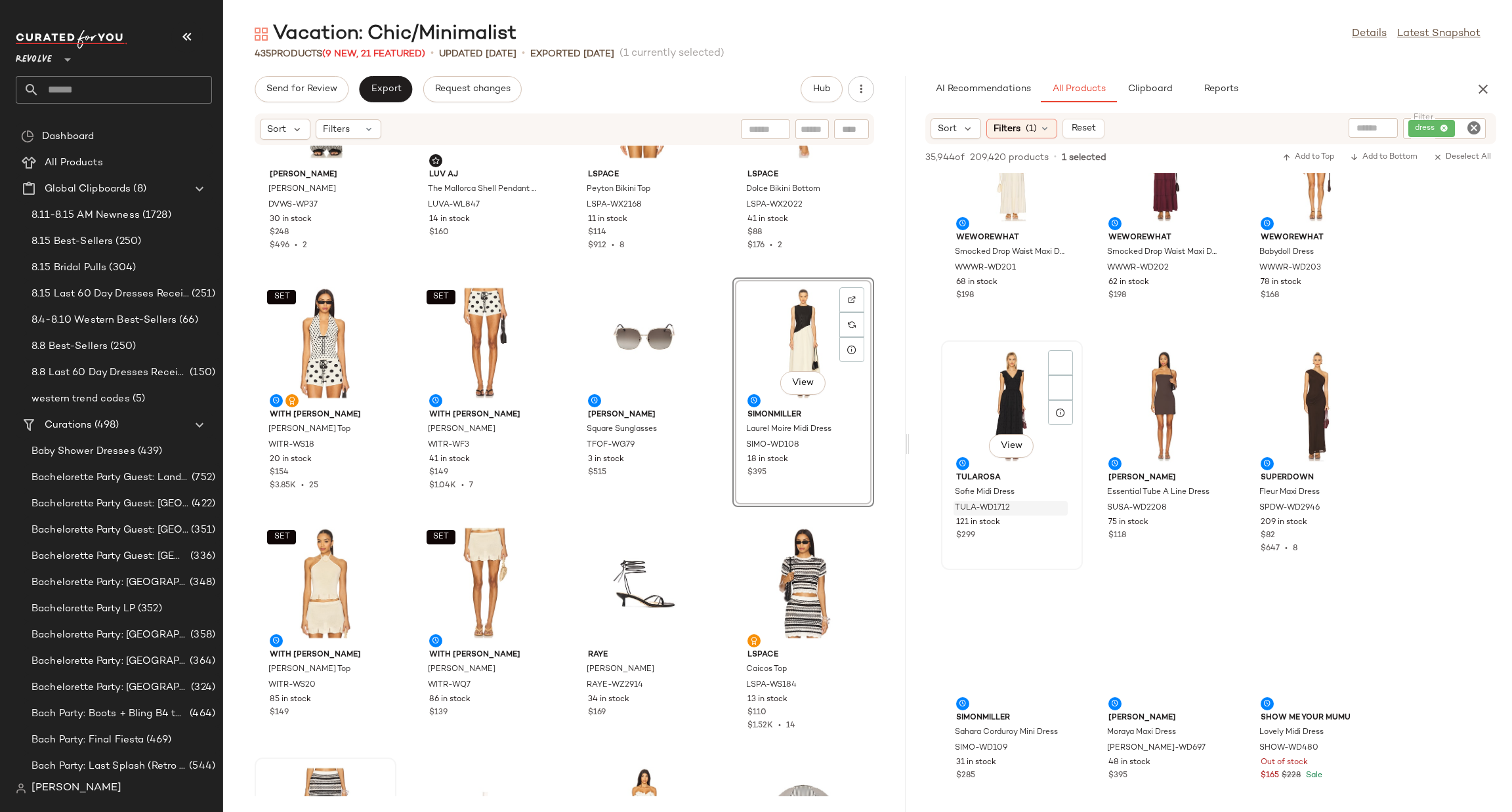
scroll to position [6200, 0]
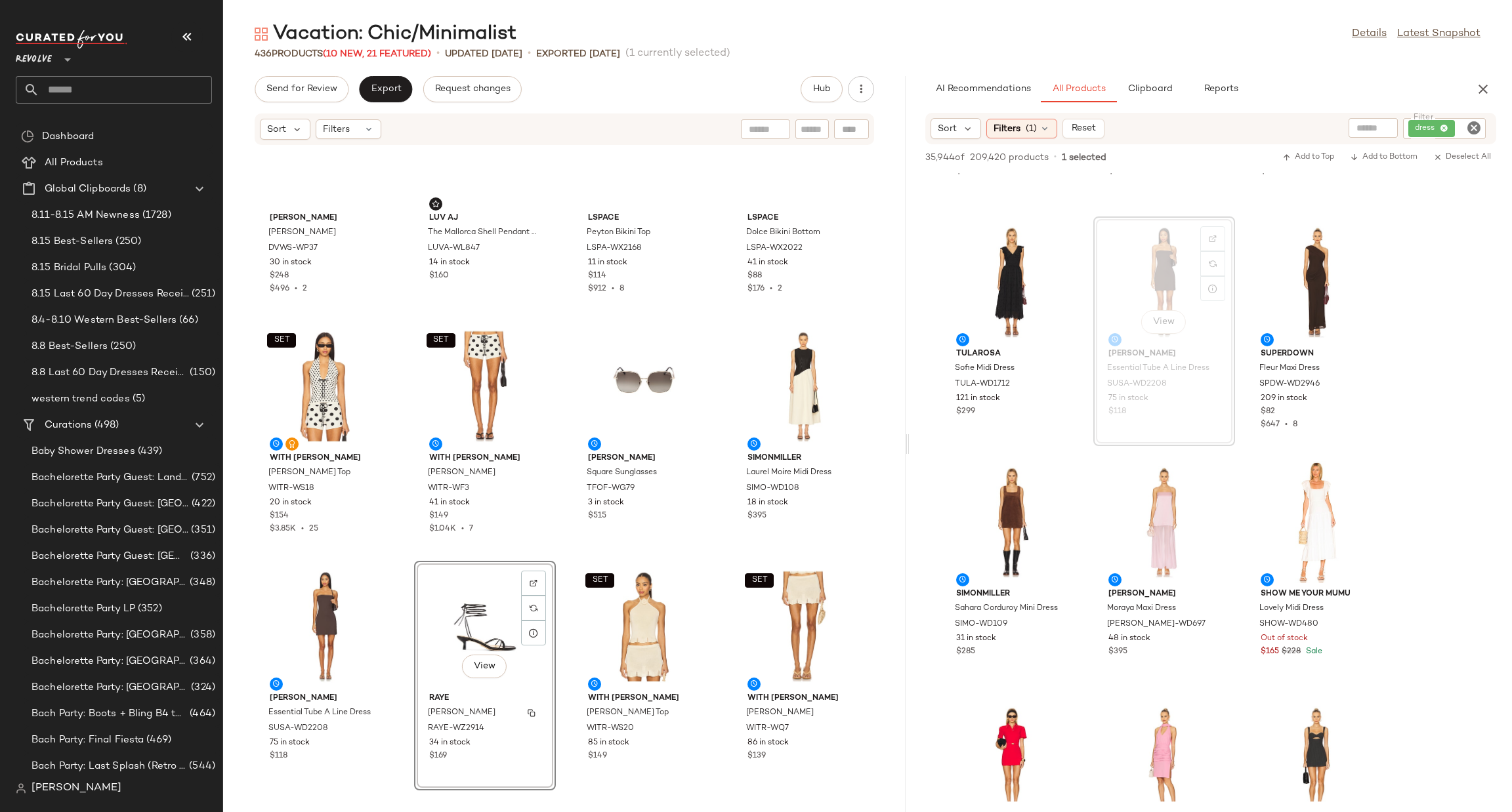
scroll to position [1508, 0]
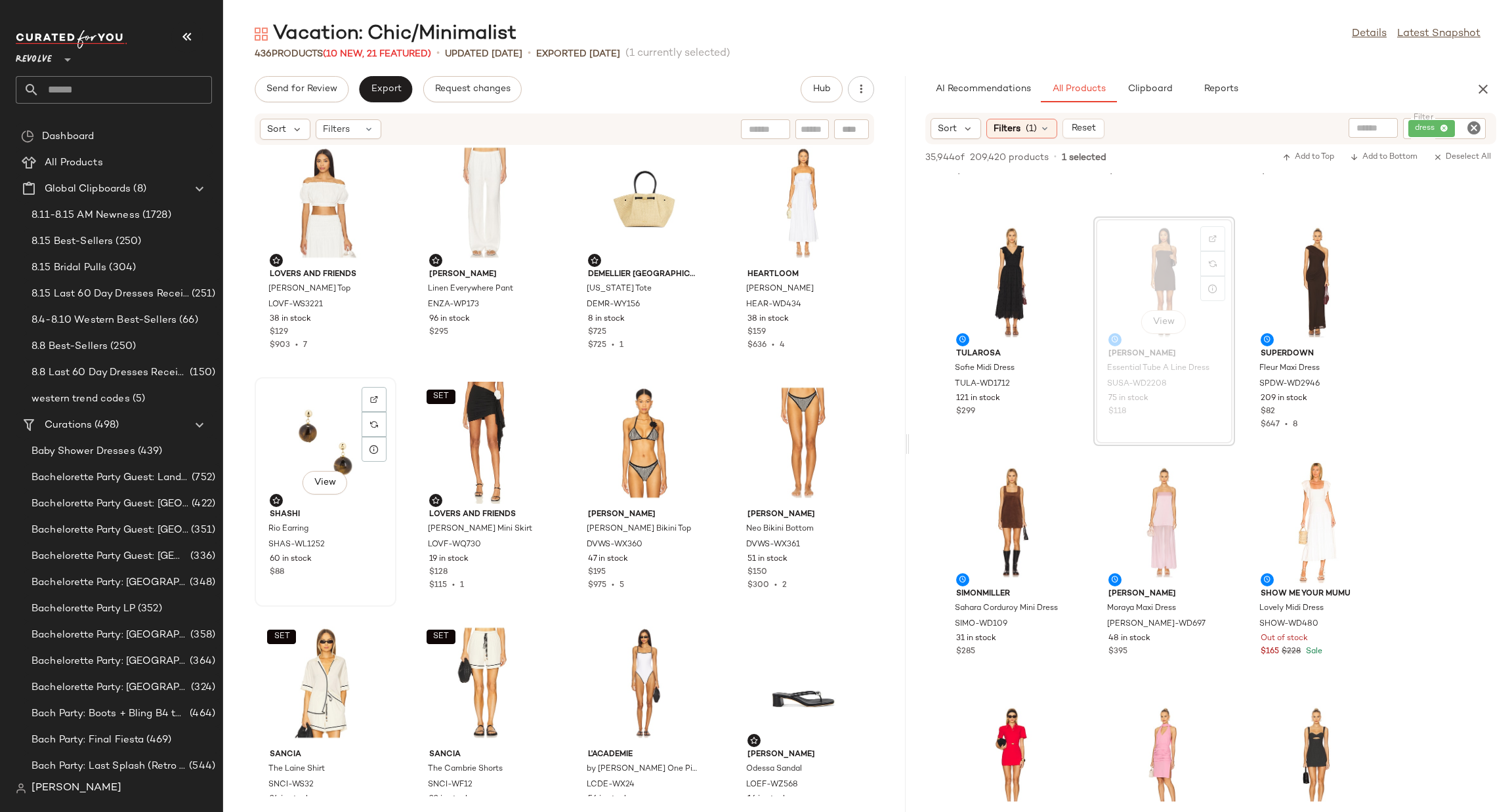
scroll to position [819, 0]
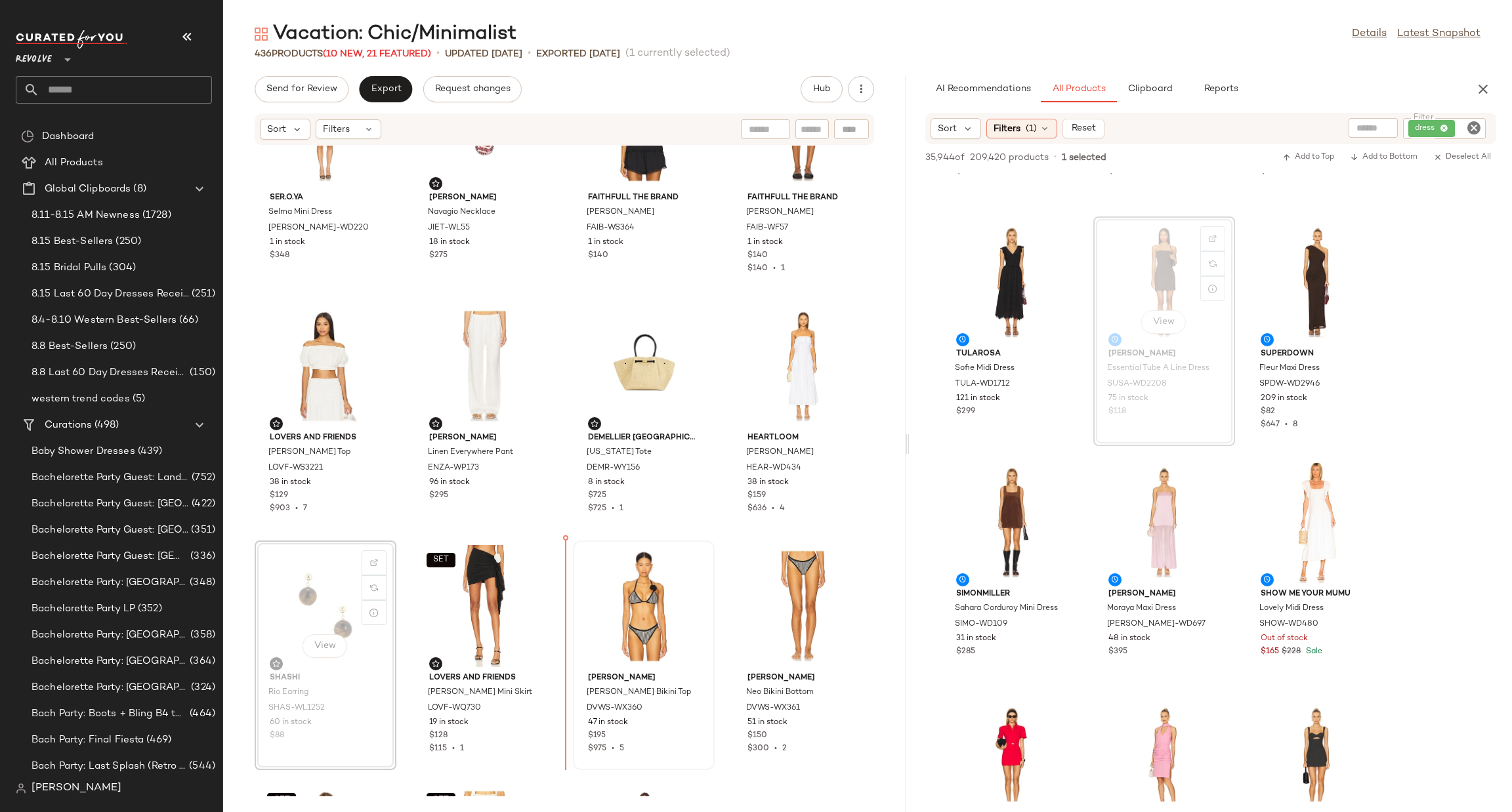
click at [588, 604] on div at bounding box center [643, 606] width 132 height 122
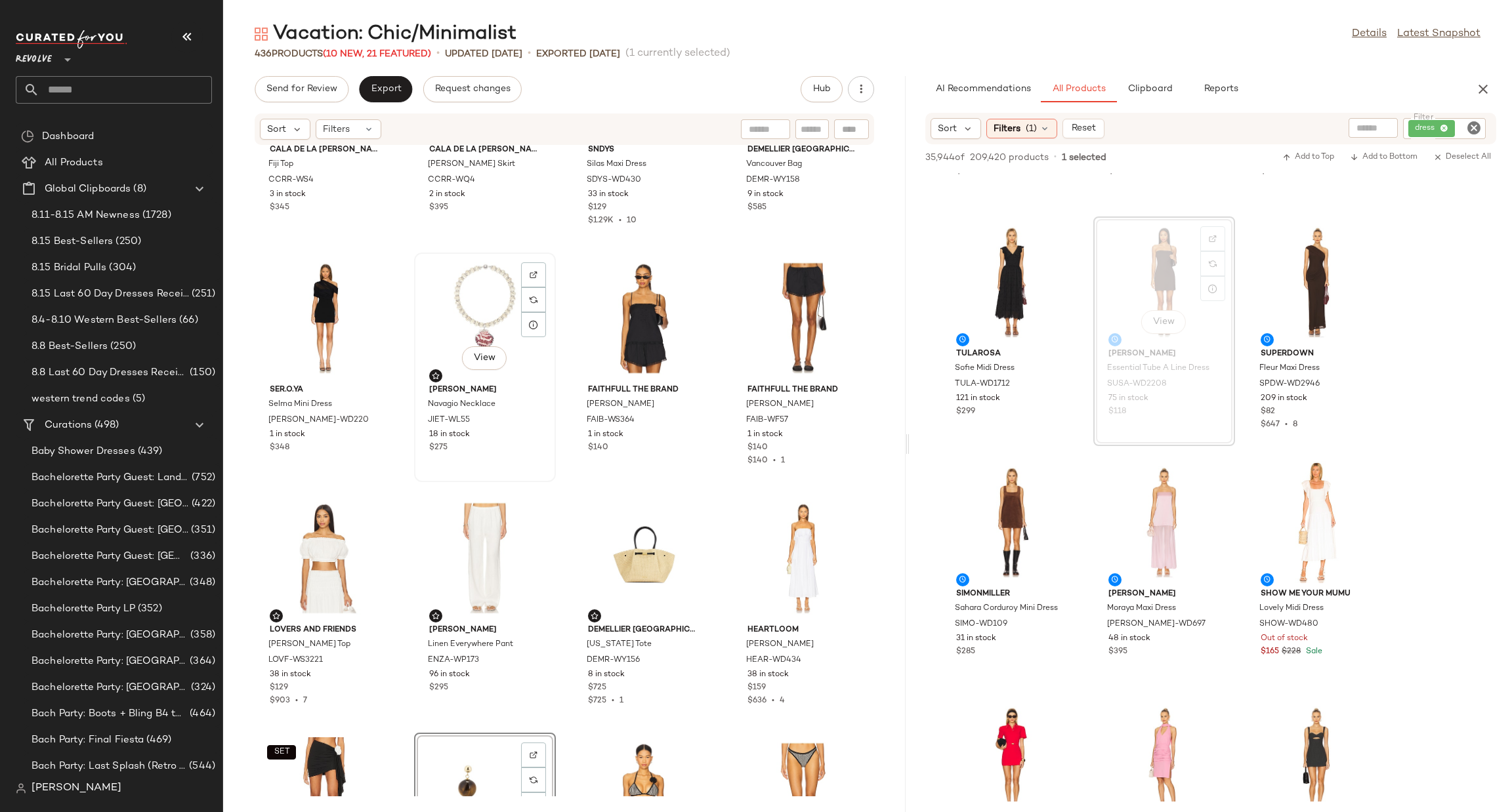
scroll to position [523, 0]
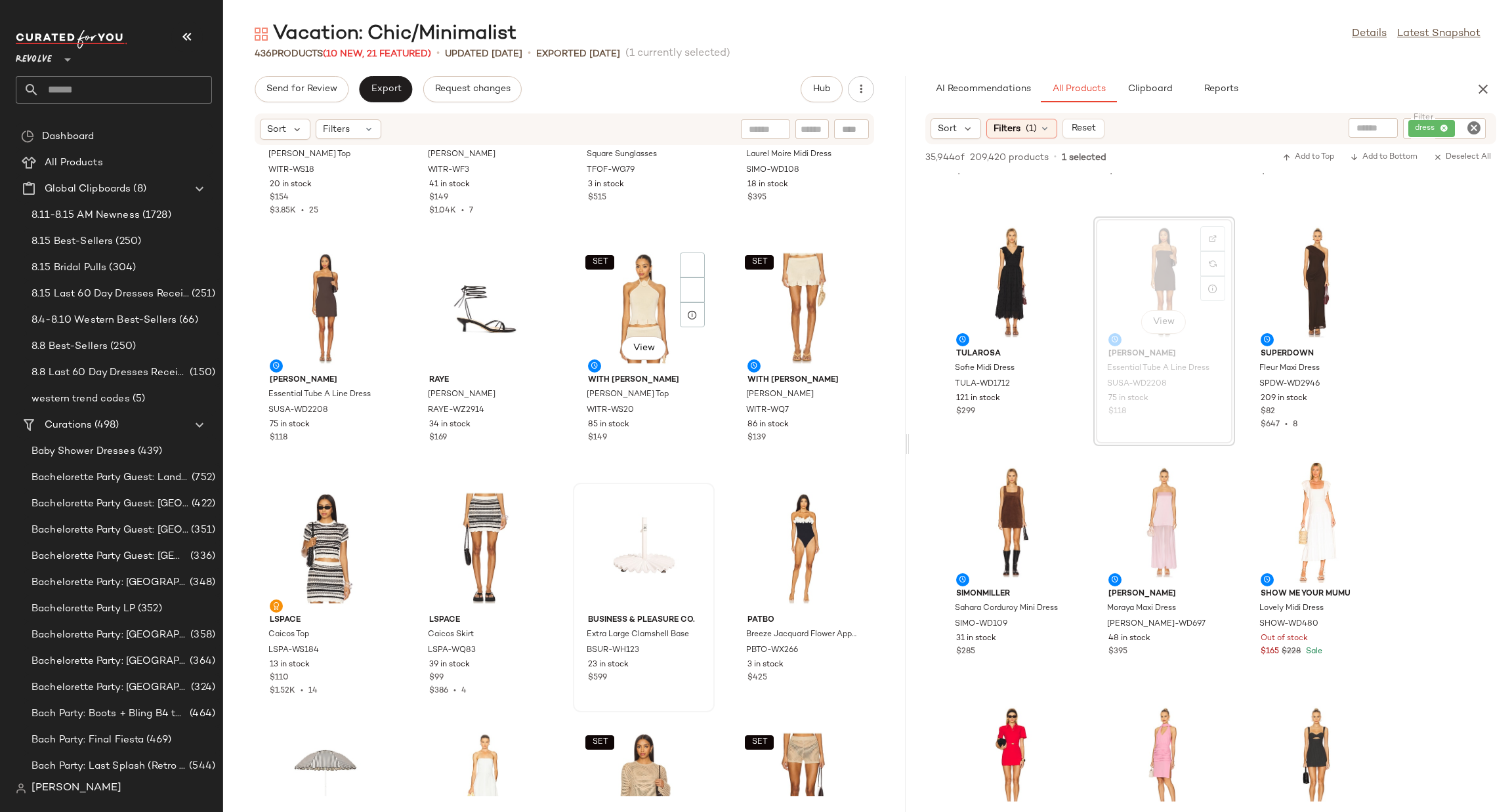
scroll to position [1782, 0]
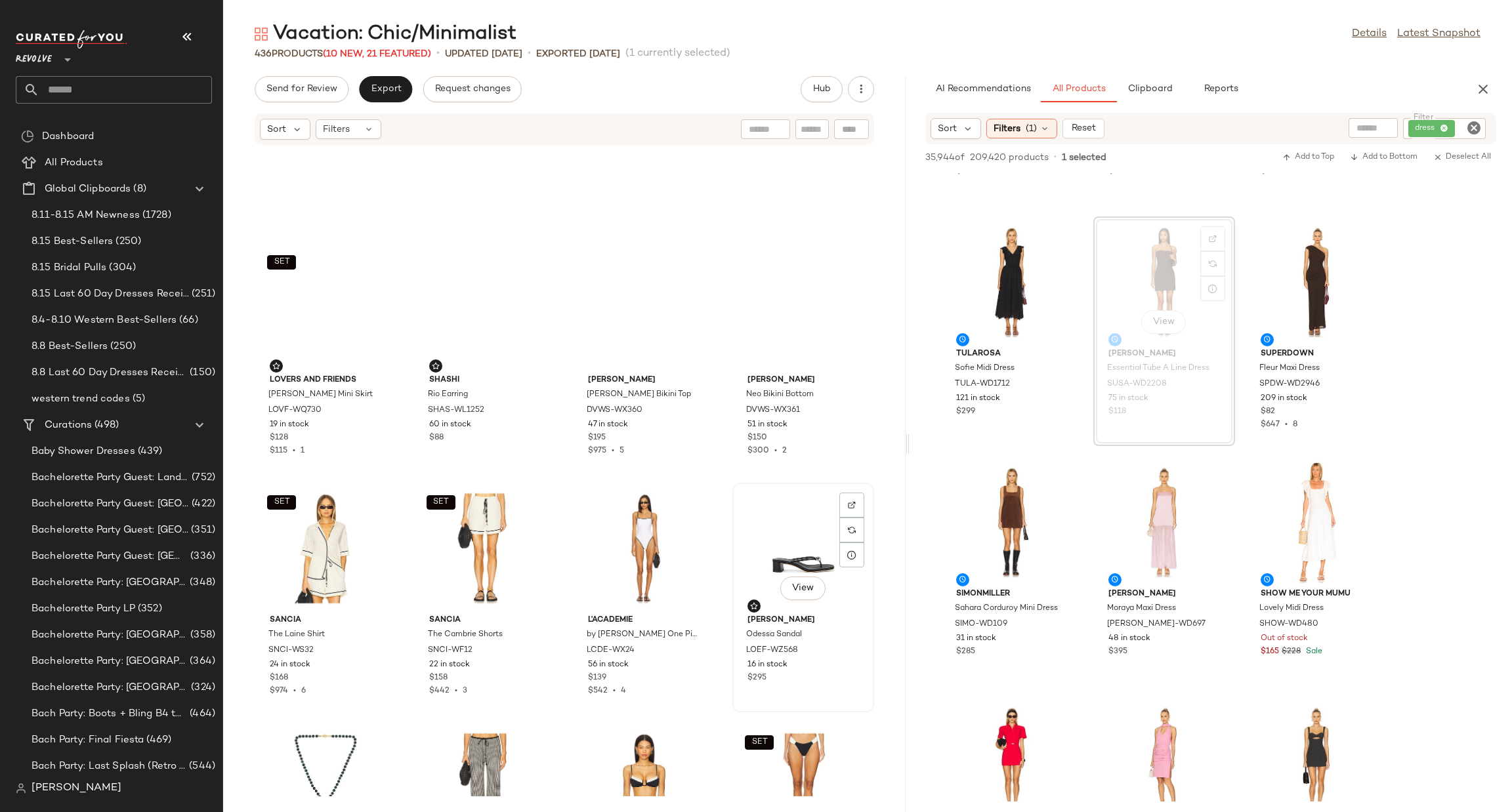
scroll to position [1093, 0]
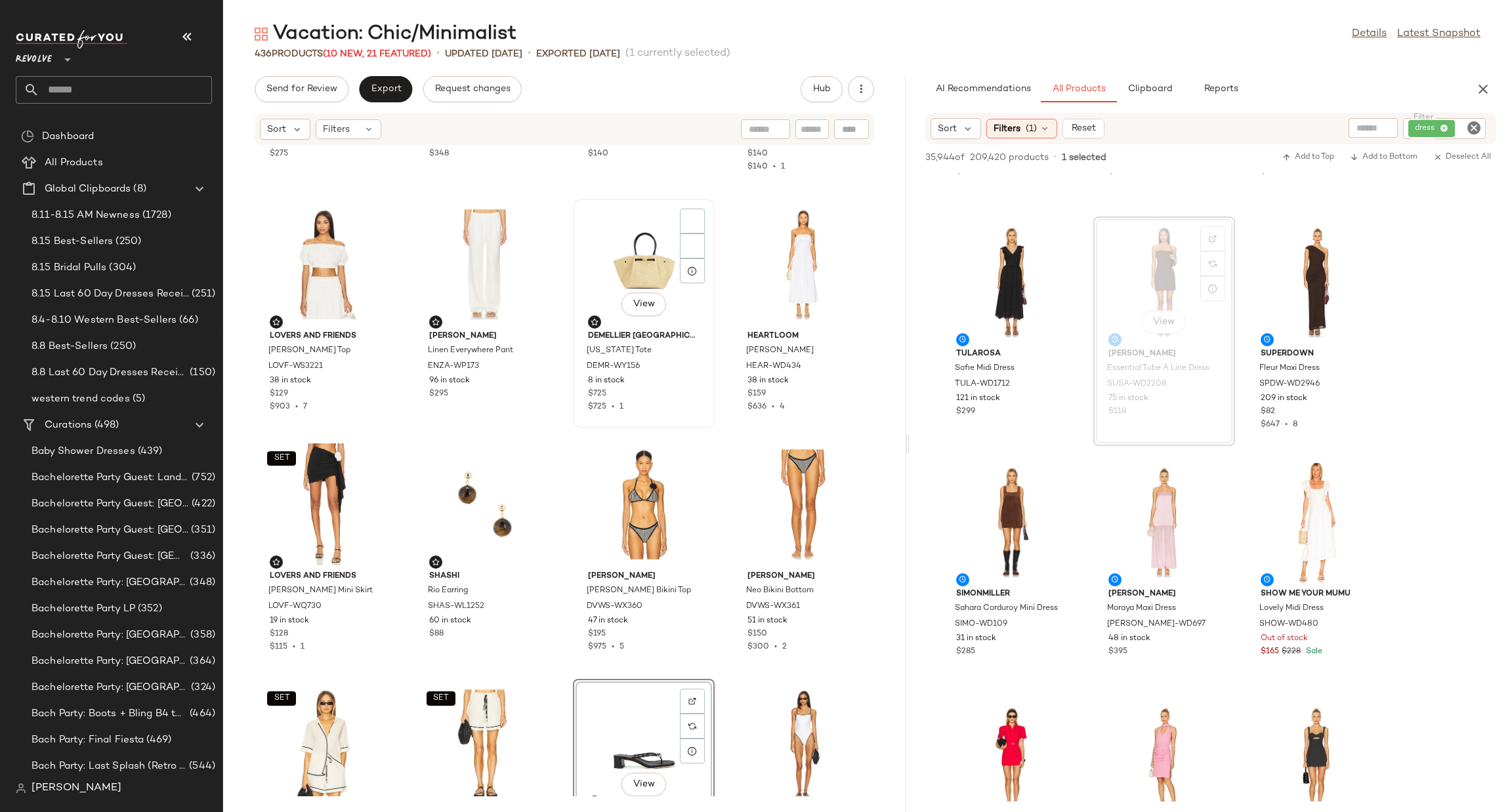
scroll to position [700, 0]
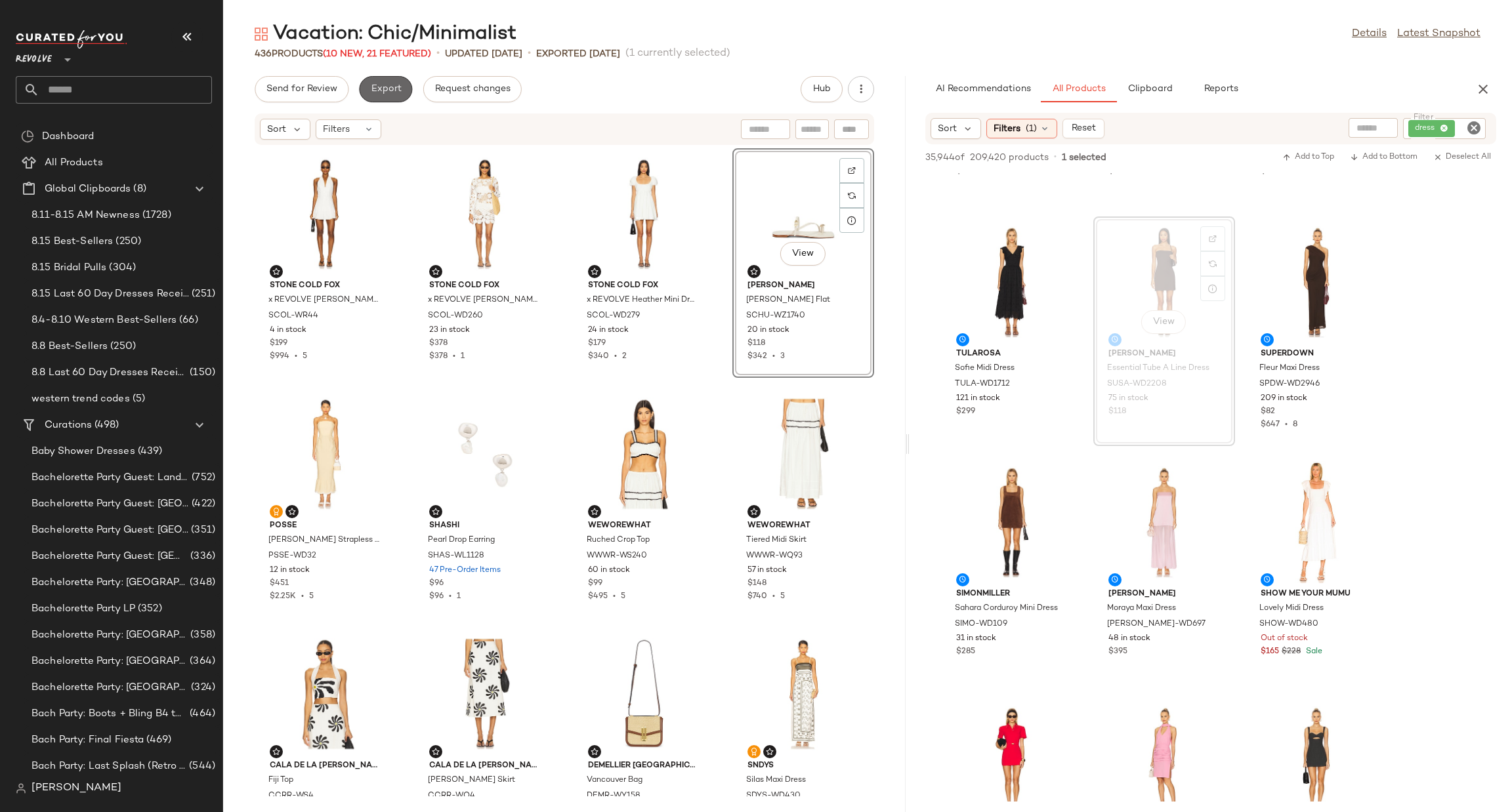
click at [392, 98] on button "Export" at bounding box center [385, 89] width 53 height 26
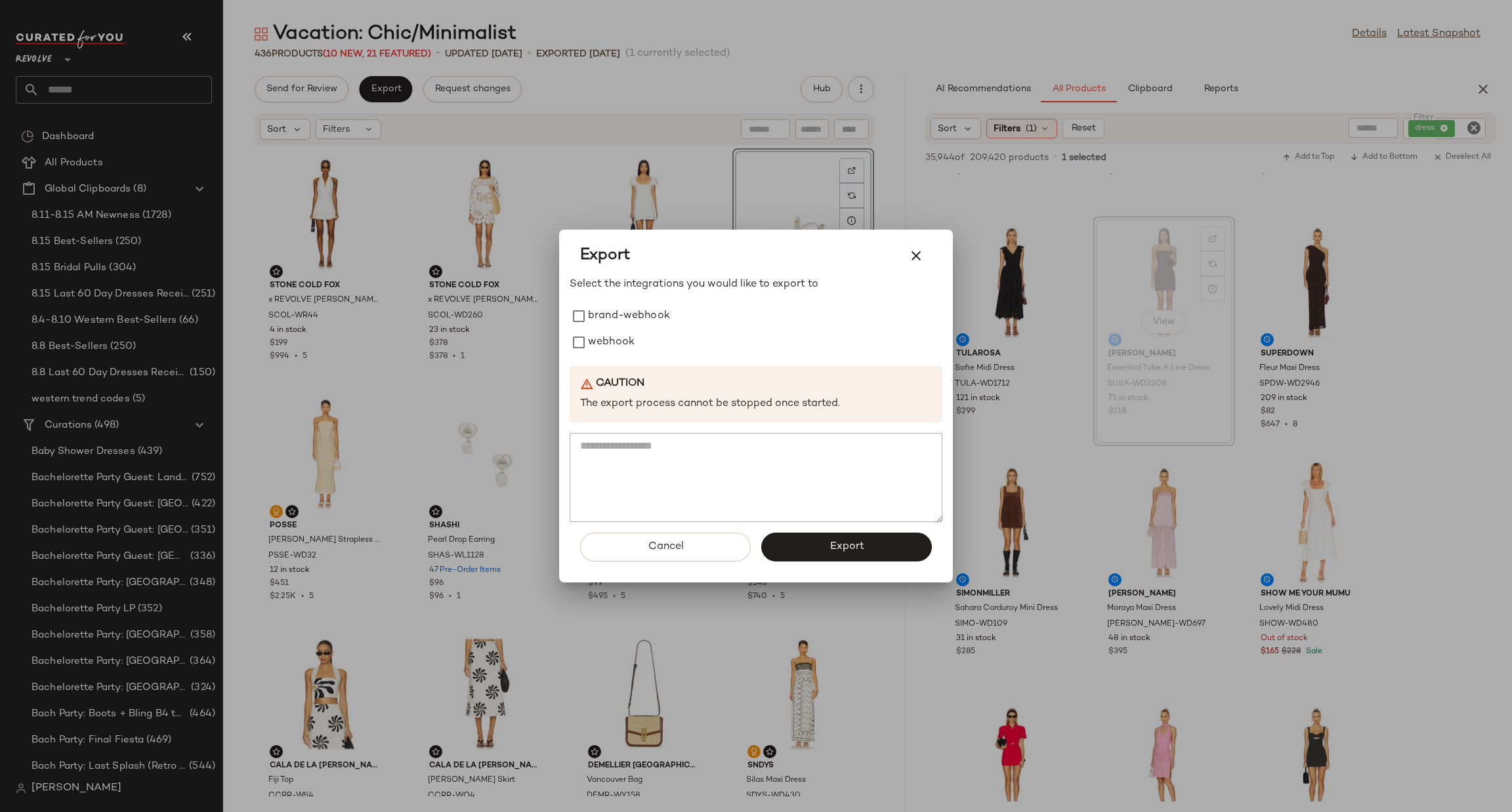
click at [600, 360] on div "Select the integrations you would like to export to brand-webhook webhook Cauti…" at bounding box center [756, 399] width 373 height 245
click at [609, 346] on label "webhook" at bounding box center [611, 343] width 47 height 26
drag, startPoint x: 838, startPoint y: 553, endPoint x: 711, endPoint y: 395, distance: 202.7
click at [837, 552] on span "Export" at bounding box center [846, 547] width 35 height 13
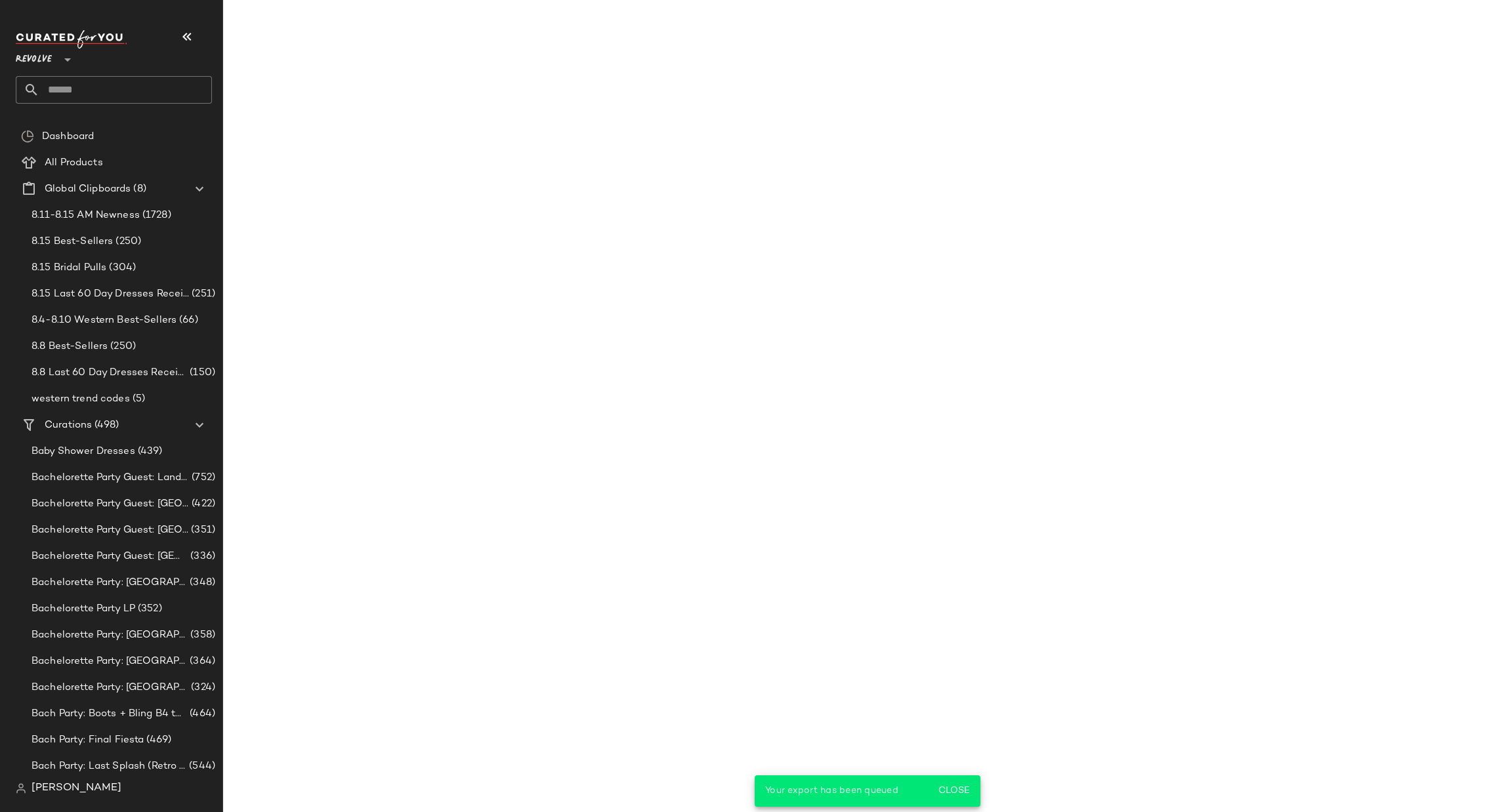
scroll to position [9081, 0]
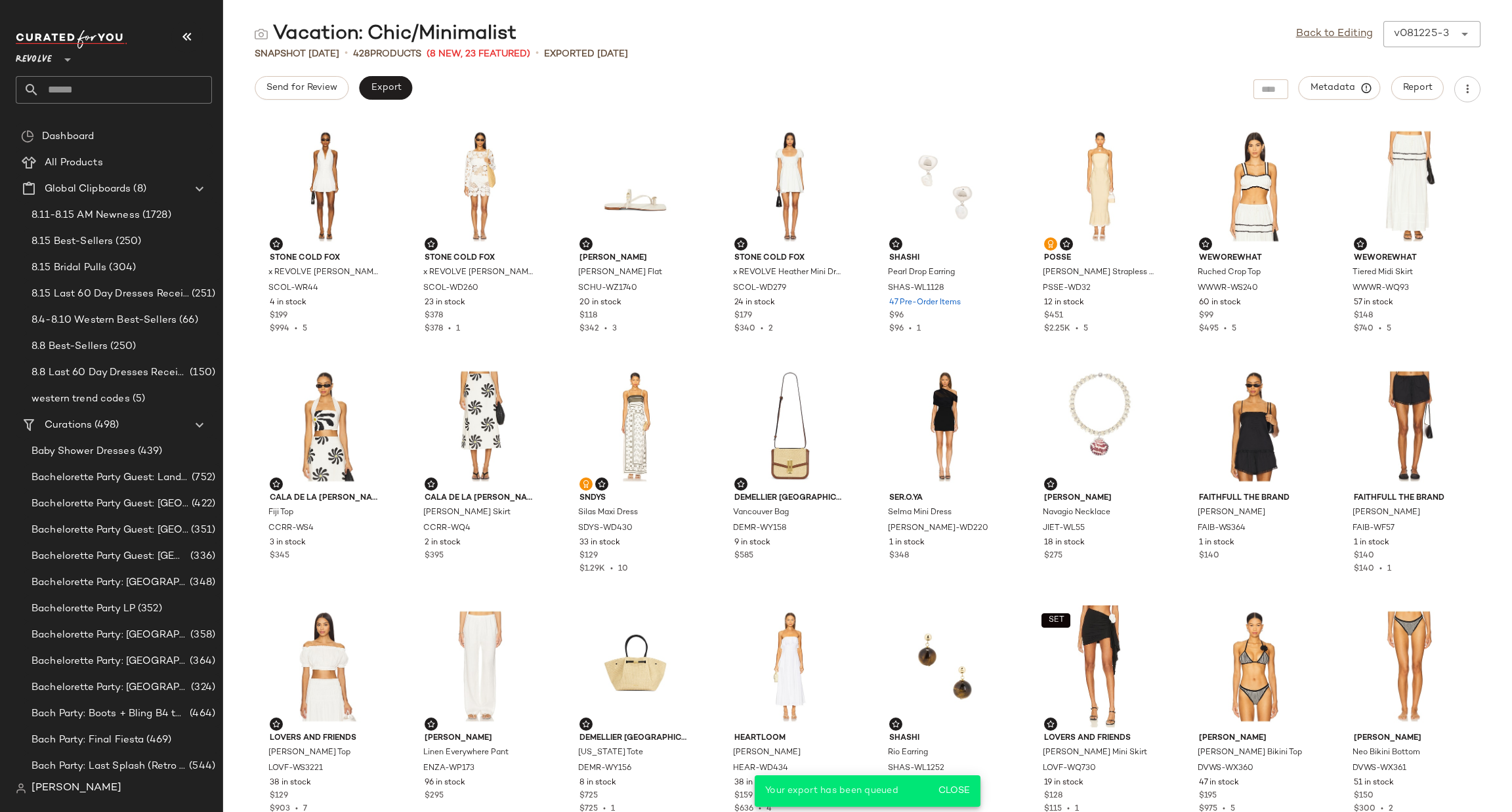
drag, startPoint x: 79, startPoint y: 90, endPoint x: 81, endPoint y: 100, distance: 10.2
click at [79, 90] on input "text" at bounding box center [125, 90] width 173 height 28
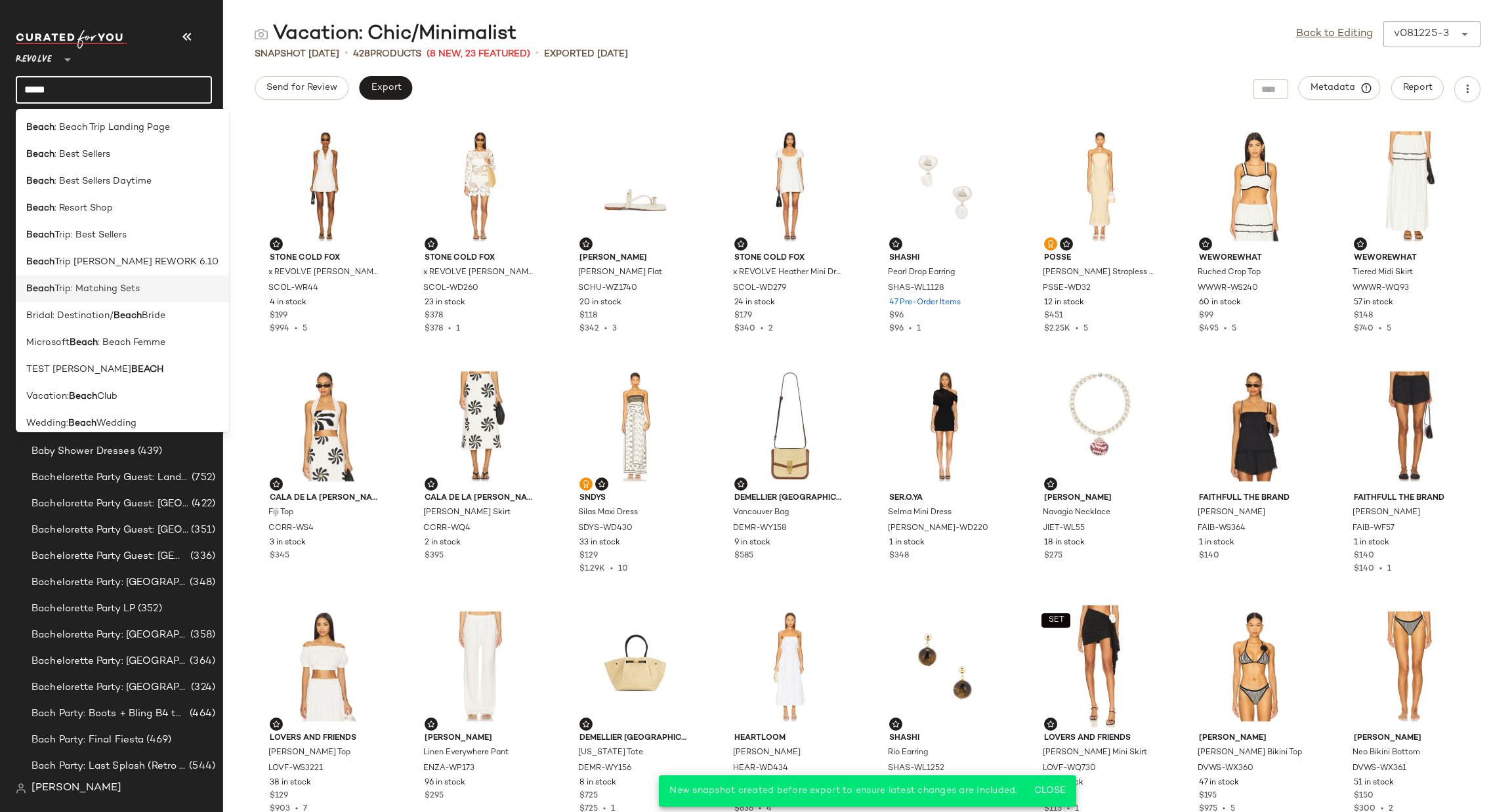
type input "*****"
click at [125, 286] on span "Trip: Matching Sets" at bounding box center [97, 289] width 85 height 14
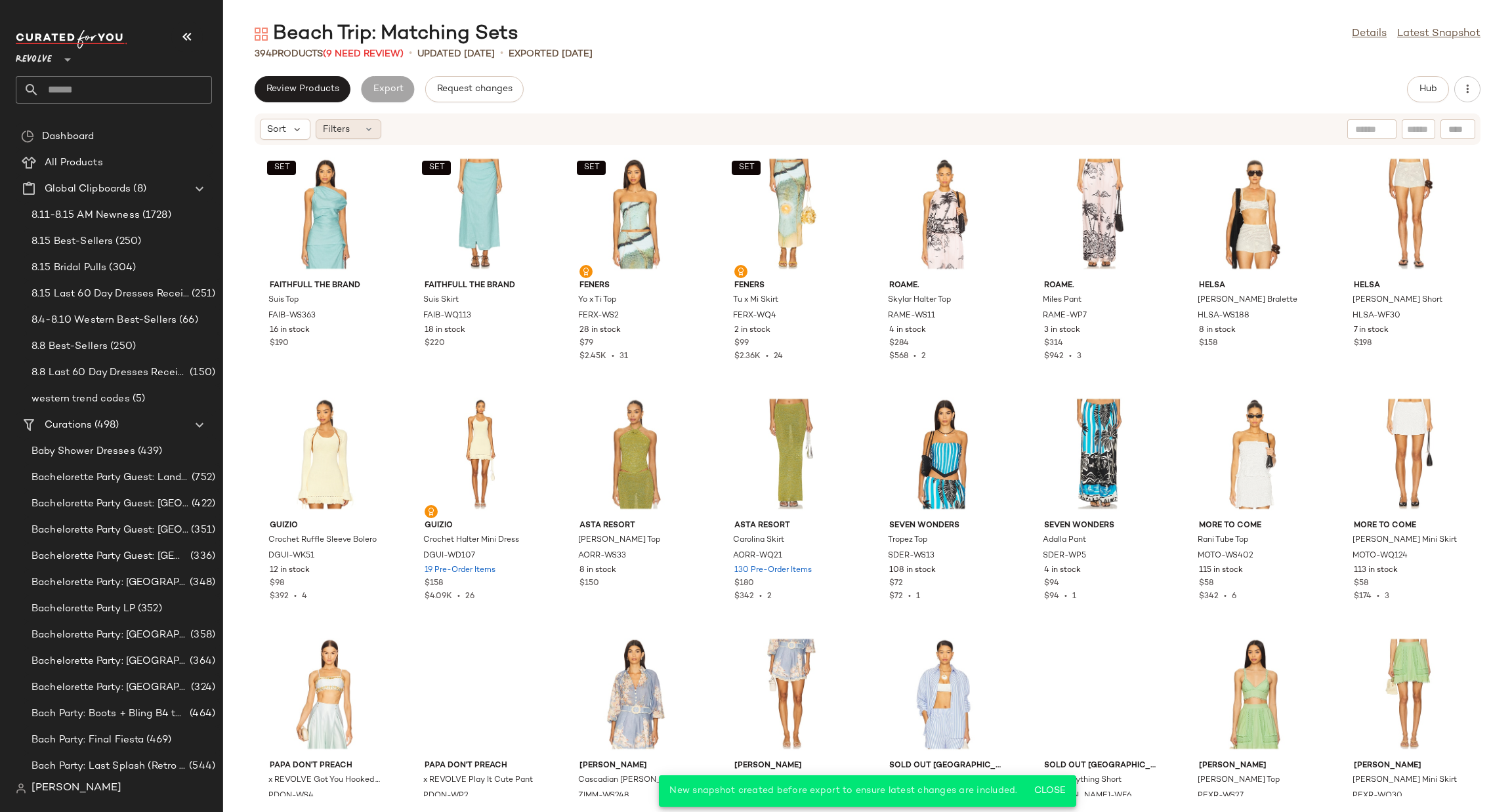
click at [350, 129] on div "Filters" at bounding box center [349, 129] width 66 height 20
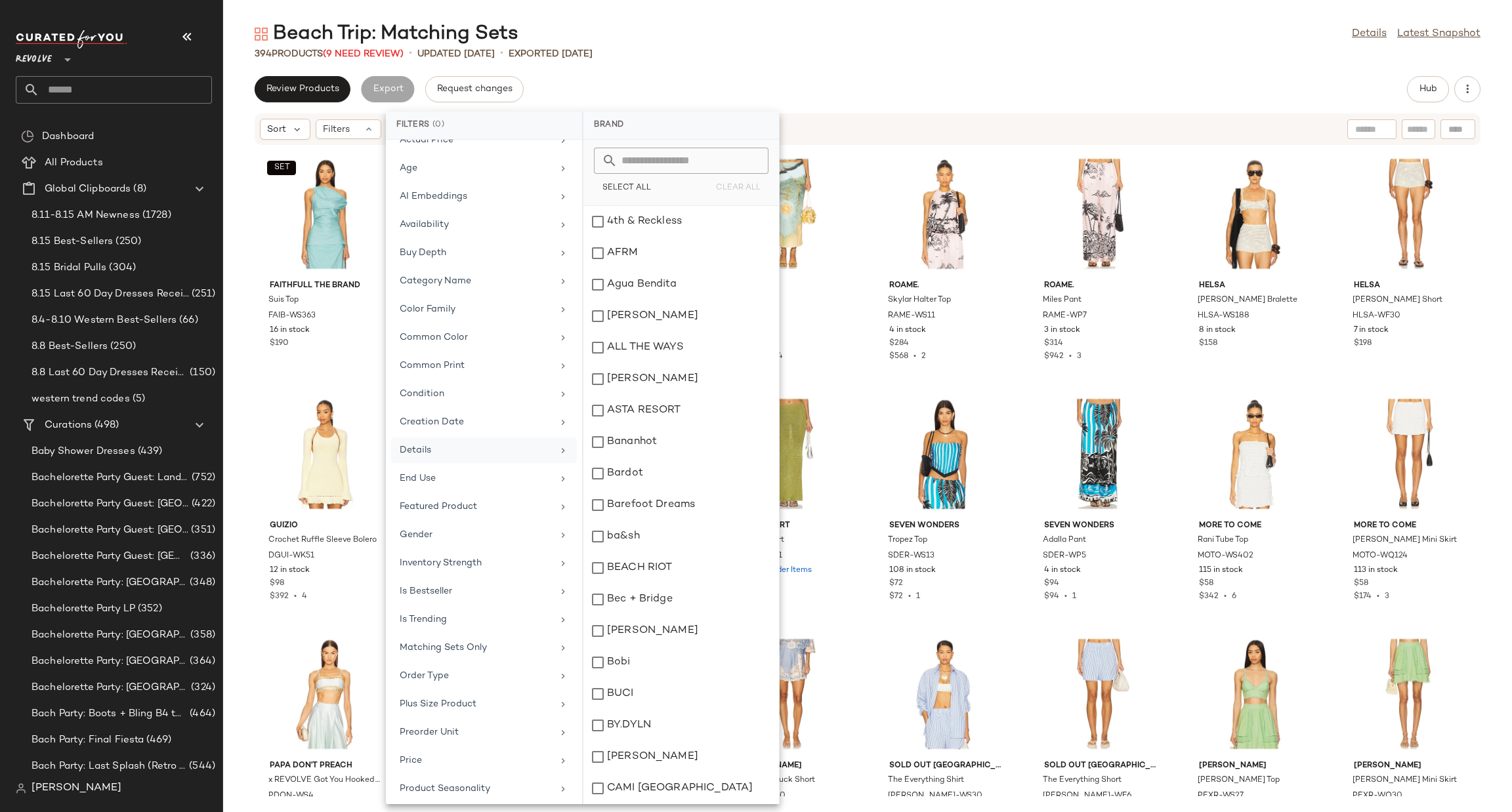
scroll to position [256, 0]
click at [459, 579] on div "Price" at bounding box center [475, 586] width 153 height 14
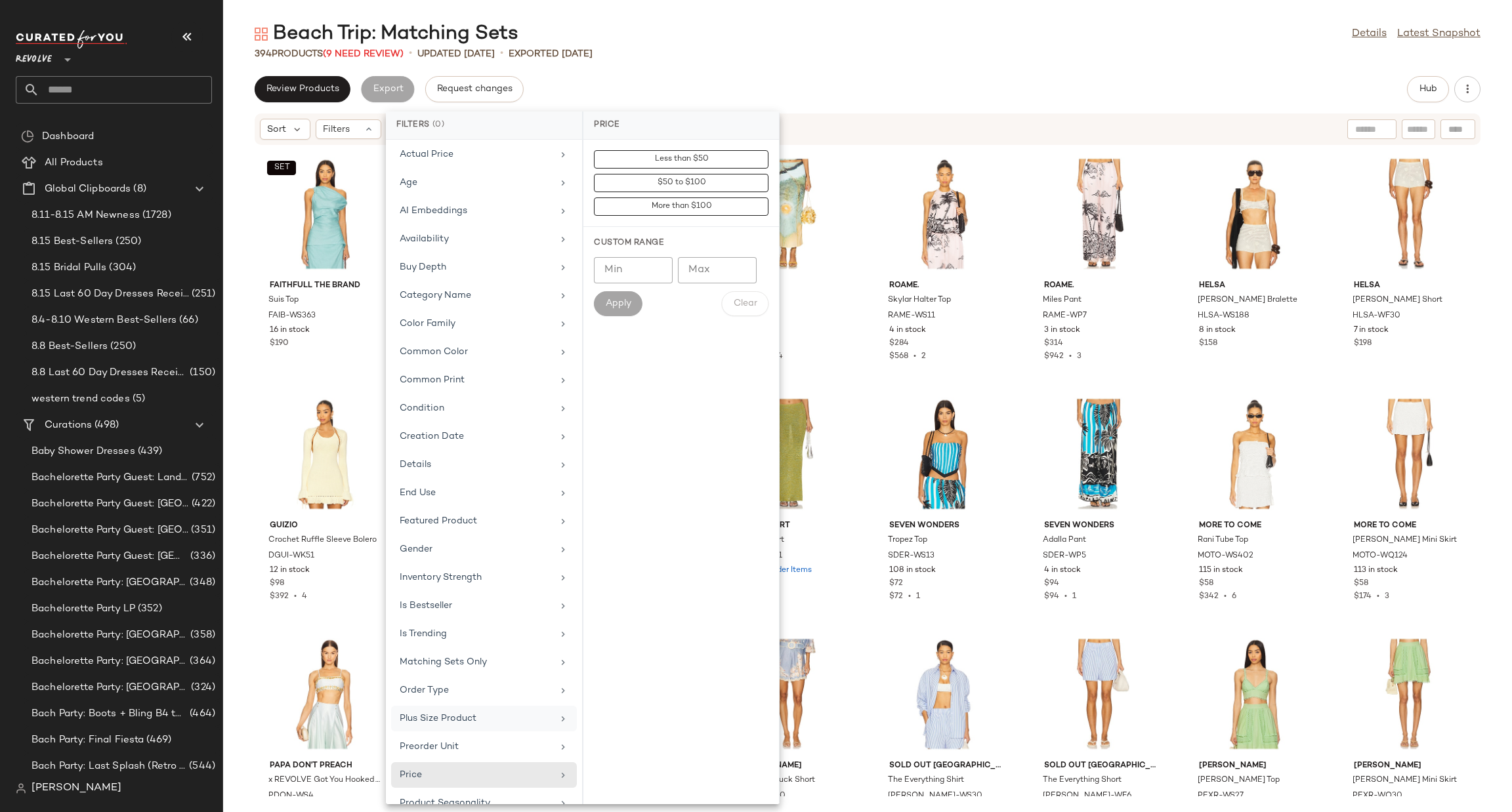
scroll to position [0, 0]
click at [652, 76] on div "Review Products Export Request changes Hub" at bounding box center [867, 89] width 1225 height 26
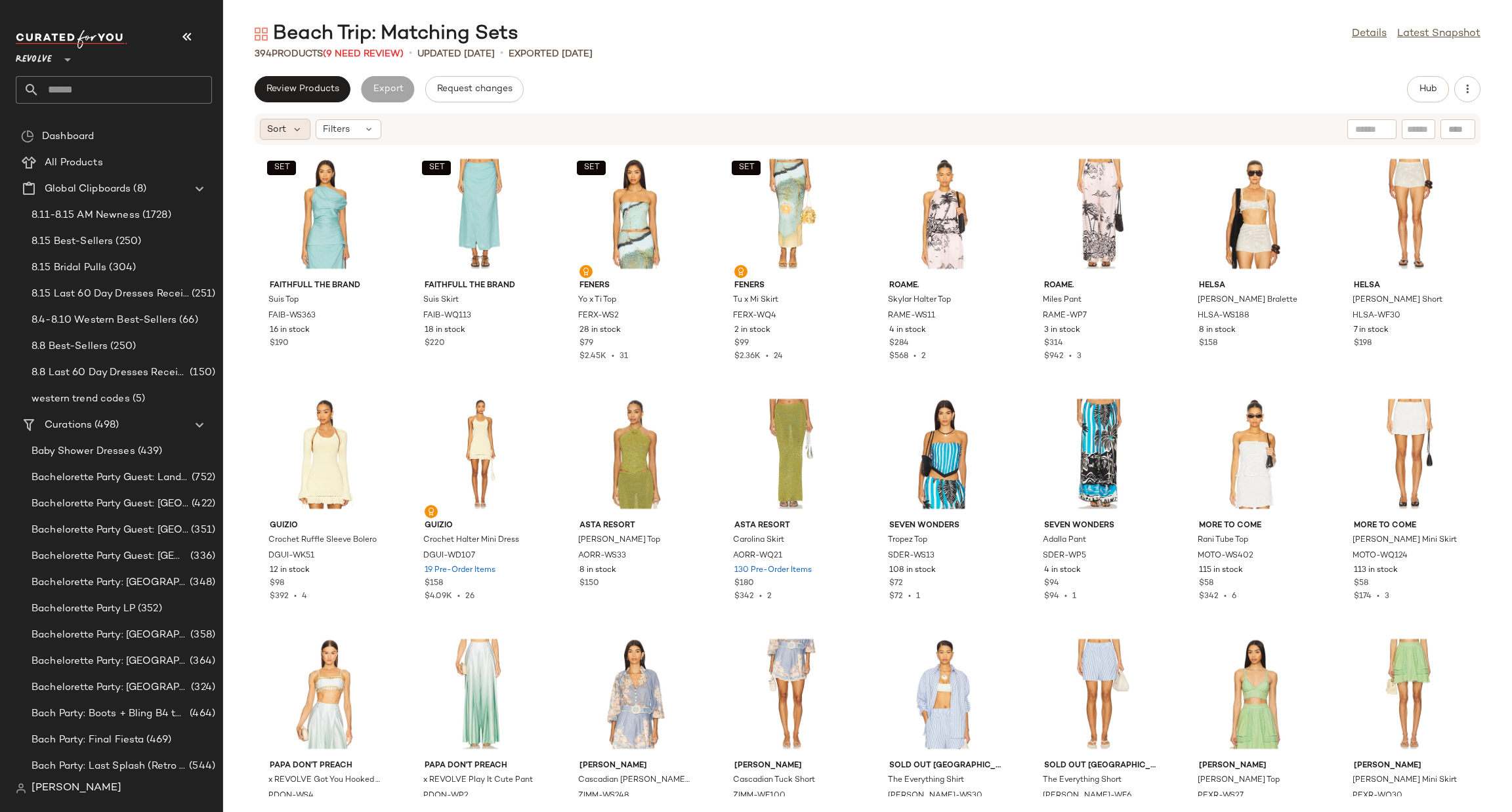
click at [282, 132] on span "Sort" at bounding box center [276, 130] width 19 height 14
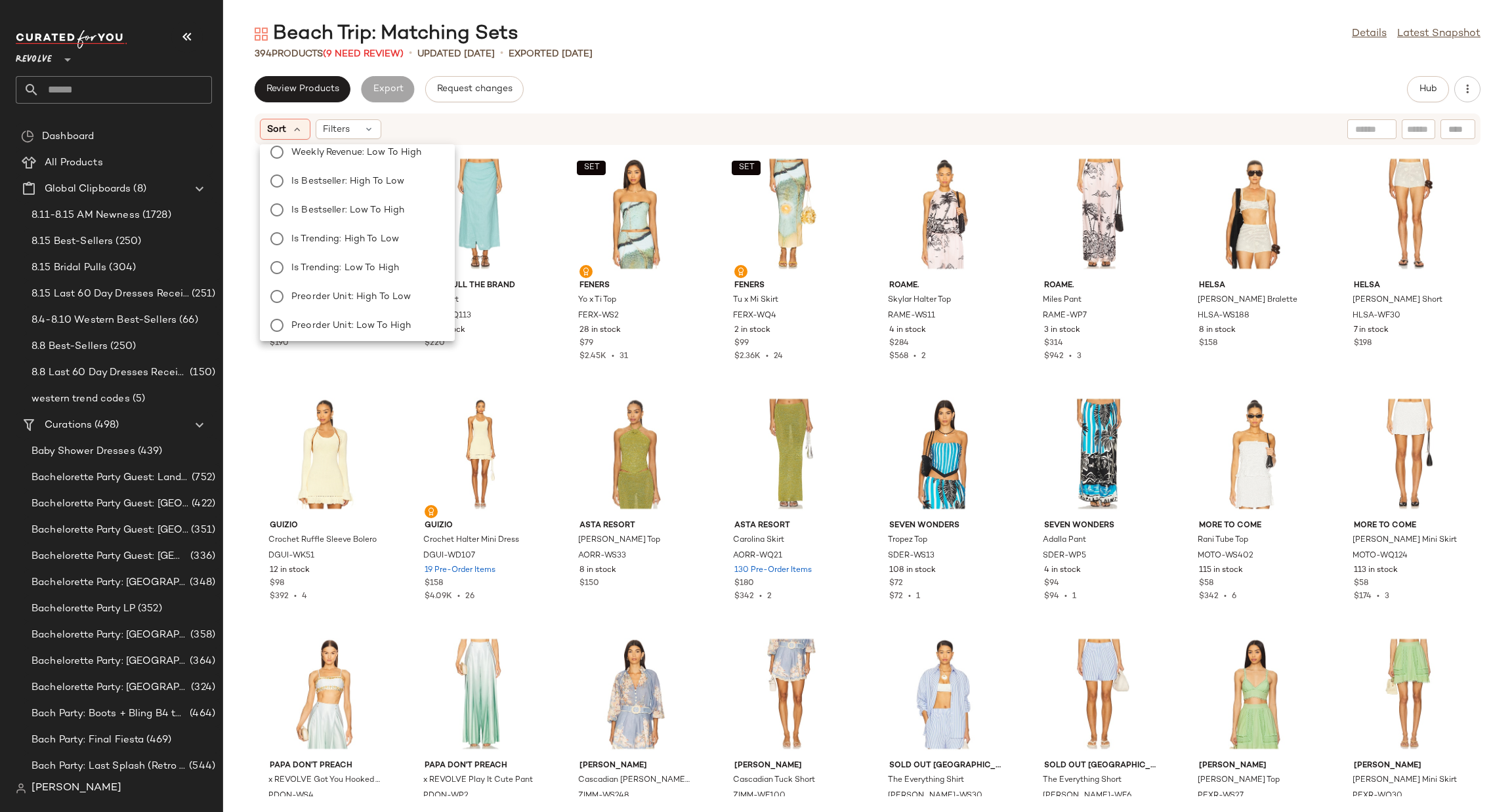
scroll to position [217, 0]
click at [888, 60] on div "394 Products (9 Need Review) • updated Aug 7th • Exported Jul 28th" at bounding box center [867, 54] width 1289 height 13
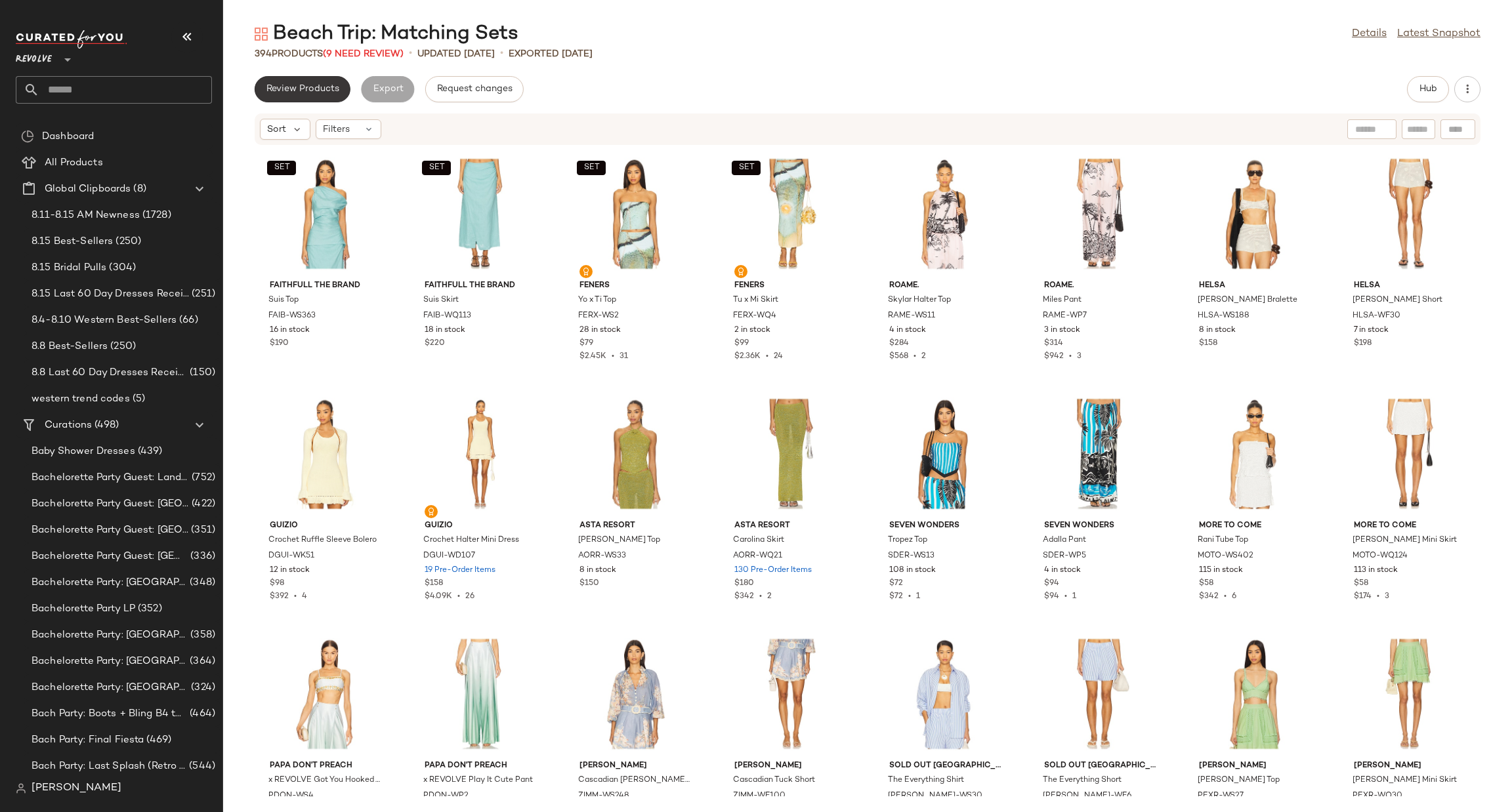
click at [322, 77] on button "Review Products" at bounding box center [302, 89] width 96 height 26
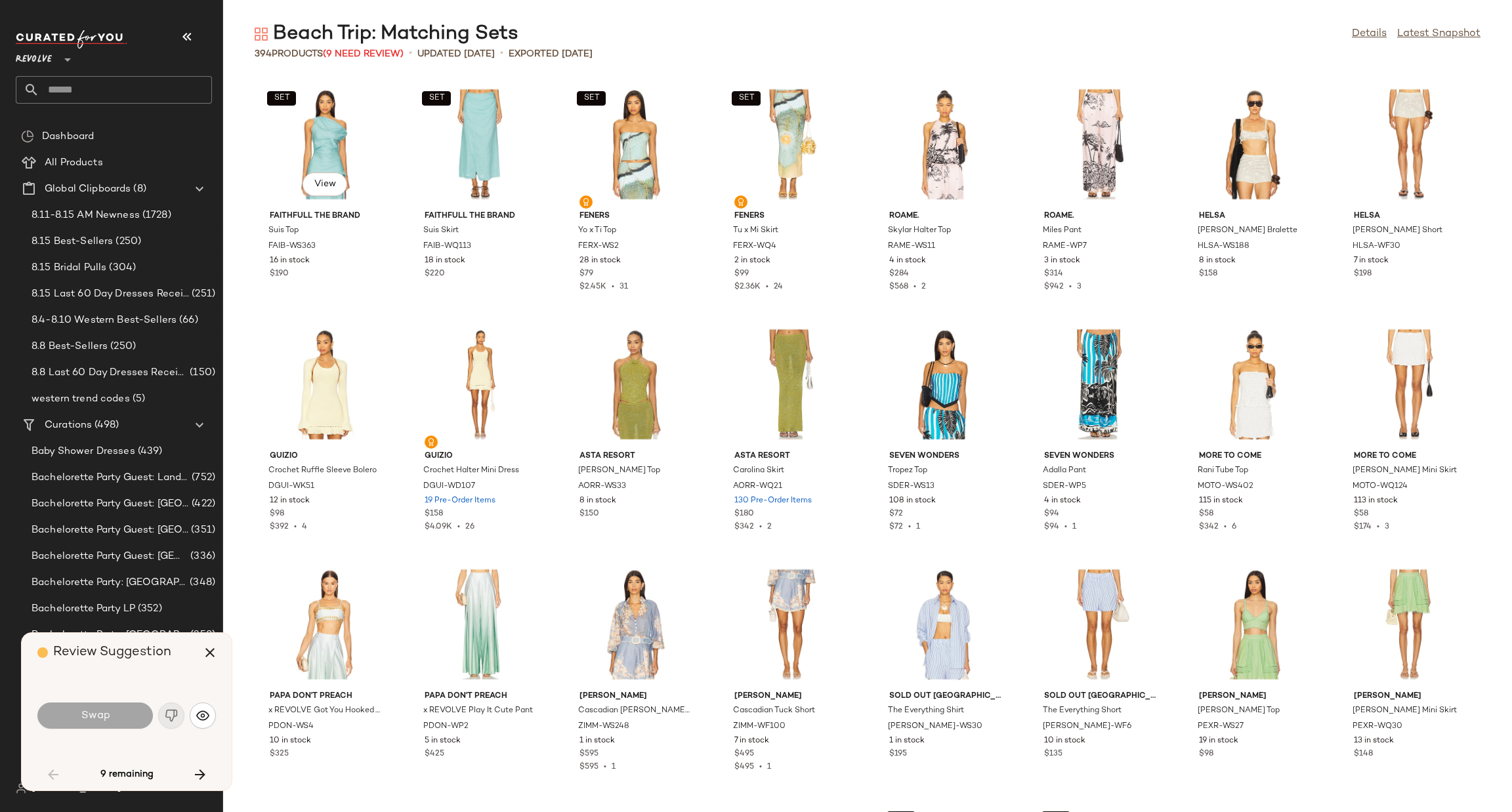
scroll to position [1441, 0]
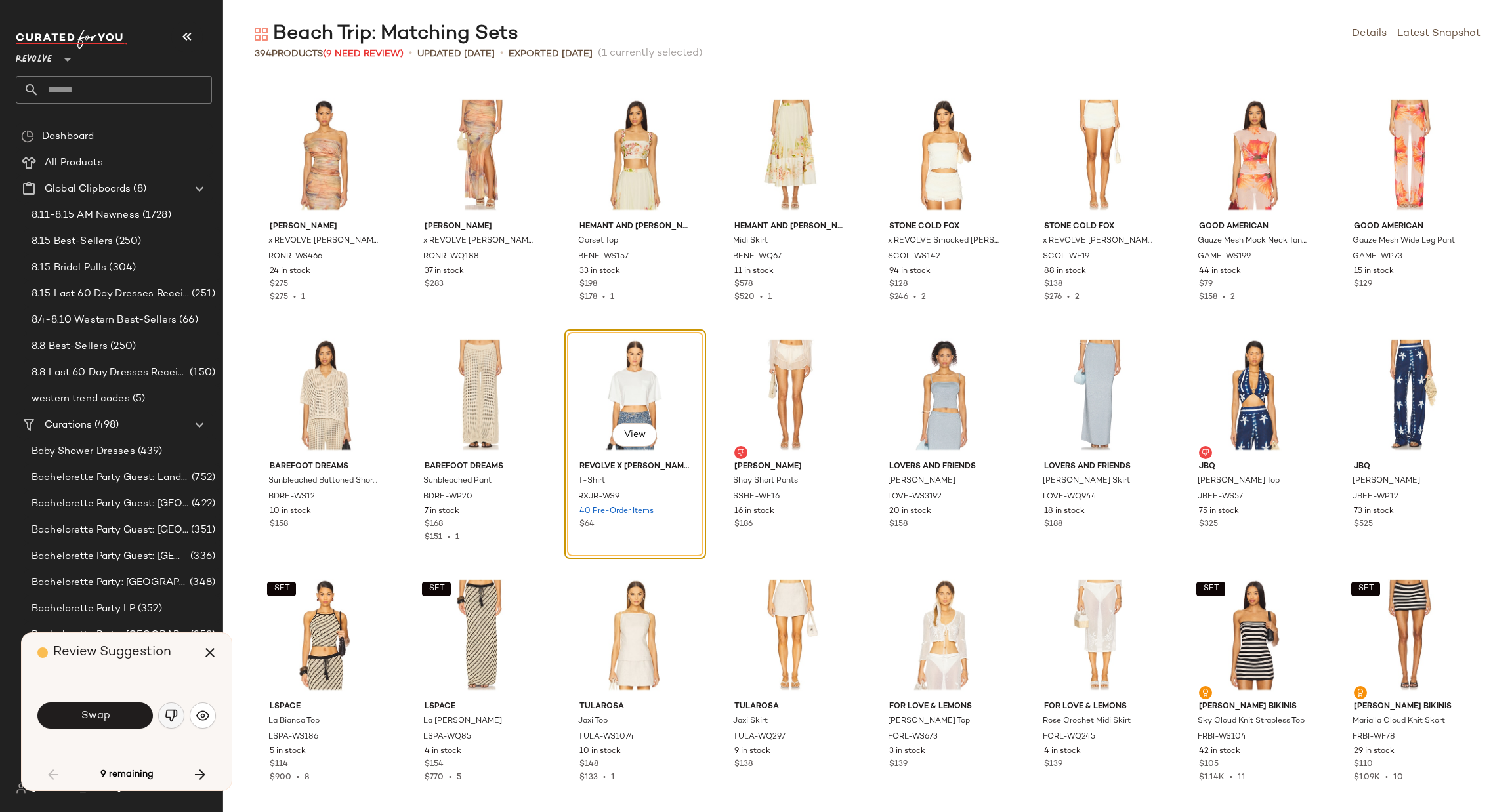
click at [174, 711] on img "button" at bounding box center [171, 716] width 13 height 13
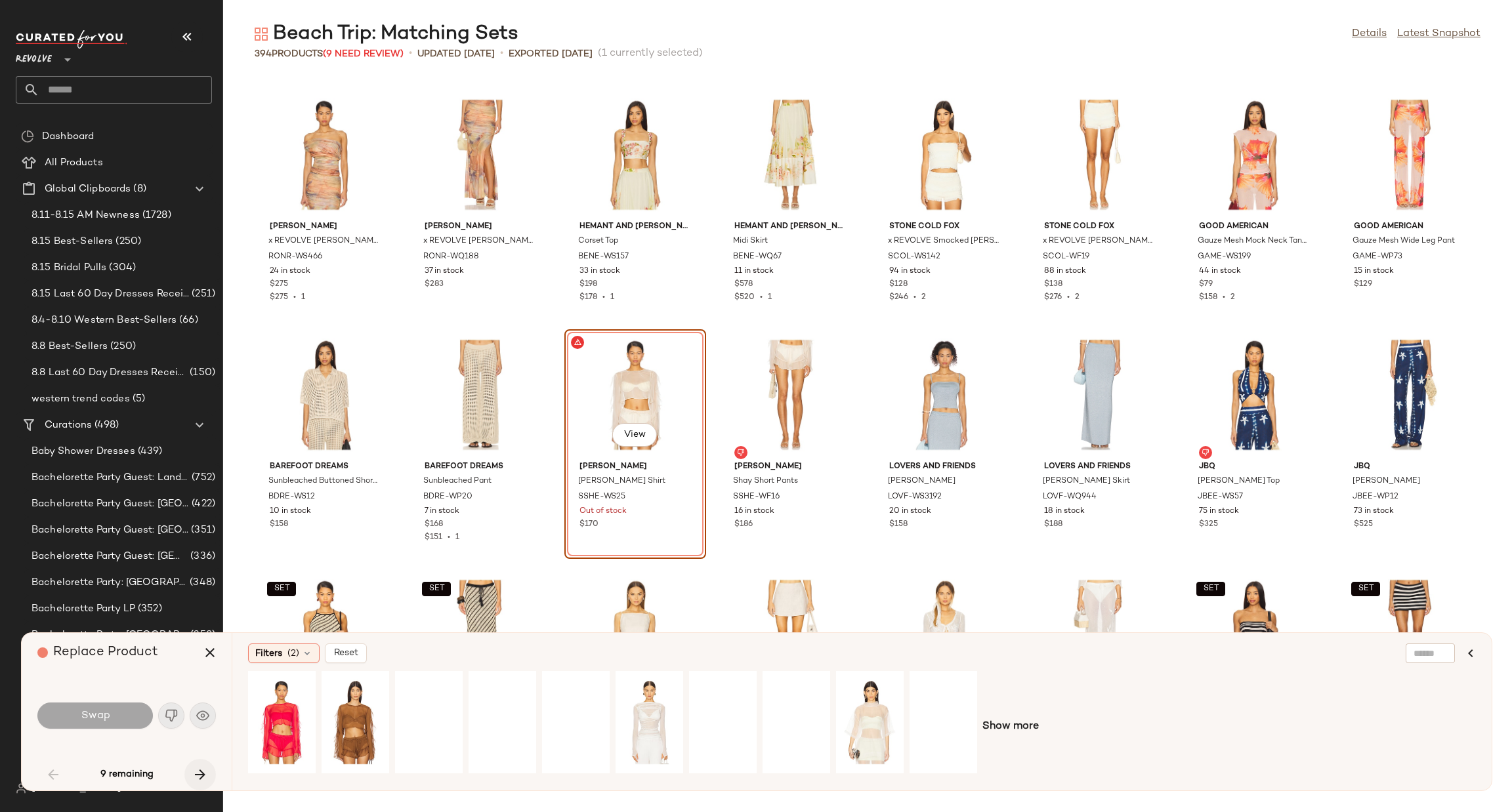
click at [200, 769] on icon "button" at bounding box center [200, 774] width 16 height 16
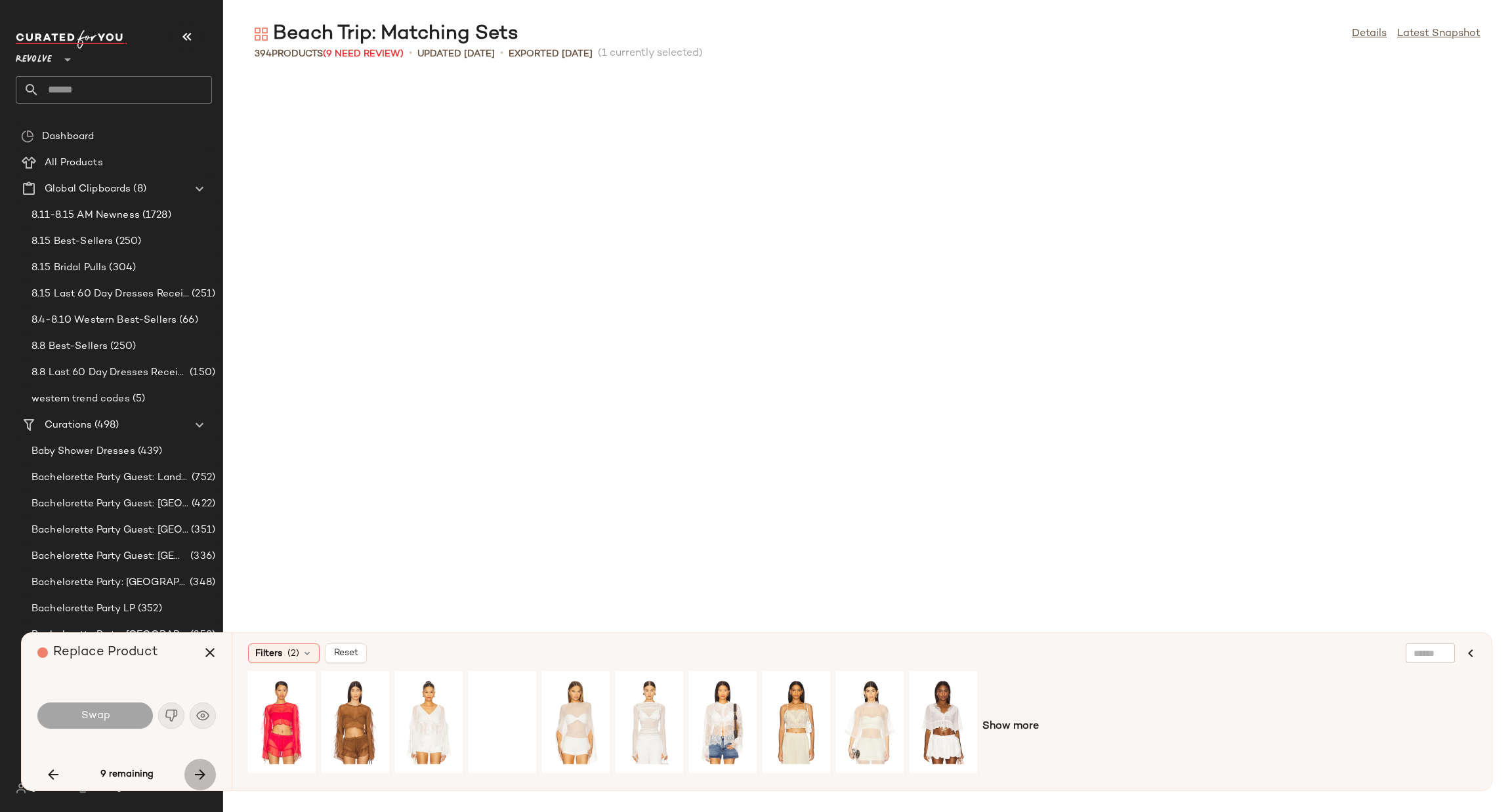
scroll to position [4802, 0]
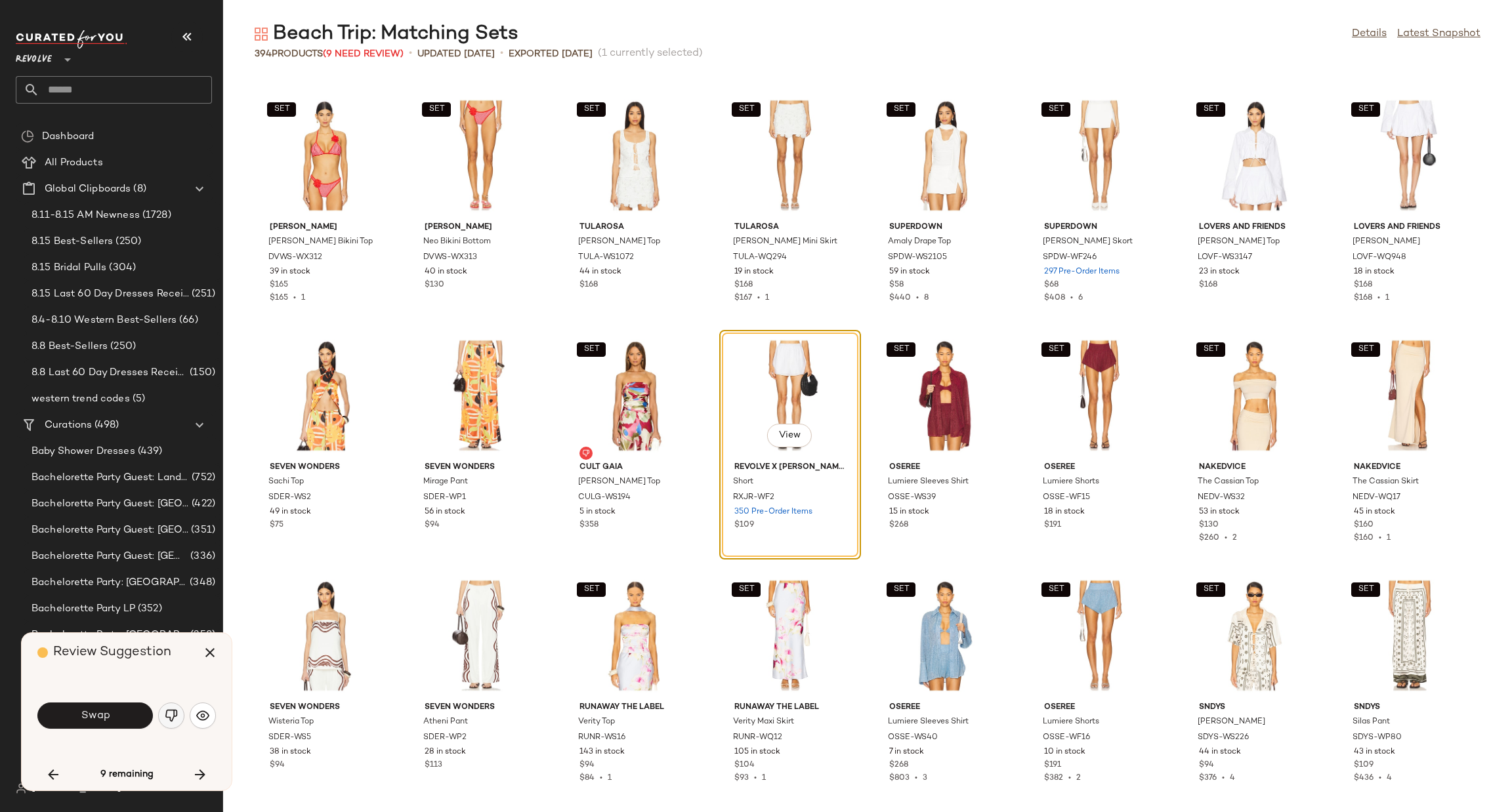
click at [178, 717] on button "button" at bounding box center [171, 716] width 26 height 26
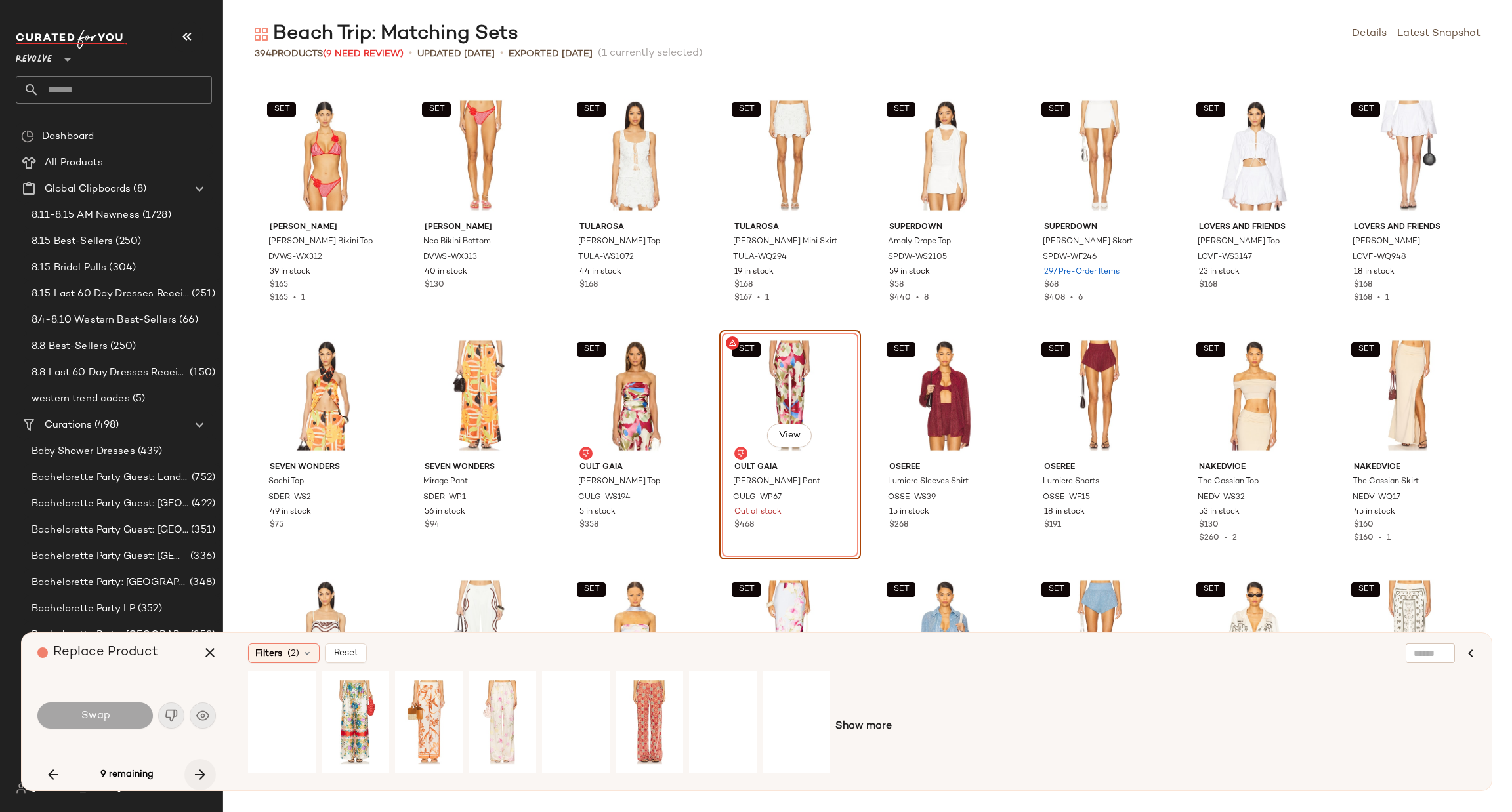
click at [194, 785] on button "button" at bounding box center [200, 774] width 31 height 31
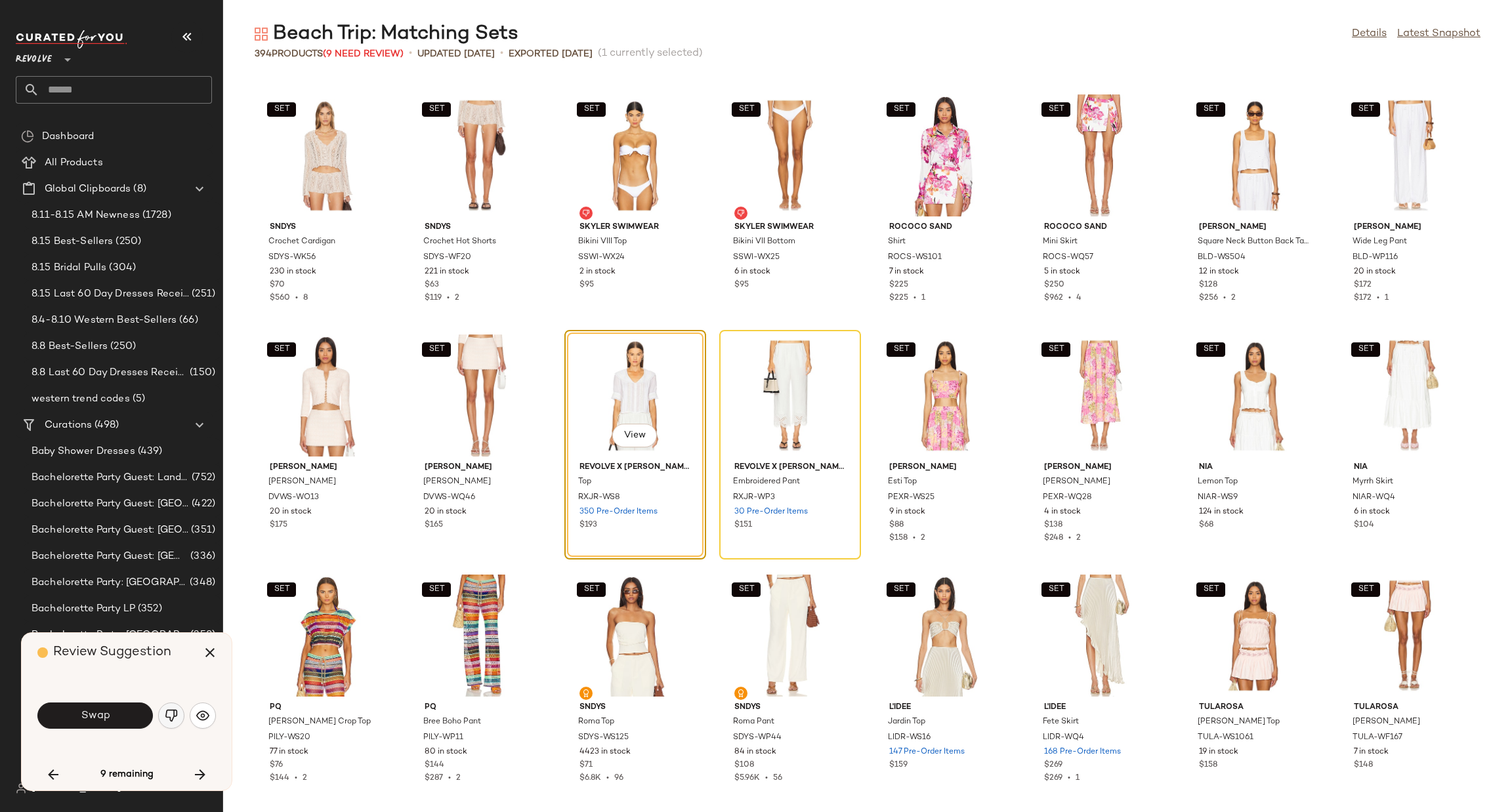
click at [167, 719] on img "button" at bounding box center [171, 716] width 13 height 13
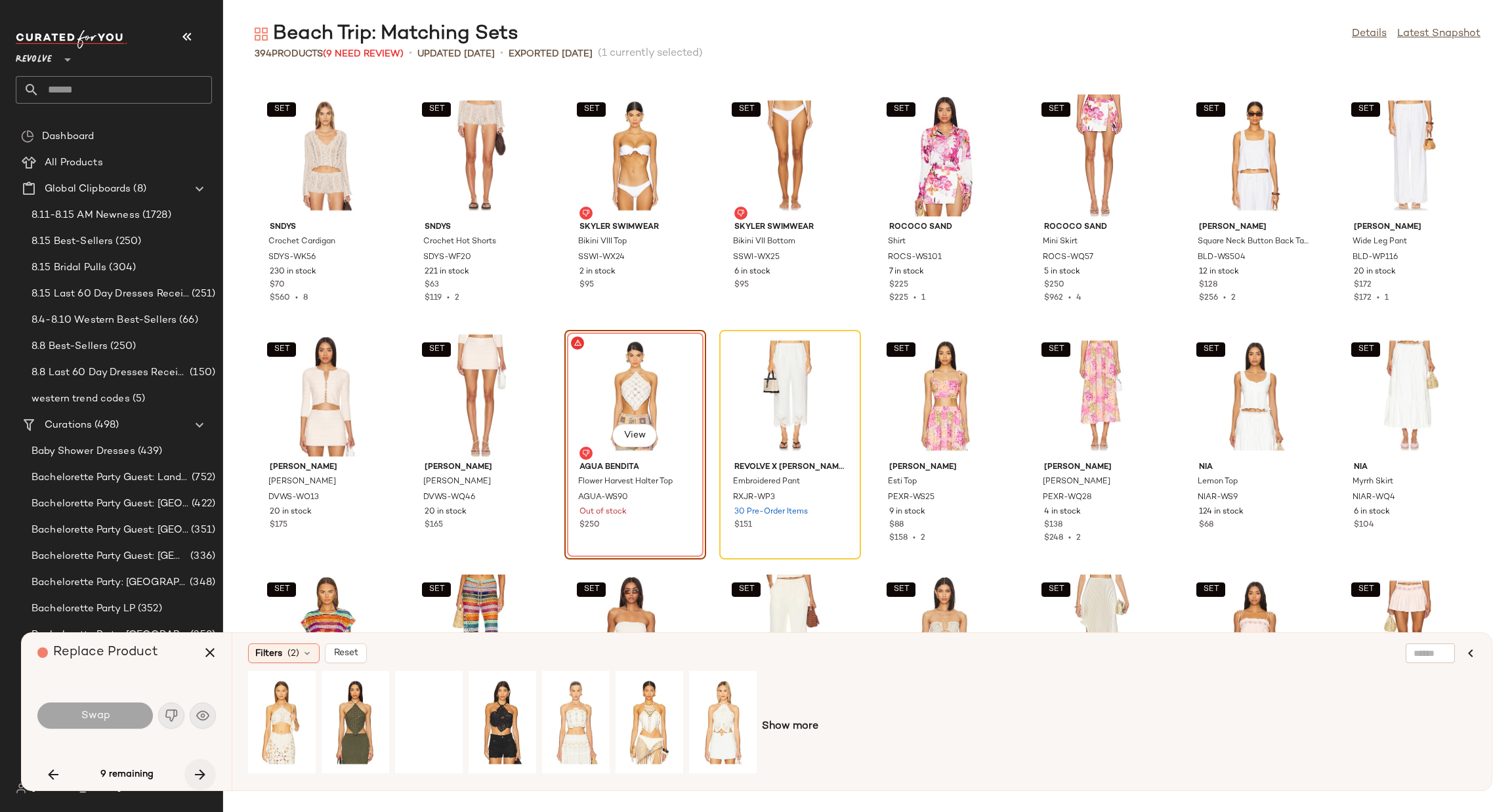
click at [188, 772] on button "button" at bounding box center [200, 774] width 31 height 31
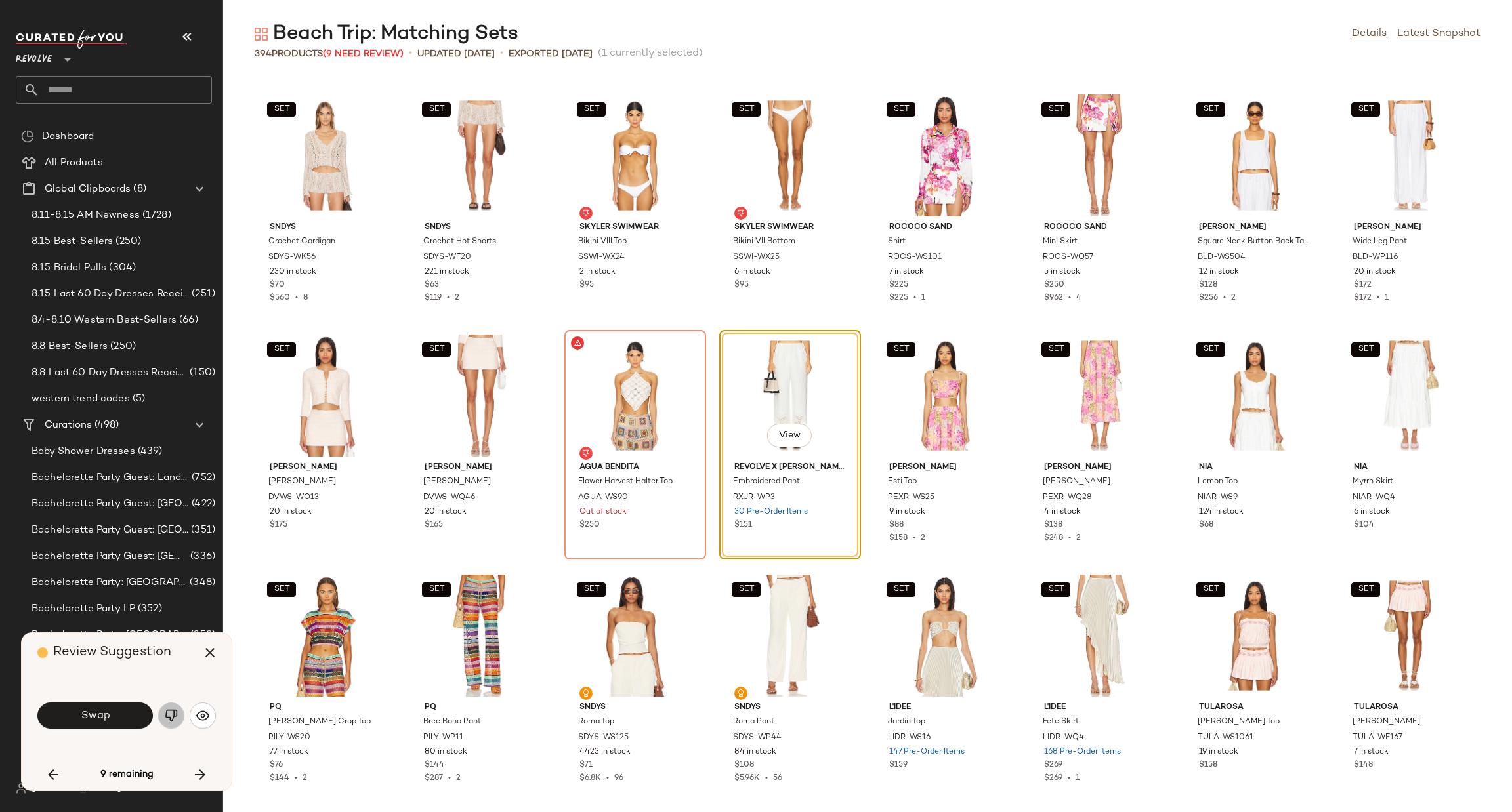
click at [167, 718] on img "button" at bounding box center [171, 716] width 13 height 13
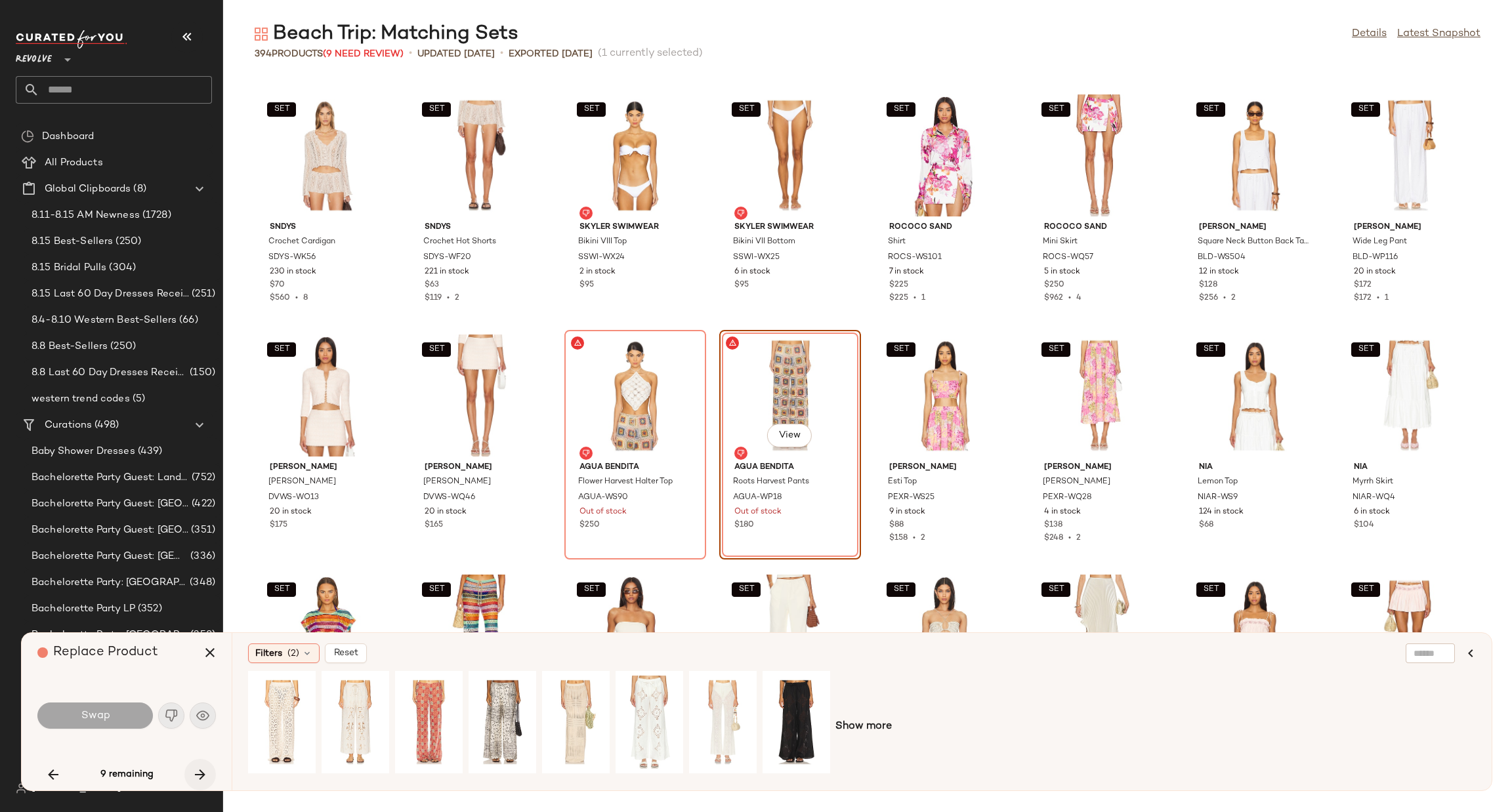
click at [195, 772] on icon "button" at bounding box center [200, 774] width 16 height 16
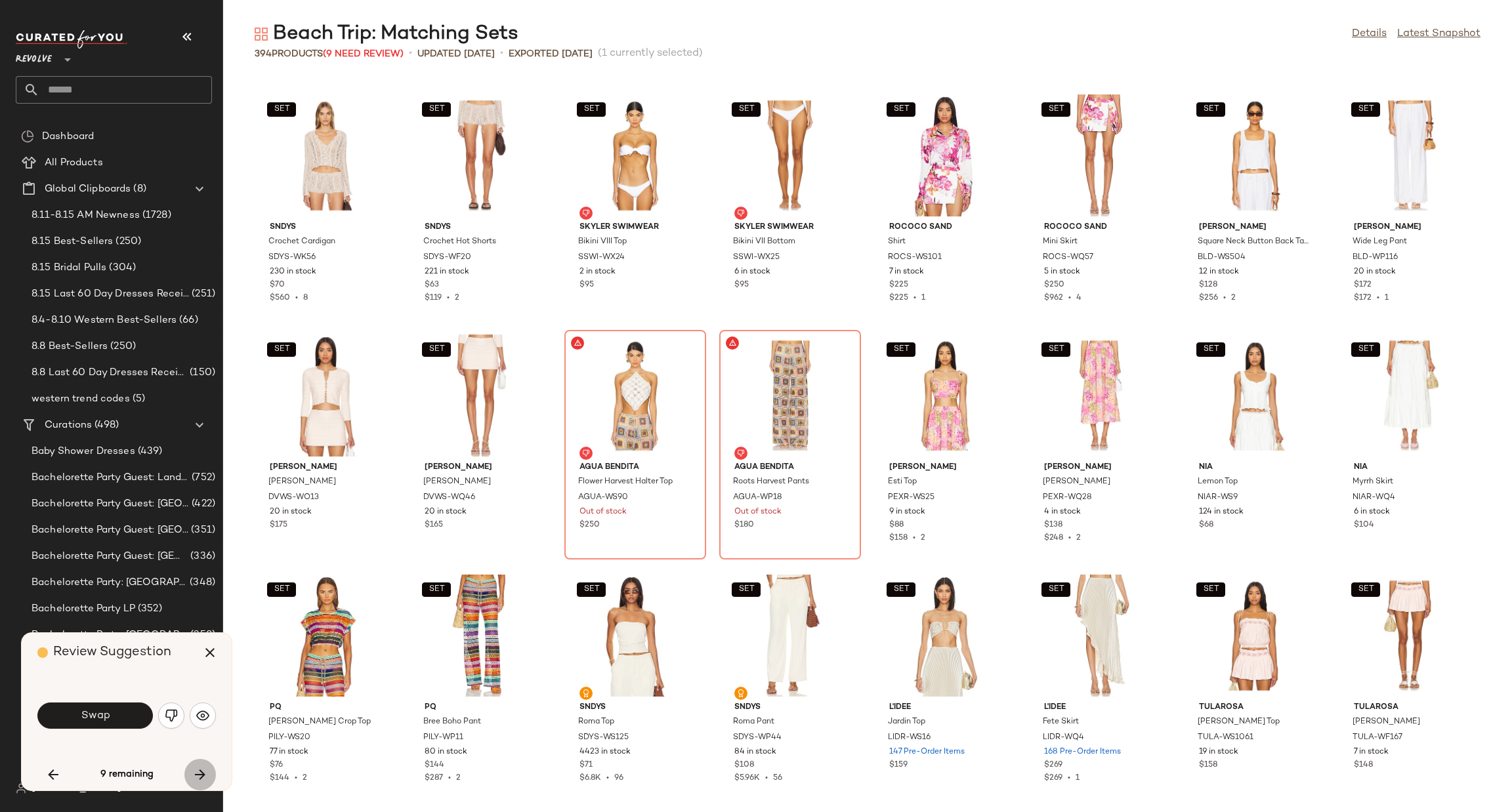
scroll to position [7444, 0]
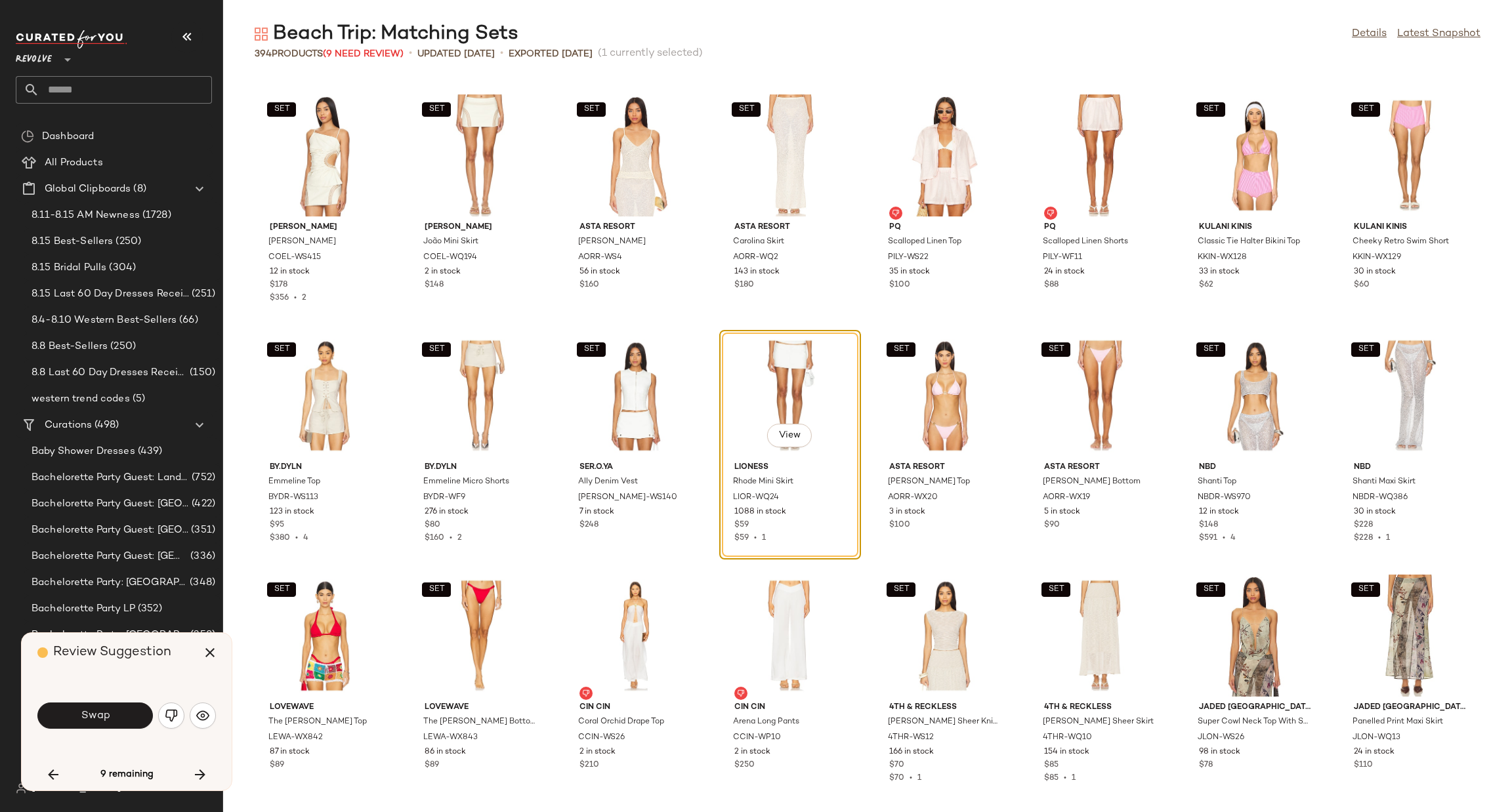
click at [172, 711] on img "button" at bounding box center [171, 716] width 13 height 13
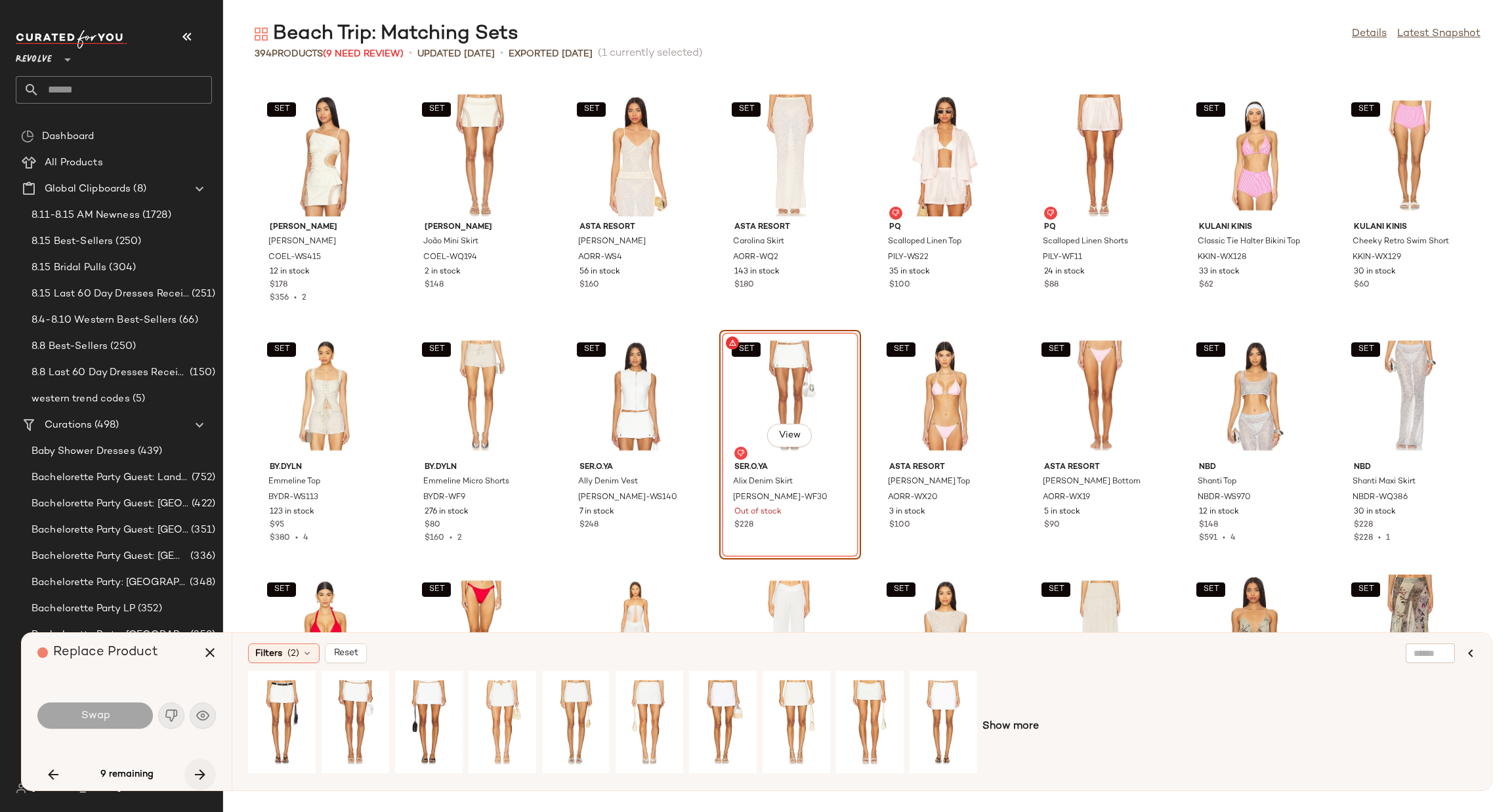
click at [191, 780] on button "button" at bounding box center [200, 774] width 31 height 31
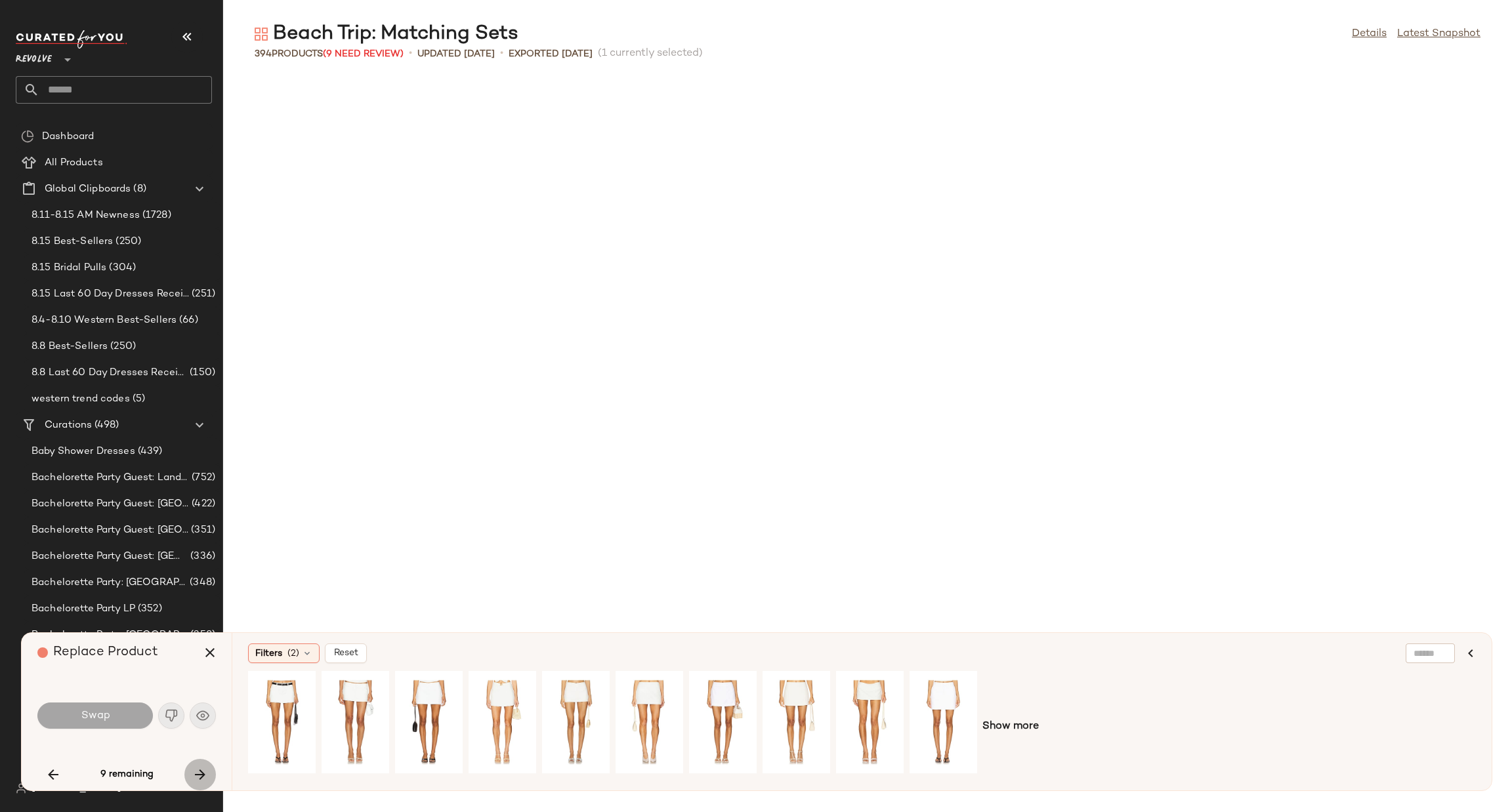
scroll to position [9605, 0]
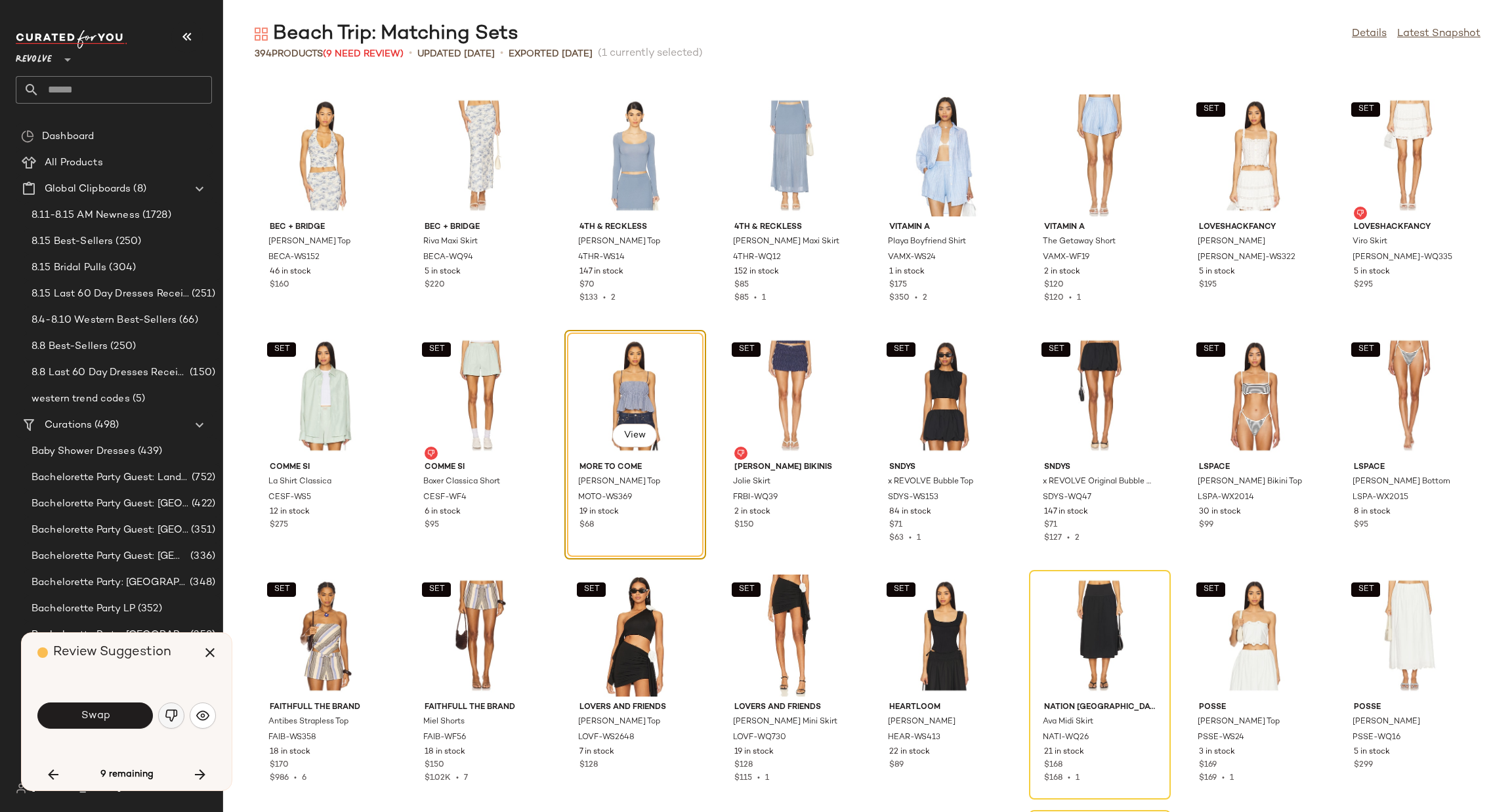
click at [165, 722] on button "button" at bounding box center [171, 716] width 26 height 26
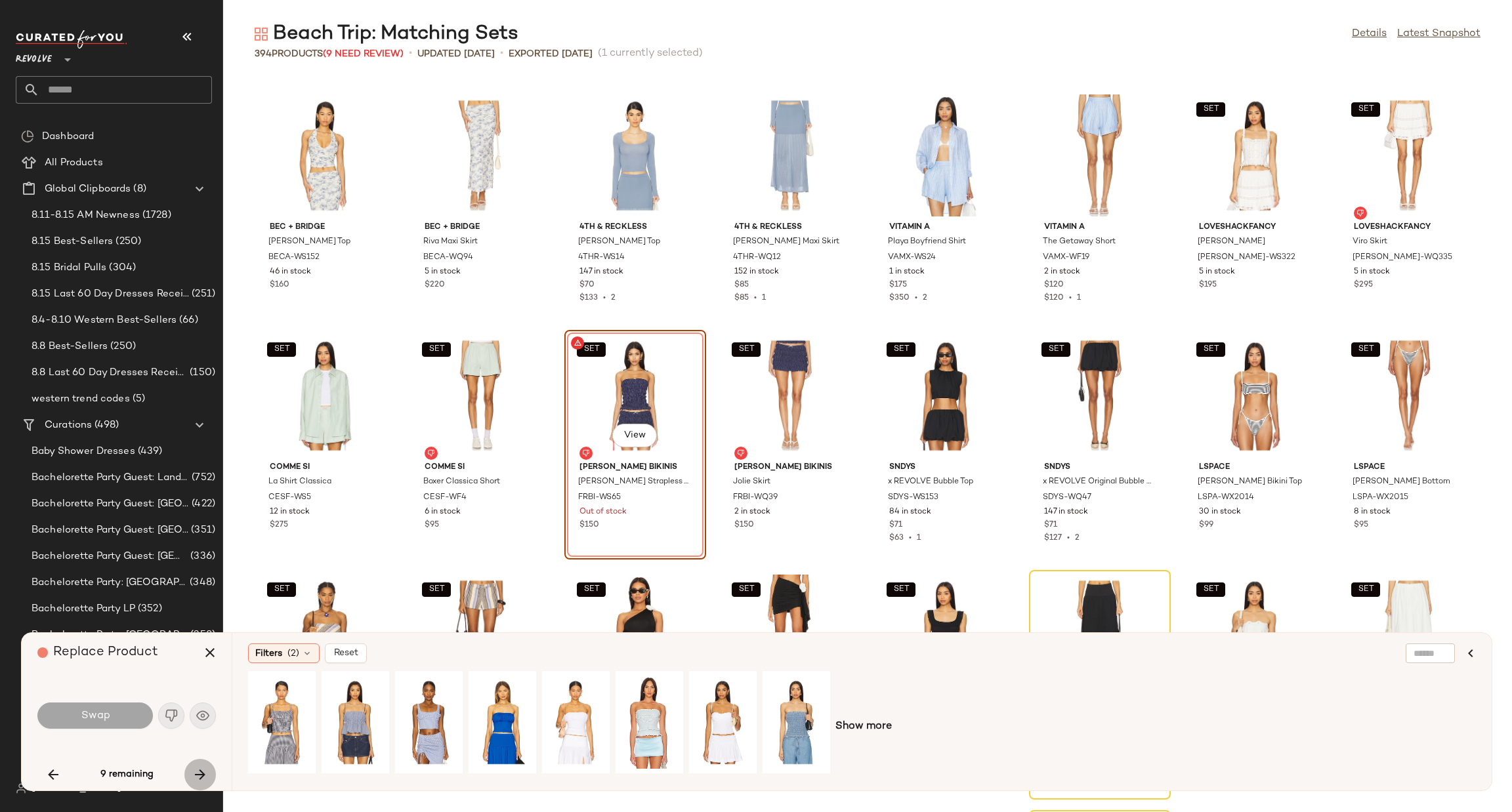
click at [200, 774] on icon "button" at bounding box center [200, 774] width 16 height 16
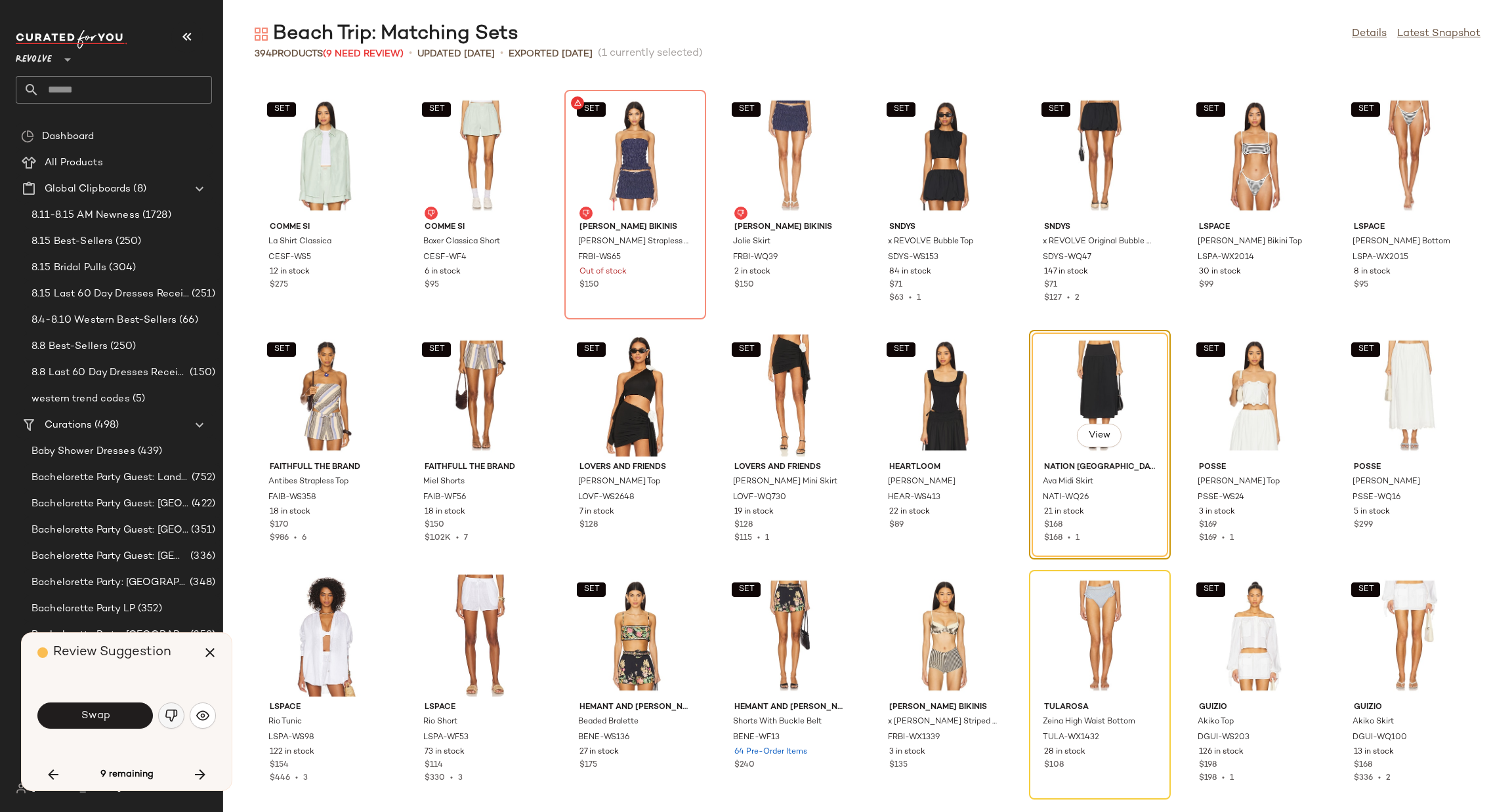
click at [167, 717] on img "button" at bounding box center [171, 716] width 13 height 13
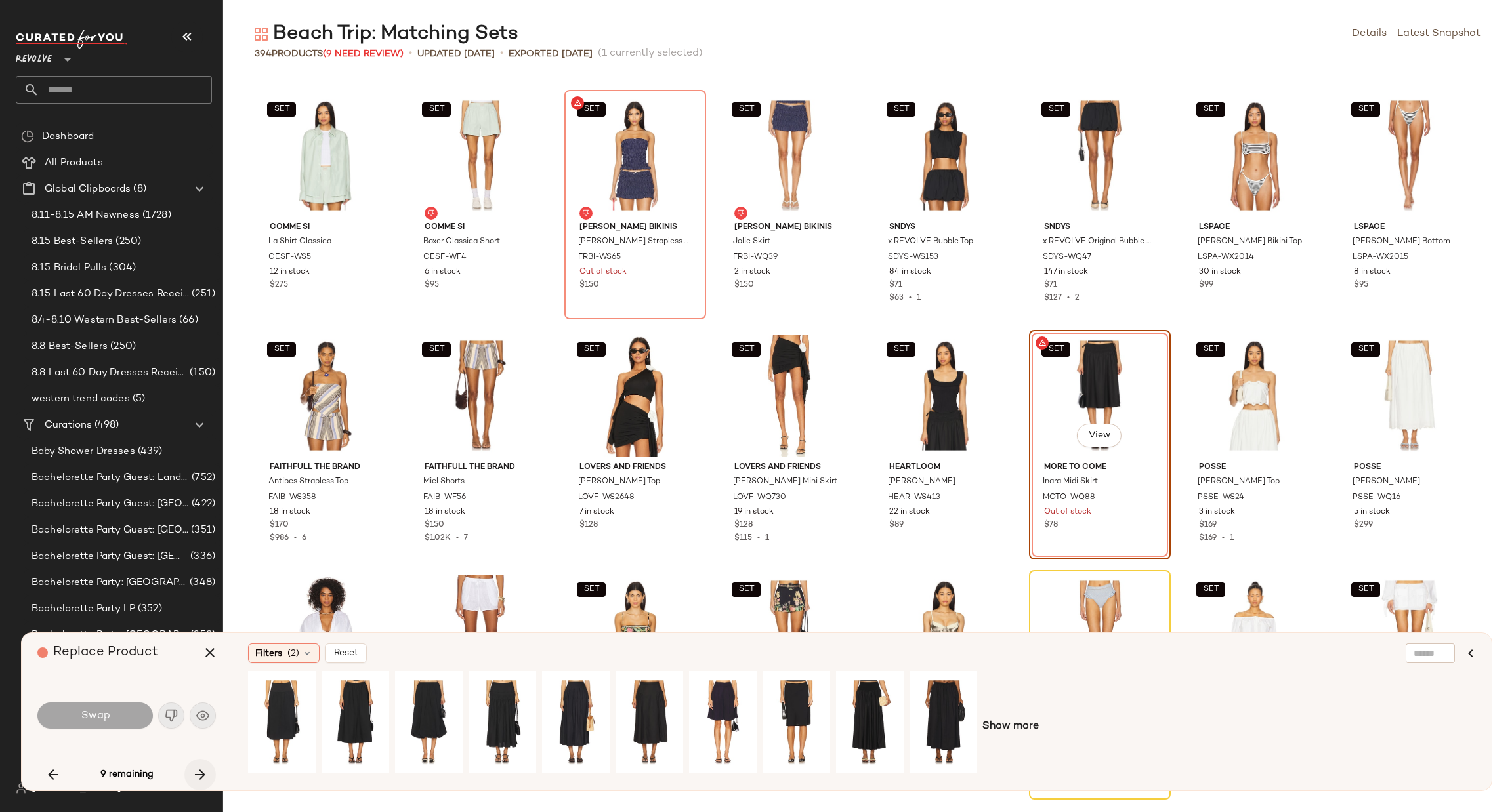
click at [204, 767] on icon "button" at bounding box center [200, 774] width 16 height 16
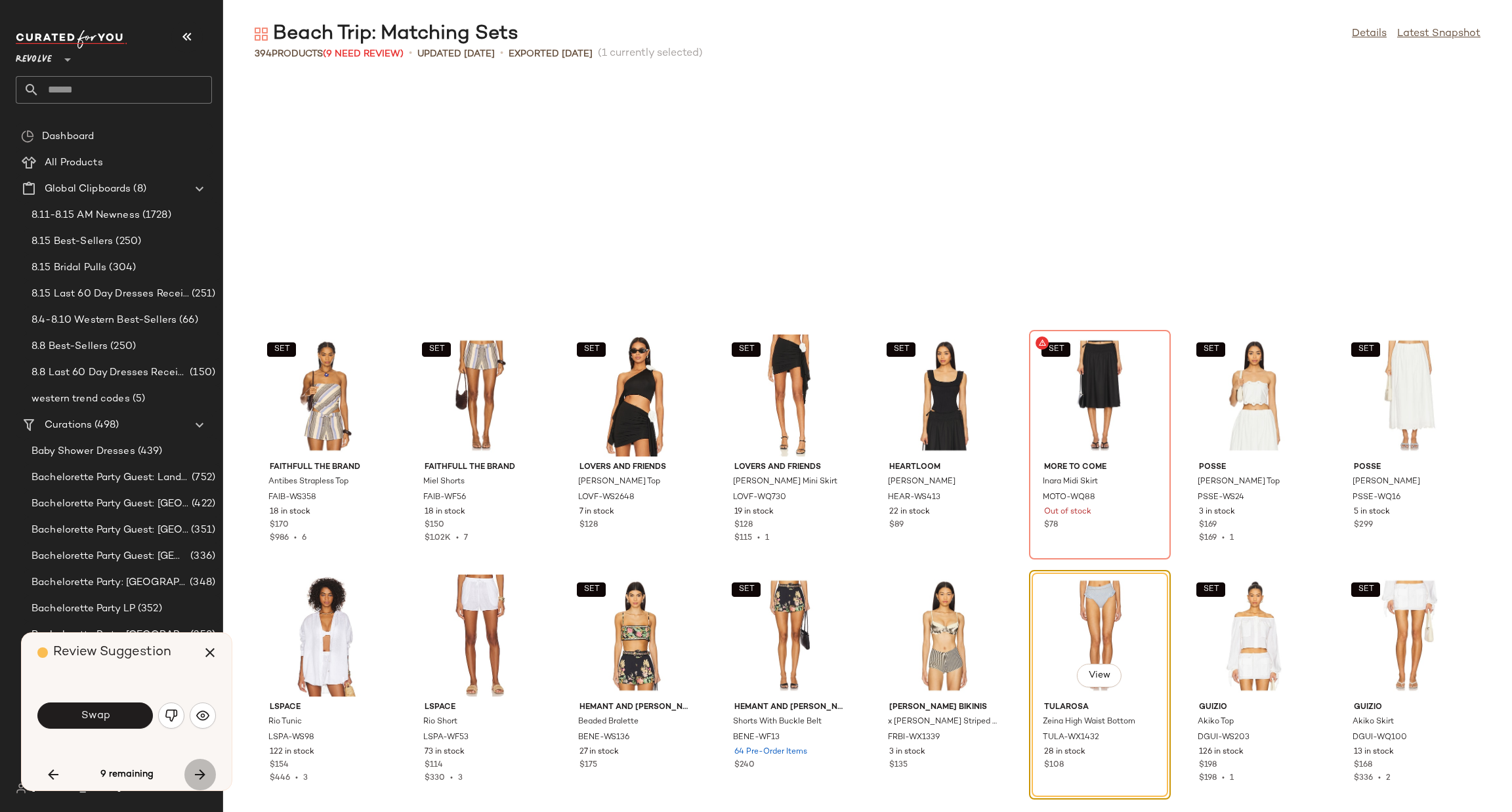
scroll to position [10086, 0]
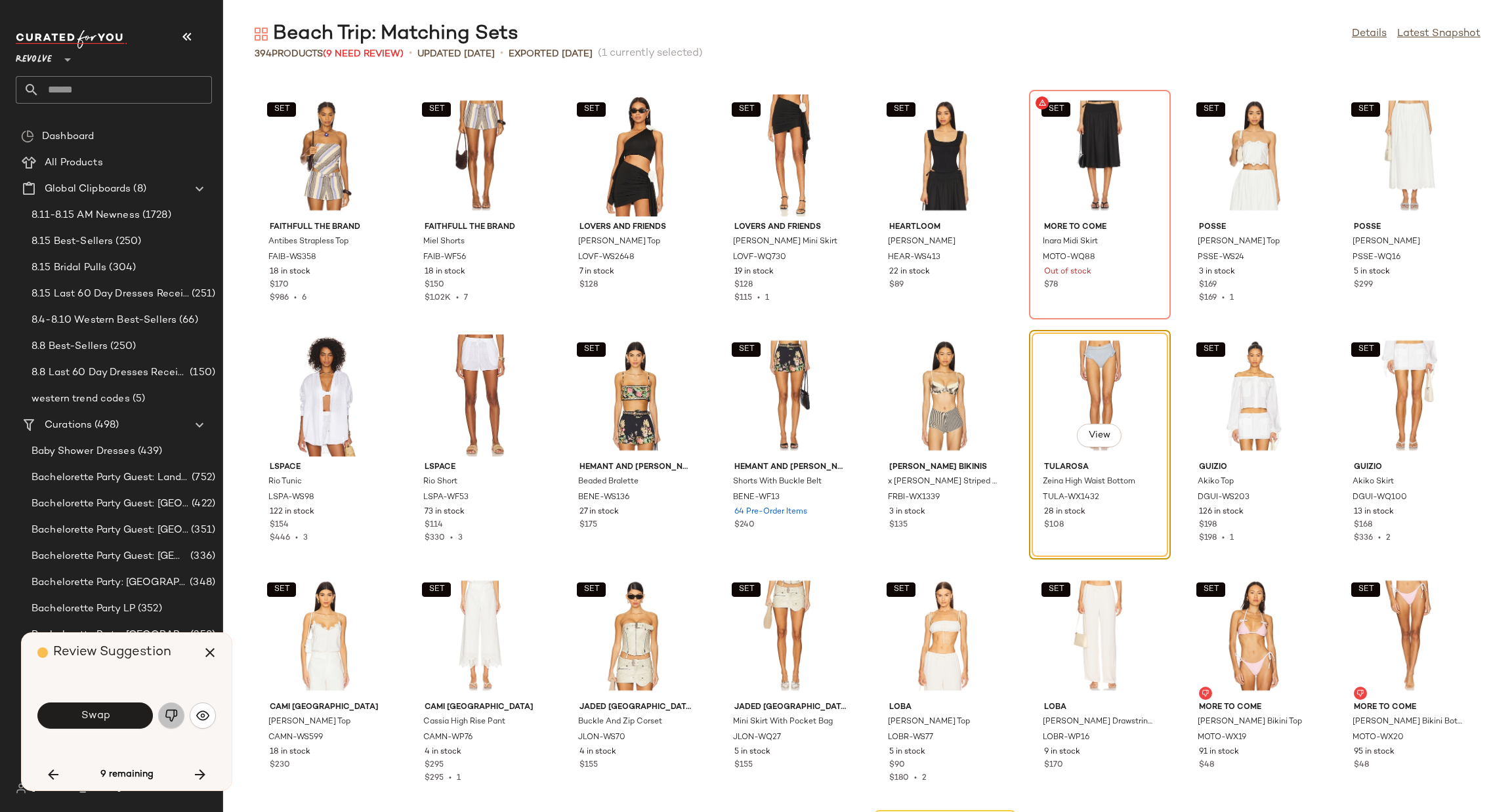
click at [174, 721] on img "button" at bounding box center [171, 716] width 13 height 13
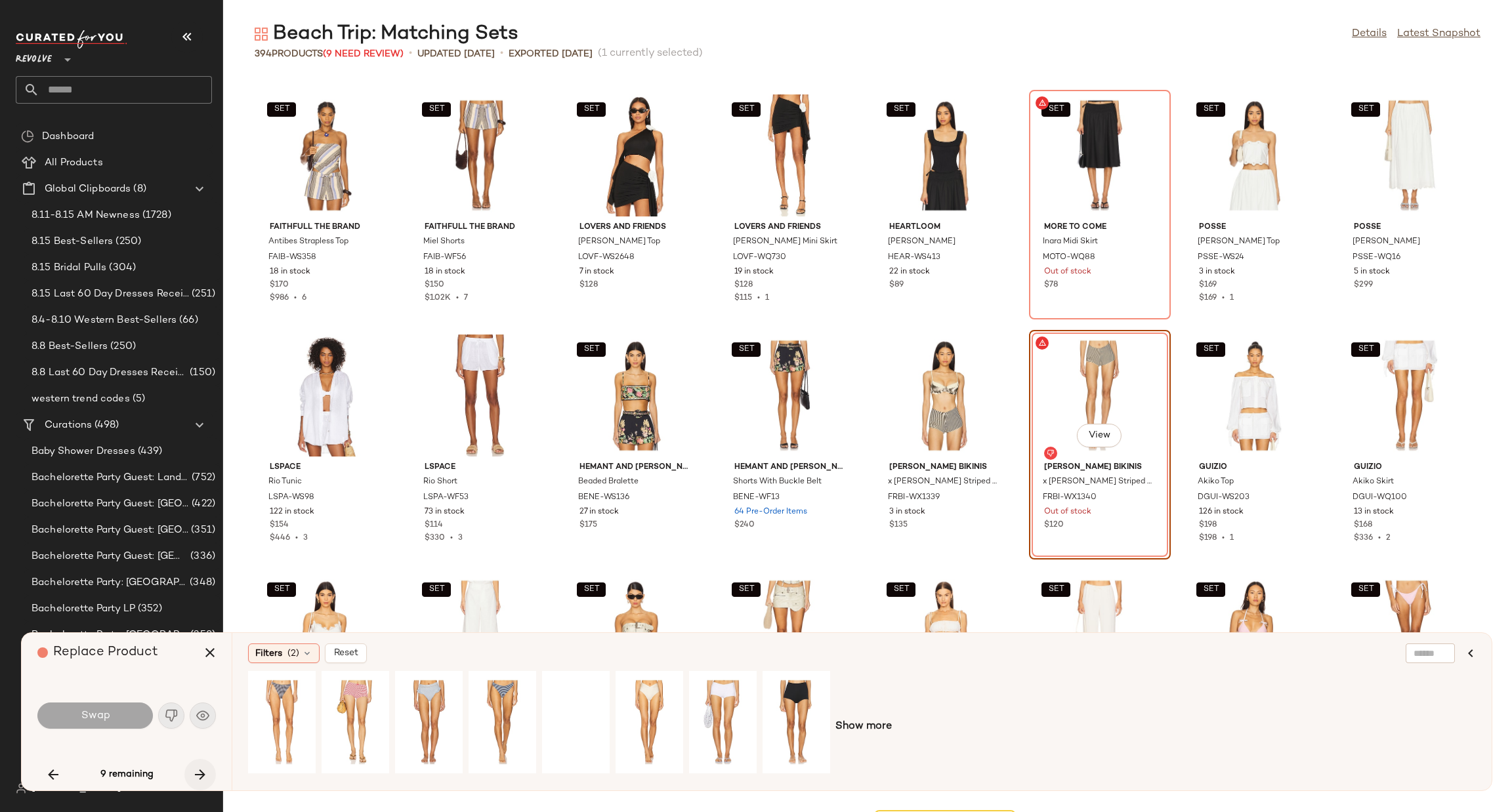
click at [200, 776] on icon "button" at bounding box center [200, 774] width 16 height 16
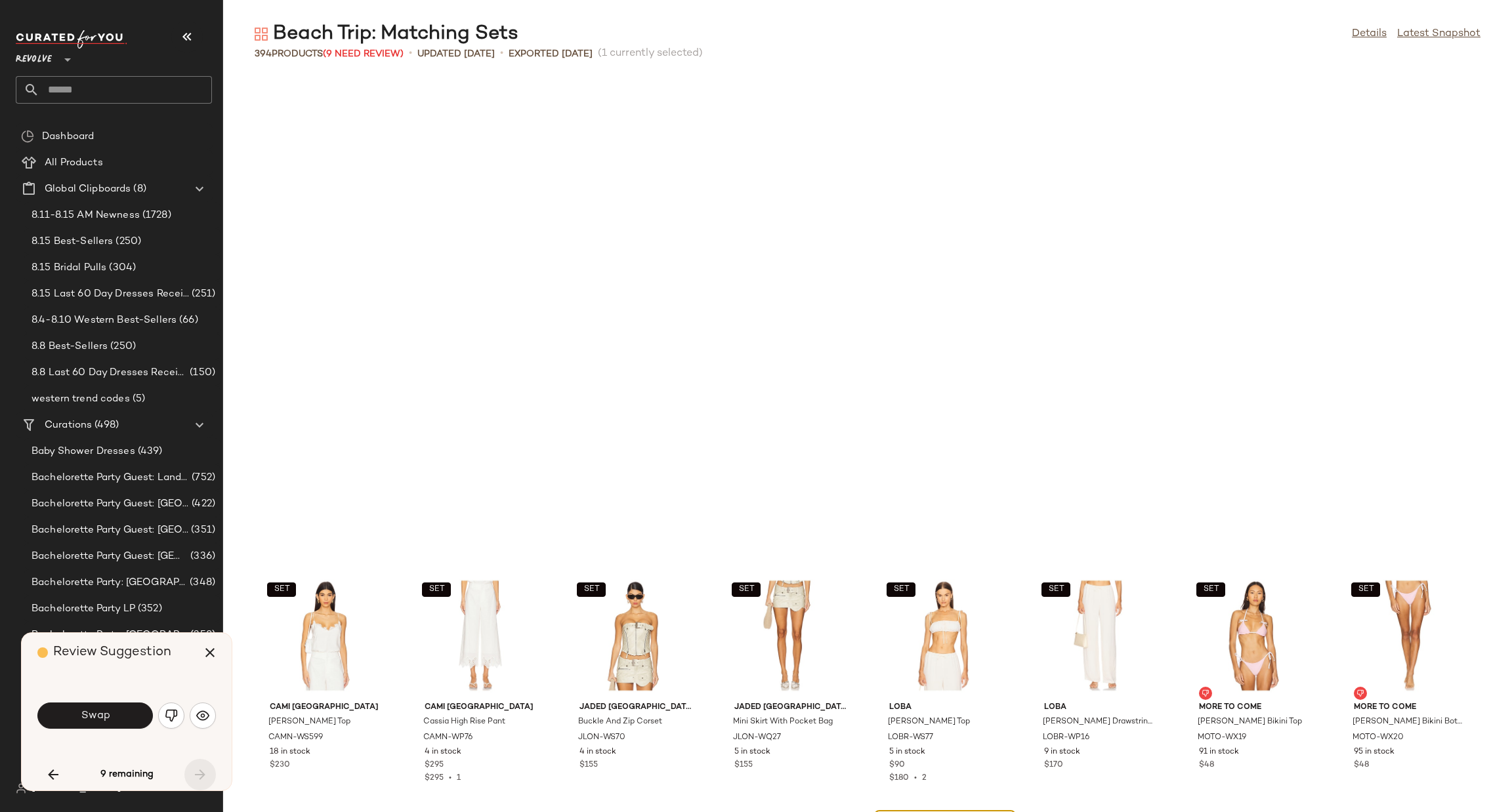
scroll to position [10566, 0]
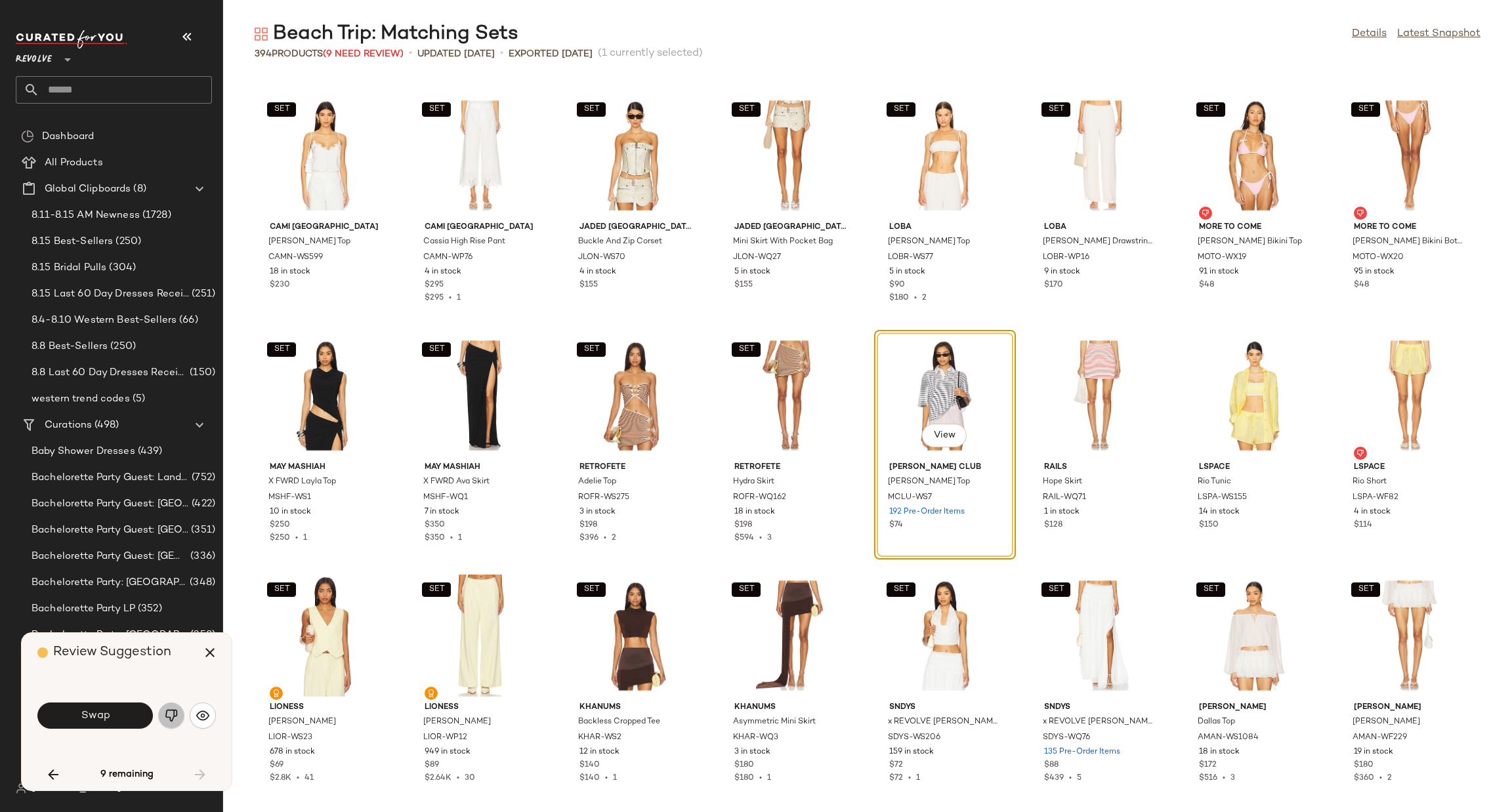
click at [180, 713] on button "button" at bounding box center [171, 716] width 26 height 26
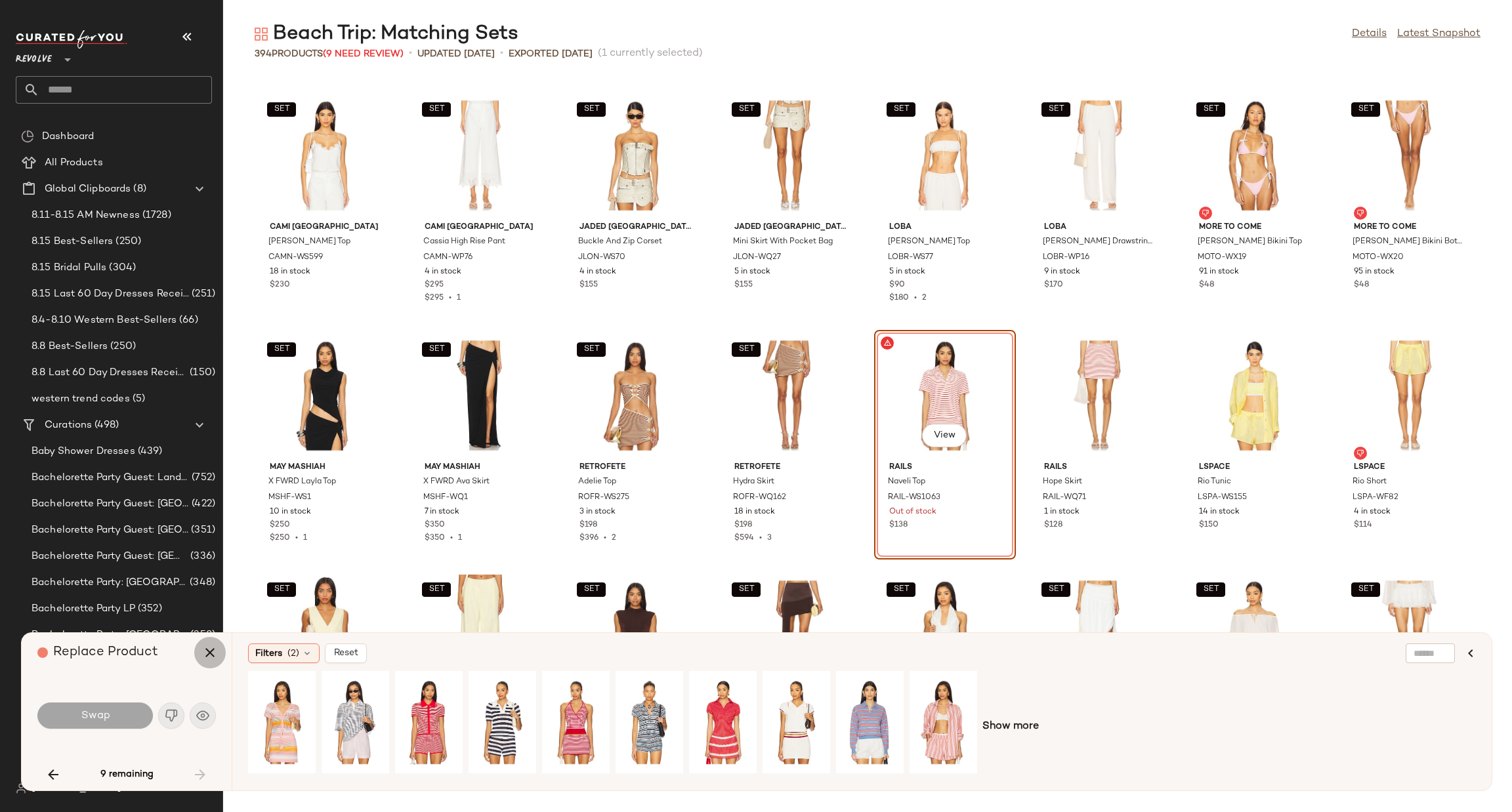
click at [202, 650] on icon "button" at bounding box center [210, 652] width 16 height 16
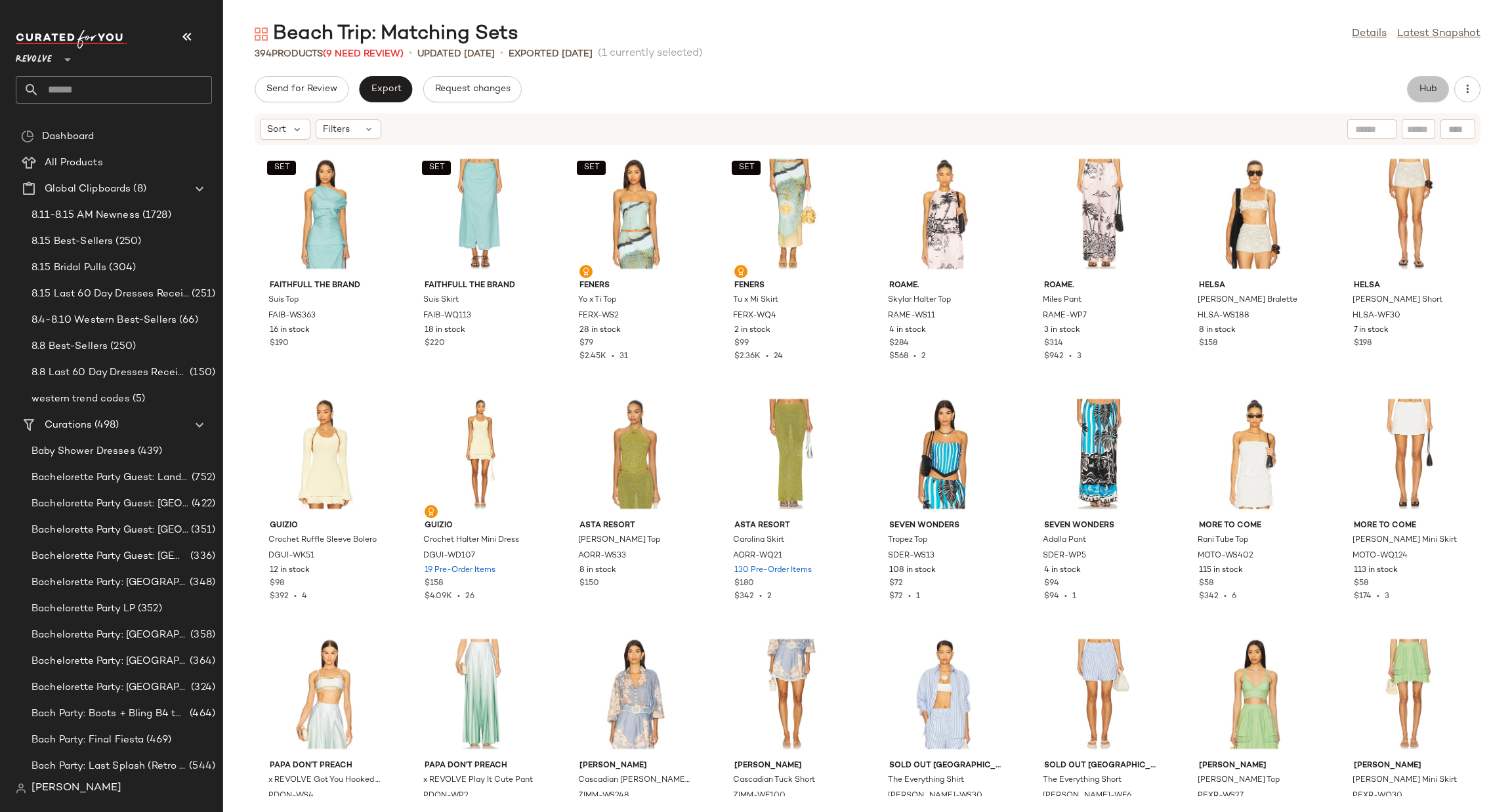
click at [1419, 91] on span "Hub" at bounding box center [1428, 89] width 18 height 10
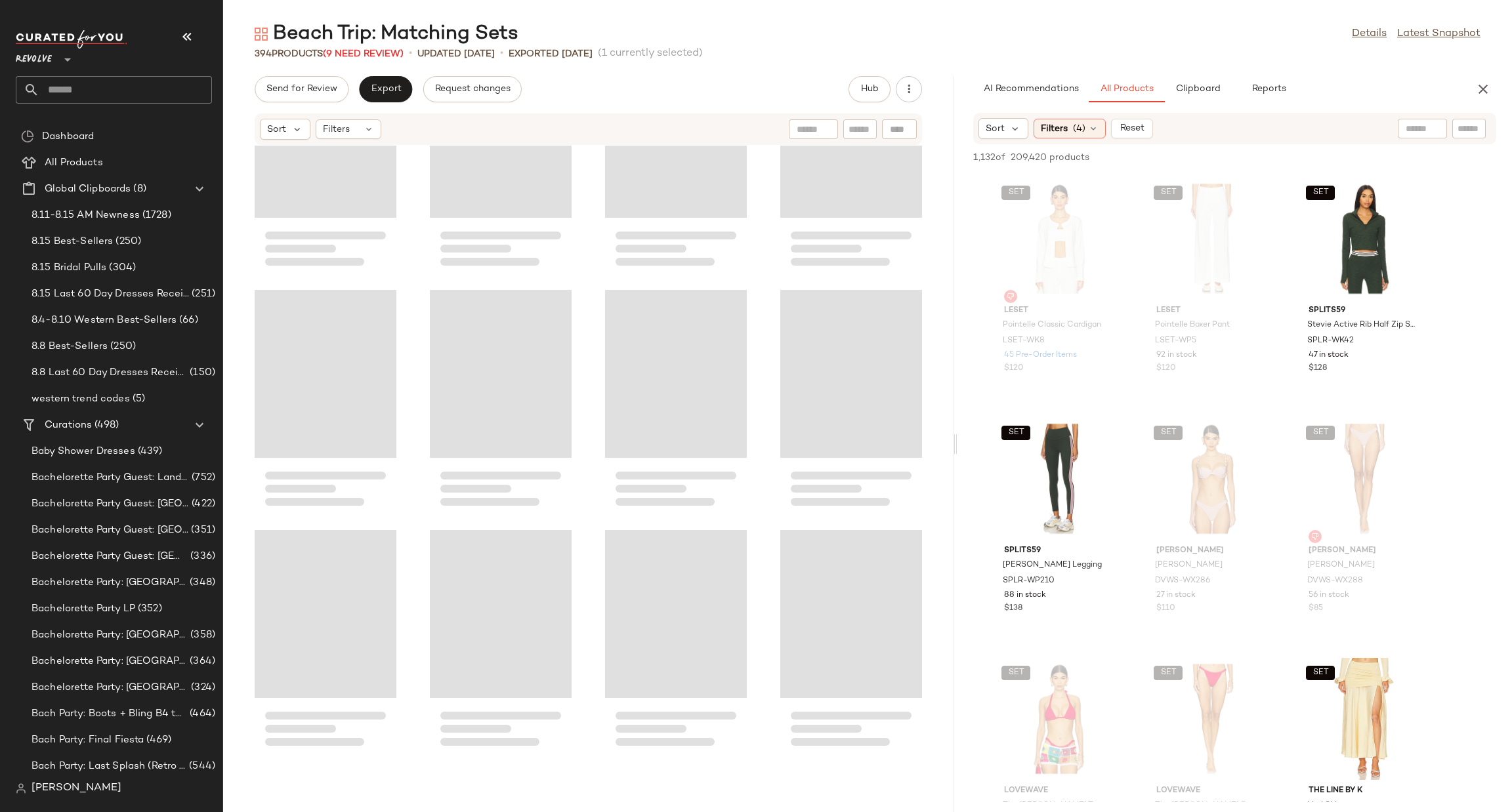
scroll to position [89, 0]
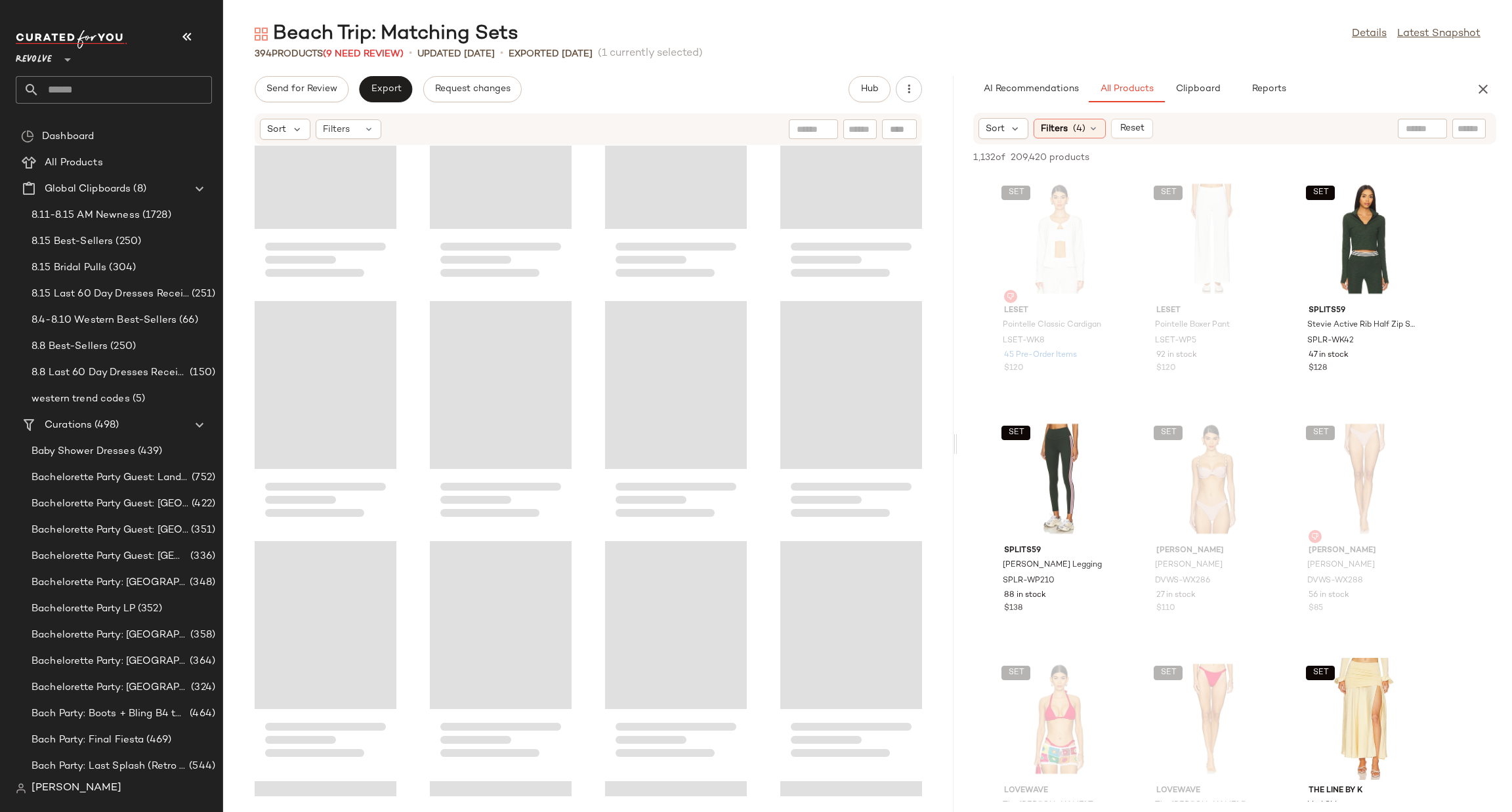
drag, startPoint x: 868, startPoint y: 450, endPoint x: 968, endPoint y: 448, distance: 100.0
click at [968, 448] on div "Beach Trip: Matching Sets Details Latest Snapshot 394 Products (9 Need Review) …" at bounding box center [867, 416] width 1289 height 791
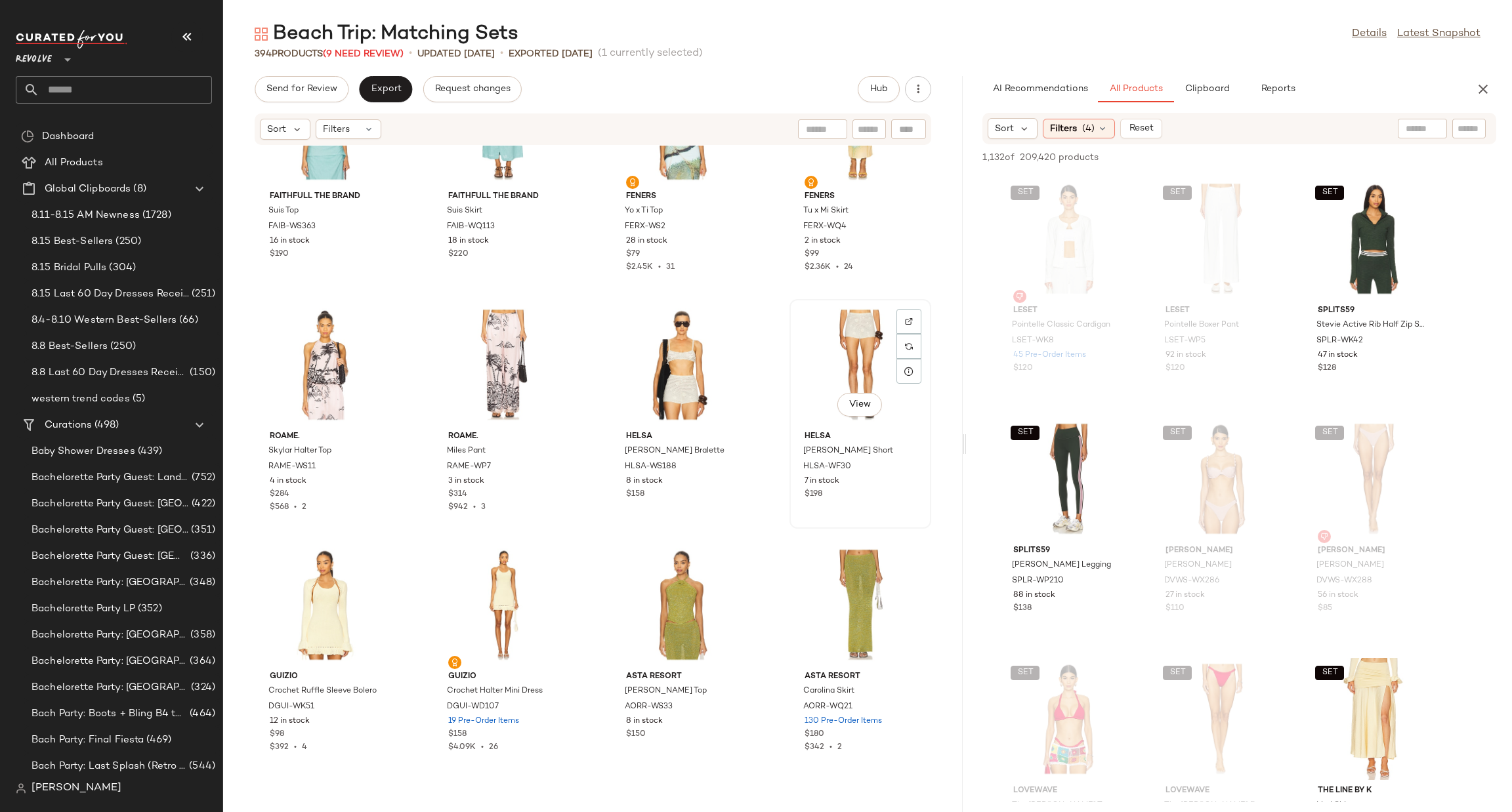
scroll to position [0, 0]
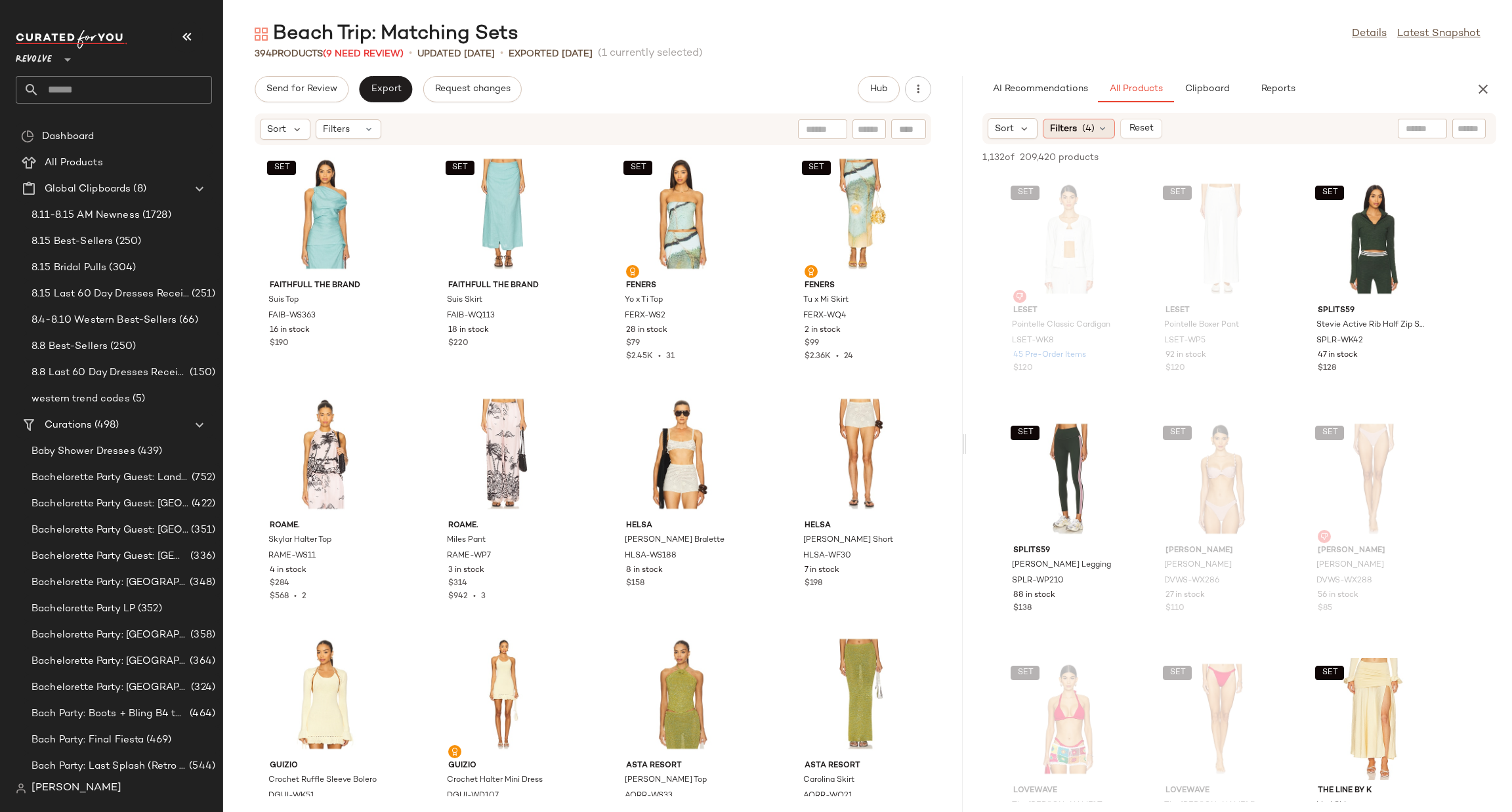
click at [1082, 134] on span "(4)" at bounding box center [1088, 129] width 13 height 14
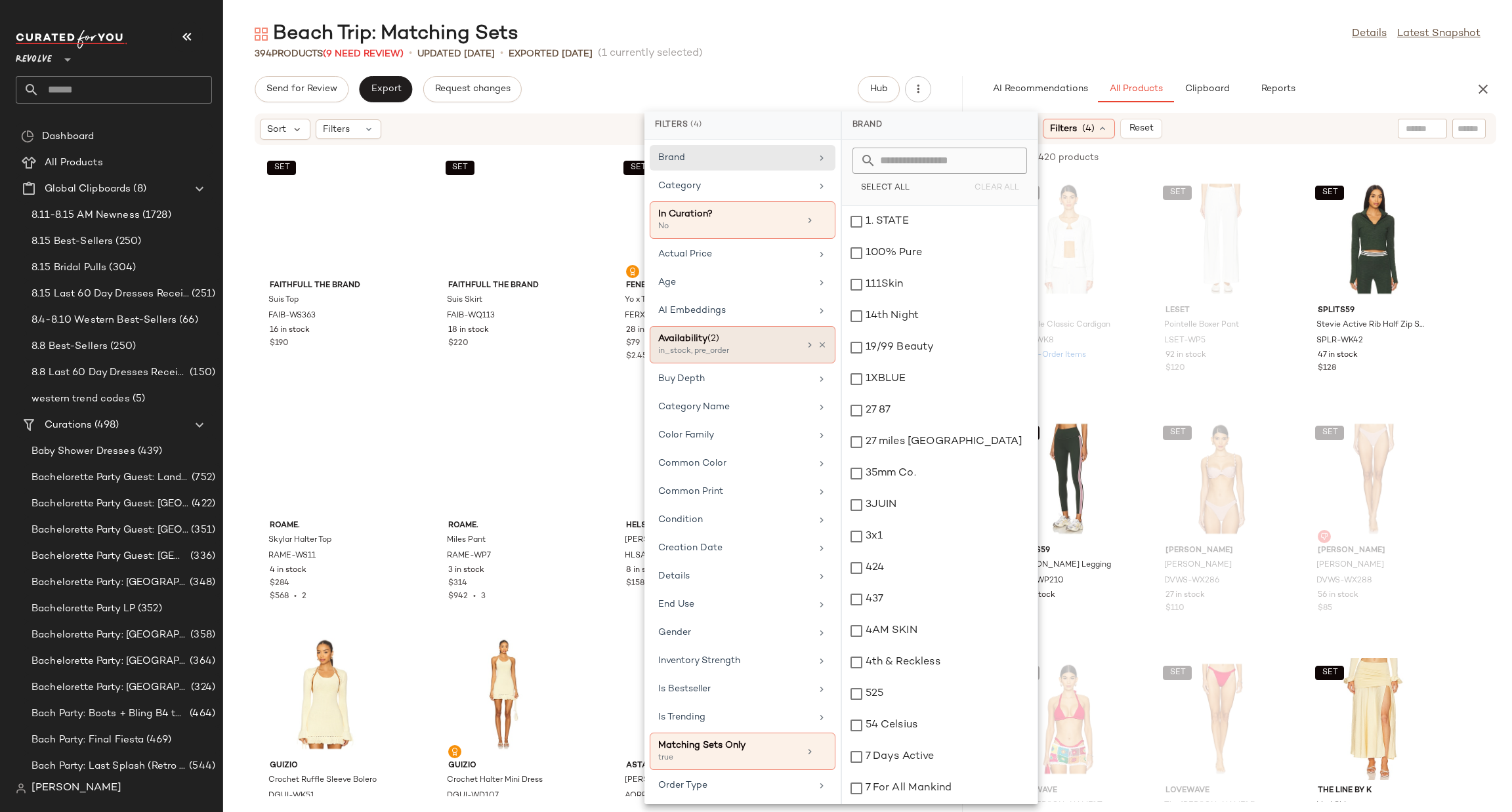
scroll to position [98, 0]
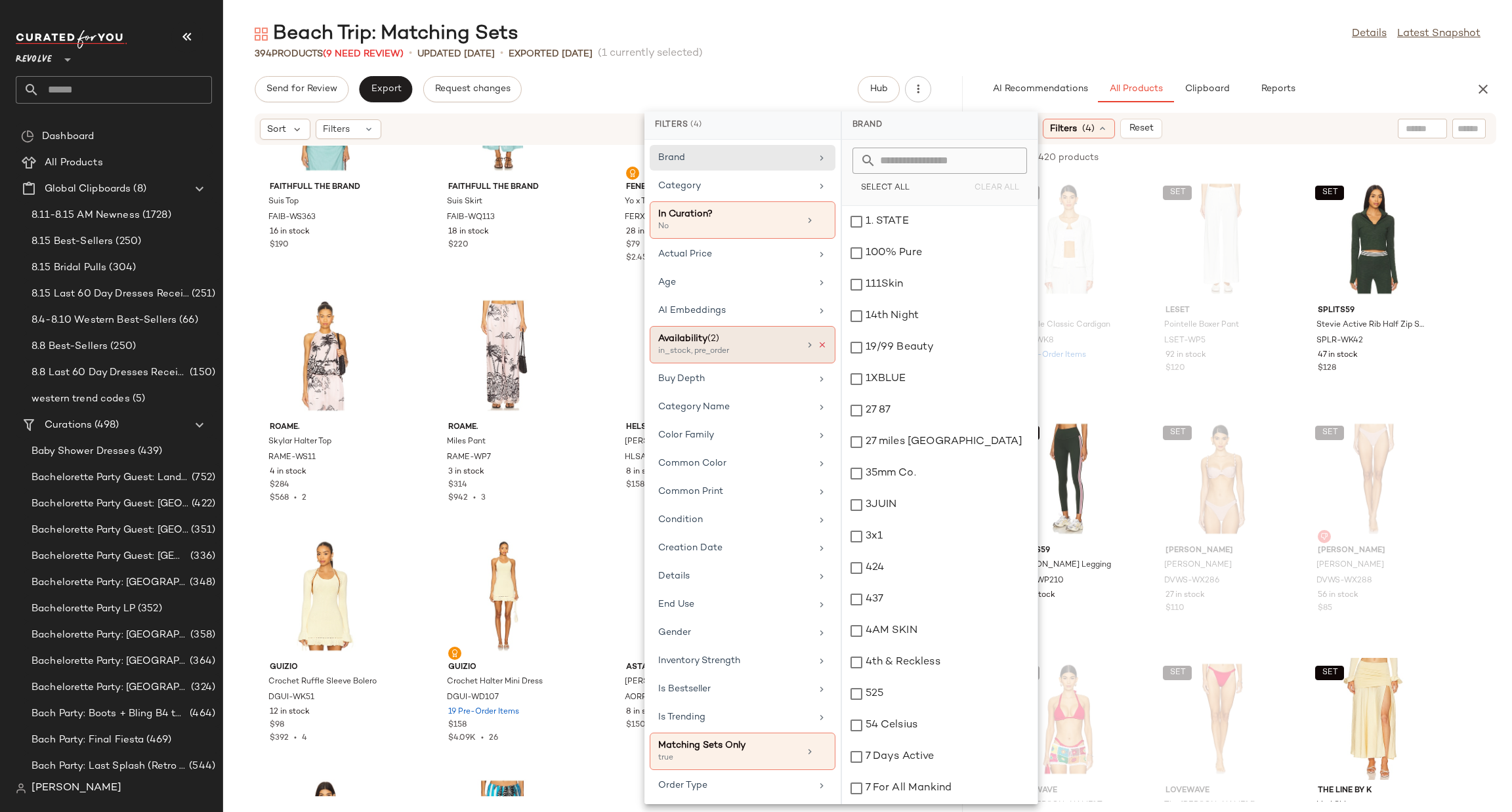
click at [820, 347] on icon at bounding box center [822, 345] width 9 height 9
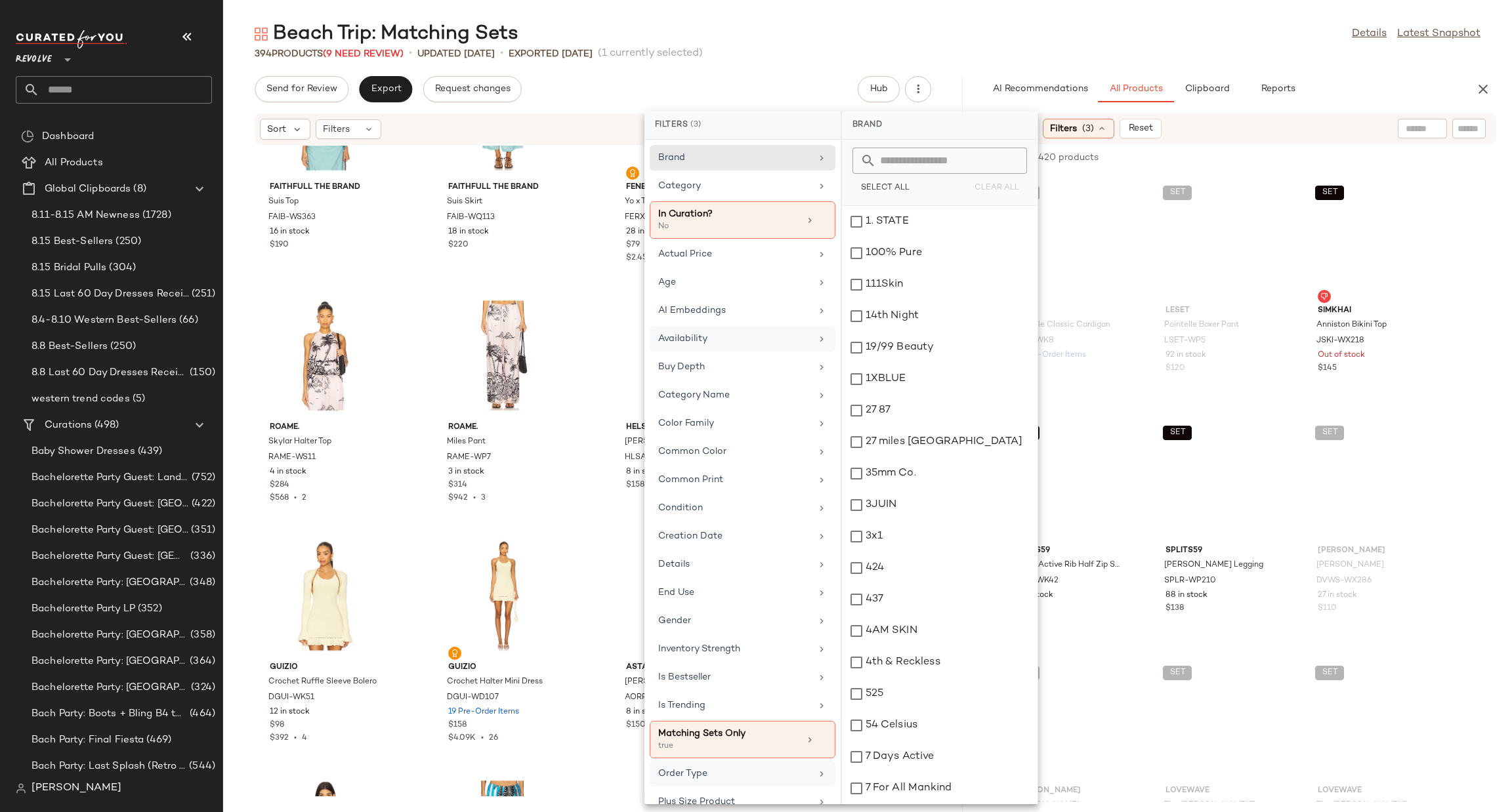
scroll to position [348, 0]
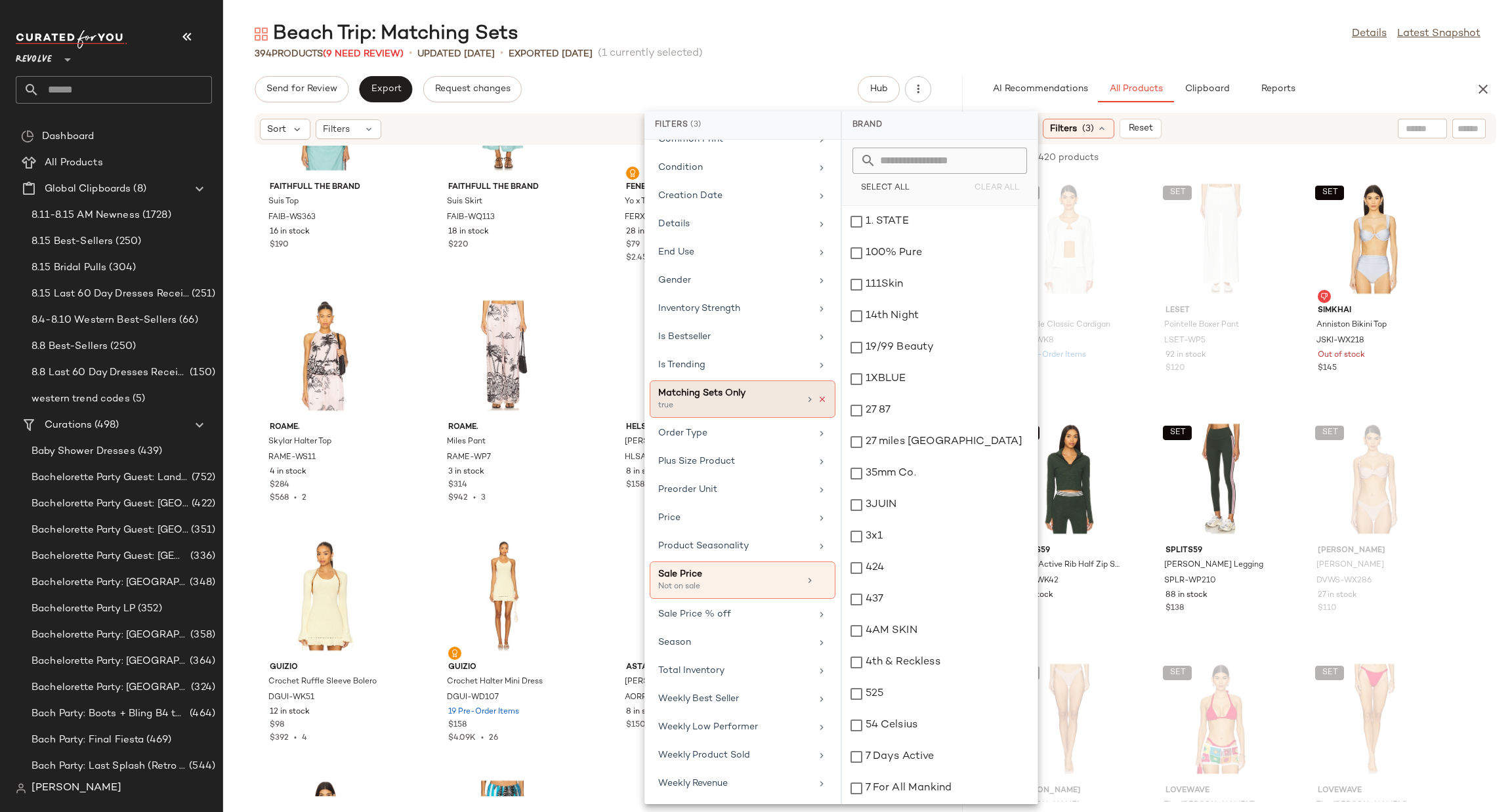
click at [818, 395] on icon at bounding box center [822, 399] width 9 height 9
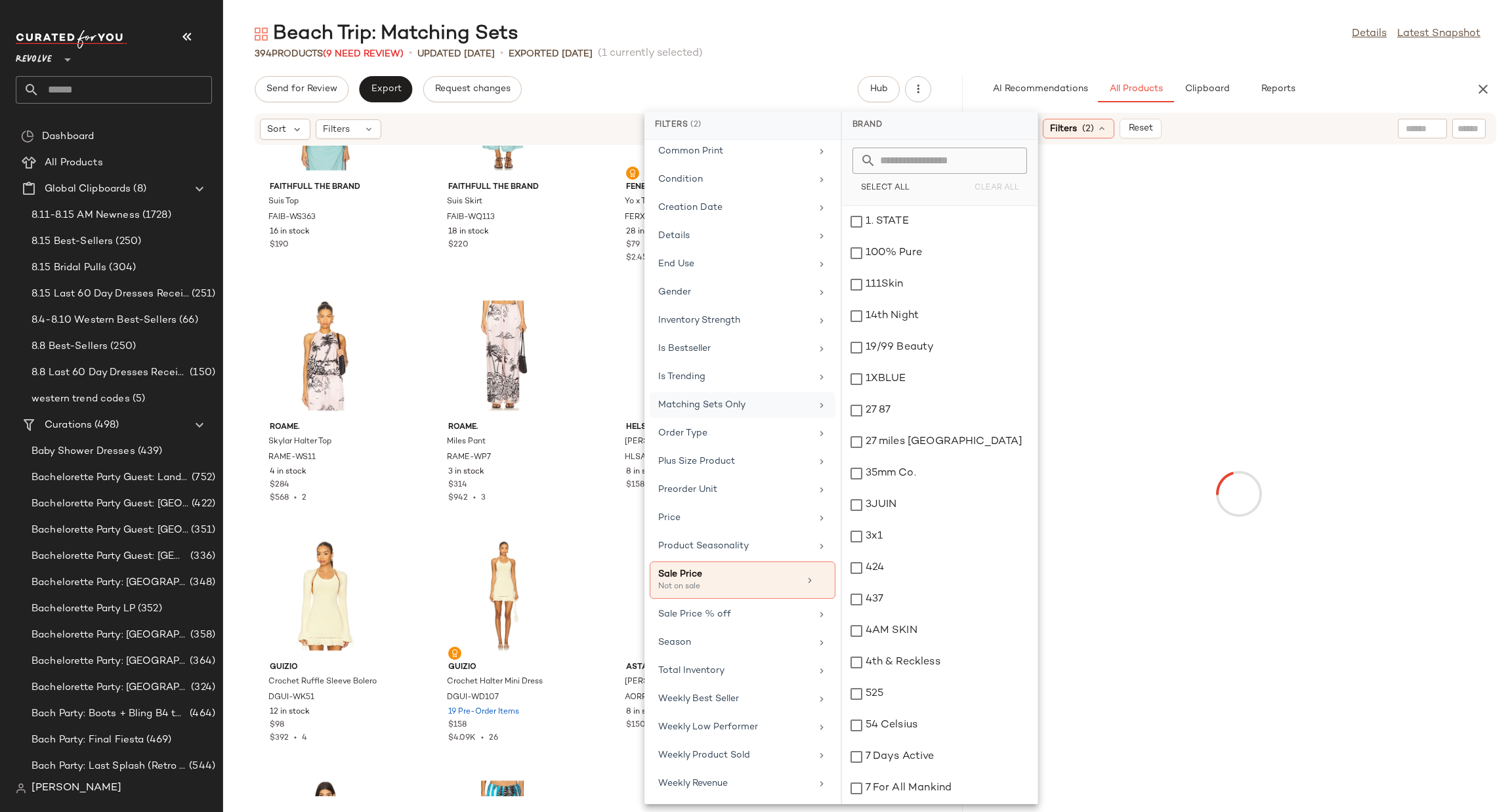
scroll to position [337, 0]
click at [1287, 35] on div "Beach Trip: Matching Sets Details Latest Snapshot" at bounding box center [867, 34] width 1289 height 26
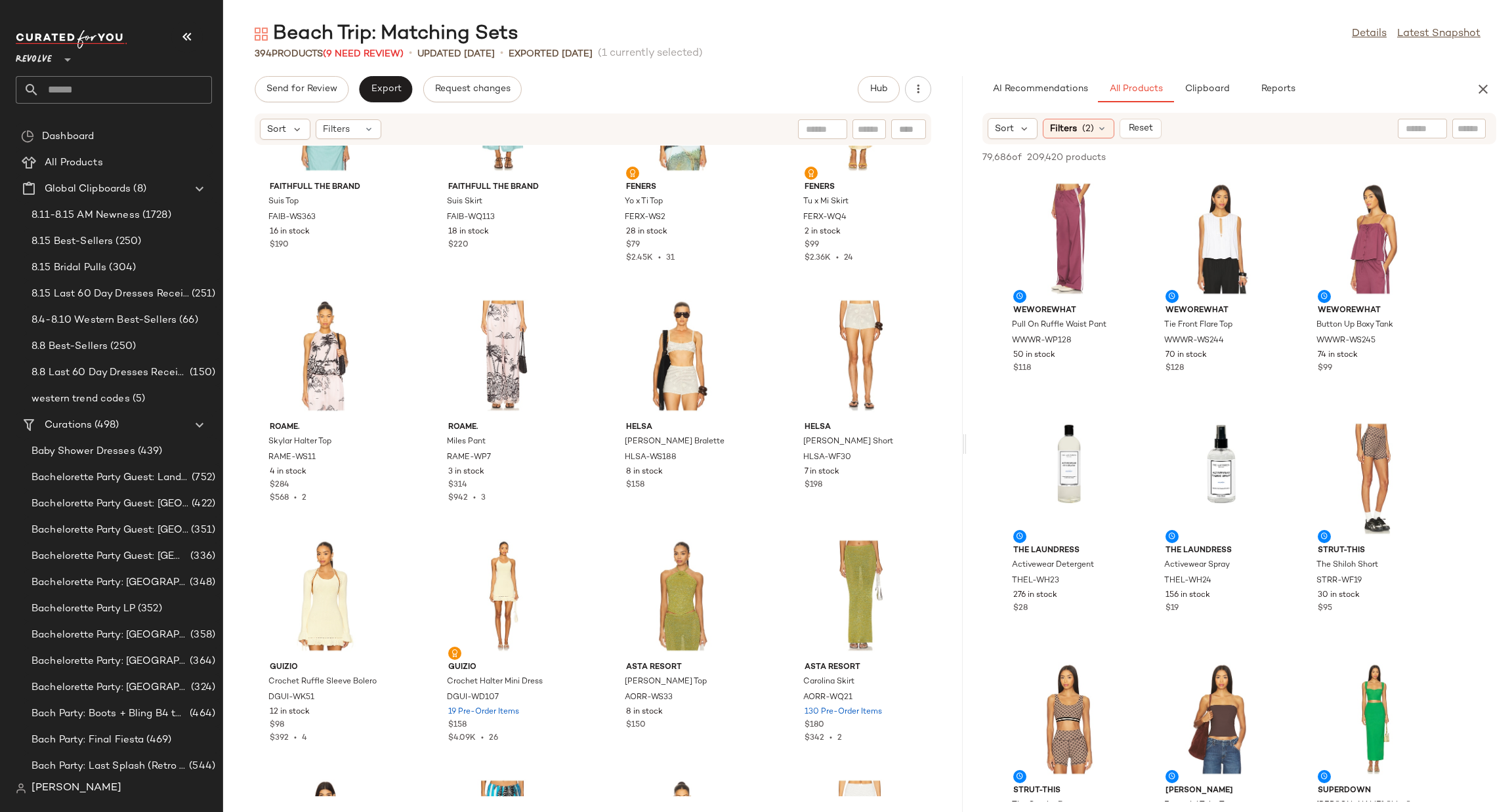
click at [1470, 127] on input "text" at bounding box center [1469, 129] width 23 height 14
type input "***"
drag, startPoint x: 1393, startPoint y: 80, endPoint x: 1361, endPoint y: 109, distance: 43.2
click at [1392, 80] on div "AI Recommendations All Products Clipboard Reports" at bounding box center [1218, 89] width 472 height 26
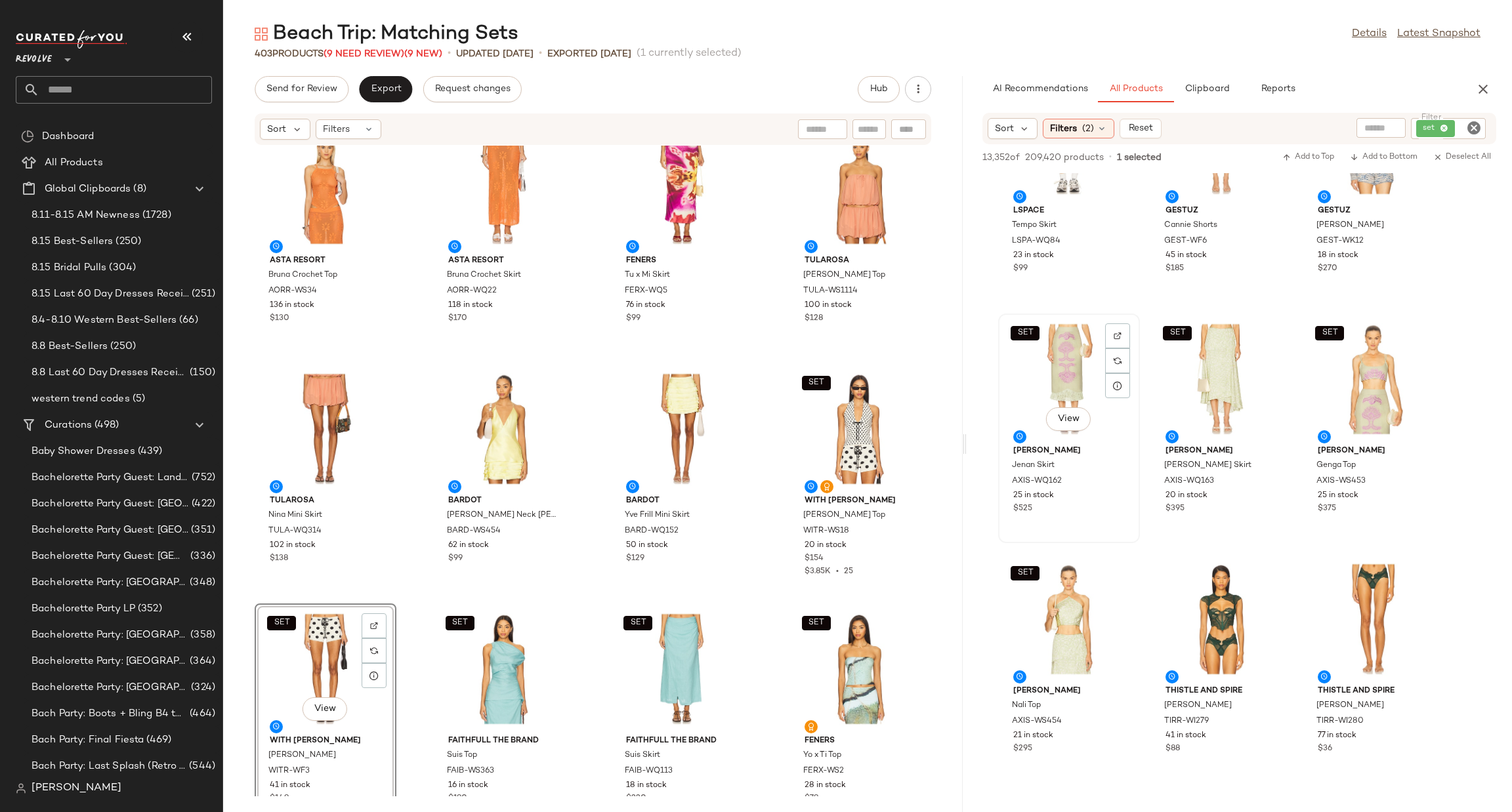
scroll to position [13830, 0]
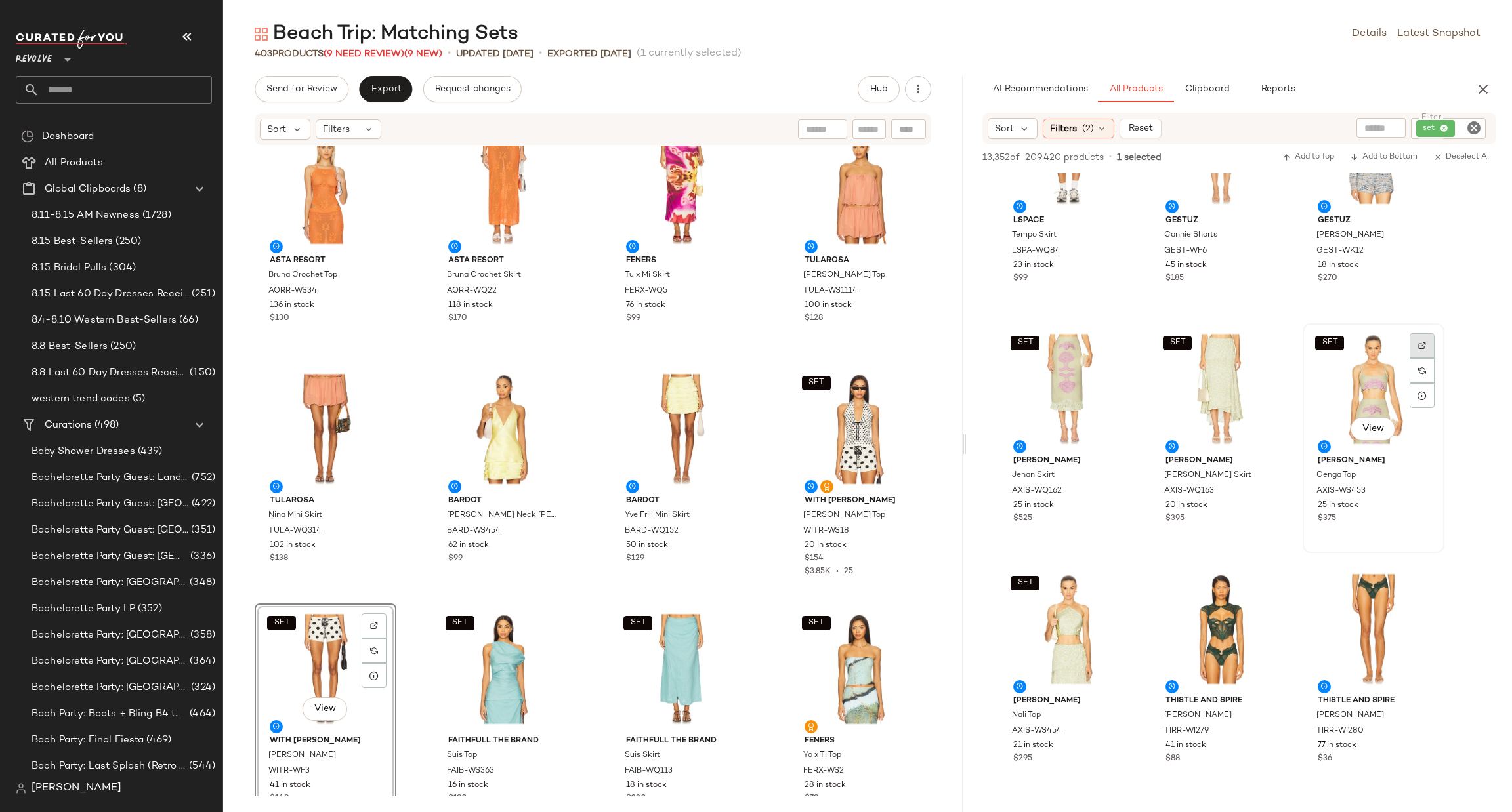
click at [1421, 342] on img at bounding box center [1421, 345] width 8 height 8
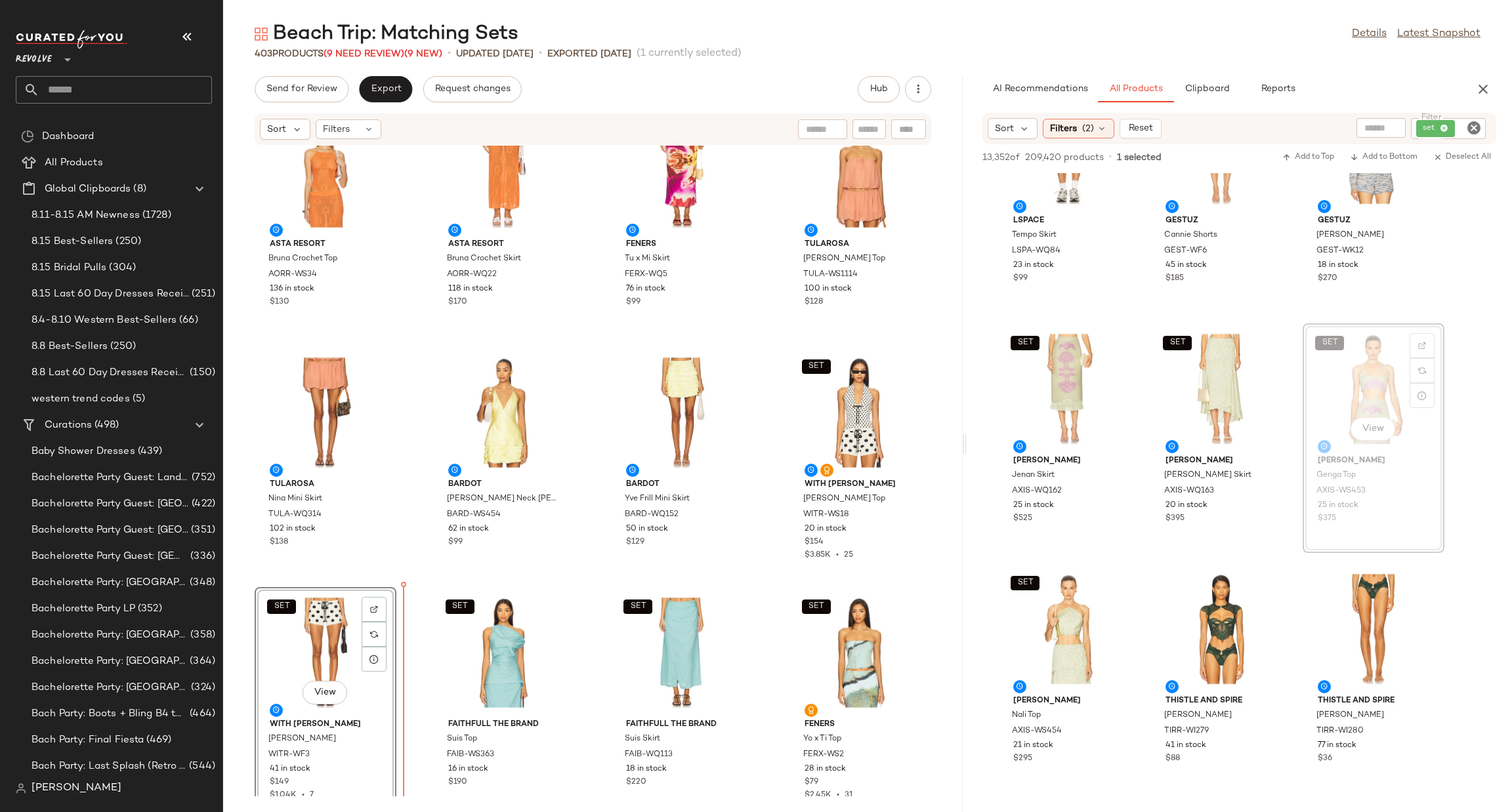
scroll to position [54, 0]
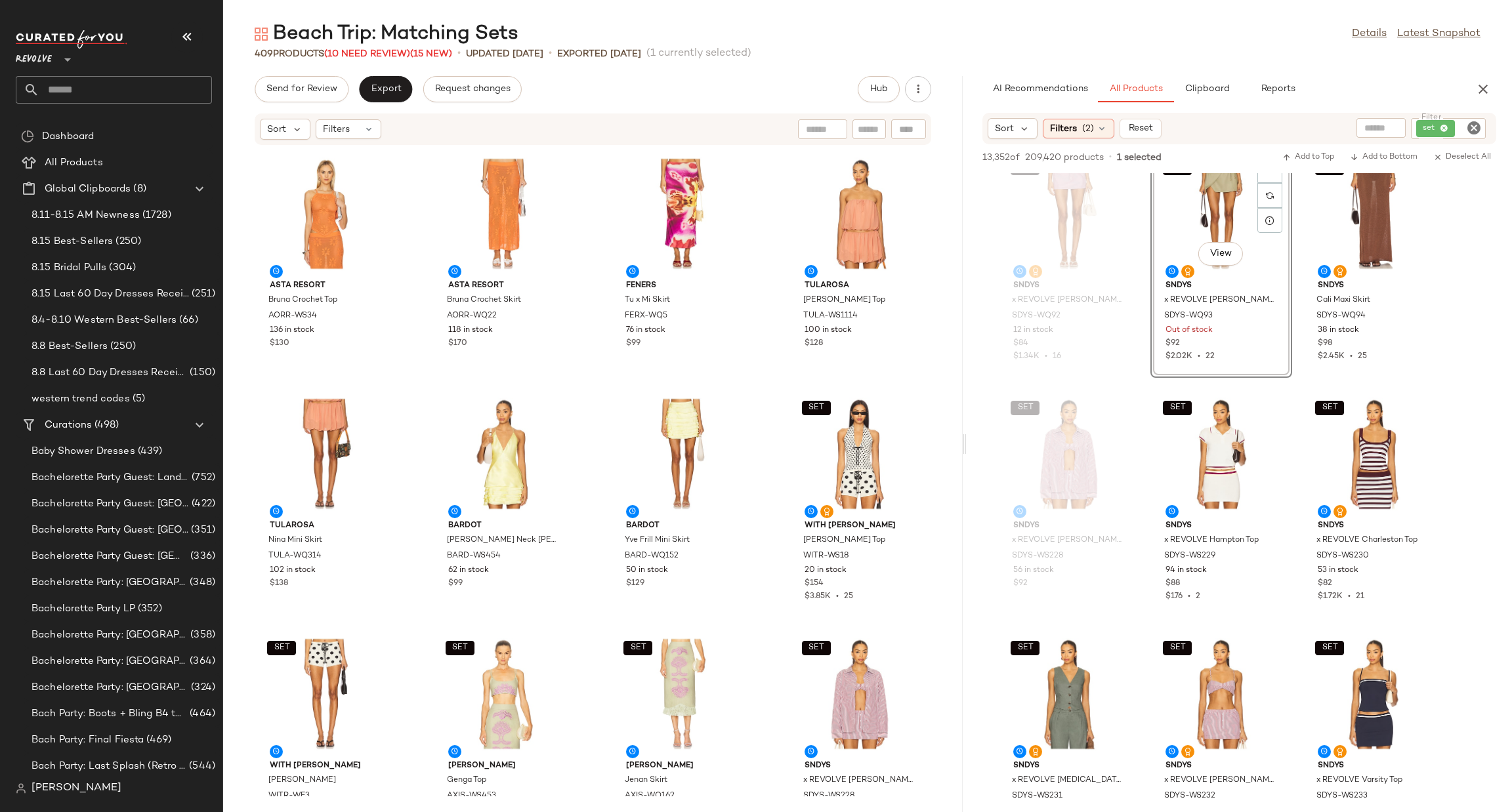
click at [1472, 130] on icon "Clear Filter" at bounding box center [1474, 128] width 16 height 16
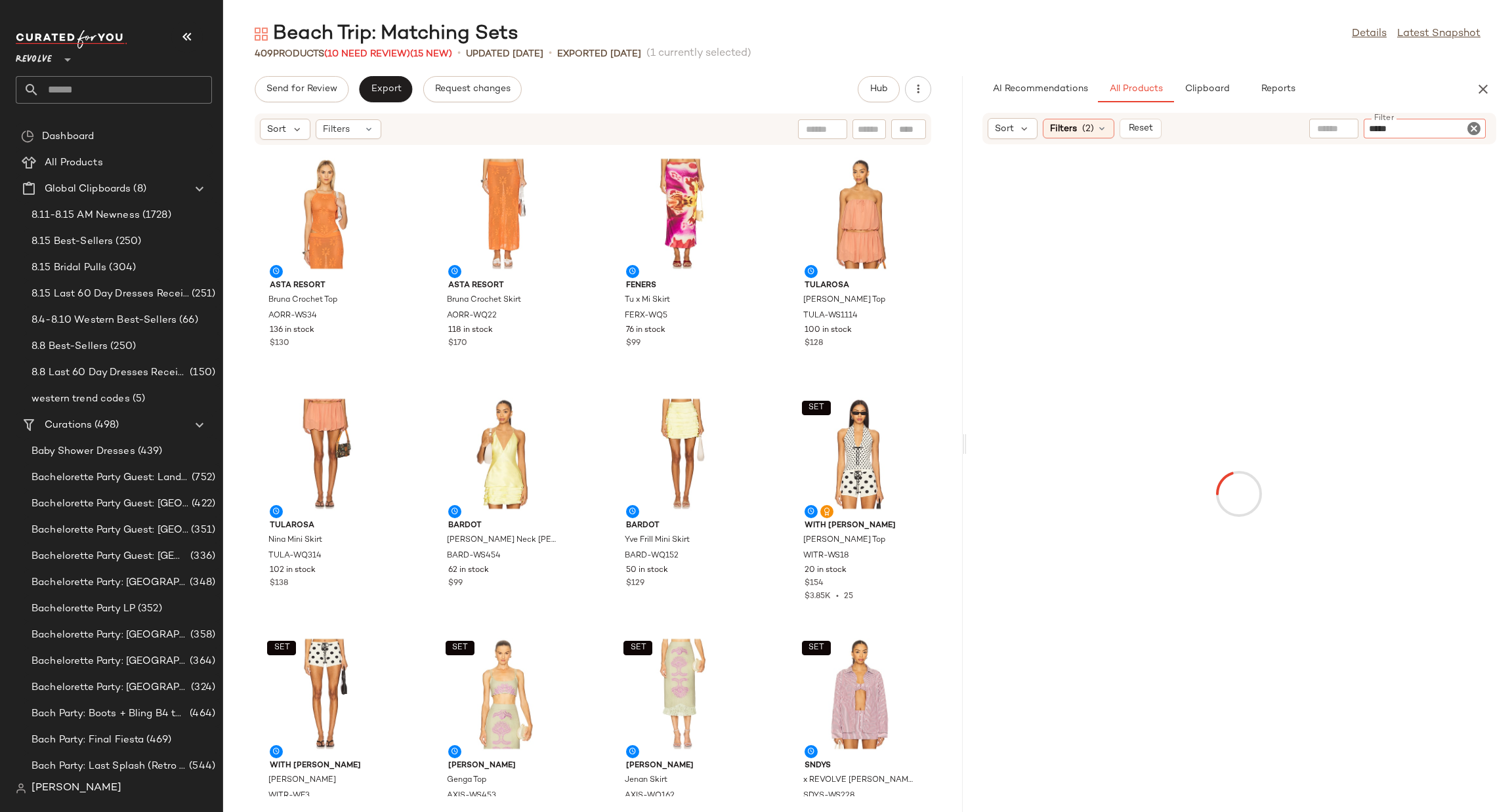
type input "******"
click at [1473, 127] on icon "Clear Filter" at bounding box center [1474, 128] width 16 height 16
click at [726, 171] on img at bounding box center [730, 170] width 8 height 8
click at [1459, 130] on input "text" at bounding box center [1469, 129] width 23 height 14
paste input "**********"
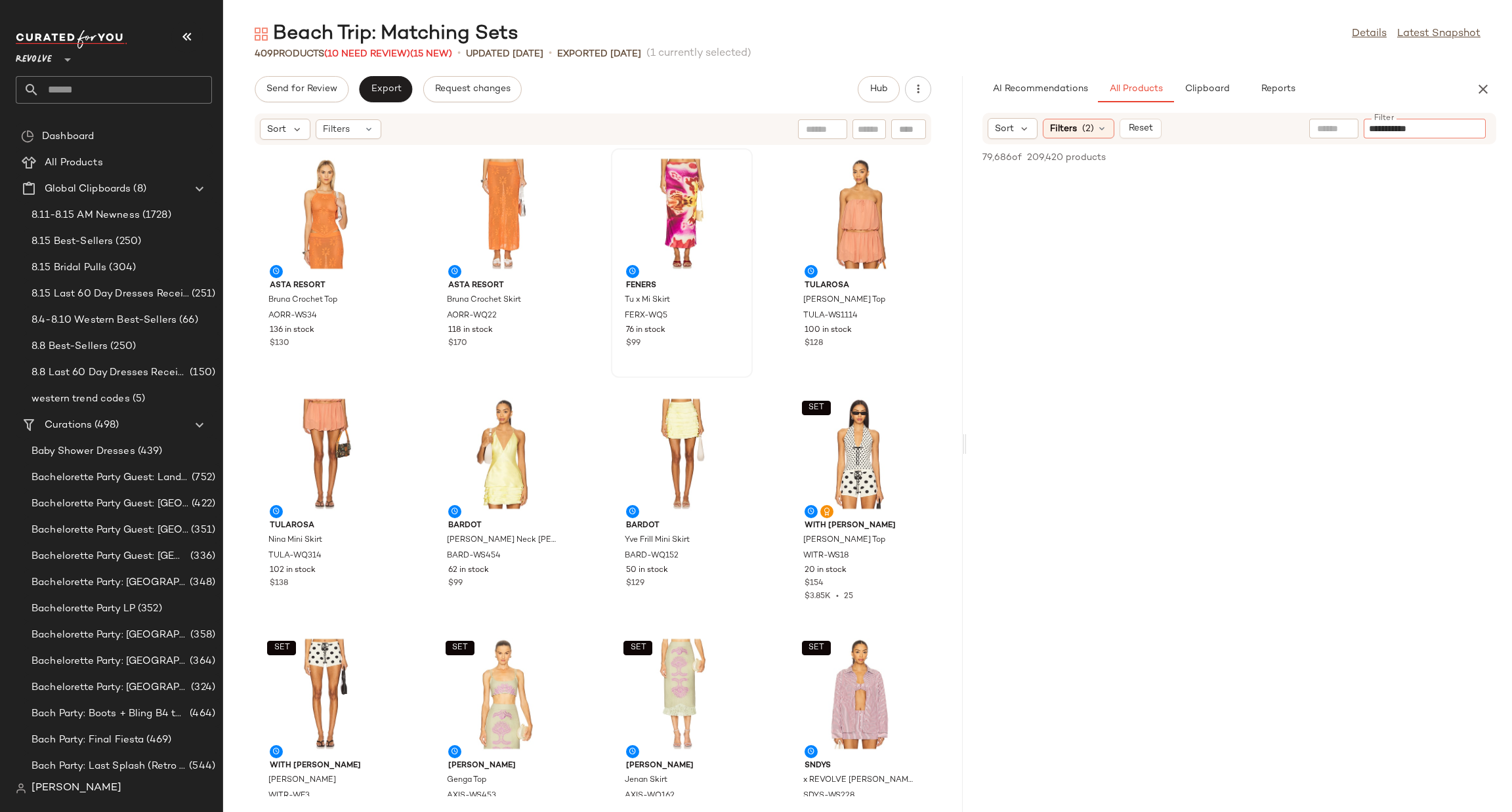
type input "**********"
type button "CompanyProducts"
click at [1435, 79] on div "AI Recommendations All Products Clipboard Reports" at bounding box center [1218, 89] width 472 height 26
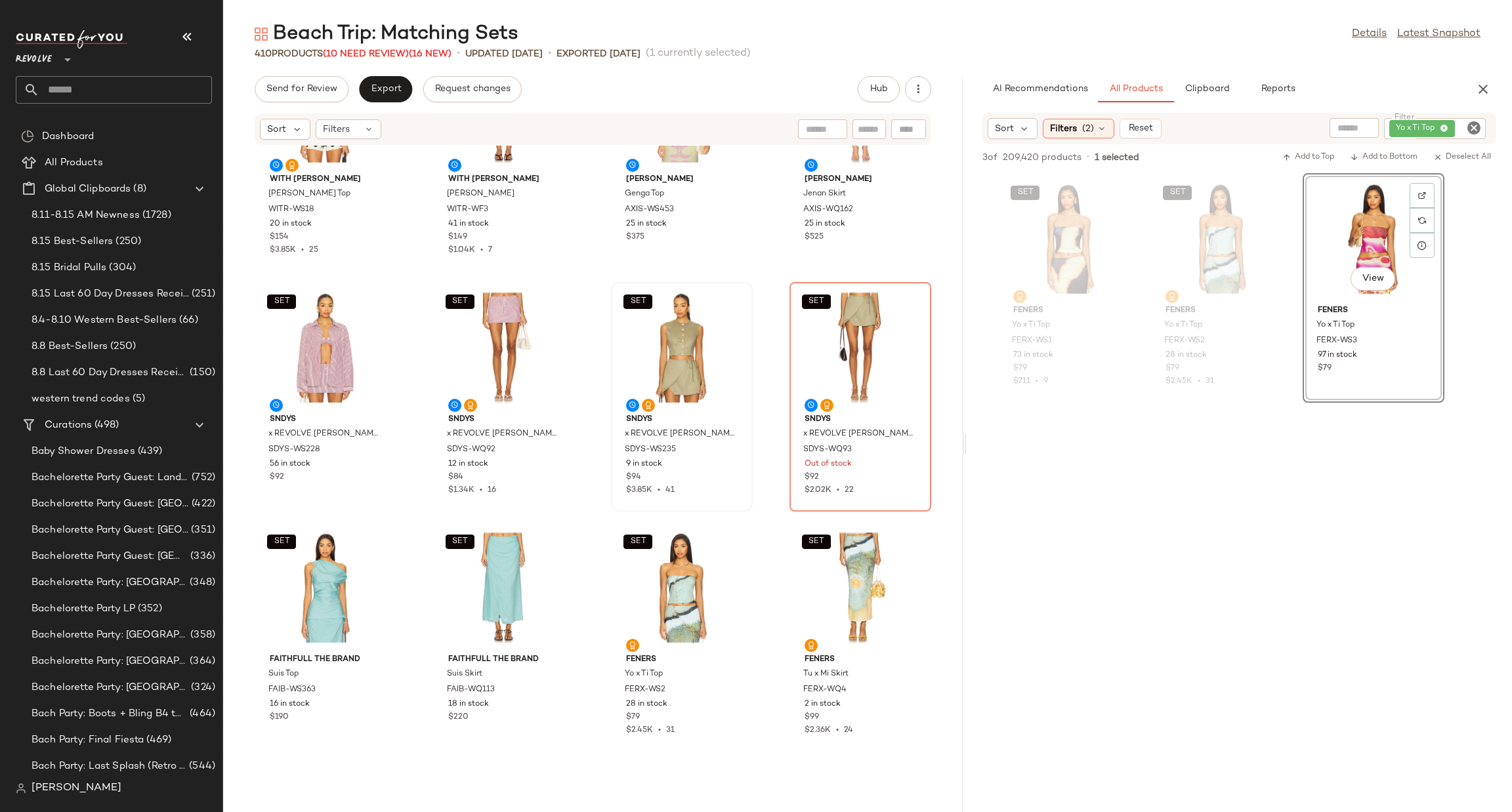
scroll to position [601, 0]
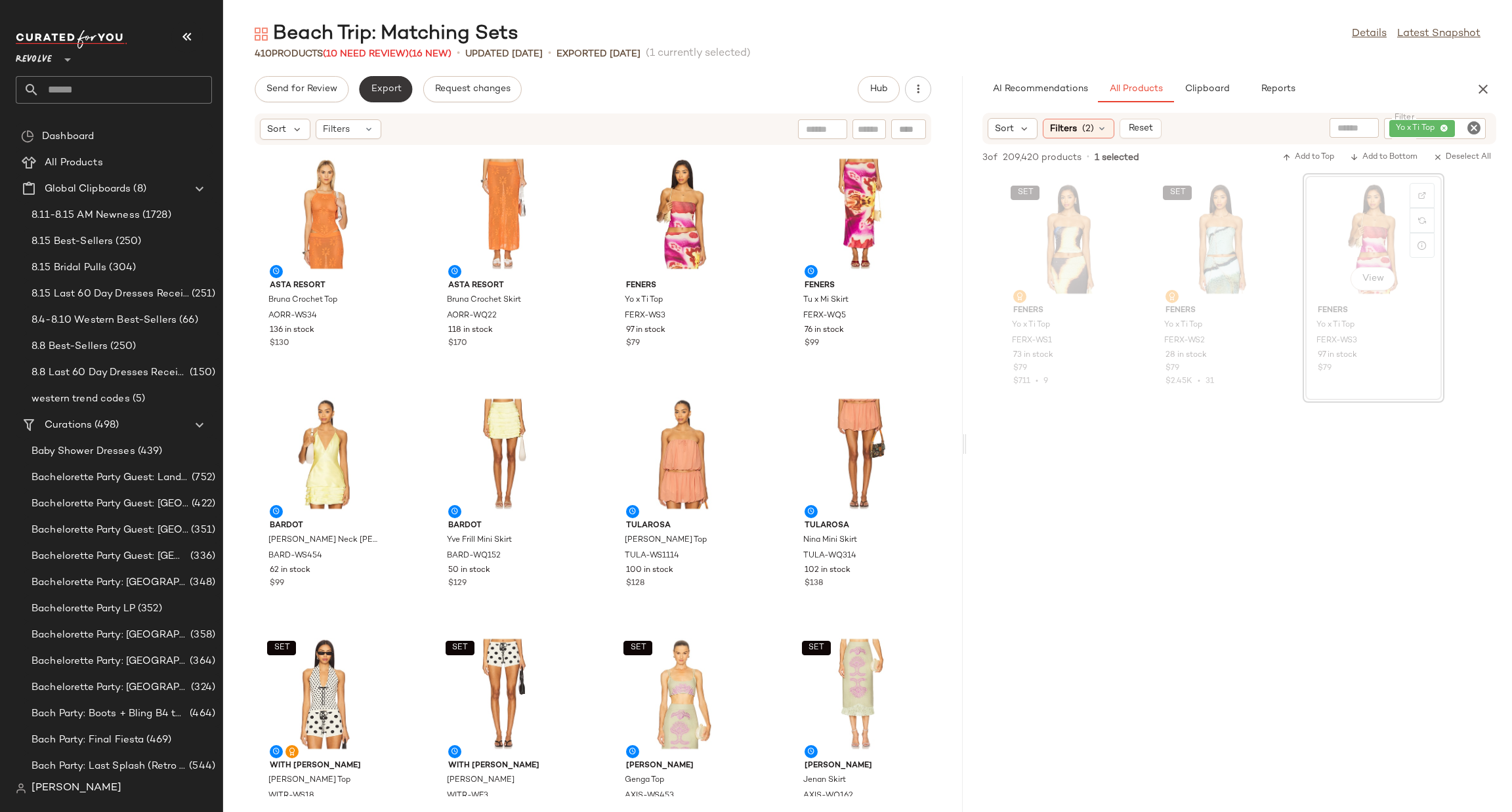
click at [379, 88] on span "Export" at bounding box center [385, 89] width 31 height 10
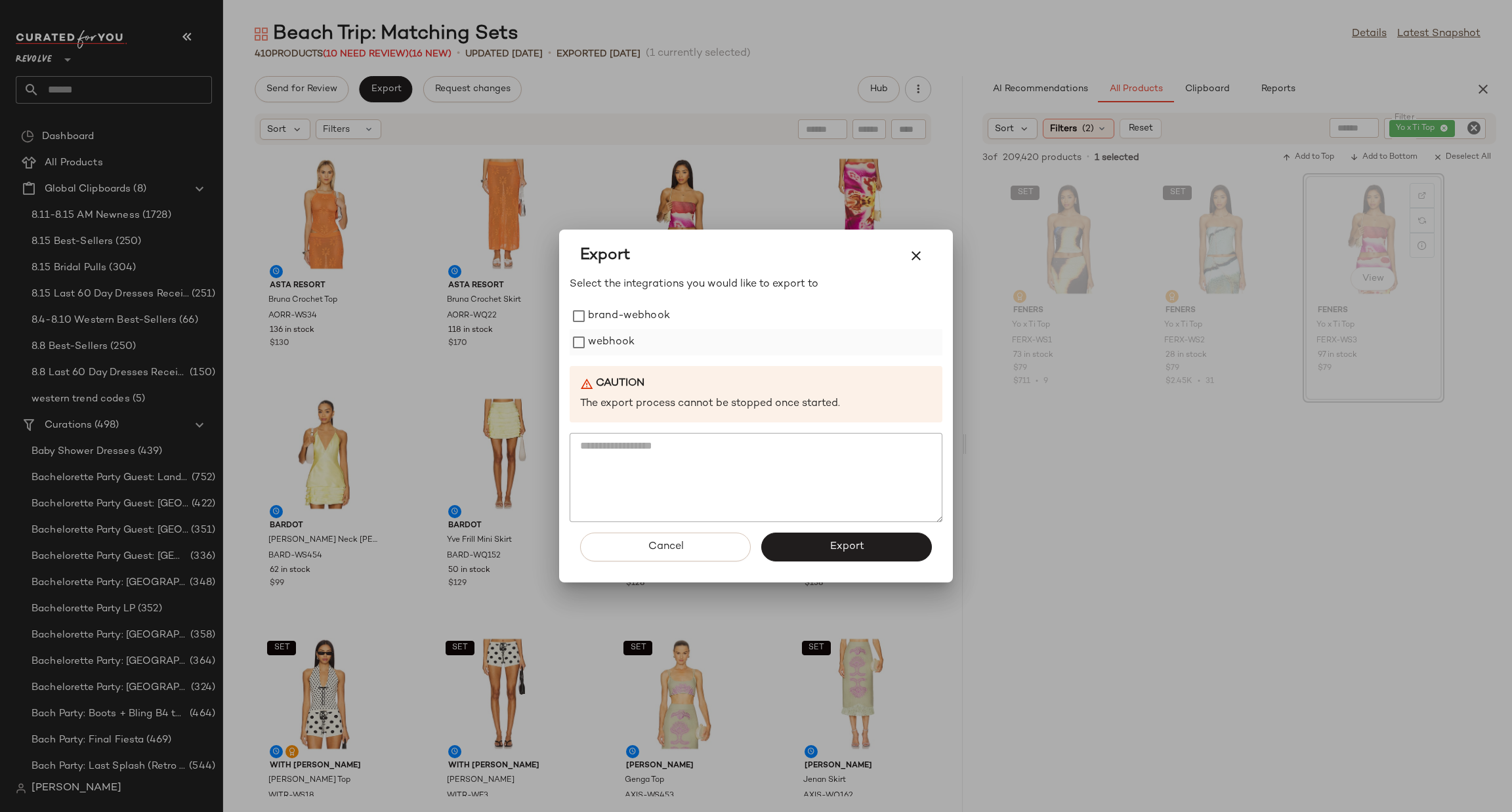
click at [595, 330] on label "webhook" at bounding box center [611, 343] width 47 height 26
click at [830, 541] on span "Export" at bounding box center [846, 547] width 35 height 13
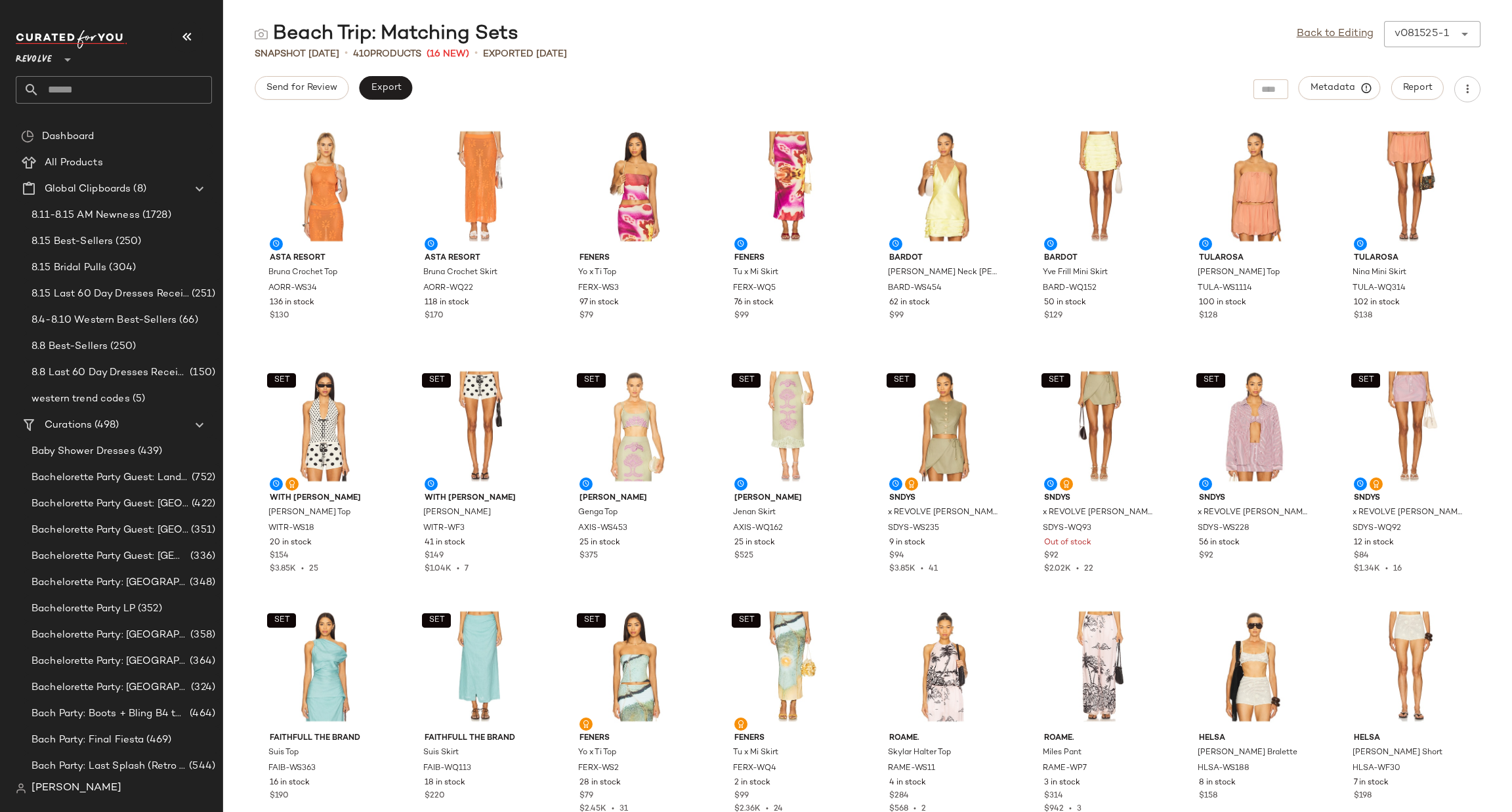
drag, startPoint x: 249, startPoint y: 500, endPoint x: 250, endPoint y: 472, distance: 28.0
click at [249, 500] on div "ASTA RESORT Bruna Crochet Top AORR-WS34 136 in stock $130 ASTA RESORT Bruna Cro…" at bounding box center [867, 465] width 1289 height 694
click at [141, 88] on input "text" at bounding box center [125, 90] width 173 height 28
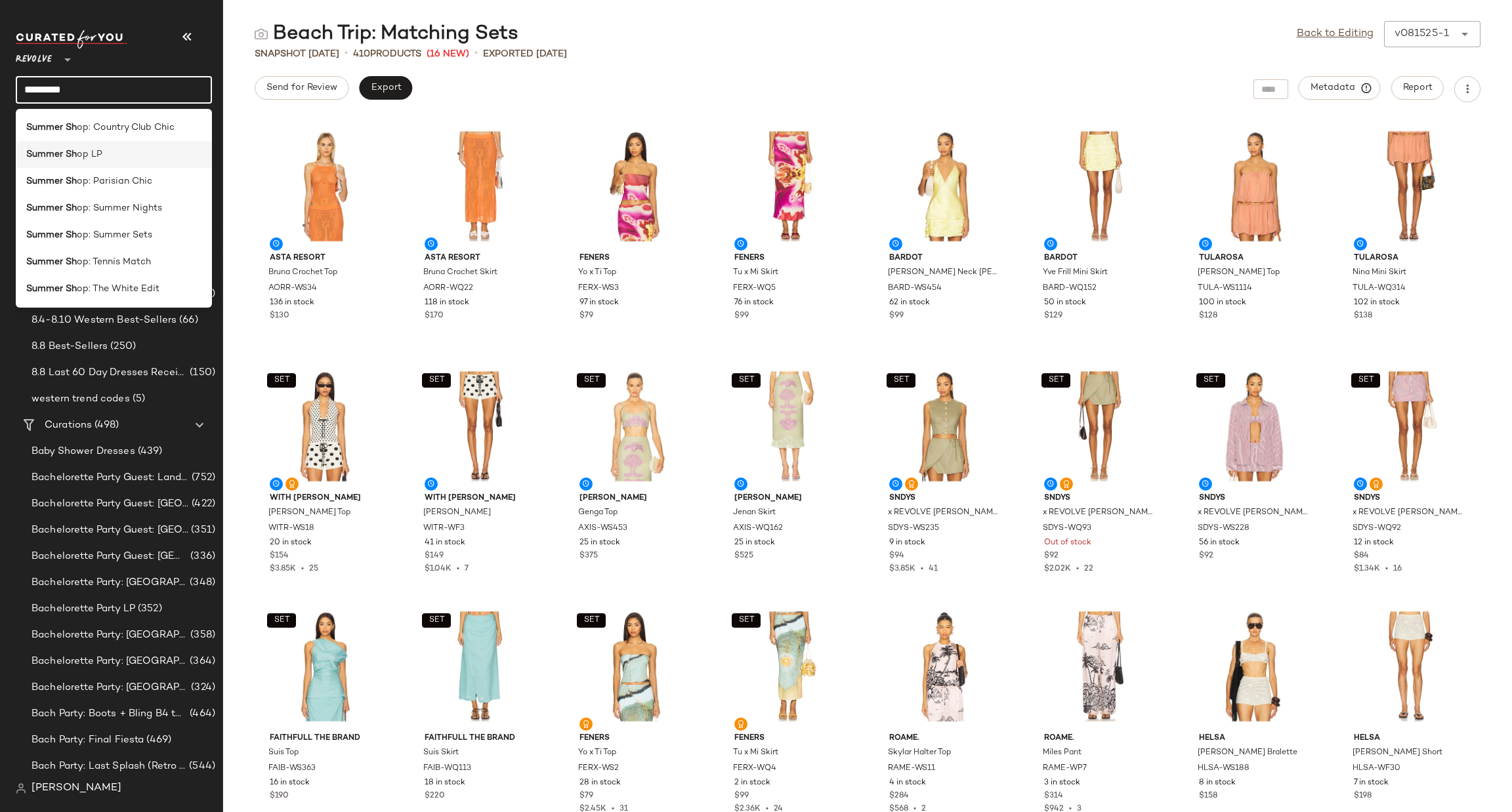
type input "*********"
click at [96, 155] on span "op LP" at bounding box center [89, 155] width 26 height 14
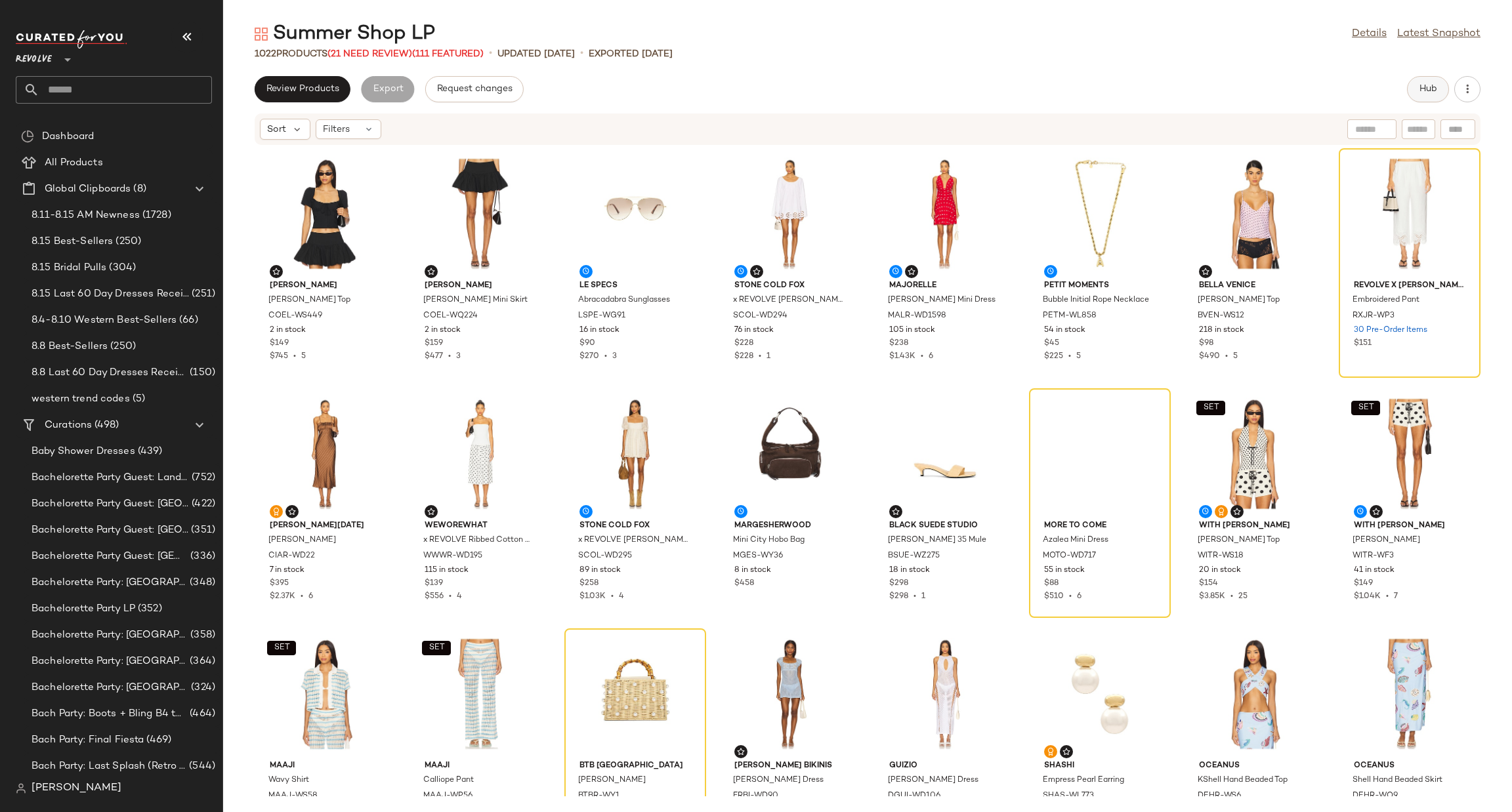
click at [1433, 93] on span "Hub" at bounding box center [1428, 89] width 18 height 10
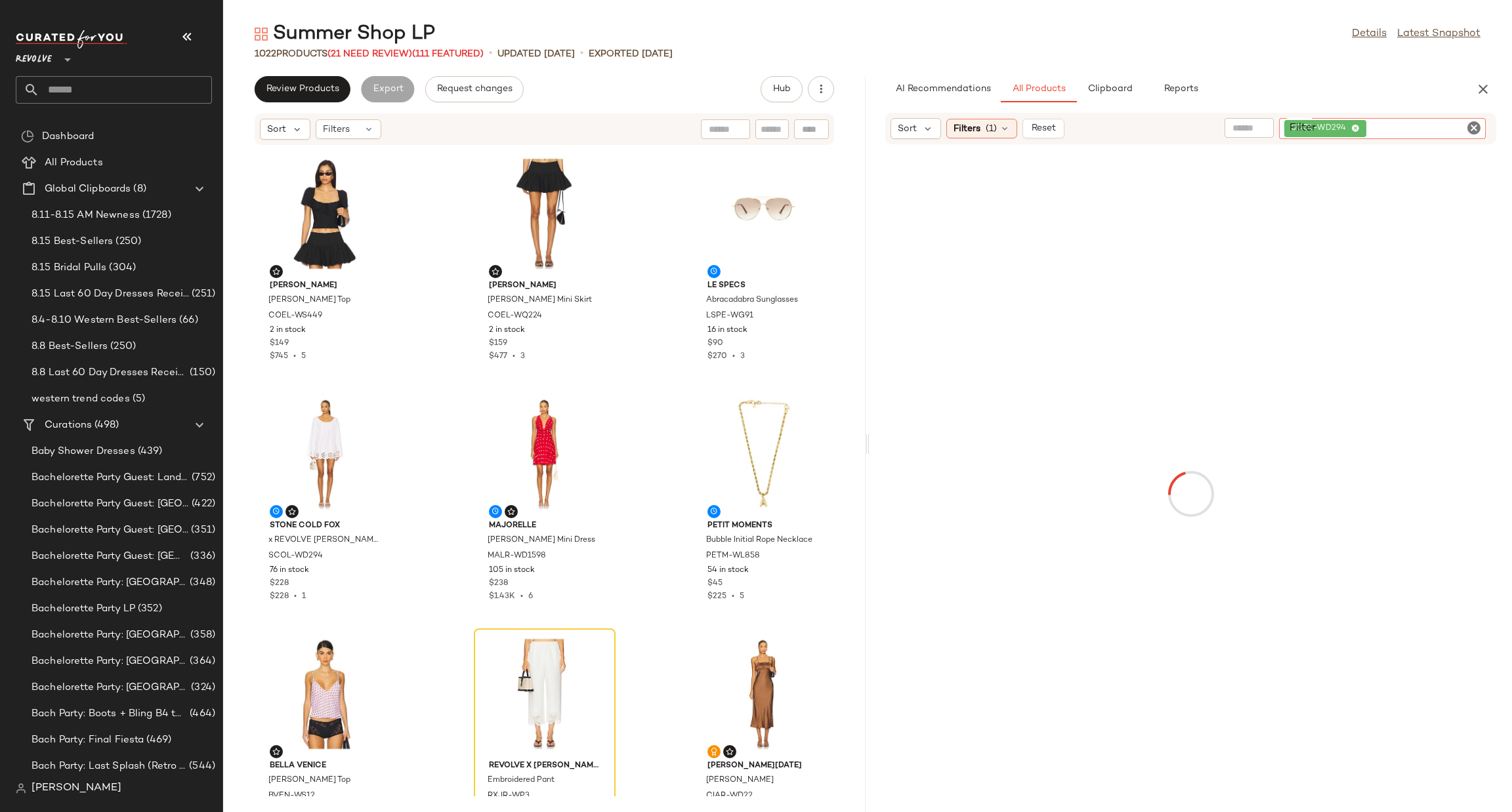
click at [1471, 127] on div "Filter SCOL-WD294 Filter" at bounding box center [1382, 128] width 207 height 21
click at [1480, 124] on icon "Clear Filter" at bounding box center [1474, 128] width 16 height 16
paste input "*********"
type input "*********"
type button "CompanyProducts"
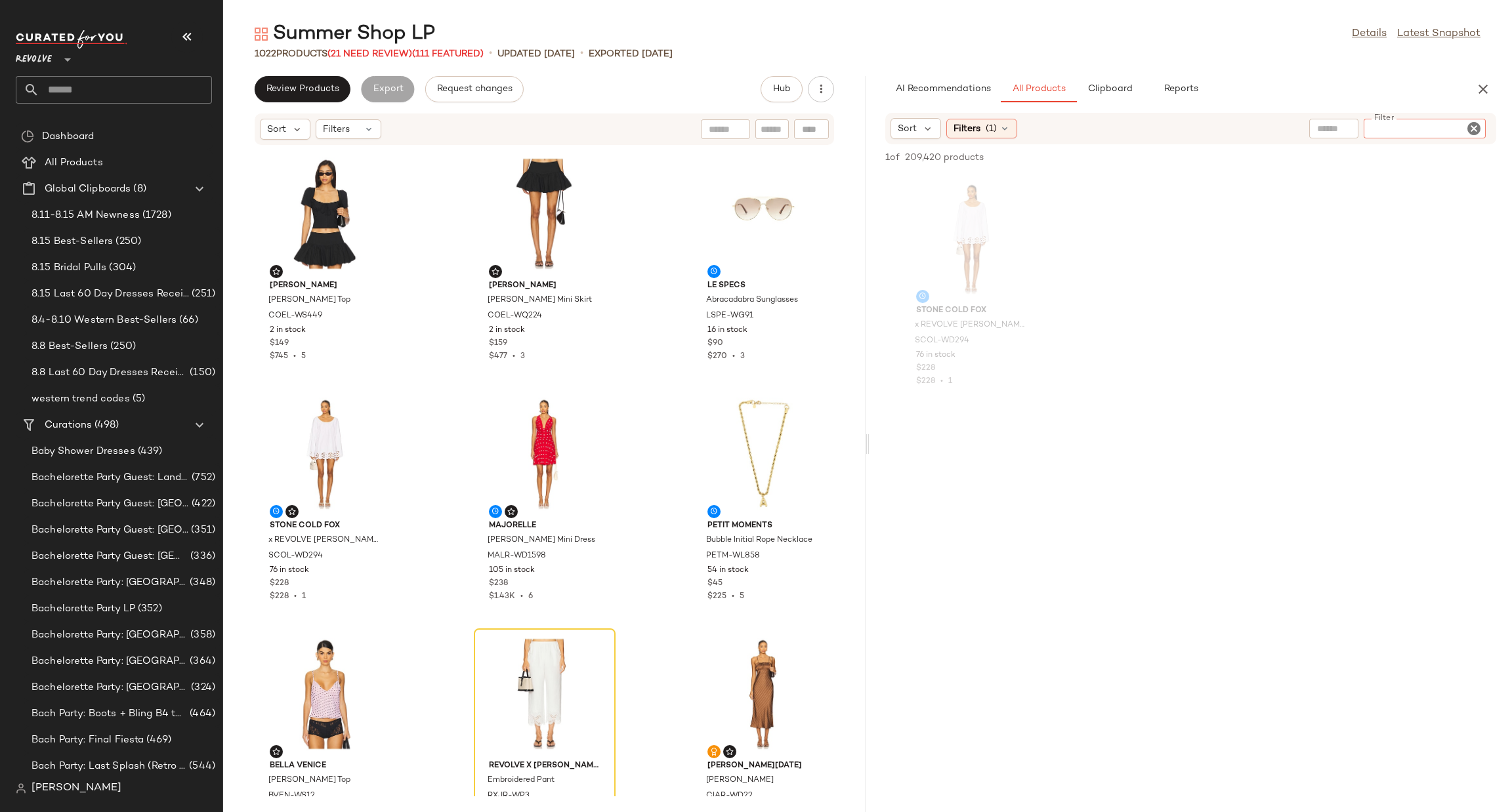
click at [1382, 99] on div "AI Recommendations All Products Clipboard Reports" at bounding box center [1170, 89] width 569 height 26
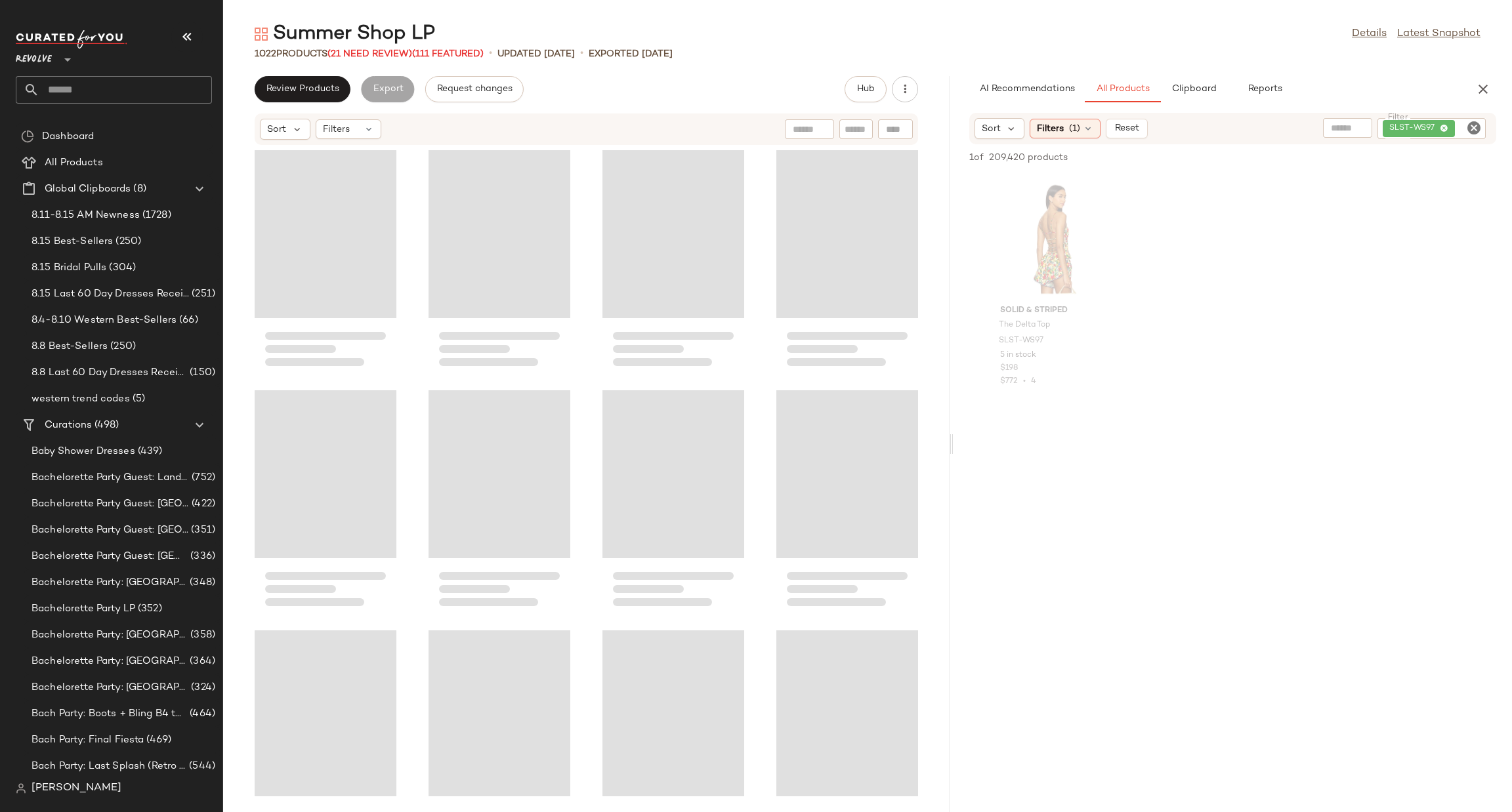
drag, startPoint x: 865, startPoint y: 445, endPoint x: 977, endPoint y: 415, distance: 115.9
click at [954, 443] on div "Summer Shop LP Details Latest Snapshot 1022 Products (21 Need Review) (111 Feat…" at bounding box center [867, 416] width 1289 height 791
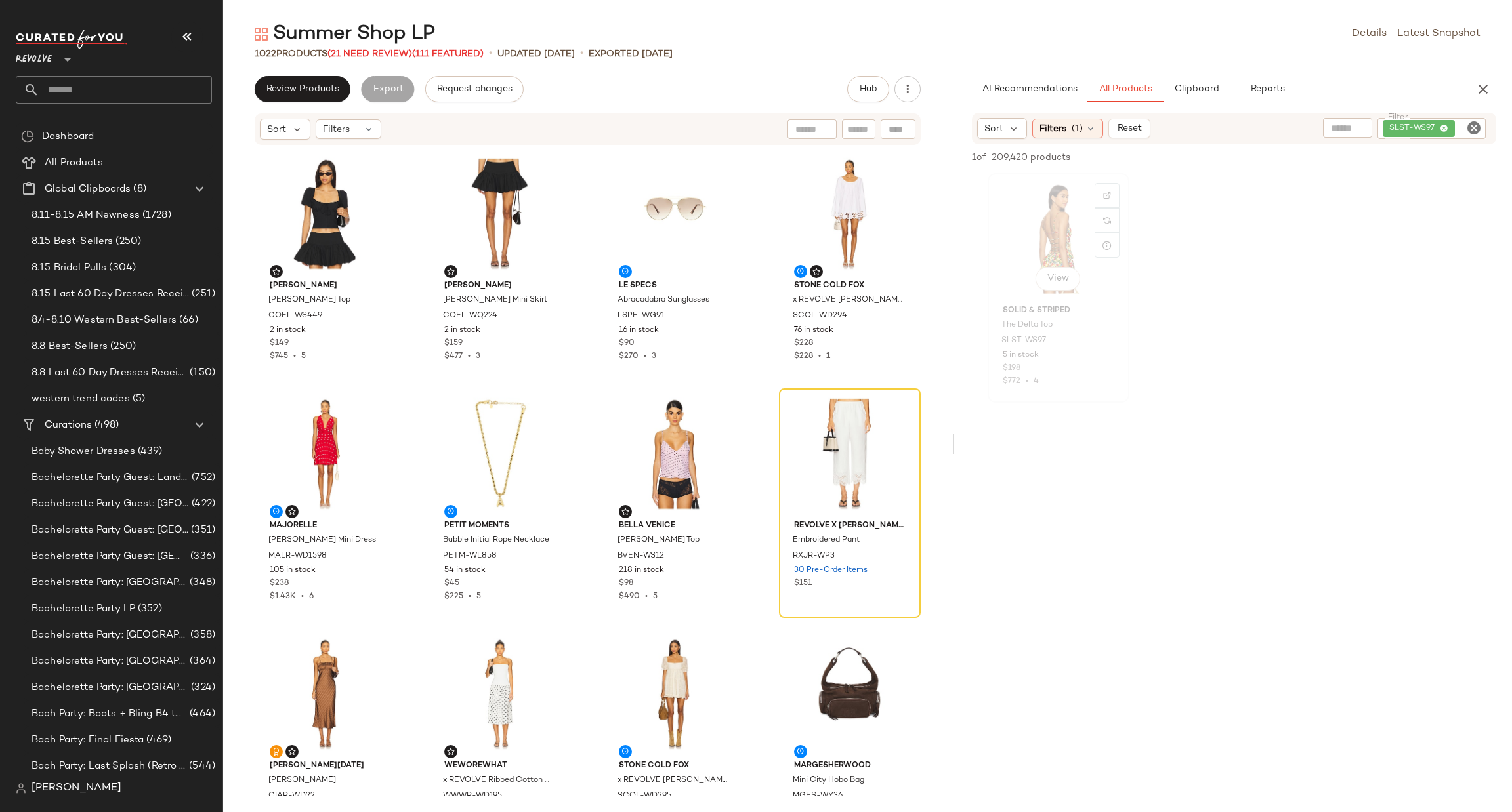
click at [1053, 229] on div "View" at bounding box center [1058, 238] width 132 height 122
click at [1046, 238] on div "View" at bounding box center [1058, 238] width 132 height 122
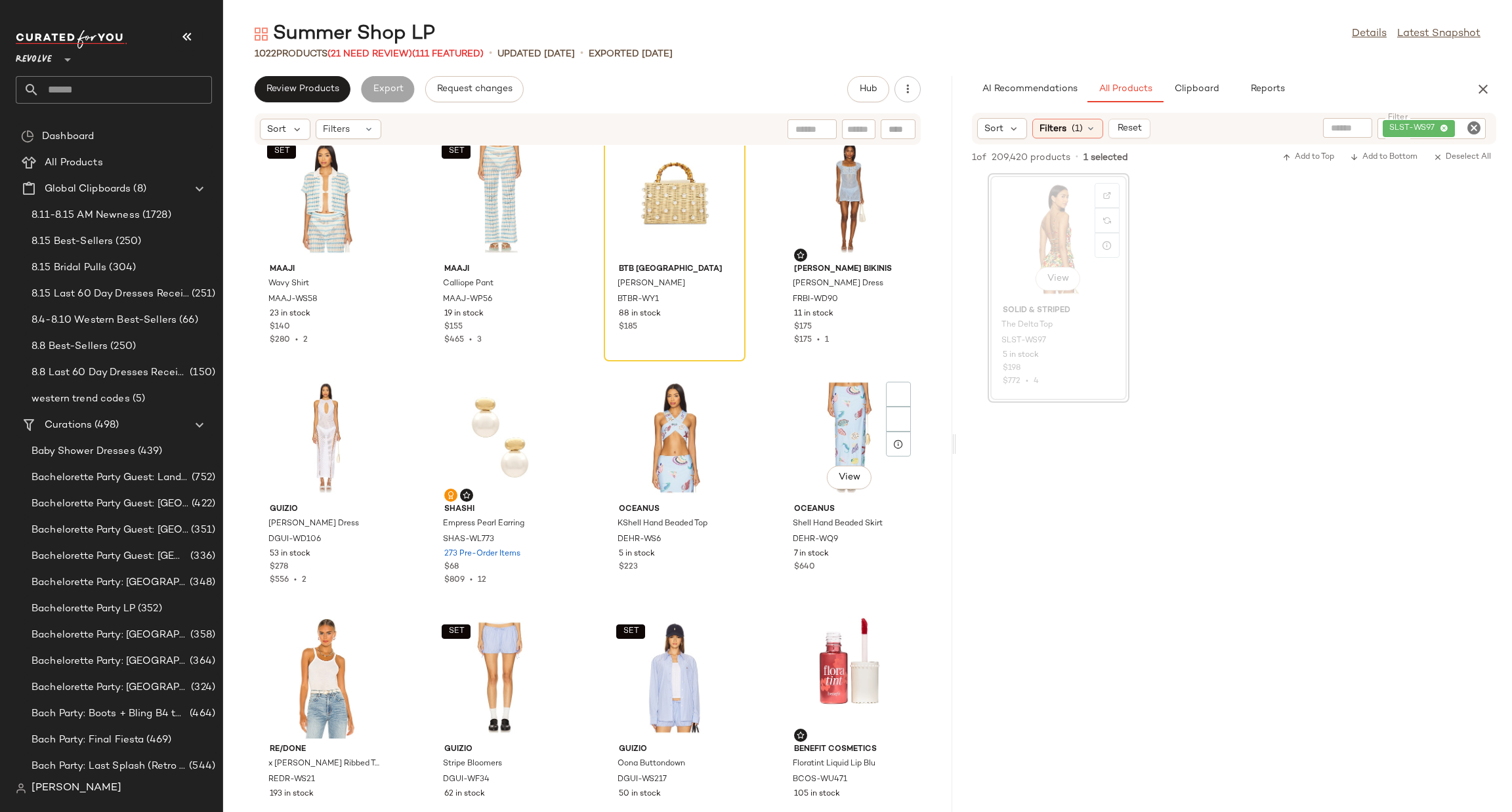
scroll to position [1093, 0]
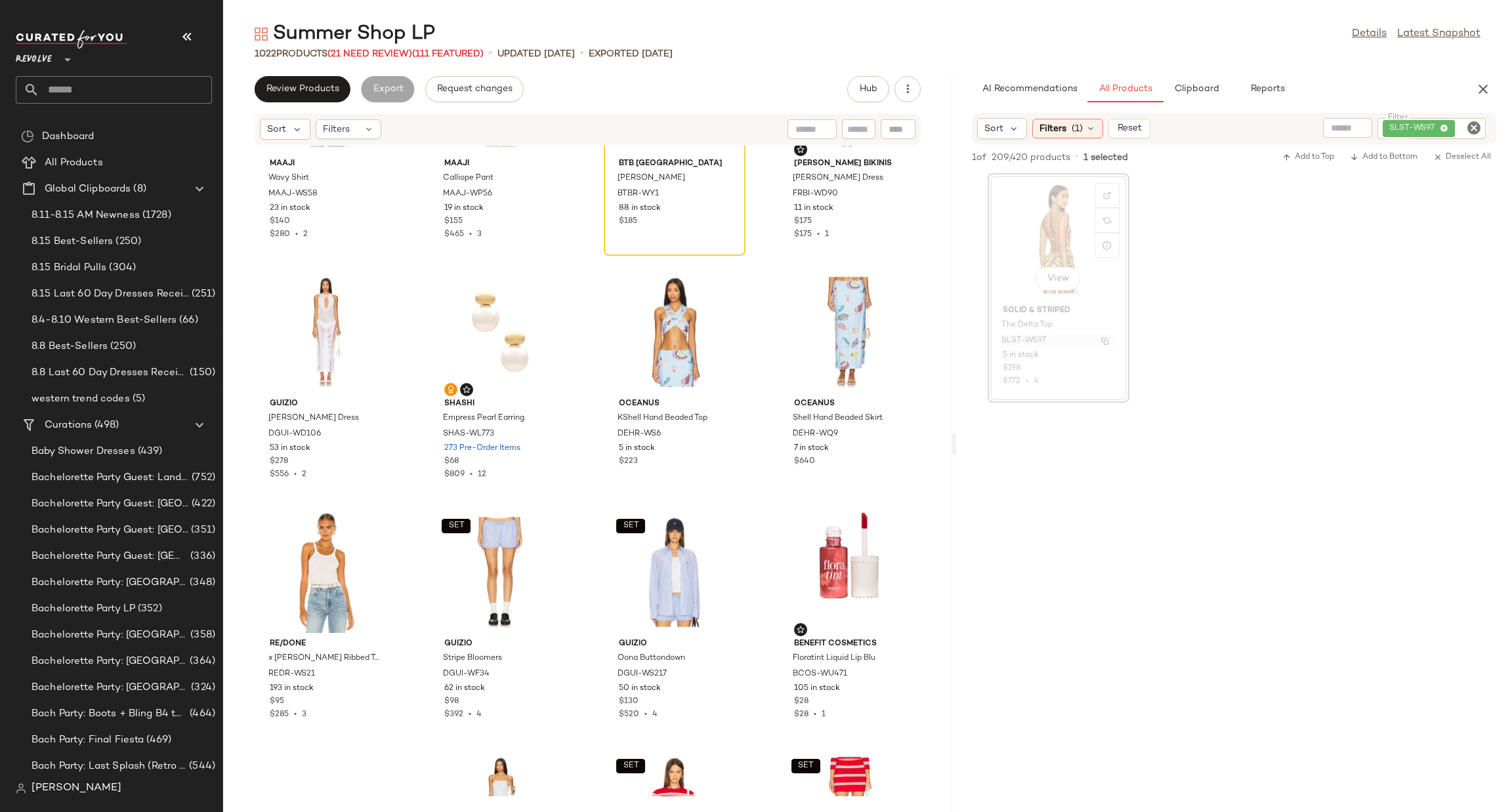
click at [1040, 339] on span "SLST-WS97" at bounding box center [1024, 341] width 45 height 12
click at [1103, 342] on img "button" at bounding box center [1105, 341] width 8 height 8
click at [901, 130] on div at bounding box center [898, 129] width 35 height 20
paste input "*********"
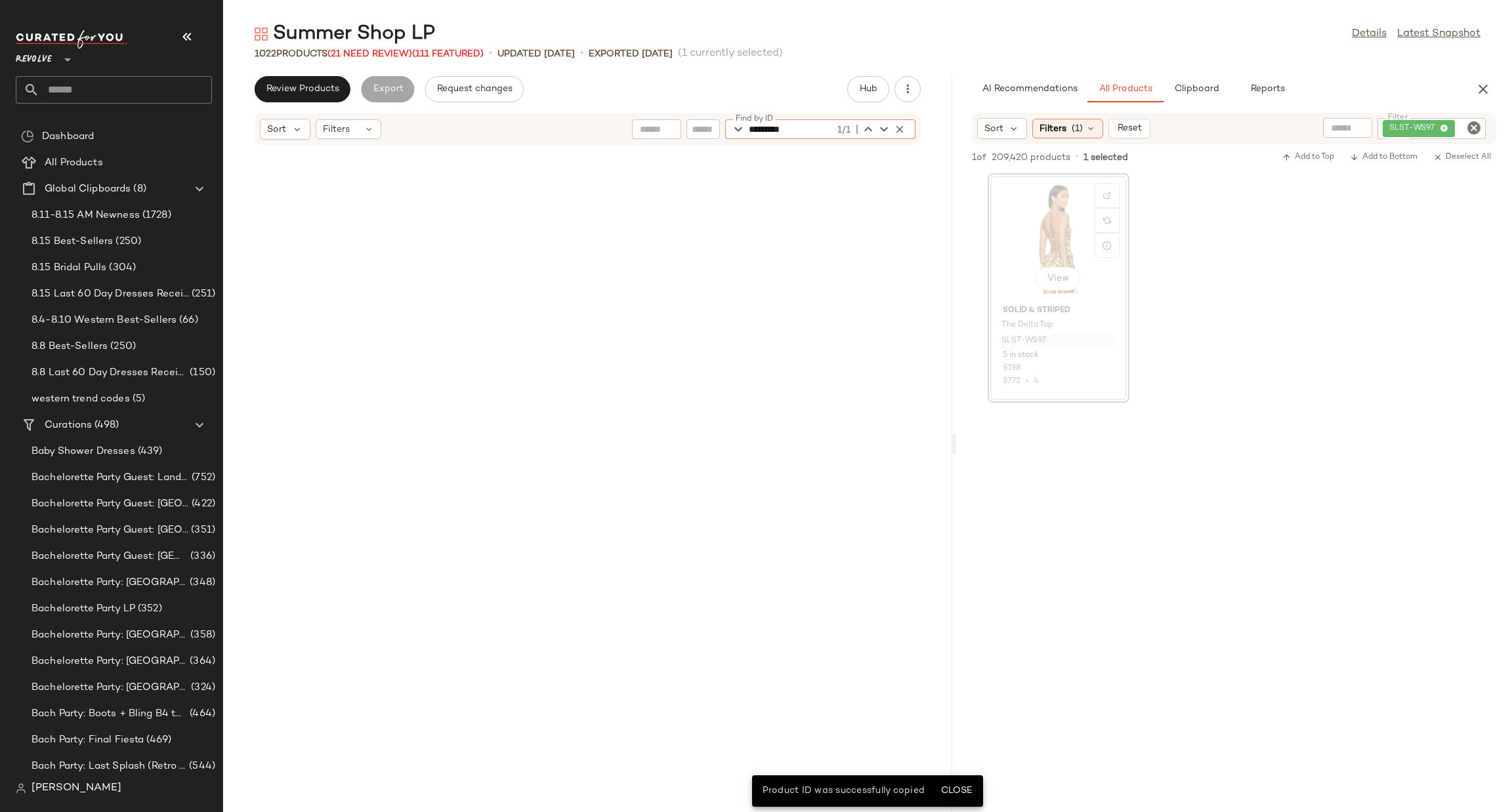
scroll to position [3601, 0]
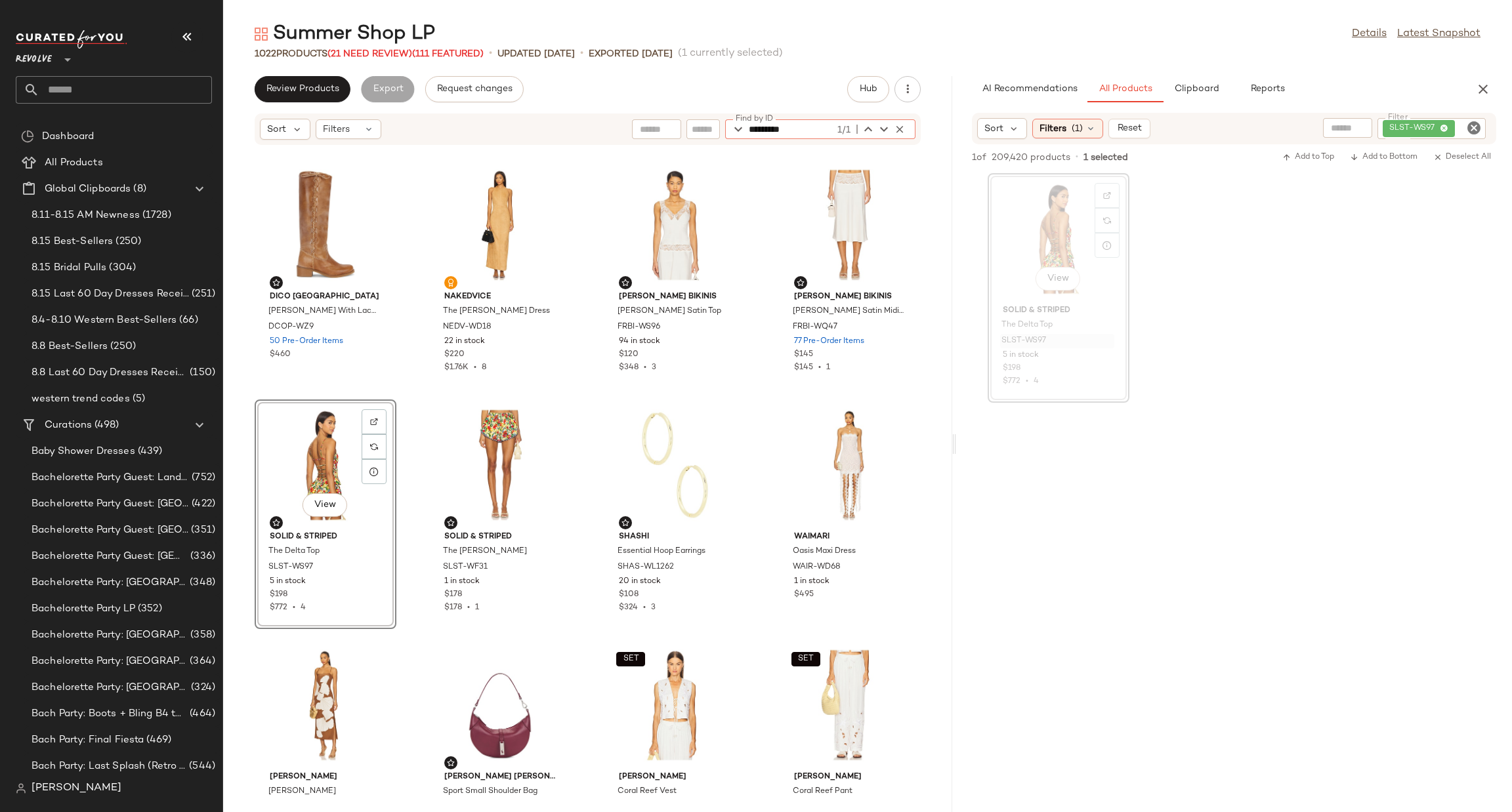
click at [1471, 132] on icon "Clear Filter" at bounding box center [1474, 128] width 16 height 16
type input "*********"
type input "***"
click at [1425, 346] on div "View Solid & Striped The Delta Top SLST-WS97 5 in stock $198 $772 • 4" at bounding box center [1234, 288] width 556 height 229
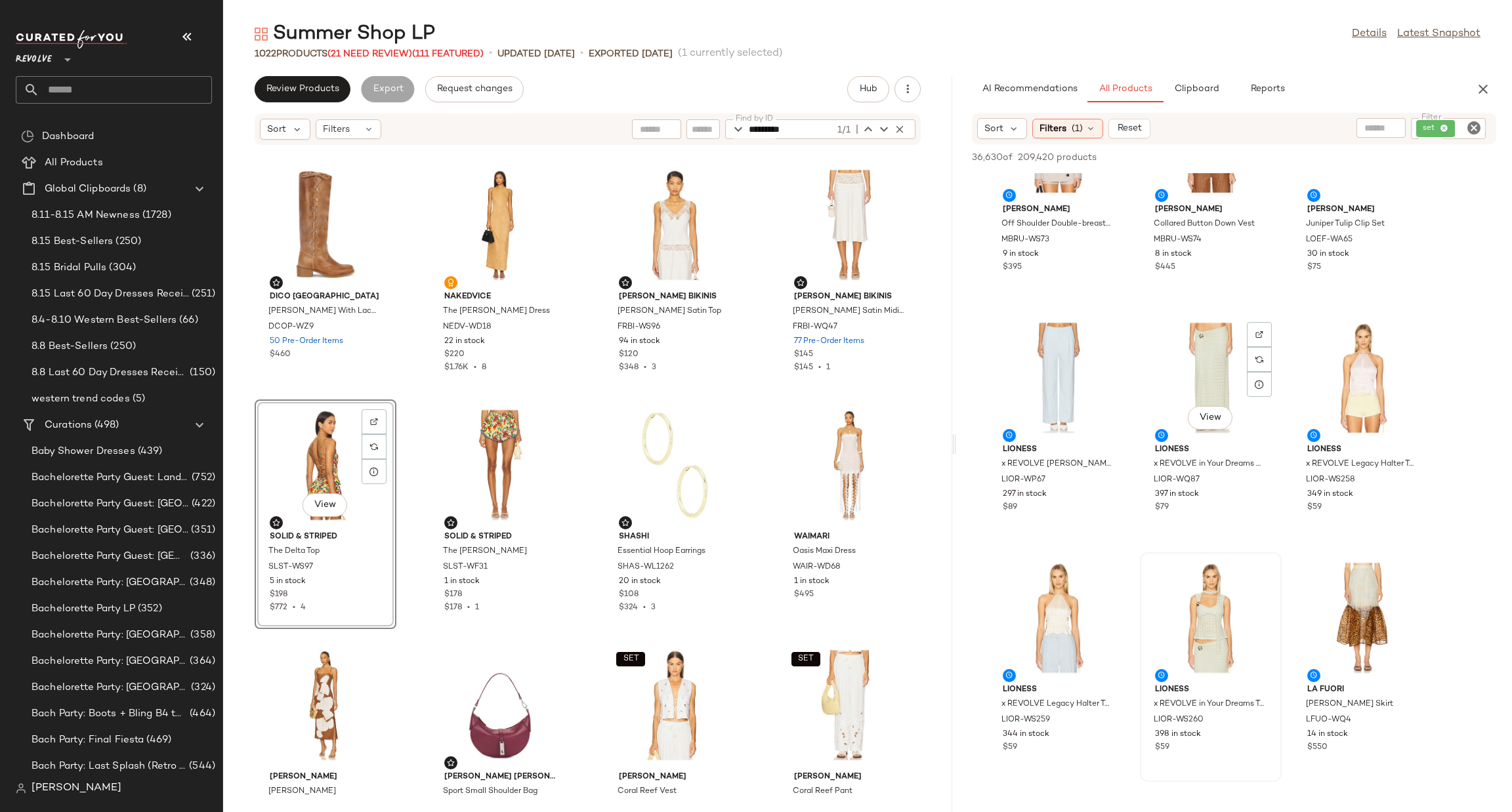
scroll to position [2165, 0]
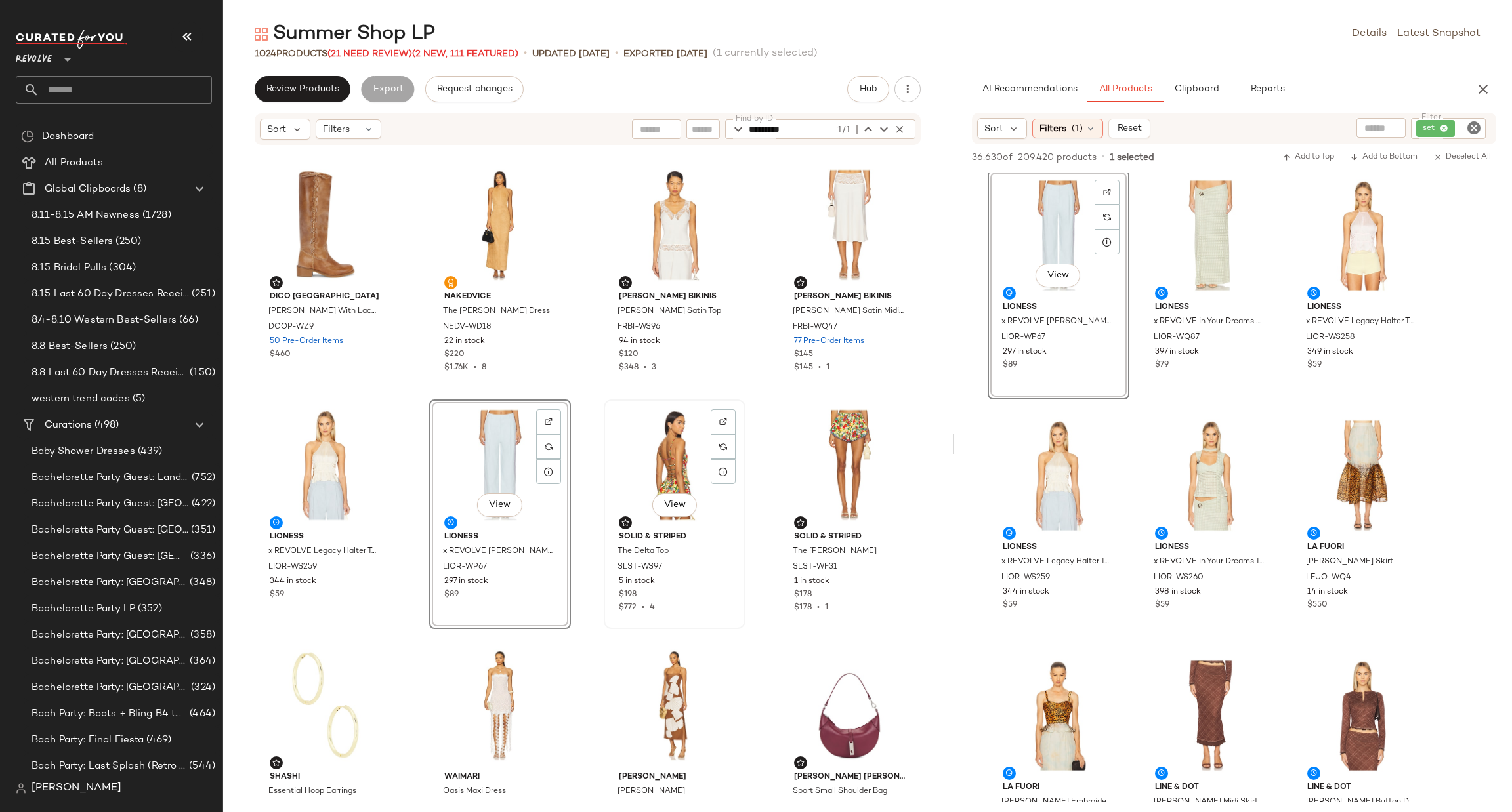
click at [650, 445] on div "View" at bounding box center [675, 465] width 132 height 122
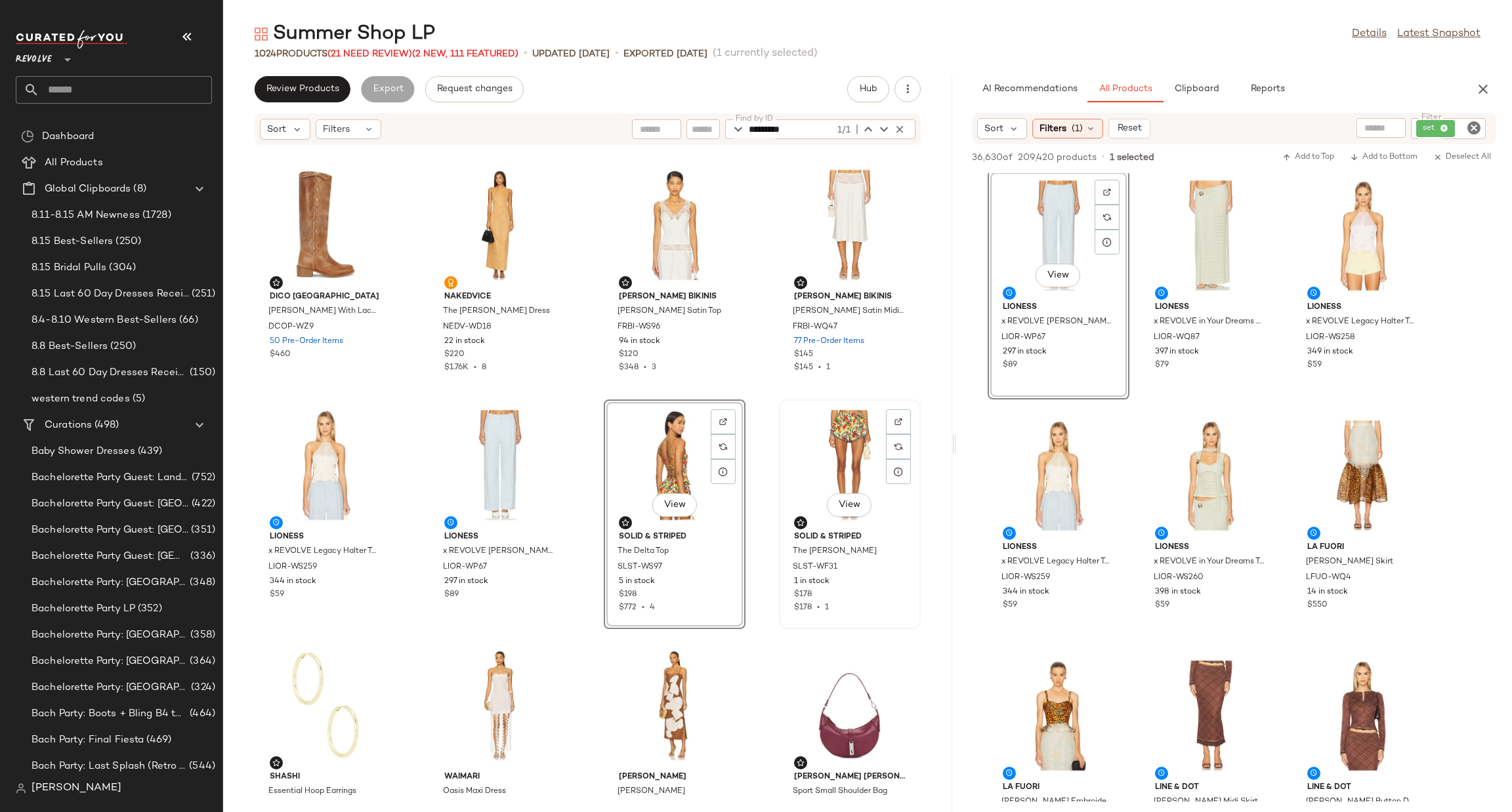
click at [829, 445] on div "View" at bounding box center [850, 465] width 132 height 122
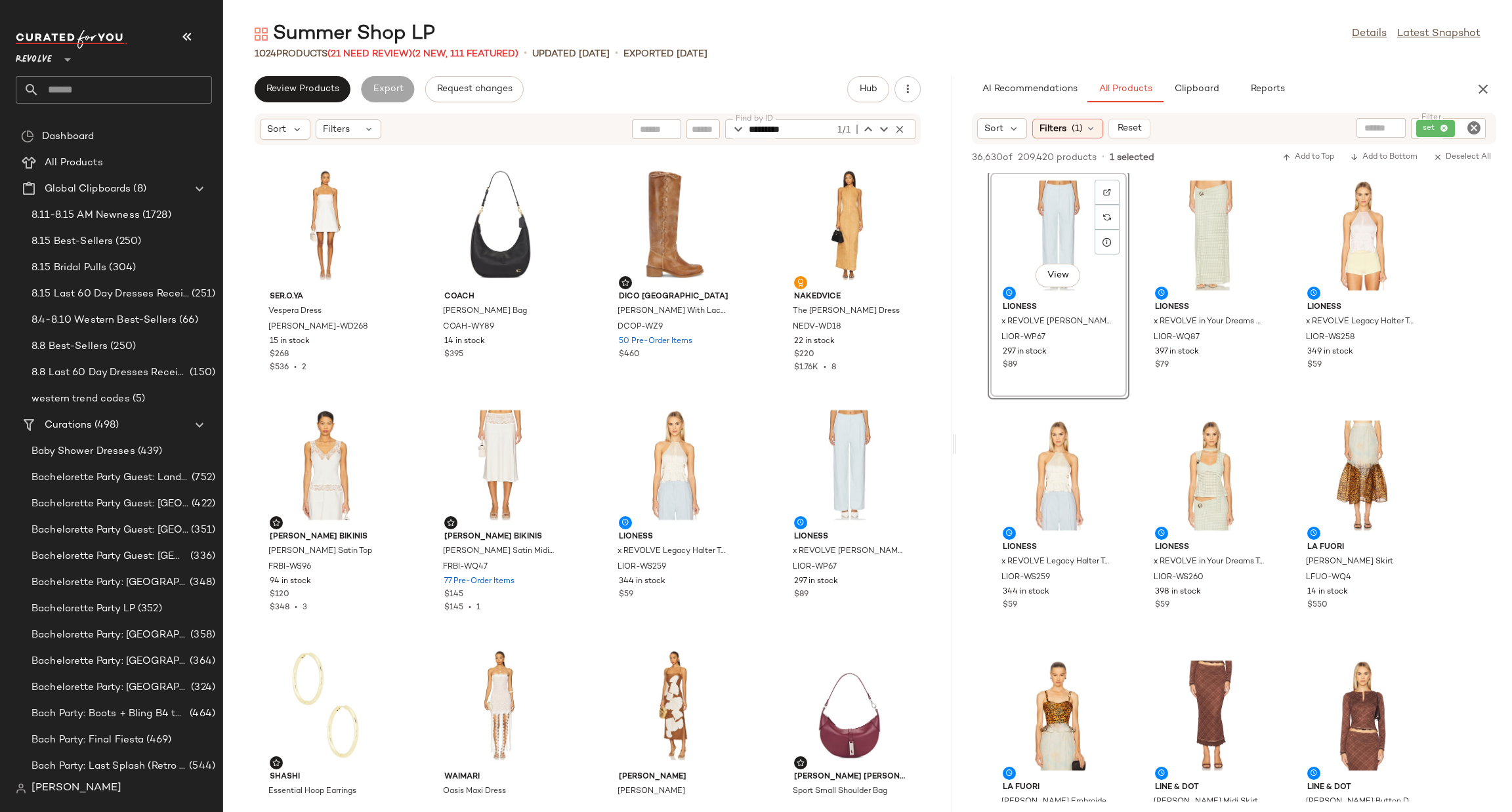
click at [1467, 128] on icon "Clear Filter" at bounding box center [1474, 128] width 16 height 16
paste input "*********"
type input "*********"
click at [1393, 59] on div "1024 Products (21 Need Review) (2 New, 111 Featured) • updated [DATE] • Exporte…" at bounding box center [867, 54] width 1289 height 13
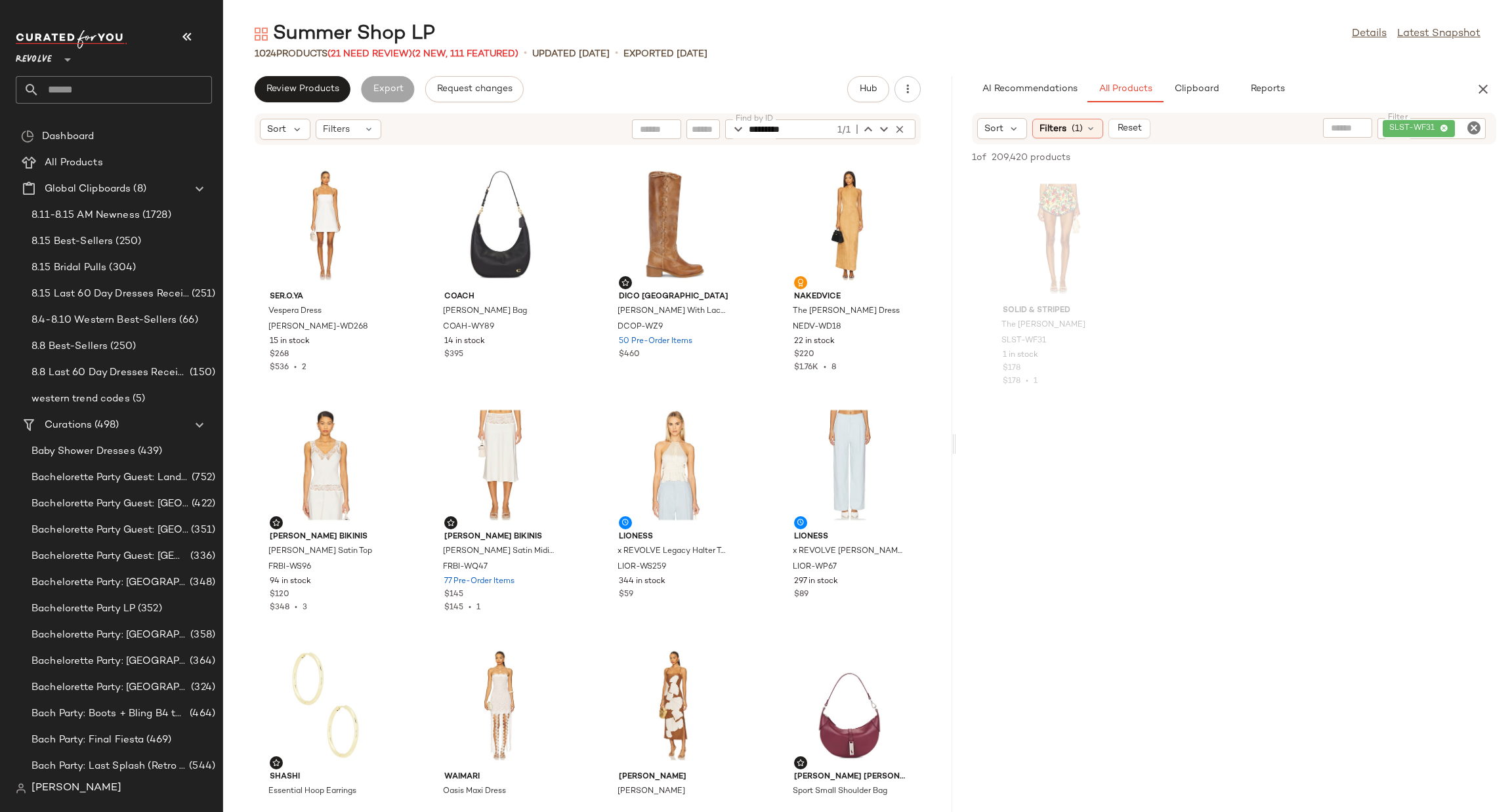
click at [1474, 118] on div "SLST-WF31" at bounding box center [1431, 128] width 108 height 21
click at [1471, 123] on icon "Clear Filter" at bounding box center [1474, 128] width 16 height 16
paste input "**********"
type input "**********"
click at [1412, 292] on div "Solid & Striped The [PERSON_NAME] SLST-WF31 1 in stock $178 $178 • 1" at bounding box center [1234, 288] width 556 height 229
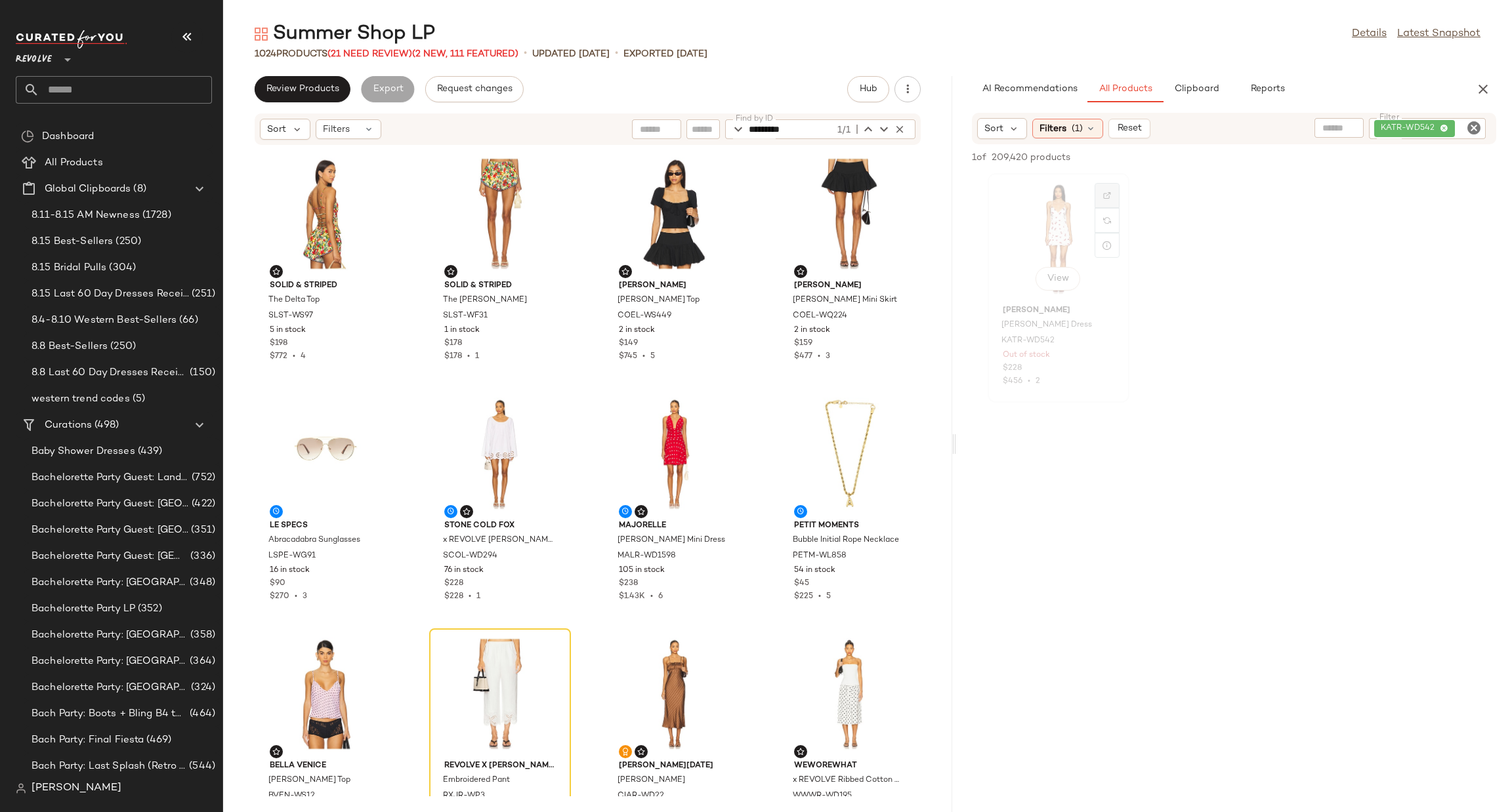
click at [1099, 208] on div at bounding box center [1107, 220] width 25 height 25
click at [1054, 217] on div "View" at bounding box center [1058, 238] width 132 height 122
click at [1105, 338] on img "button" at bounding box center [1105, 341] width 8 height 8
click at [899, 125] on icon "button" at bounding box center [899, 129] width 12 height 12
paste input "**********"
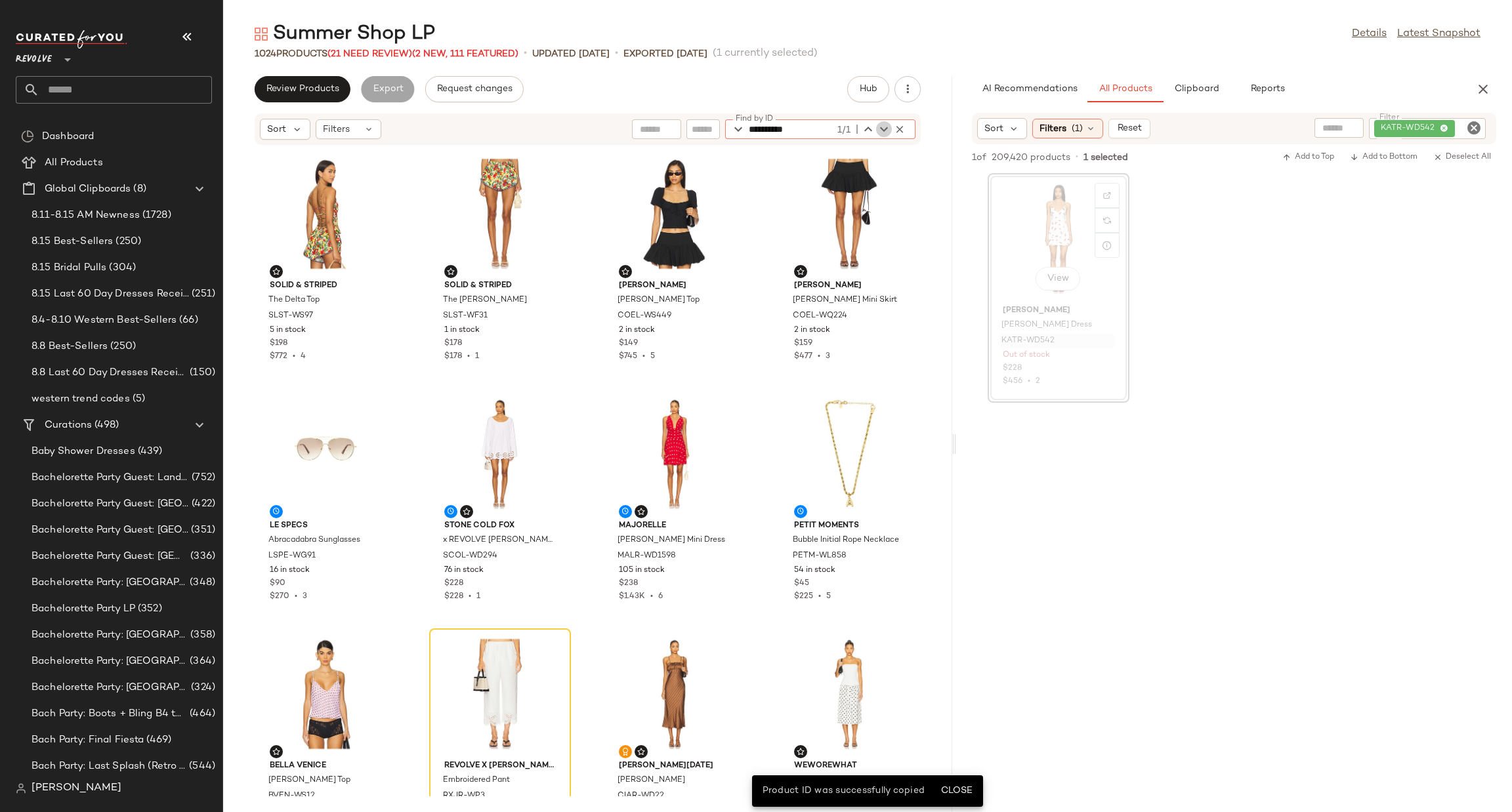
click at [878, 130] on icon "button" at bounding box center [884, 129] width 16 height 16
click at [865, 129] on icon "button" at bounding box center [868, 129] width 16 height 16
click at [880, 130] on icon "button" at bounding box center [884, 129] width 16 height 16
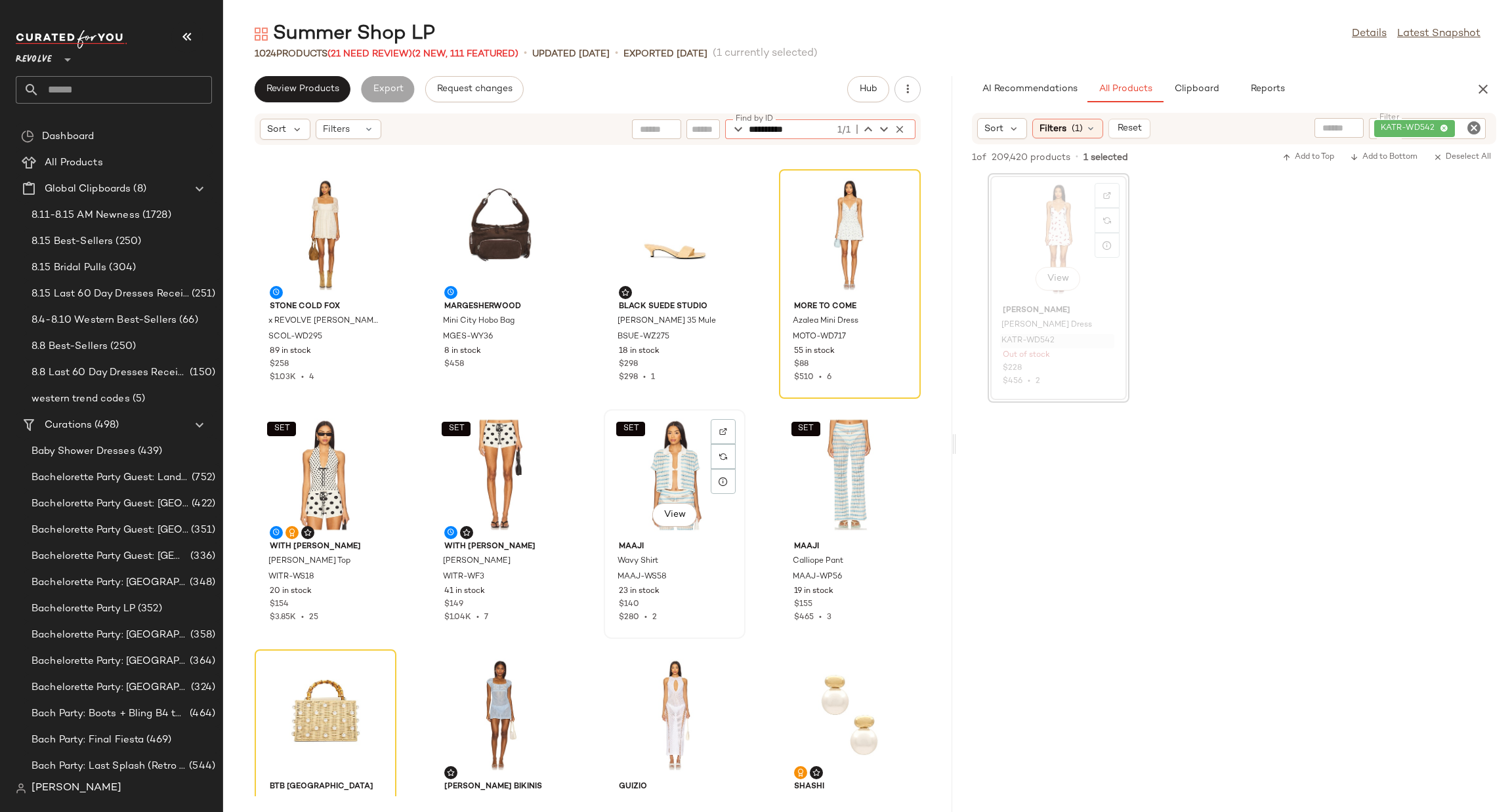
scroll to position [601, 0]
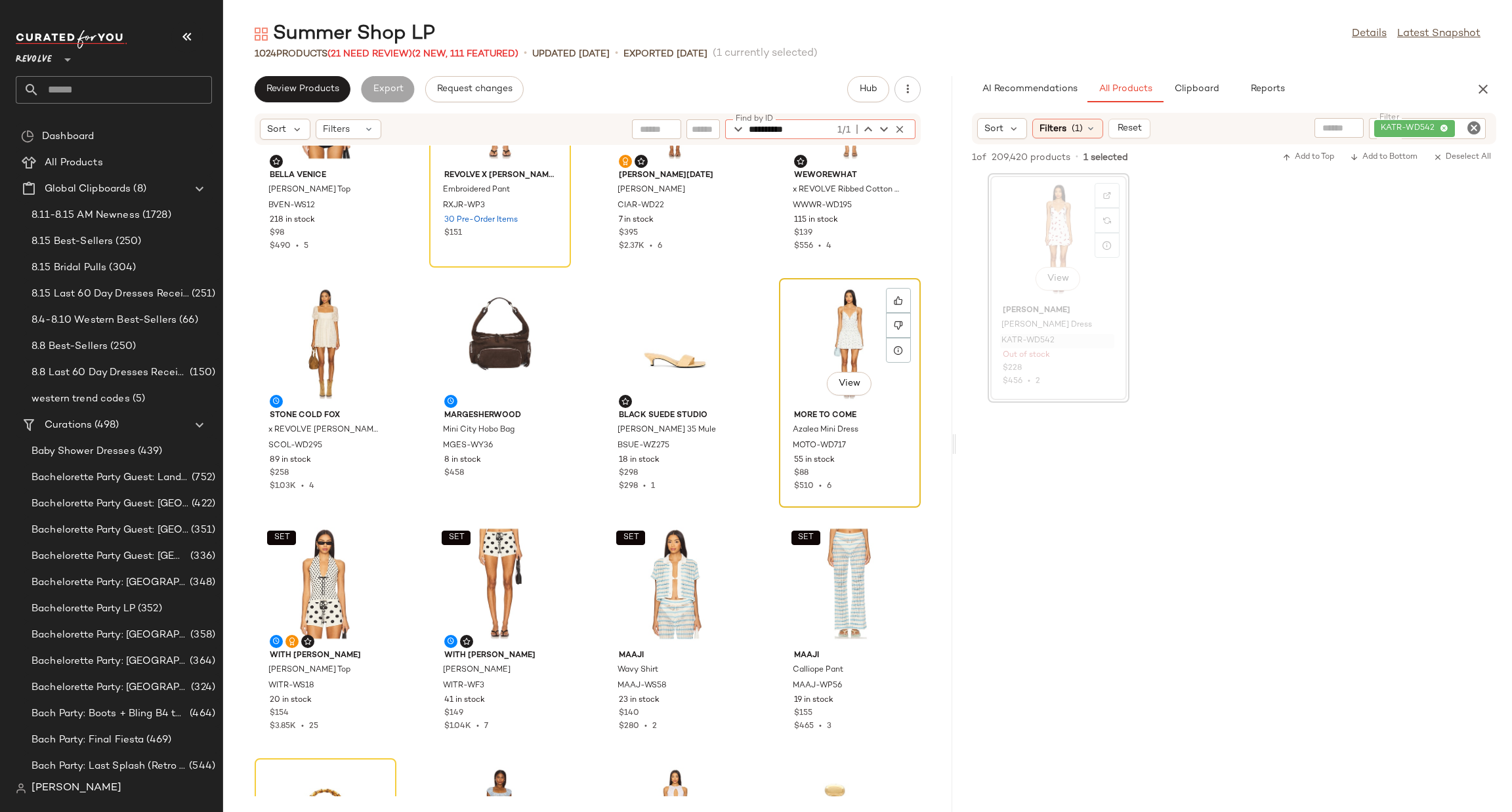
type input "**********"
click at [809, 310] on div "View" at bounding box center [850, 344] width 132 height 122
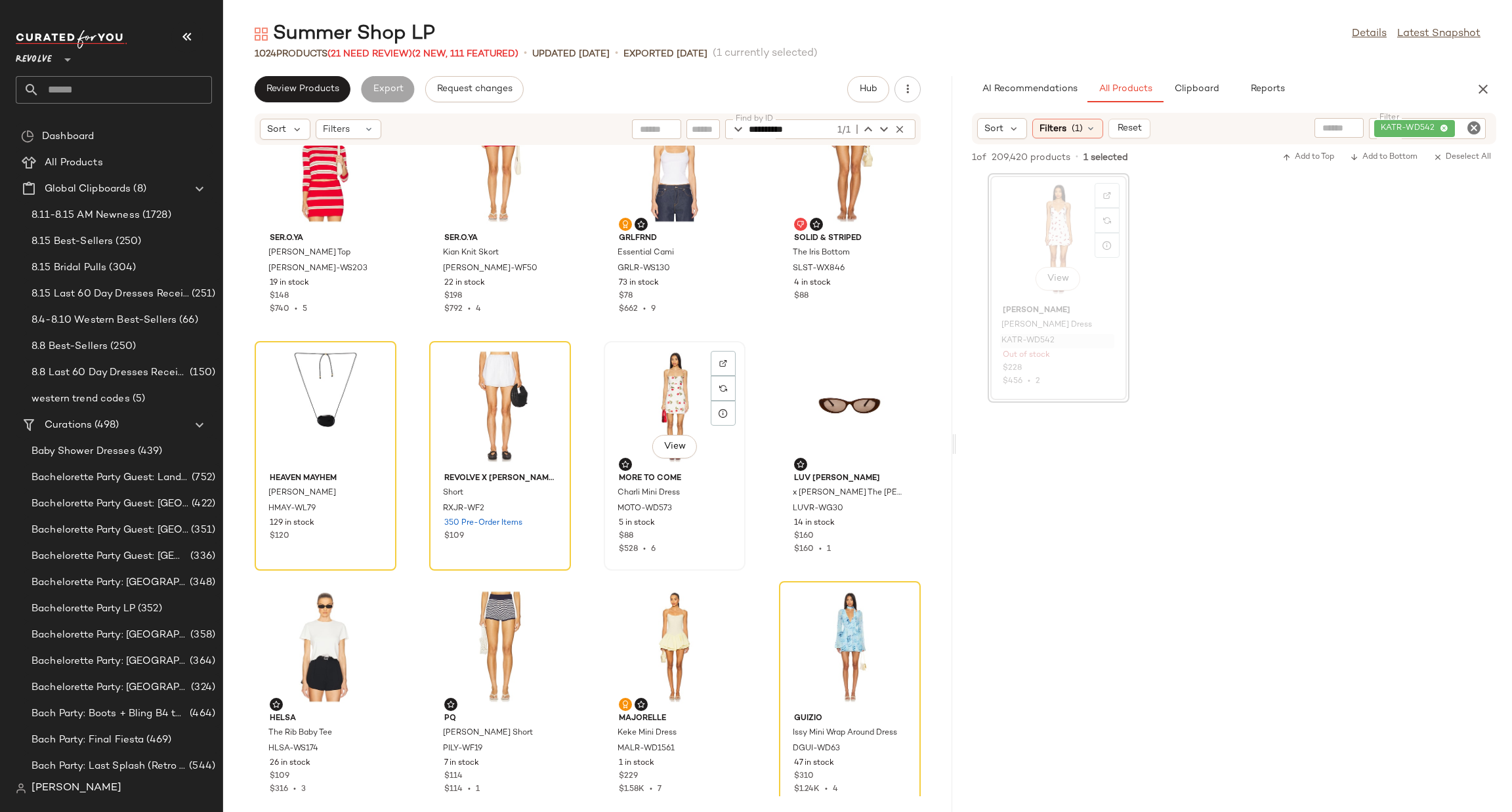
scroll to position [1782, 0]
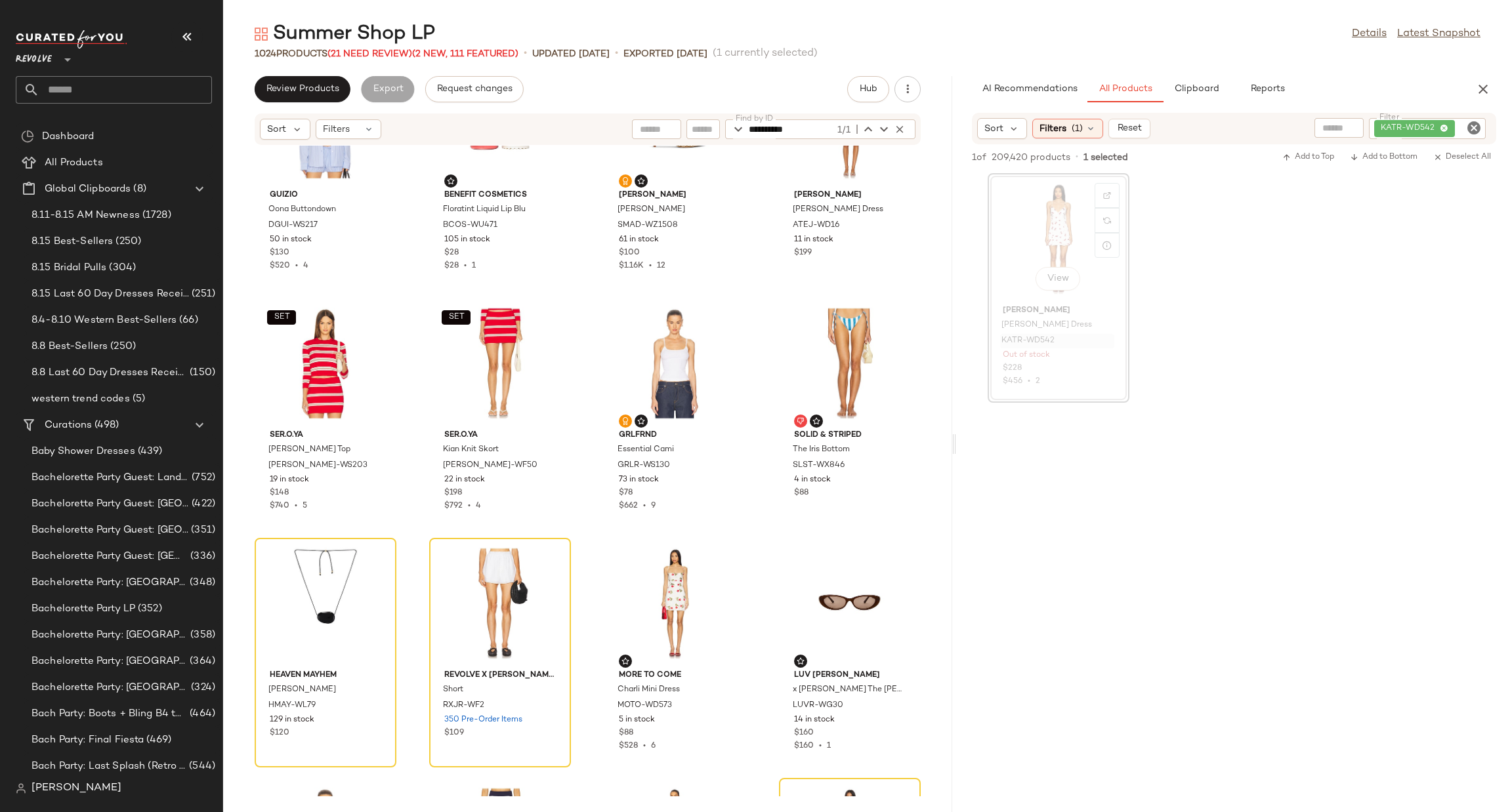
click at [1060, 230] on div "View" at bounding box center [1058, 238] width 132 height 122
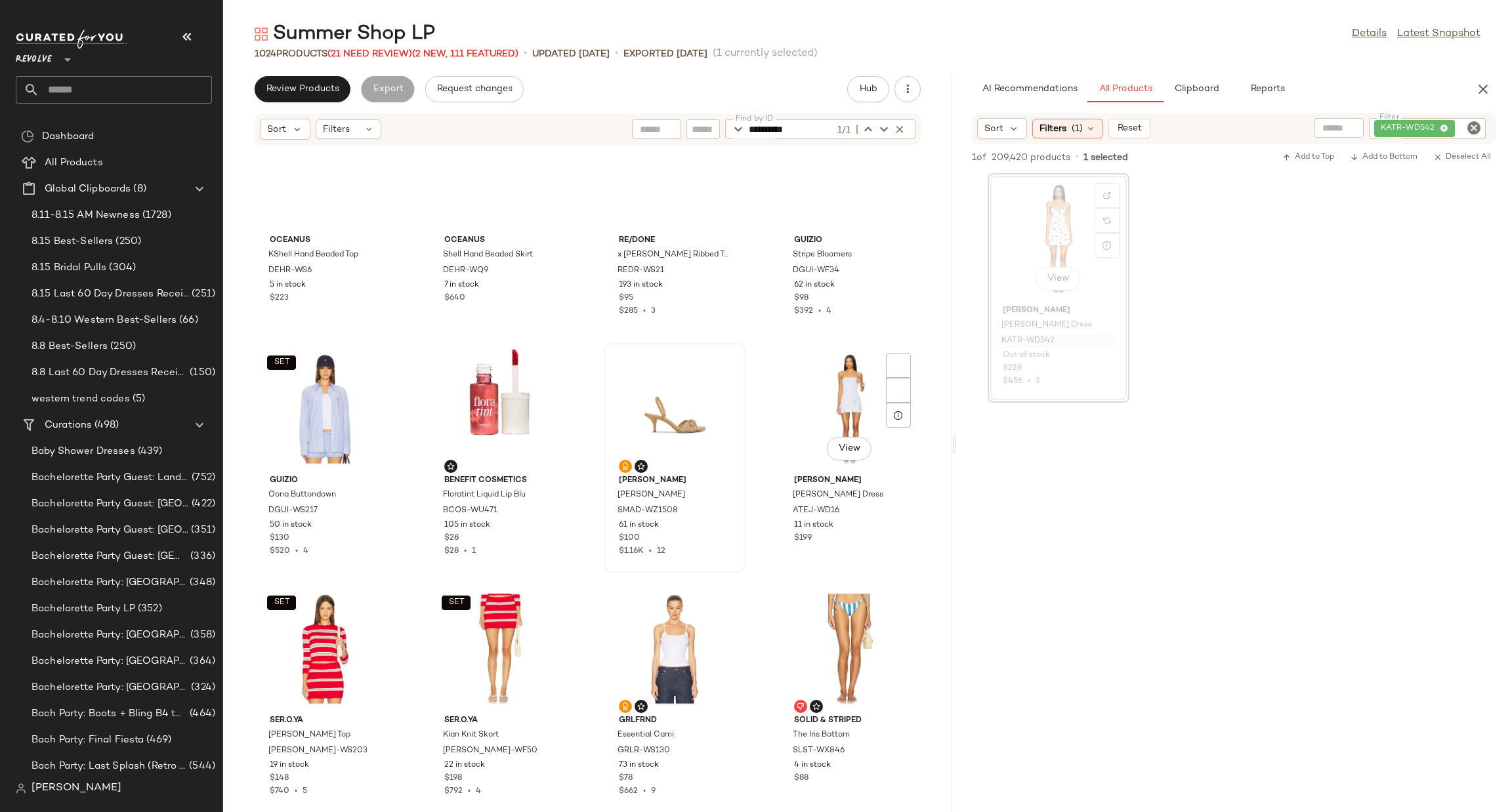
scroll to position [1487, 0]
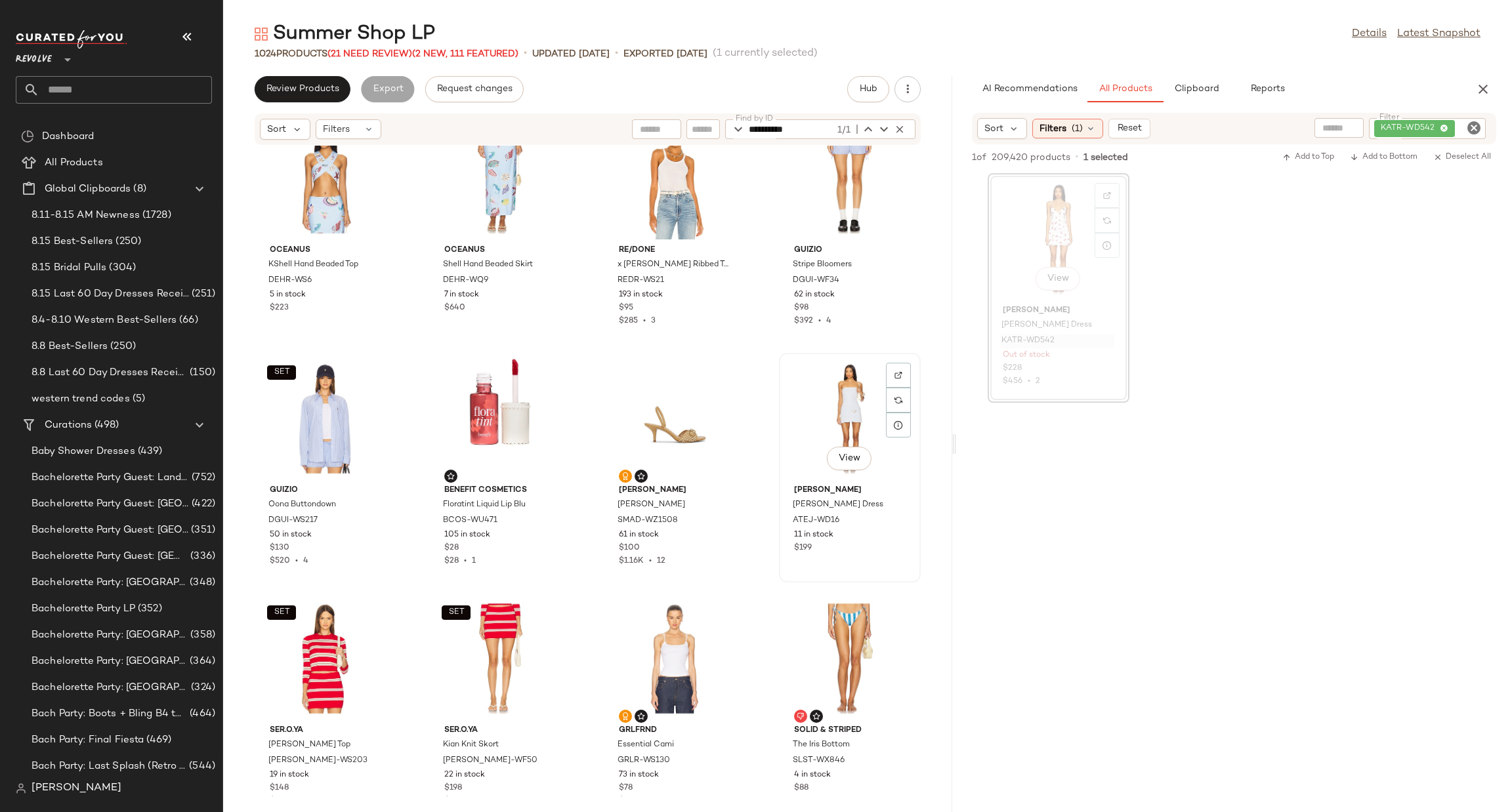
click at [827, 395] on div "View" at bounding box center [850, 418] width 132 height 122
click at [657, 394] on div "View" at bounding box center [675, 418] width 132 height 122
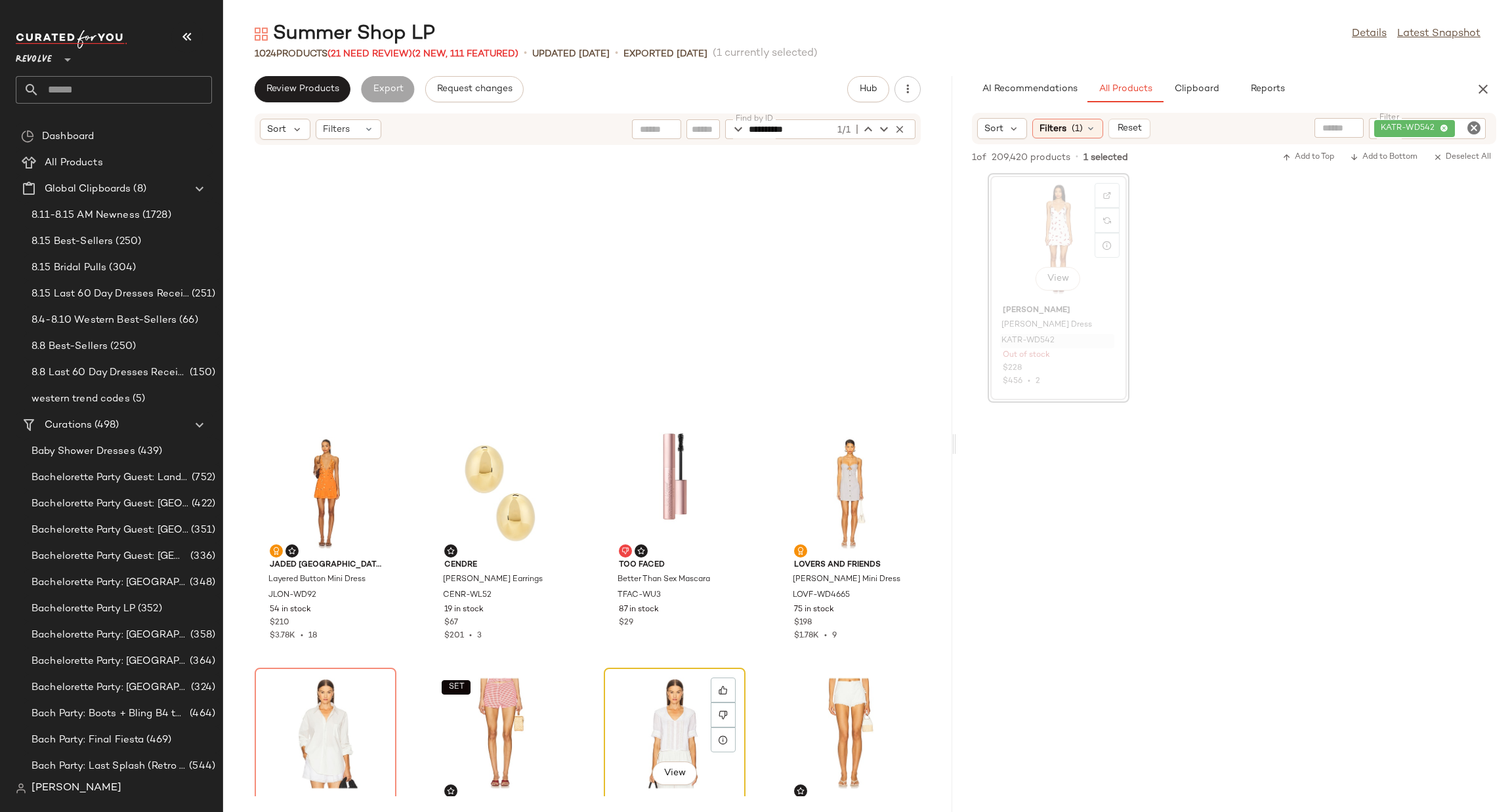
scroll to position [2865, 0]
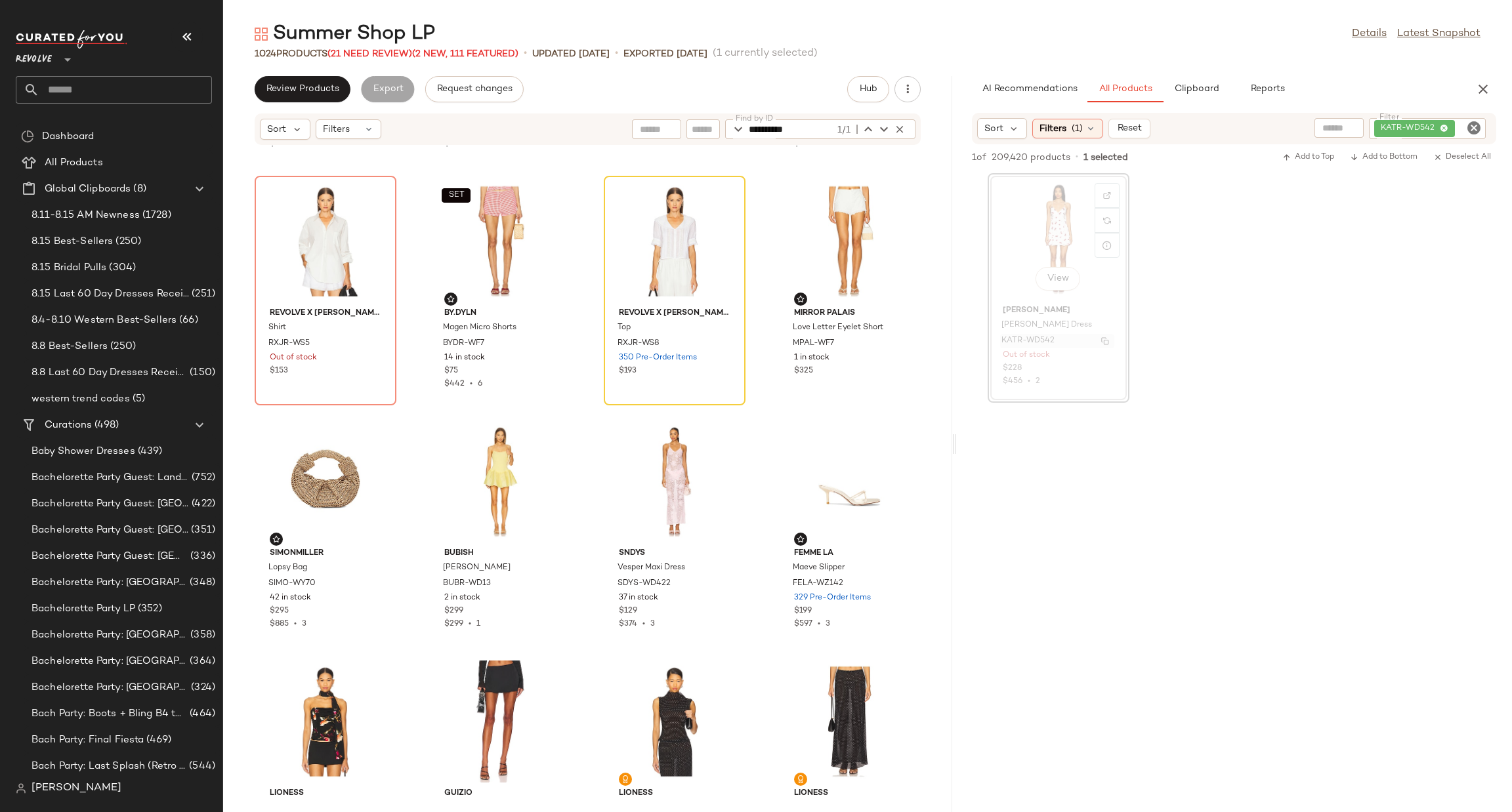
click at [1038, 339] on span "KATR-WD542" at bounding box center [1028, 341] width 53 height 12
click at [1103, 340] on img "button" at bounding box center [1105, 341] width 8 height 8
click at [818, 128] on input "**********" at bounding box center [791, 129] width 86 height 20
click at [867, 128] on icon "button" at bounding box center [868, 129] width 16 height 16
click at [878, 128] on icon "button" at bounding box center [884, 129] width 16 height 16
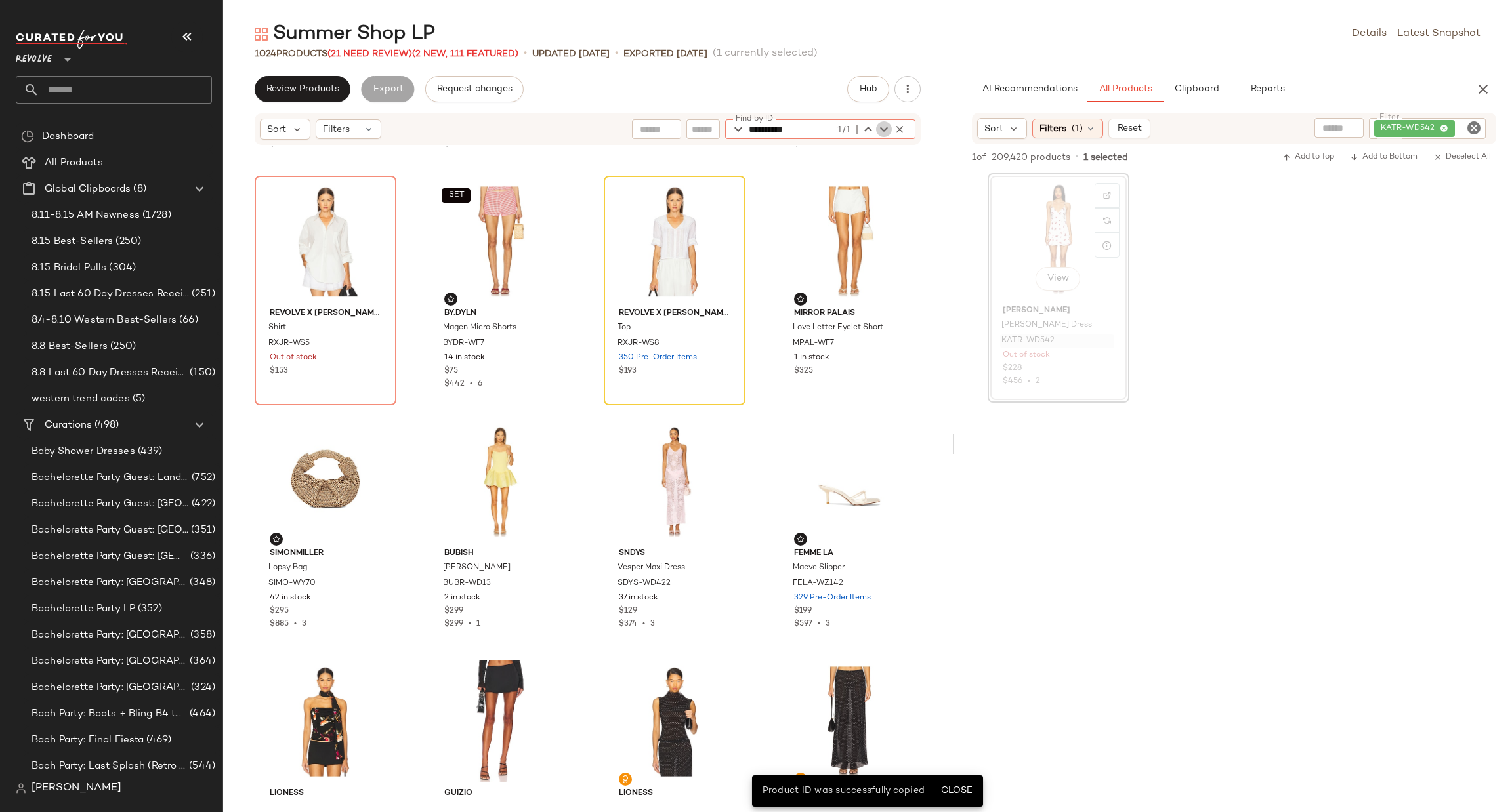
click at [878, 128] on icon "button" at bounding box center [884, 129] width 16 height 16
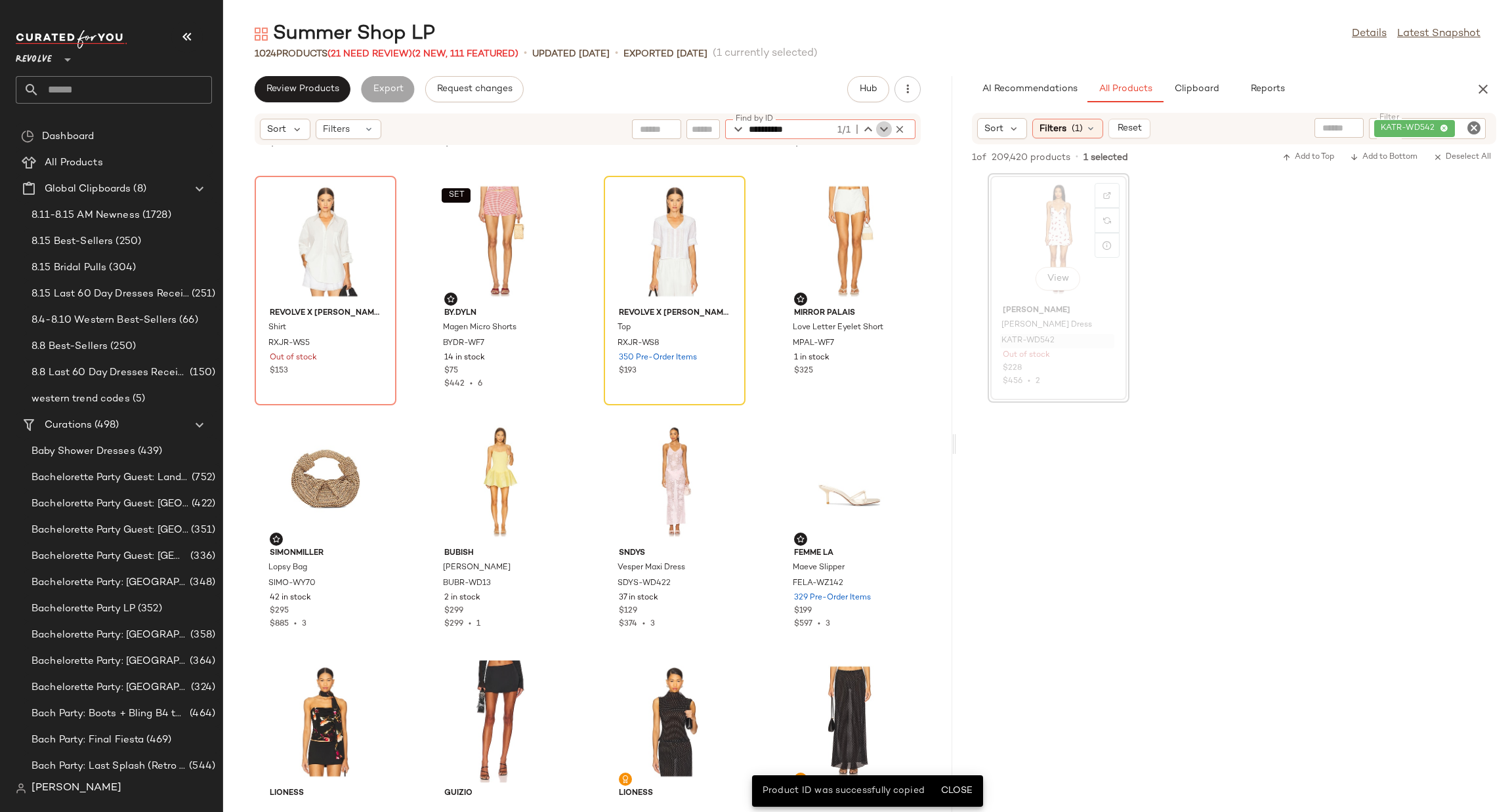
click at [878, 128] on icon "button" at bounding box center [884, 129] width 16 height 16
click at [735, 128] on icon "button" at bounding box center [738, 129] width 16 height 16
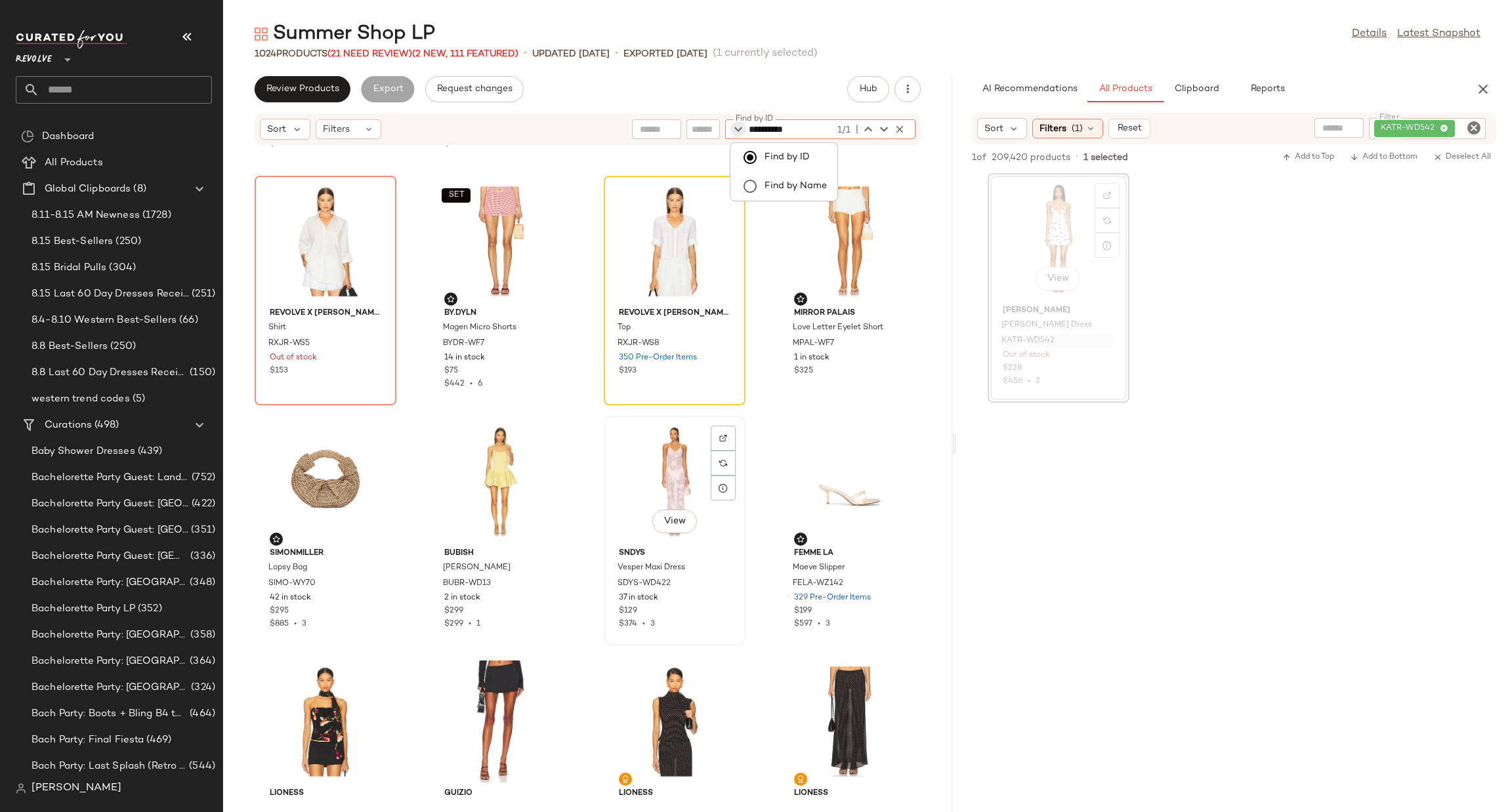
click at [739, 634] on div "View SNDYS Vesper Maxi Dress SDYS-WD422 37 in stock $129 $374 • 3" at bounding box center [675, 531] width 139 height 227
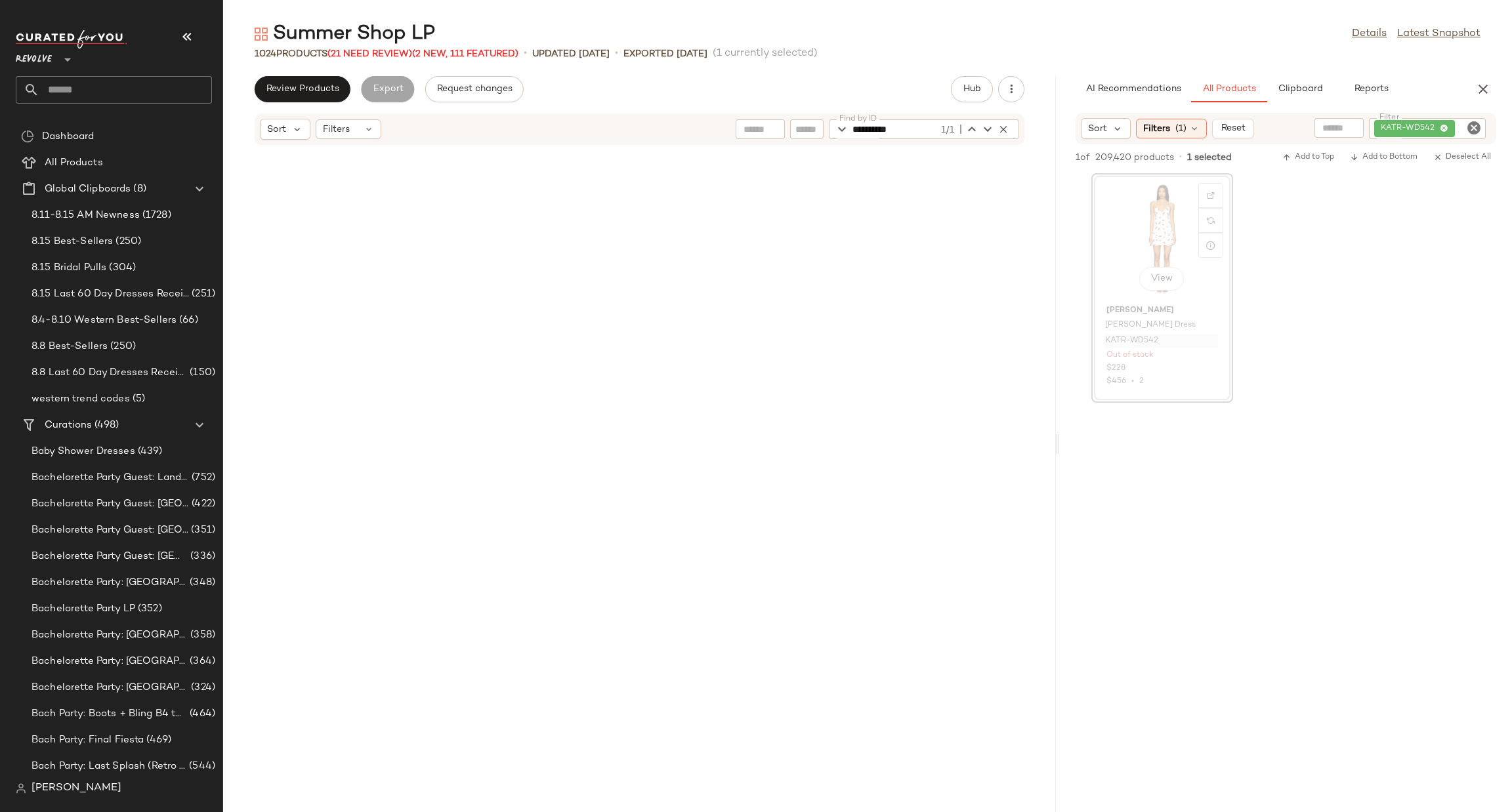
scroll to position [2161, 0]
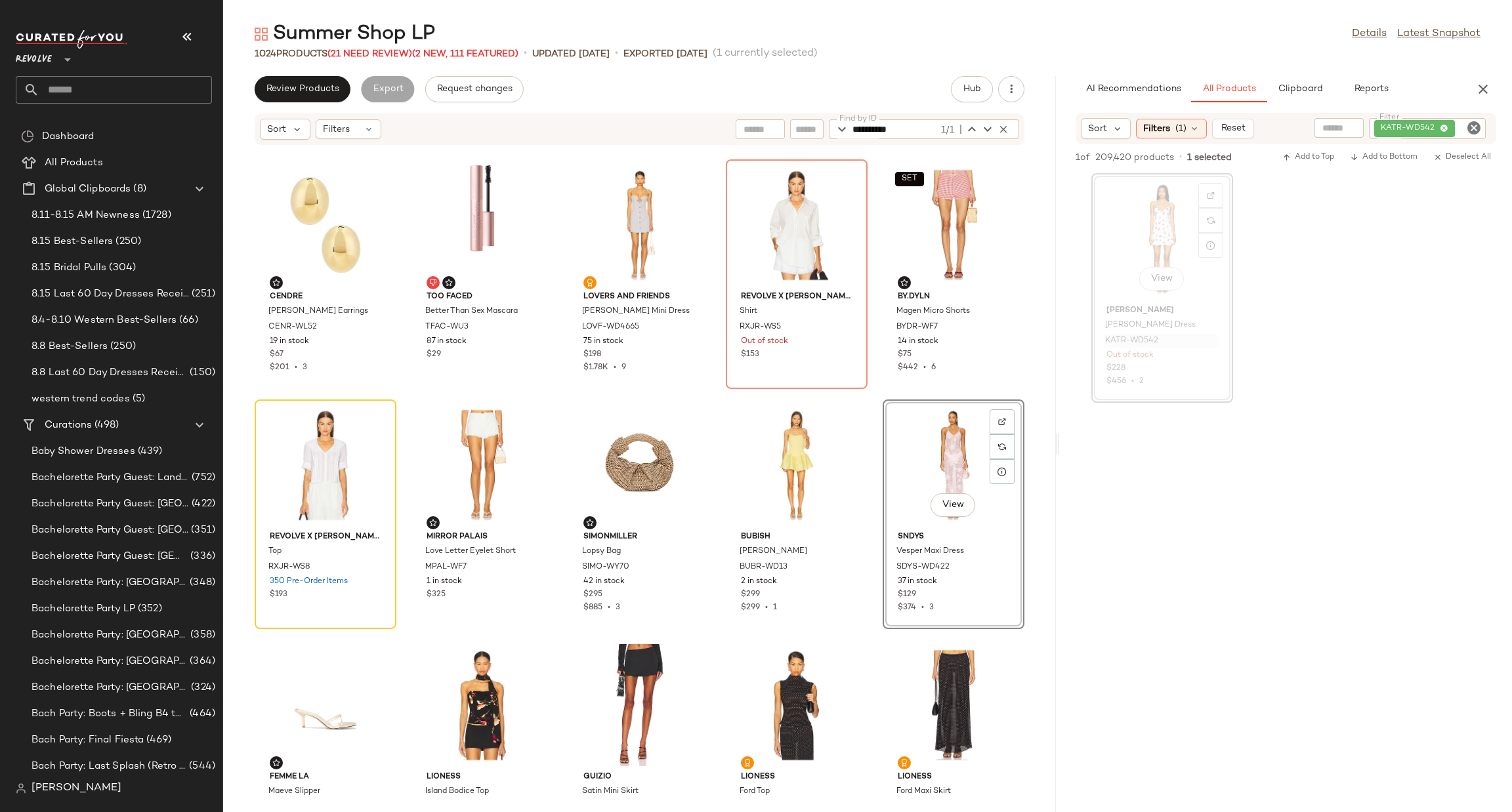
drag, startPoint x: 954, startPoint y: 445, endPoint x: 1025, endPoint y: 448, distance: 71.1
click at [1060, 442] on div "**********" at bounding box center [867, 416] width 1289 height 791
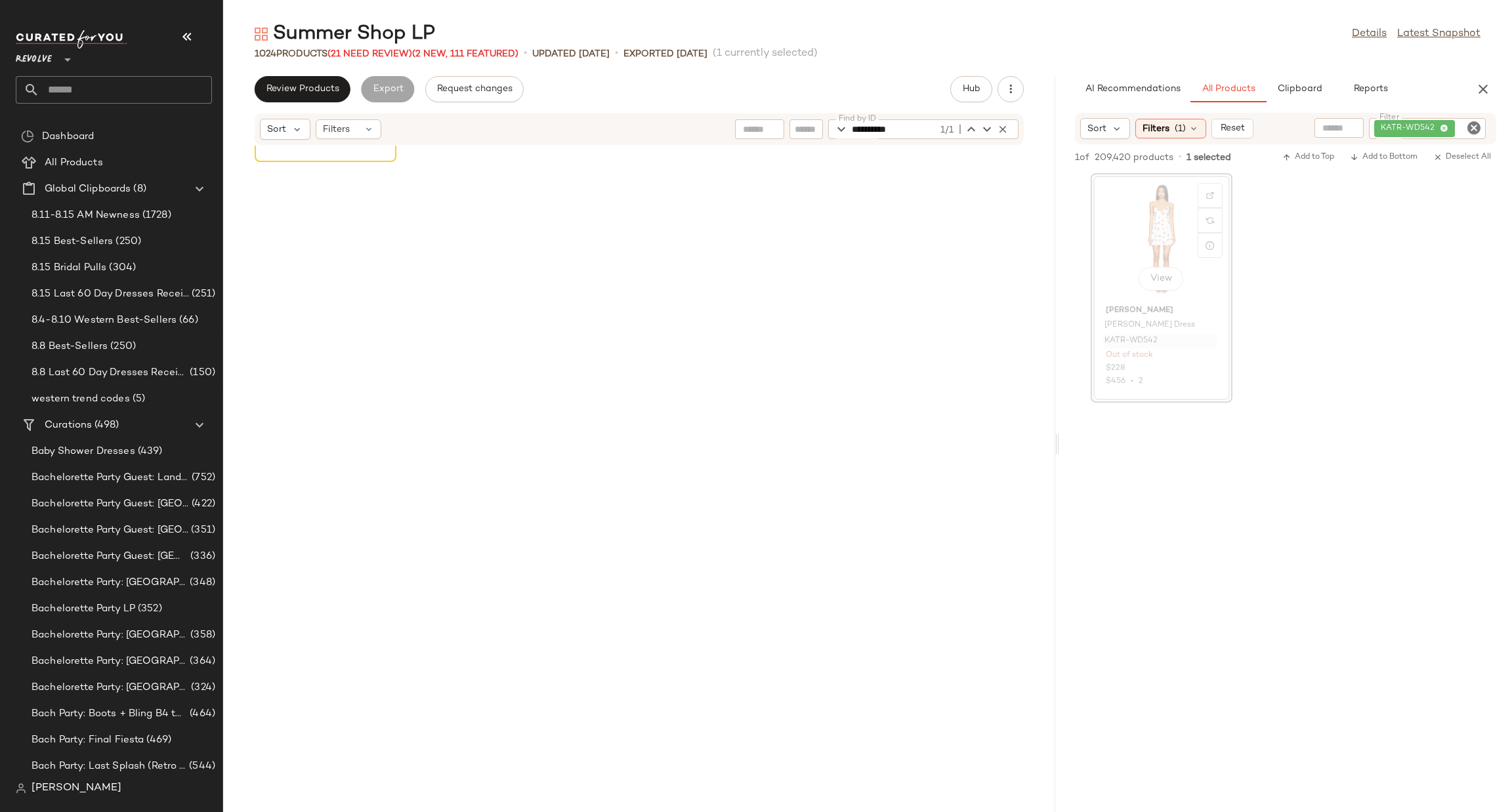
scroll to position [0, 0]
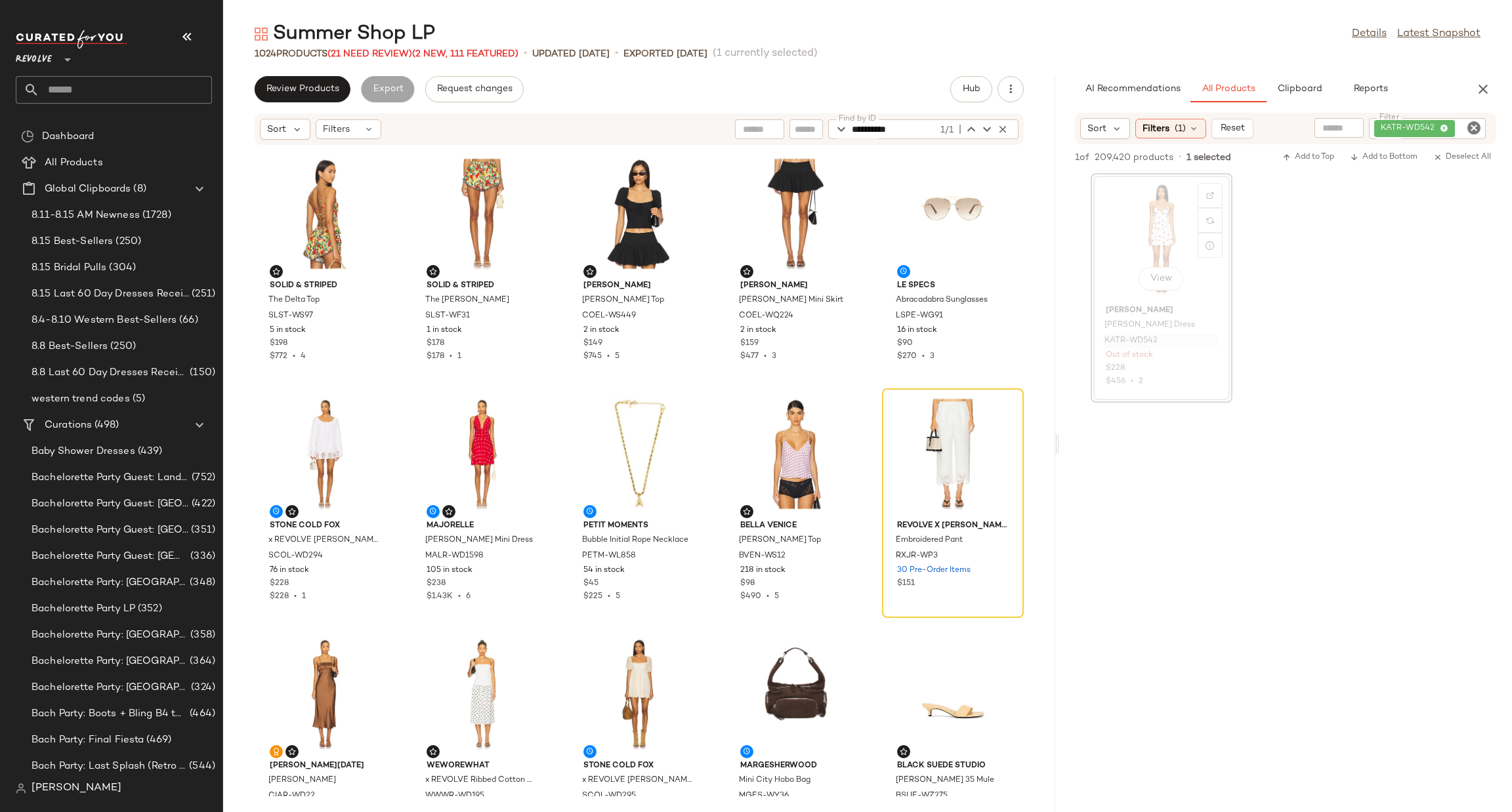
click at [1131, 247] on div "View" at bounding box center [1161, 238] width 132 height 122
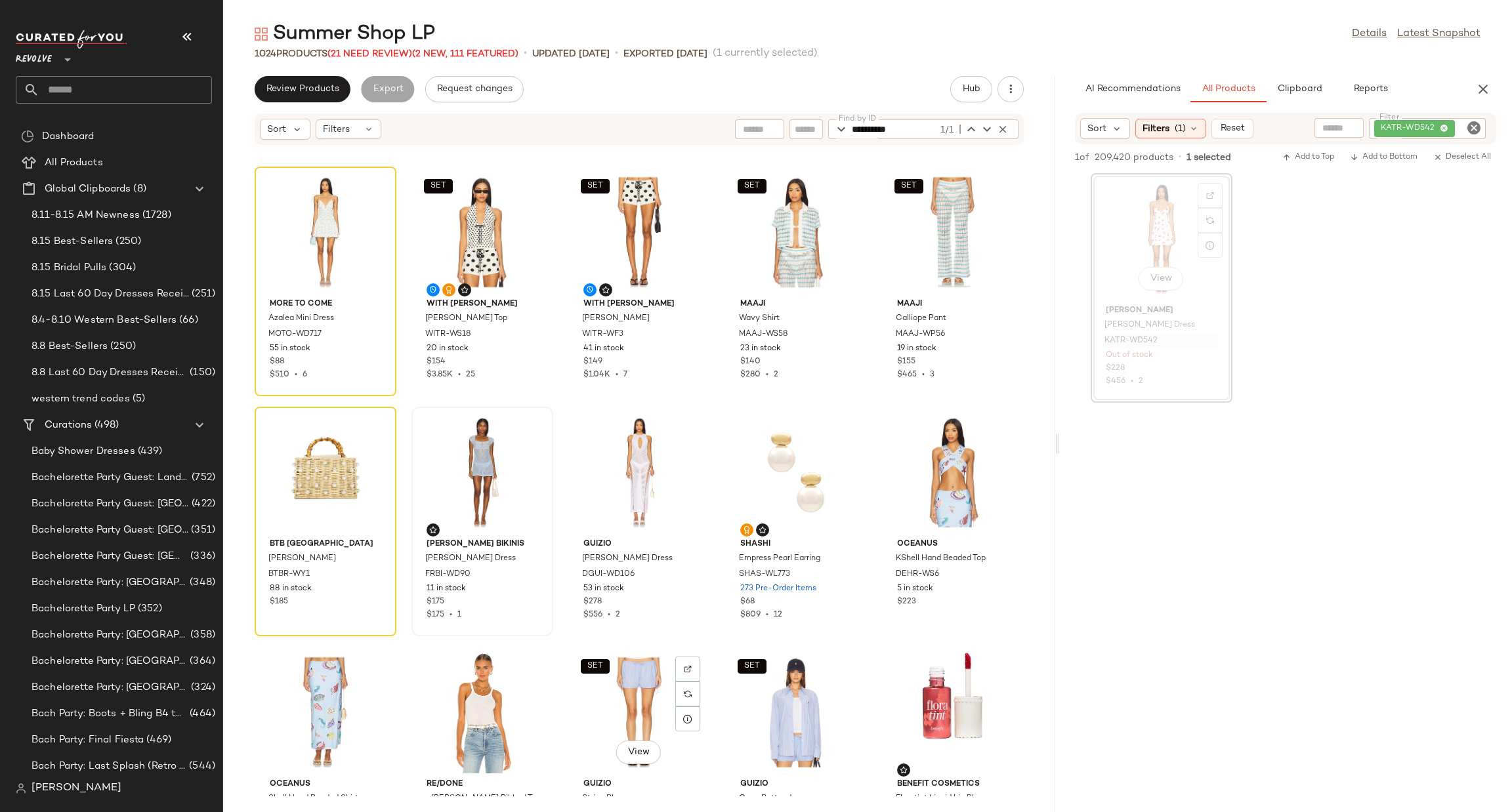
scroll to position [700, 0]
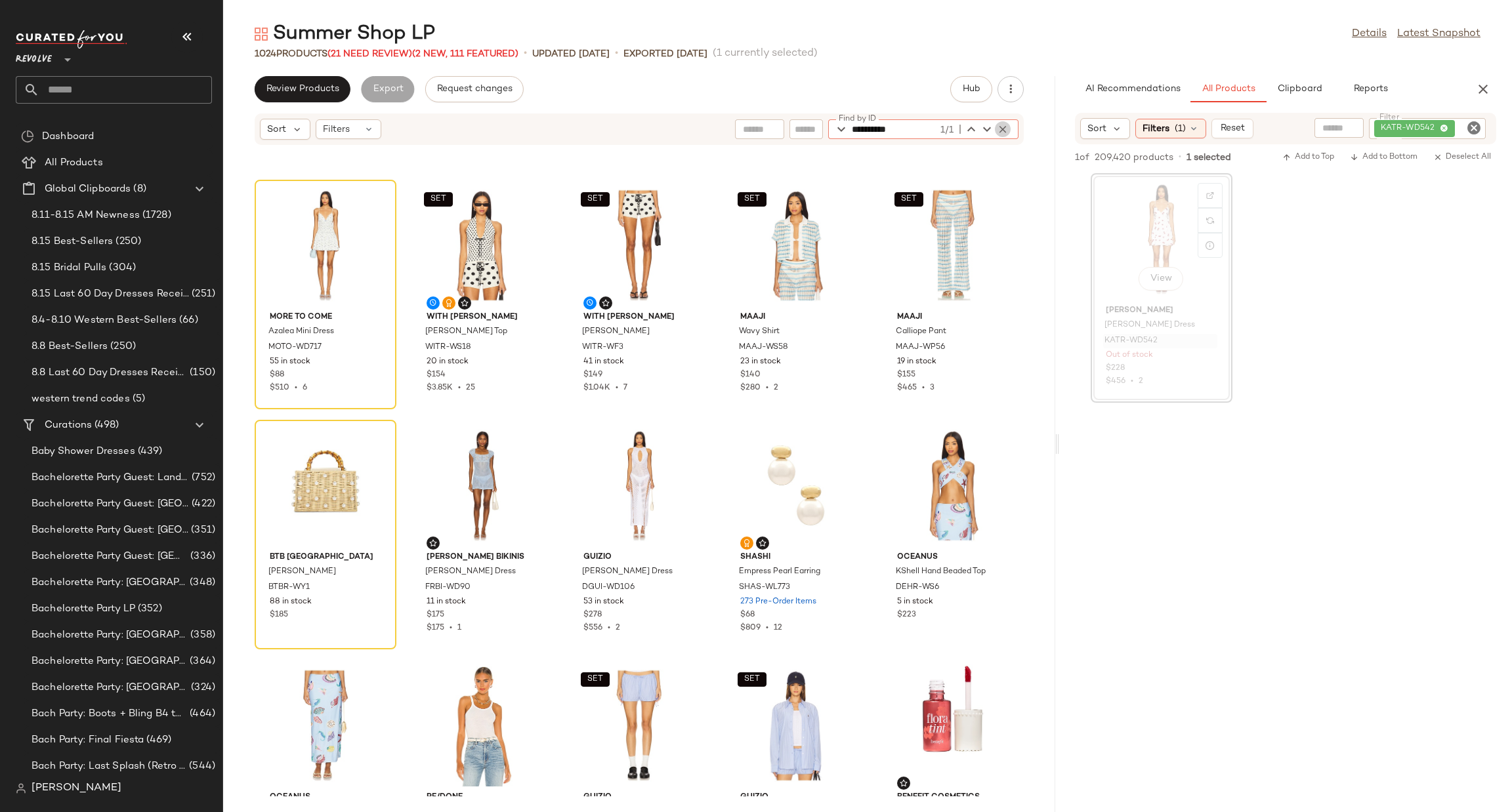
click at [1000, 131] on icon "button" at bounding box center [1002, 129] width 12 height 12
click at [1208, 328] on img "button" at bounding box center [1207, 331] width 8 height 8
click at [963, 128] on input "text" at bounding box center [961, 130] width 23 height 14
paste input "**********"
type input "**********"
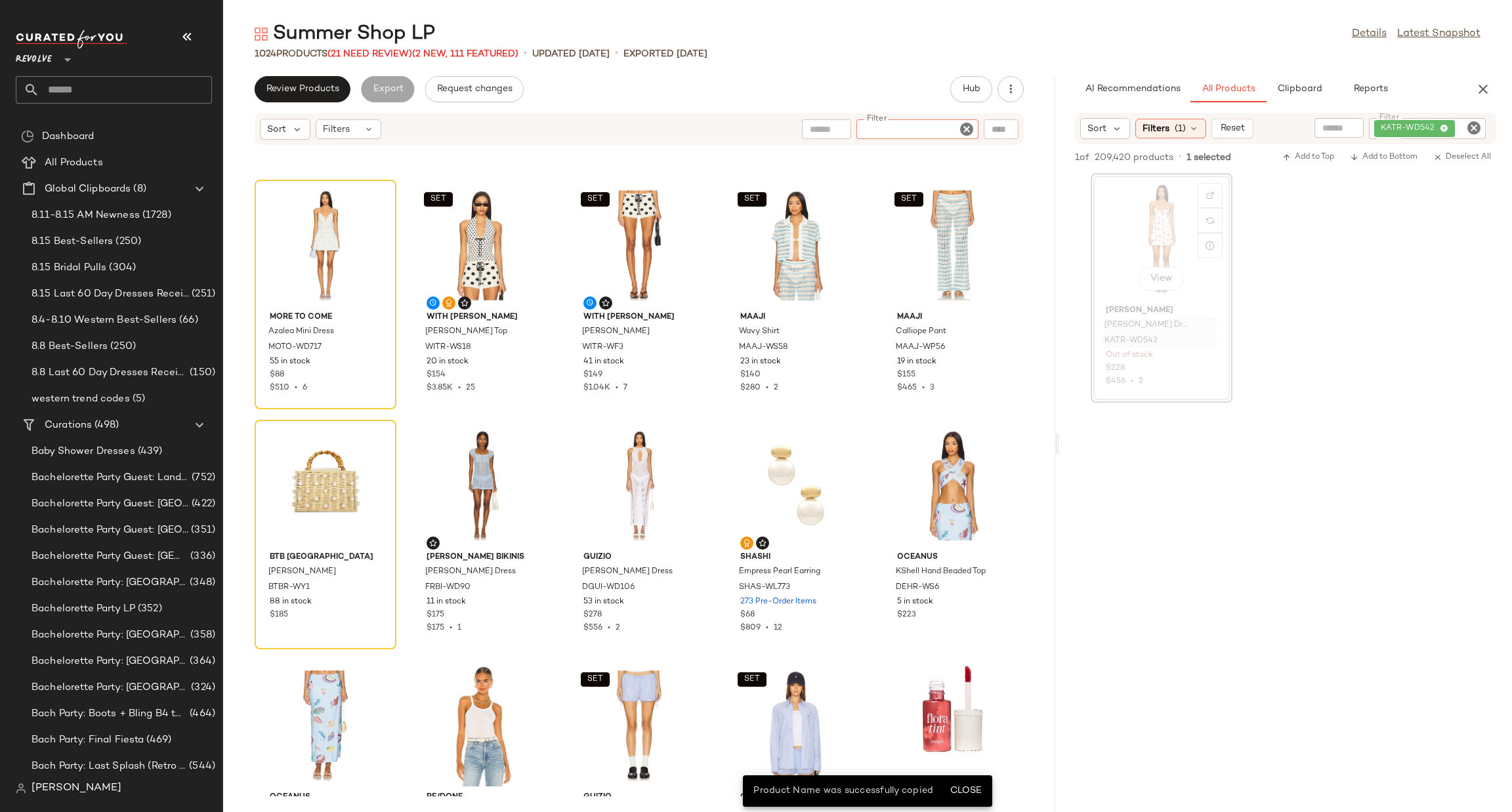
click at [885, 174] on div "MORE TO COME Azalea Mini Dress MOTO-WD717 55 in stock $88 $510 • 6 SET With [PE…" at bounding box center [639, 471] width 832 height 651
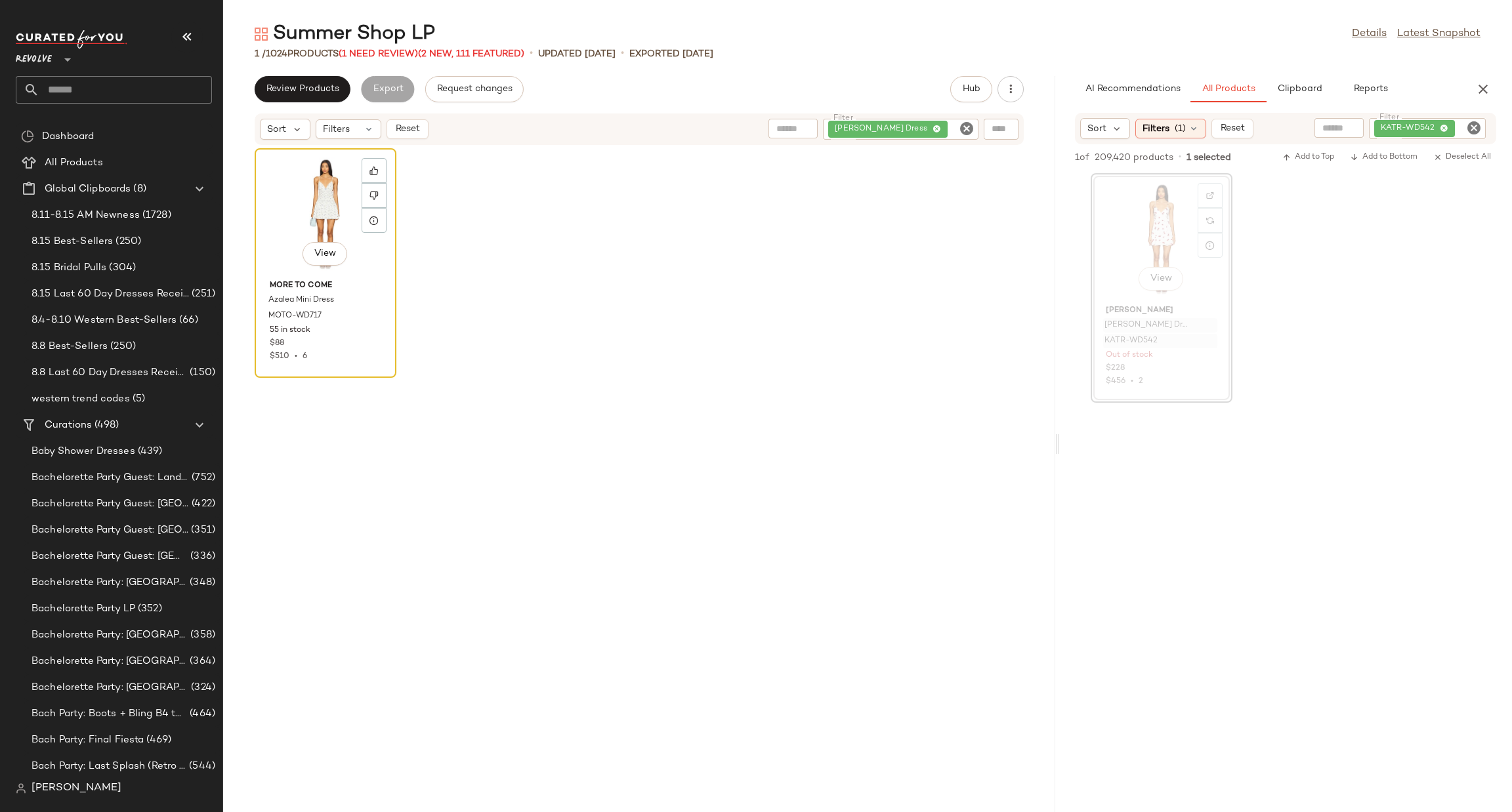
click at [282, 194] on div "View" at bounding box center [326, 213] width 132 height 122
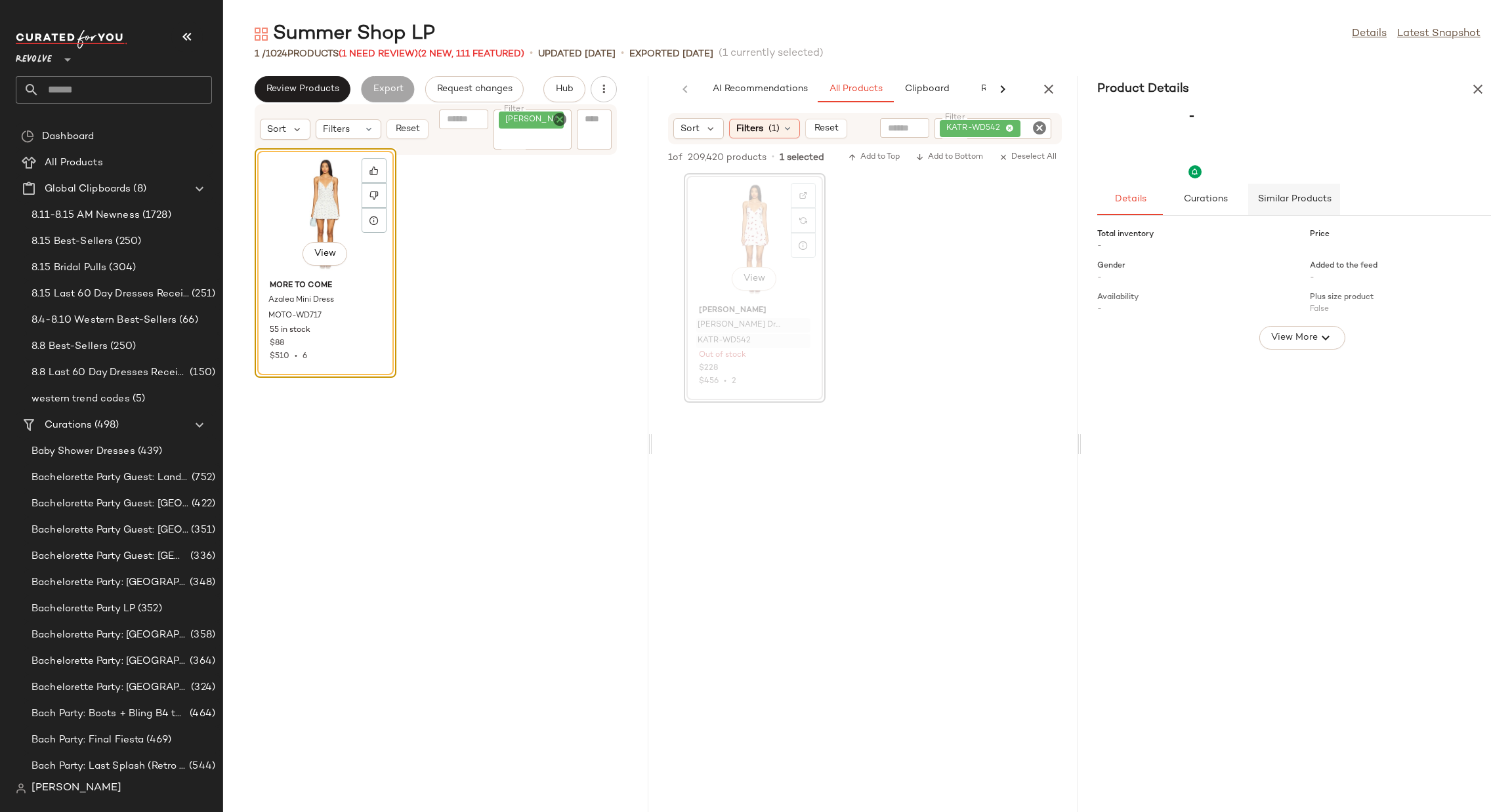
click at [1281, 208] on button "Similar Products" at bounding box center [1295, 199] width 92 height 31
click at [1465, 89] on button "button" at bounding box center [1478, 89] width 26 height 26
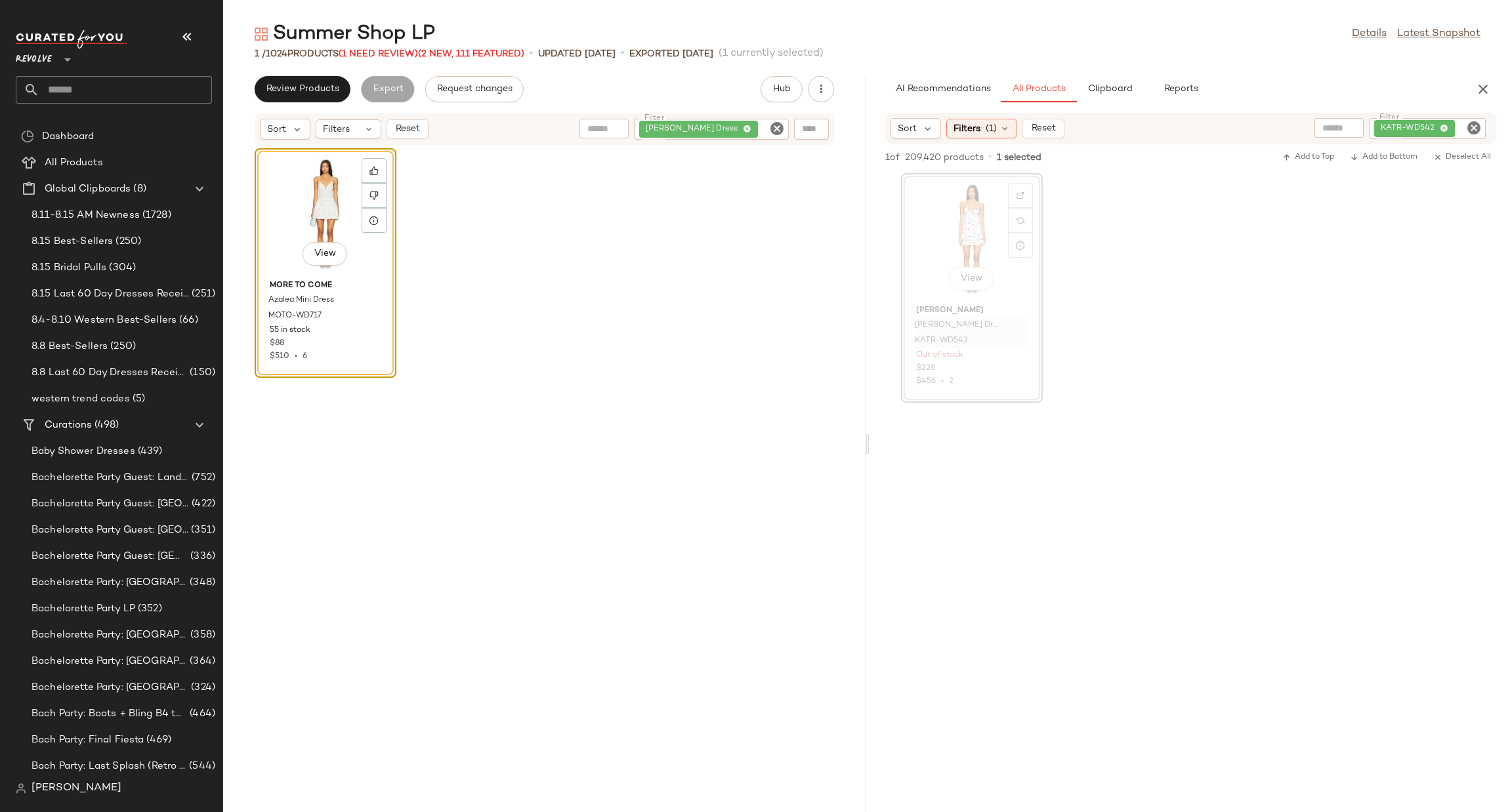
click at [316, 214] on div "View" at bounding box center [326, 213] width 132 height 122
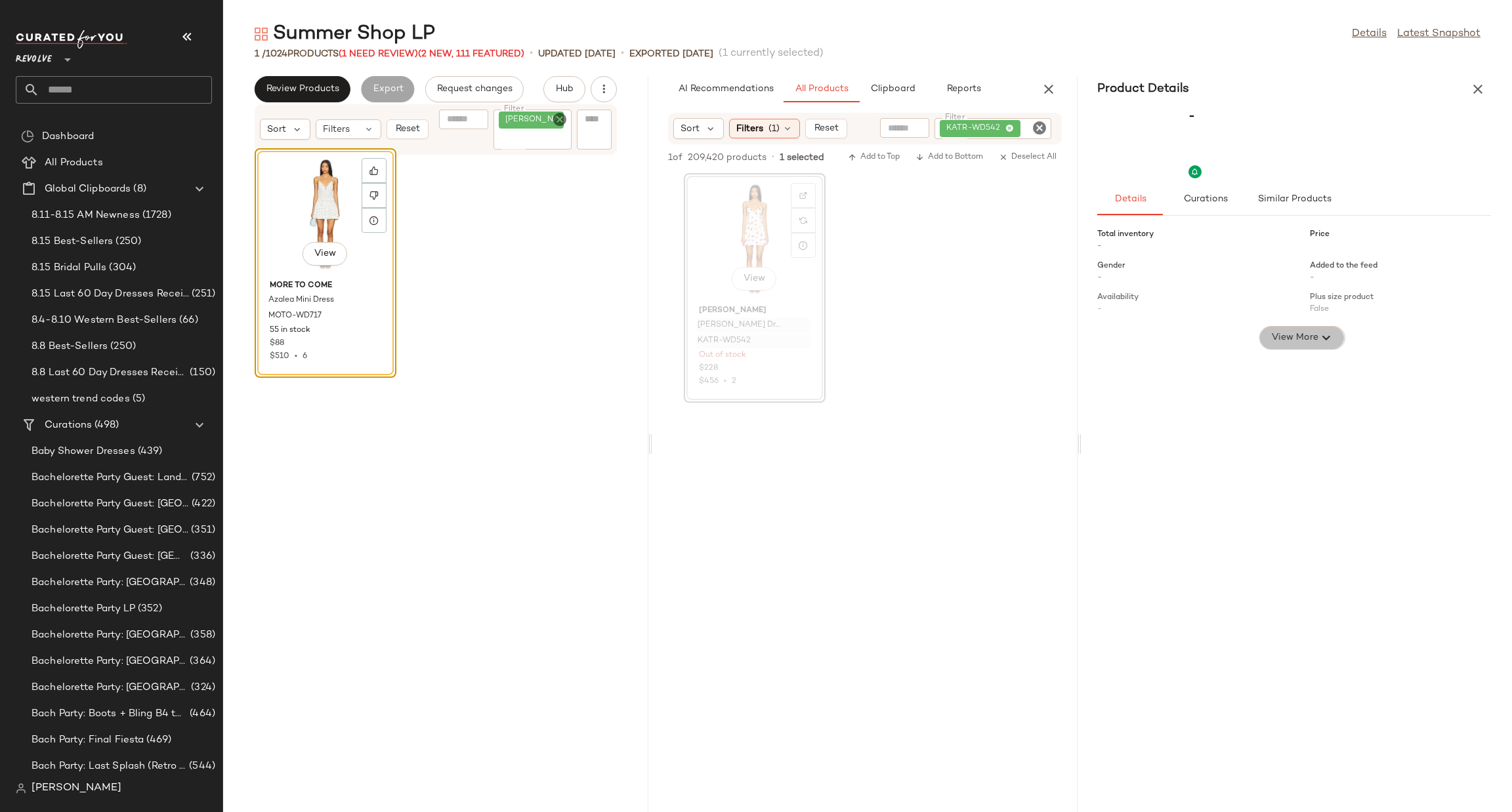
click at [1296, 346] on button "View More" at bounding box center [1302, 338] width 85 height 24
click at [1291, 401] on span "View Less" at bounding box center [1294, 401] width 45 height 16
click at [277, 208] on div "View" at bounding box center [326, 213] width 132 height 122
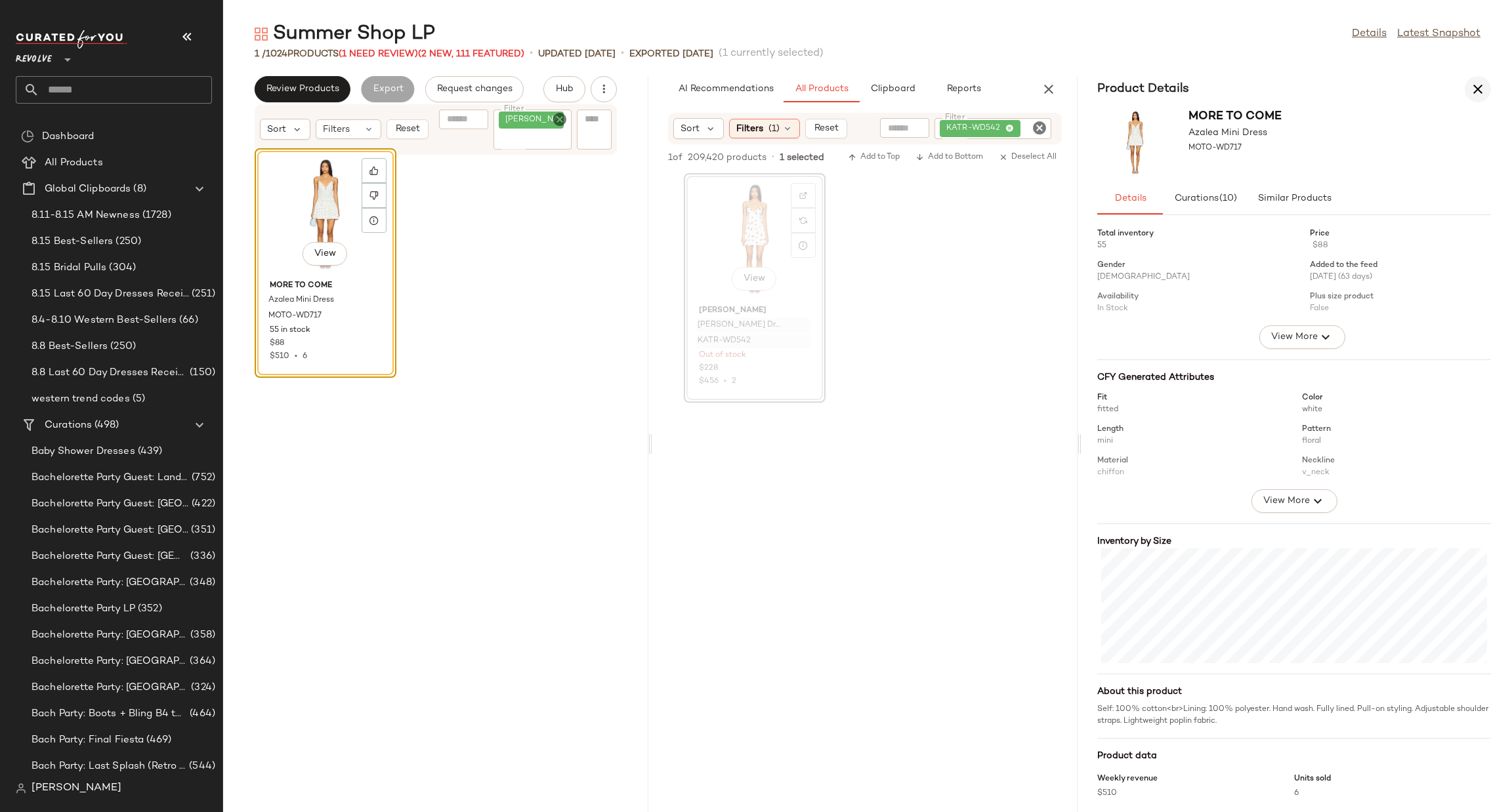
click at [1483, 79] on button "button" at bounding box center [1478, 89] width 26 height 26
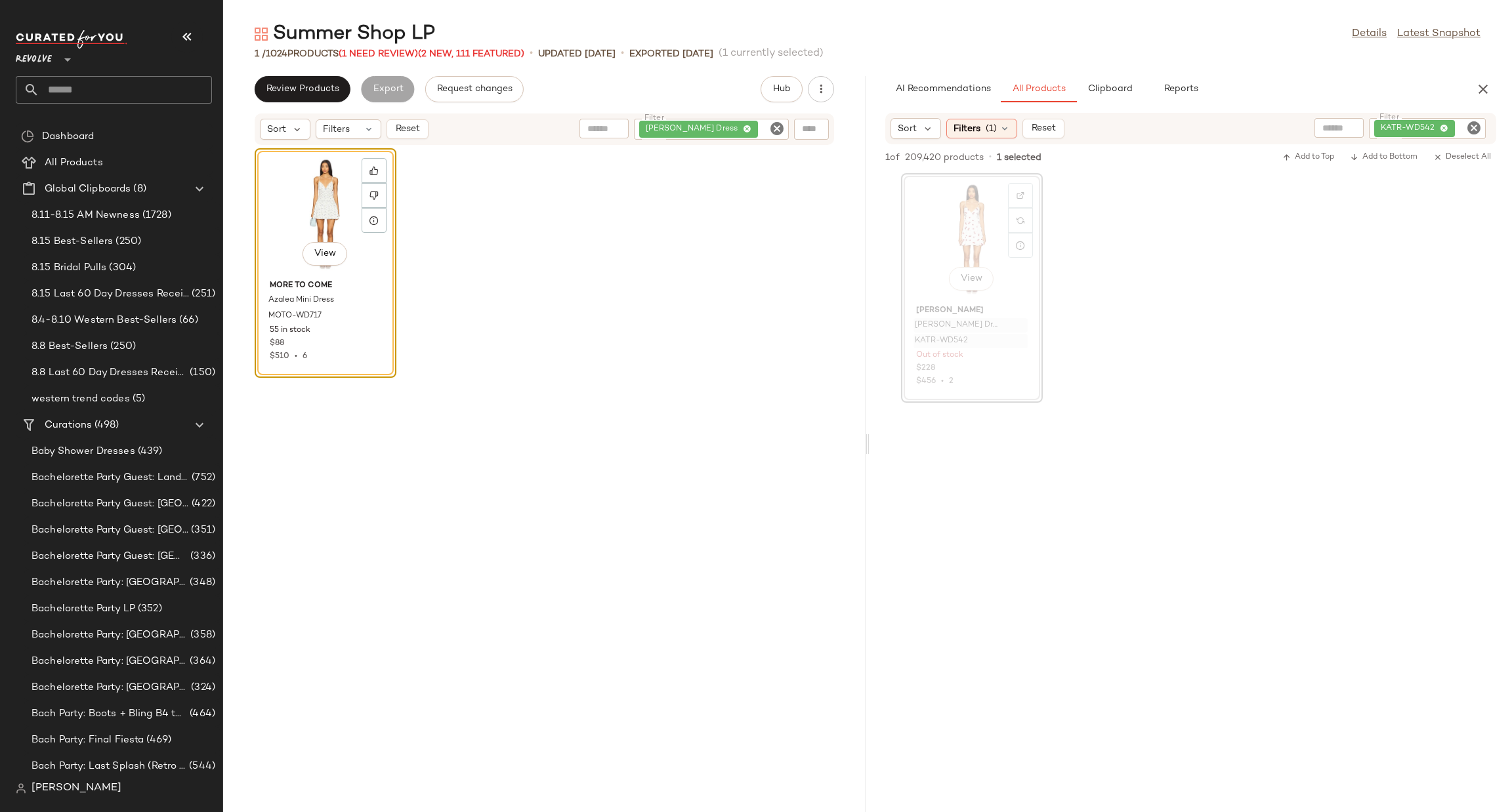
click at [775, 129] on icon "Clear Filter" at bounding box center [777, 128] width 16 height 16
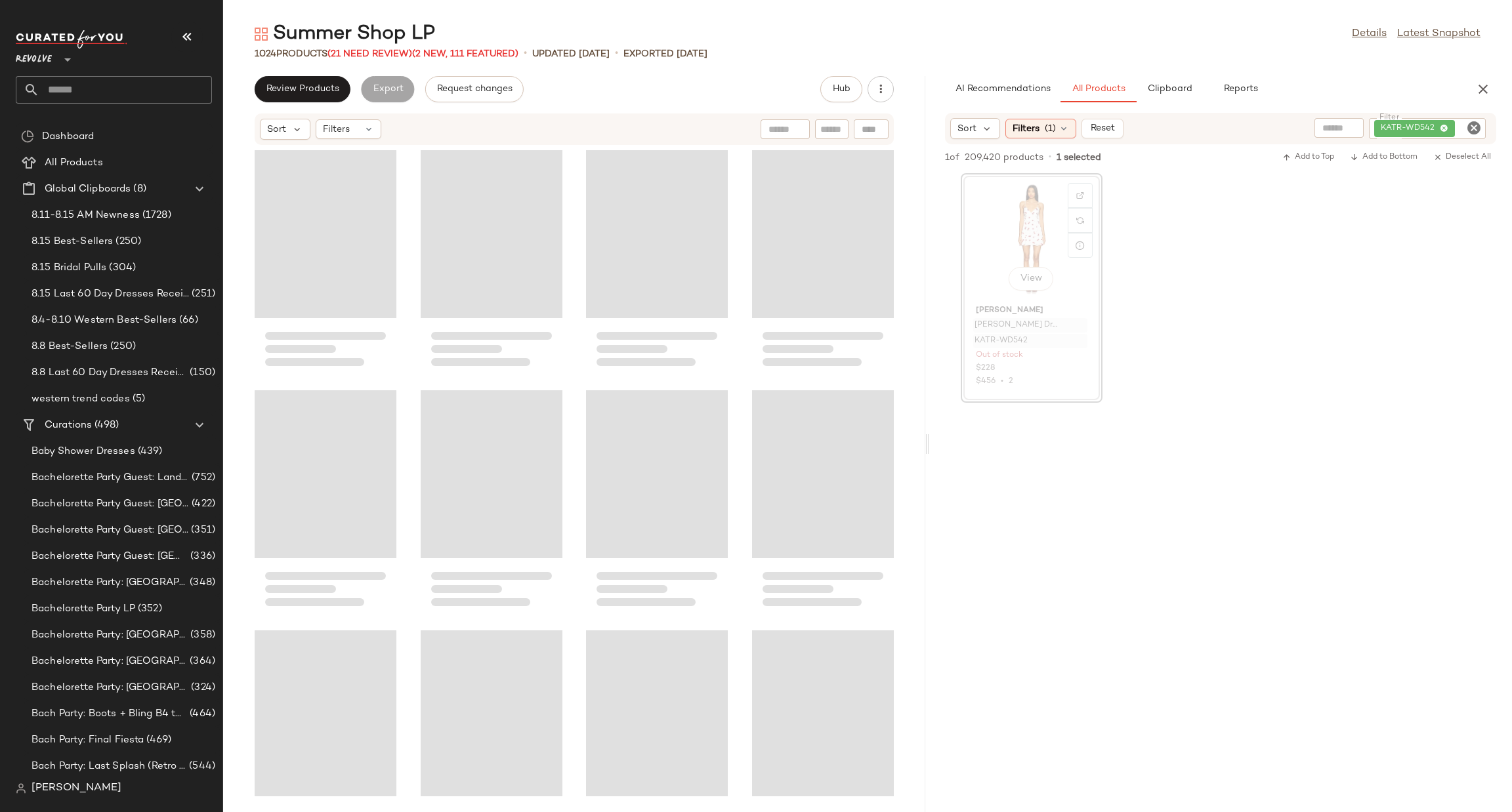
drag, startPoint x: 866, startPoint y: 450, endPoint x: 928, endPoint y: 447, distance: 62.1
click at [928, 447] on div "Summer Shop LP Details Latest Snapshot 1024 Products (21 Need Review) (2 New, 1…" at bounding box center [867, 416] width 1289 height 791
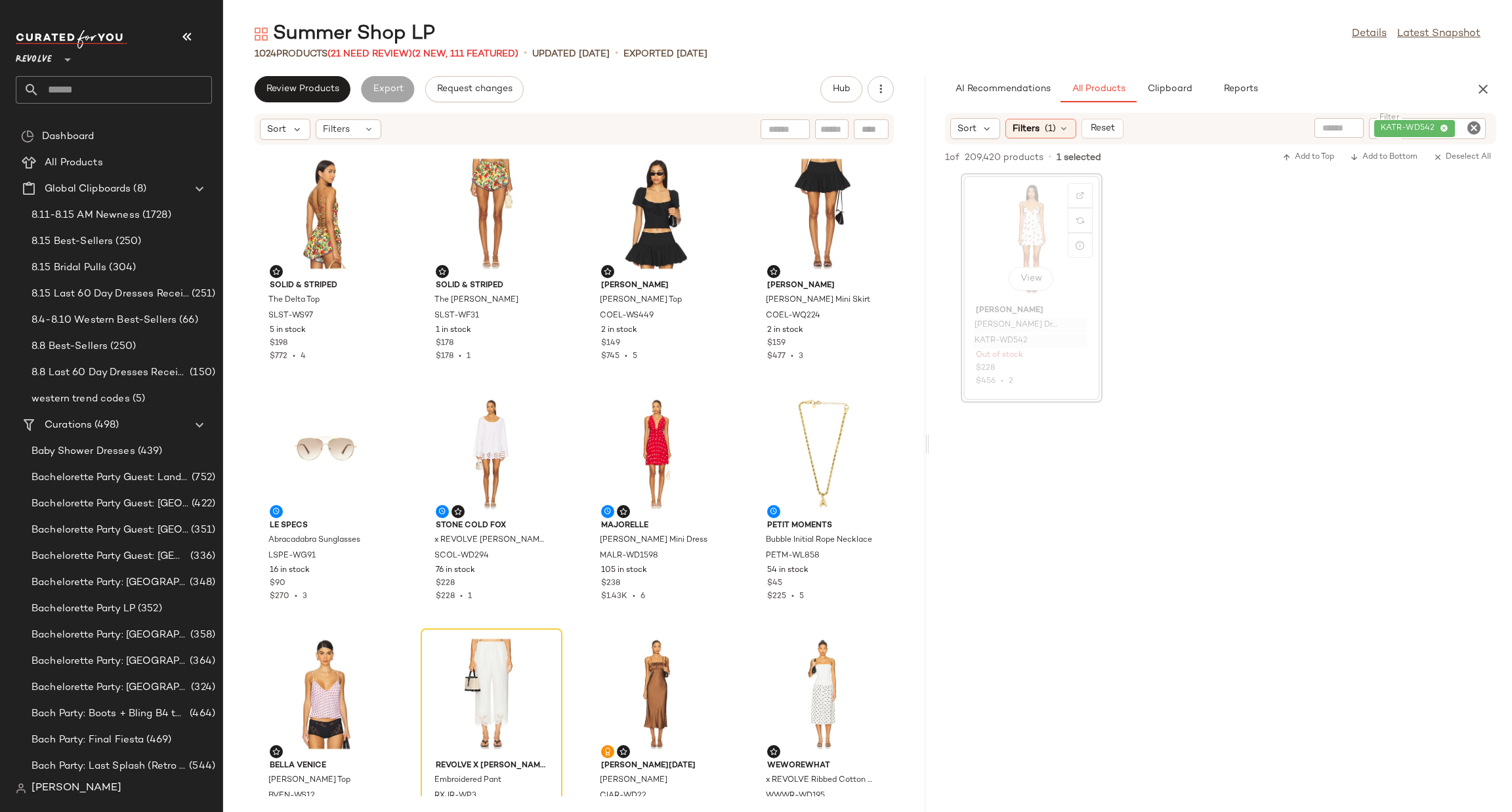
click at [1011, 215] on div "View" at bounding box center [1032, 238] width 132 height 122
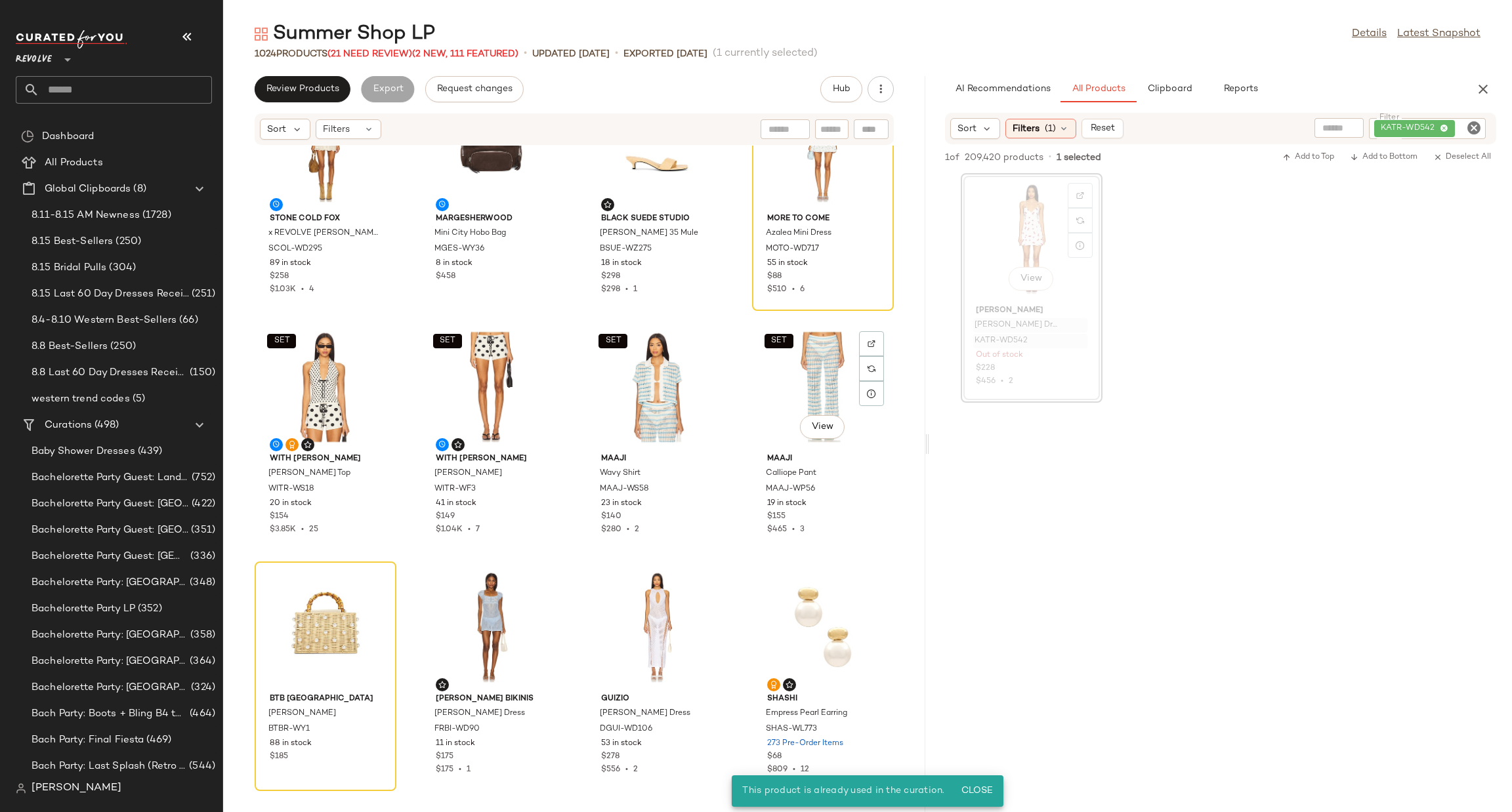
scroll to position [700, 0]
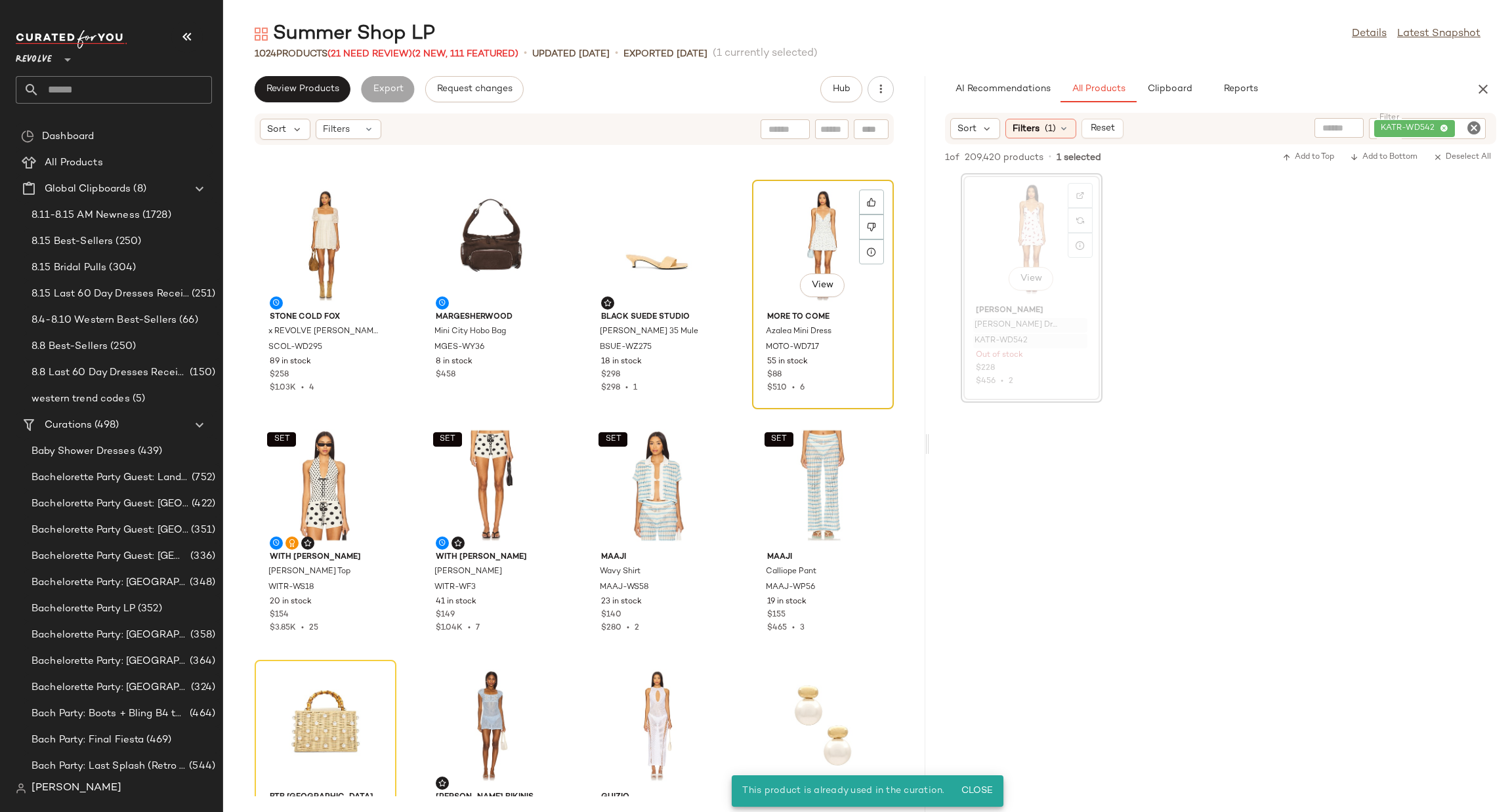
click at [810, 238] on div "View" at bounding box center [823, 245] width 132 height 122
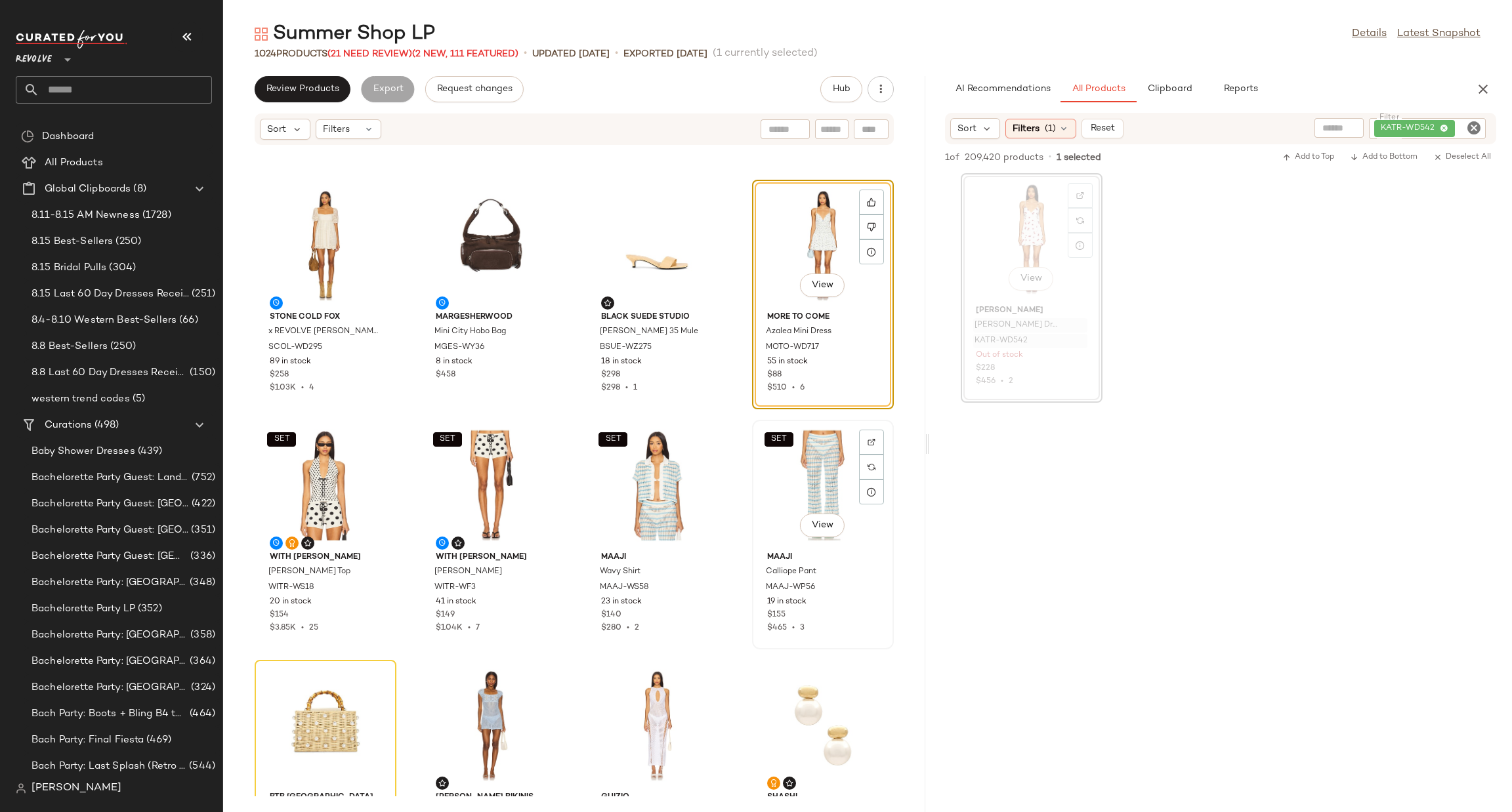
click at [804, 450] on div "SET View" at bounding box center [823, 485] width 132 height 122
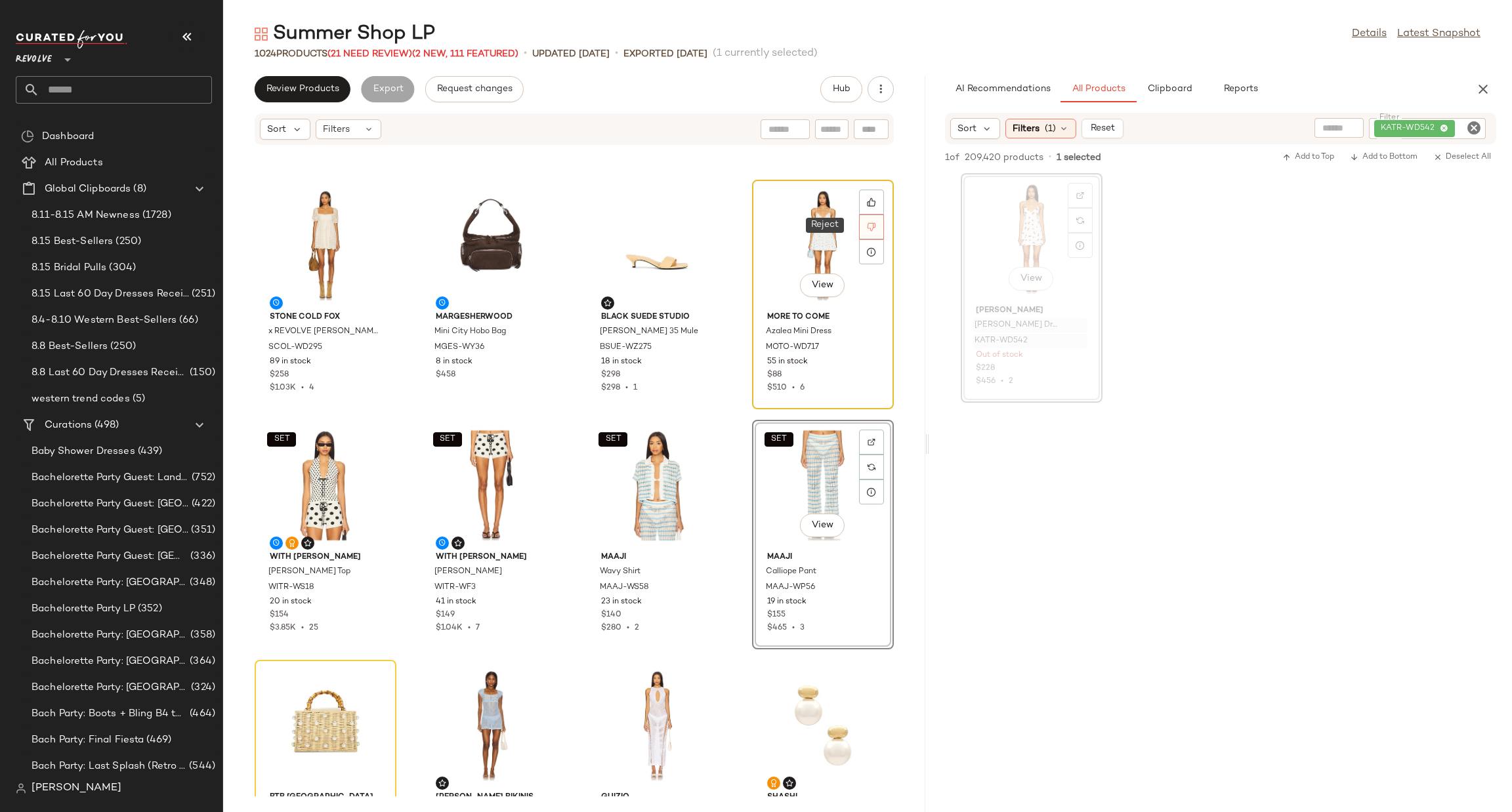
click at [867, 223] on icon at bounding box center [871, 227] width 8 height 8
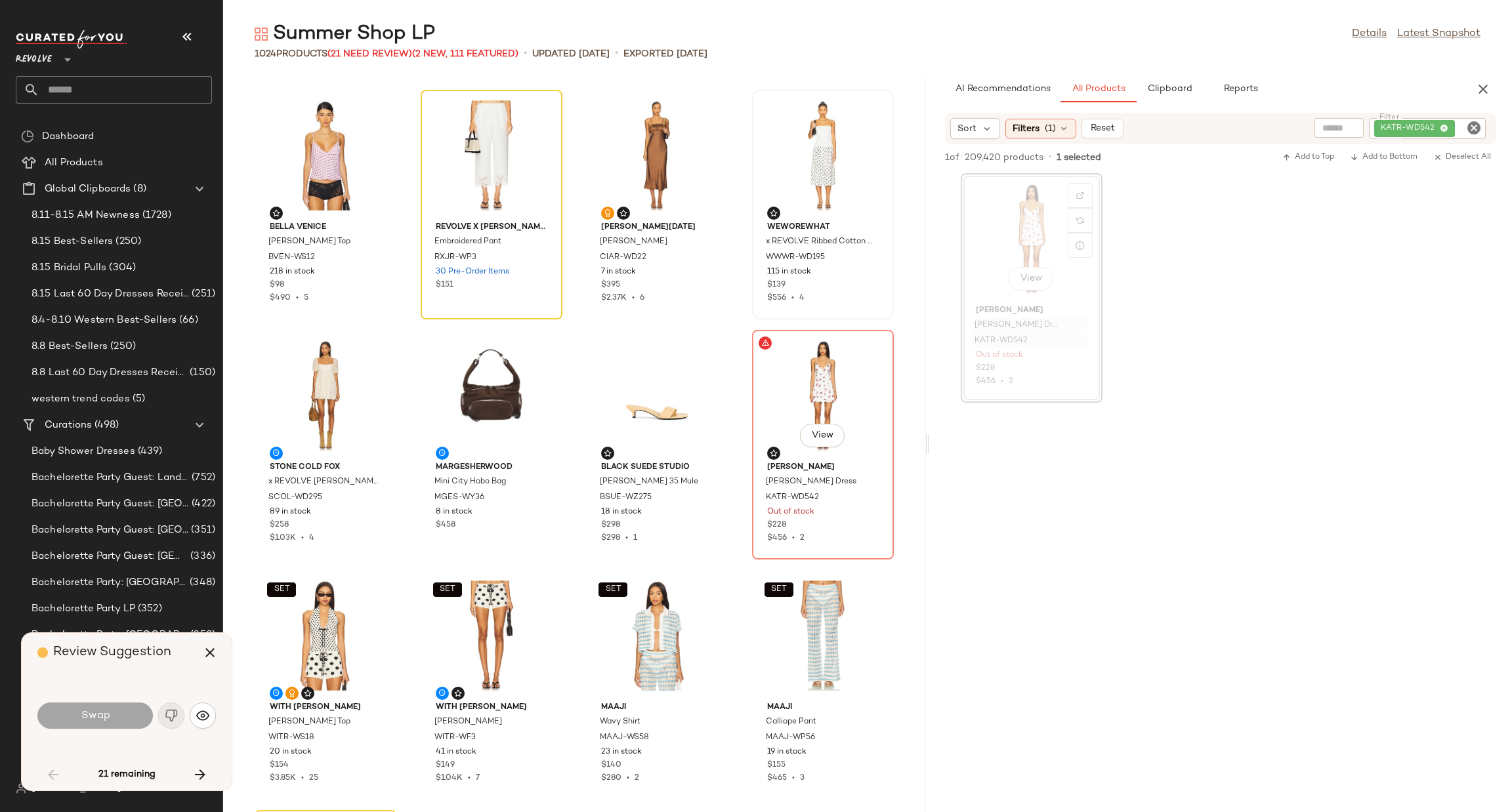
scroll to position [240, 0]
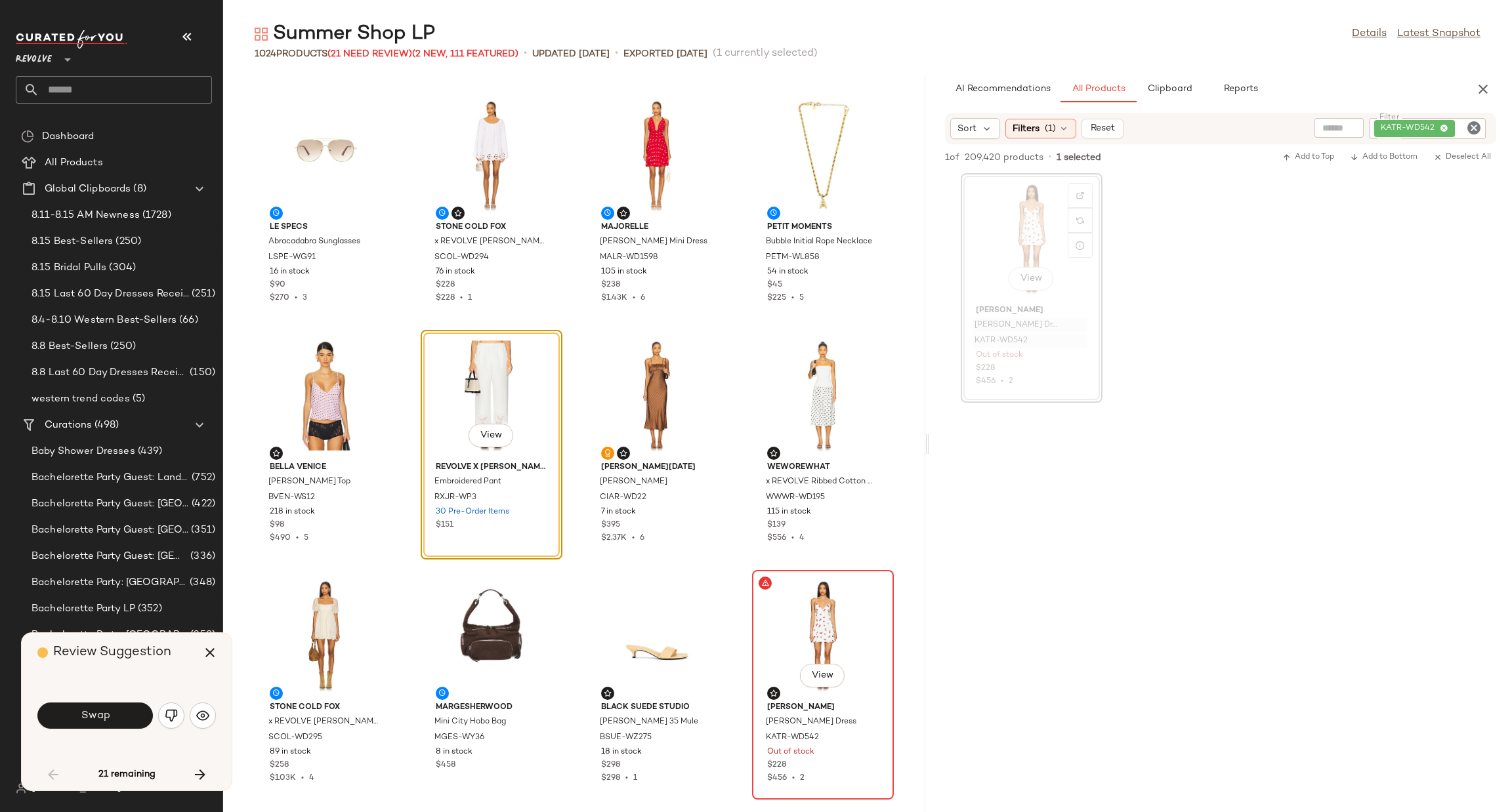
click at [797, 638] on div "View" at bounding box center [823, 636] width 132 height 122
click at [795, 607] on div "View" at bounding box center [823, 636] width 132 height 122
click at [793, 604] on div "View" at bounding box center [823, 636] width 132 height 122
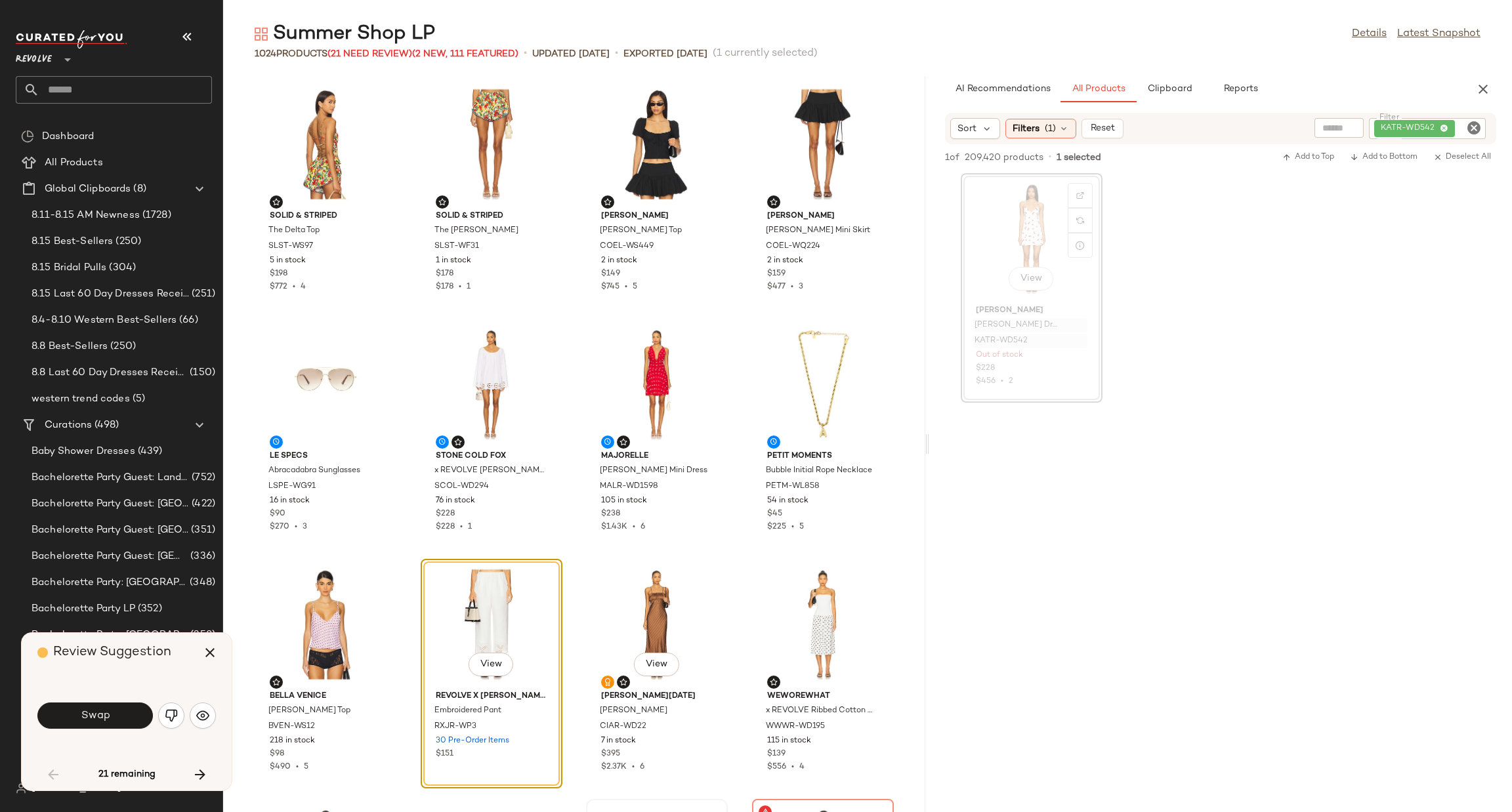
scroll to position [295, 0]
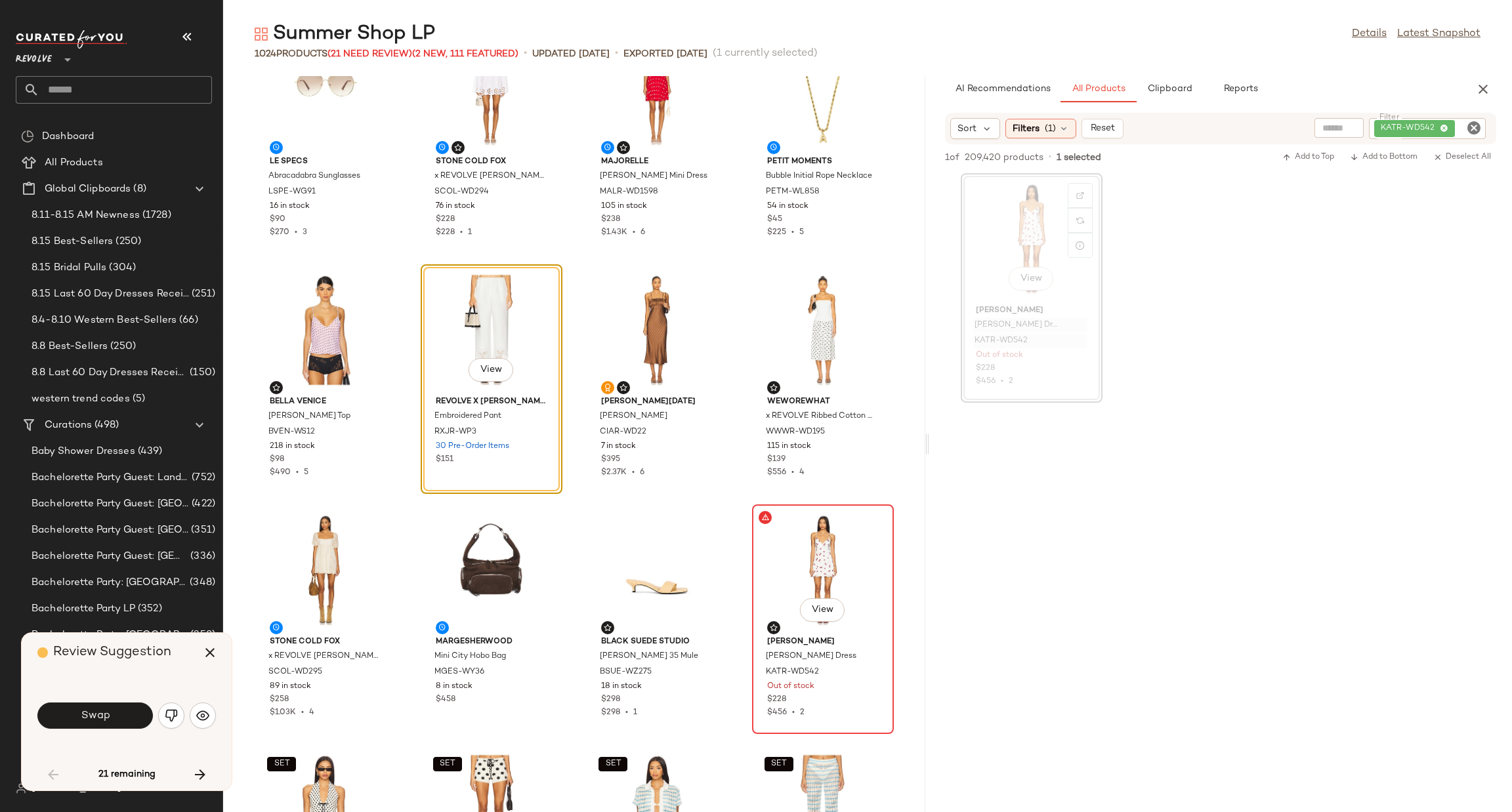
click at [799, 546] on div "View" at bounding box center [823, 570] width 132 height 122
click at [793, 567] on div "View" at bounding box center [823, 570] width 132 height 122
click at [170, 717] on img "button" at bounding box center [171, 716] width 13 height 13
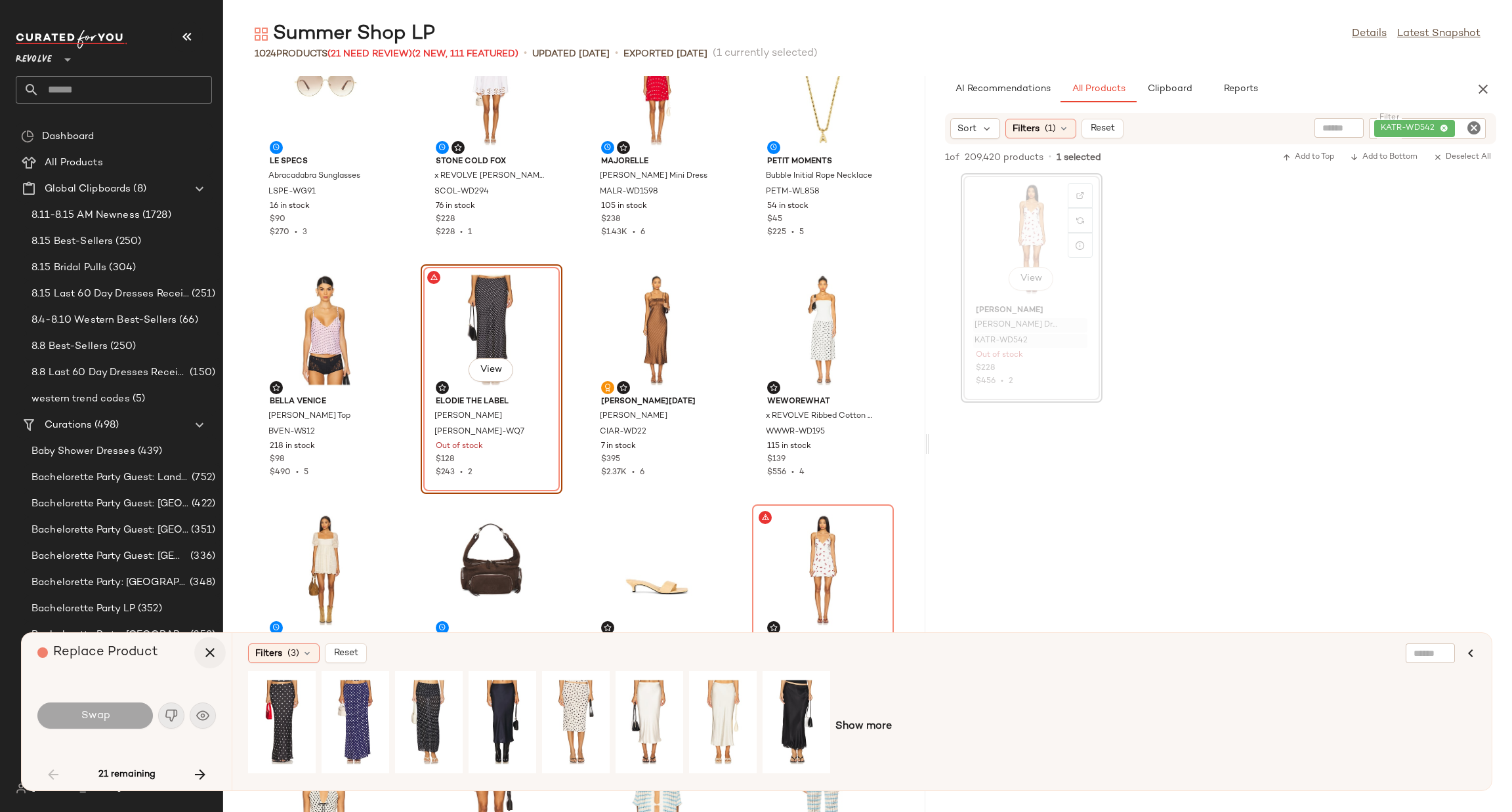
click at [211, 657] on icon "button" at bounding box center [210, 652] width 16 height 16
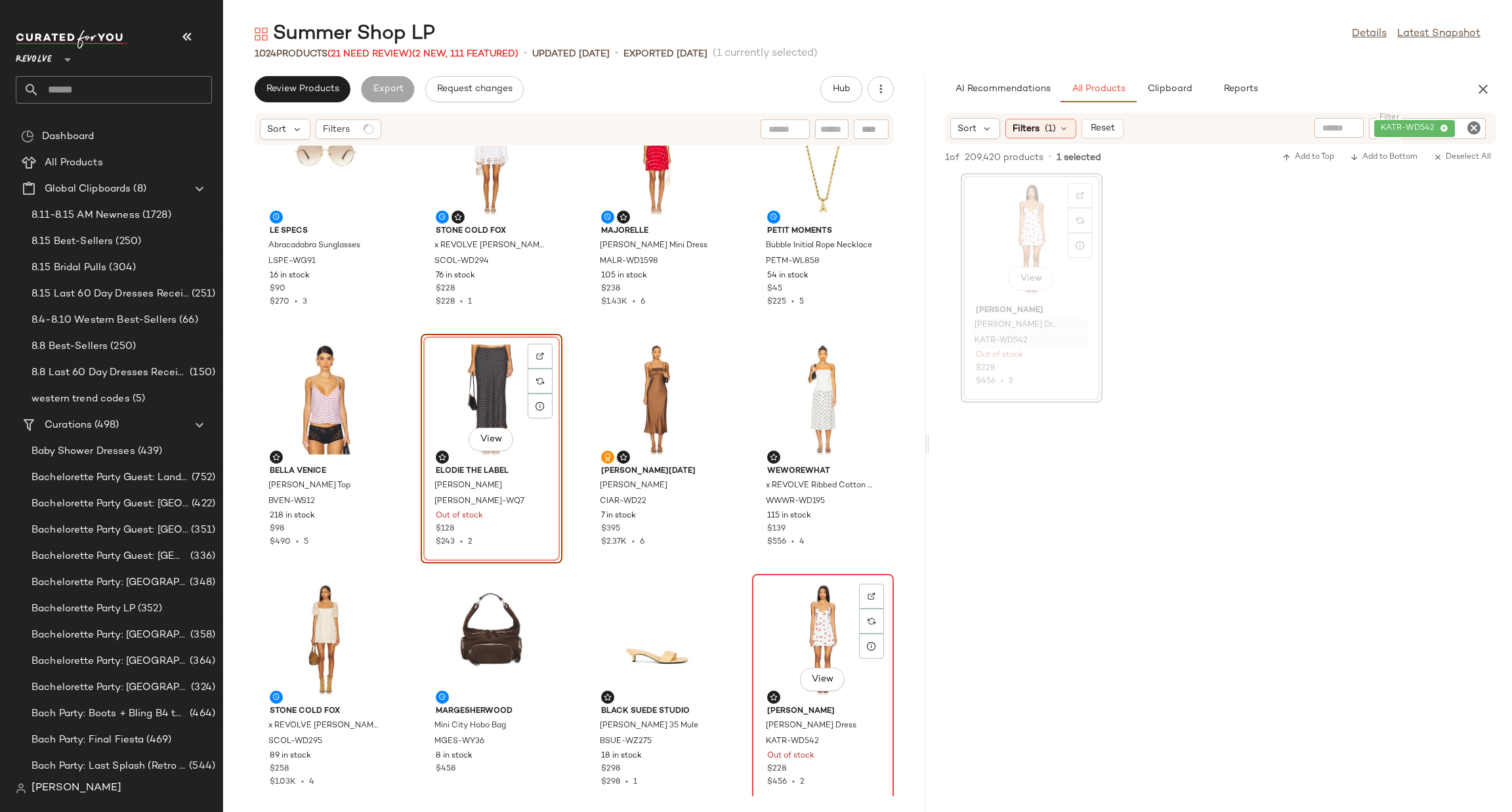
click at [806, 620] on div "View" at bounding box center [823, 639] width 132 height 122
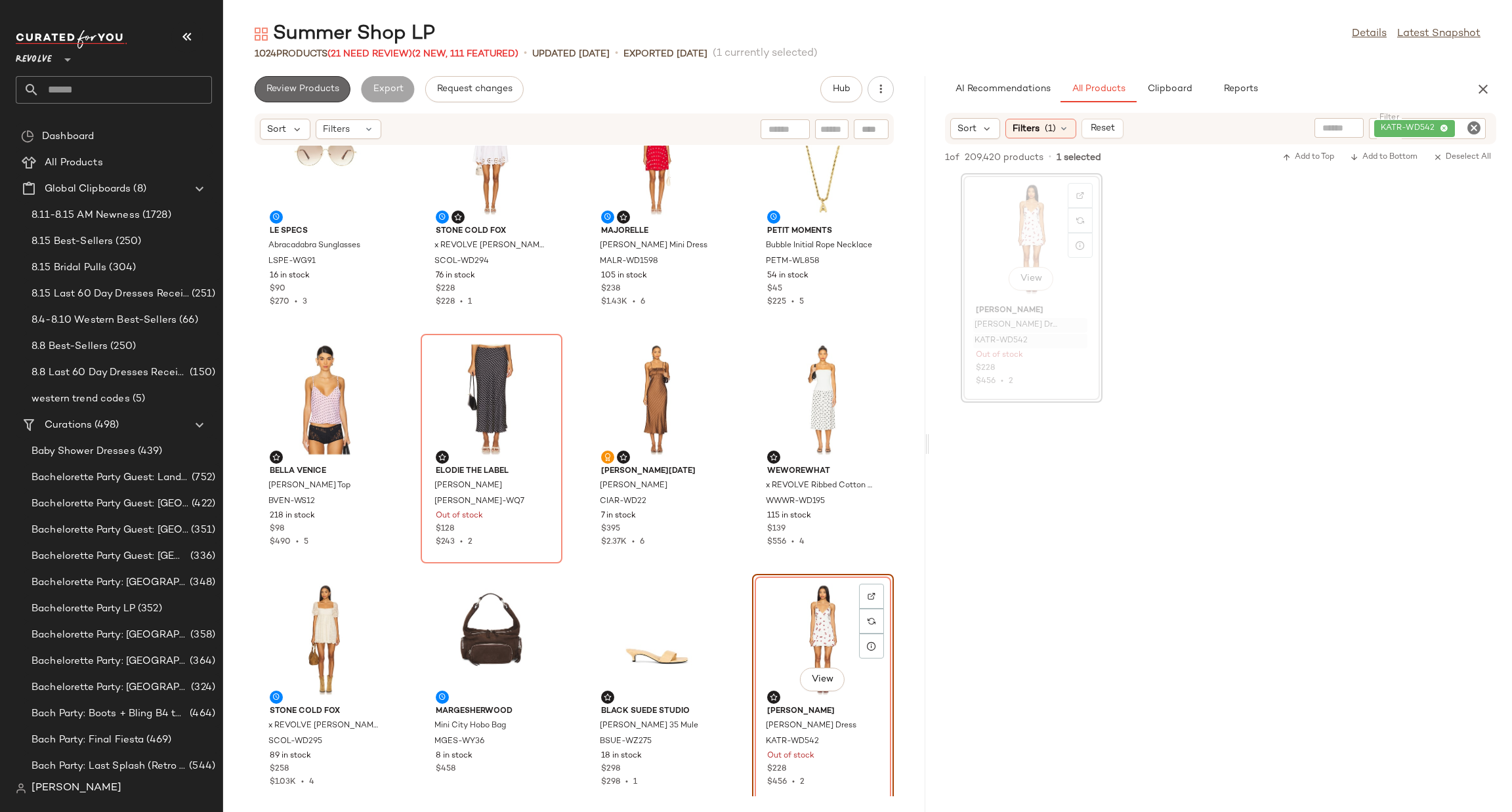
click at [301, 100] on button "Review Products" at bounding box center [302, 89] width 96 height 26
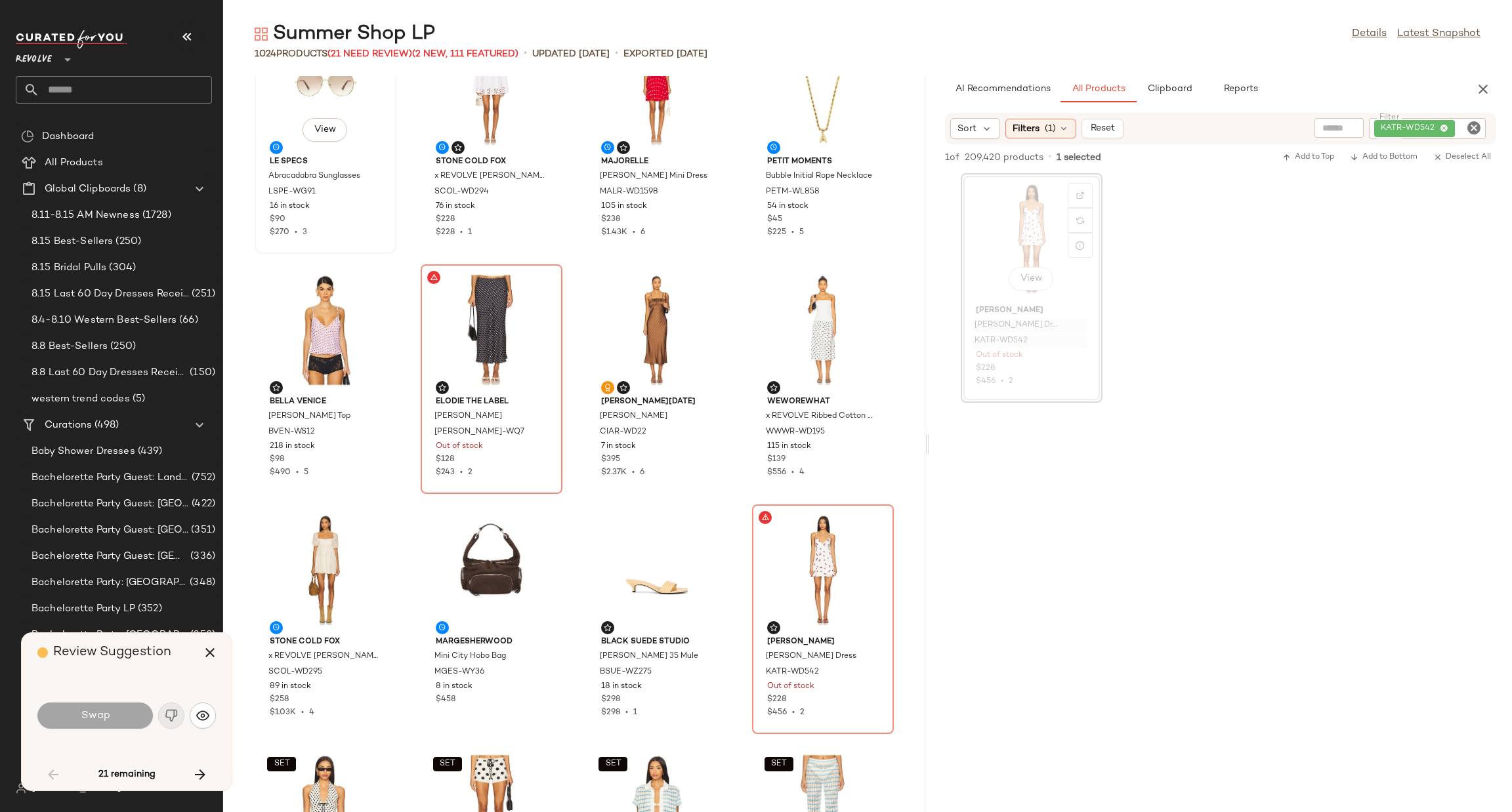
scroll to position [251, 0]
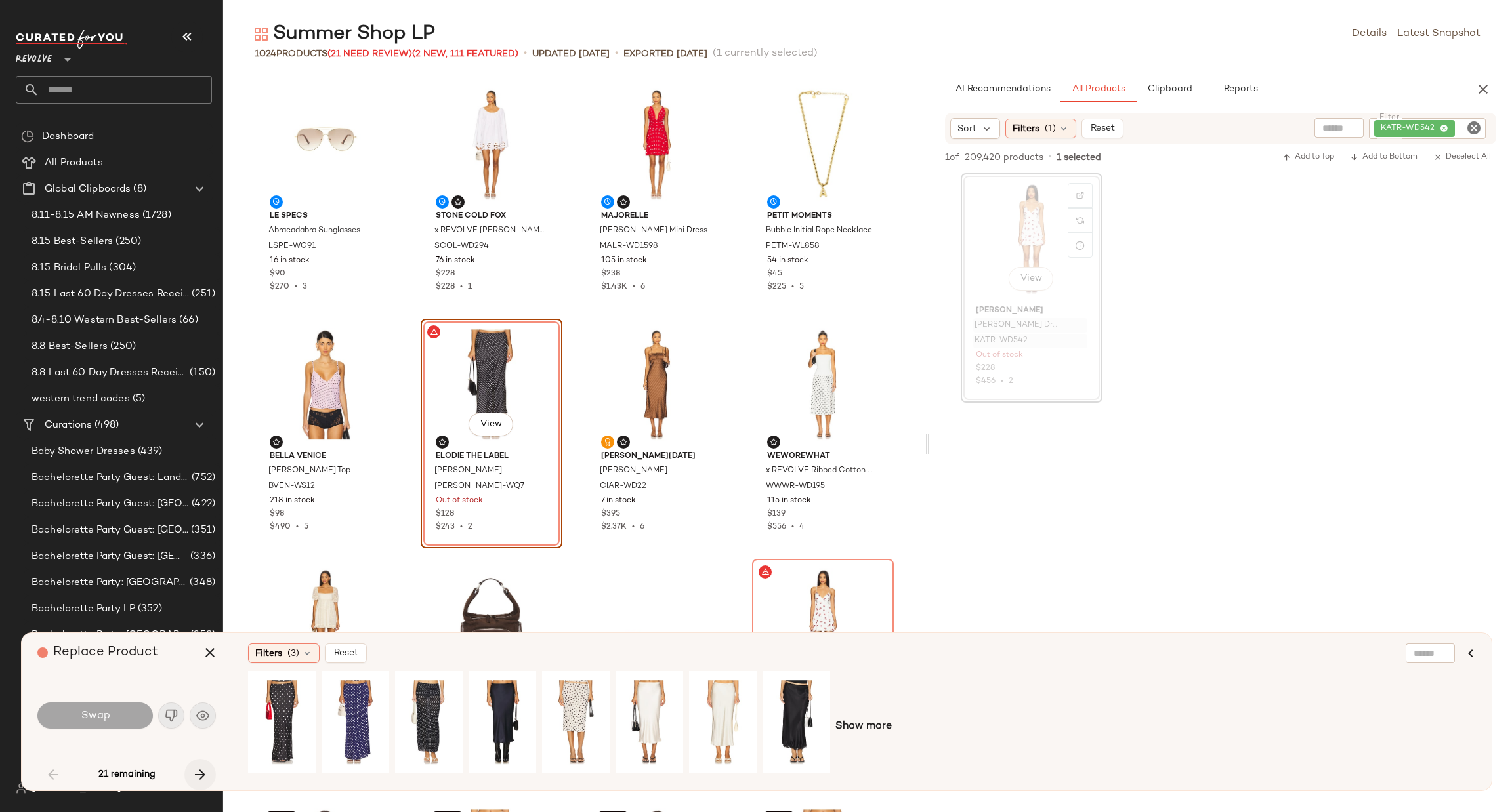
click at [204, 767] on icon "button" at bounding box center [200, 774] width 16 height 16
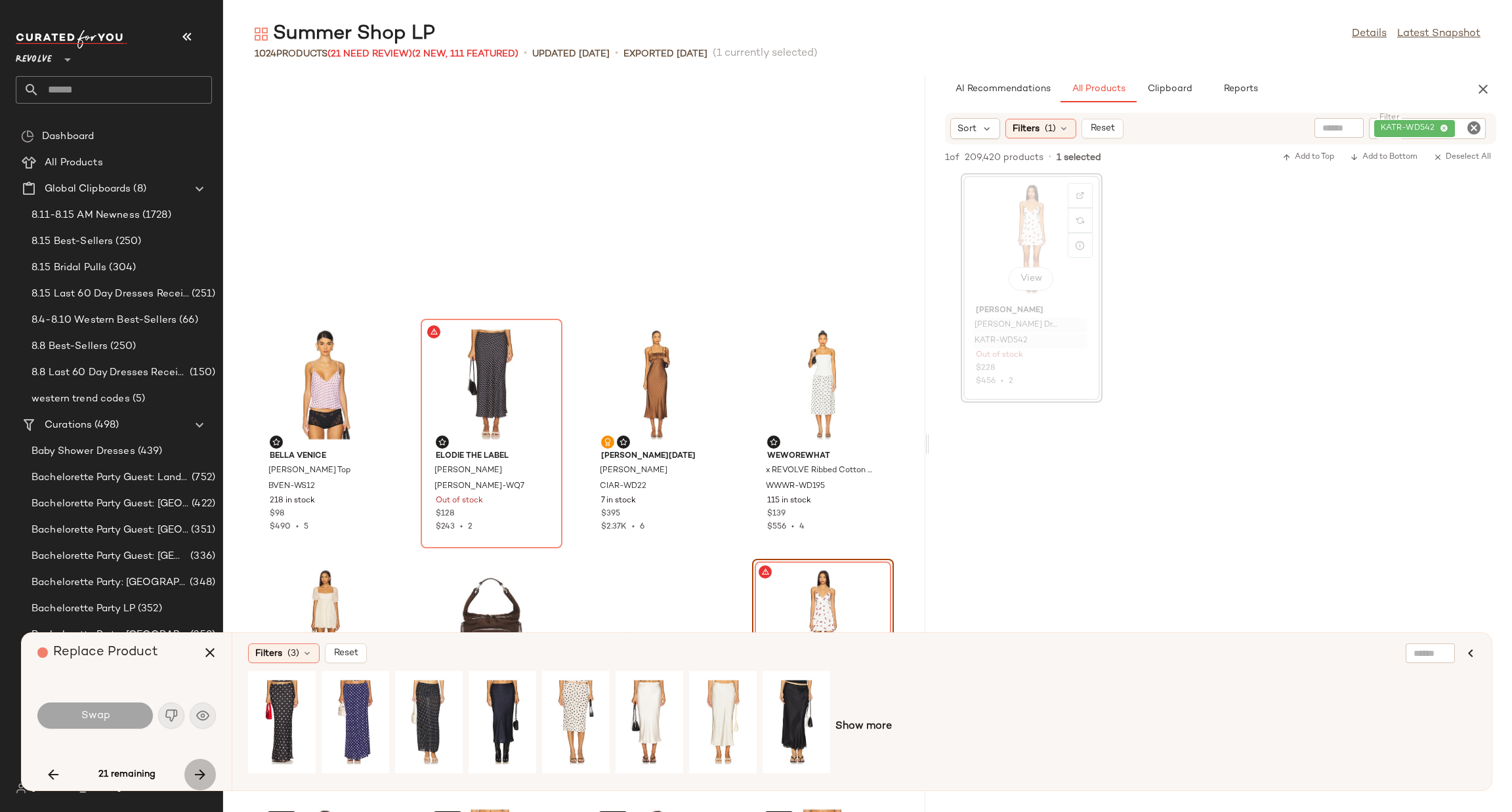
scroll to position [480, 0]
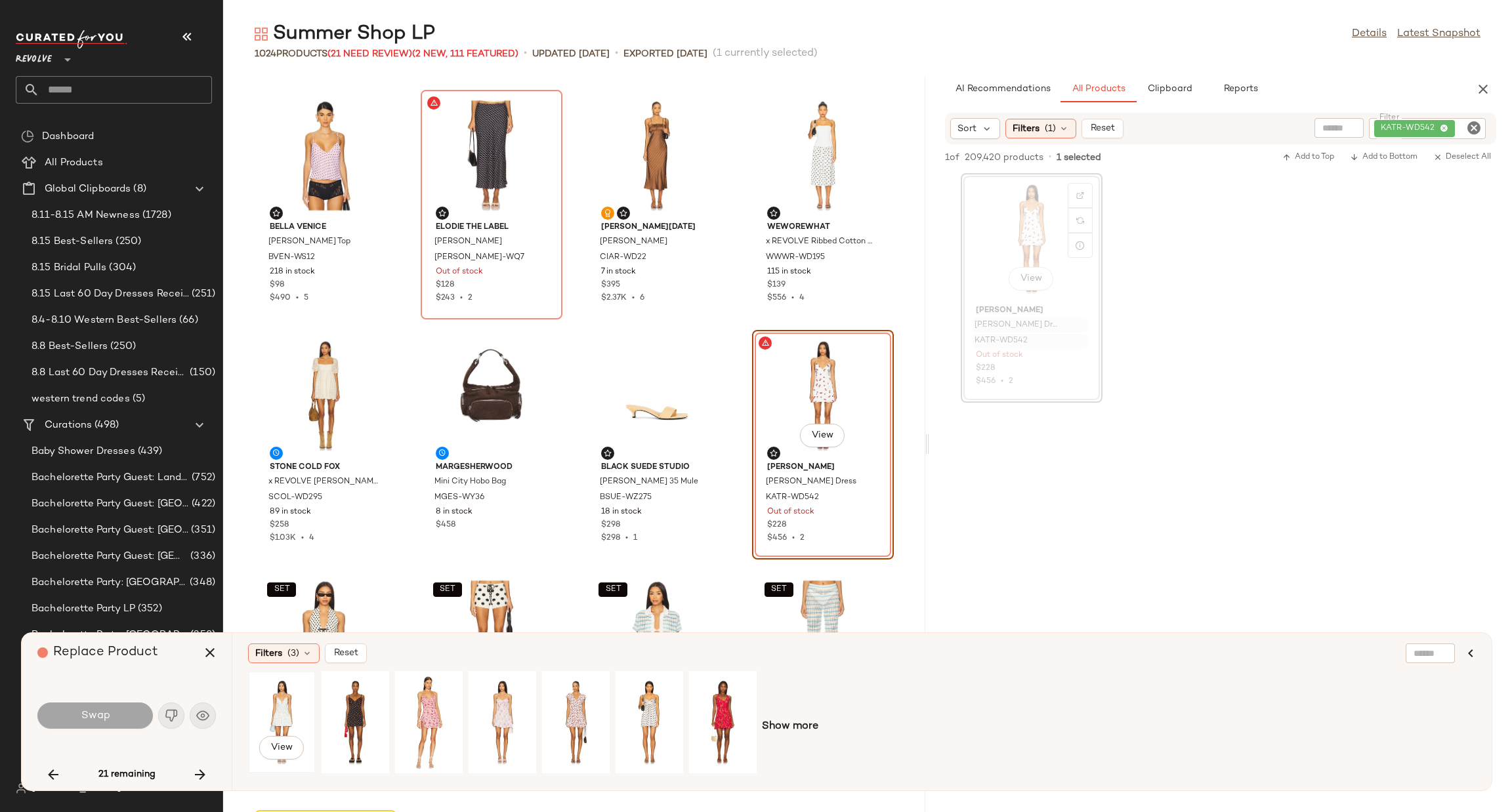
click at [278, 706] on div "View" at bounding box center [282, 723] width 59 height 93
click at [93, 712] on span "Swap" at bounding box center [95, 717] width 29 height 13
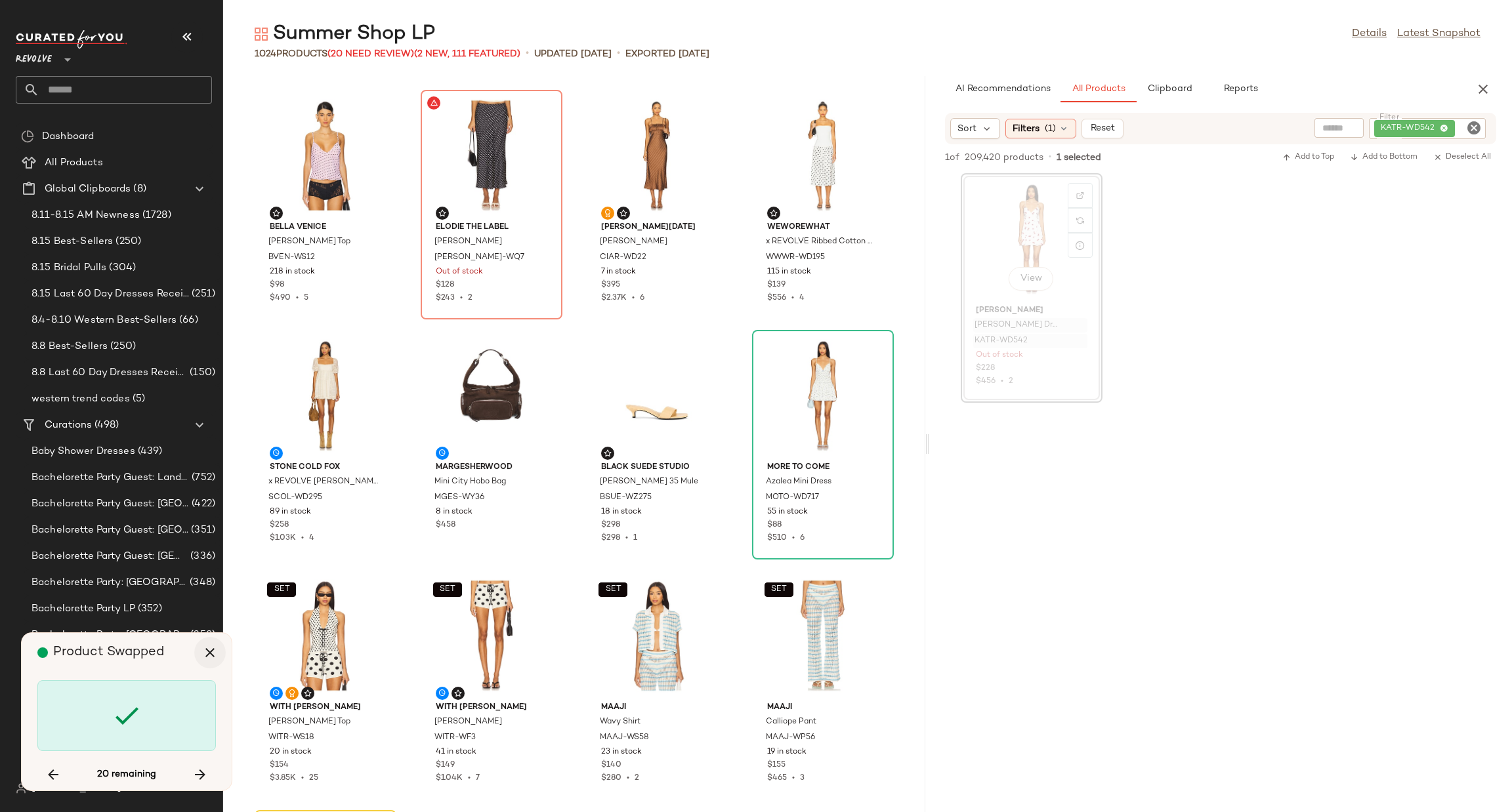
click at [211, 654] on icon "button" at bounding box center [210, 652] width 16 height 16
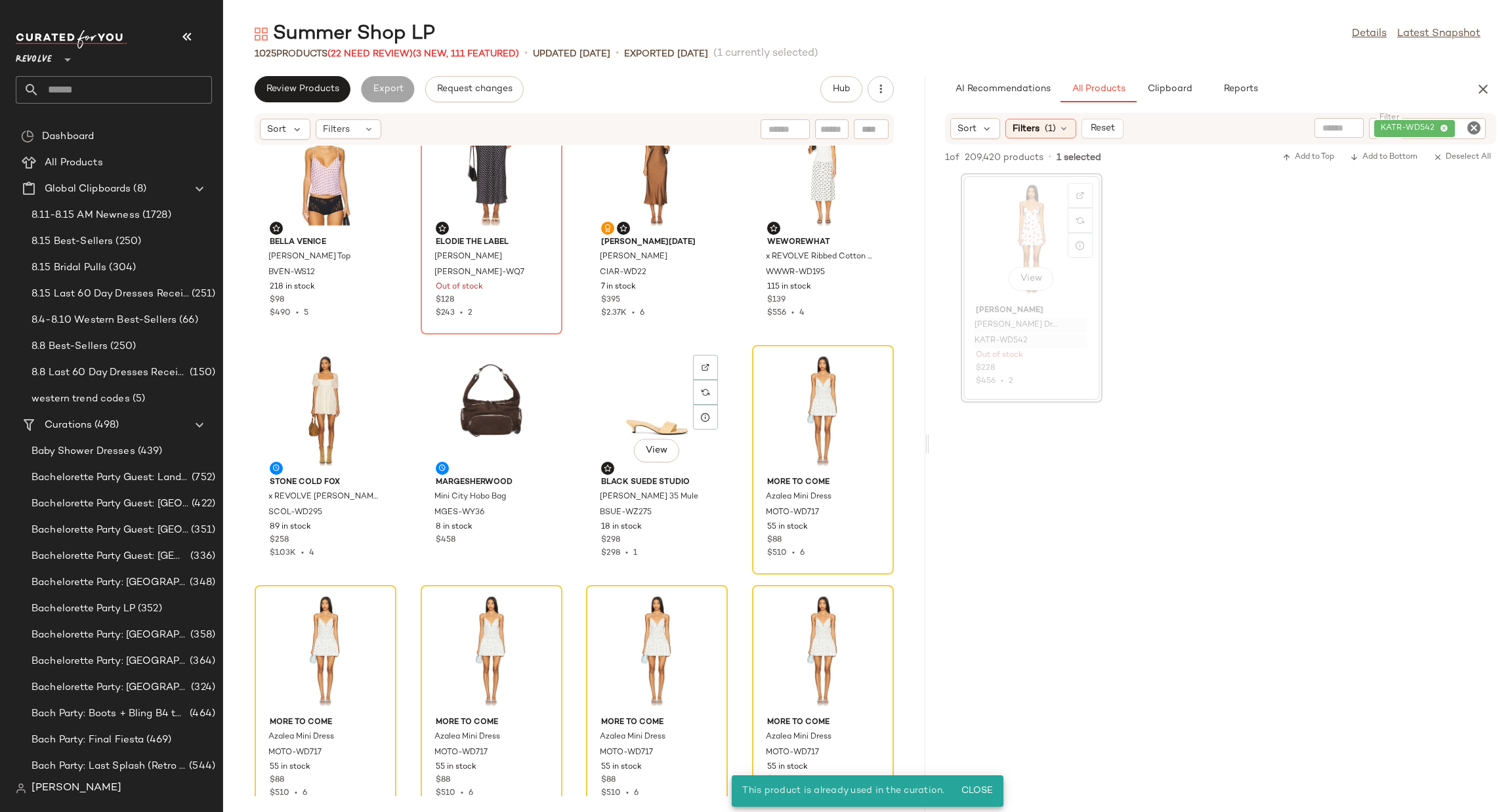
scroll to position [700, 0]
